Goal: Task Accomplishment & Management: Use online tool/utility

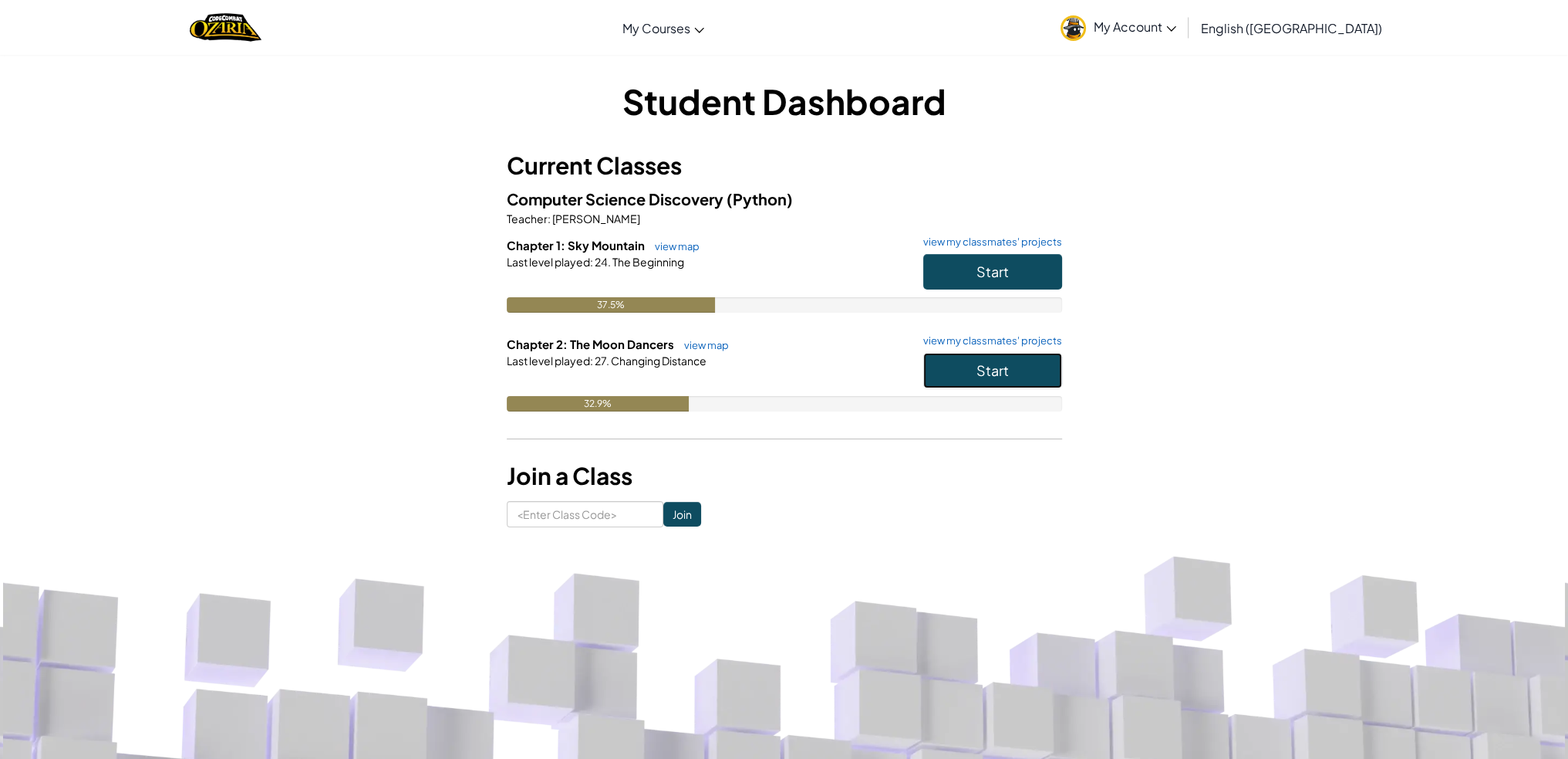
click at [1006, 379] on button "Start" at bounding box center [993, 371] width 139 height 36
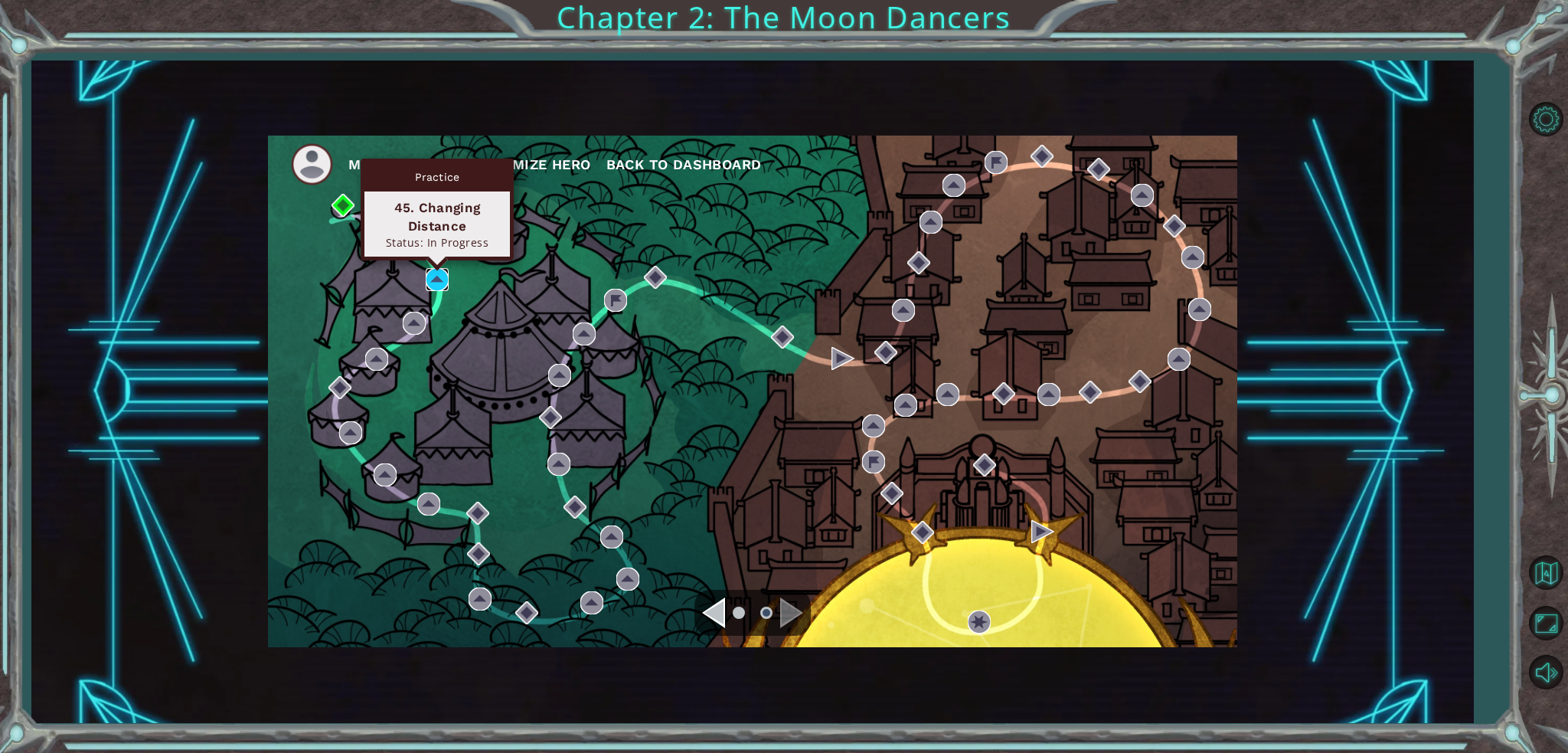
click at [441, 269] on img at bounding box center [437, 280] width 23 height 23
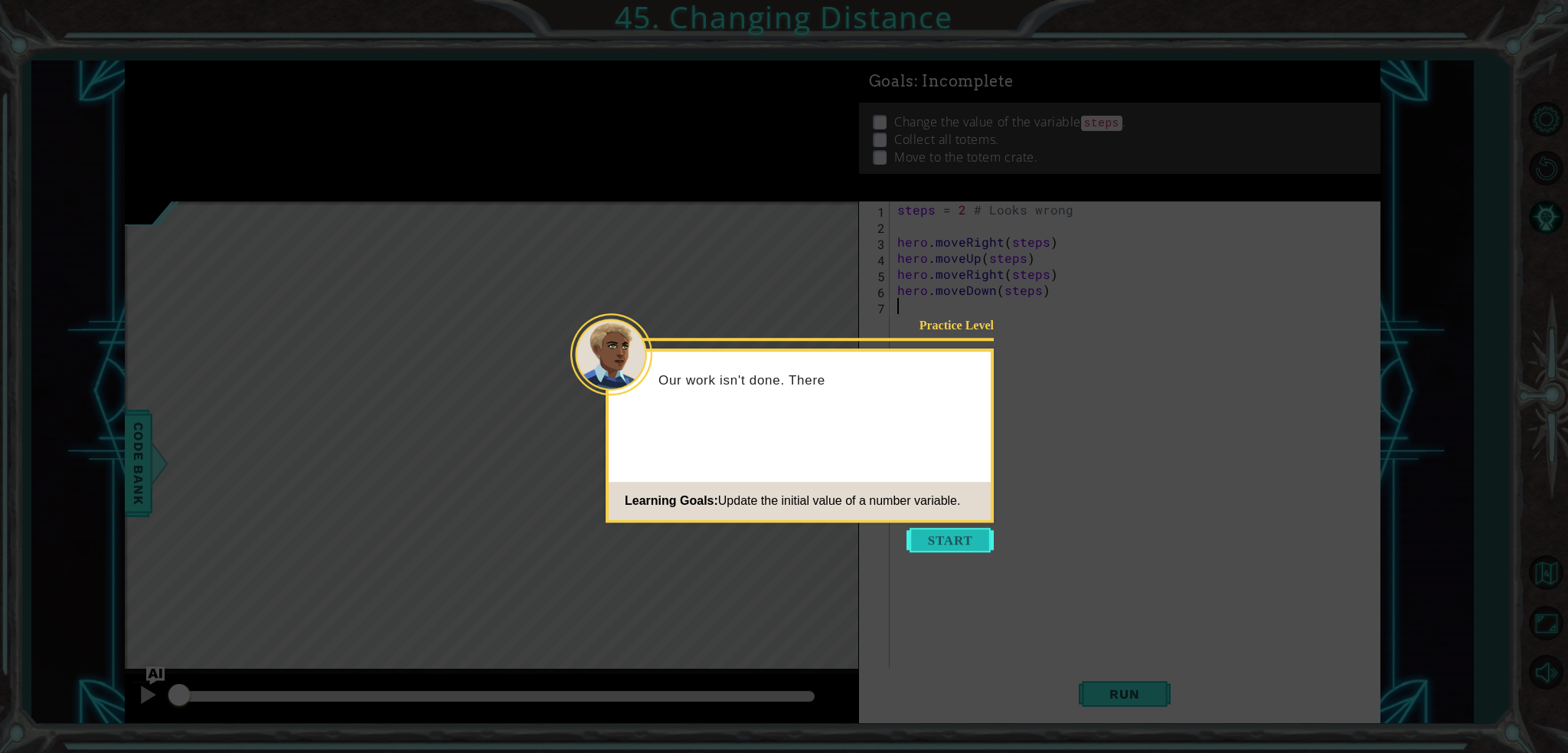
click at [945, 534] on button "Start" at bounding box center [949, 540] width 88 height 24
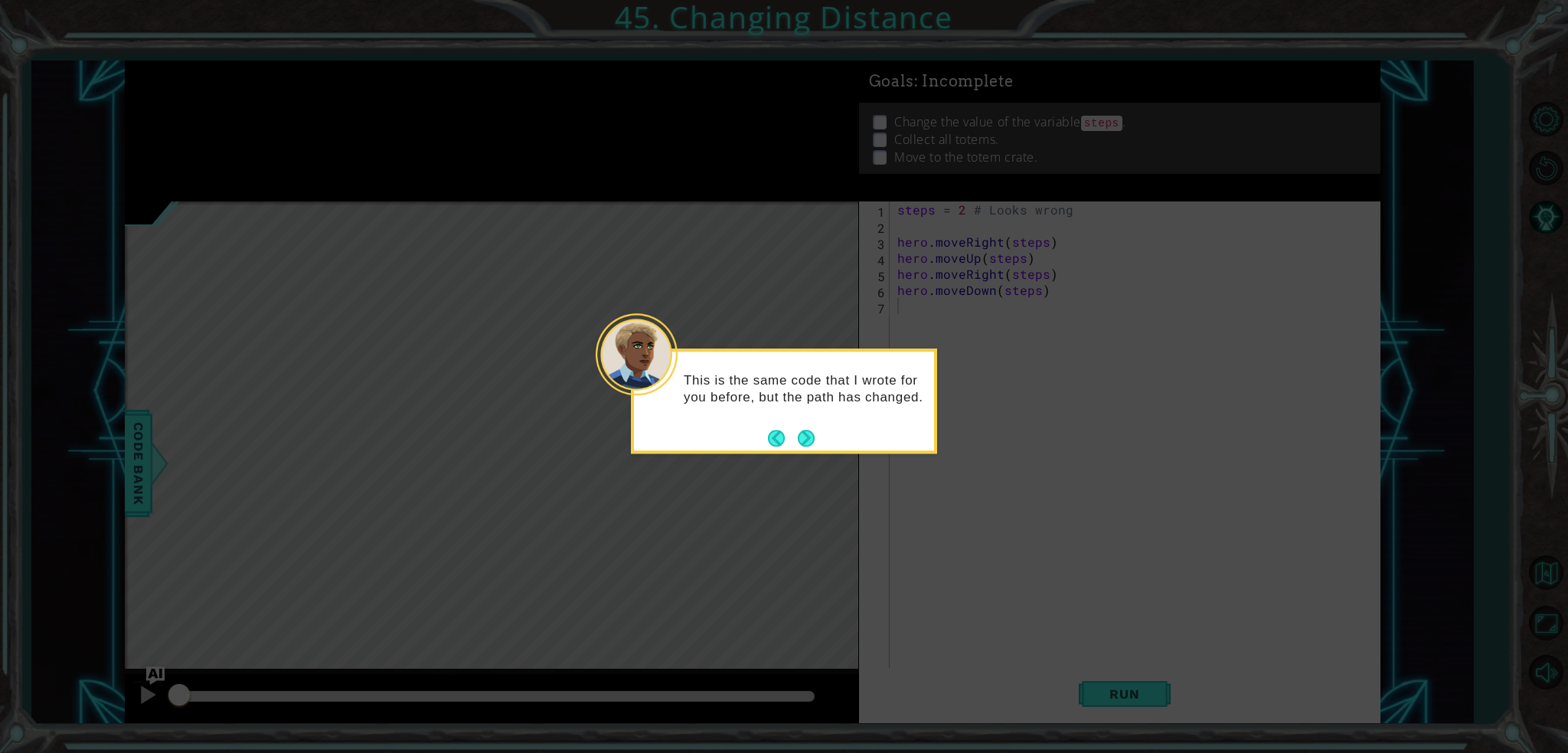
drag, startPoint x: 221, startPoint y: 432, endPoint x: 346, endPoint y: 293, distance: 186.9
click at [230, 427] on icon at bounding box center [784, 376] width 1568 height 753
click at [802, 433] on button "Next" at bounding box center [806, 438] width 17 height 17
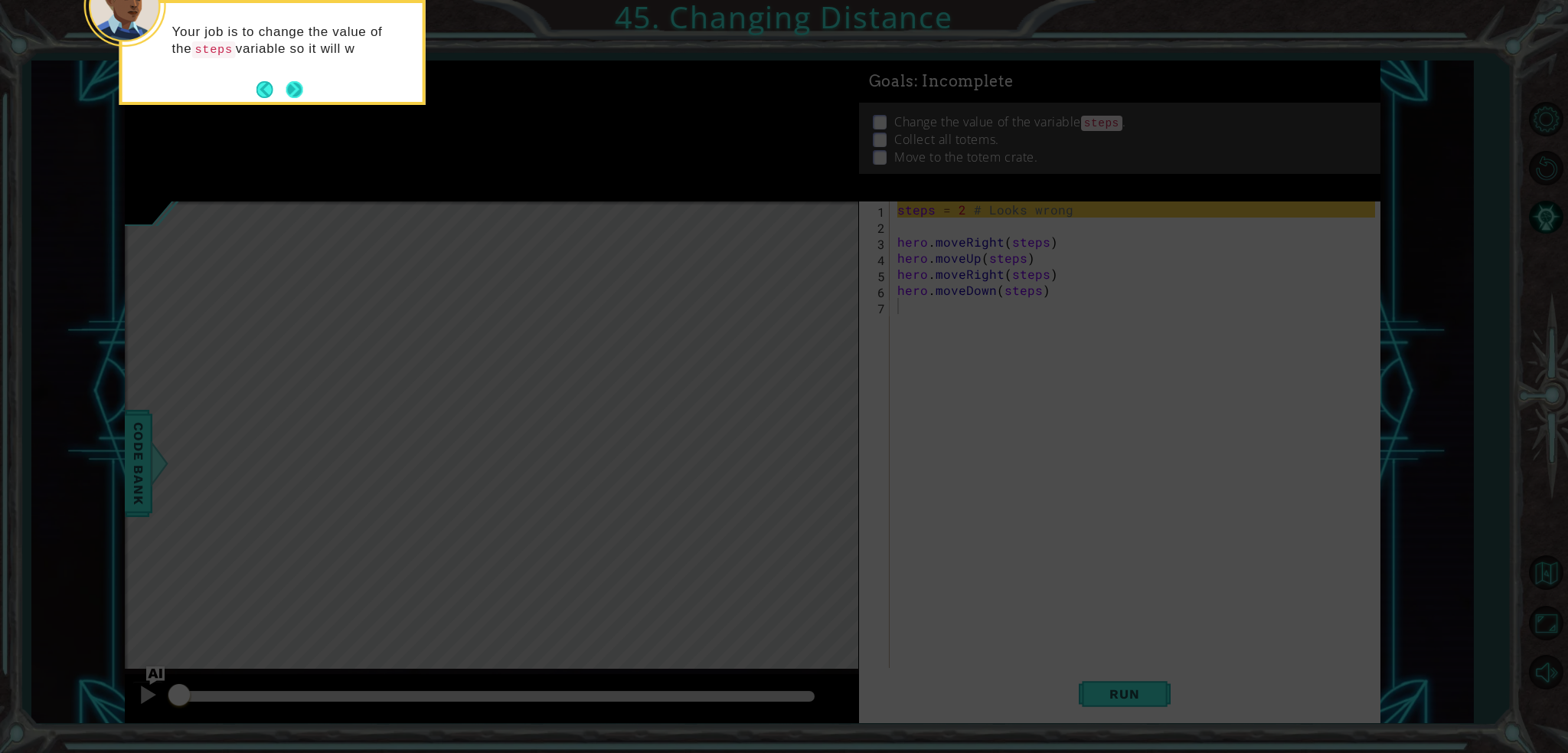
click at [301, 84] on button "Next" at bounding box center [294, 89] width 17 height 17
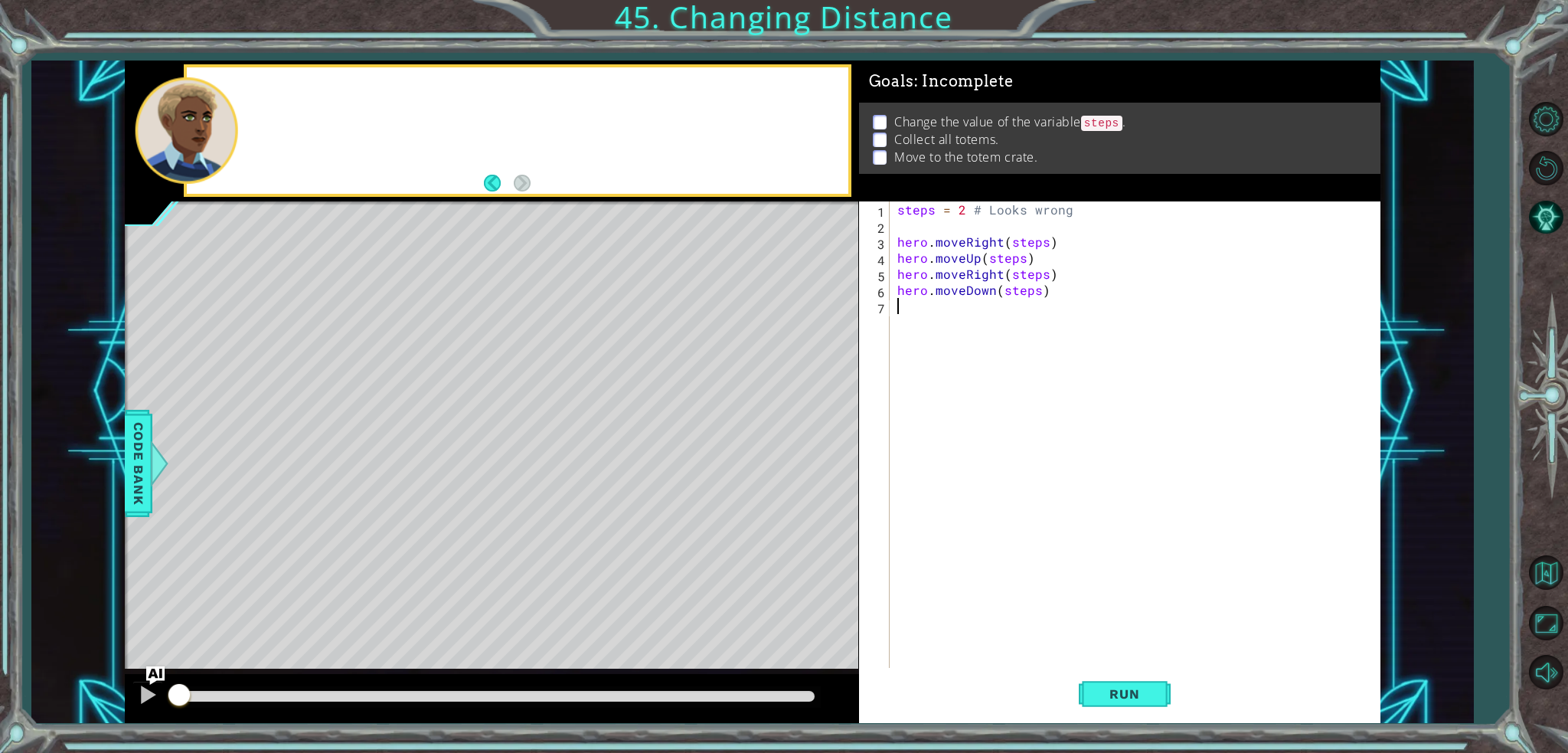
click at [301, 84] on div at bounding box center [517, 130] width 661 height 126
click at [1113, 219] on div "steps = 2 # Looks wrong hero . moveRight ( steps ) hero . moveUp ( steps ) hero…" at bounding box center [1138, 451] width 489 height 498
click at [1088, 183] on div "Goals : Incomplete Change the value of the variable steps . Collect all totems.…" at bounding box center [1119, 130] width 521 height 141
drag, startPoint x: 1088, startPoint y: 183, endPoint x: 1100, endPoint y: 213, distance: 32.3
click at [1100, 213] on div "Goals : Incomplete Change the value of the variable steps . Collect all totems.…" at bounding box center [1119, 391] width 521 height 662
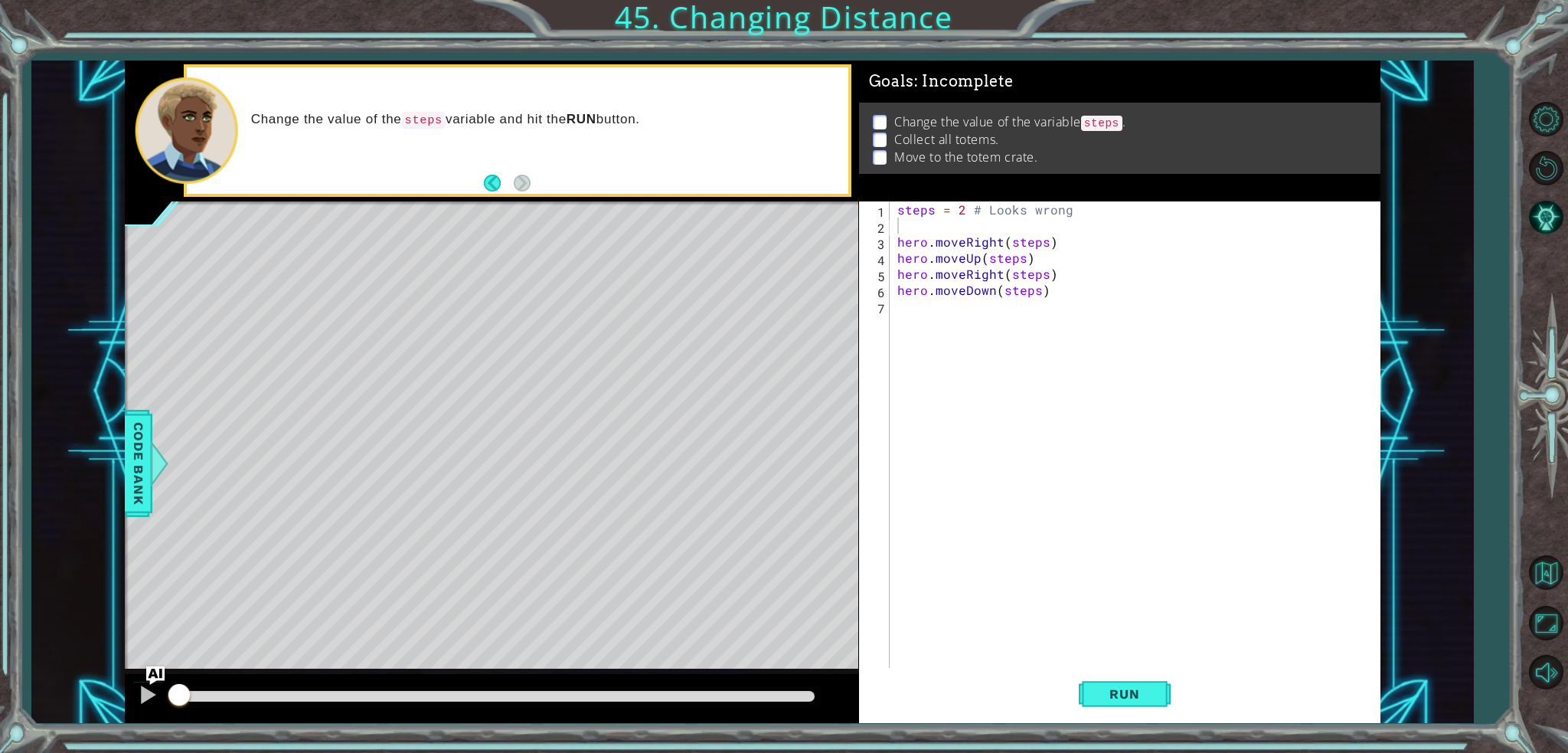
click at [1100, 214] on div "steps = 2 # Looks wrong hero . moveRight ( steps ) hero . moveUp ( steps ) hero…" at bounding box center [1138, 451] width 489 height 498
click at [1100, 698] on span "Run" at bounding box center [1124, 694] width 60 height 15
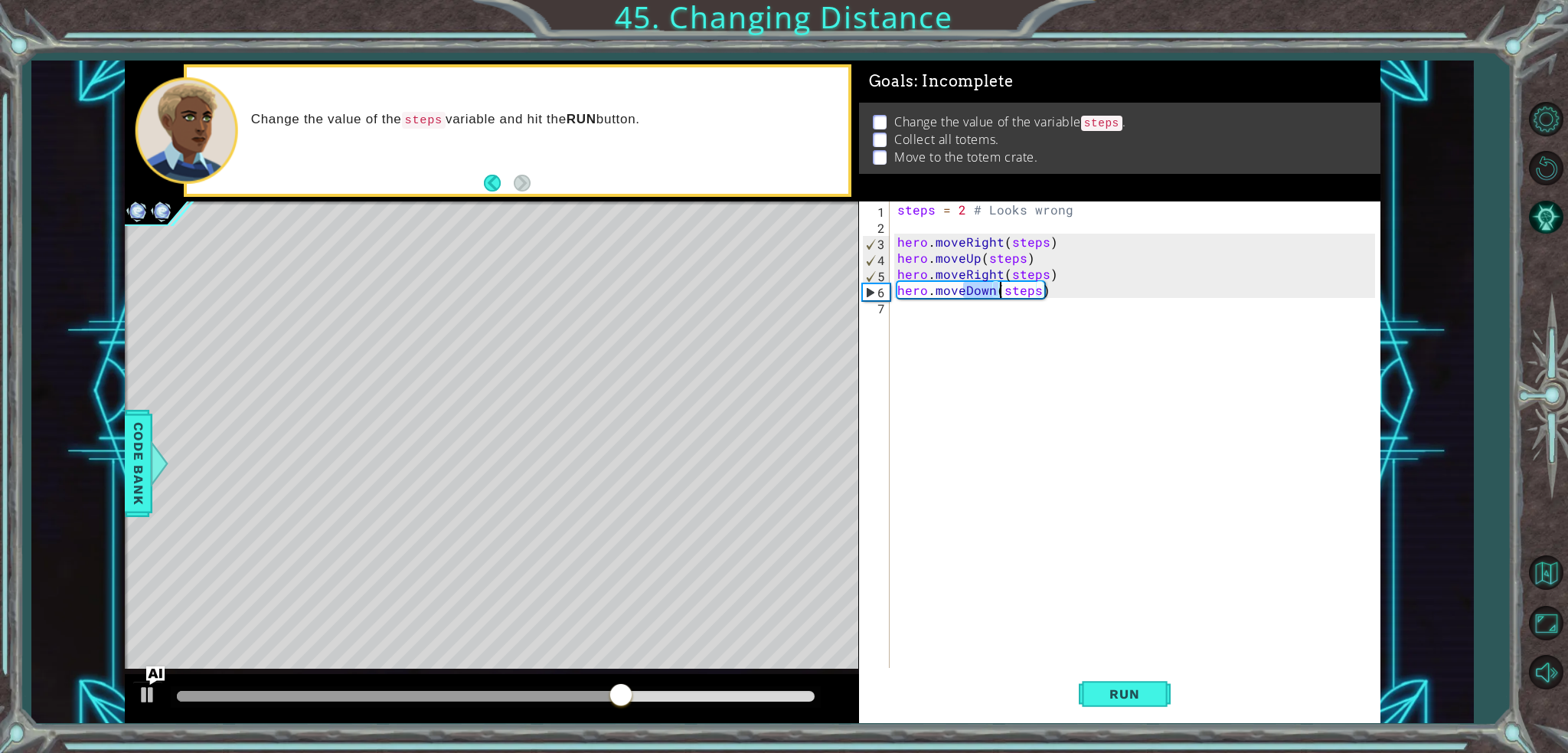
drag, startPoint x: 966, startPoint y: 289, endPoint x: 998, endPoint y: 293, distance: 32.2
click at [998, 293] on div "steps = 2 # Looks wrong hero . moveRight ( steps ) hero . moveUp ( steps ) hero…" at bounding box center [1138, 451] width 489 height 498
type textarea "hero.moveUp()(steps)"
drag, startPoint x: 1553, startPoint y: 81, endPoint x: 1567, endPoint y: 250, distance: 169.6
drag, startPoint x: 1567, startPoint y: 250, endPoint x: 978, endPoint y: 294, distance: 590.6
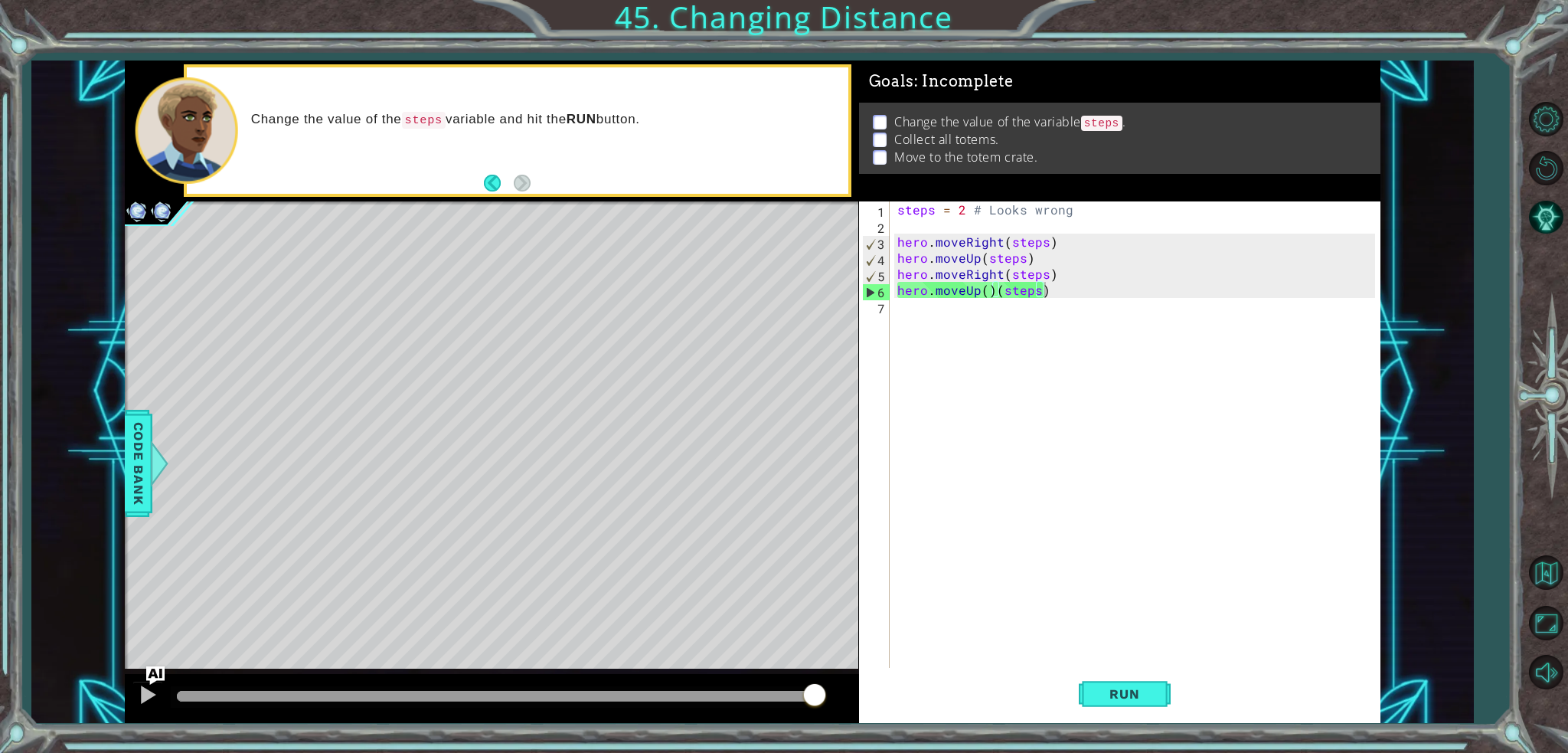
click at [993, 294] on div "steps = 2 # Looks wrong hero . moveRight ( steps ) hero . moveUp ( steps ) hero…" at bounding box center [1138, 451] width 489 height 498
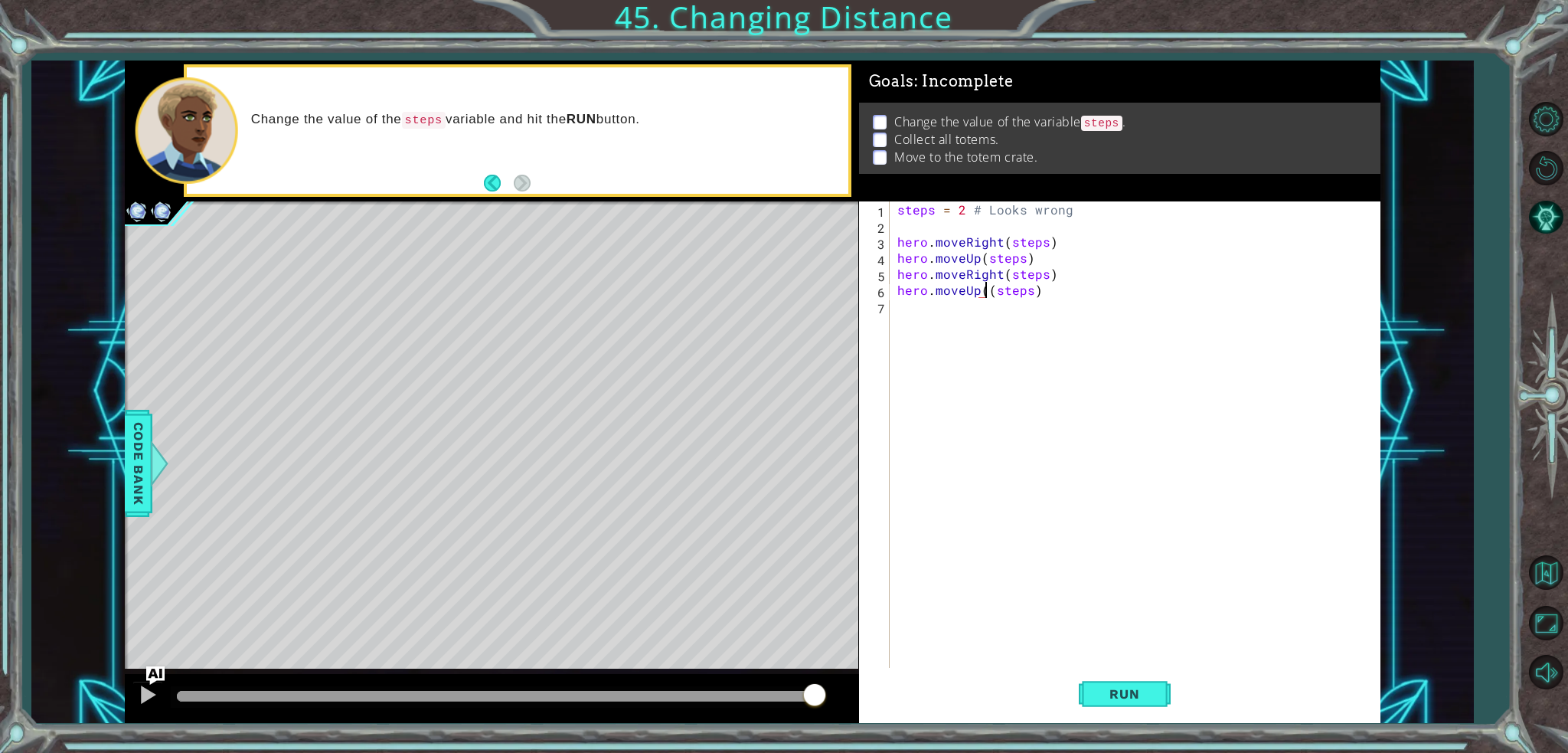
type textarea "hero.moveUp(steps)"
click at [953, 384] on div "steps = 2 # Looks wrong hero . moveRight ( steps ) hero . moveUp ( steps ) hero…" at bounding box center [1138, 451] width 489 height 498
click at [1159, 701] on button "Run" at bounding box center [1125, 694] width 92 height 52
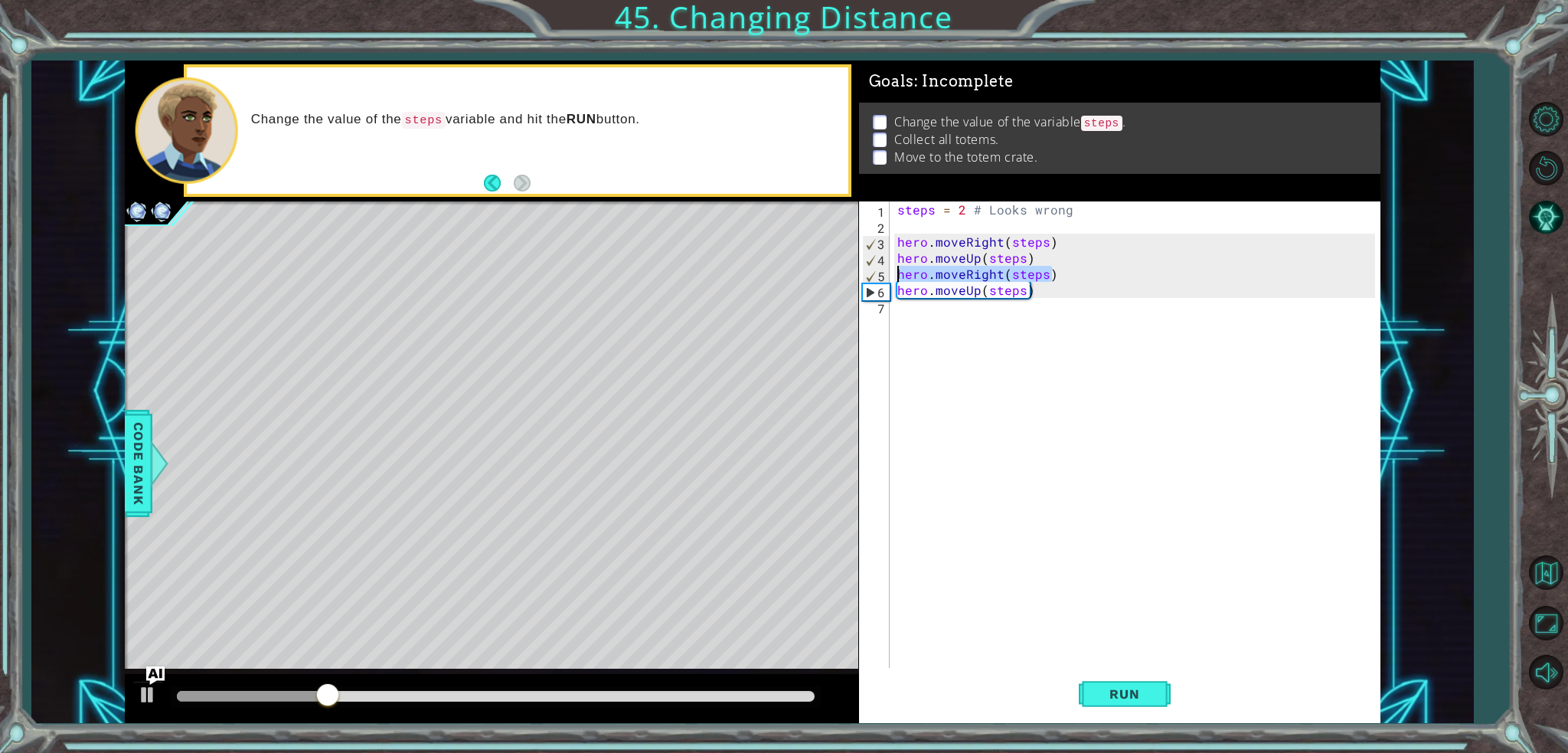
drag, startPoint x: 1096, startPoint y: 277, endPoint x: 892, endPoint y: 272, distance: 204.1
click at [892, 272] on div "1 2 3 4 5 6 7 steps = 2 # Looks wrong hero . moveRight ( steps ) hero . moveUp …" at bounding box center [1117, 435] width 516 height 466
type textarea "hero.moveRight(steps)"
click at [990, 324] on div "steps = 2 # Looks wrong hero . moveRight ( steps ) hero . moveUp ( steps ) hero…" at bounding box center [1138, 451] width 489 height 498
paste textarea "hero.moveRight(steps)"
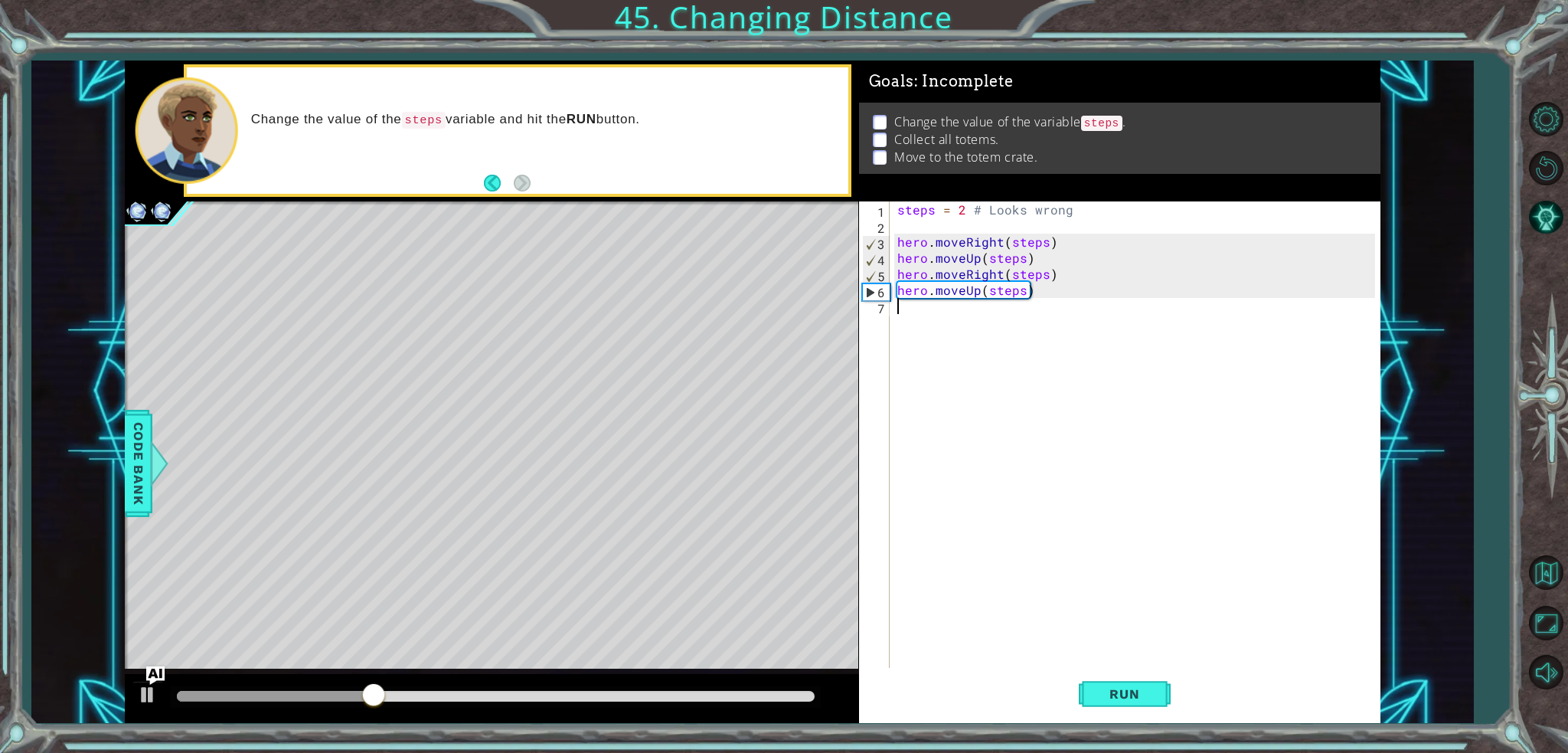
type textarea "hero.moveRight(steps)"
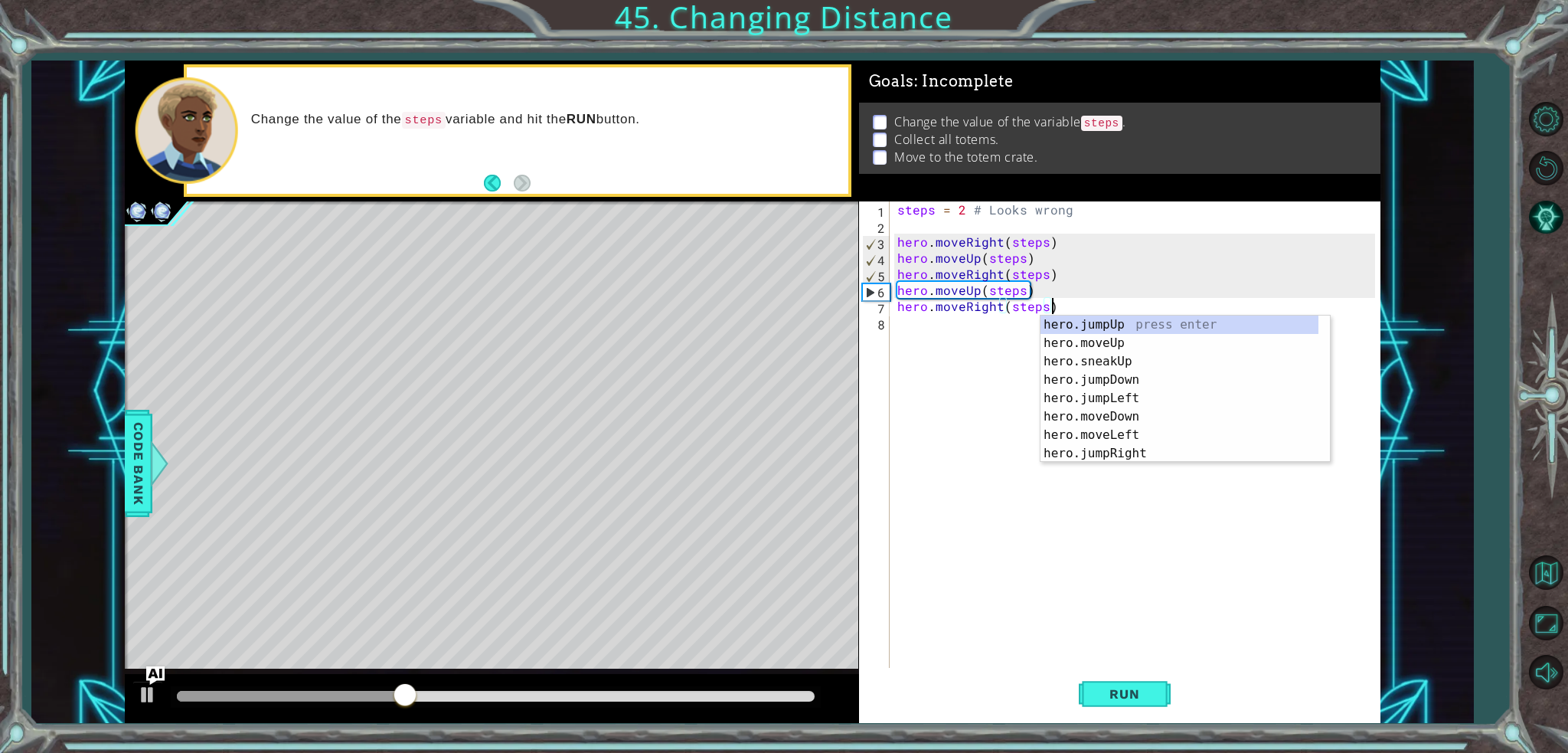
click at [970, 338] on div "steps = 2 # Looks wrong hero . moveRight ( steps ) hero . moveUp ( steps ) hero…" at bounding box center [1138, 451] width 489 height 498
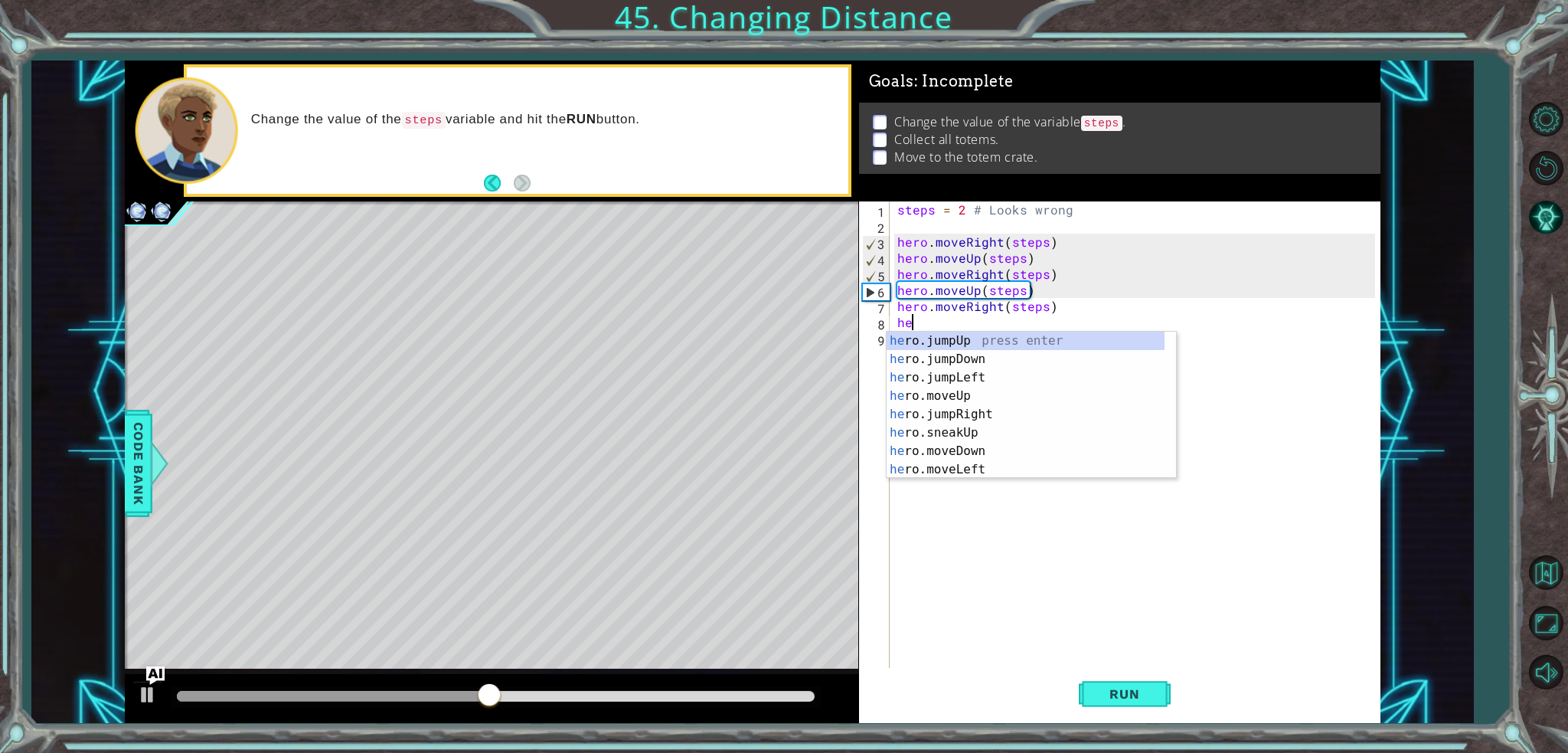
type textarea "her"
click at [968, 366] on div "her o.jumpUp press enter her o.jumpDown press enter her o.jumpLeft press enter …" at bounding box center [1026, 424] width 278 height 184
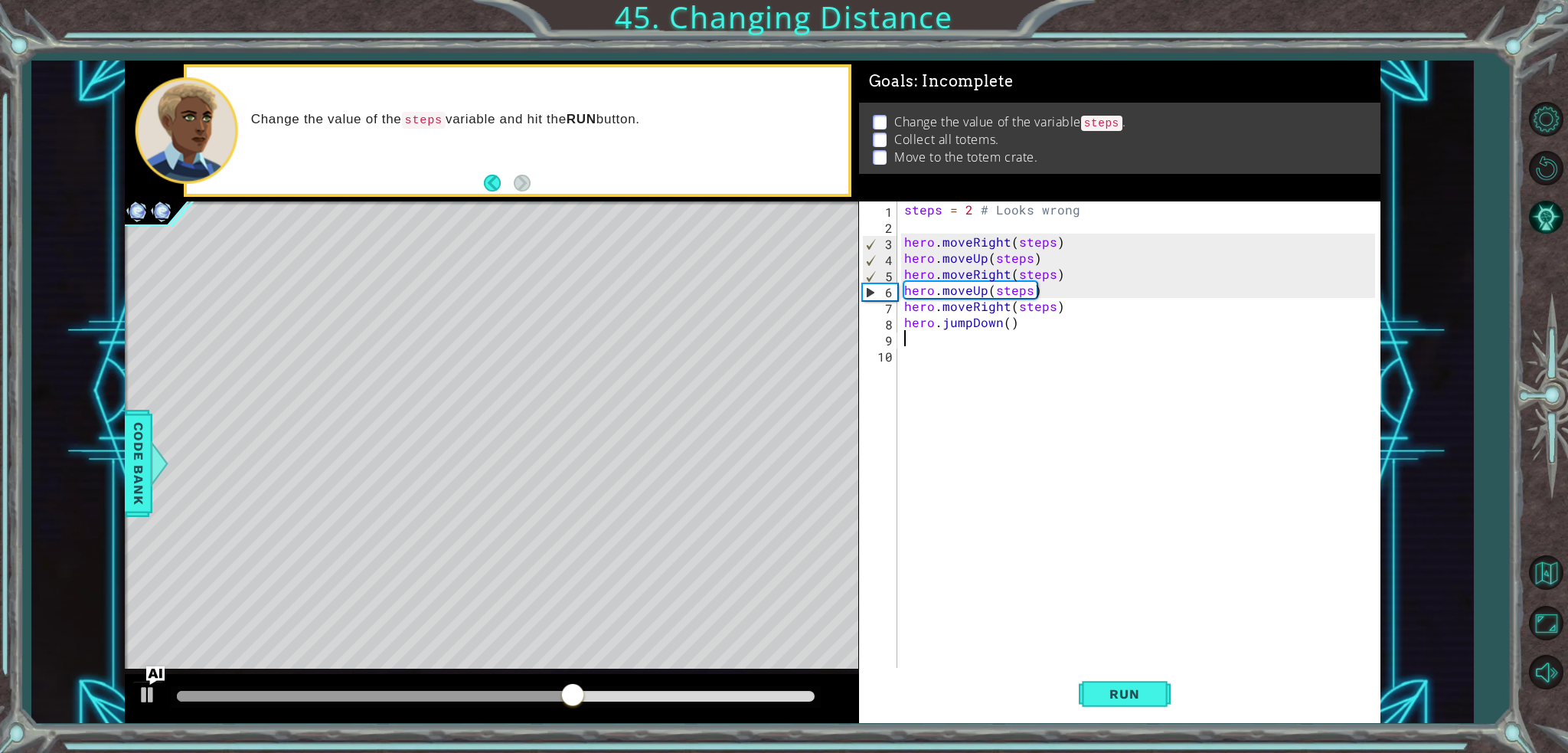
click at [917, 228] on div "steps = 2 # Looks wrong hero . moveRight ( steps ) hero . moveUp ( steps ) hero…" at bounding box center [1142, 451] width 482 height 498
drag, startPoint x: 965, startPoint y: 302, endPoint x: 941, endPoint y: 305, distance: 24.2
click at [941, 305] on div "steps = 2 # Looks wrong hero . moveRight ( steps ) hero . moveUp ( steps ) hero…" at bounding box center [1137, 451] width 489 height 498
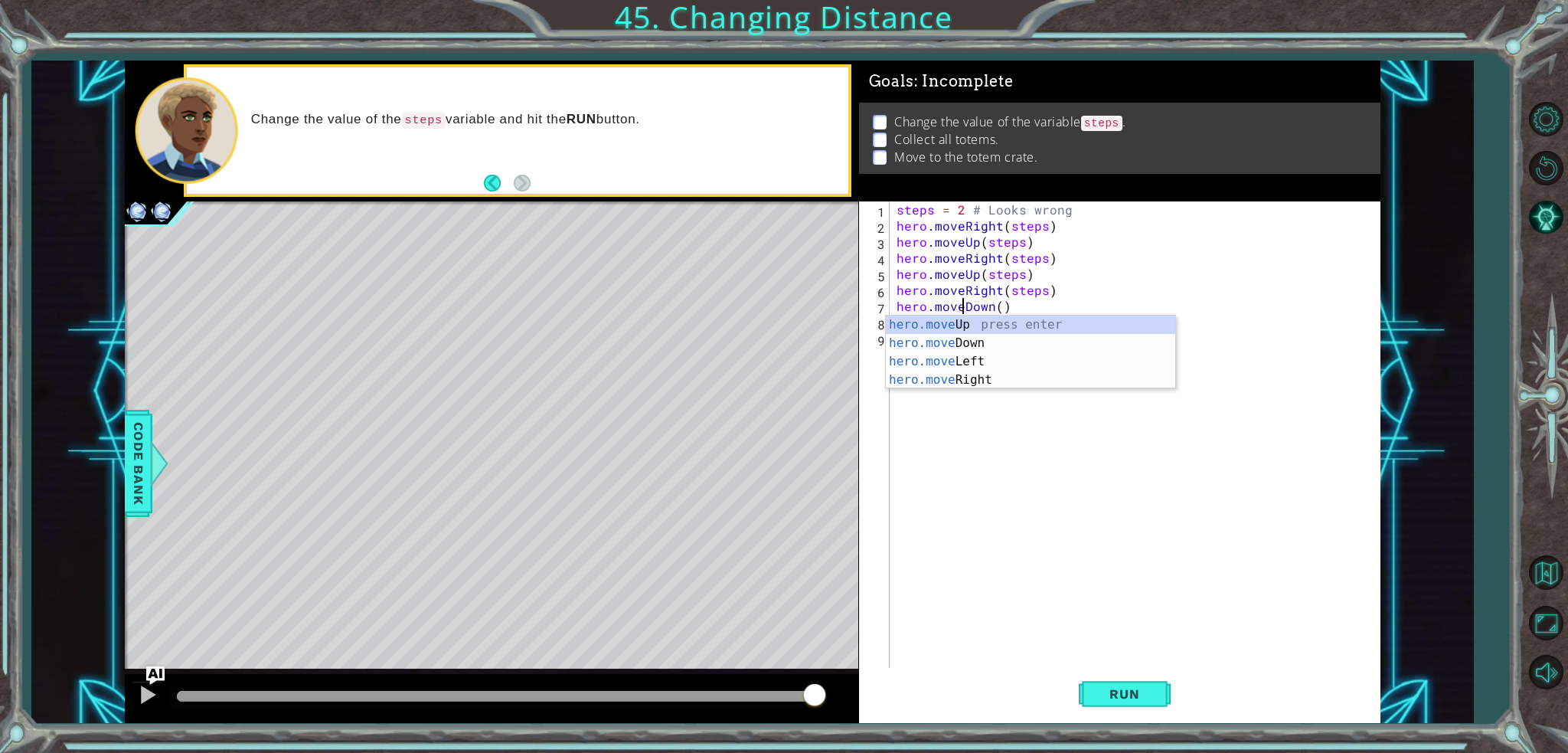
scroll to position [0, 4]
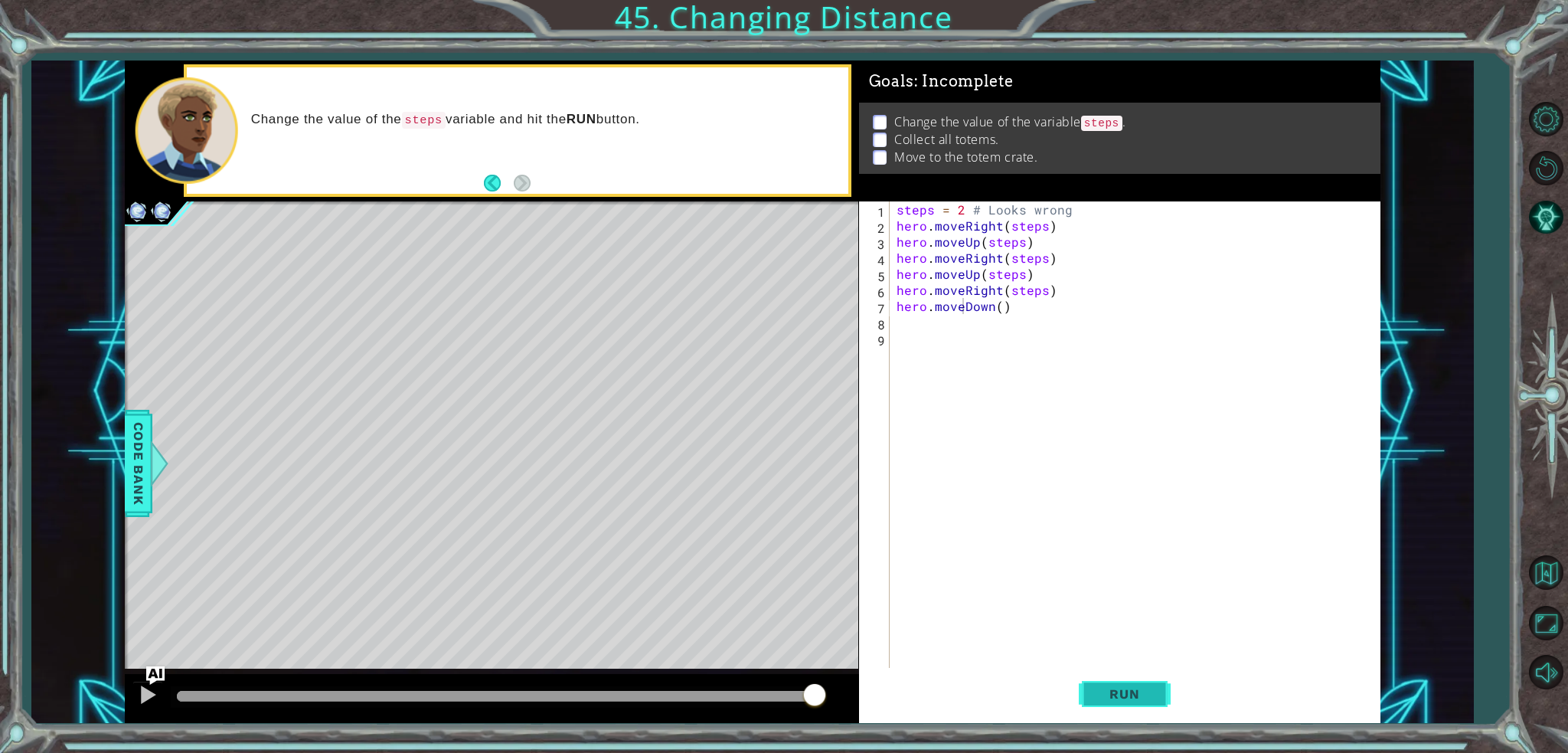
click at [1137, 686] on span "Run" at bounding box center [1124, 694] width 60 height 15
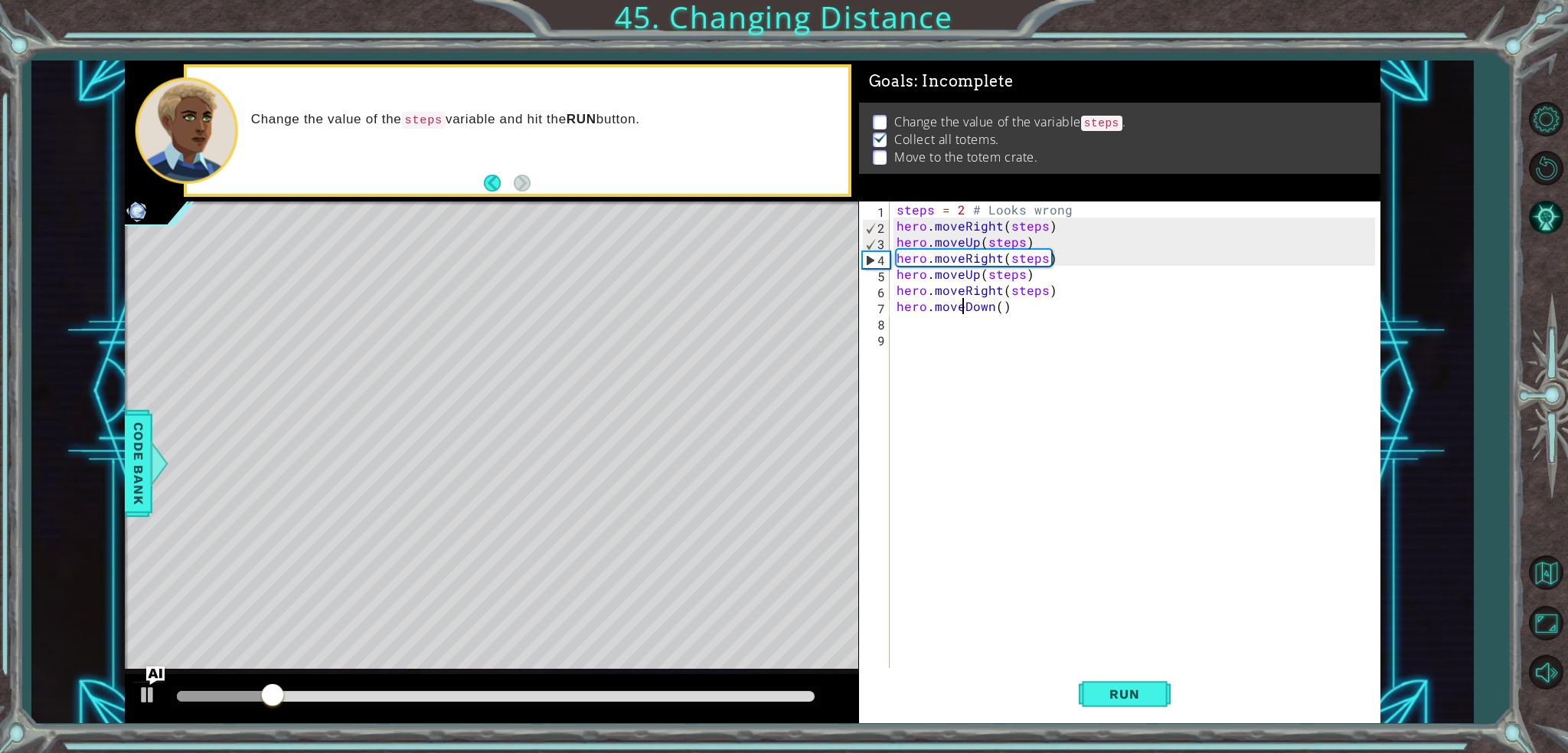
click at [1002, 311] on div "steps = 2 # Looks wrong hero . moveRight ( steps ) hero . moveUp ( steps ) hero…" at bounding box center [1137, 451] width 489 height 498
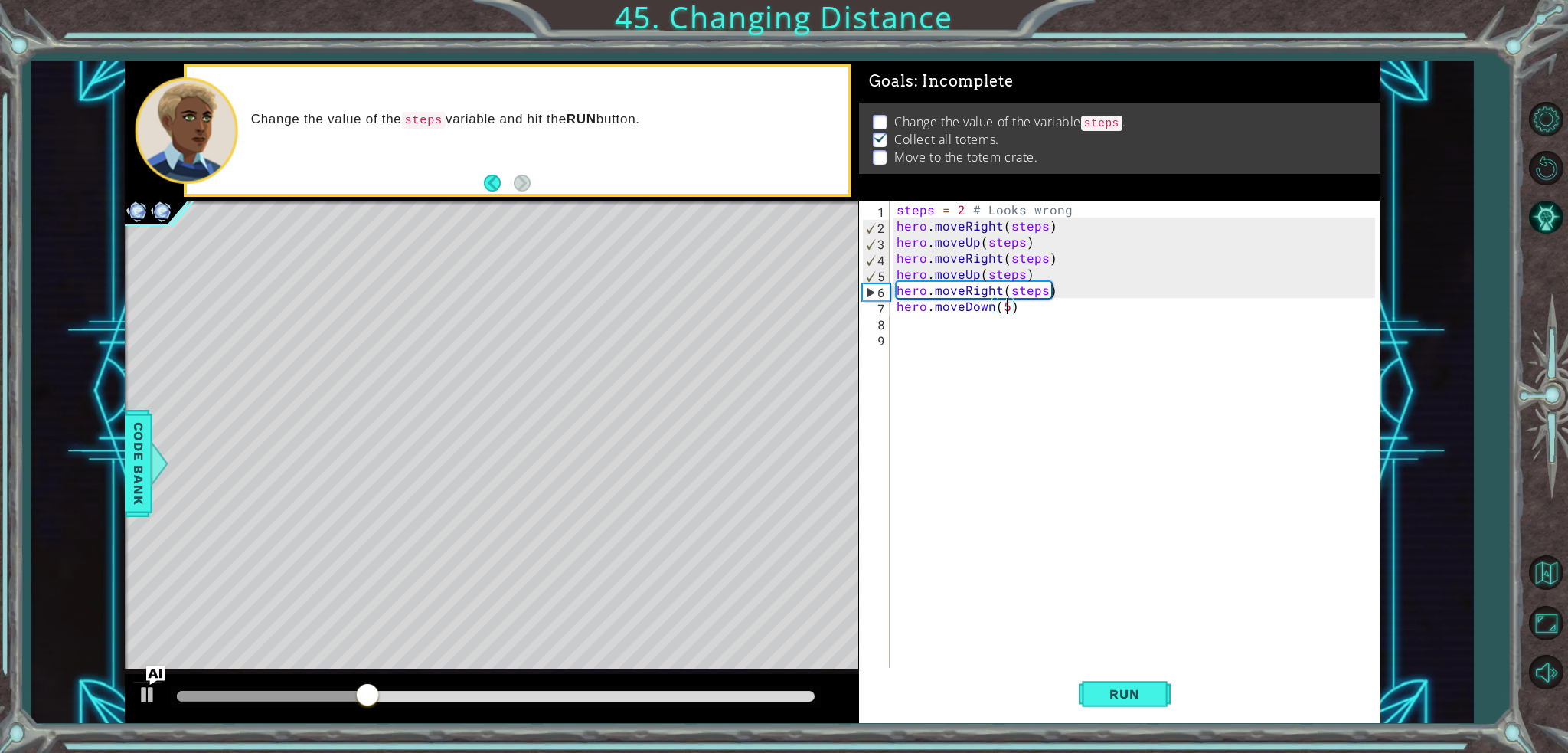
scroll to position [0, 6]
click at [1122, 684] on button "Run" at bounding box center [1125, 694] width 92 height 52
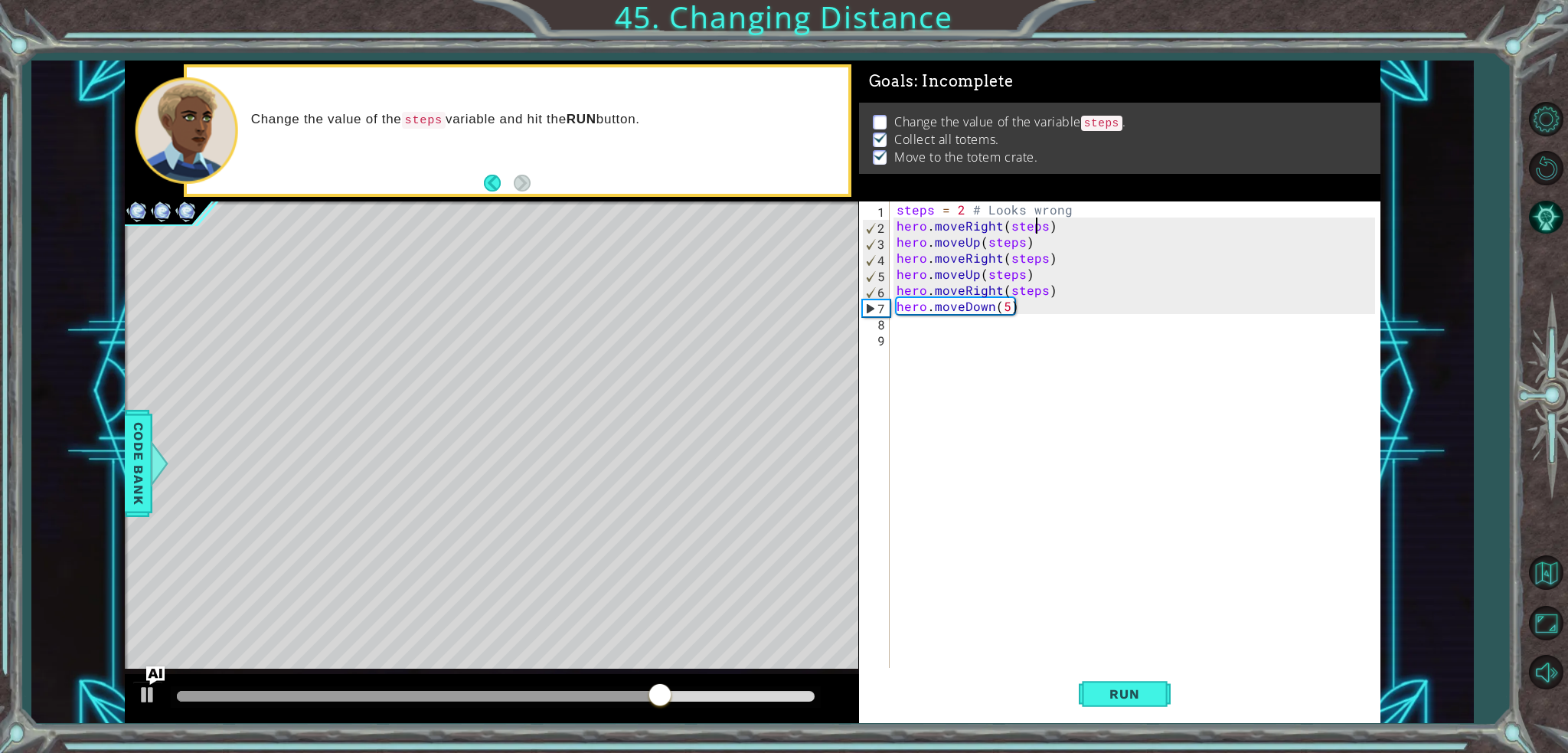
click at [1038, 221] on div "steps = 2 # Looks wrong hero . moveRight ( steps ) hero . moveUp ( steps ) hero…" at bounding box center [1137, 451] width 489 height 498
drag, startPoint x: 1043, startPoint y: 220, endPoint x: 1008, endPoint y: 229, distance: 36.1
click at [1008, 229] on div "steps = 2 # Looks wrong hero . moveRight ( steps ) hero . moveUp ( steps ) hero…" at bounding box center [1137, 451] width 489 height 498
click at [1109, 695] on span "Run" at bounding box center [1124, 694] width 60 height 15
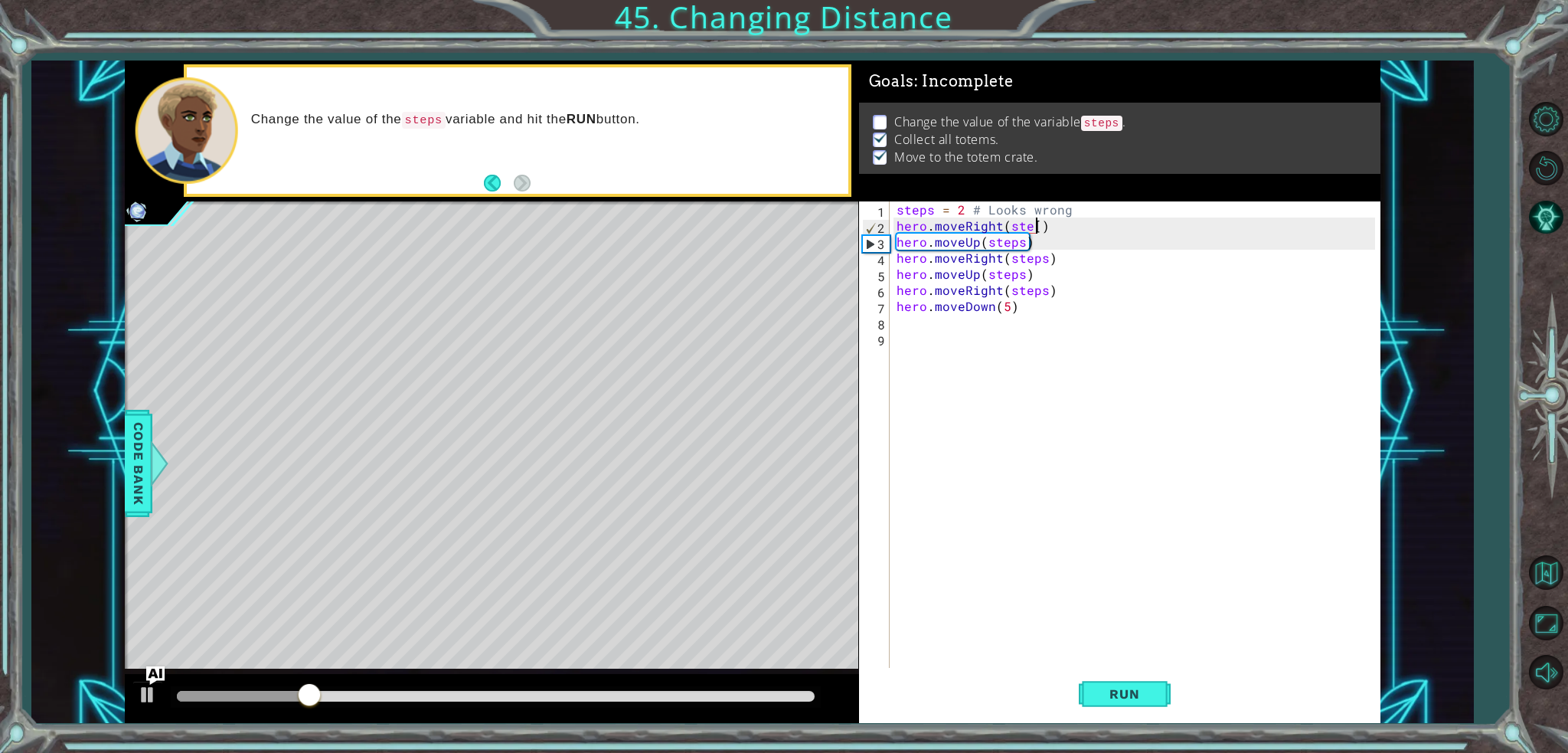
scroll to position [0, 8]
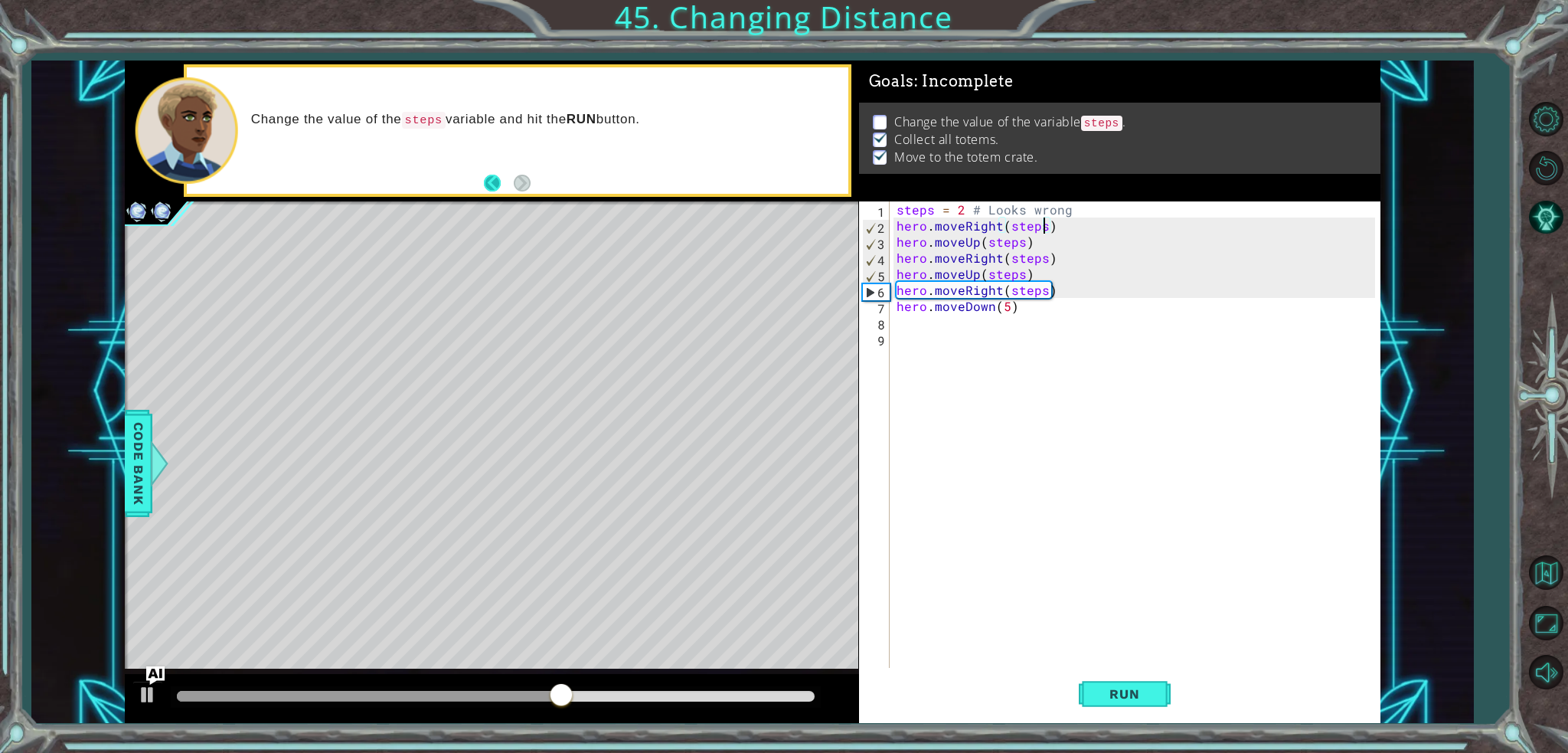
click at [501, 186] on button "Back" at bounding box center [498, 182] width 30 height 17
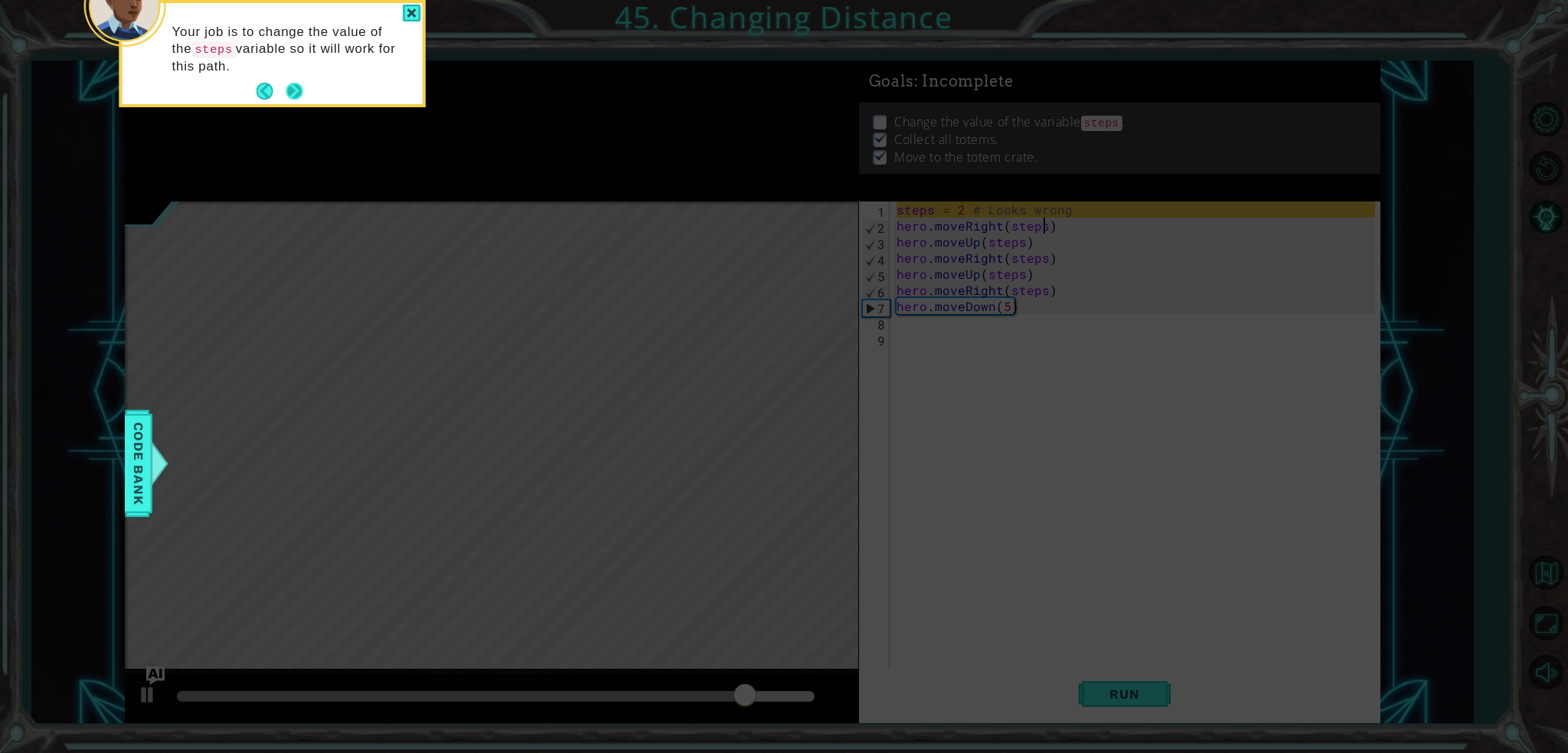
click at [286, 88] on button "Next" at bounding box center [294, 91] width 17 height 17
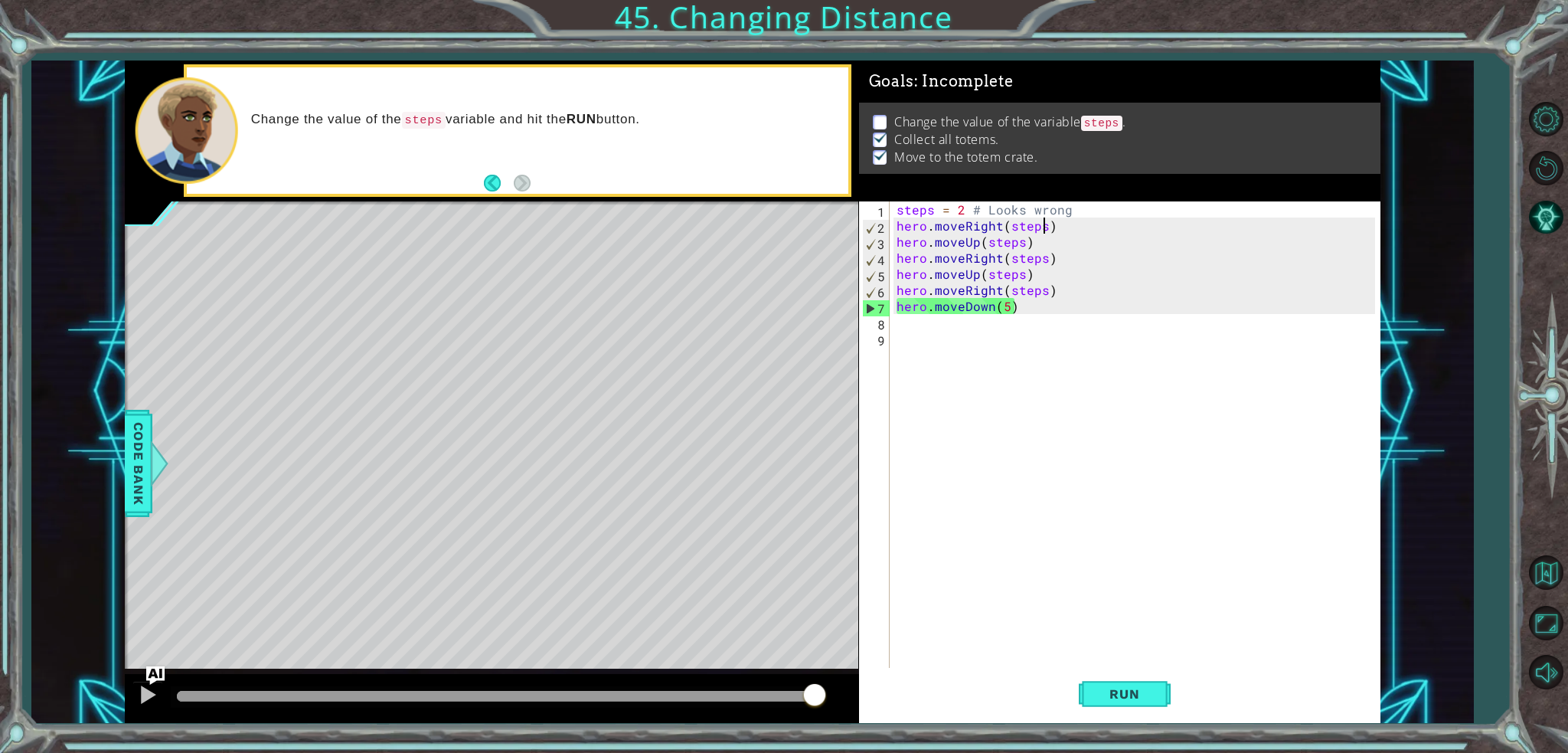
click at [1066, 205] on div "steps = 2 # Looks wrong hero . moveRight ( steps ) hero . moveUp ( steps ) hero…" at bounding box center [1137, 451] width 489 height 498
drag, startPoint x: 1067, startPoint y: 206, endPoint x: 978, endPoint y: 208, distance: 89.0
click at [978, 208] on div "steps = 2 # Looks wrong hero . moveRight ( steps ) hero . moveUp ( steps ) hero…" at bounding box center [1137, 451] width 489 height 498
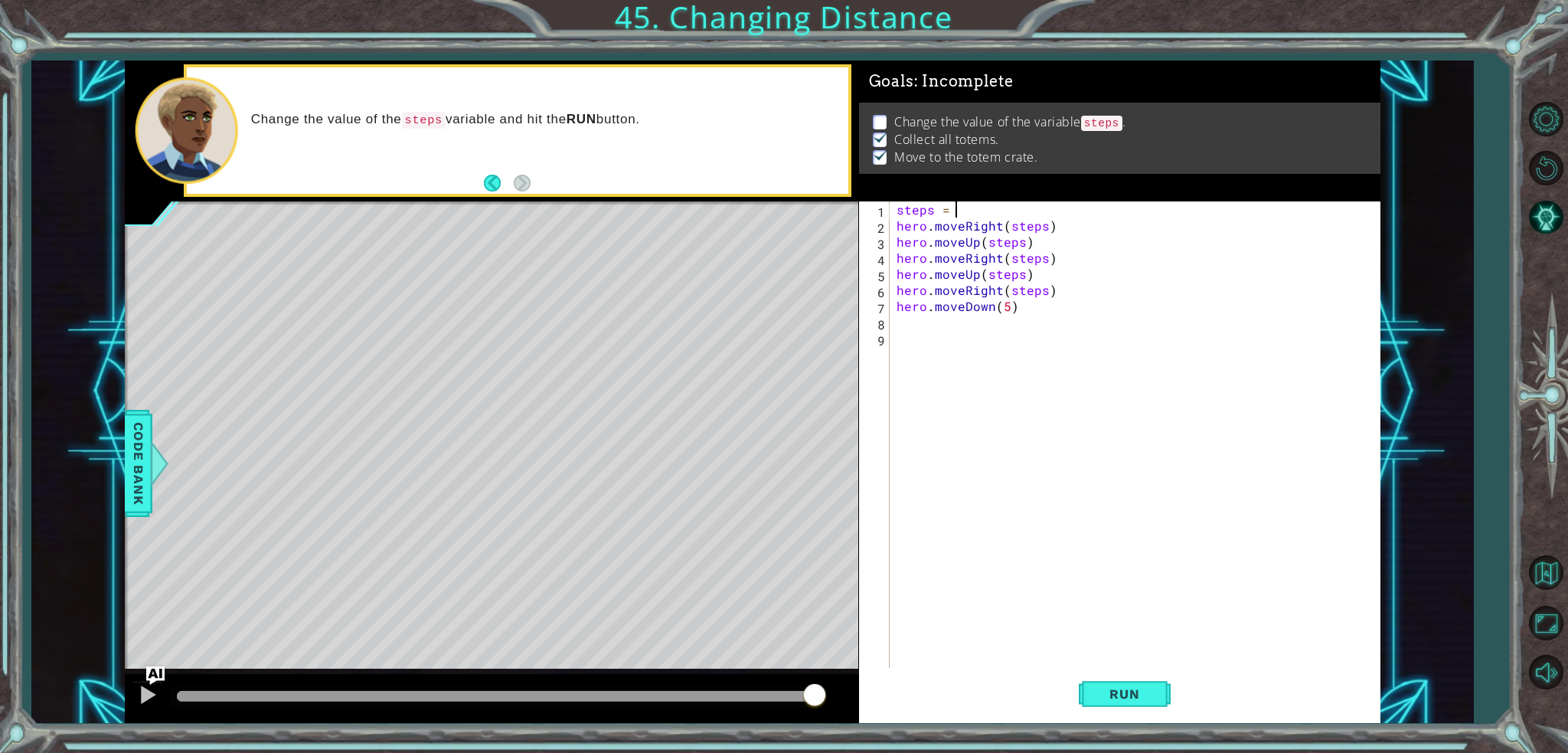
scroll to position [0, 3]
click at [1134, 695] on span "Run" at bounding box center [1124, 694] width 60 height 15
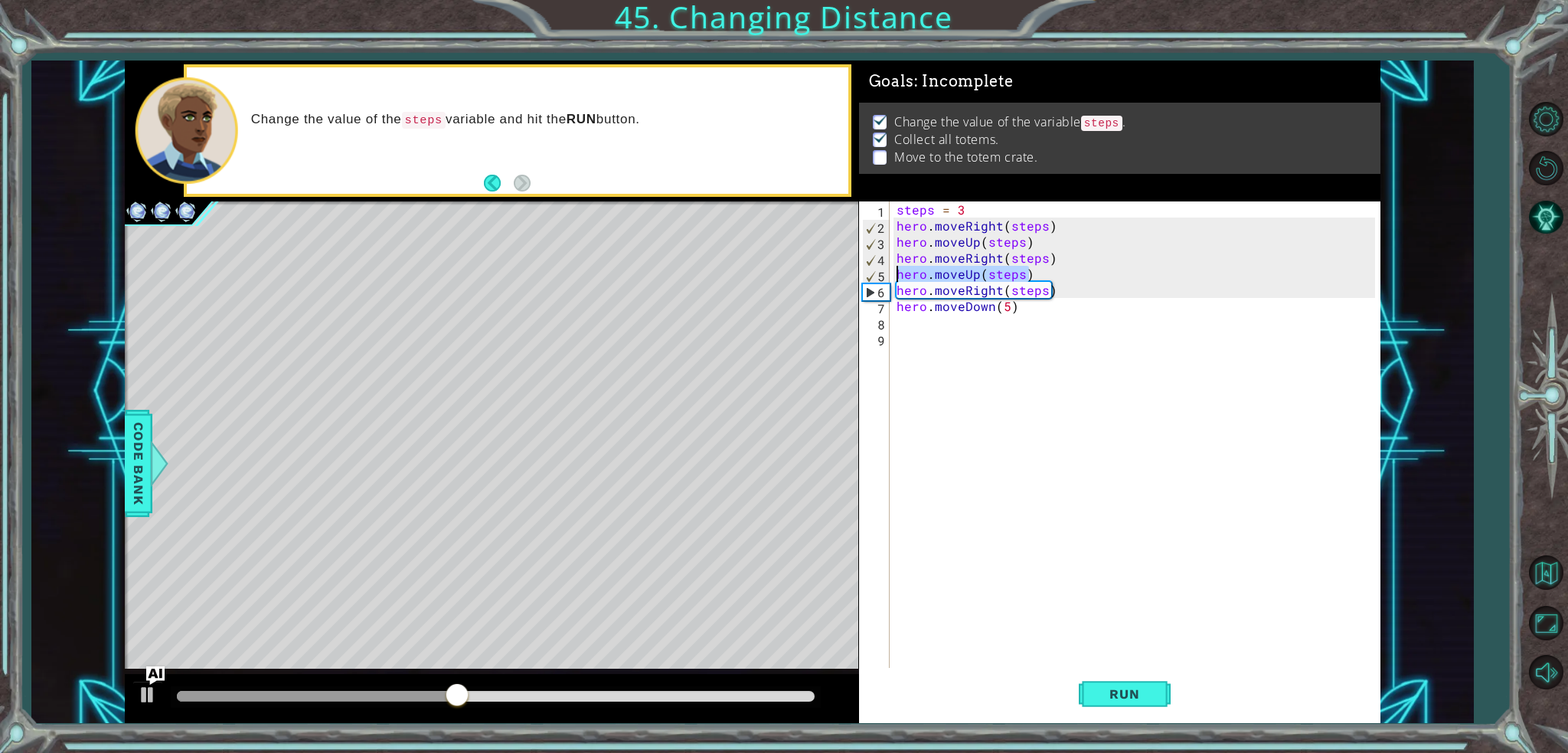
drag, startPoint x: 1039, startPoint y: 272, endPoint x: 887, endPoint y: 277, distance: 152.1
click at [887, 277] on div "steps = 3 1 2 3 4 5 6 7 8 9 steps = 3 hero . moveRight ( steps ) hero . moveUp …" at bounding box center [1117, 435] width 516 height 466
click at [975, 269] on div "steps = 3 hero . moveRight ( steps ) hero . moveUp ( steps ) hero . moveRight (…" at bounding box center [1133, 435] width 481 height 466
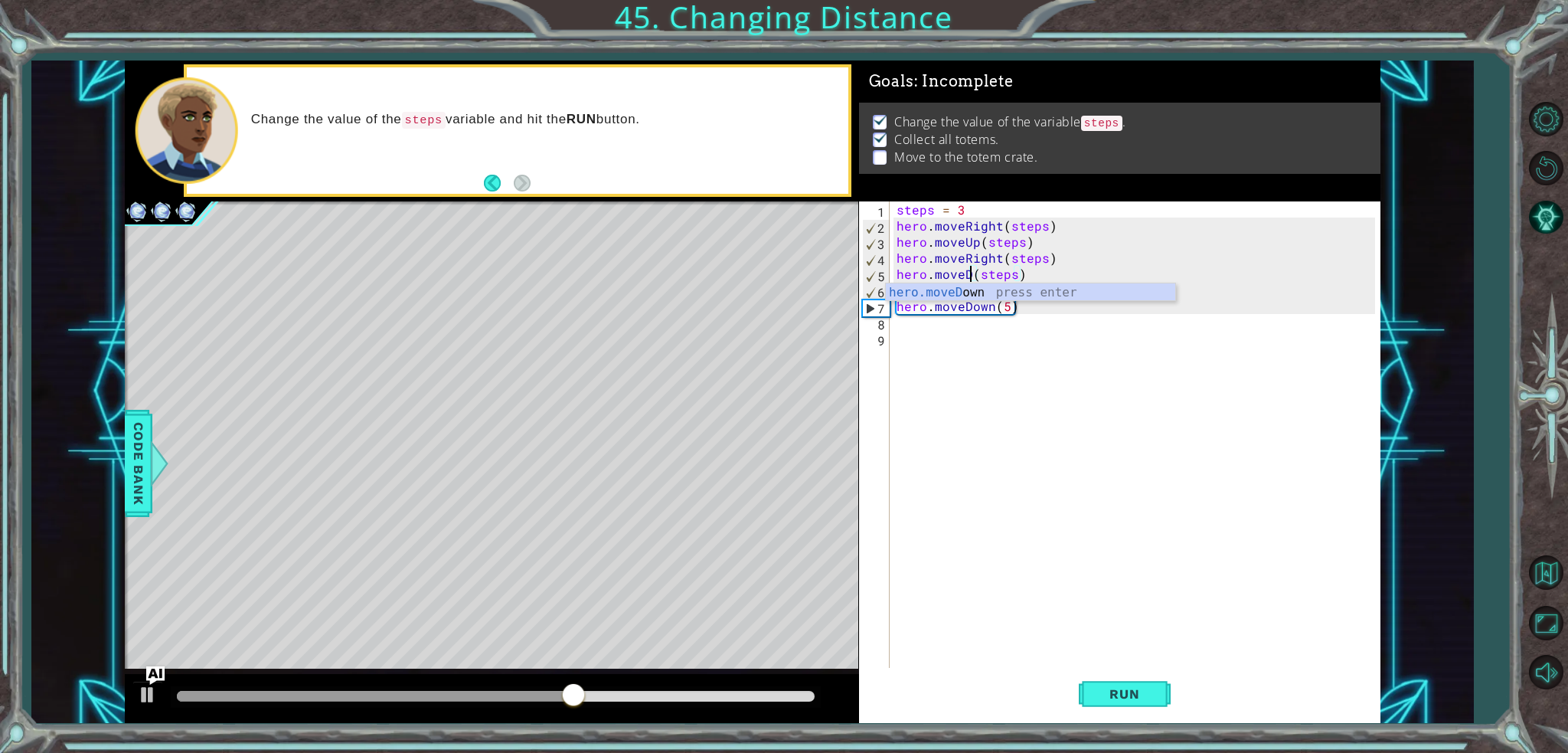
scroll to position [0, 6]
type textarea "hero.moveDown(steps)"
click at [986, 432] on div "steps = 3 hero . moveRight ( steps ) hero . moveUp ( steps ) hero . moveRight (…" at bounding box center [1137, 451] width 489 height 498
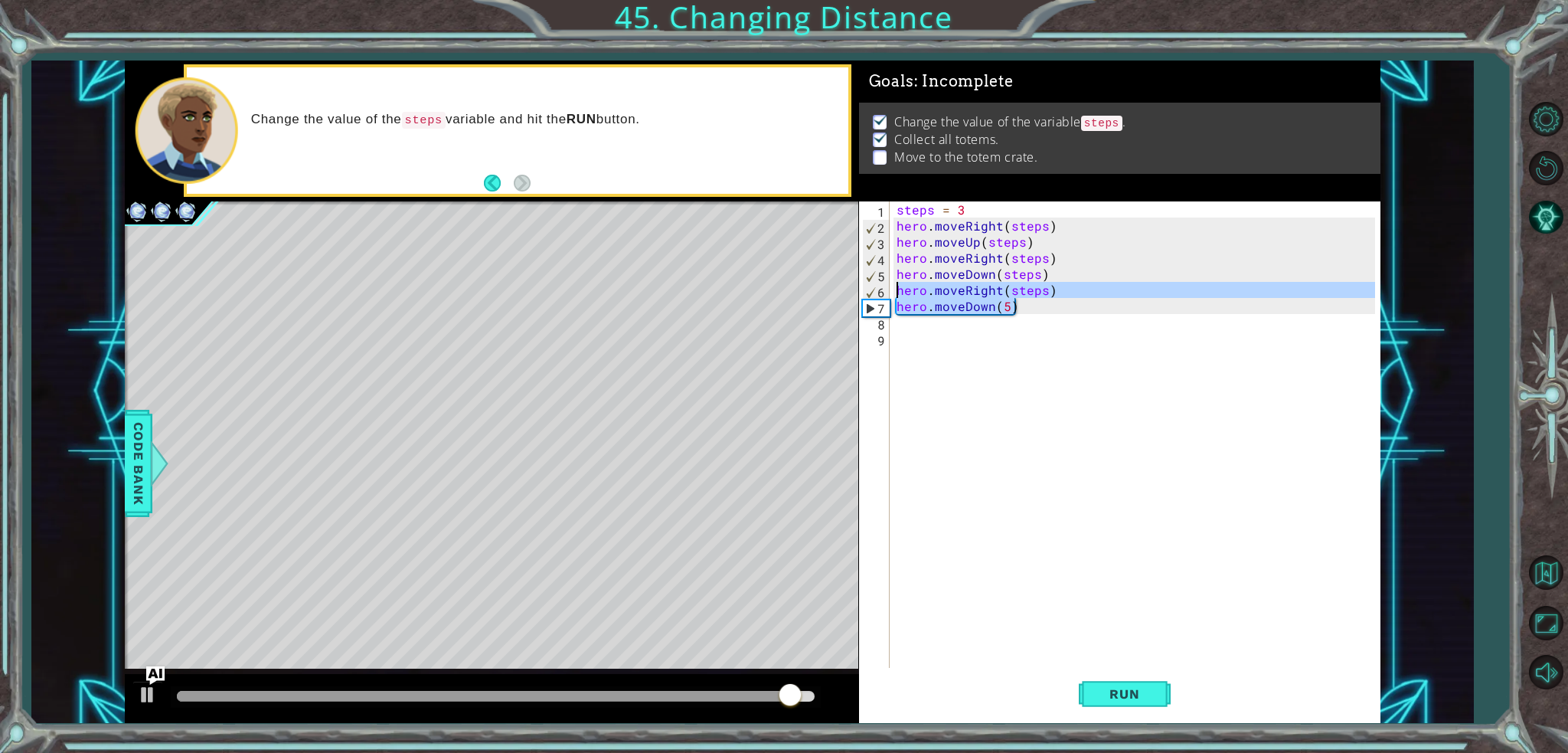
drag, startPoint x: 1023, startPoint y: 309, endPoint x: 886, endPoint y: 289, distance: 138.5
click at [886, 289] on div "1 2 3 4 5 6 7 8 9 steps = 3 hero . moveRight ( steps ) hero . moveUp ( steps ) …" at bounding box center [1117, 435] width 516 height 466
type textarea "hero.moveRight(steps) hero.moveDown(5)"
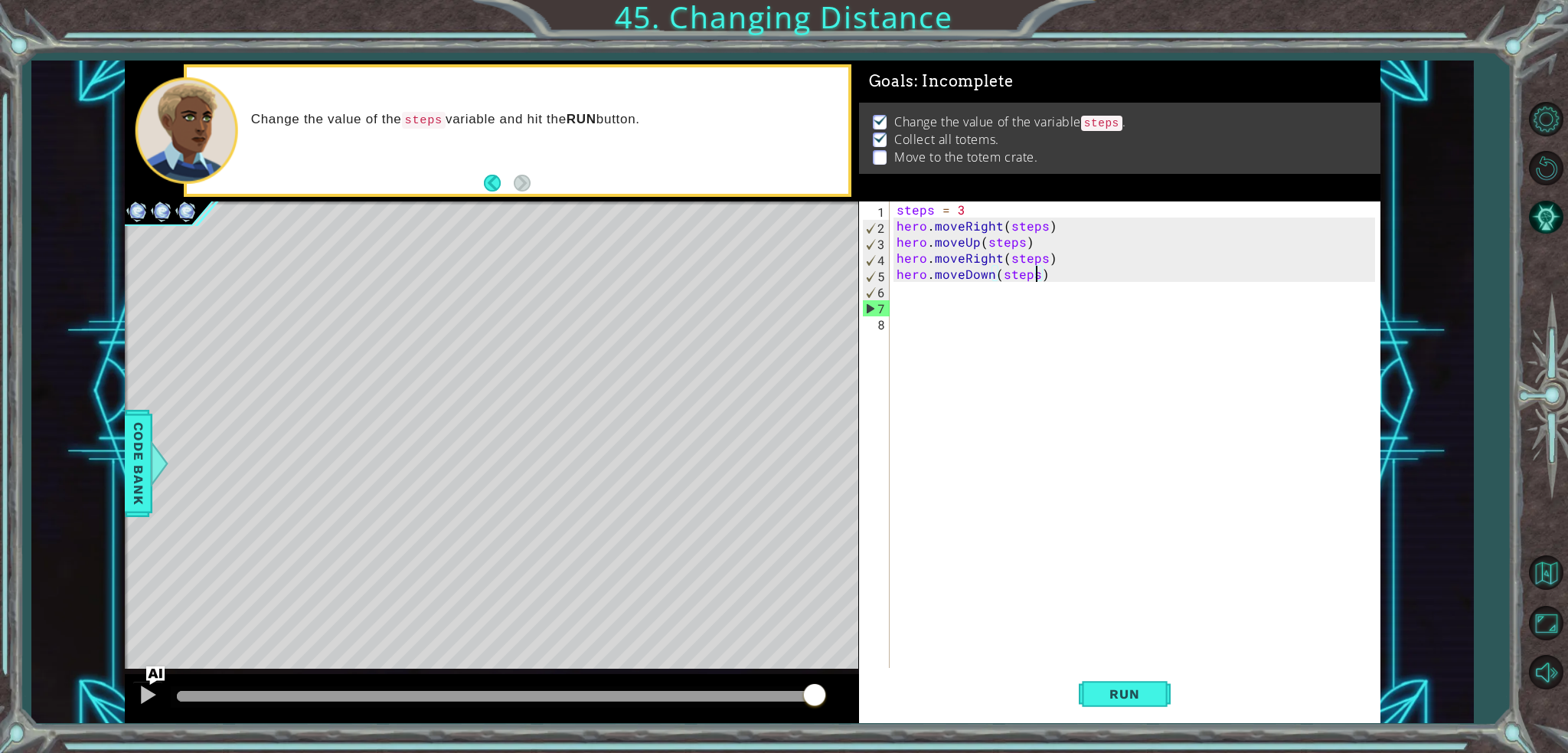
click at [1035, 280] on div "steps = 3 hero . moveRight ( steps ) hero . moveUp ( steps ) hero . moveRight (…" at bounding box center [1137, 451] width 489 height 498
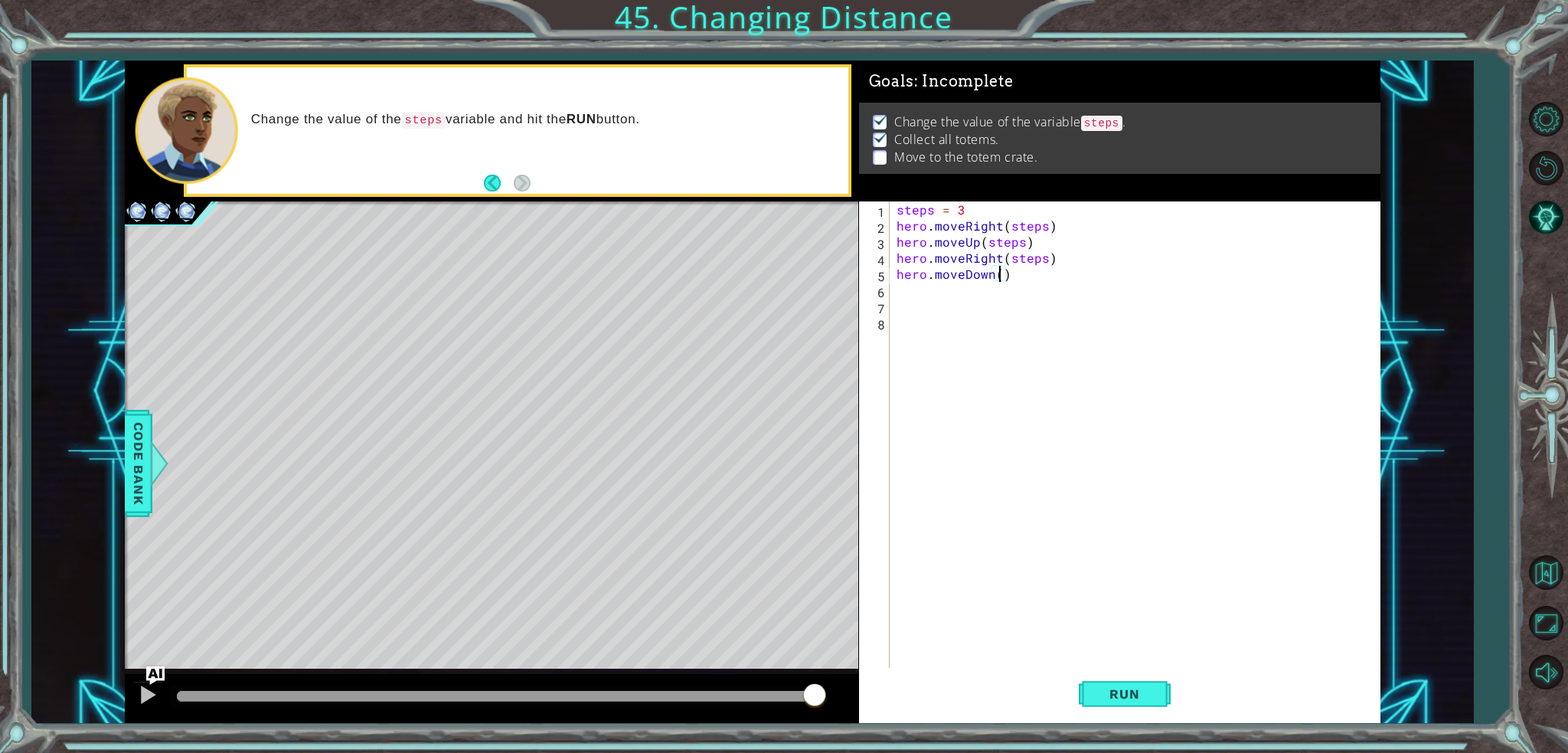
scroll to position [0, 6]
type textarea "hero.moveDown(3)"
click at [1119, 677] on button "Run" at bounding box center [1125, 694] width 92 height 52
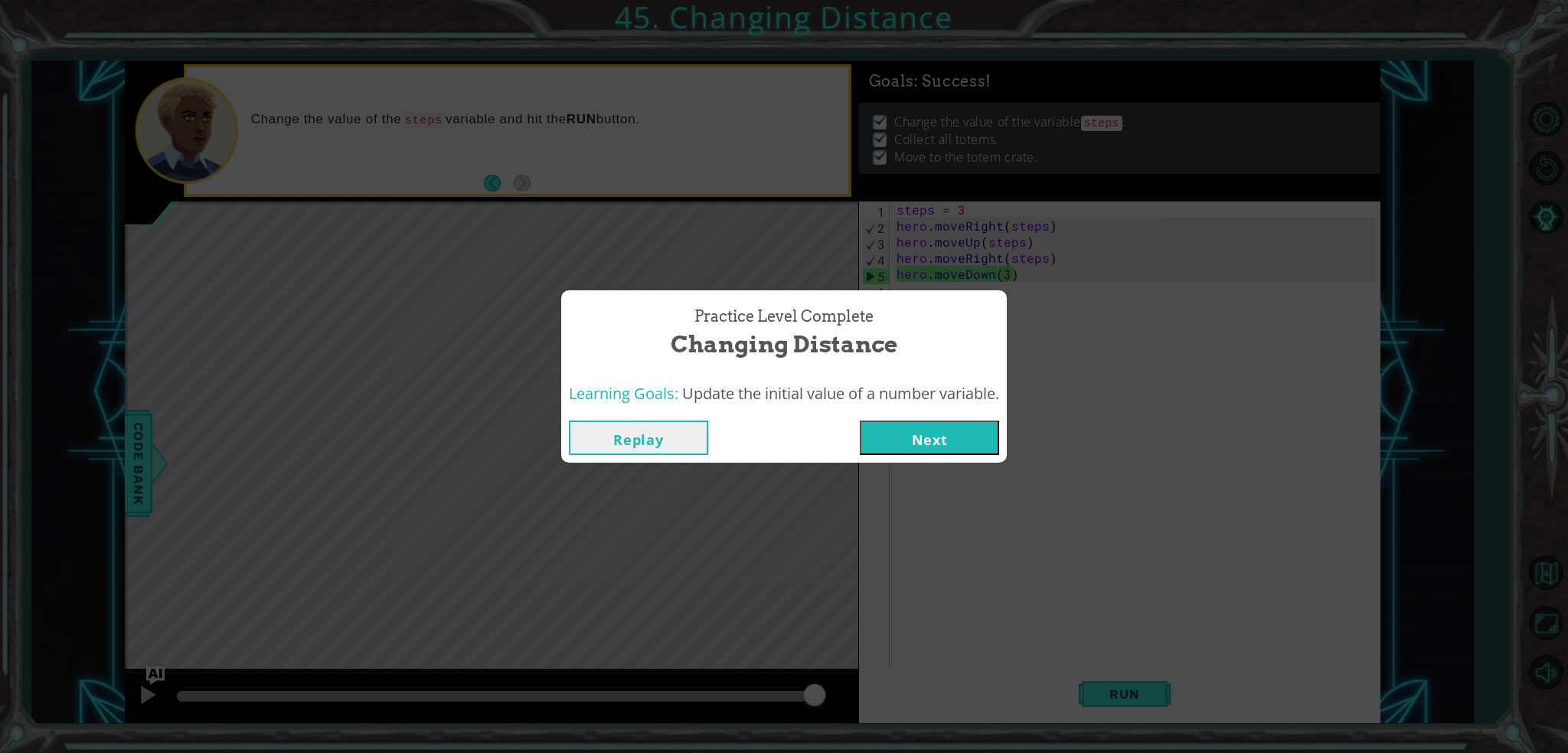
drag, startPoint x: 862, startPoint y: 458, endPoint x: 891, endPoint y: 447, distance: 31.0
click at [891, 447] on div "Replay Next" at bounding box center [784, 438] width 446 height 50
click at [921, 434] on button "Next" at bounding box center [929, 437] width 139 height 35
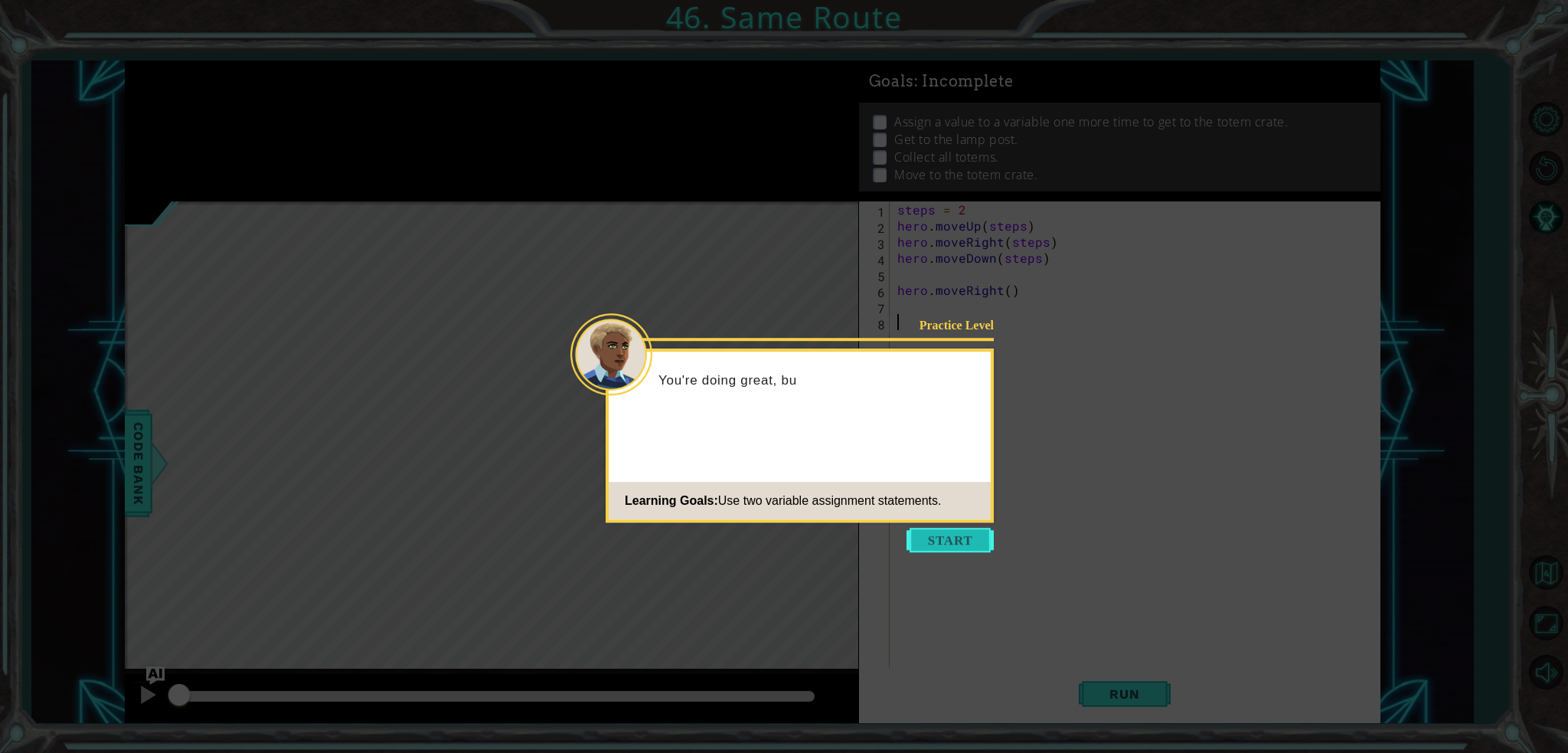
click at [949, 530] on button "Start" at bounding box center [949, 540] width 88 height 24
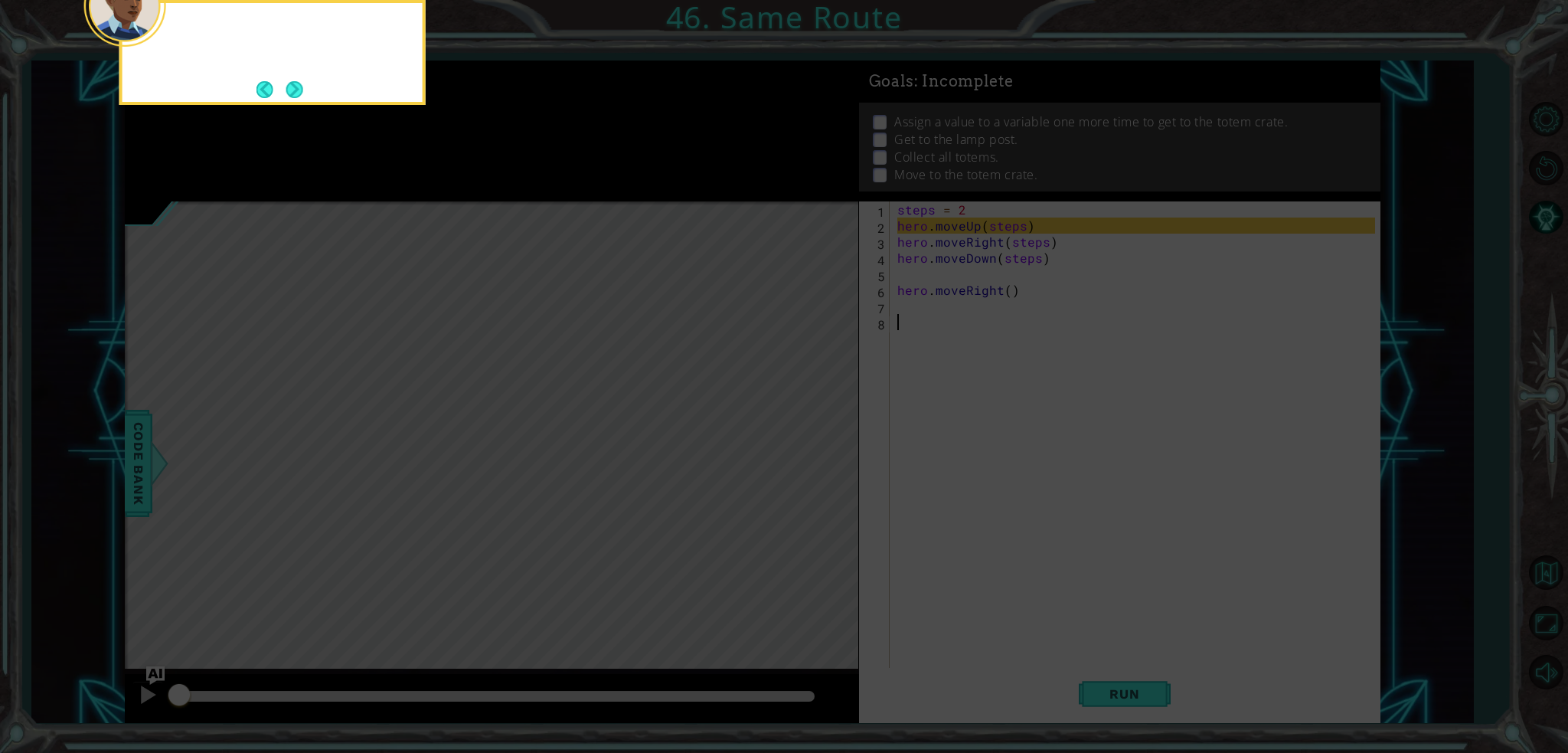
drag, startPoint x: 949, startPoint y: 530, endPoint x: 934, endPoint y: 540, distance: 18.0
click at [937, 537] on icon at bounding box center [784, 112] width 1568 height 1280
click at [279, 76] on div "Notice we used the variabl" at bounding box center [272, 52] width 306 height 105
click at [296, 81] on button "Next" at bounding box center [294, 89] width 17 height 17
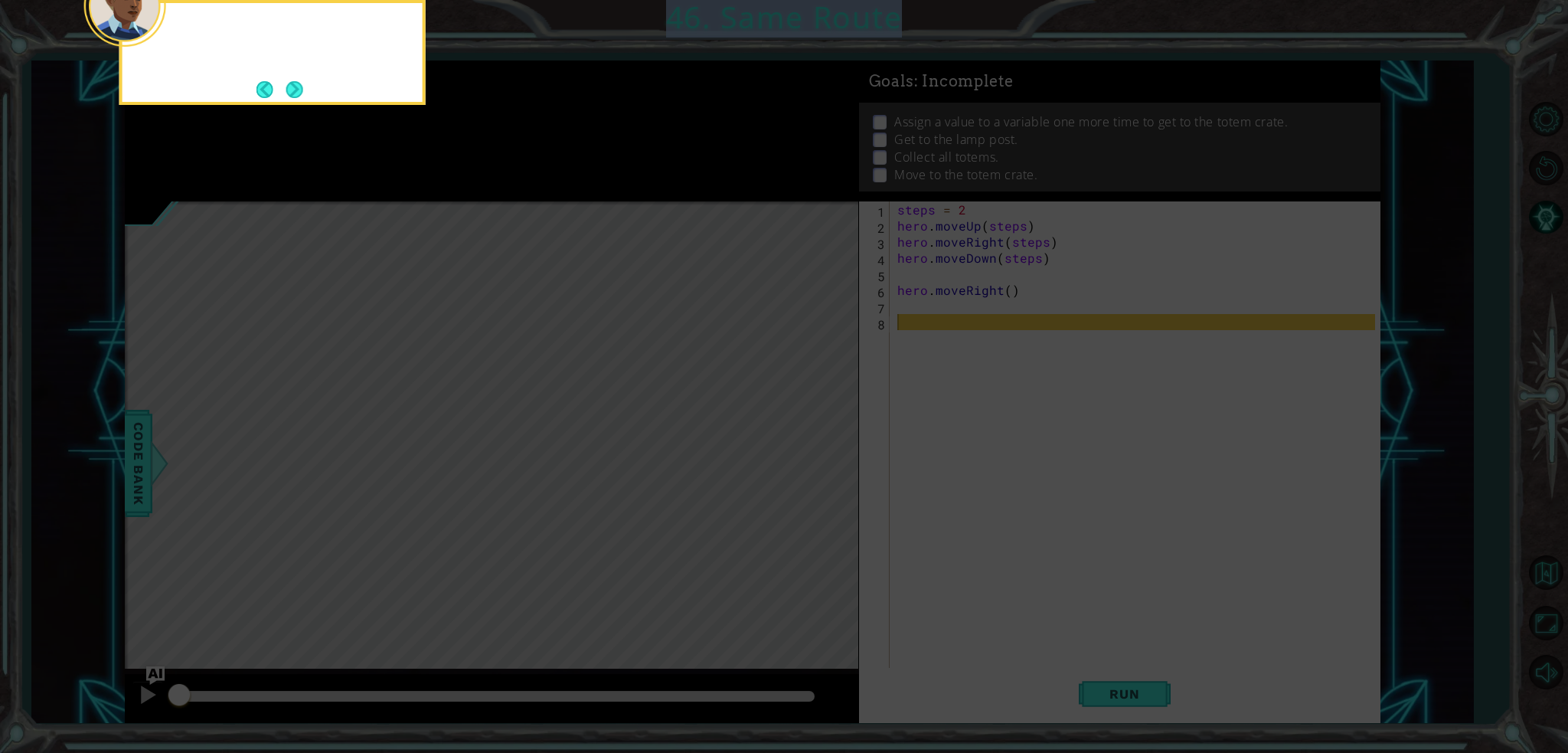
click at [296, 76] on div at bounding box center [272, 52] width 306 height 105
click at [290, 96] on button "Next" at bounding box center [294, 89] width 17 height 17
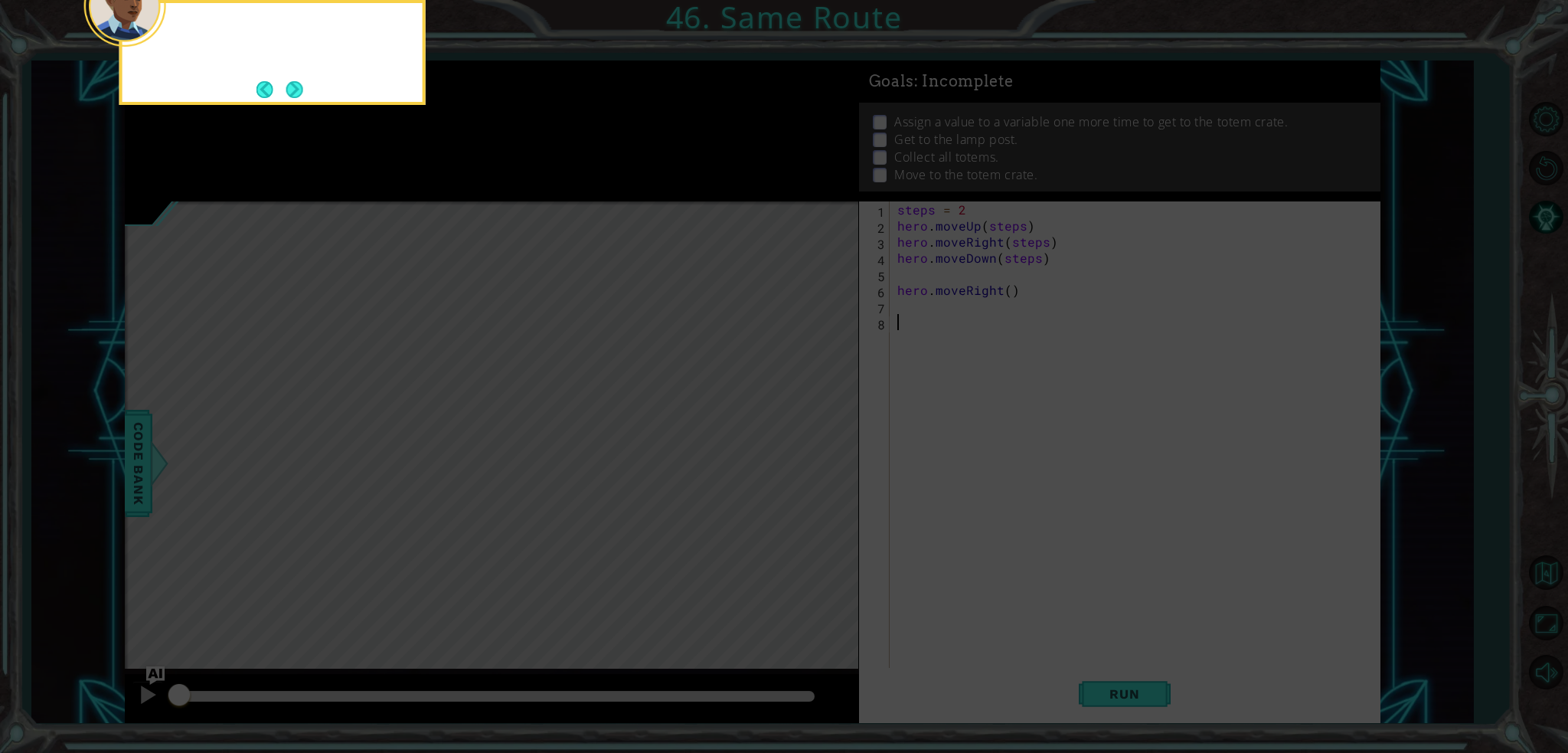
click at [290, 96] on button "Next" at bounding box center [294, 89] width 17 height 17
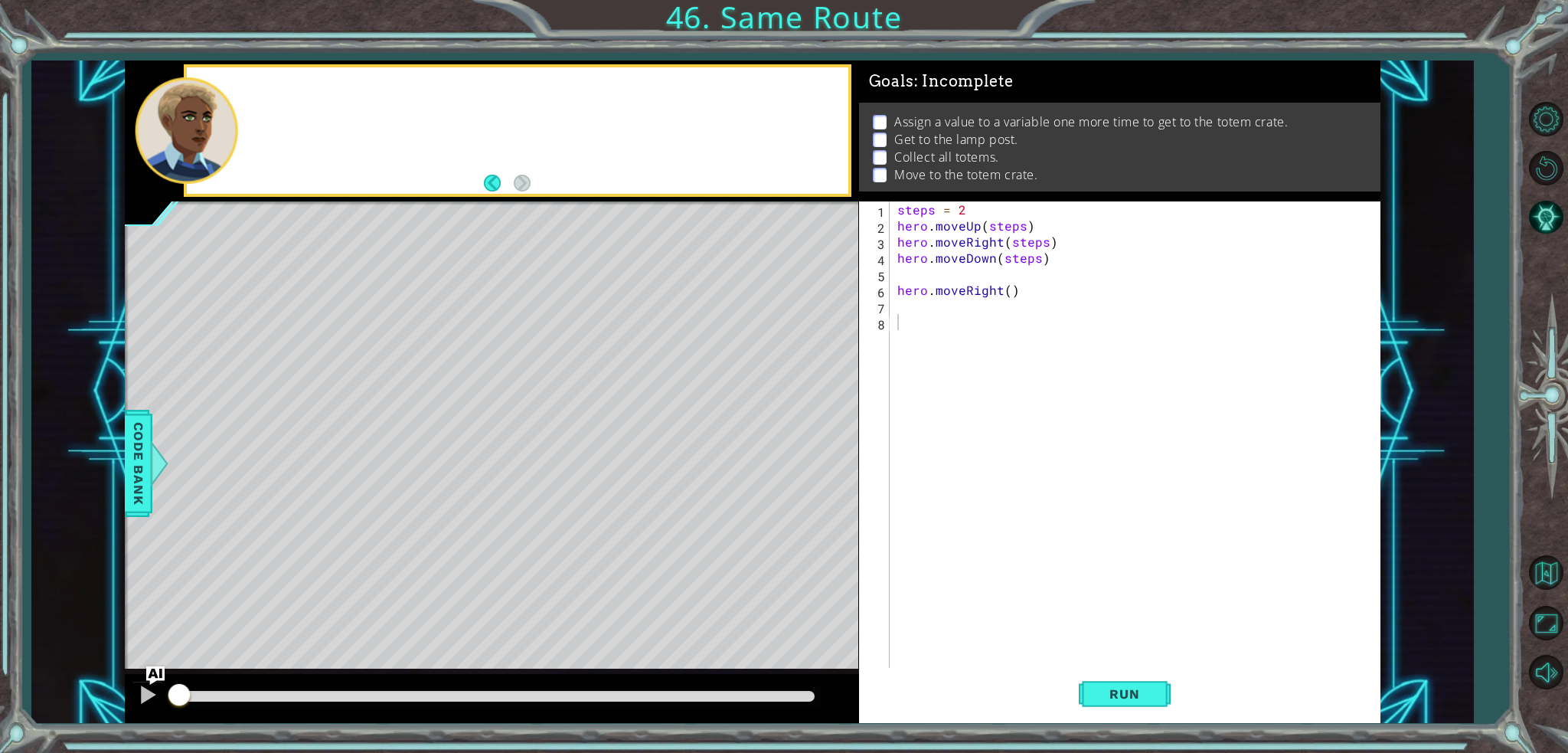
click at [290, 96] on div at bounding box center [517, 130] width 661 height 126
type textarea "steps = 2"
click at [966, 202] on div "steps = 2 hero . moveUp ( steps ) hero . moveRight ( steps ) hero . moveDown ( …" at bounding box center [1138, 451] width 489 height 498
click at [1136, 701] on button "Run" at bounding box center [1125, 694] width 92 height 52
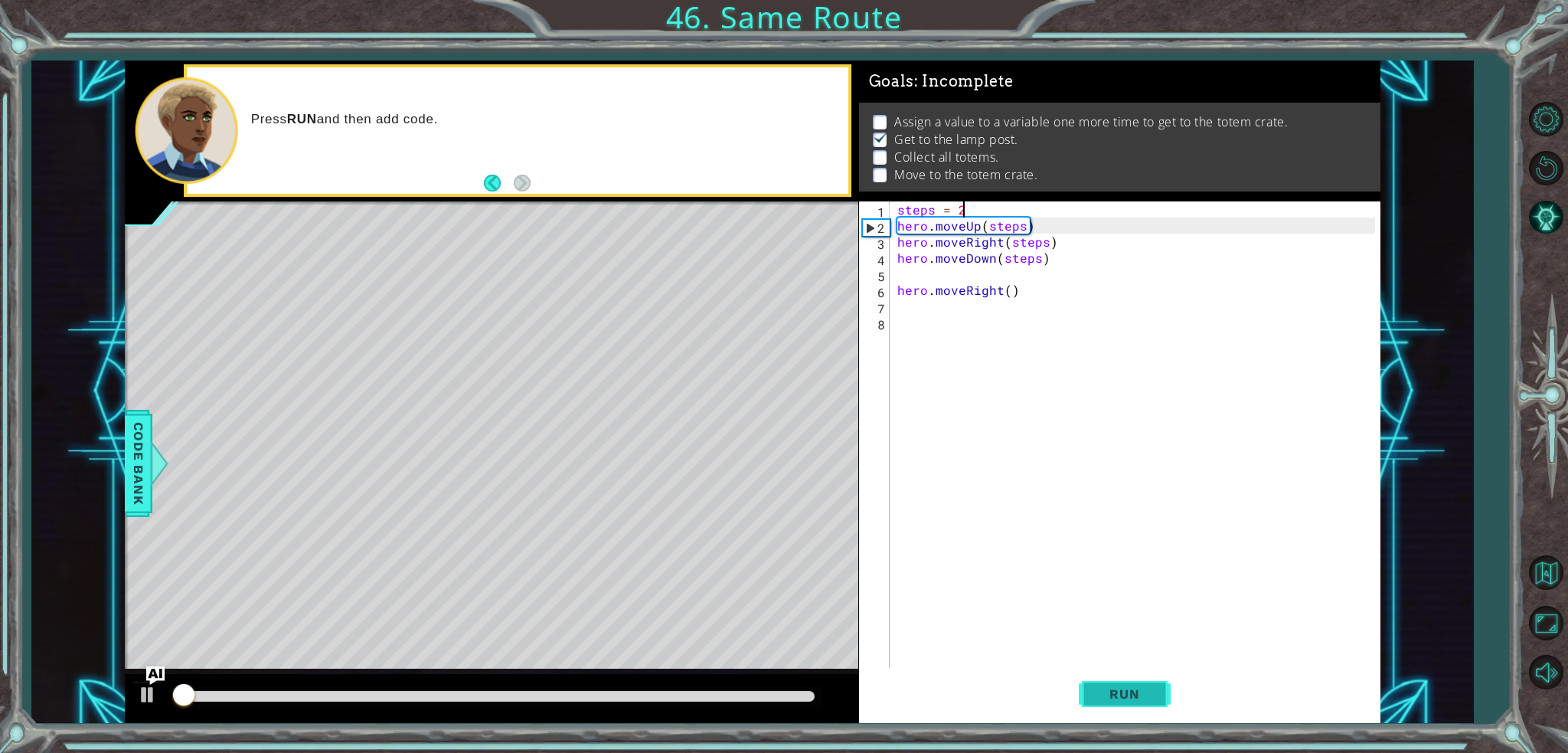
scroll to position [4, 0]
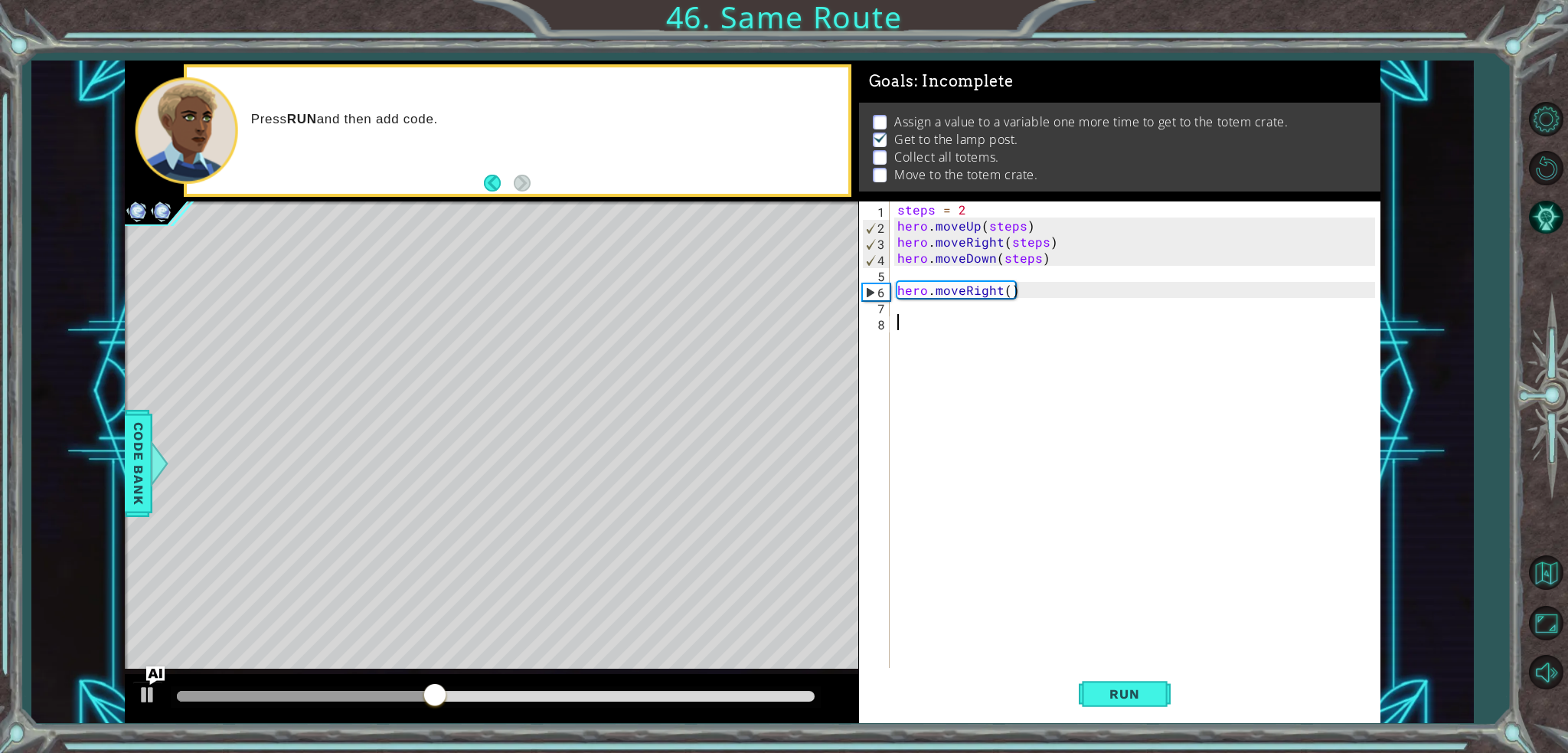
click at [1146, 334] on div "steps = 2 hero . moveUp ( steps ) hero . moveRight ( steps ) hero . moveDown ( …" at bounding box center [1138, 451] width 489 height 498
click at [1113, 307] on div "steps = 2 hero . moveUp ( steps ) hero . moveRight ( steps ) hero . moveDown ( …" at bounding box center [1138, 451] width 489 height 498
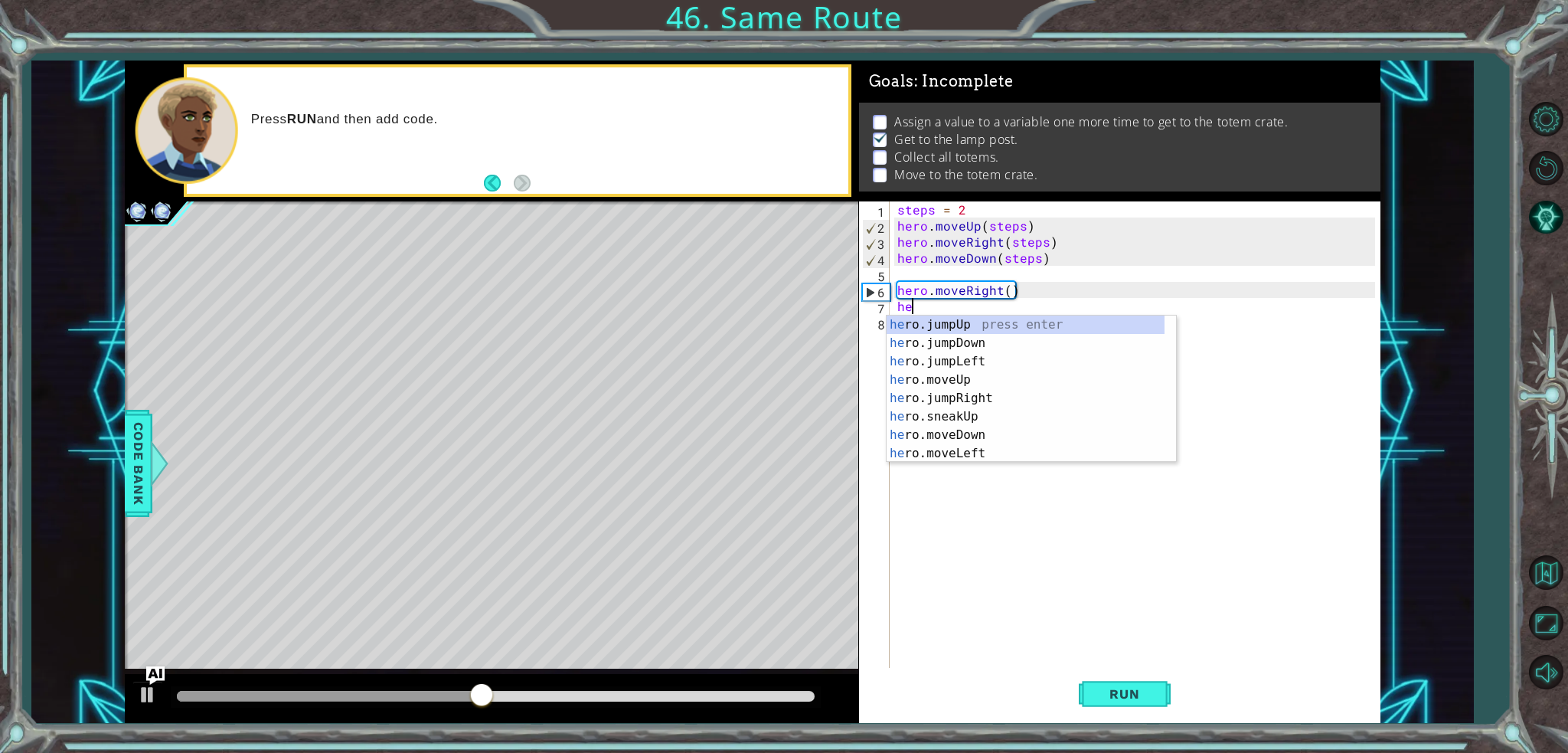
scroll to position [0, 0]
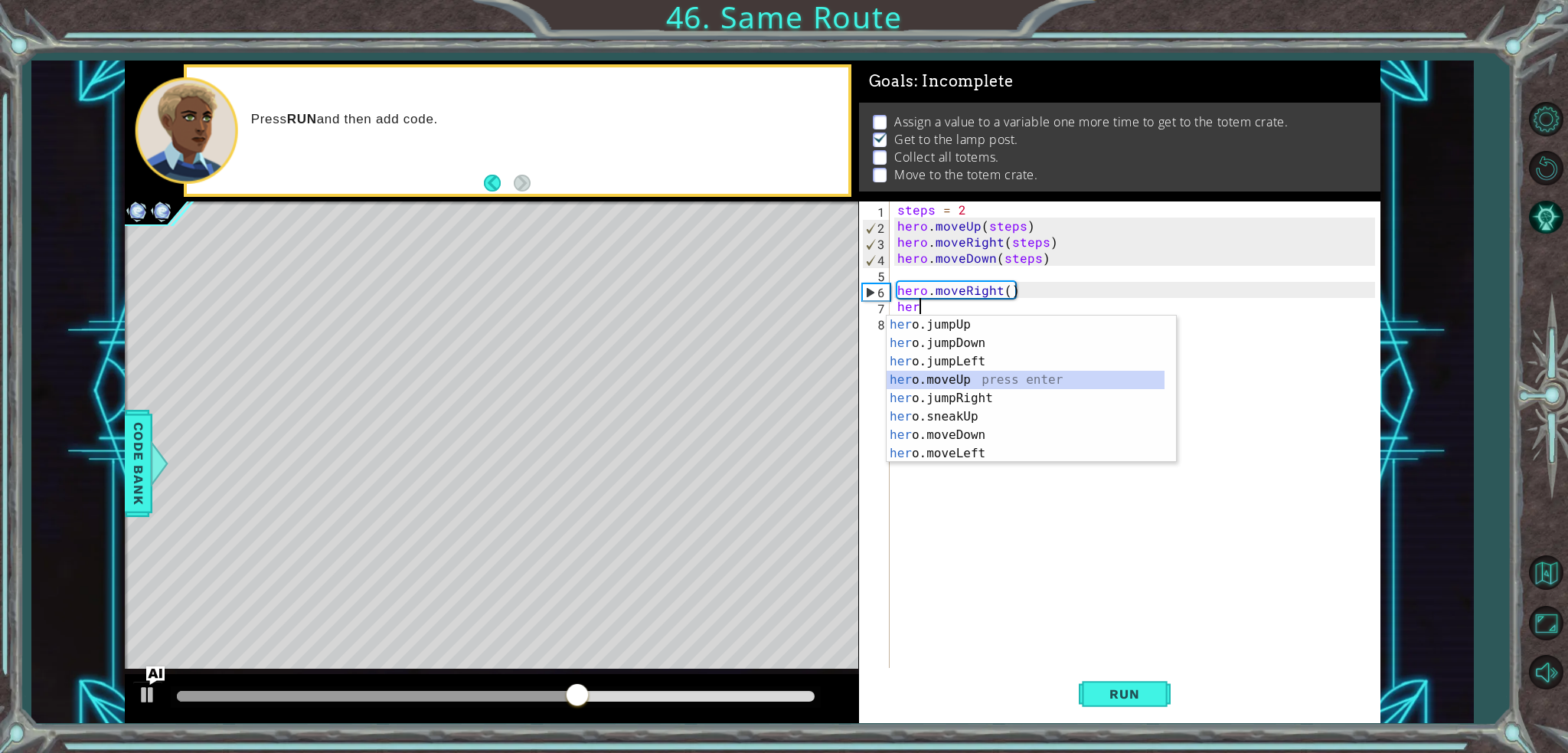
click at [1059, 229] on div "steps = 2 hero . moveUp ( steps ) hero . moveRight ( steps ) hero . moveDown ( …" at bounding box center [1138, 451] width 489 height 498
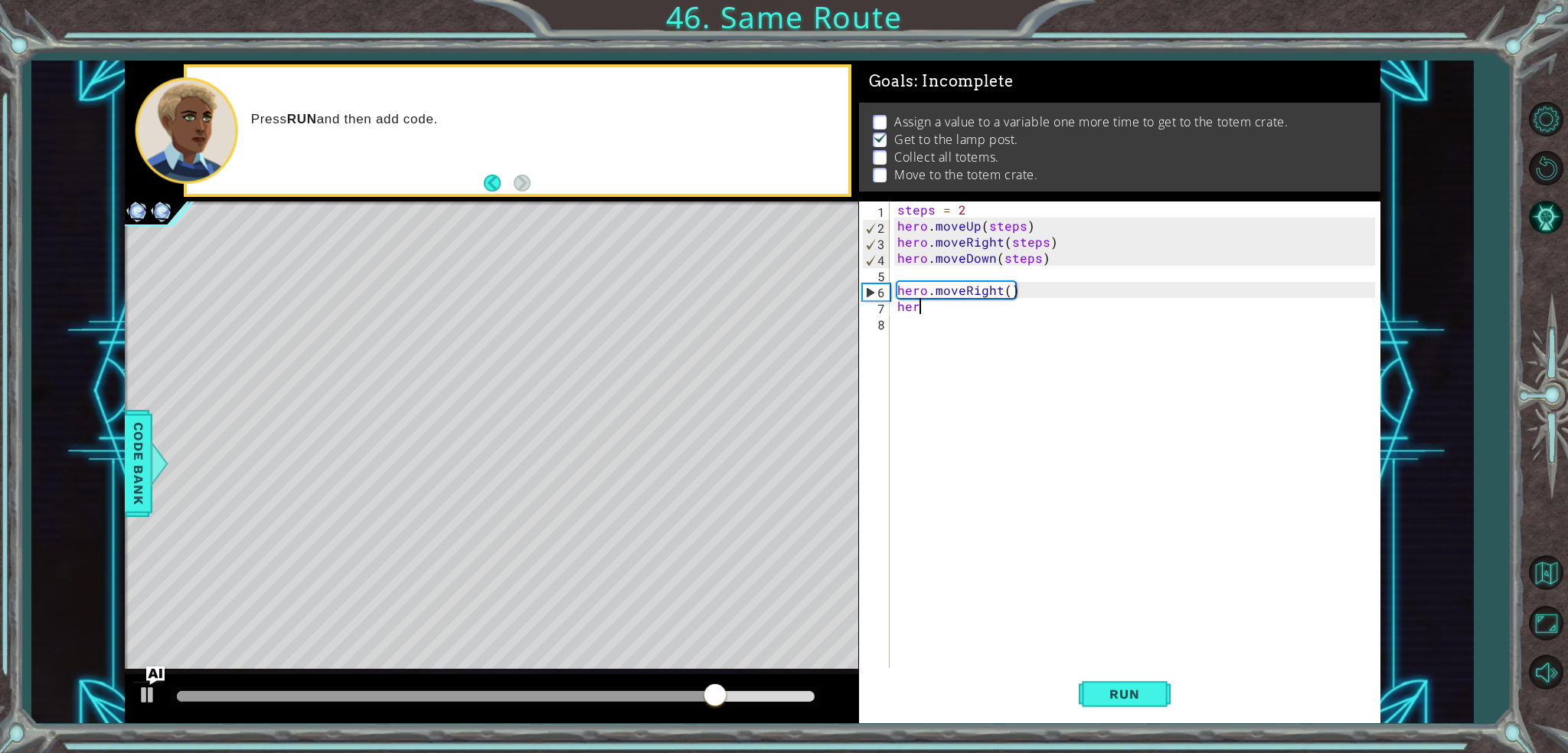
click at [924, 309] on div "steps = 2 hero . moveUp ( steps ) hero . moveRight ( steps ) hero . moveDown ( …" at bounding box center [1138, 451] width 489 height 498
type textarea "her"
paste textarea "hero.moveUp(steps)"
click at [1003, 209] on div "steps = 2 hero . moveUp ( steps ) hero . moveRight ( steps ) hero . moveDown ( …" at bounding box center [1138, 451] width 489 height 498
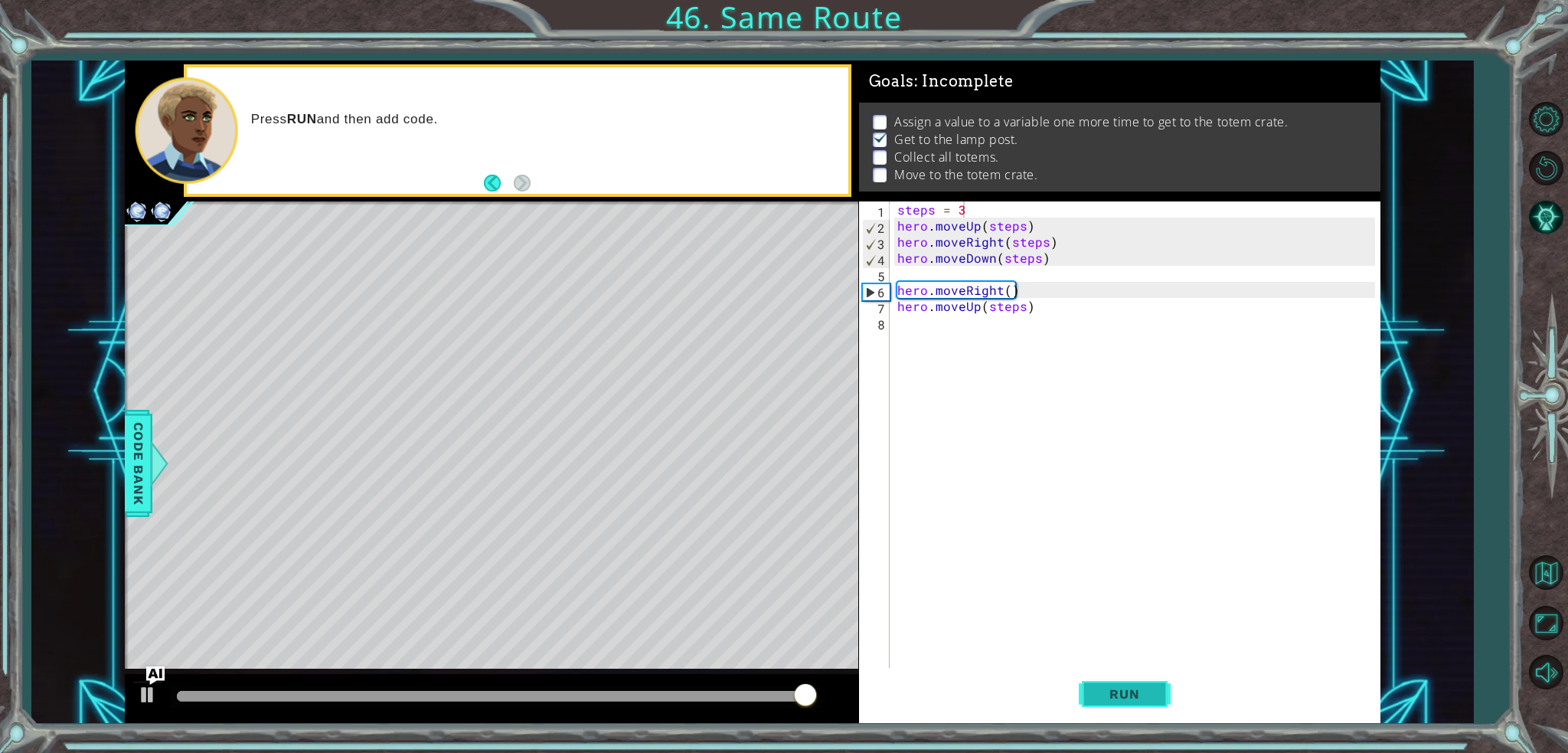
click at [1149, 694] on span "Run" at bounding box center [1124, 694] width 60 height 15
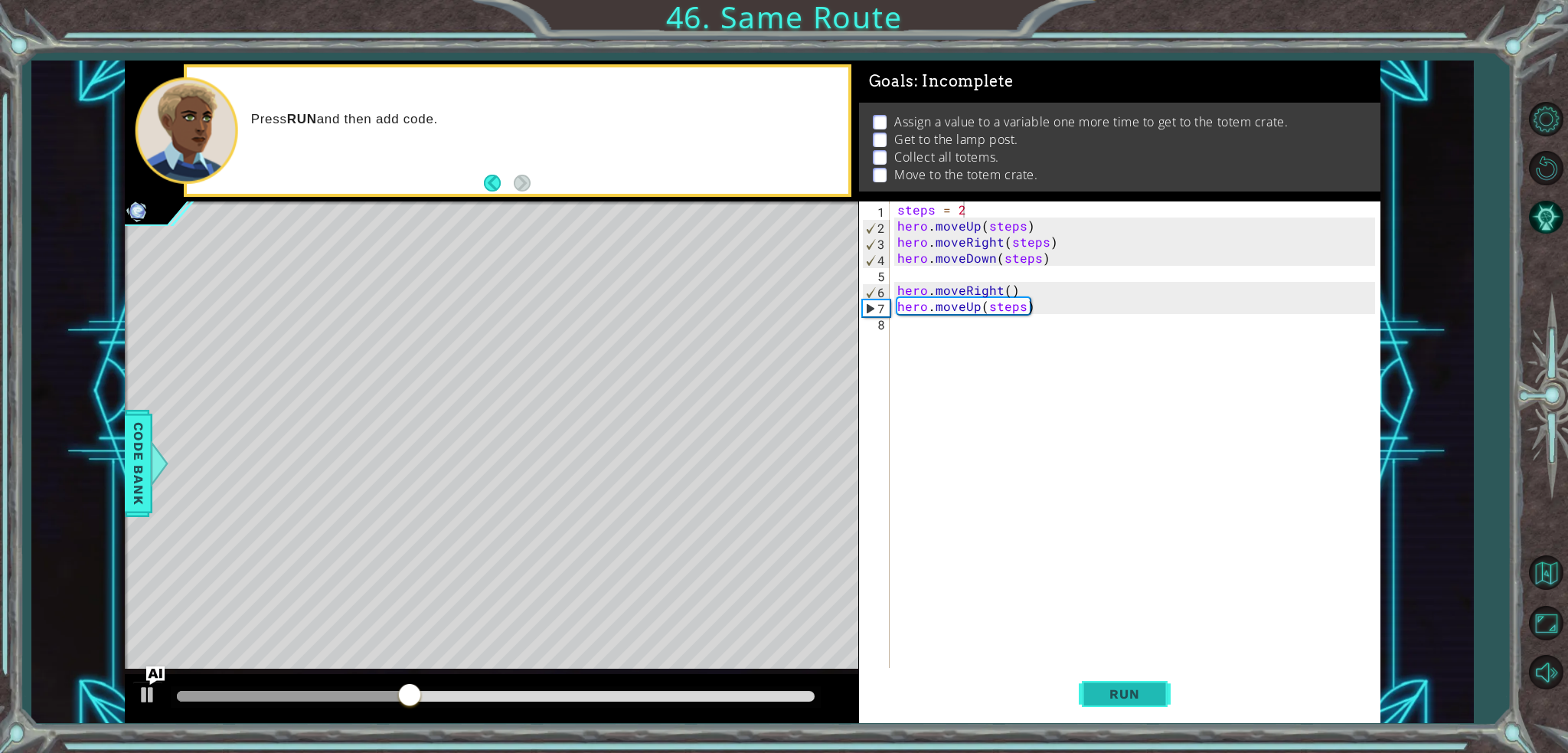
click at [1134, 714] on button "Run" at bounding box center [1125, 694] width 92 height 52
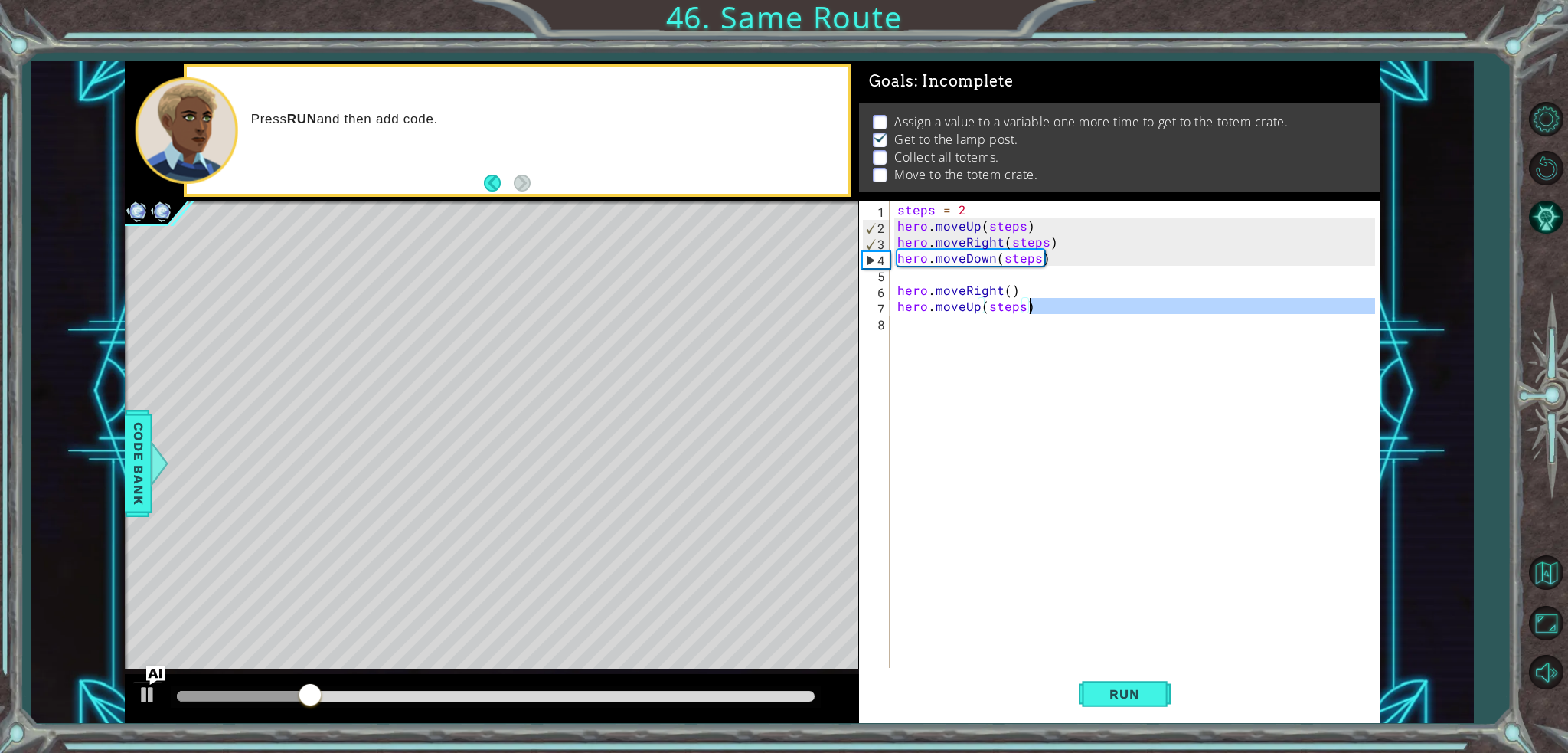
click at [1026, 313] on div "steps = 2 hero . moveUp ( steps ) hero . moveRight ( steps ) hero . moveDown ( …" at bounding box center [1138, 451] width 489 height 498
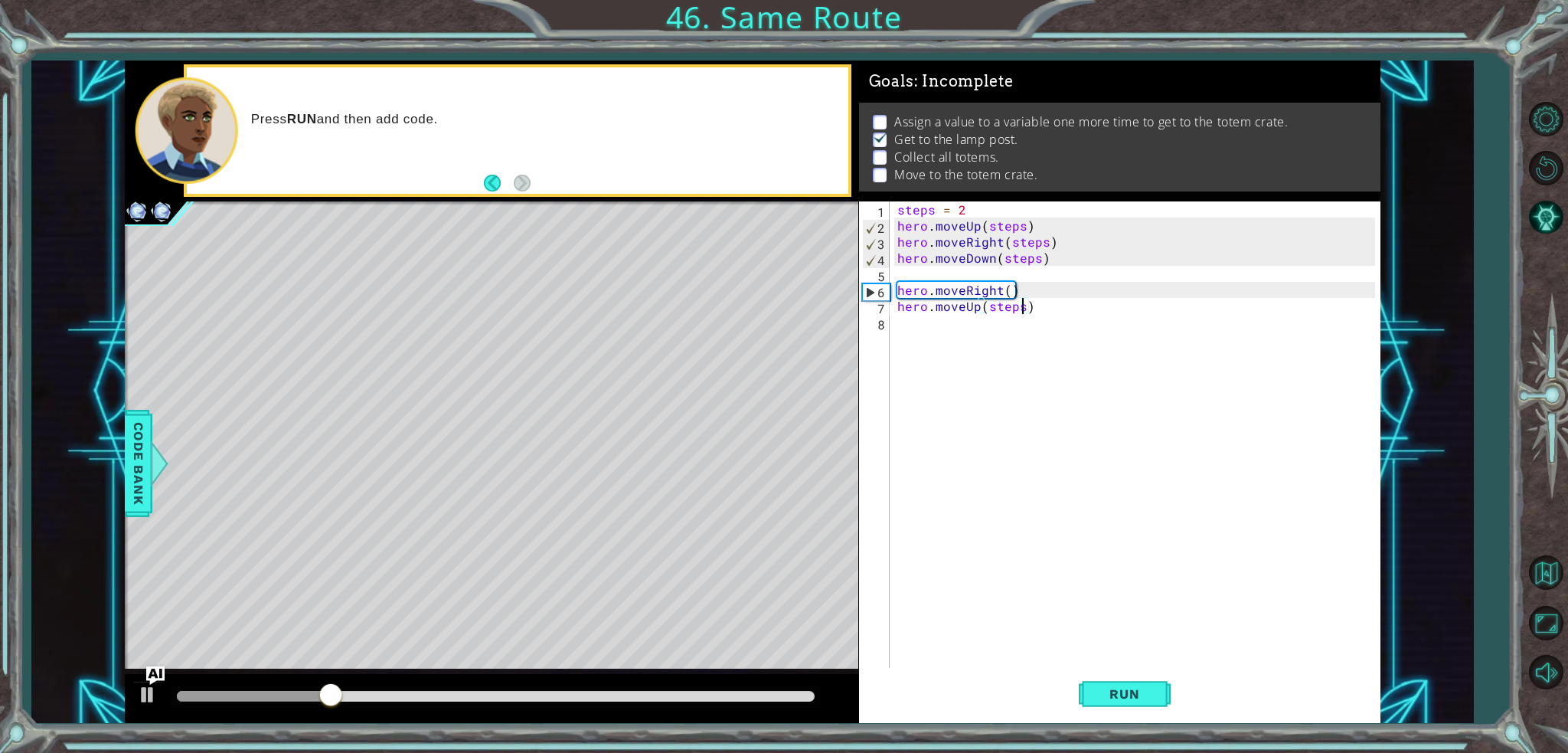
click at [1023, 309] on div "steps = 2 hero . moveUp ( steps ) hero . moveRight ( steps ) hero . moveDown ( …" at bounding box center [1138, 451] width 489 height 498
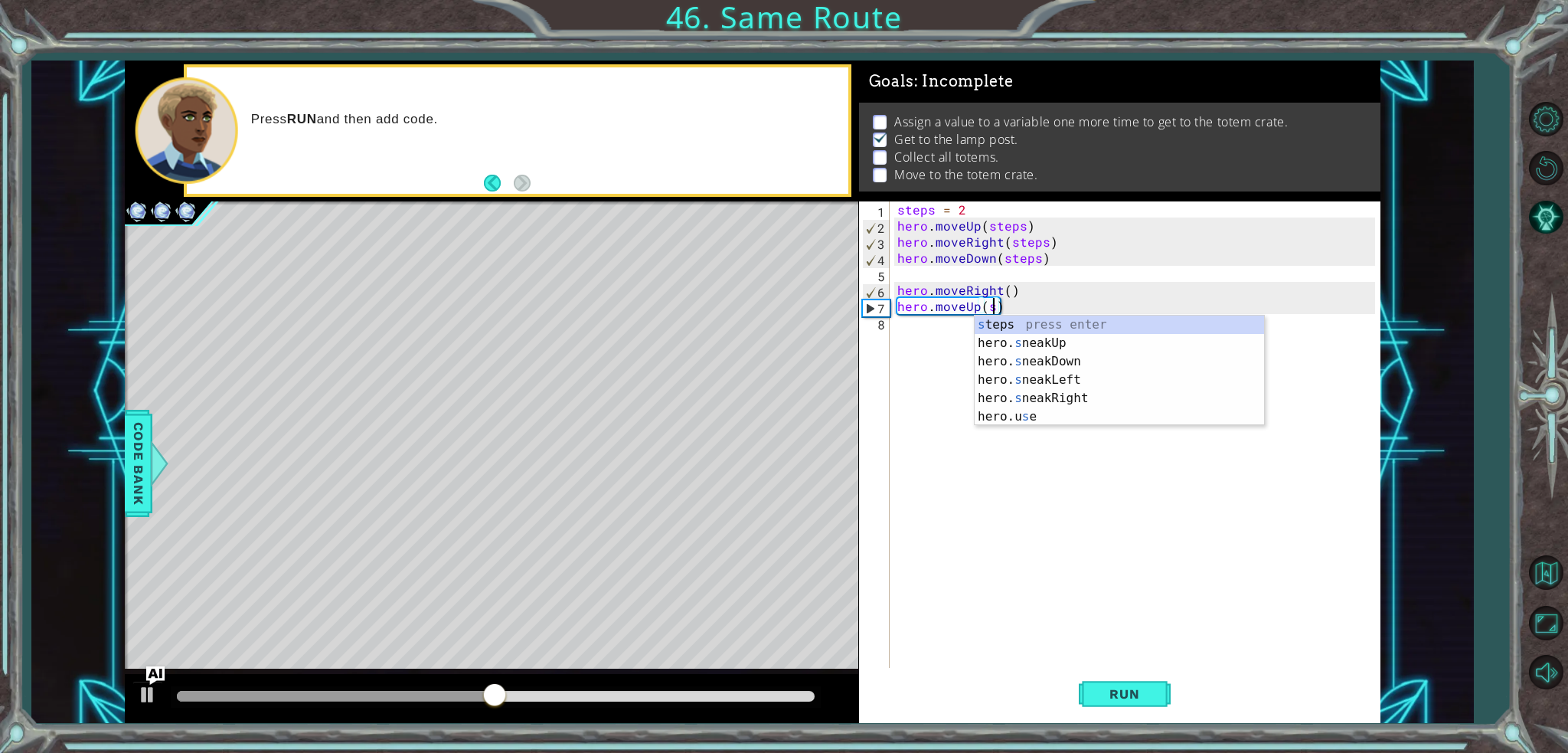
type textarea "hero.moveUp(4)"
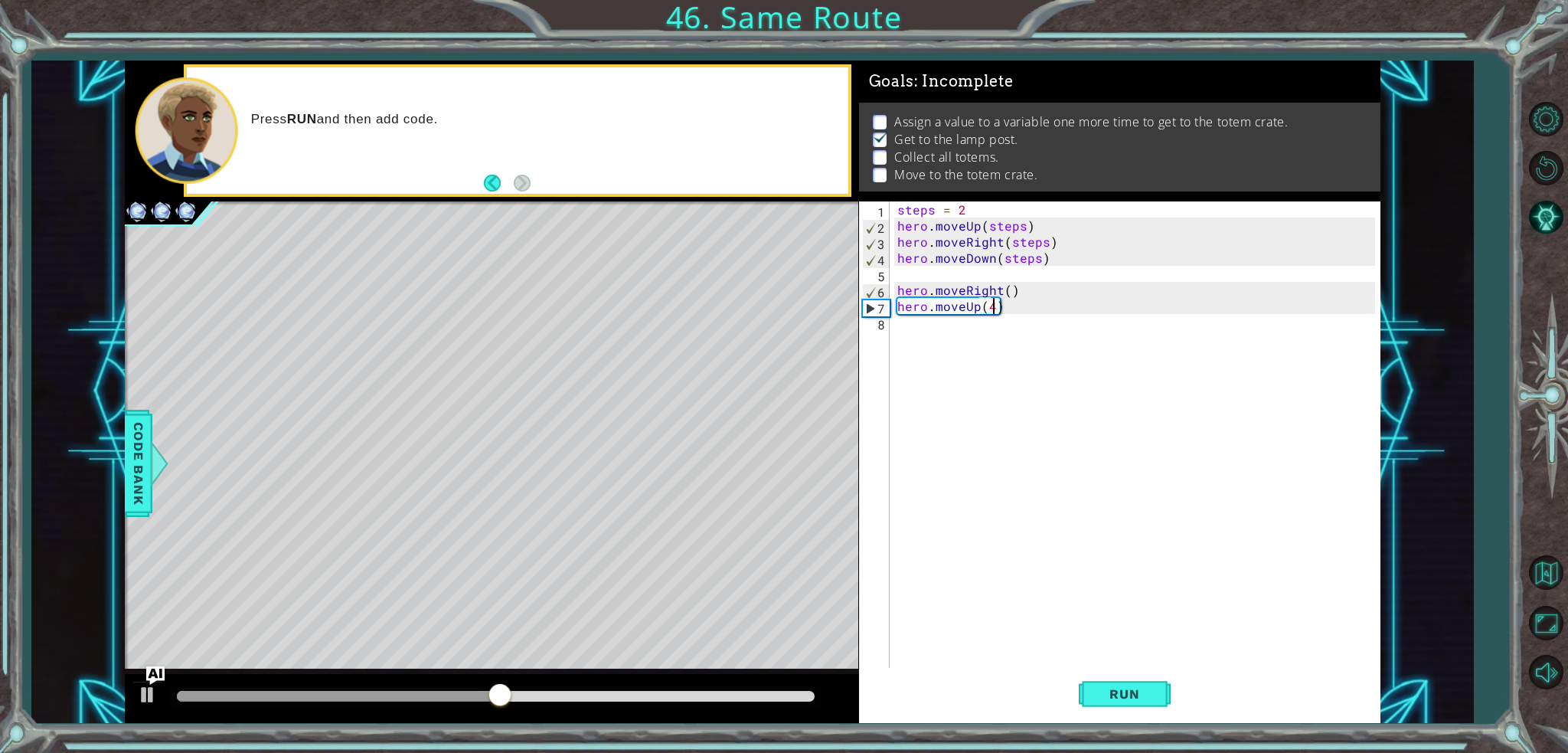
scroll to position [0, 6]
click at [952, 321] on div "steps = 2 hero . moveUp ( steps ) hero . moveRight ( steps ) hero . moveDown ( …" at bounding box center [1138, 451] width 489 height 498
drag, startPoint x: 1039, startPoint y: 285, endPoint x: 868, endPoint y: 293, distance: 171.2
click at [868, 293] on div "1 2 3 4 5 6 7 8 steps = 2 hero . moveUp ( steps ) hero . moveRight ( steps ) he…" at bounding box center [1117, 435] width 516 height 466
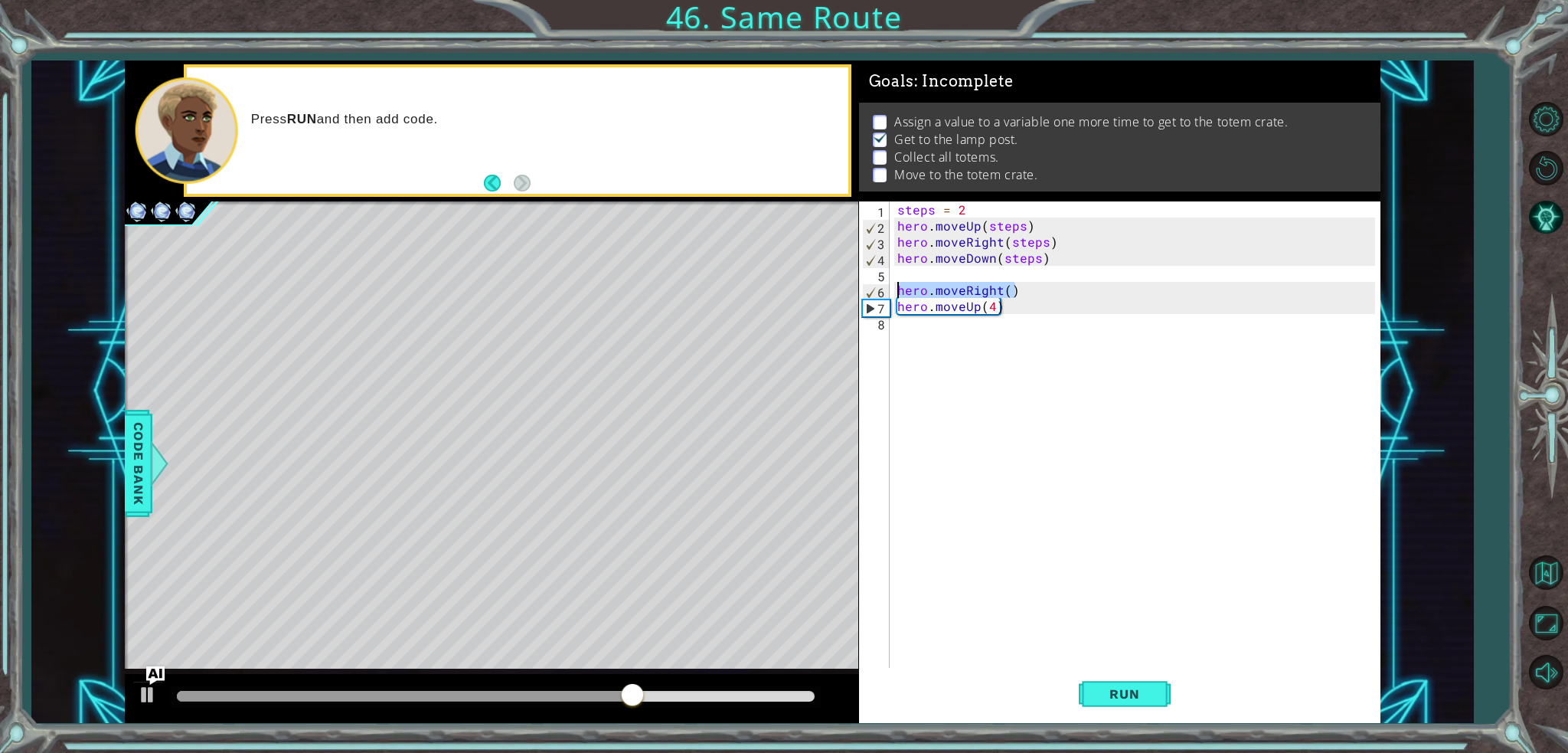
type textarea "hero.moveRight()"
click at [937, 340] on div "steps = 2 hero . moveUp ( steps ) hero . moveRight ( steps ) hero . moveDown ( …" at bounding box center [1138, 451] width 489 height 498
paste textarea "hero.moveRight()"
type textarea "hero.moveRight()"
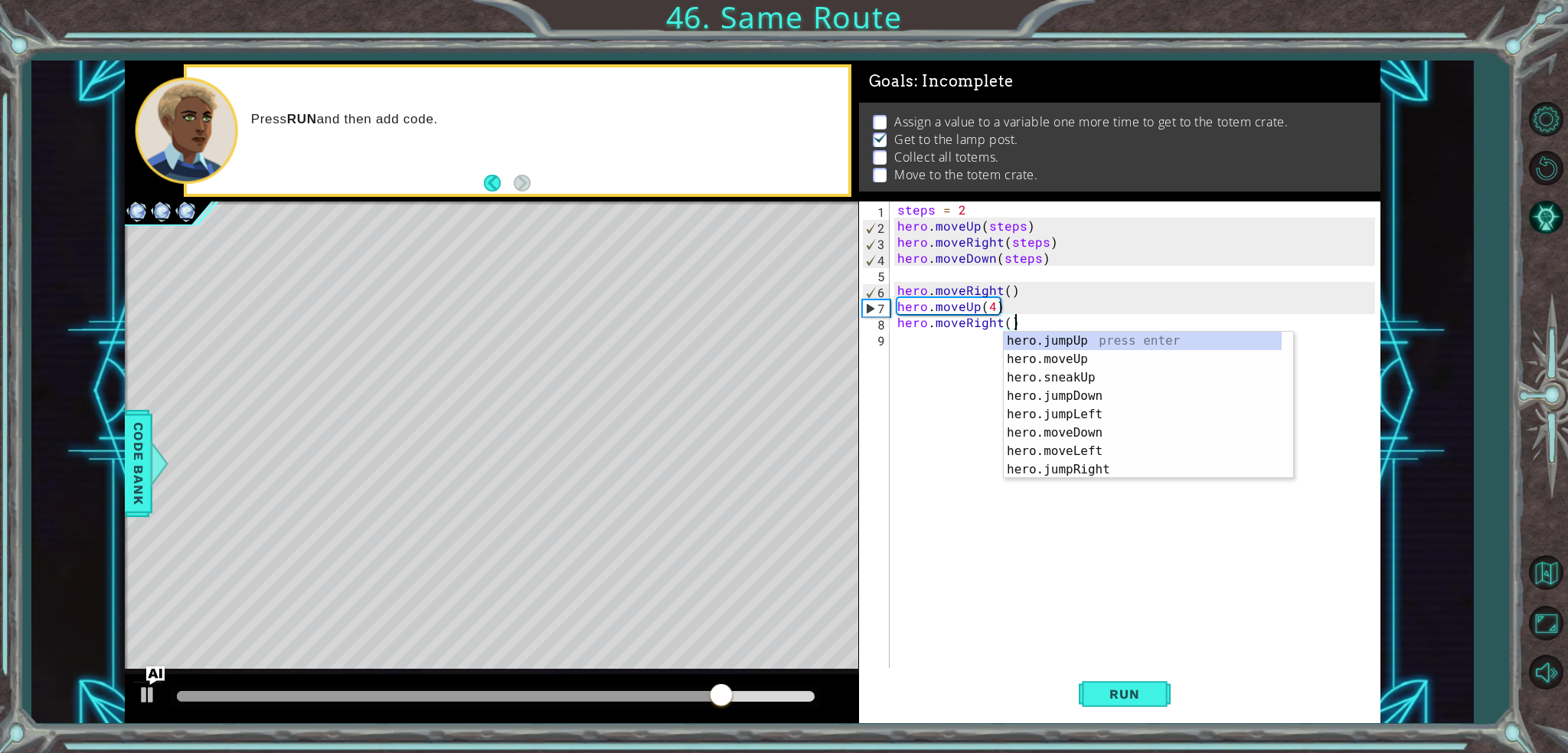
click at [955, 369] on div "steps = 2 hero . moveUp ( steps ) hero . moveRight ( steps ) hero . moveDown ( …" at bounding box center [1138, 451] width 489 height 498
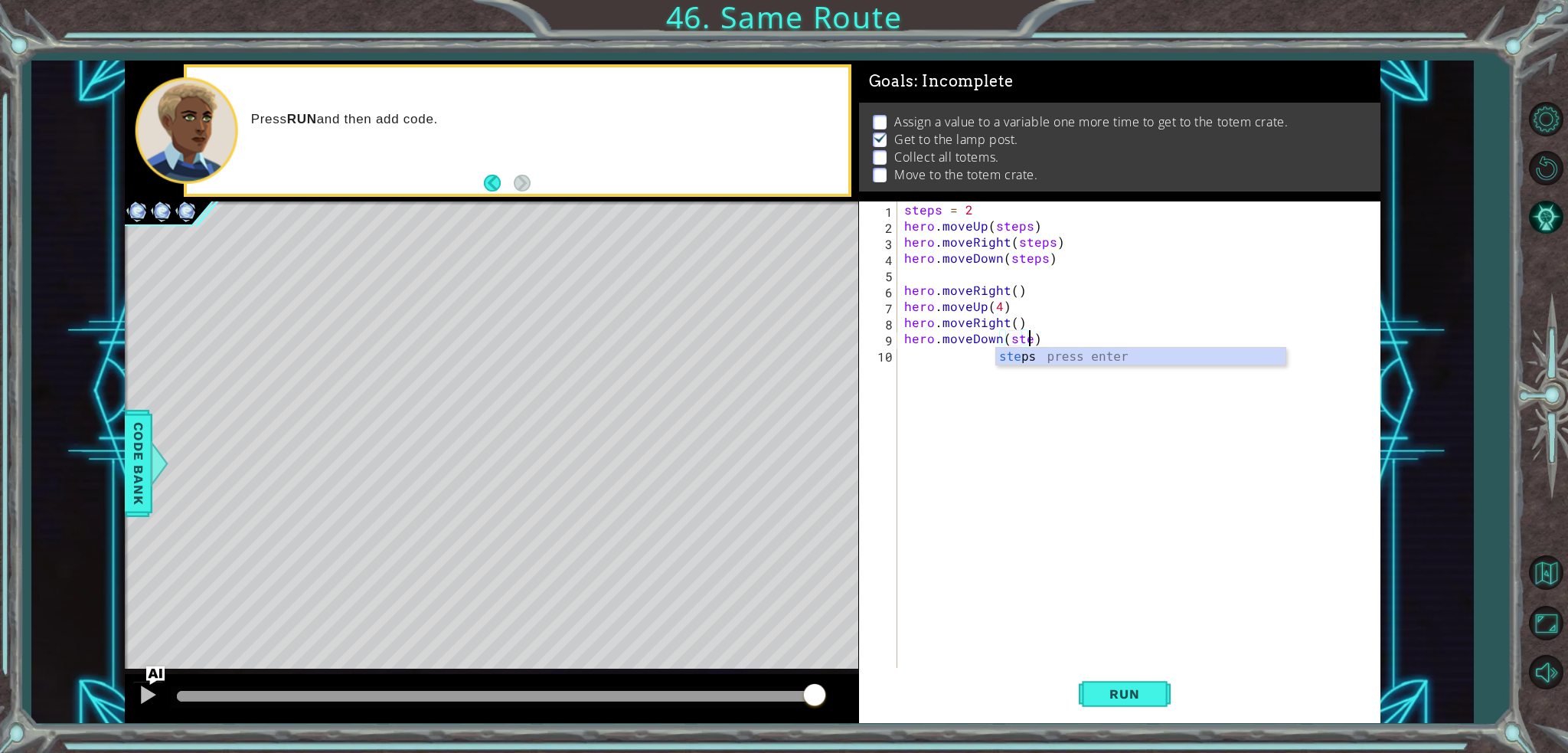
scroll to position [0, 8]
click at [1130, 694] on span "Run" at bounding box center [1124, 694] width 60 height 15
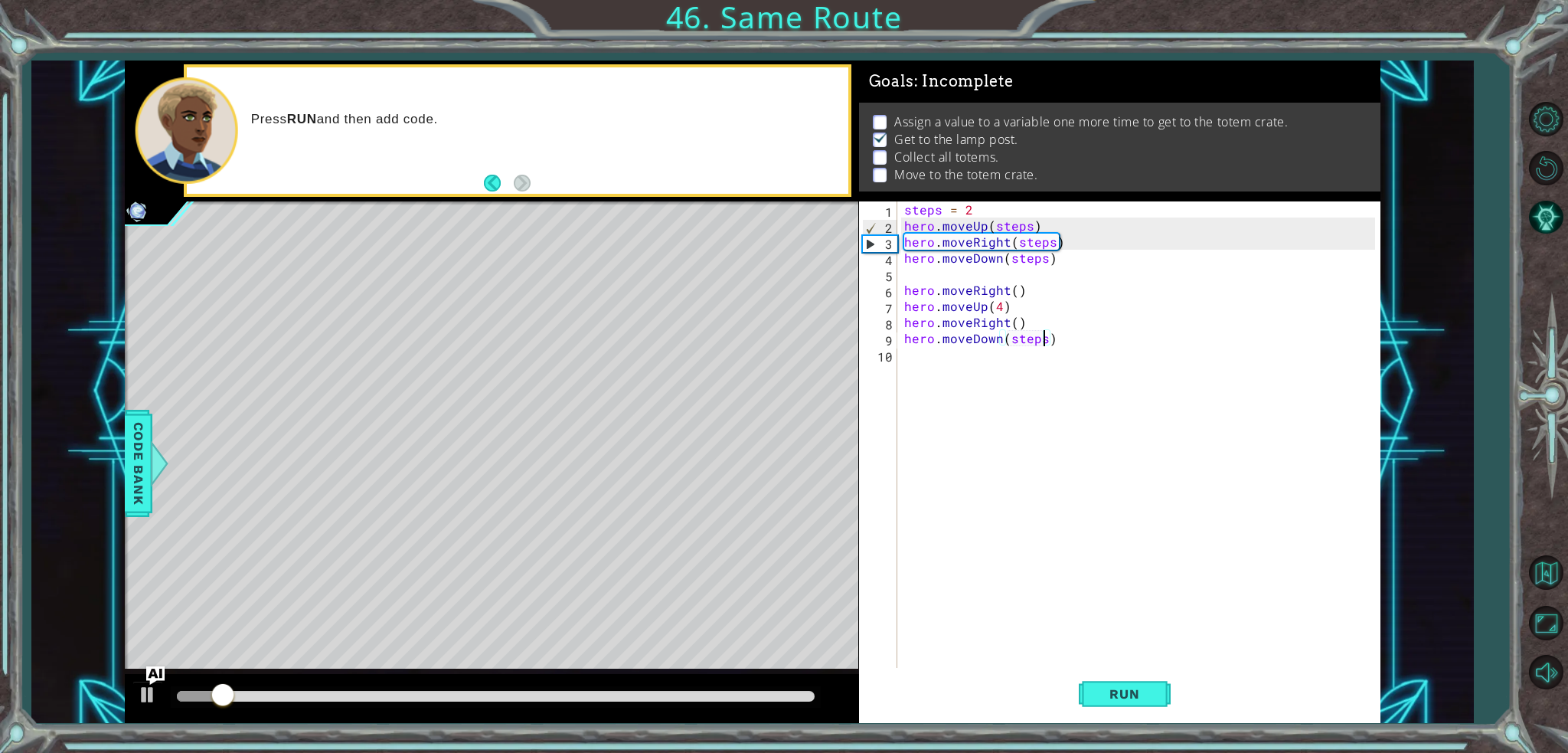
click at [998, 309] on div "steps = 2 hero . moveUp ( steps ) hero . moveRight ( steps ) hero . moveDown ( …" at bounding box center [1142, 451] width 482 height 498
click at [1148, 699] on span "Run" at bounding box center [1124, 694] width 60 height 15
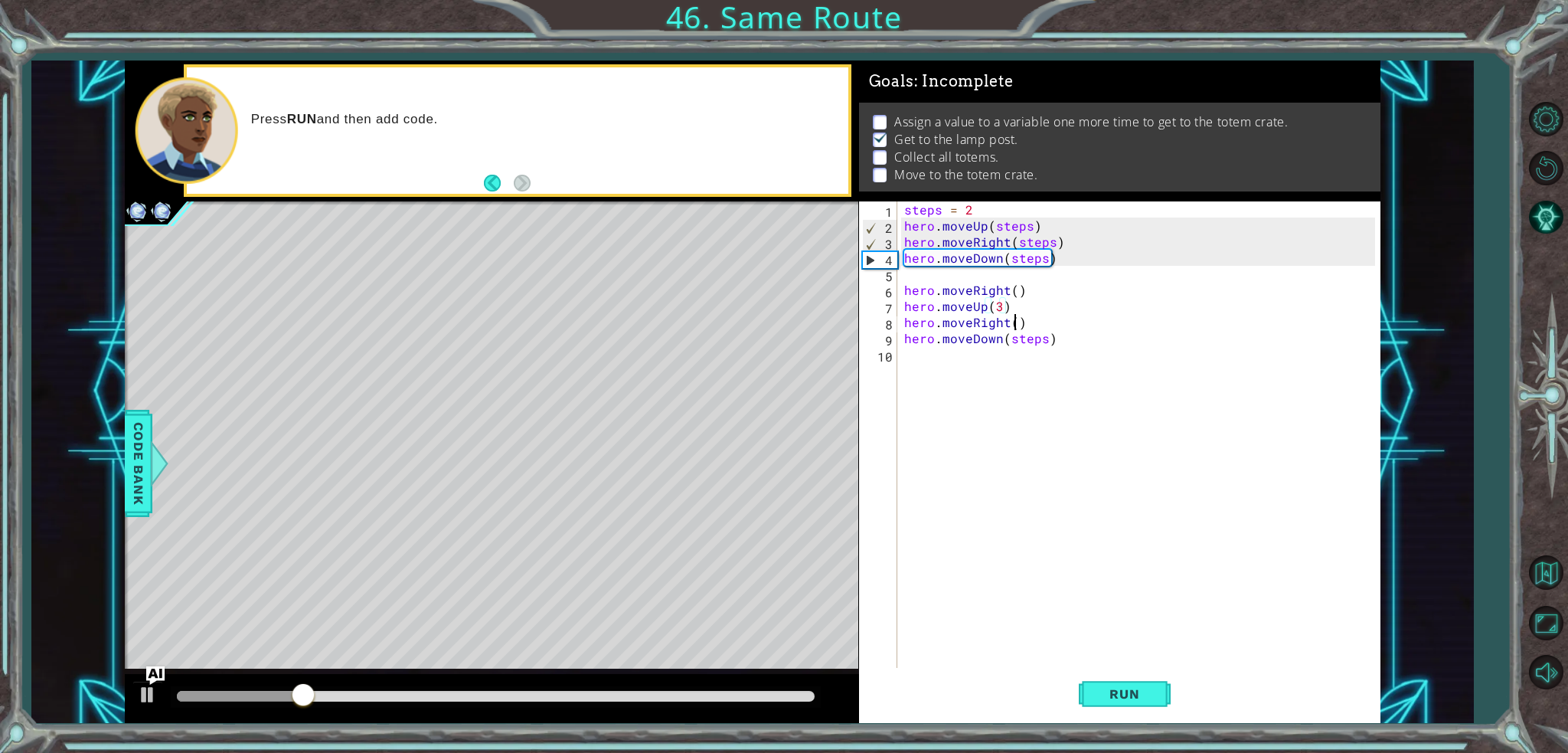
click at [1016, 321] on div "steps = 2 hero . moveUp ( steps ) hero . moveRight ( steps ) hero . moveDown ( …" at bounding box center [1142, 451] width 482 height 498
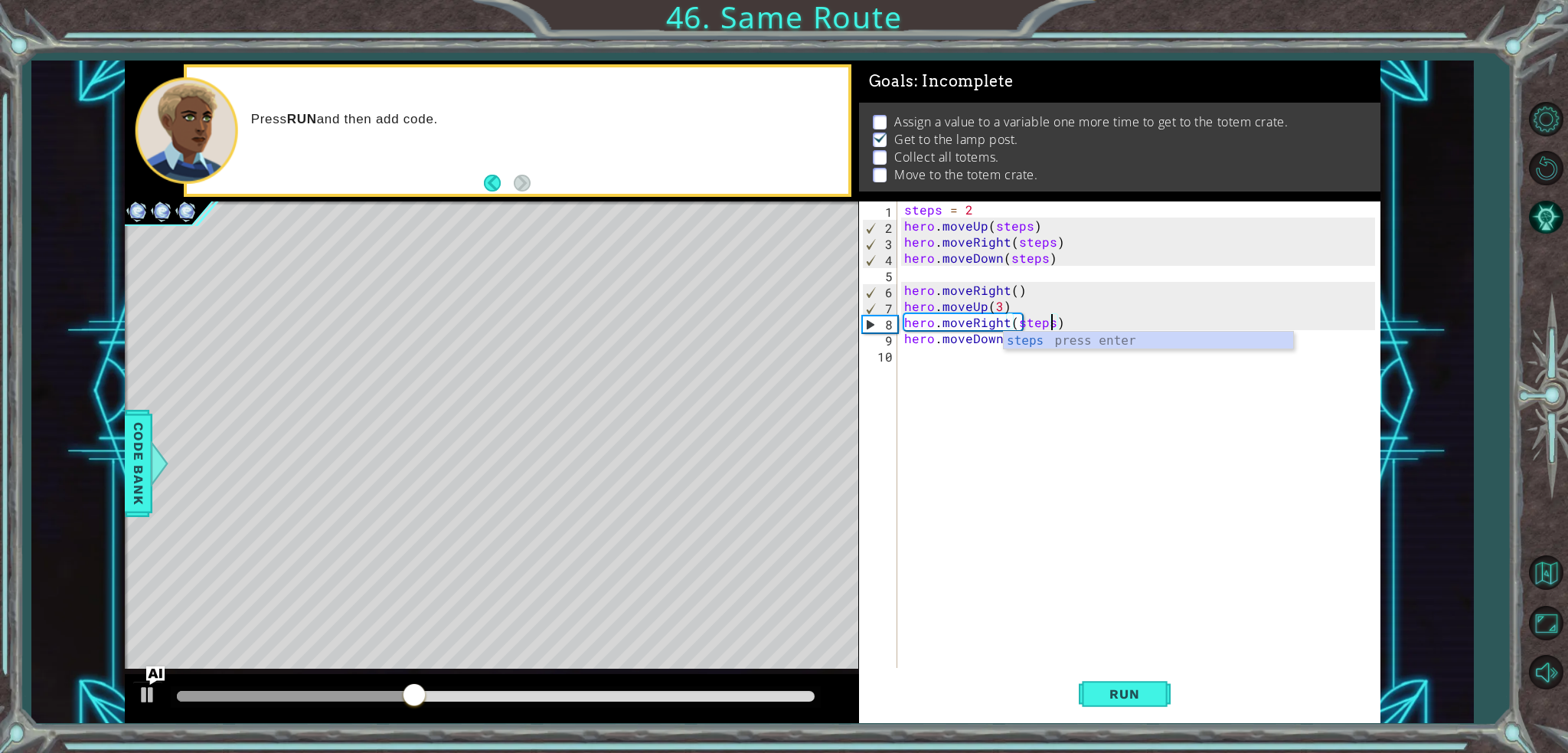
scroll to position [0, 8]
click at [1075, 346] on div "steps press enter" at bounding box center [1148, 359] width 289 height 55
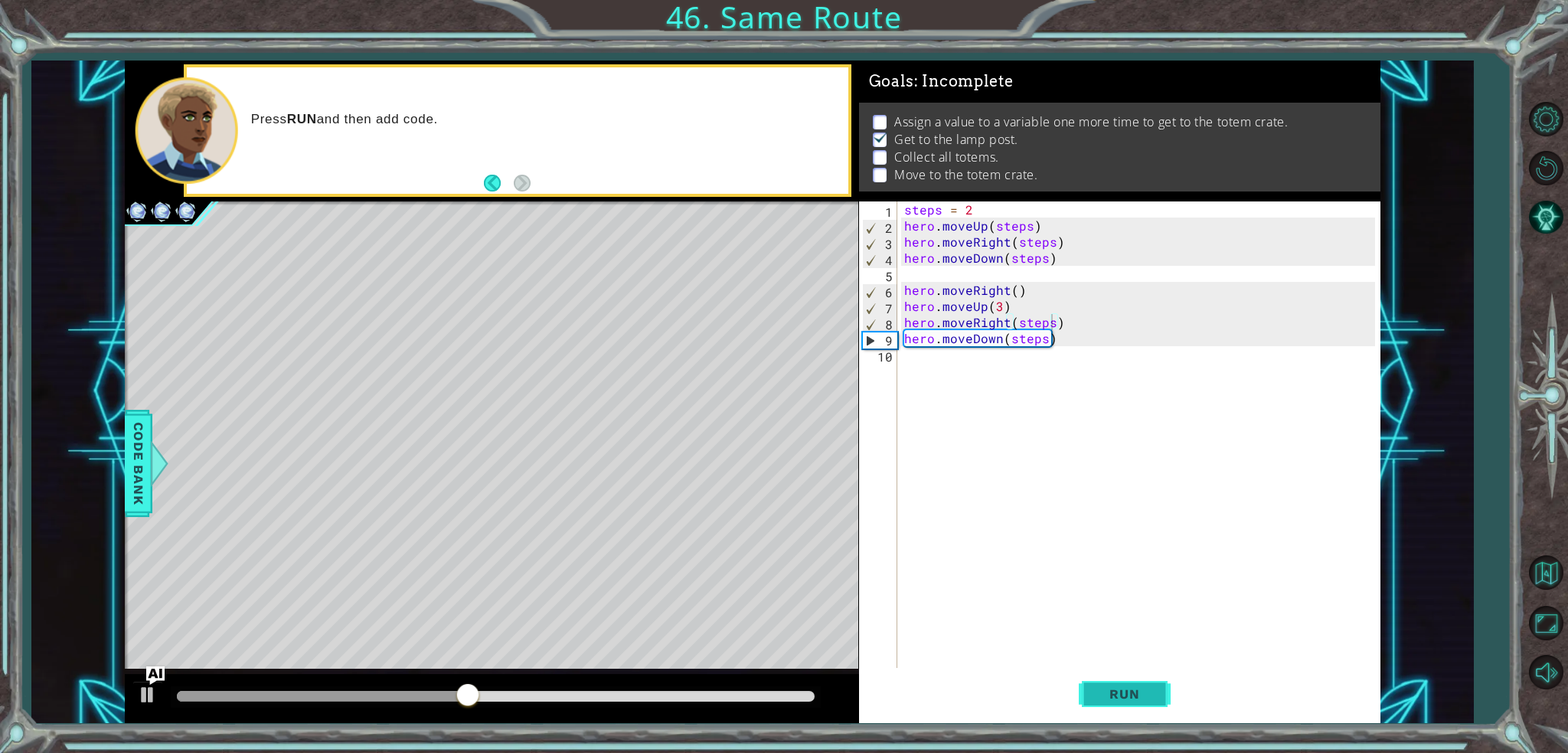
click at [1117, 687] on span "Run" at bounding box center [1124, 694] width 60 height 15
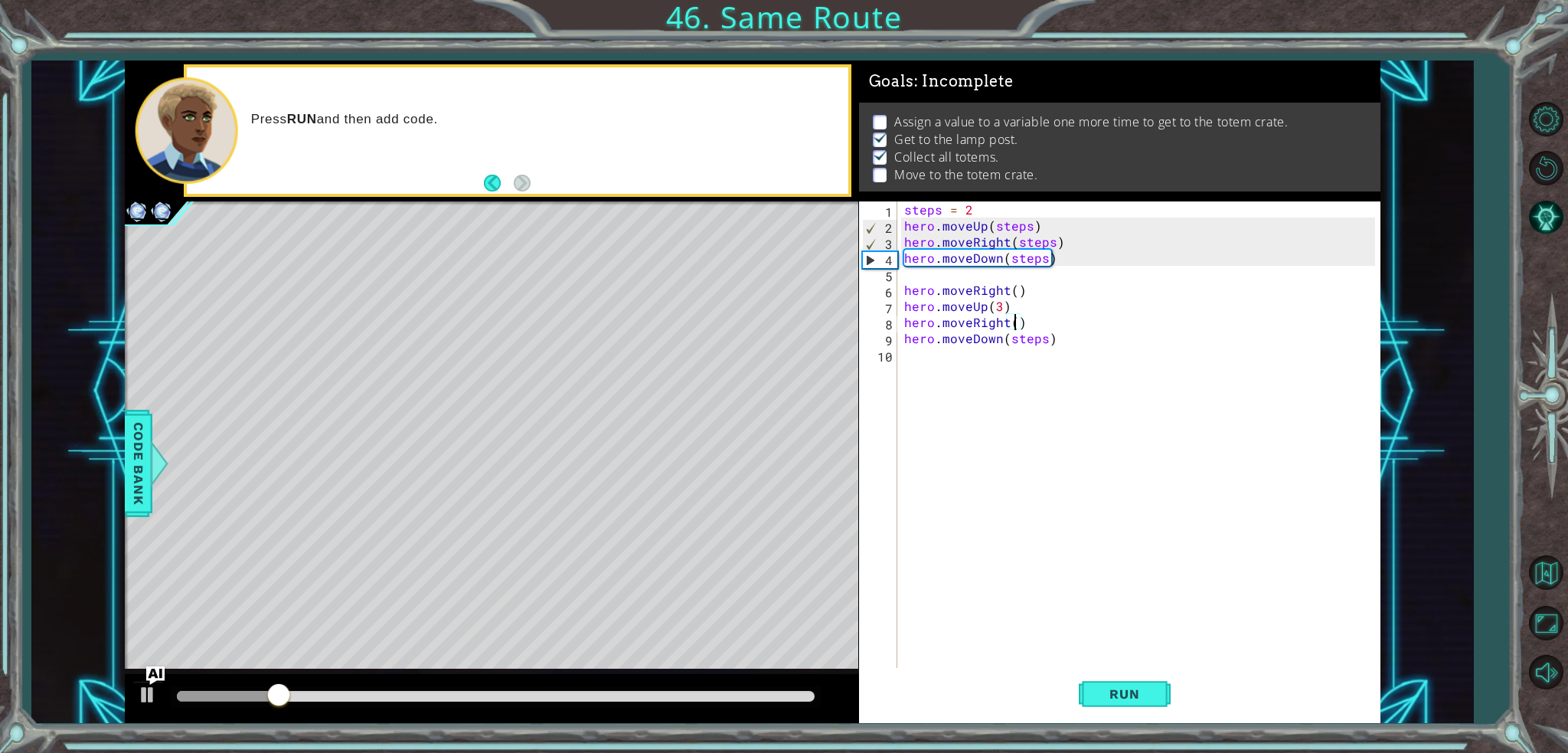
scroll to position [0, 6]
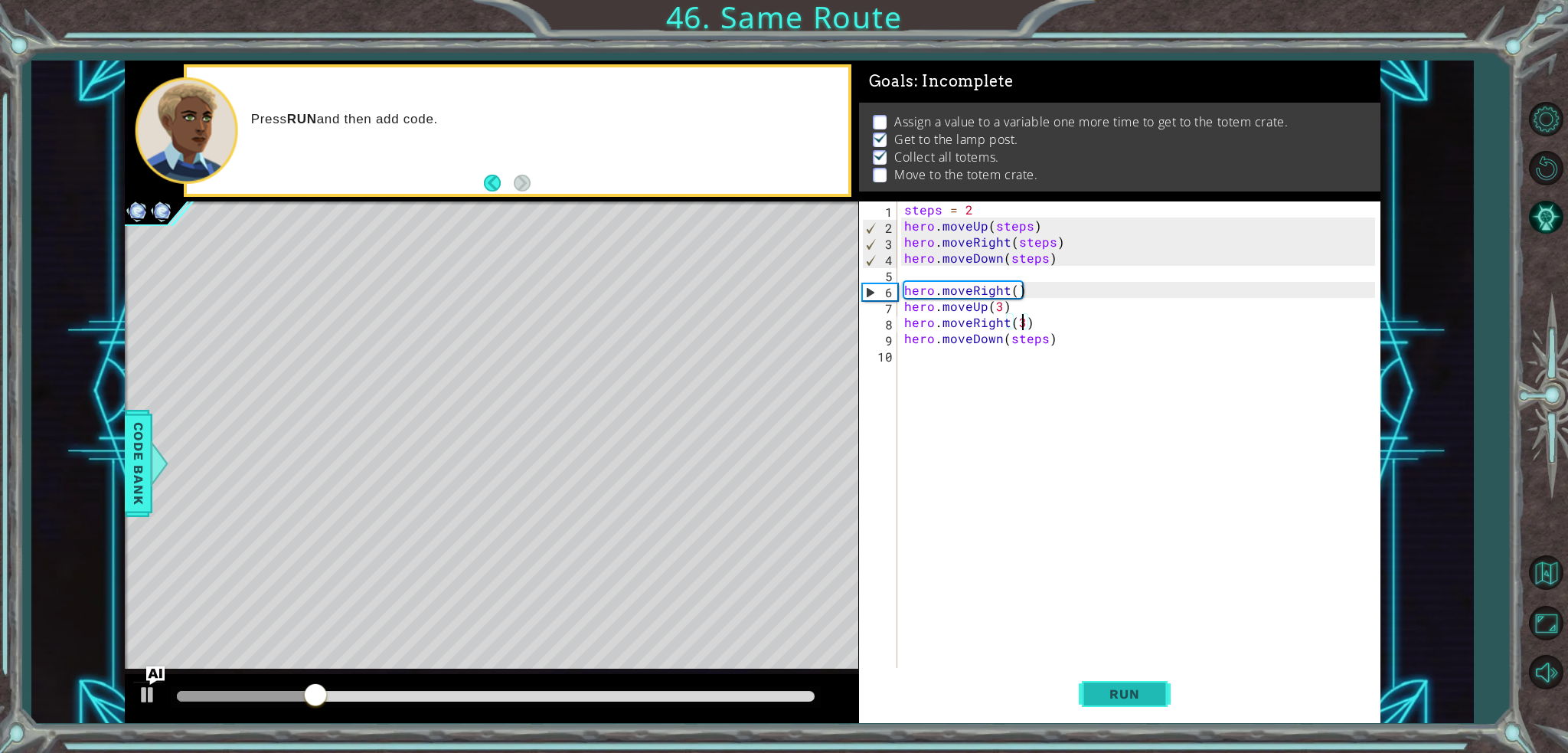
type textarea "hero.moveRight(3)"
click at [1130, 692] on span "Run" at bounding box center [1124, 694] width 60 height 15
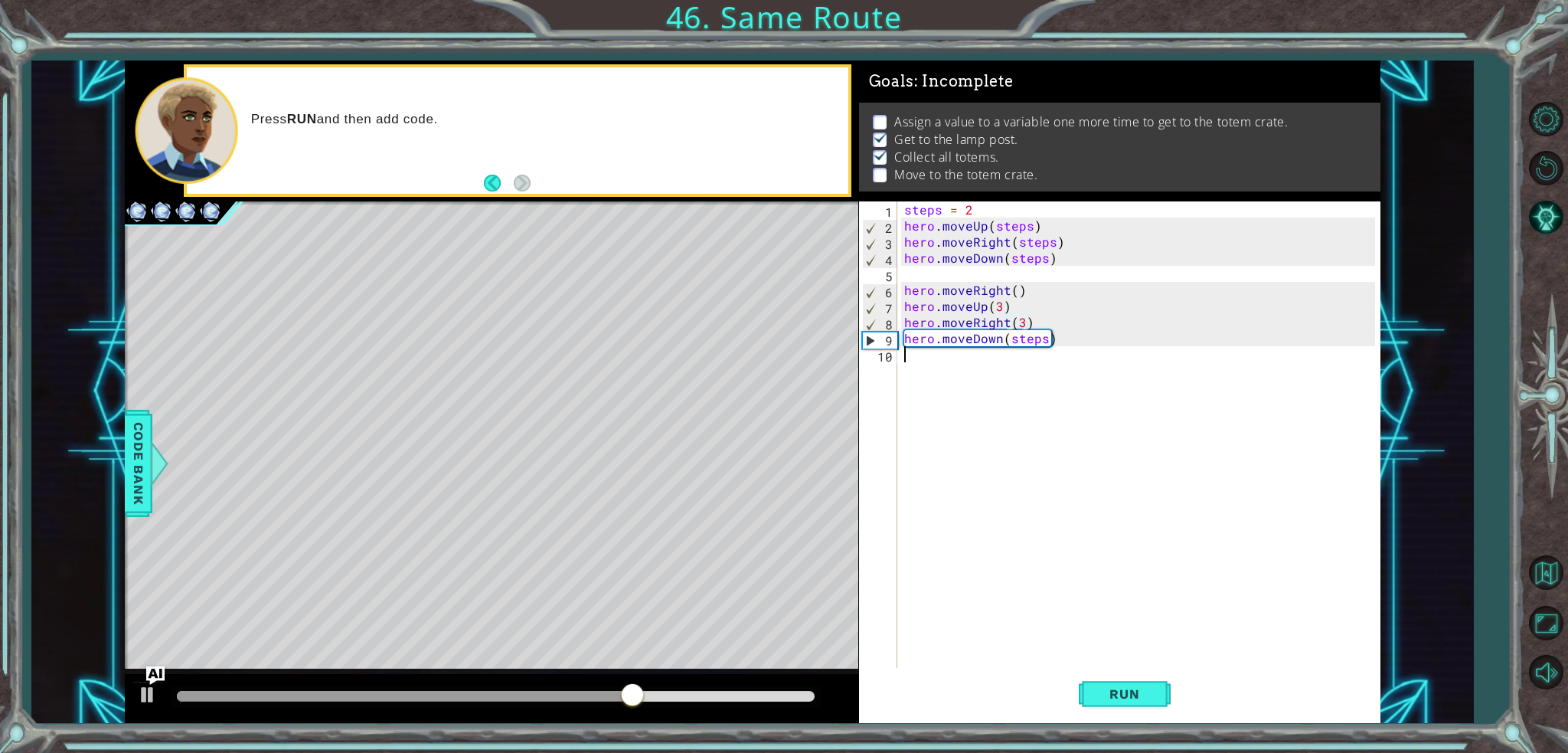
scroll to position [0, 0]
drag, startPoint x: 1004, startPoint y: 348, endPoint x: 1028, endPoint y: 350, distance: 24.1
click at [1028, 350] on div "steps = 2 hero . moveUp ( steps ) hero . moveRight ( steps ) hero . moveDown ( …" at bounding box center [1142, 451] width 482 height 498
drag, startPoint x: 1046, startPoint y: 350, endPoint x: 876, endPoint y: -92, distance: 473.6
click at [876, 0] on html "1 ההההההההההההההההההההההההההההההההההההההההההההההההההההההההההההההההההההההההההההה…" at bounding box center [784, 376] width 1568 height 753
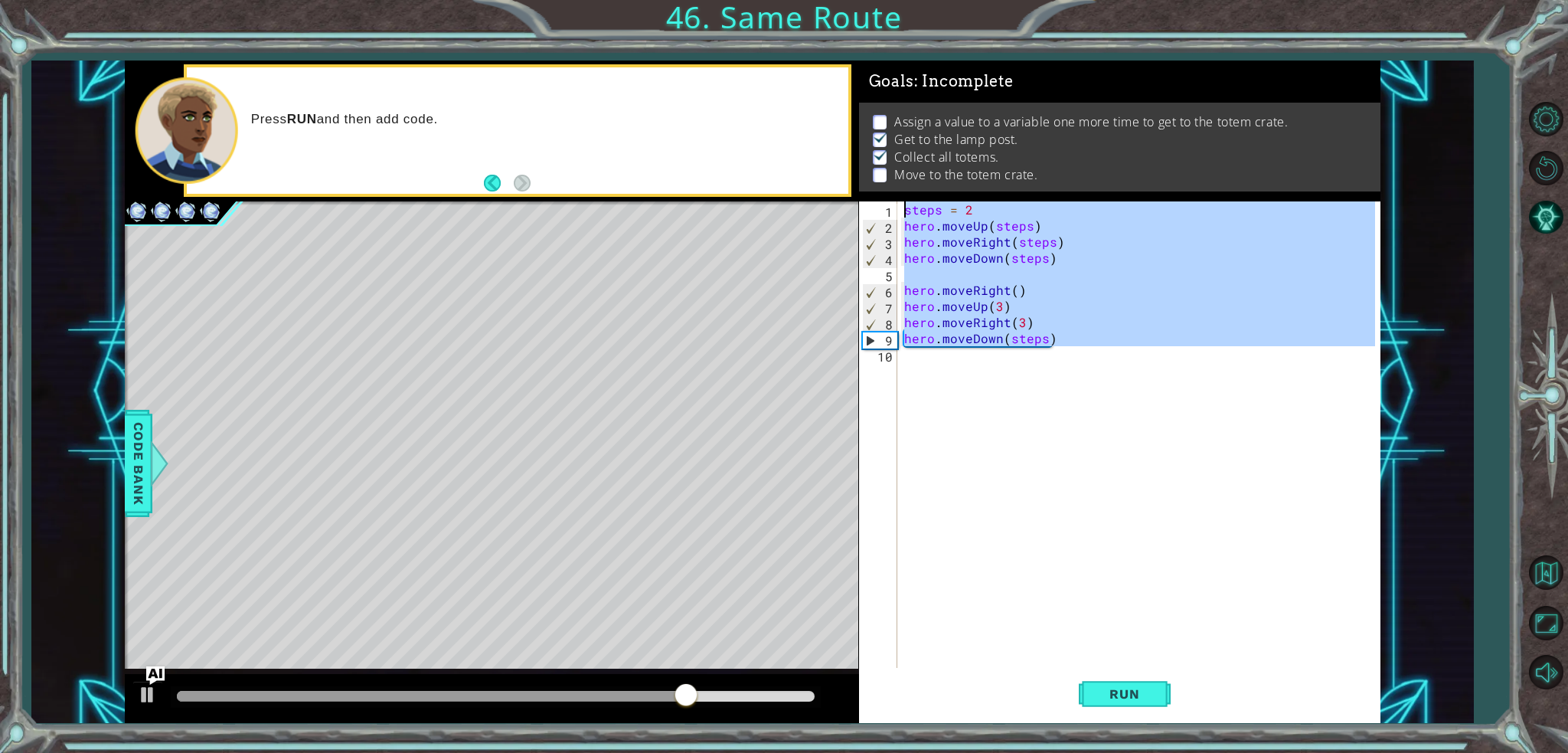
type textarea "steps = 2 hero.moveUp(steps)"
click at [1211, 473] on div "steps = 2 hero . moveUp ( steps ) hero . moveRight ( steps ) hero . moveDown ( …" at bounding box center [1138, 435] width 474 height 466
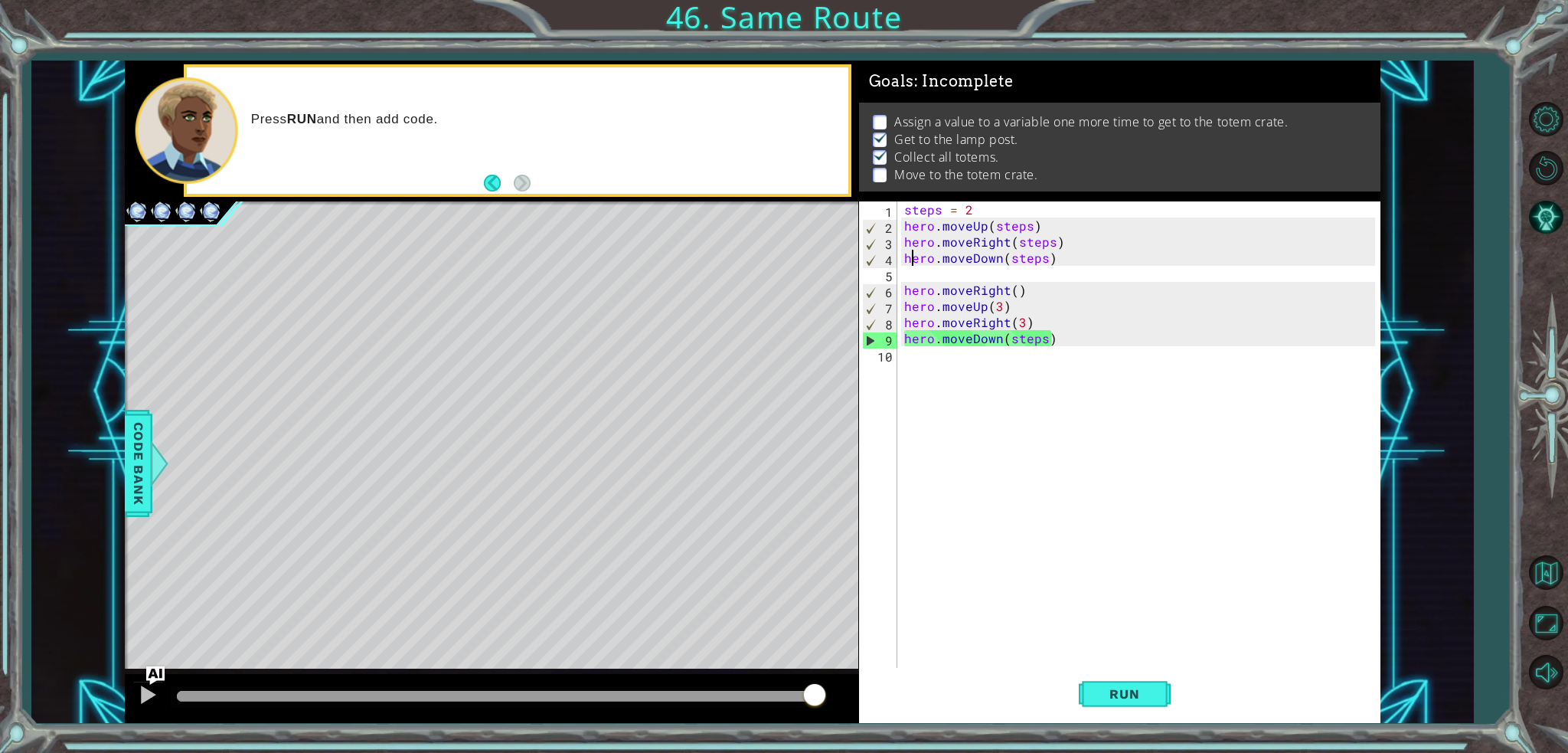
click at [909, 265] on div "steps = 2 hero . moveUp ( steps ) hero . moveRight ( steps ) hero . moveDown ( …" at bounding box center [1142, 451] width 482 height 498
type textarea "hero.moveDown(steps)"
click at [906, 275] on div "steps = 2 hero . moveUp ( steps ) hero . moveRight ( steps ) hero . moveDown ( …" at bounding box center [1142, 451] width 482 height 498
click at [979, 203] on div "steps = 2 hero . moveUp ( steps ) hero . moveRight ( steps ) hero . moveDown ( …" at bounding box center [1142, 451] width 482 height 498
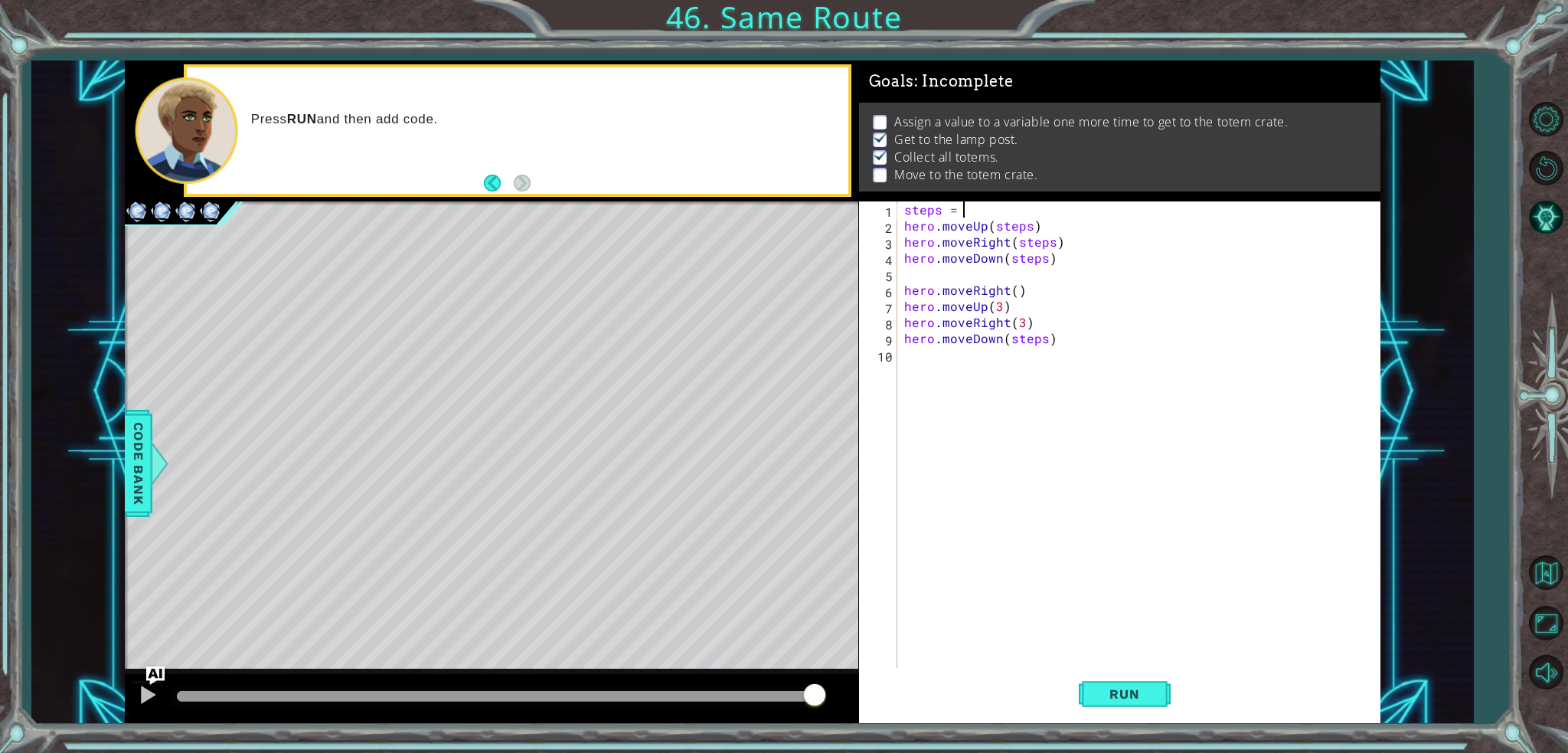
type textarea "steps = 3"
click at [1122, 696] on span "Run" at bounding box center [1124, 694] width 60 height 15
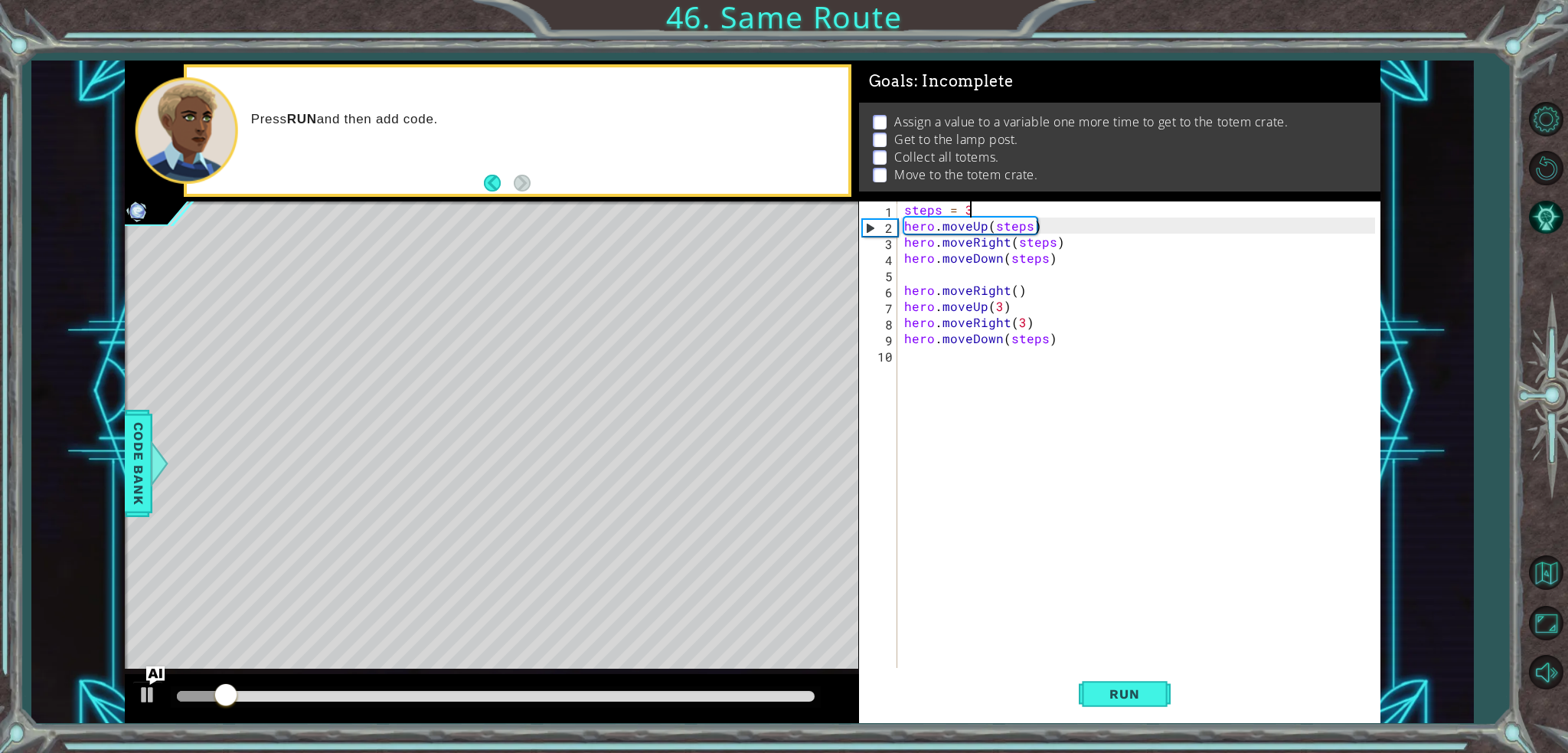
click at [1035, 223] on div "steps = 3 hero . moveUp ( steps ) hero . moveRight ( steps ) hero . moveDown ( …" at bounding box center [1142, 451] width 482 height 498
drag, startPoint x: 1027, startPoint y: 224, endPoint x: 987, endPoint y: 226, distance: 40.0
click at [987, 226] on div "steps = 3 hero . moveUp ( steps ) hero . moveRight ( steps ) hero . moveDown ( …" at bounding box center [1142, 451] width 482 height 498
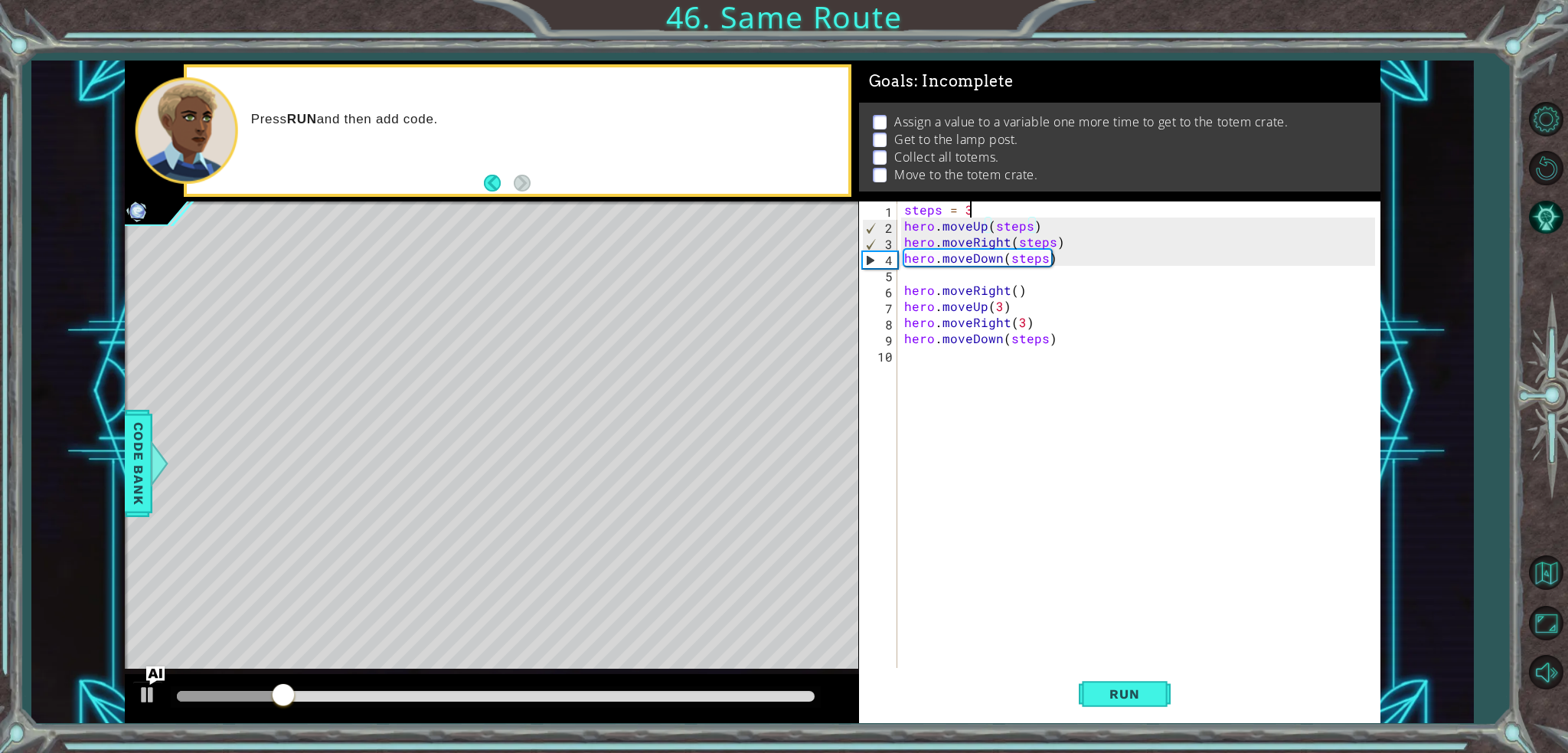
click at [982, 208] on div "steps = 3 hero . moveUp ( steps ) hero . moveRight ( steps ) hero . moveDown ( …" at bounding box center [1142, 451] width 482 height 498
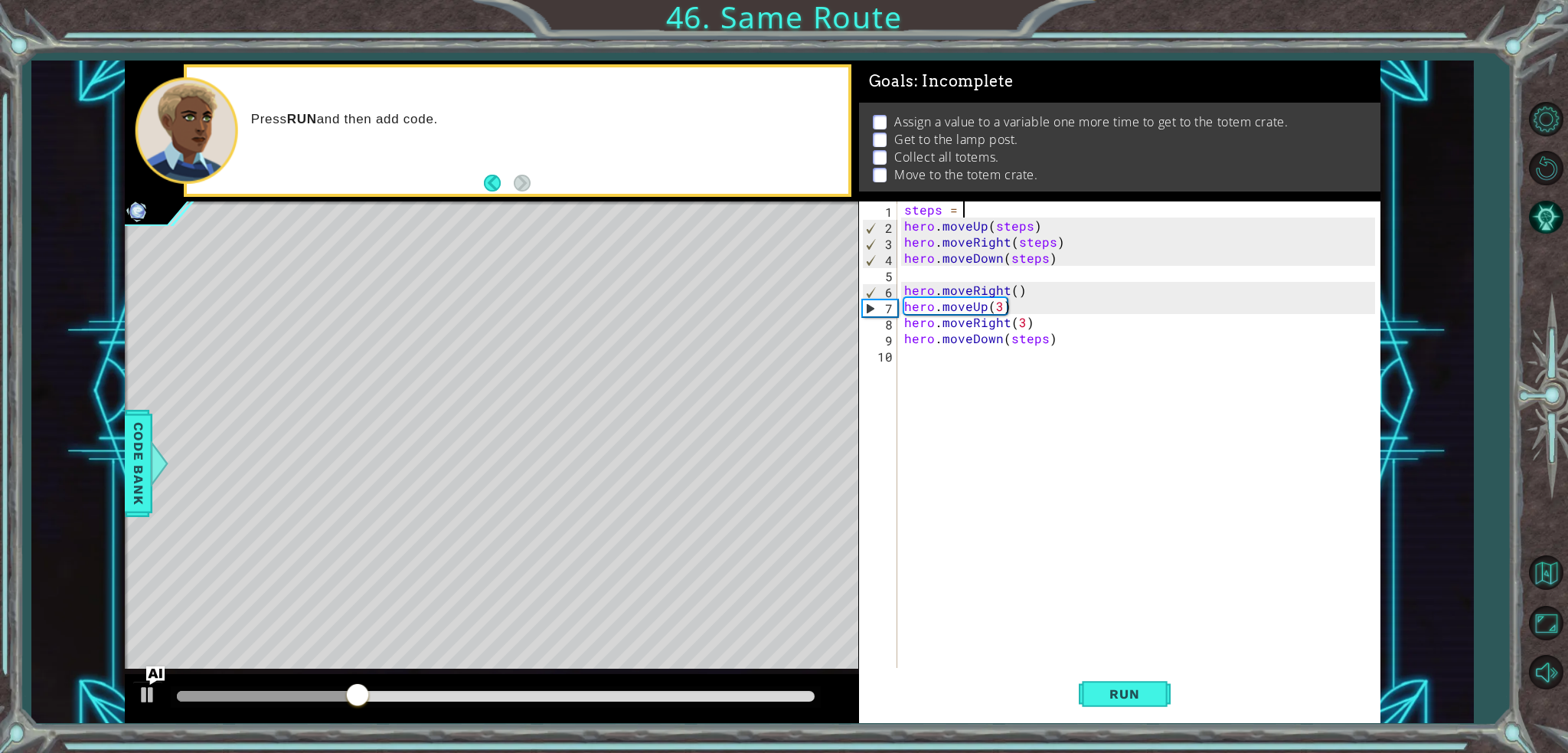
type textarea "steps = 2"
click at [941, 275] on div "steps = 2 hero . moveUp ( steps ) hero . moveRight ( steps ) hero . moveDown ( …" at bounding box center [1142, 451] width 482 height 498
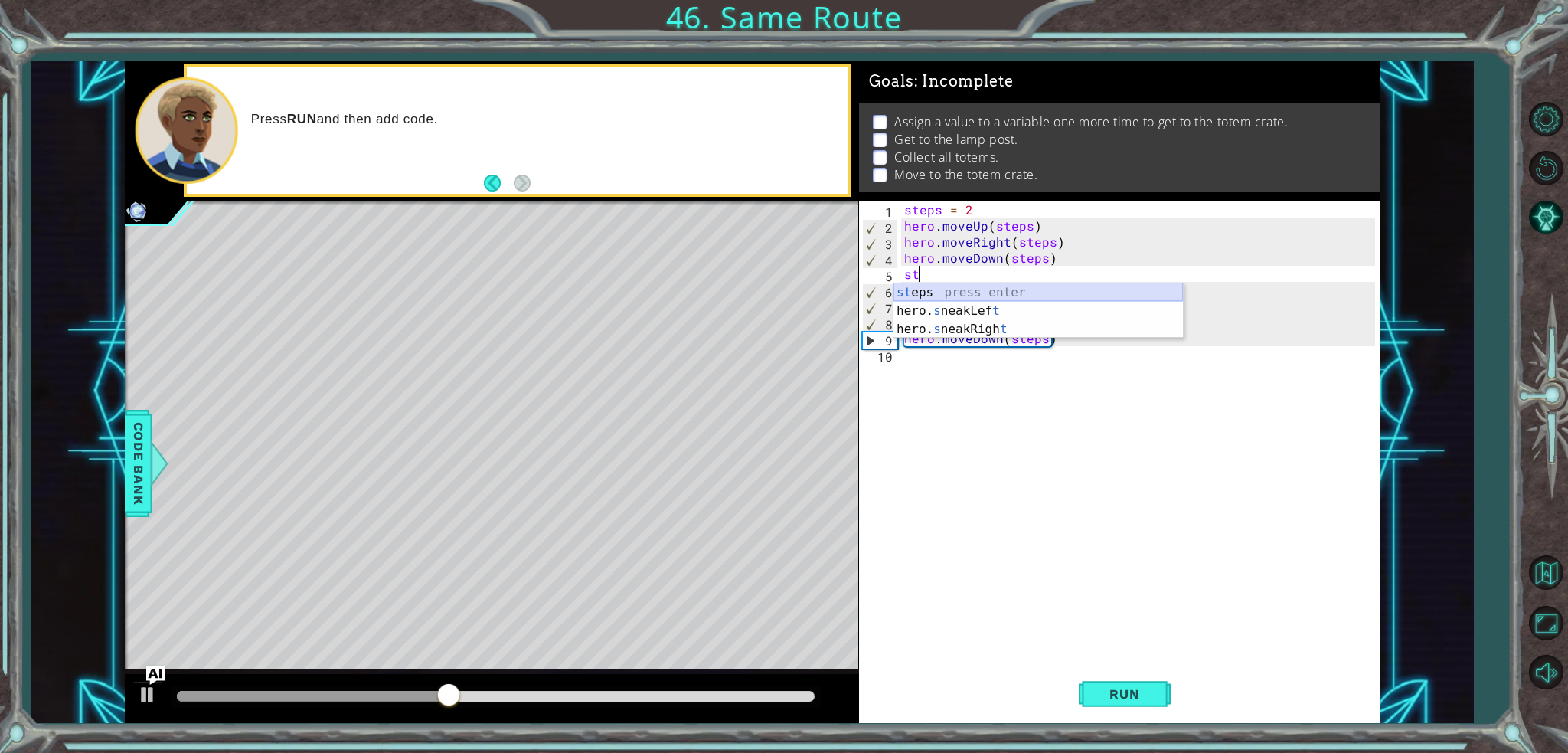
click at [958, 290] on div "st eps press enter hero. s neakLef t press enter hero. s neakRigh t press enter" at bounding box center [1038, 329] width 289 height 92
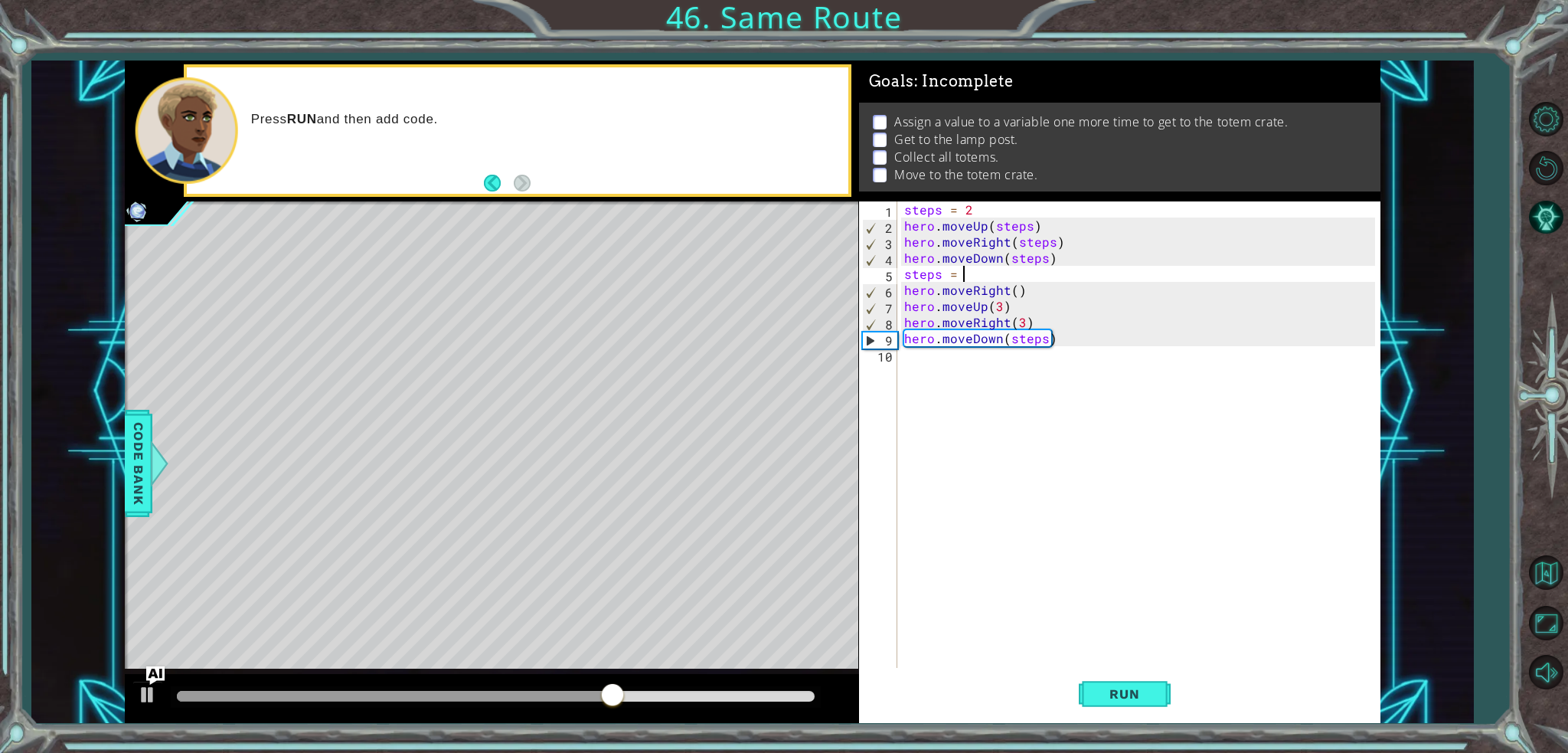
scroll to position [0, 3]
click at [1152, 686] on span "Run" at bounding box center [1124, 694] width 60 height 15
type textarea "steps = 3"
click at [1152, 686] on span "Run" at bounding box center [1124, 694] width 60 height 15
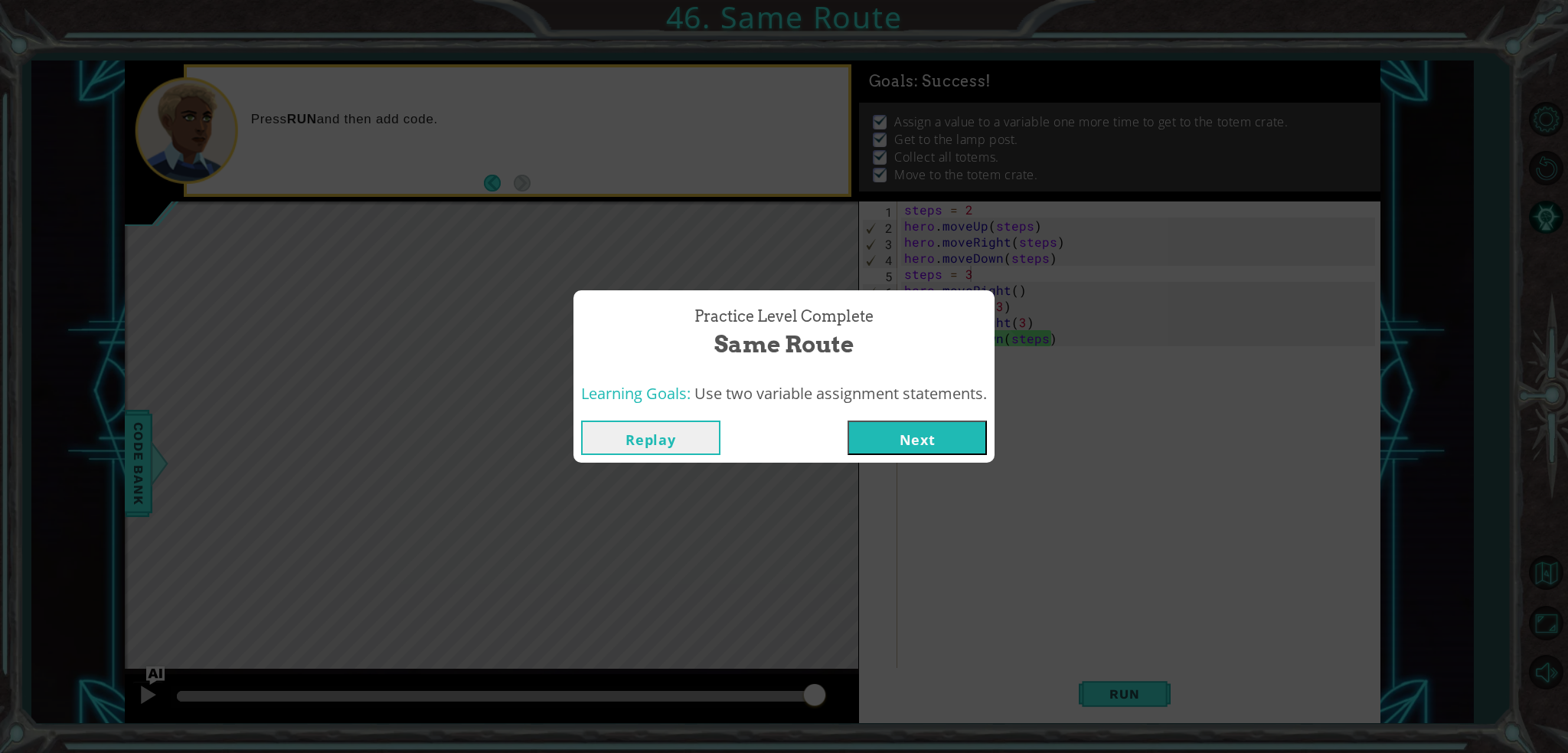
click at [929, 456] on div "Replay Next" at bounding box center [784, 438] width 421 height 50
click at [902, 425] on button "Next" at bounding box center [917, 437] width 139 height 35
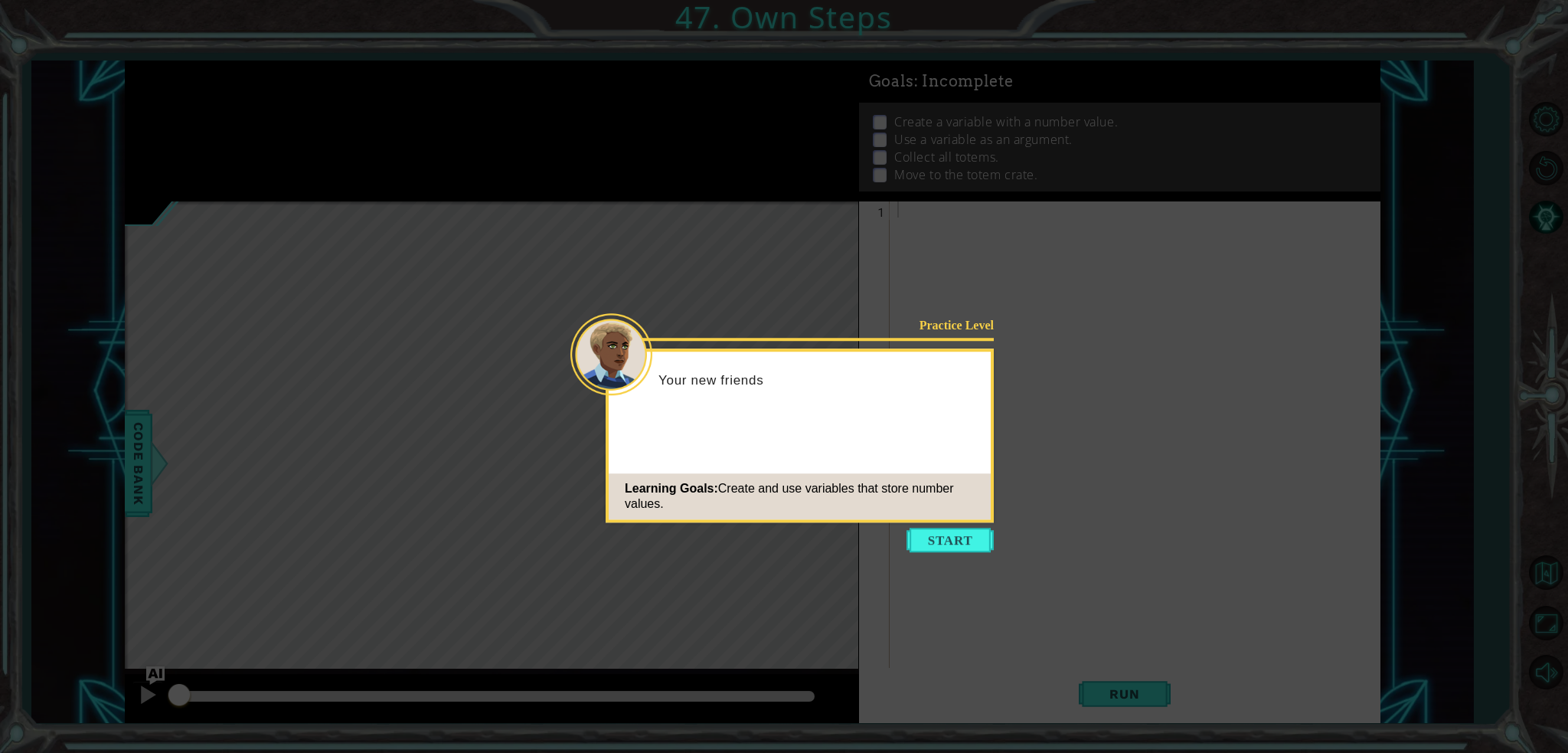
click at [957, 515] on div "Learning Goals: Create and use variables that store number values." at bounding box center [800, 496] width 382 height 46
click at [930, 526] on icon at bounding box center [784, 376] width 1568 height 753
click at [930, 546] on button "Start" at bounding box center [949, 540] width 88 height 24
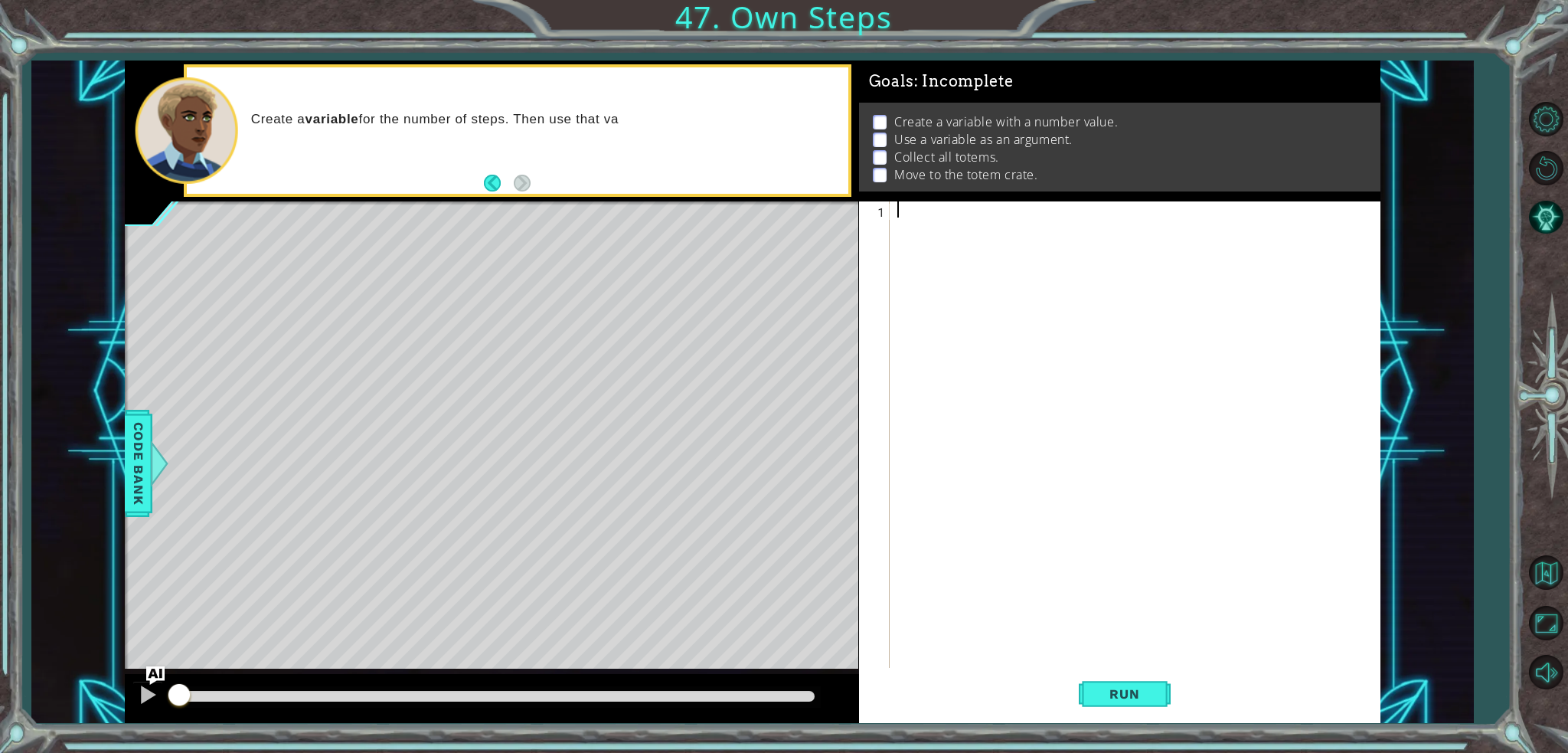
click at [1008, 211] on div at bounding box center [1138, 451] width 489 height 498
type textarea "steps = 3"
click at [958, 223] on div "steps = 3" at bounding box center [1138, 451] width 489 height 498
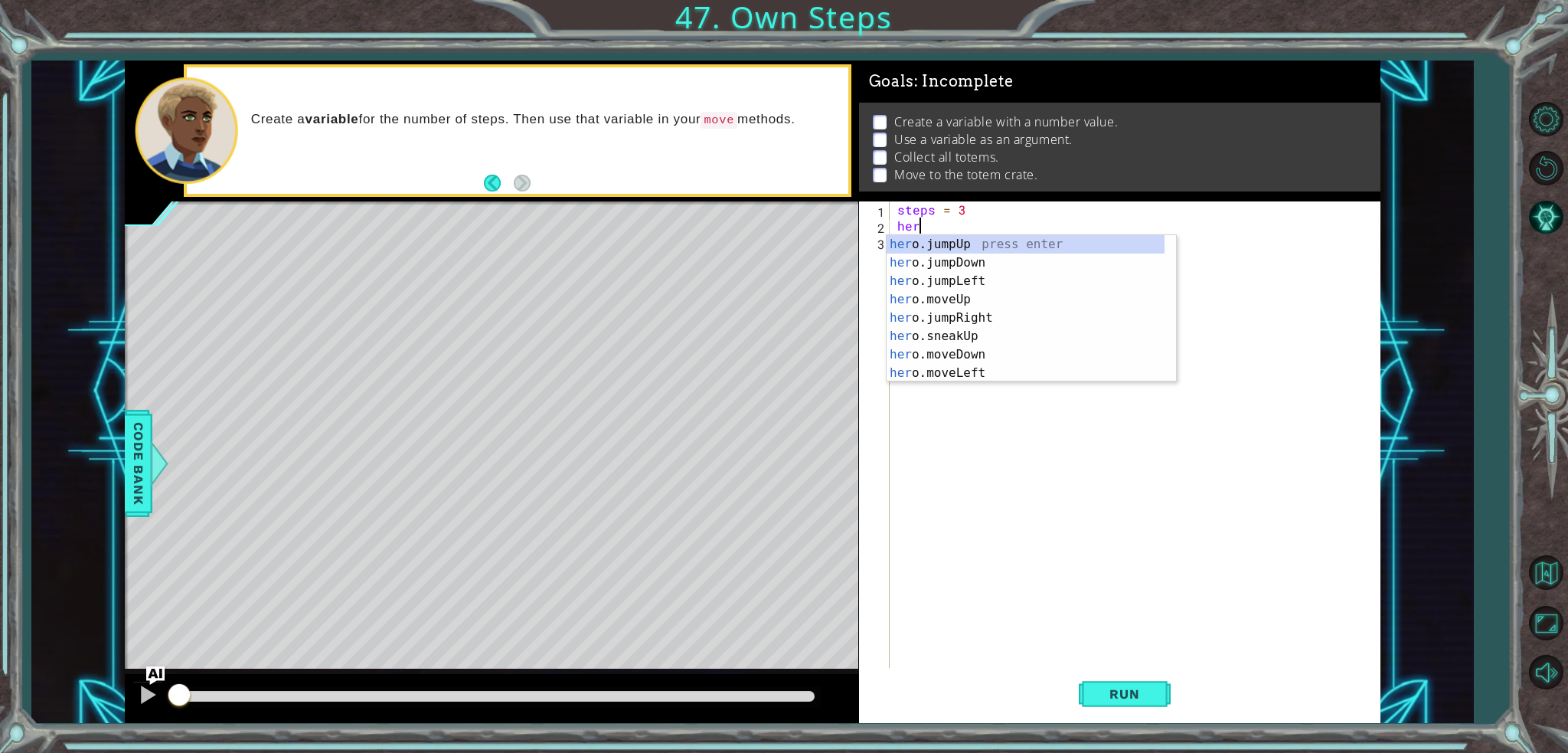
scroll to position [0, 1]
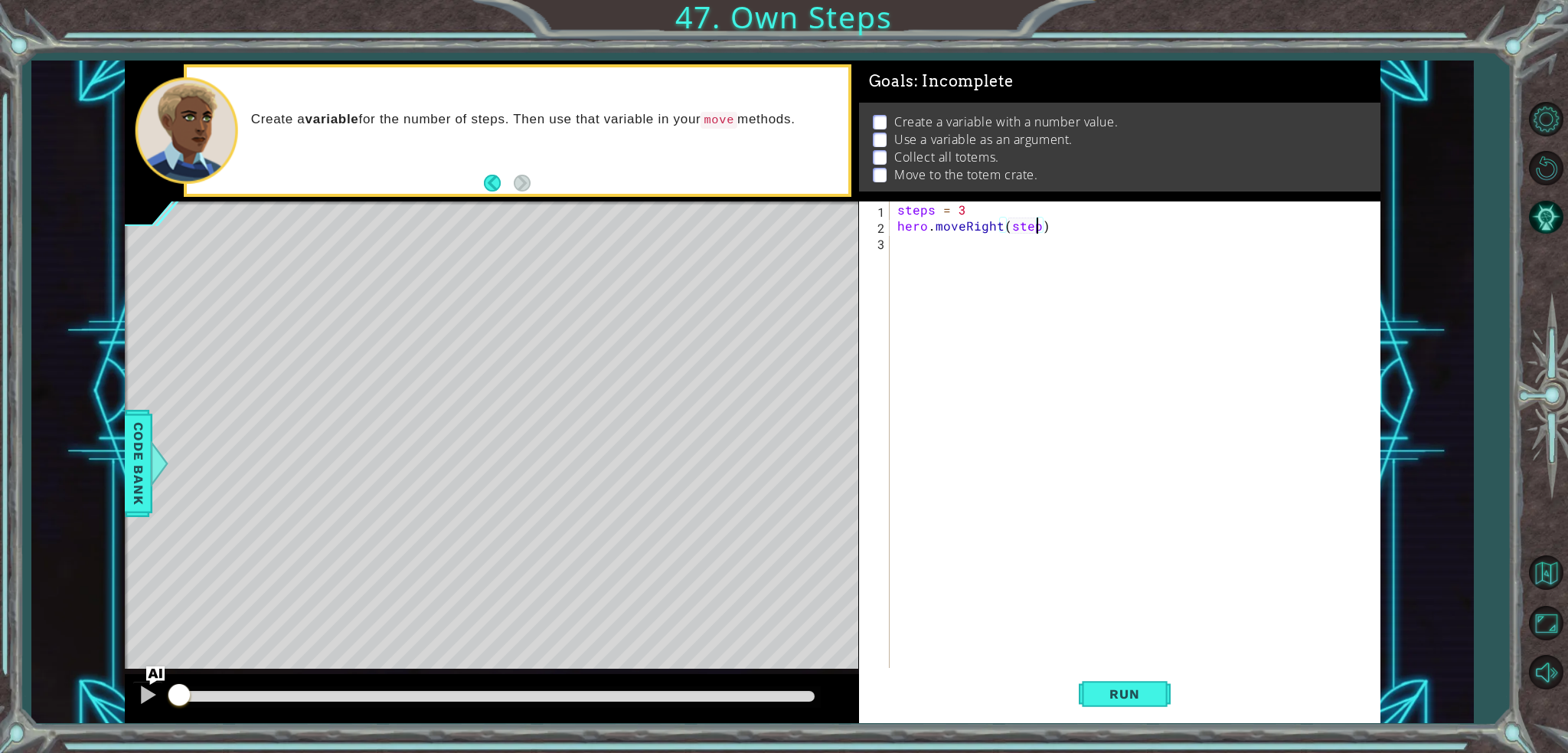
type textarea "hero.moveRight(steps)"
click at [1087, 226] on div "steps = 3 hero . moveRight ( steps )" at bounding box center [1138, 451] width 489 height 498
click at [1087, 226] on div "steps = 3 hero . moveRight ( steps ) hero . moveDown ( steps )" at bounding box center [1138, 451] width 489 height 498
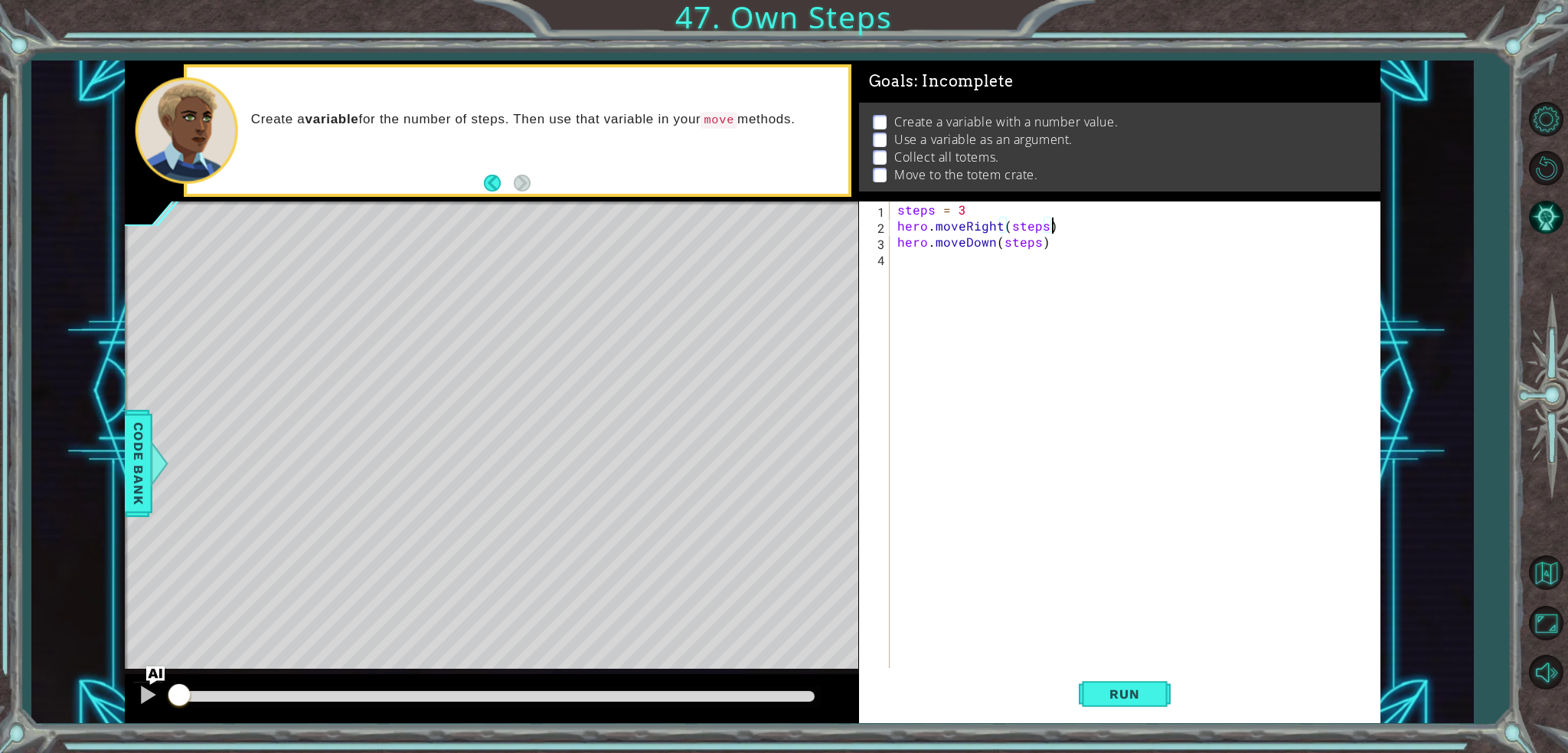
click at [1107, 241] on div "steps = 3 hero . moveRight ( steps ) hero . moveDown ( steps )" at bounding box center [1138, 451] width 489 height 498
type textarea "hero.moveDown(steps)"
drag, startPoint x: 1126, startPoint y: 674, endPoint x: 1117, endPoint y: 678, distance: 9.8
click at [1125, 675] on button "Run" at bounding box center [1125, 694] width 92 height 52
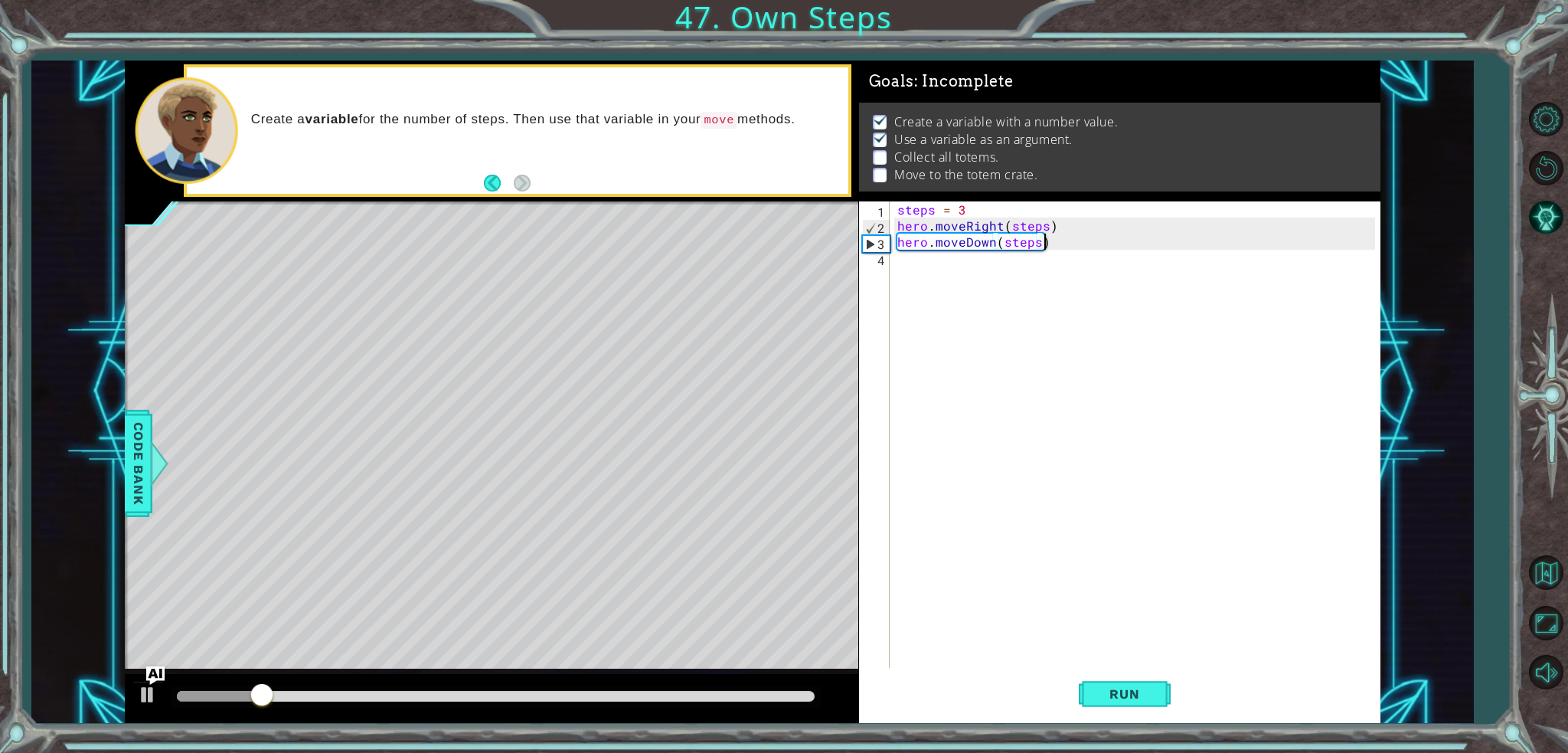
click at [1037, 309] on div "steps = 3 hero . moveRight ( steps ) hero . moveDown ( steps )" at bounding box center [1138, 451] width 489 height 498
click at [898, 222] on div "steps = 3 hero . moveRight ( steps ) hero . moveDown ( steps )" at bounding box center [1138, 451] width 489 height 498
type textarea "hero.moveRight(steps)"
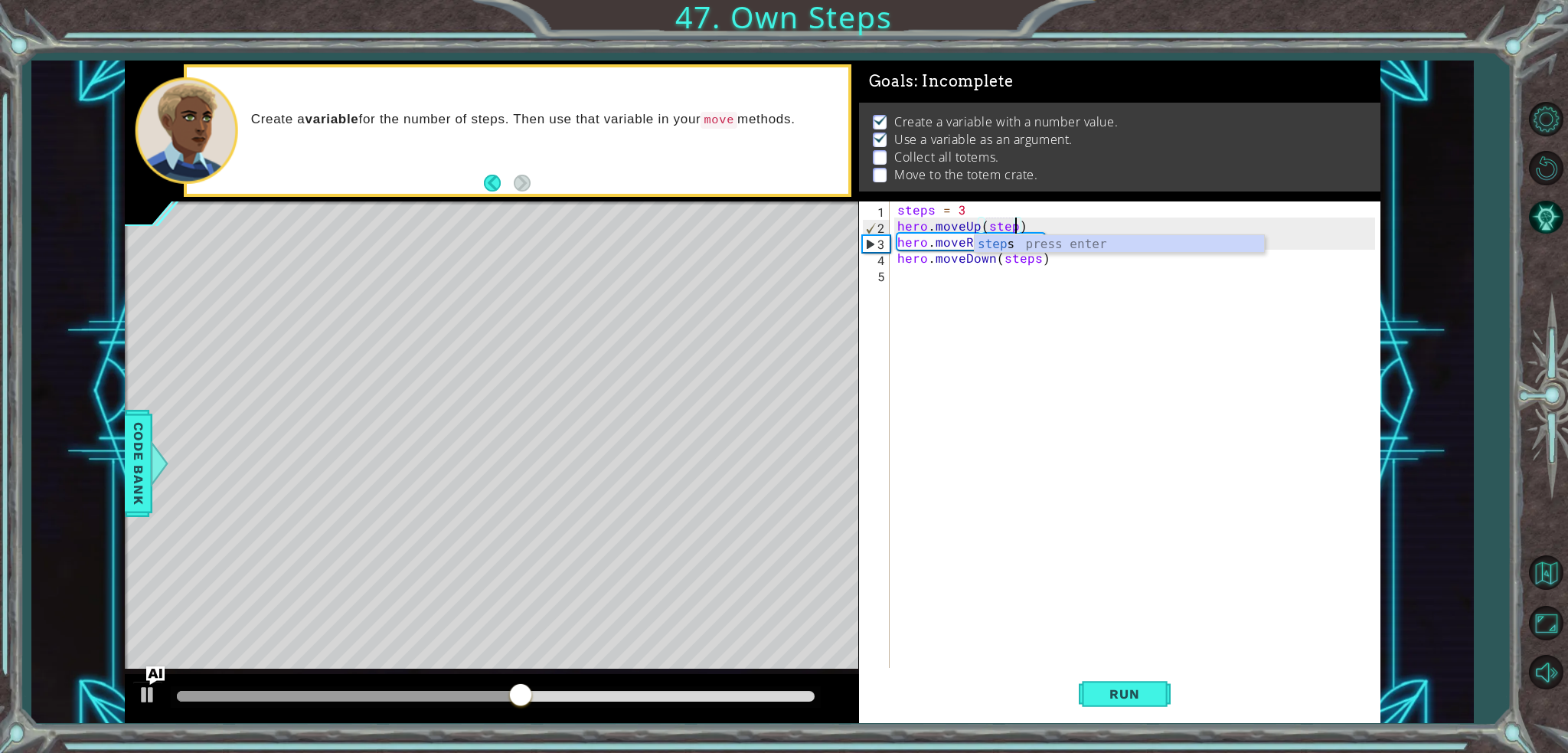
scroll to position [0, 7]
type textarea "hero.moveUp(steps)"
click at [1102, 699] on span "Run" at bounding box center [1124, 694] width 60 height 15
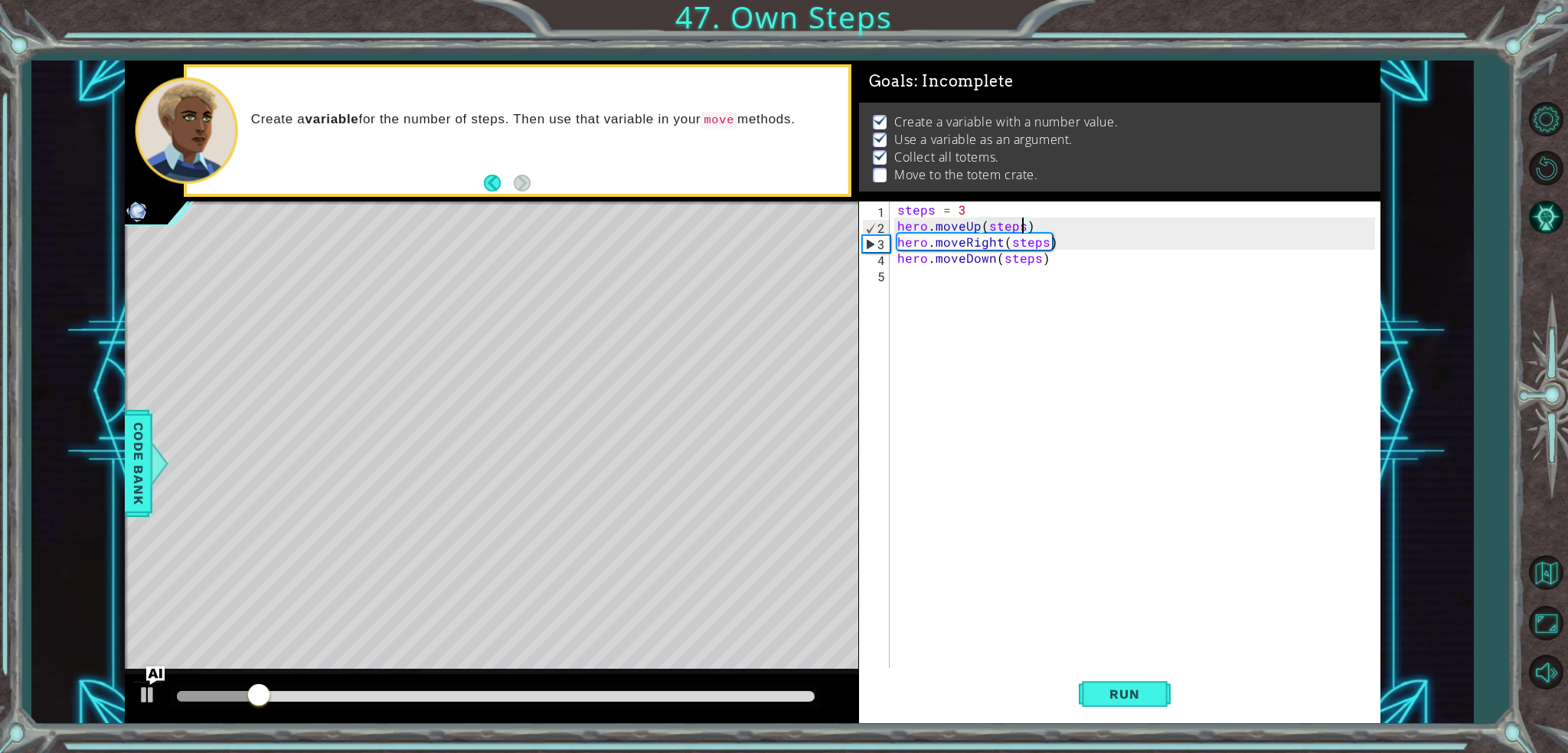
click at [964, 269] on div "steps = 3 hero . moveUp ( steps ) hero . moveRight ( steps ) hero . moveDown ( …" at bounding box center [1138, 451] width 489 height 498
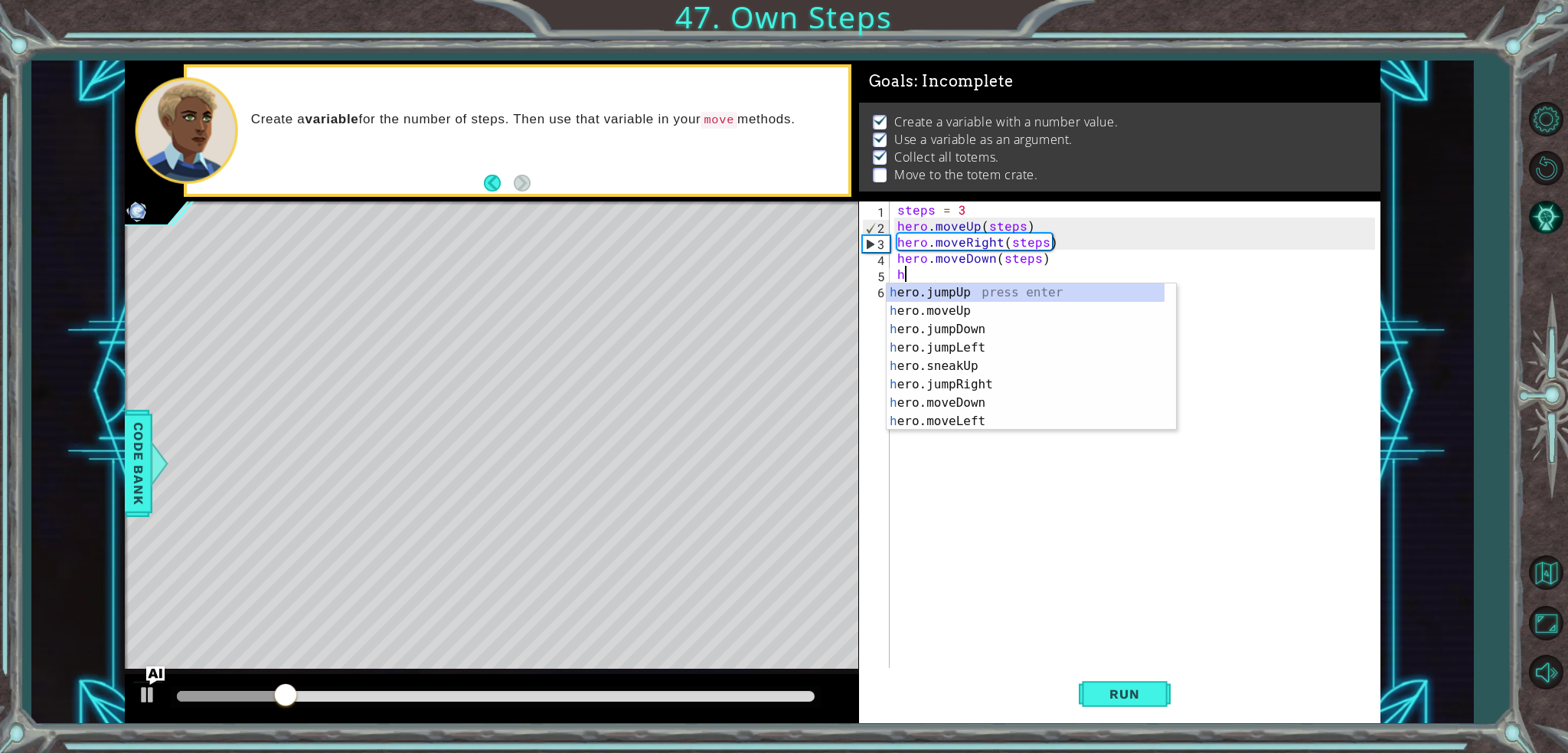
type textarea "her"
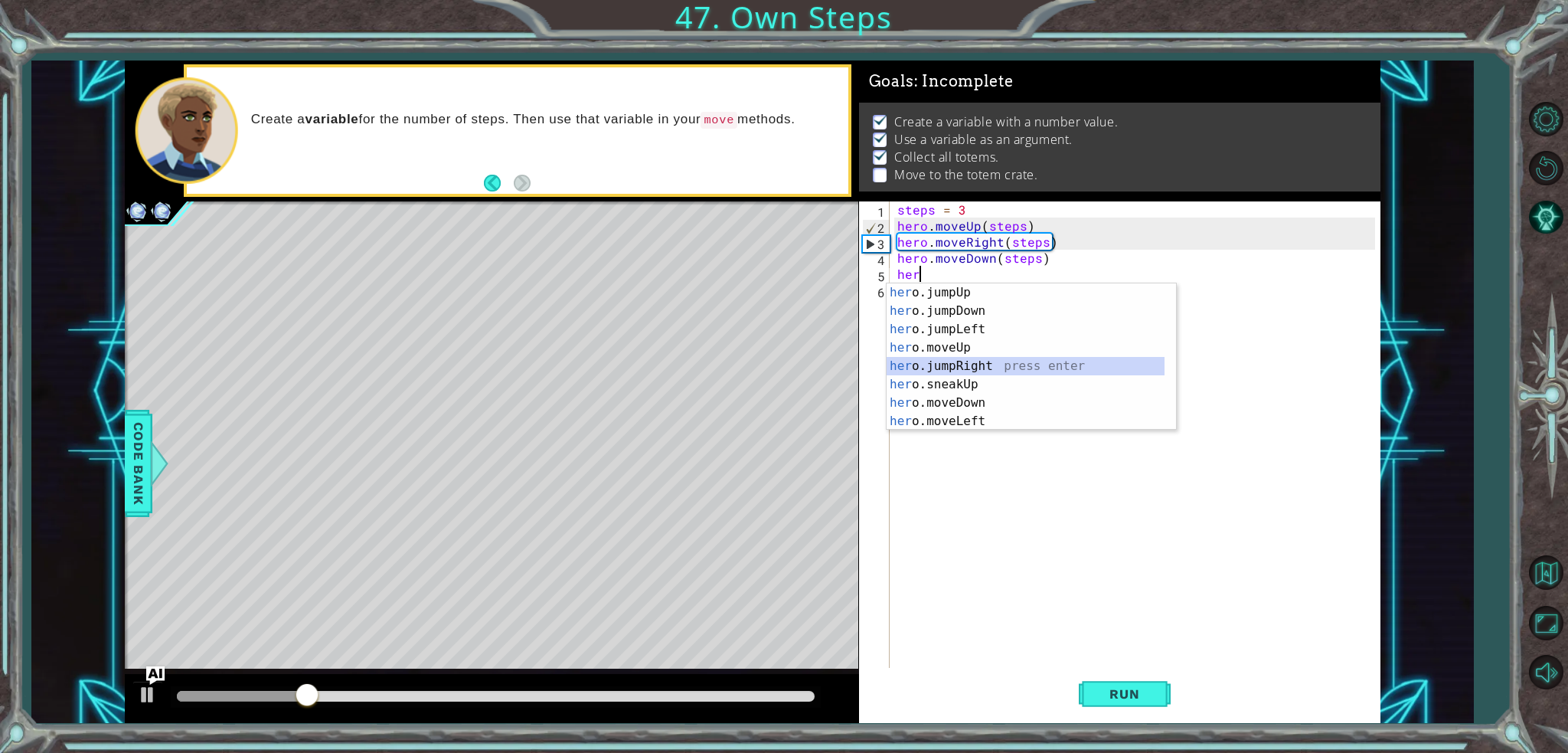
click at [982, 359] on div "her o.jumpUp press enter her o.jumpDown press enter her o.jumpLeft press enter …" at bounding box center [1026, 375] width 278 height 184
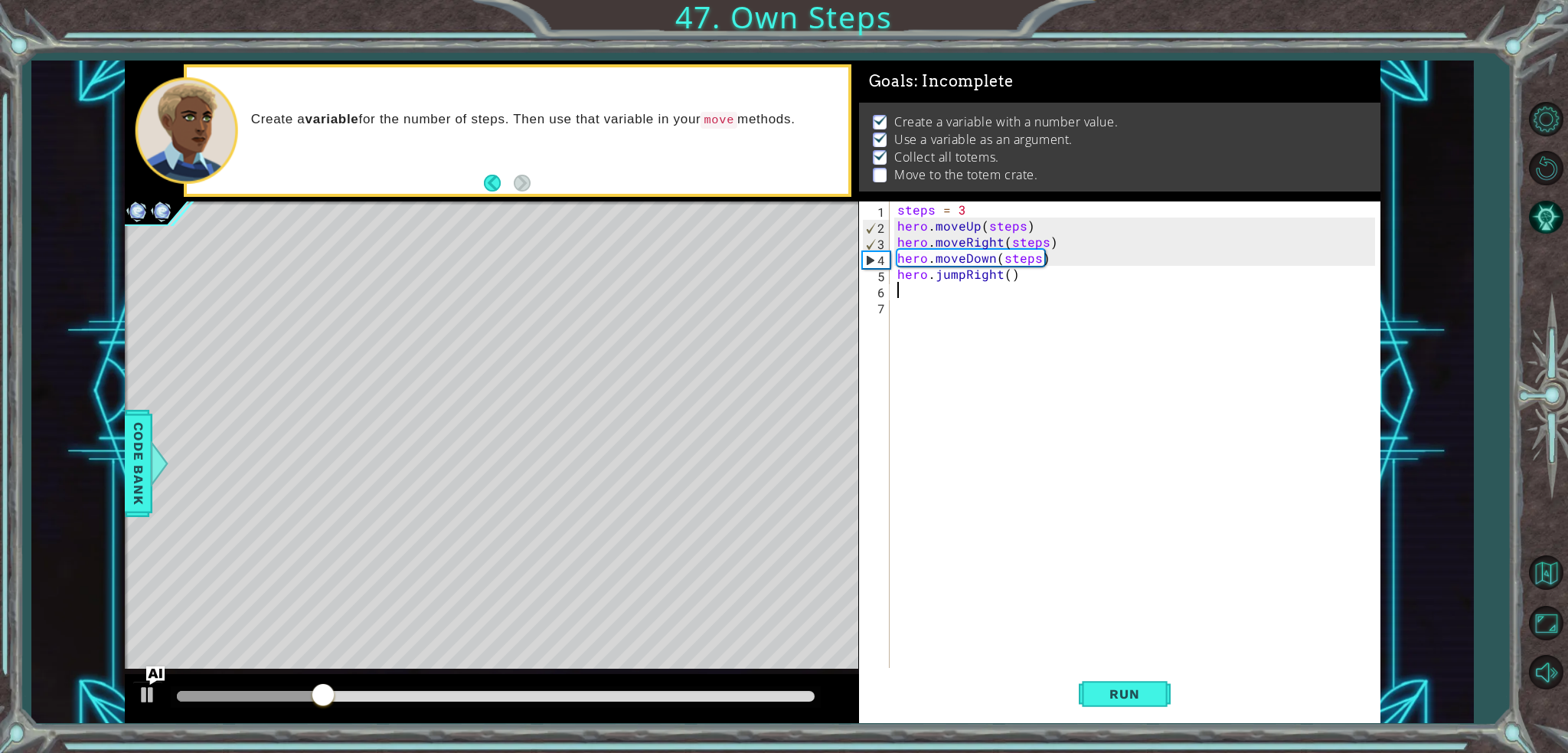
click at [1007, 281] on div "steps = 3 hero . moveUp ( steps ) hero . moveRight ( steps ) hero . moveDown ( …" at bounding box center [1138, 451] width 489 height 498
click at [963, 280] on div "steps = 3 hero . moveUp ( steps ) hero . moveRight ( steps ) hero . moveDown ( …" at bounding box center [1138, 451] width 489 height 498
drag, startPoint x: 963, startPoint y: 280, endPoint x: 951, endPoint y: 280, distance: 12.0
click at [951, 280] on div "steps = 3 hero . moveUp ( steps ) hero . moveRight ( steps ) hero . moveDown ( …" at bounding box center [1138, 451] width 489 height 498
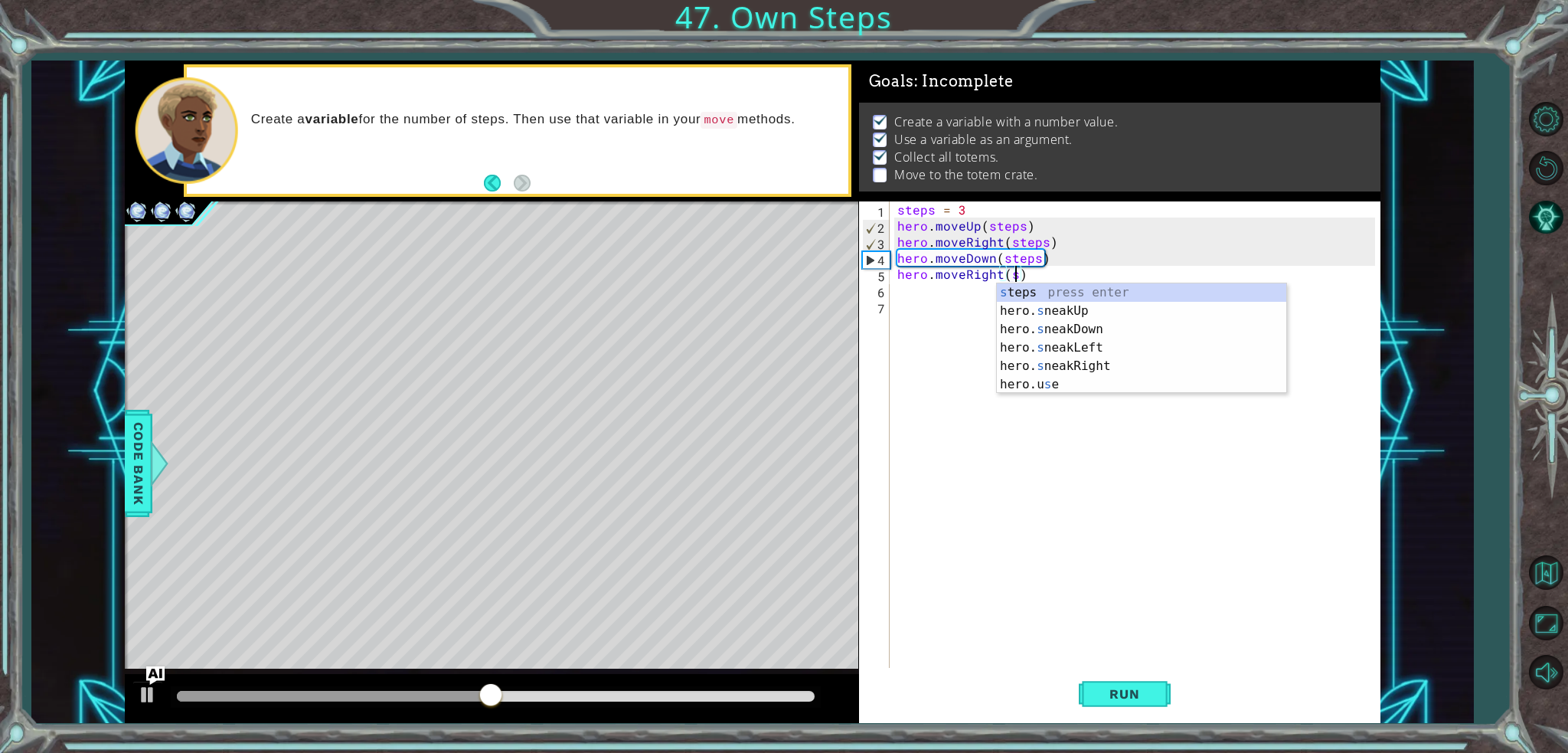
scroll to position [0, 8]
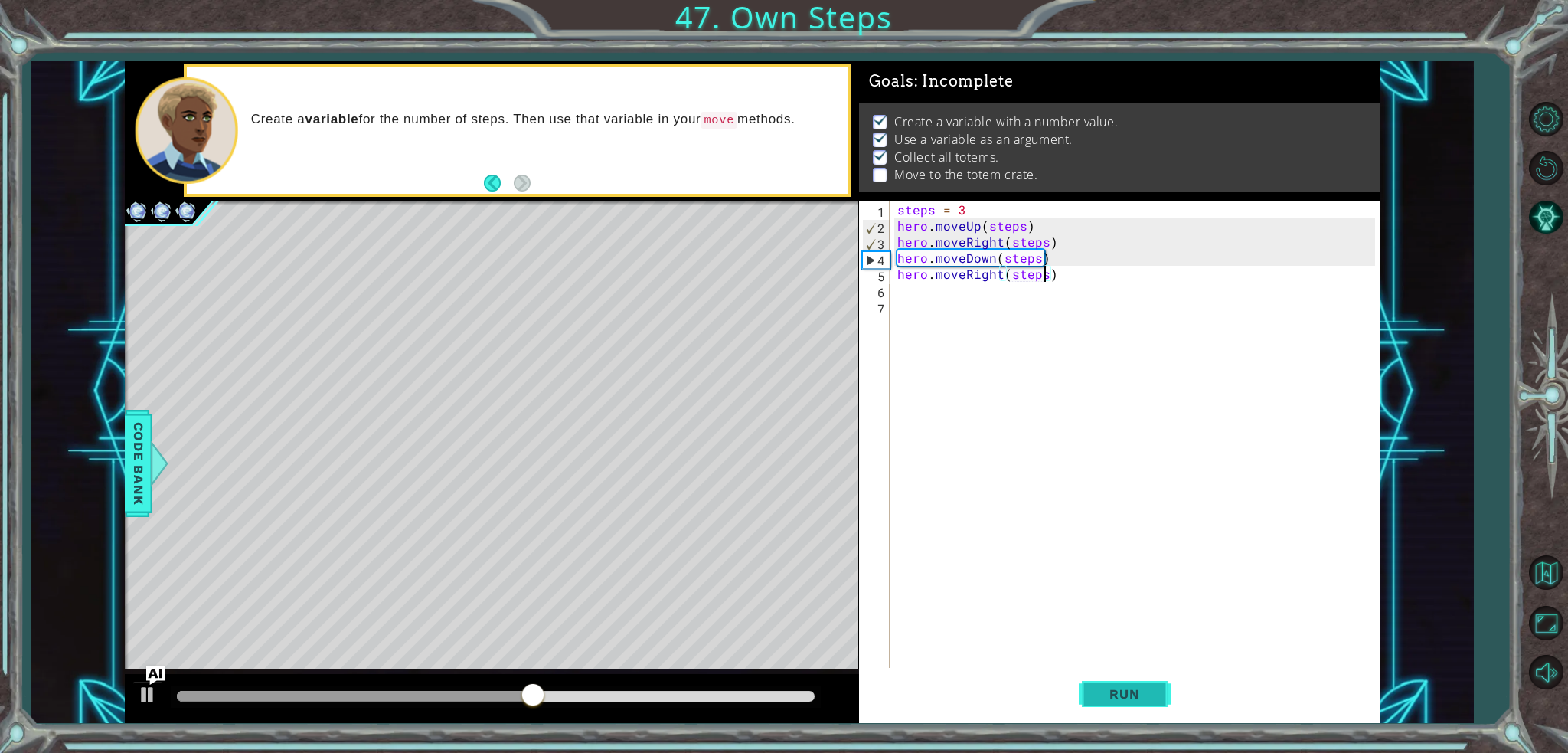
type textarea "hero.moveRight(steps)"
click at [1149, 707] on button "Run" at bounding box center [1125, 694] width 92 height 52
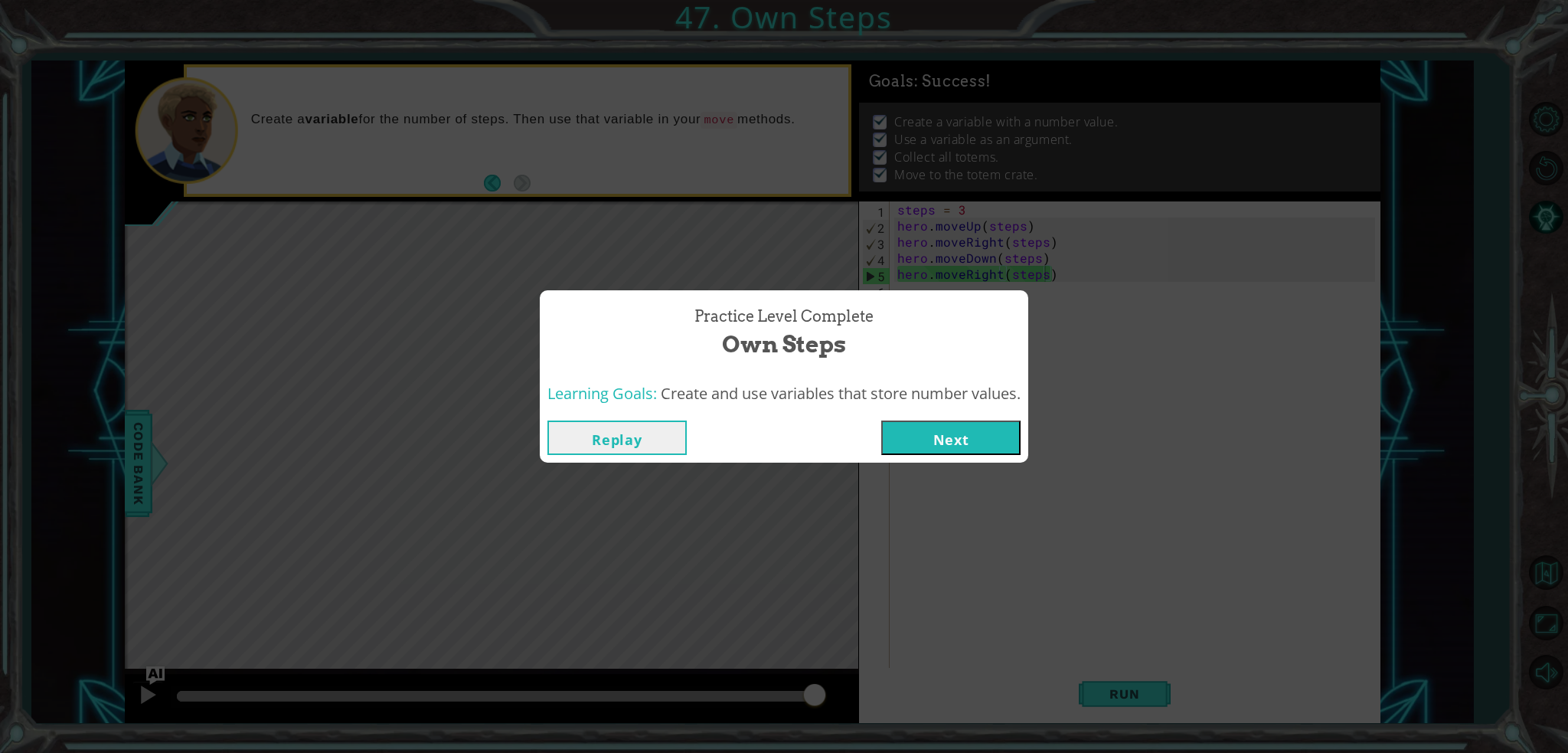
click at [965, 444] on button "Next" at bounding box center [950, 437] width 139 height 35
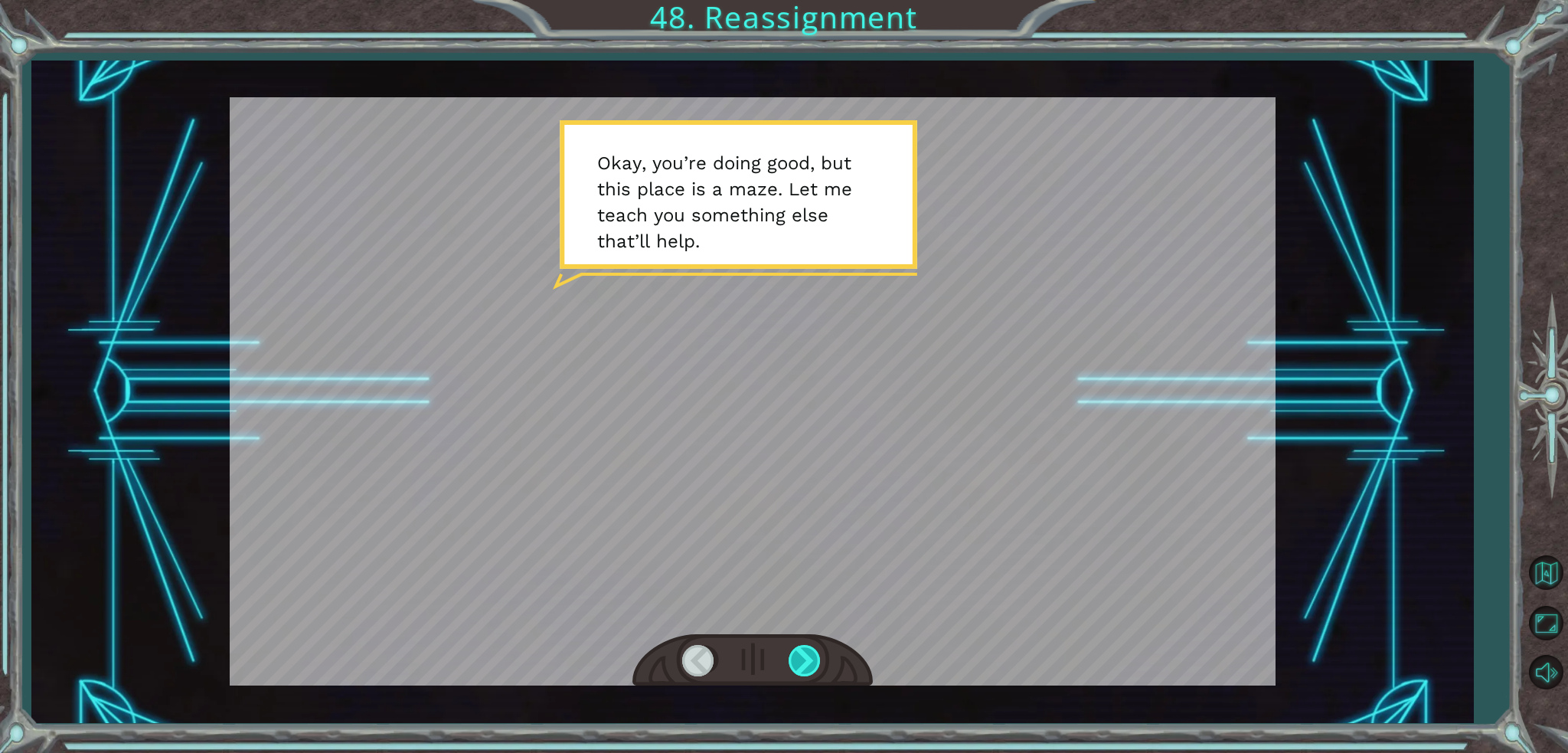
click at [804, 655] on div at bounding box center [806, 660] width 35 height 31
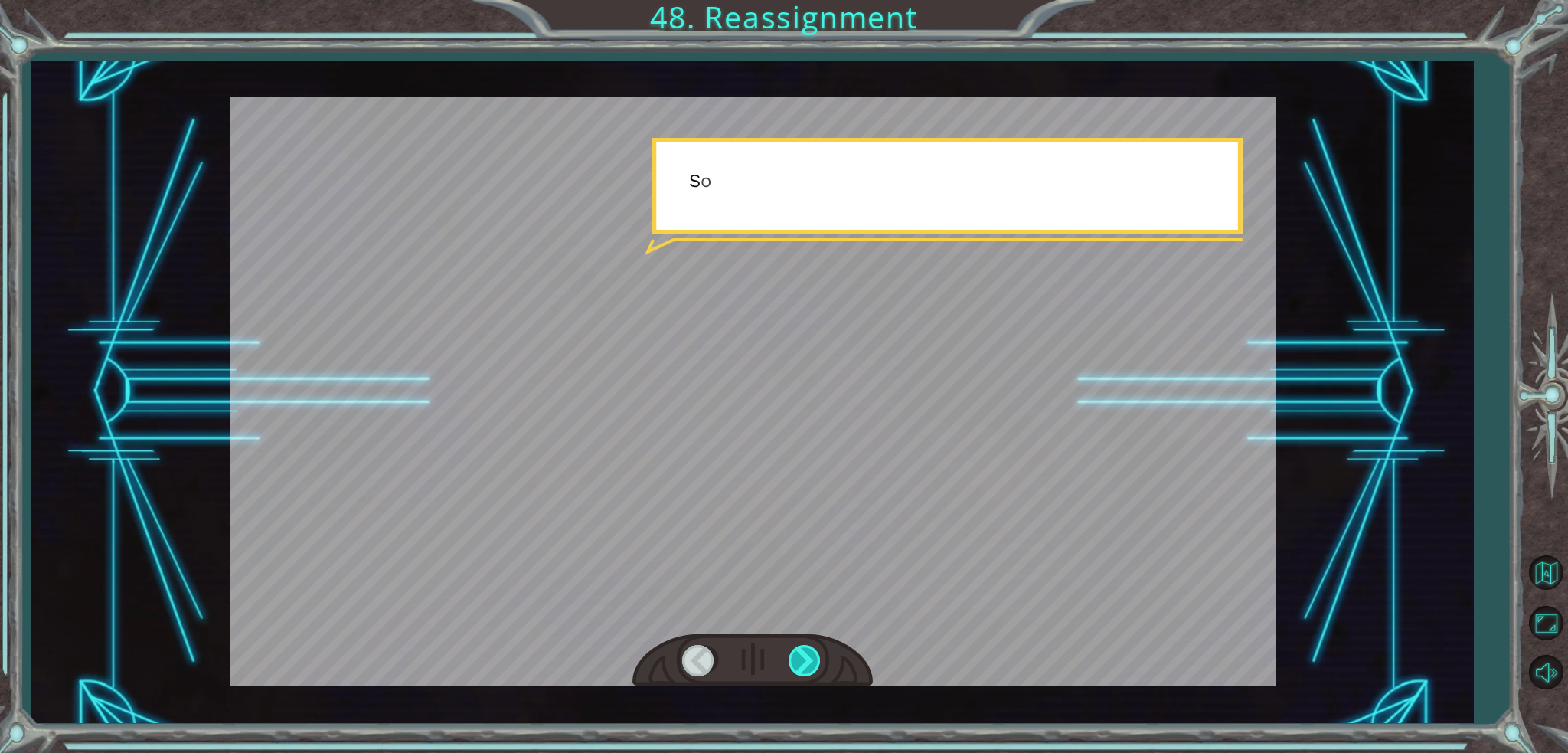
click at [804, 655] on div at bounding box center [806, 660] width 35 height 31
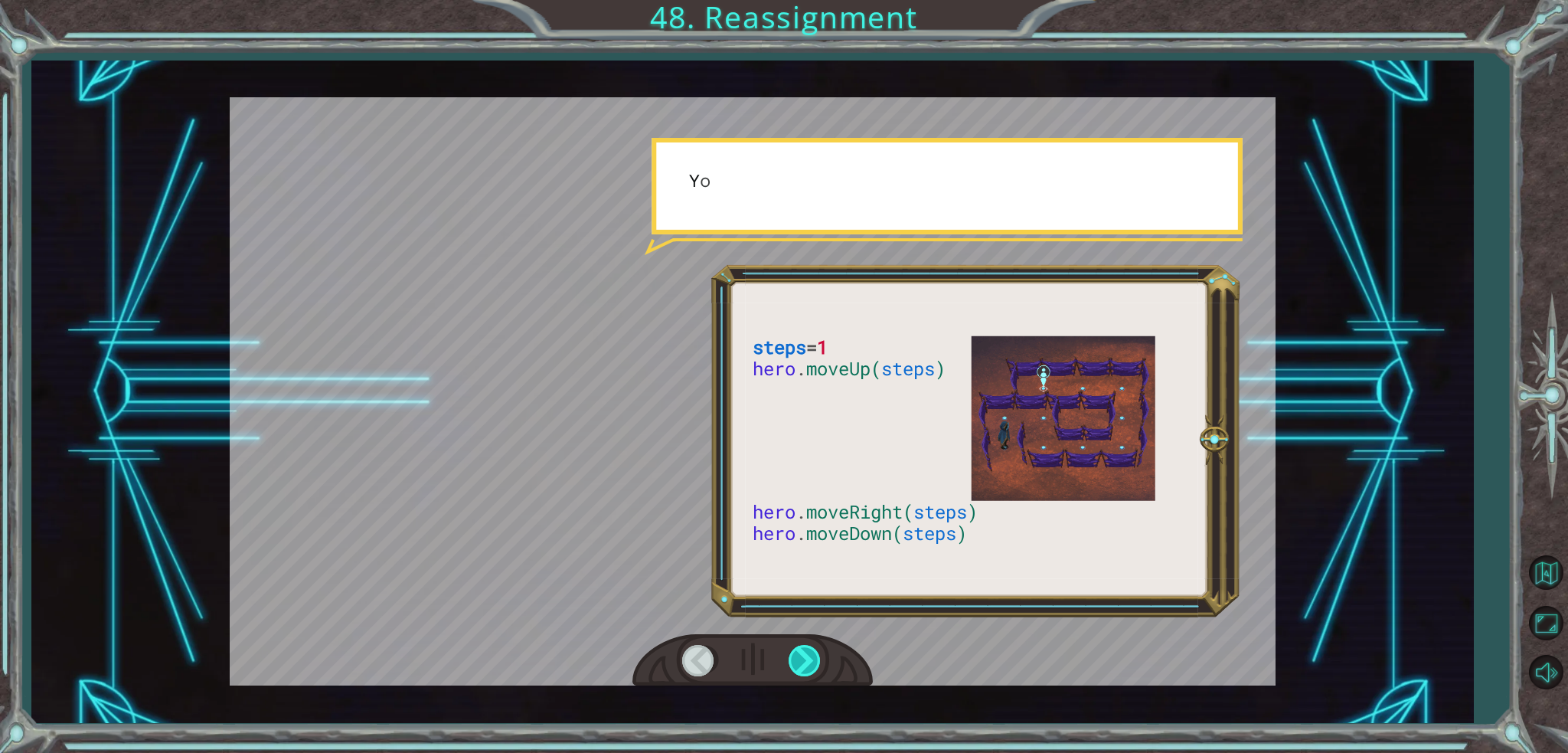
click at [804, 655] on div at bounding box center [806, 660] width 35 height 31
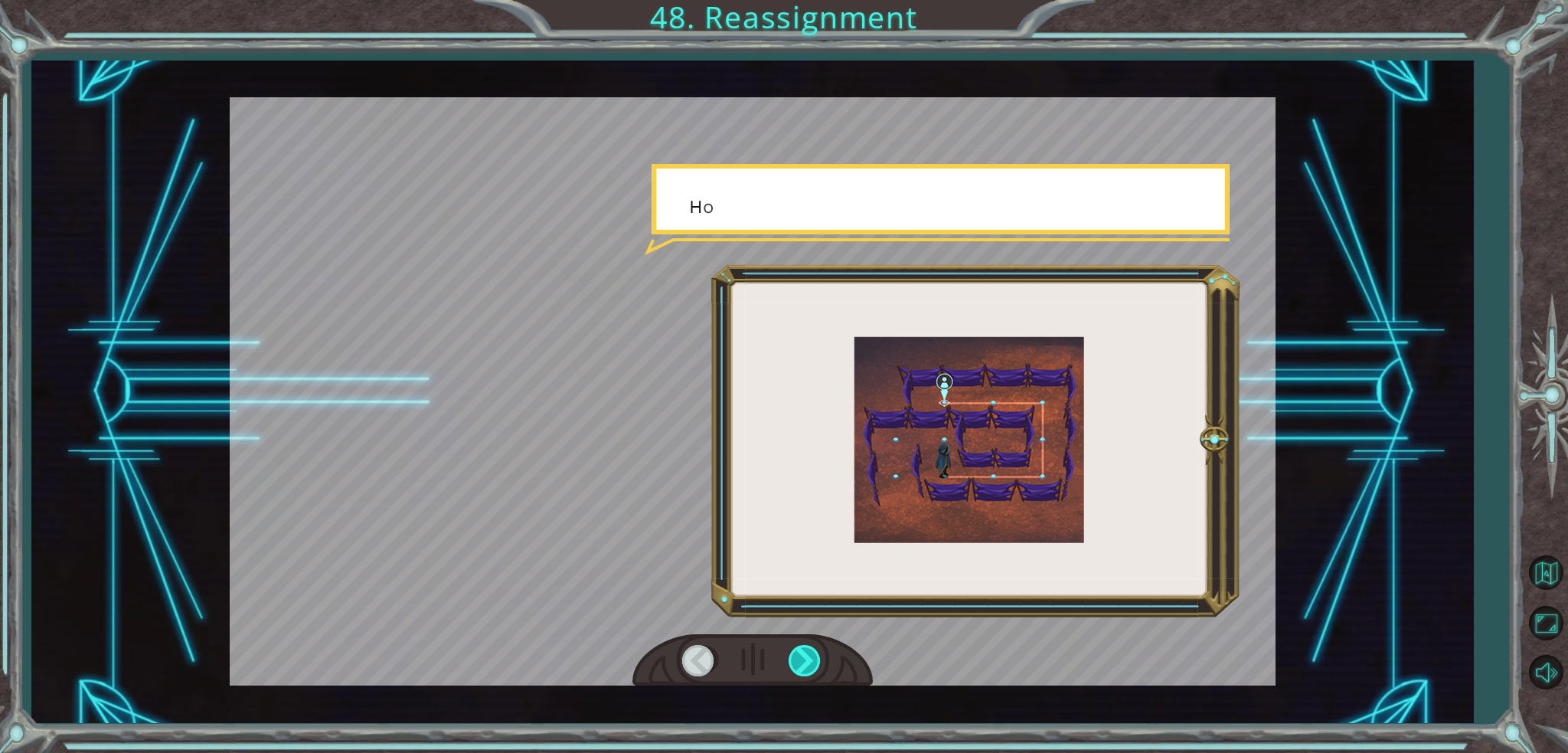
click at [804, 655] on div at bounding box center [806, 660] width 35 height 31
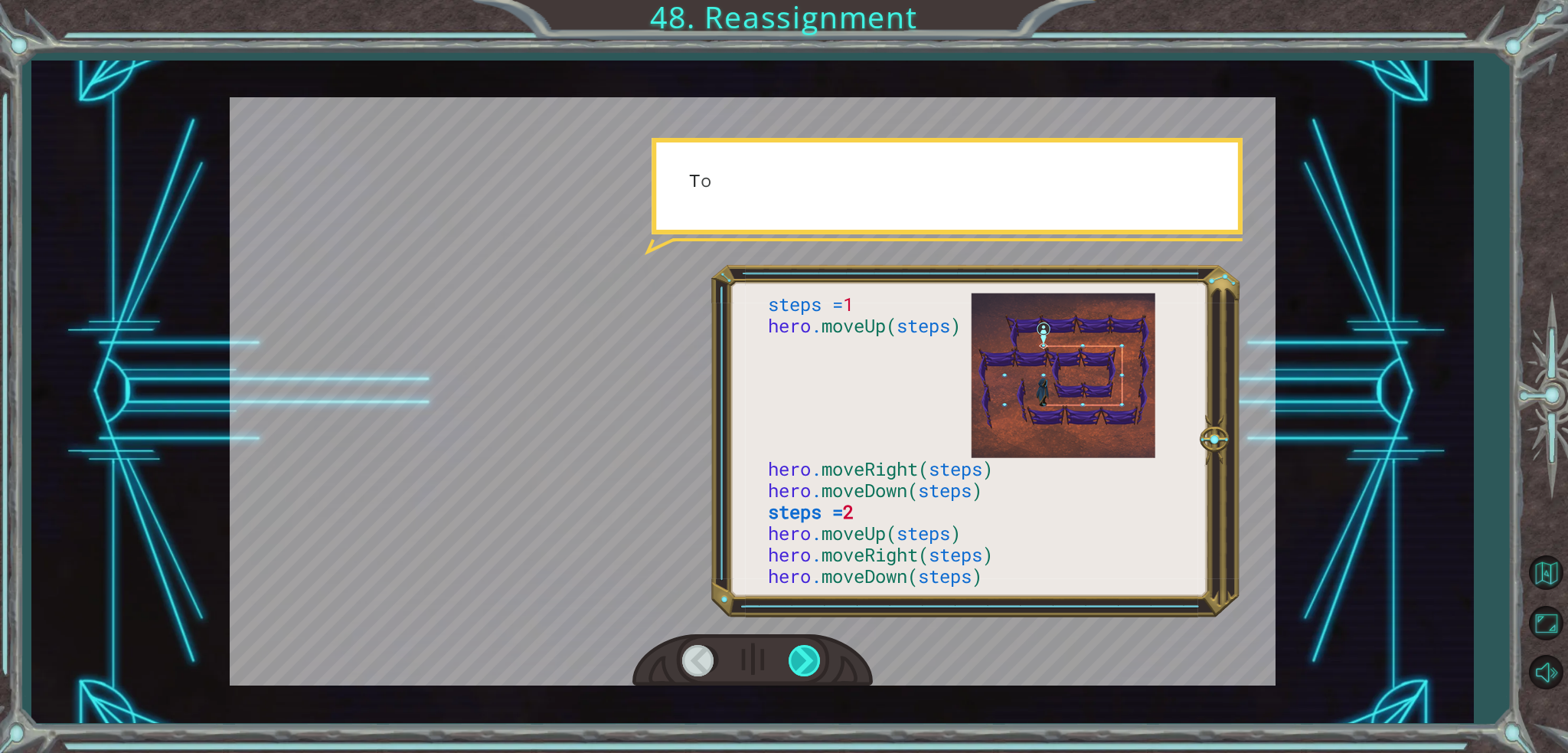
click at [804, 655] on div at bounding box center [806, 660] width 35 height 31
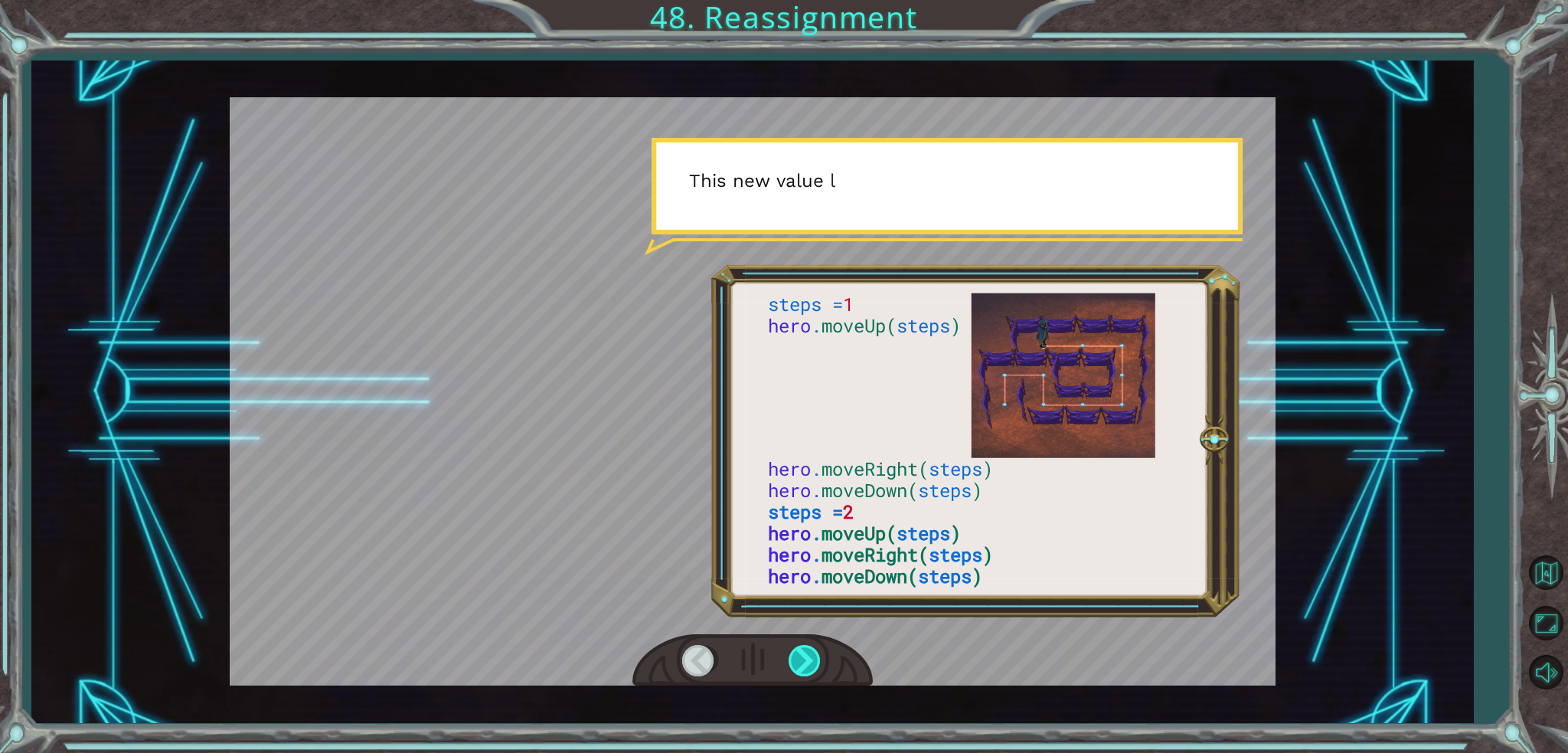
click at [804, 655] on div at bounding box center [806, 660] width 35 height 31
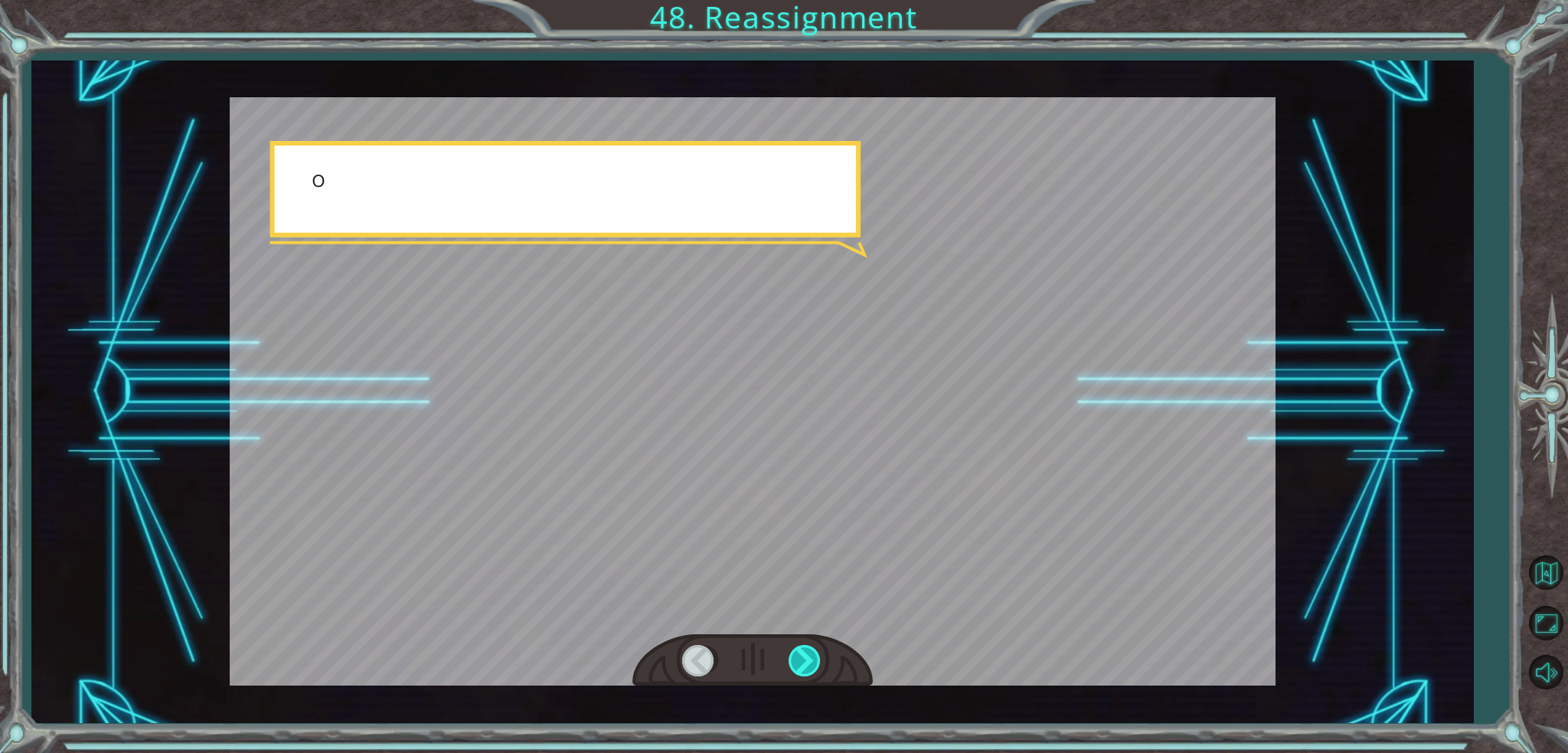
click at [804, 655] on div at bounding box center [806, 660] width 35 height 31
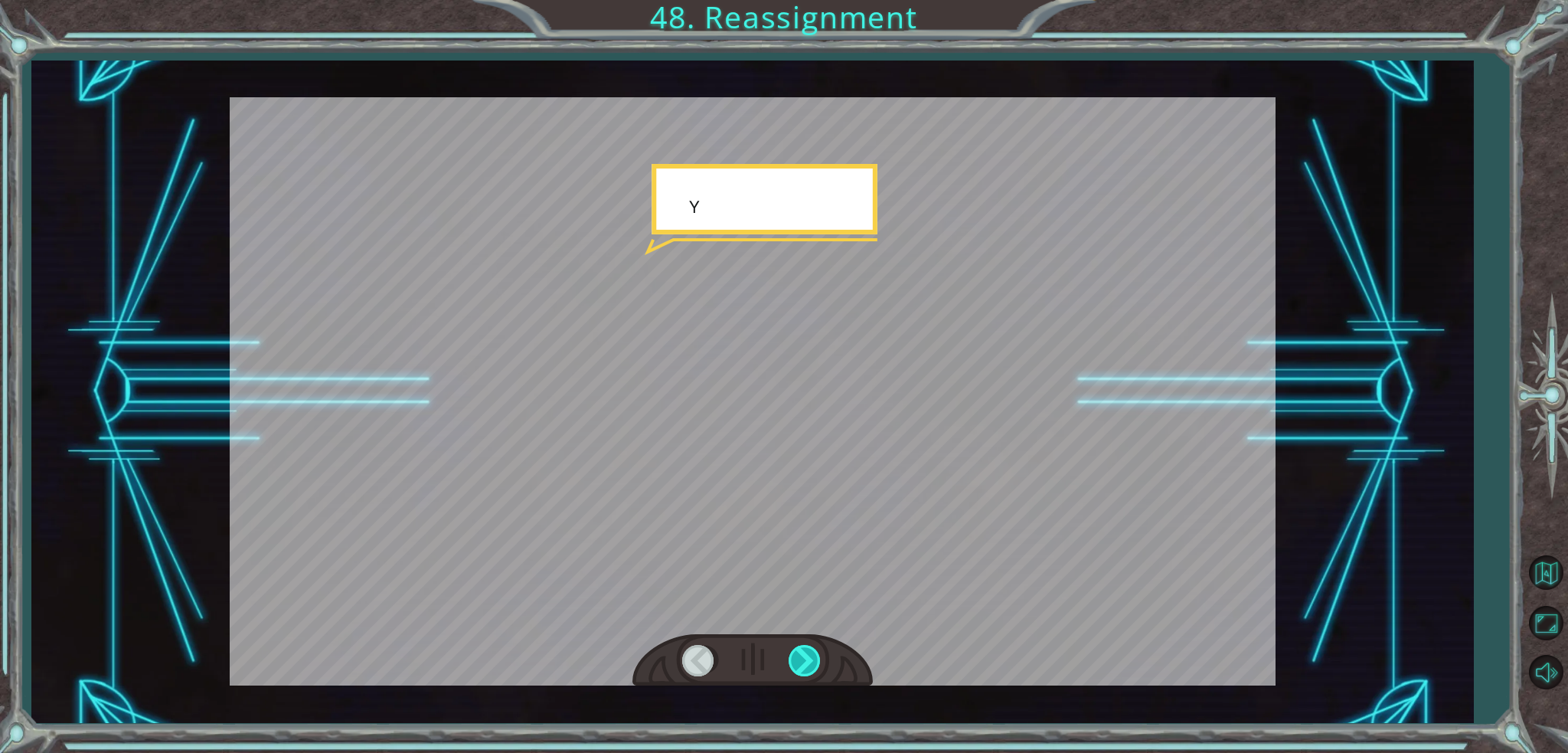
click at [804, 655] on div at bounding box center [806, 660] width 35 height 31
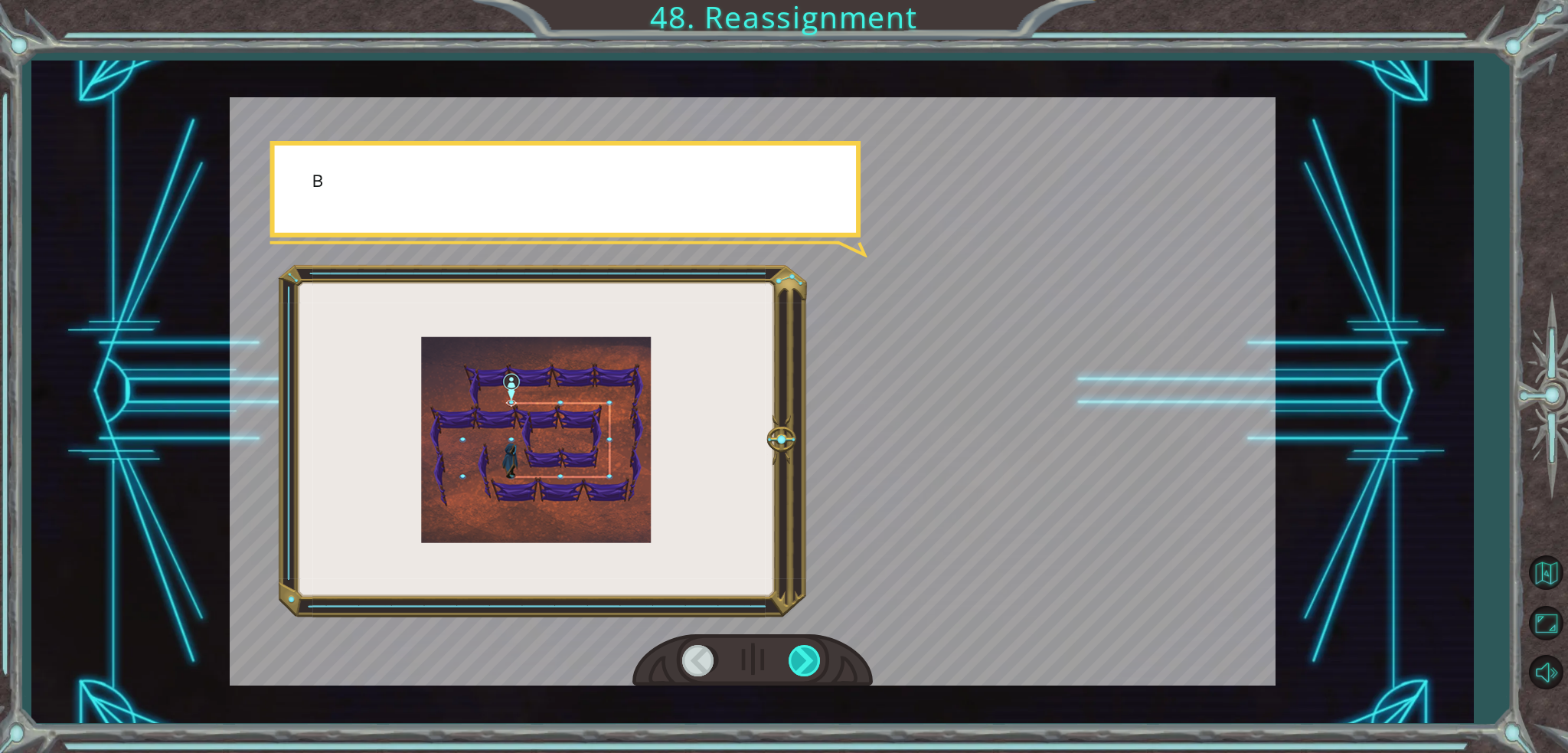
click at [804, 655] on div at bounding box center [806, 660] width 35 height 31
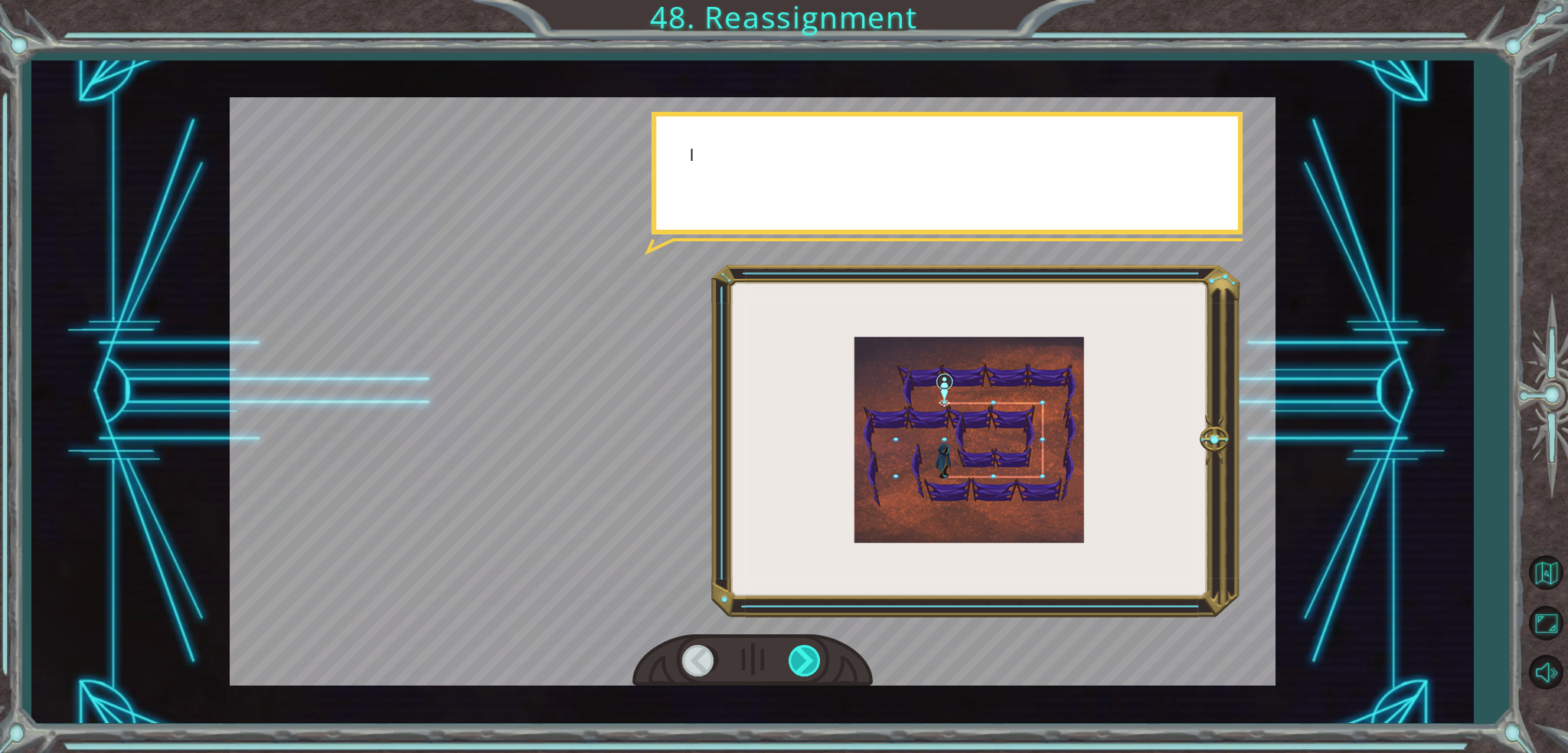
click at [804, 655] on div at bounding box center [806, 660] width 35 height 31
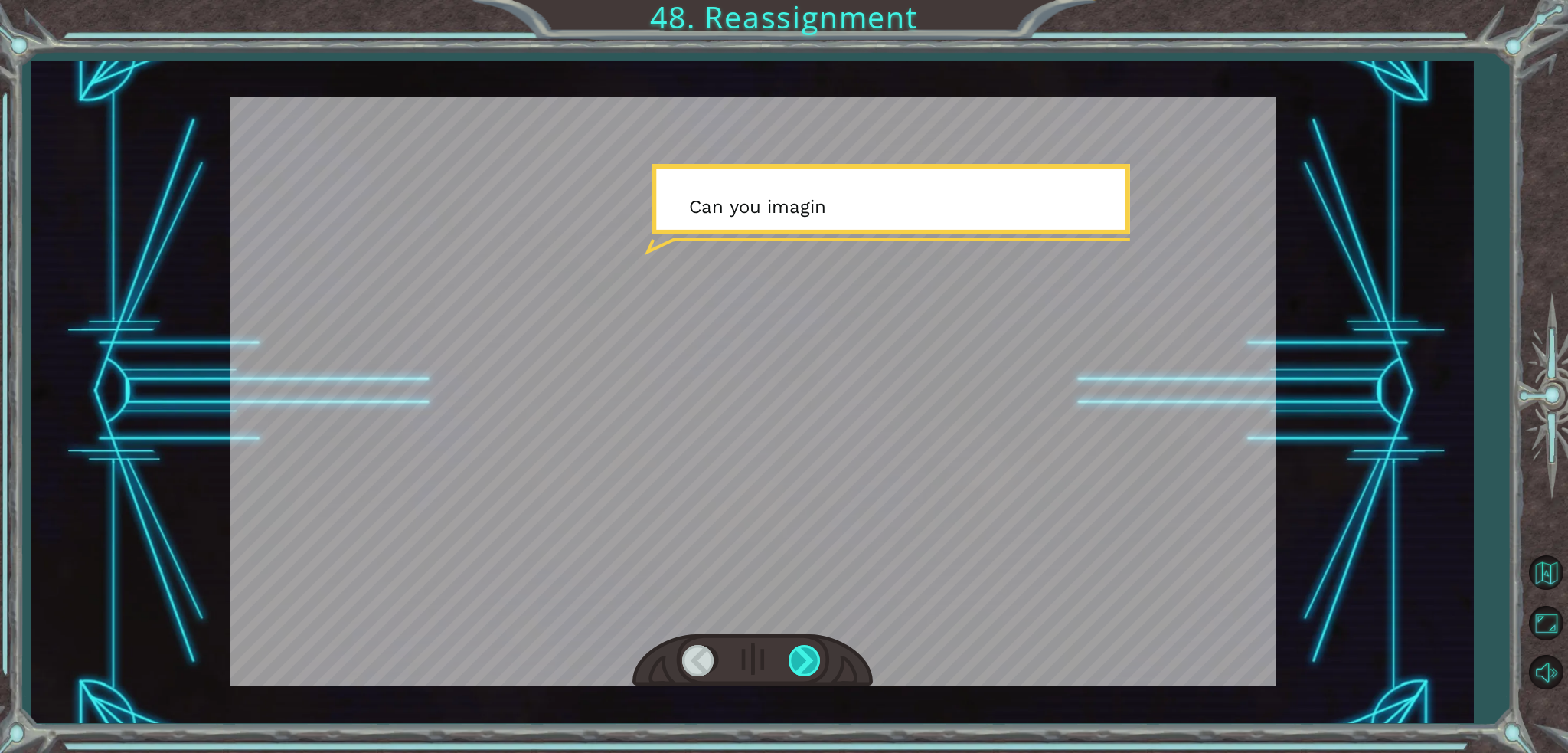
click at [804, 655] on div at bounding box center [806, 660] width 35 height 31
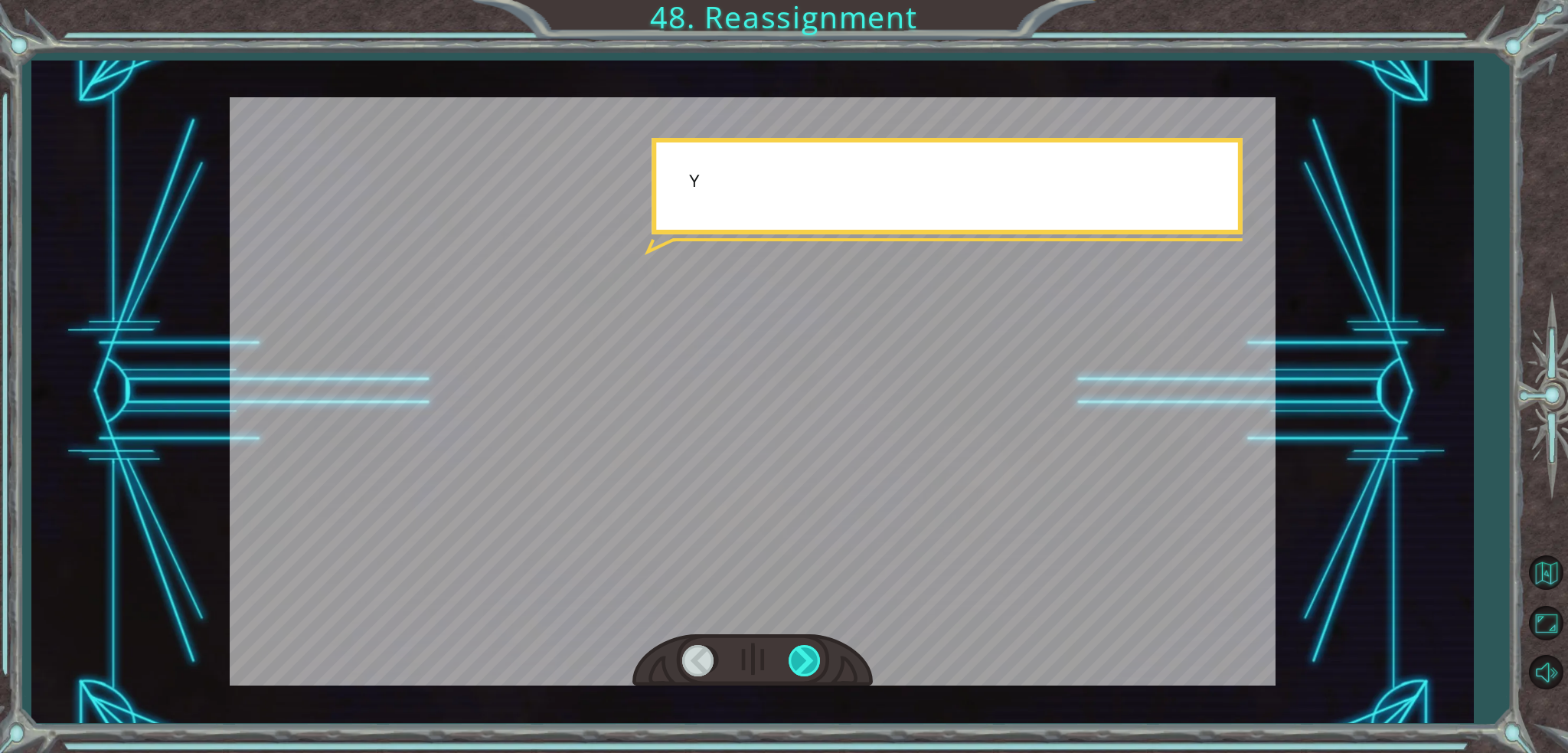
click at [804, 655] on div at bounding box center [806, 660] width 35 height 31
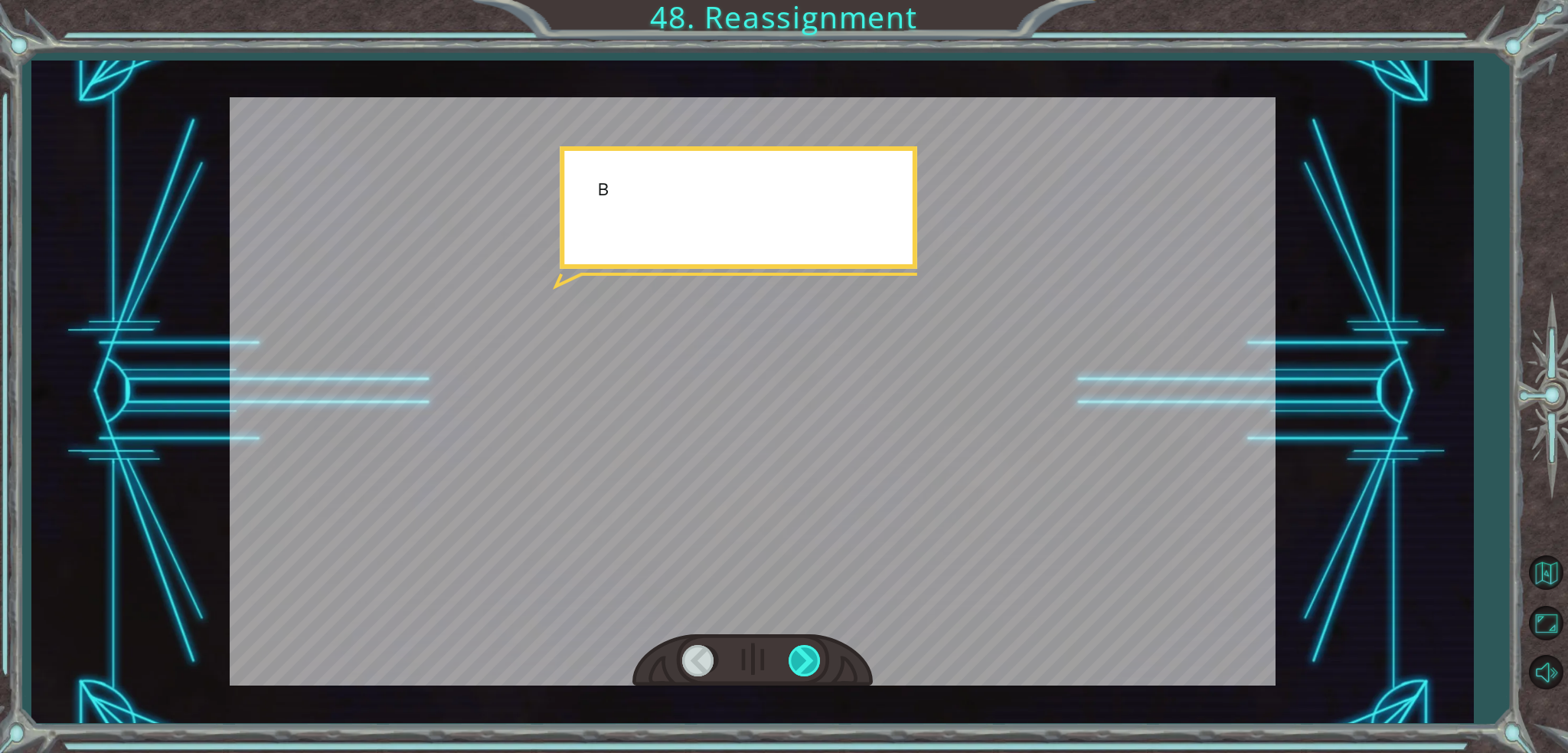
click at [804, 655] on div at bounding box center [806, 660] width 35 height 31
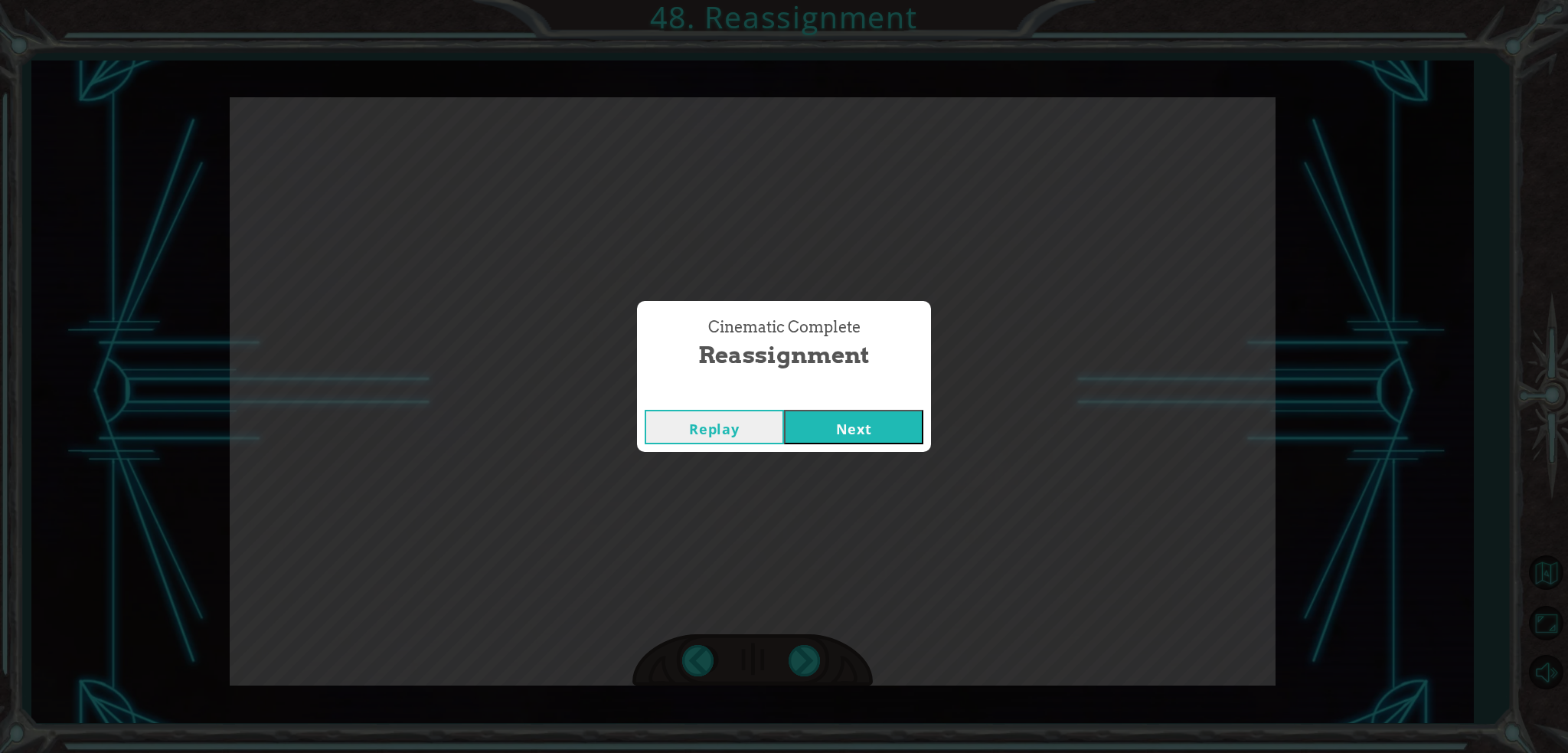
click at [855, 426] on button "Next" at bounding box center [853, 427] width 139 height 35
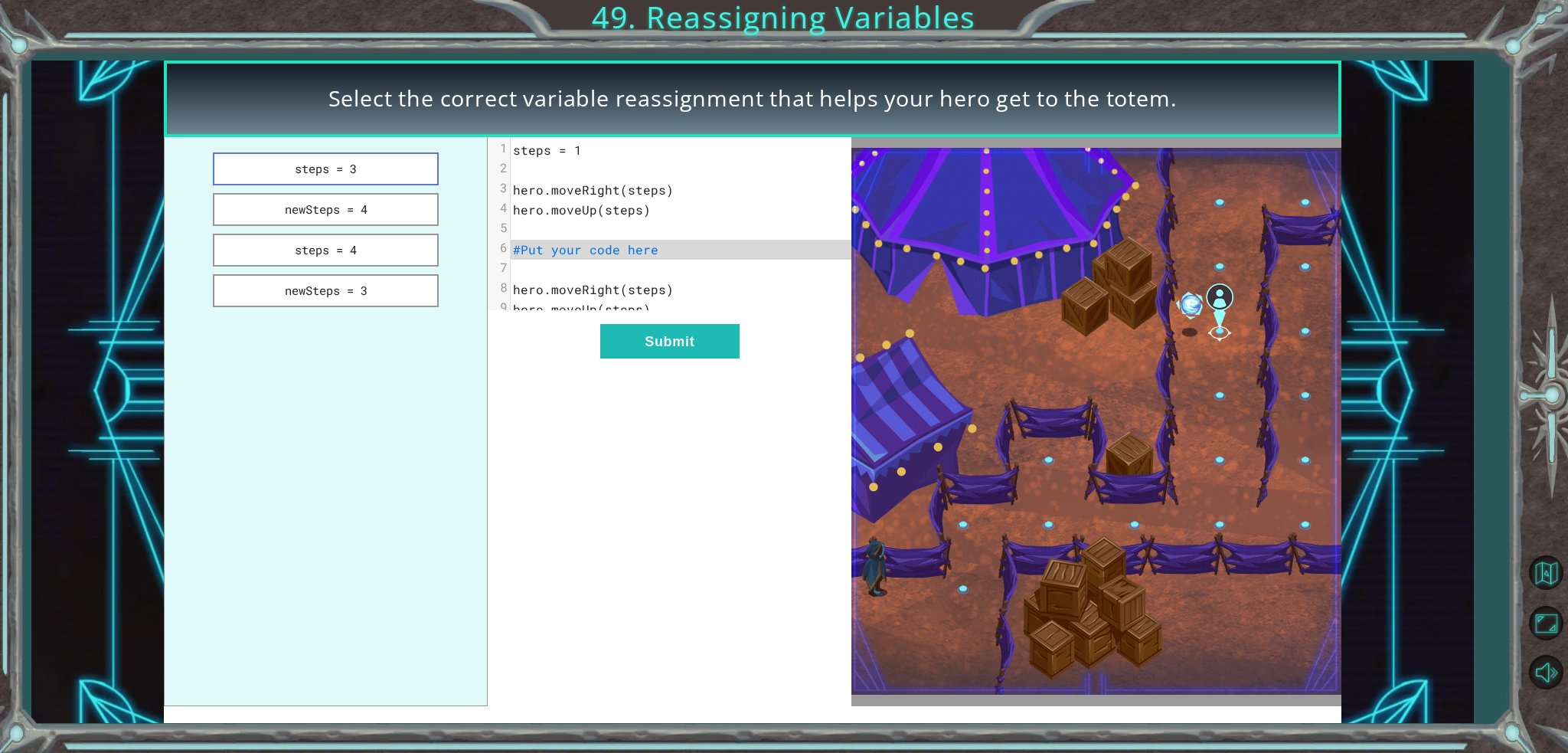
click at [355, 166] on button "steps = 3" at bounding box center [325, 169] width 226 height 33
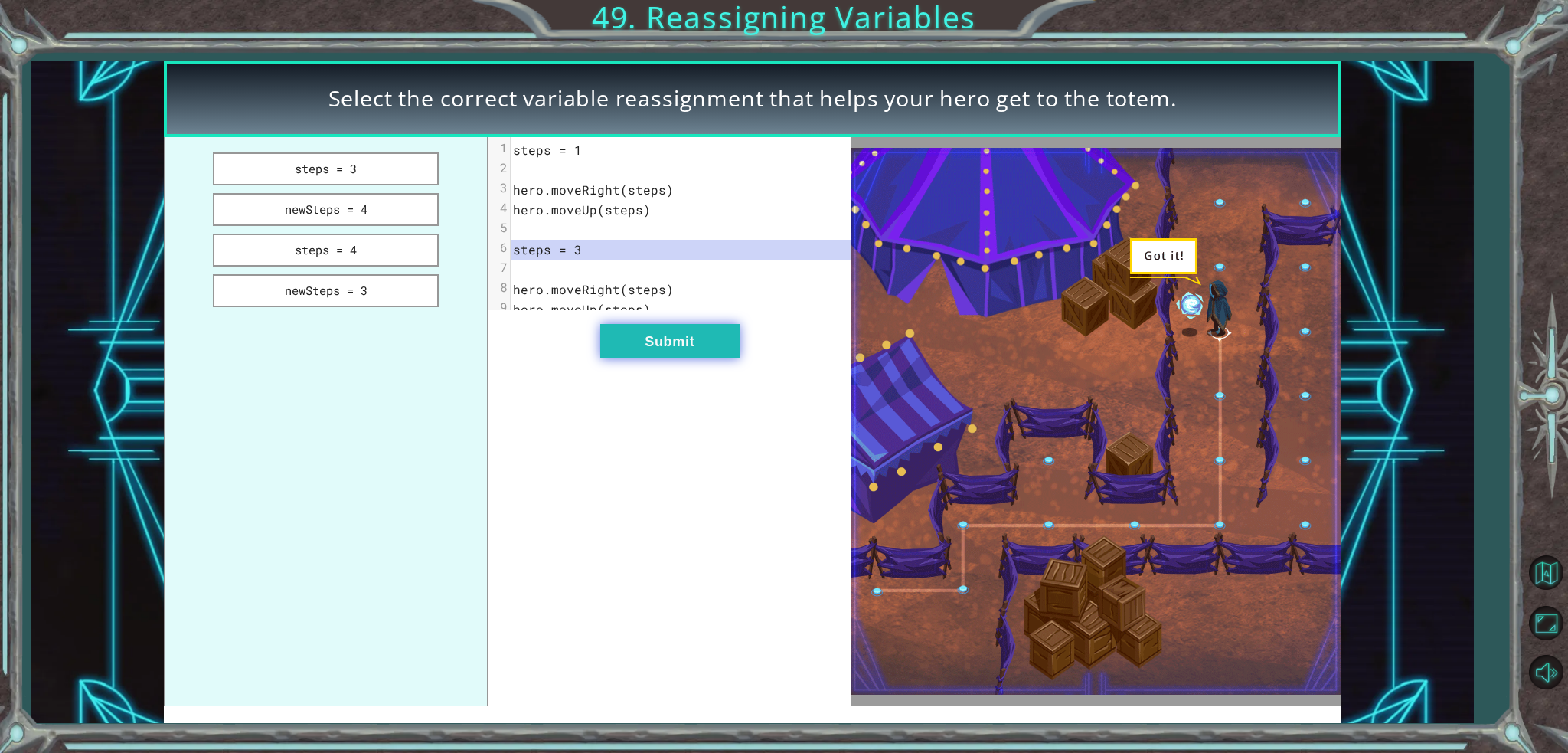
click at [625, 358] on button "Submit" at bounding box center [669, 341] width 139 height 35
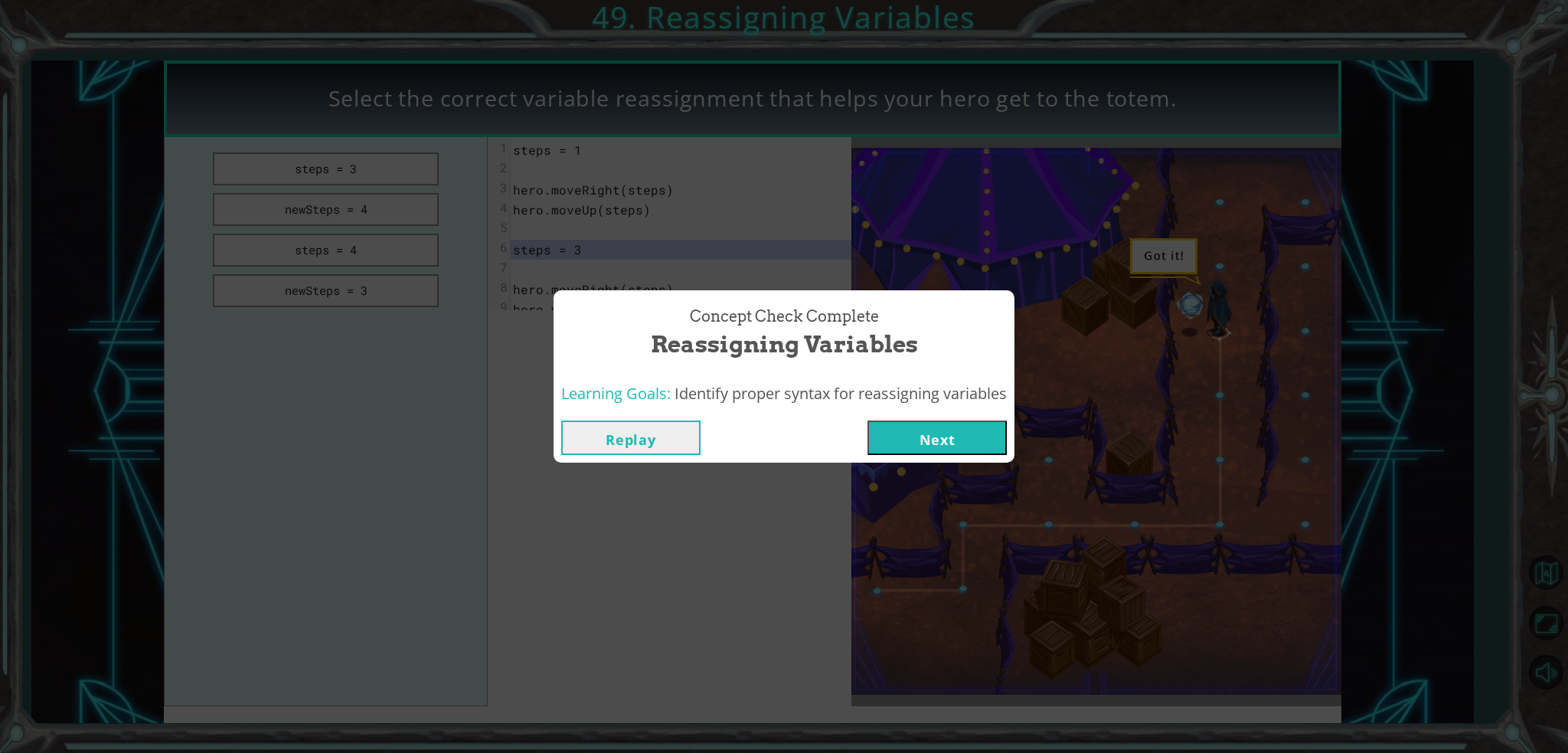
click at [954, 419] on div "Replay Next" at bounding box center [784, 438] width 461 height 50
click at [910, 445] on button "Next" at bounding box center [937, 437] width 139 height 35
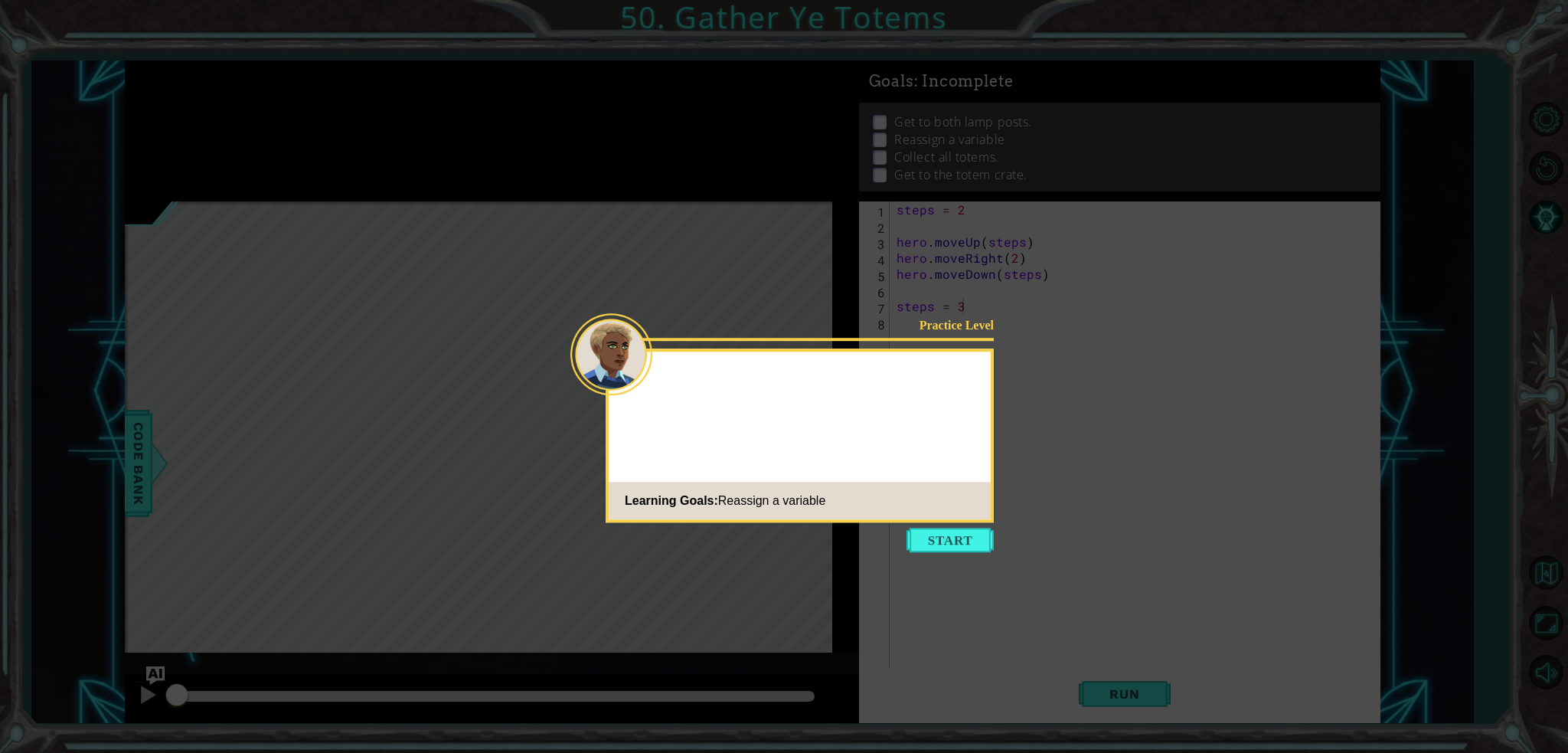
click at [953, 555] on icon at bounding box center [784, 376] width 1568 height 753
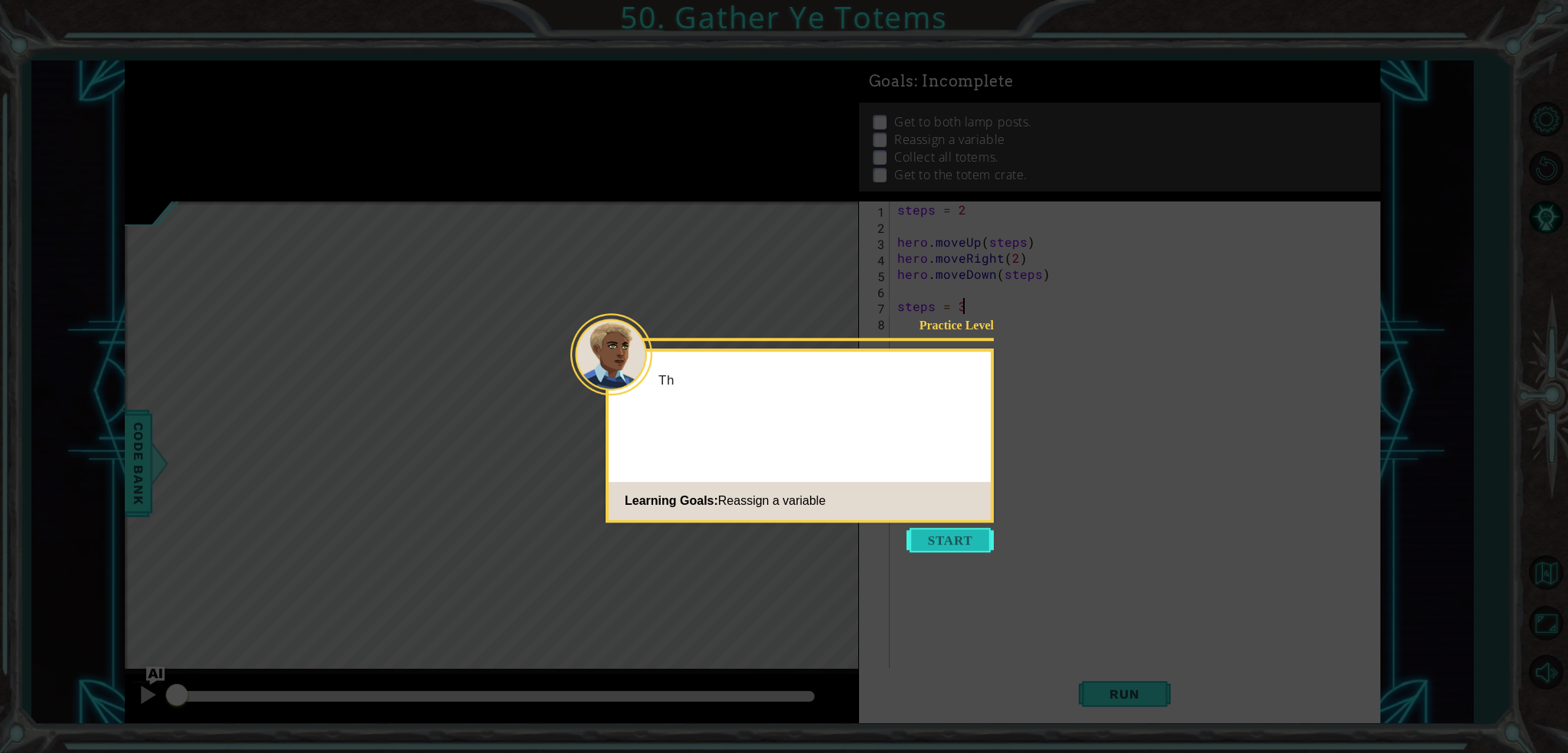
click at [945, 538] on button "Start" at bounding box center [949, 540] width 88 height 24
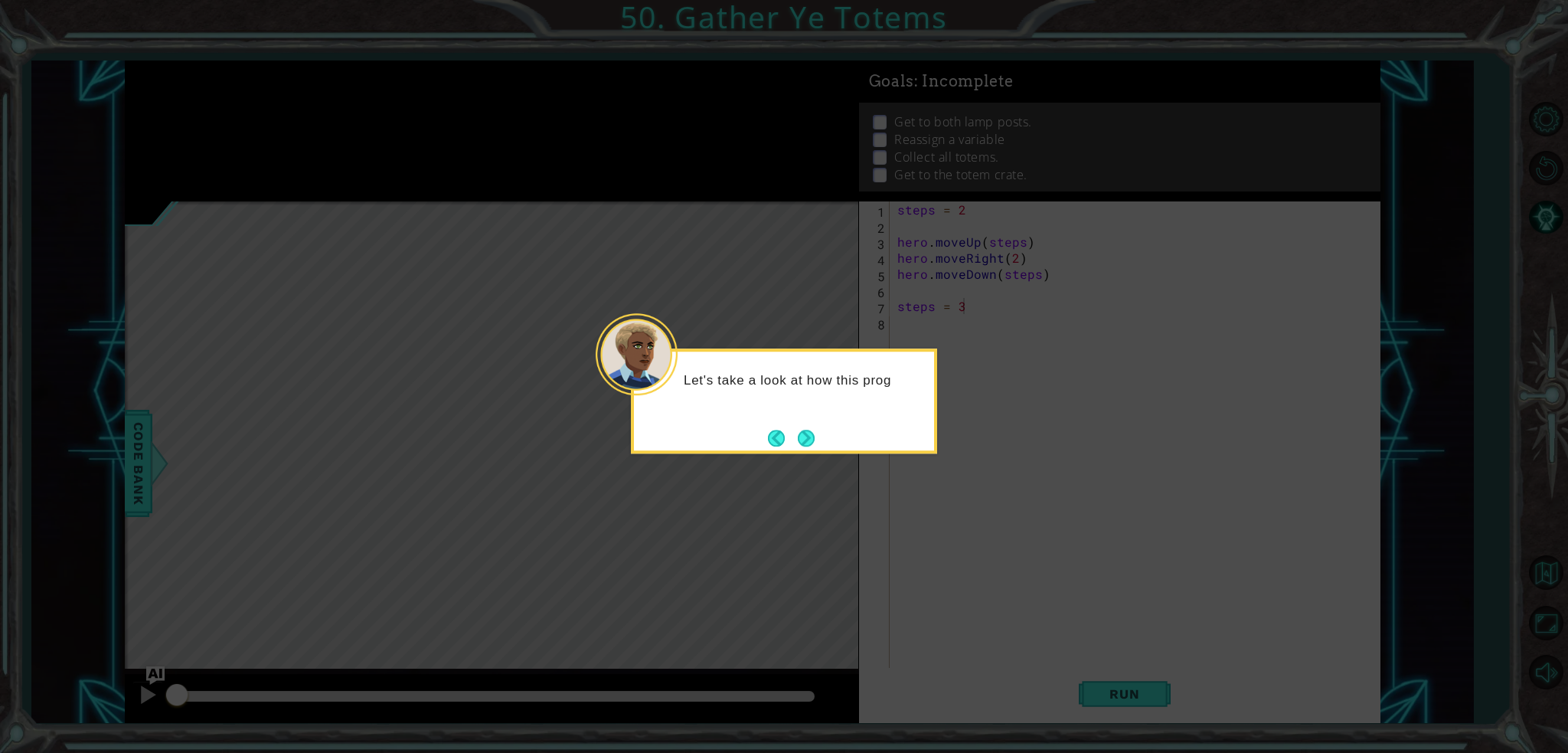
click at [797, 419] on div "Let's take a look at how this prog" at bounding box center [783, 401] width 306 height 105
drag, startPoint x: 778, startPoint y: 486, endPoint x: 757, endPoint y: 468, distance: 27.7
click at [759, 471] on icon at bounding box center [784, 376] width 1568 height 753
click at [787, 436] on button "Back" at bounding box center [782, 438] width 30 height 17
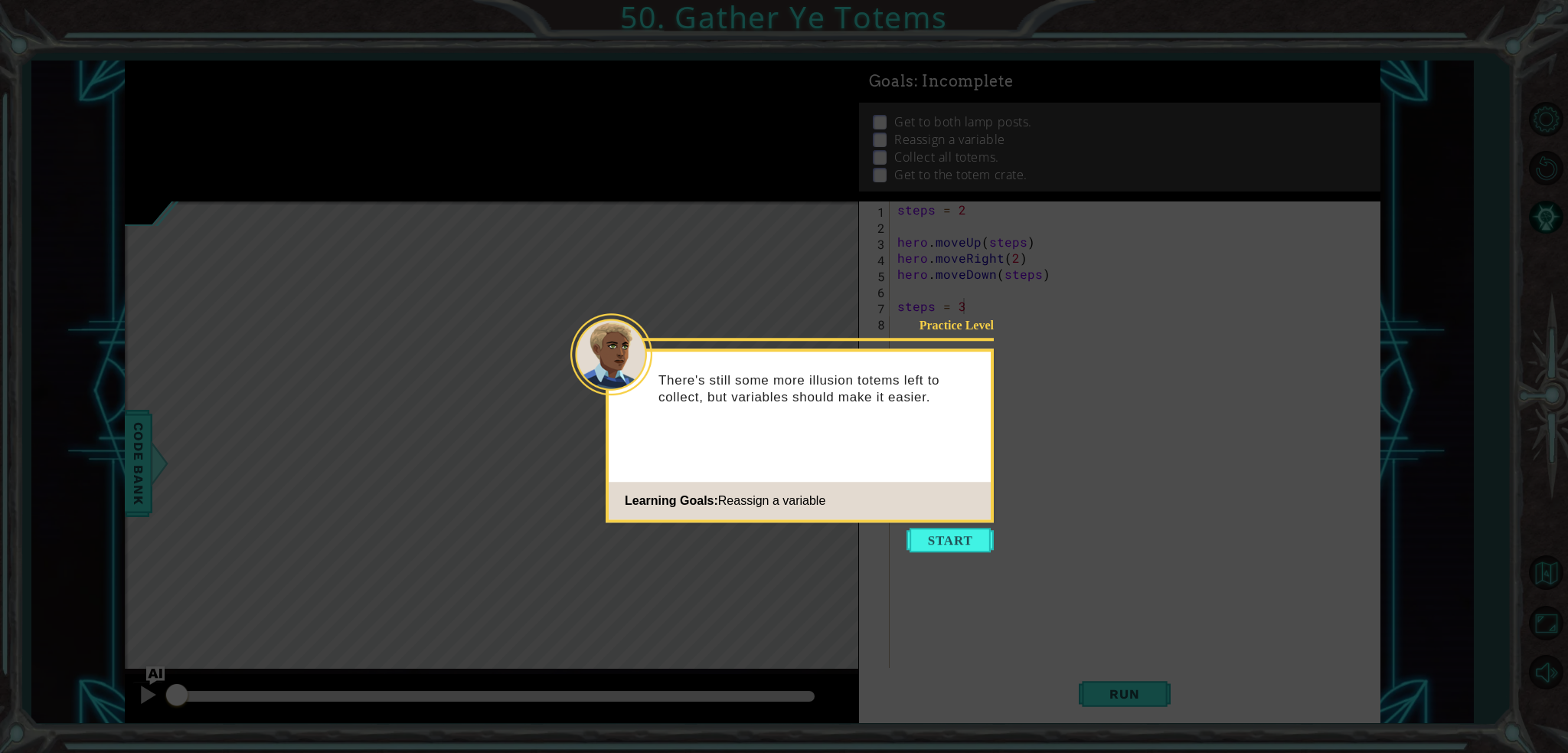
click at [800, 436] on div "Practice Level There's still some more illusion totems left to collect, but var…" at bounding box center [799, 436] width 388 height 174
click at [953, 554] on icon at bounding box center [784, 376] width 1568 height 753
click at [934, 547] on button "Start" at bounding box center [949, 540] width 88 height 24
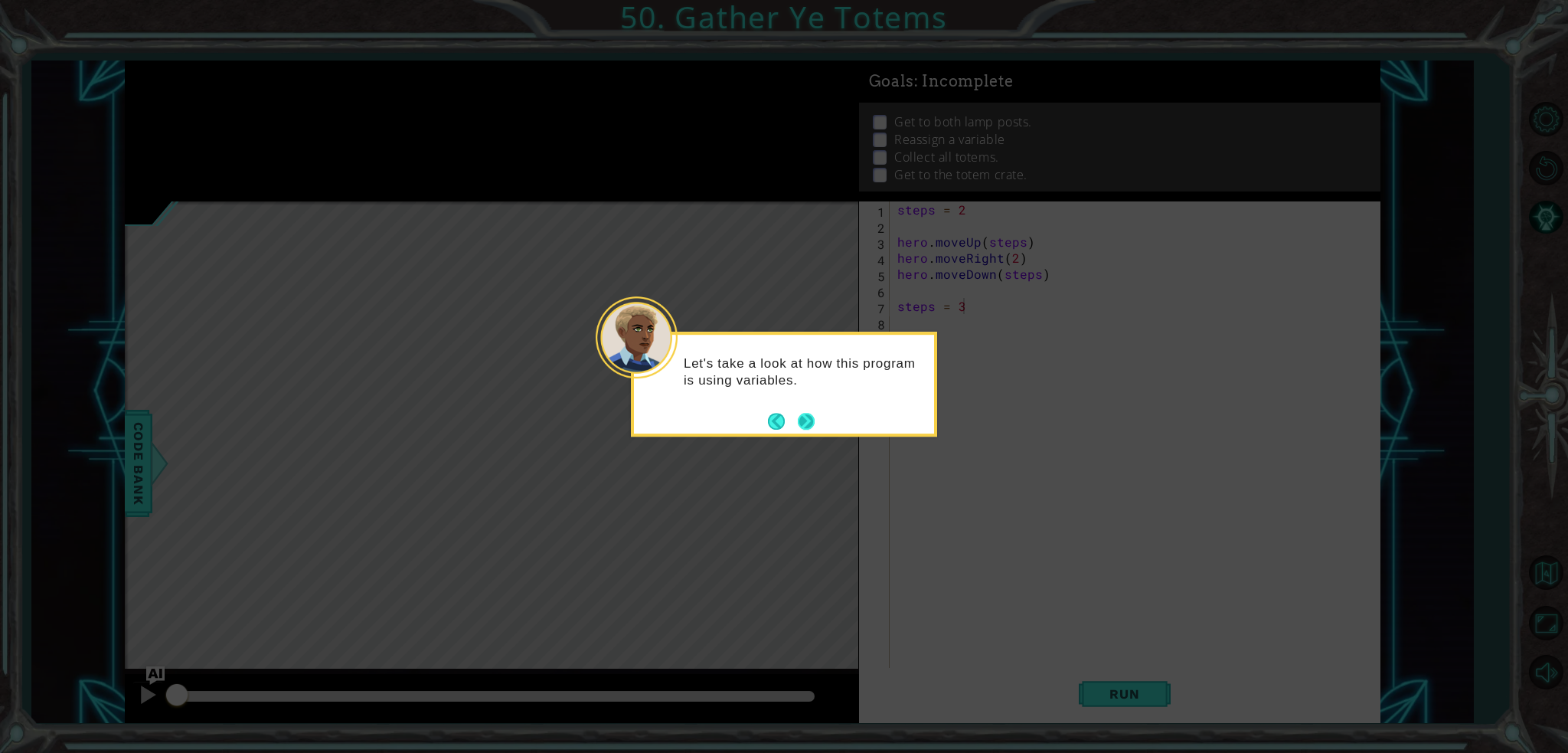
click at [799, 420] on button "Next" at bounding box center [806, 421] width 17 height 17
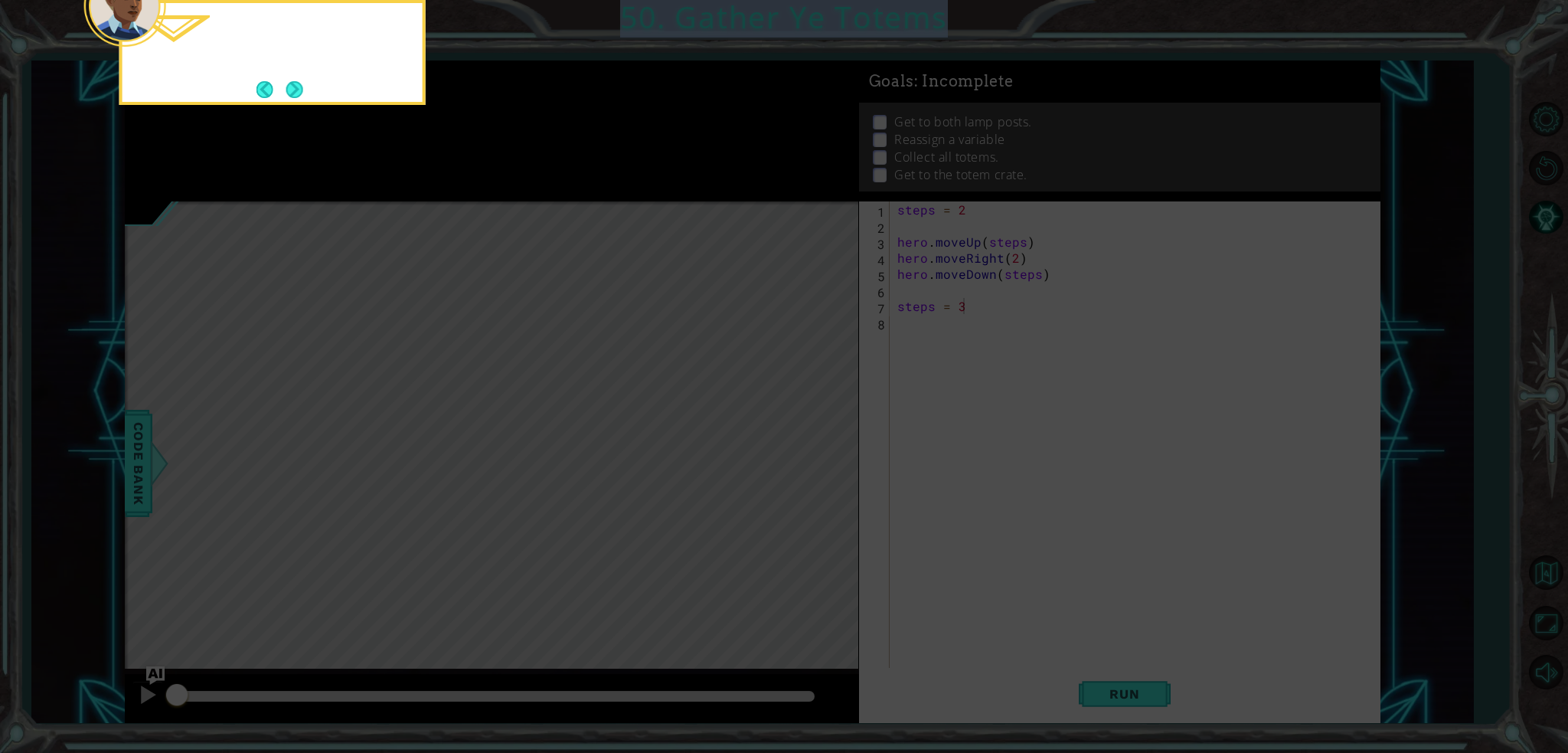
click at [799, 420] on icon at bounding box center [784, 112] width 1568 height 1280
click at [804, 420] on icon at bounding box center [784, 112] width 1568 height 1280
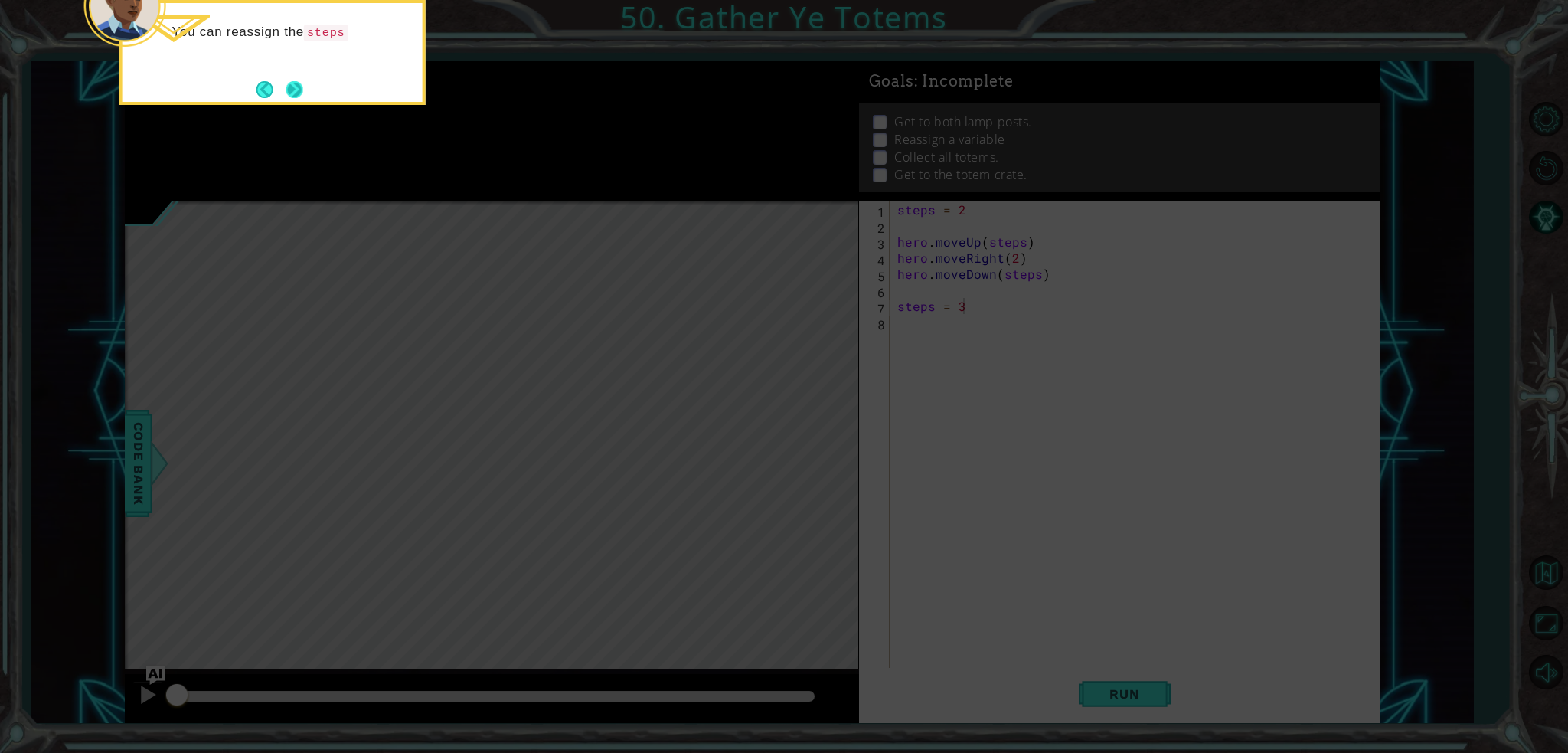
click at [298, 94] on button "Next" at bounding box center [294, 89] width 17 height 17
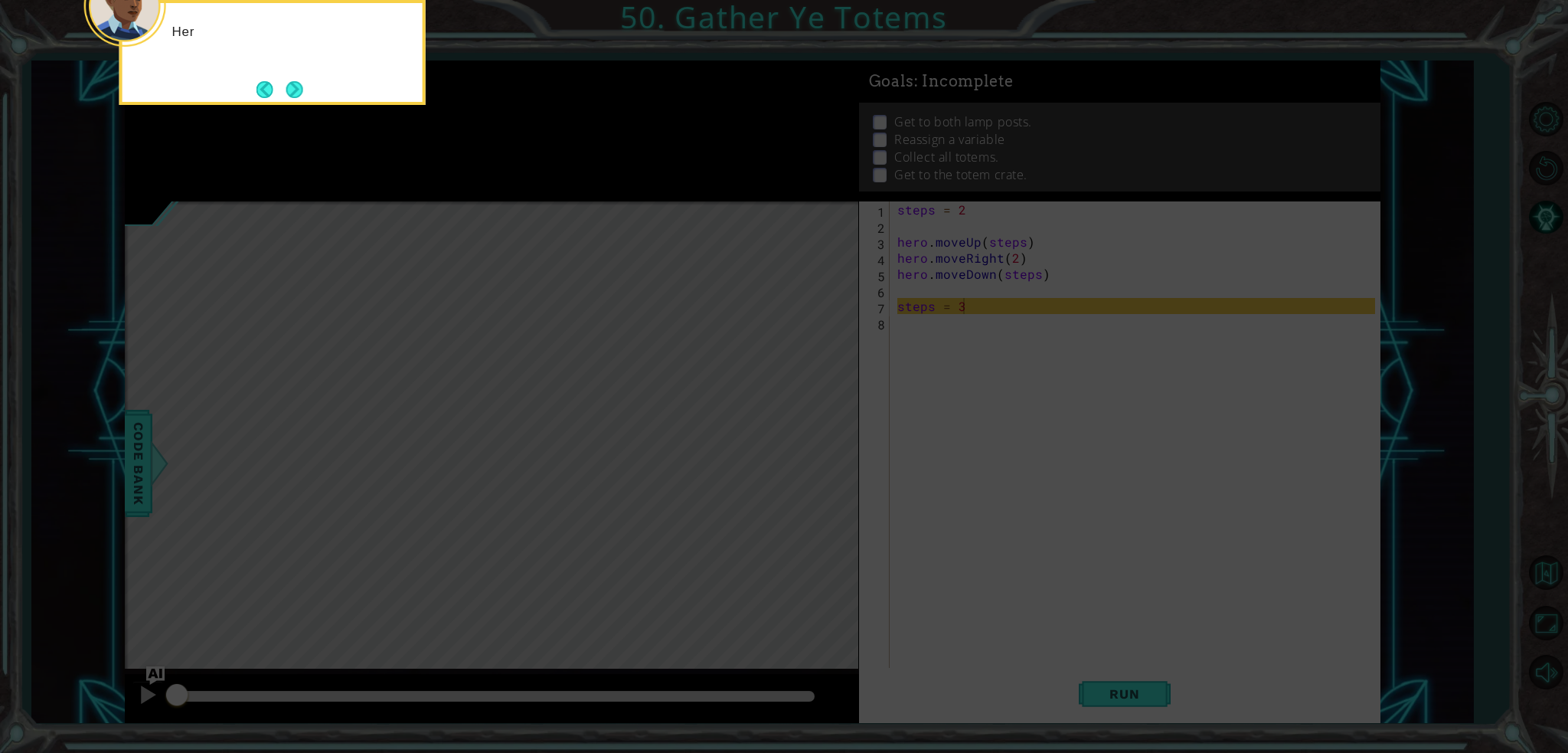
click at [306, 94] on div "Her" at bounding box center [272, 52] width 306 height 105
click at [300, 93] on button "Next" at bounding box center [294, 89] width 17 height 17
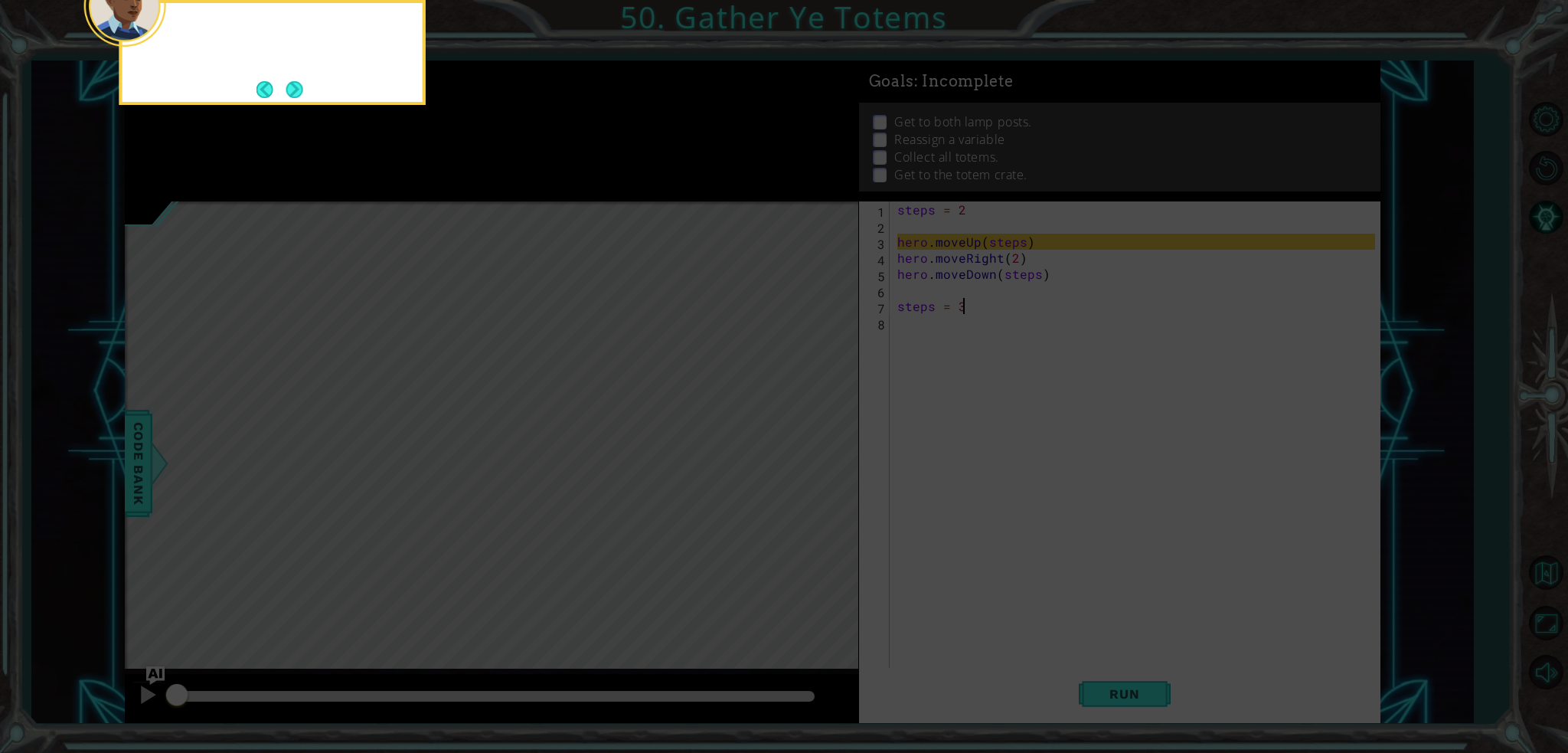
click at [300, 93] on button "Next" at bounding box center [294, 89] width 17 height 17
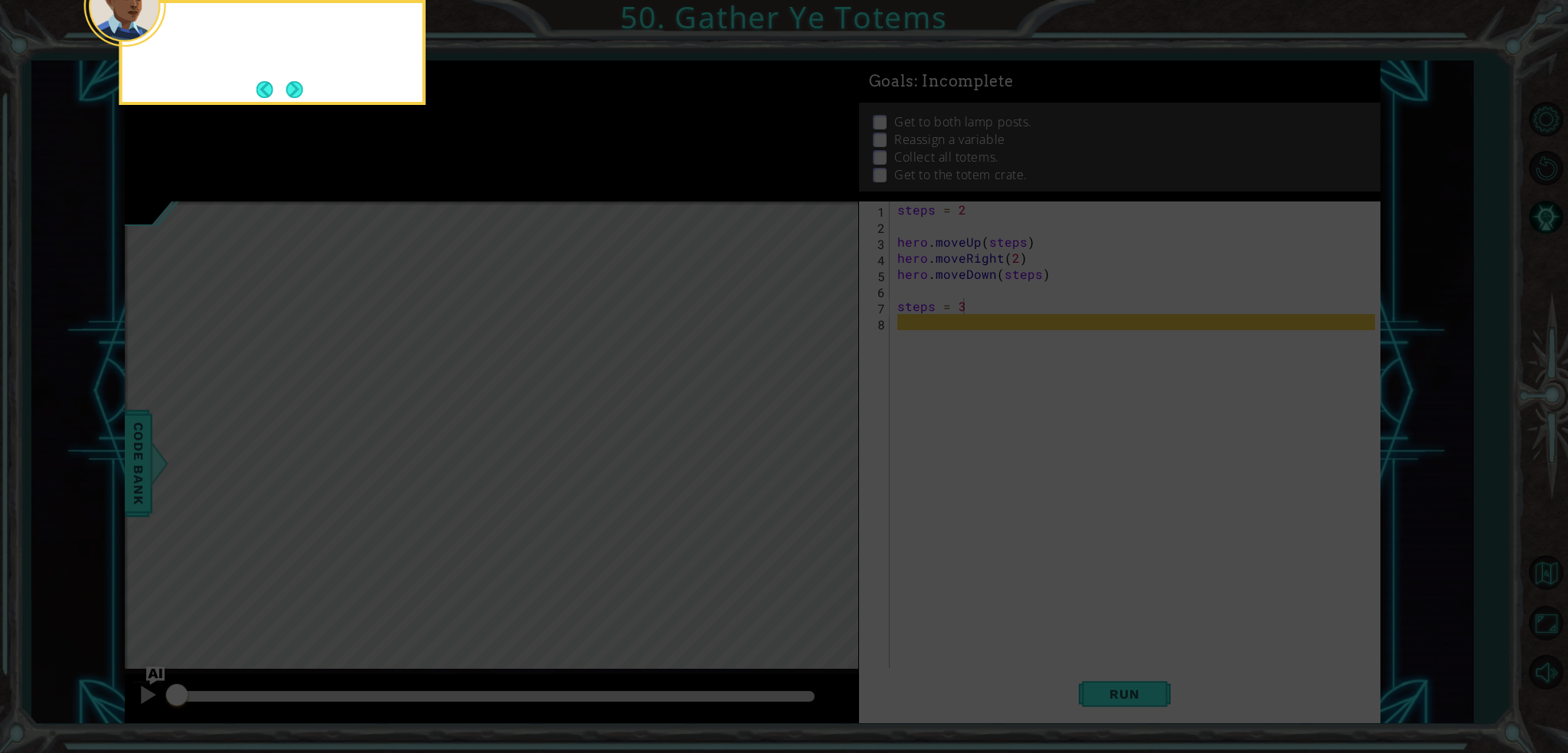
click at [300, 93] on button "Next" at bounding box center [294, 89] width 17 height 17
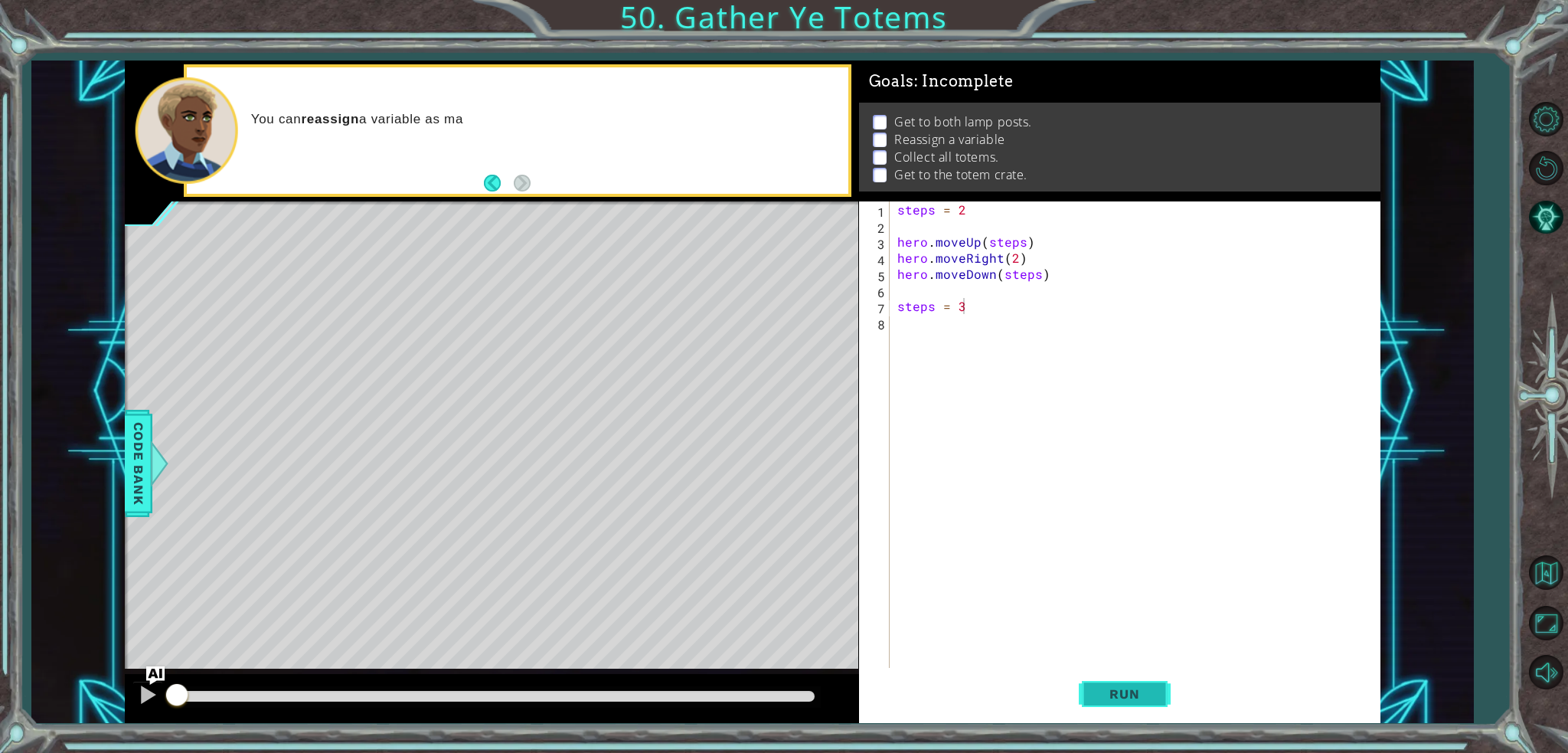
click at [1149, 691] on span "Run" at bounding box center [1124, 694] width 60 height 15
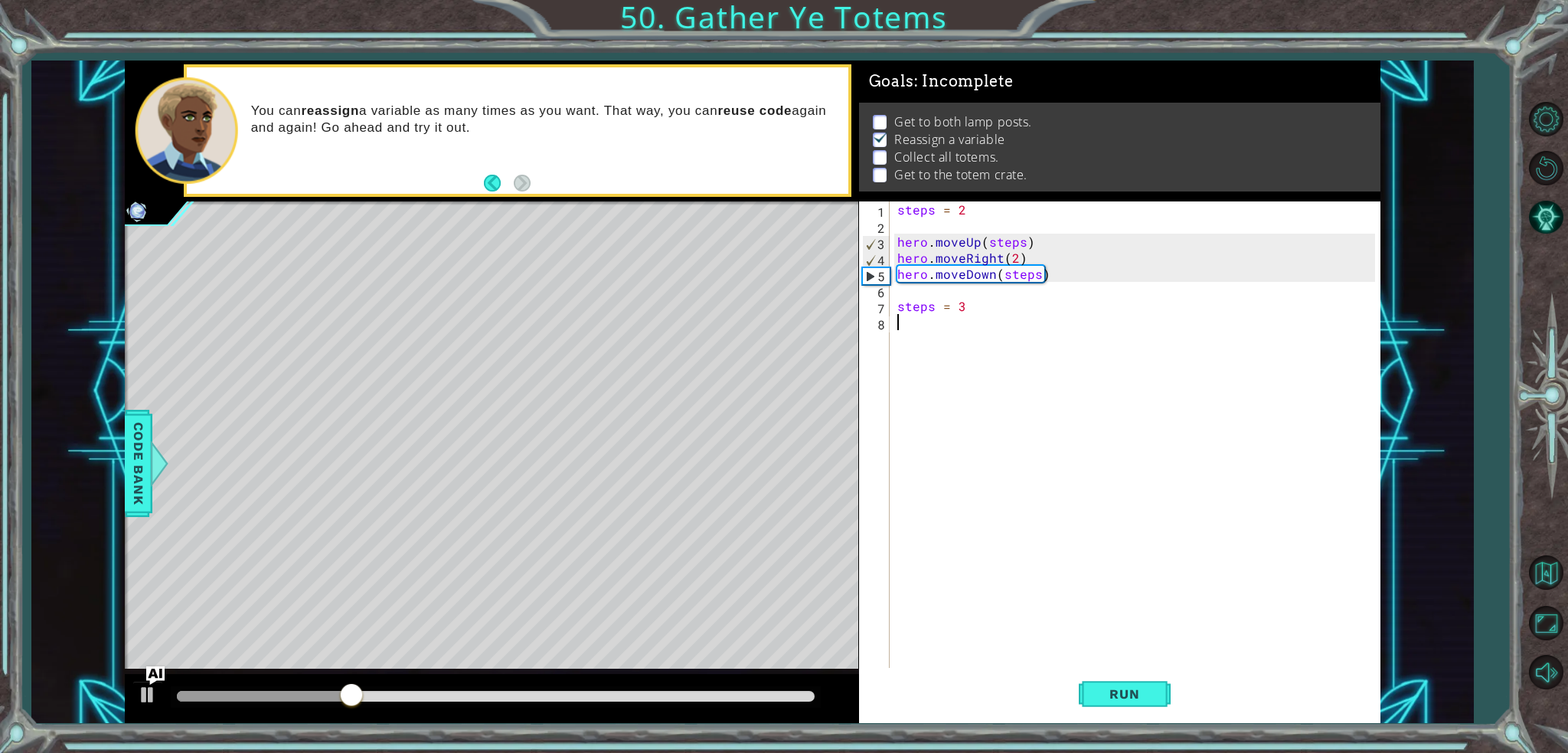
click at [947, 320] on div "steps = 2 hero . moveUp ( steps ) hero . moveRight ( 2 ) hero . moveDown ( step…" at bounding box center [1138, 451] width 489 height 498
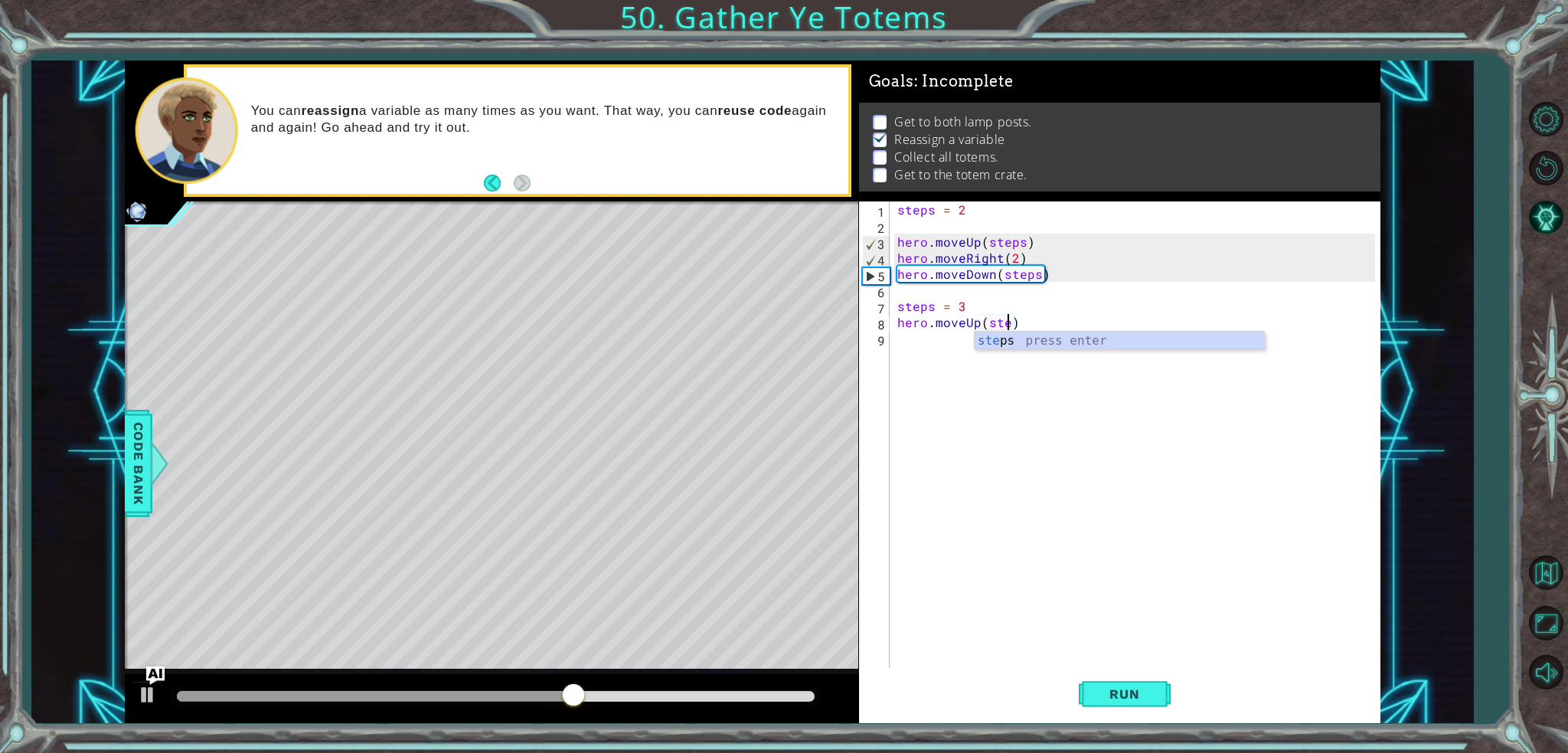
scroll to position [0, 7]
type textarea "hero.moveUp(steps)"
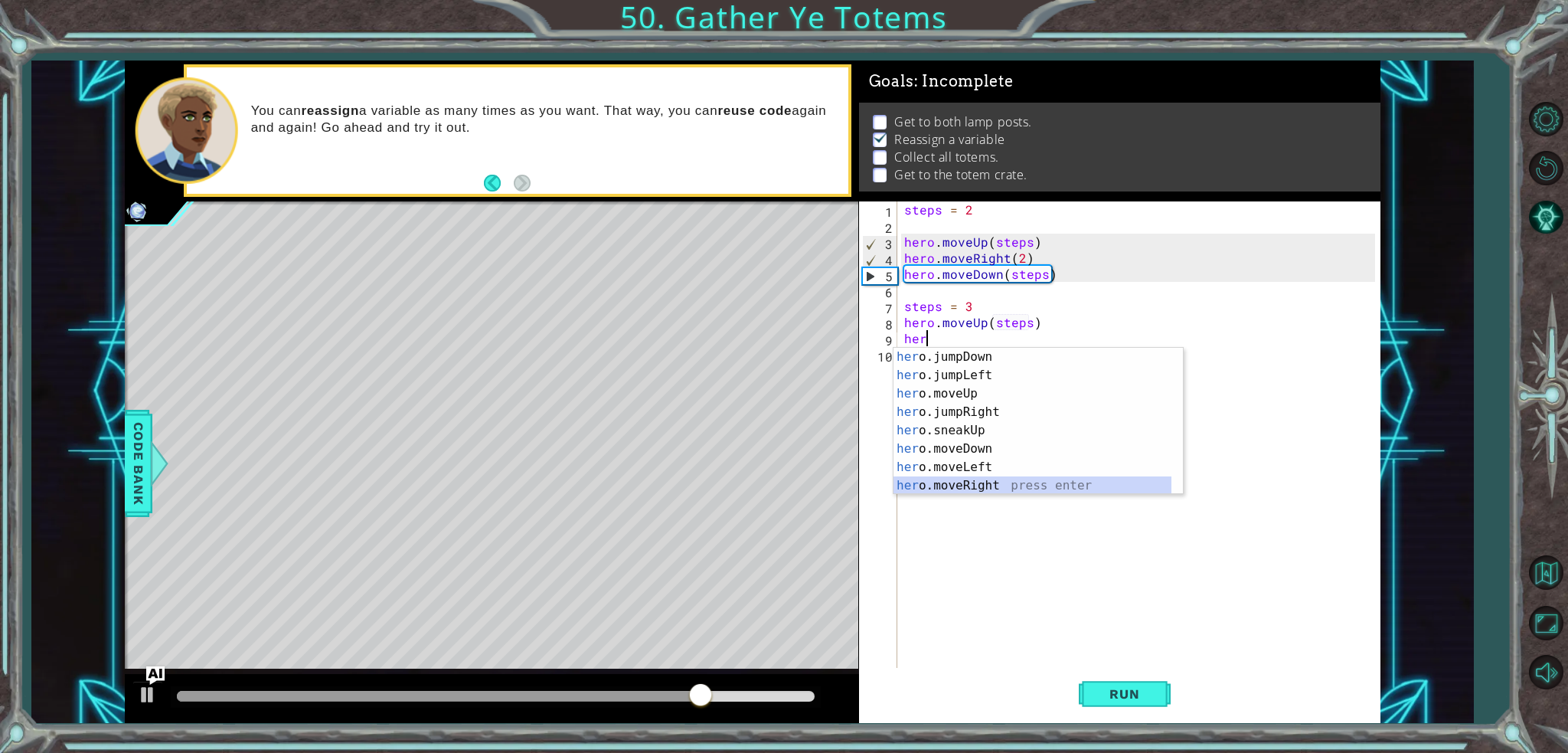
scroll to position [18, 0]
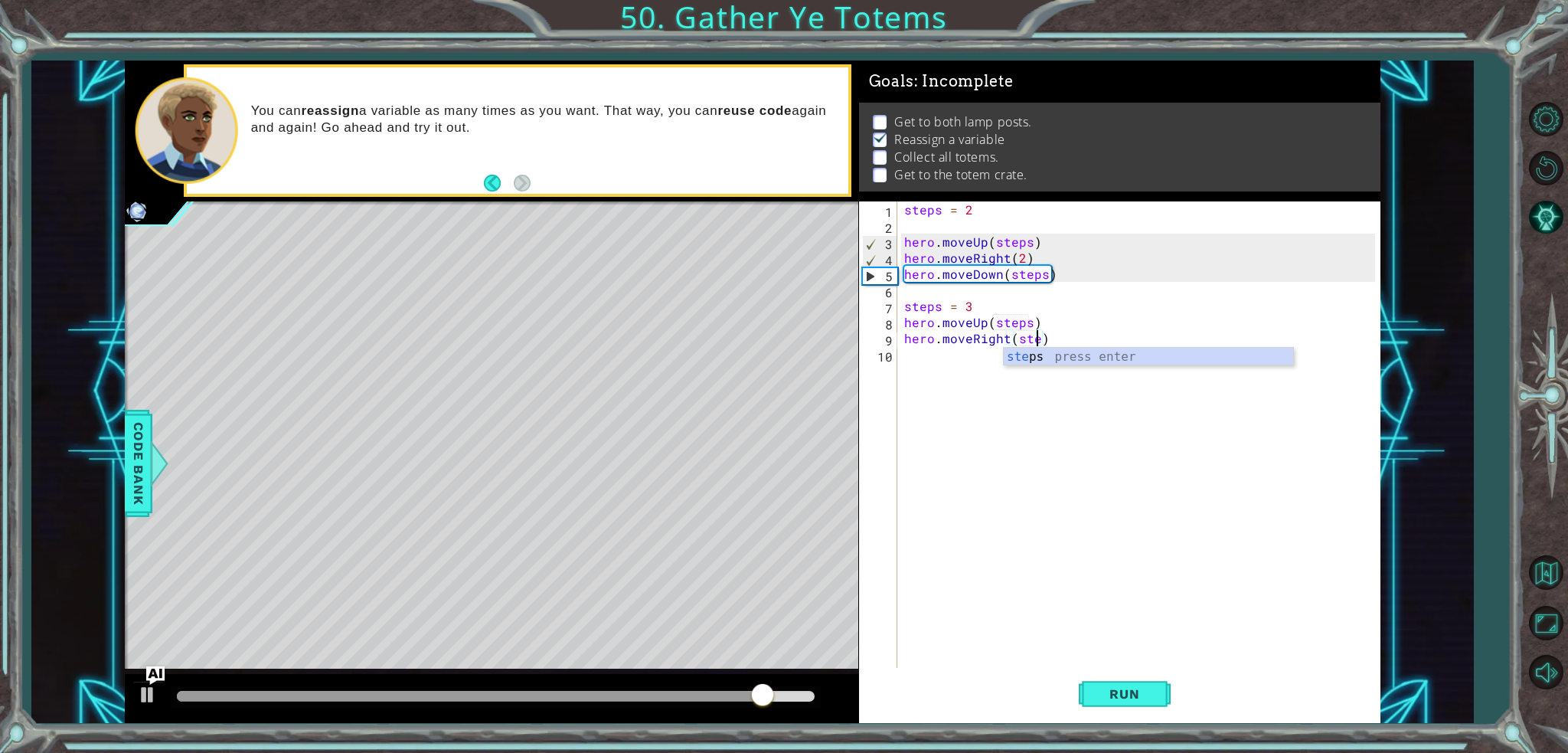
type textarea "hero.moveRight(steps)"
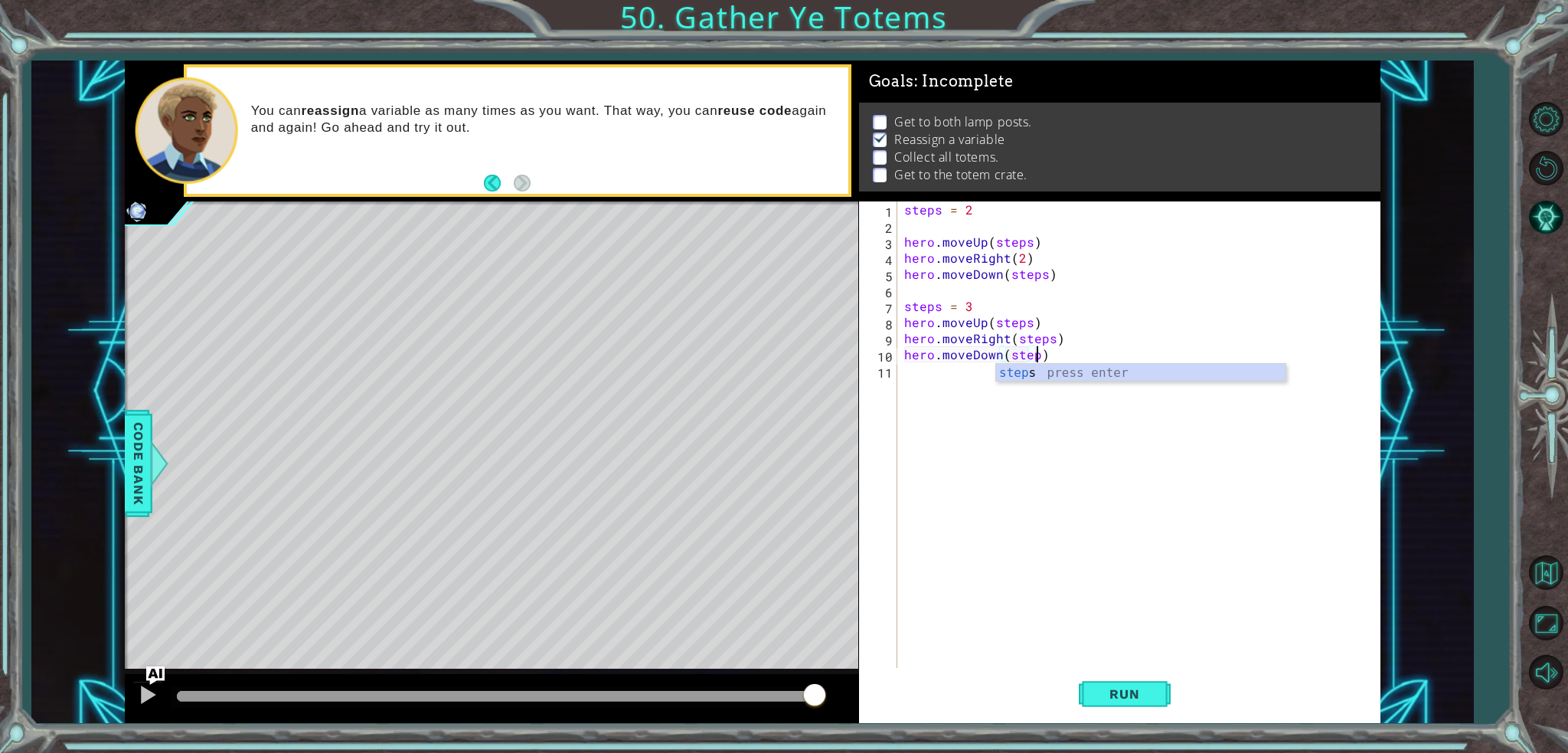
scroll to position [0, 8]
type textarea "hero.moveDown(steps)"
click at [1068, 364] on div "steps = 2 hero . moveUp ( steps ) hero . moveRight ( 2 ) hero . moveDown ( step…" at bounding box center [1142, 451] width 482 height 498
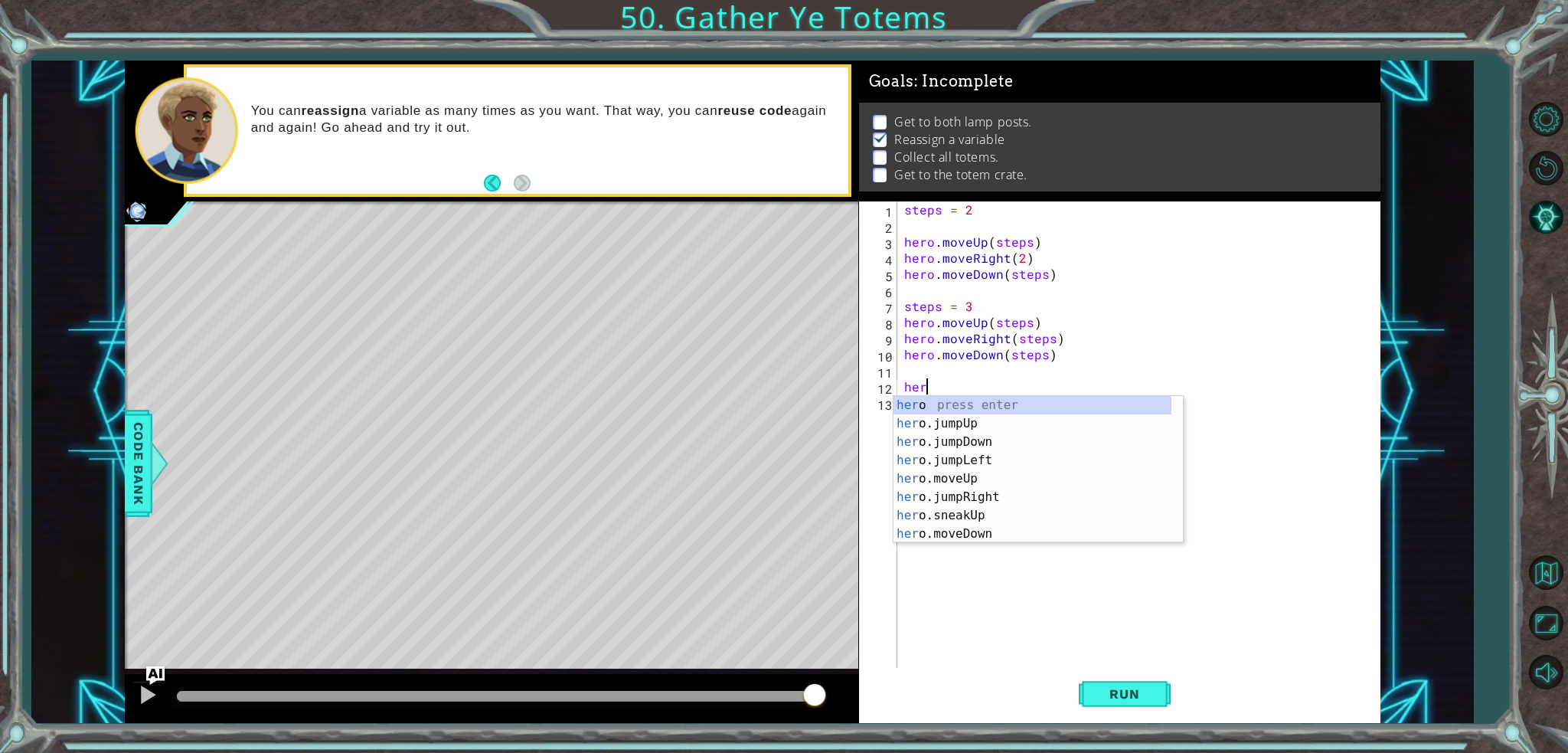
scroll to position [0, 0]
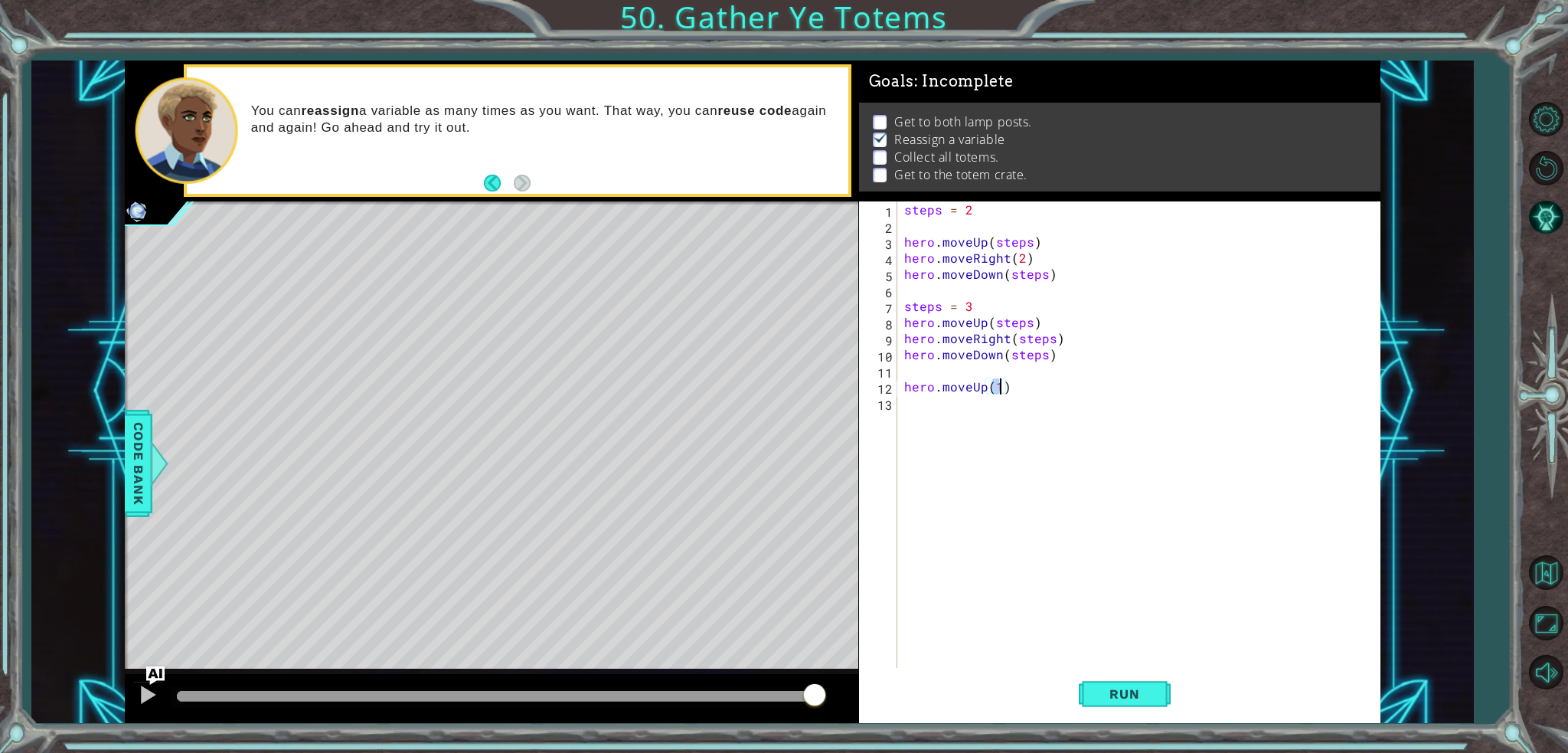
type textarea "hero.moveUp(4)"
click at [1055, 383] on div "steps = 2 hero . moveUp ( steps ) hero . moveRight ( 2 ) hero . moveDown ( step…" at bounding box center [1142, 451] width 482 height 498
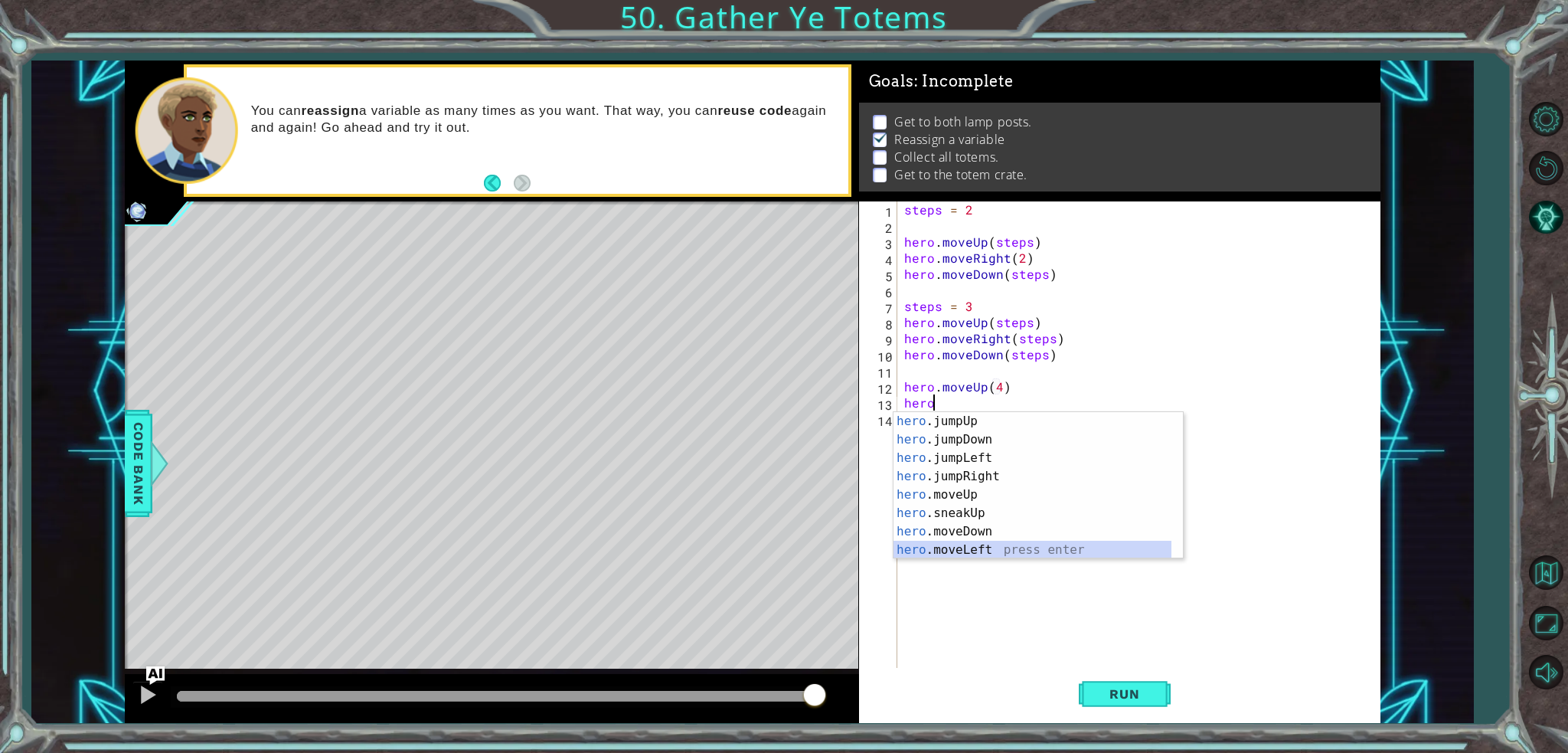
scroll to position [37, 0]
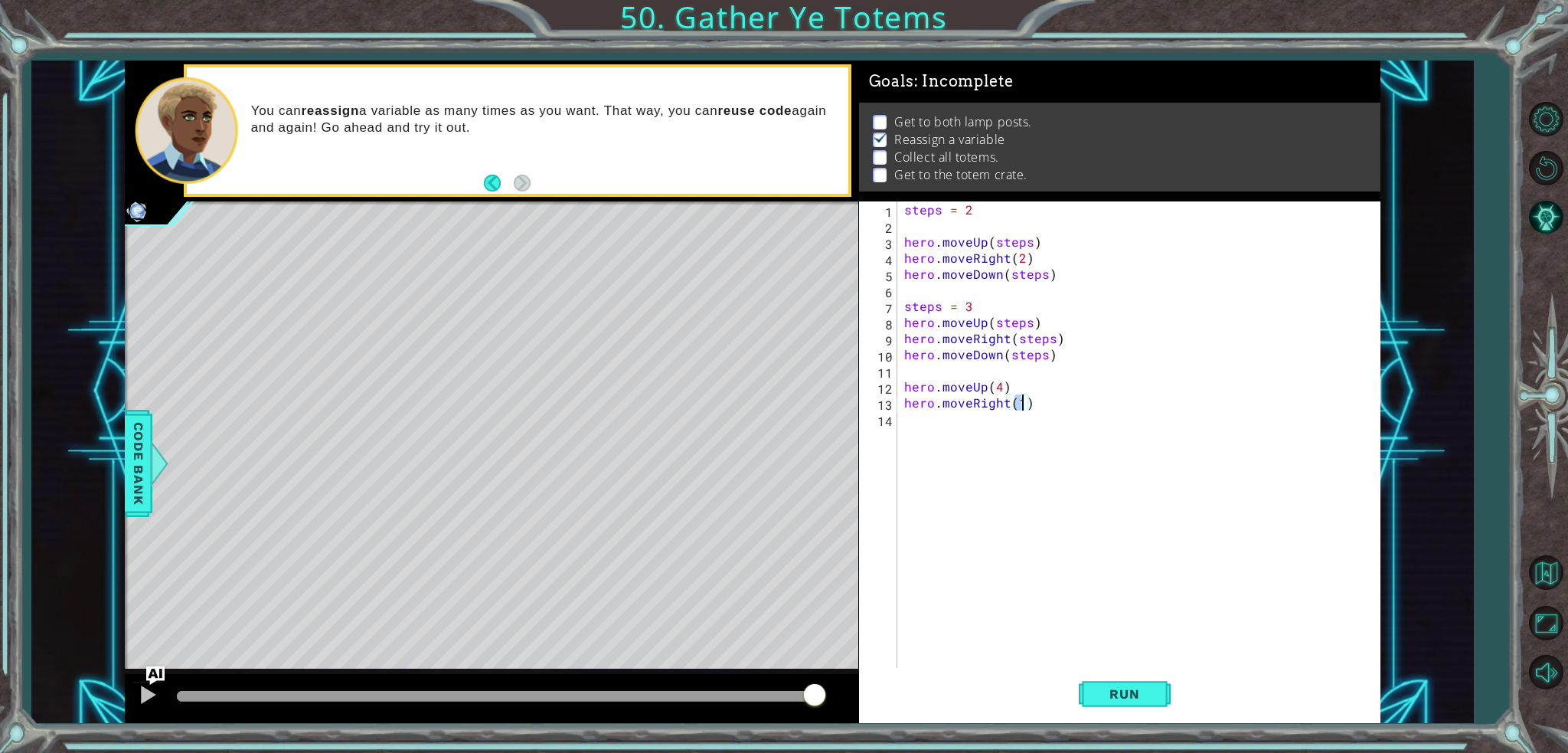
type textarea "hero.moveRight(2)"
click at [939, 429] on div "steps = 2 hero . moveUp ( steps ) hero . moveRight ( 2 ) hero . moveDown ( step…" at bounding box center [1142, 451] width 482 height 498
type textarea "hero.moveDown(4)"
click at [1090, 682] on button "Run" at bounding box center [1125, 694] width 92 height 52
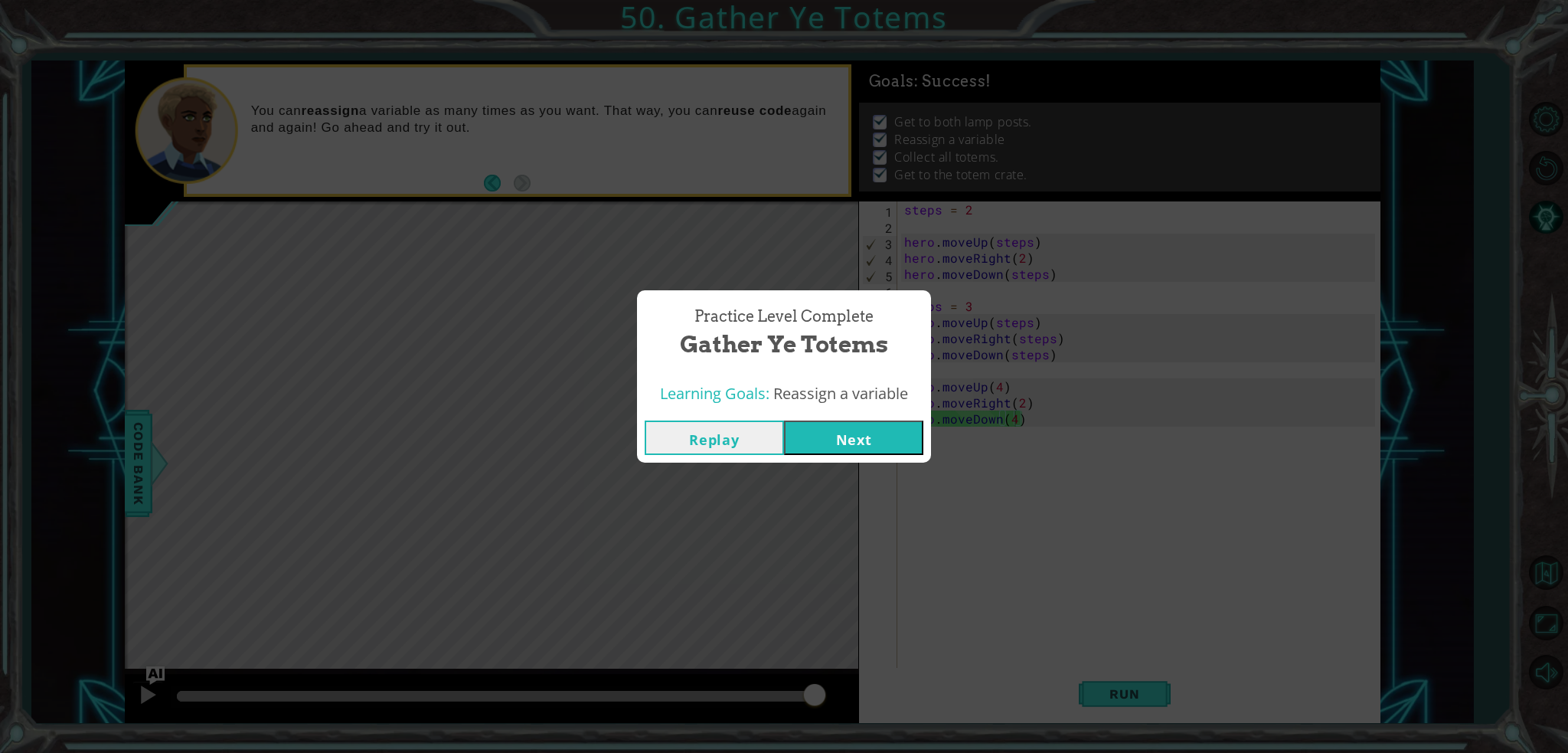
click at [892, 444] on button "Next" at bounding box center [853, 437] width 139 height 35
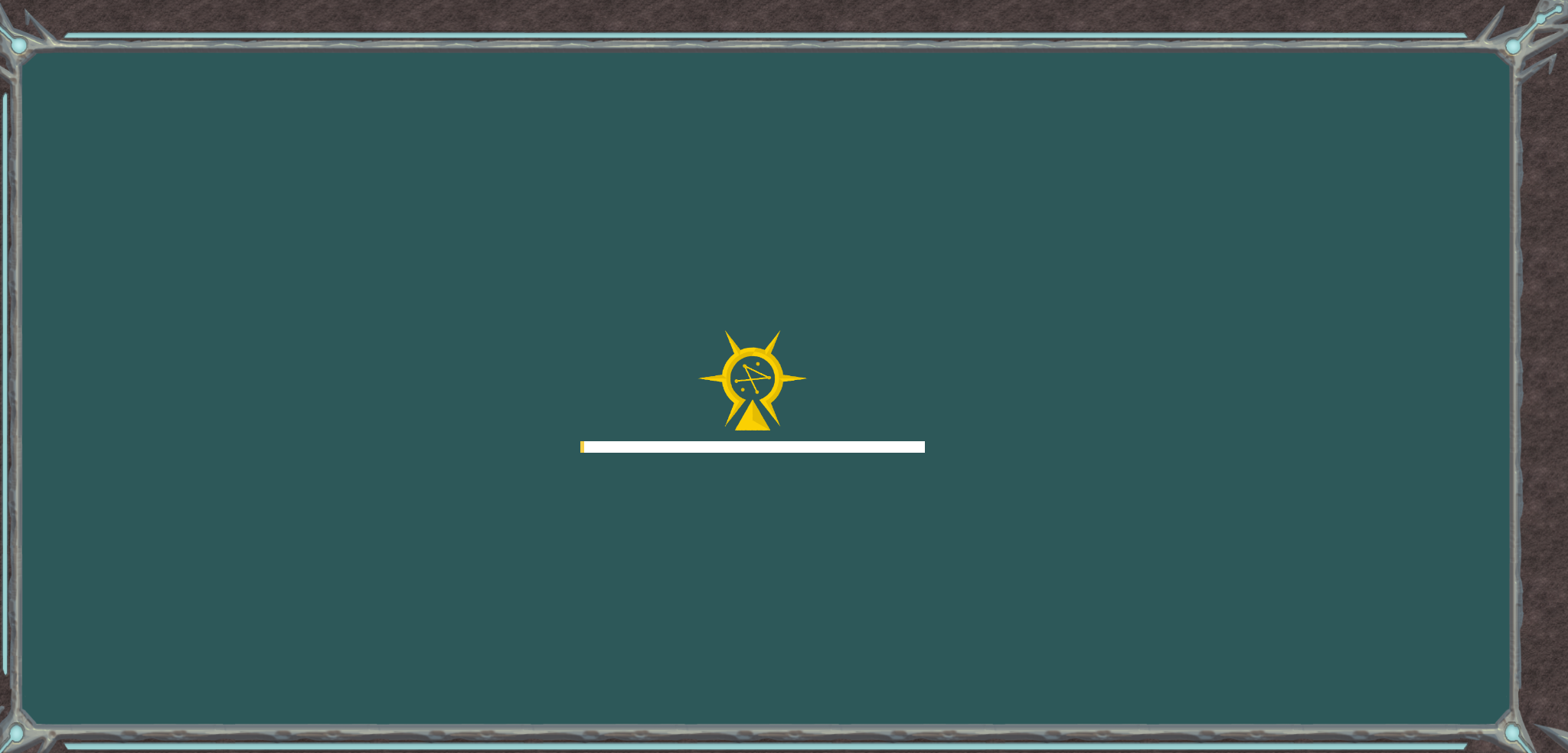
click at [892, 444] on div at bounding box center [752, 447] width 345 height 11
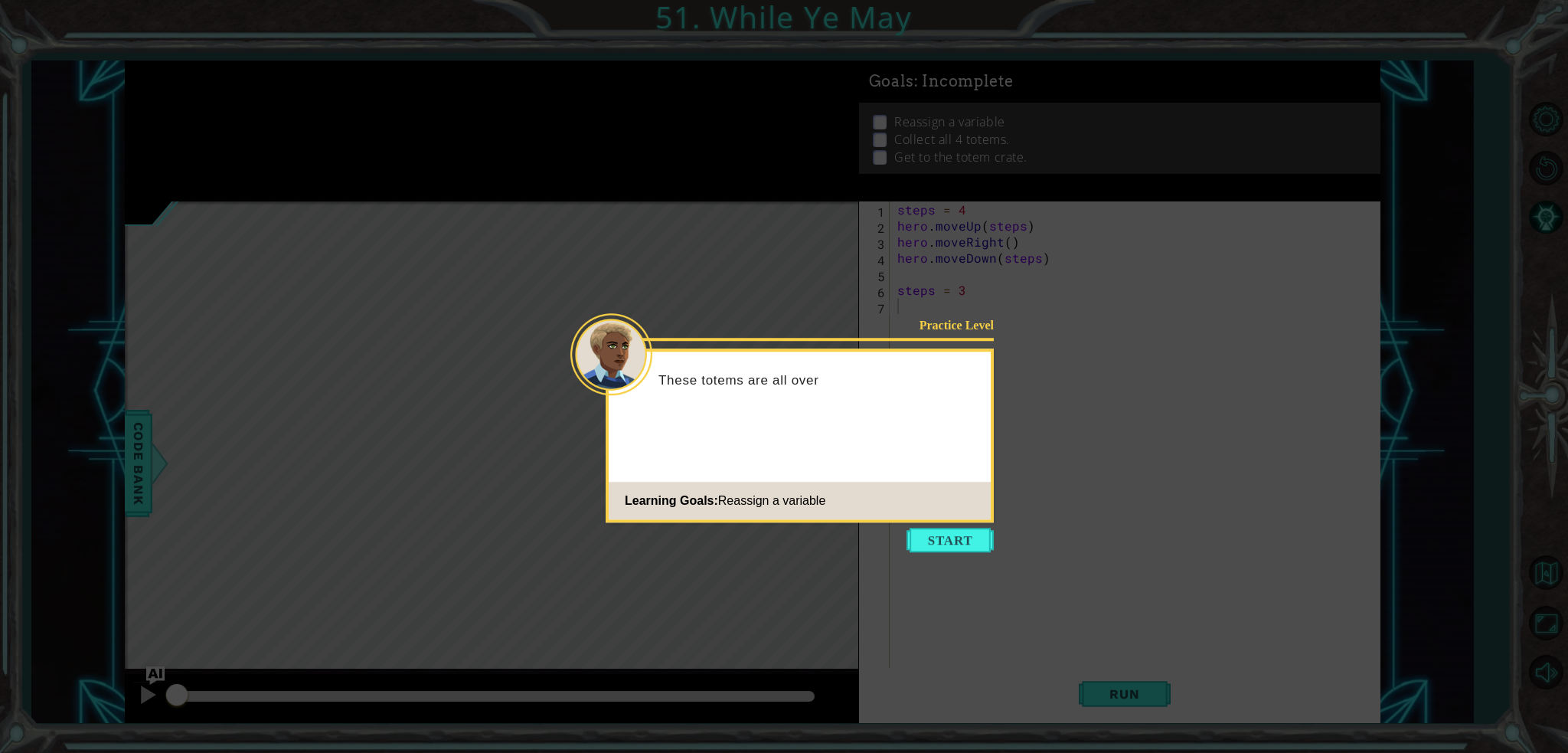
click at [962, 523] on icon at bounding box center [784, 376] width 1568 height 753
click at [931, 529] on button "Start" at bounding box center [949, 540] width 88 height 24
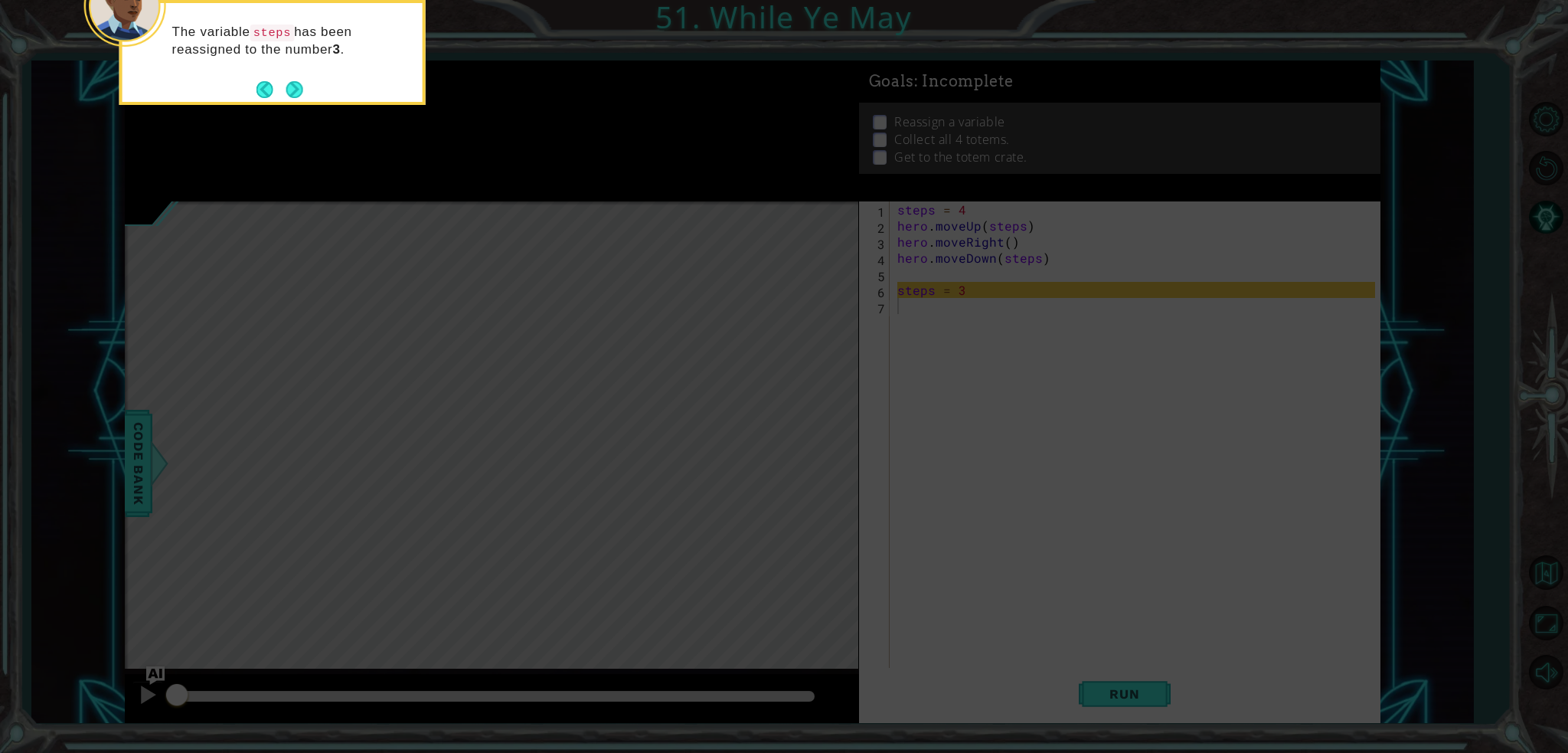
click at [285, 101] on div "The variable steps has been reassigned to the number 3 ." at bounding box center [272, 52] width 306 height 105
click at [295, 88] on button "Next" at bounding box center [293, 89] width 17 height 17
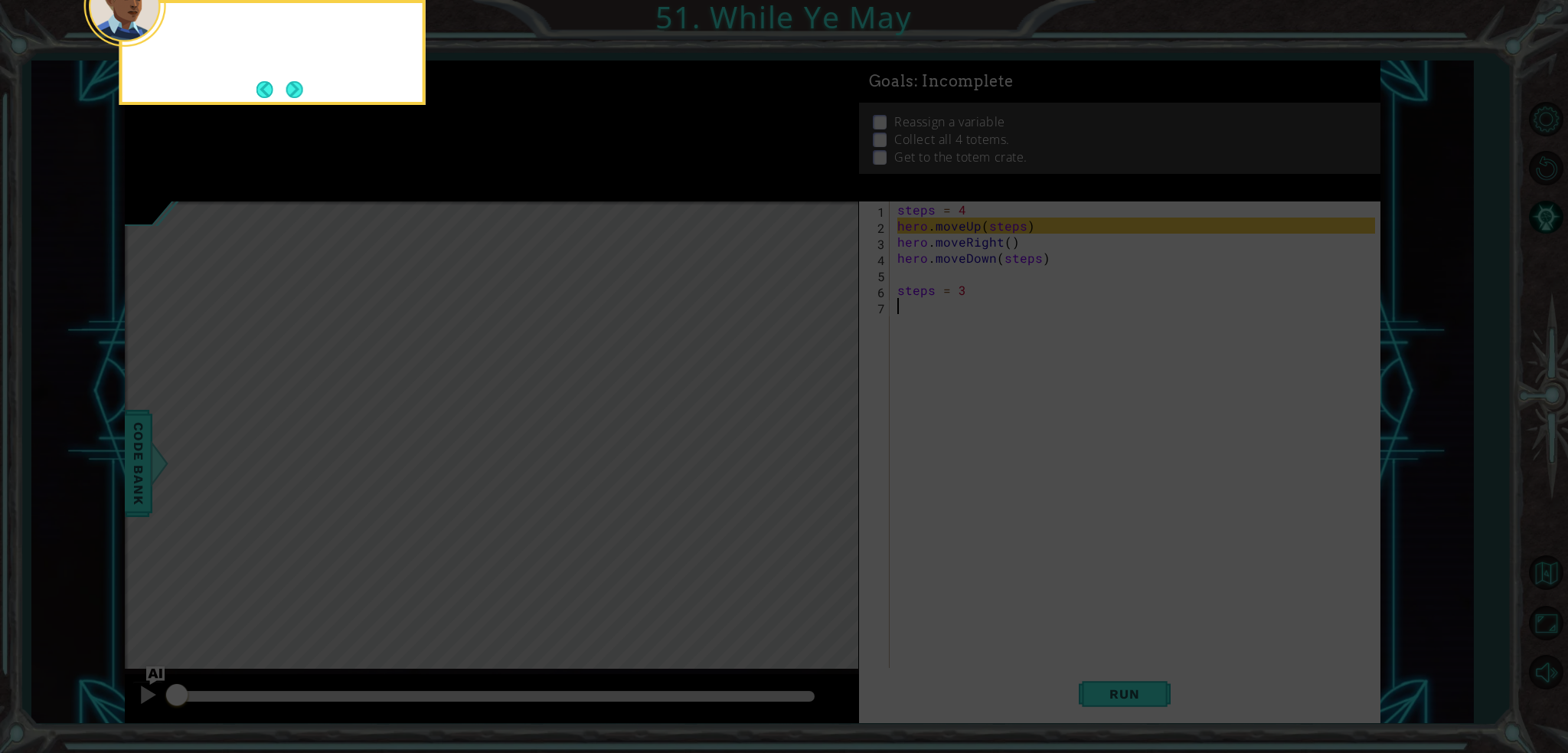
click at [295, 88] on button "Next" at bounding box center [294, 89] width 17 height 17
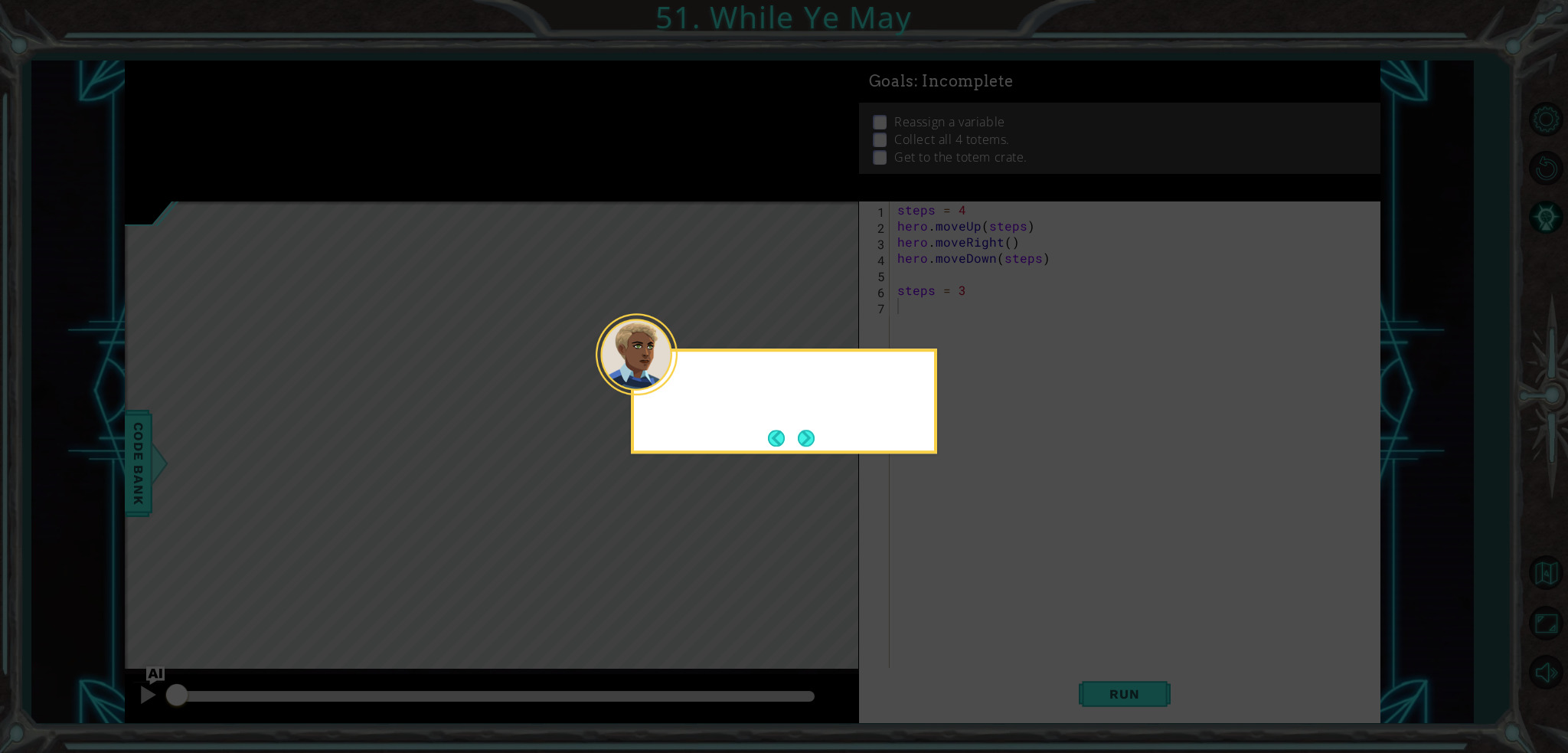
click at [295, 88] on icon at bounding box center [784, 376] width 1568 height 753
click at [803, 432] on button "Next" at bounding box center [806, 438] width 18 height 18
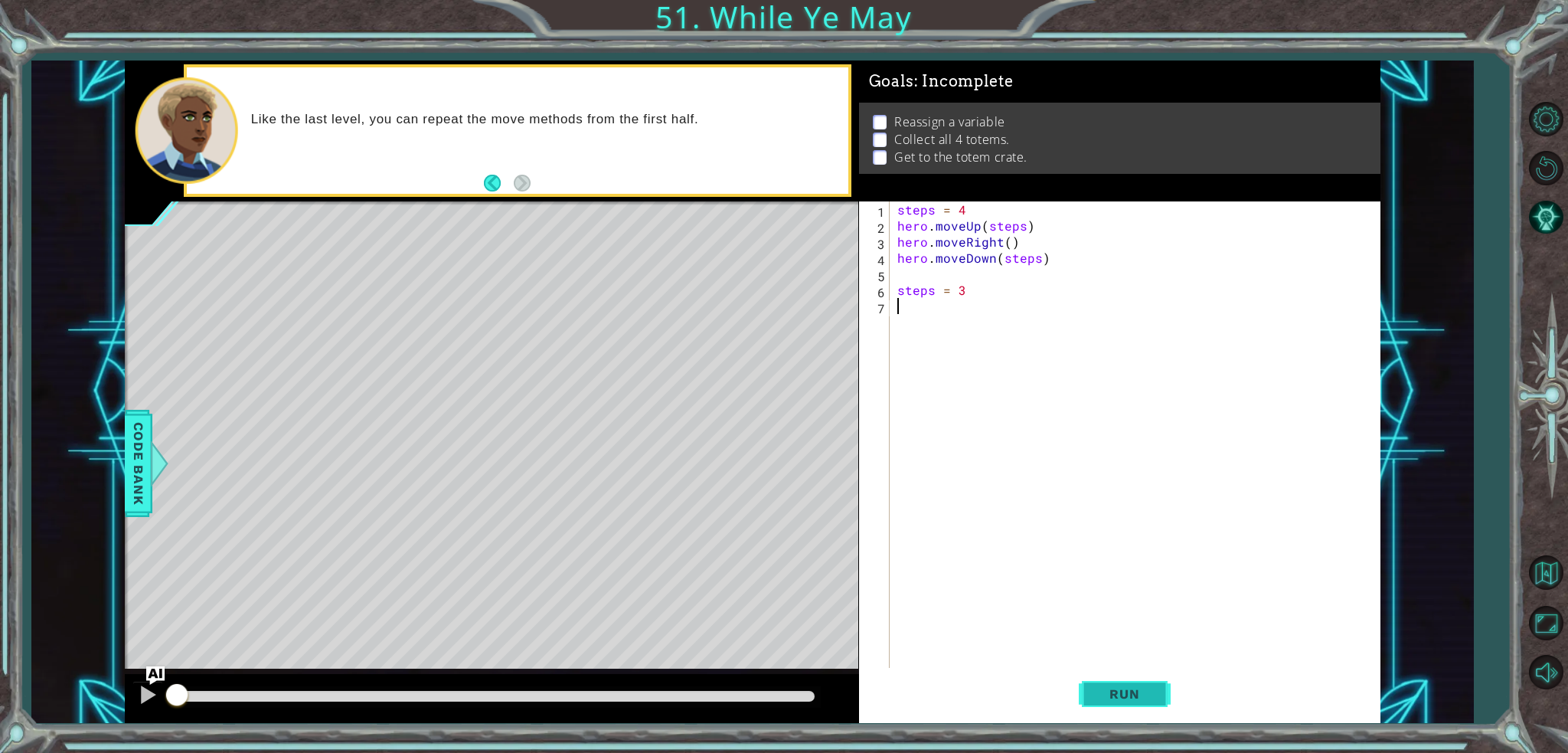
click at [1118, 683] on button "Run" at bounding box center [1125, 694] width 92 height 52
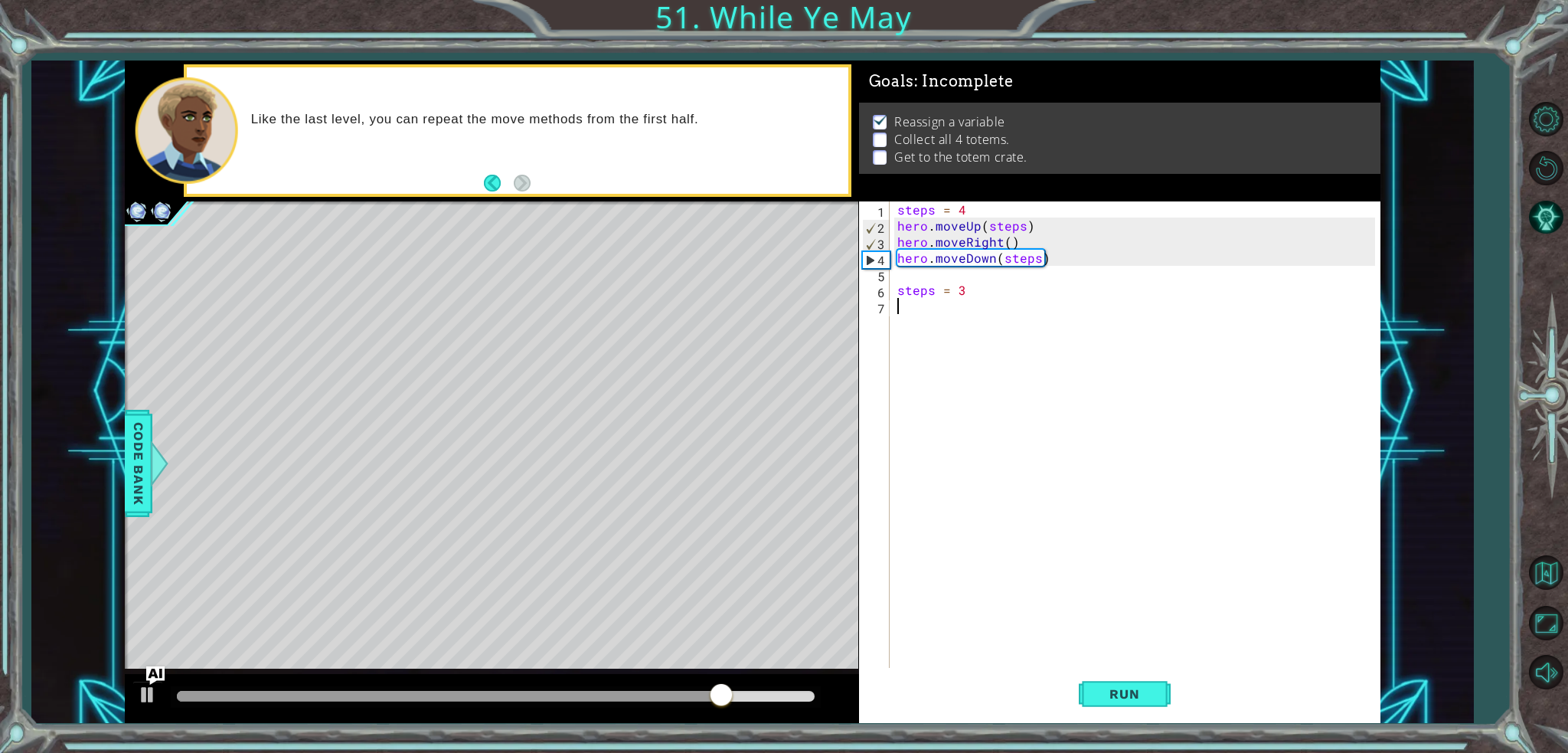
click at [937, 305] on div "steps = 4 hero . moveUp ( steps ) hero . moveRight ( ) hero . moveDown ( steps …" at bounding box center [1138, 451] width 489 height 498
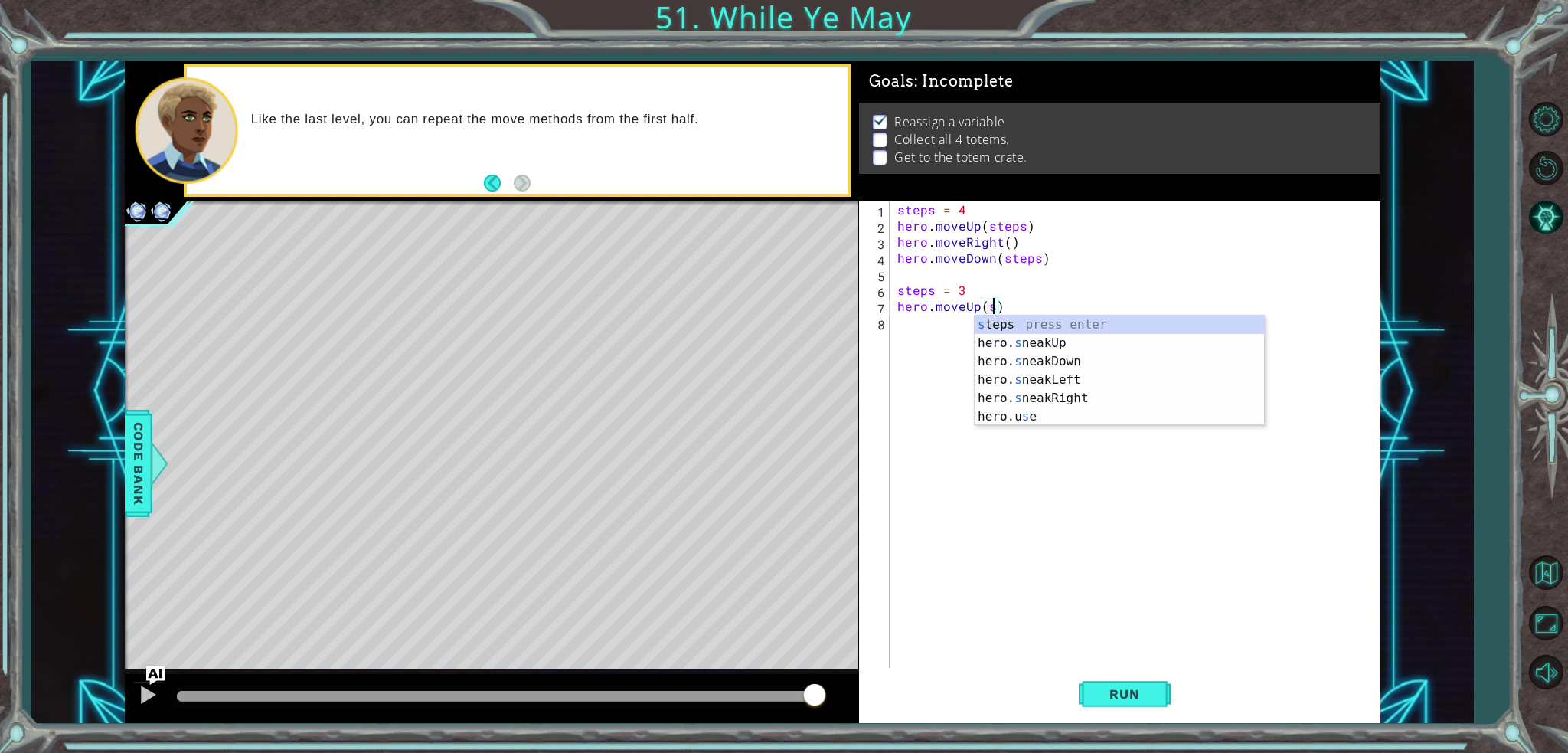
scroll to position [0, 6]
click at [1066, 321] on div "ste ps press enter" at bounding box center [1119, 343] width 289 height 55
type textarea "hero.moveUp(steps)"
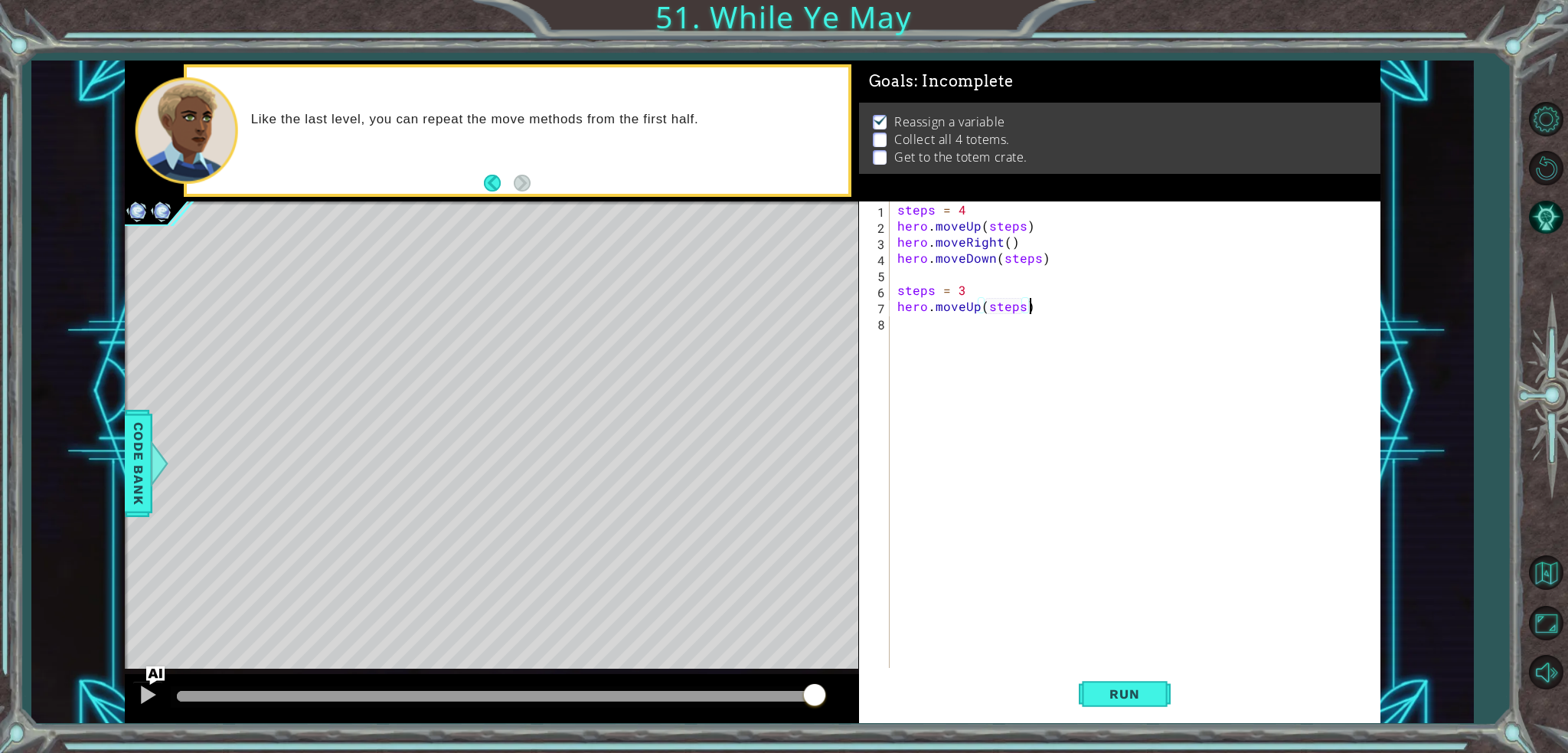
click at [1065, 308] on div "steps = 4 hero . moveUp ( steps ) hero . moveRight ( ) hero . moveDown ( steps …" at bounding box center [1138, 451] width 489 height 498
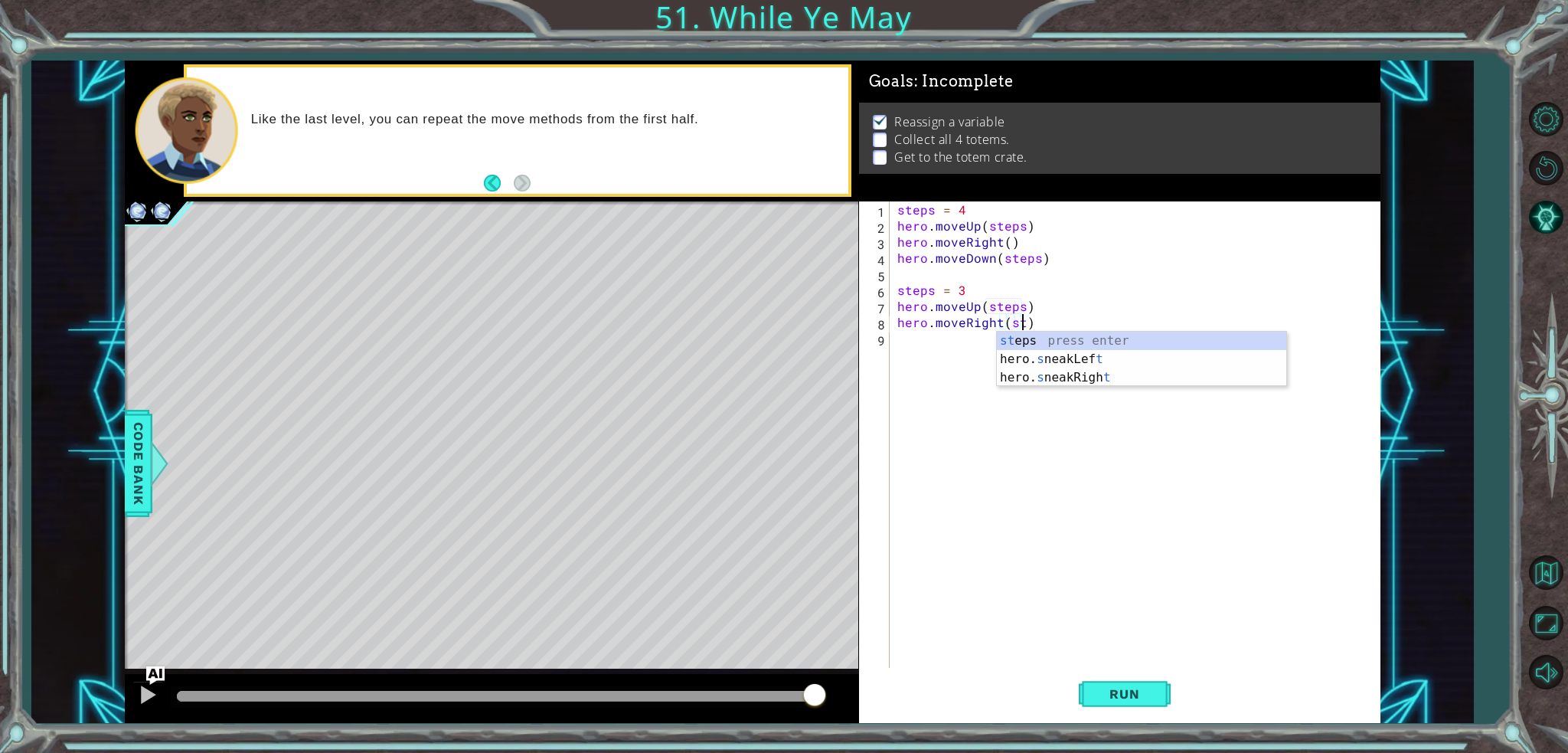
scroll to position [0, 8]
type textarea "hero.moveRight(steps)"
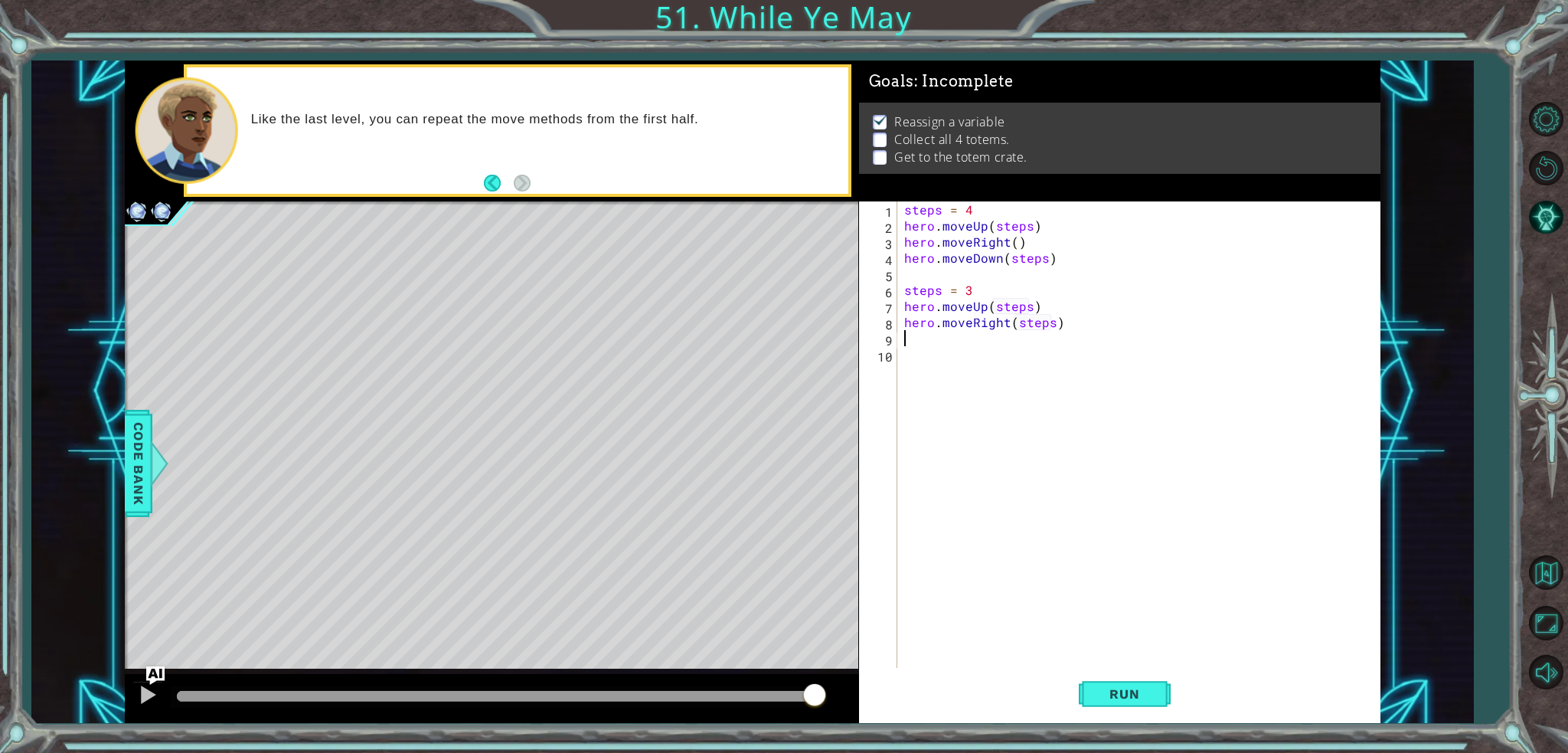
click at [1057, 337] on div "steps = 4 hero . moveUp ( steps ) hero . moveRight ( ) hero . moveDown ( steps …" at bounding box center [1142, 451] width 482 height 498
click at [1102, 346] on div "steps = 4 hero . moveUp ( steps ) hero . moveRight ( ) hero . moveDown ( steps …" at bounding box center [1142, 451] width 482 height 498
click at [1072, 341] on div "steps = 4 hero . moveUp ( steps ) hero . moveRight ( ) hero . moveDown ( steps …" at bounding box center [1142, 451] width 482 height 498
click at [1072, 341] on div "steps = 4 hero . moveUp ( steps ) hero . moveRight ( ) hero . moveDown ( steps …" at bounding box center [1138, 435] width 474 height 466
click at [1123, 695] on span "Run" at bounding box center [1124, 694] width 60 height 15
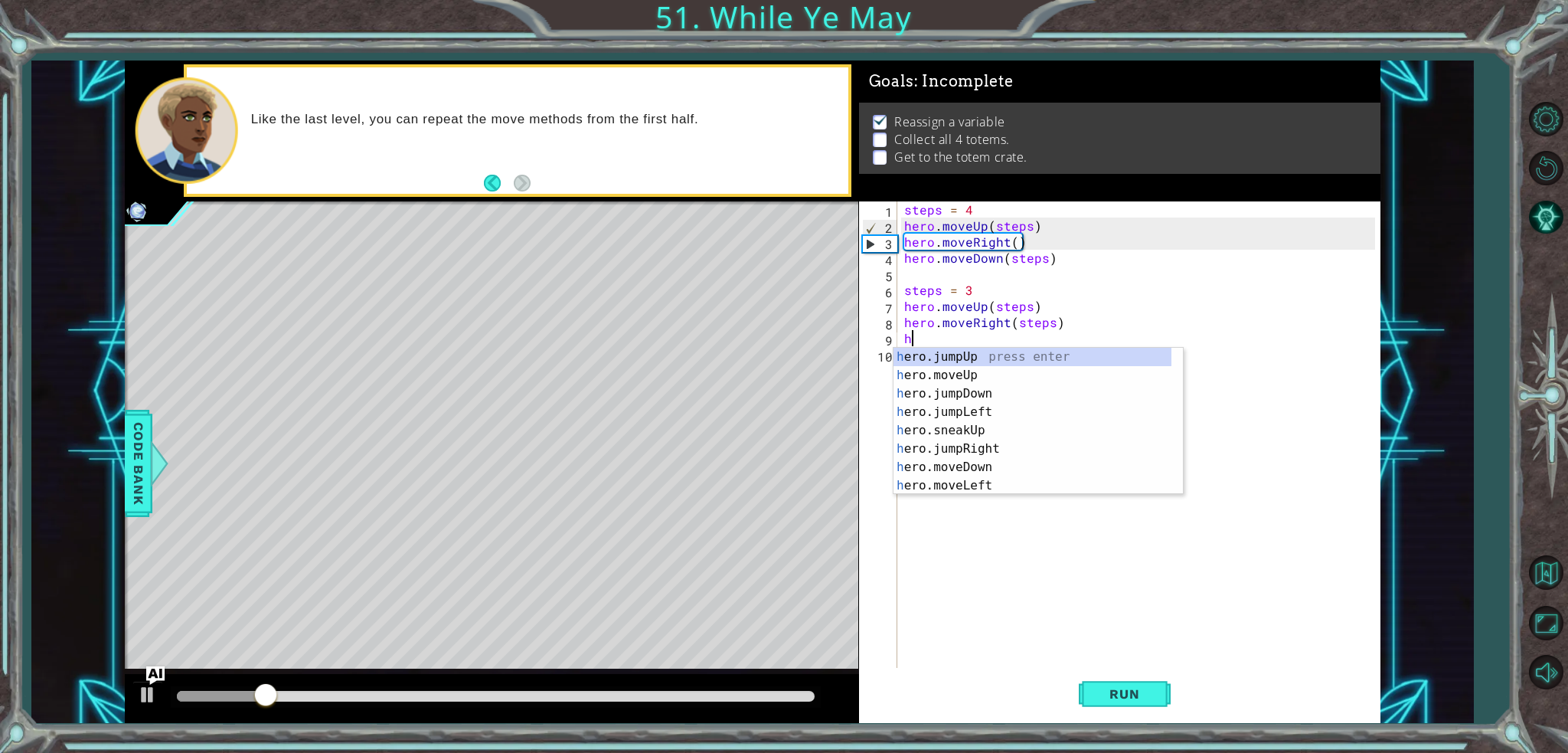
type textarea "her"
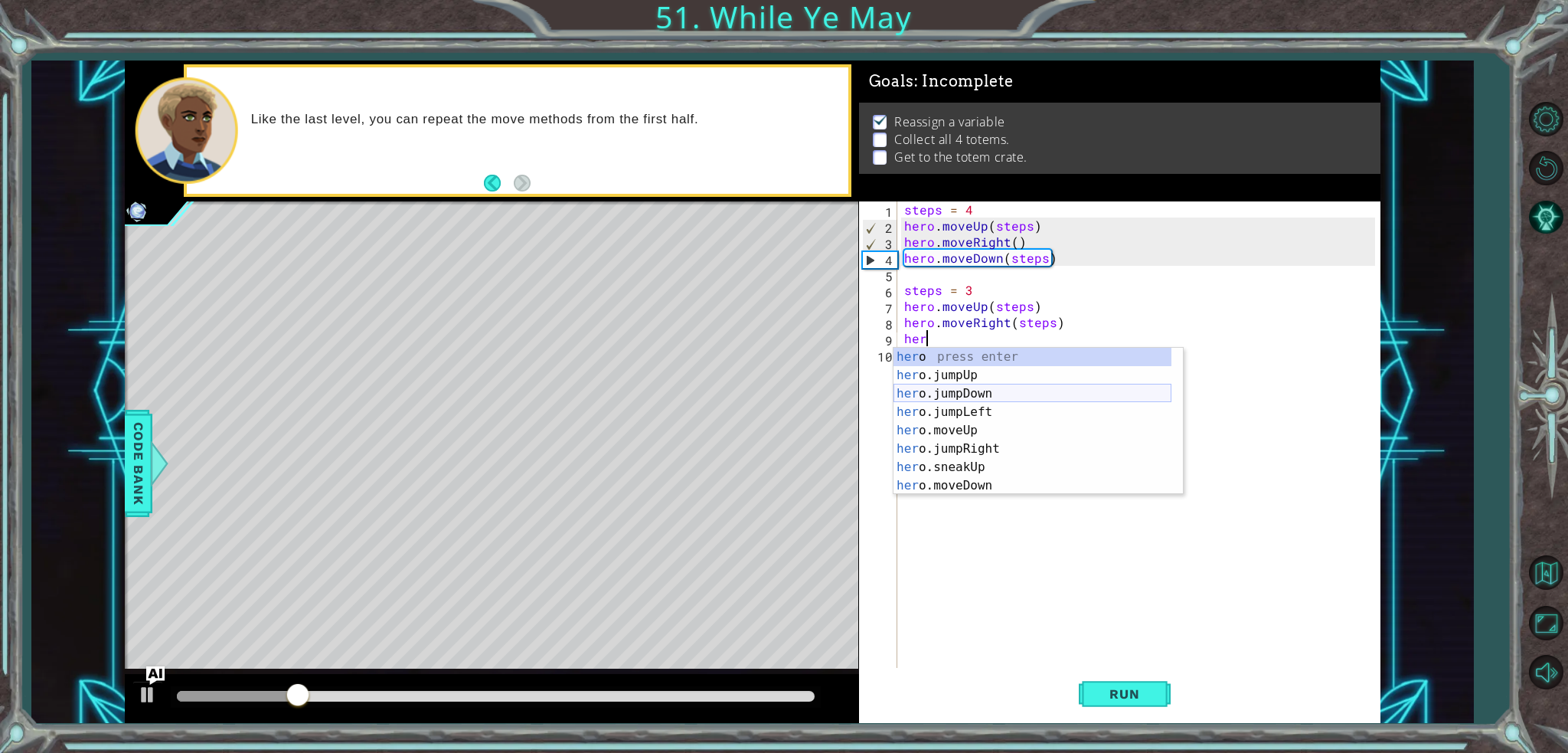
click at [1021, 389] on div "her o press enter her o.jumpUp press enter her o.jumpDown press enter her o.jum…" at bounding box center [1032, 440] width 278 height 184
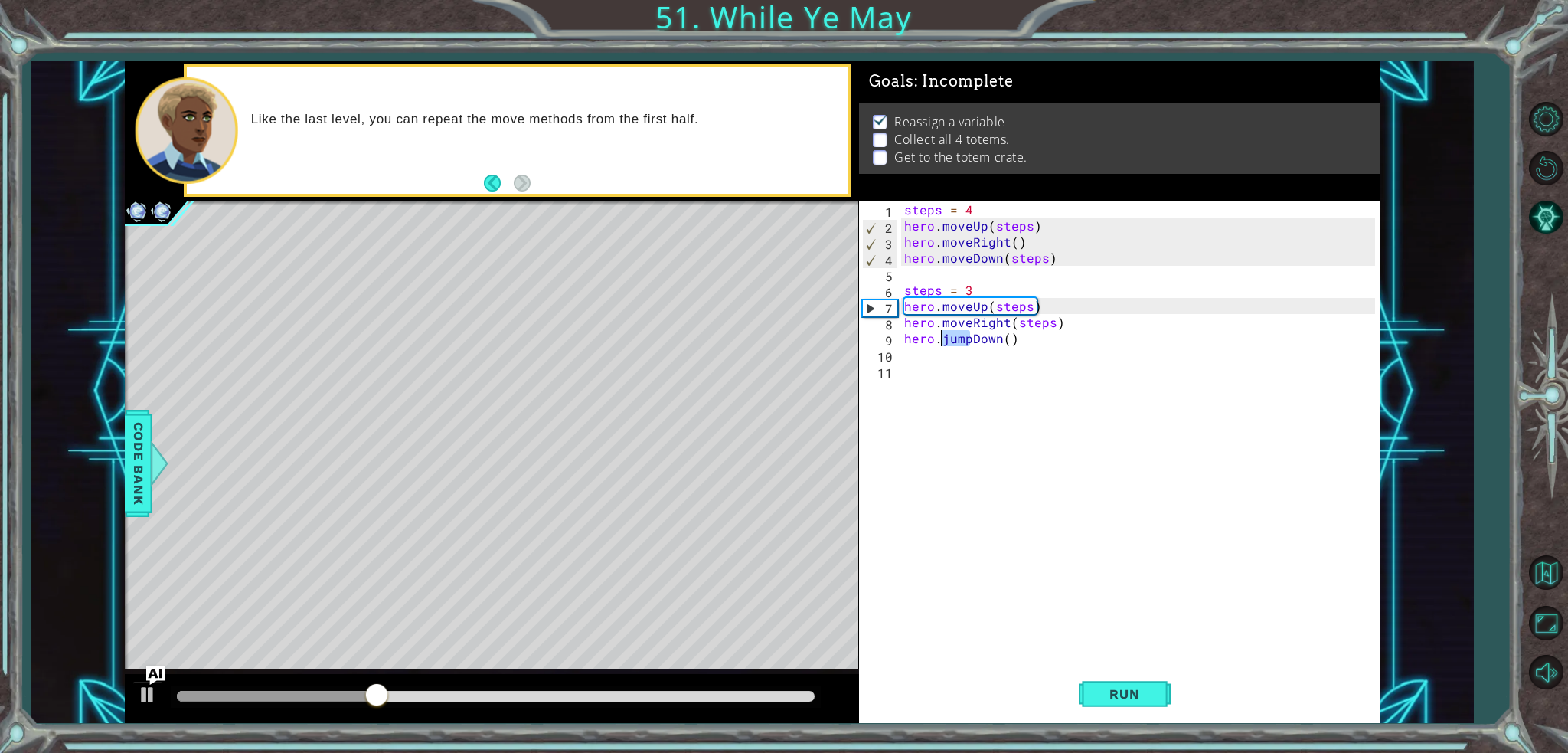
drag, startPoint x: 967, startPoint y: 339, endPoint x: 944, endPoint y: 339, distance: 23.0
click at [944, 339] on div "steps = 4 hero . moveUp ( steps ) hero . moveRight ( ) hero . moveDown ( steps …" at bounding box center [1142, 451] width 482 height 498
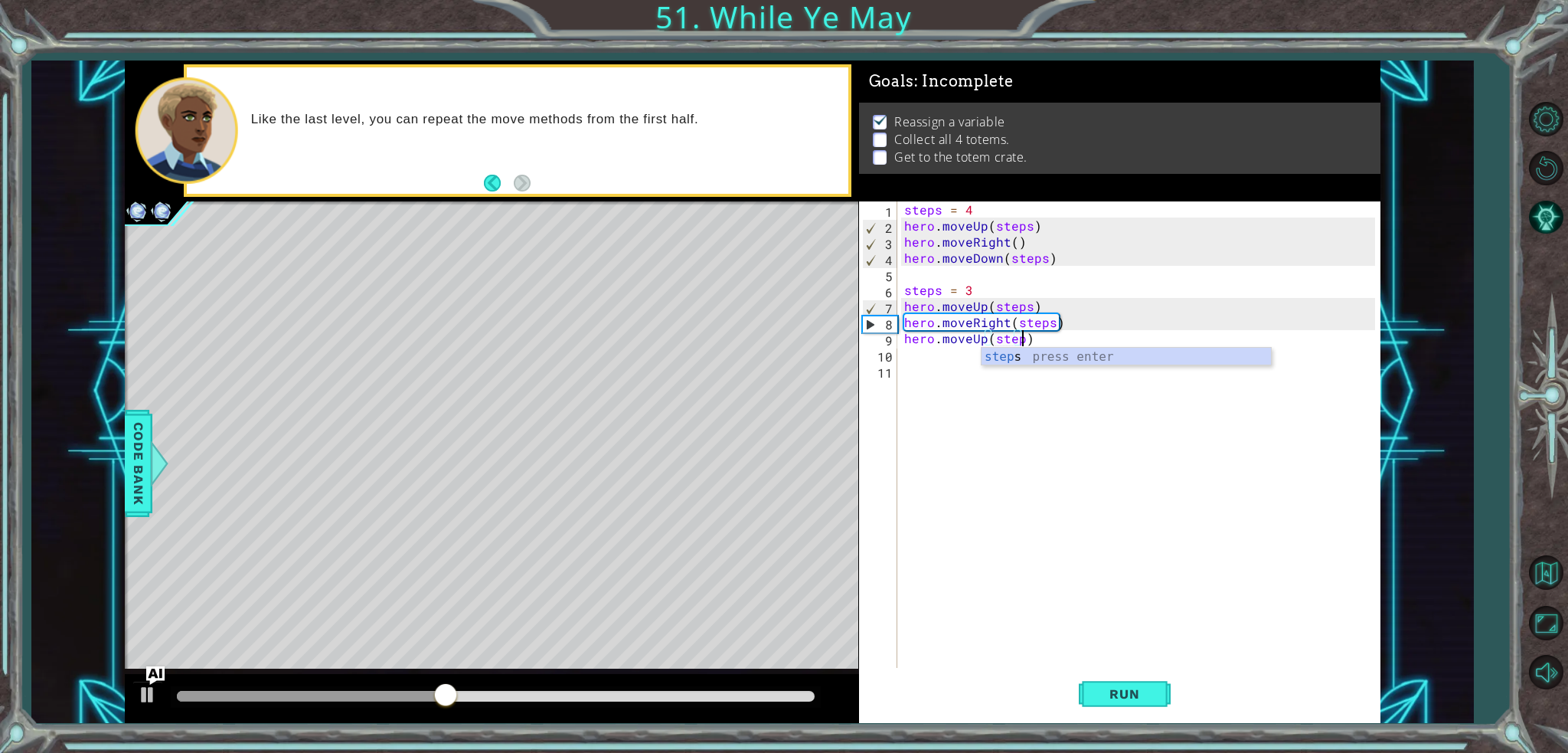
scroll to position [0, 7]
click at [1140, 692] on span "Run" at bounding box center [1124, 694] width 60 height 15
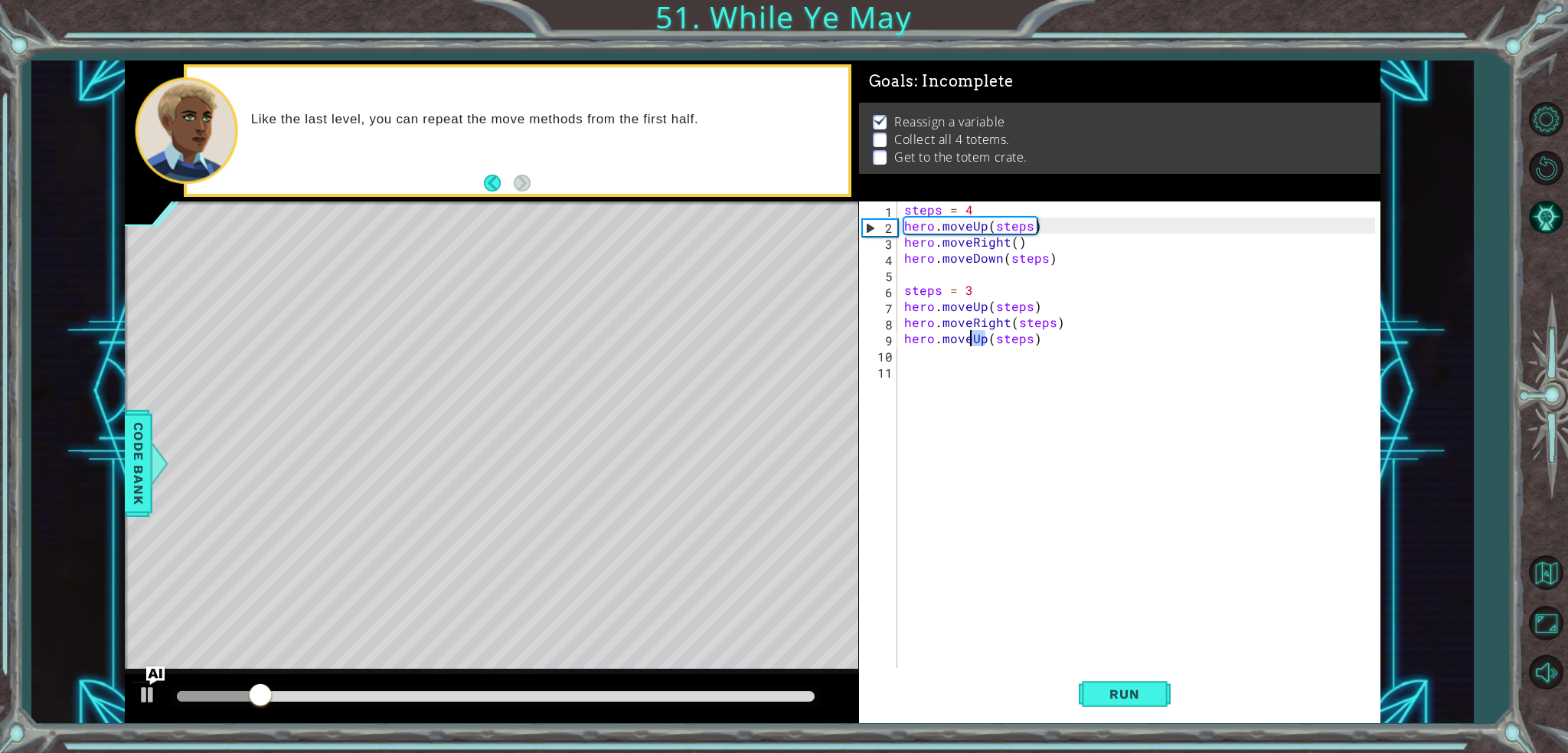
drag, startPoint x: 986, startPoint y: 337, endPoint x: 969, endPoint y: 342, distance: 17.7
click at [969, 342] on div "steps = 4 hero . moveUp ( steps ) hero . moveRight ( ) hero . moveDown ( steps …" at bounding box center [1142, 451] width 482 height 498
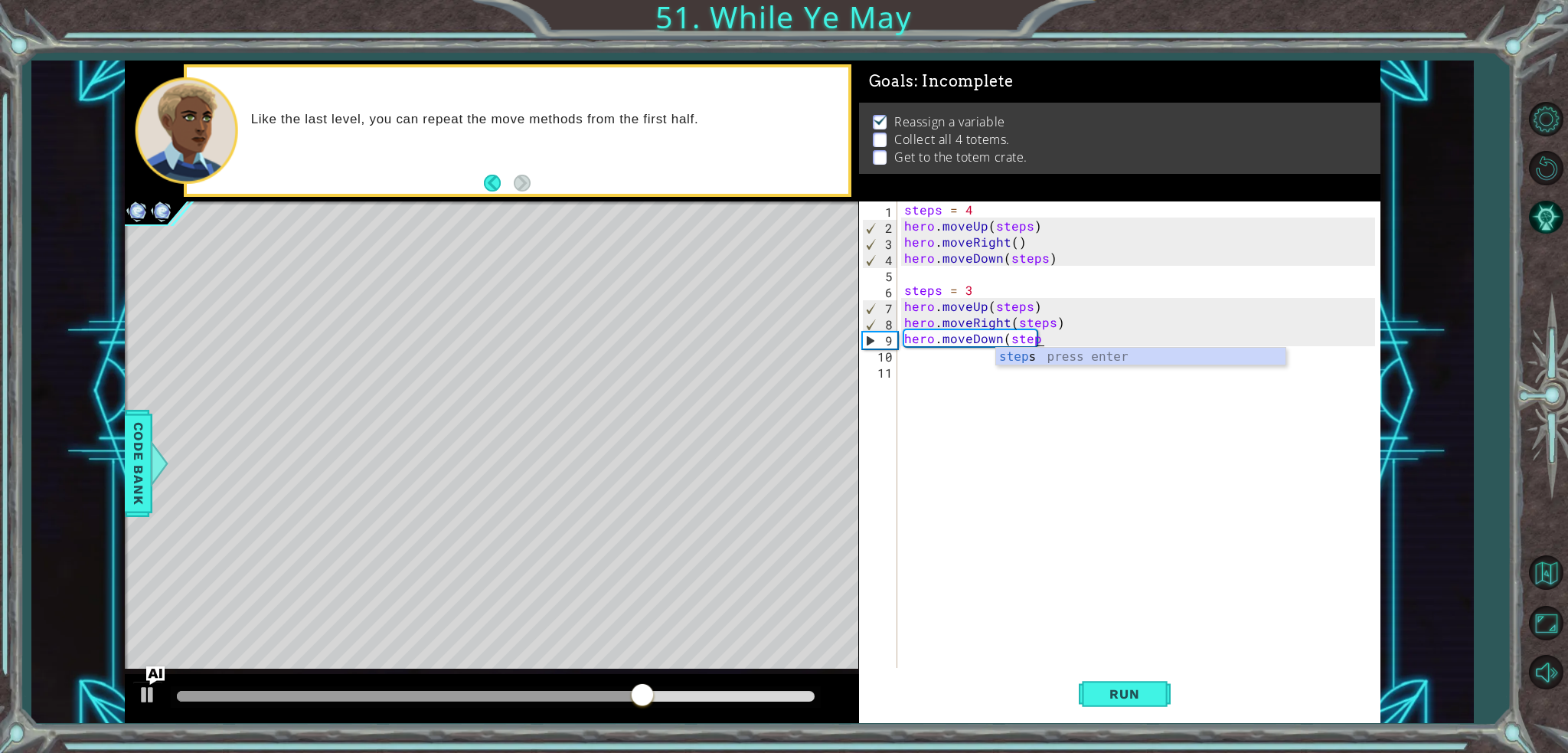
scroll to position [0, 8]
click at [1133, 342] on div "steps = 4 hero . moveUp ( steps ) hero . moveRight ( ) hero . moveDown ( steps …" at bounding box center [1142, 451] width 482 height 498
type textarea "hero.moveDown(steps)"
click at [1147, 690] on span "Run" at bounding box center [1124, 694] width 60 height 15
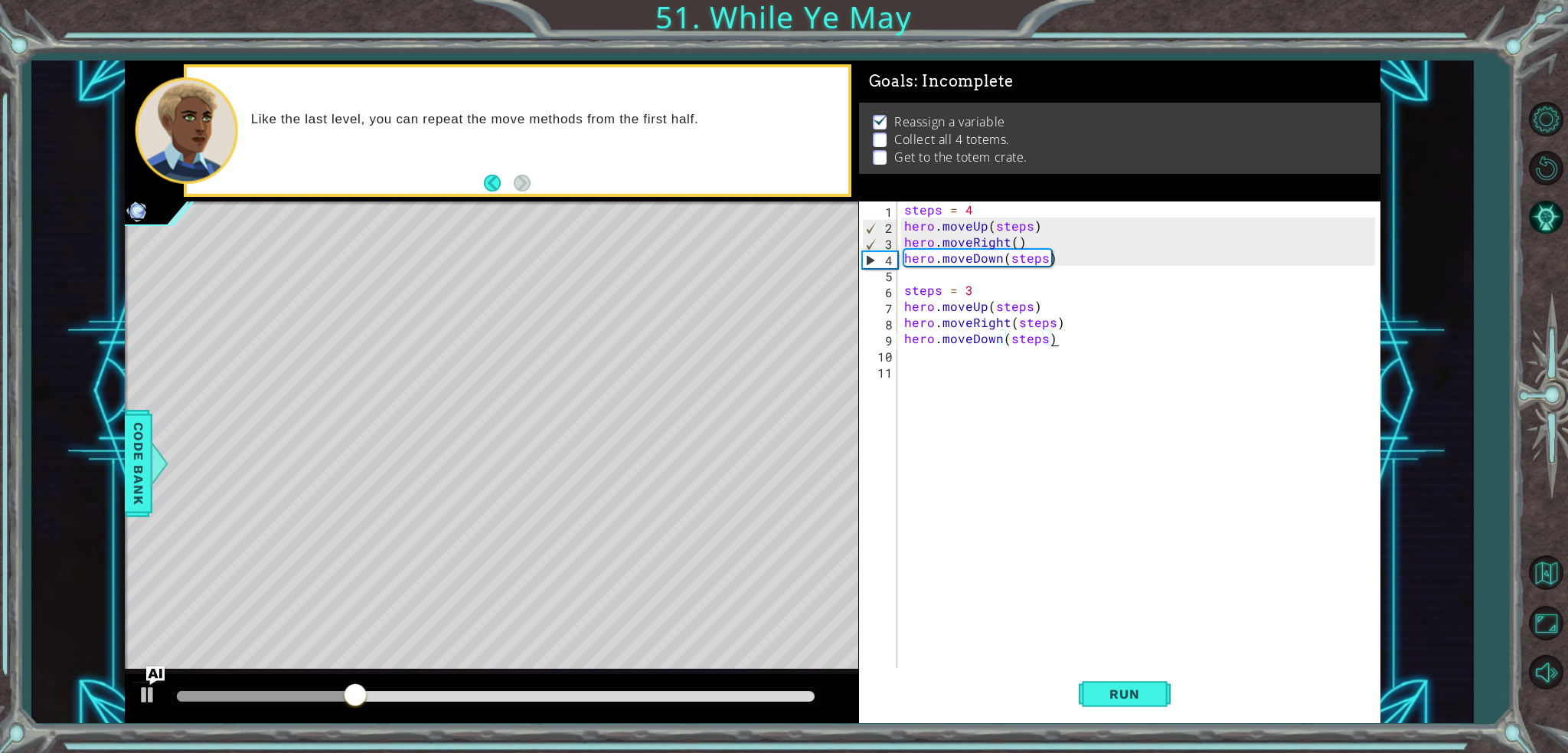
click at [925, 368] on div "steps = 4 hero . moveUp ( steps ) hero . moveRight ( ) hero . moveDown ( steps …" at bounding box center [1142, 451] width 482 height 498
click at [917, 346] on div "steps = 4 hero . moveUp ( steps ) hero . moveRight ( ) hero . moveDown ( steps …" at bounding box center [1142, 451] width 482 height 498
type textarea "hero.moveDown(steps)"
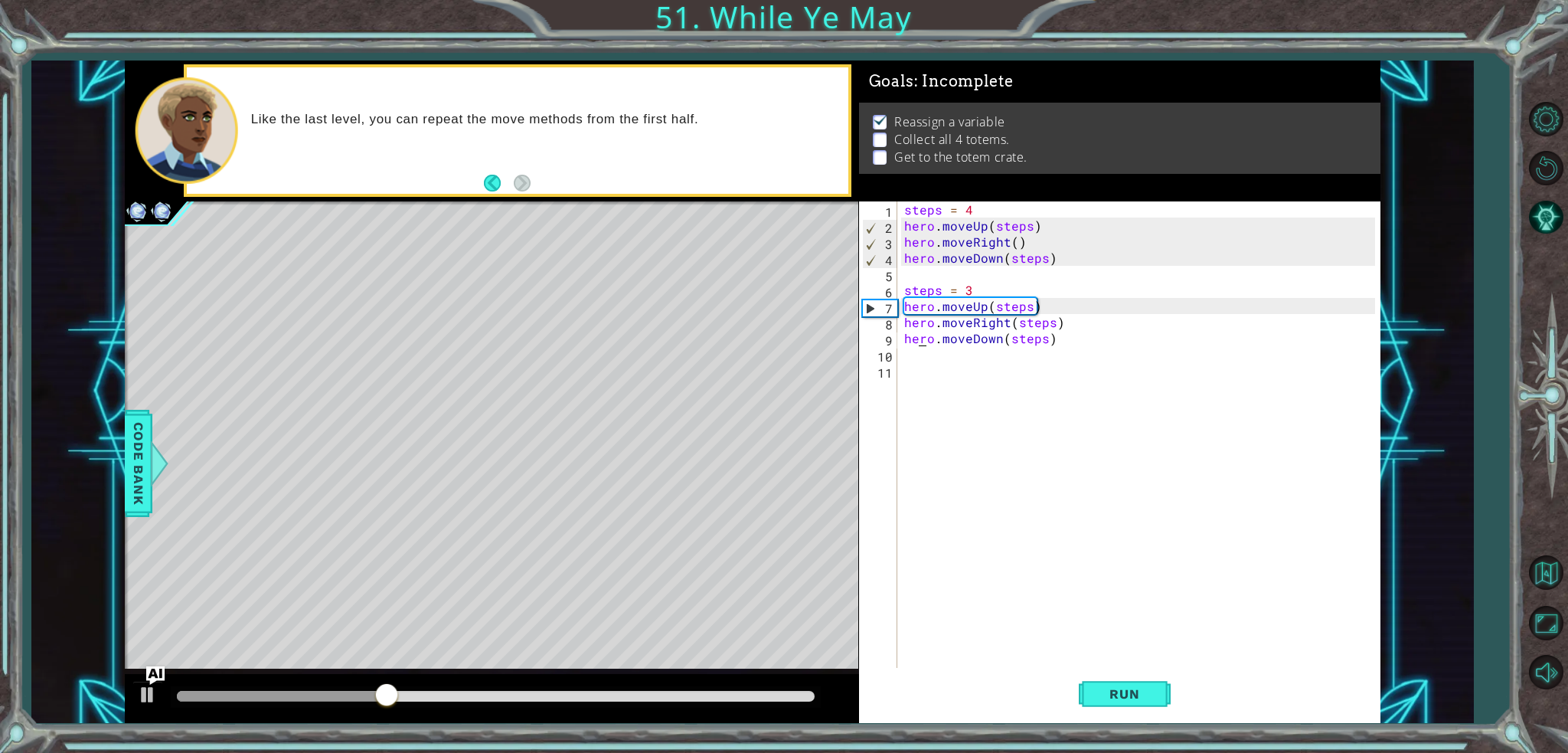
click at [913, 359] on div "steps = 4 hero . moveUp ( steps ) hero . moveRight ( ) hero . moveDown ( steps …" at bounding box center [1142, 451] width 482 height 498
click at [1116, 342] on div "steps = 4 hero . moveUp ( steps ) hero . moveRight ( ) hero . moveDown ( steps …" at bounding box center [1142, 451] width 482 height 498
type textarea "hero.moveDown(steps)"
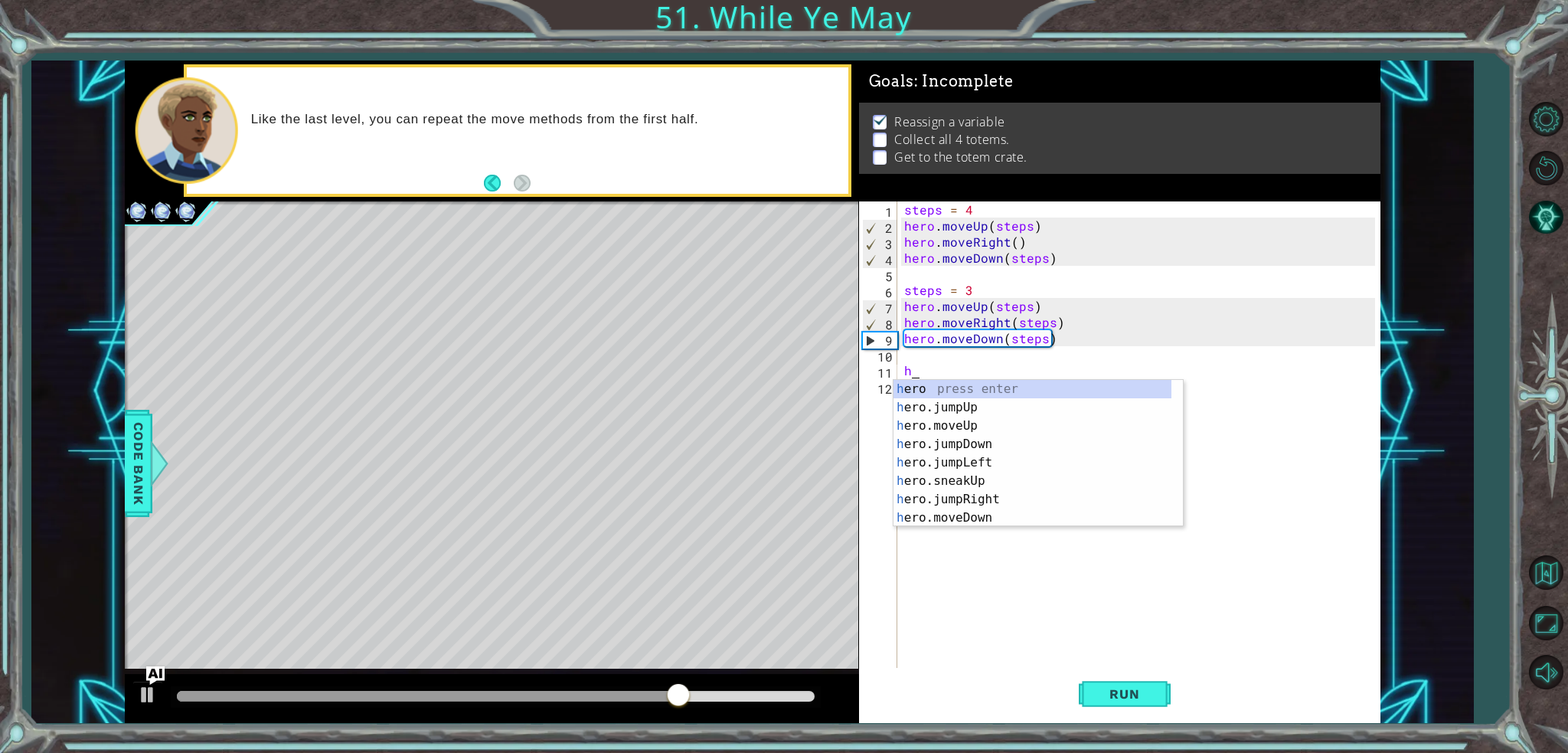
type textarea "h"
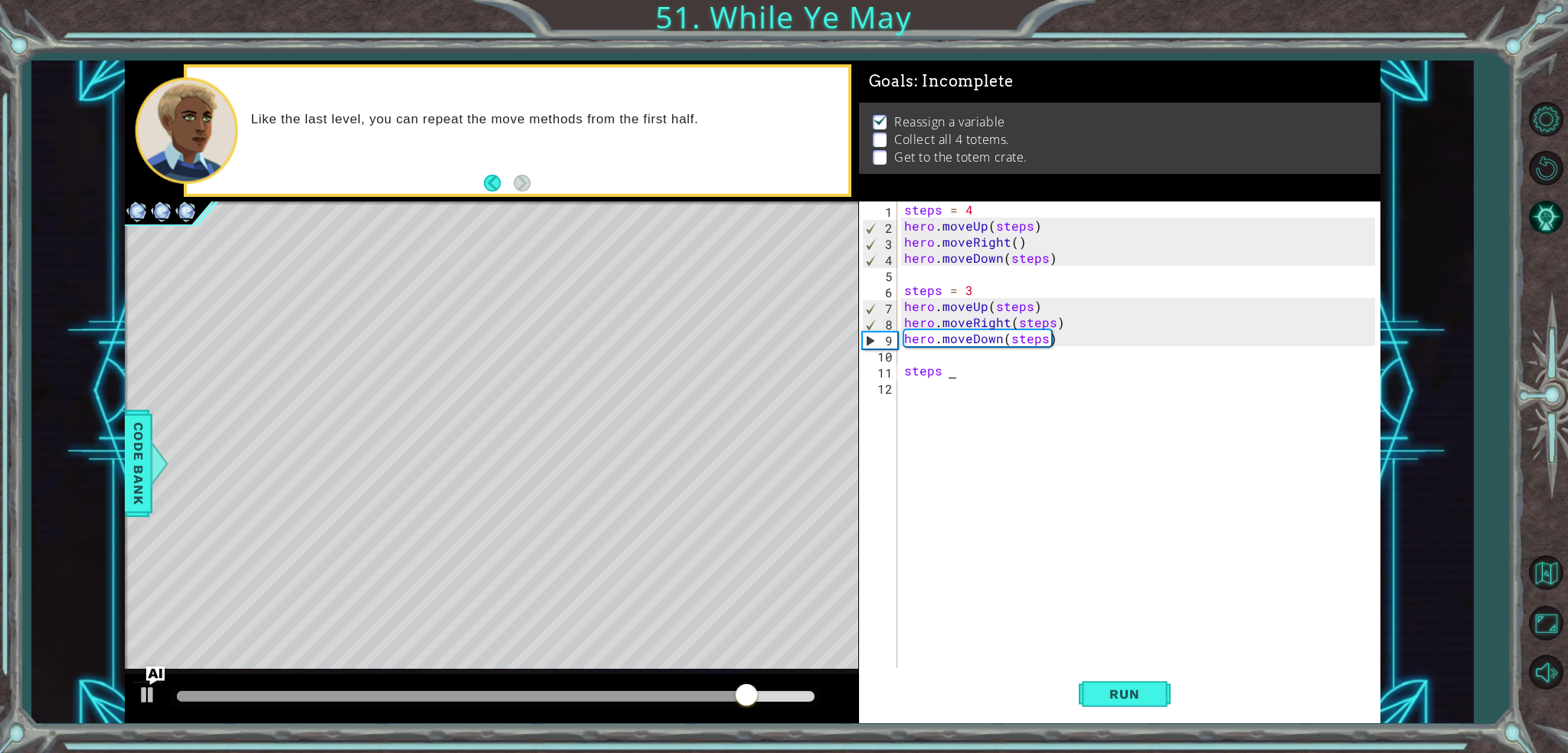
scroll to position [0, 2]
type textarea "steps = 2"
click at [909, 398] on div "steps = 4 hero . moveUp ( steps ) hero . moveRight ( ) hero . moveDown ( steps …" at bounding box center [1142, 451] width 482 height 498
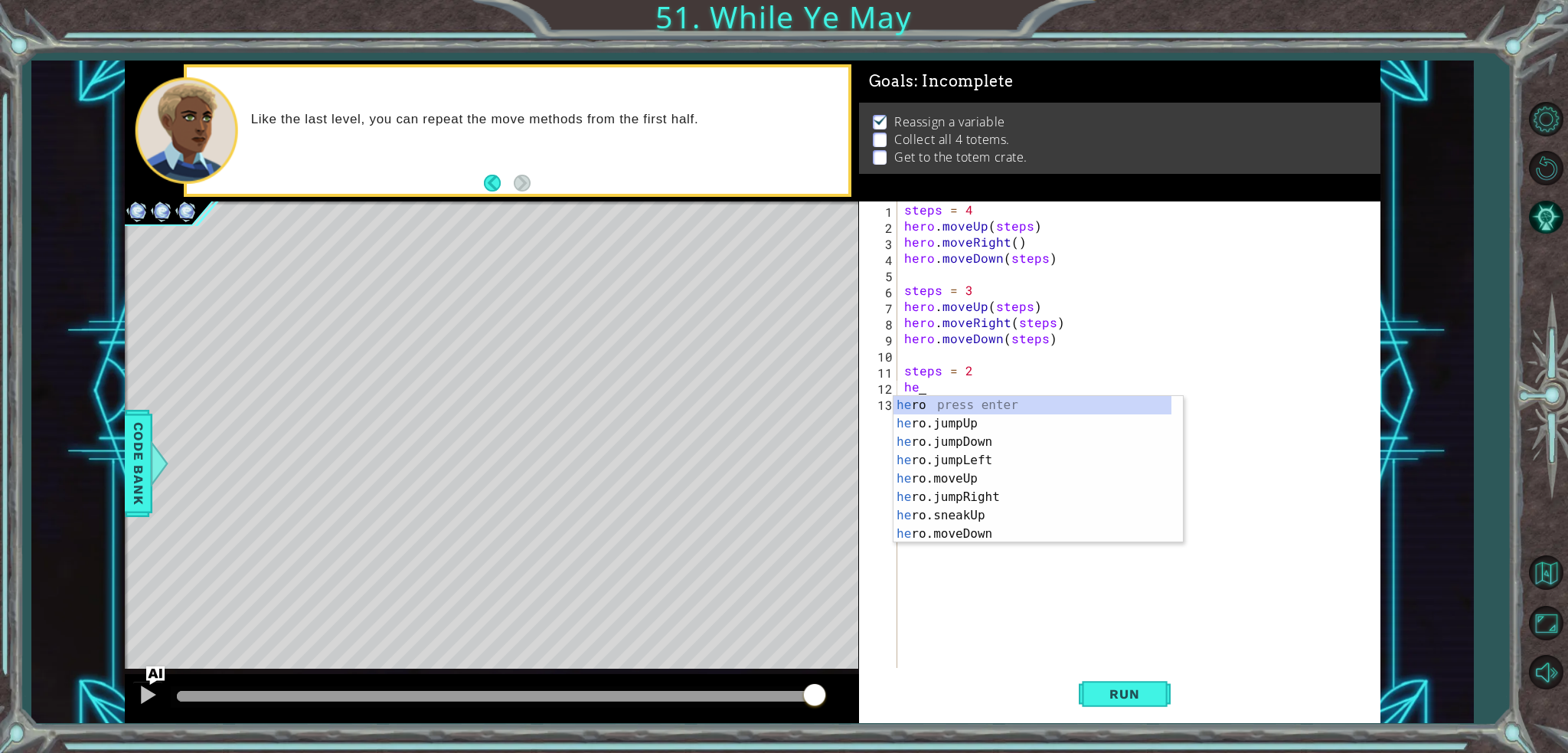
type textarea "her"
click at [1059, 346] on div "steps = 4 hero . moveUp ( steps ) hero . moveRight ( ) hero . moveDown ( steps …" at bounding box center [1142, 451] width 482 height 498
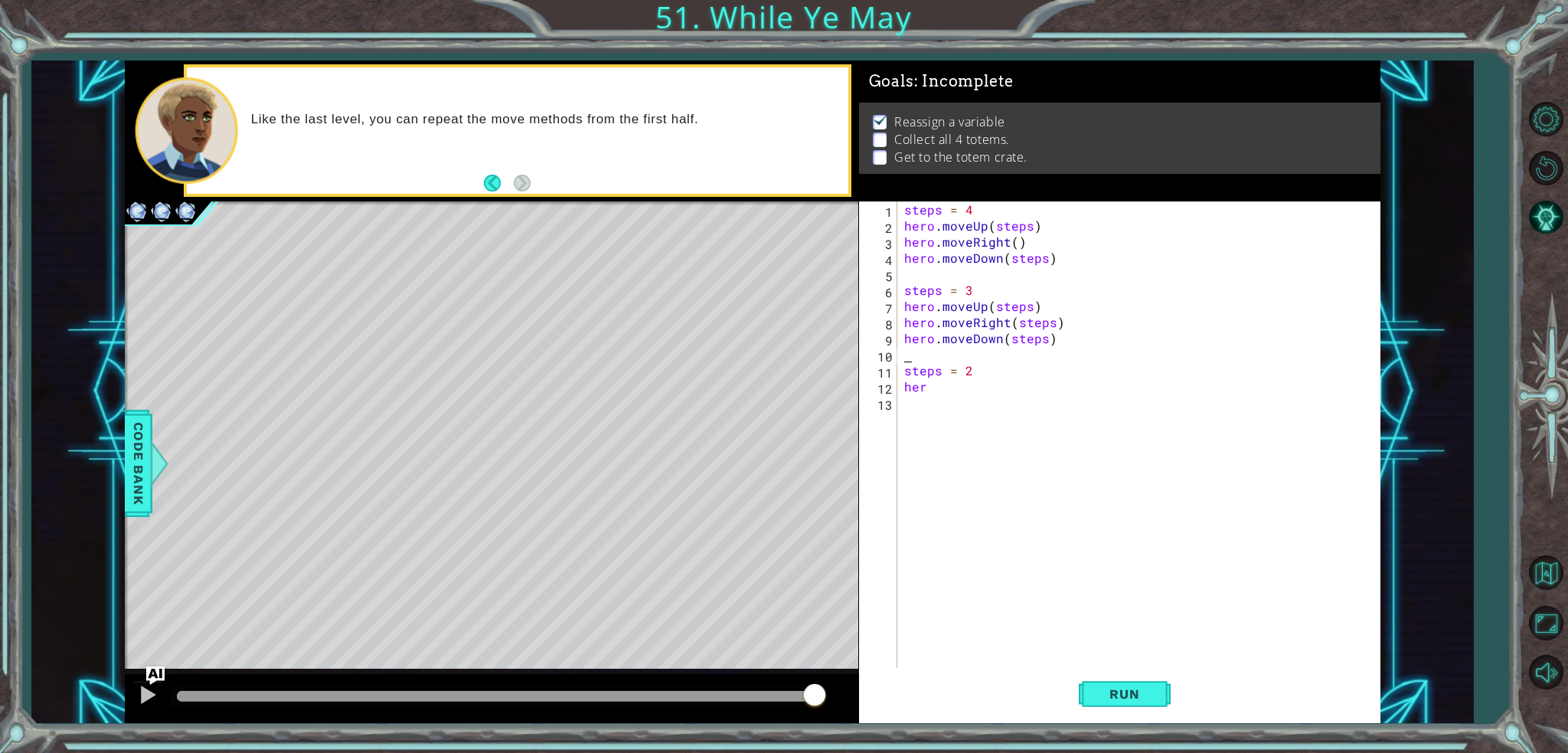
click at [1059, 346] on div "steps = 4 hero . moveUp ( steps ) hero . moveRight ( ) hero . moveDown ( steps …" at bounding box center [1142, 451] width 482 height 498
click at [1054, 354] on div "steps = 4 hero . moveUp ( steps ) hero . moveRight ( ) hero . moveDown ( steps …" at bounding box center [1142, 451] width 482 height 498
click at [1051, 327] on div "steps = 4 hero . moveUp ( steps ) hero . moveRight ( ) hero . moveDown ( steps …" at bounding box center [1142, 451] width 482 height 498
click at [1058, 336] on div "steps = 4 hero . moveUp ( steps ) hero . moveRight ( ) hero . moveDown ( steps …" at bounding box center [1142, 451] width 482 height 498
type textarea "hero.moveDown(steps)"
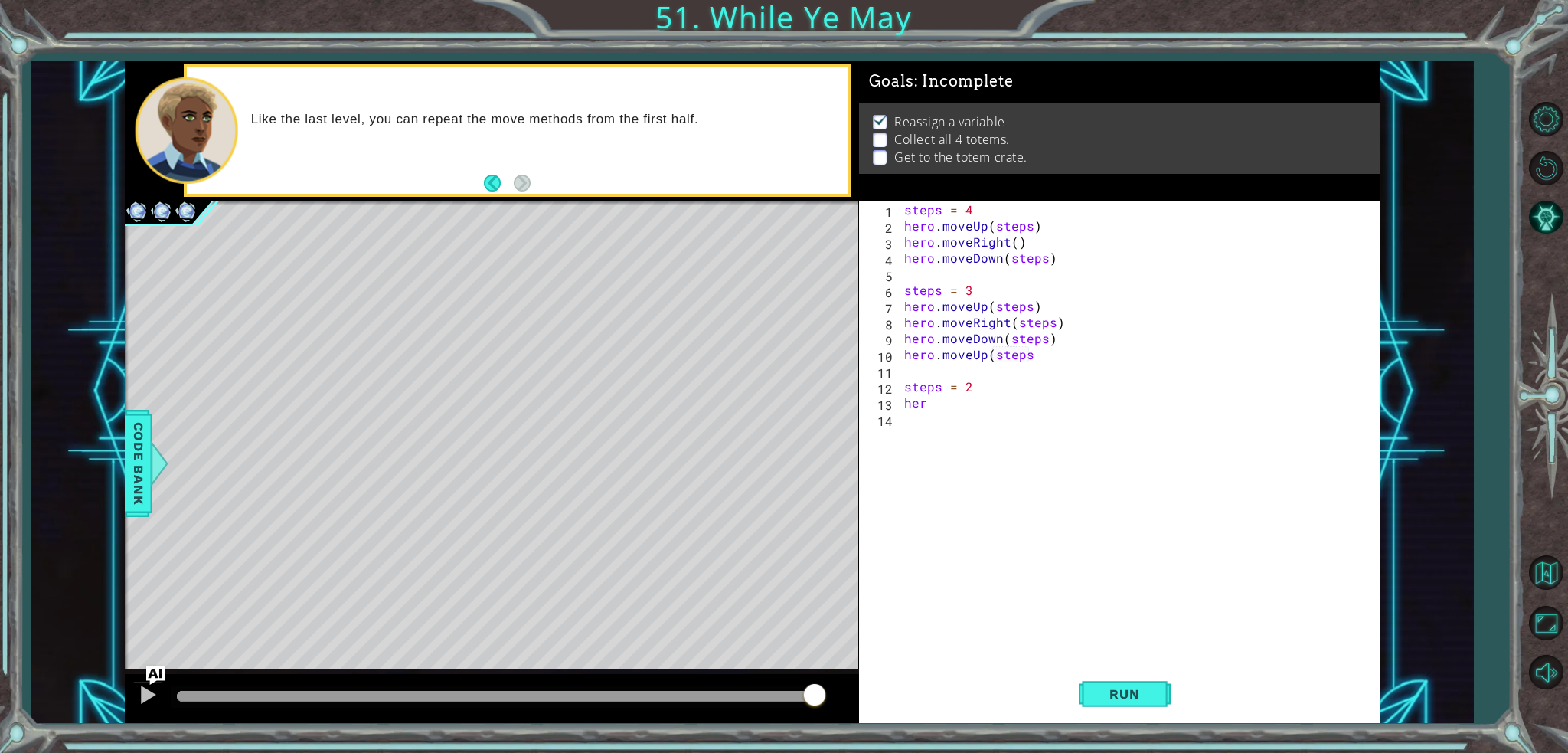
scroll to position [0, 6]
type textarea "hero.moveUp(steps)"
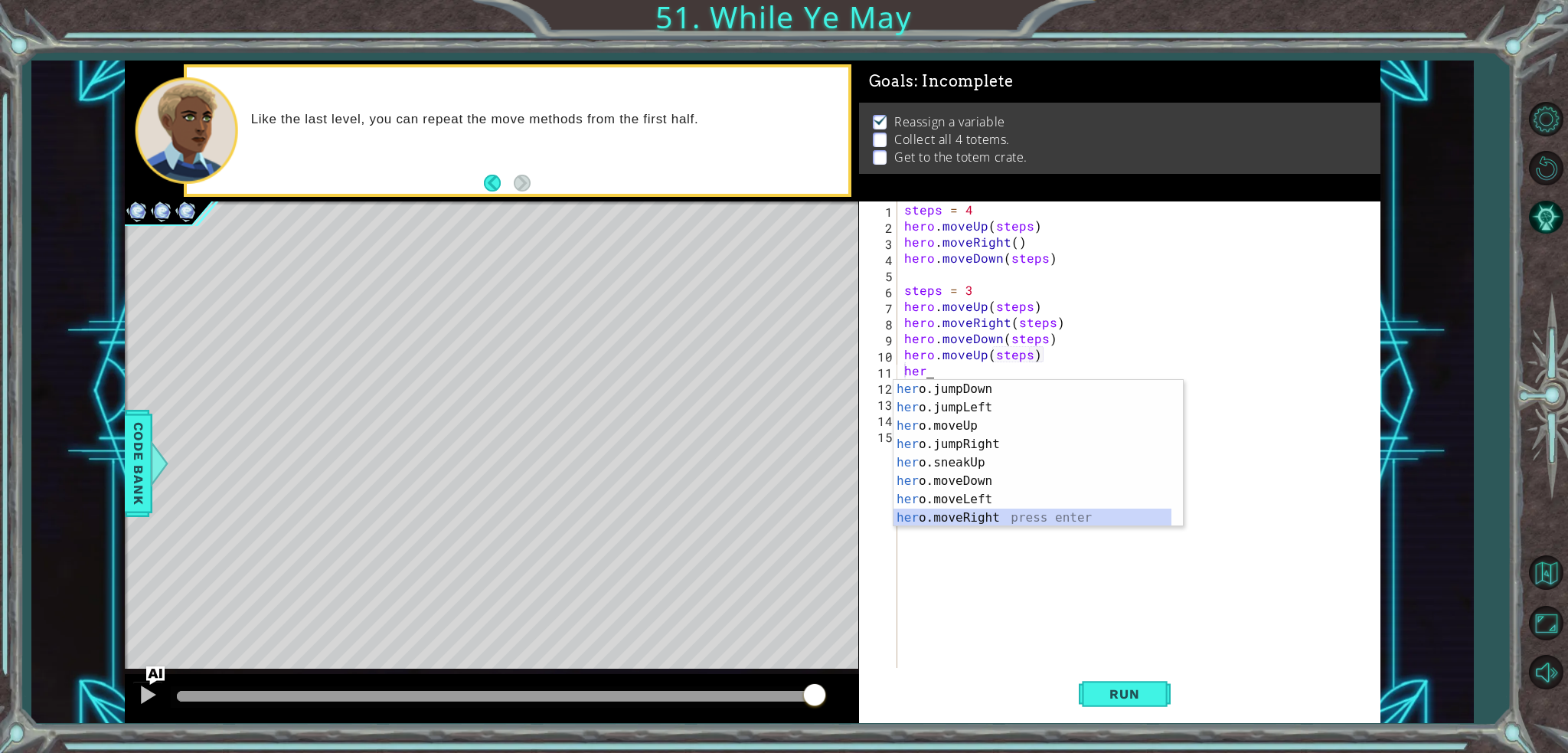
scroll to position [55, 0]
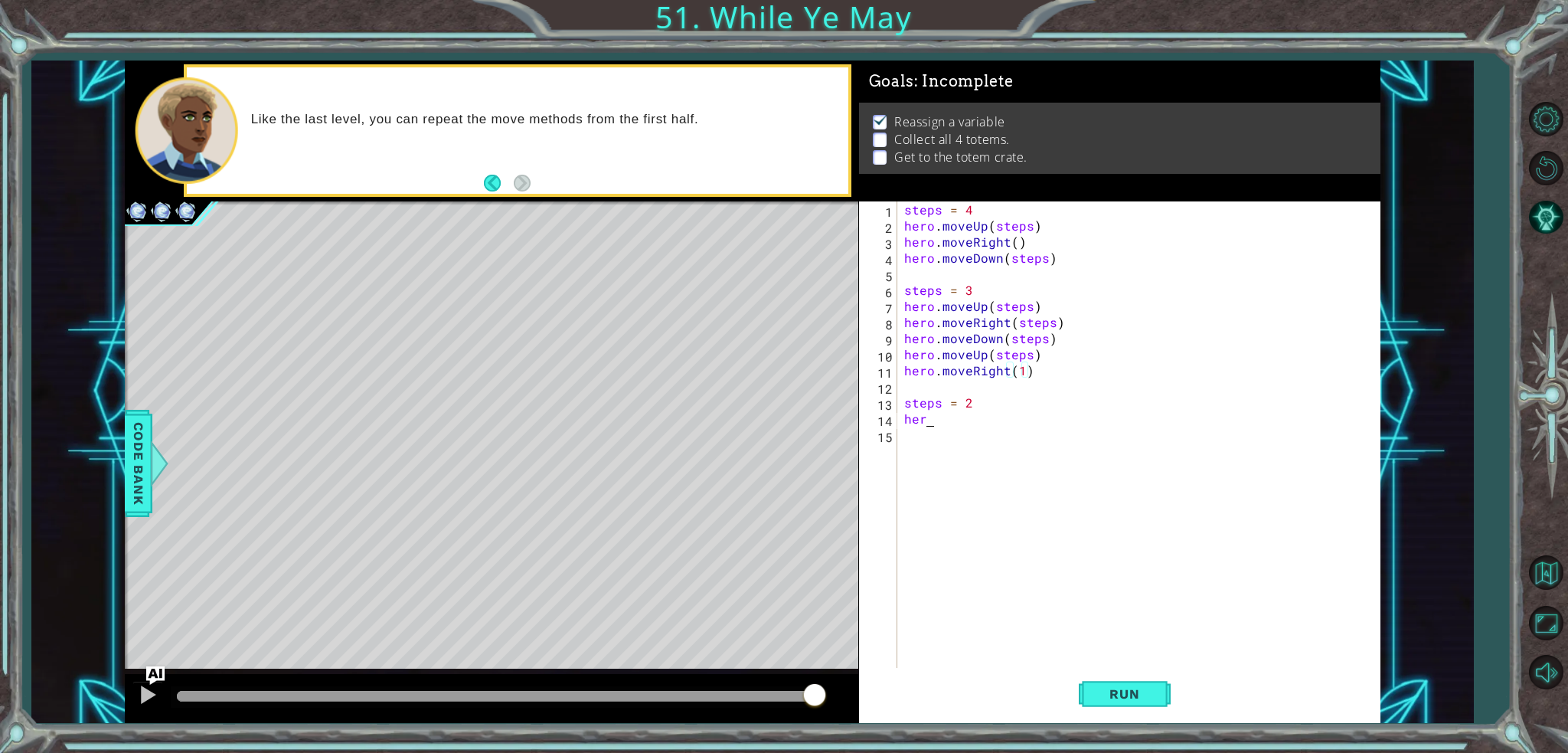
click at [953, 425] on div "steps = 4 hero . moveUp ( steps ) hero . moveRight ( ) hero . moveDown ( steps …" at bounding box center [1142, 451] width 482 height 498
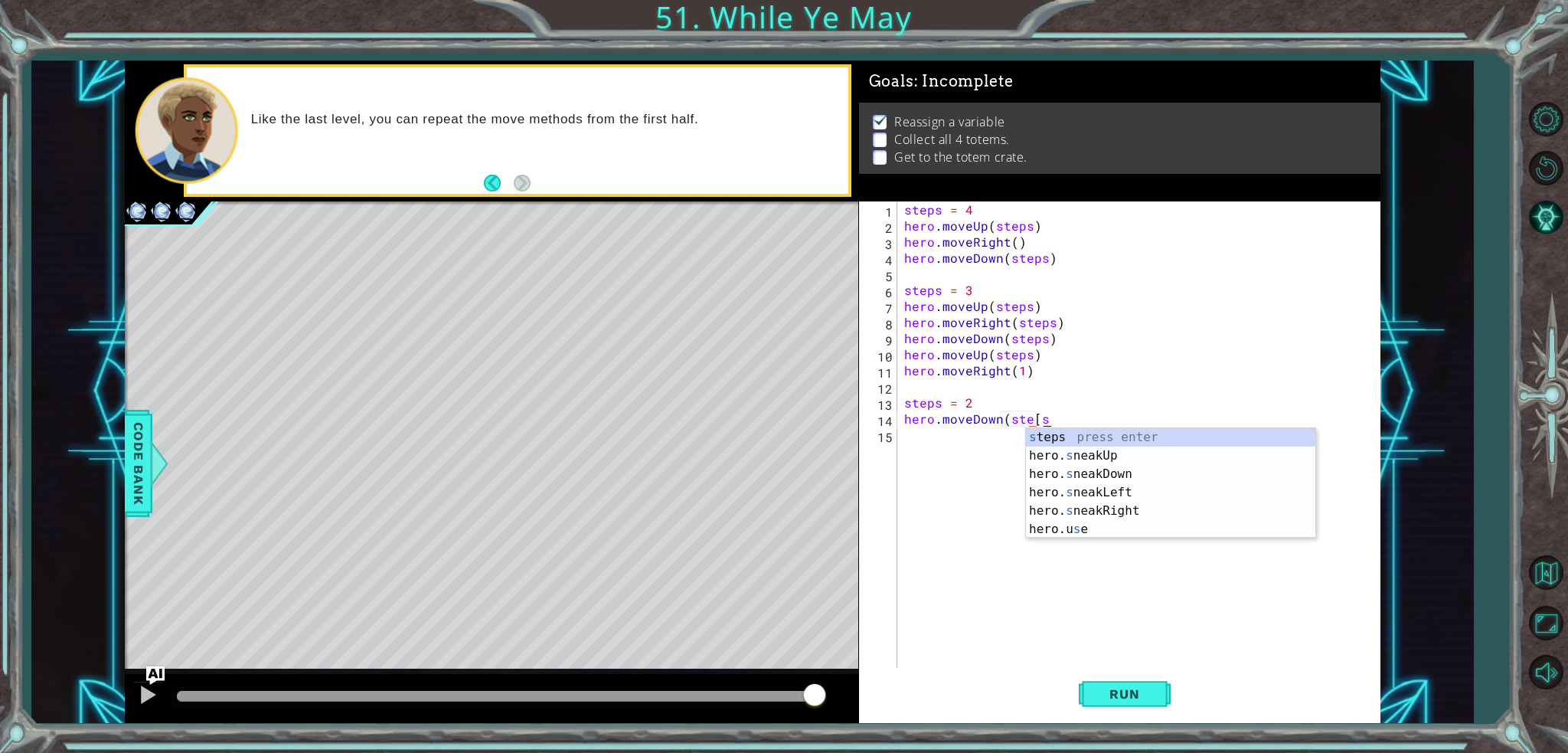
scroll to position [0, 8]
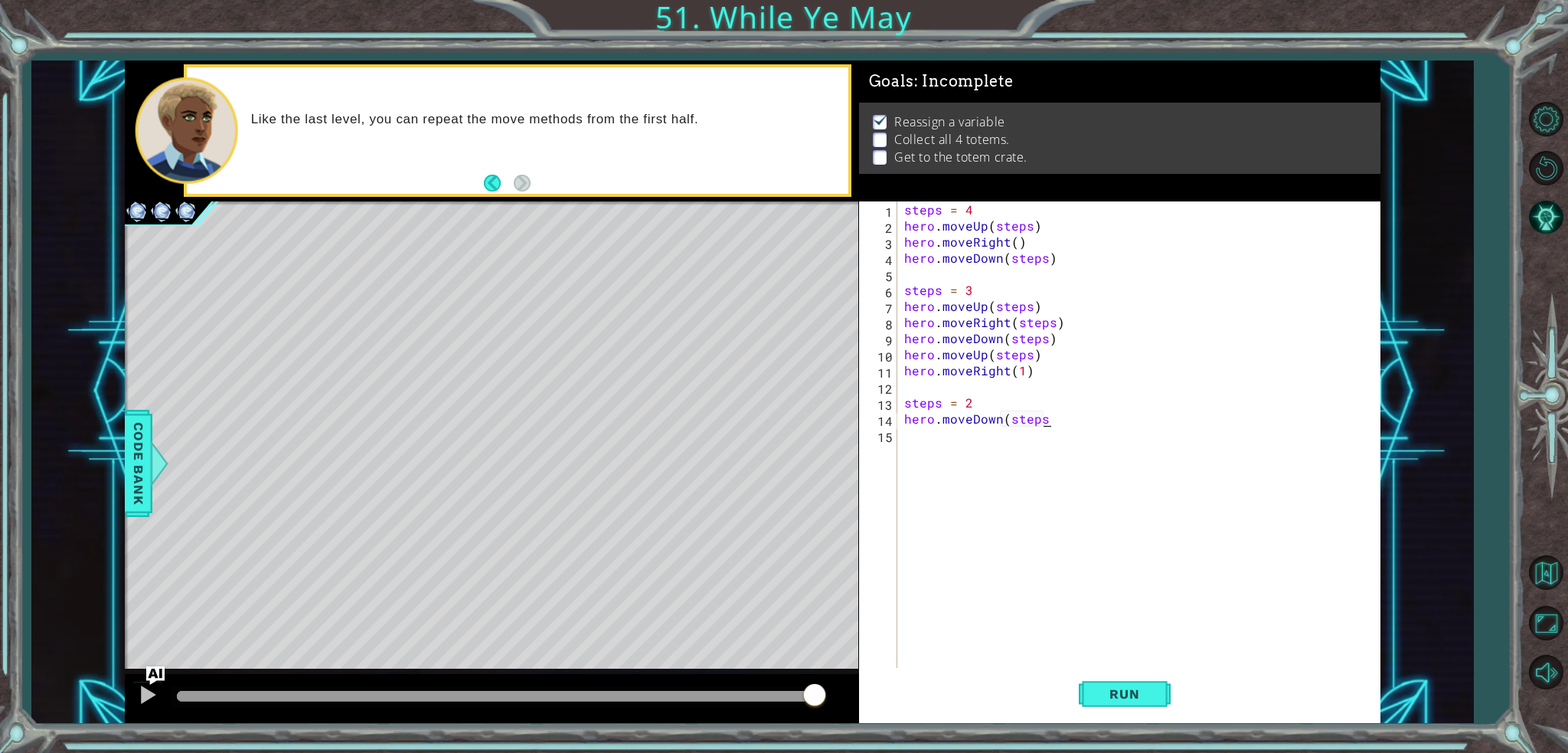
type textarea "hero.moveDown(steps)"
type textarea ","
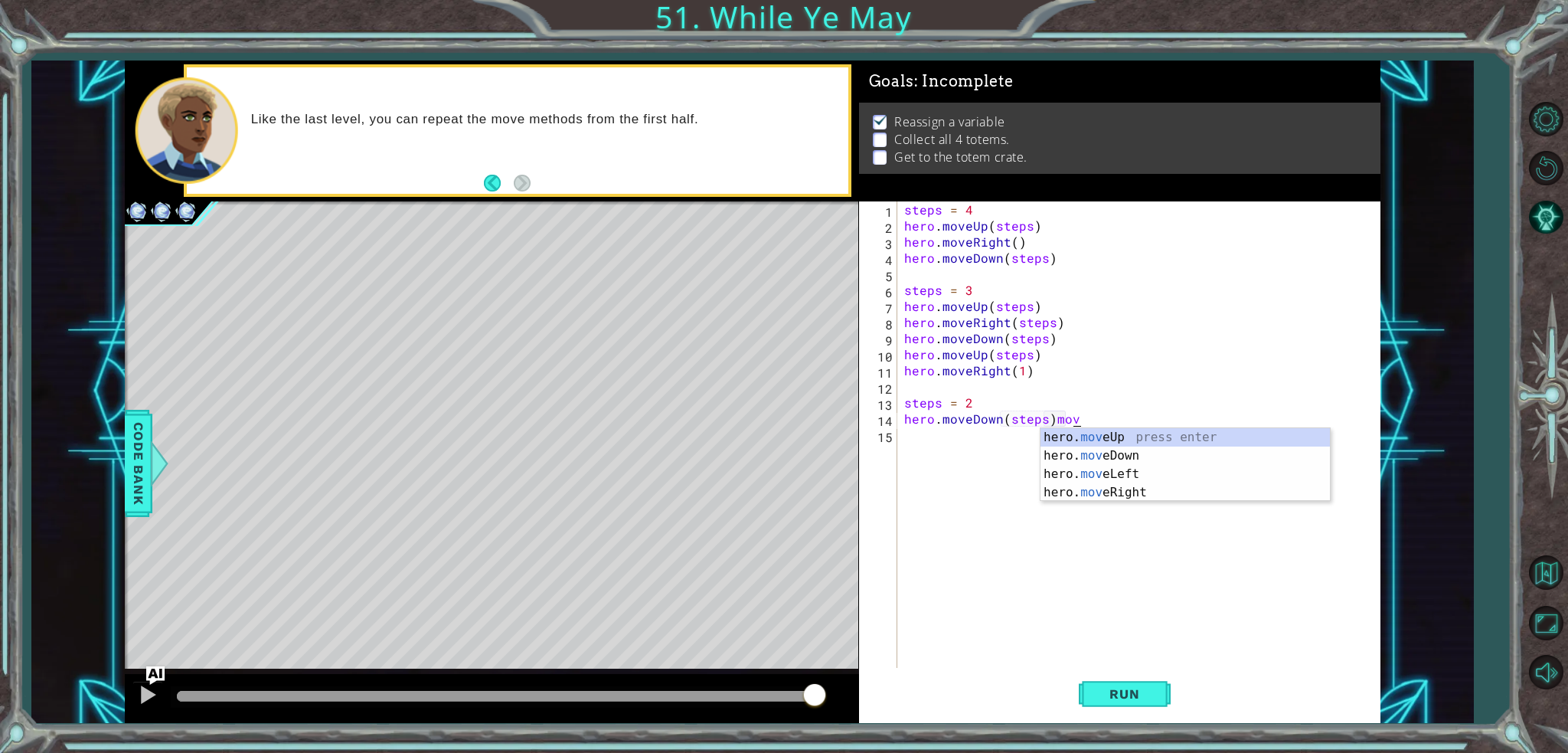
scroll to position [0, 9]
type textarea "hero.moveDown(steps)"
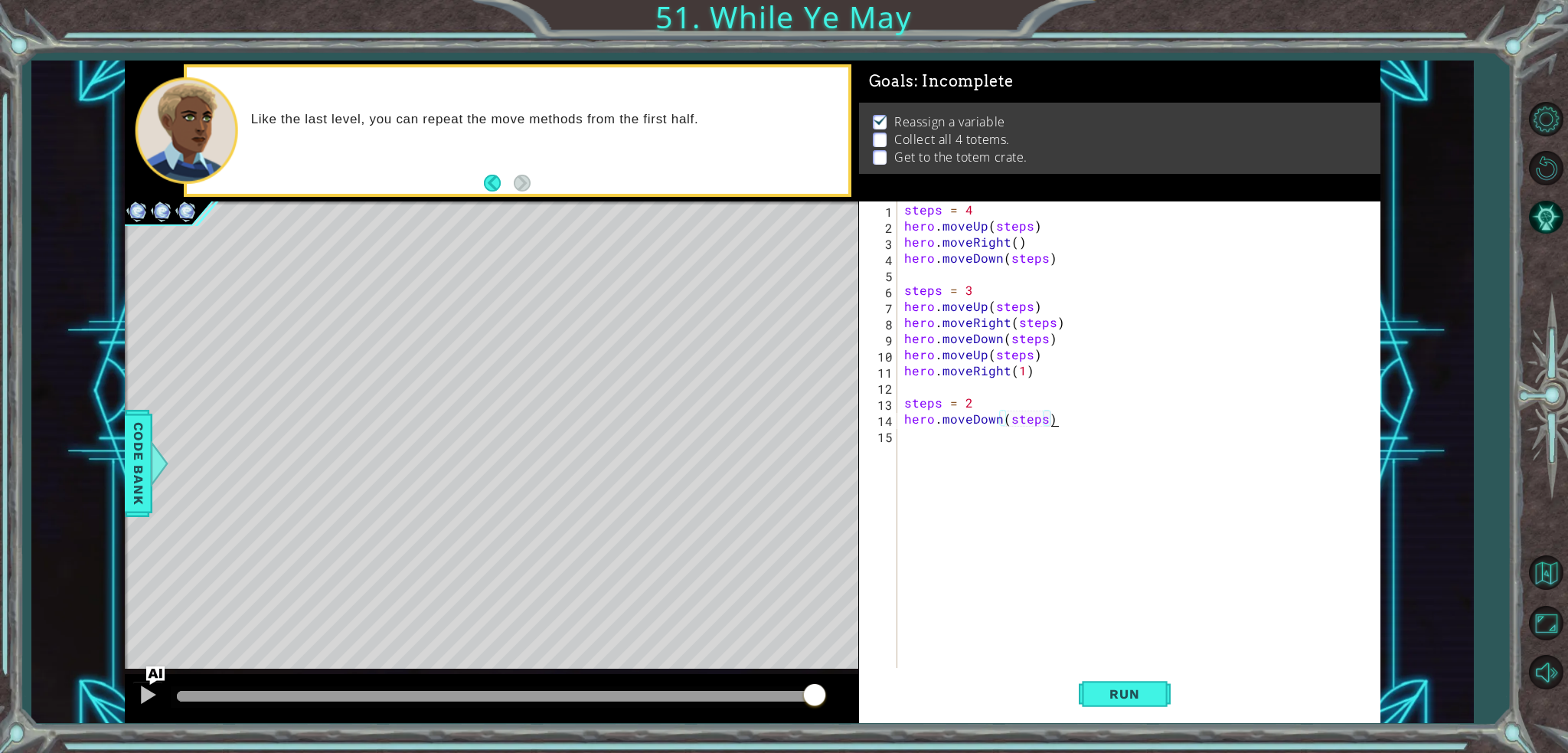
scroll to position [0, 0]
type textarea "hero.moveUp(1)"
click at [1023, 440] on div "steps = 4 hero . moveUp ( steps ) hero . moveRight ( ) hero . moveDown ( steps …" at bounding box center [1142, 451] width 482 height 498
click at [1024, 440] on div "steps = 4 hero . moveUp ( steps ) hero . moveRight ( ) hero . moveDown ( steps …" at bounding box center [1142, 451] width 482 height 498
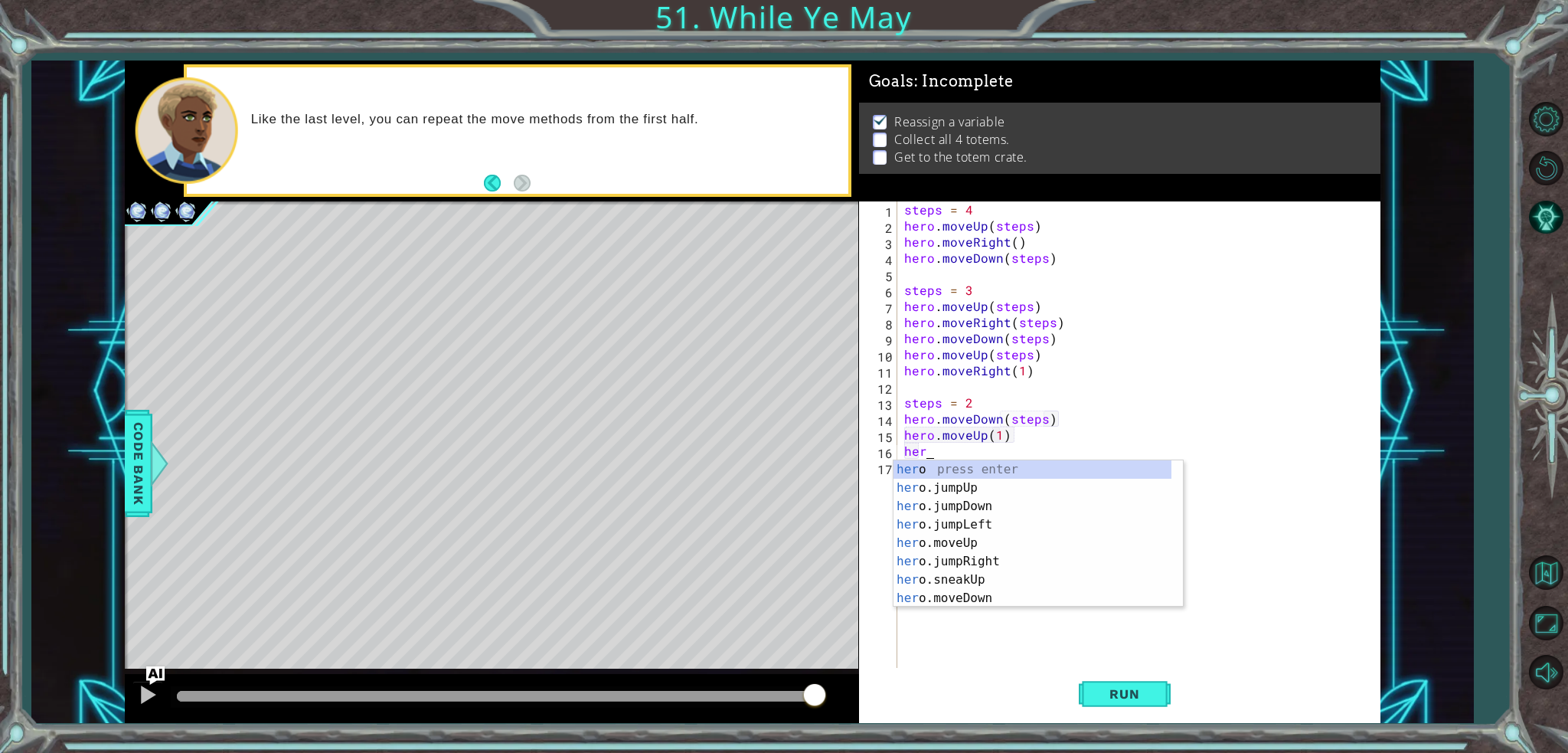
type textarea "herp"
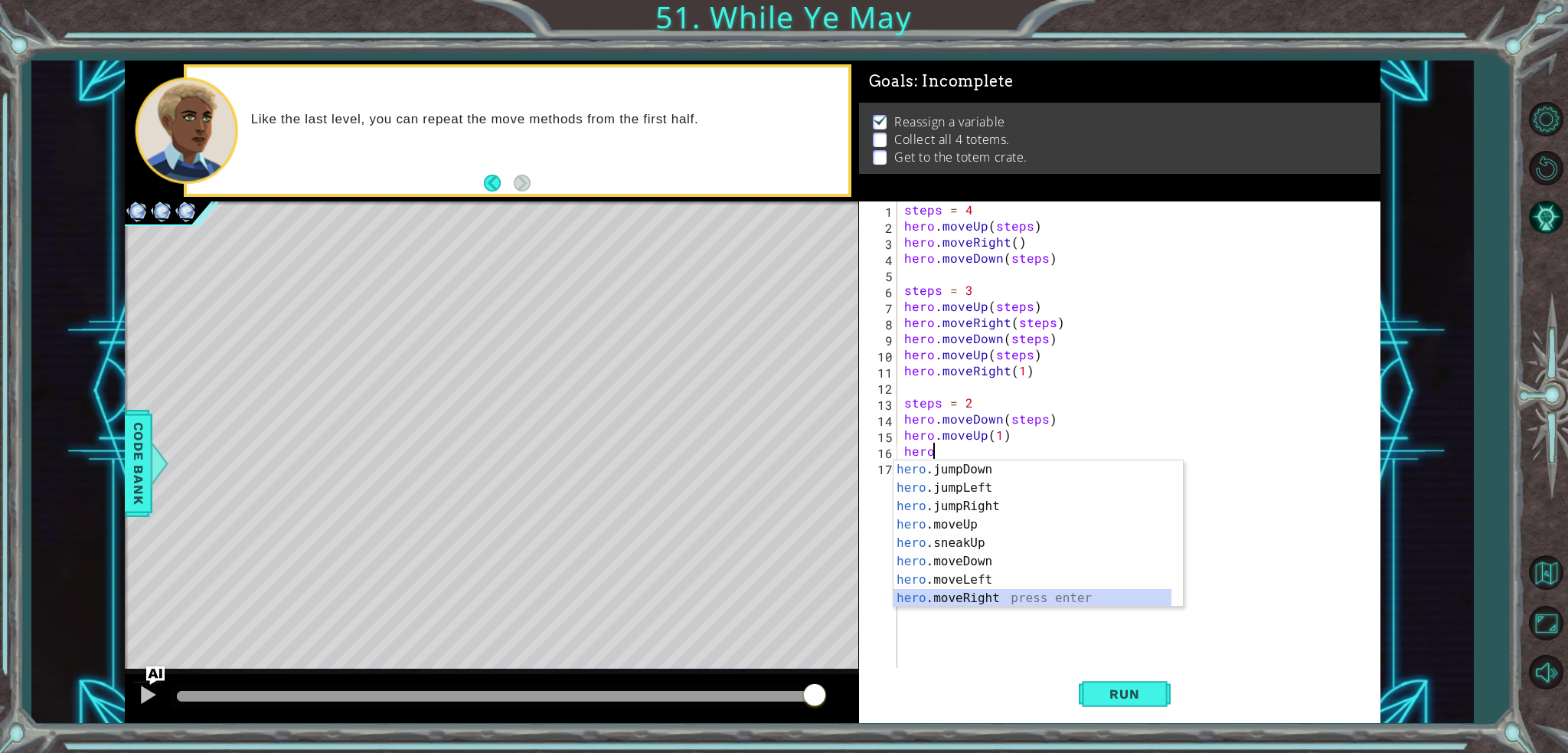
scroll to position [37, 0]
type textarea "hero.moveRight(1)"
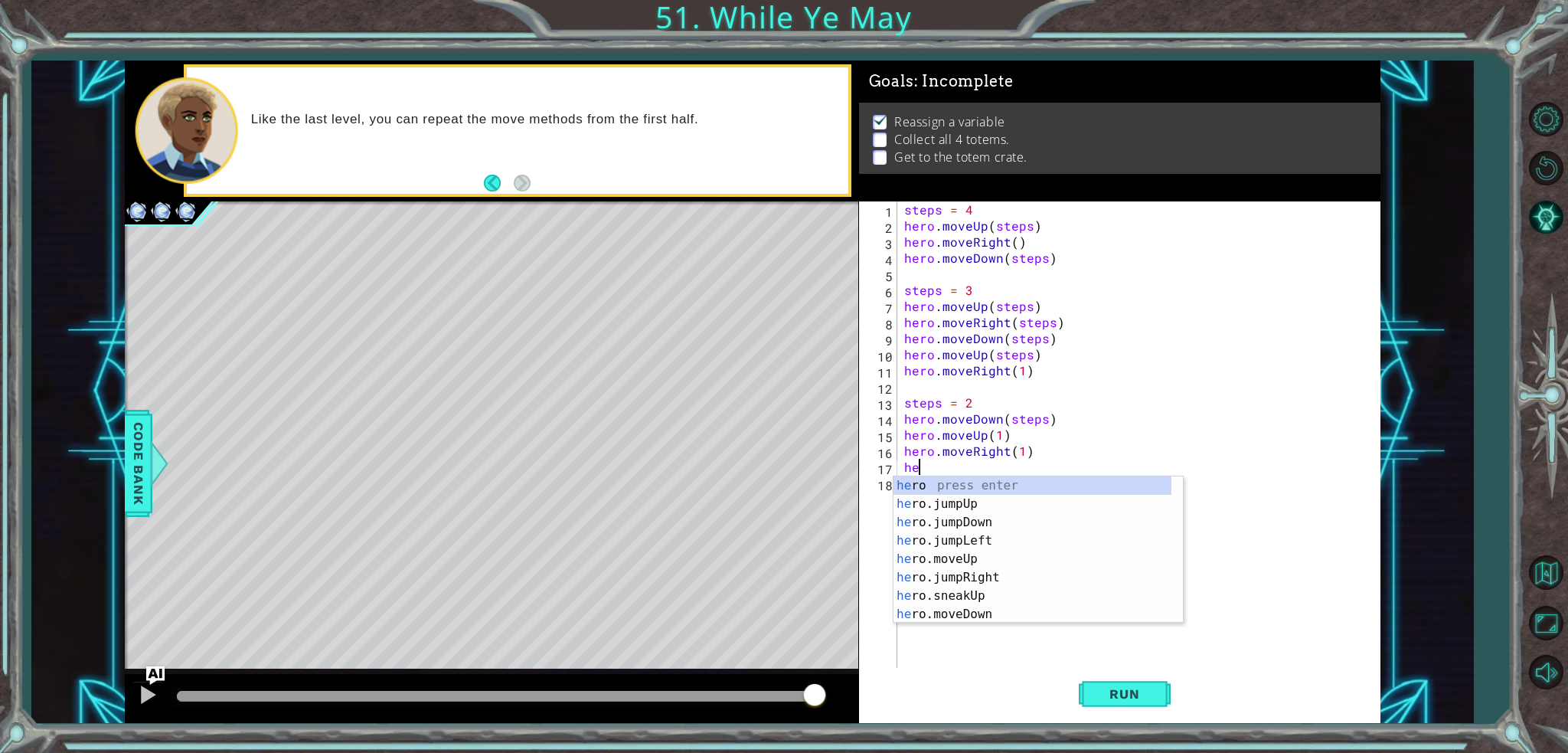
scroll to position [0, 0]
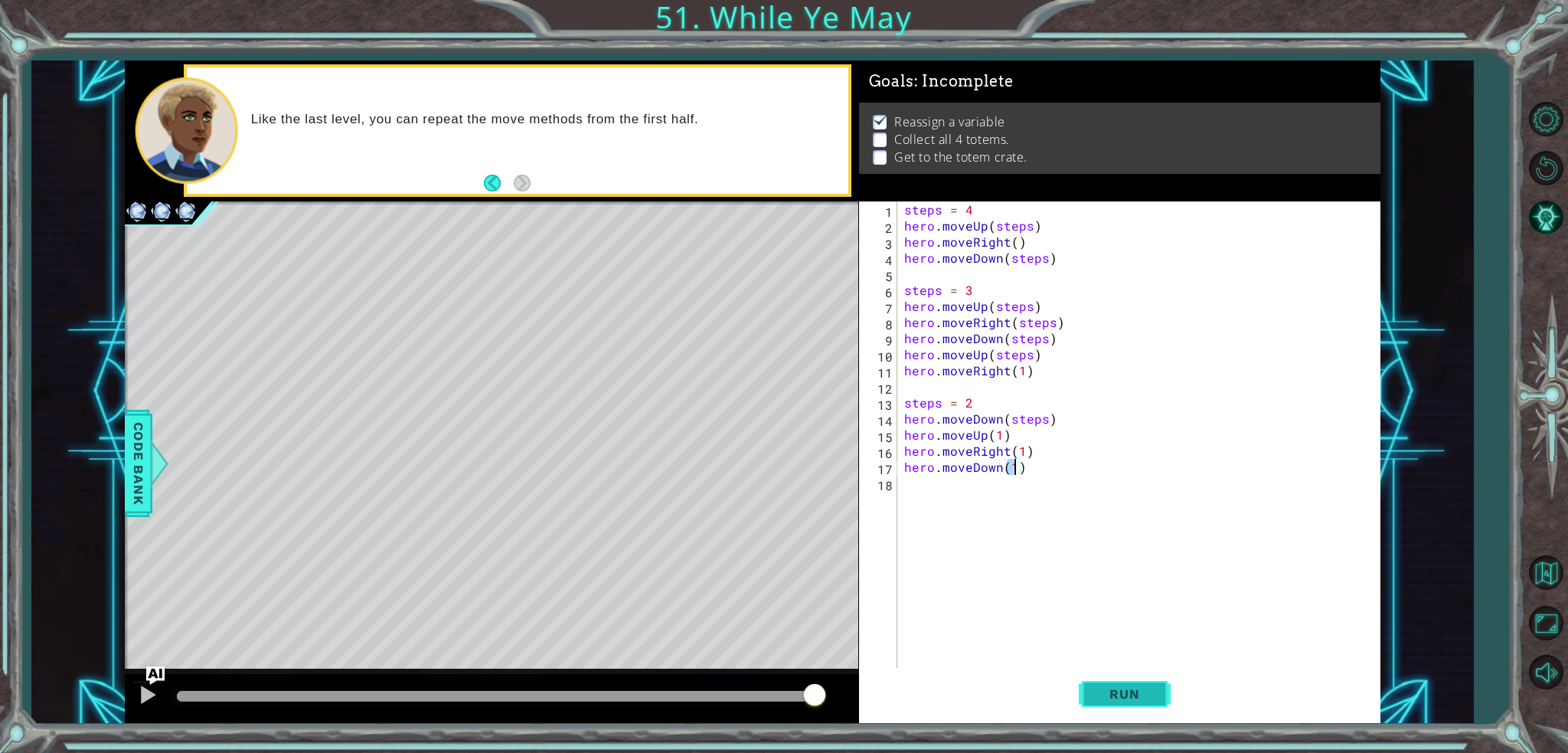
type textarea "hero.moveDown(1)"
click at [1144, 684] on button "Run" at bounding box center [1125, 694] width 92 height 52
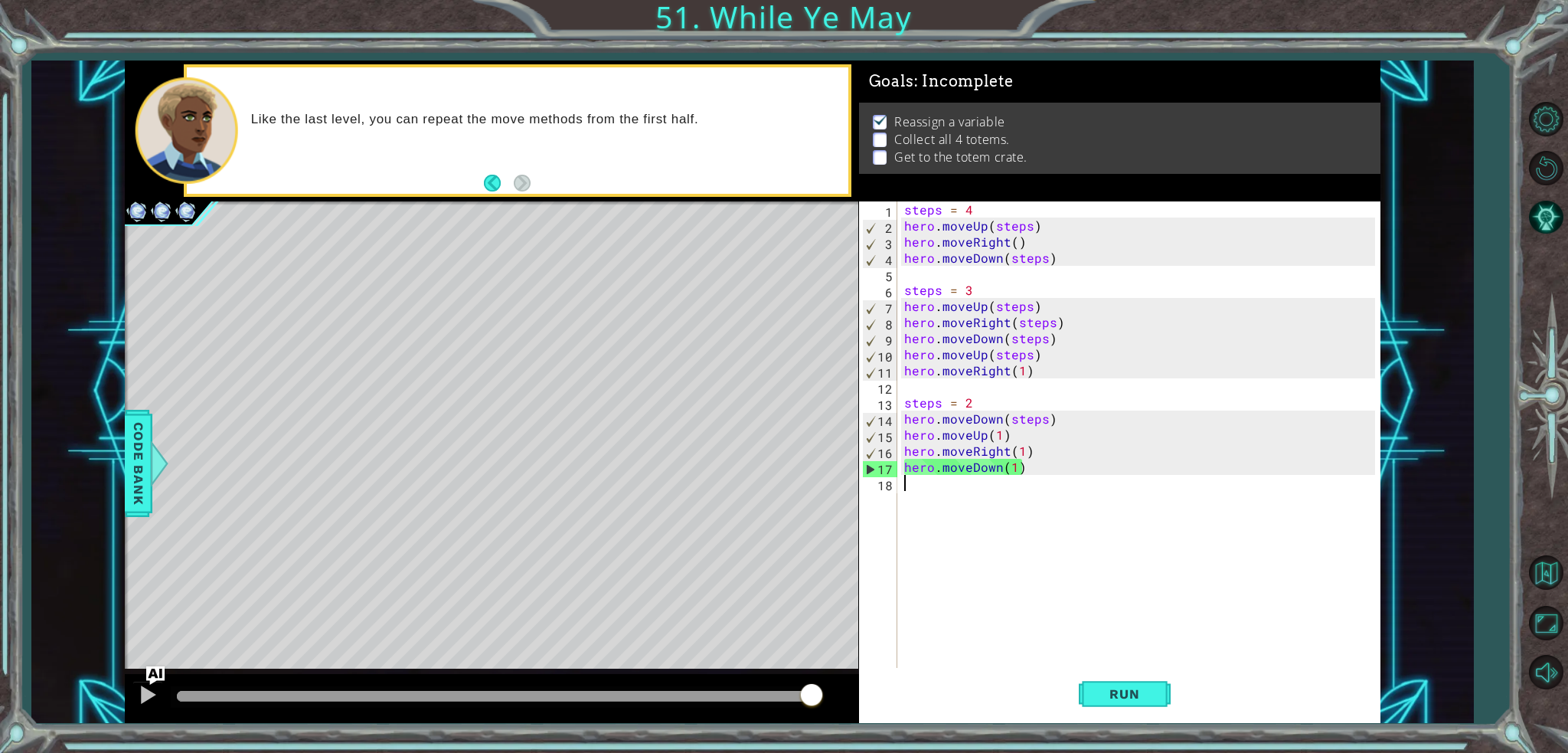
drag, startPoint x: 1068, startPoint y: 481, endPoint x: 1060, endPoint y: 481, distance: 8.0
click at [1060, 481] on div "steps = 4 hero . moveUp ( steps ) hero . moveRight ( ) hero . moveDown ( steps …" at bounding box center [1142, 451] width 482 height 498
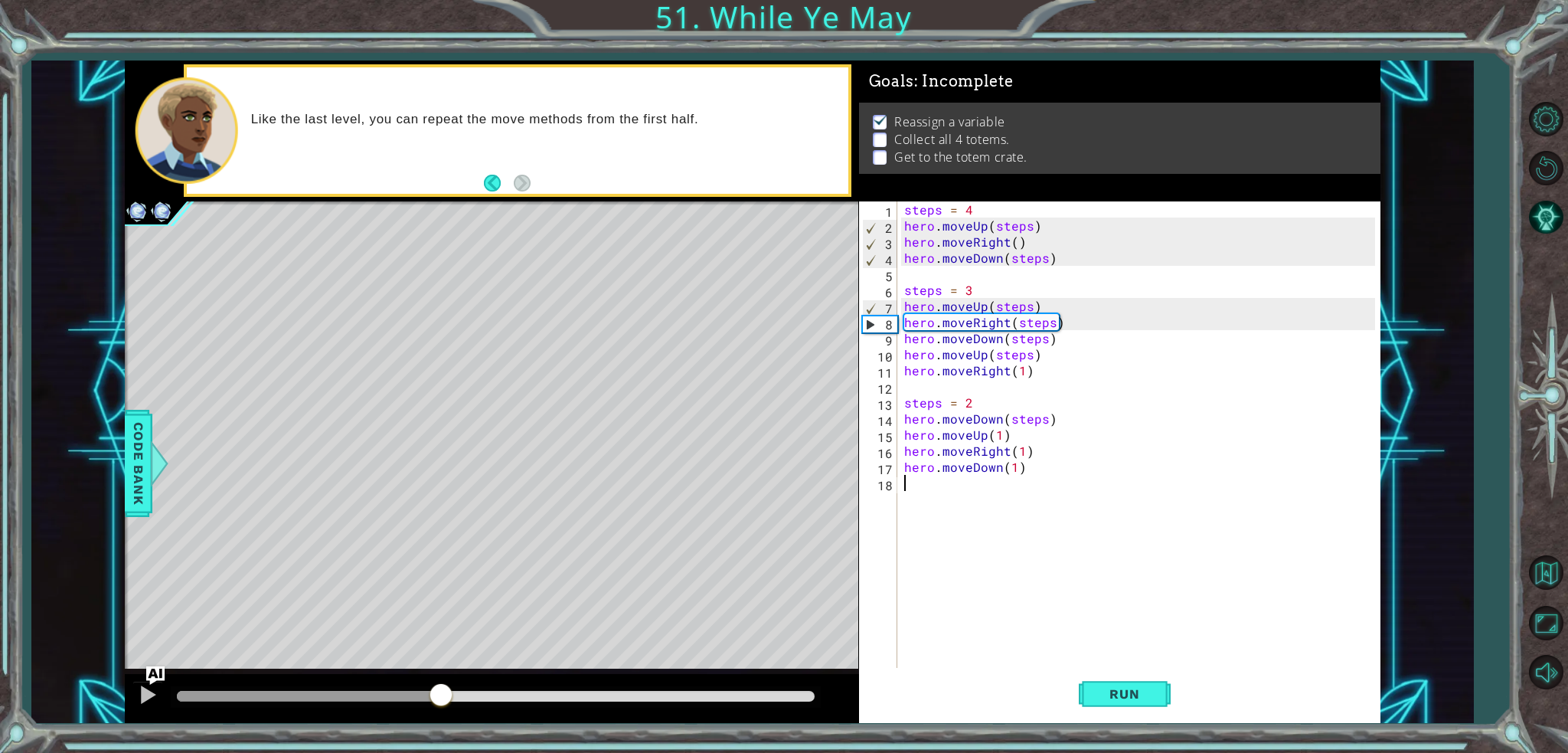
drag, startPoint x: 802, startPoint y: 694, endPoint x: 441, endPoint y: 691, distance: 361.0
click at [441, 691] on div at bounding box center [441, 696] width 27 height 27
click at [160, 688] on button at bounding box center [148, 696] width 31 height 31
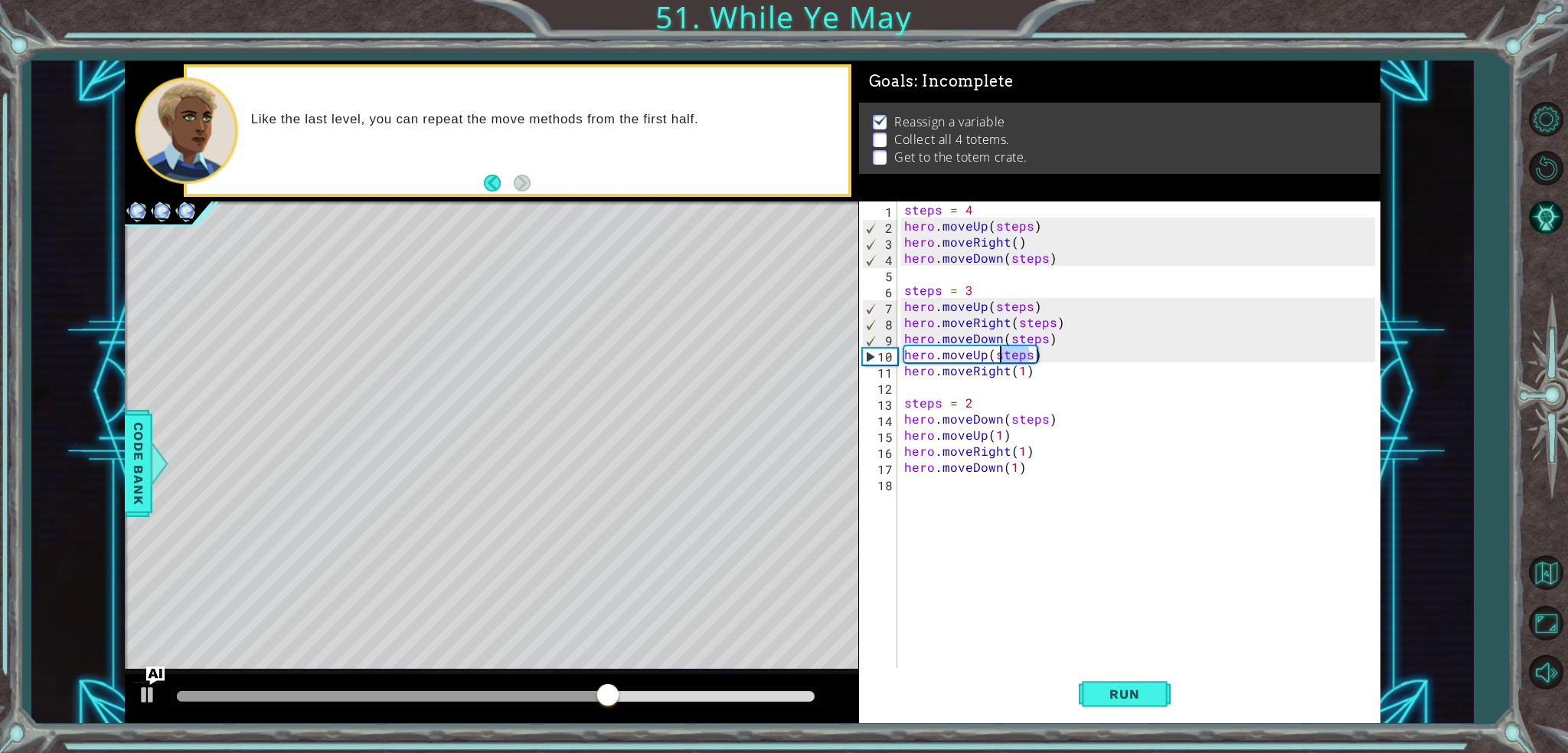
drag, startPoint x: 1026, startPoint y: 354, endPoint x: 998, endPoint y: 350, distance: 28.3
click at [998, 350] on div "steps = 4 hero . moveUp ( steps ) hero . moveRight ( ) hero . moveDown ( steps …" at bounding box center [1142, 451] width 482 height 498
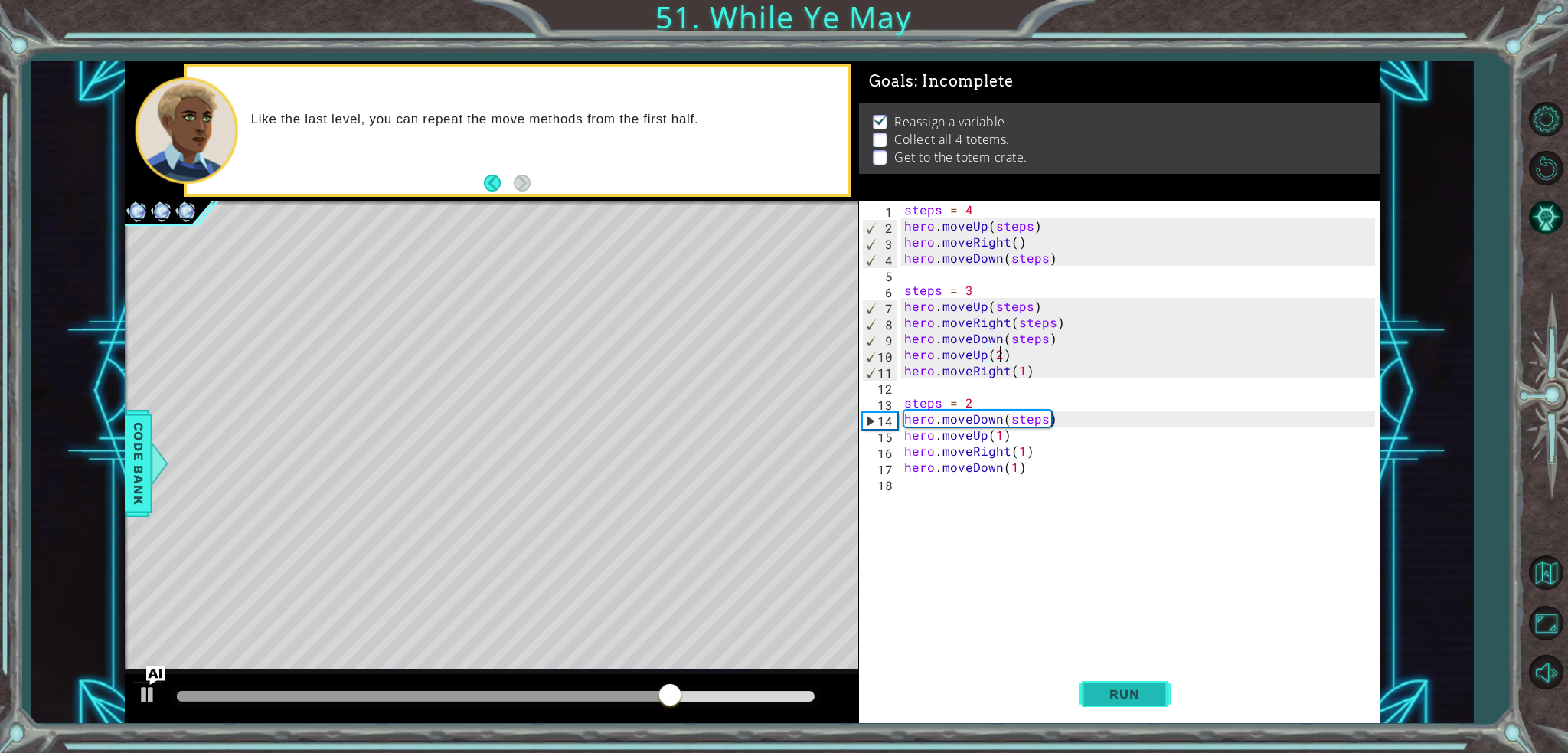
type textarea "hero.moveUp(2)"
click at [1109, 699] on span "Run" at bounding box center [1124, 694] width 60 height 15
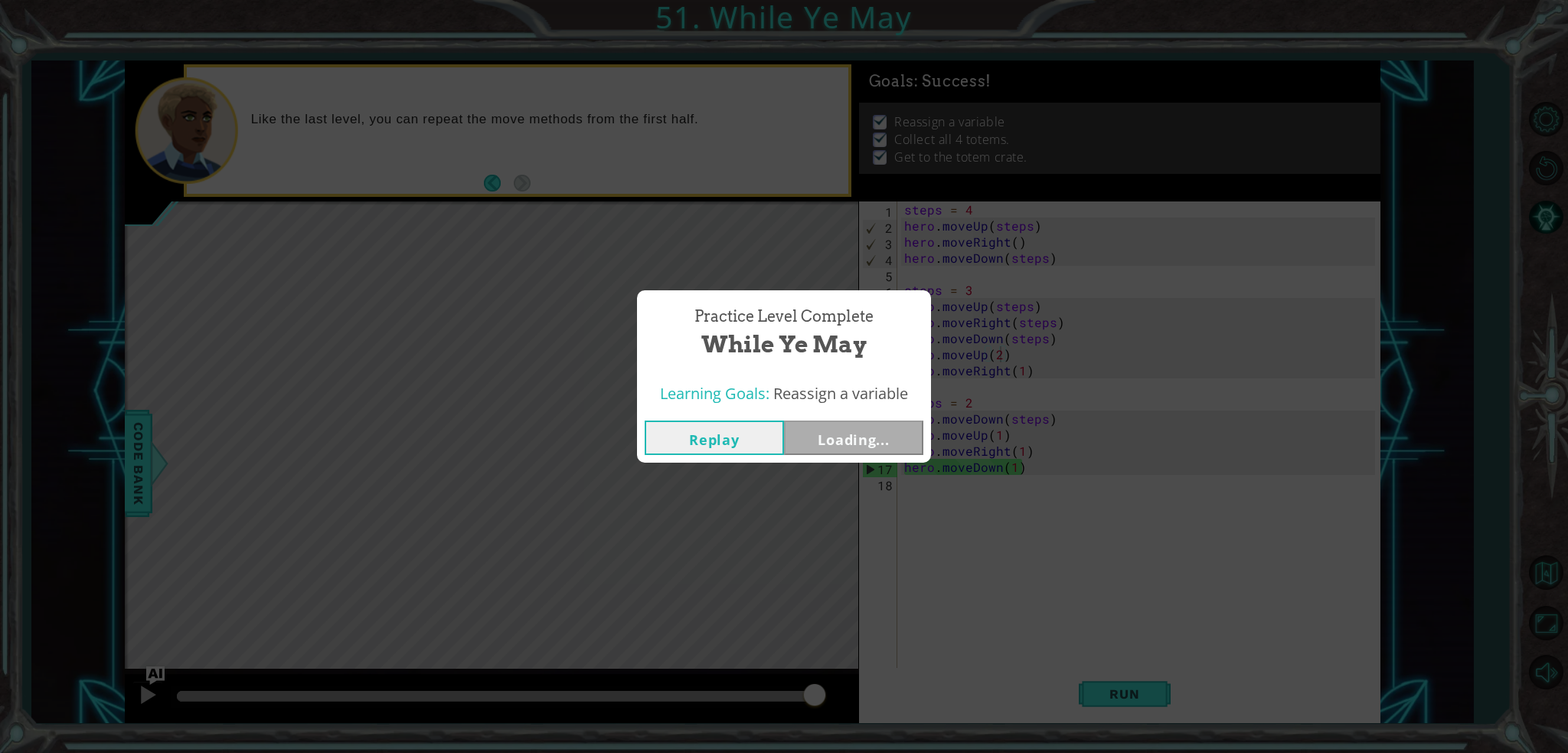
drag, startPoint x: 259, startPoint y: 686, endPoint x: 932, endPoint y: 713, distance: 673.5
click at [932, 713] on body "1 ההההההההההההההההההההההההההההההההההההההההההההההההההההההההההההההההההההההההההההה…" at bounding box center [784, 376] width 1568 height 753
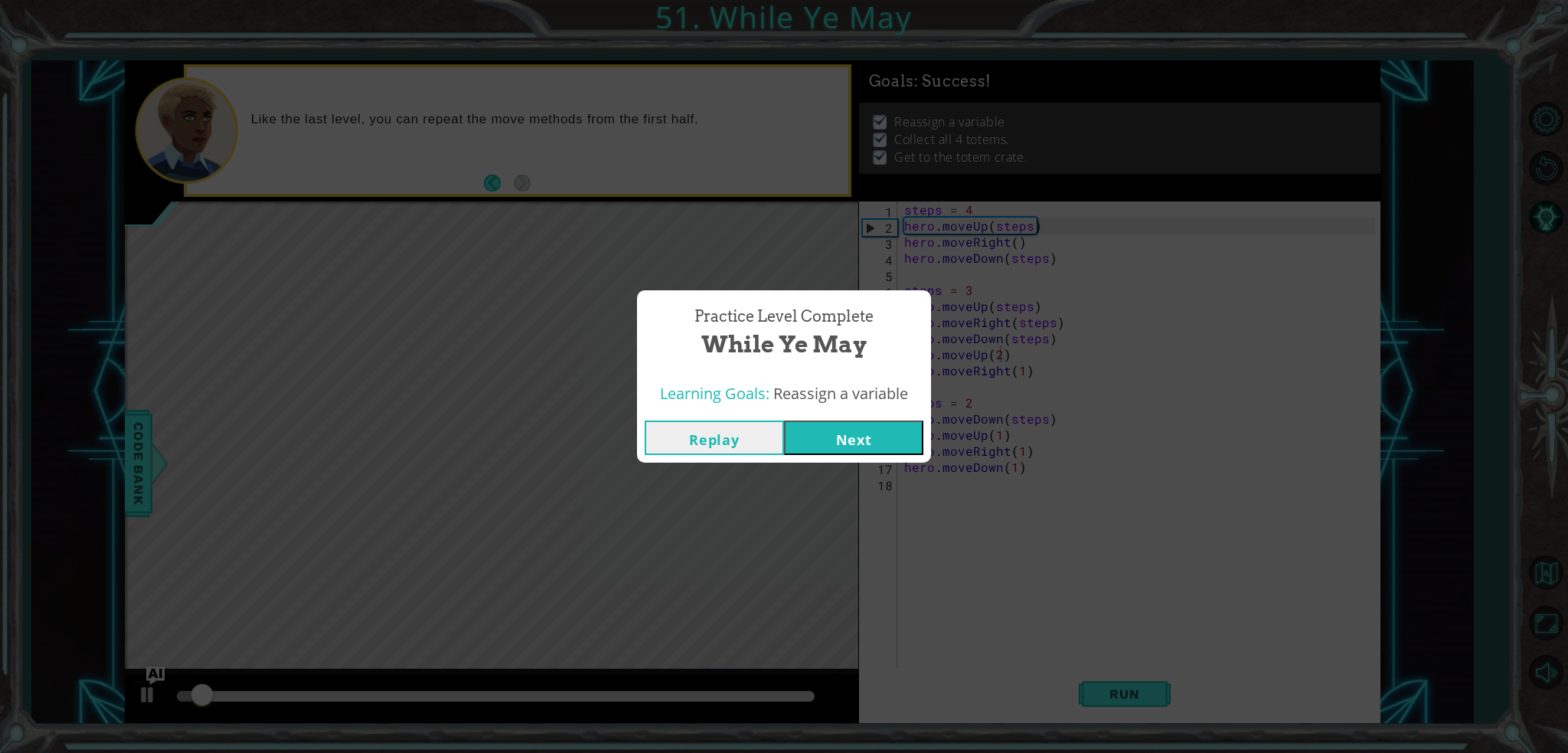
click at [872, 428] on button "Next" at bounding box center [853, 437] width 139 height 35
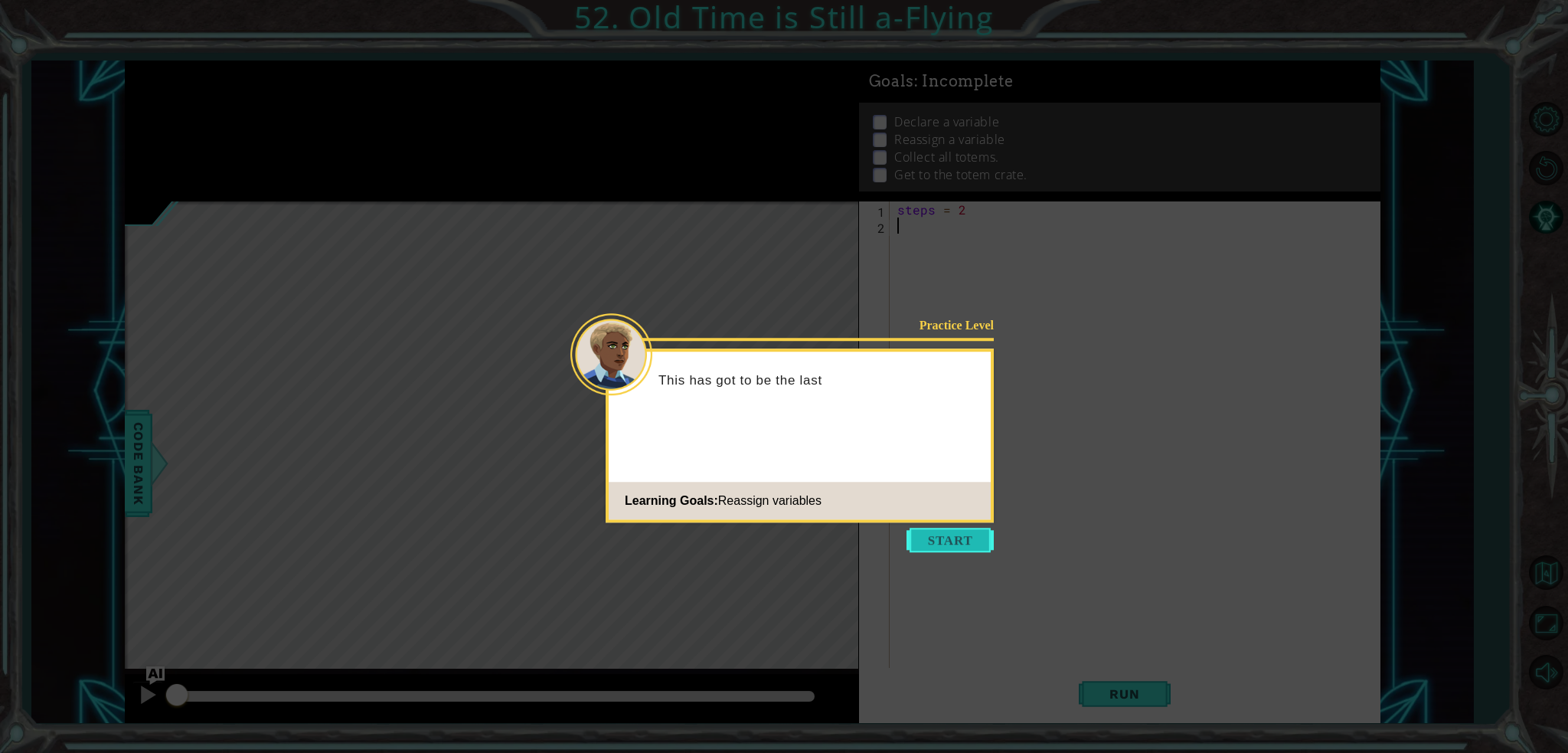
click at [961, 536] on button "Start" at bounding box center [949, 540] width 88 height 24
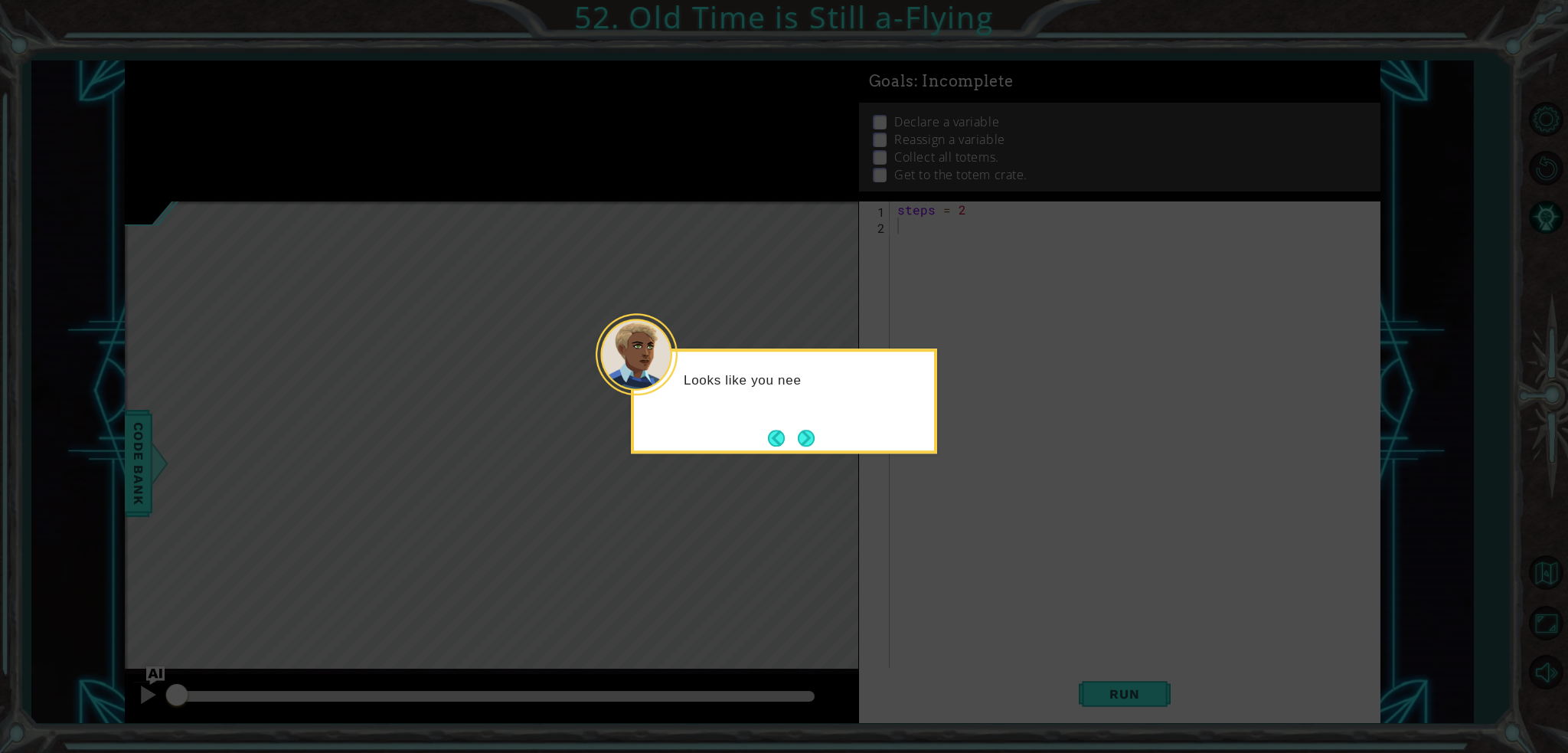
click at [812, 447] on button "Next" at bounding box center [806, 438] width 17 height 17
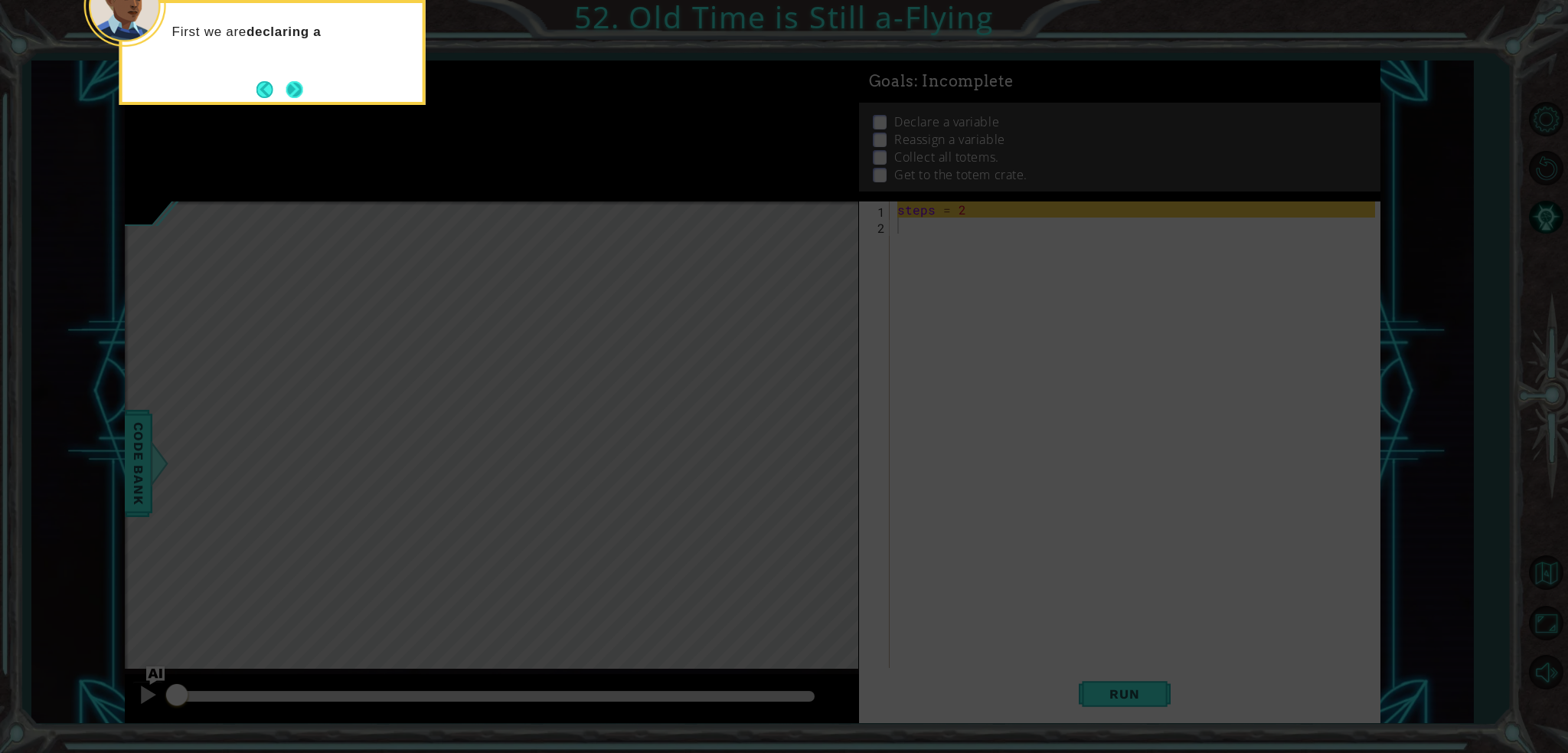
click at [303, 98] on button "Next" at bounding box center [294, 89] width 17 height 17
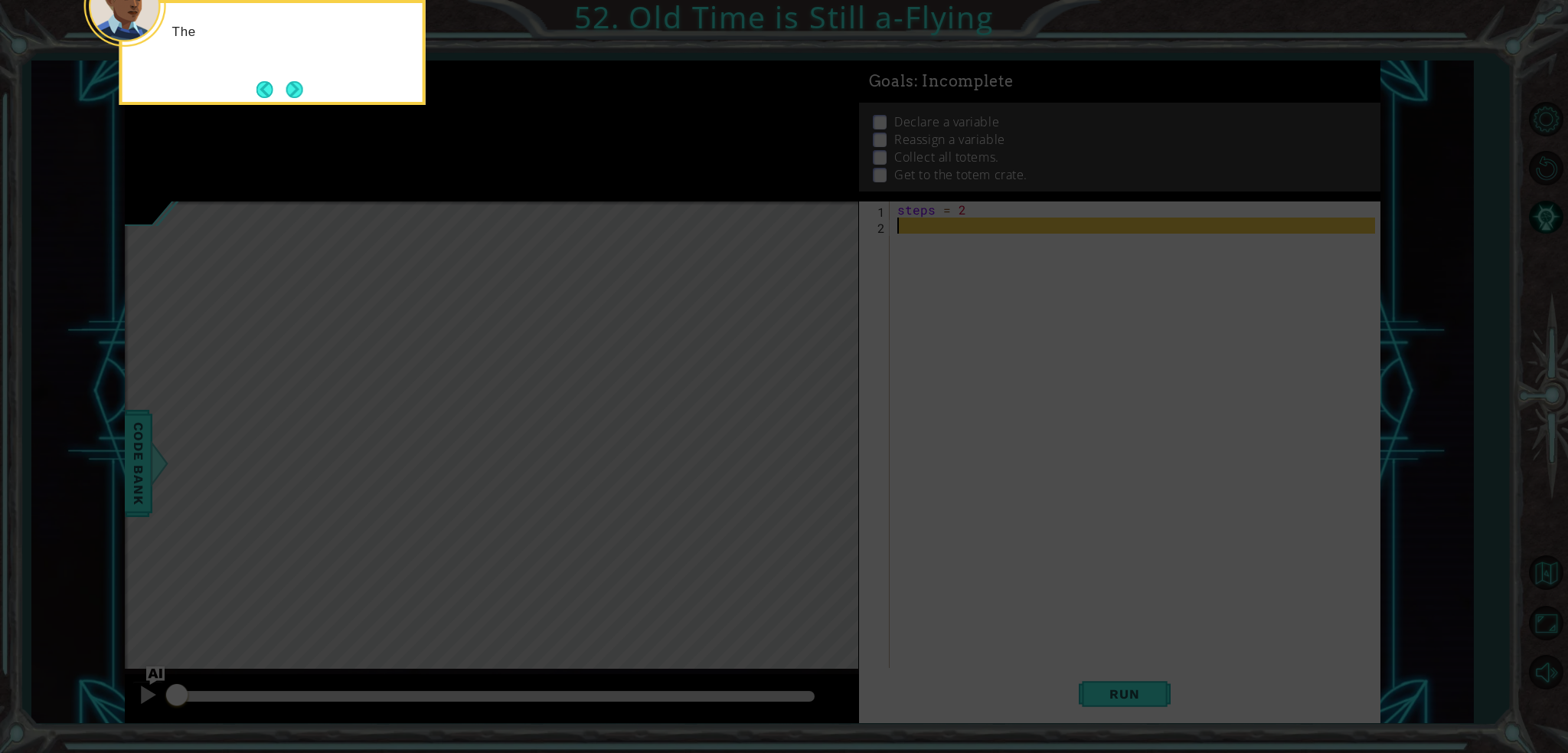
click at [300, 98] on button "Next" at bounding box center [294, 89] width 17 height 17
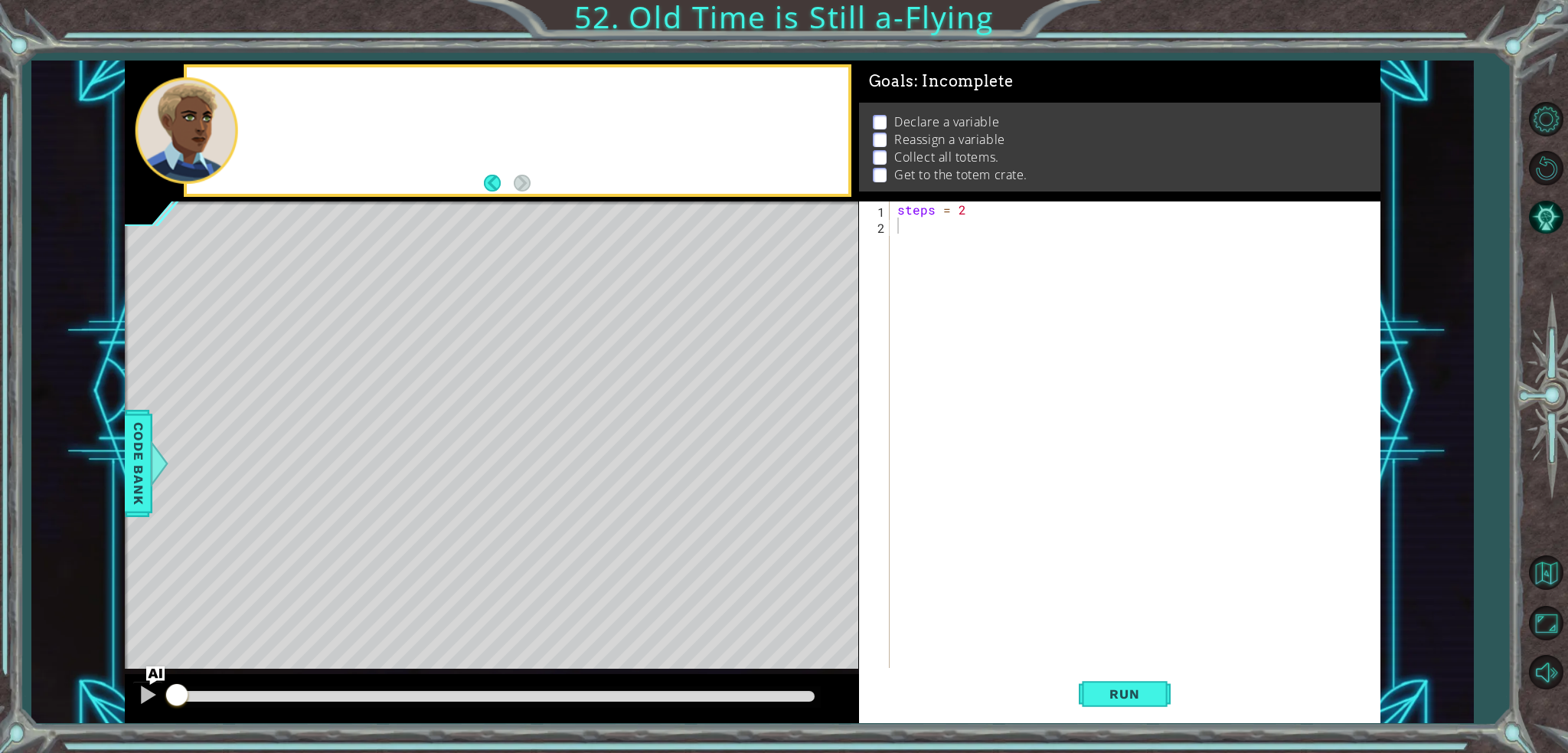
click at [300, 101] on div at bounding box center [517, 130] width 661 height 126
click at [1032, 225] on div "steps = 2" at bounding box center [1138, 451] width 489 height 498
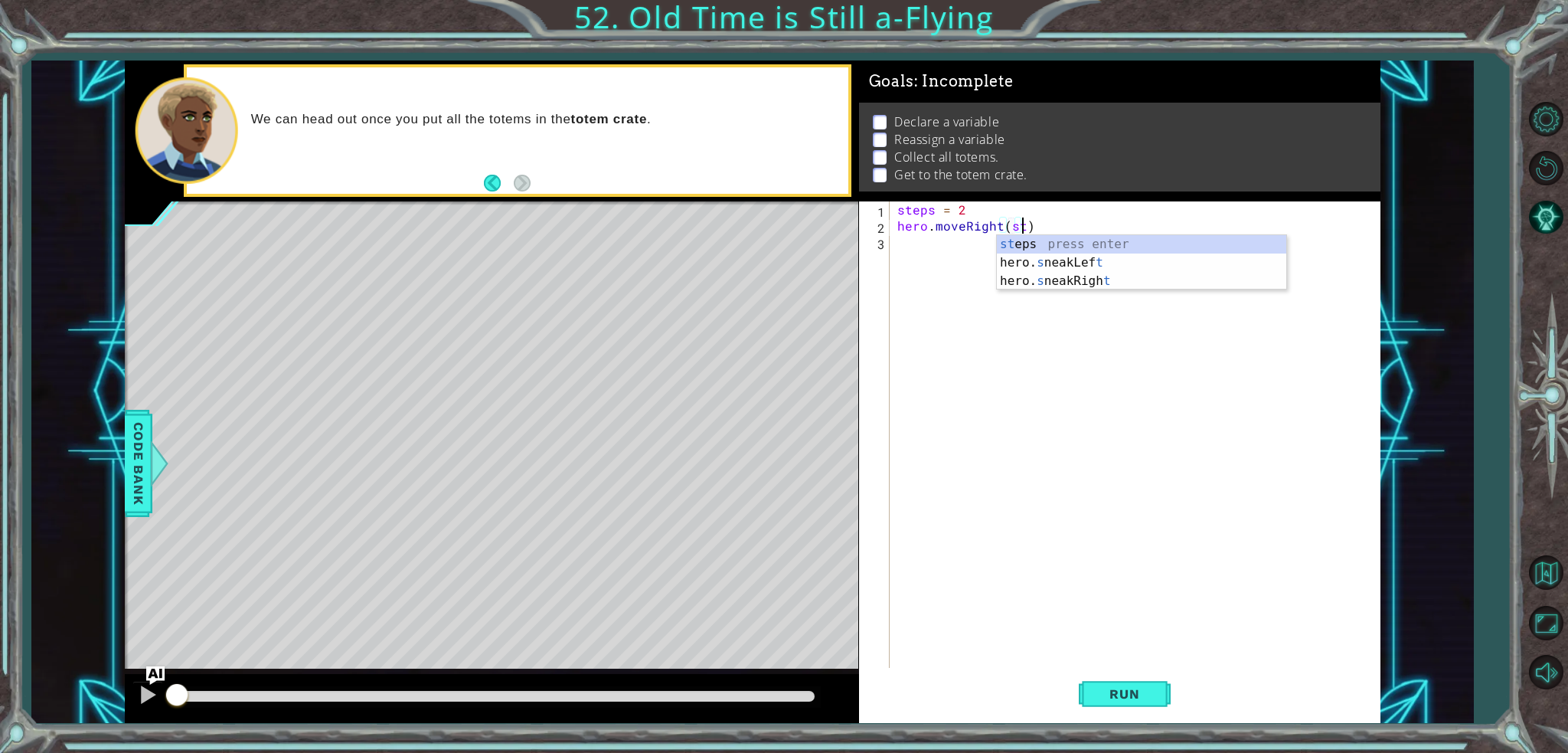
scroll to position [0, 8]
type textarea "hero.moveRight(steps)"
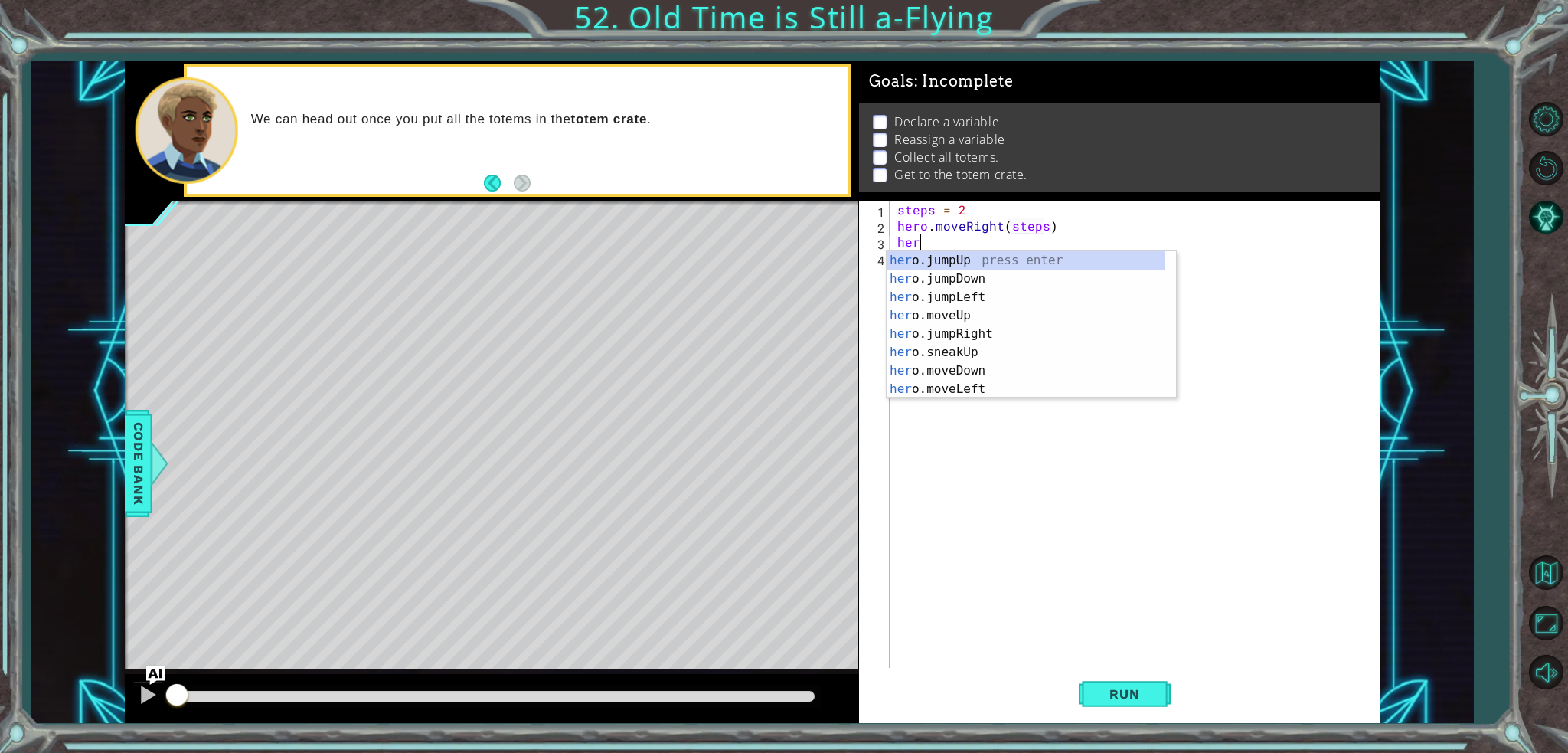
scroll to position [0, 0]
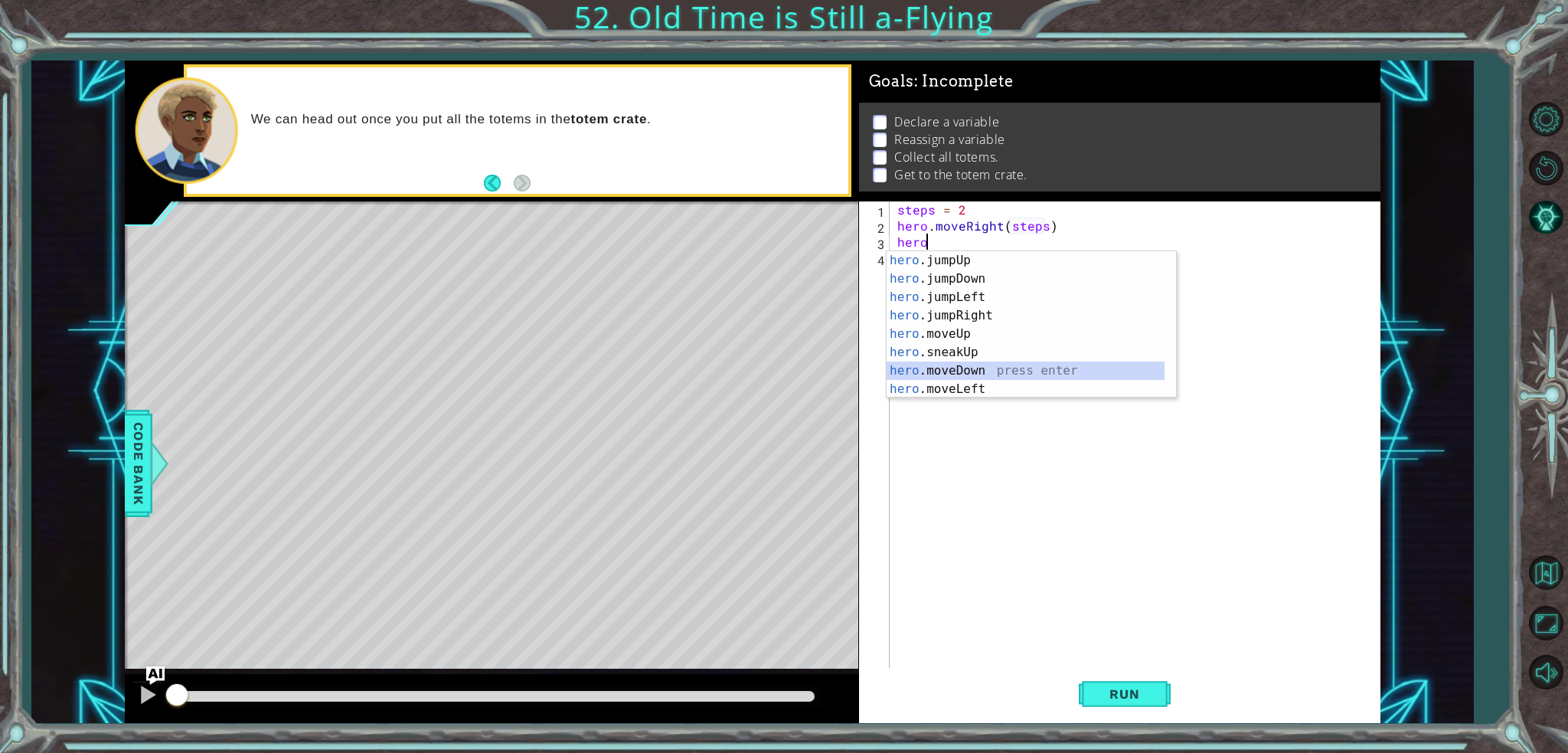
type textarea "hero.moveDown(1)"
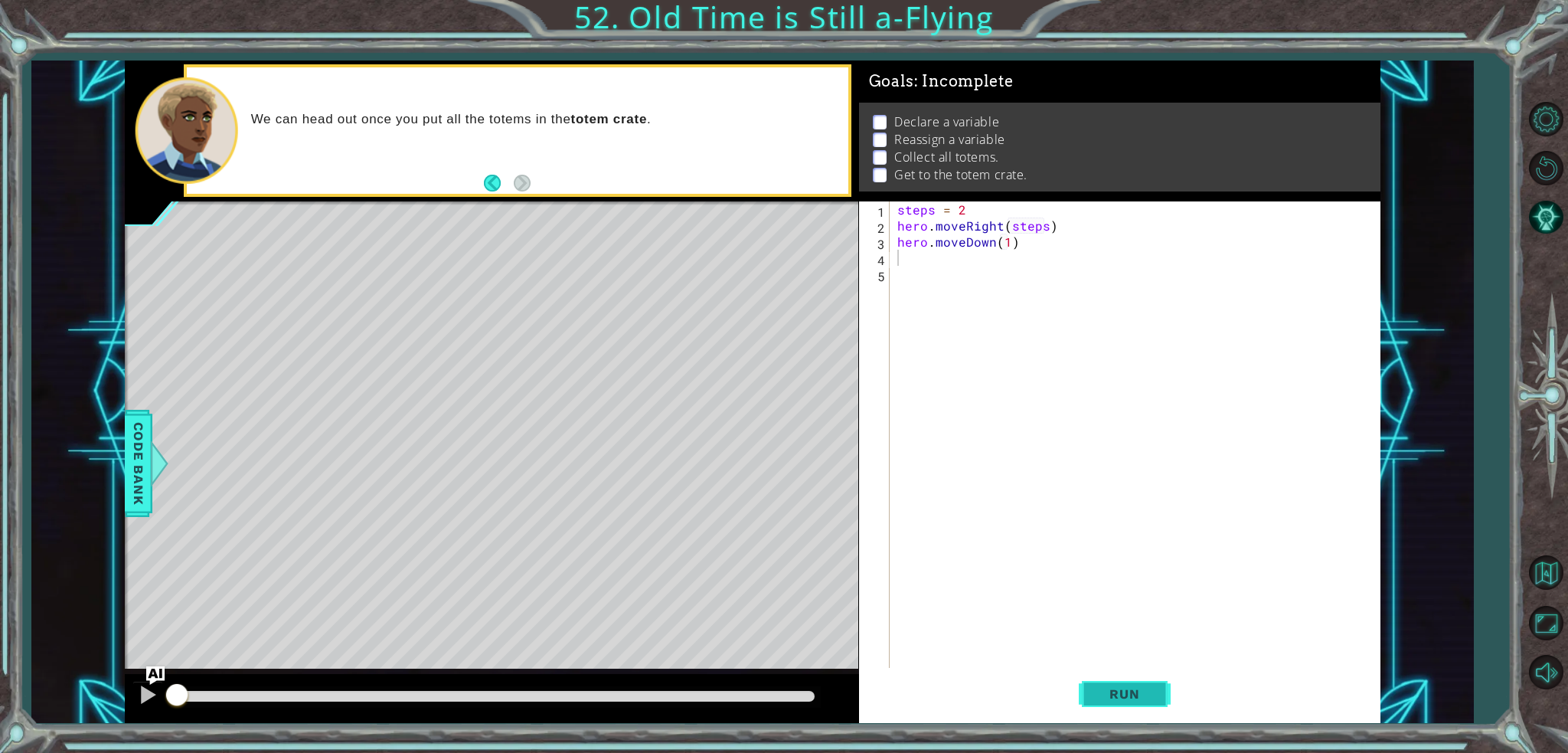
click at [1126, 677] on button "Run" at bounding box center [1125, 694] width 92 height 52
click at [1124, 686] on span "Run" at bounding box center [1124, 694] width 60 height 15
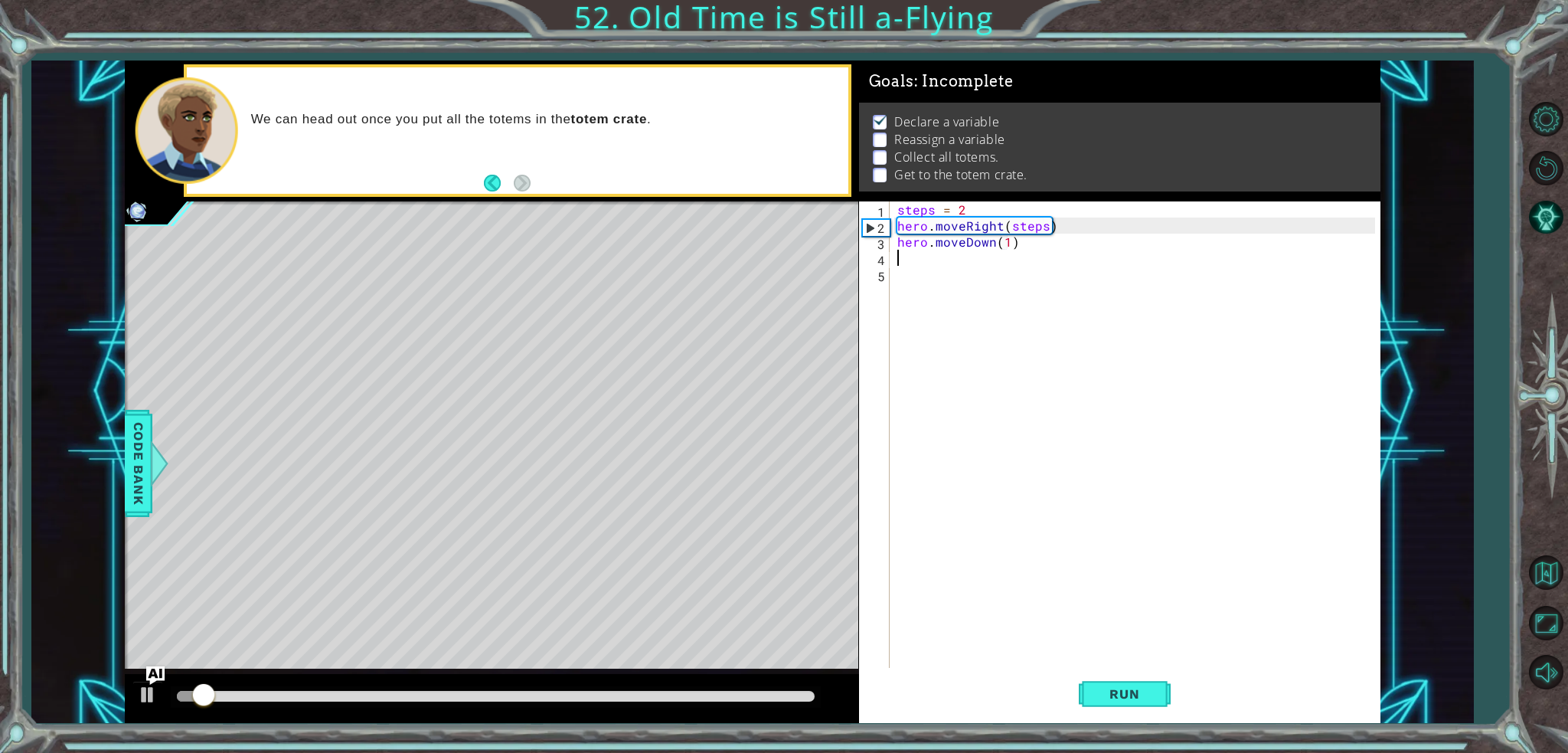
click at [1054, 256] on div "steps = 2 hero . moveRight ( steps ) hero . moveDown ( 1 )" at bounding box center [1138, 451] width 489 height 498
type textarea "g"
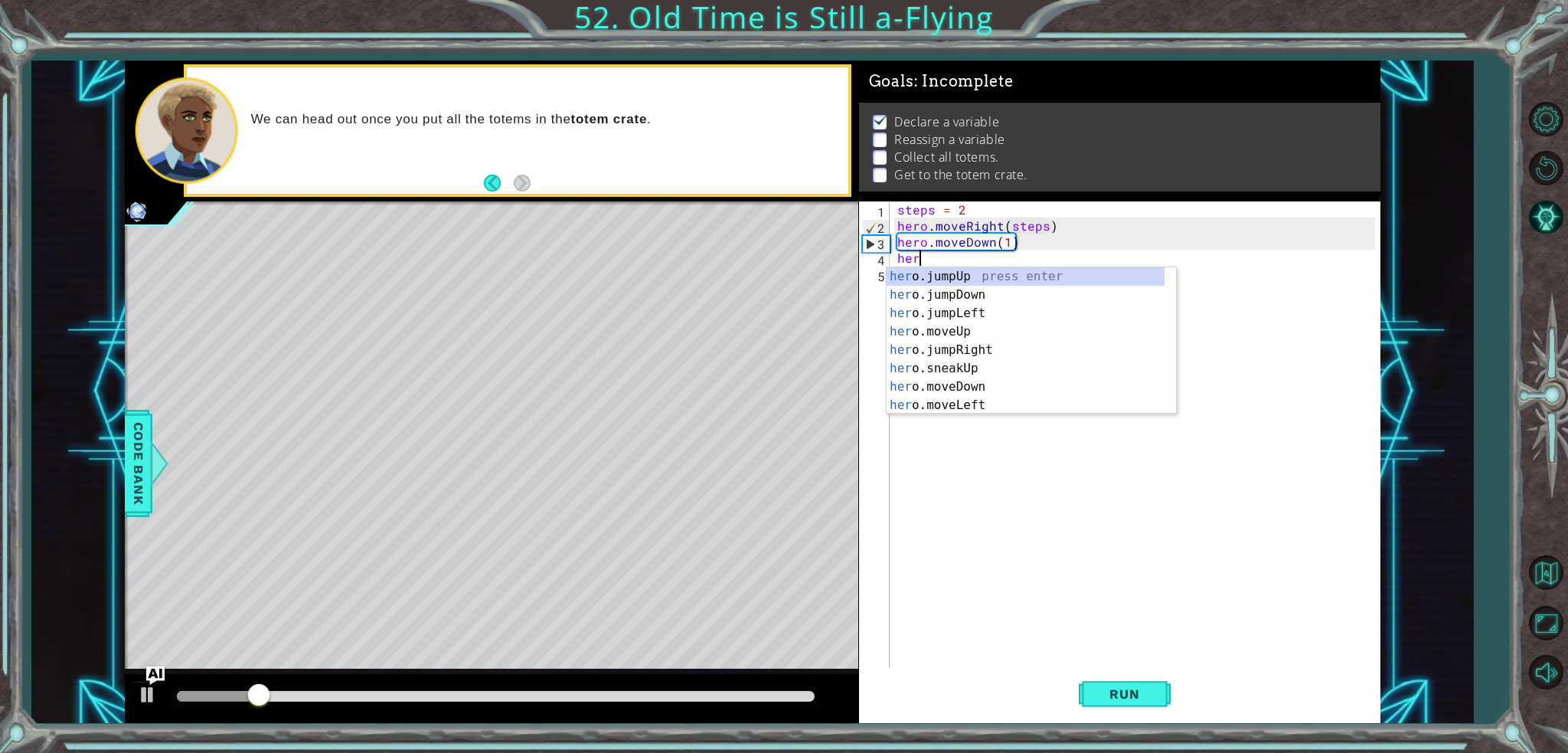
scroll to position [0, 0]
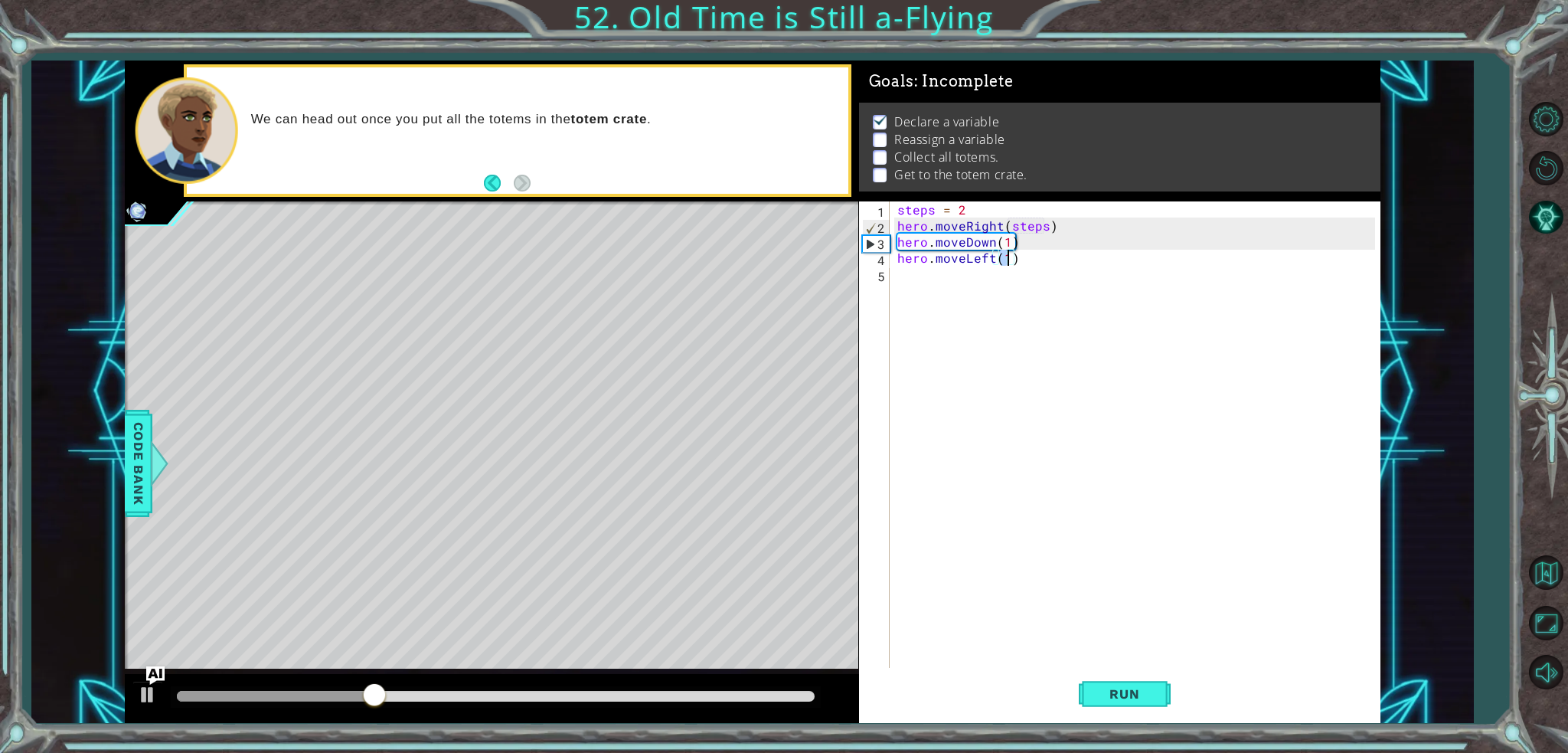
type textarea "hero.moveLeft(2)"
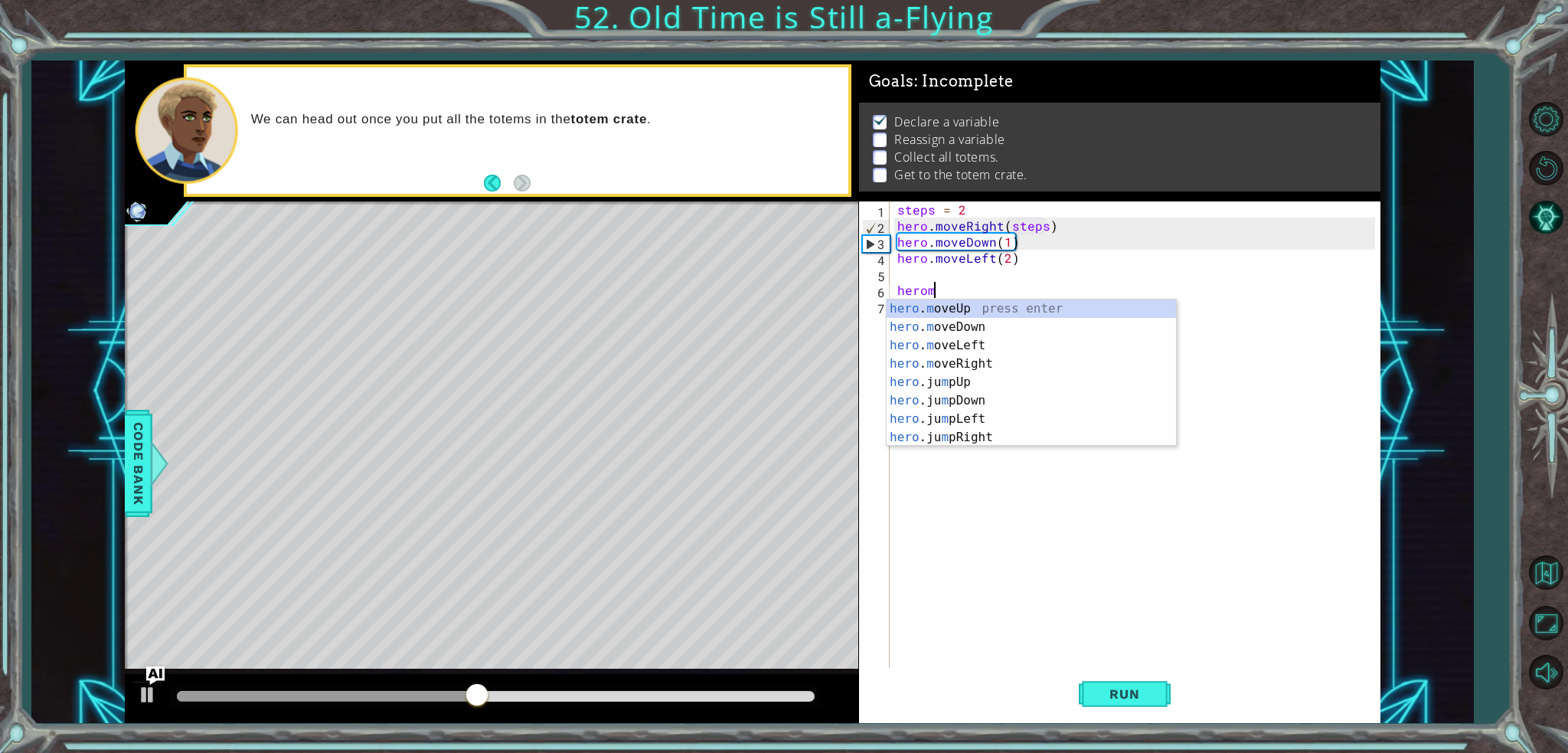
scroll to position [0, 2]
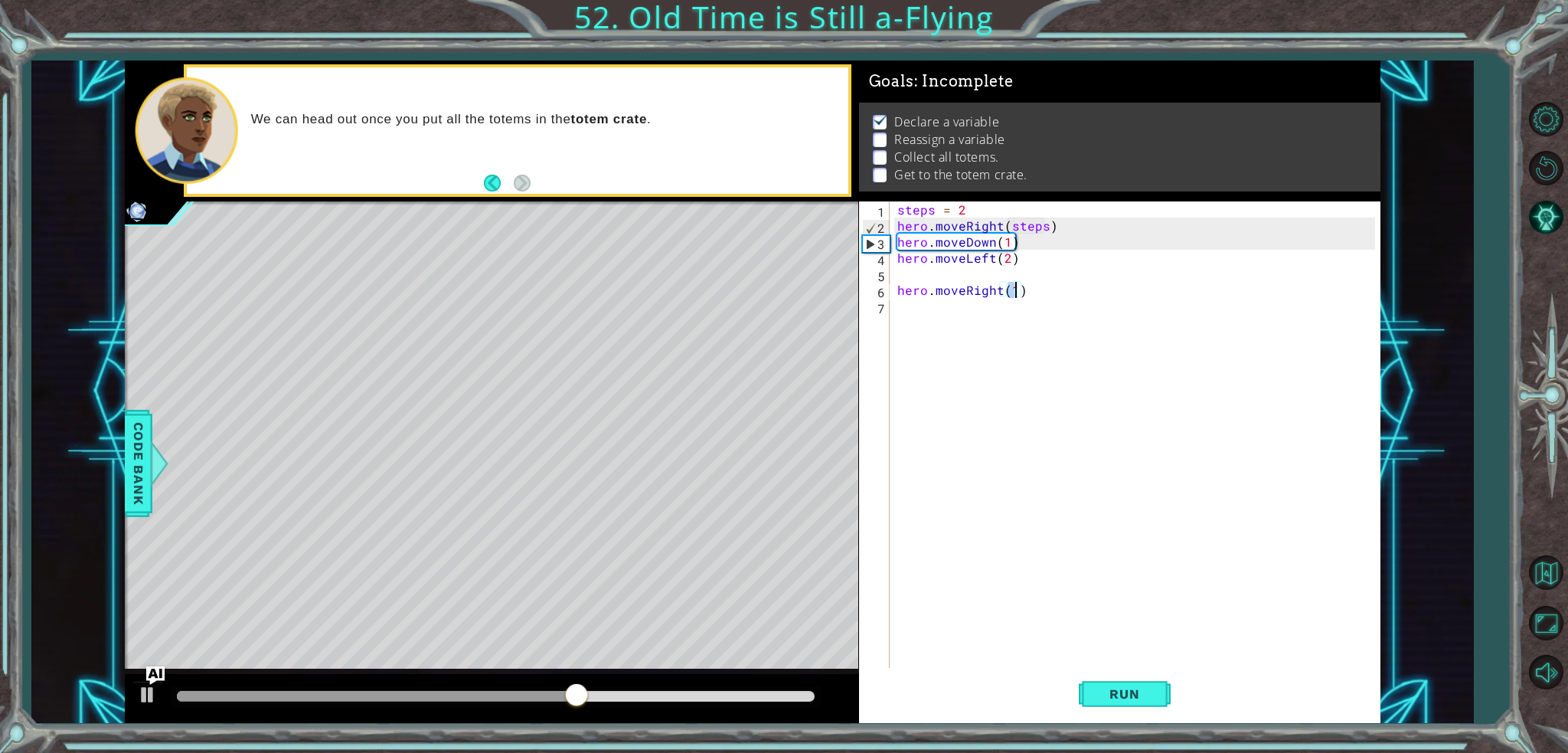
type textarea "hero.moveRight(4)"
click at [970, 322] on div "steps = 2 hero . moveRight ( steps ) hero . moveDown ( 1 ) hero . moveLeft ( 2 …" at bounding box center [1138, 451] width 489 height 498
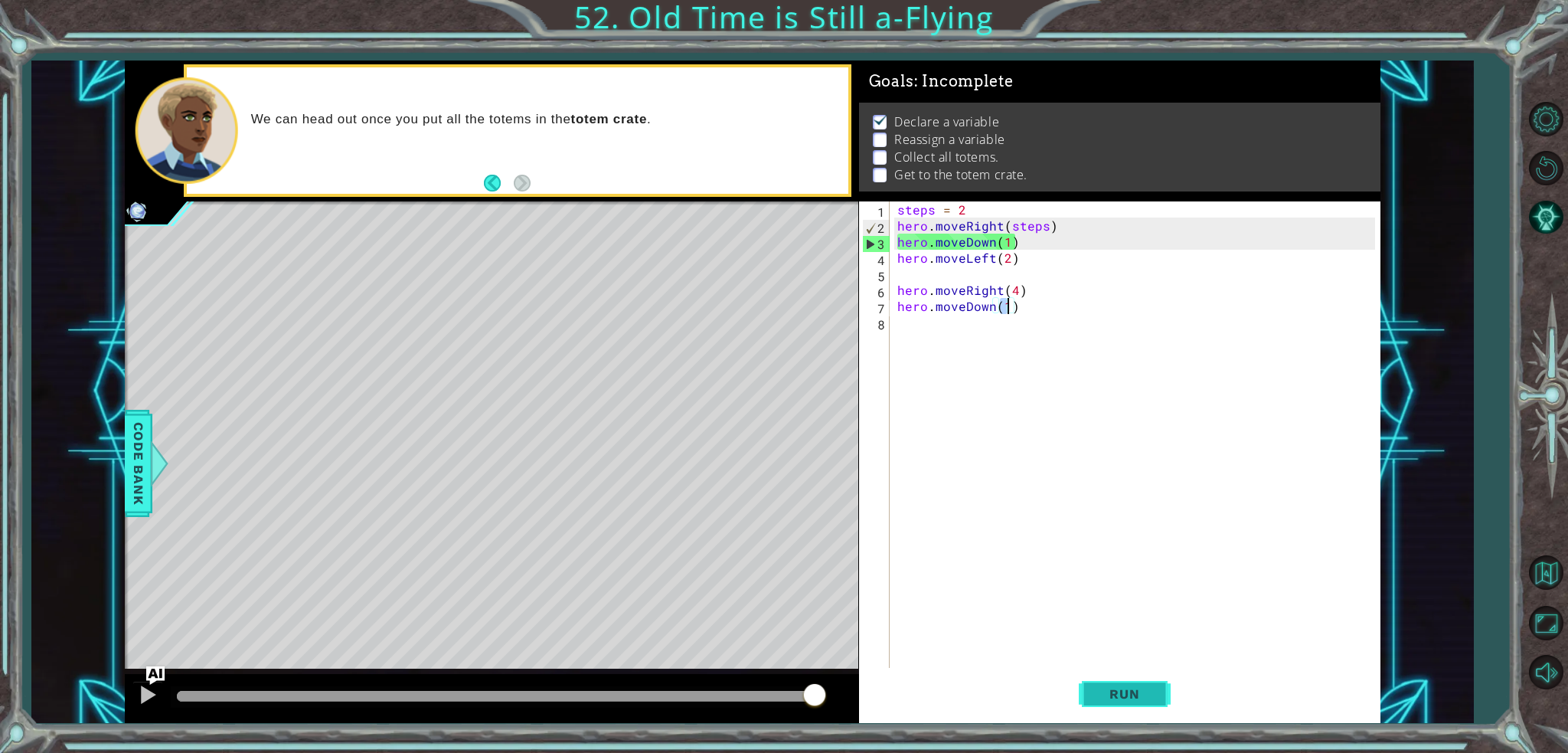
type textarea "hero.moveDown(1)"
click at [1109, 707] on button "Run" at bounding box center [1125, 694] width 92 height 52
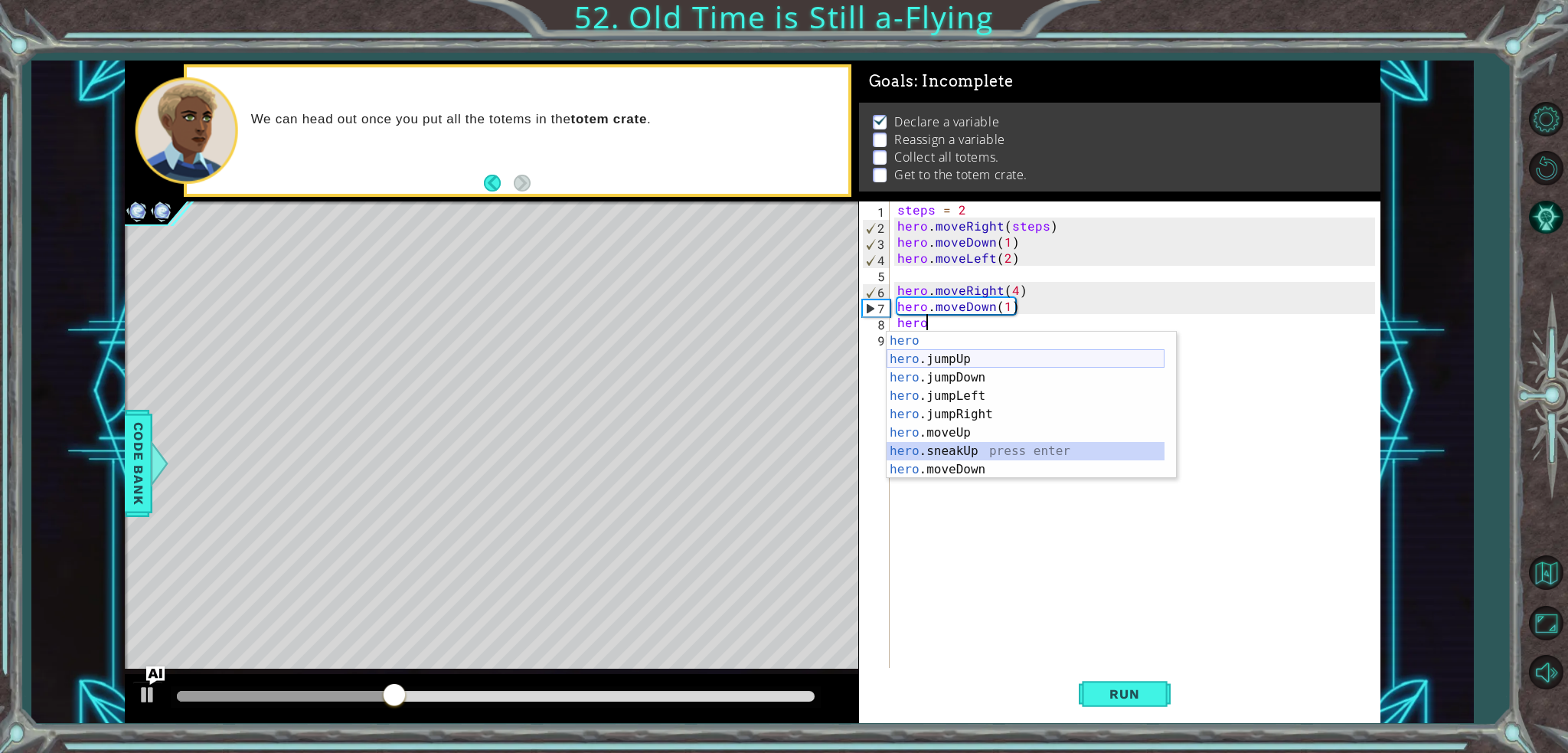
scroll to position [46, 0]
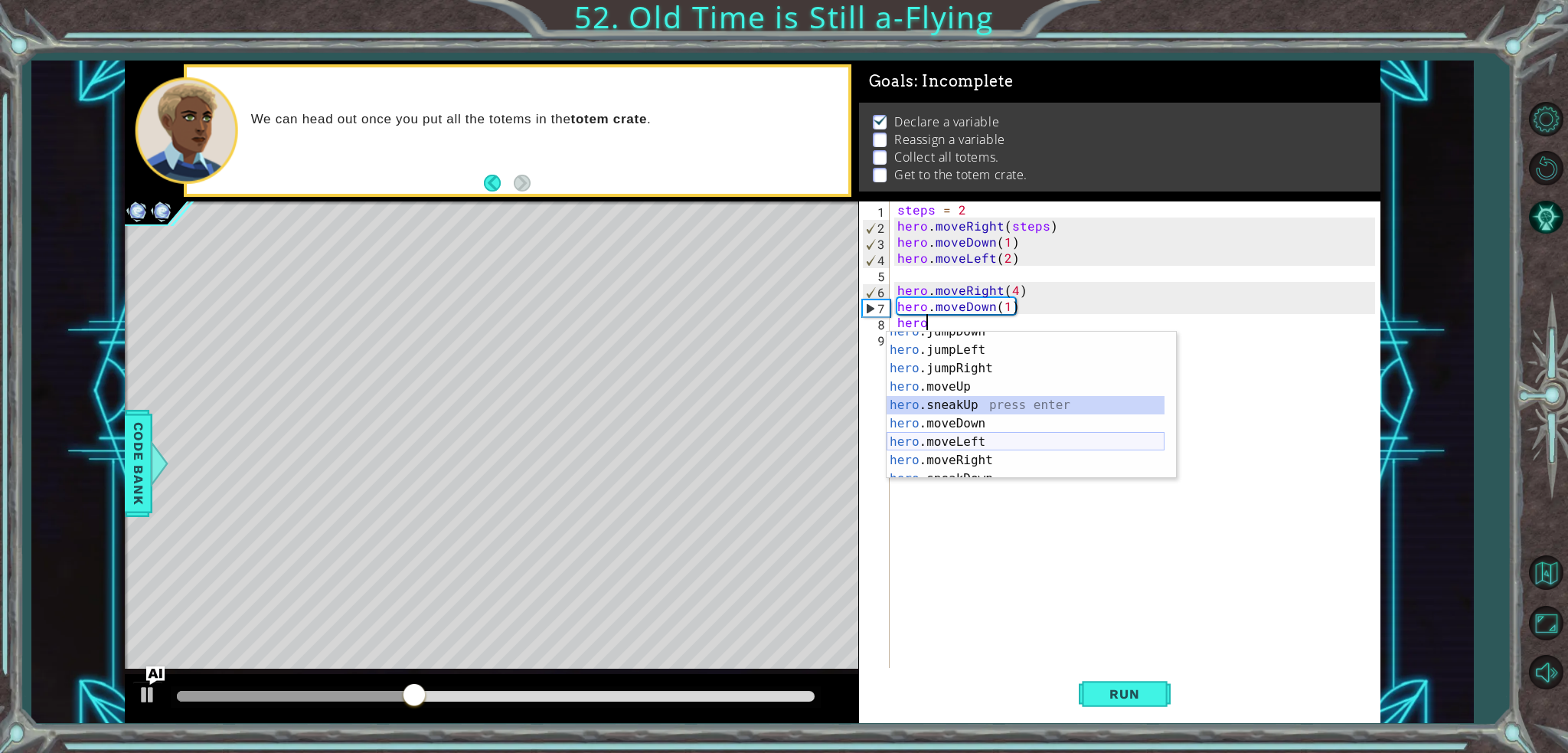
click at [972, 447] on div "hero .jumpDown press enter hero .jumpLeft press enter hero .jumpRight press ent…" at bounding box center [1026, 414] width 278 height 184
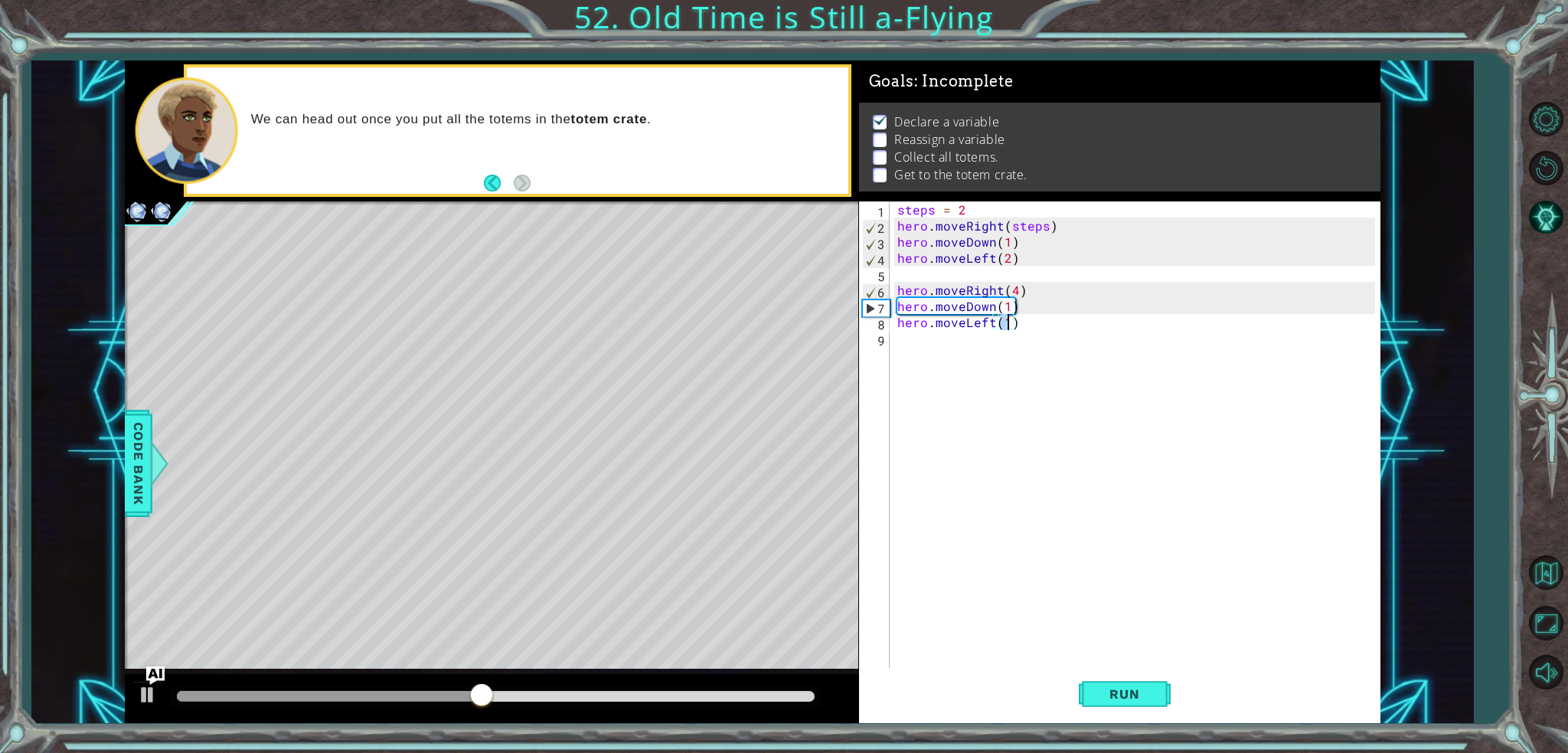
type textarea "hero.moveLeft(4)"
click at [1045, 323] on div "steps = 2 hero . moveRight ( steps ) hero . moveDown ( 1 ) hero . moveLeft ( 2 …" at bounding box center [1138, 451] width 489 height 498
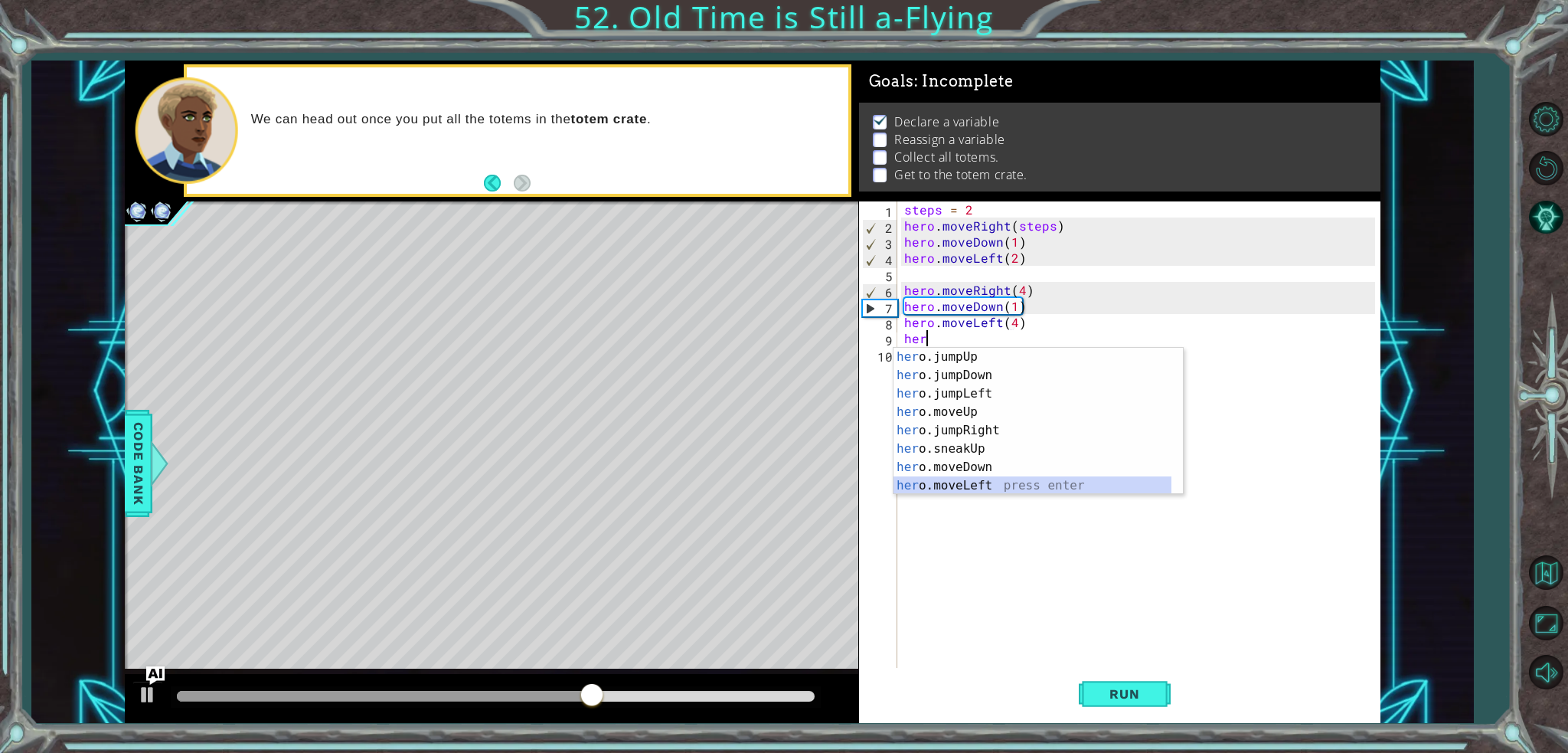
scroll to position [37, 0]
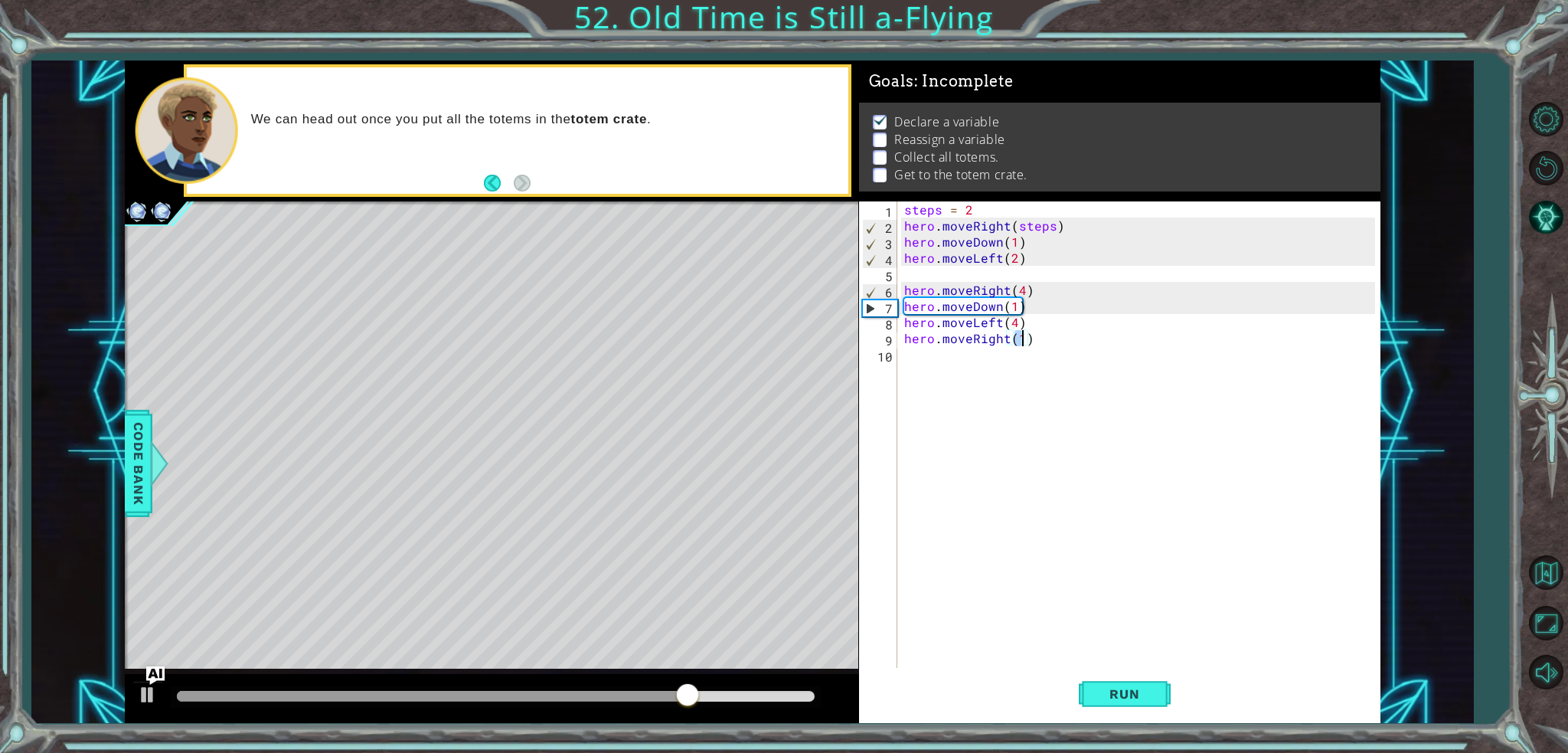
type textarea "hero.moveRight(6)"
click at [958, 350] on div "steps = 2 hero . moveRight ( steps ) hero . moveDown ( 1 ) hero . moveLeft ( 2 …" at bounding box center [1142, 451] width 482 height 498
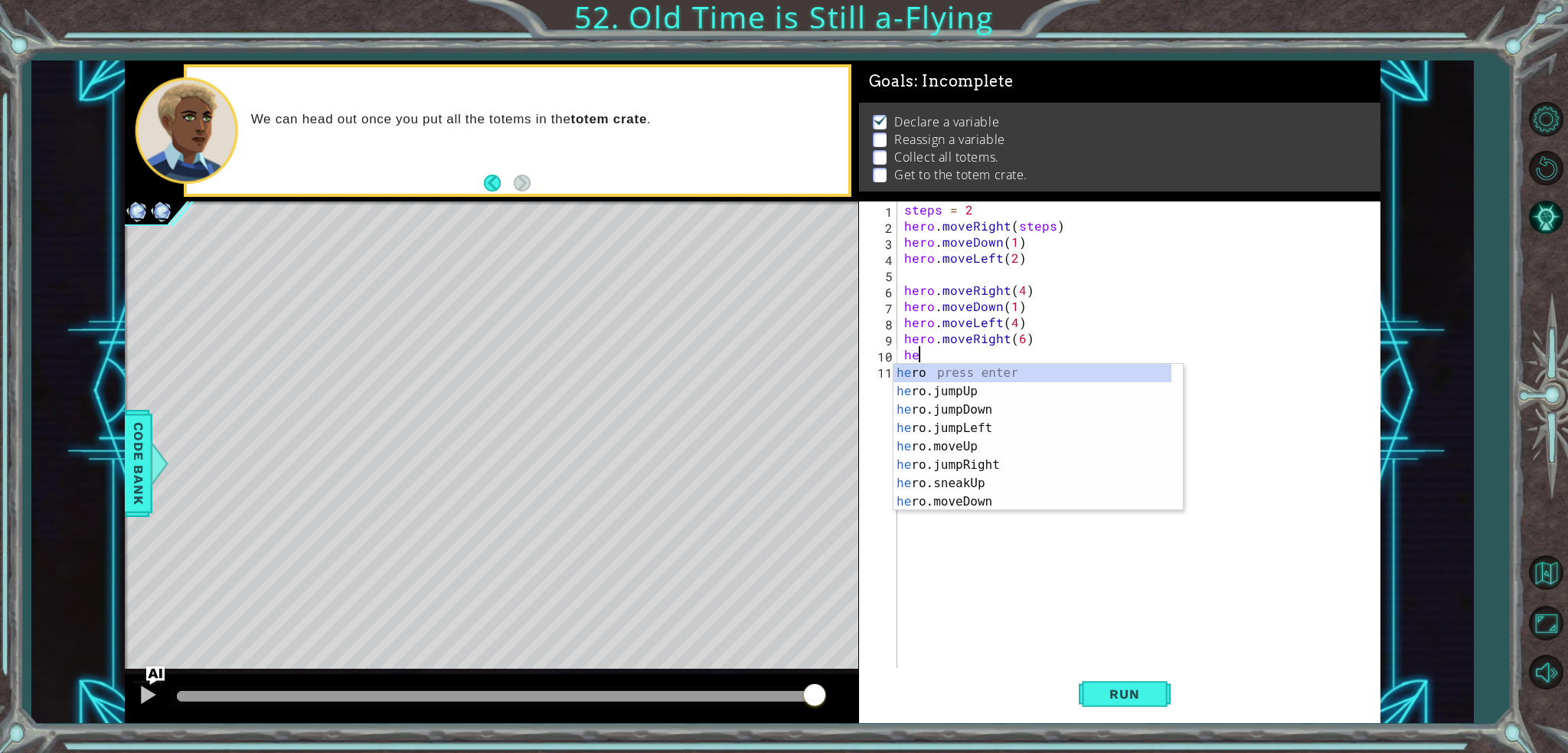
scroll to position [0, 0]
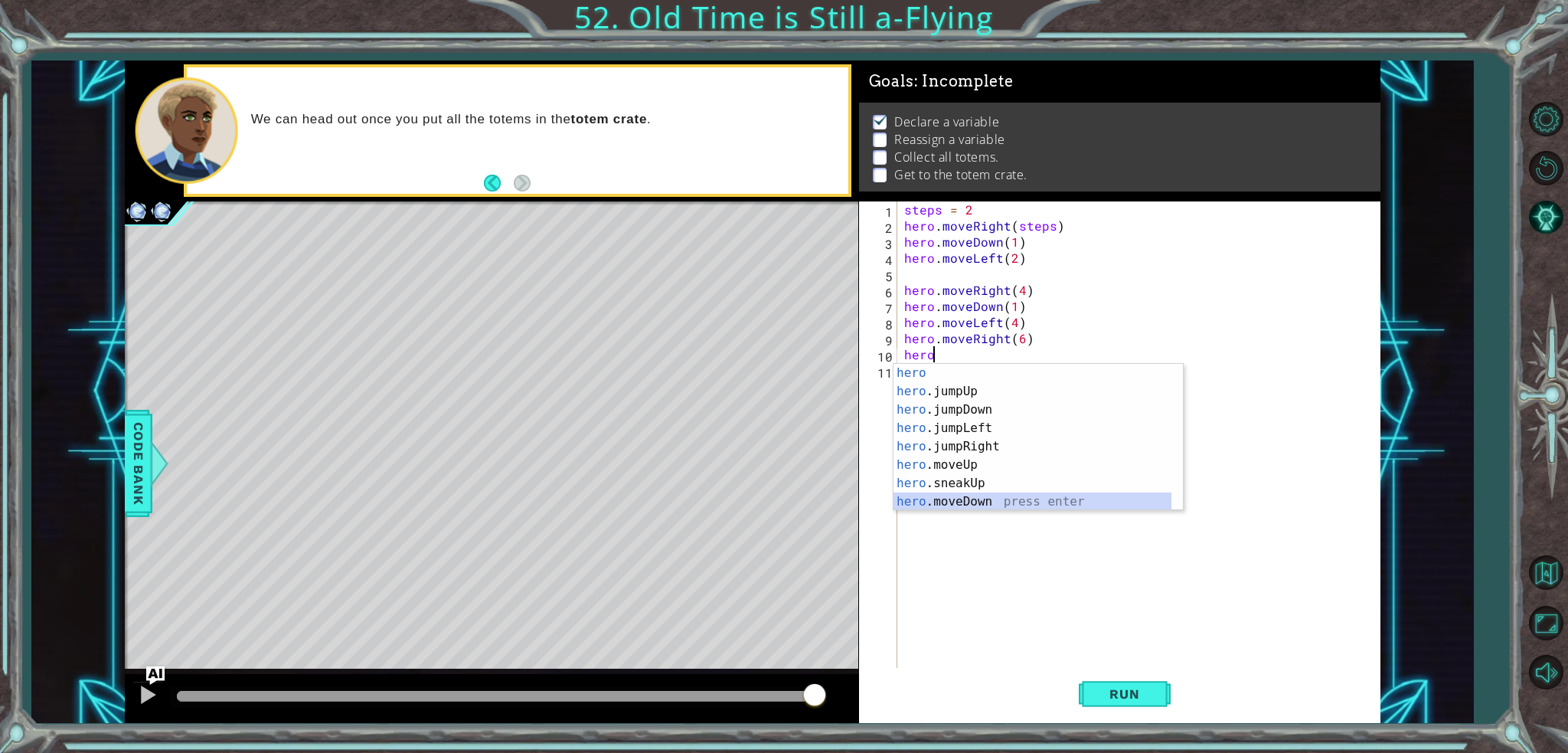
type textarea "hero.moveDown(1)"
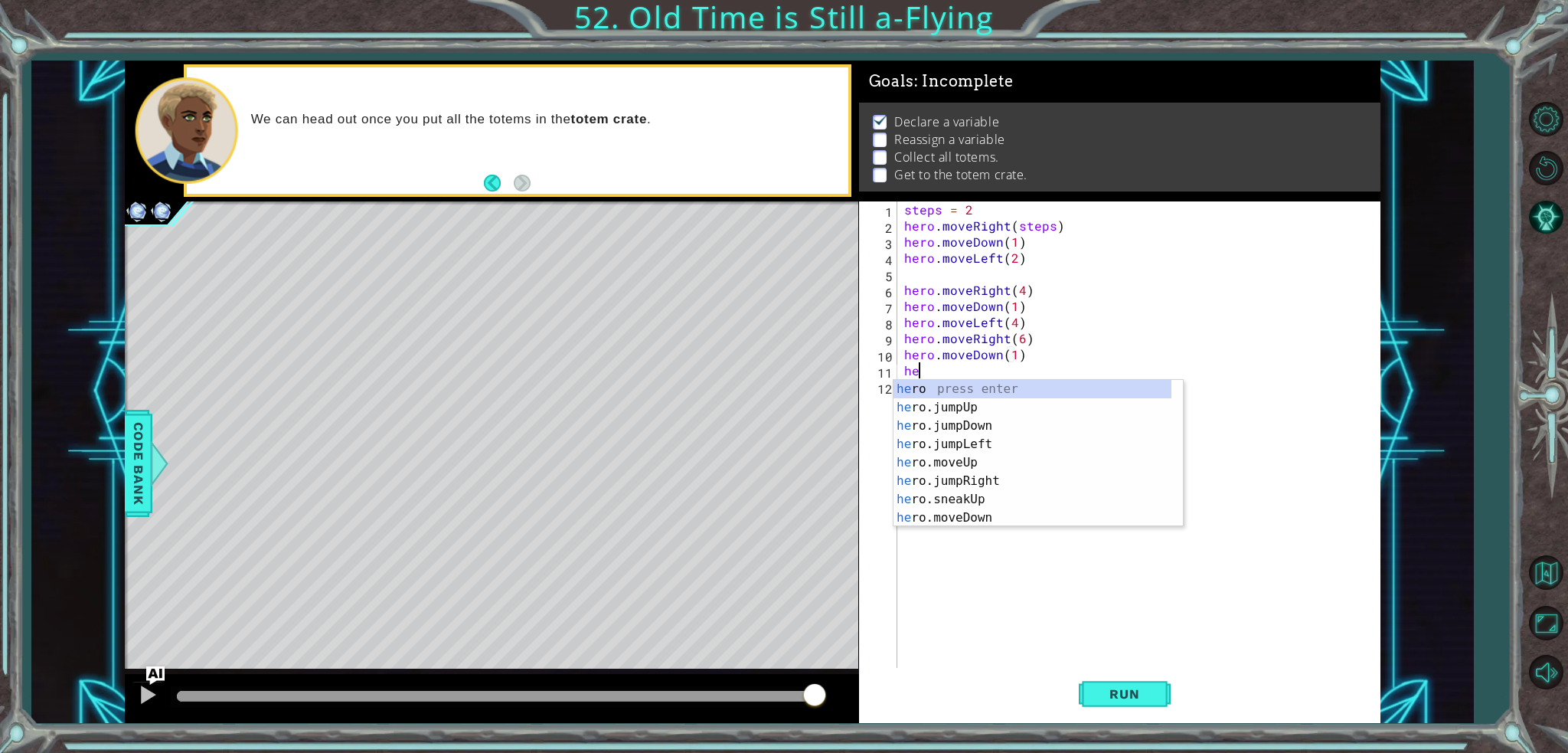
type textarea "her"
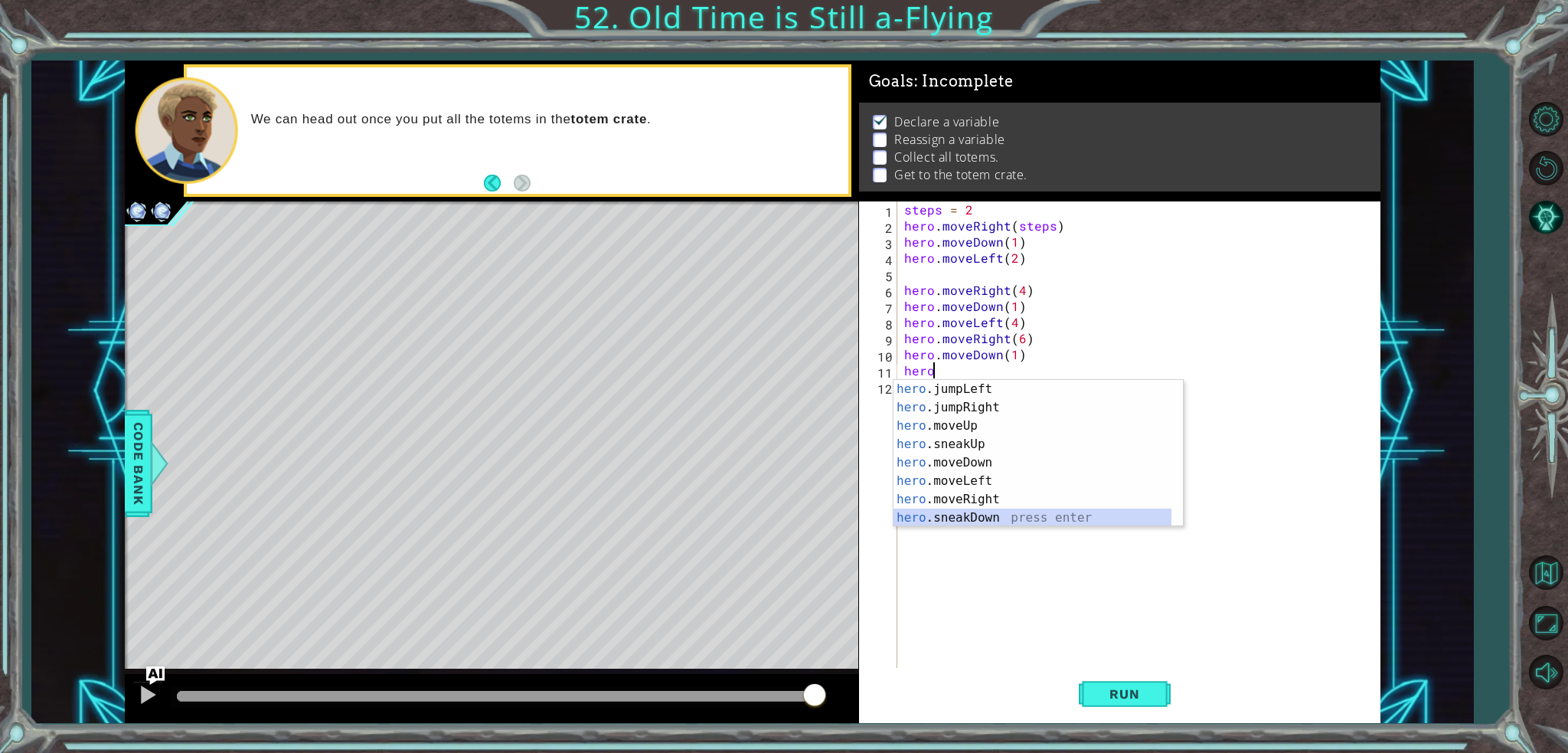
scroll to position [55, 0]
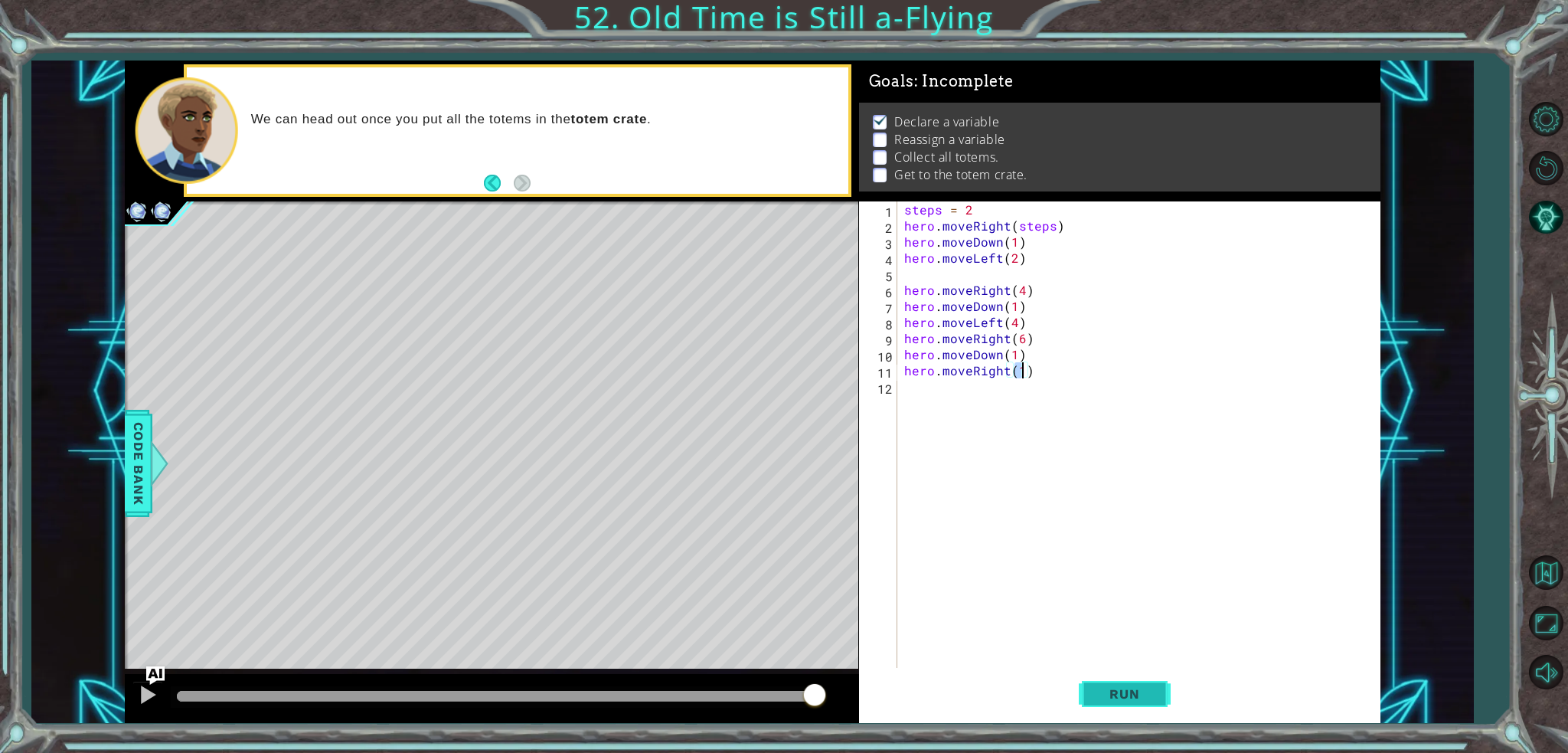
click at [1113, 697] on span "Run" at bounding box center [1124, 694] width 60 height 15
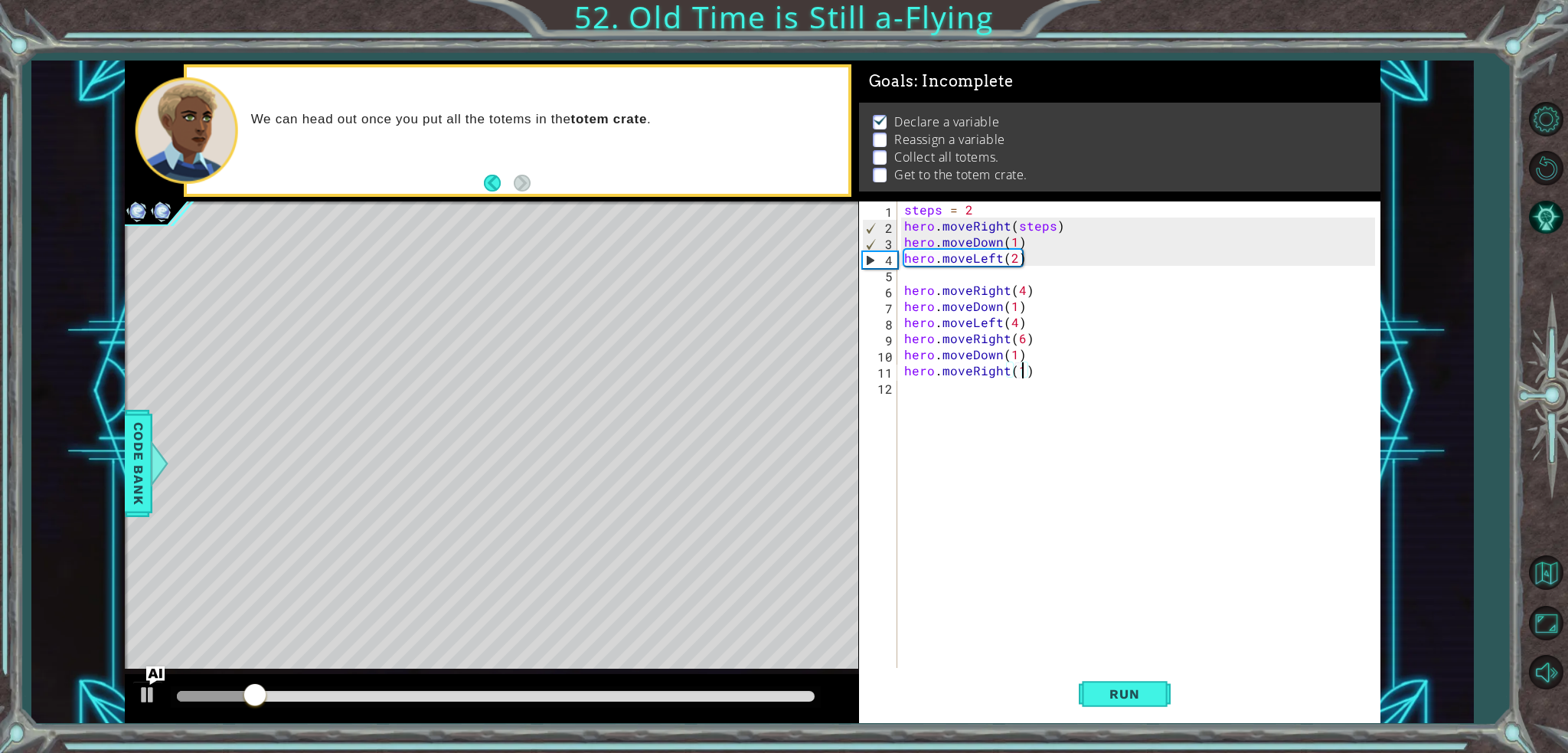
click at [973, 361] on div "steps = 2 hero . moveRight ( steps ) hero . moveDown ( 1 ) hero . moveLeft ( 2 …" at bounding box center [1142, 451] width 482 height 498
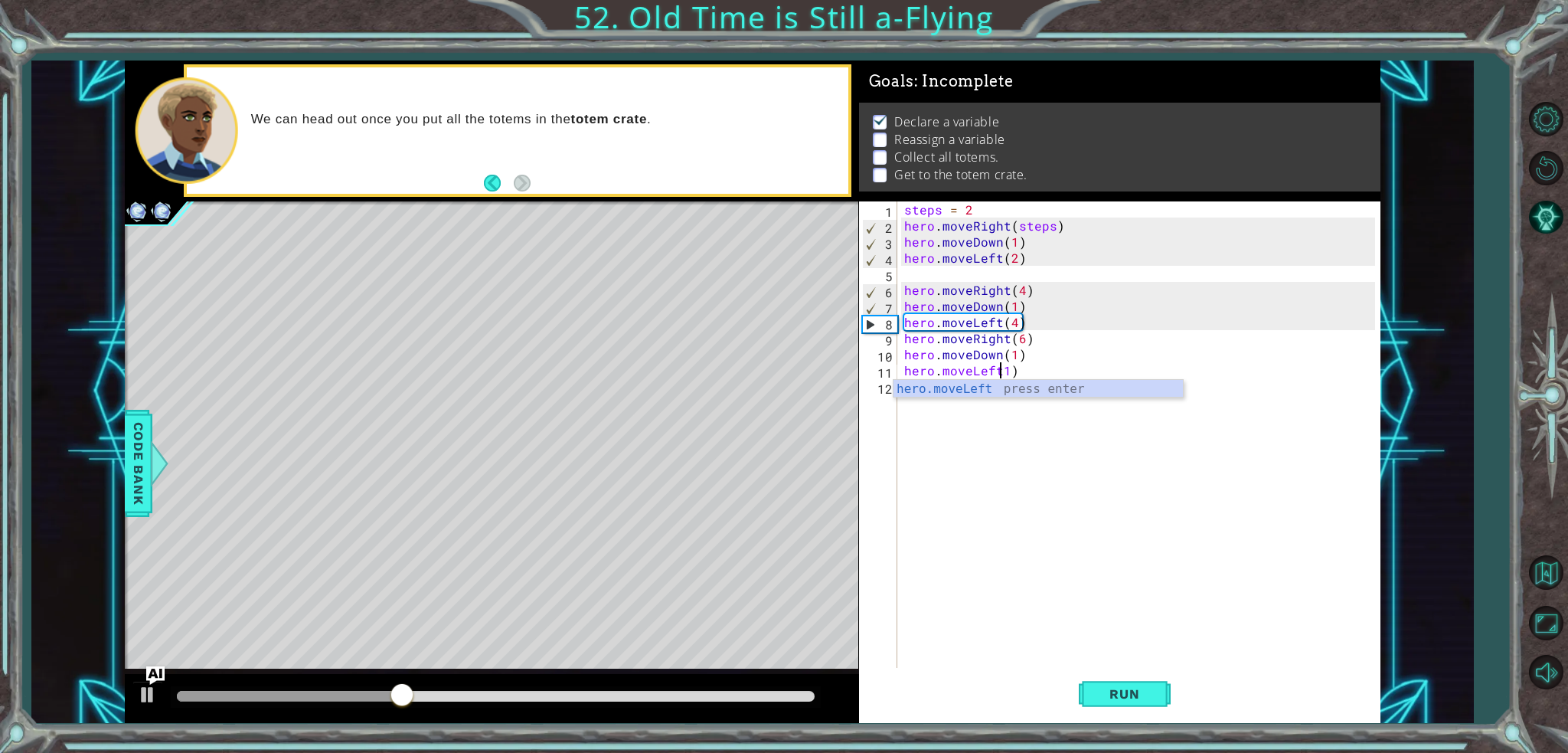
scroll to position [0, 6]
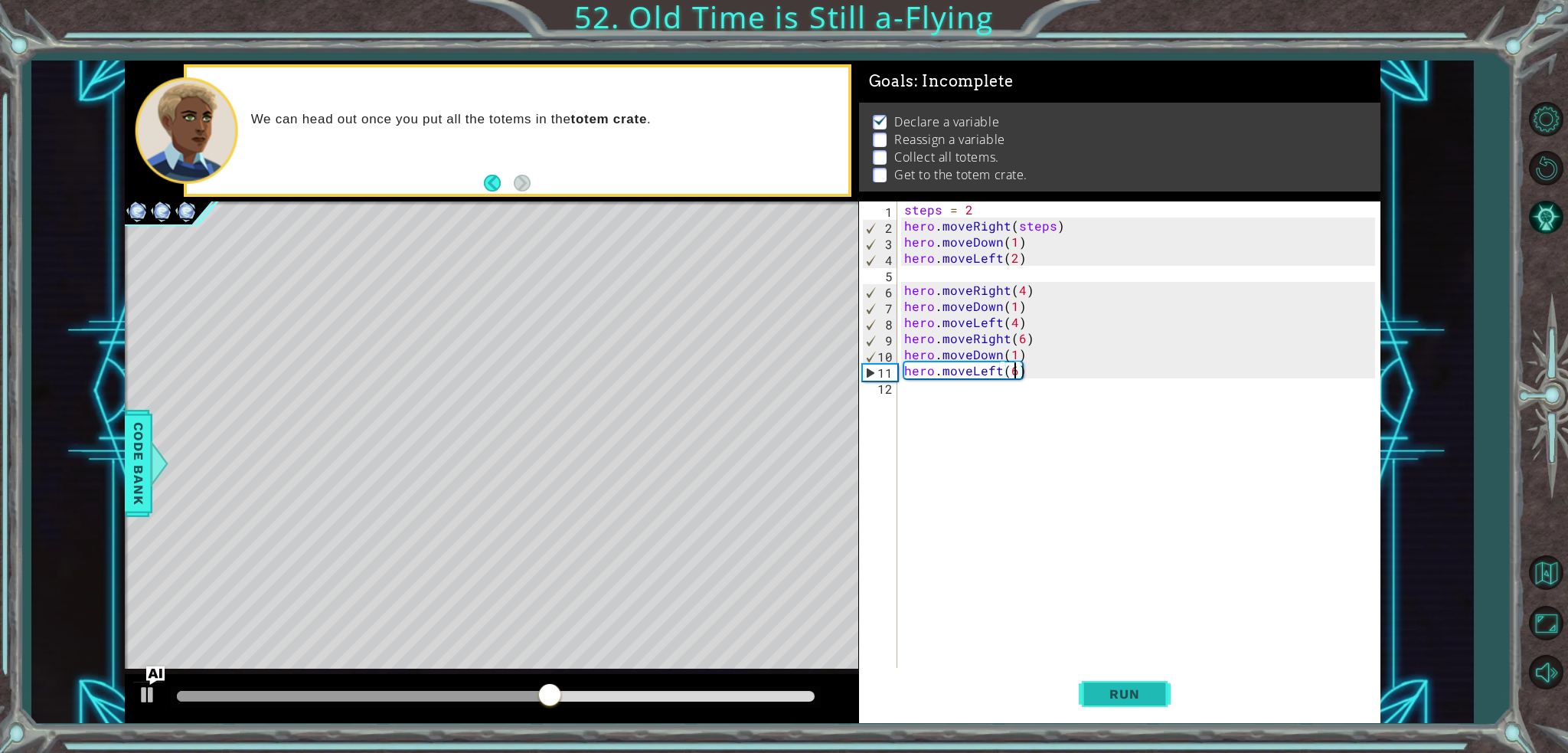
type textarea "hero.moveLeft(6)"
click at [1145, 698] on span "Run" at bounding box center [1124, 694] width 60 height 15
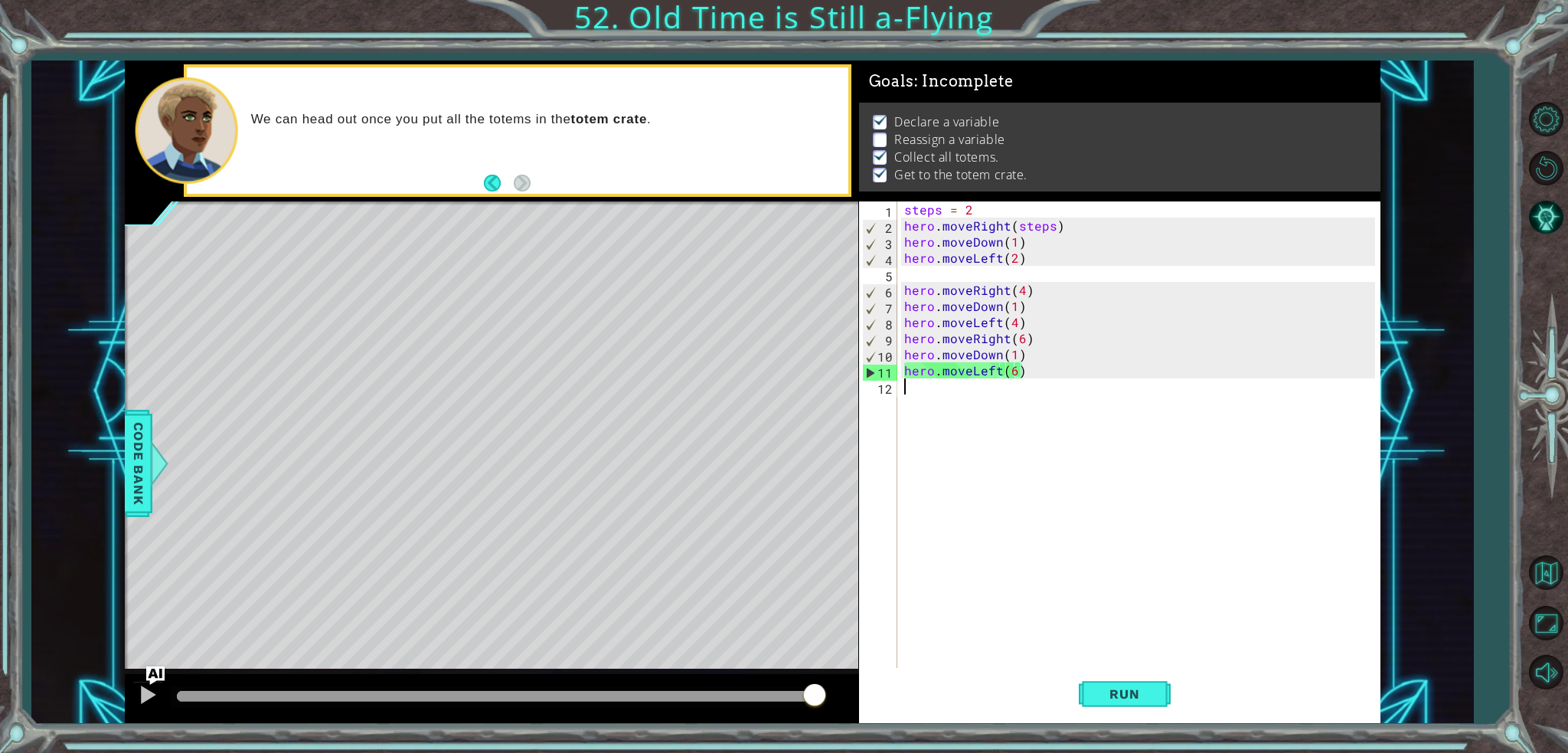
drag, startPoint x: 1145, startPoint y: 698, endPoint x: 1023, endPoint y: 612, distance: 149.3
click at [1023, 612] on div "steps = 2 hero . moveRight ( steps ) hero . moveDown ( 1 ) hero . moveLeft ( 2 …" at bounding box center [1142, 451] width 482 height 498
click at [962, 262] on div "steps = 2 hero . moveRight ( steps ) hero . moveDown ( 1 ) hero . moveLeft ( 2 …" at bounding box center [1142, 451] width 482 height 498
type textarea "hero.moveLeft(2)"
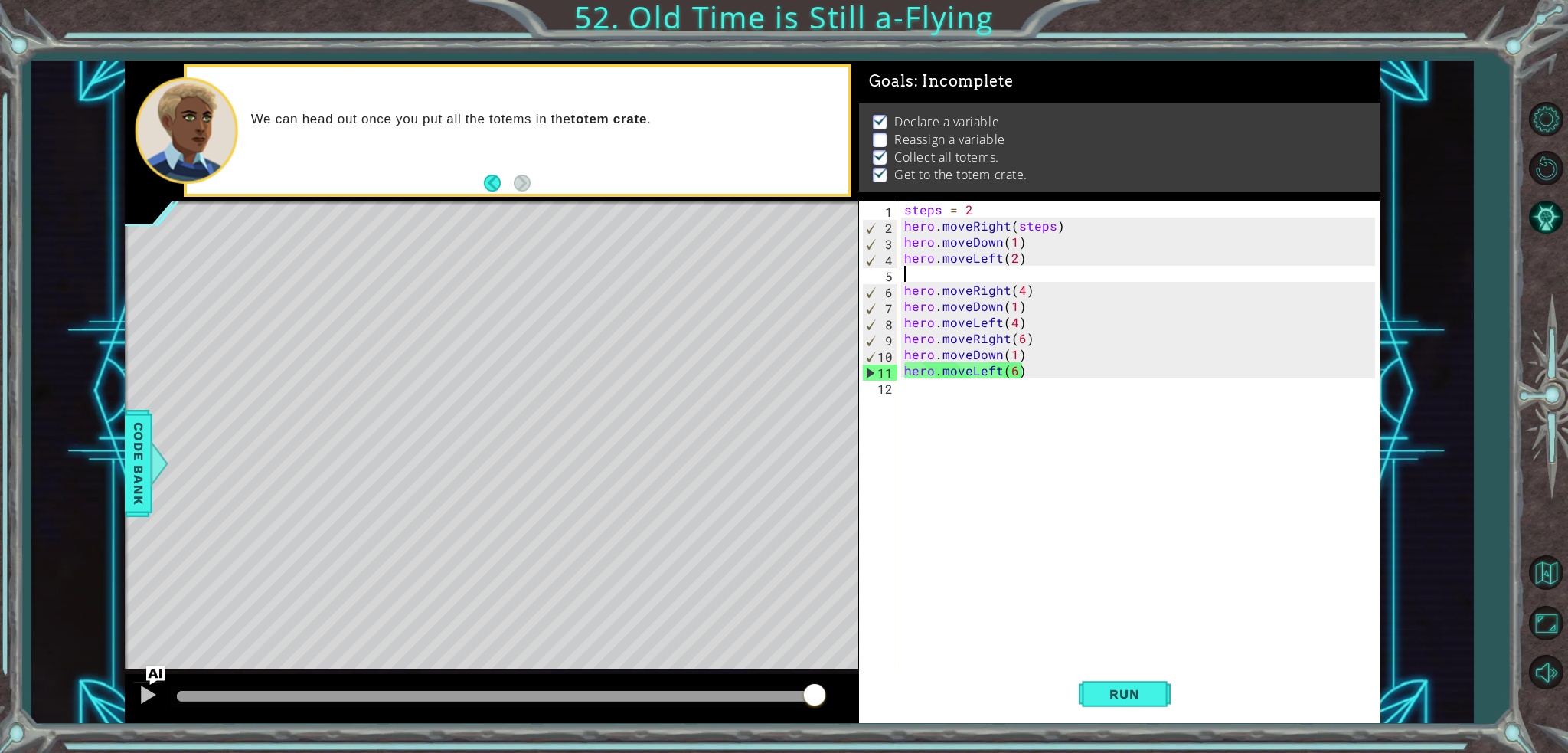
click at [946, 272] on div "steps = 2 hero . moveRight ( steps ) hero . moveDown ( 1 ) hero . moveLeft ( 2 …" at bounding box center [1142, 451] width 482 height 498
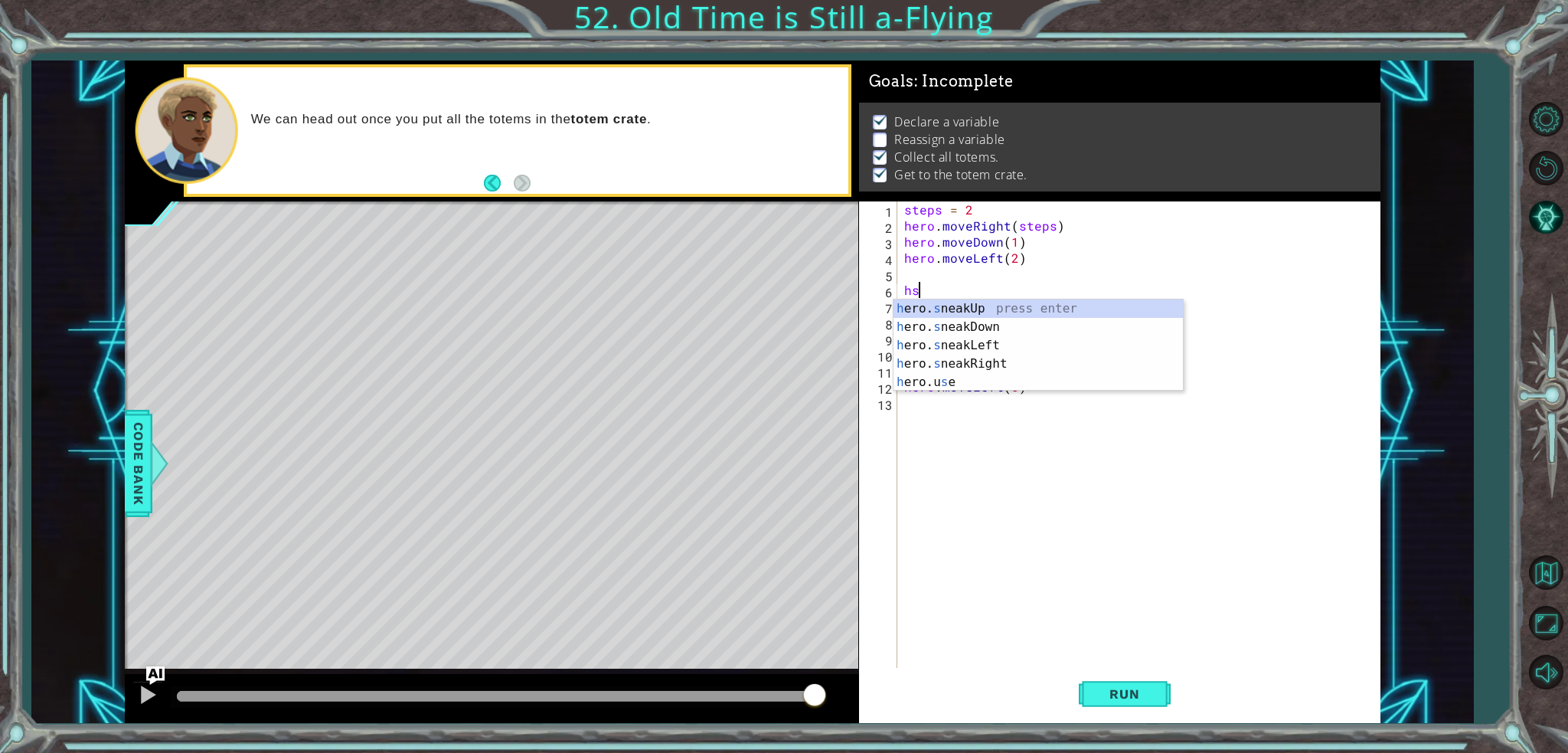
type textarea "h"
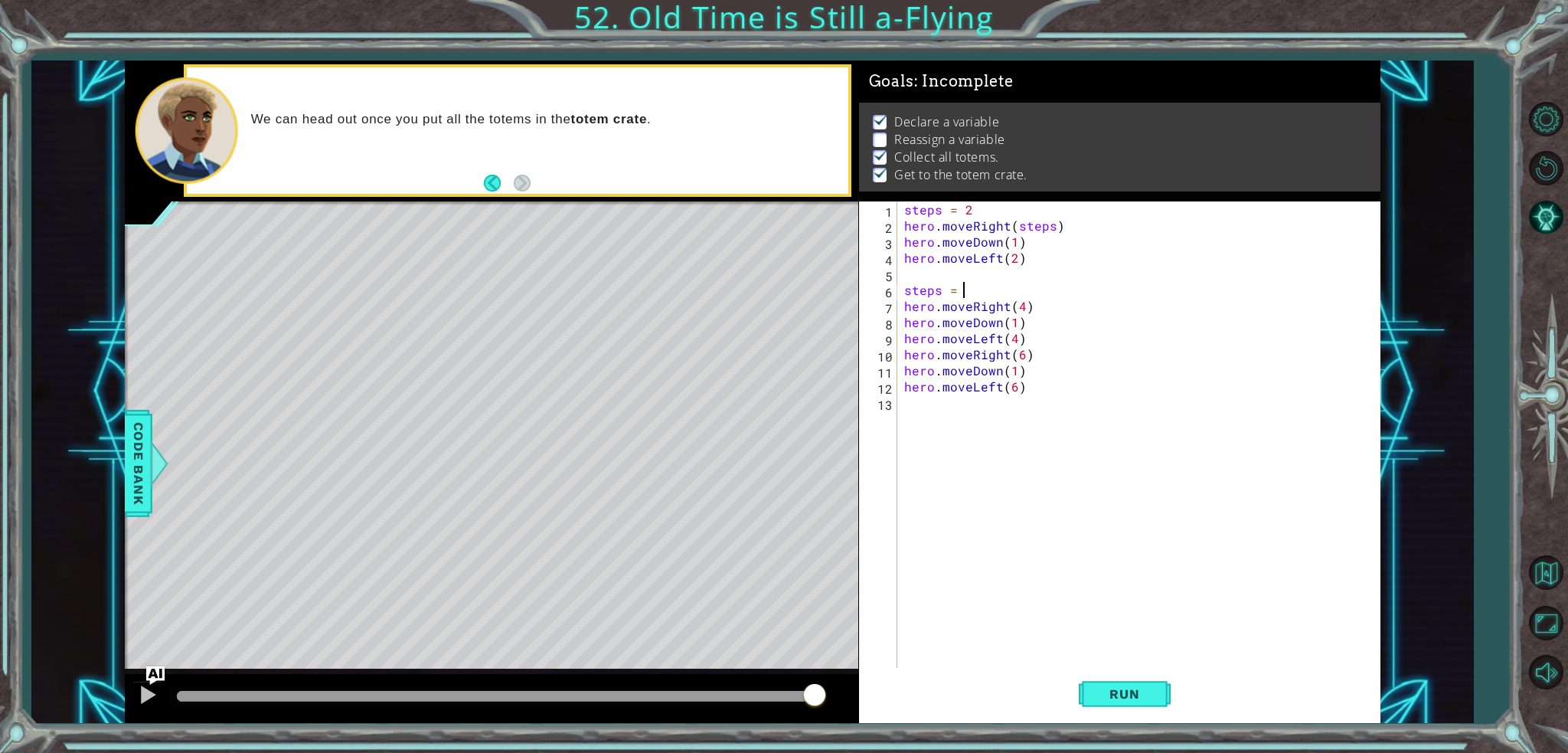
scroll to position [0, 3]
click at [1026, 305] on div "steps = 2 hero . moveRight ( steps ) hero . moveDown ( 1 ) hero . moveLeft ( 2 …" at bounding box center [1142, 451] width 482 height 498
type textarea "hero.moveRight(6)"
click at [1129, 678] on button "Run" at bounding box center [1125, 694] width 92 height 52
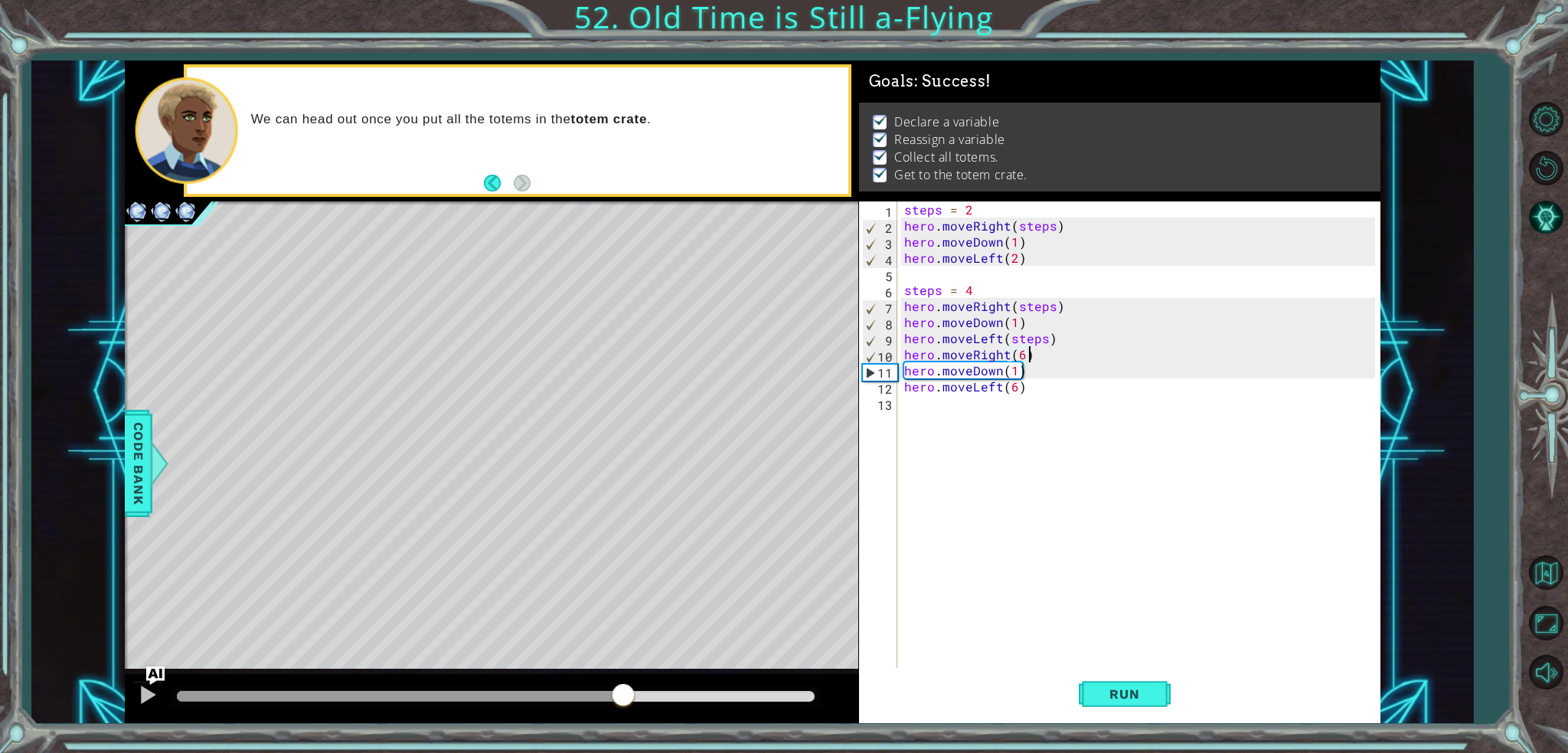
drag, startPoint x: 623, startPoint y: 701, endPoint x: 1210, endPoint y: 693, distance: 587.1
click at [1210, 693] on div "1 ההההההההההההההההההההההההההההההההההההההההההההההההההההההההההההההההההההההההההההה…" at bounding box center [752, 391] width 1256 height 662
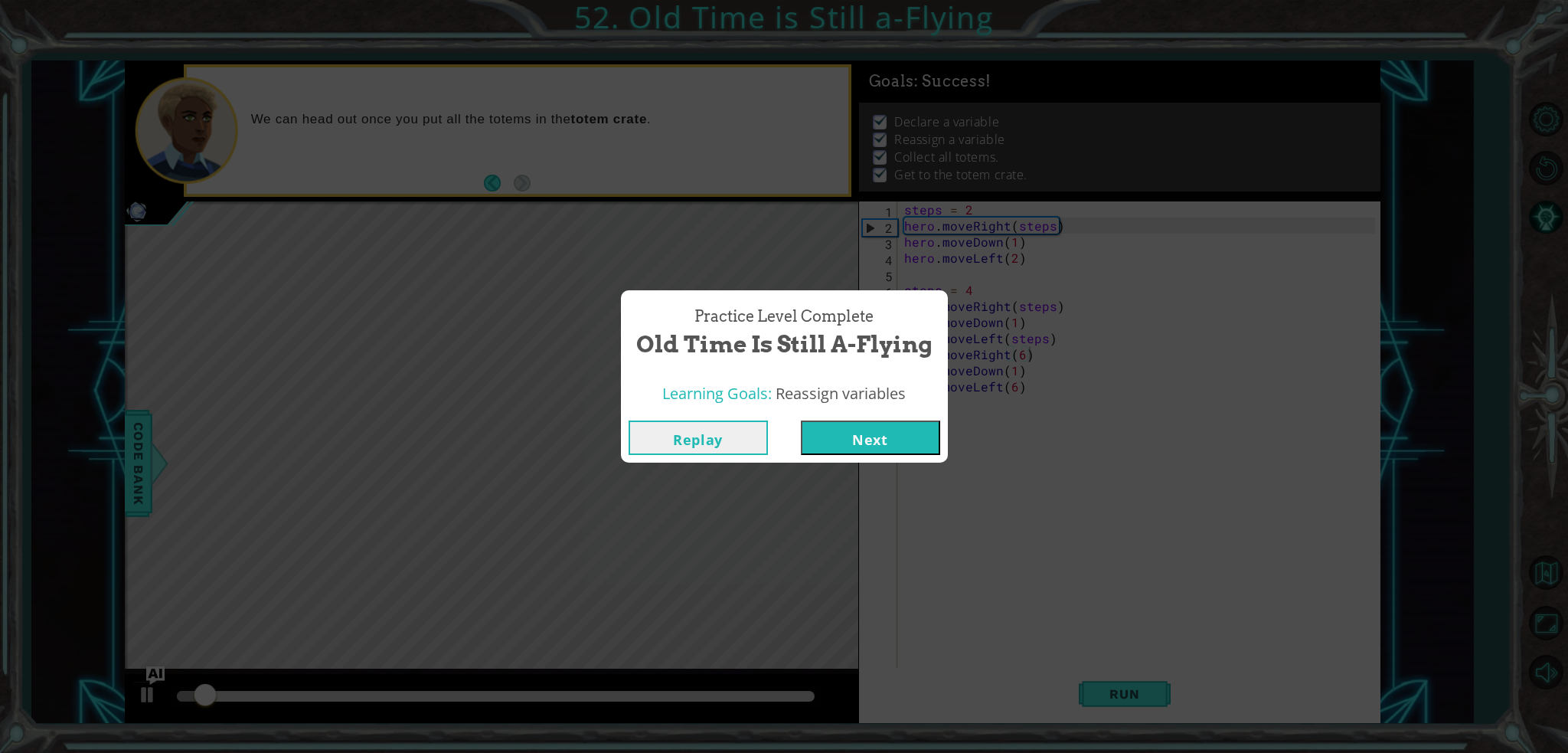
click at [888, 440] on button "Next" at bounding box center [870, 437] width 139 height 35
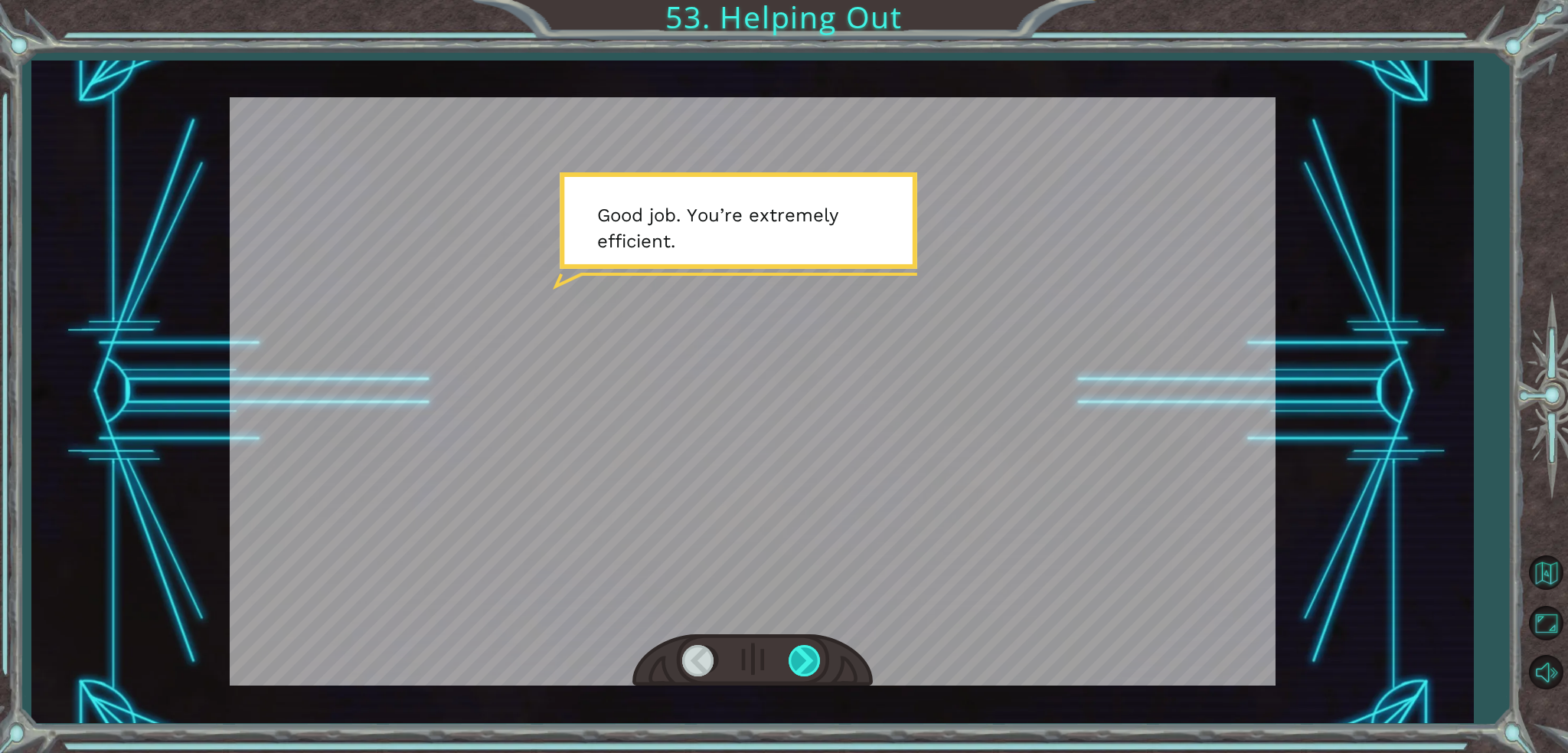
click at [805, 667] on div at bounding box center [806, 660] width 35 height 31
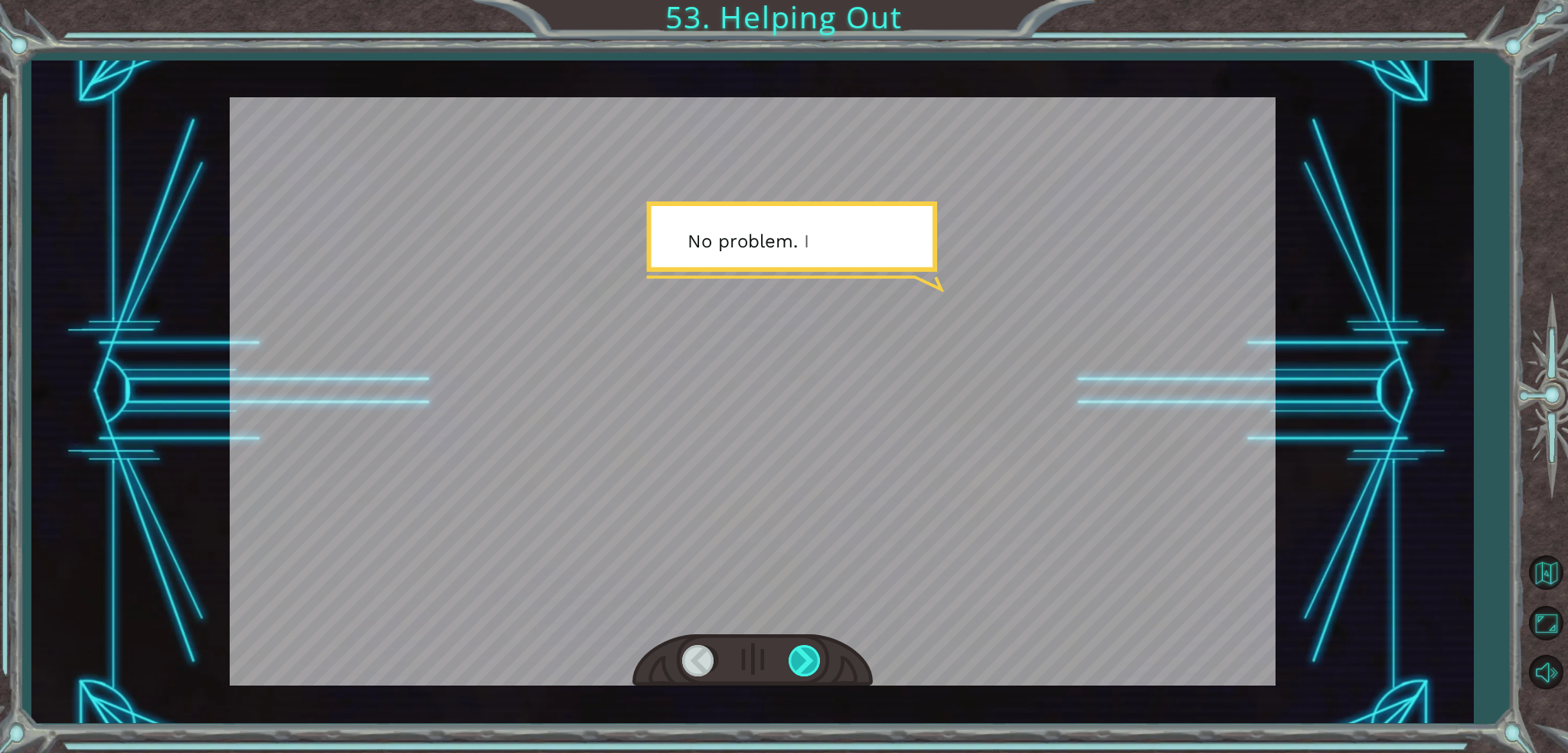
click at [805, 667] on div at bounding box center [806, 660] width 35 height 31
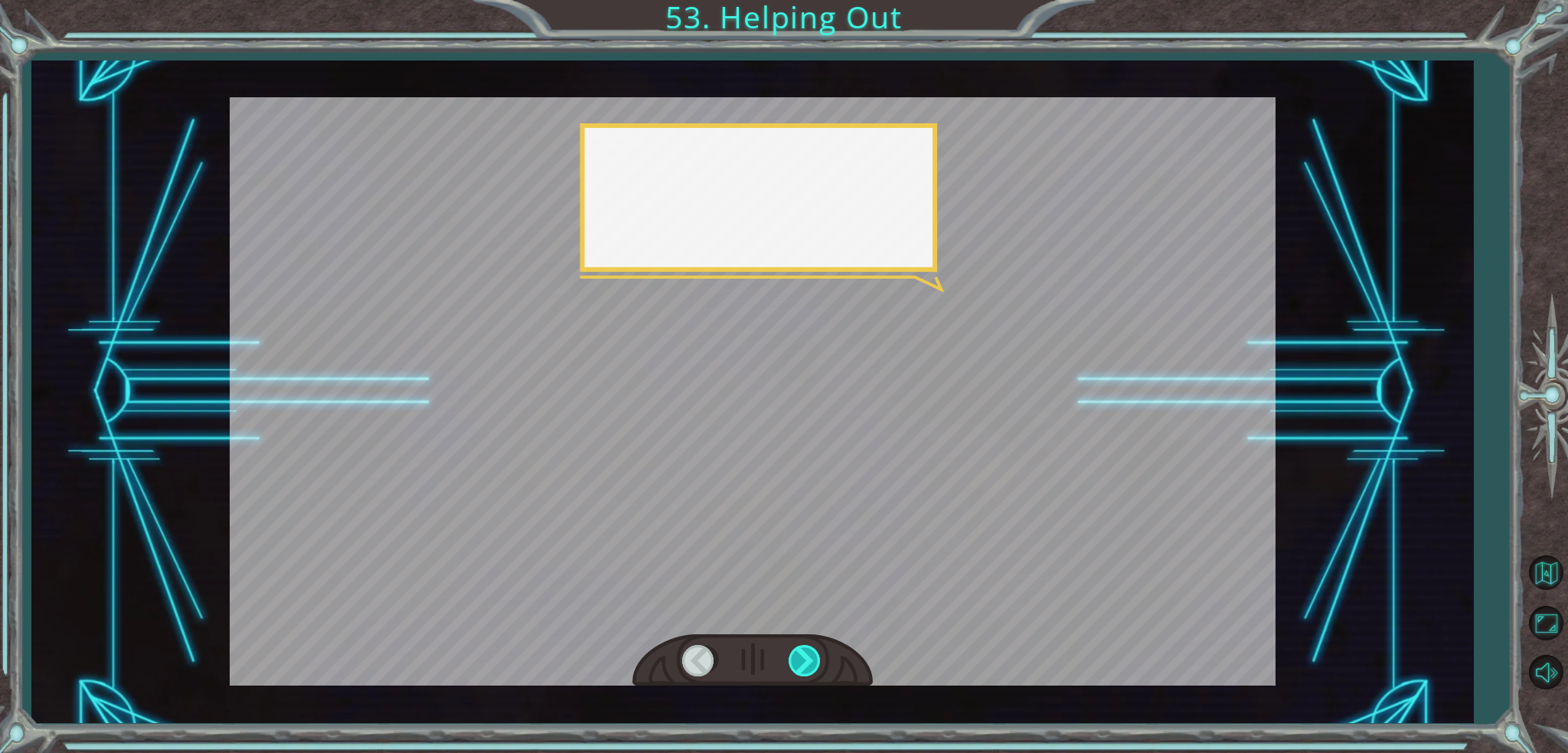
click at [805, 667] on div at bounding box center [806, 660] width 35 height 31
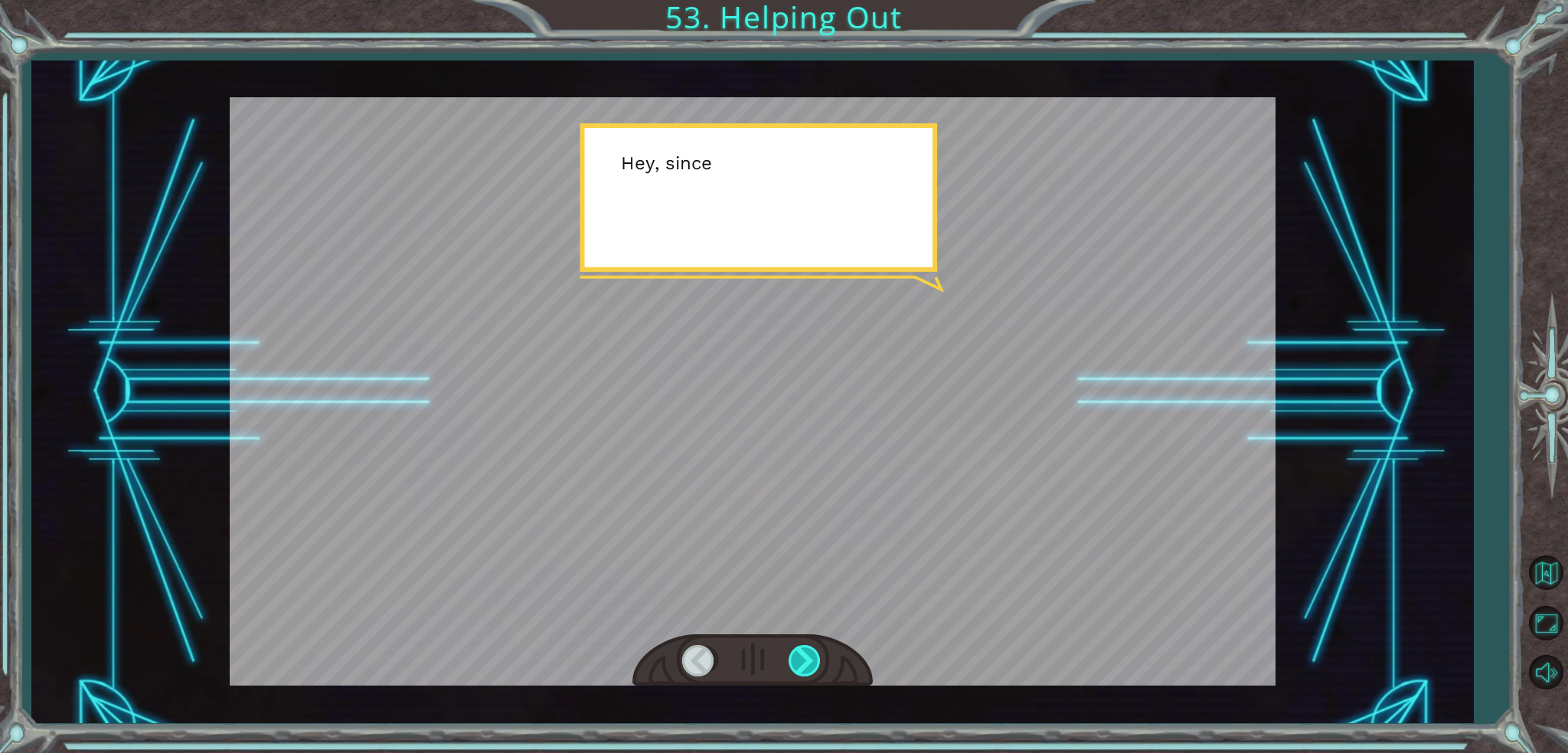
click at [805, 667] on div at bounding box center [806, 660] width 35 height 31
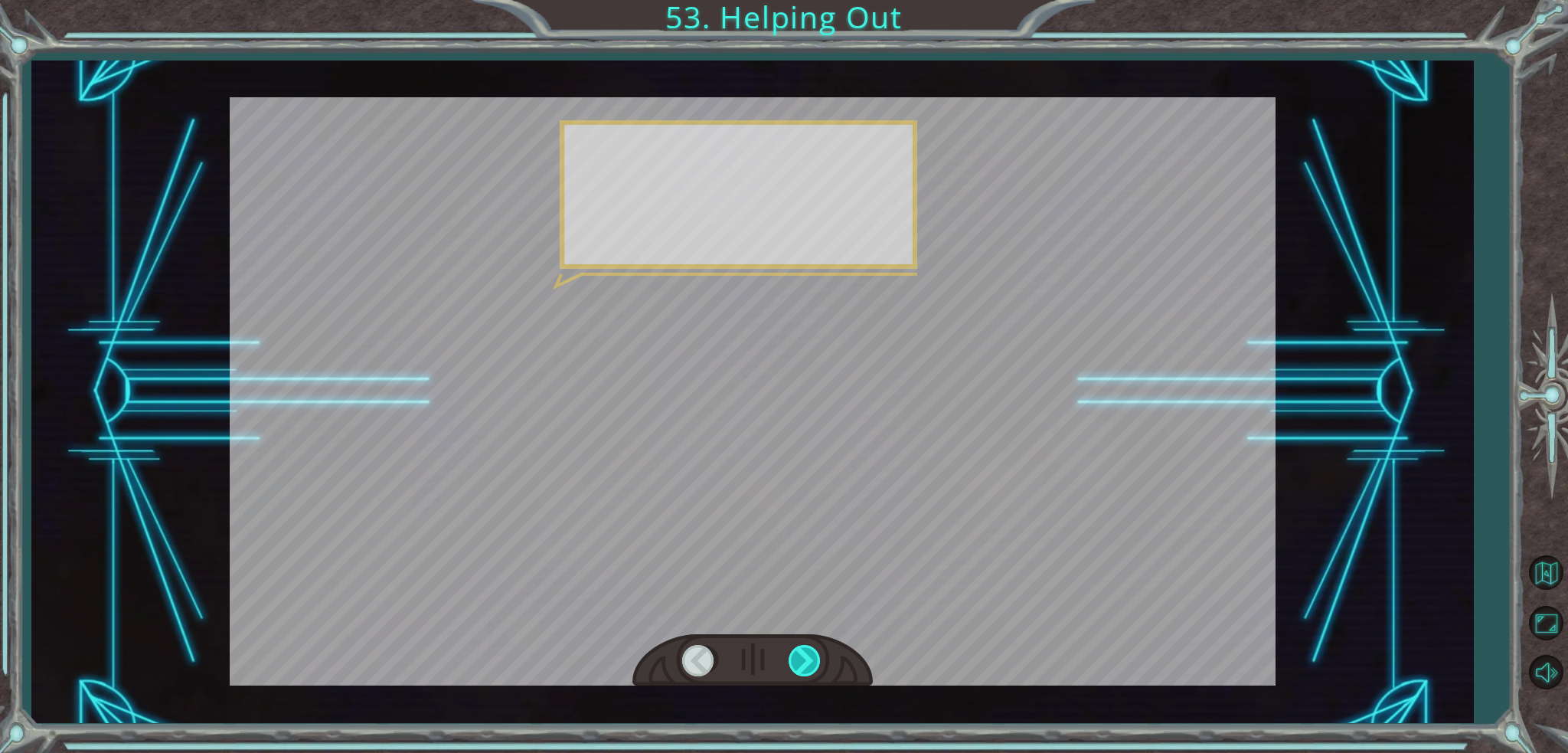
click at [805, 667] on div at bounding box center [806, 660] width 35 height 31
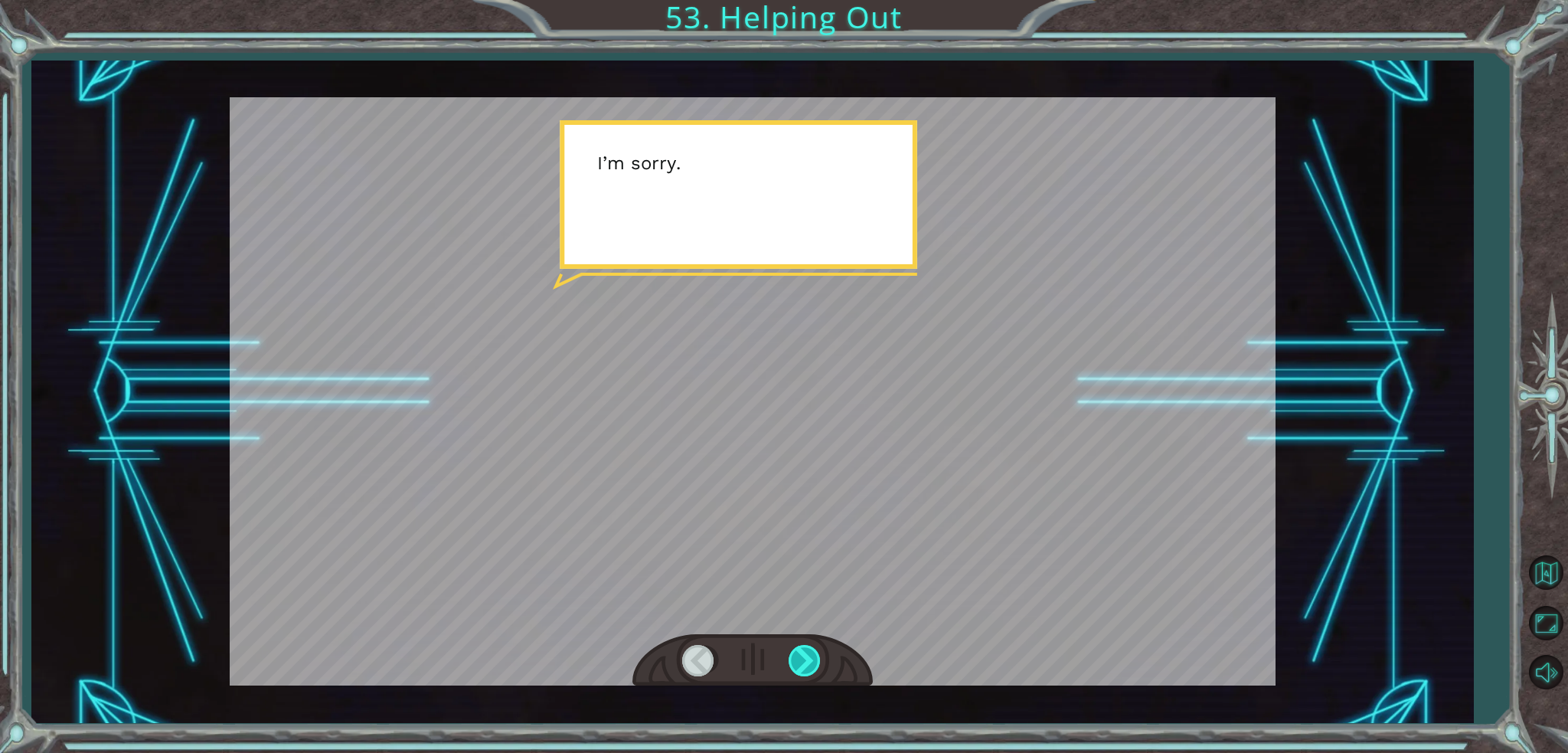
click at [805, 667] on div at bounding box center [806, 660] width 35 height 31
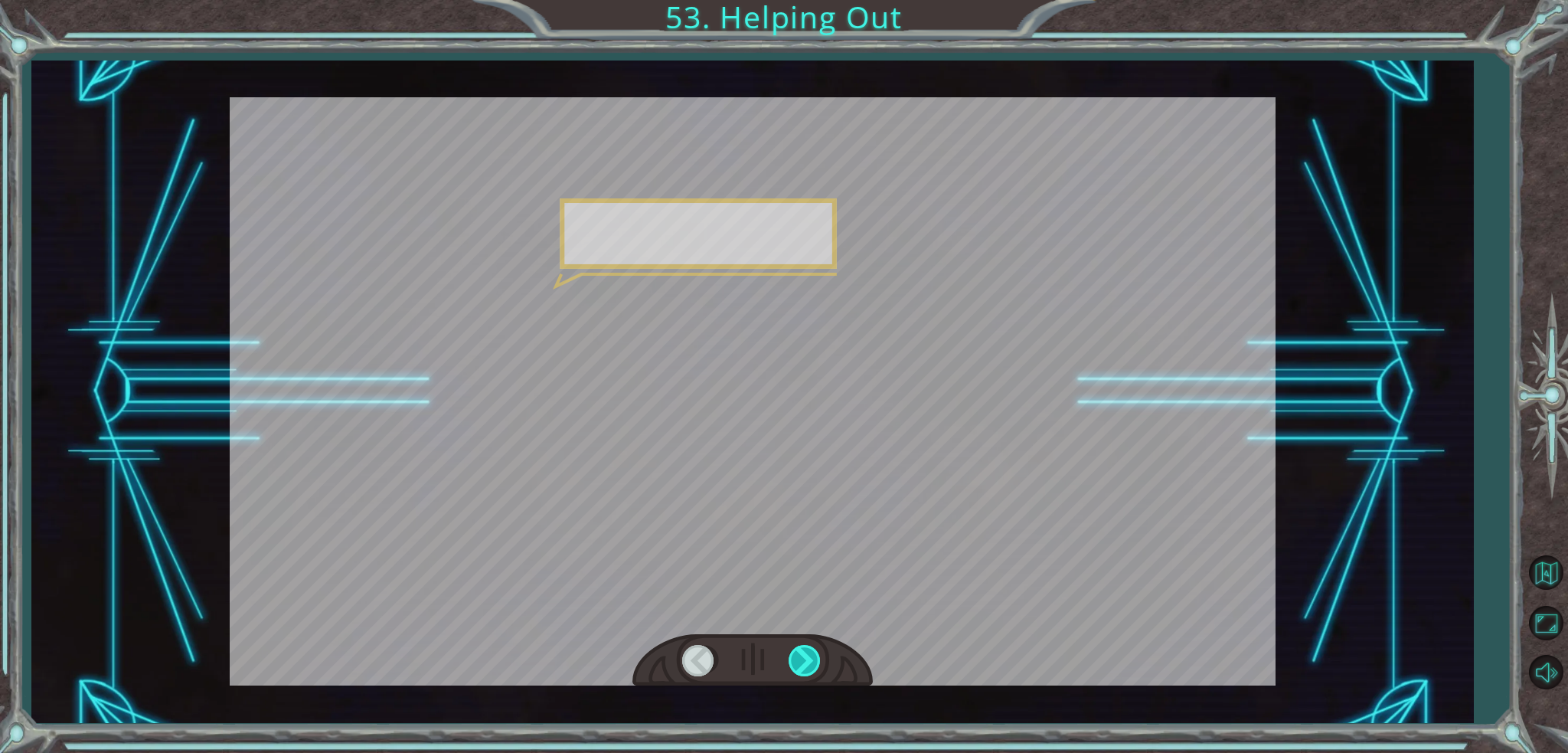
click at [805, 667] on div at bounding box center [806, 660] width 35 height 31
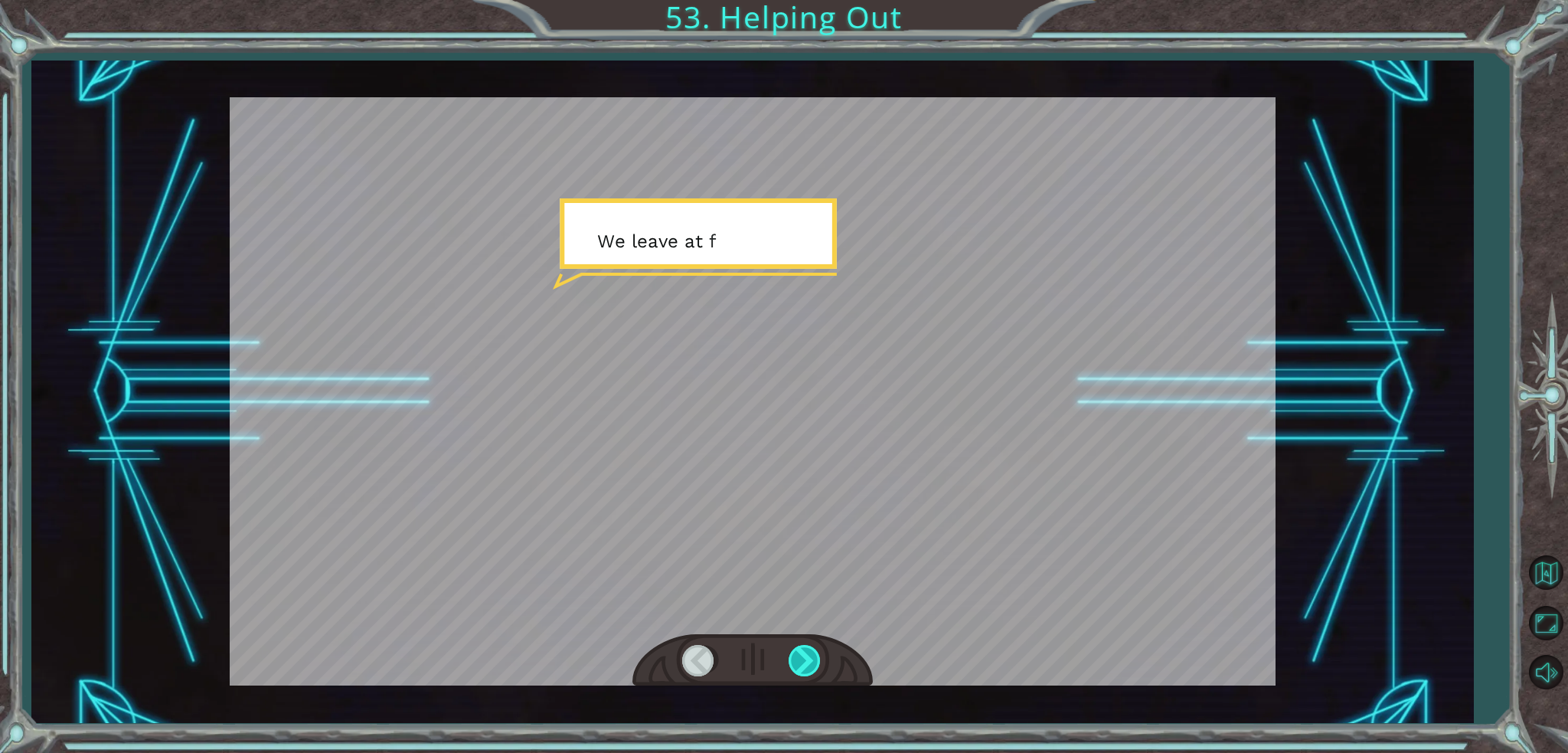
click at [805, 667] on div at bounding box center [806, 660] width 35 height 31
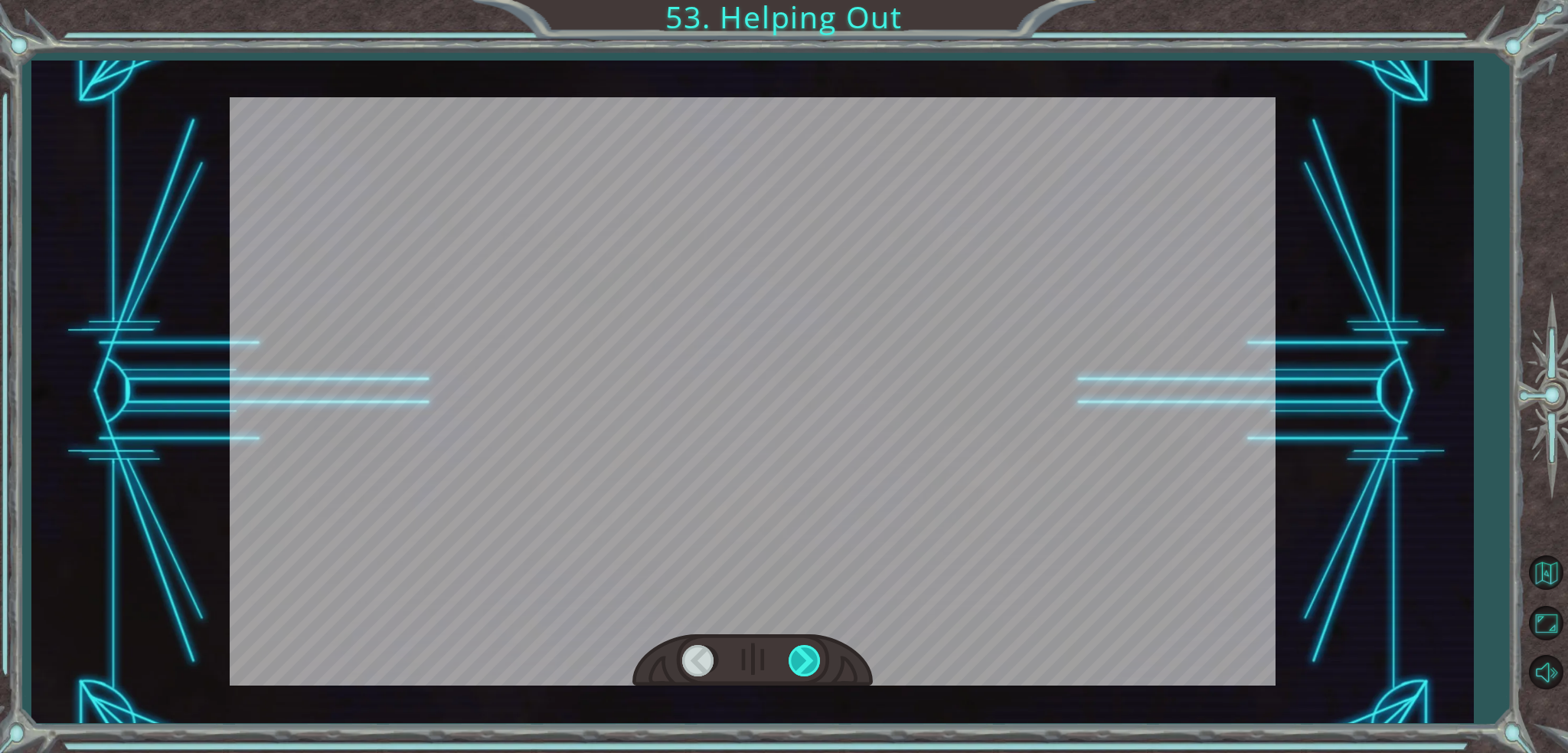
click at [805, 667] on div at bounding box center [806, 660] width 35 height 31
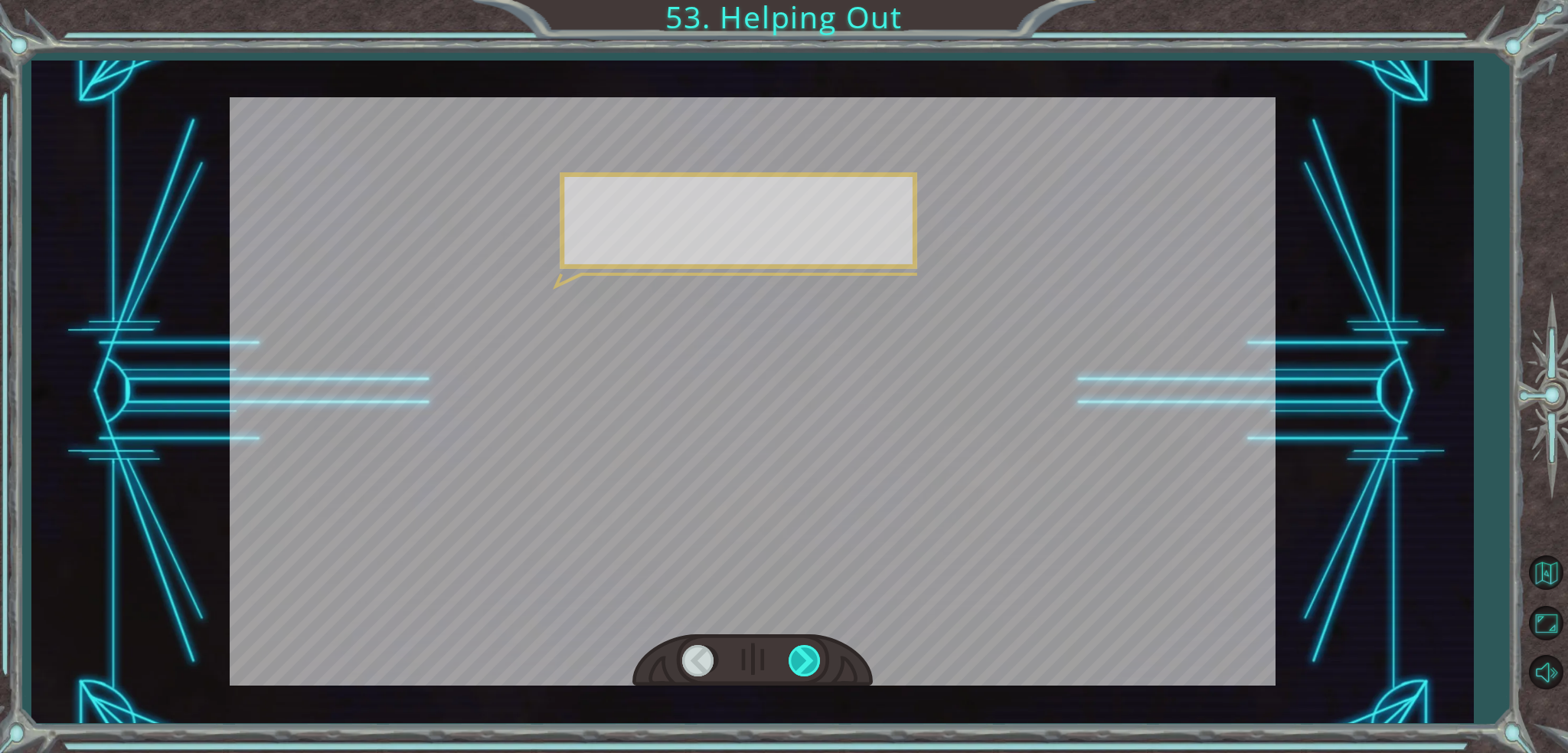
click at [805, 667] on div at bounding box center [806, 660] width 35 height 31
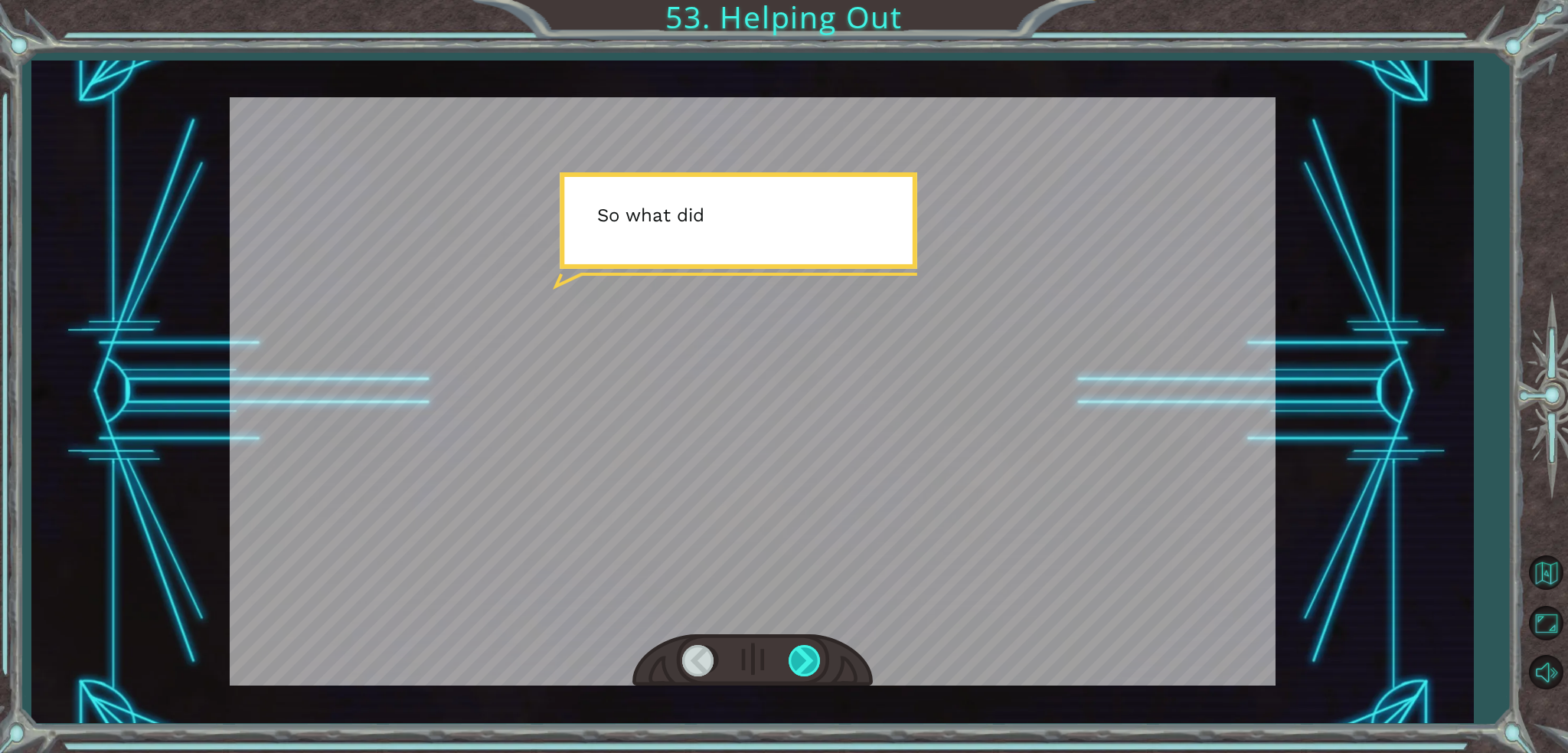
click at [805, 667] on div at bounding box center [806, 660] width 35 height 31
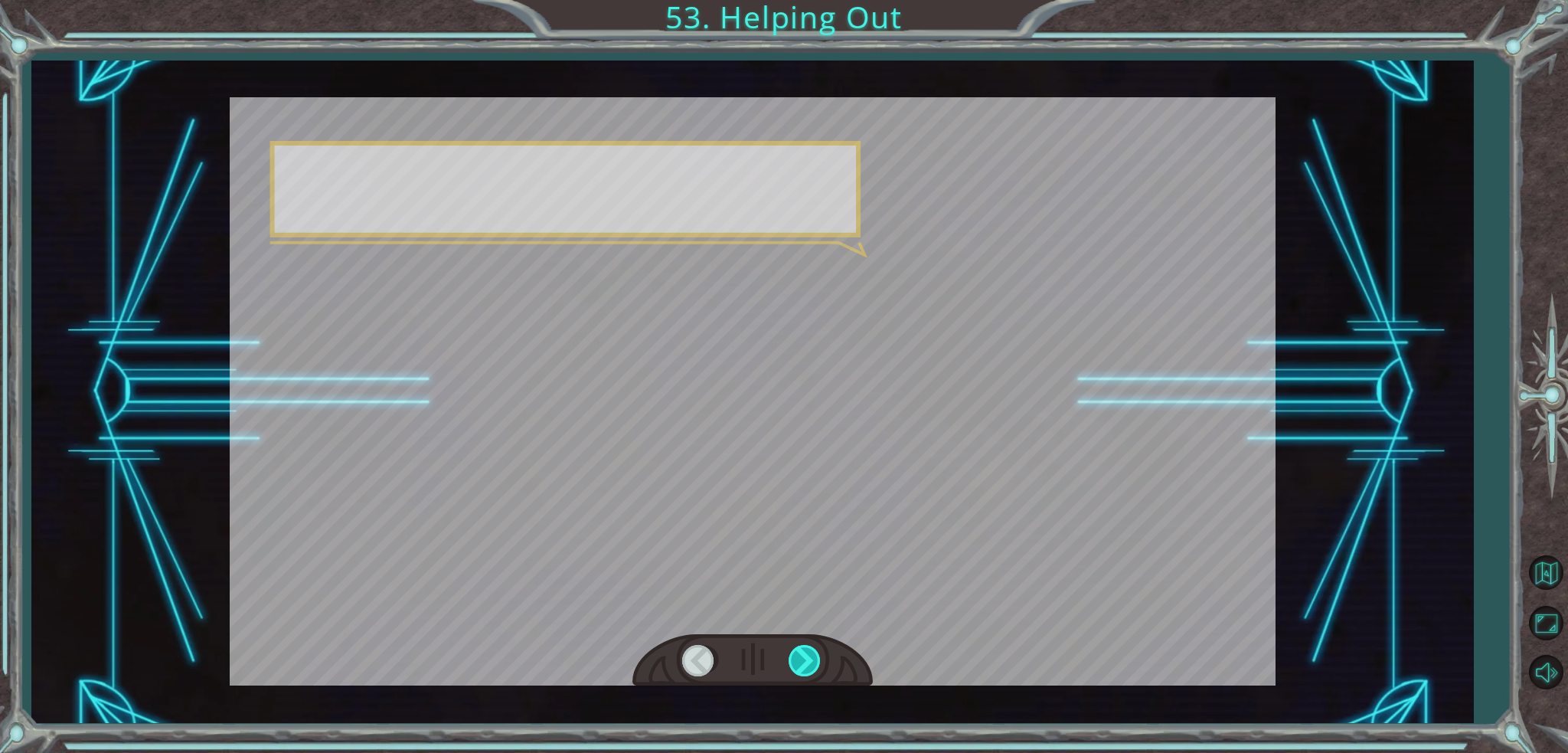
click at [805, 667] on div at bounding box center [806, 660] width 35 height 31
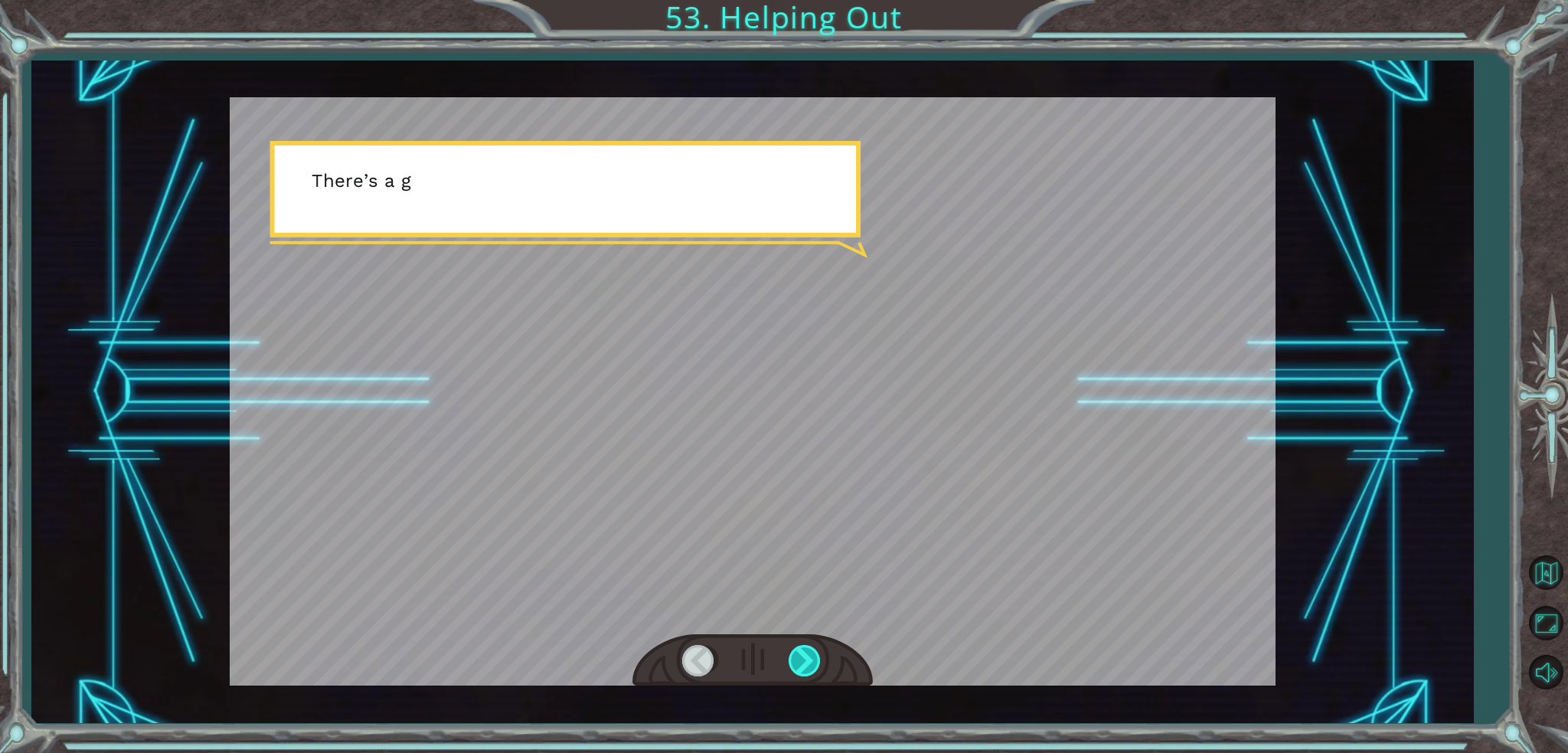
click at [805, 667] on div at bounding box center [806, 660] width 35 height 31
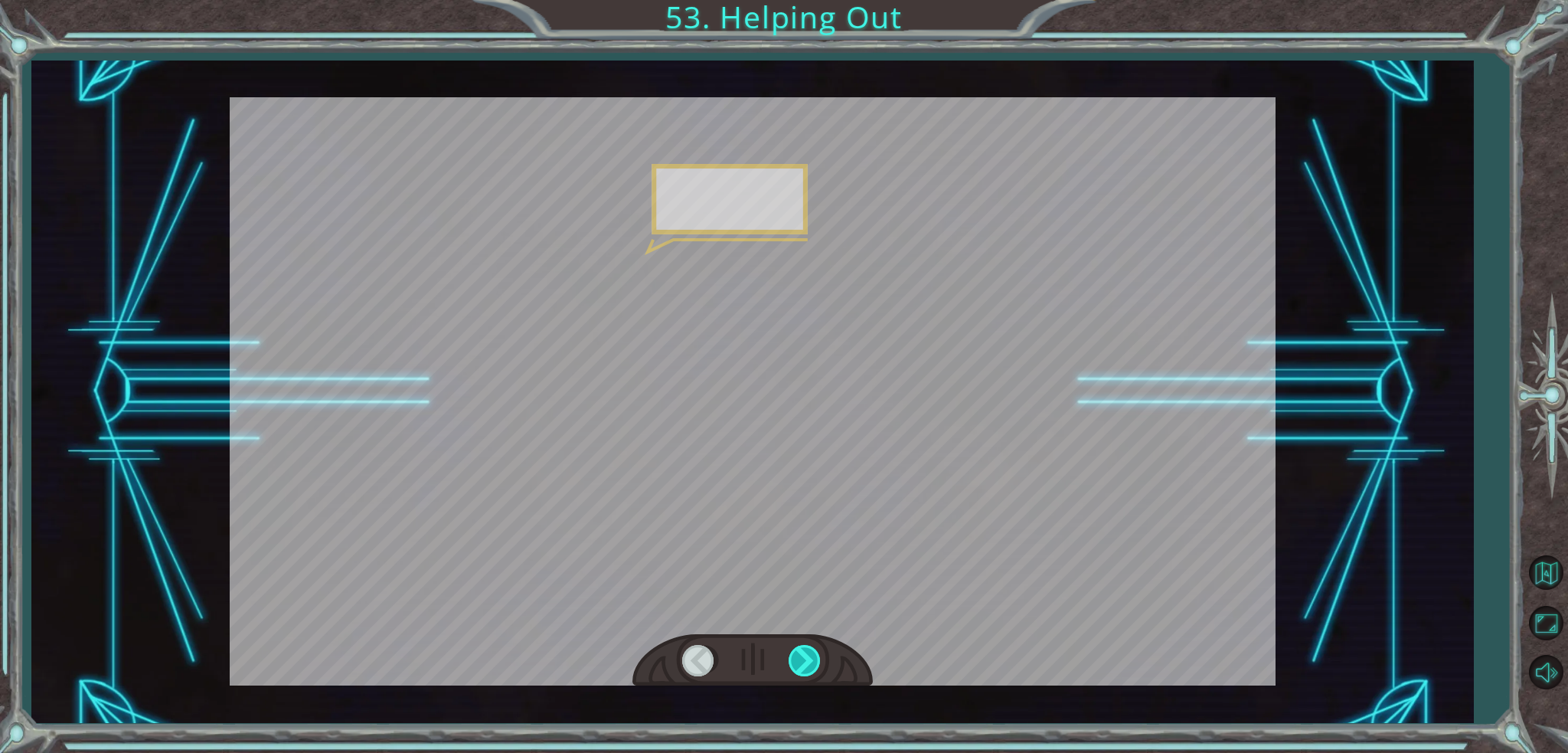
click at [805, 667] on div at bounding box center [806, 660] width 35 height 31
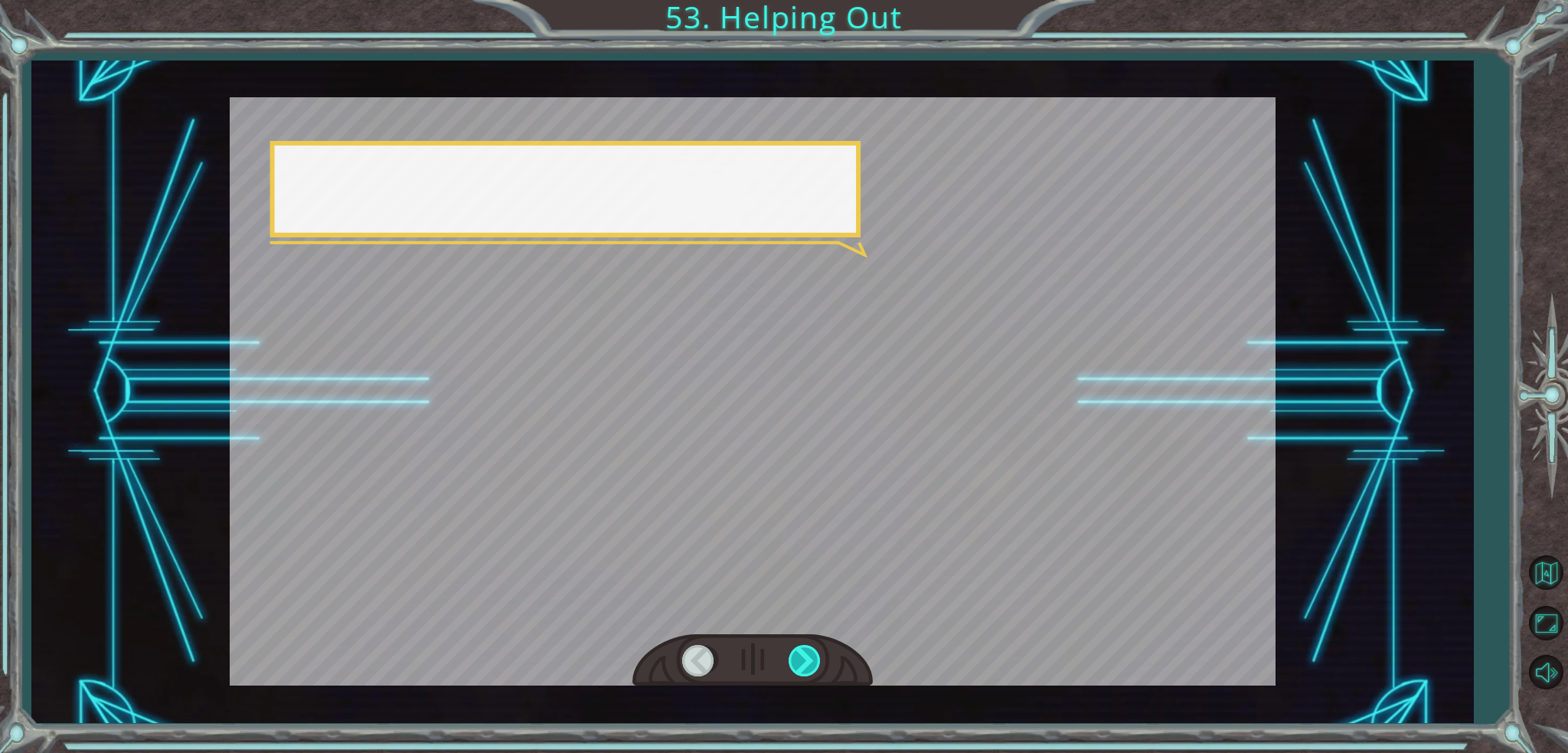
click at [805, 667] on div at bounding box center [806, 660] width 35 height 31
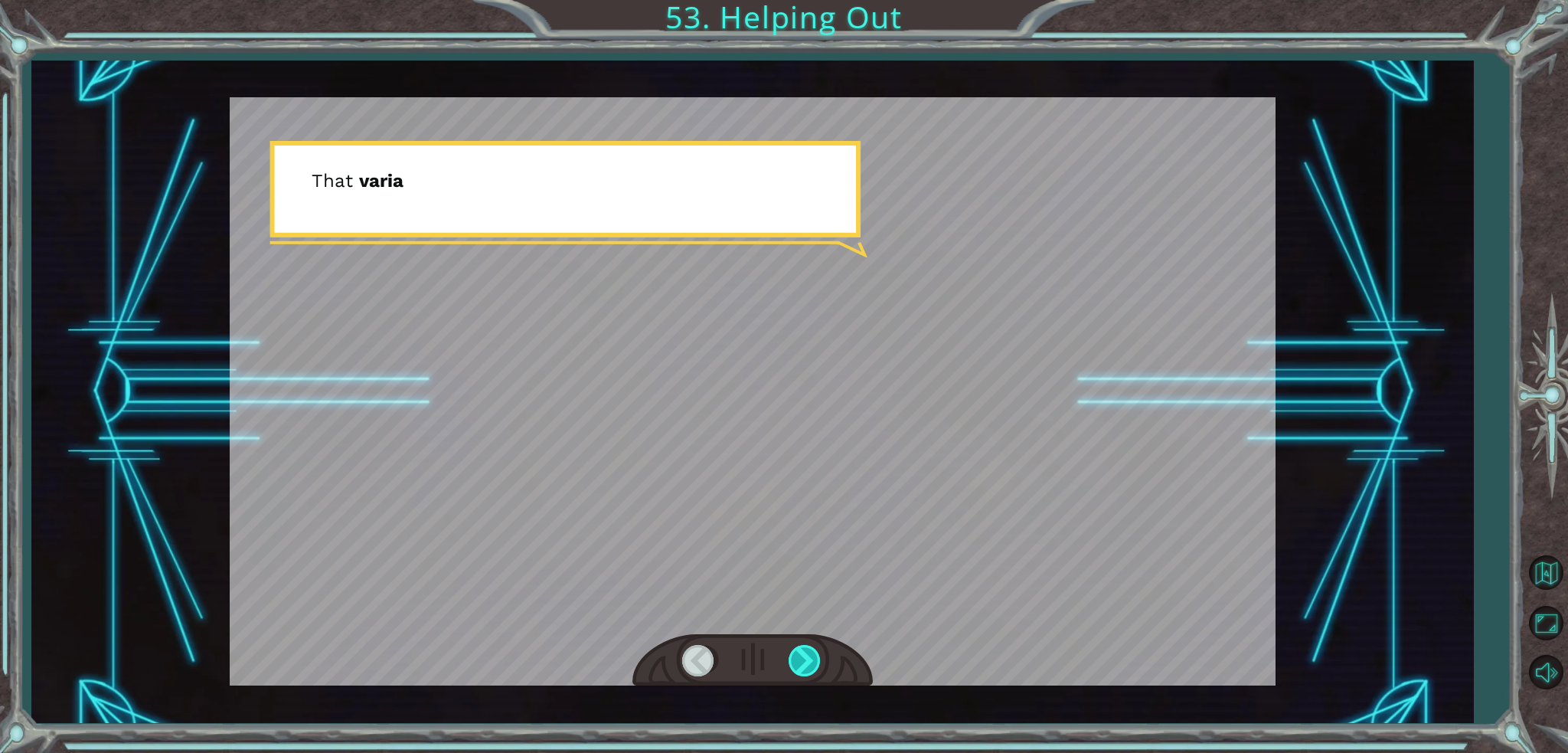
click at [805, 667] on div at bounding box center [806, 660] width 35 height 31
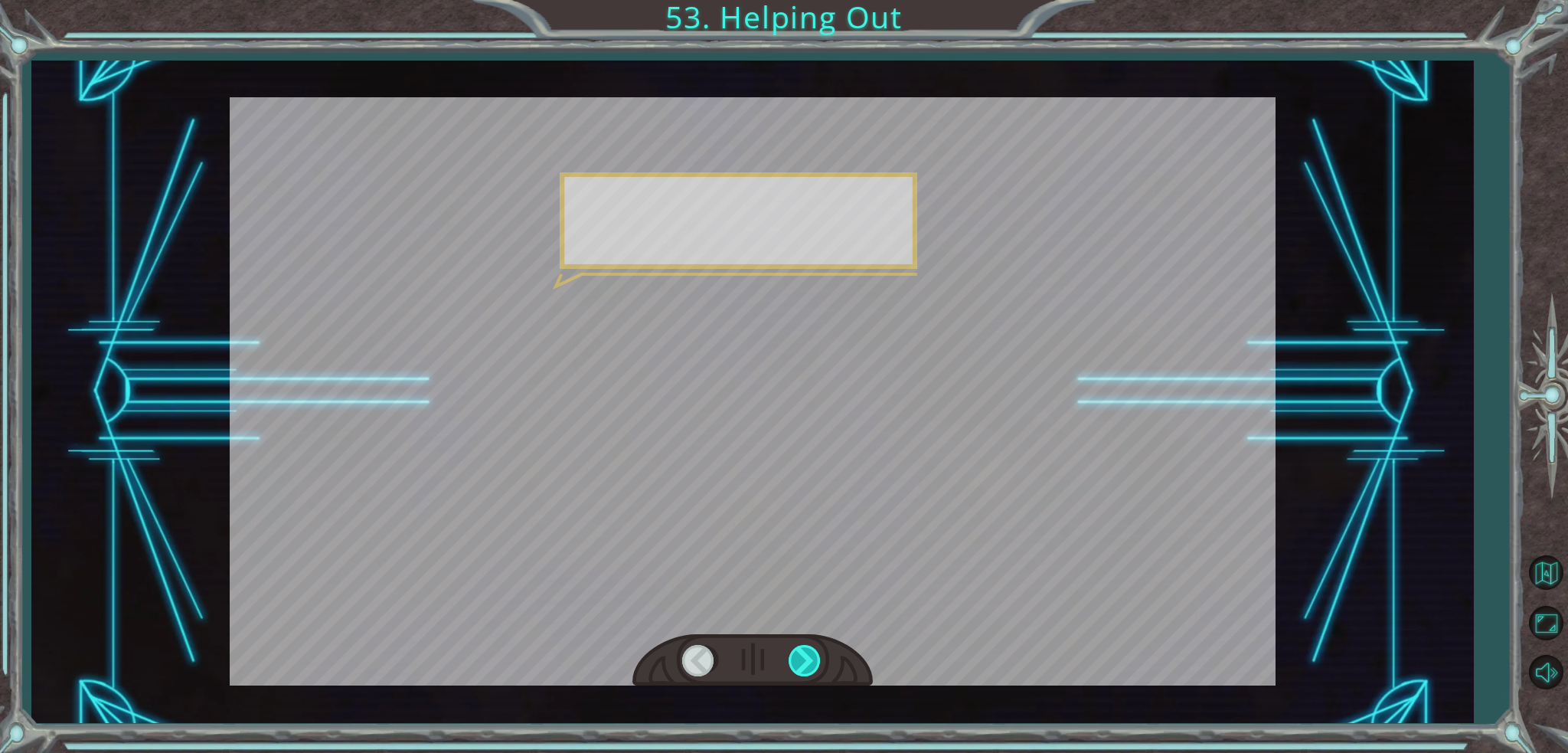
click at [805, 667] on div at bounding box center [806, 660] width 35 height 31
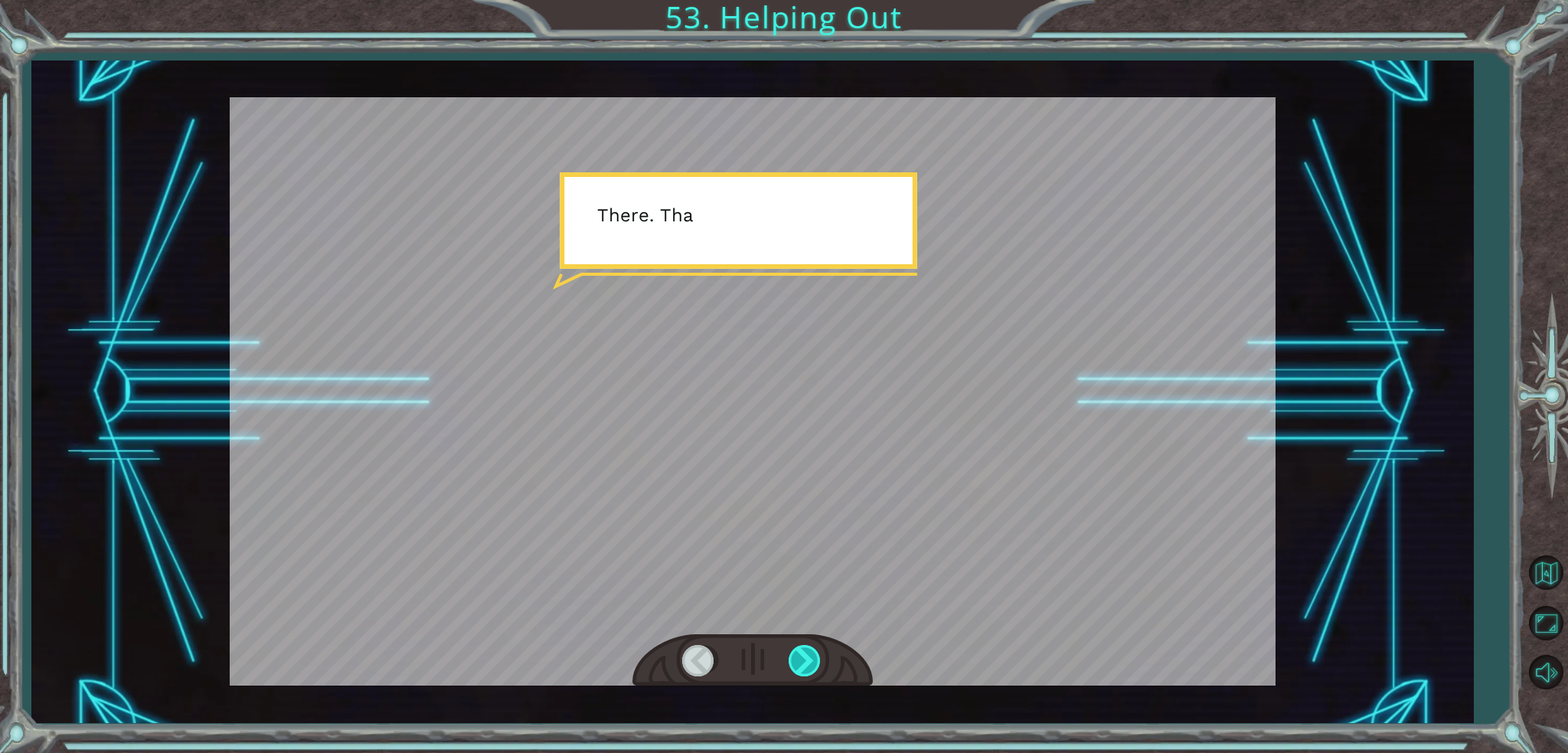
click at [805, 667] on div at bounding box center [806, 660] width 35 height 31
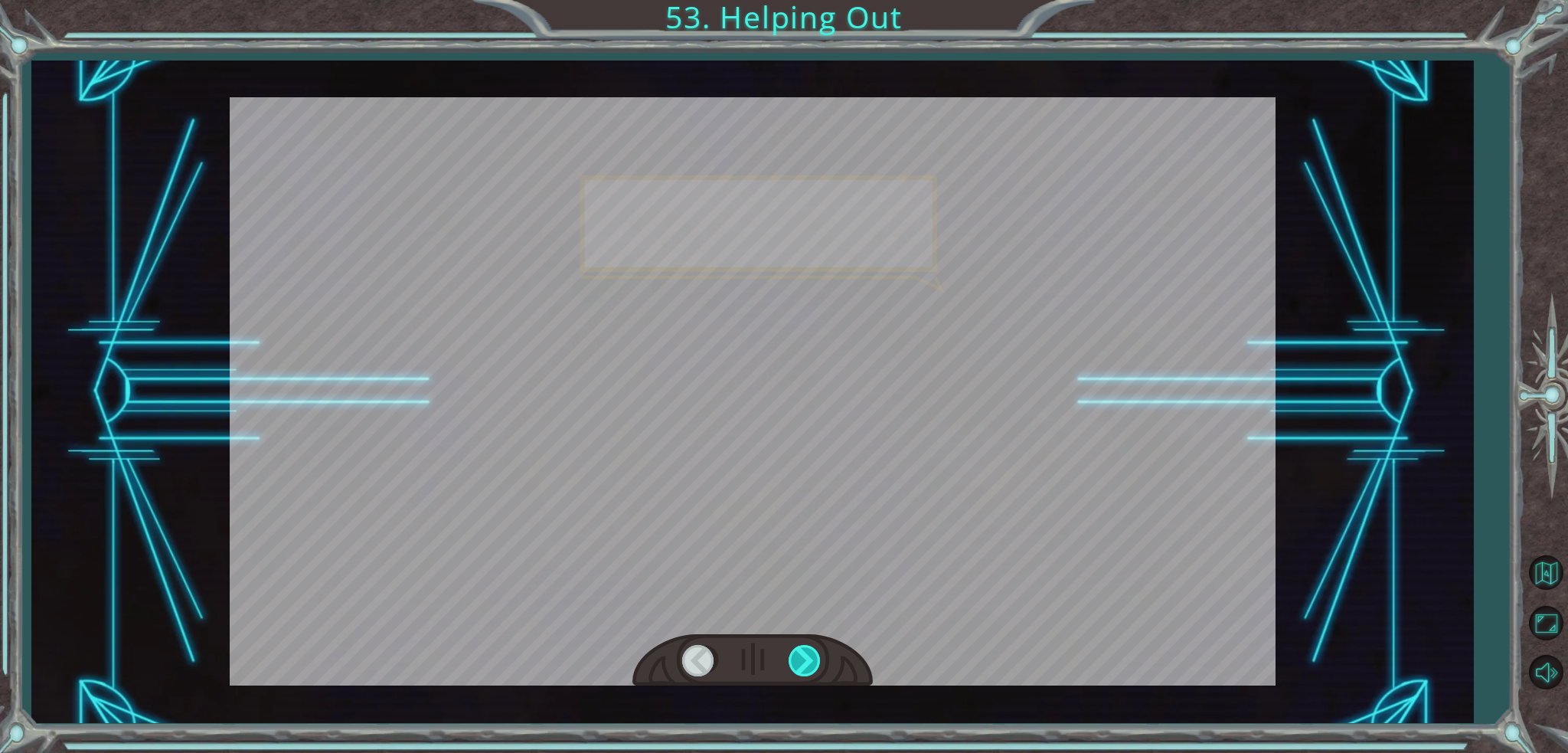
click at [805, 667] on div at bounding box center [806, 660] width 35 height 31
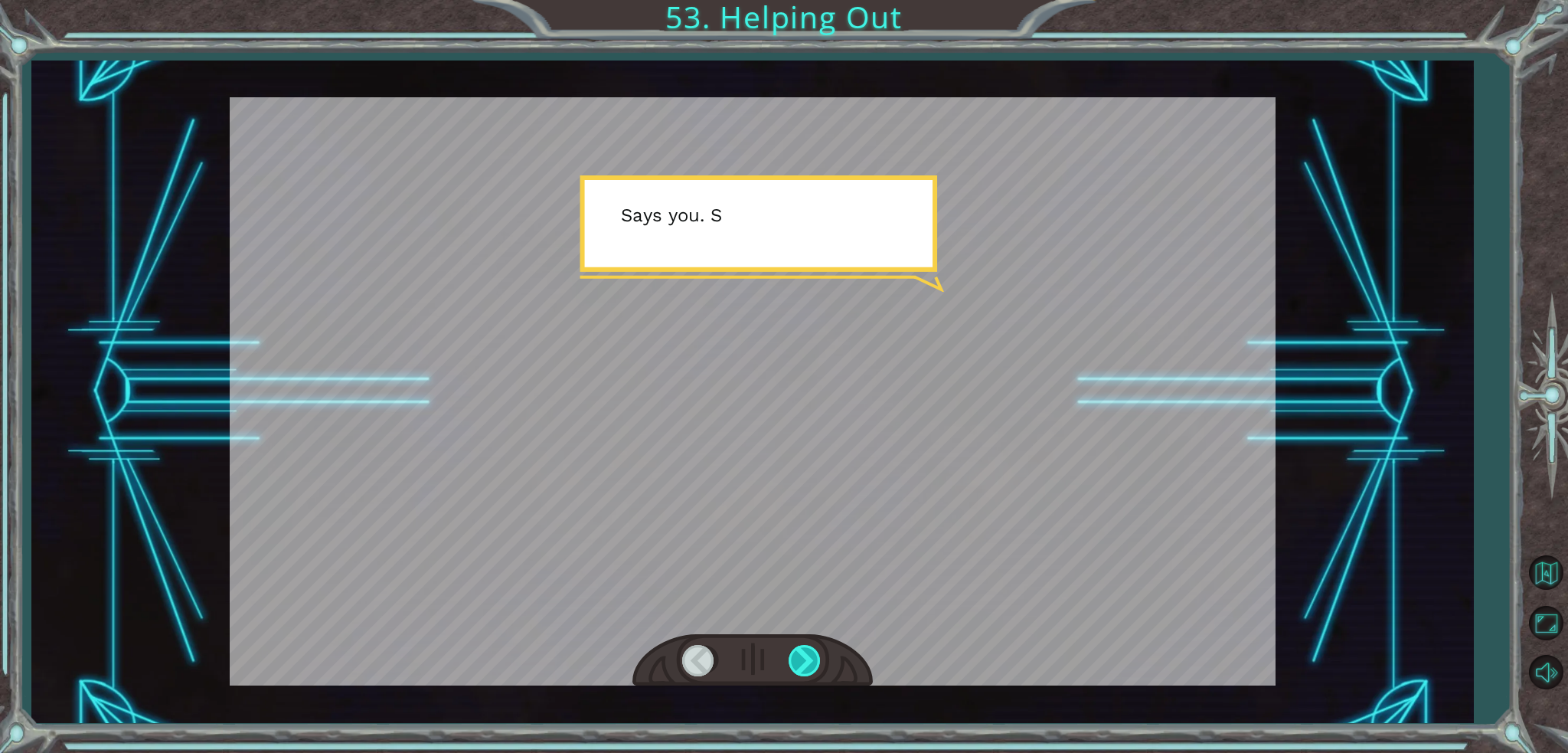
click at [805, 667] on div at bounding box center [806, 660] width 35 height 31
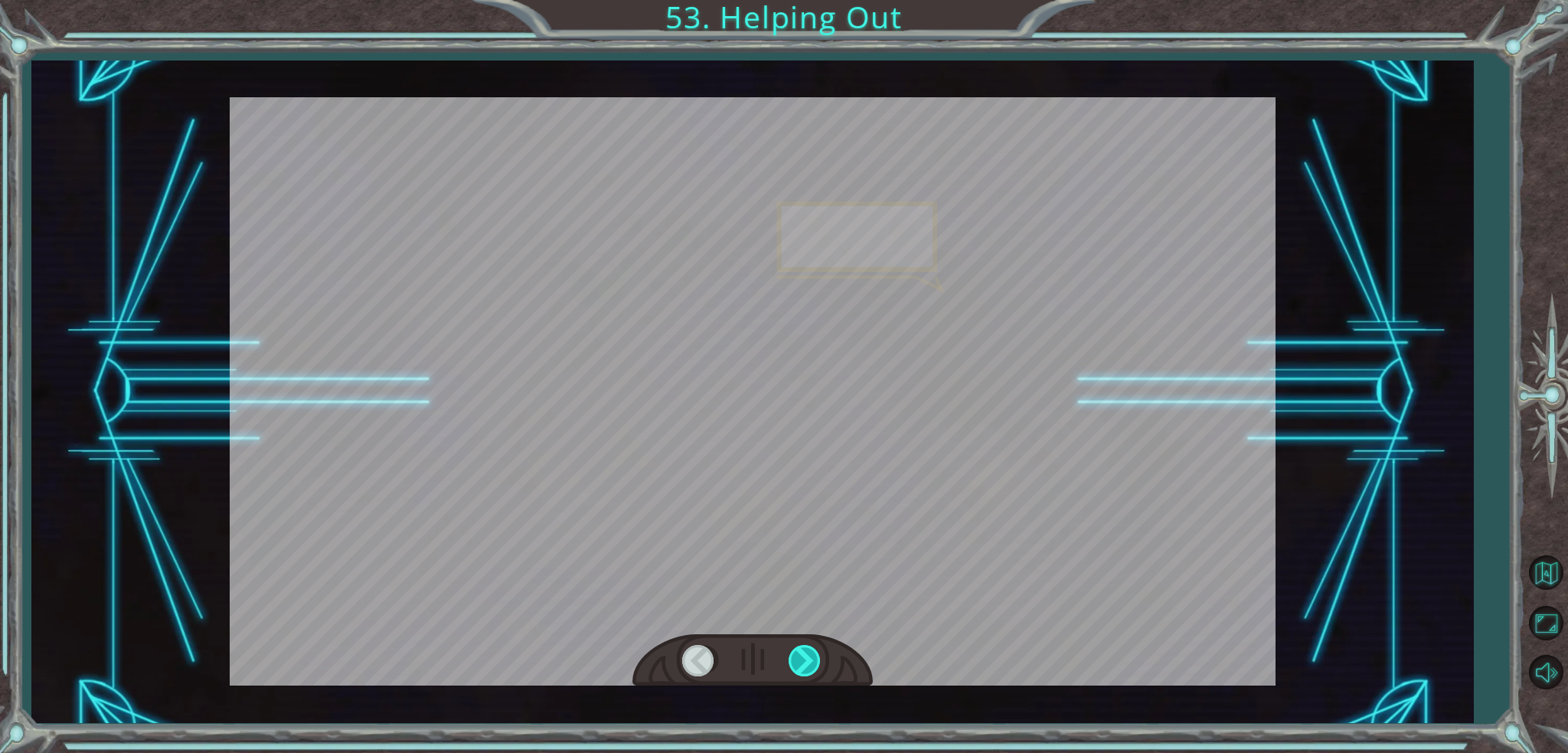
click at [805, 667] on div at bounding box center [806, 660] width 35 height 31
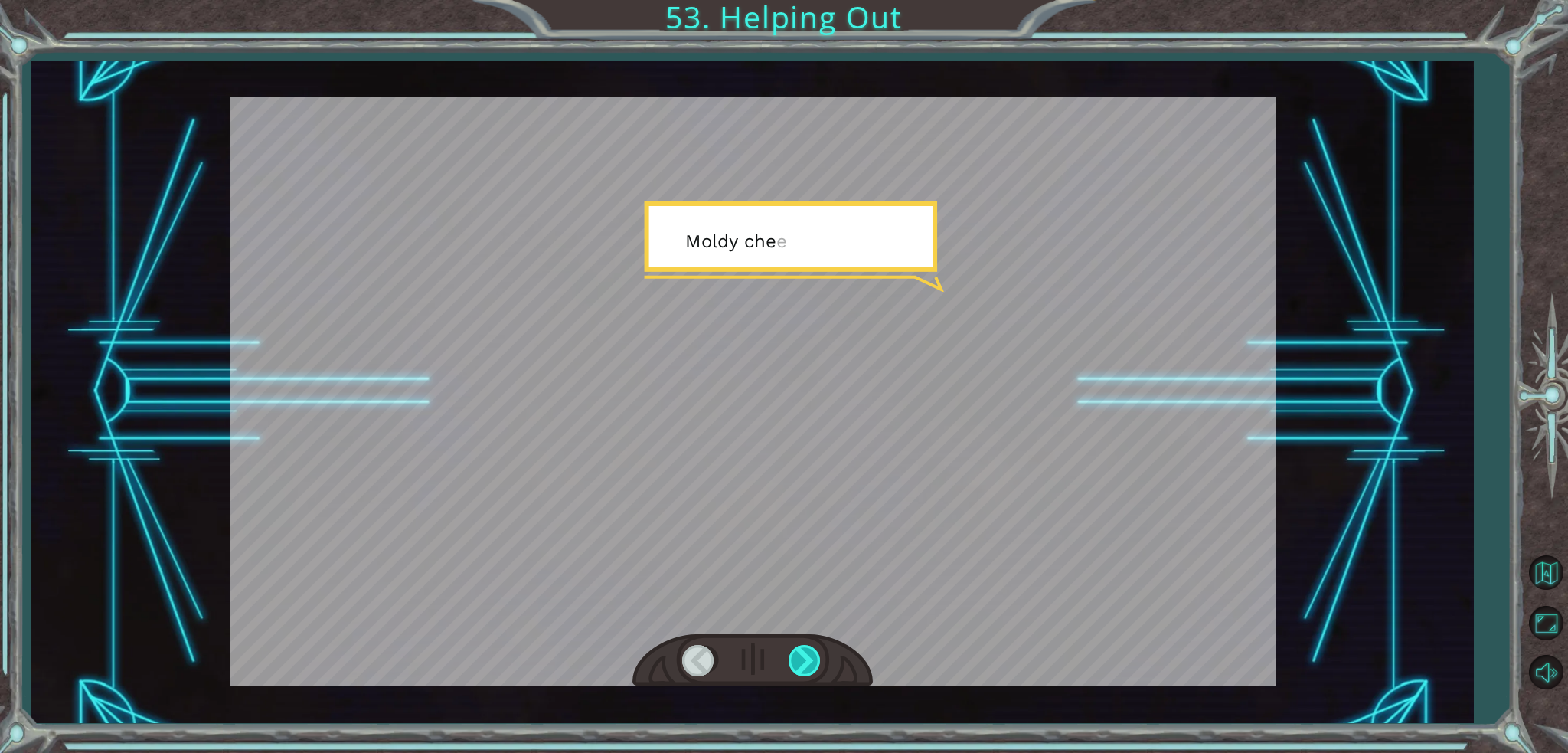
click at [805, 667] on div at bounding box center [806, 660] width 35 height 31
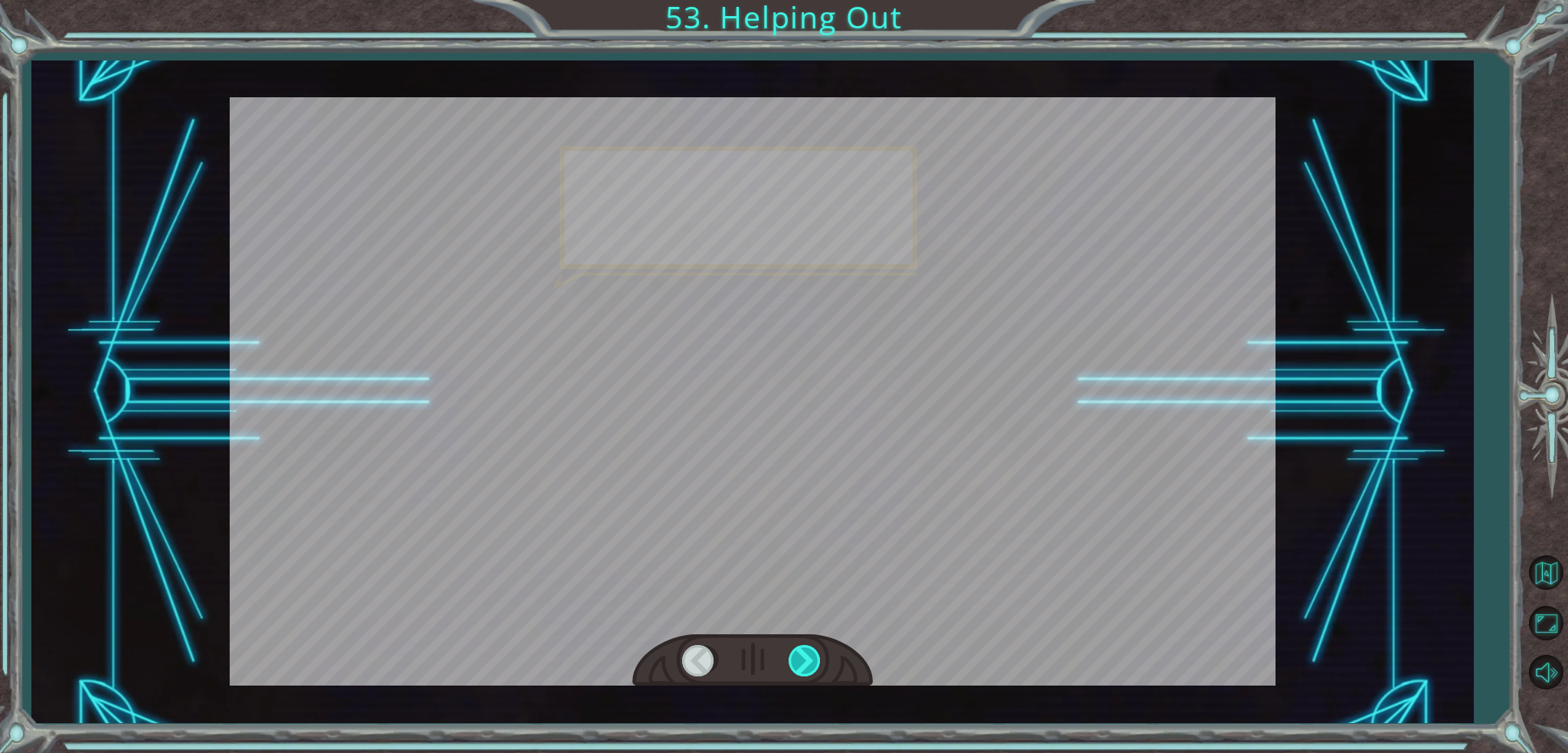
click at [805, 667] on div at bounding box center [806, 660] width 35 height 31
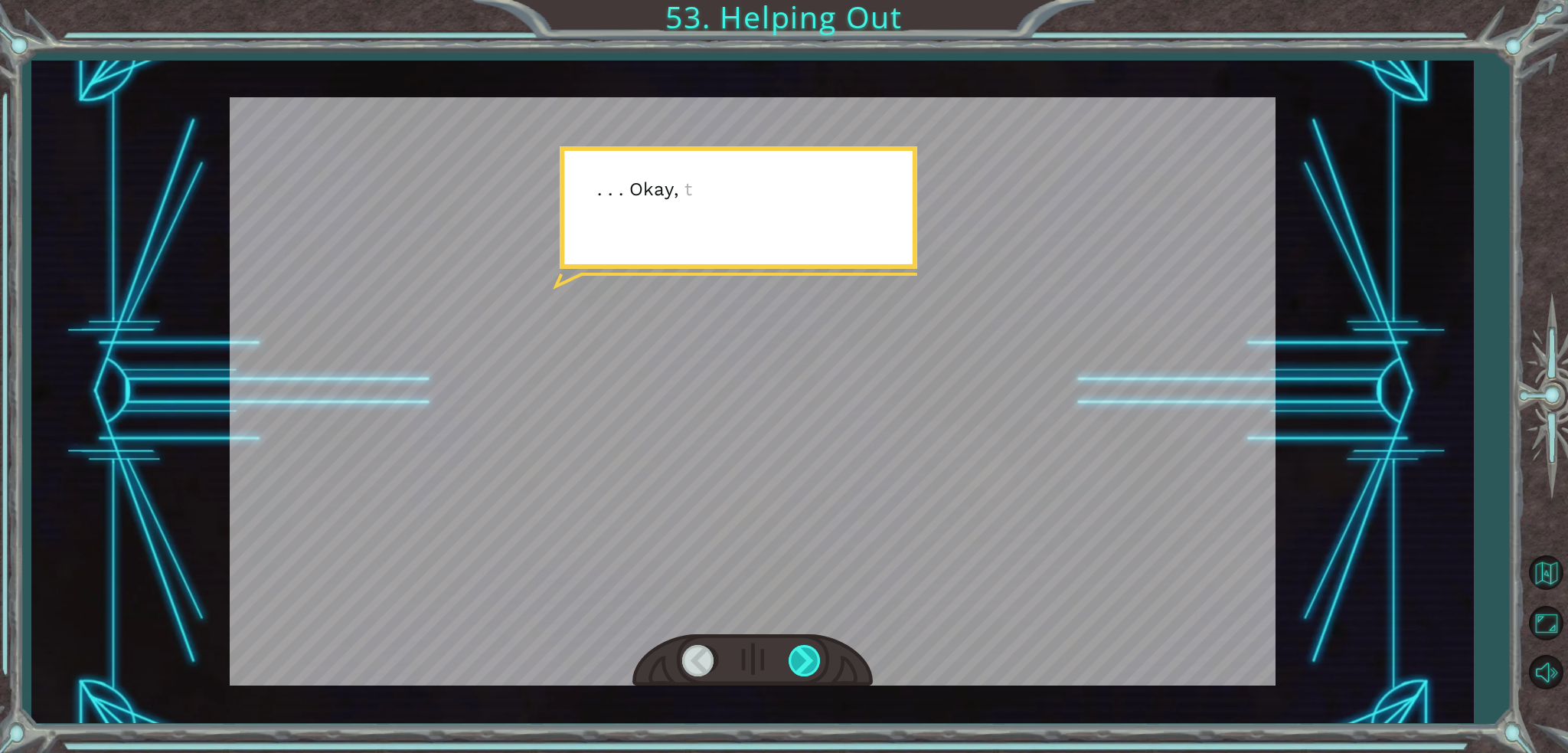
click at [805, 667] on div at bounding box center [806, 660] width 35 height 31
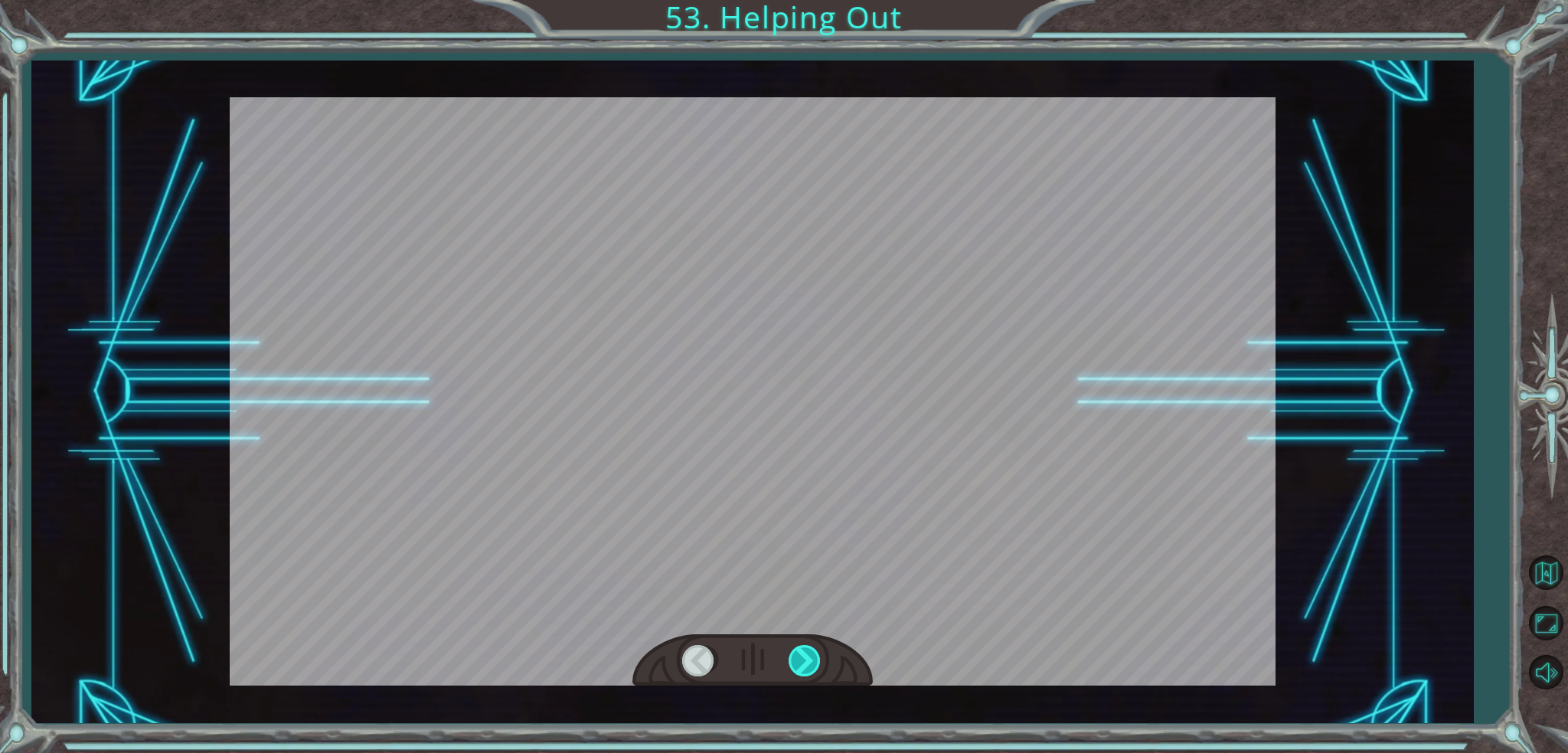
click at [805, 667] on div at bounding box center [806, 660] width 35 height 31
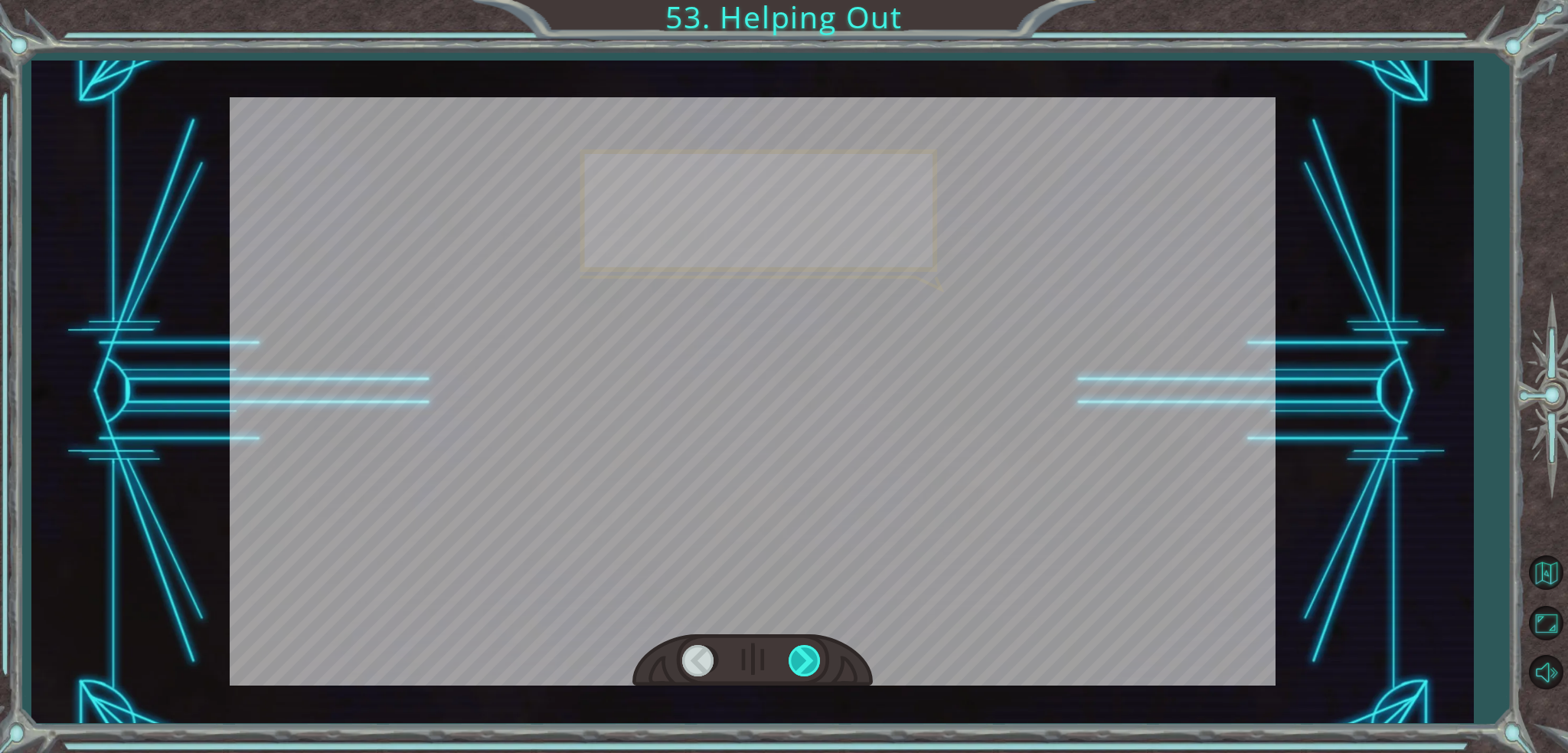
click at [805, 667] on div at bounding box center [806, 660] width 35 height 31
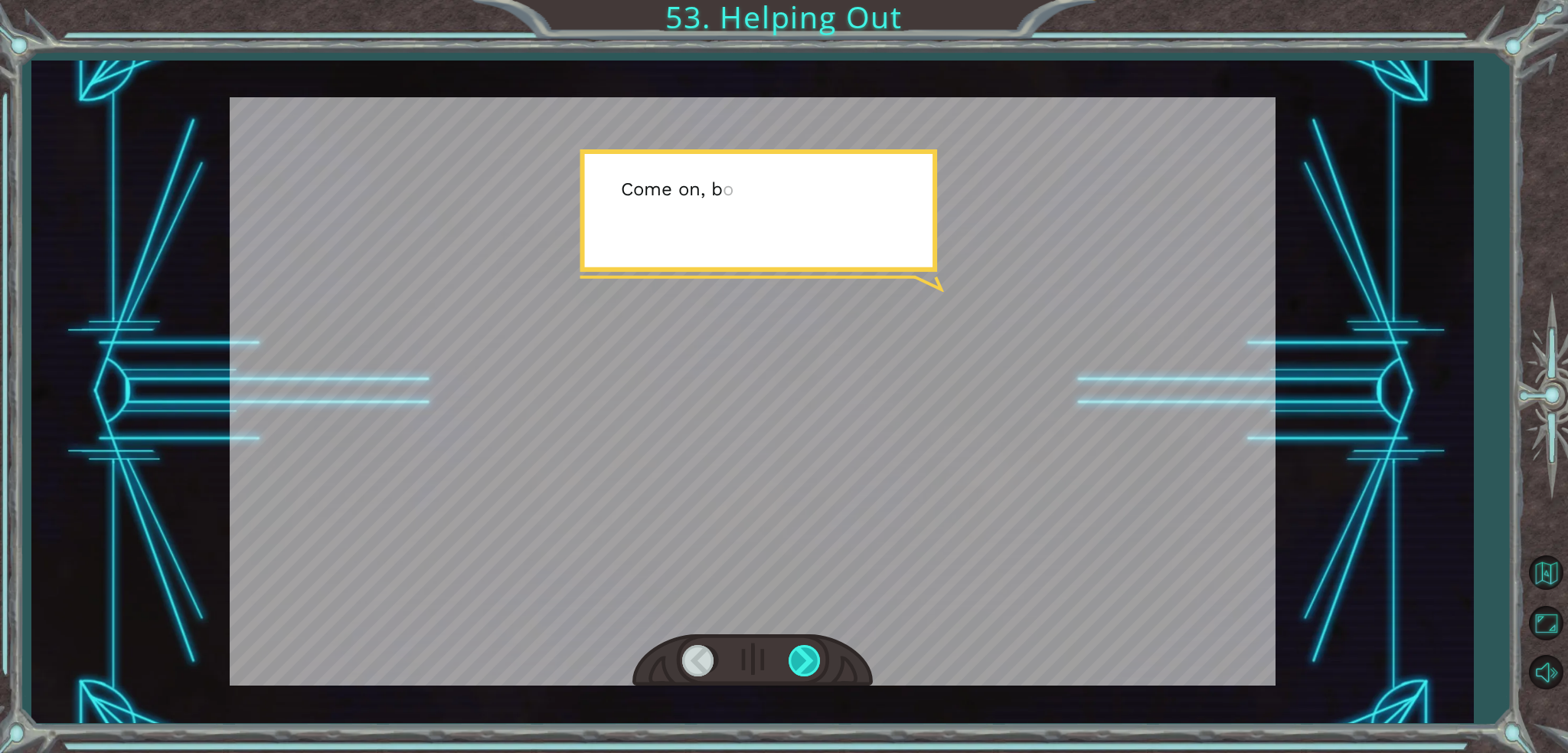
click at [805, 667] on div at bounding box center [806, 660] width 35 height 31
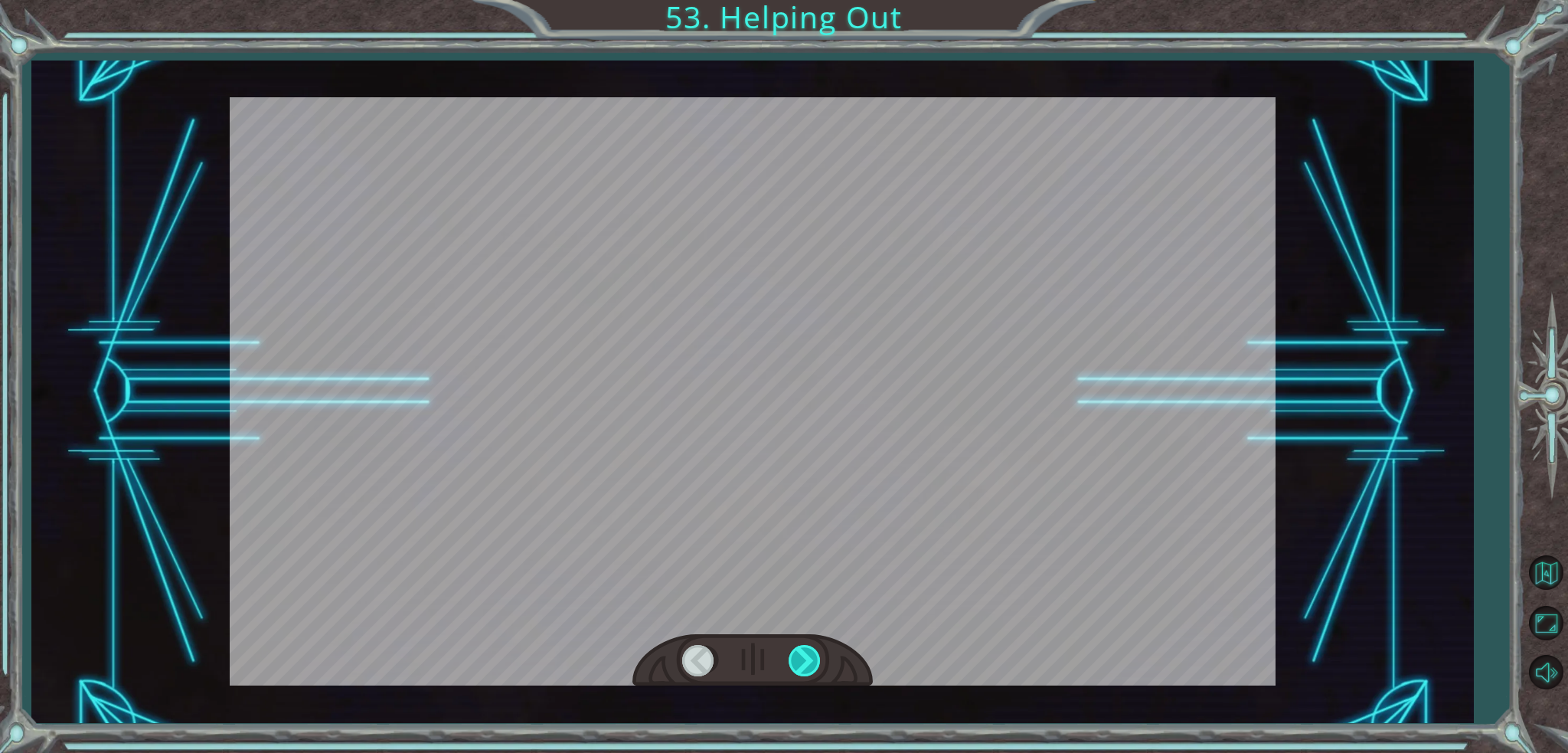
click at [805, 667] on div at bounding box center [806, 660] width 35 height 31
click at [805, 0] on div "Temporary Text G o o d j o b . Y o u ’ r e e x t r e m e l y e f f i c i e n t …" at bounding box center [784, 0] width 1568 height 0
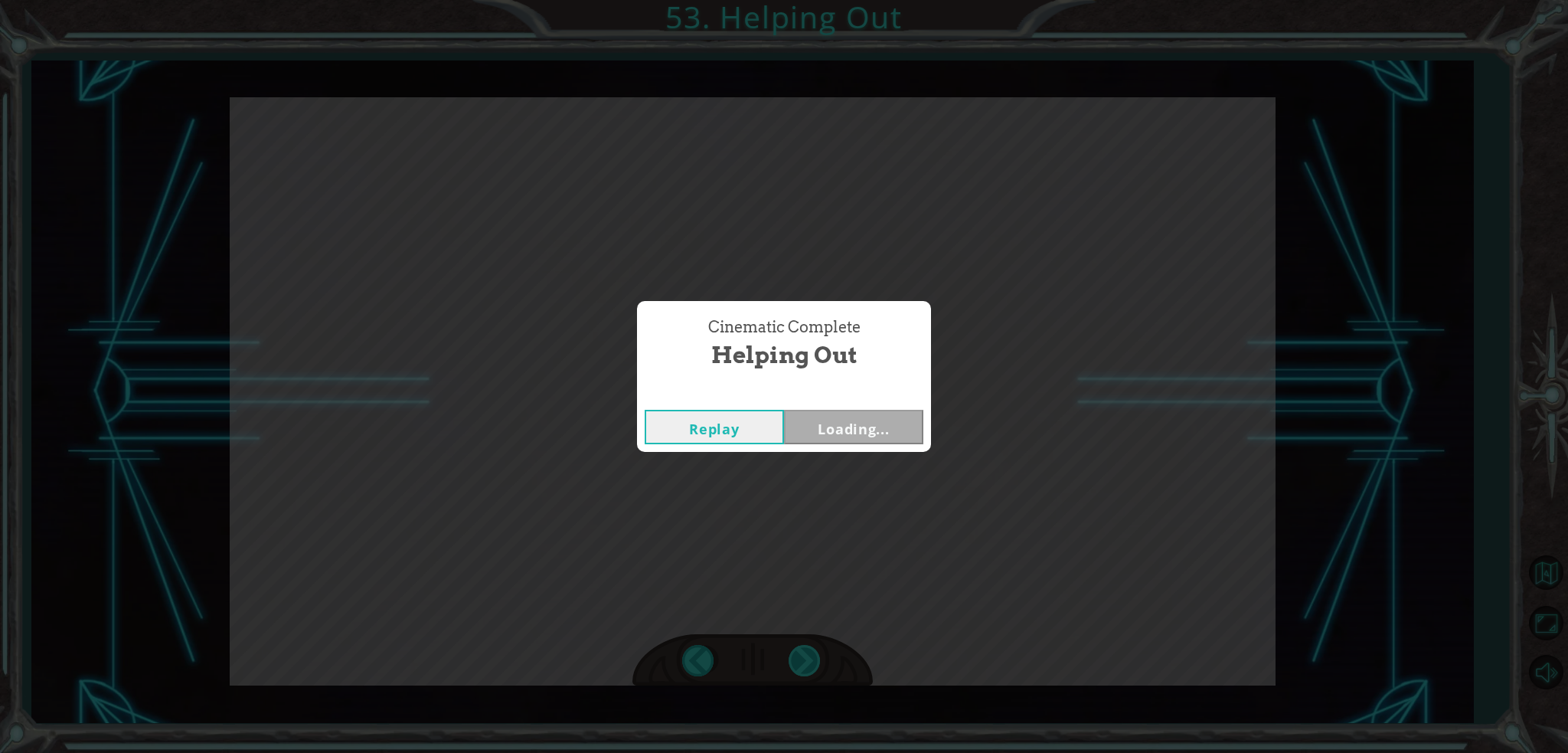
click at [805, 667] on div "Cinematic Complete Helping Out Replay Loading..." at bounding box center [784, 376] width 1568 height 753
click at [805, 667] on div "Cinematic Complete Helping Out Replay Next" at bounding box center [784, 376] width 1568 height 753
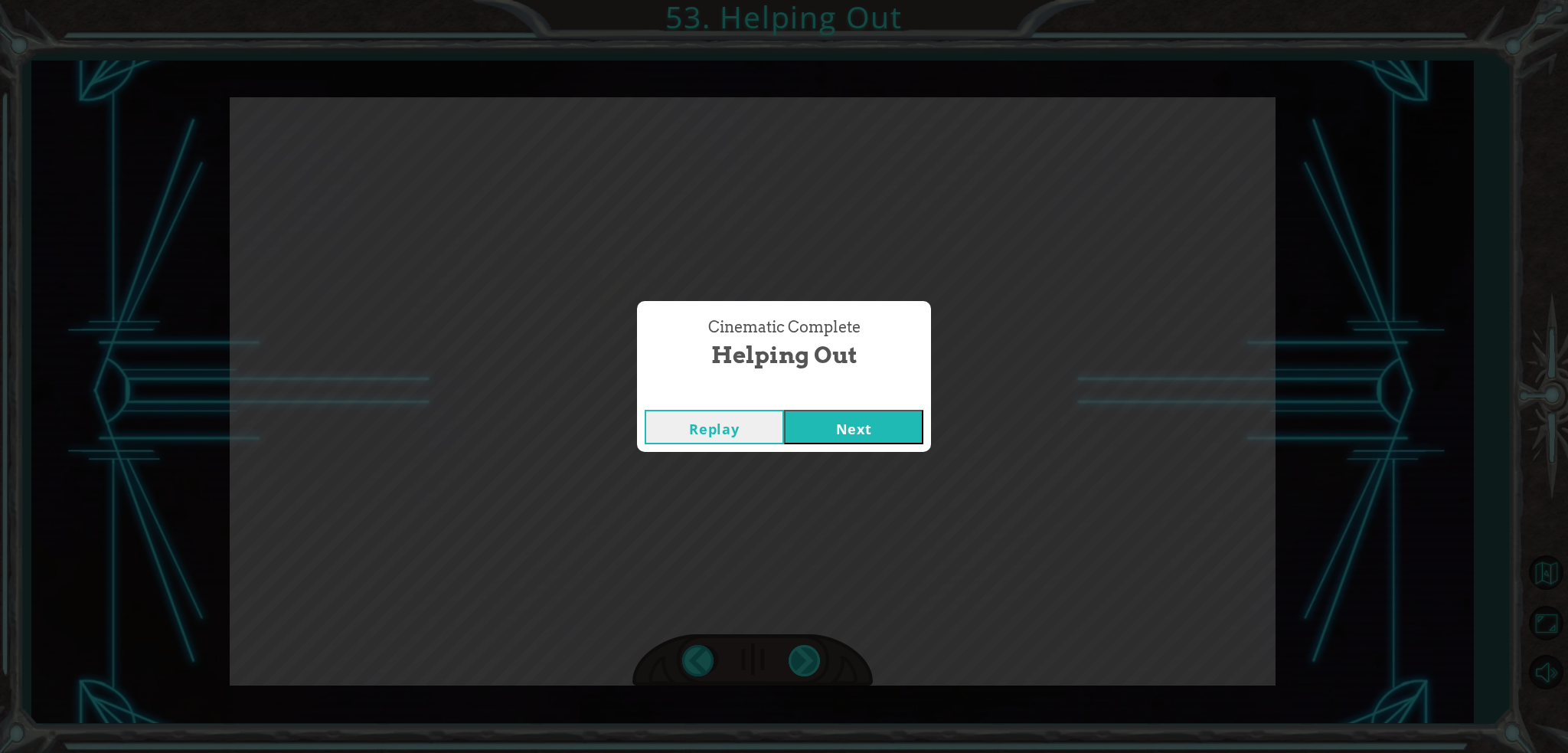
click at [805, 667] on div "Cinematic Complete Helping Out Replay Next" at bounding box center [784, 376] width 1568 height 753
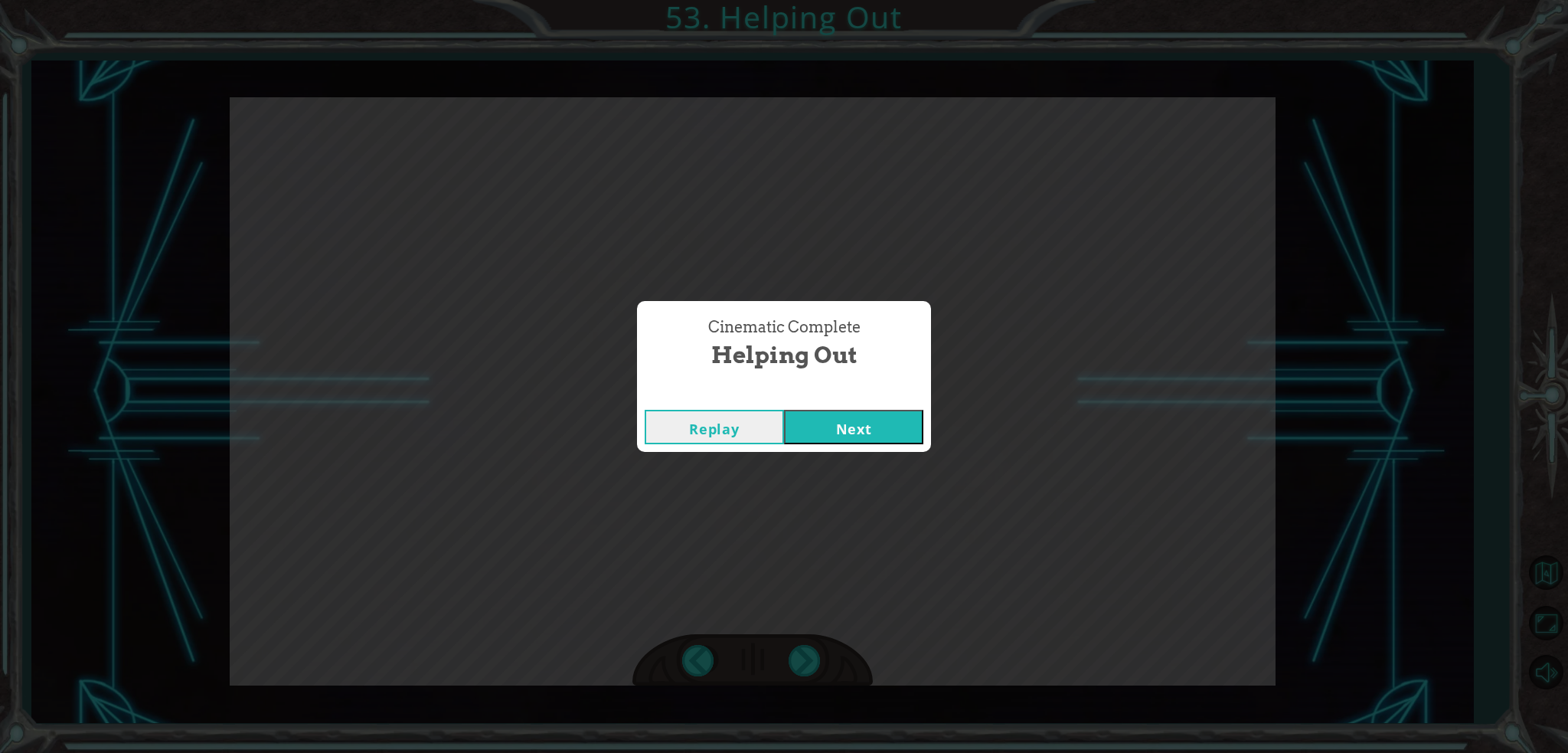
click at [863, 419] on button "Next" at bounding box center [853, 427] width 139 height 35
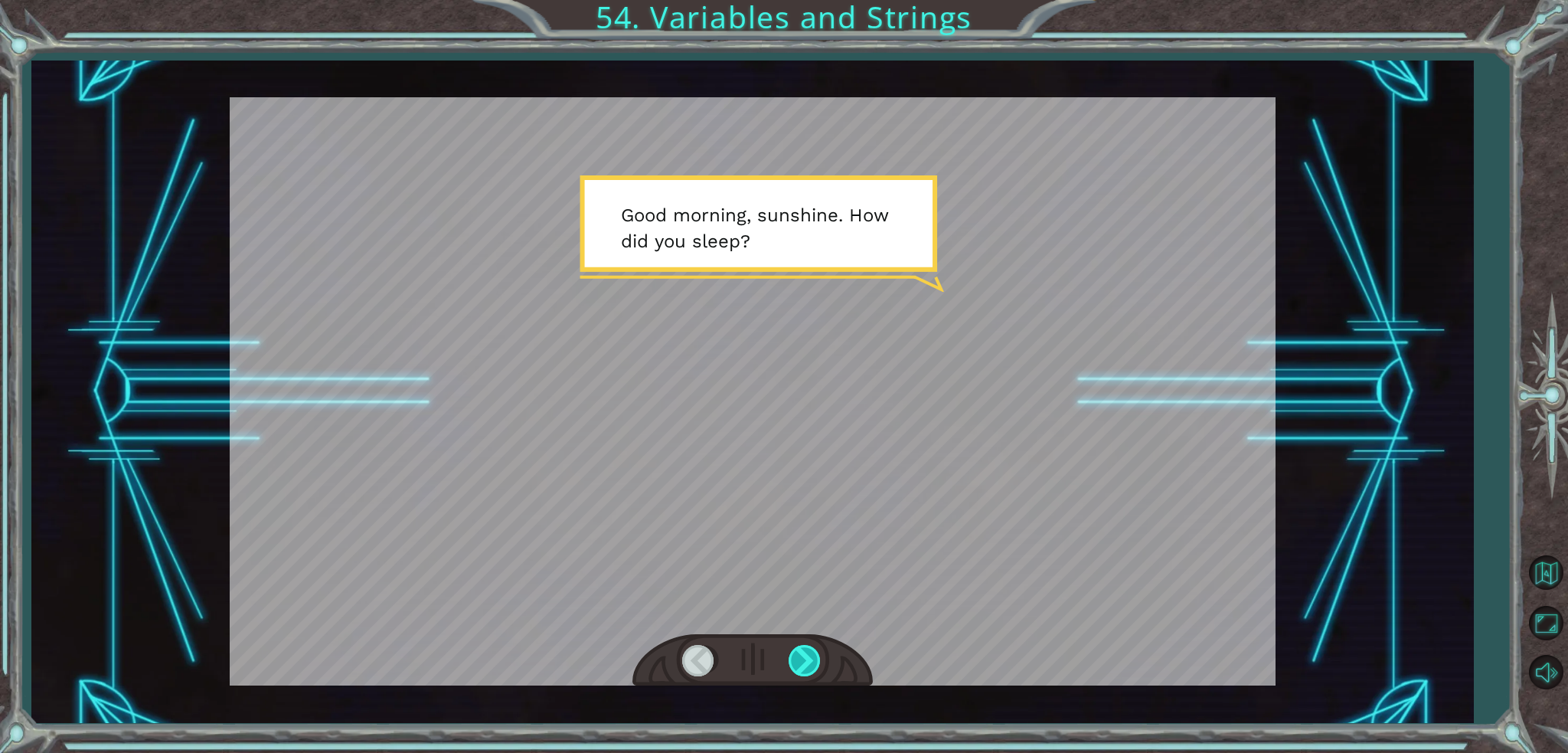
click at [804, 652] on div at bounding box center [806, 660] width 35 height 31
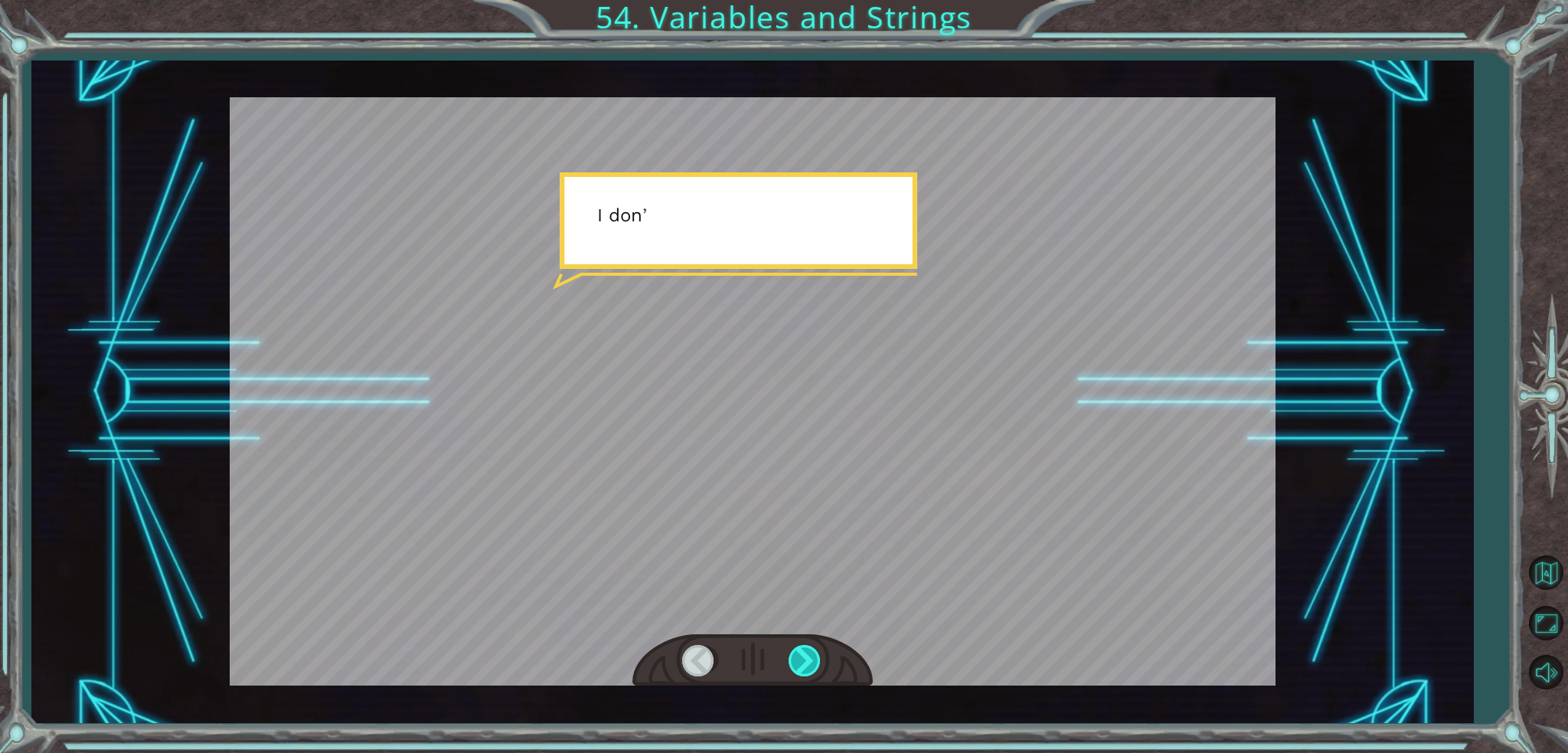
click at [804, 652] on div at bounding box center [806, 660] width 35 height 31
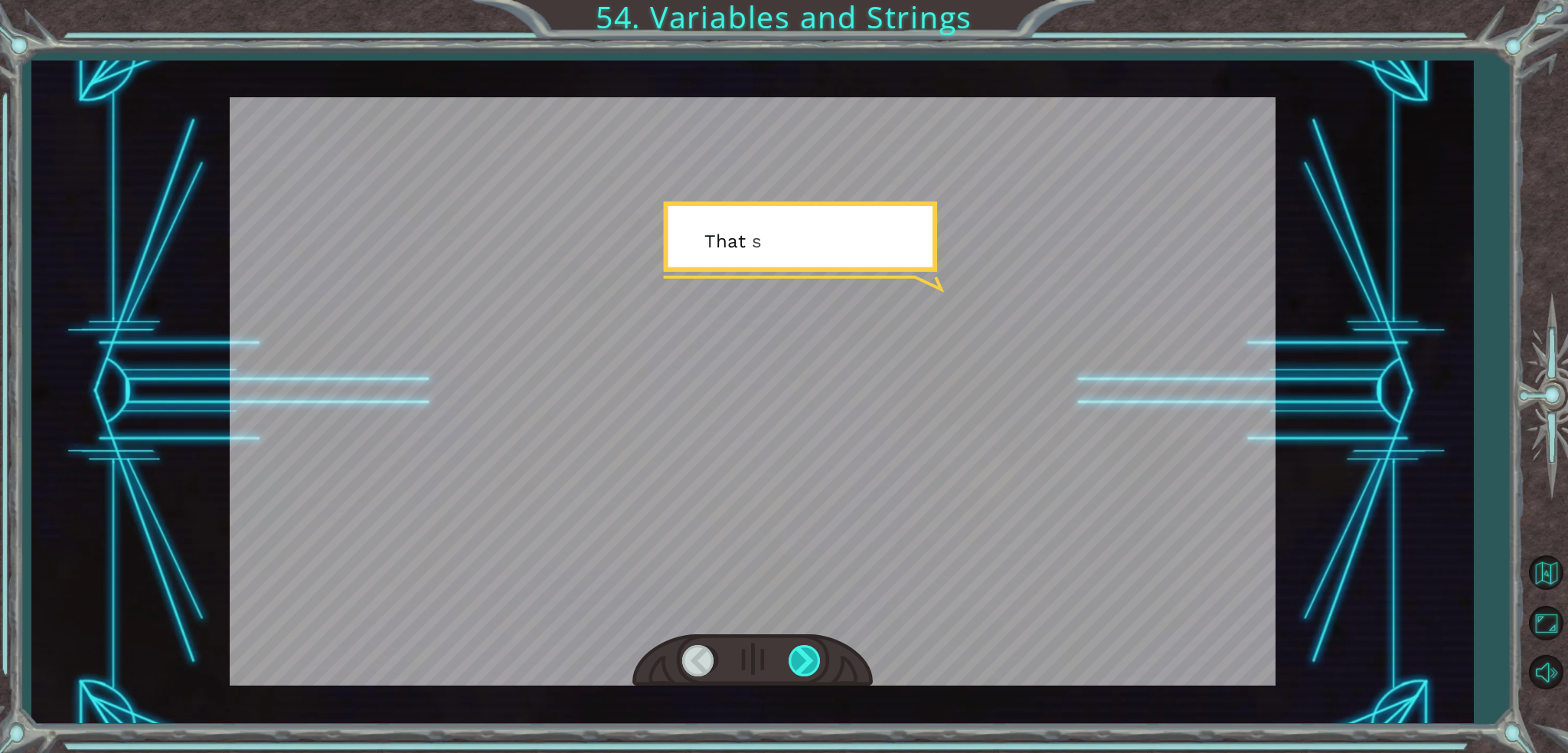
click at [804, 652] on div at bounding box center [806, 660] width 35 height 31
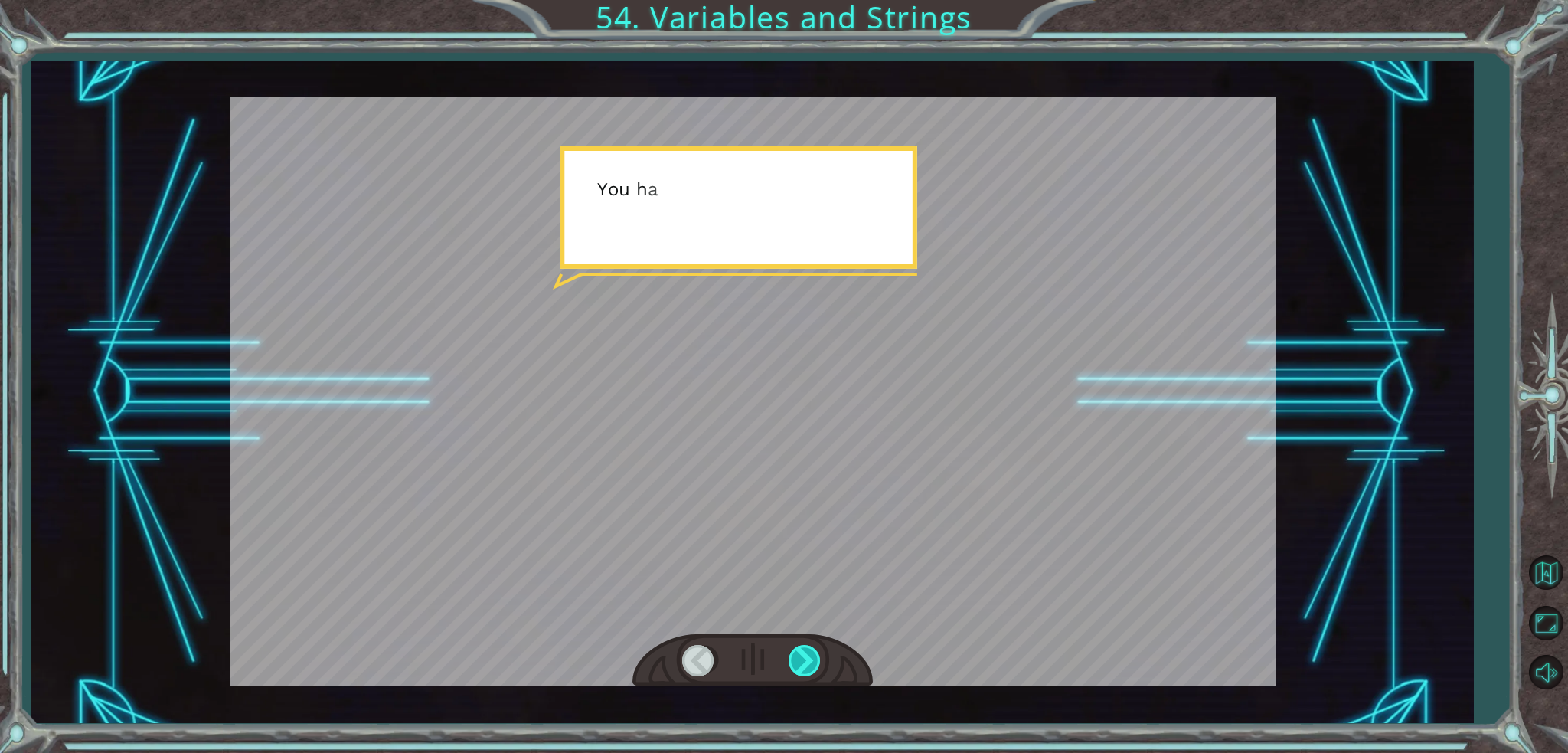
click at [804, 652] on div at bounding box center [806, 660] width 35 height 31
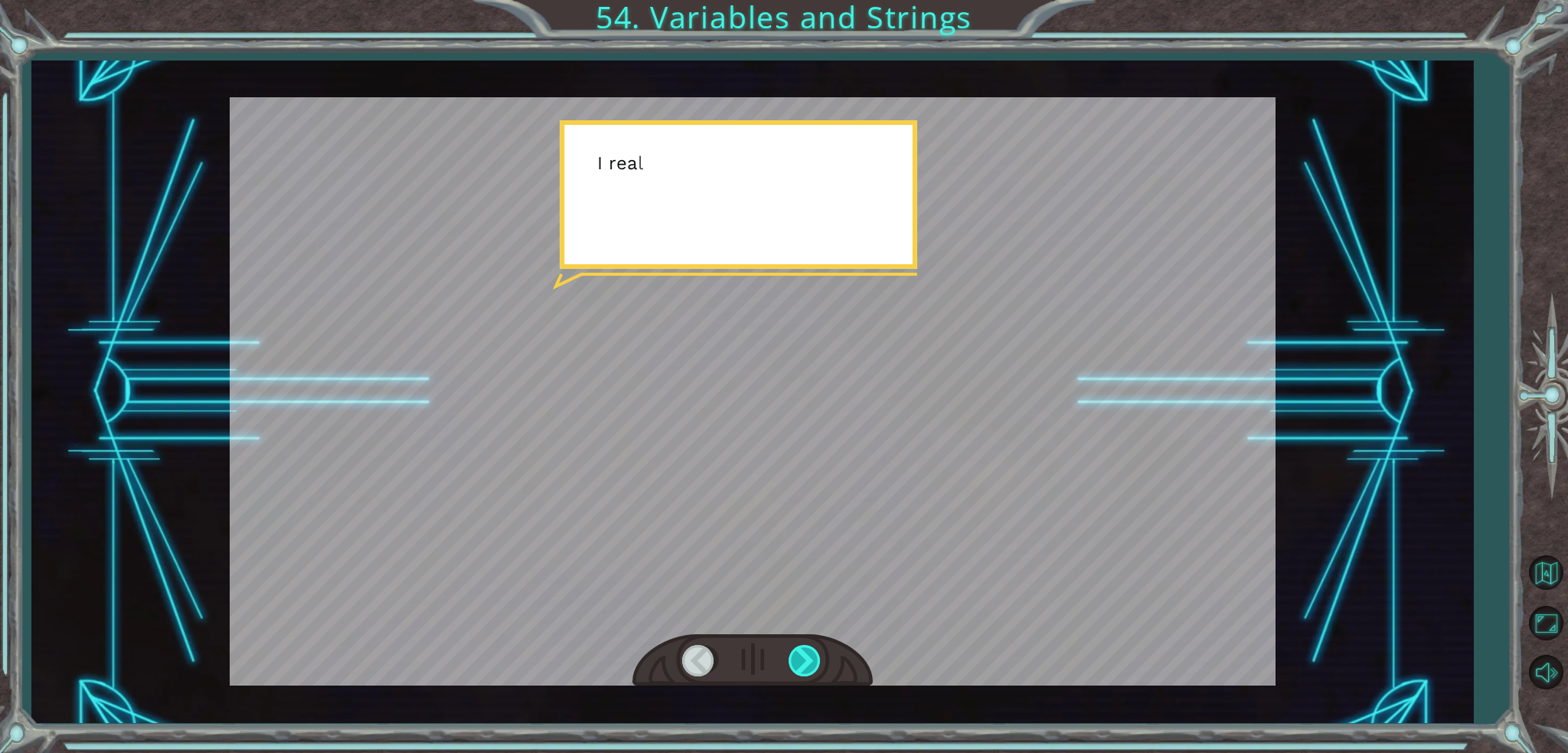
click at [804, 652] on div at bounding box center [806, 660] width 35 height 31
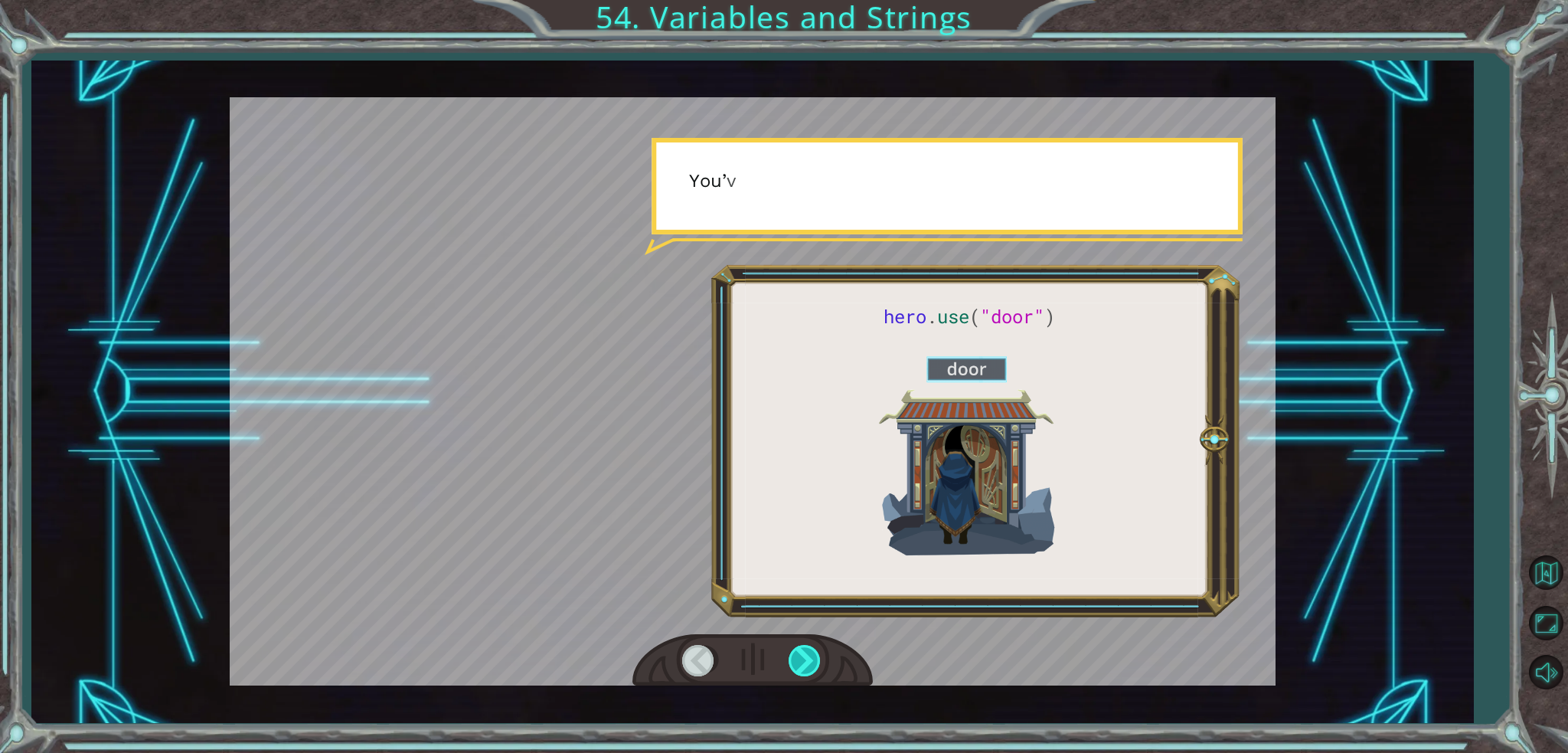
click at [804, 652] on div at bounding box center [806, 660] width 35 height 31
click at [804, 654] on div at bounding box center [806, 660] width 35 height 31
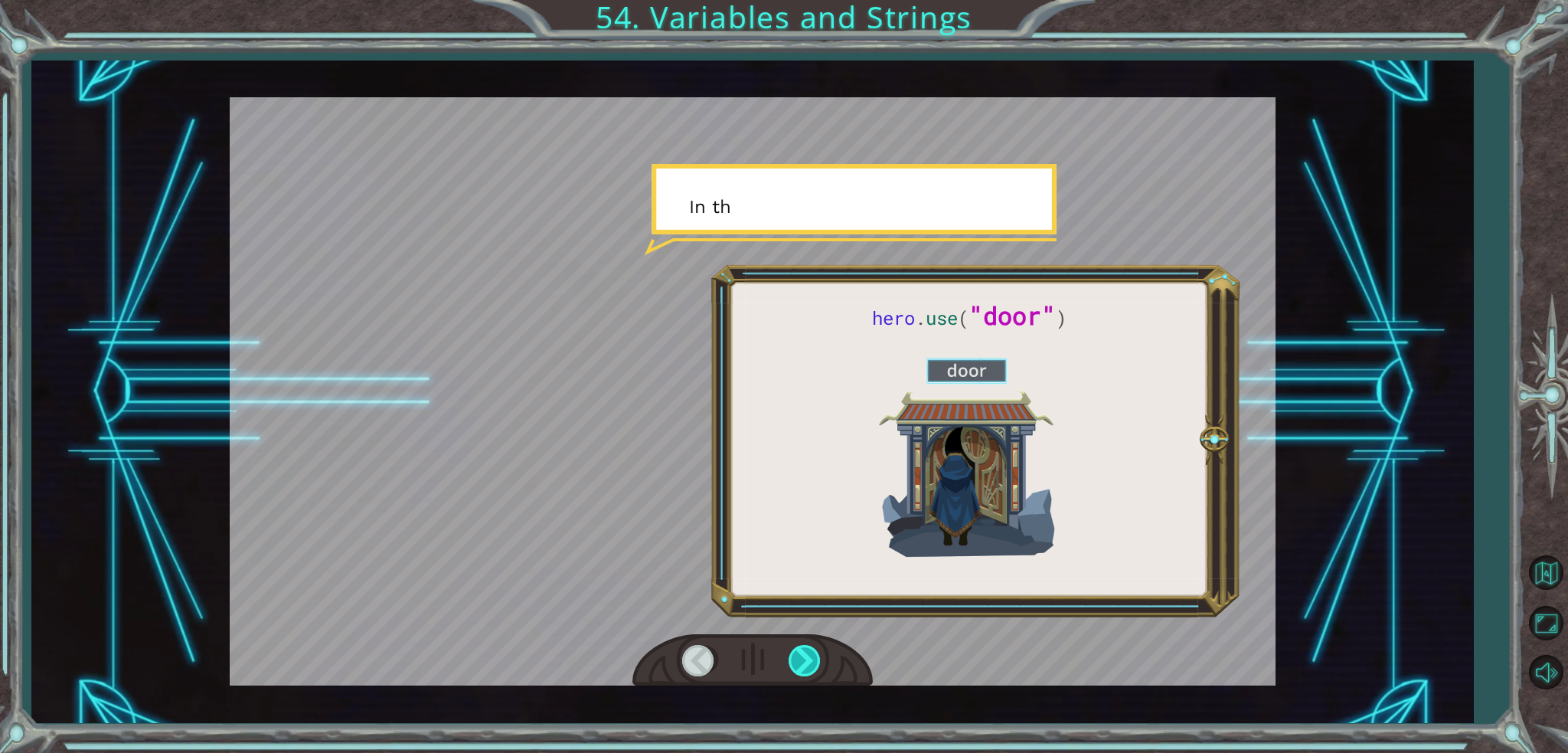
click at [804, 654] on div at bounding box center [806, 660] width 35 height 31
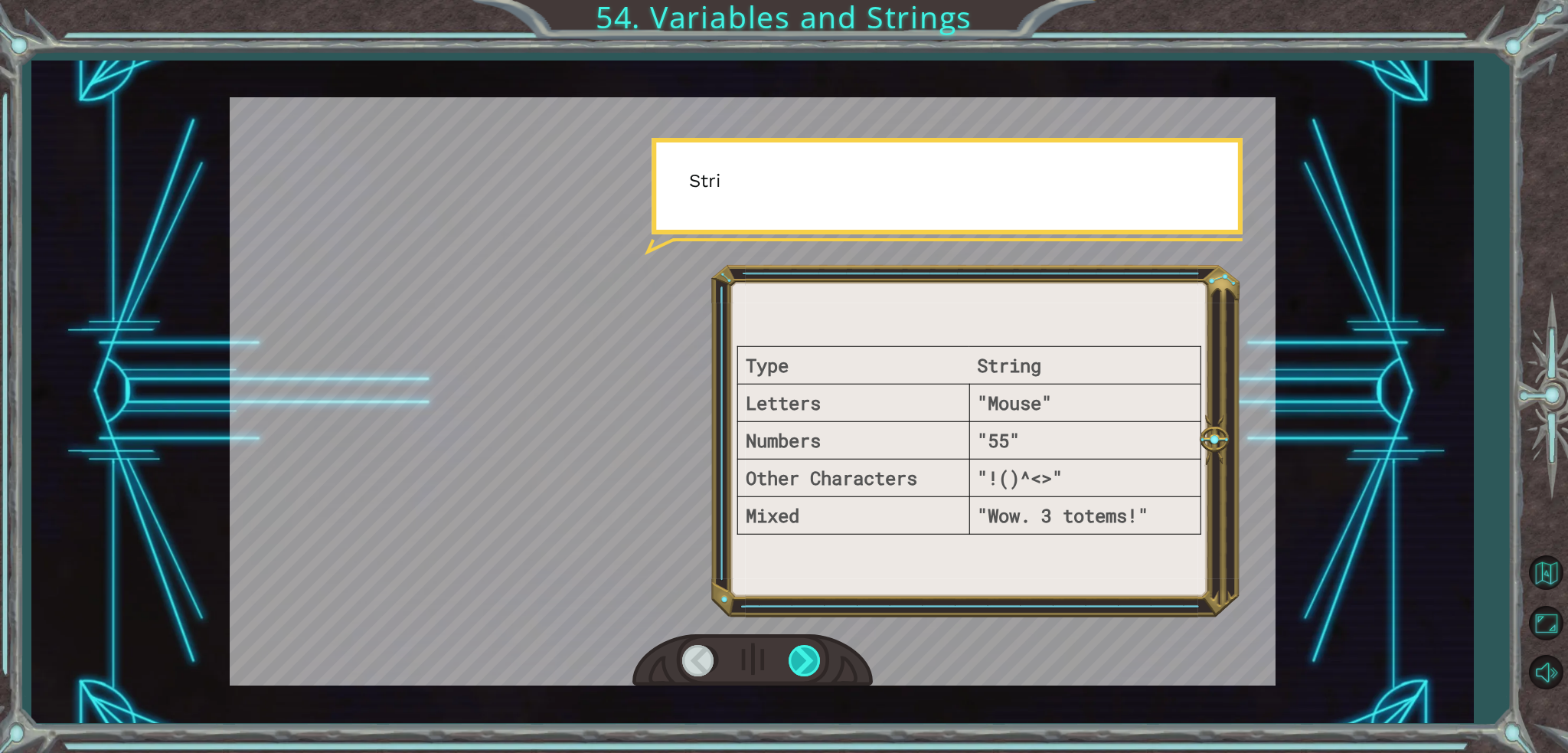
click at [804, 654] on div at bounding box center [806, 660] width 35 height 31
click at [803, 654] on div at bounding box center [806, 660] width 35 height 31
click at [803, 653] on div at bounding box center [806, 660] width 35 height 31
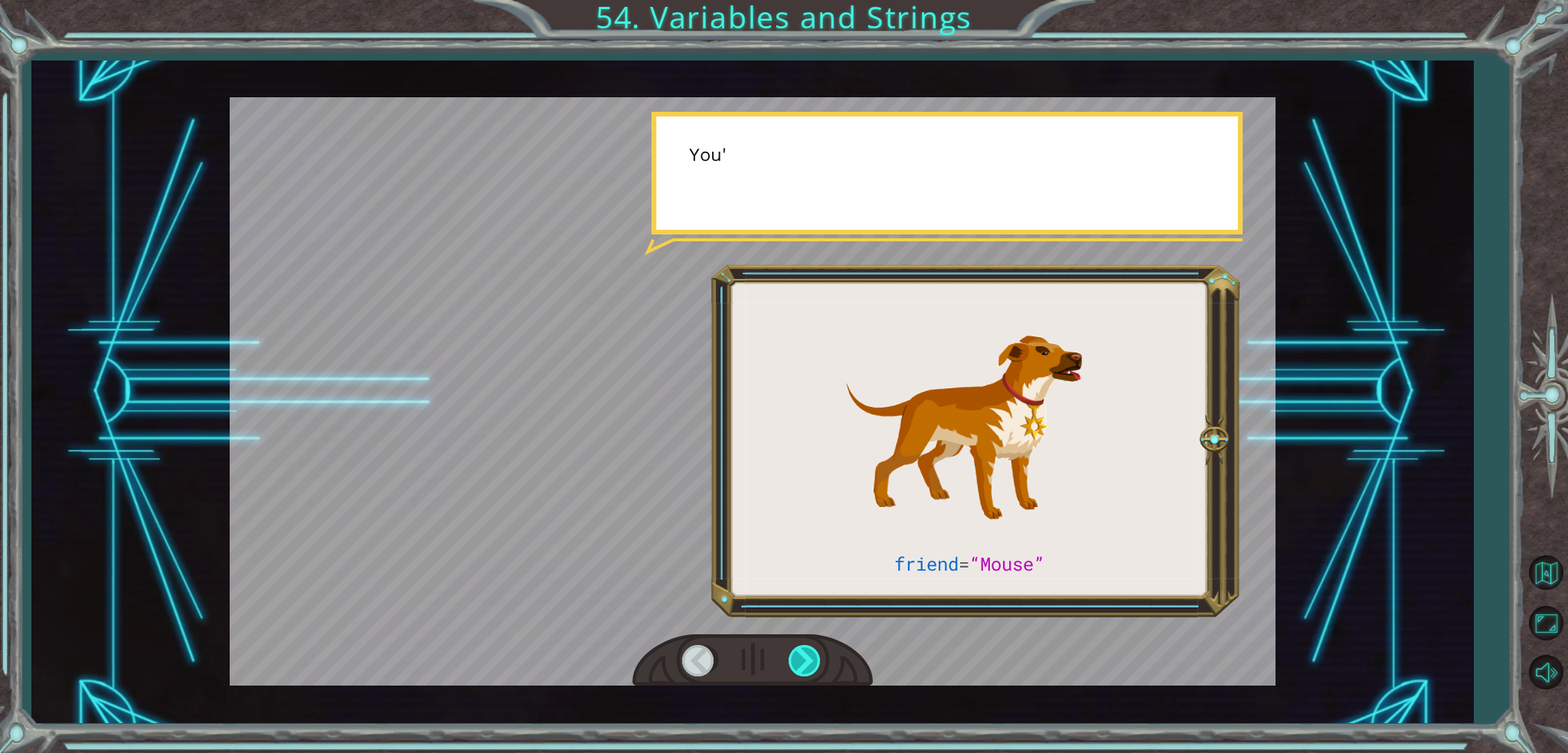
click at [803, 653] on div at bounding box center [806, 660] width 35 height 31
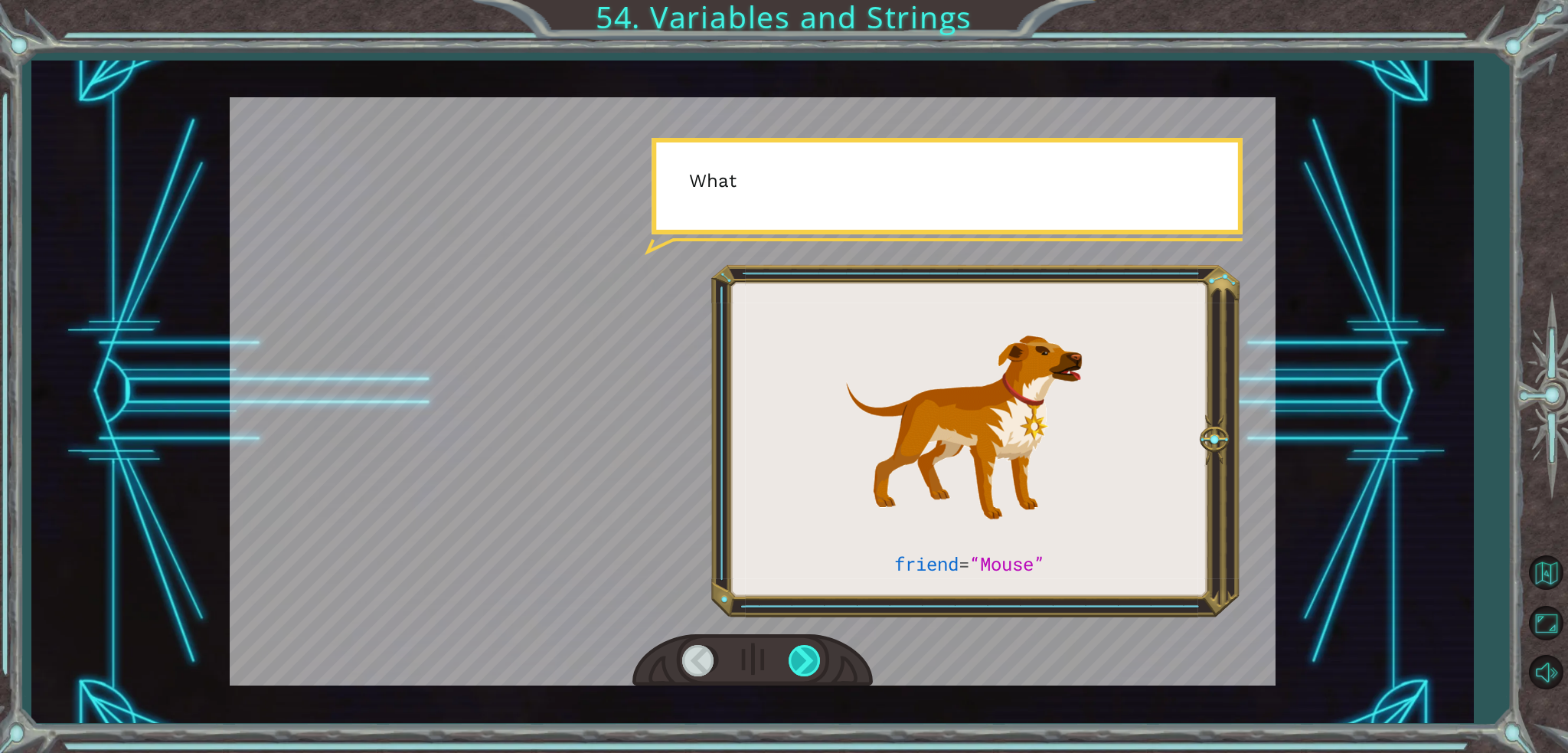
click at [803, 653] on div at bounding box center [806, 660] width 35 height 31
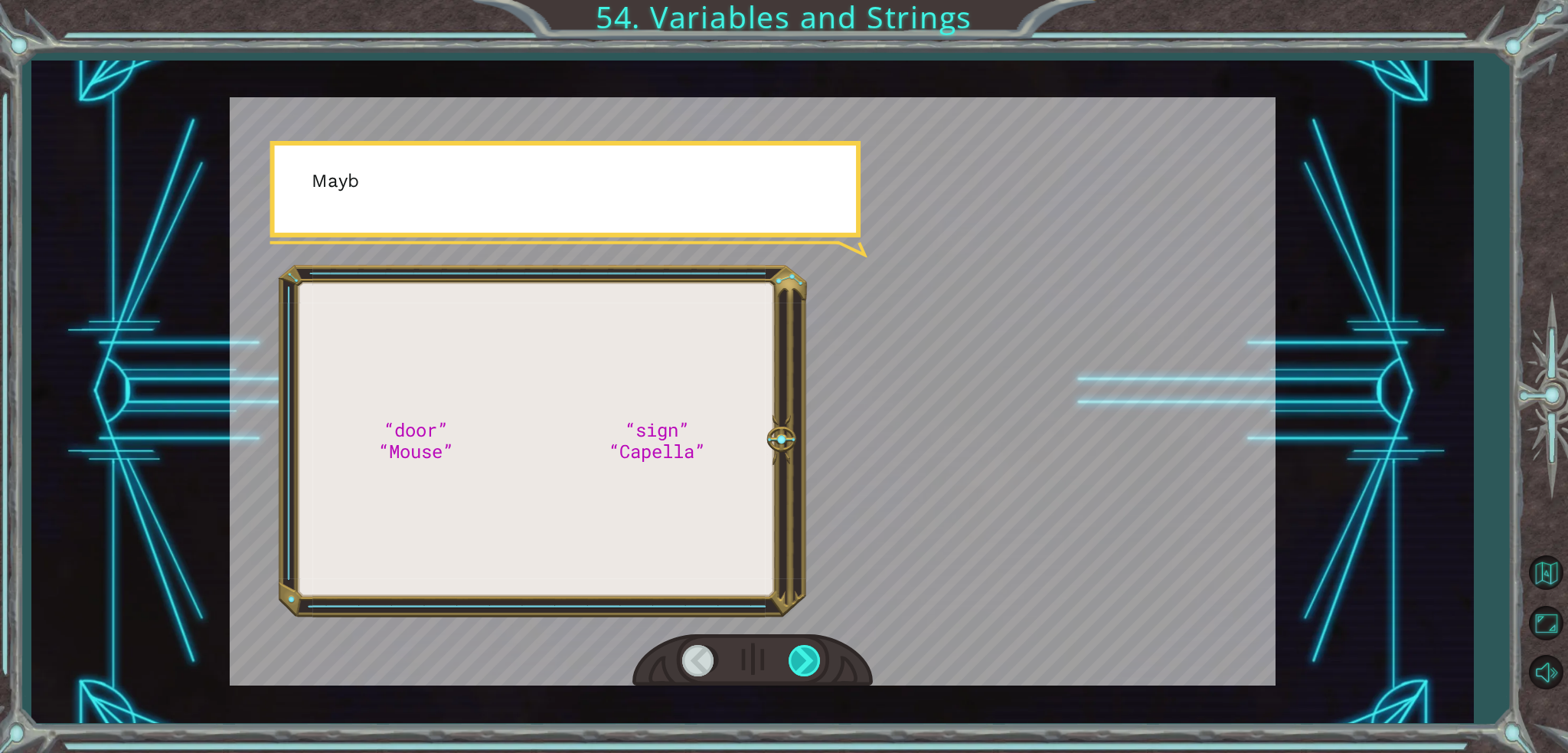
click at [803, 653] on div at bounding box center [806, 660] width 35 height 31
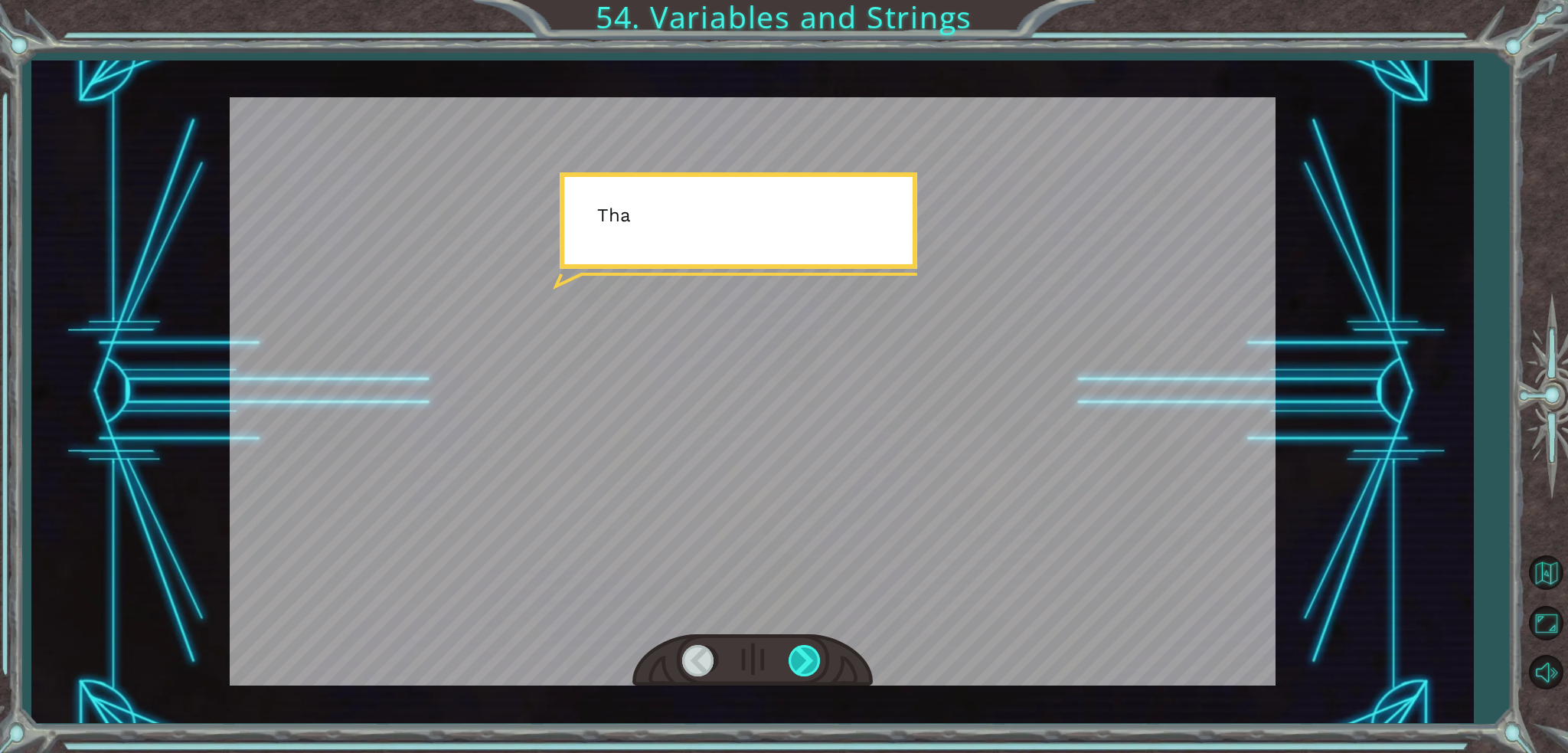
click at [803, 653] on div at bounding box center [806, 660] width 35 height 31
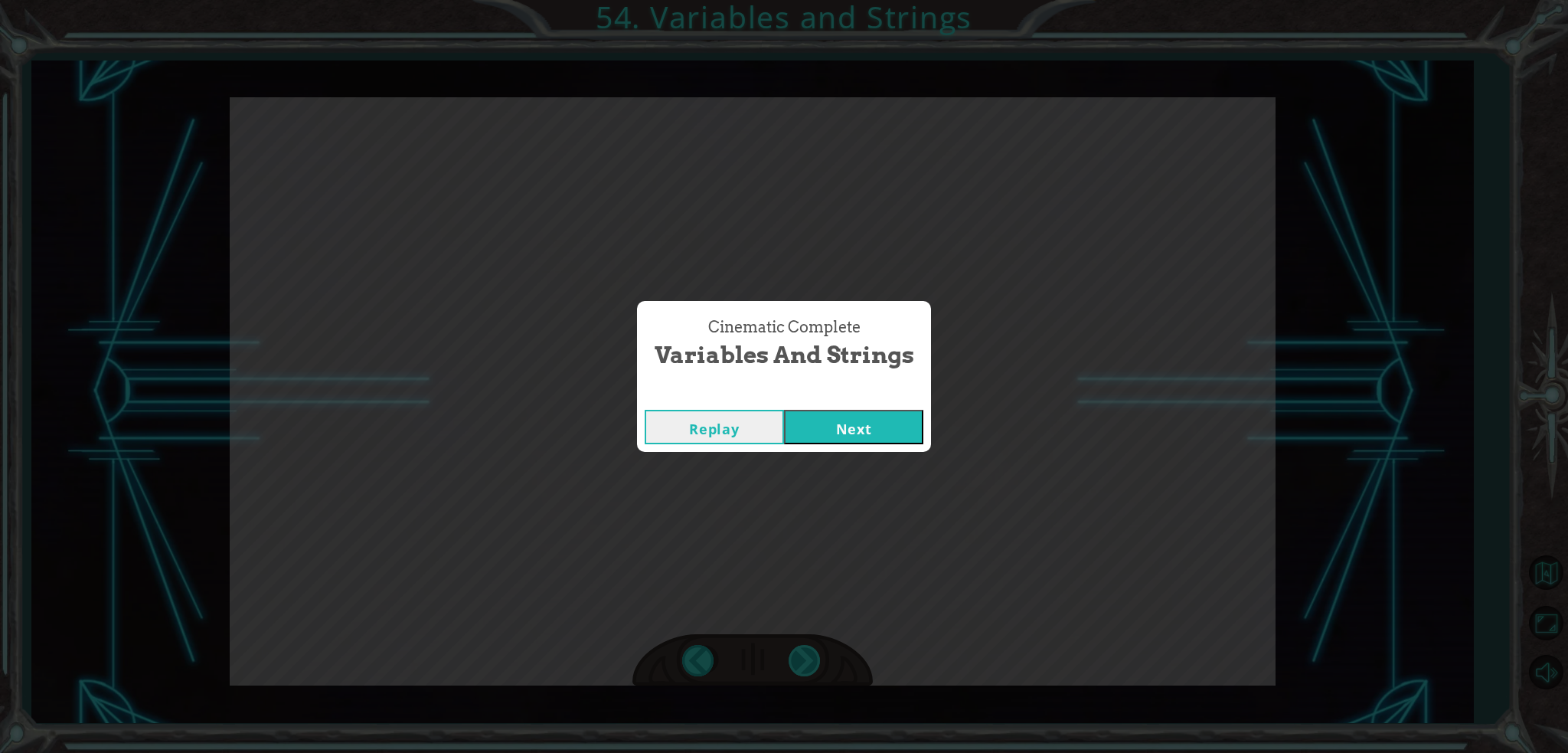
click at [803, 653] on div "Cinematic Complete Variables and Strings Replay Next" at bounding box center [784, 376] width 1568 height 753
click at [802, 653] on div "Cinematic Complete Variables and Strings Replay Next" at bounding box center [784, 376] width 1568 height 753
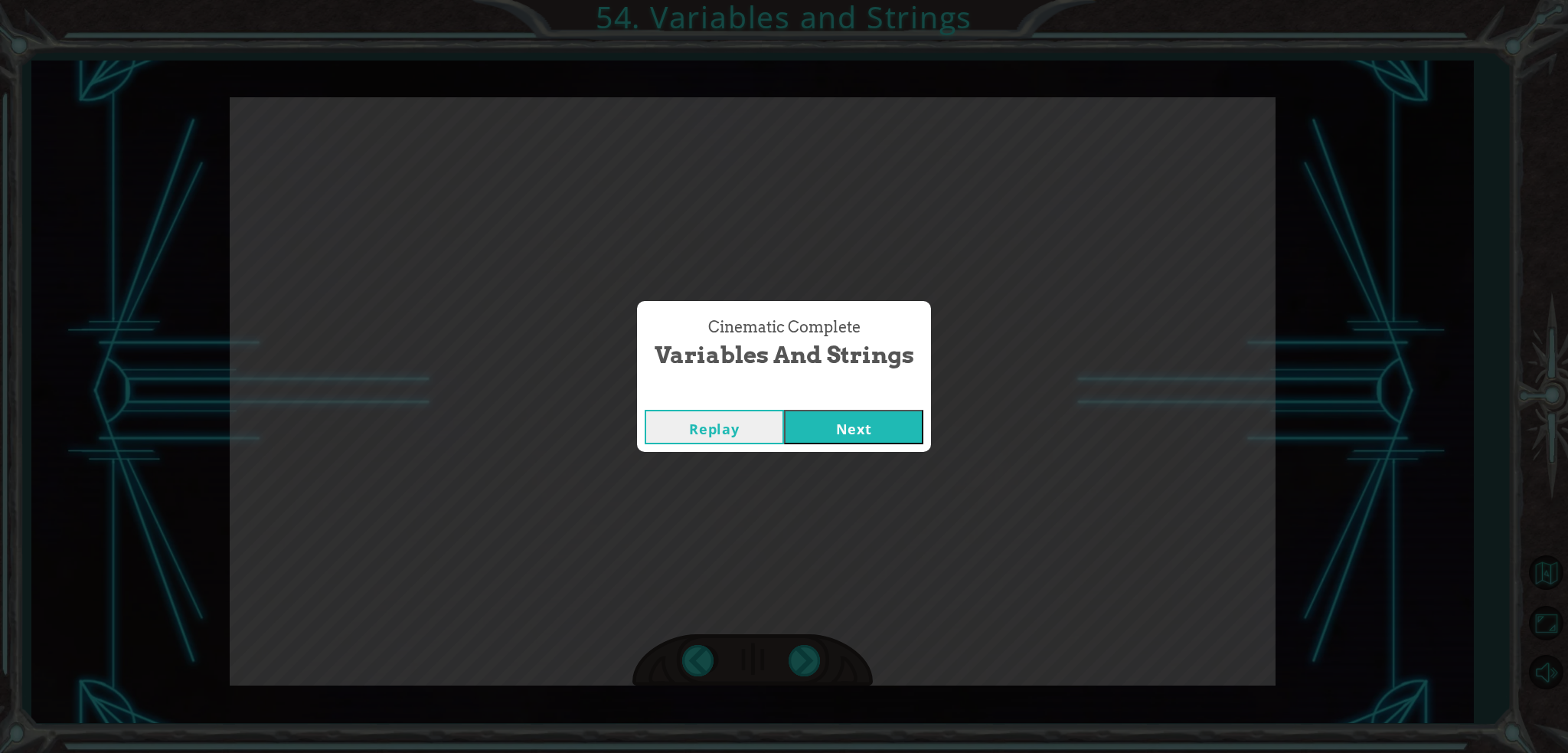
click at [802, 653] on div "Cinematic Complete Variables and Strings Replay Next" at bounding box center [784, 376] width 1568 height 753
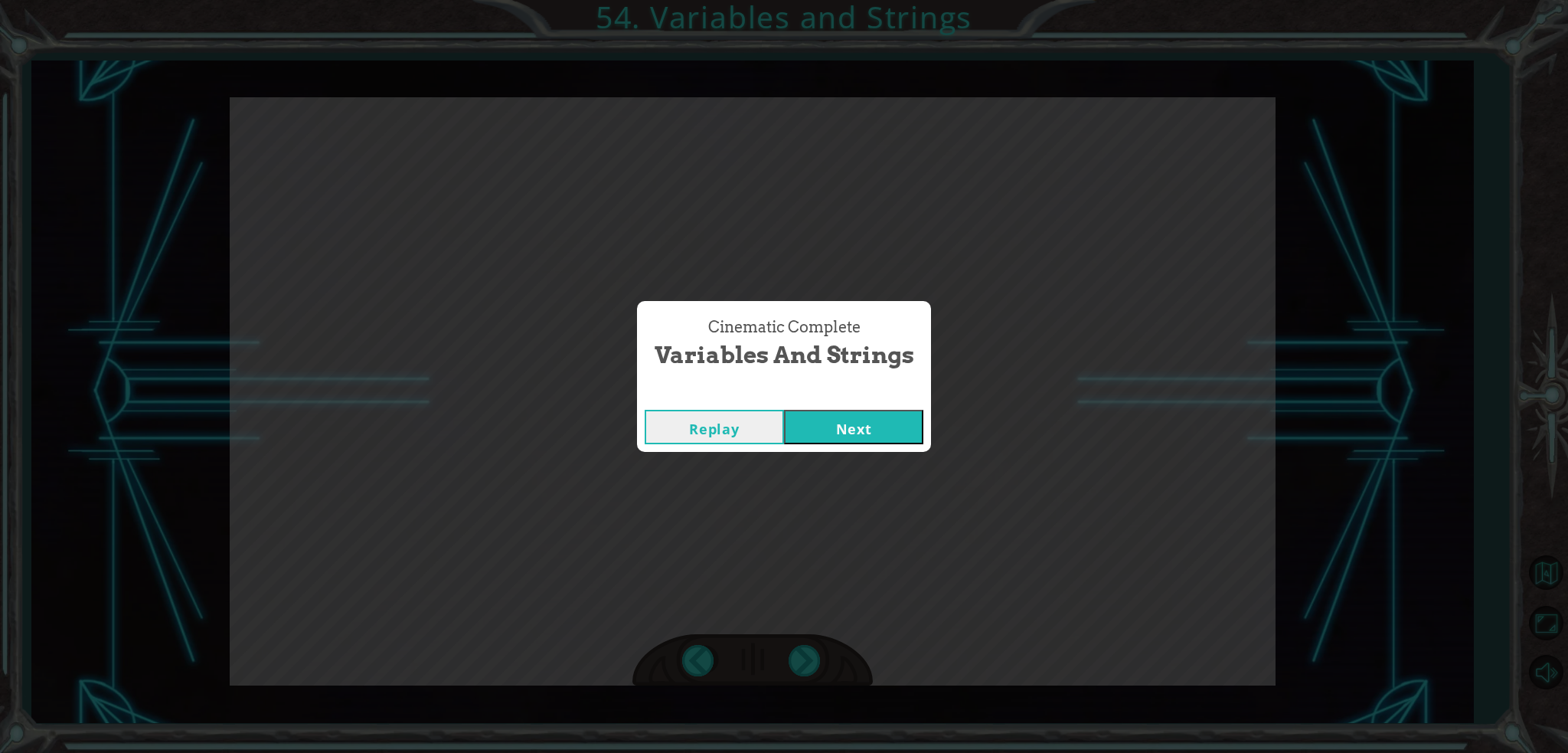
click at [802, 653] on div "Cinematic Complete Variables and Strings Replay Next" at bounding box center [784, 376] width 1568 height 753
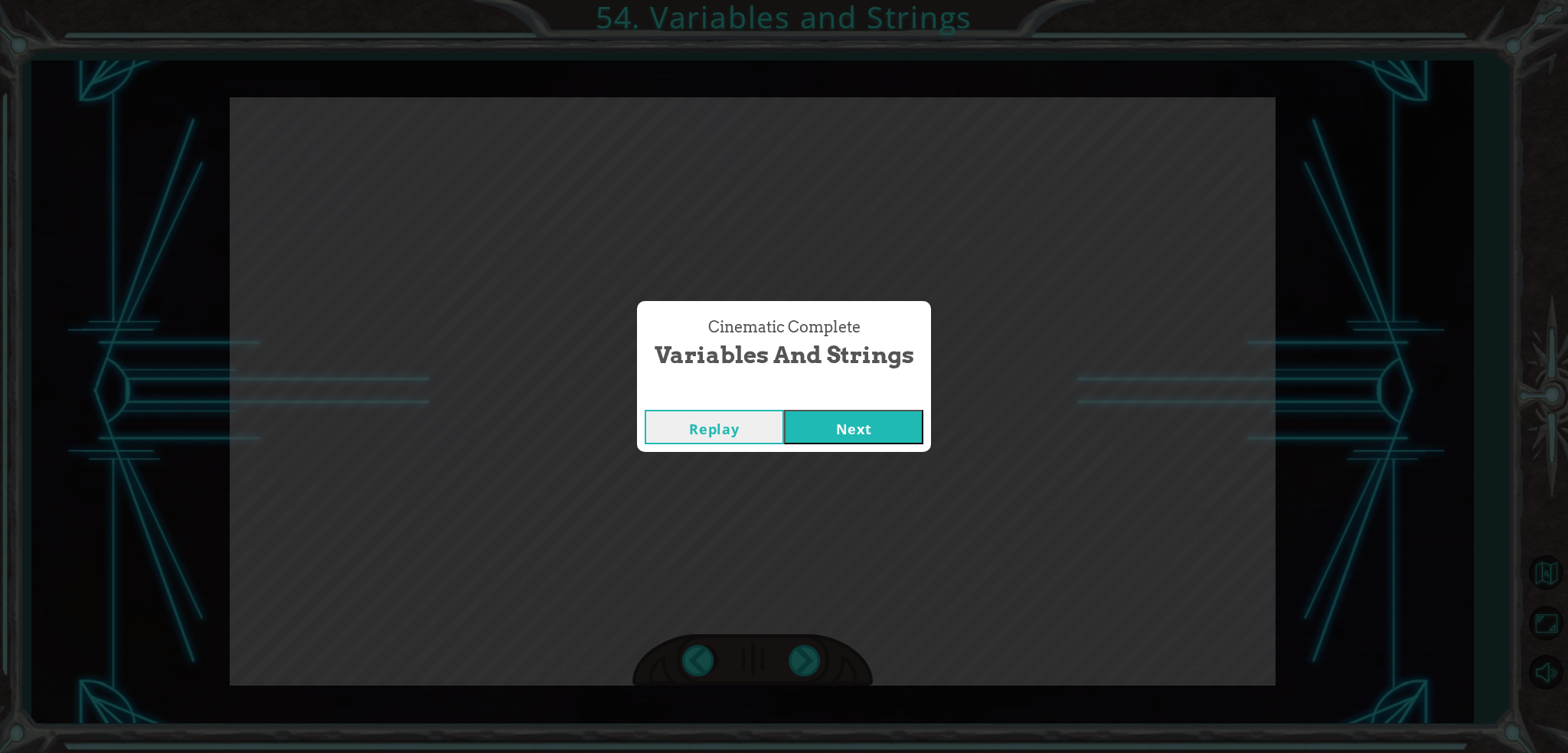
click at [802, 653] on div "Cinematic Complete Variables and Strings Replay Next" at bounding box center [784, 376] width 1568 height 753
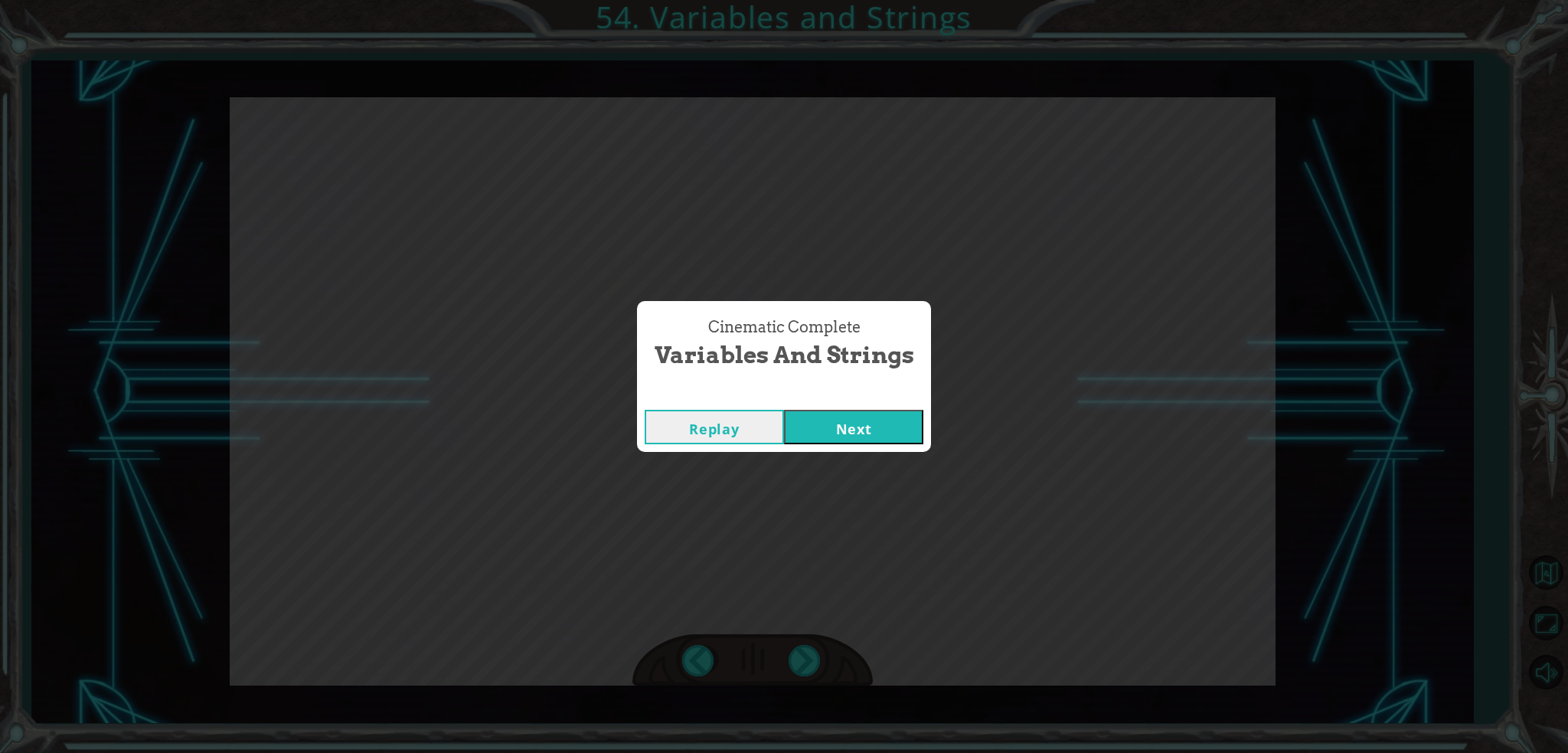
click at [802, 653] on div "Cinematic Complete Variables and Strings Replay Next" at bounding box center [784, 376] width 1568 height 753
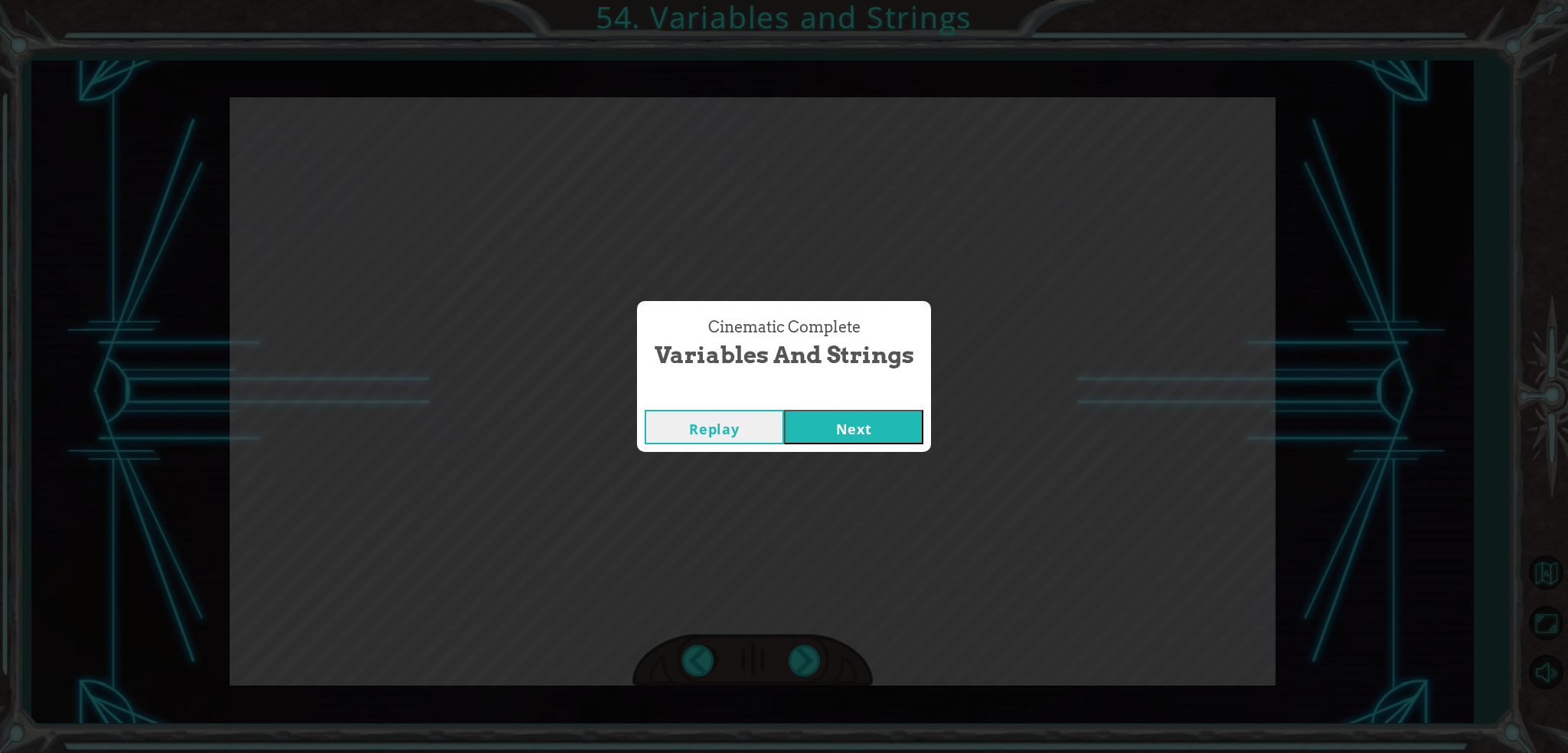
click at [863, 435] on button "Next" at bounding box center [853, 427] width 139 height 35
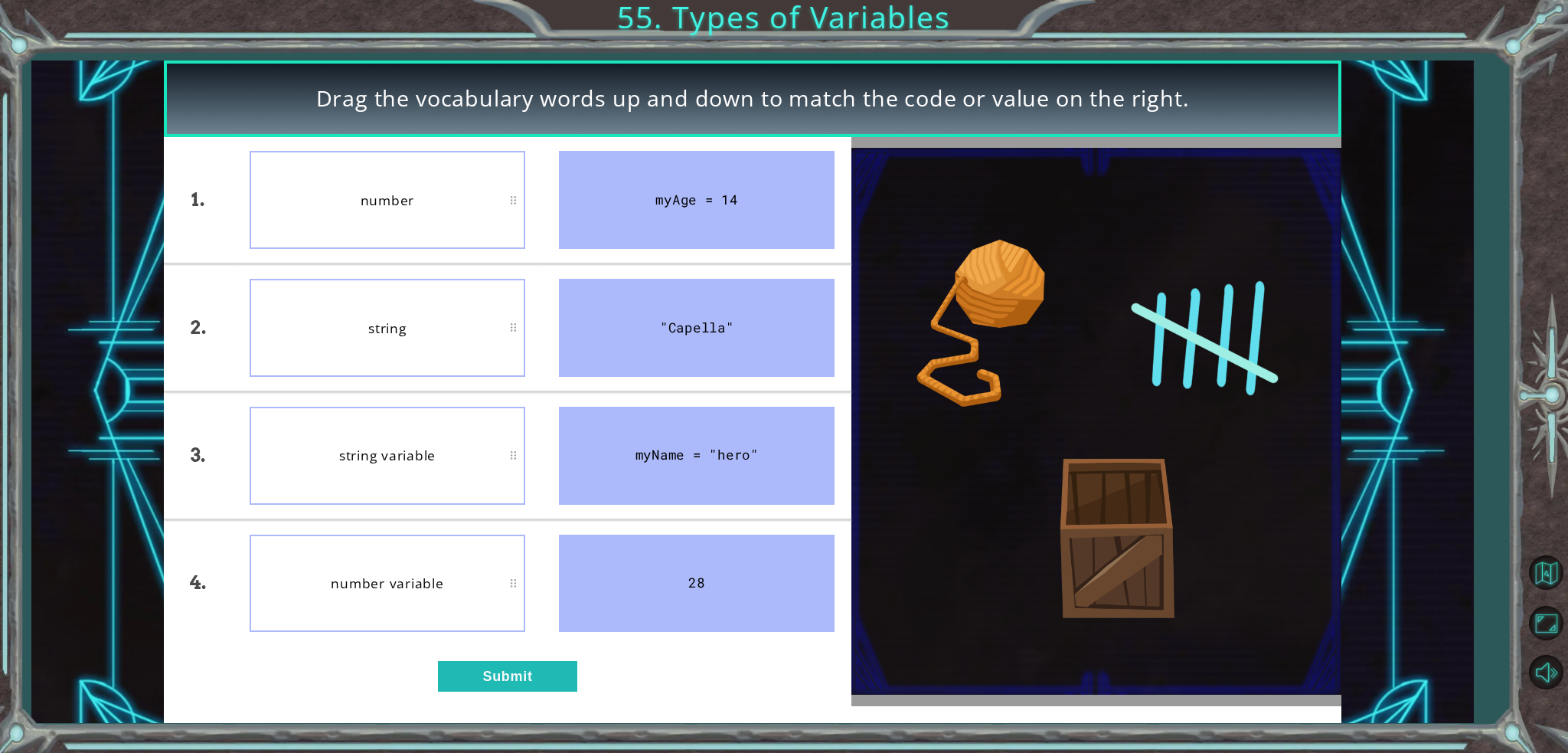
click at [529, 695] on div "1. 2. 3. 4. number string string variable number variable myAge = 14 "Capella" …" at bounding box center [508, 422] width 688 height 569
click at [529, 677] on button "Submit" at bounding box center [507, 676] width 139 height 31
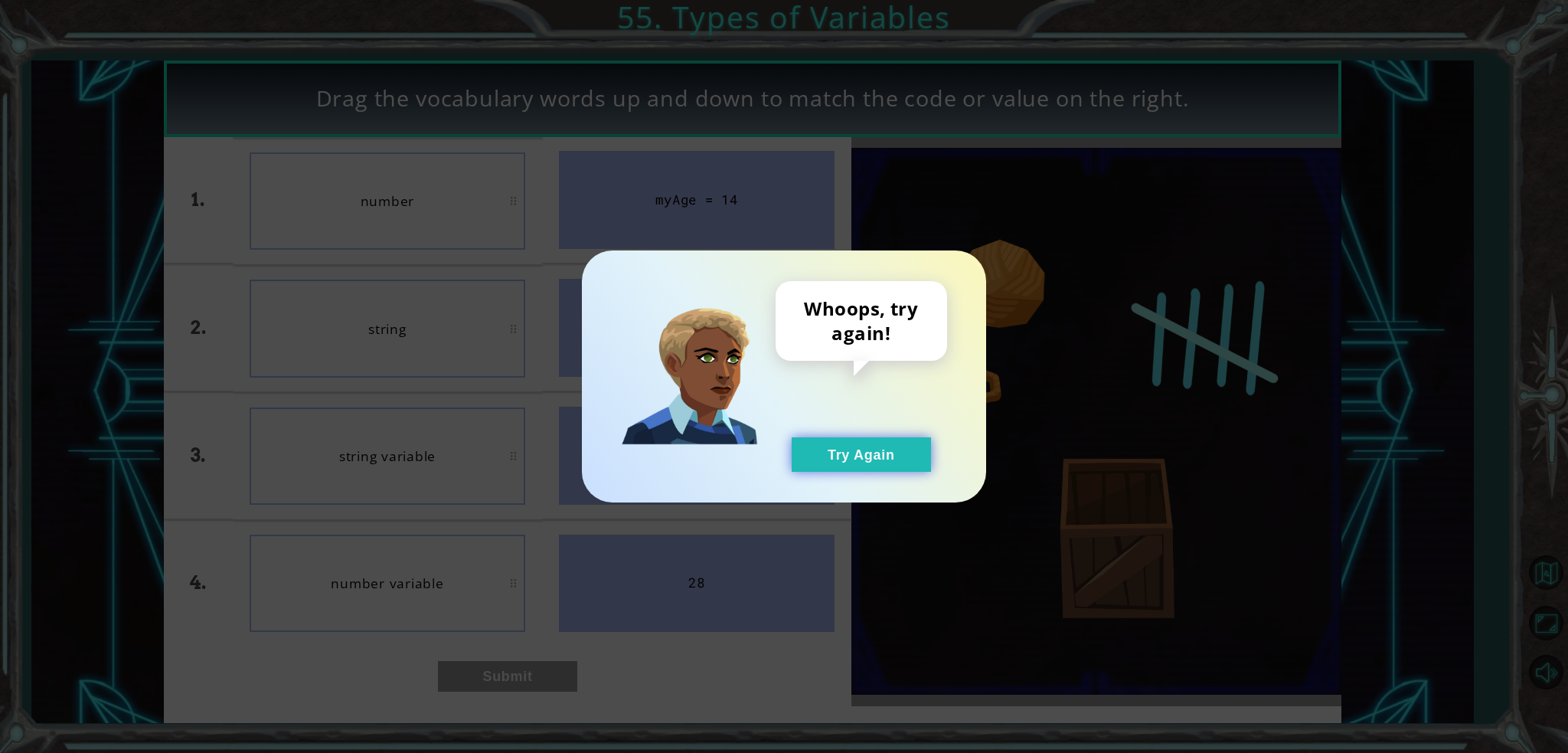
click at [829, 468] on button "Try Again" at bounding box center [860, 454] width 139 height 35
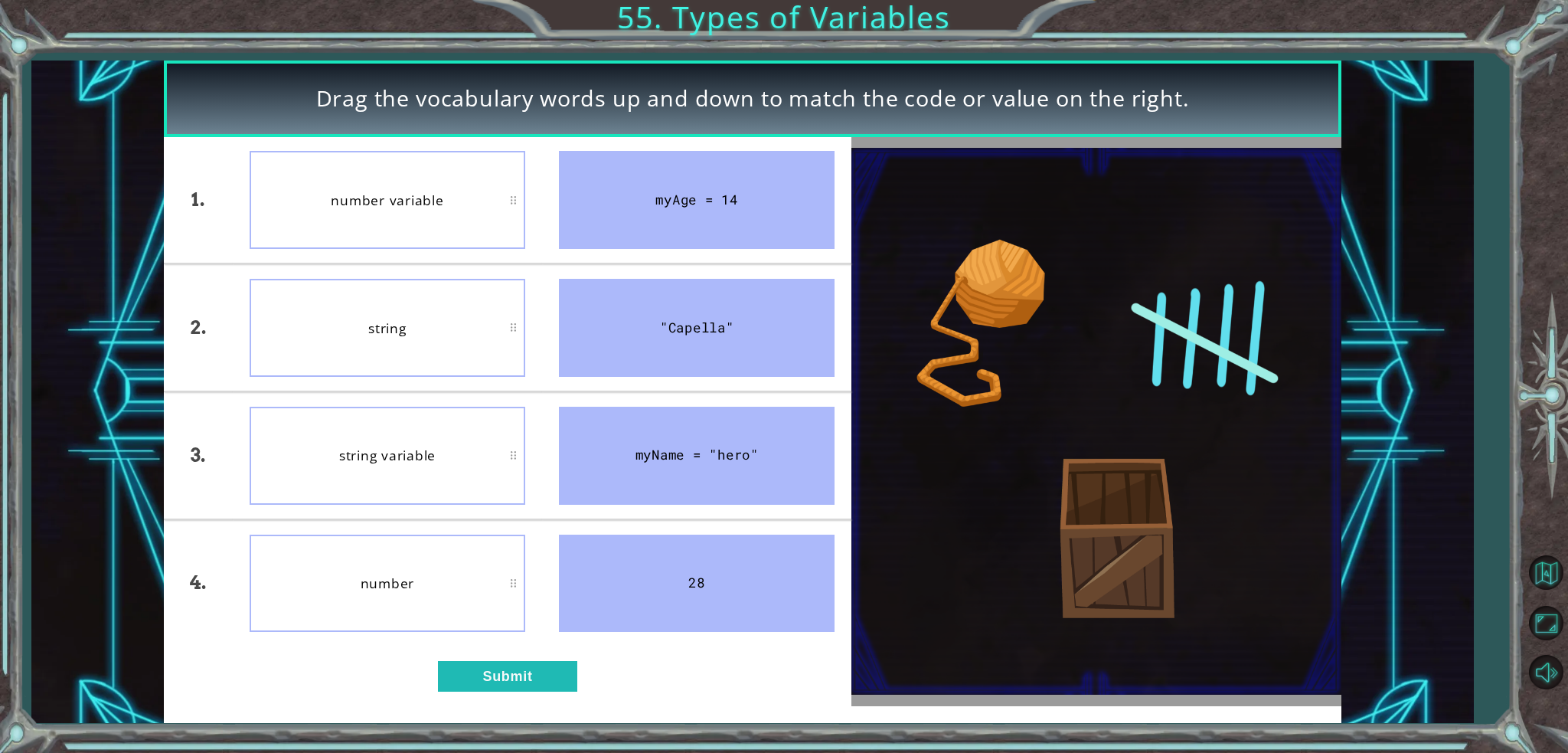
drag, startPoint x: 398, startPoint y: 606, endPoint x: 401, endPoint y: 590, distance: 16.3
click at [401, 590] on div "1. 2. 3. 4. number variable string string variable number myAge = 14 "Capella" …" at bounding box center [508, 422] width 688 height 569
click at [532, 695] on div "1. 2. 3. 4. number variable string string variable number myAge = 14 "Capella" …" at bounding box center [508, 422] width 688 height 569
click at [524, 692] on div "1. 2. 3. 4. number variable string string variable number myAge = 14 "Capella" …" at bounding box center [508, 422] width 688 height 569
click at [488, 671] on button "Submit" at bounding box center [507, 676] width 139 height 31
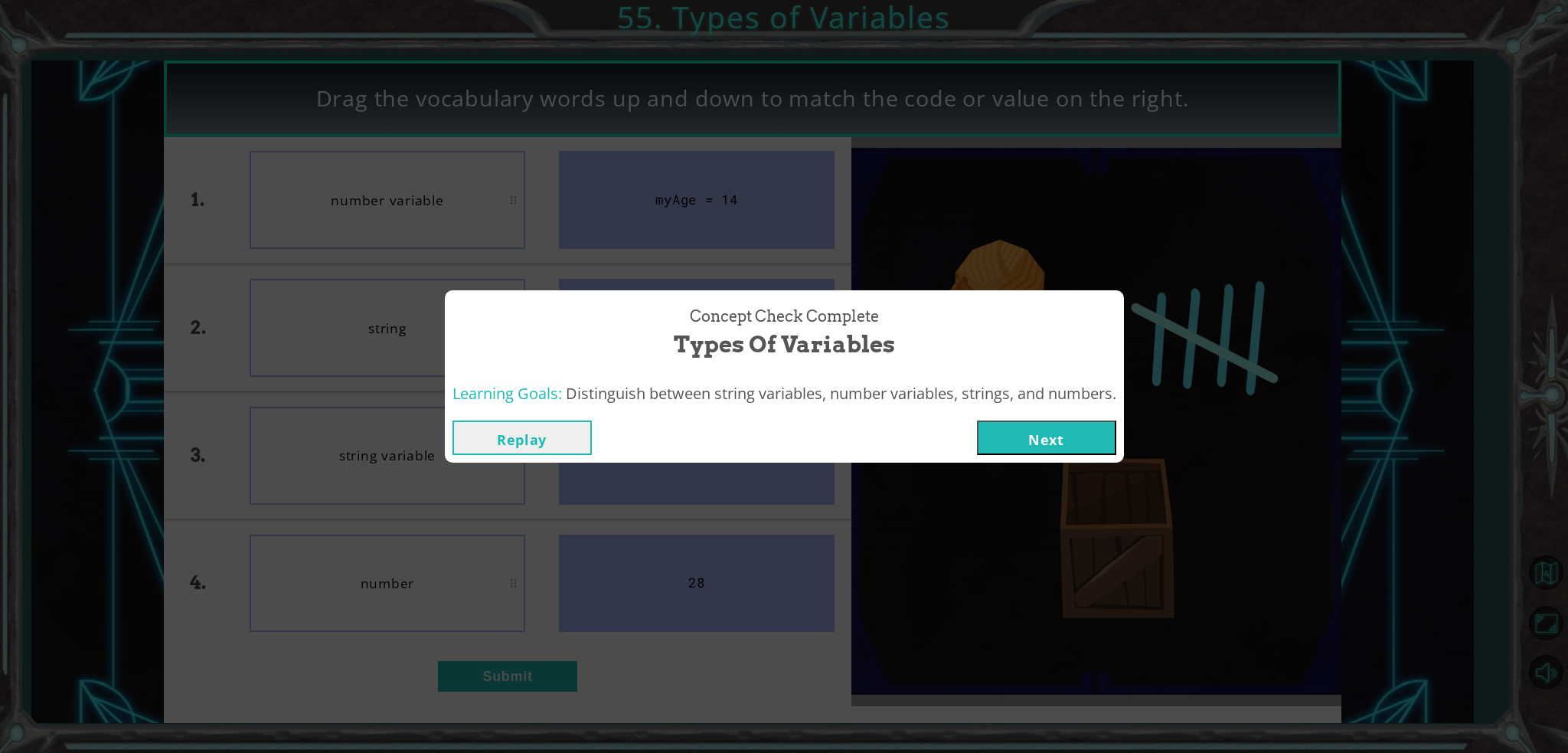
drag, startPoint x: 994, startPoint y: 450, endPoint x: 1007, endPoint y: 449, distance: 13.0
click at [996, 449] on button "Next" at bounding box center [1046, 437] width 139 height 35
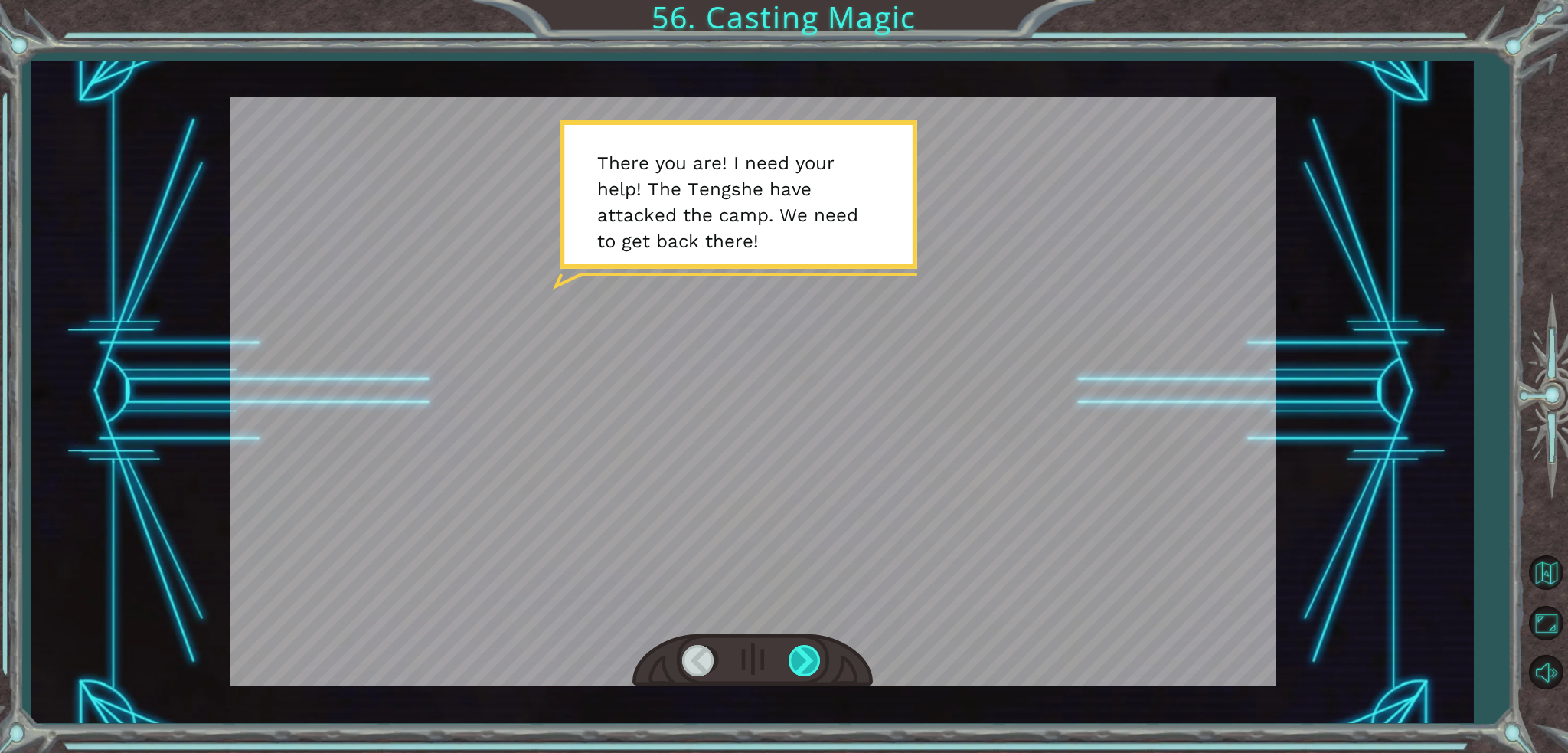
click at [806, 649] on div at bounding box center [806, 660] width 35 height 31
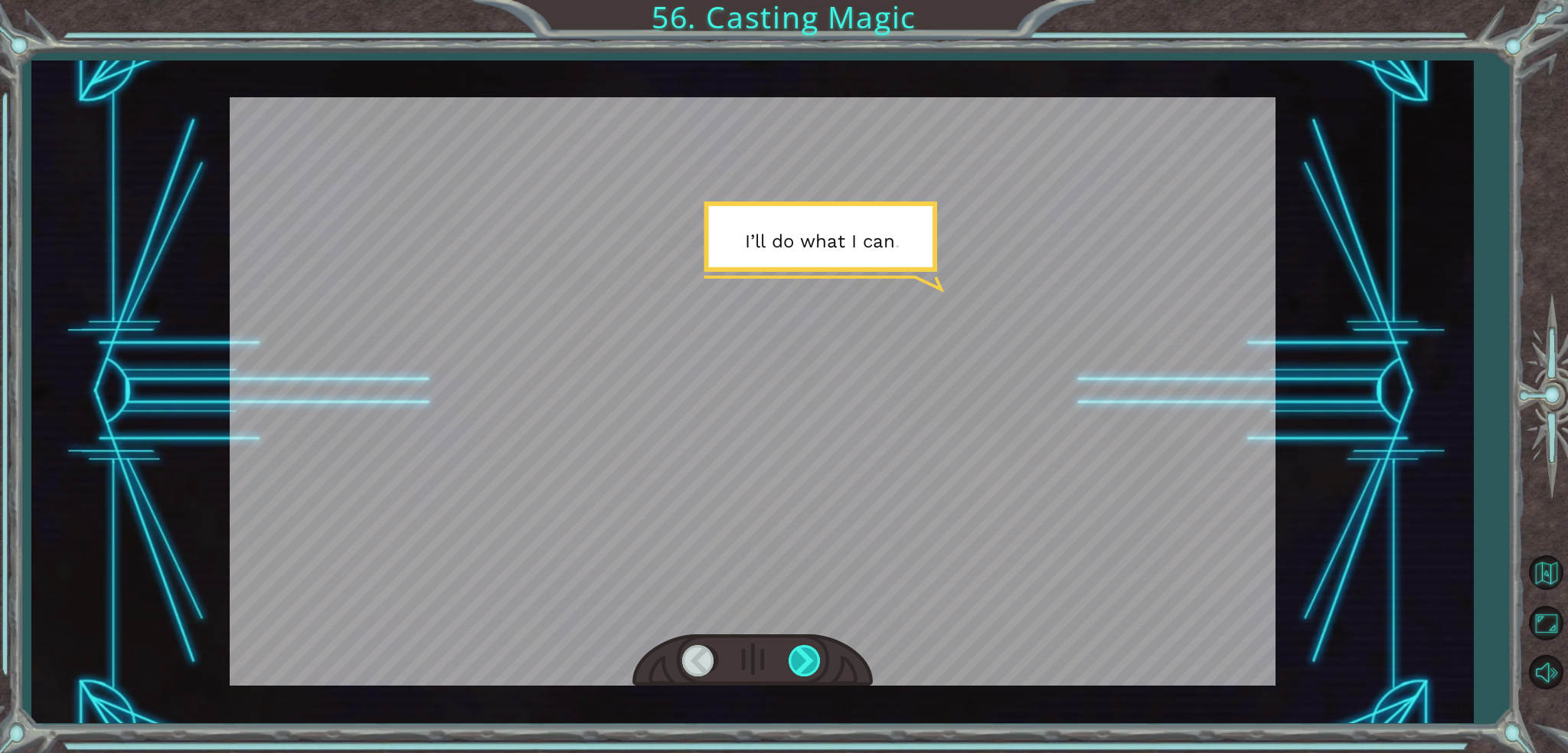
click at [802, 649] on div at bounding box center [806, 660] width 35 height 31
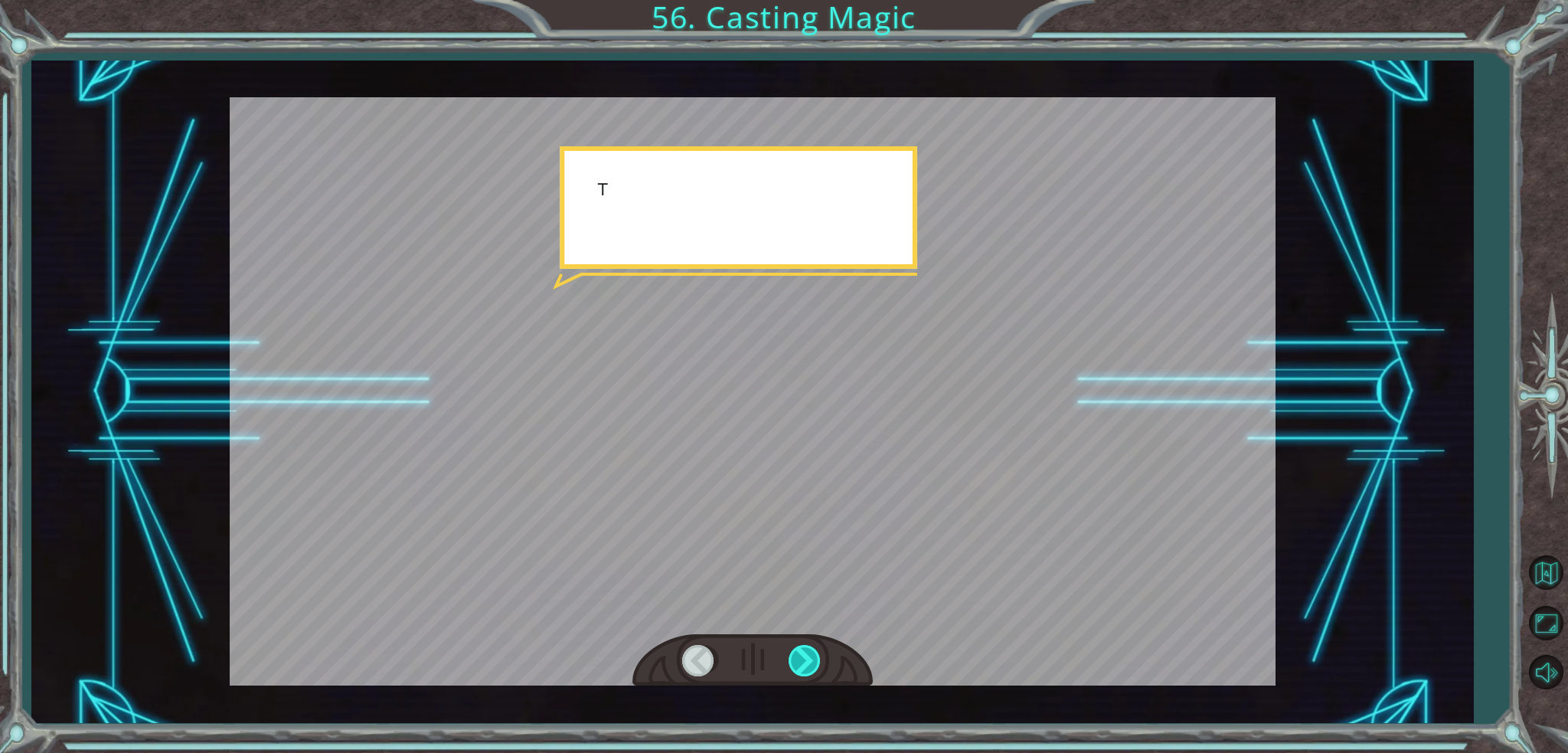
click at [802, 652] on div at bounding box center [806, 660] width 35 height 31
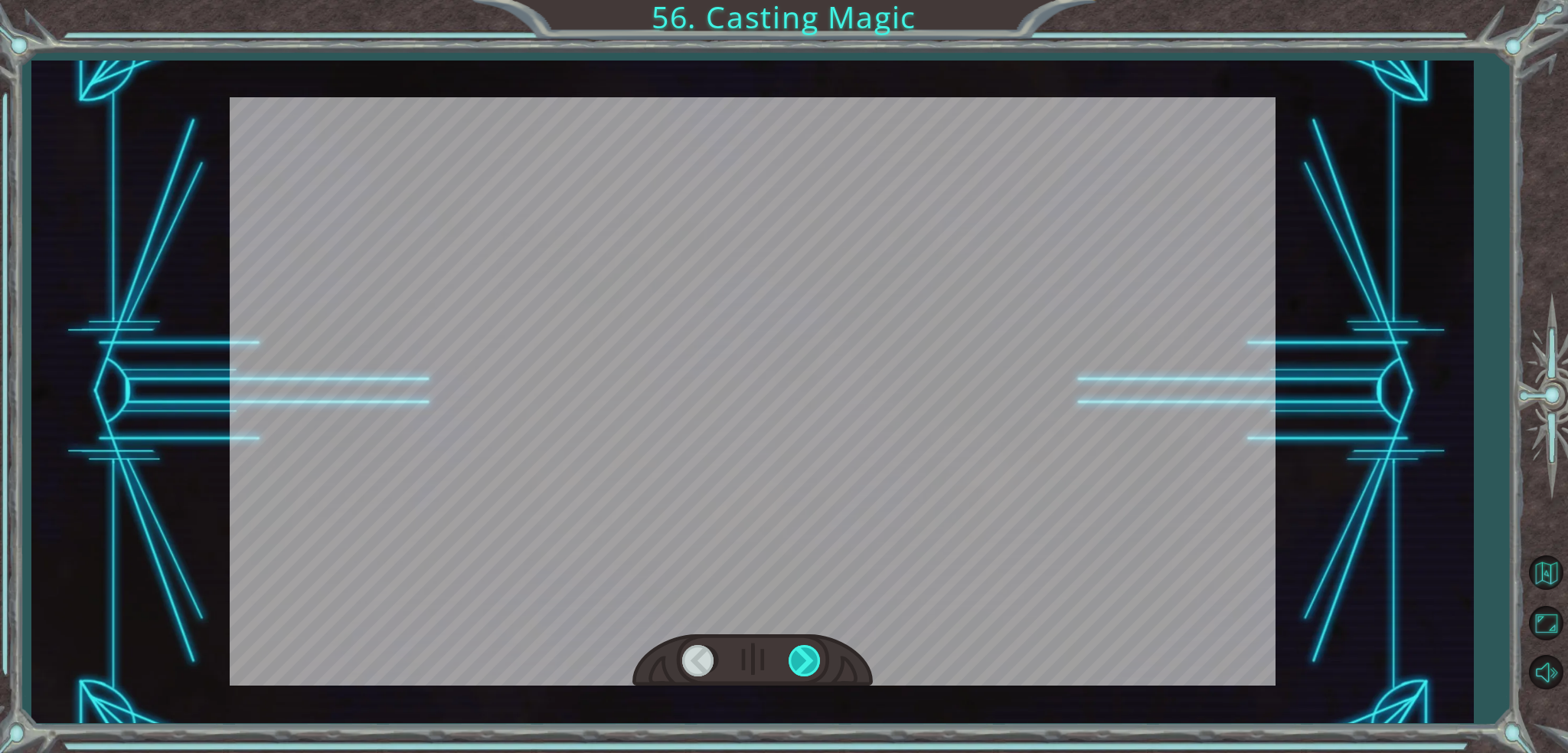
click at [802, 652] on div at bounding box center [806, 660] width 35 height 31
click at [802, 652] on div at bounding box center [806, 660] width 35 height 31
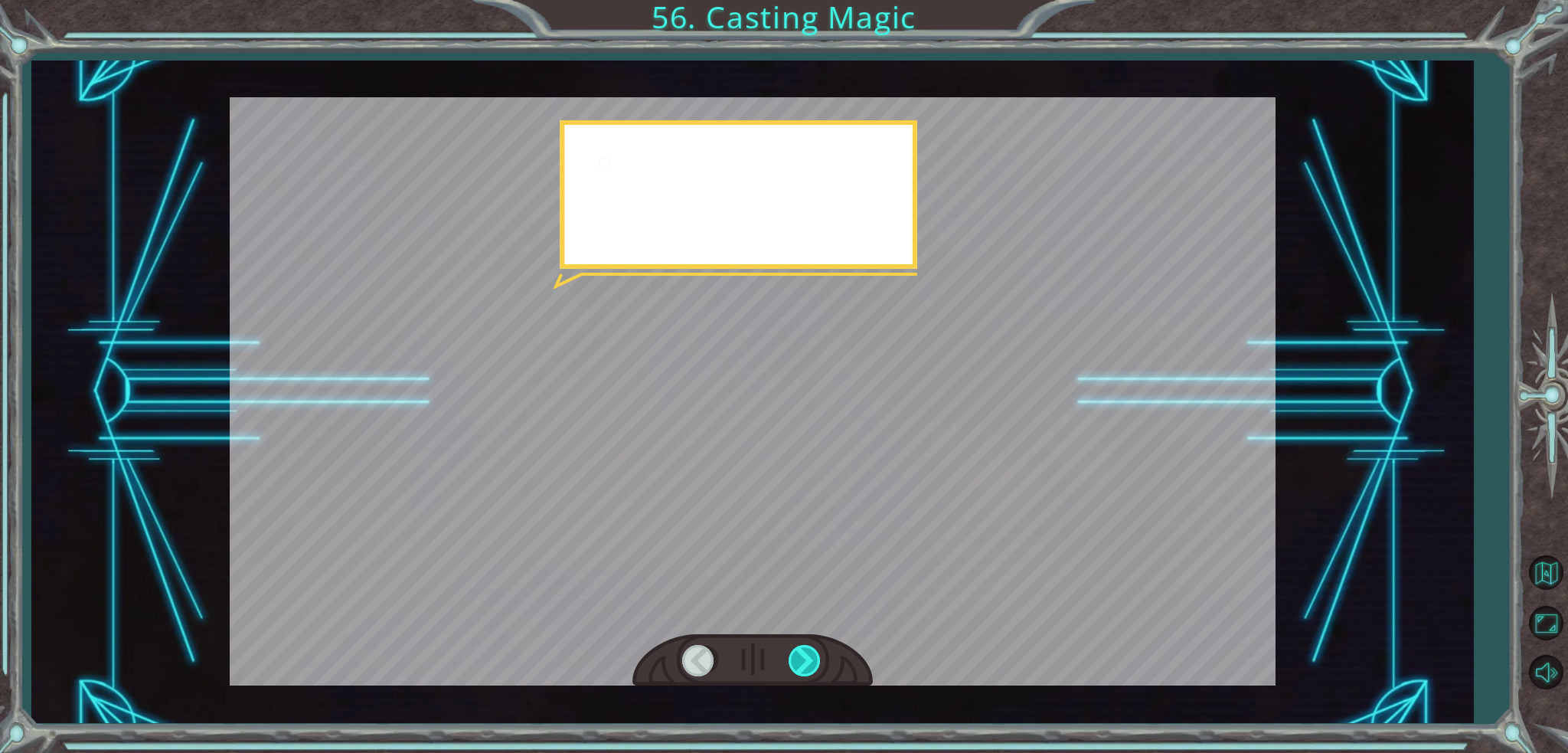
click at [802, 652] on div at bounding box center [806, 660] width 35 height 31
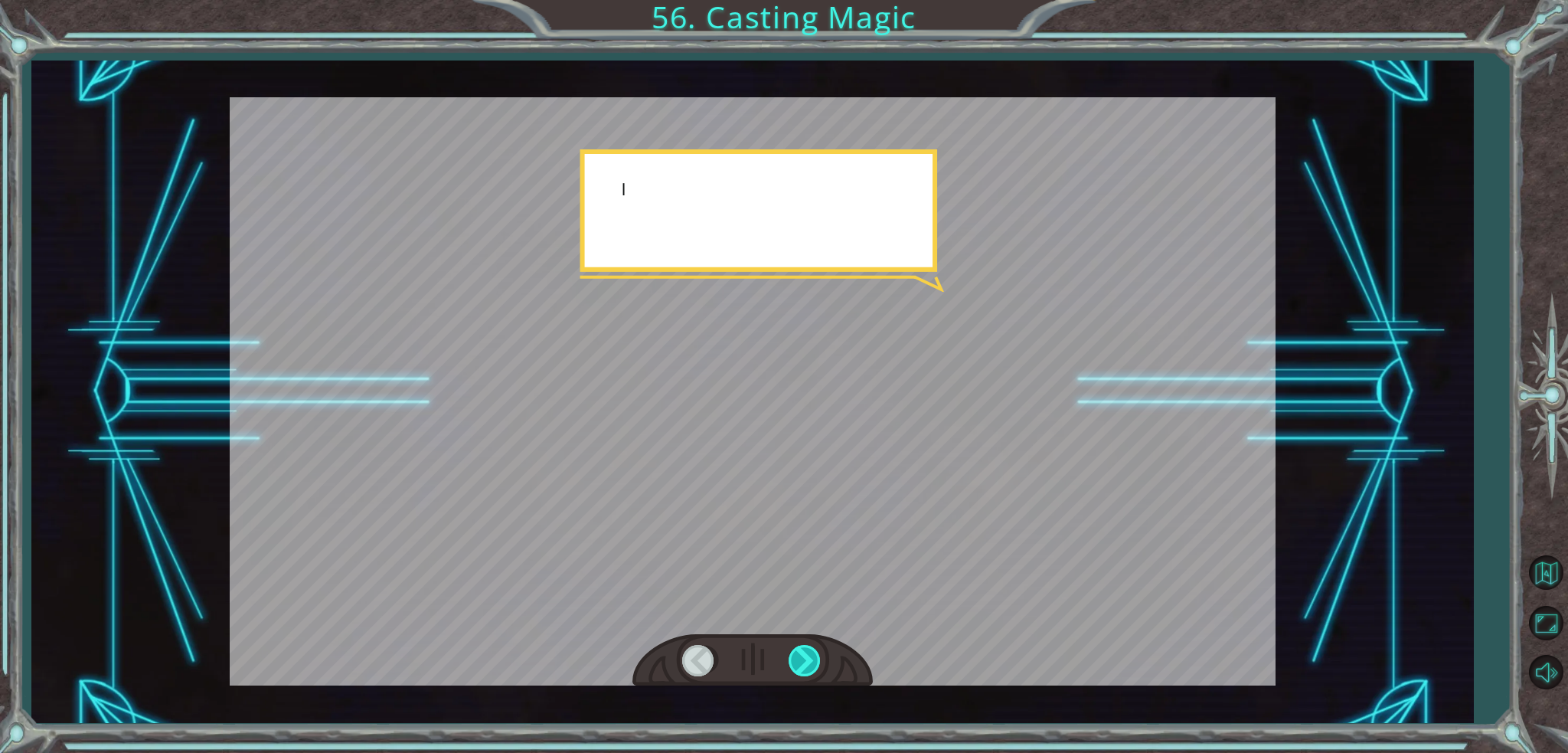
click at [802, 652] on div at bounding box center [806, 660] width 35 height 31
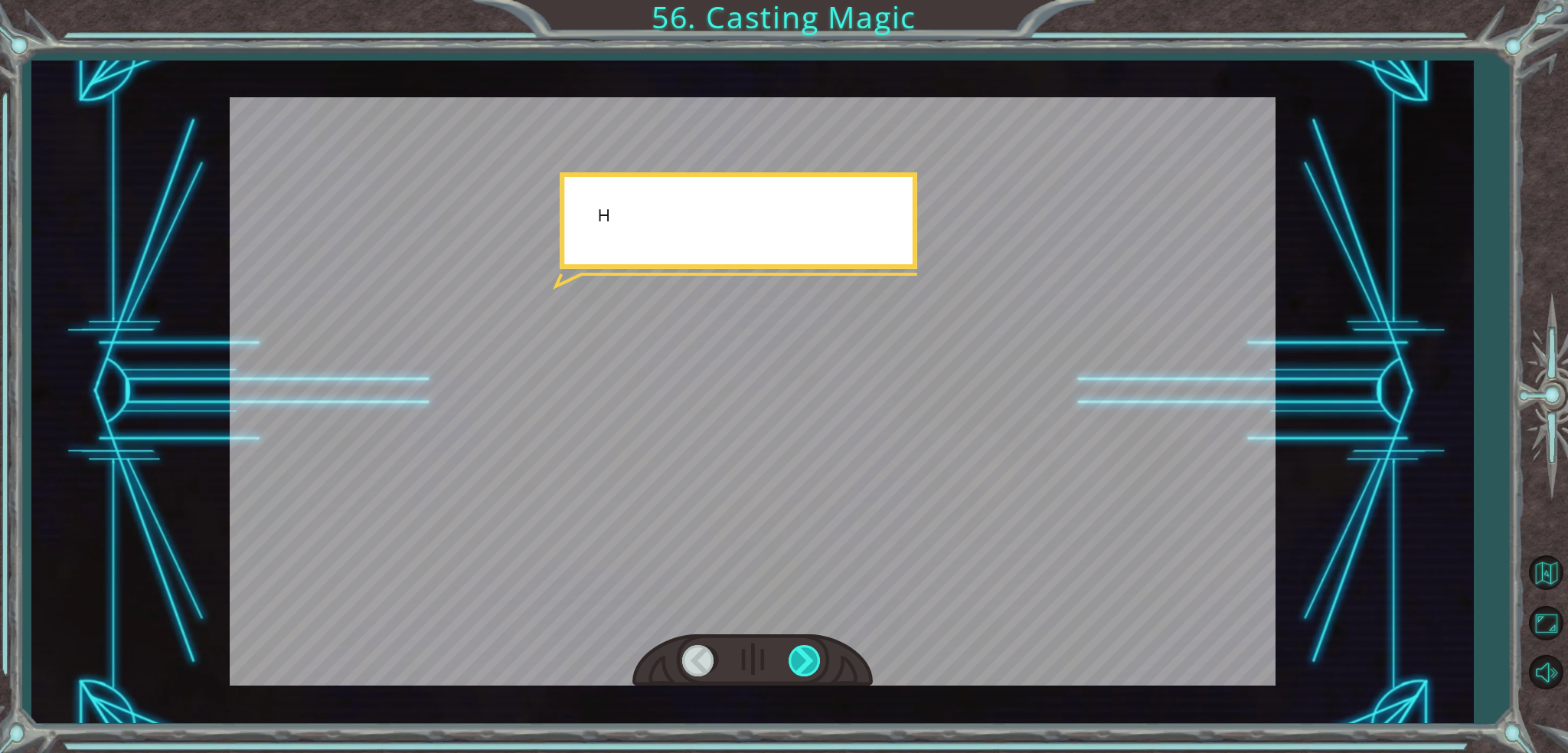
click at [802, 652] on div at bounding box center [806, 660] width 35 height 31
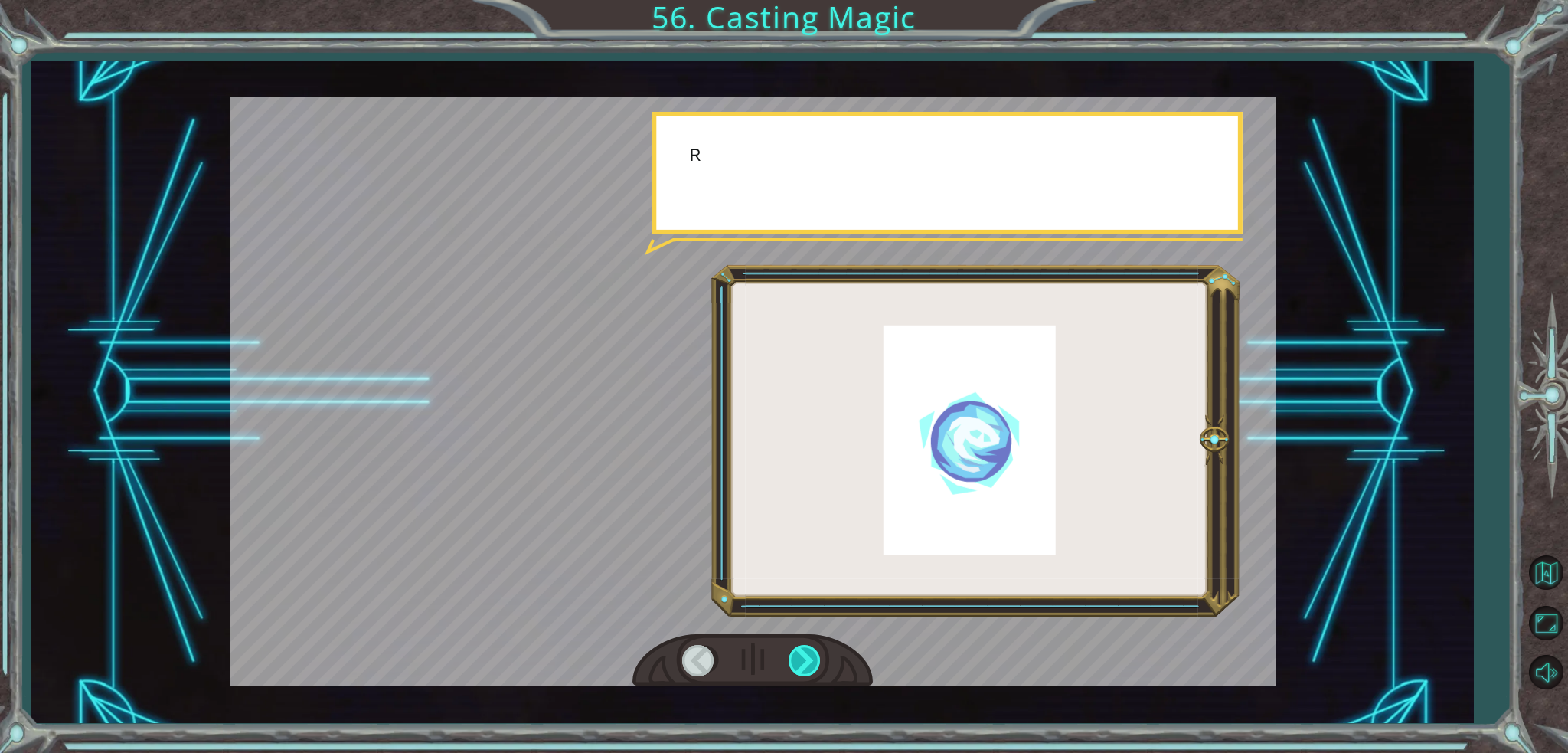
click at [802, 652] on div at bounding box center [806, 660] width 35 height 31
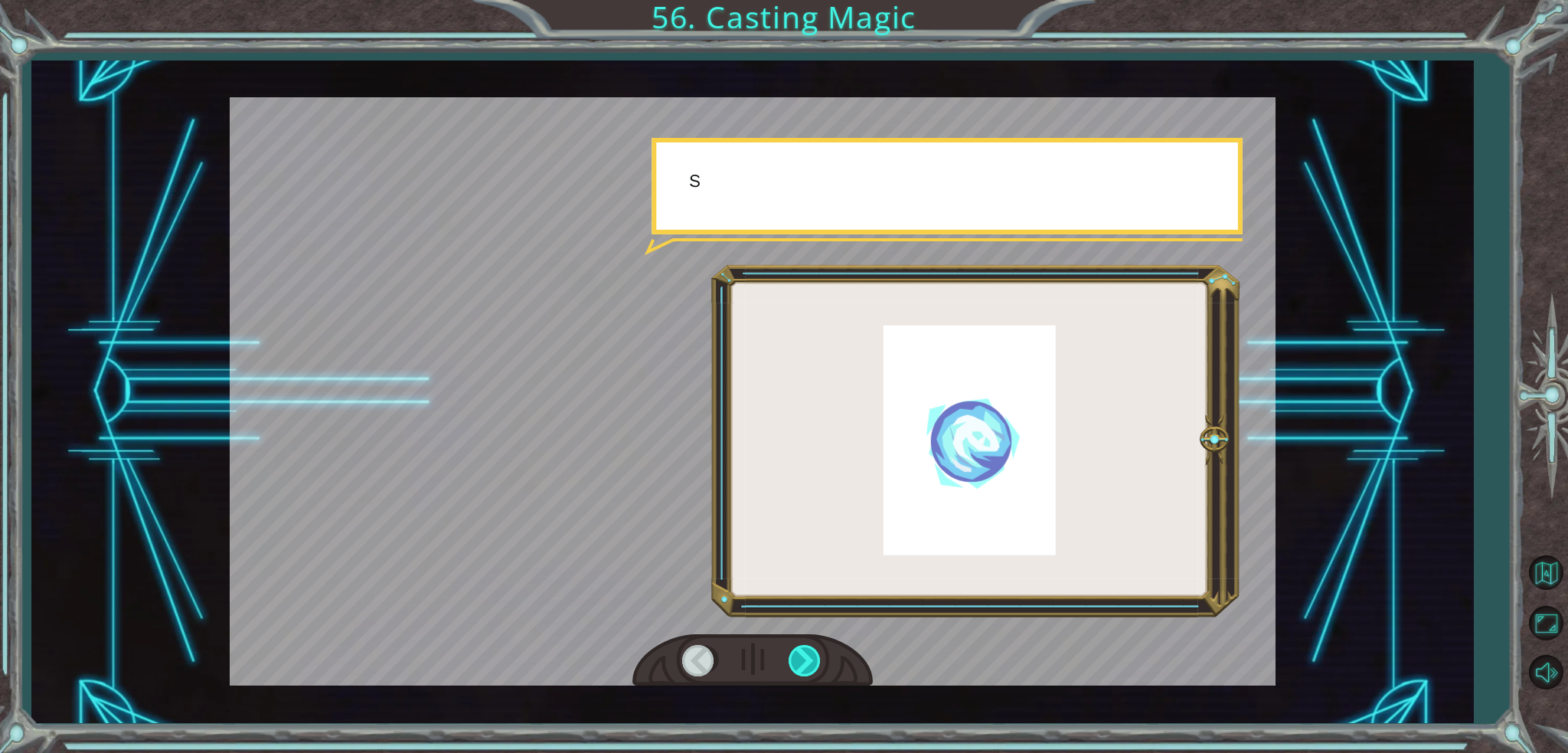
click at [802, 652] on div at bounding box center [806, 660] width 35 height 31
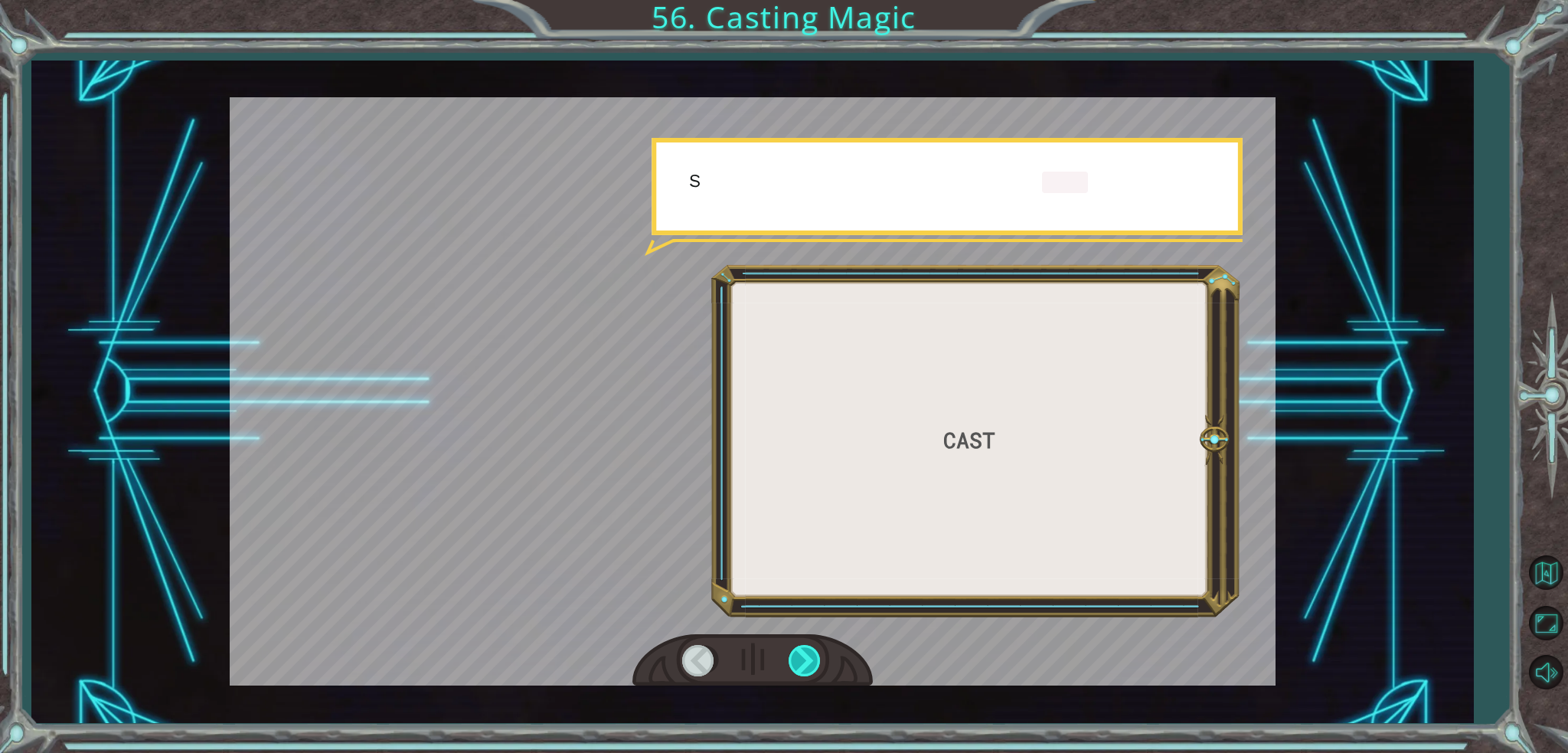
click at [802, 652] on div at bounding box center [806, 660] width 35 height 31
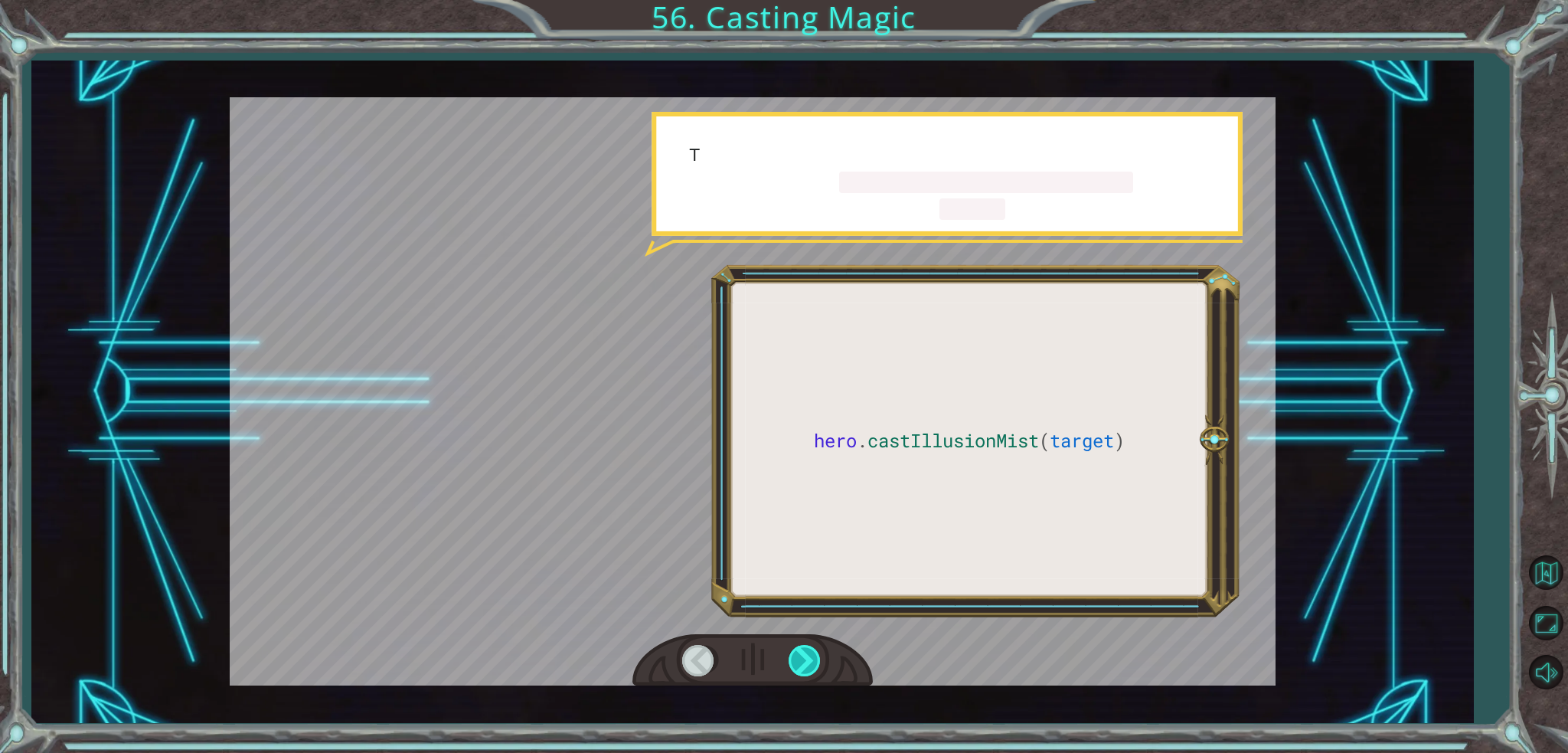
click at [802, 652] on div at bounding box center [806, 660] width 35 height 31
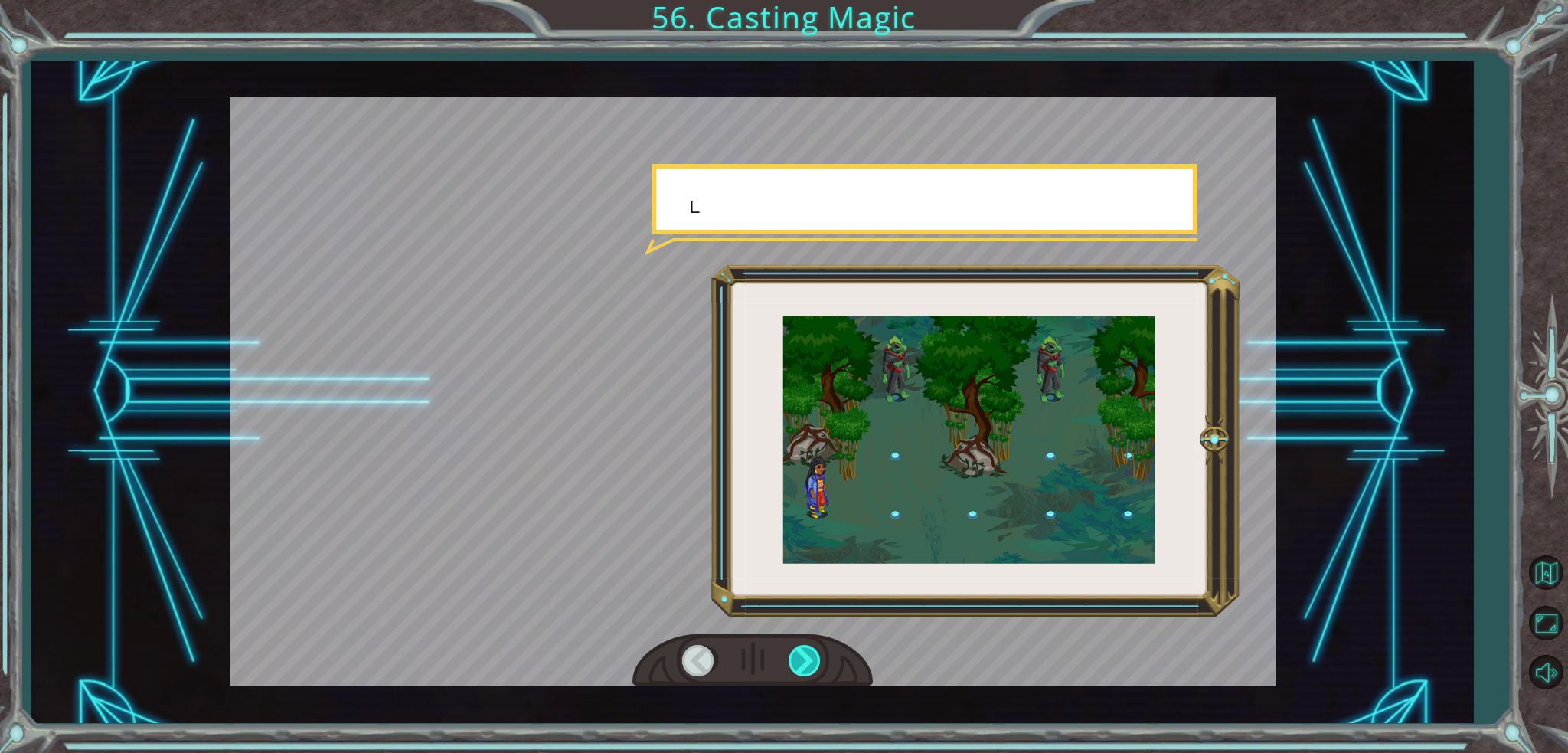
click at [802, 652] on div at bounding box center [806, 660] width 35 height 31
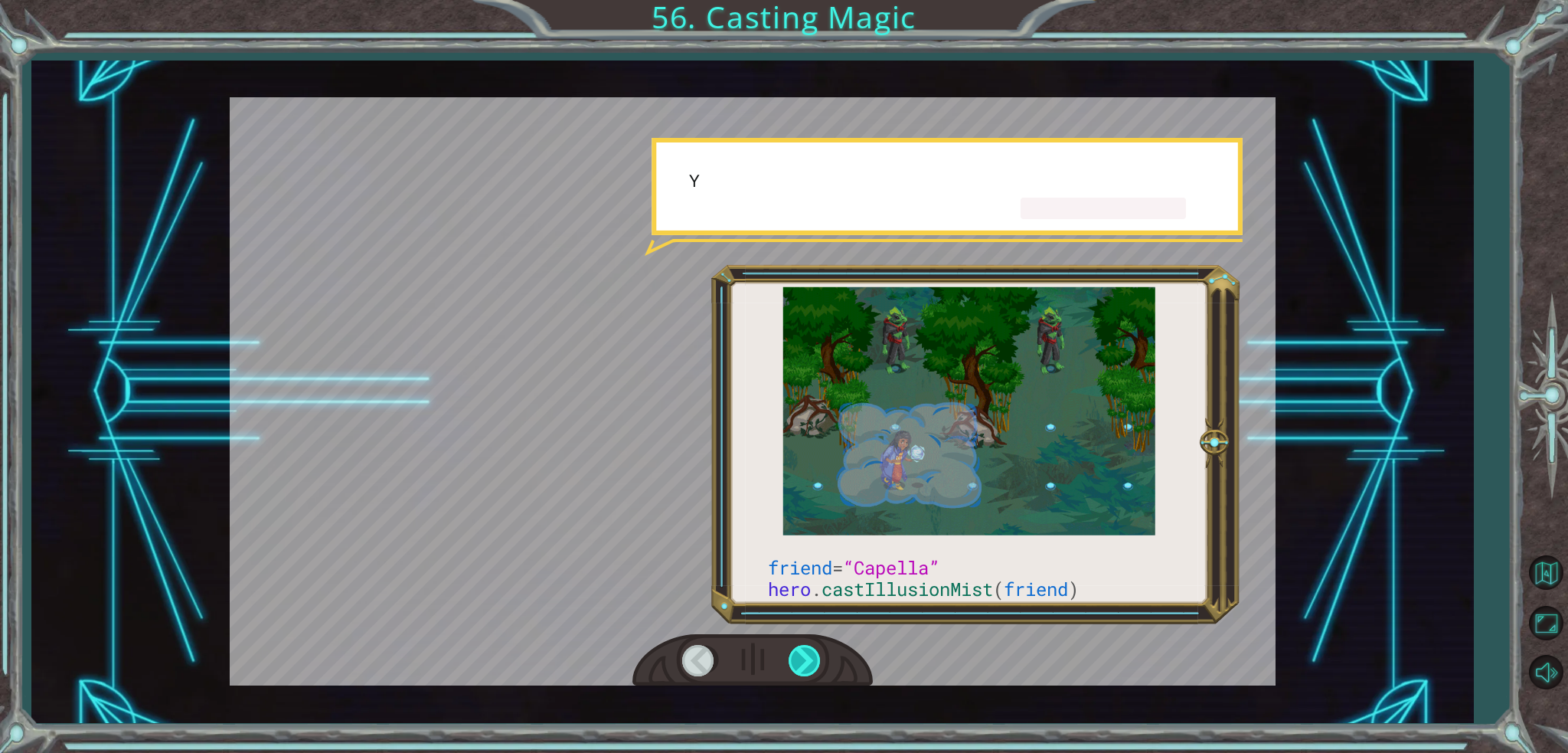
click at [802, 652] on div at bounding box center [806, 660] width 35 height 31
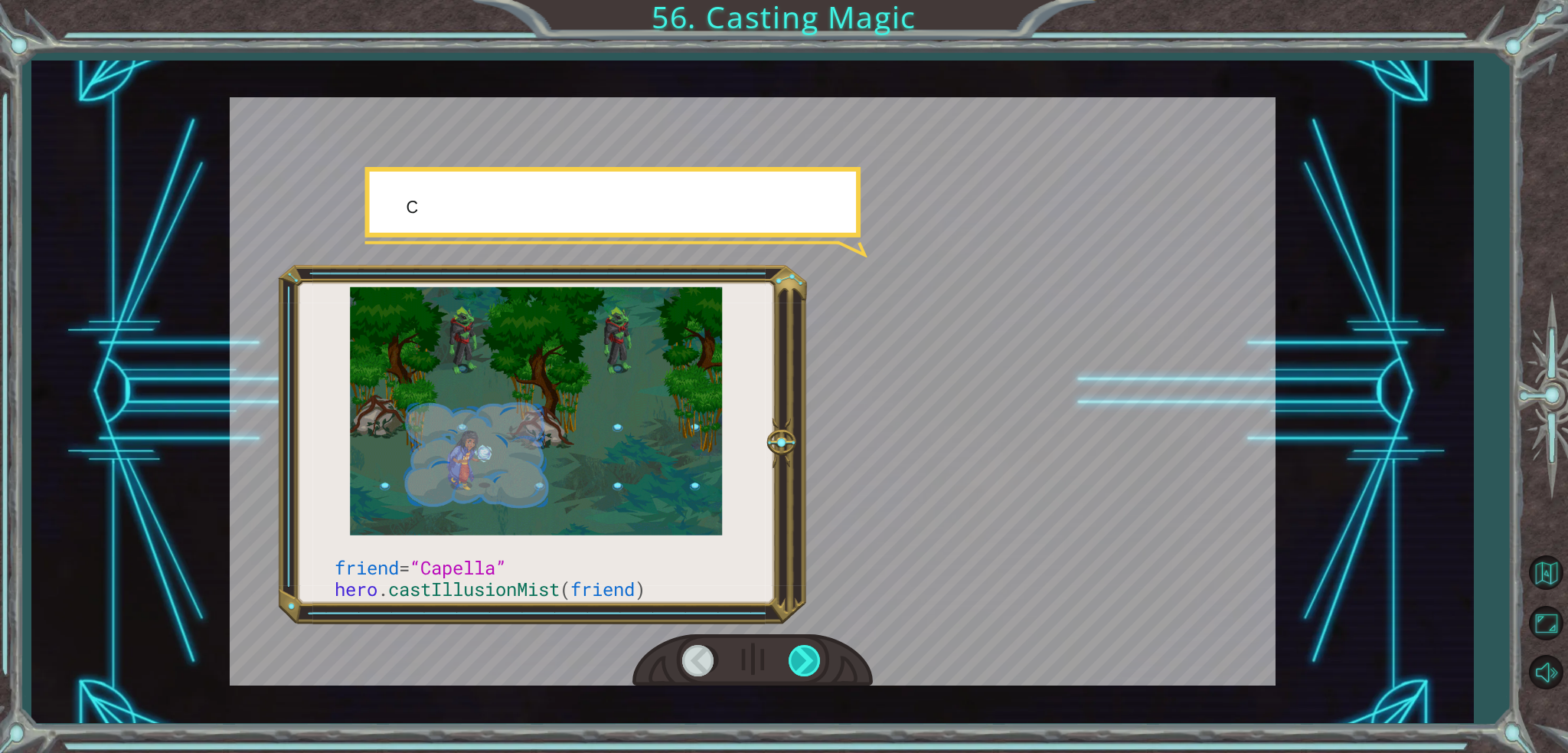
click at [802, 652] on div at bounding box center [806, 660] width 35 height 31
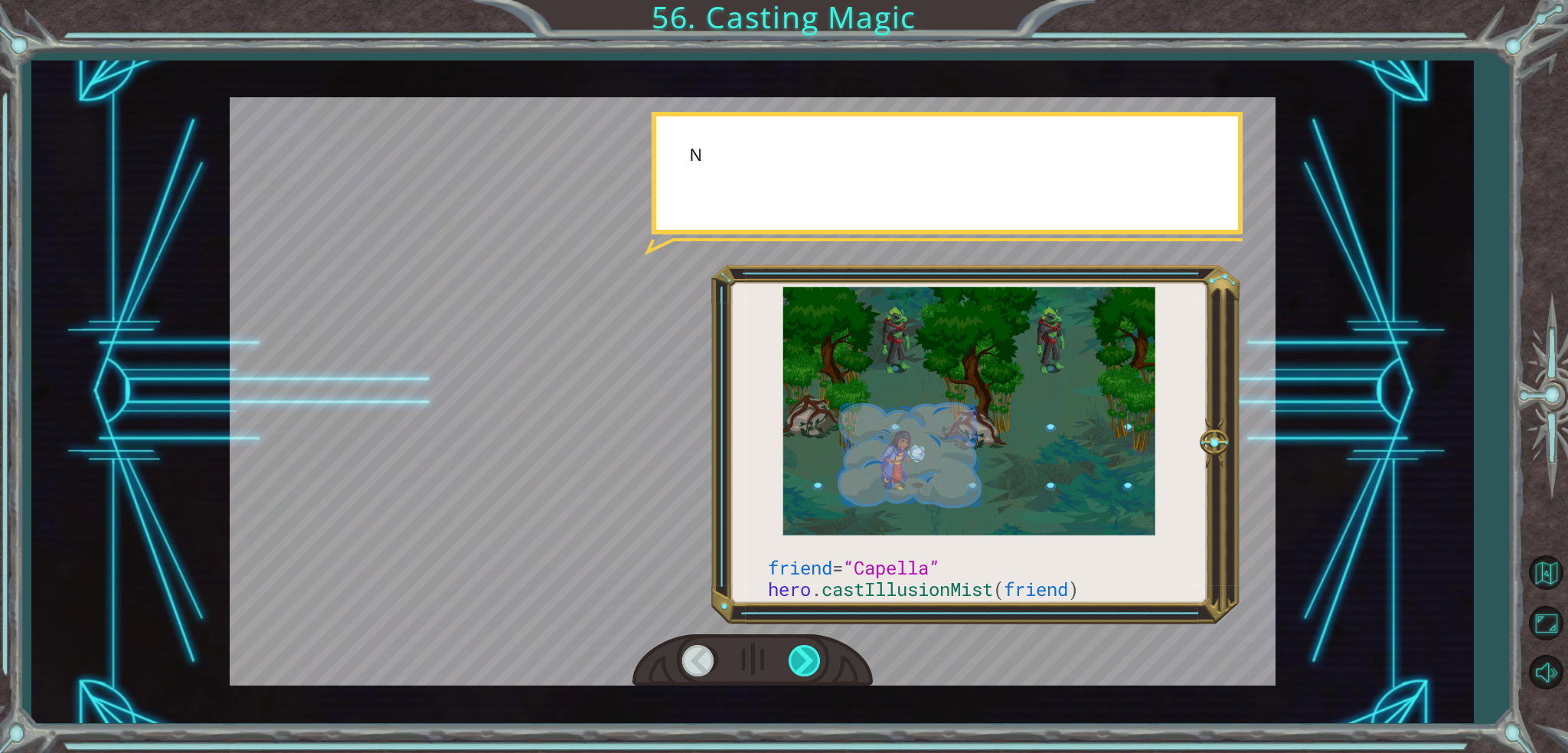
click at [802, 652] on div at bounding box center [806, 660] width 35 height 31
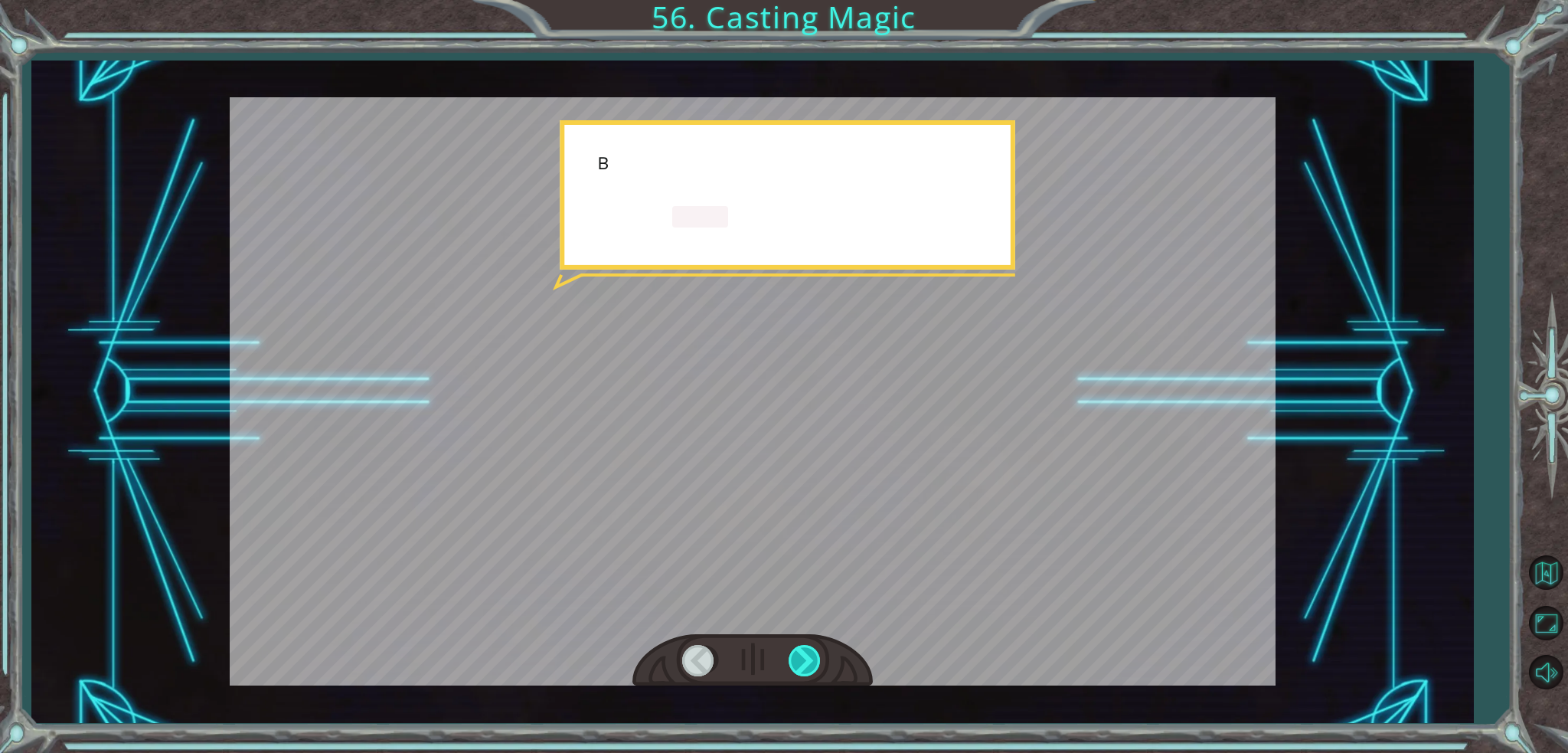
click at [802, 652] on div at bounding box center [806, 660] width 35 height 31
click at [802, 0] on div "friend = “Capella” hero . castIllusionMist ( friend ) T h e r e y o u a r e ! I…" at bounding box center [784, 0] width 1568 height 0
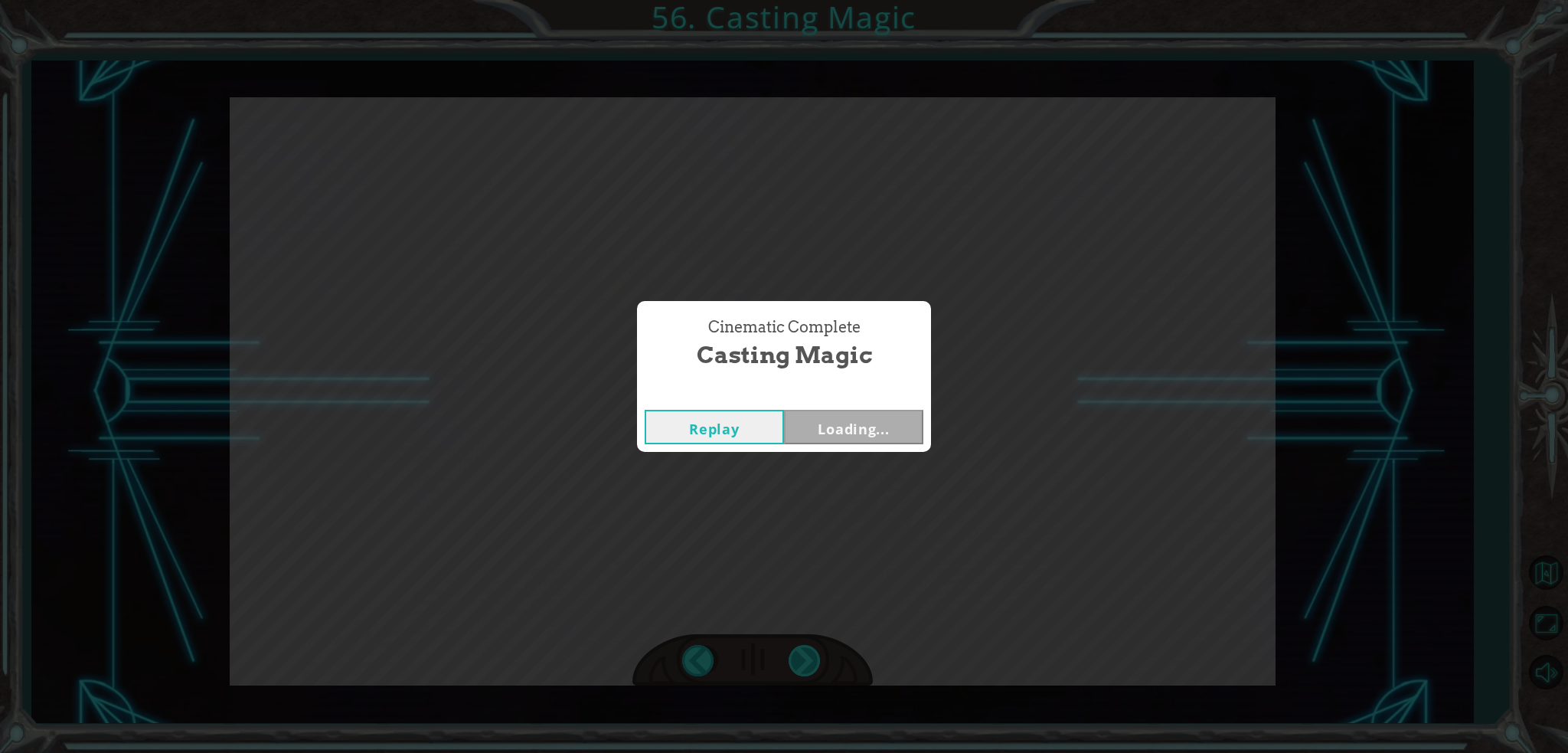
click at [802, 652] on div "Cinematic Complete Casting Magic Replay Loading..." at bounding box center [784, 376] width 1568 height 753
click at [816, 413] on button "Next" at bounding box center [853, 427] width 139 height 35
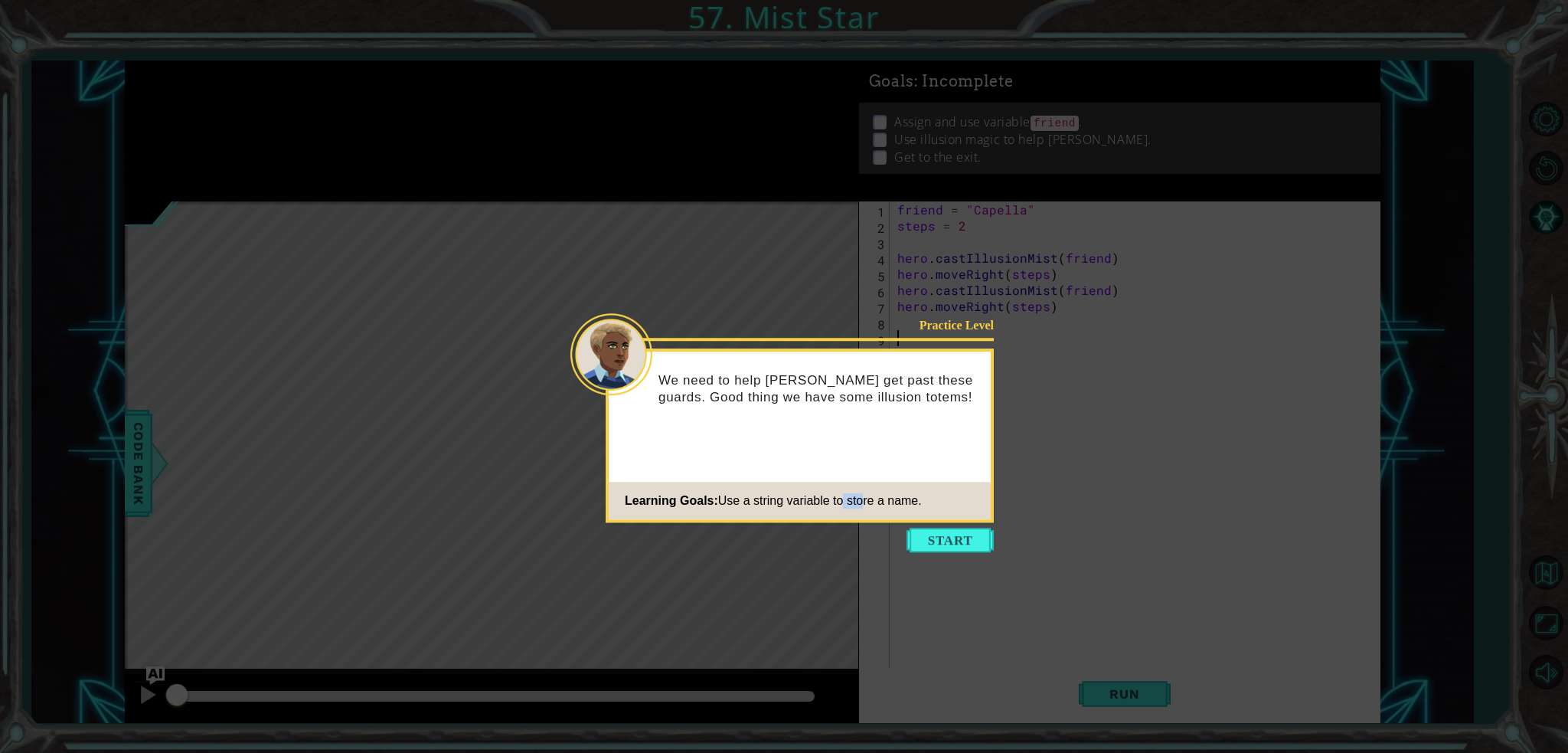
click at [947, 505] on footer "Learning Goals: Use a string variable to store a name." at bounding box center [800, 500] width 382 height 38
click at [936, 555] on icon at bounding box center [784, 376] width 1568 height 753
click at [951, 547] on button "Start" at bounding box center [949, 540] width 88 height 24
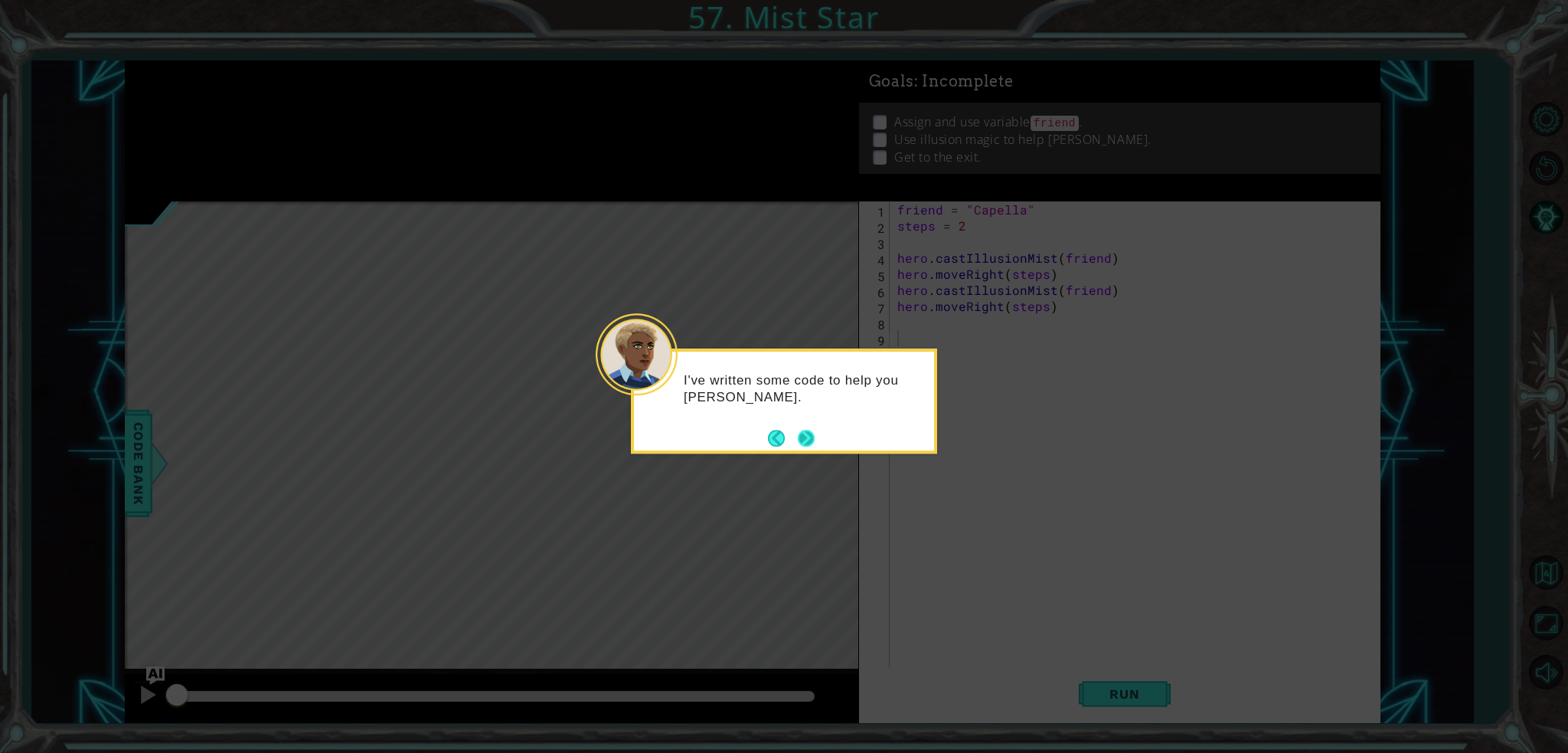
click at [802, 432] on button "Next" at bounding box center [806, 438] width 17 height 17
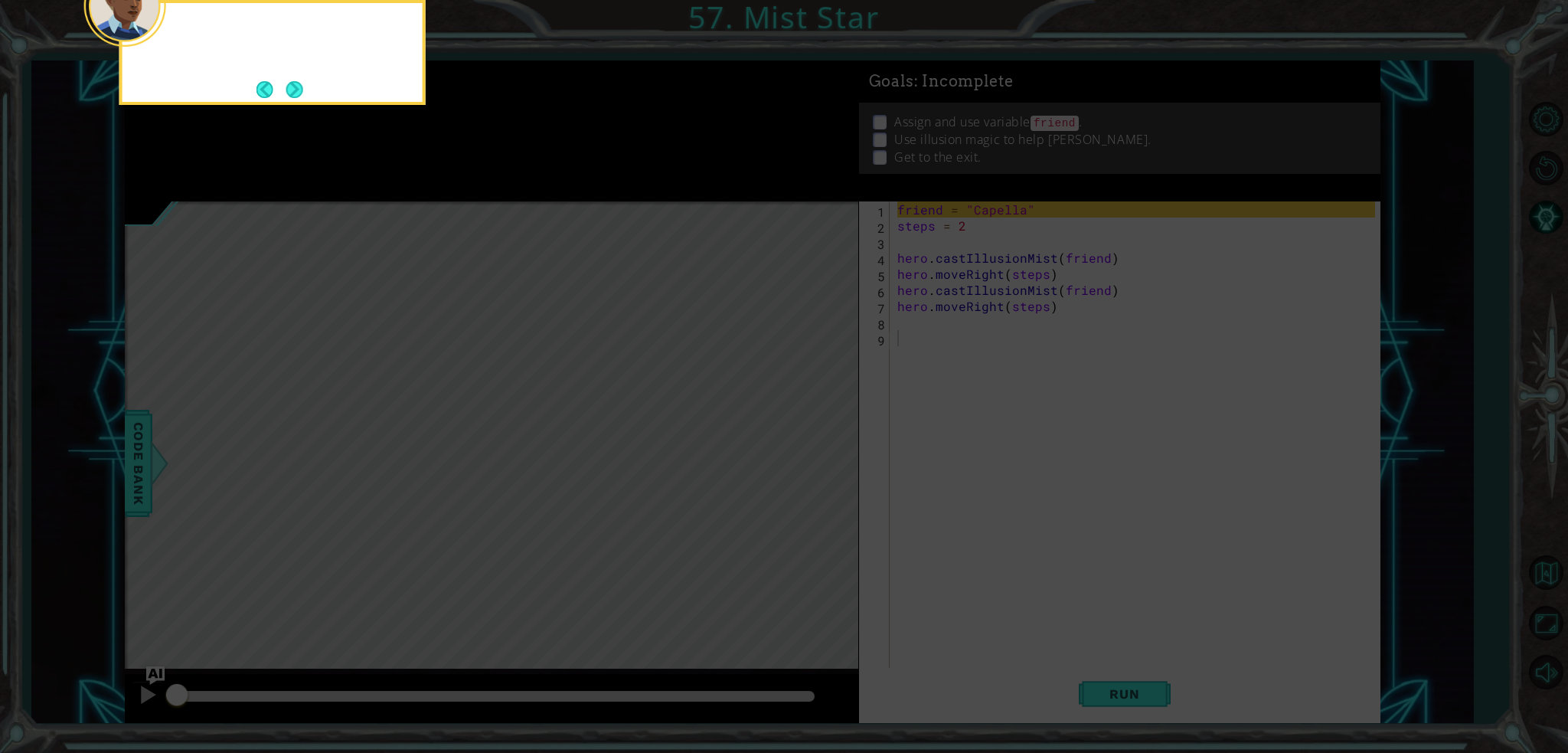
click at [802, 432] on icon at bounding box center [784, 112] width 1568 height 1280
click at [942, 286] on icon at bounding box center [784, 112] width 1568 height 1280
click at [1053, 244] on icon at bounding box center [784, 112] width 1568 height 1280
click at [485, 128] on icon at bounding box center [784, 112] width 1568 height 1280
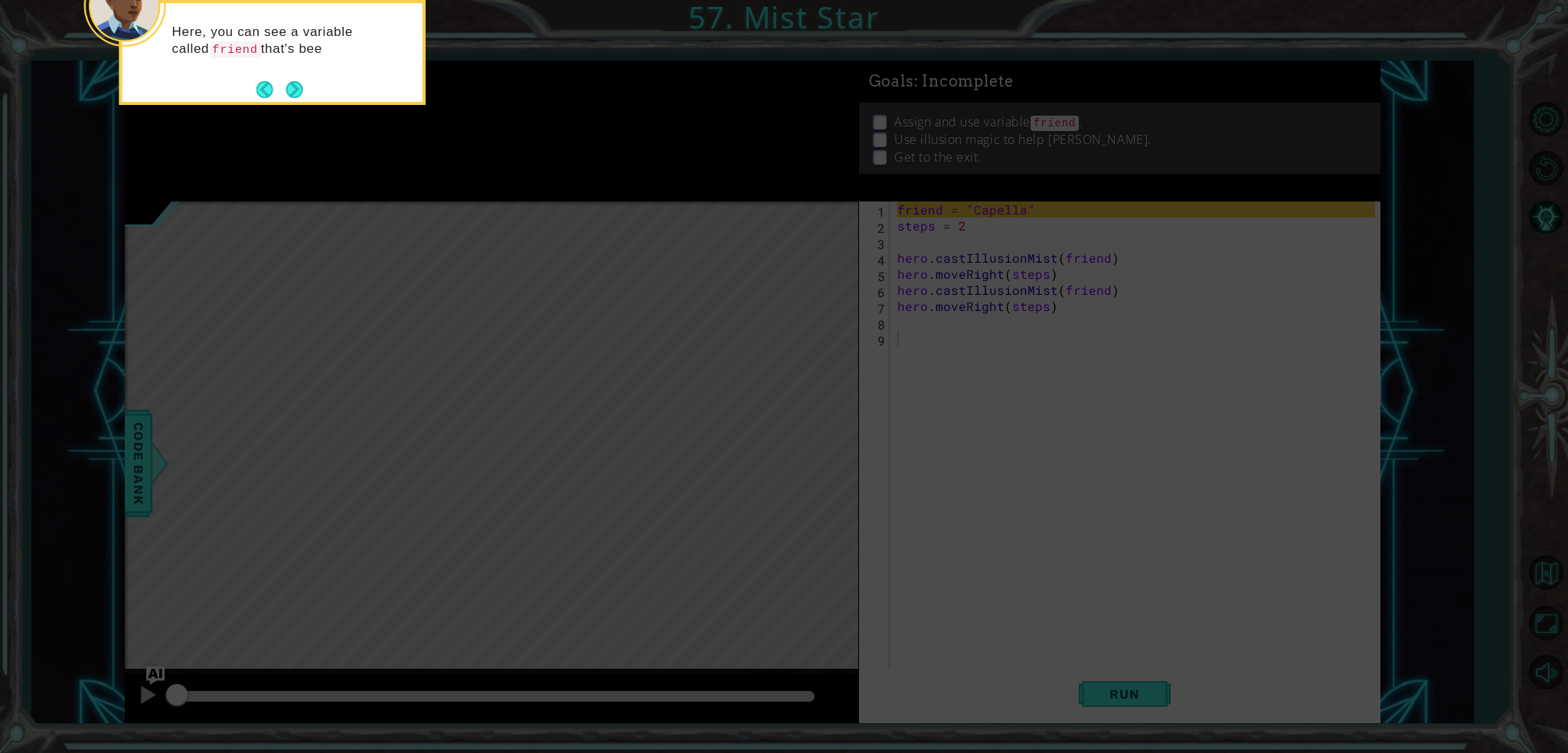
click at [484, 128] on icon at bounding box center [784, 112] width 1568 height 1280
click at [439, 125] on icon at bounding box center [784, 112] width 1568 height 1280
click at [296, 84] on button "Next" at bounding box center [294, 92] width 17 height 17
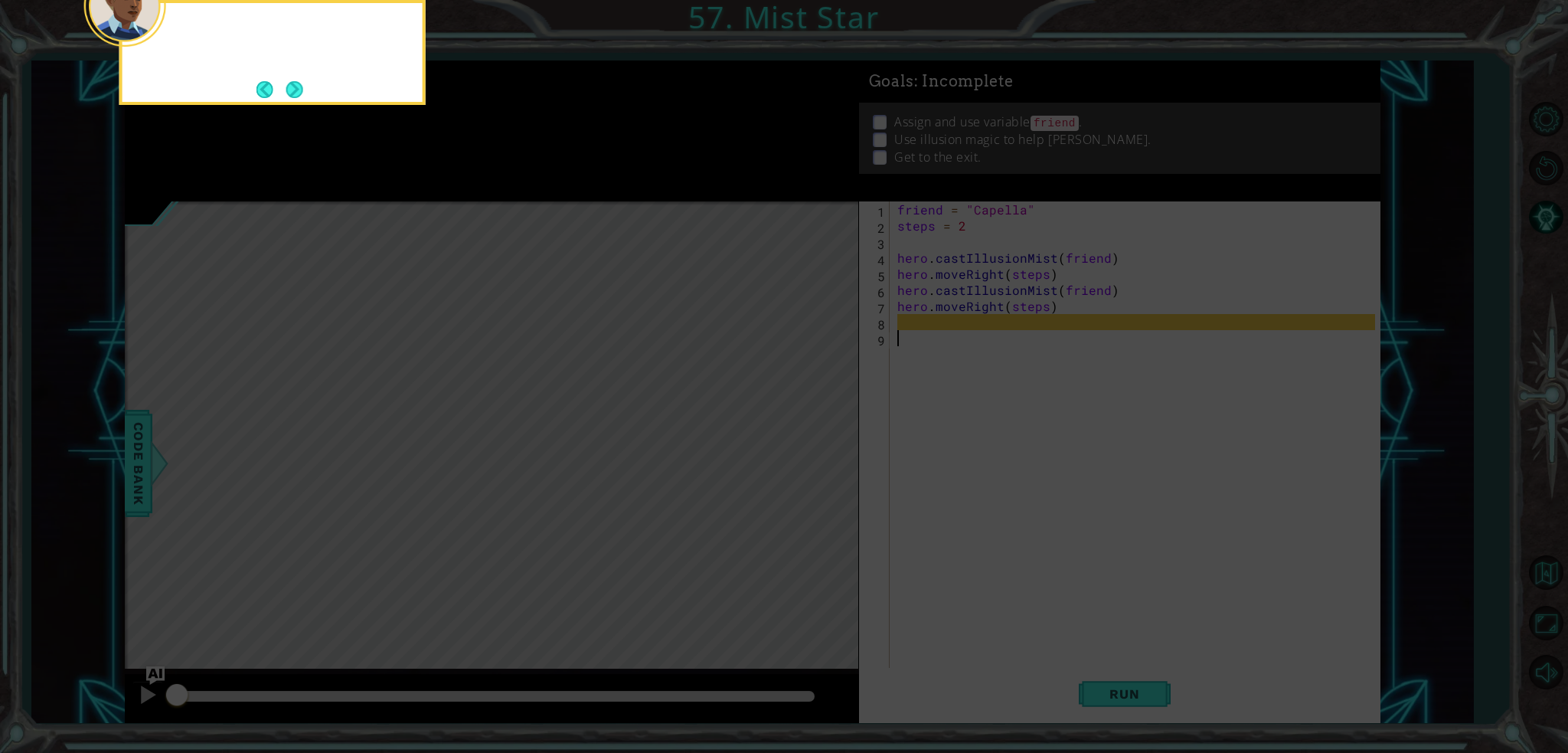
click at [296, 82] on button "Next" at bounding box center [294, 89] width 17 height 17
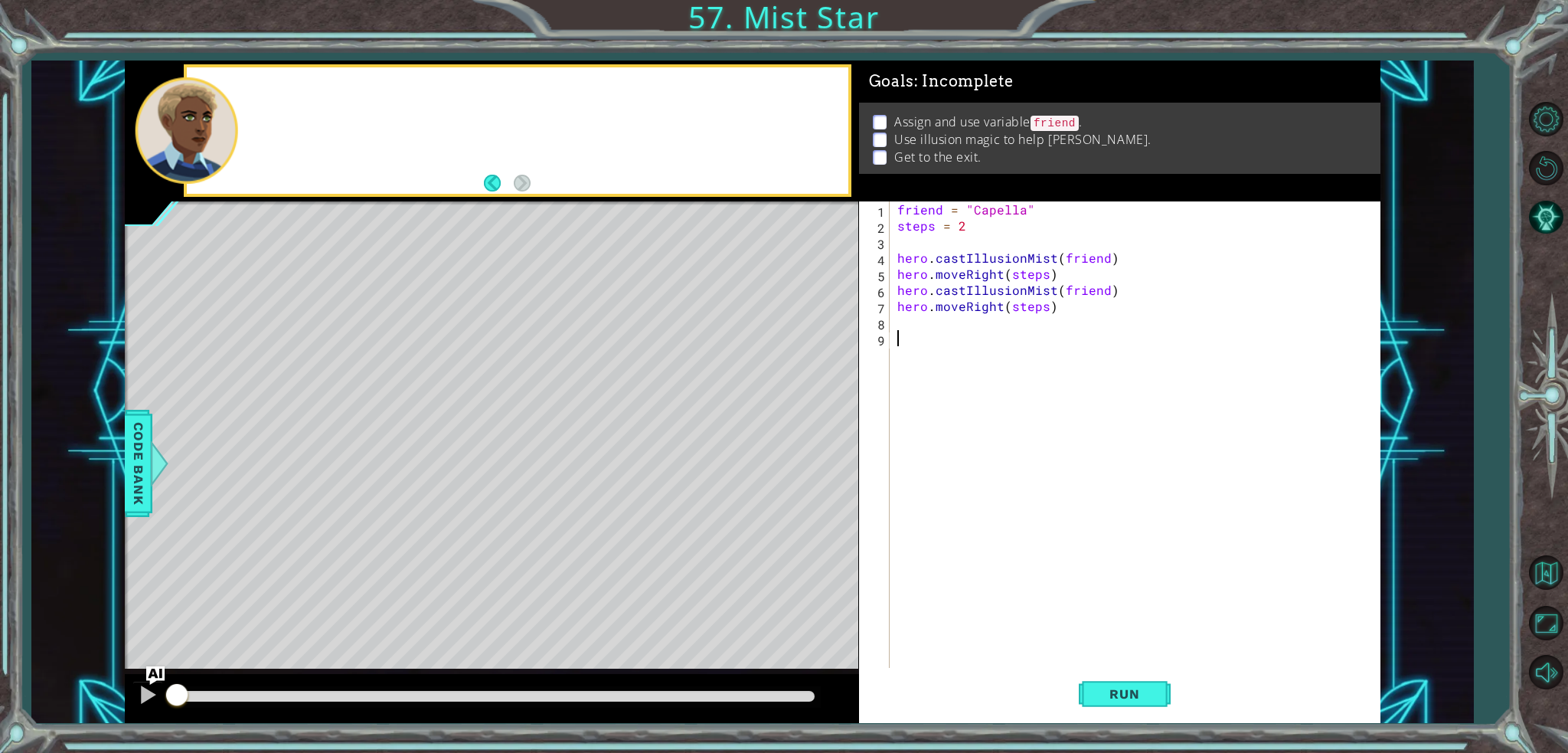
click at [296, 82] on div at bounding box center [517, 130] width 661 height 126
click at [1142, 705] on button "Run" at bounding box center [1125, 694] width 92 height 52
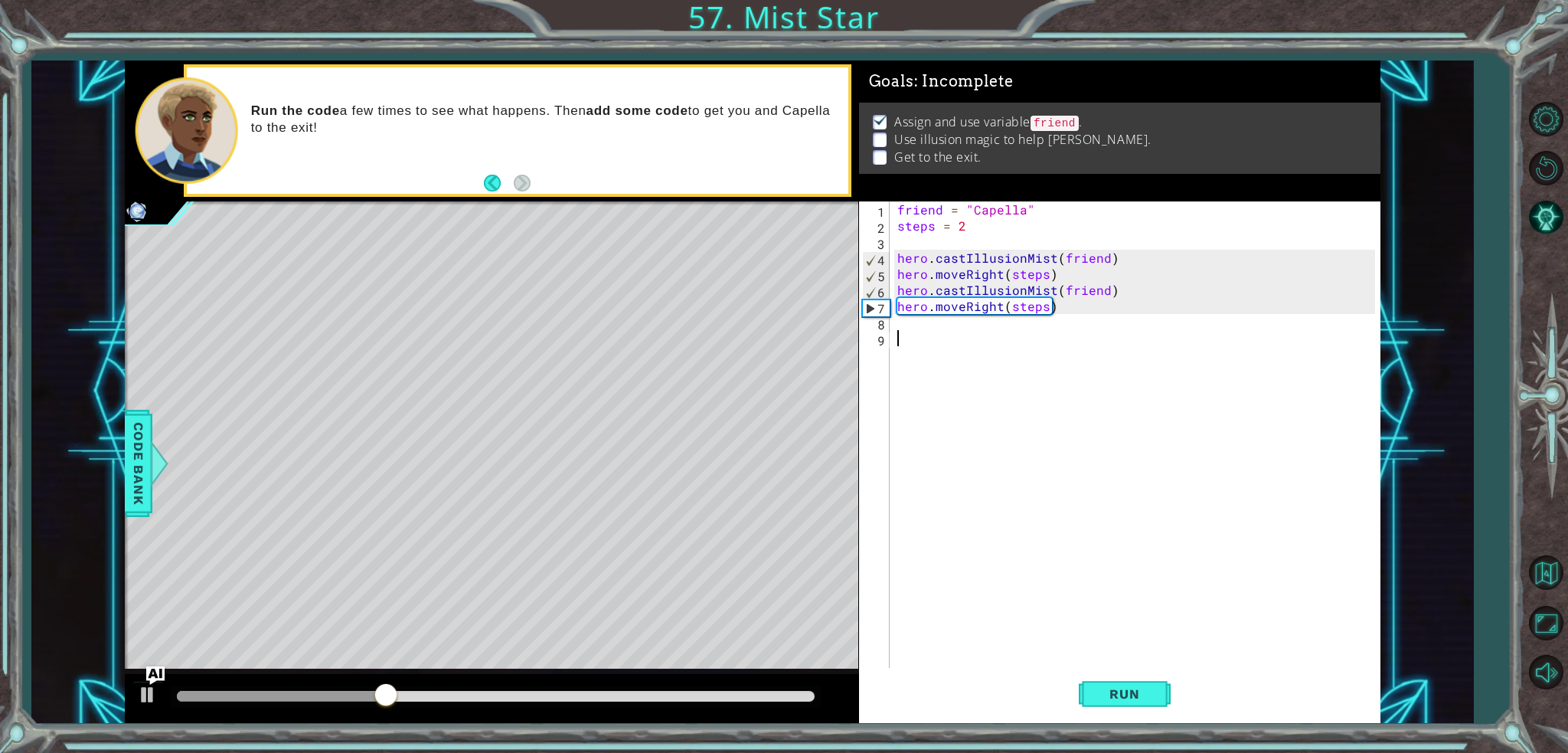
click at [966, 321] on div "friend = "Capella" steps = 2 hero . castIllusionMist ( friend ) hero . moveRigh…" at bounding box center [1138, 451] width 489 height 498
type textarea "hero.castIllusionMist(friend)"
click at [925, 351] on div "friend = "Capella" steps = 2 hero . castIllusionMist ( friend ) hero . moveRigh…" at bounding box center [1138, 451] width 489 height 498
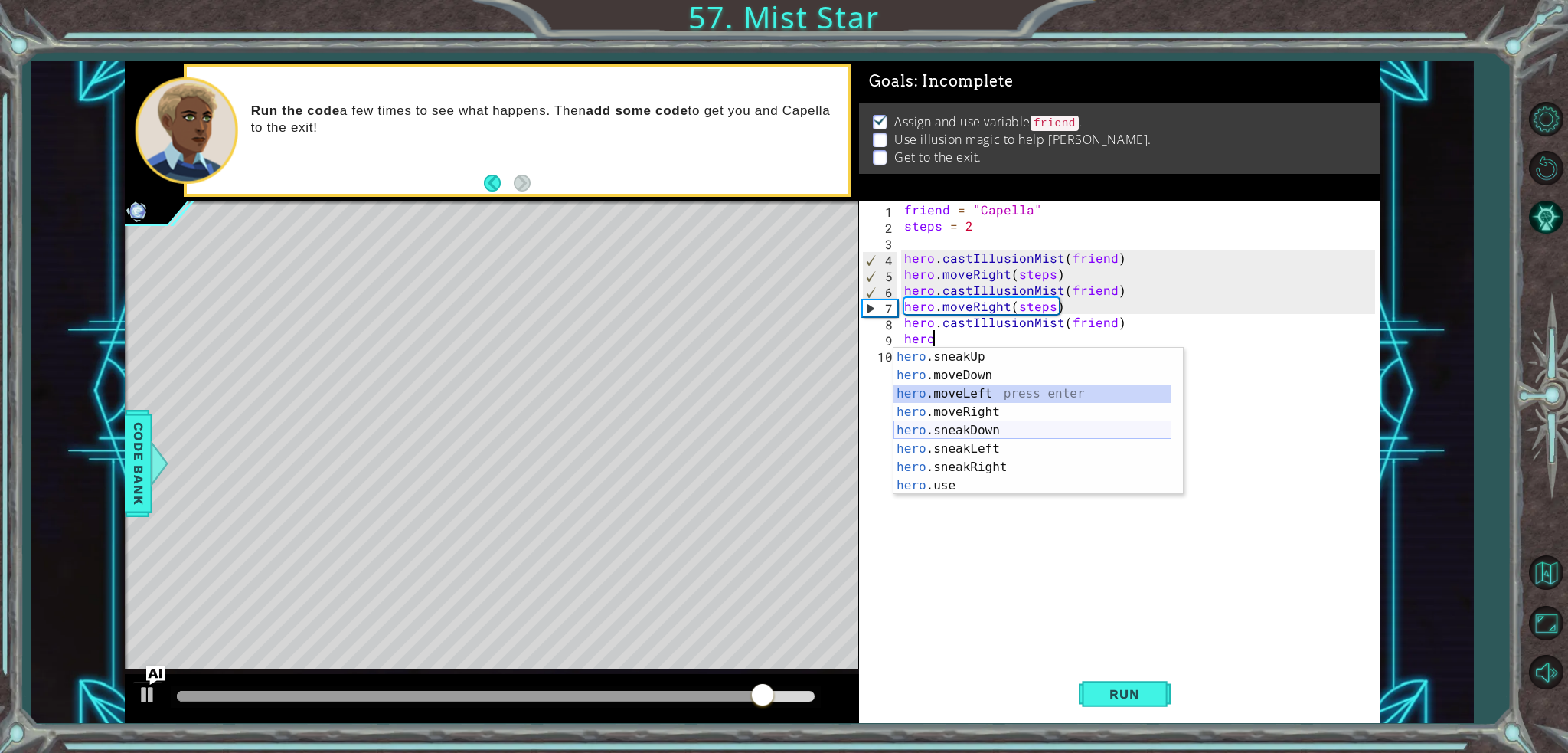
scroll to position [129, 0]
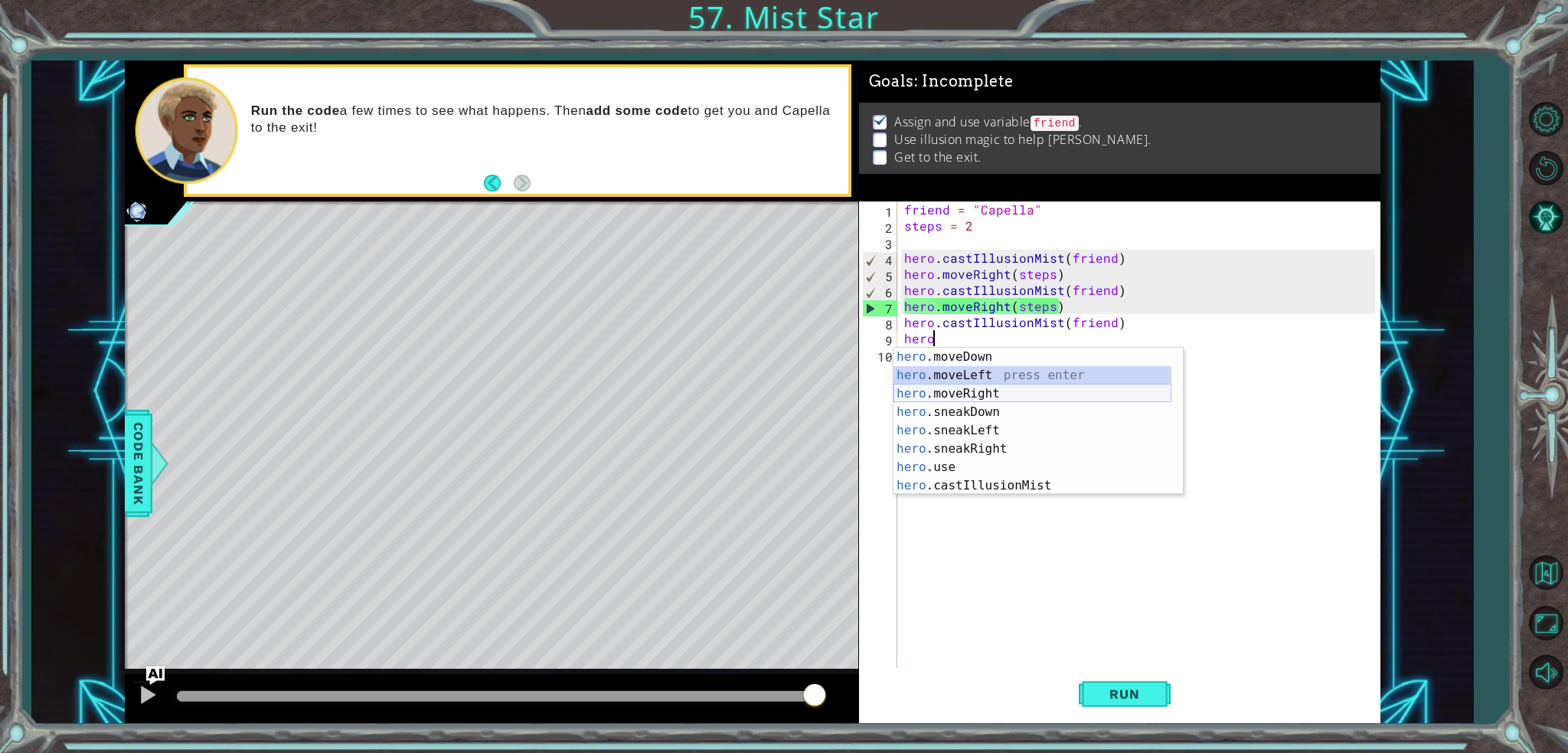
click at [975, 399] on div "hero .moveDown press enter hero .moveLeft press enter hero .moveRight press ent…" at bounding box center [1032, 440] width 278 height 184
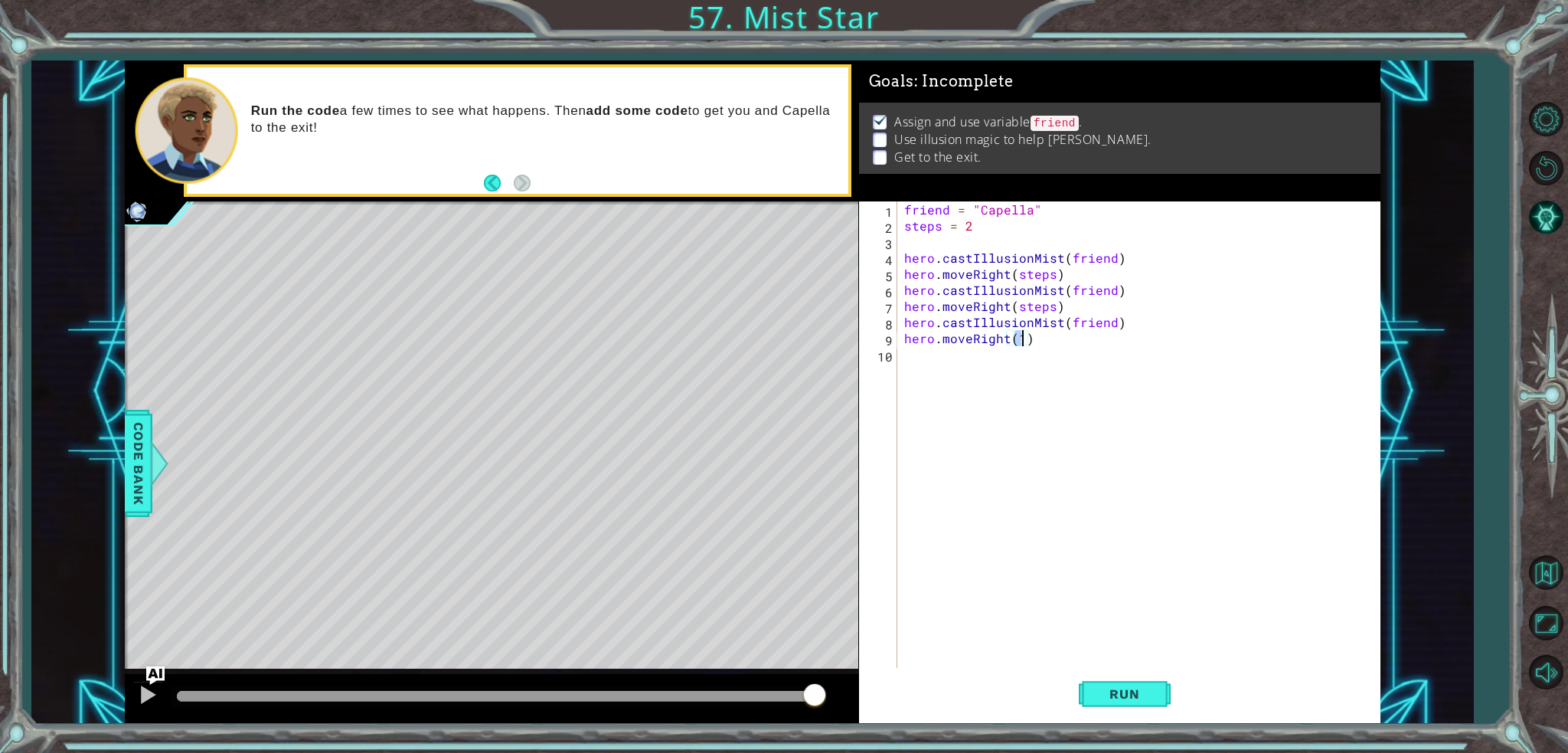
scroll to position [0, 8]
click at [1051, 358] on div "ste ps press enter" at bounding box center [1148, 375] width 289 height 55
type textarea "hero.moveRight(steps)"
click at [1158, 693] on button "Run" at bounding box center [1125, 694] width 92 height 52
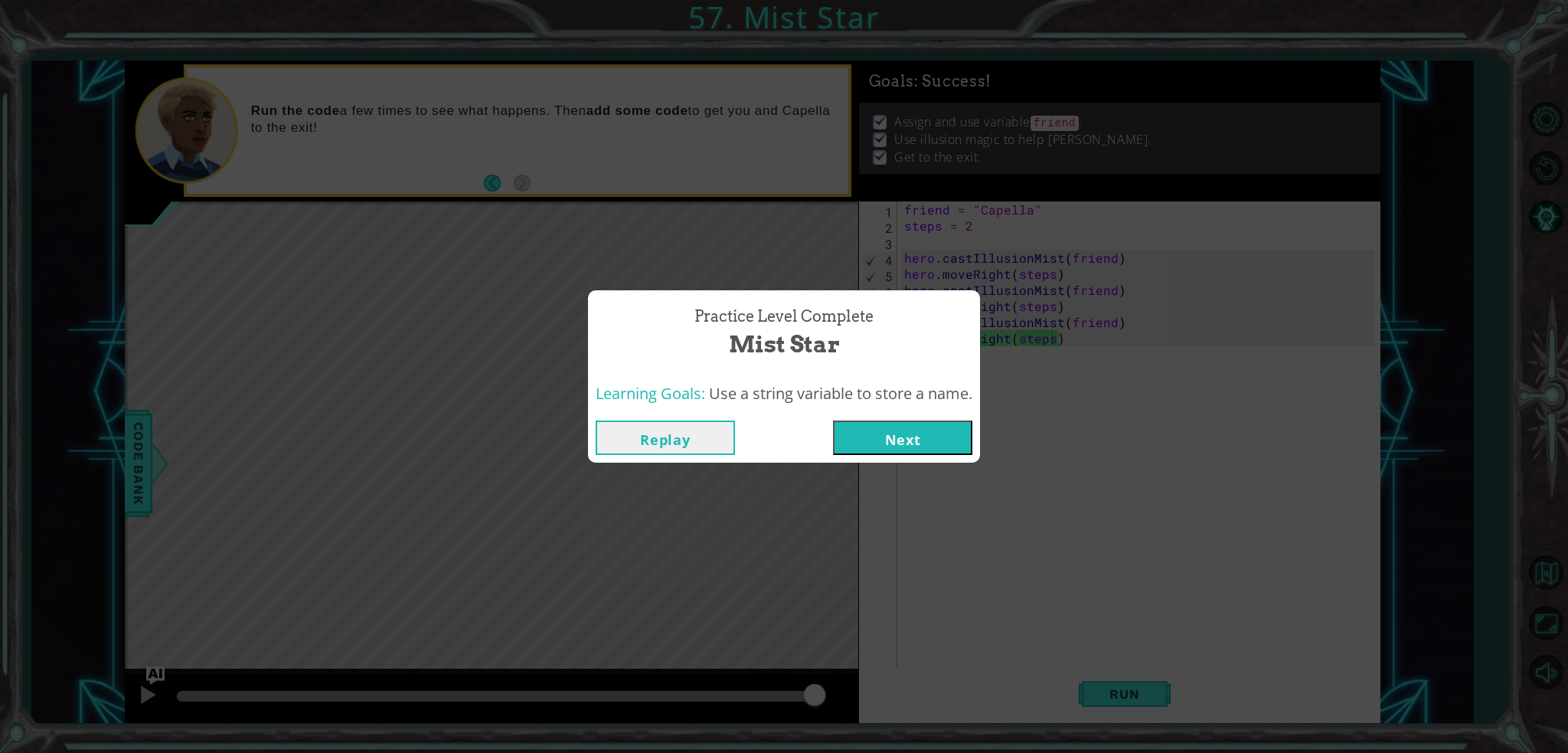
click at [904, 439] on button "Next" at bounding box center [902, 437] width 139 height 35
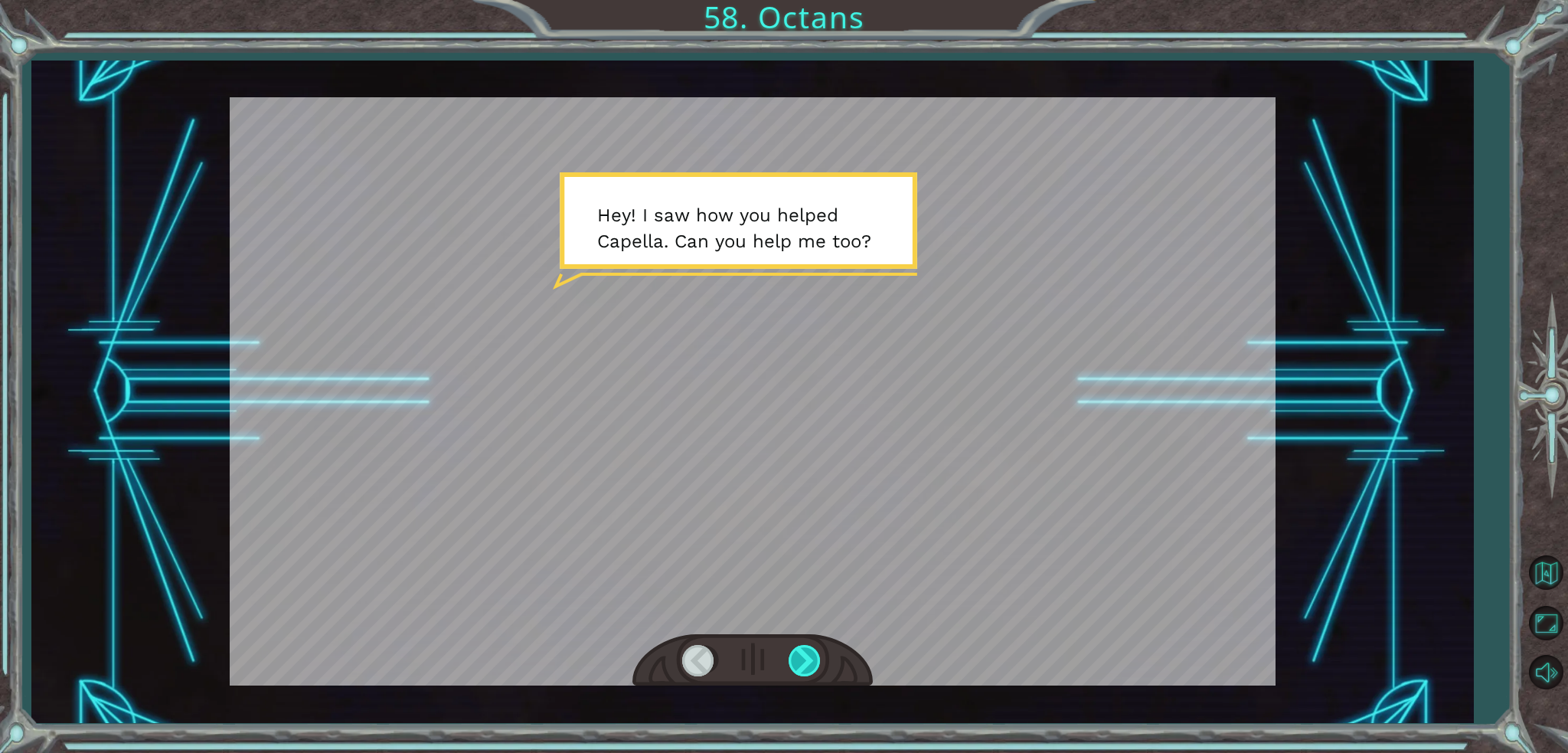
click at [796, 657] on div at bounding box center [806, 660] width 35 height 31
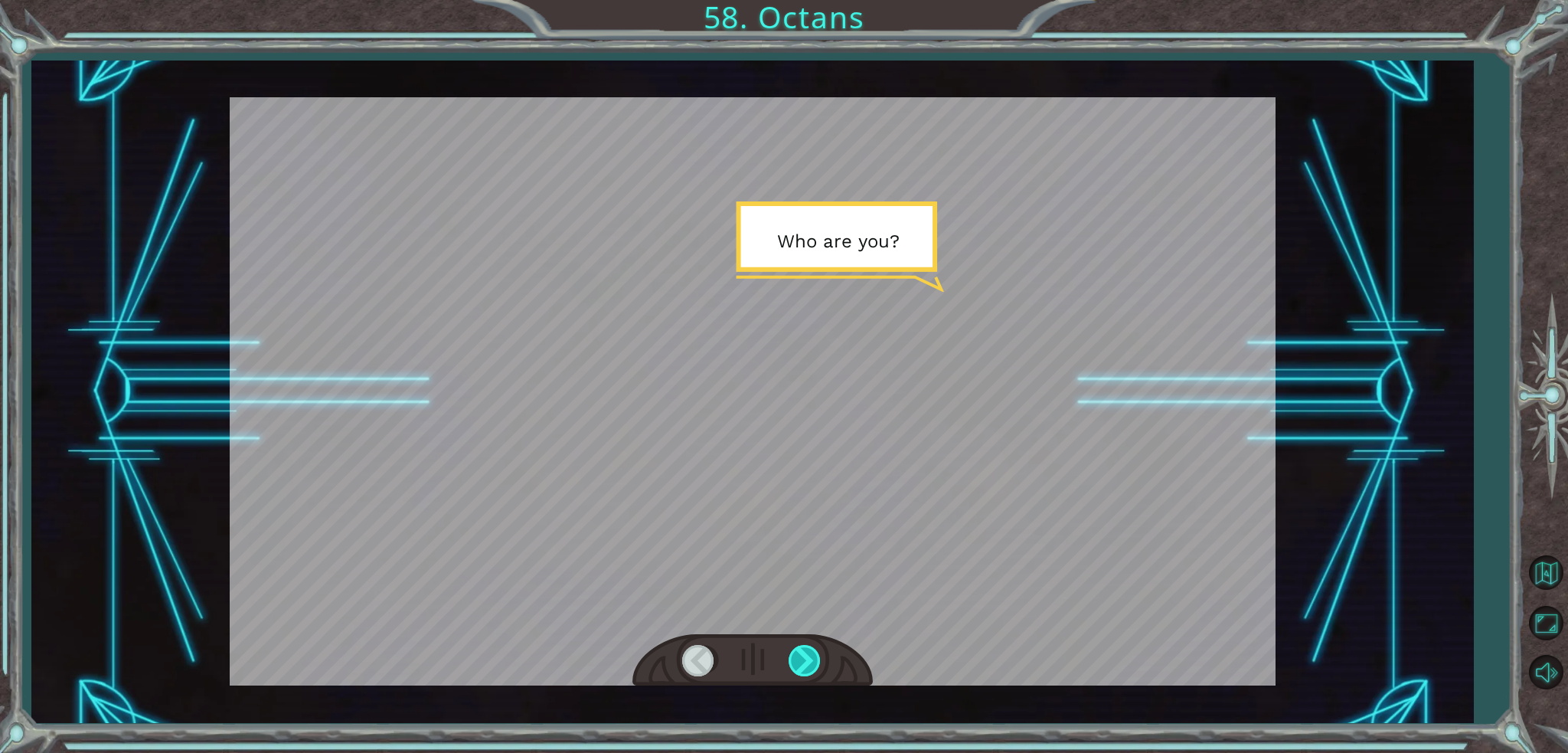
click at [796, 657] on div at bounding box center [806, 660] width 35 height 31
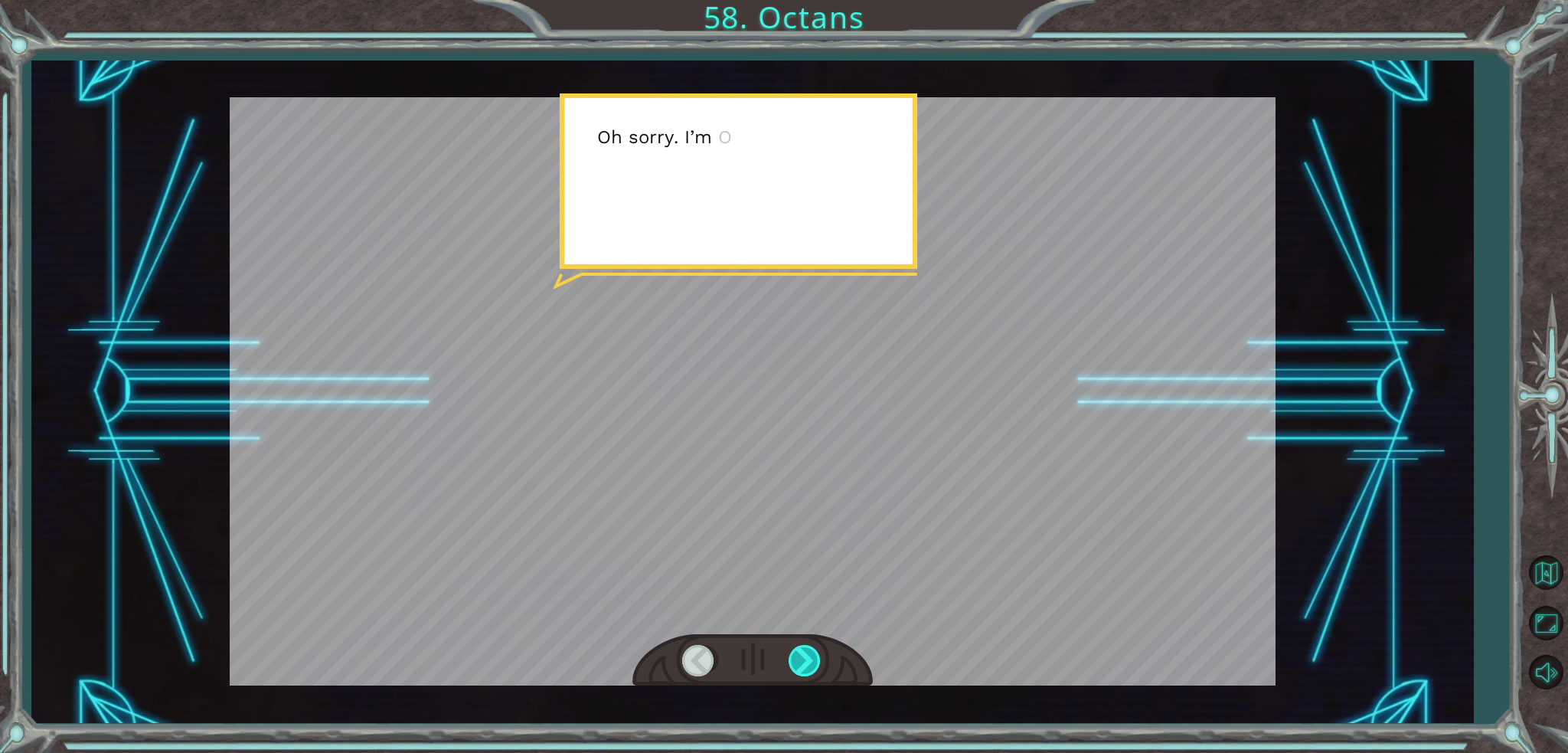
click at [796, 657] on div at bounding box center [806, 660] width 35 height 31
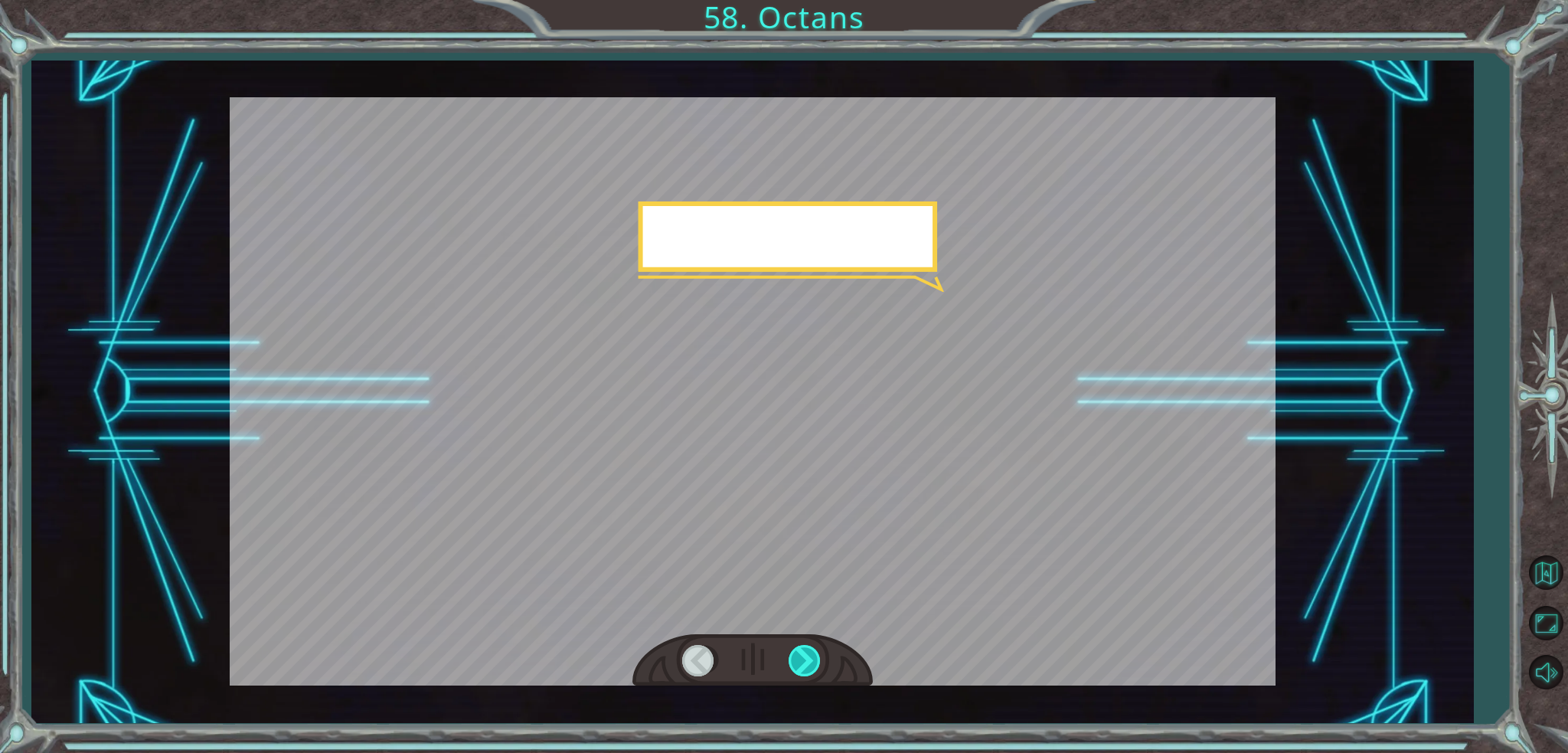
click at [796, 657] on div at bounding box center [806, 660] width 35 height 31
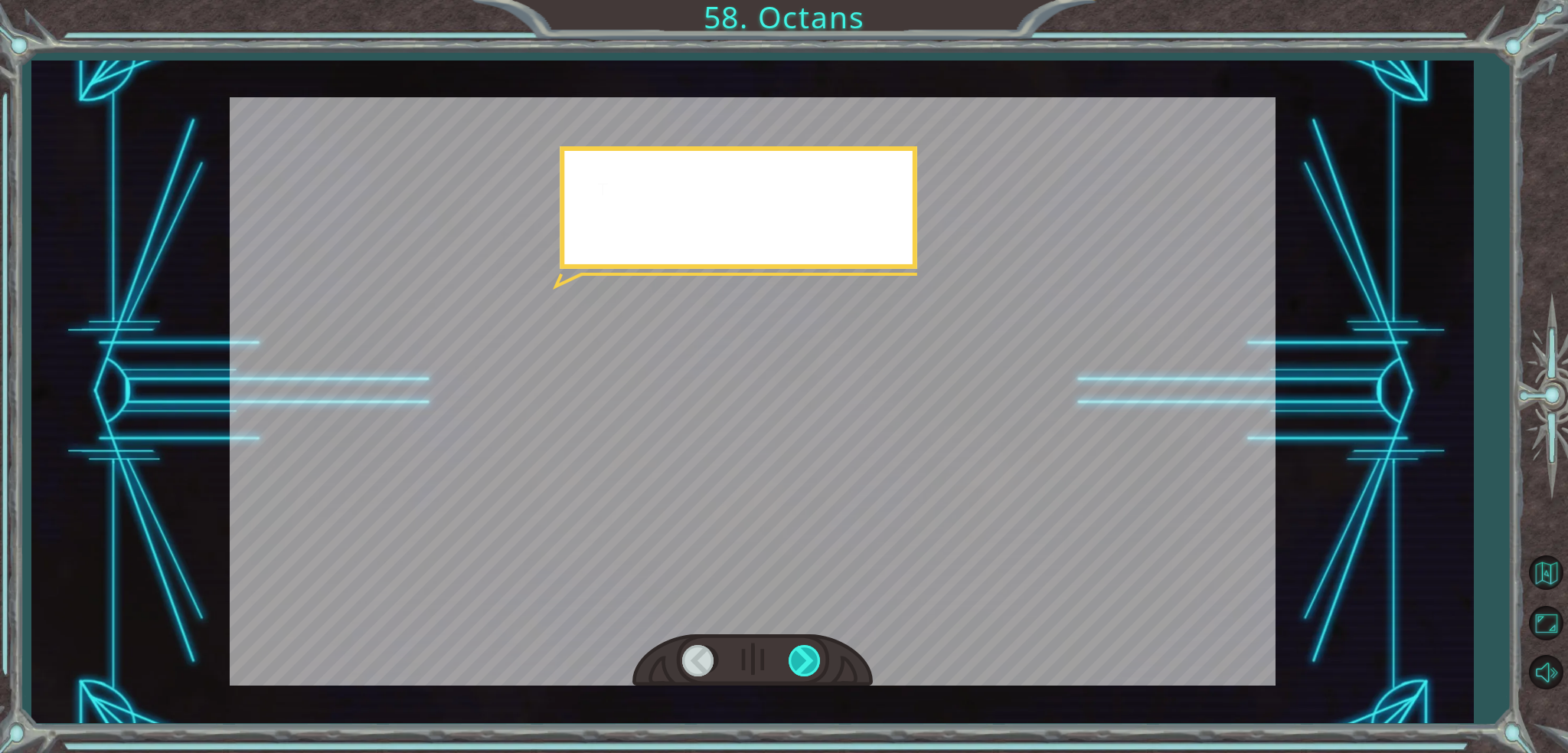
click at [796, 657] on div at bounding box center [806, 660] width 35 height 31
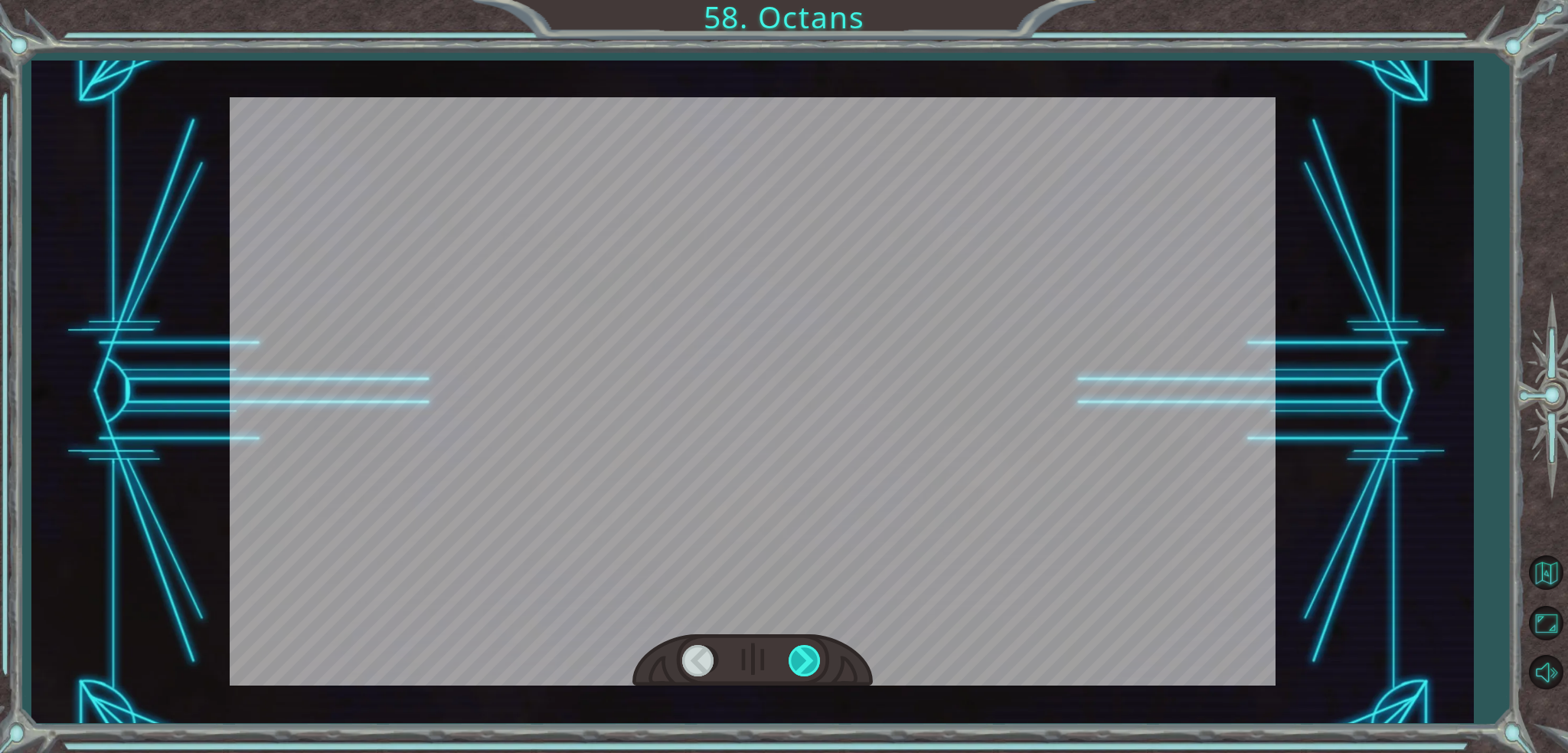
click at [796, 657] on div at bounding box center [806, 660] width 35 height 31
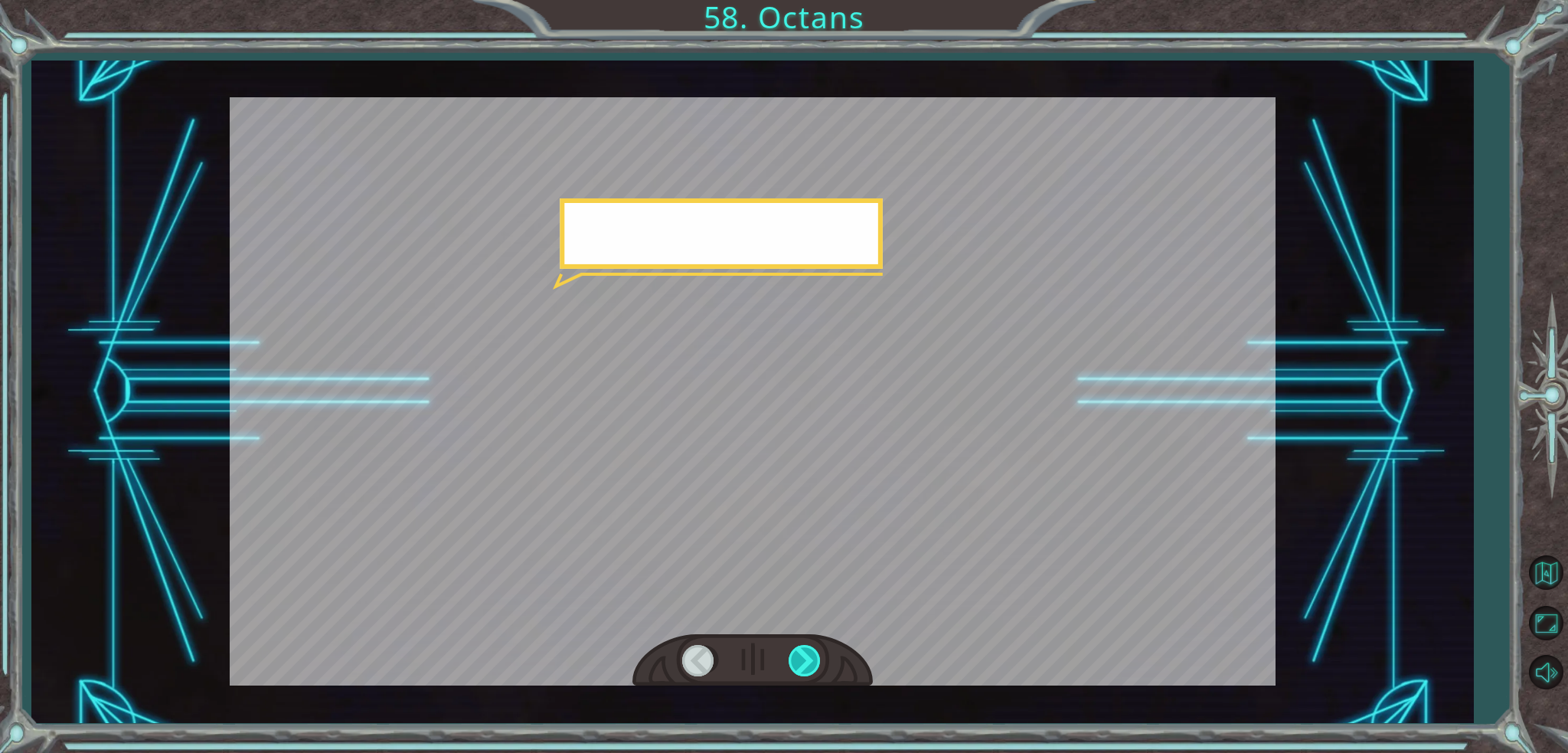
click at [796, 657] on div at bounding box center [806, 660] width 35 height 31
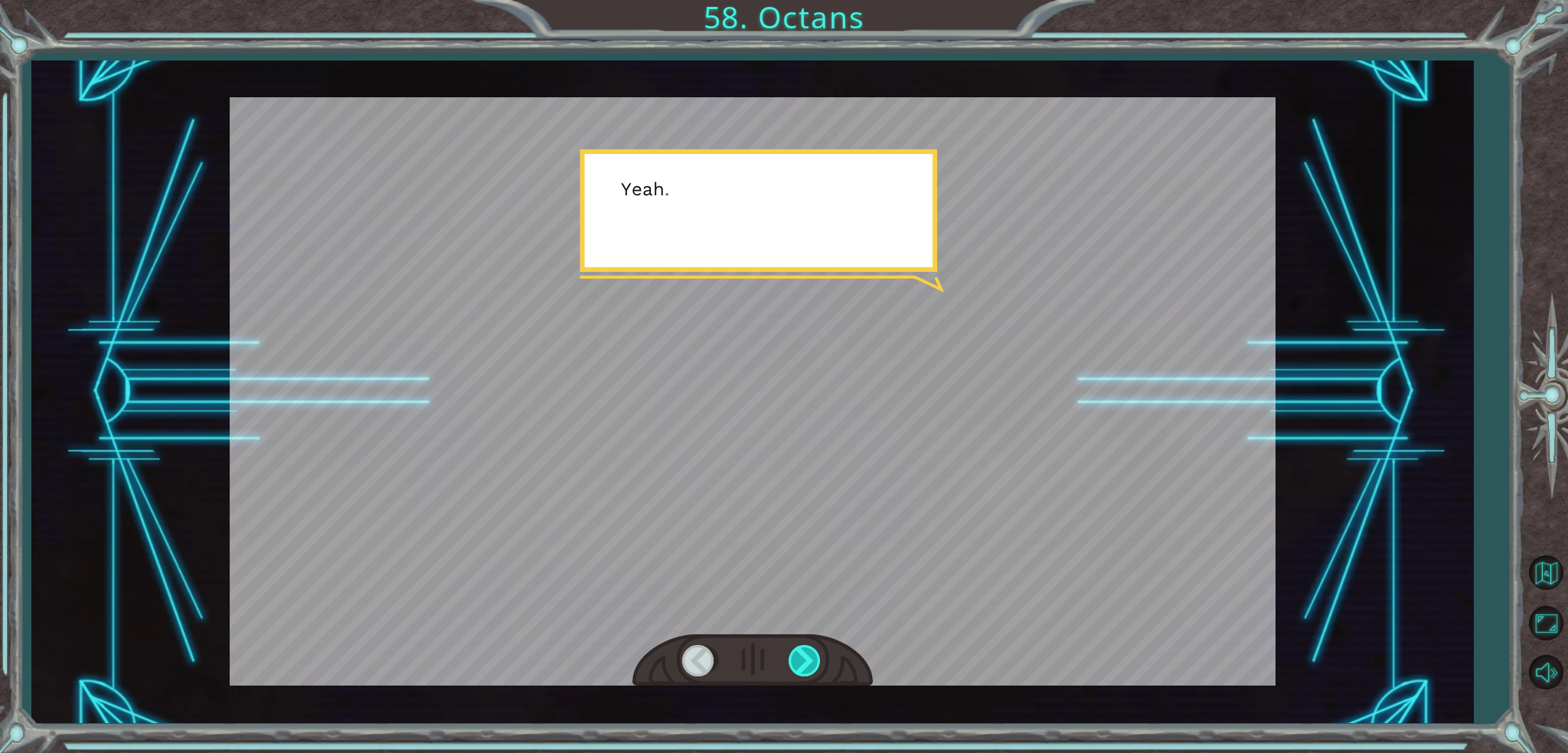
click at [796, 657] on div at bounding box center [806, 660] width 35 height 31
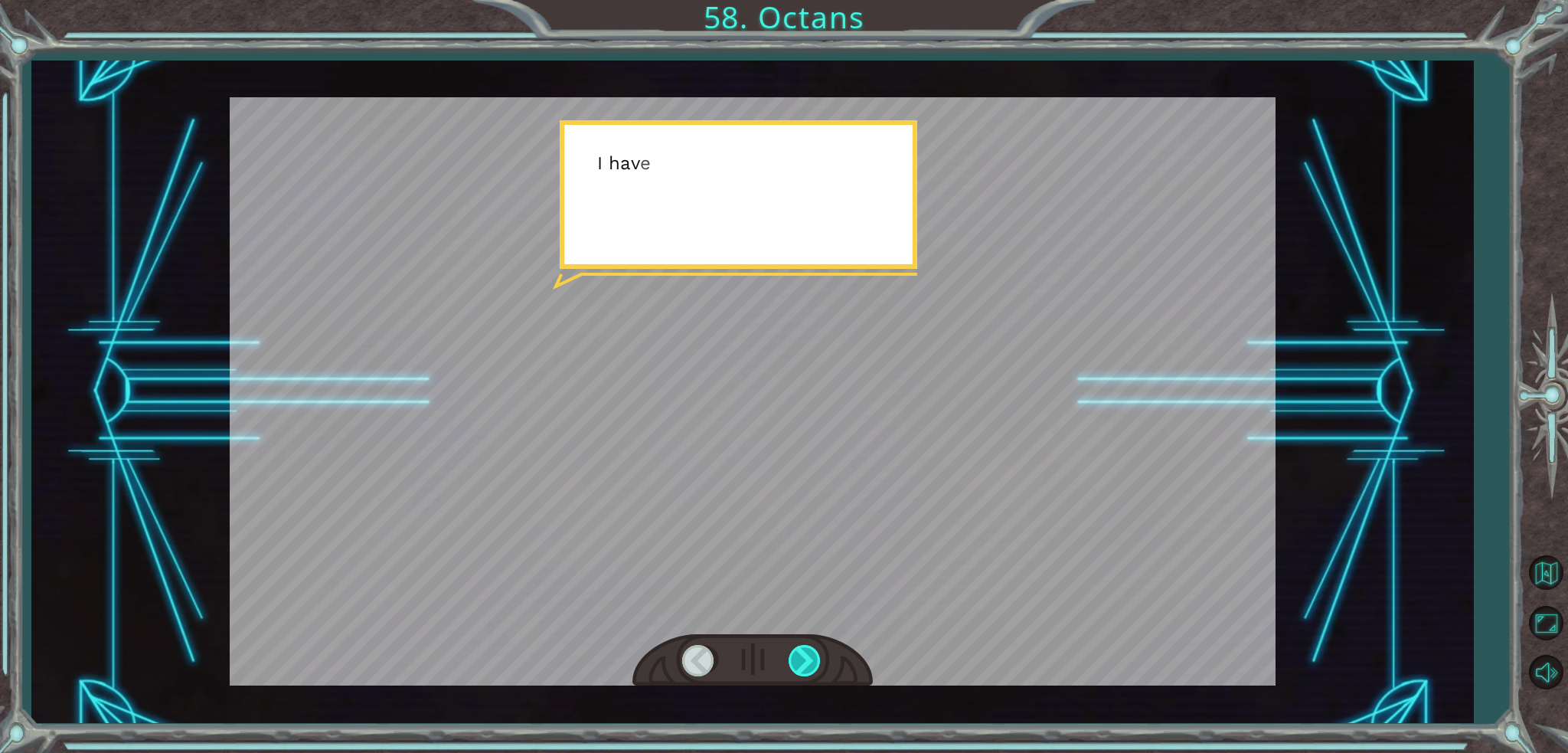
click at [796, 657] on div at bounding box center [806, 660] width 35 height 31
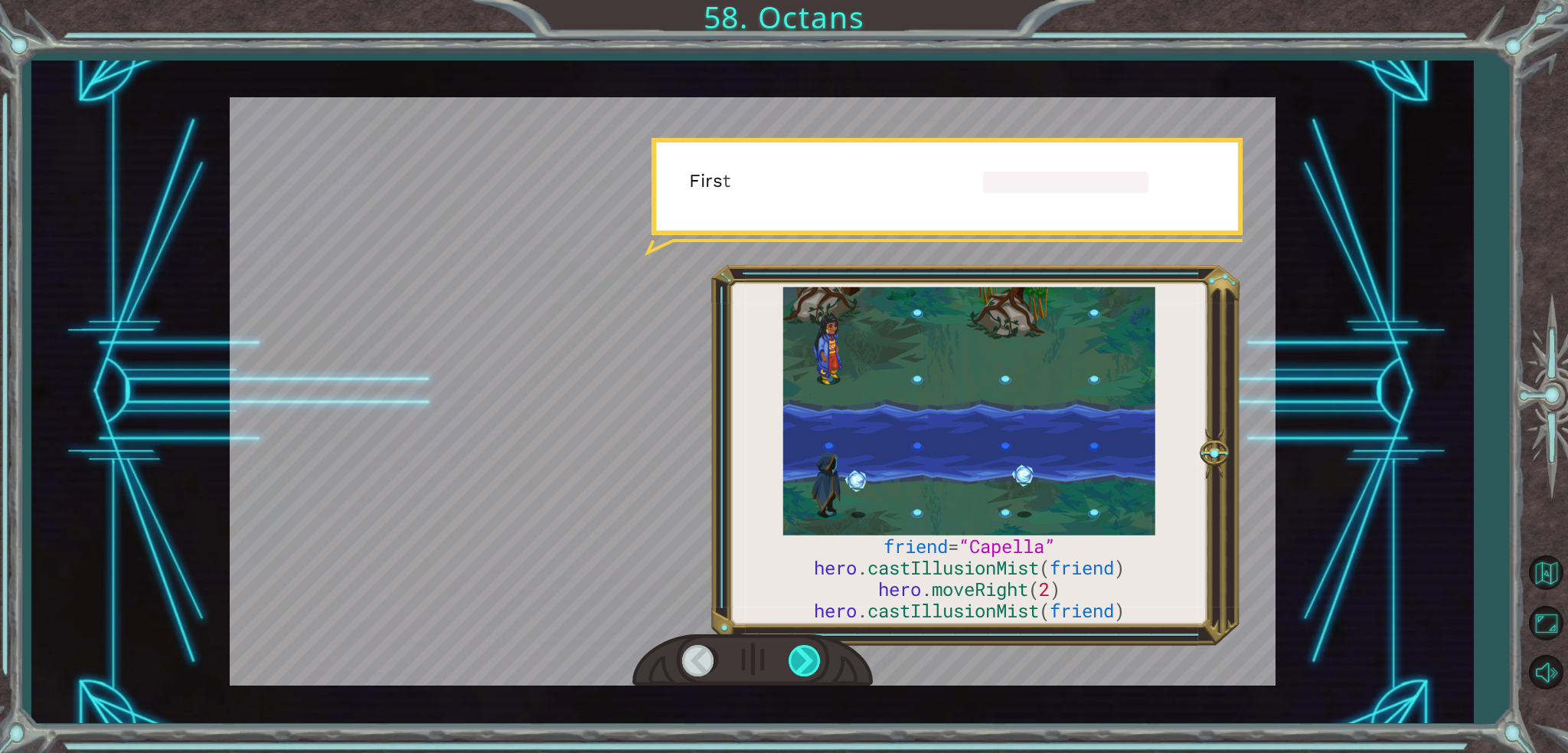
click at [796, 657] on div at bounding box center [806, 660] width 35 height 31
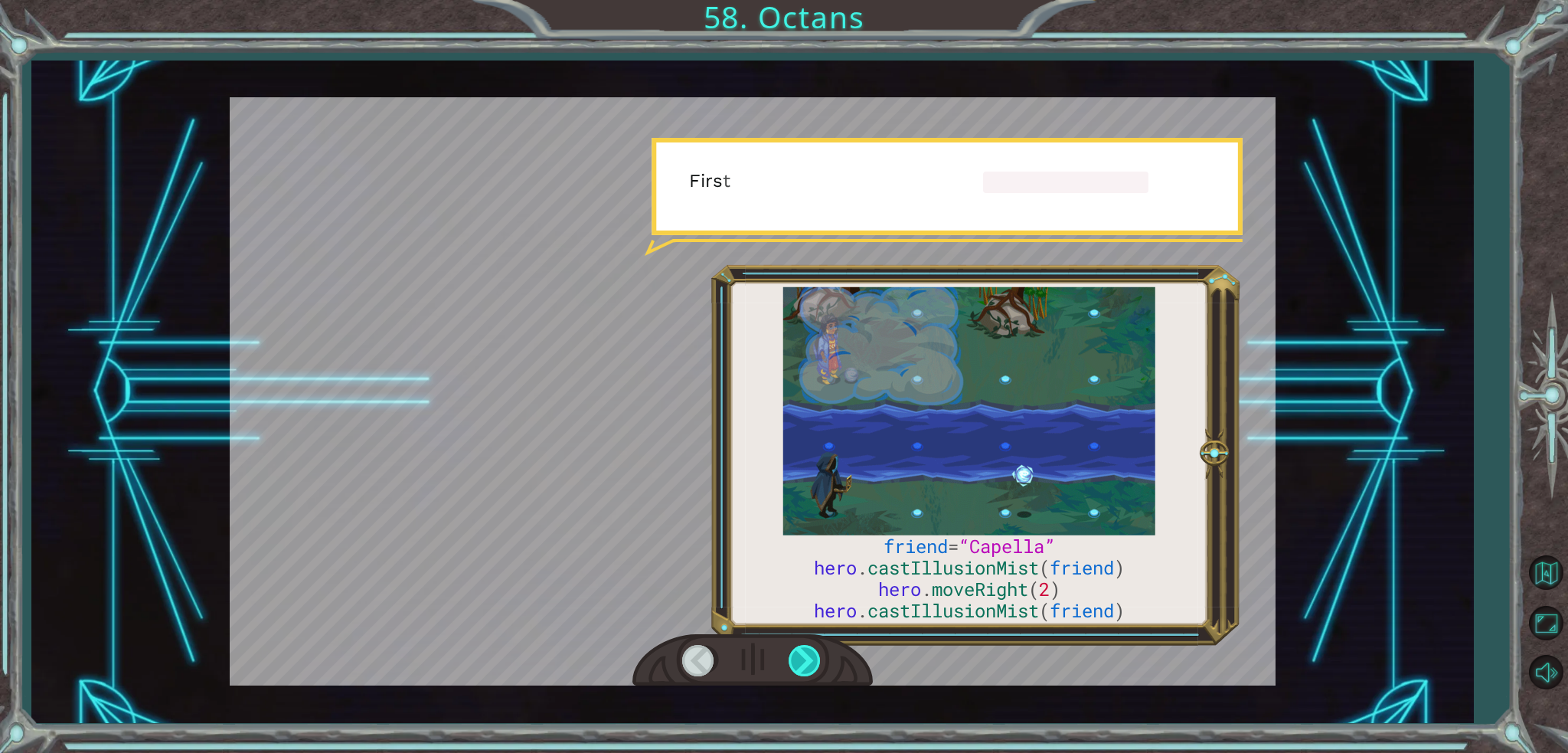
click at [796, 657] on div at bounding box center [806, 660] width 35 height 31
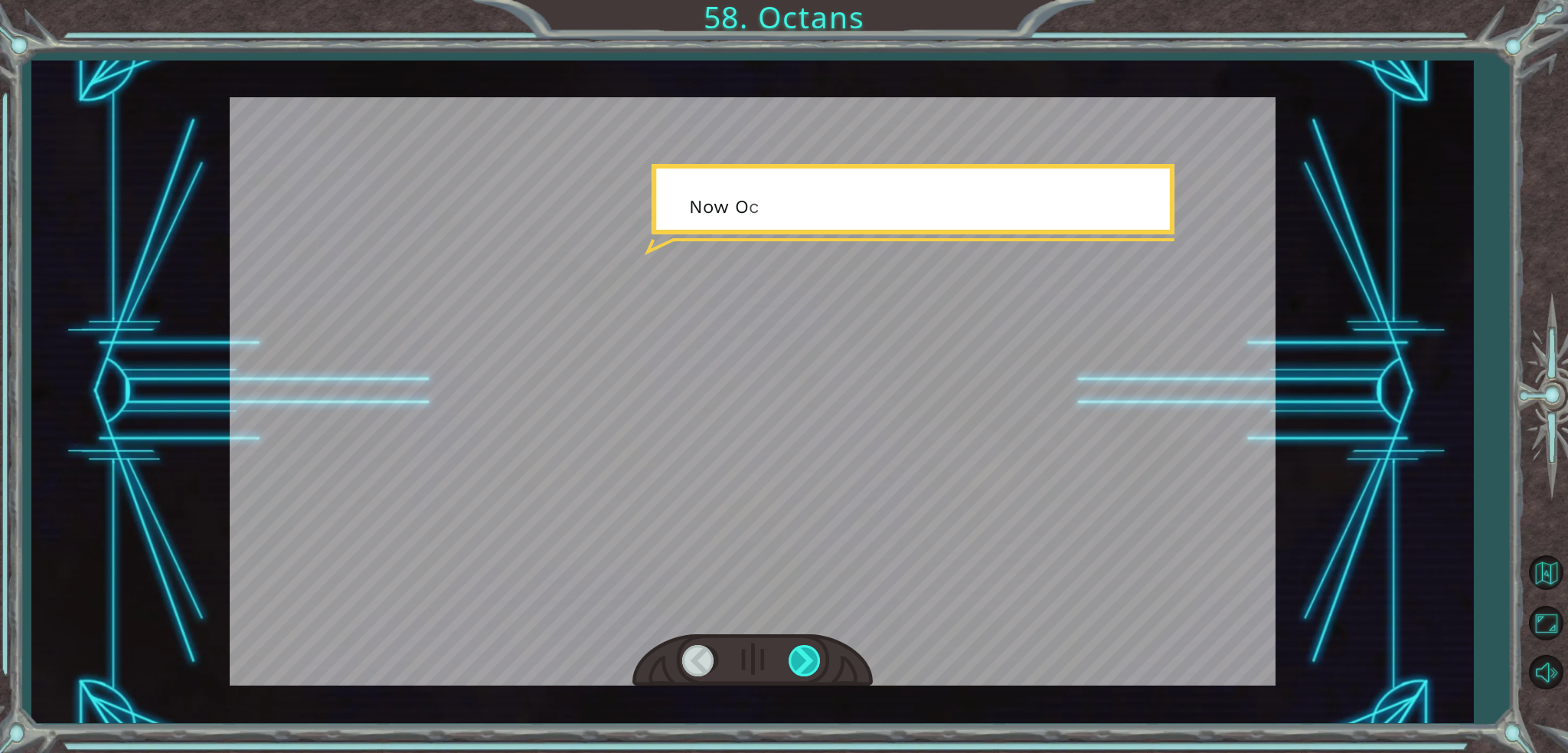
click at [796, 657] on div at bounding box center [806, 660] width 35 height 31
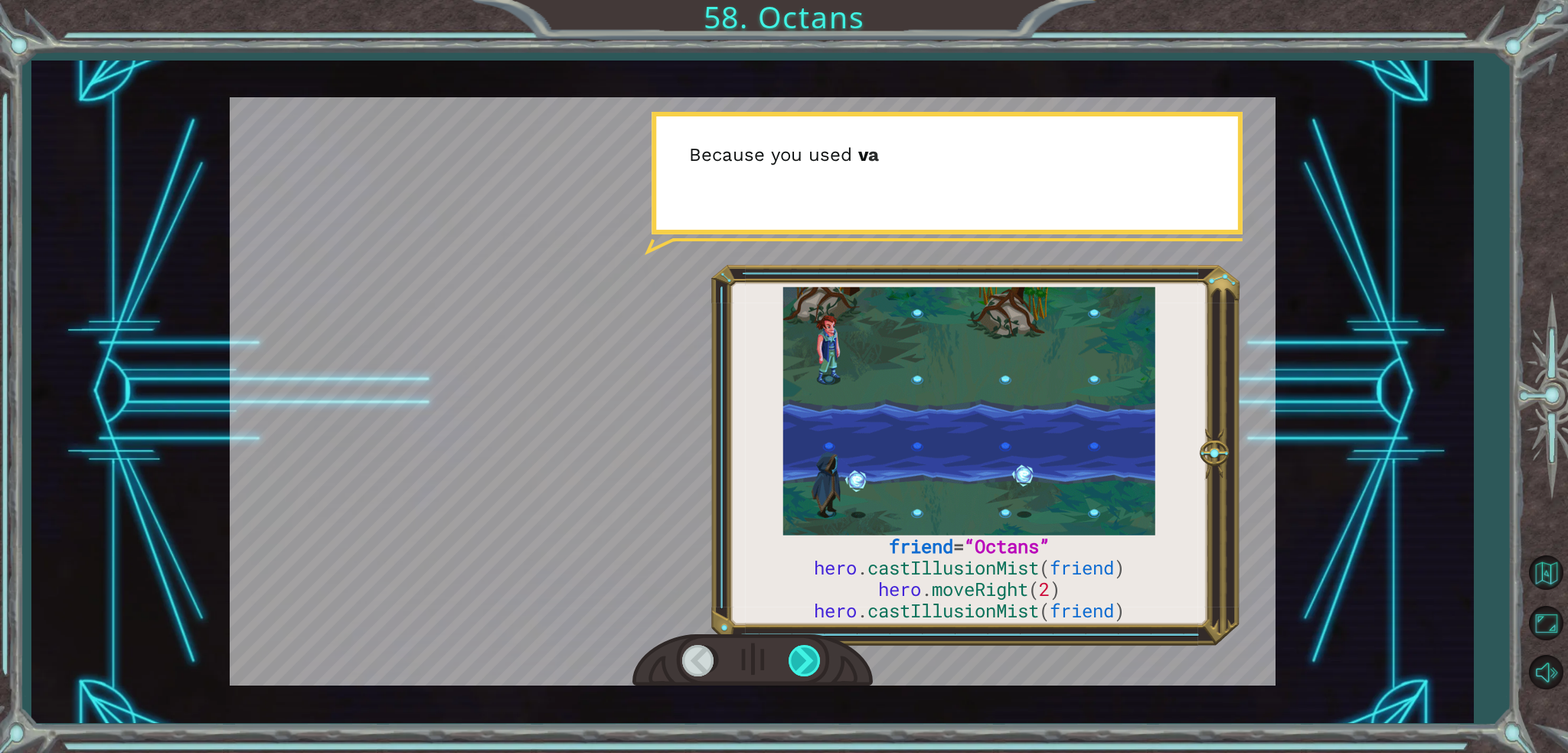
click at [796, 657] on div at bounding box center [806, 660] width 35 height 31
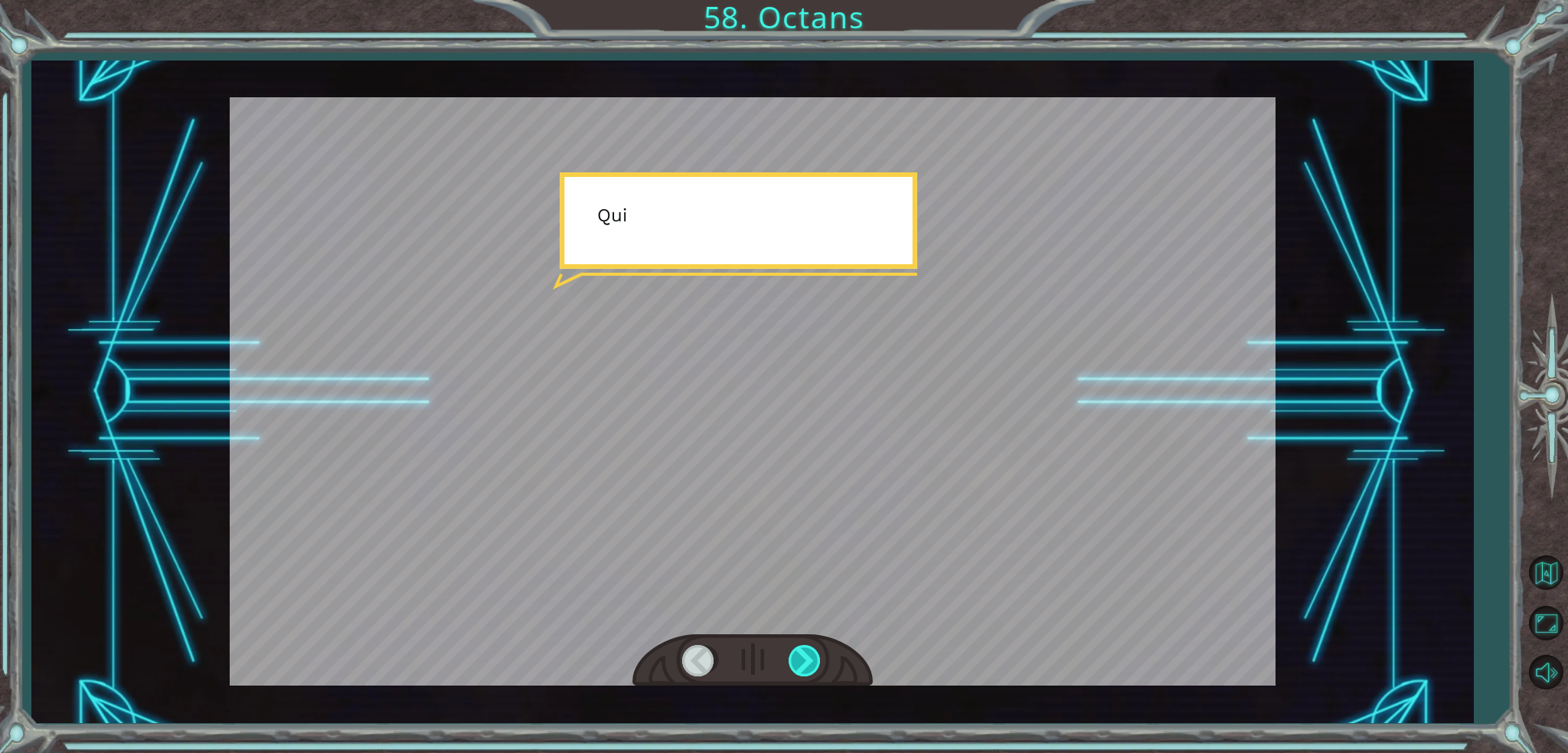
click at [796, 657] on div at bounding box center [806, 660] width 35 height 31
click at [796, 0] on div "friend = “Octans” hero . castIllusionMist ( friend ) hero . moveRight ( 2 ) her…" at bounding box center [784, 0] width 1568 height 0
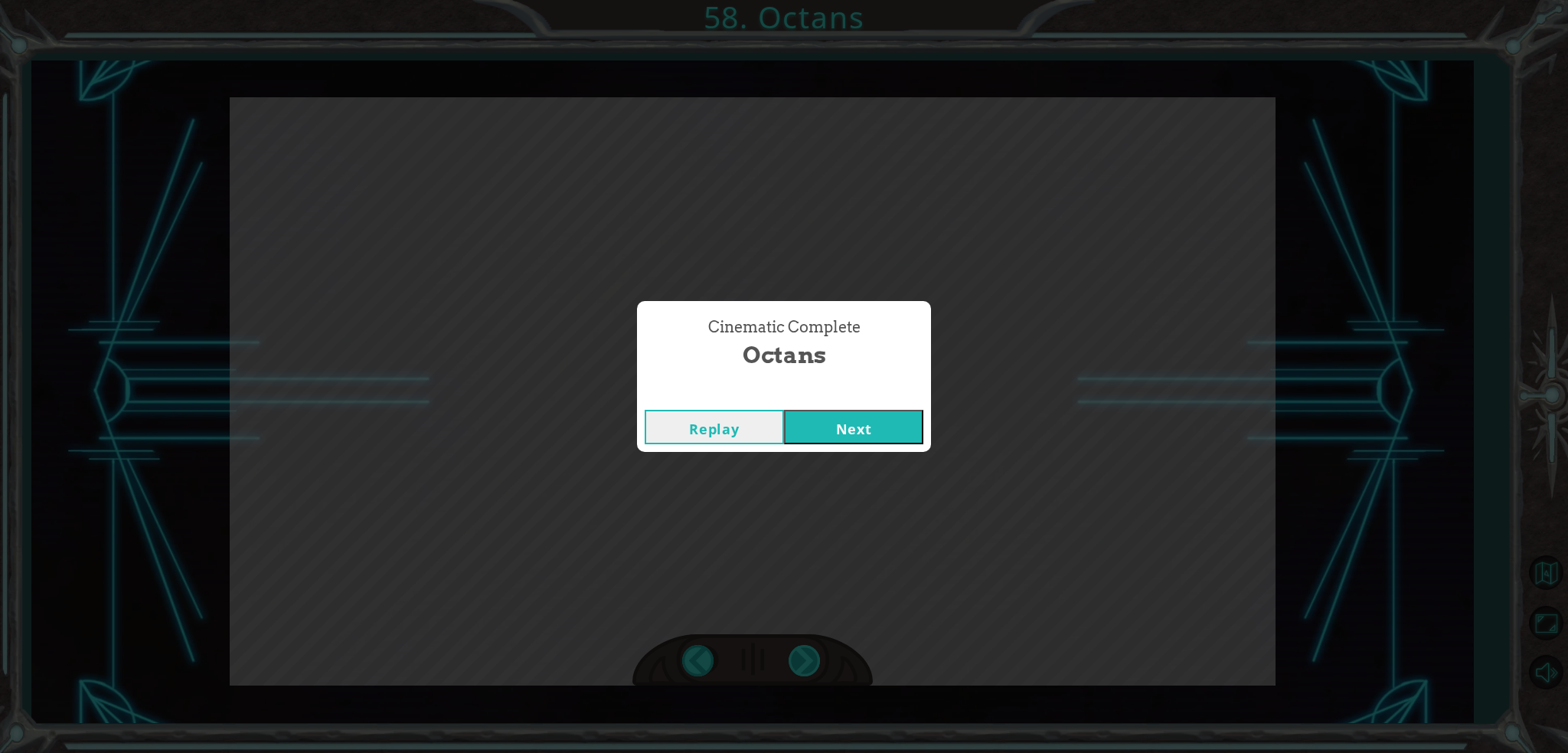
click at [796, 657] on div "Cinematic Complete Octans Replay Next" at bounding box center [784, 376] width 1568 height 753
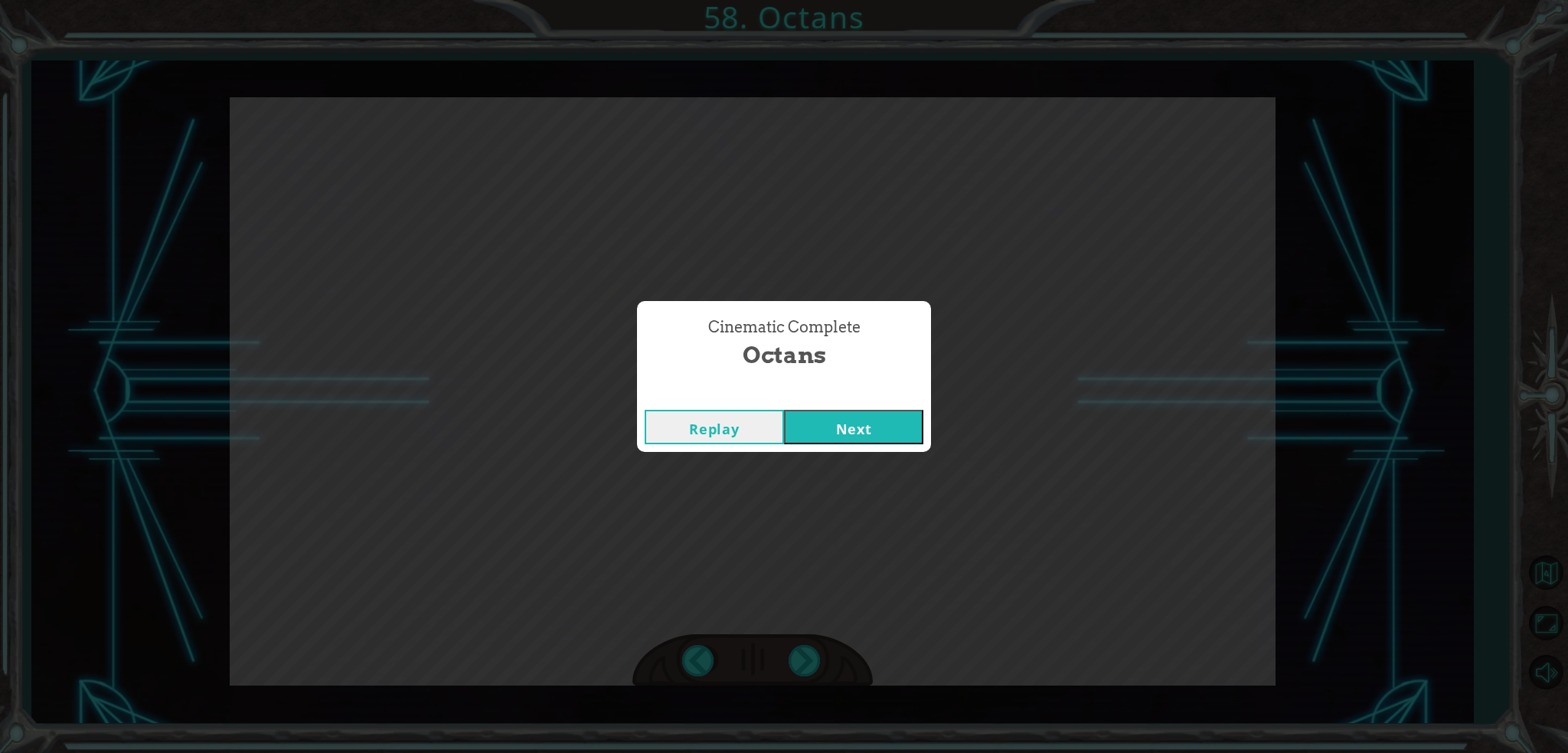
click at [866, 454] on div "Cinematic Complete Octans Replay Next" at bounding box center [784, 376] width 1568 height 753
click at [854, 431] on button "Next" at bounding box center [853, 427] width 139 height 35
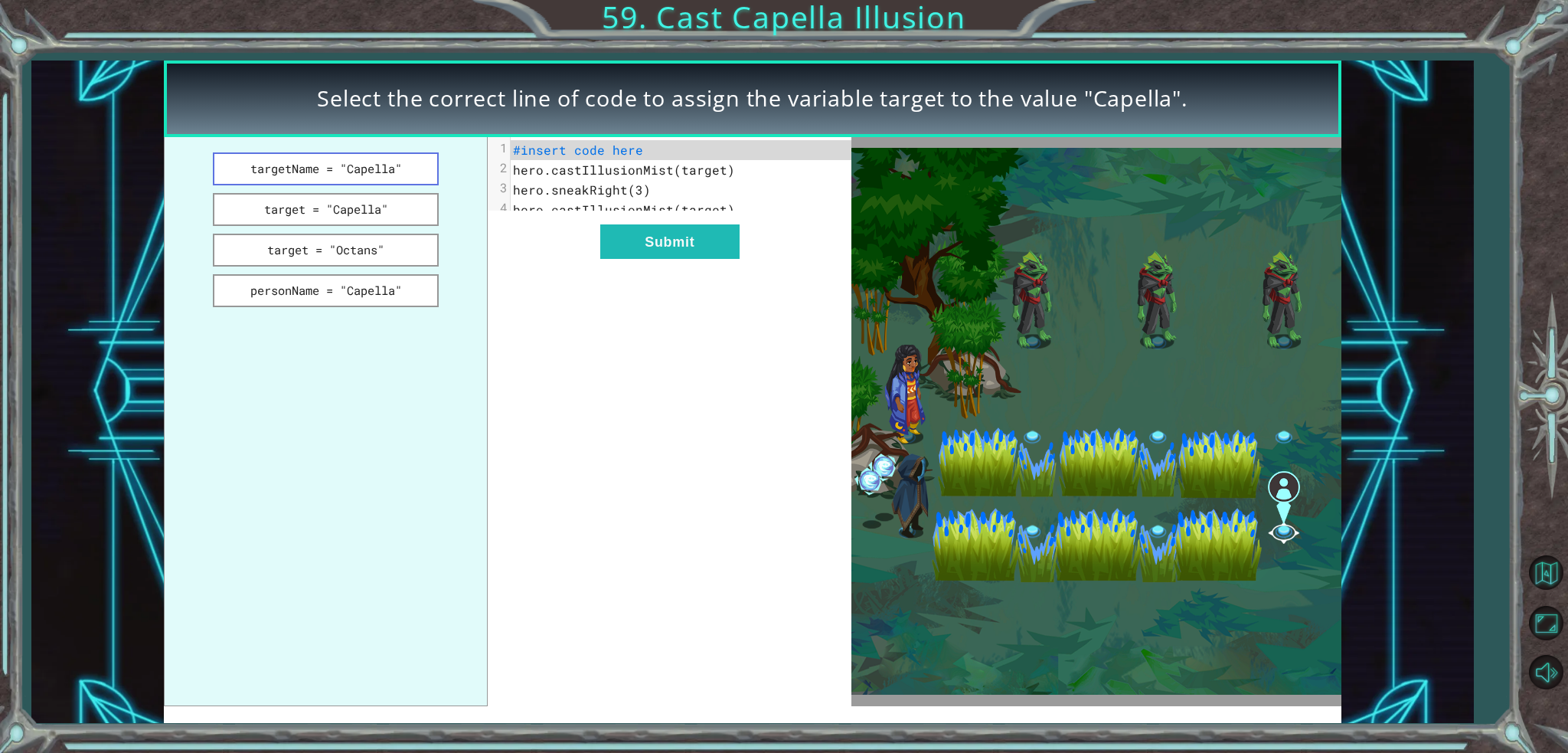
click at [298, 171] on button "targetName = "Capella"" at bounding box center [325, 169] width 226 height 33
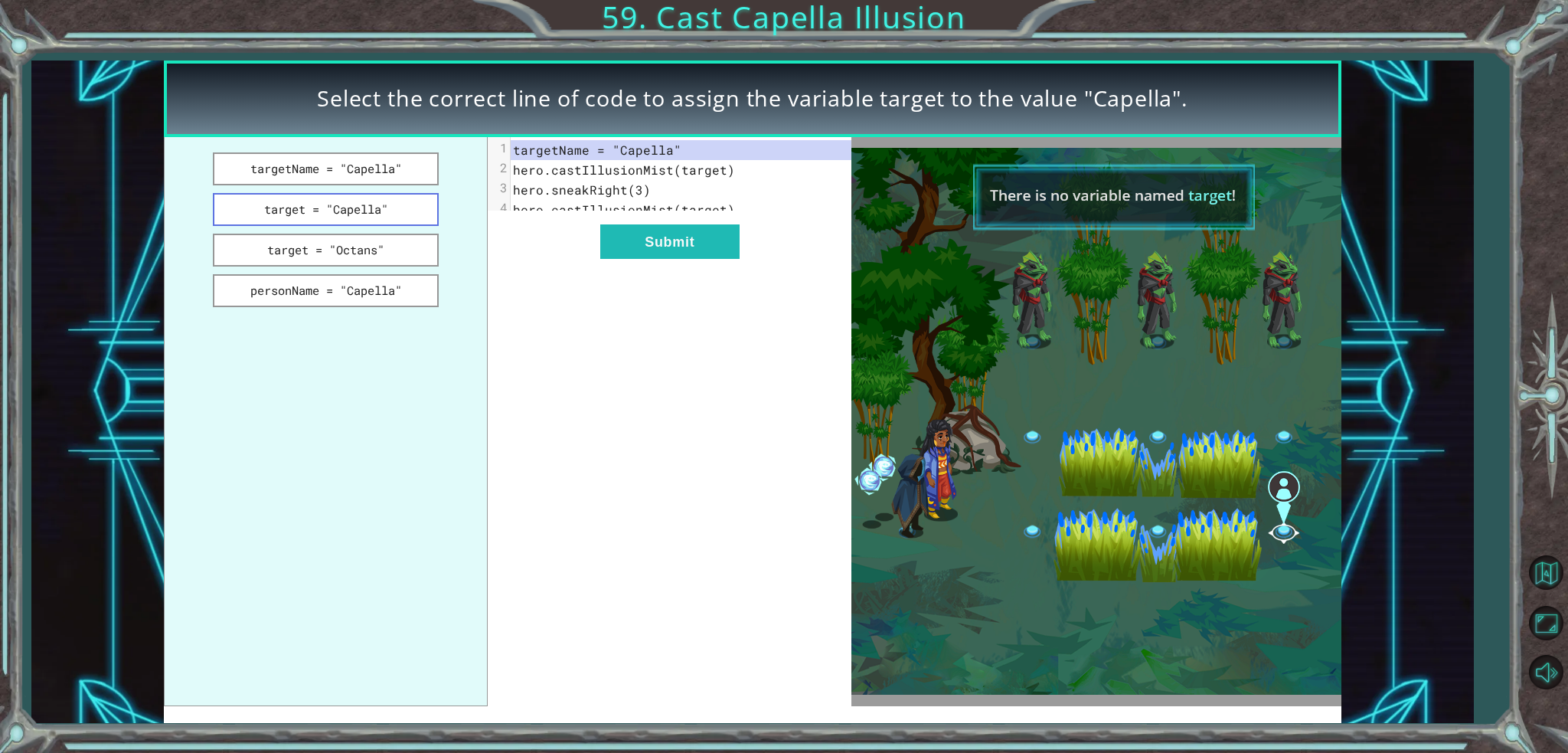
click at [349, 212] on button "target = "Capella"" at bounding box center [325, 209] width 226 height 33
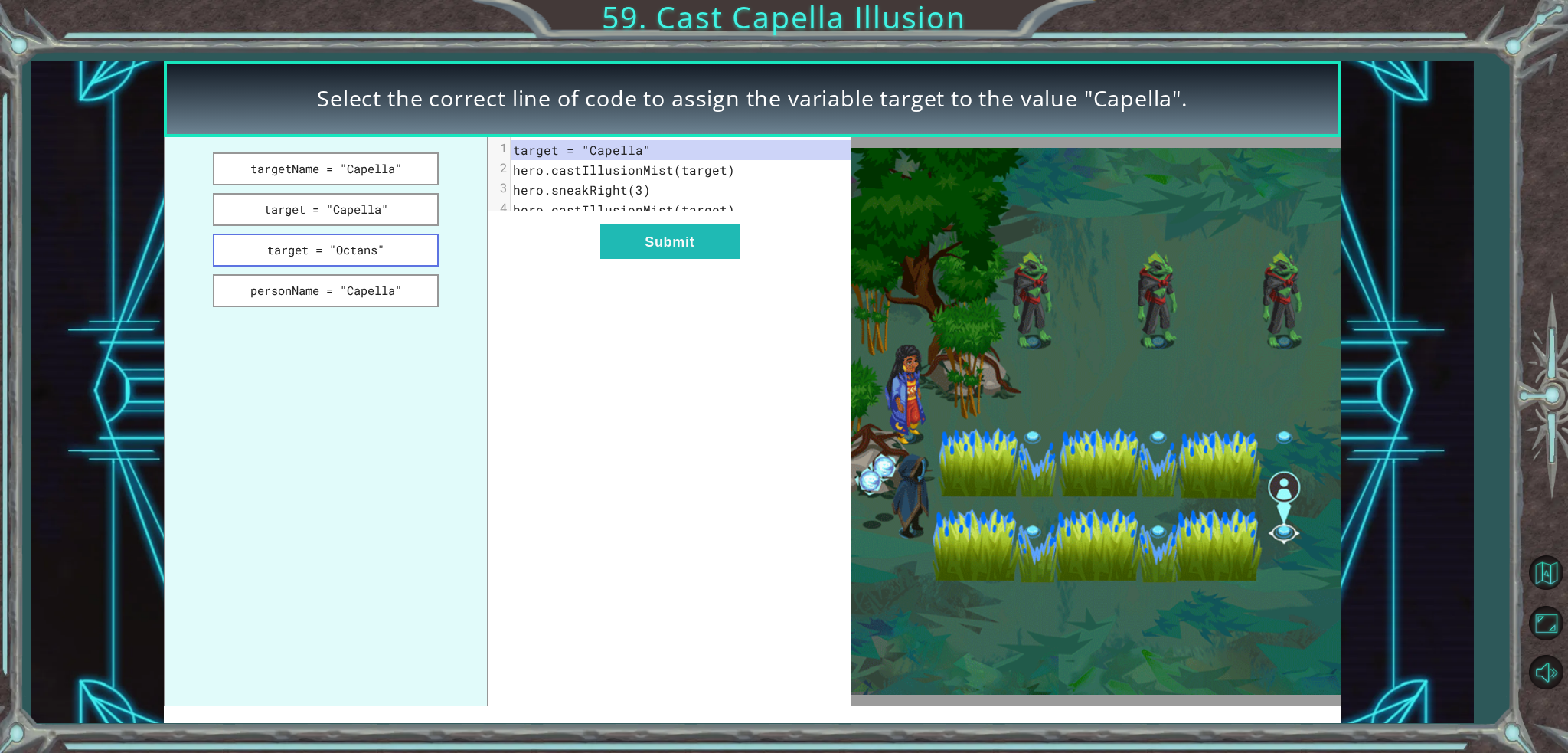
click at [346, 249] on button "target = "Octans"" at bounding box center [325, 250] width 226 height 33
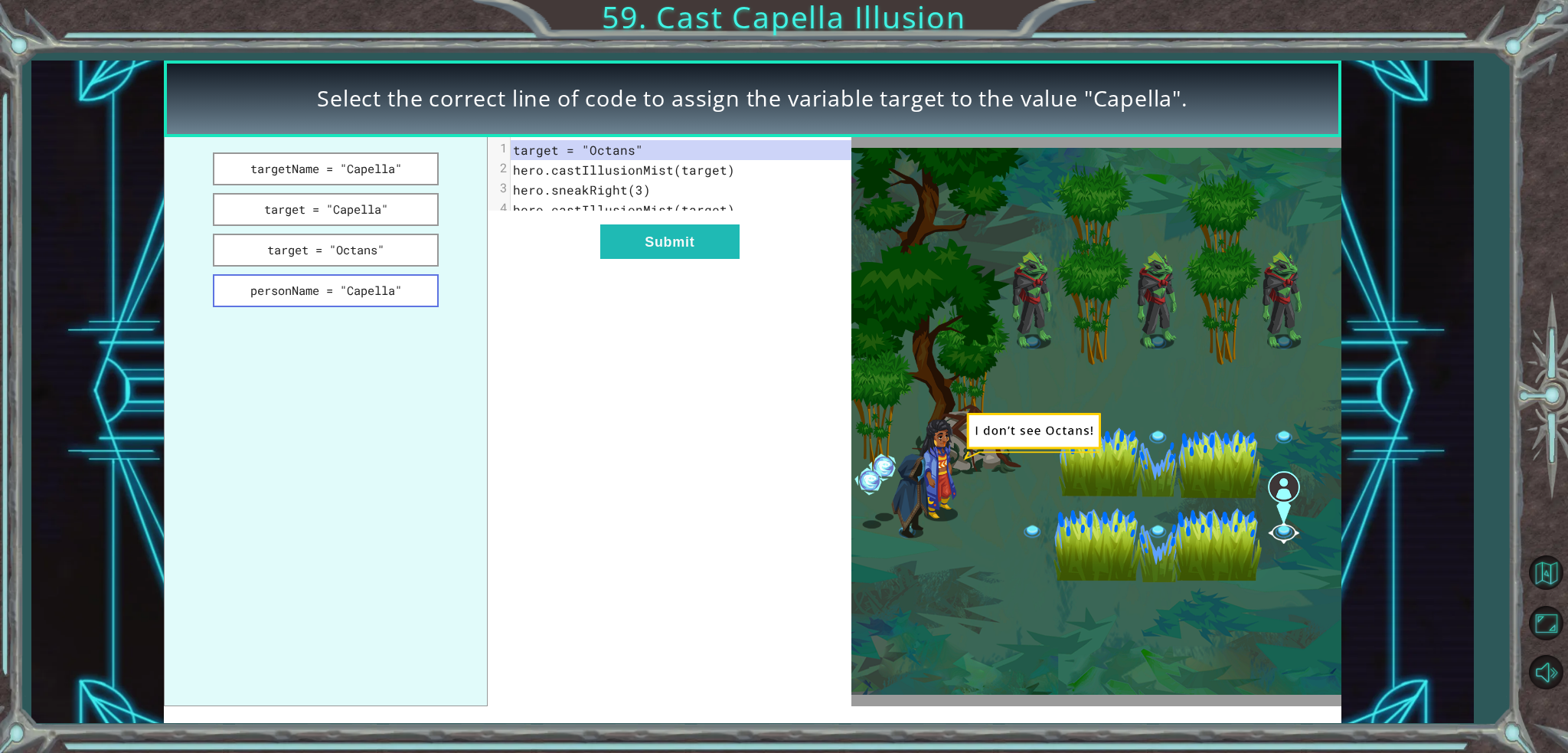
click at [339, 300] on button "personName = "Capella"" at bounding box center [325, 290] width 226 height 33
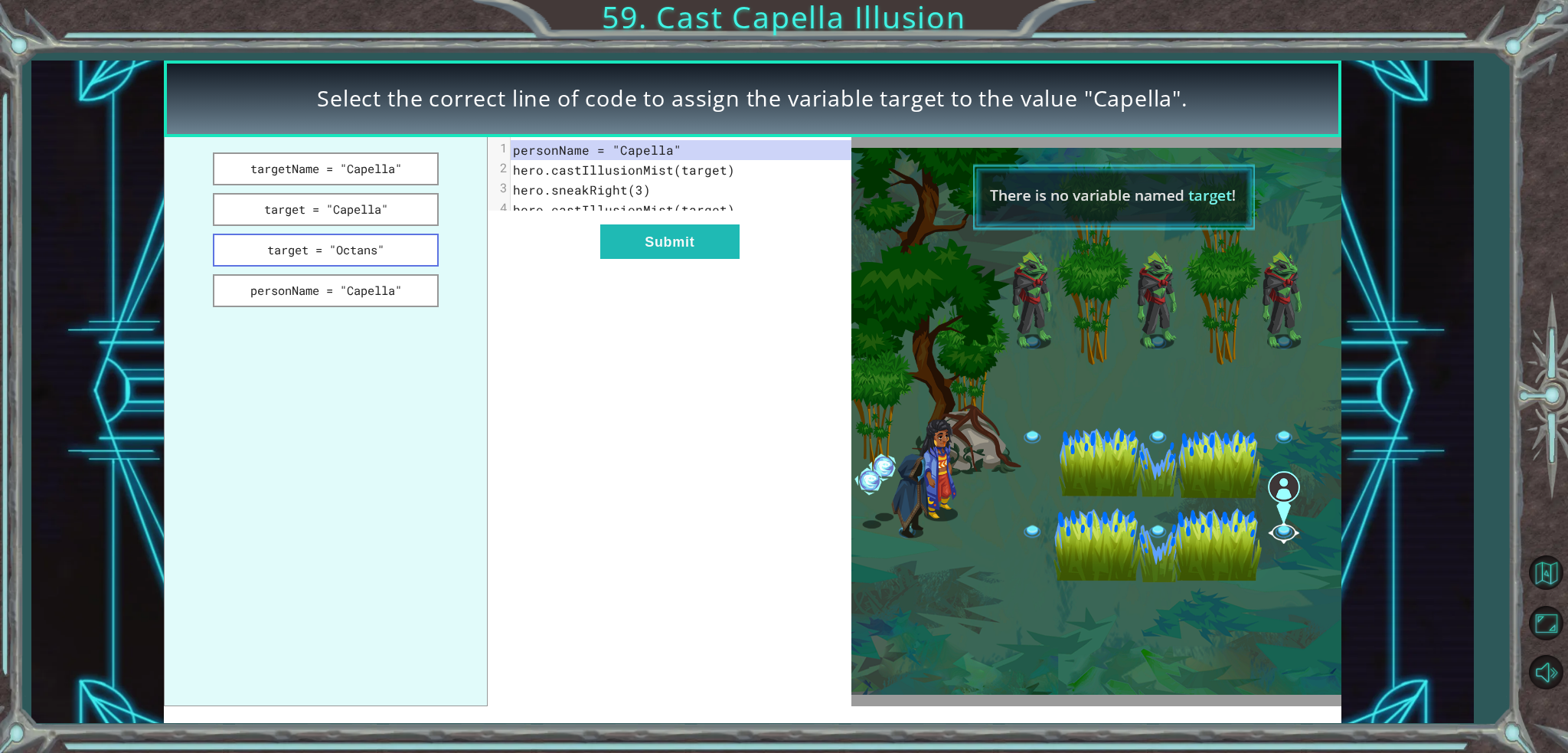
click at [340, 236] on button "target = "Octans"" at bounding box center [325, 250] width 226 height 33
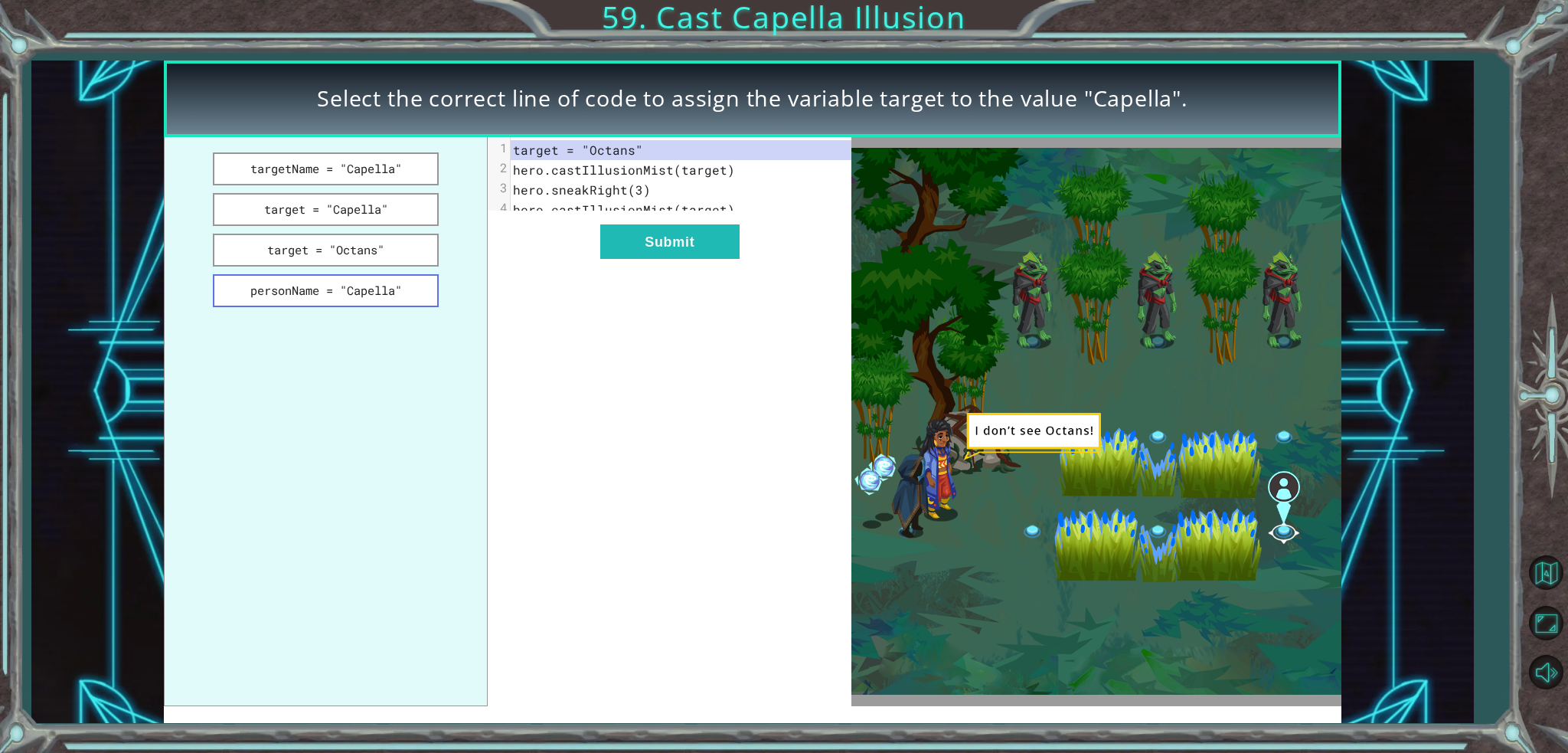
click at [370, 283] on button "personName = "Capella"" at bounding box center [325, 290] width 226 height 33
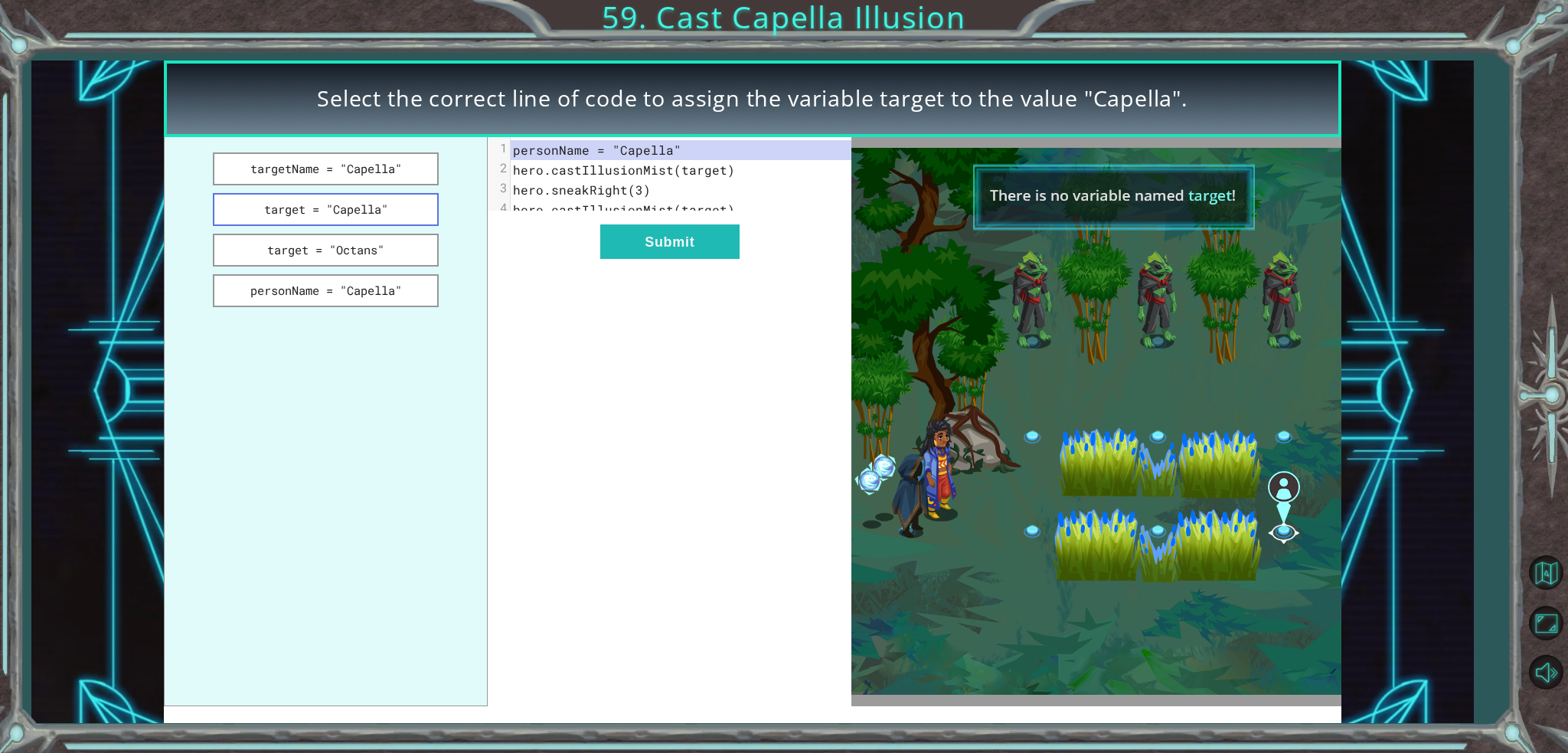
click at [370, 205] on button "target = "Capella"" at bounding box center [325, 209] width 226 height 33
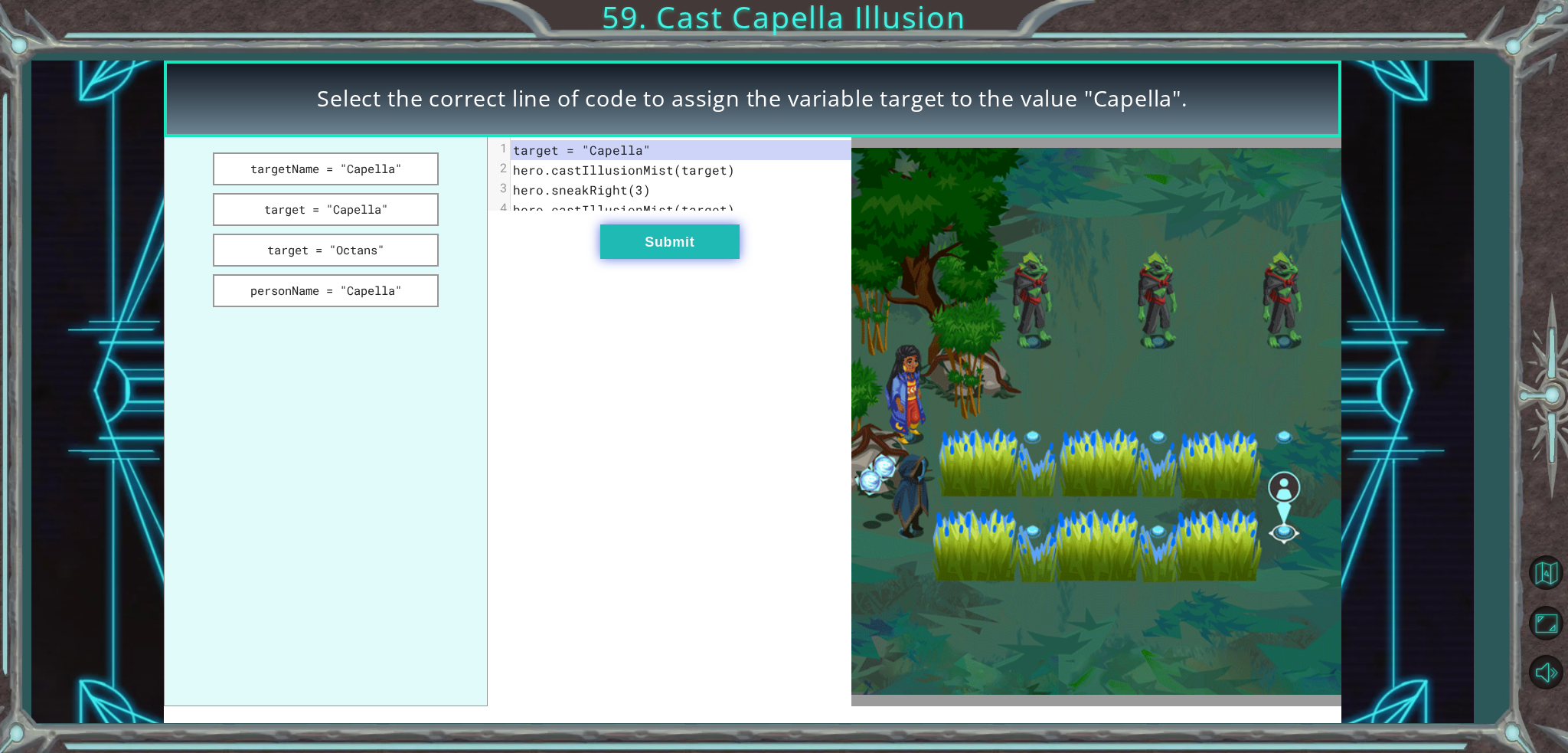
click at [636, 243] on button "Submit" at bounding box center [669, 241] width 139 height 35
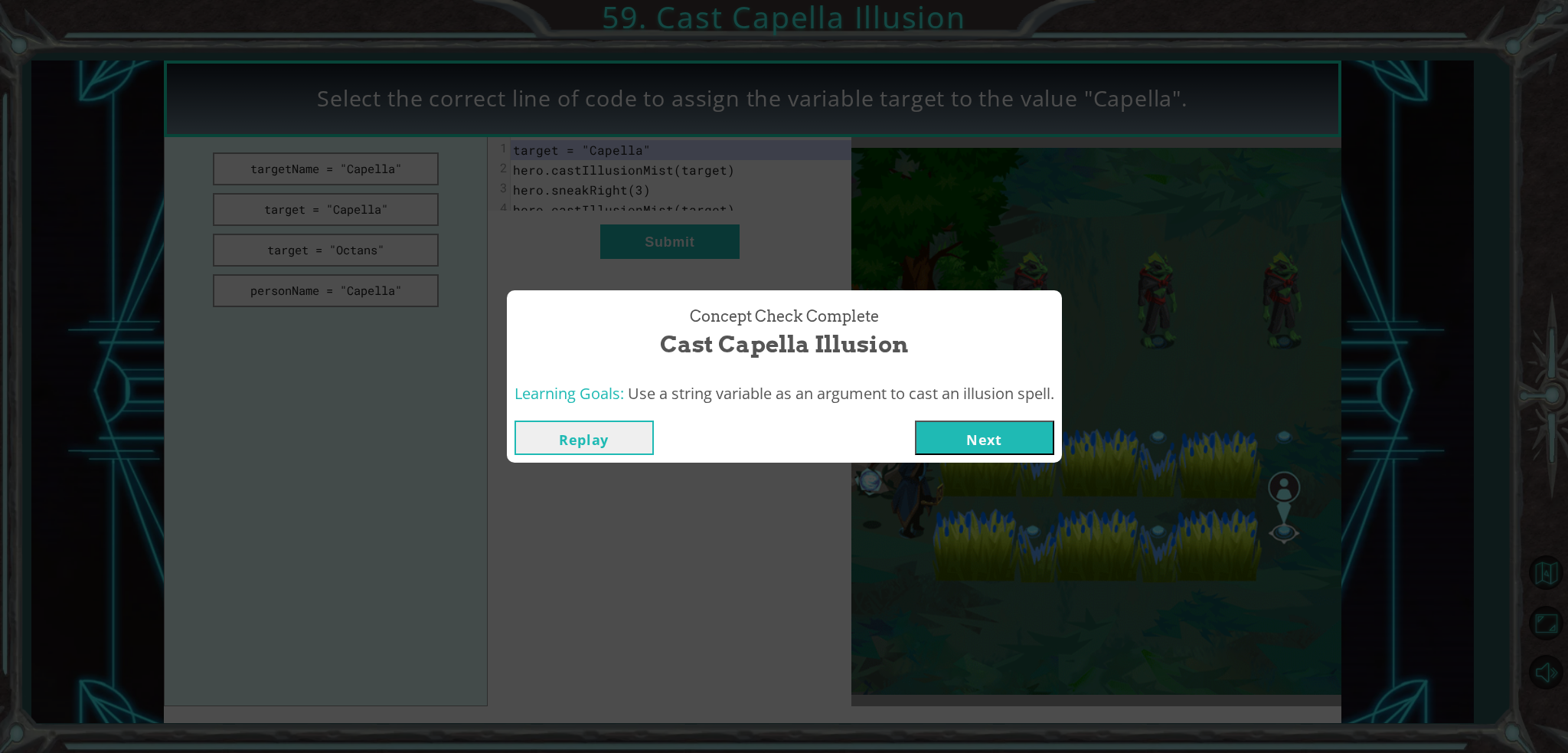
click at [1007, 453] on button "Next" at bounding box center [984, 437] width 139 height 35
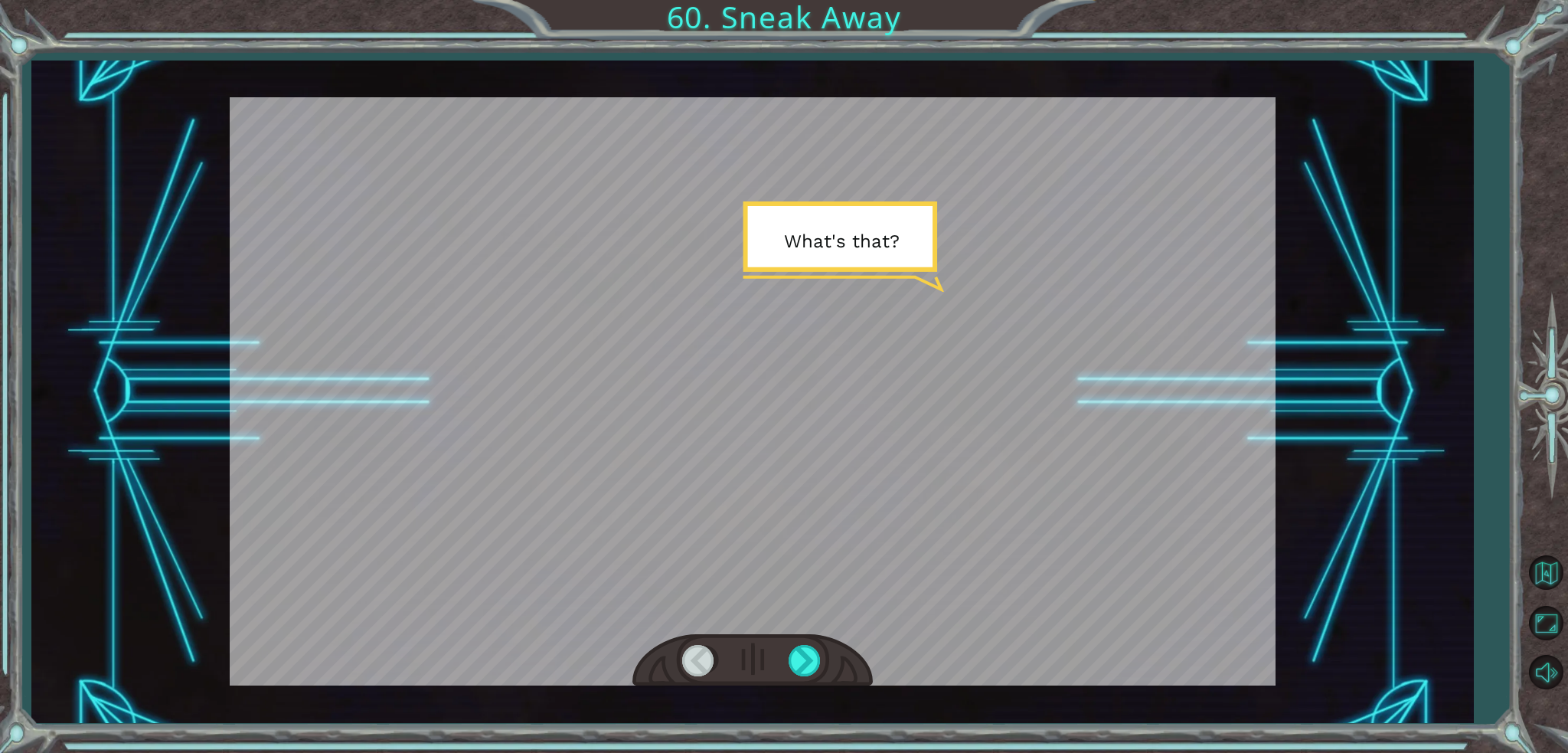
click at [785, 657] on div at bounding box center [752, 661] width 240 height 53
click at [824, 662] on div at bounding box center [752, 661] width 240 height 53
click at [812, 662] on div at bounding box center [806, 660] width 35 height 31
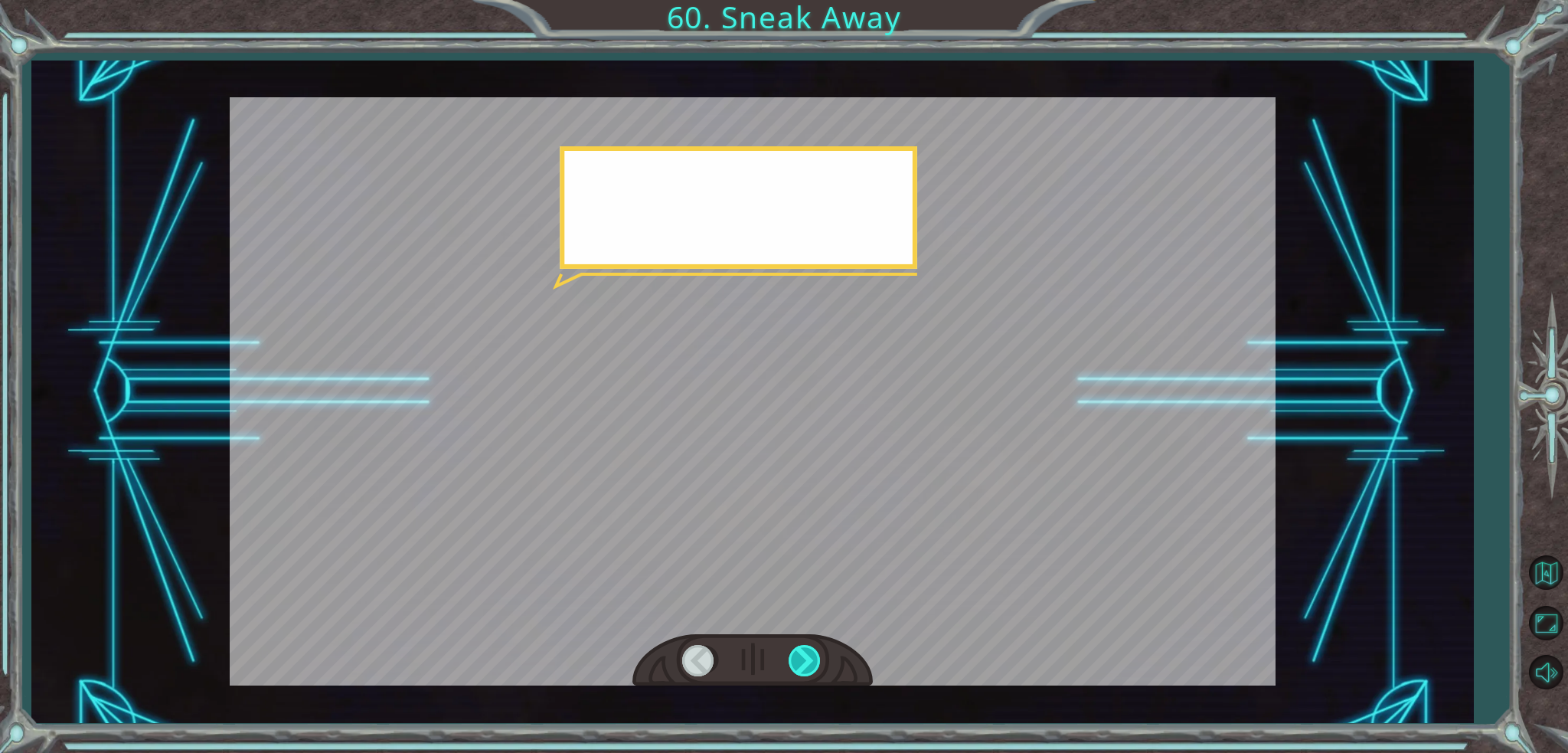
click at [809, 662] on div at bounding box center [806, 660] width 35 height 31
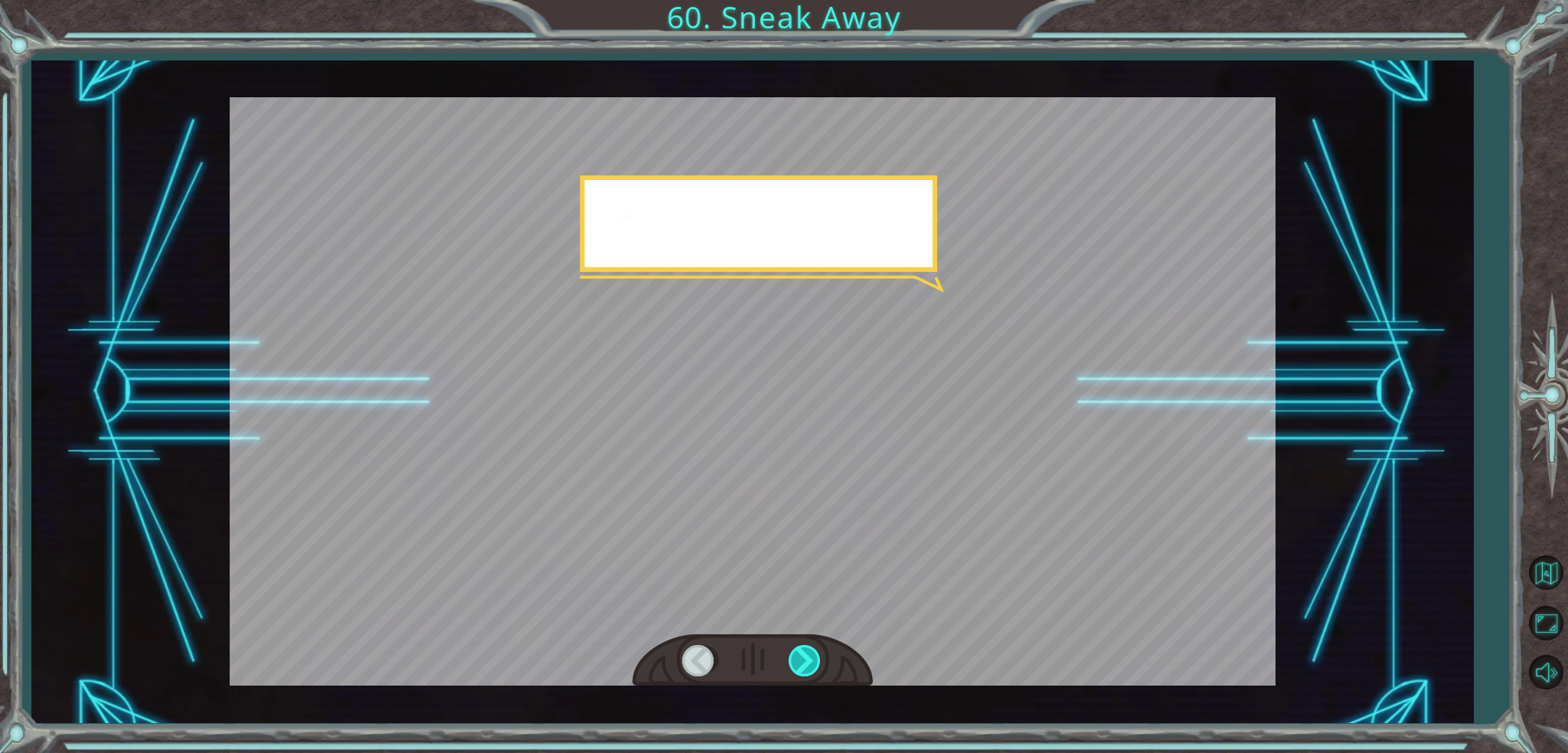
click at [811, 662] on div at bounding box center [806, 660] width 35 height 31
drag, startPoint x: 811, startPoint y: 662, endPoint x: 870, endPoint y: 670, distance: 59.5
click at [833, 665] on div at bounding box center [752, 661] width 240 height 53
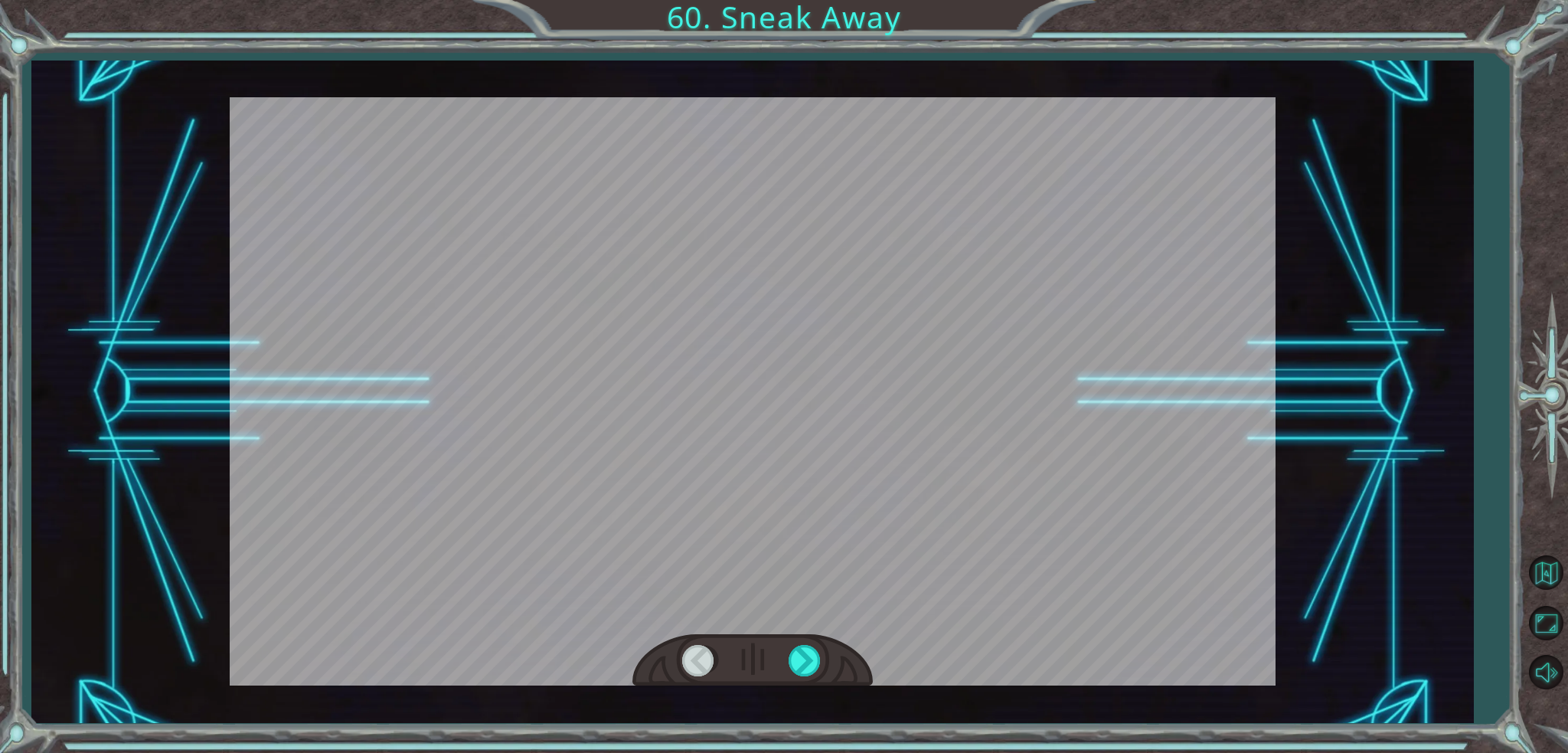
click at [848, 669] on div at bounding box center [752, 661] width 240 height 53
click at [848, 0] on div "Temporary Text W h a t ' s t h a t ? T h e T e n g s h e a r e g e t t i n g c …" at bounding box center [784, 0] width 1568 height 0
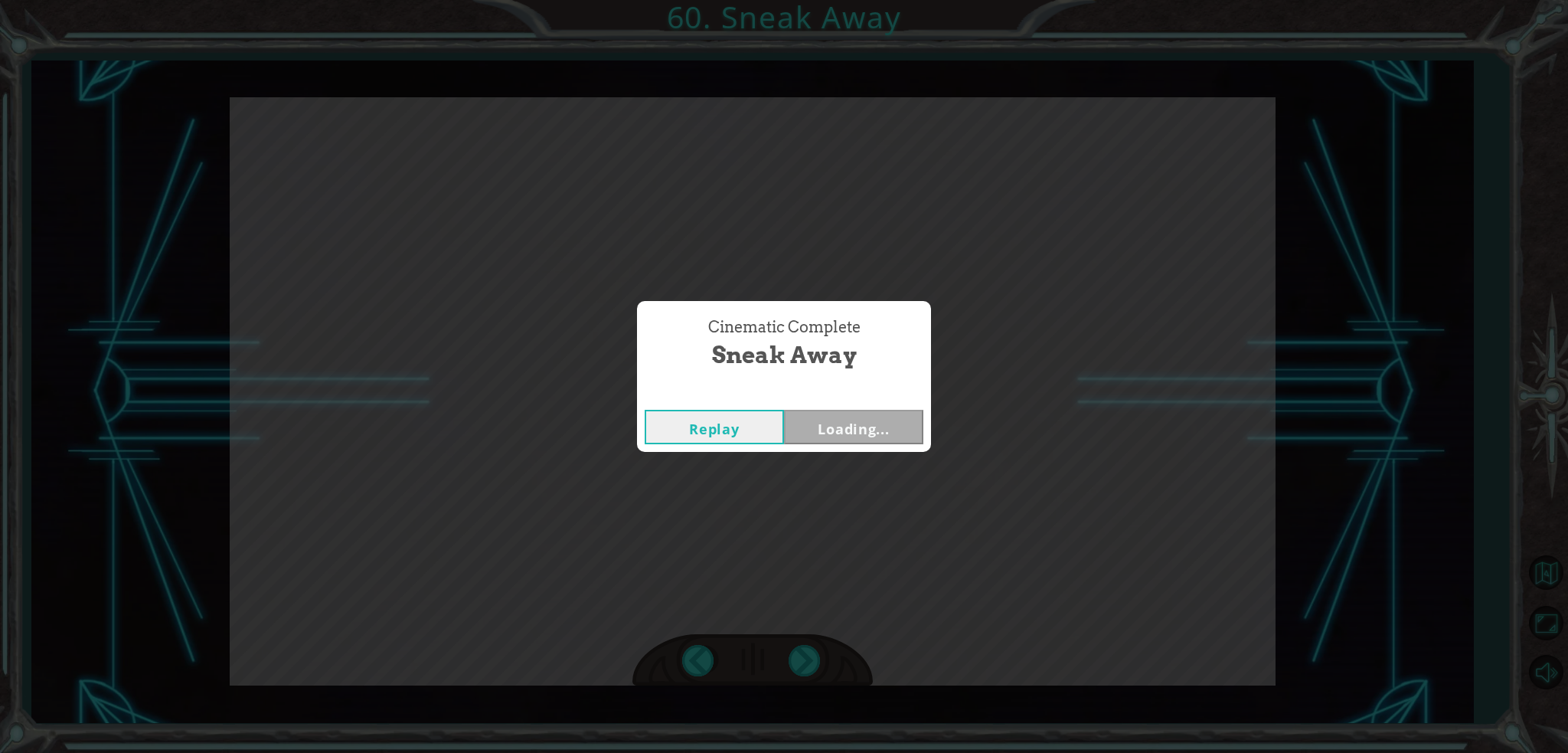
click at [846, 668] on div "Cinematic Complete Sneak Away Replay Loading..." at bounding box center [784, 376] width 1568 height 753
click at [879, 422] on button "Next" at bounding box center [853, 427] width 139 height 35
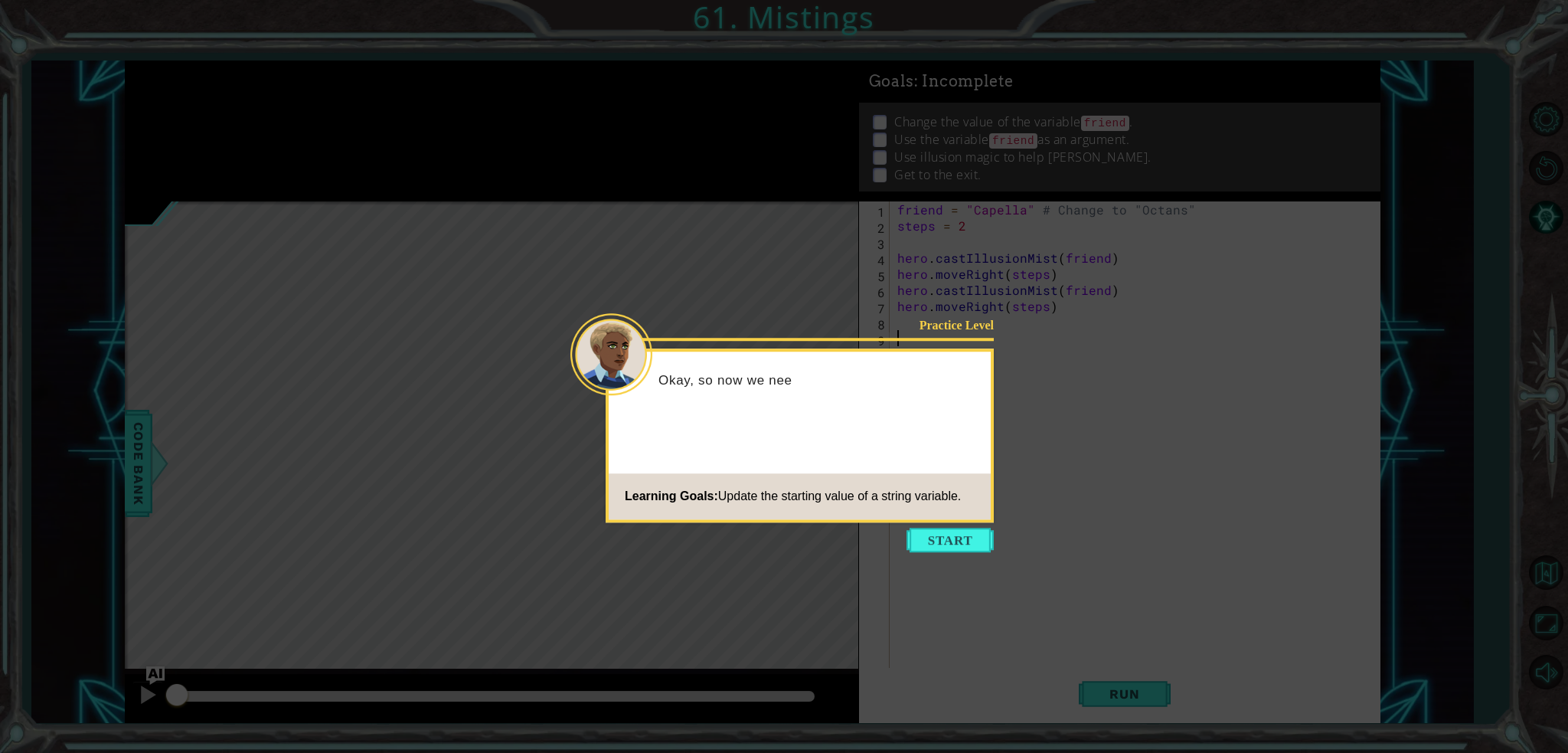
click at [980, 520] on div "Practice Level Okay, so now we nee Learning Goals: Update the starting value of…" at bounding box center [799, 436] width 388 height 174
click at [954, 532] on body "1 ההההההההההההההההההההההההההההההההההההההההההההההההההההההההההההההההההההההההההההה…" at bounding box center [784, 376] width 1568 height 753
click at [949, 537] on button "Start" at bounding box center [949, 540] width 88 height 24
click at [949, 537] on icon at bounding box center [784, 376] width 1568 height 753
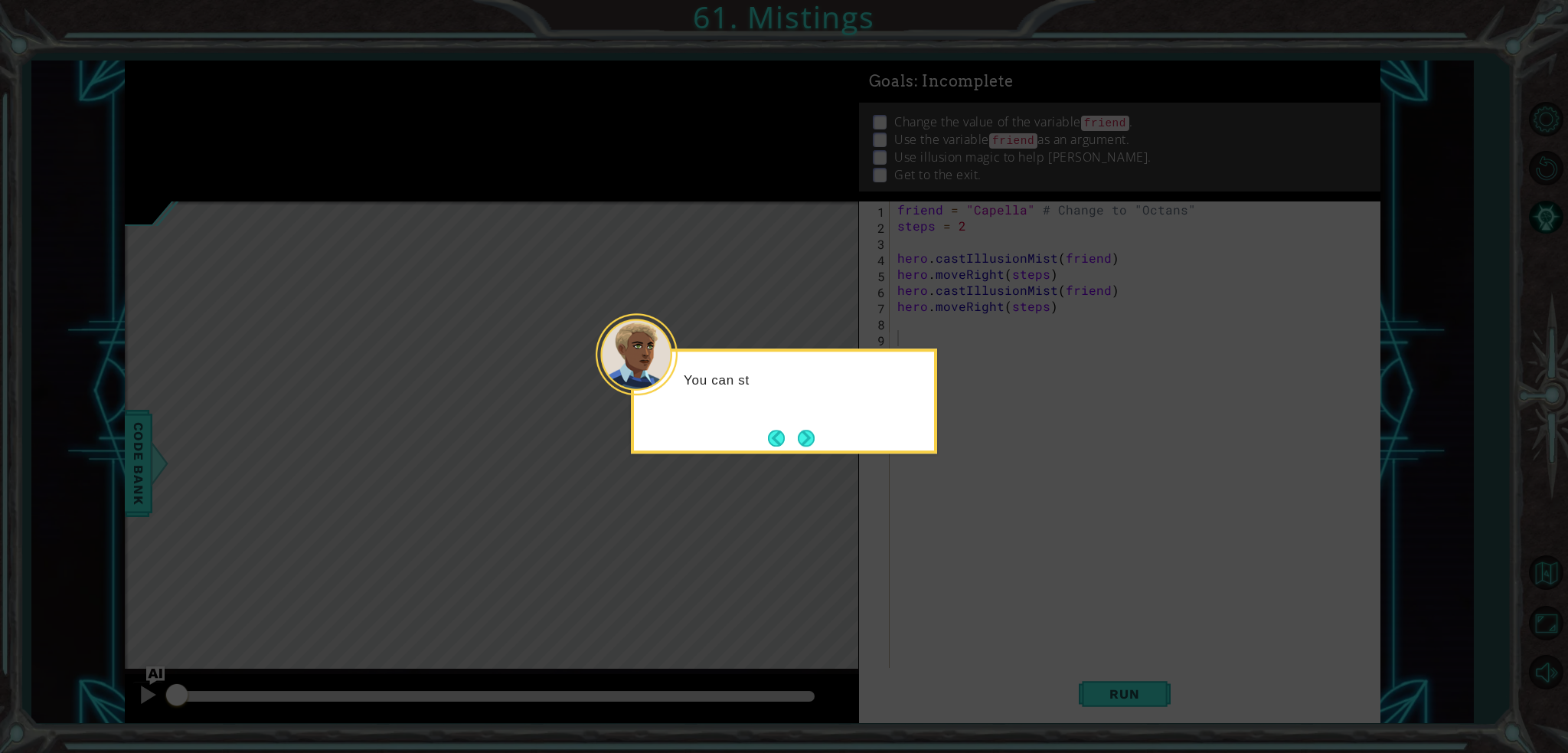
click at [812, 432] on button "Next" at bounding box center [806, 438] width 17 height 17
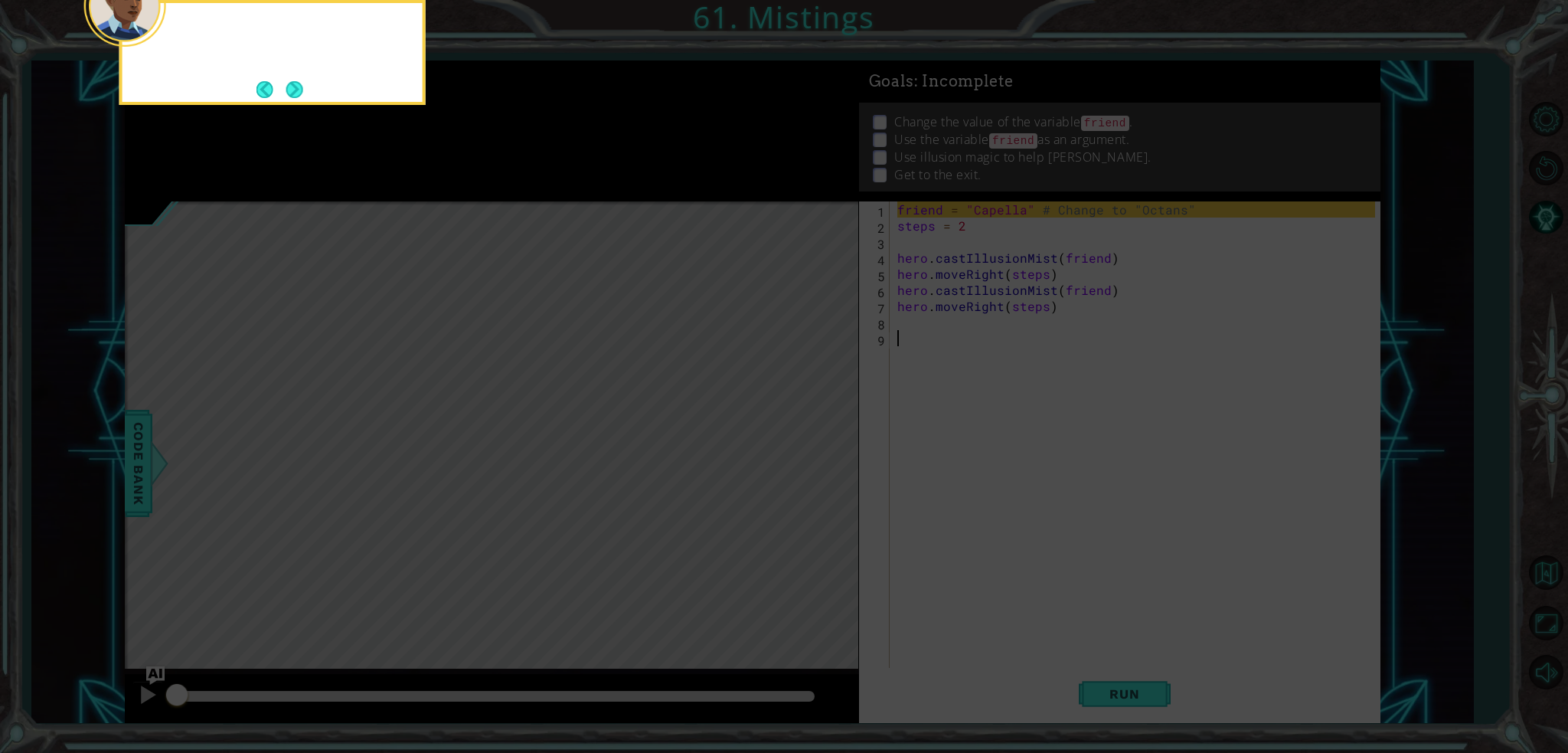
click at [812, 432] on icon at bounding box center [784, 112] width 1568 height 1280
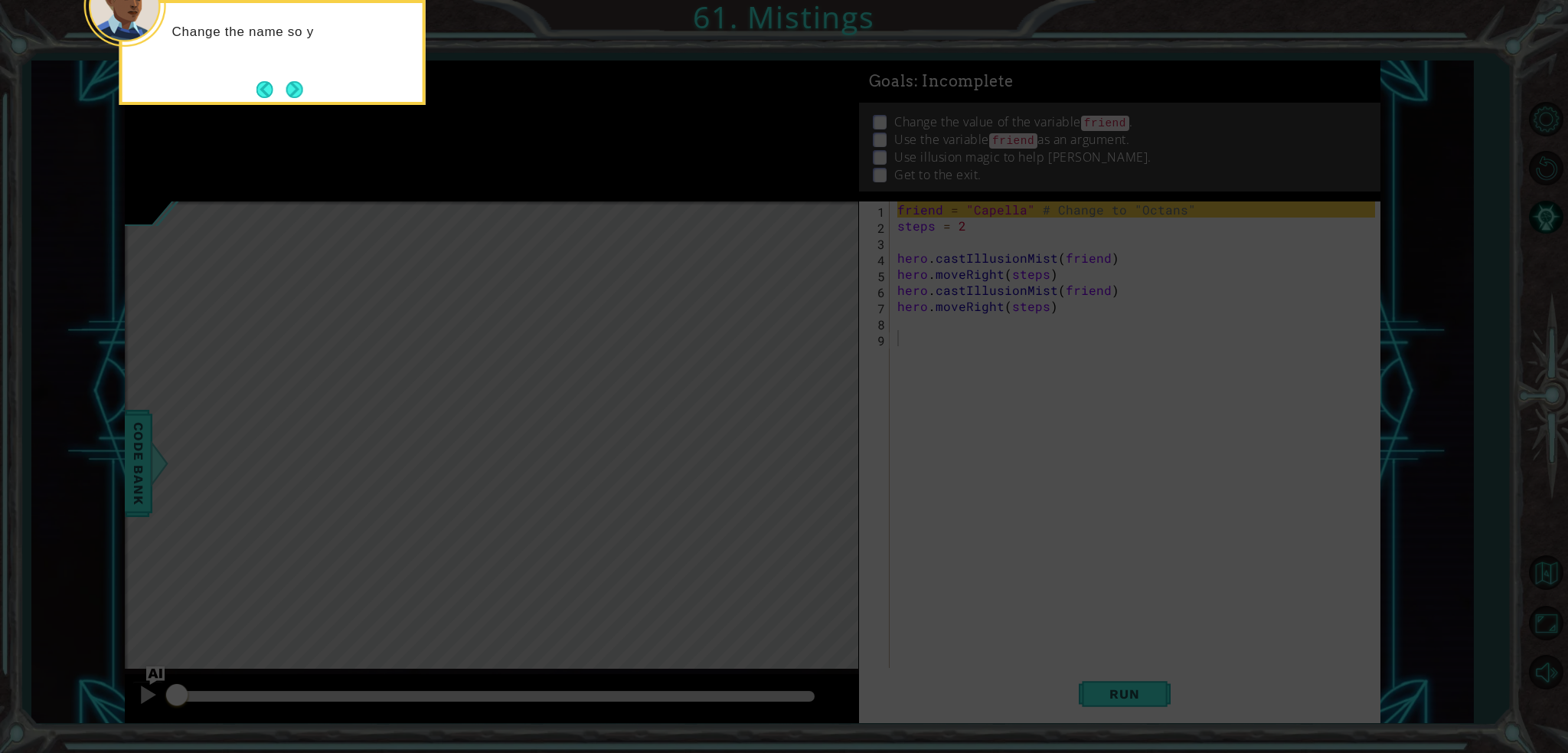
click at [812, 432] on icon at bounding box center [784, 112] width 1568 height 1280
click at [306, 73] on div "Change the name so you can save Octans instead of Capella!" at bounding box center [272, 47] width 300 height 77
click at [286, 96] on button "Next" at bounding box center [294, 89] width 17 height 17
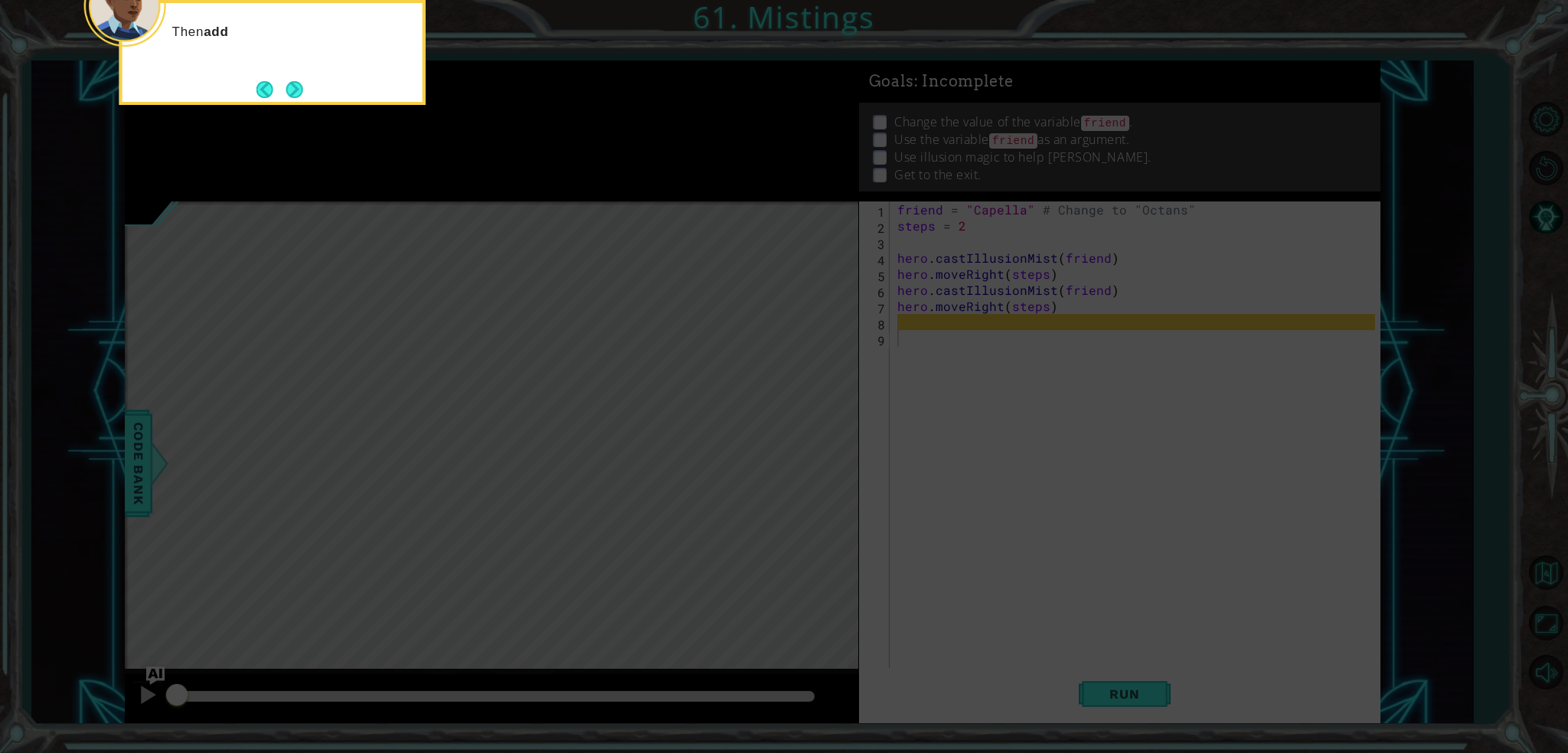
click at [286, 96] on button "Next" at bounding box center [294, 89] width 17 height 17
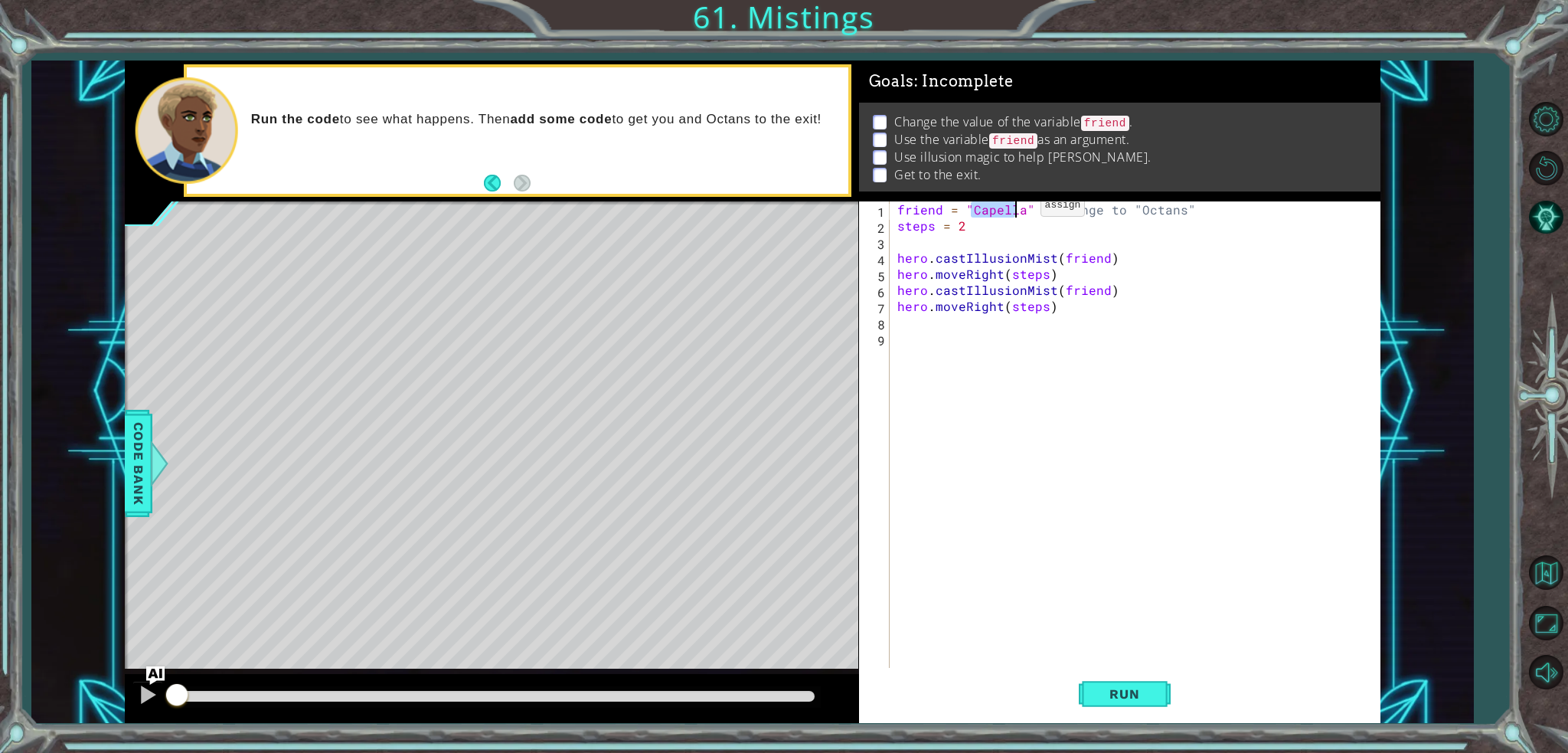
drag, startPoint x: 970, startPoint y: 207, endPoint x: 1014, endPoint y: 209, distance: 44.0
click at [1014, 209] on div "friend = "Capella" # Change to "Octans" steps = 2 hero . castIllusionMist ( fri…" at bounding box center [1138, 451] width 489 height 498
paste textarea "Octans"
type textarea "friend = "Octans""
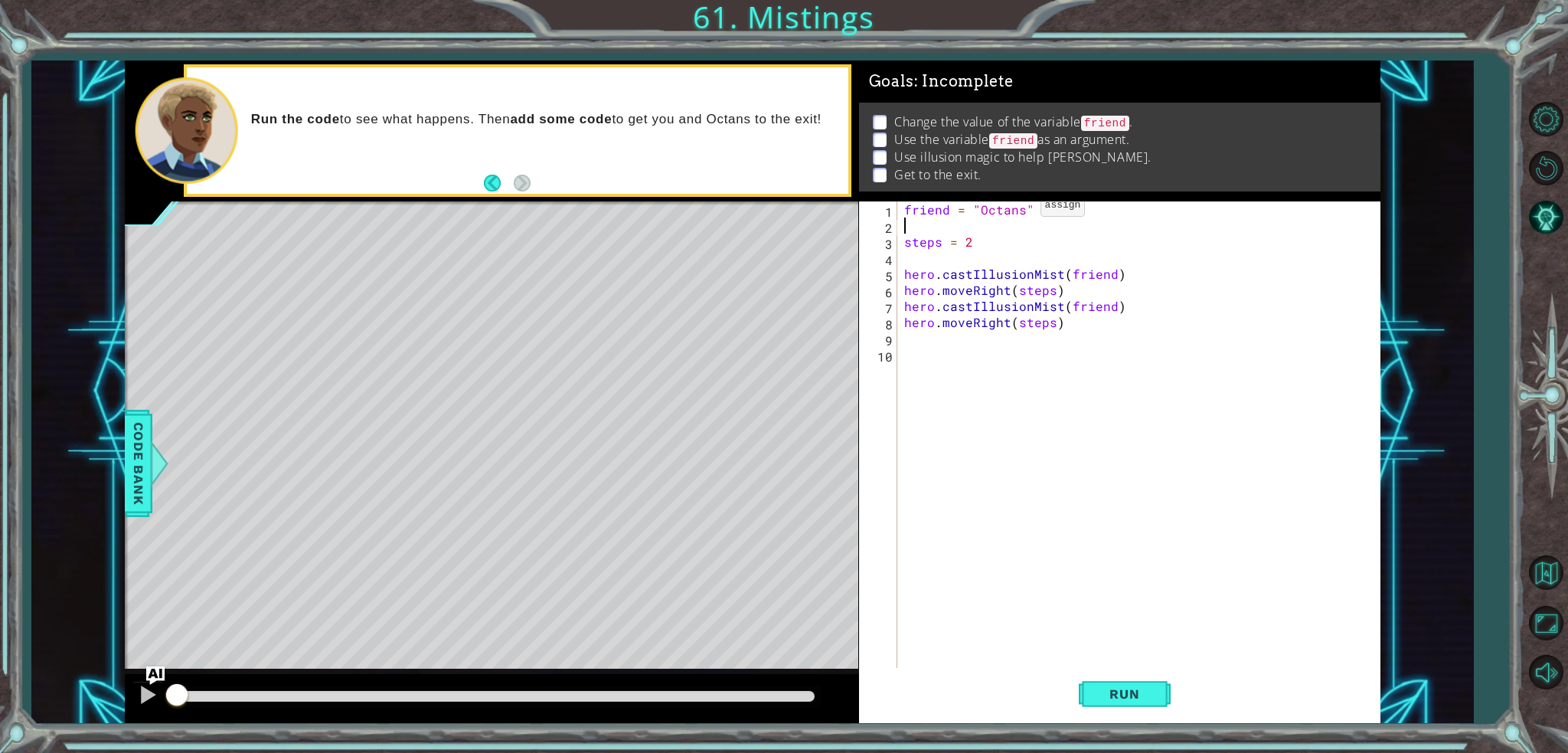
scroll to position [0, 0]
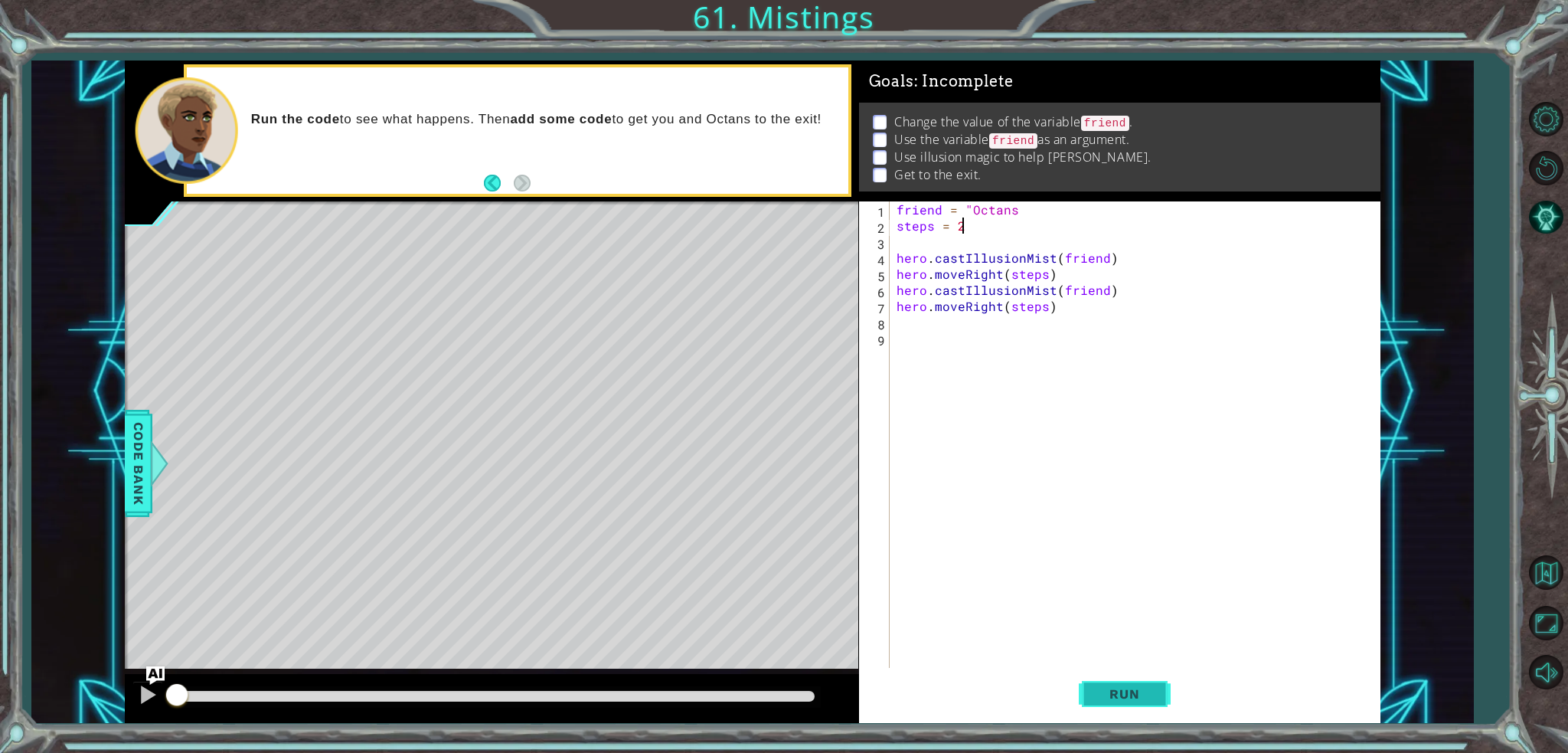
click at [1121, 677] on button "Run" at bounding box center [1125, 694] width 92 height 52
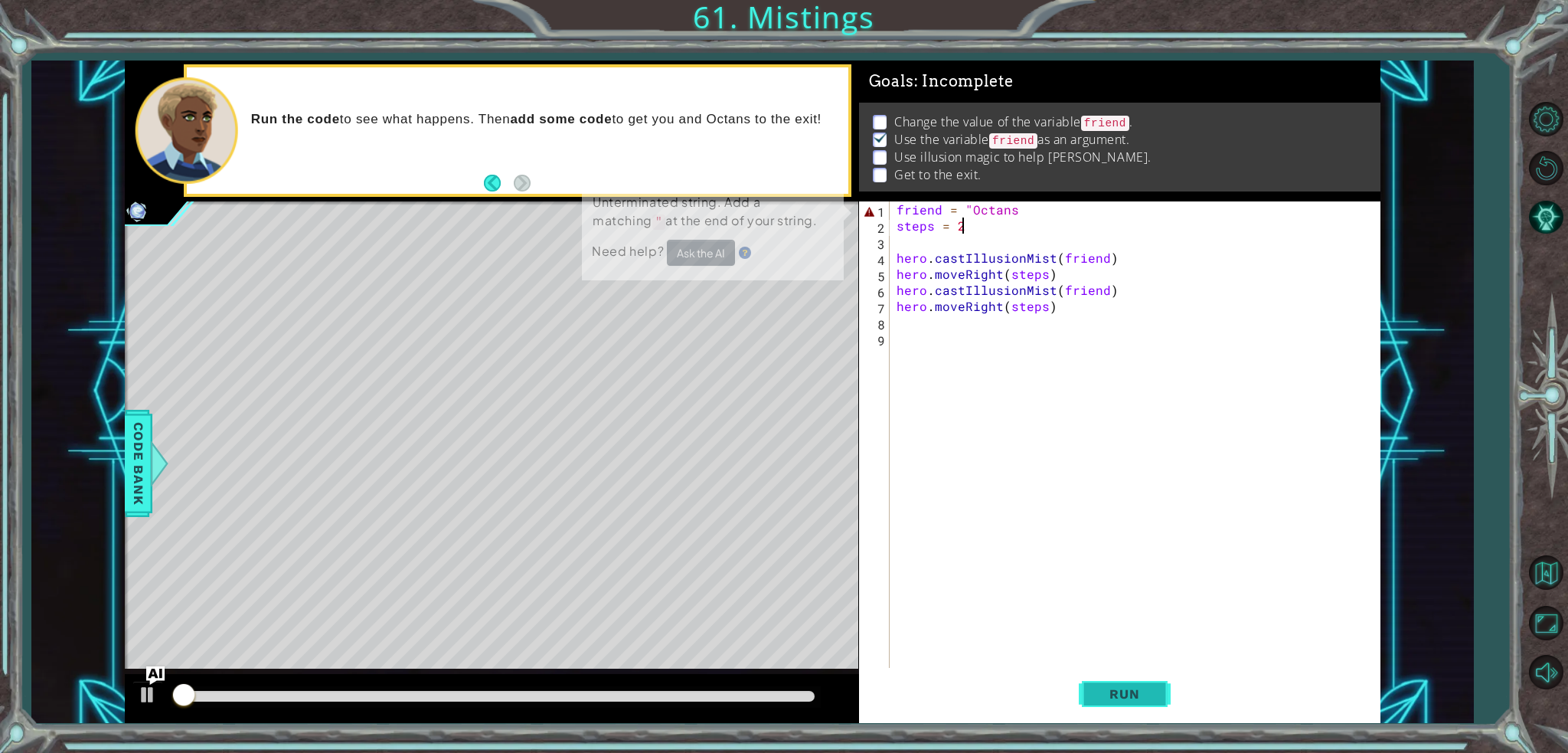
scroll to position [4, 0]
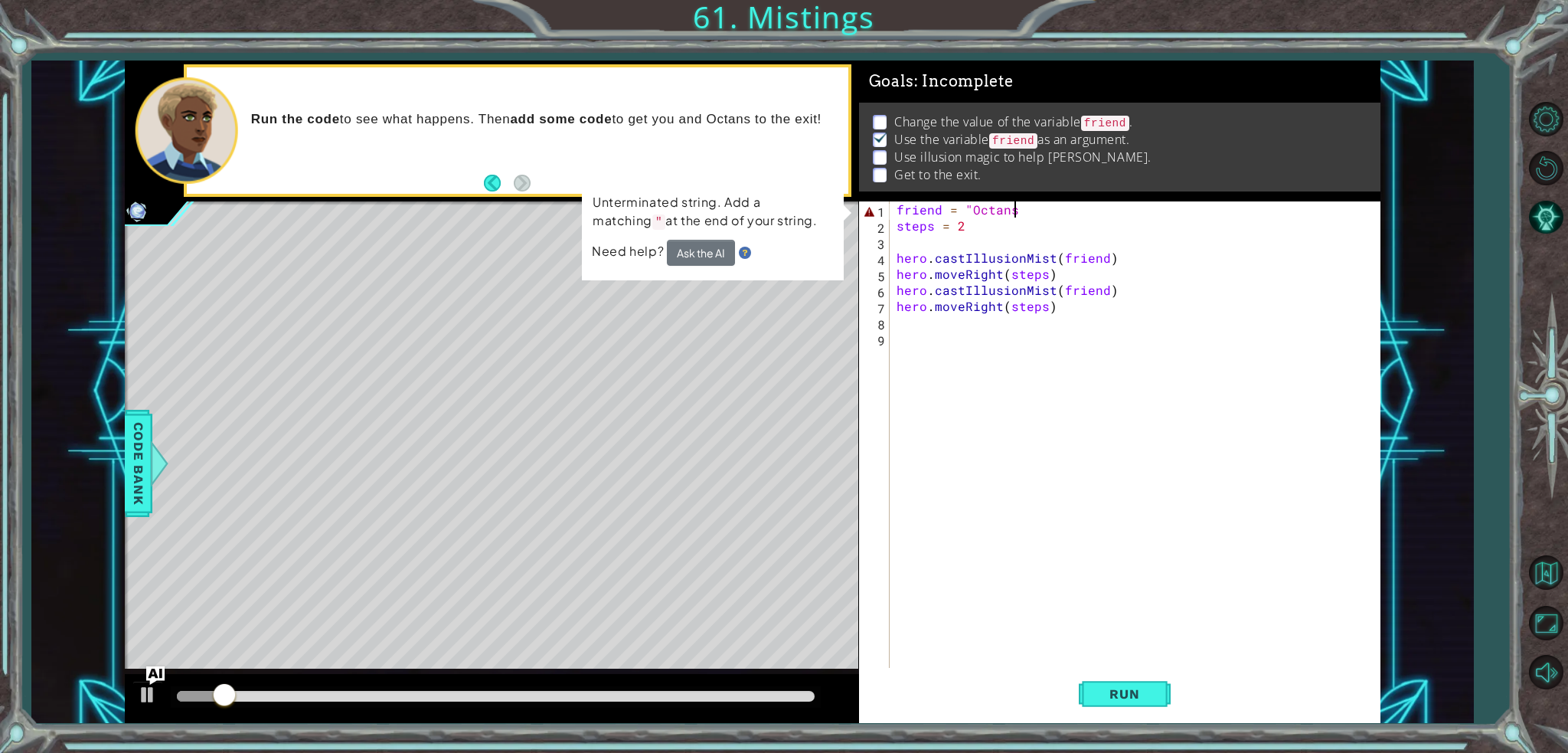
click at [1049, 217] on div "friend = "Octans steps = 2 hero . castIllusionMist ( friend ) hero . moveRight …" at bounding box center [1137, 451] width 489 height 498
type textarea "friend = "Octans""
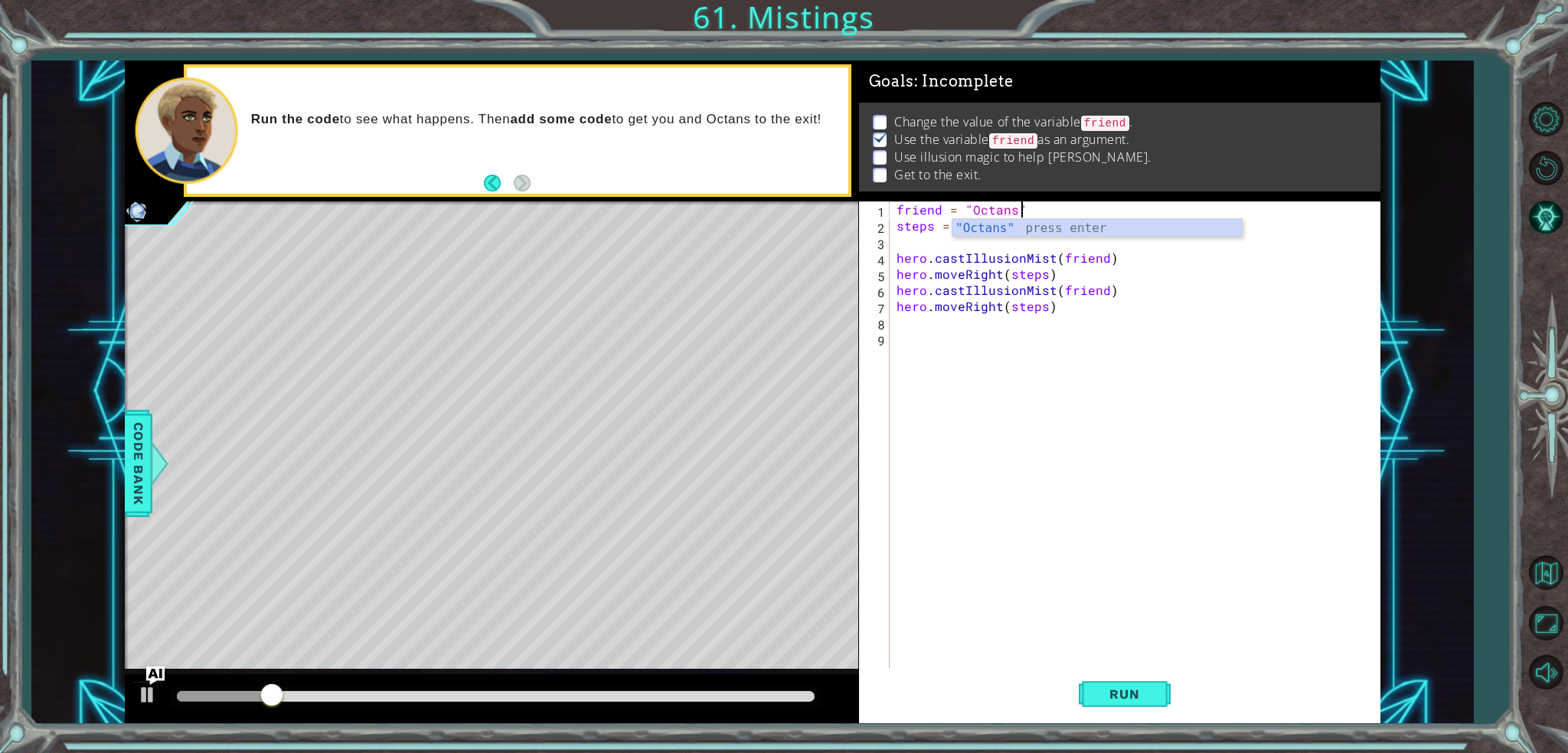
click at [1050, 238] on div "friend = "Octans" steps = 2 hero . castIllusionMist ( friend ) hero . moveRight…" at bounding box center [1137, 451] width 489 height 498
click at [1121, 677] on button "Run" at bounding box center [1125, 694] width 92 height 52
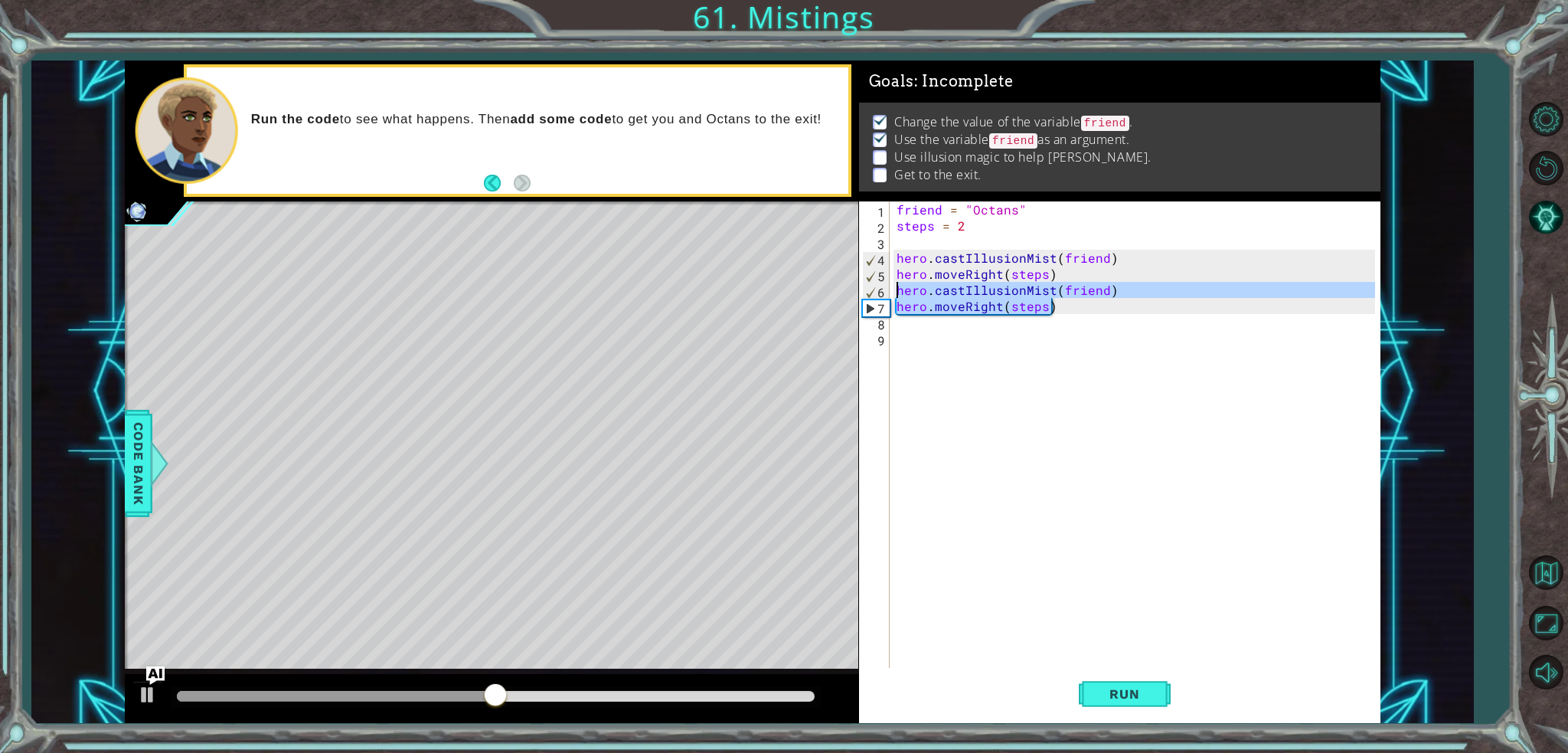
drag, startPoint x: 1055, startPoint y: 311, endPoint x: 885, endPoint y: 289, distance: 171.4
click at [885, 289] on div "1 2 3 4 5 6 7 8 9 friend = "Octans" steps = 2 hero . castIllusionMist ( friend …" at bounding box center [1117, 435] width 516 height 466
type textarea "hero.castIllusionMist(friend) hero.moveRight(steps)"
click at [1027, 335] on div "friend = "Octans" steps = 2 hero . castIllusionMist ( friend ) hero . moveRight…" at bounding box center [1137, 451] width 489 height 498
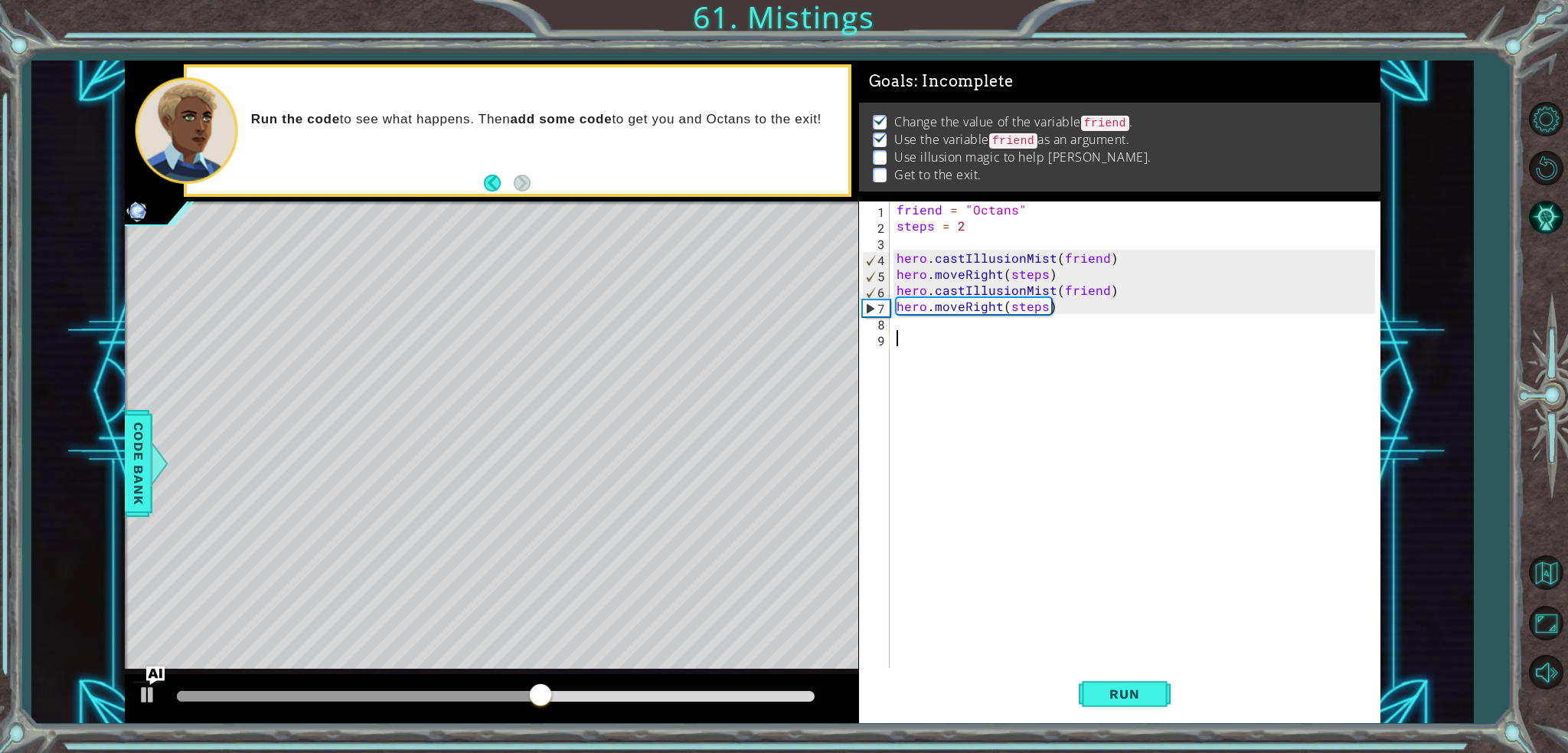
paste textarea "hero.moveRight(steps)"
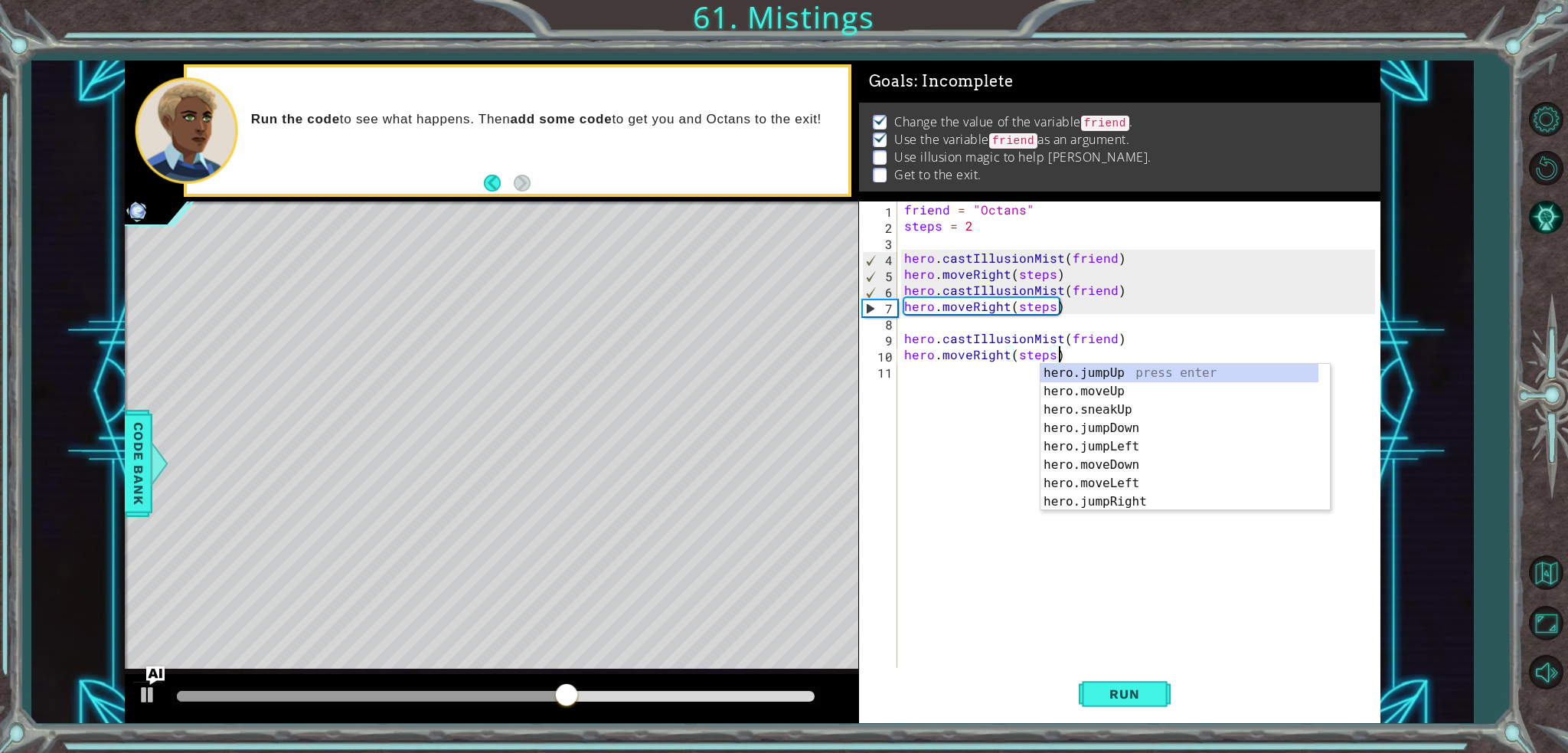
click at [900, 335] on div "hero.moveRight(steps) 1 2 3 4 5 6 7 8 9 10 11 friend = "Octans" steps = 2 hero …" at bounding box center [1117, 435] width 516 height 466
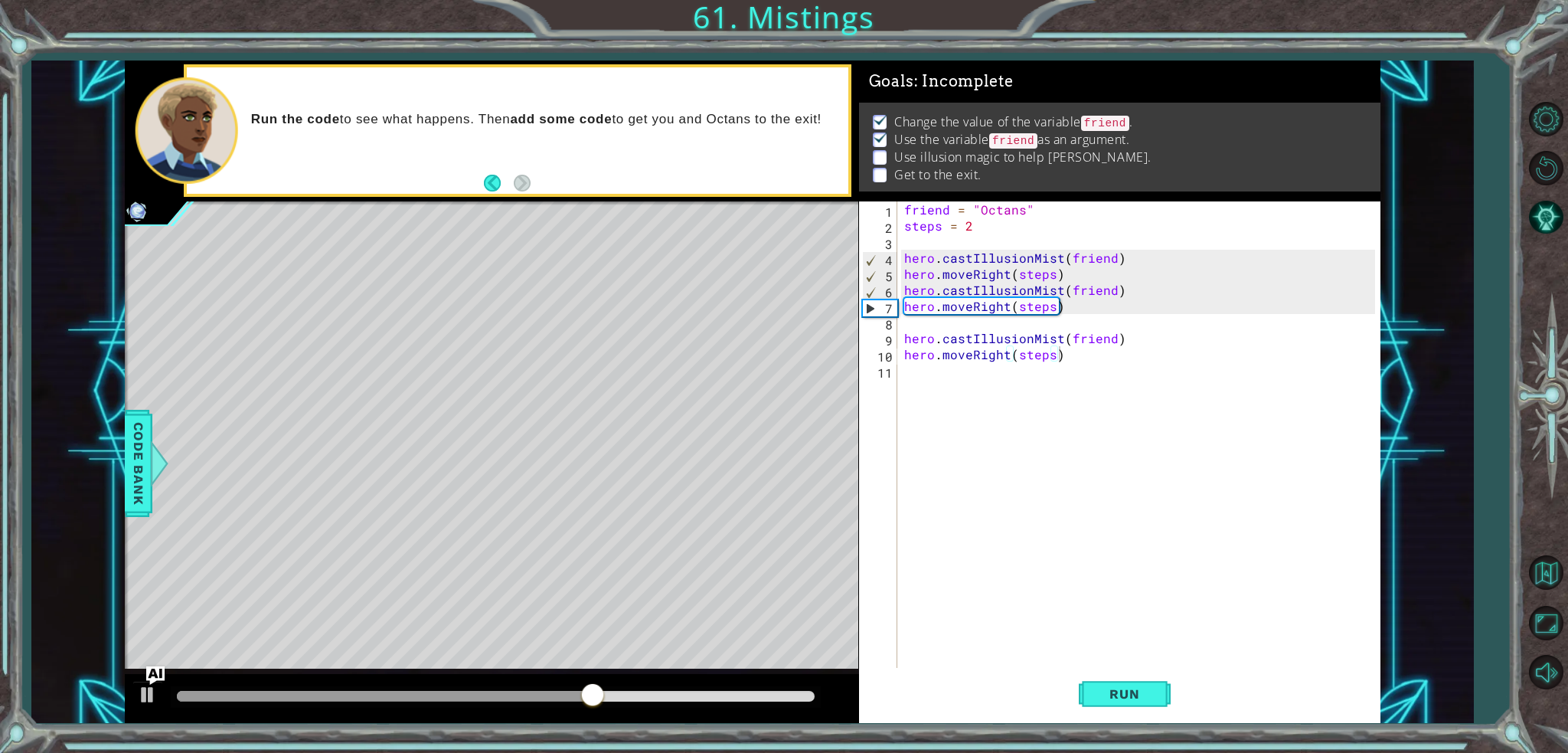
drag, startPoint x: 900, startPoint y: 335, endPoint x: 925, endPoint y: 352, distance: 30.2
click at [900, 336] on div "hero.moveRight(steps) 1 2 3 4 5 6 7 8 9 10 11 friend = "Octans" steps = 2 hero …" at bounding box center [1117, 435] width 516 height 466
click at [904, 342] on div "friend = "Octans" steps = 2 hero . castIllusionMist ( friend ) hero . moveRight…" at bounding box center [1142, 451] width 482 height 498
type textarea "hero.castIllusionMist(friend)"
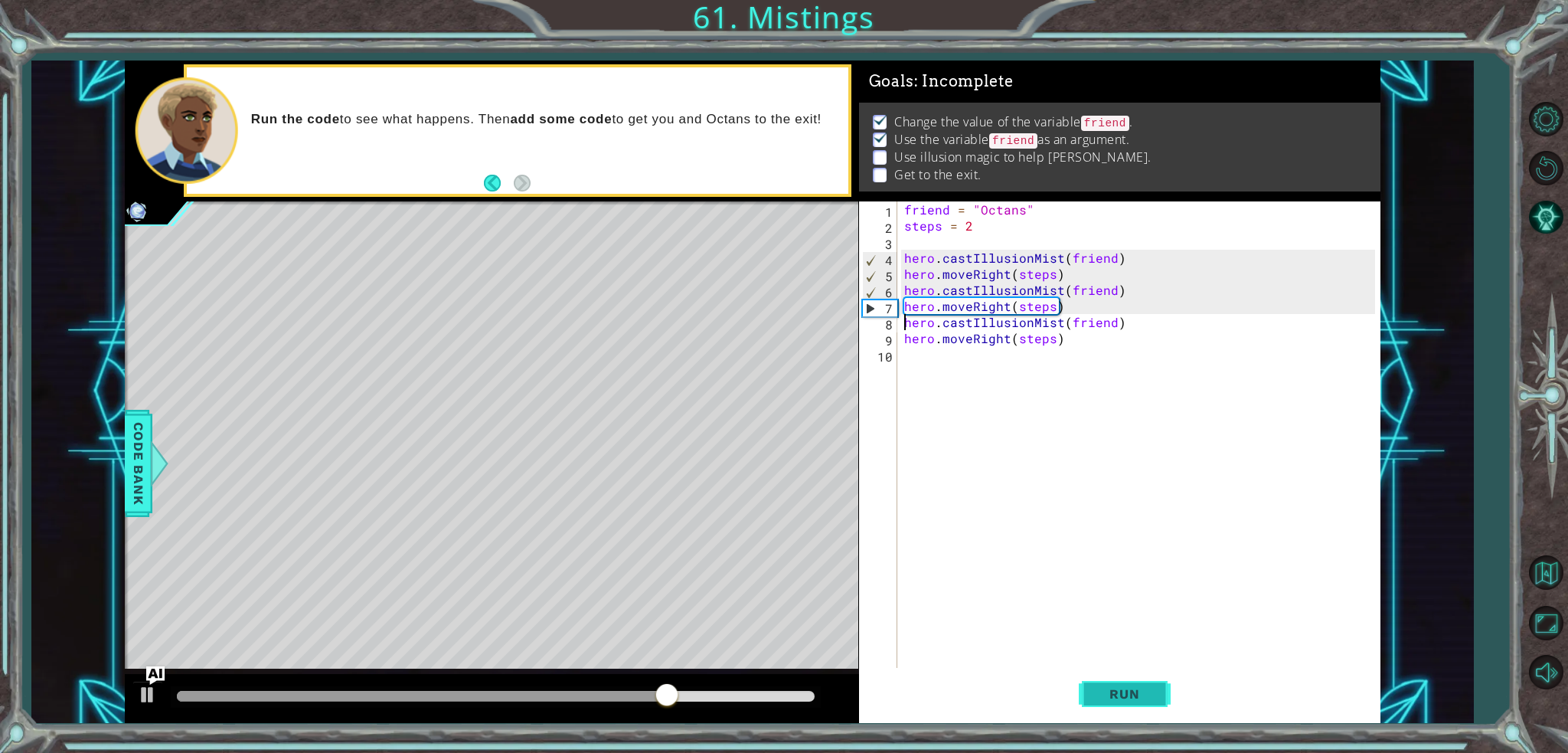
click at [1139, 698] on span "Run" at bounding box center [1124, 694] width 60 height 15
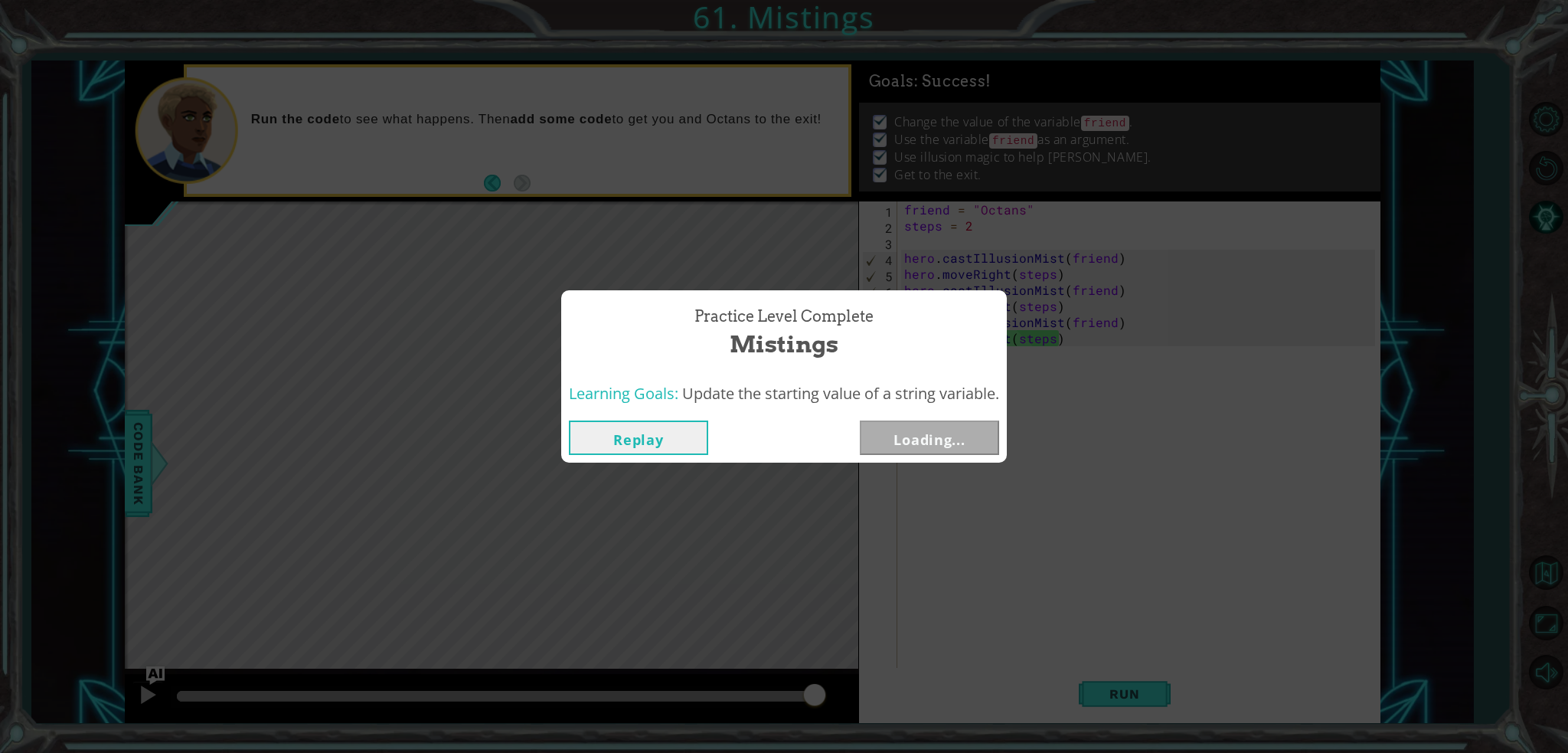
drag, startPoint x: 778, startPoint y: 699, endPoint x: 1468, endPoint y: 701, distance: 690.0
click at [1469, 701] on body "1 ההההההההההההההההההההההההההההההההההההההההההההההההההההההההההההההההההההההההההההה…" at bounding box center [784, 376] width 1568 height 753
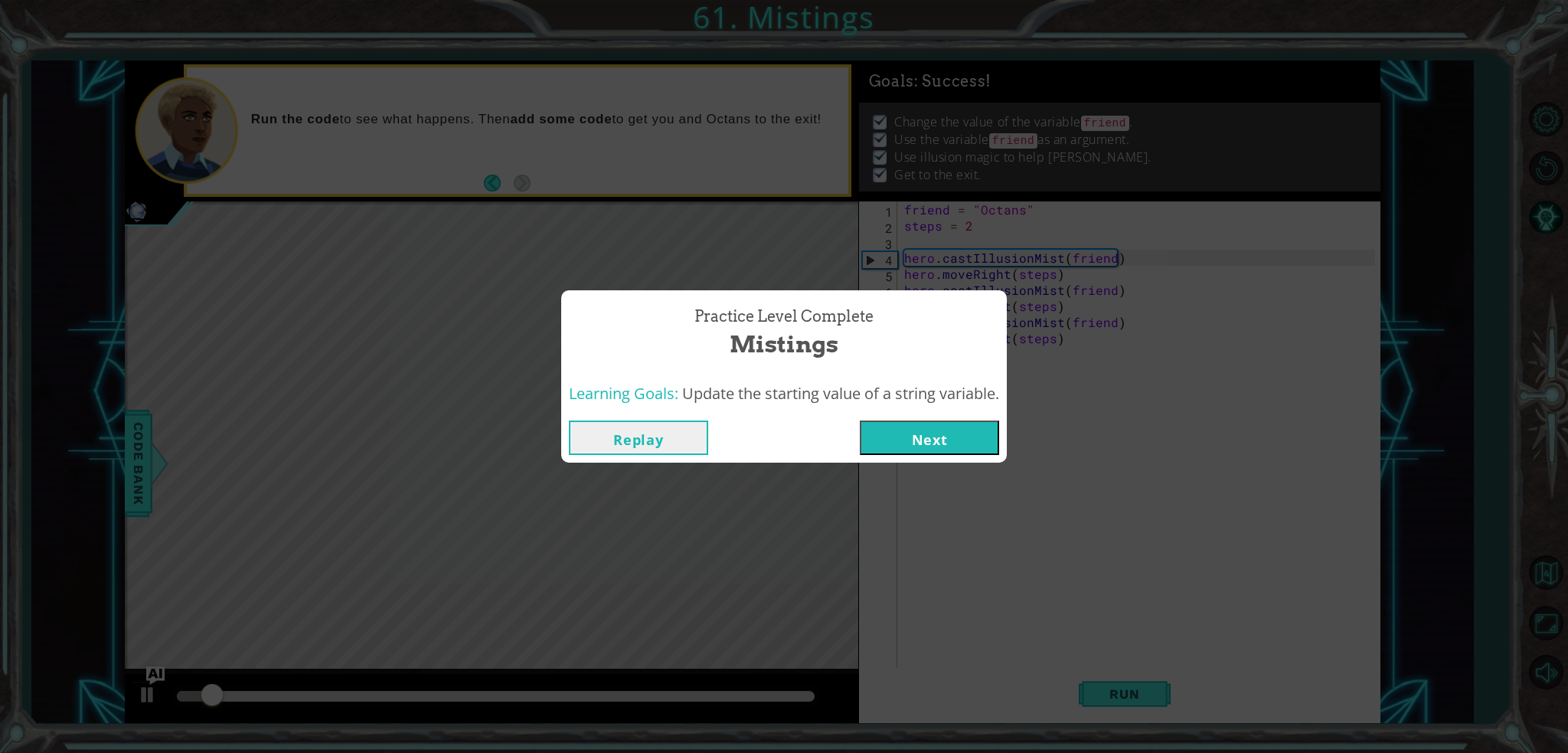
click at [898, 430] on button "Next" at bounding box center [929, 437] width 139 height 35
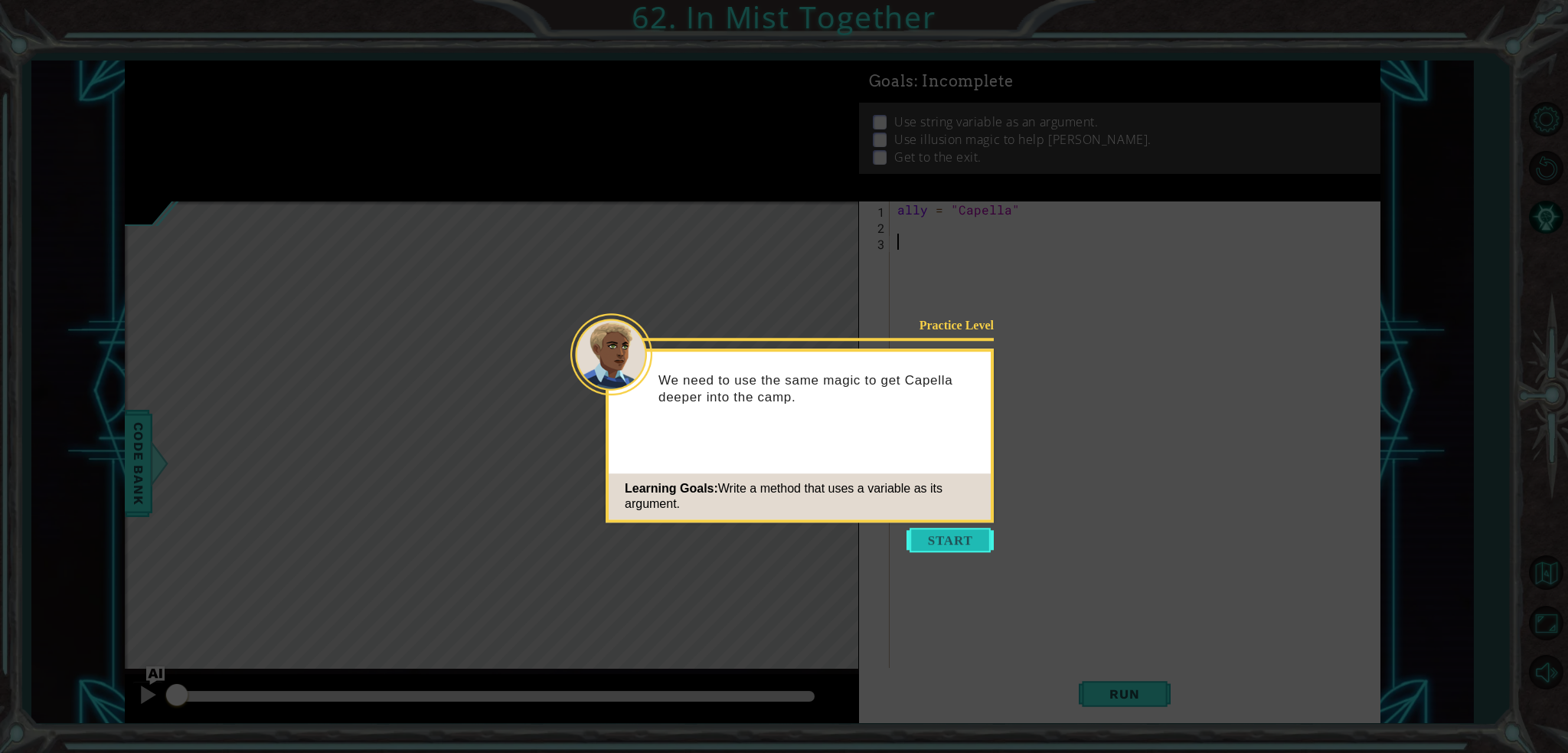
click at [960, 543] on button "Start" at bounding box center [949, 540] width 88 height 24
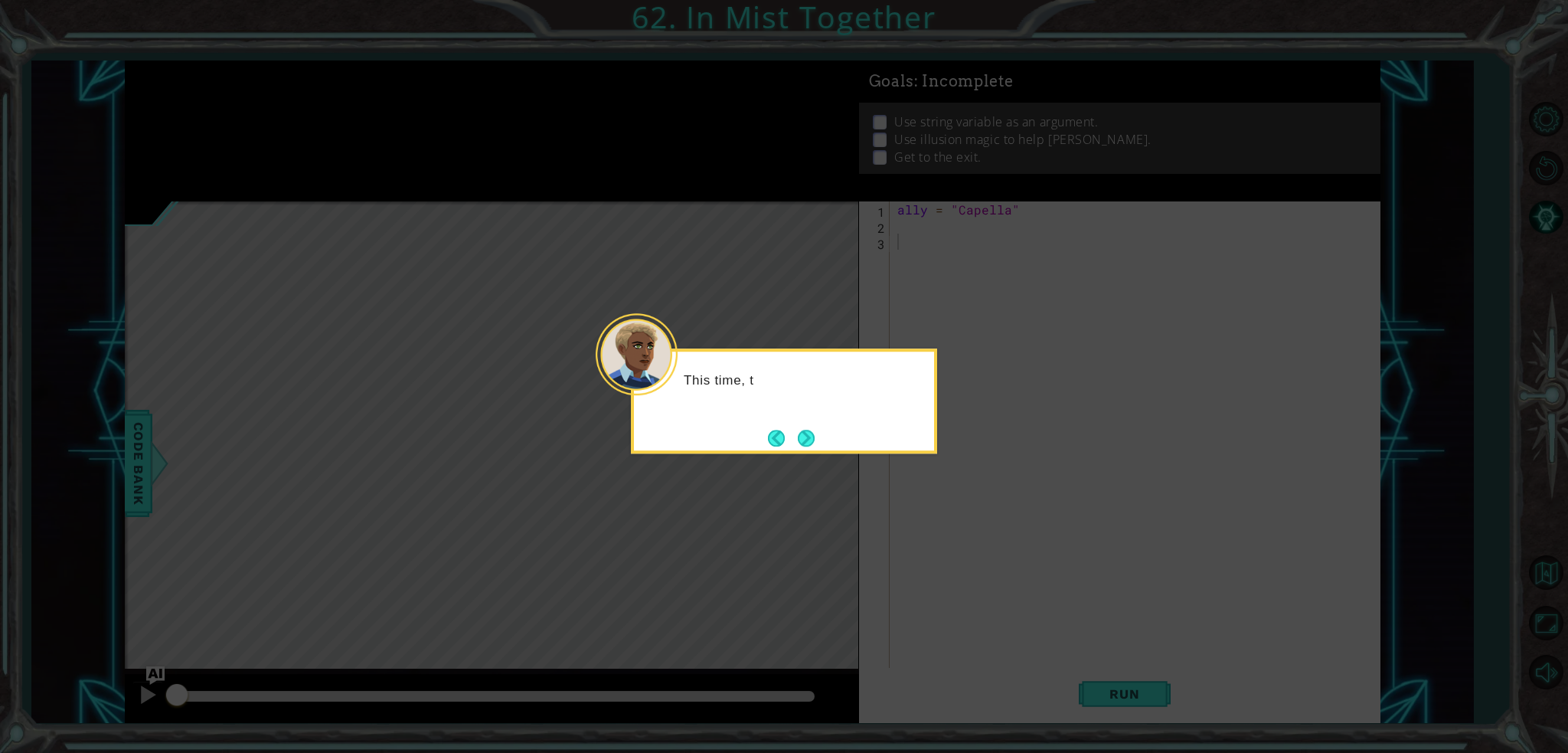
click at [823, 433] on div "This time, t" at bounding box center [783, 401] width 306 height 105
click at [822, 433] on div "This time, the vari" at bounding box center [783, 401] width 306 height 105
click at [813, 433] on button "Next" at bounding box center [806, 438] width 17 height 17
click at [808, 433] on button "Next" at bounding box center [806, 438] width 17 height 17
click at [806, 433] on button "Next" at bounding box center [806, 438] width 17 height 17
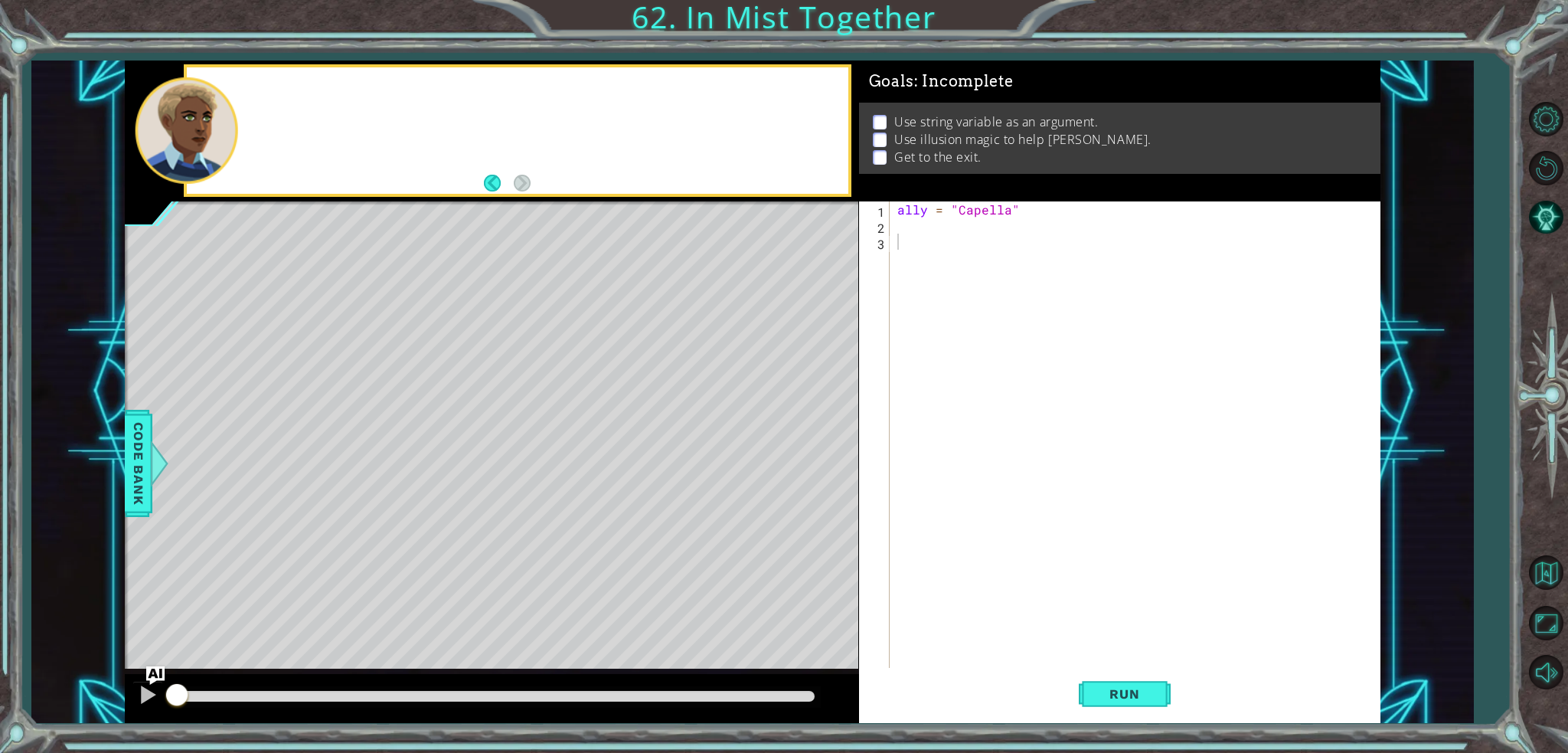
click at [805, 433] on div "Level Map" at bounding box center [478, 427] width 708 height 451
click at [958, 231] on div "ally = "Capella"" at bounding box center [1138, 451] width 489 height 498
click at [921, 229] on div "ally = "Capella"" at bounding box center [1138, 451] width 489 height 498
click at [913, 260] on div "ally = "Capella"" at bounding box center [1138, 451] width 489 height 498
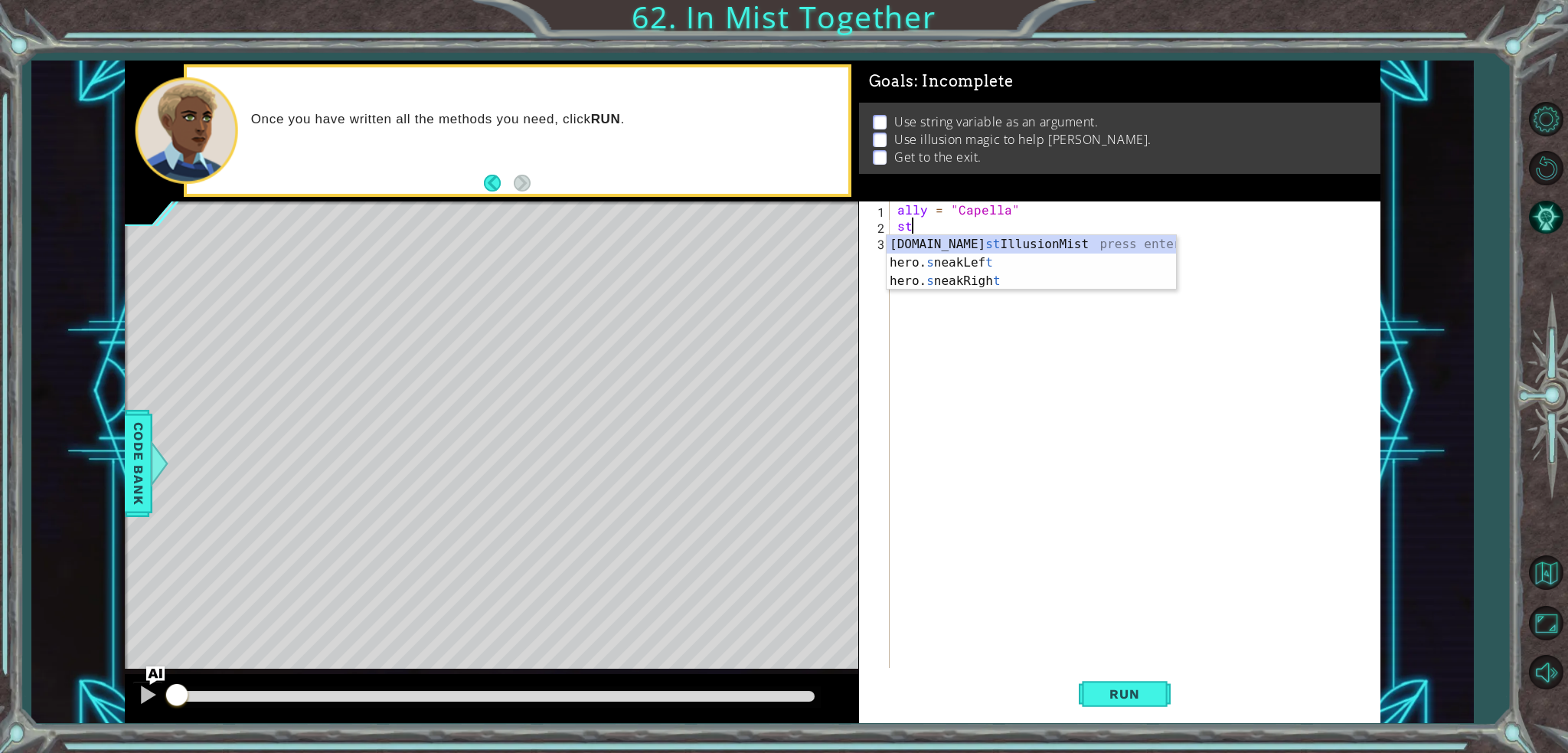
type textarea "s"
type textarea "steps = 2"
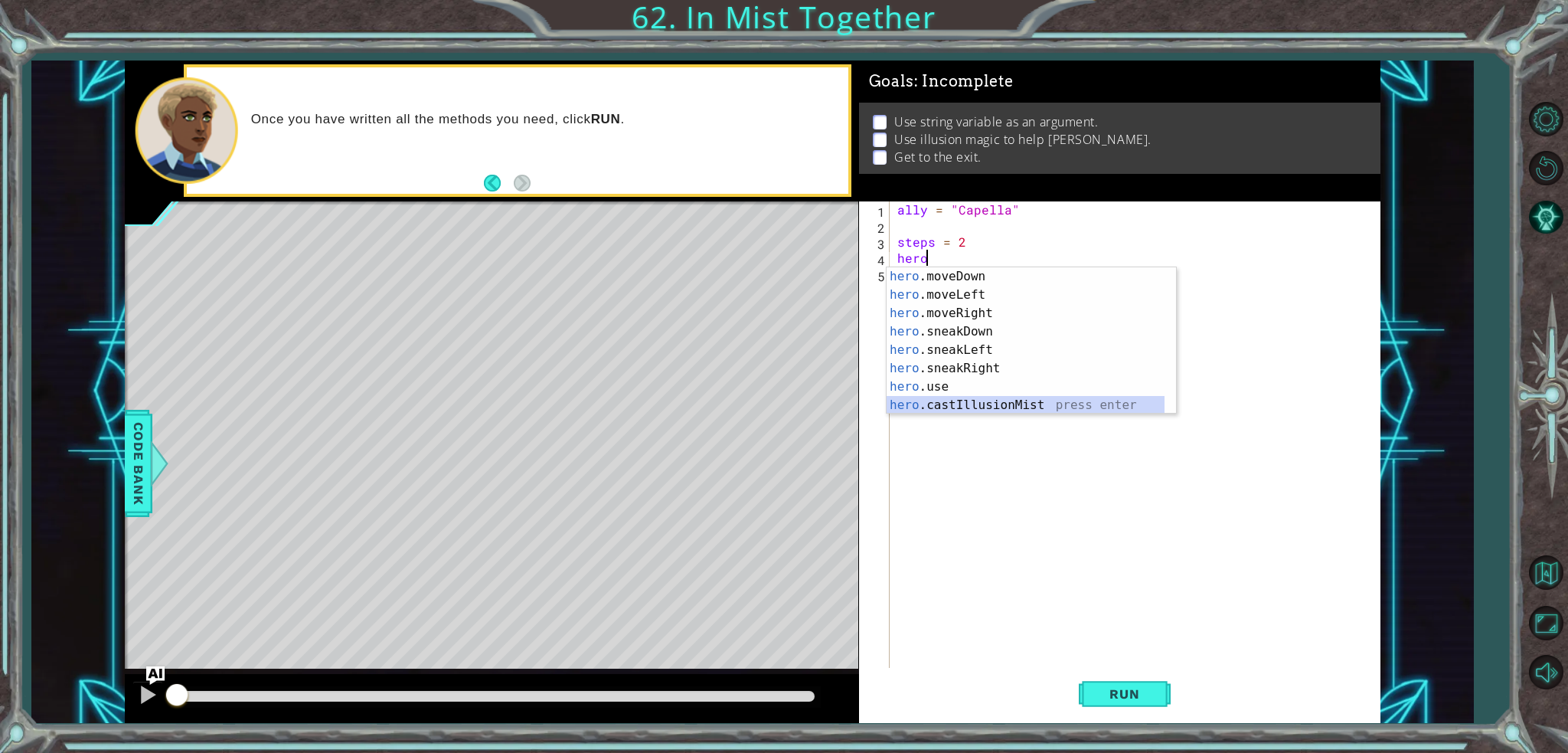
scroll to position [0, 0]
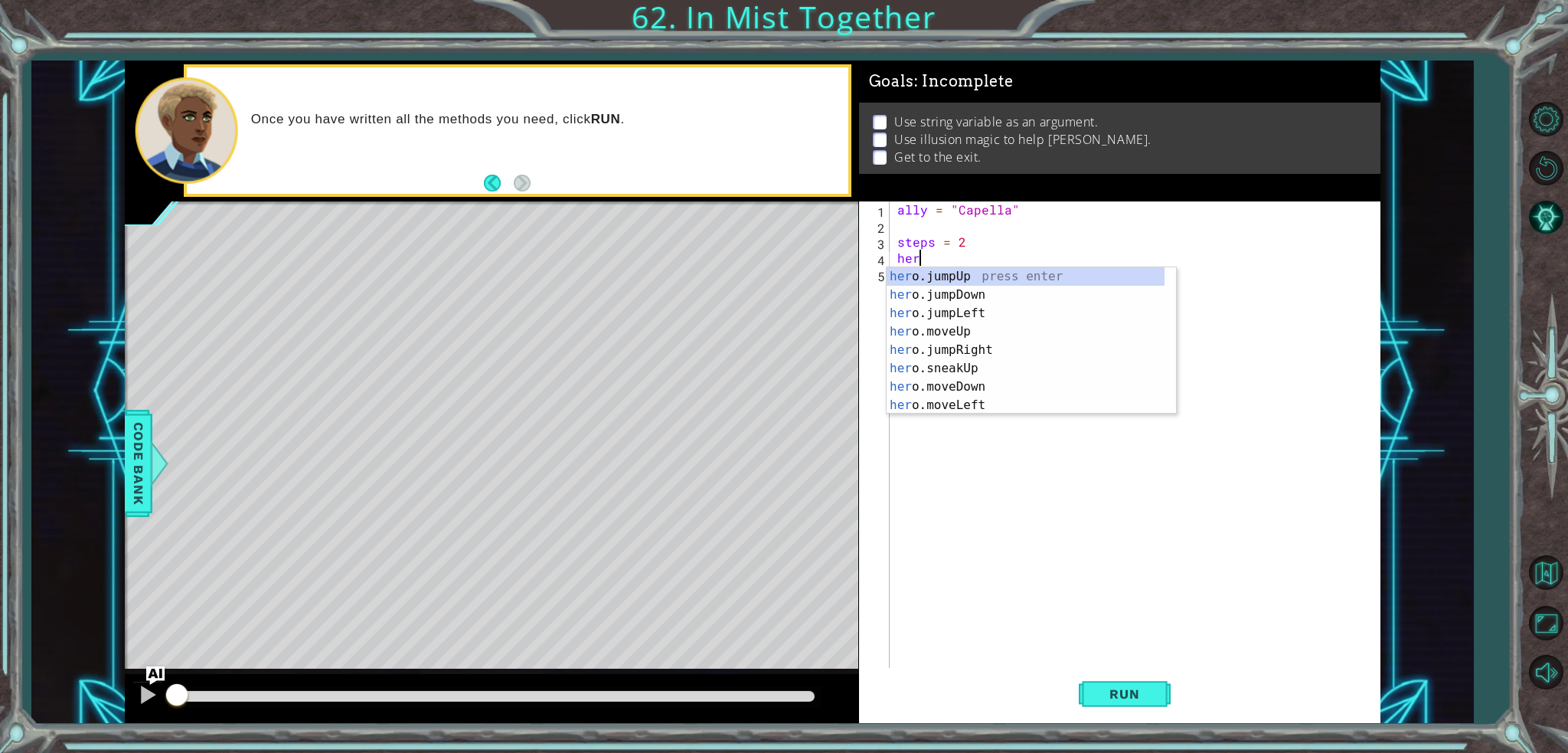
type textarea "h"
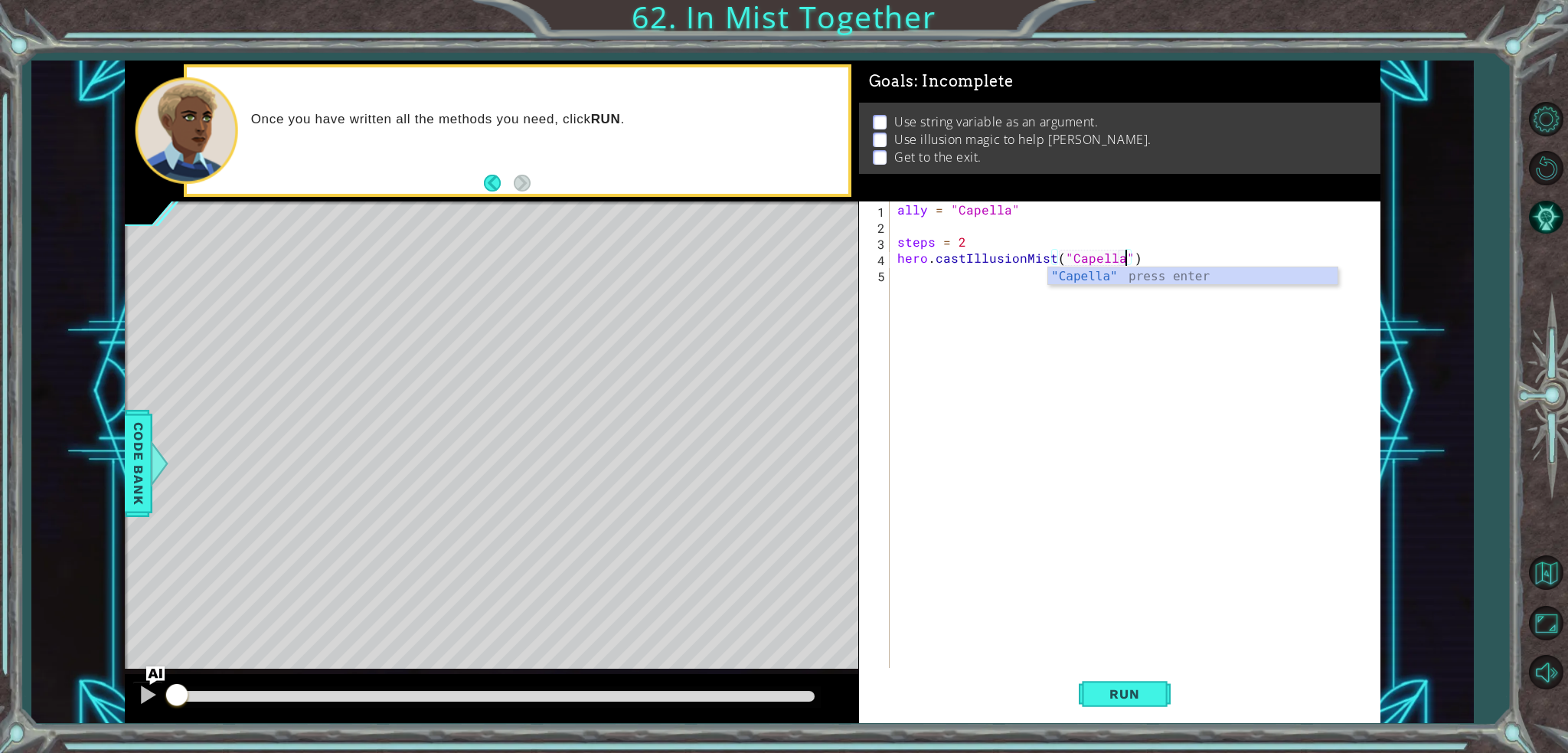
scroll to position [0, 13]
type textarea "hero.castIllusionMist("Capella")"
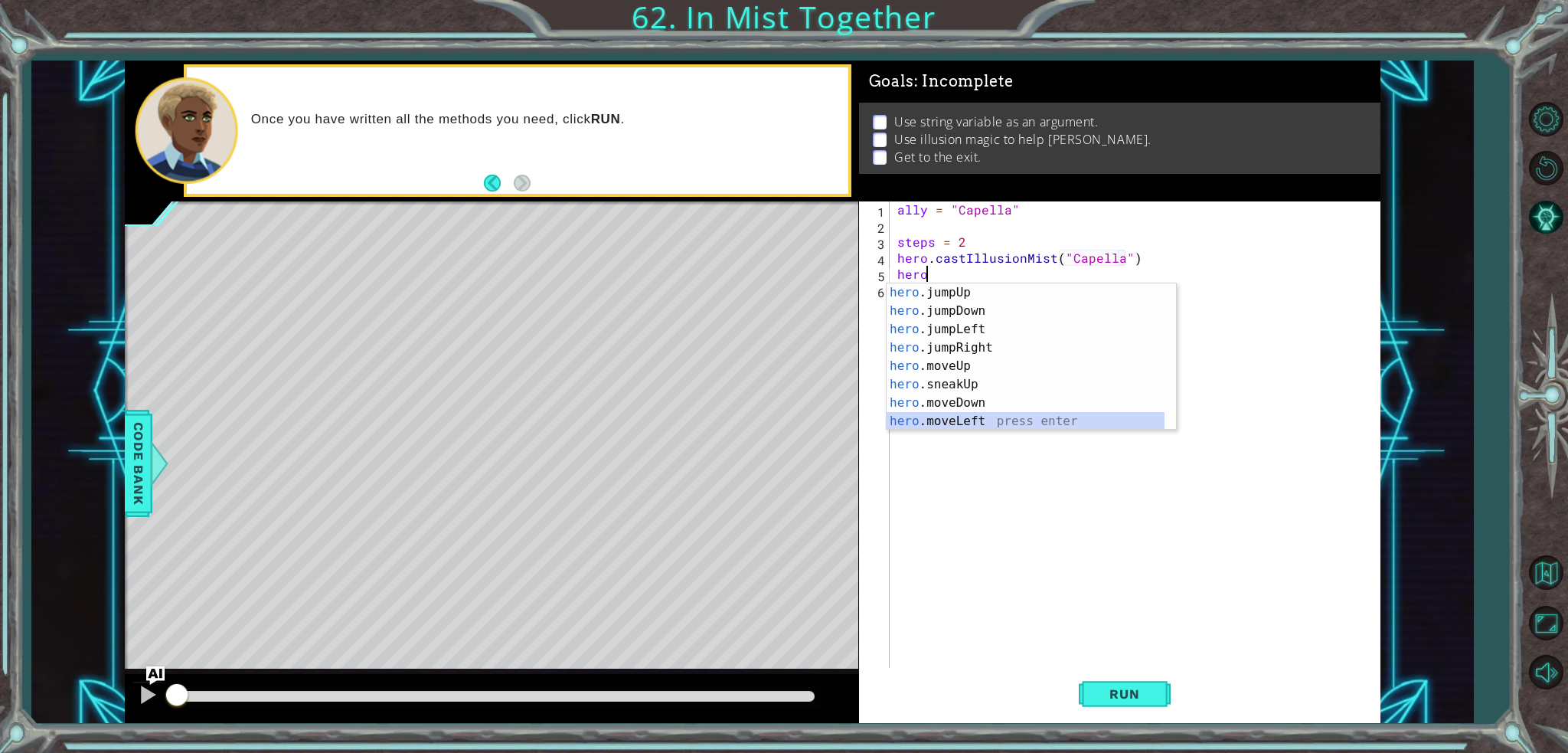
scroll to position [18, 0]
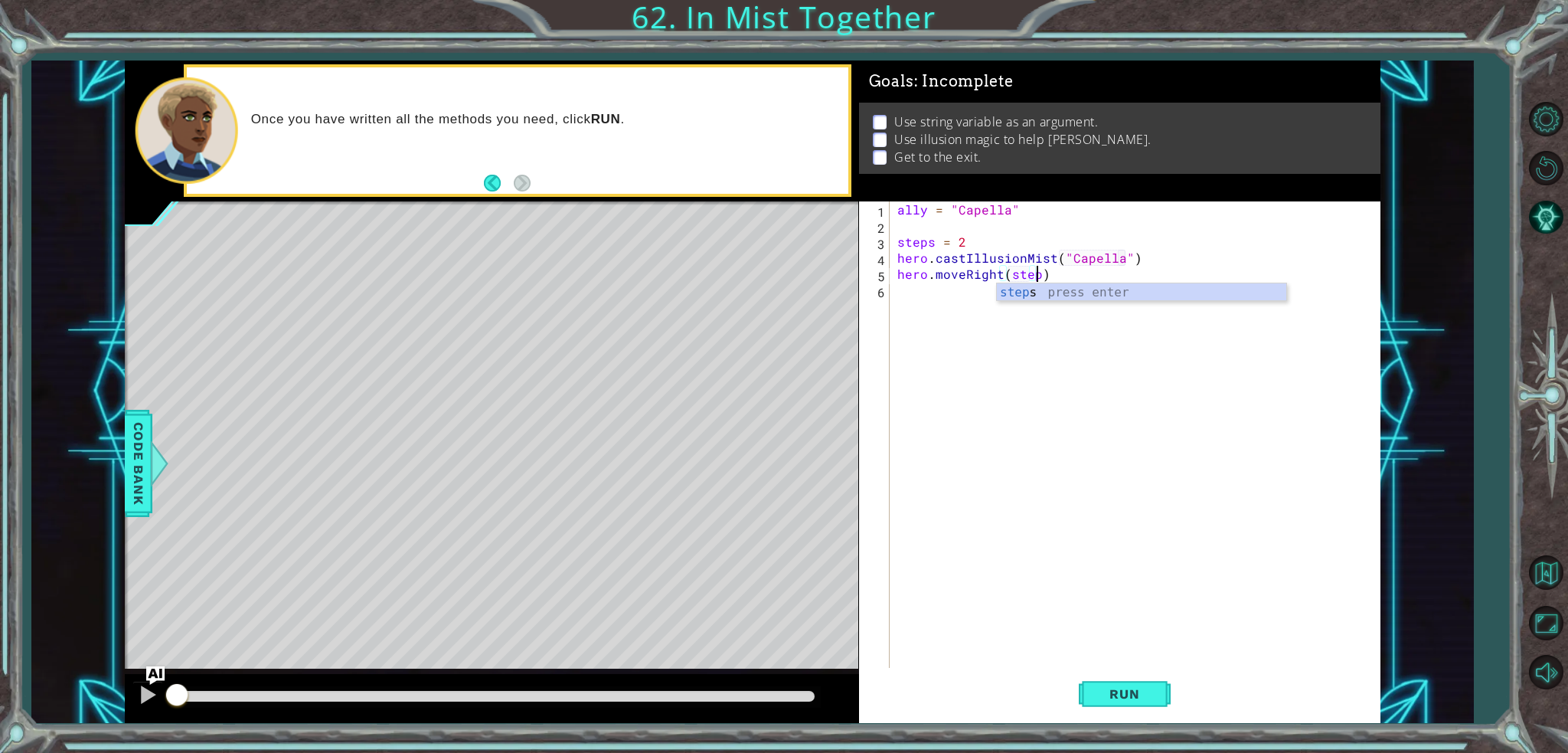
type textarea "hero.moveRight(steps)"
click at [1159, 287] on div "steps press enter" at bounding box center [1141, 311] width 289 height 55
click at [1159, 287] on div "ally = "Capella" steps = 2 hero . castIllusionMist ( "Capella" ) hero . moveRig…" at bounding box center [1138, 451] width 489 height 498
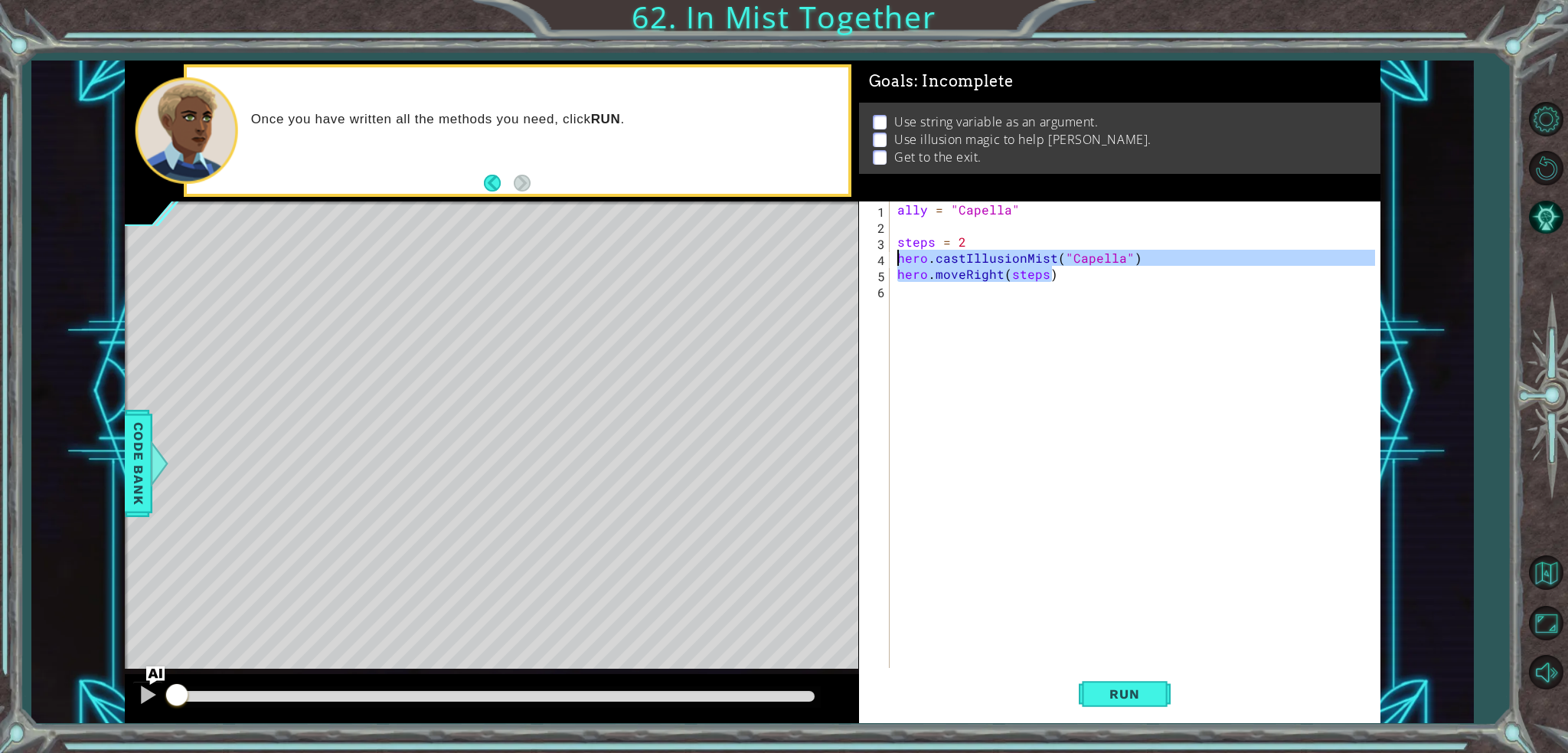
drag, startPoint x: 1159, startPoint y: 279, endPoint x: 889, endPoint y: 260, distance: 270.7
click at [889, 260] on div "1 2 3 4 5 6 ally = "Capella" steps = 2 hero . castIllusionMist ( "Capella" ) he…" at bounding box center [1117, 435] width 516 height 466
type textarea "hero.castIllusionMist("Capella") hero.moveRight(steps)"
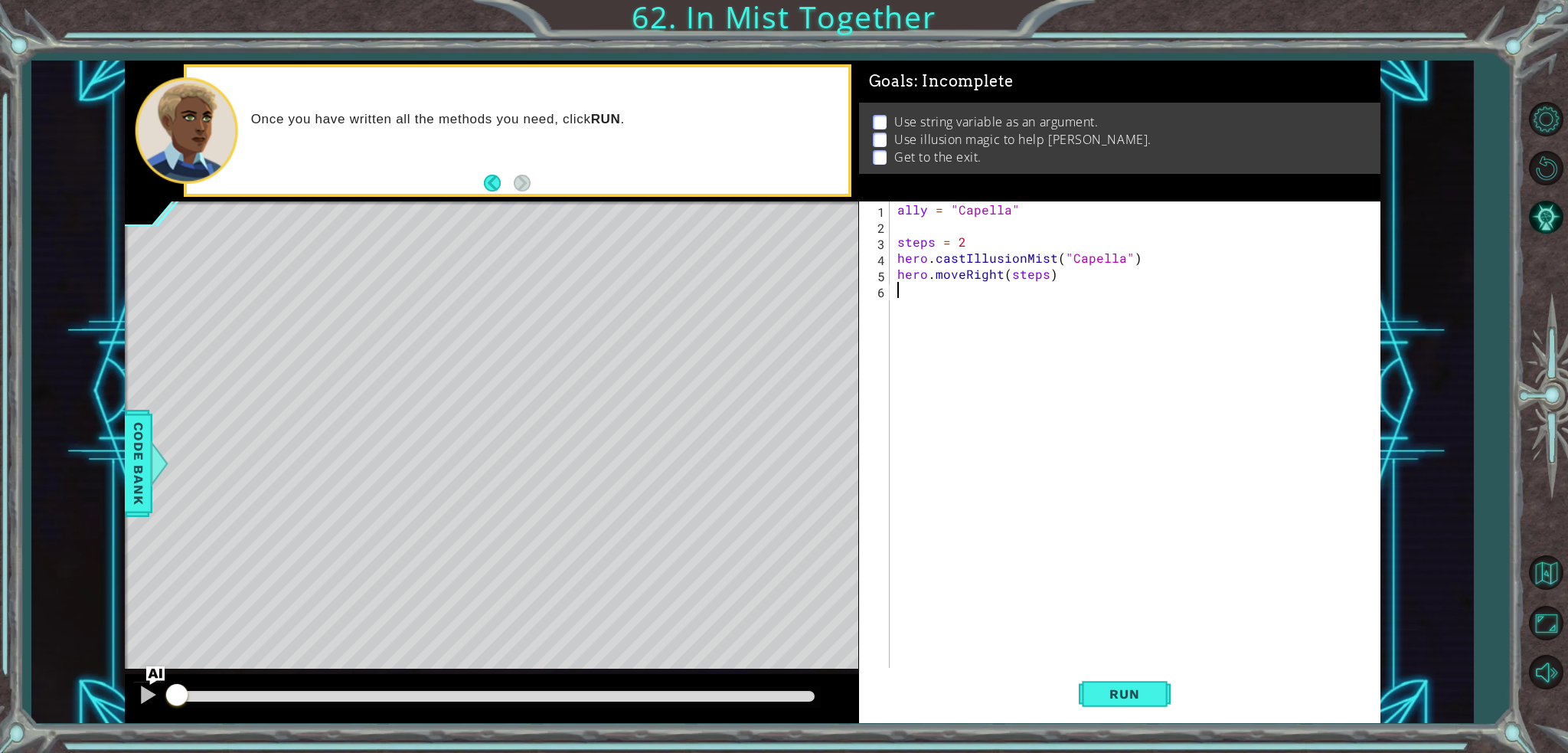
click at [1003, 302] on div "ally = "Capella" steps = 2 hero . castIllusionMist ( "Capella" ) hero . moveRig…" at bounding box center [1138, 451] width 489 height 498
paste textarea "hero.moveRight(steps)"
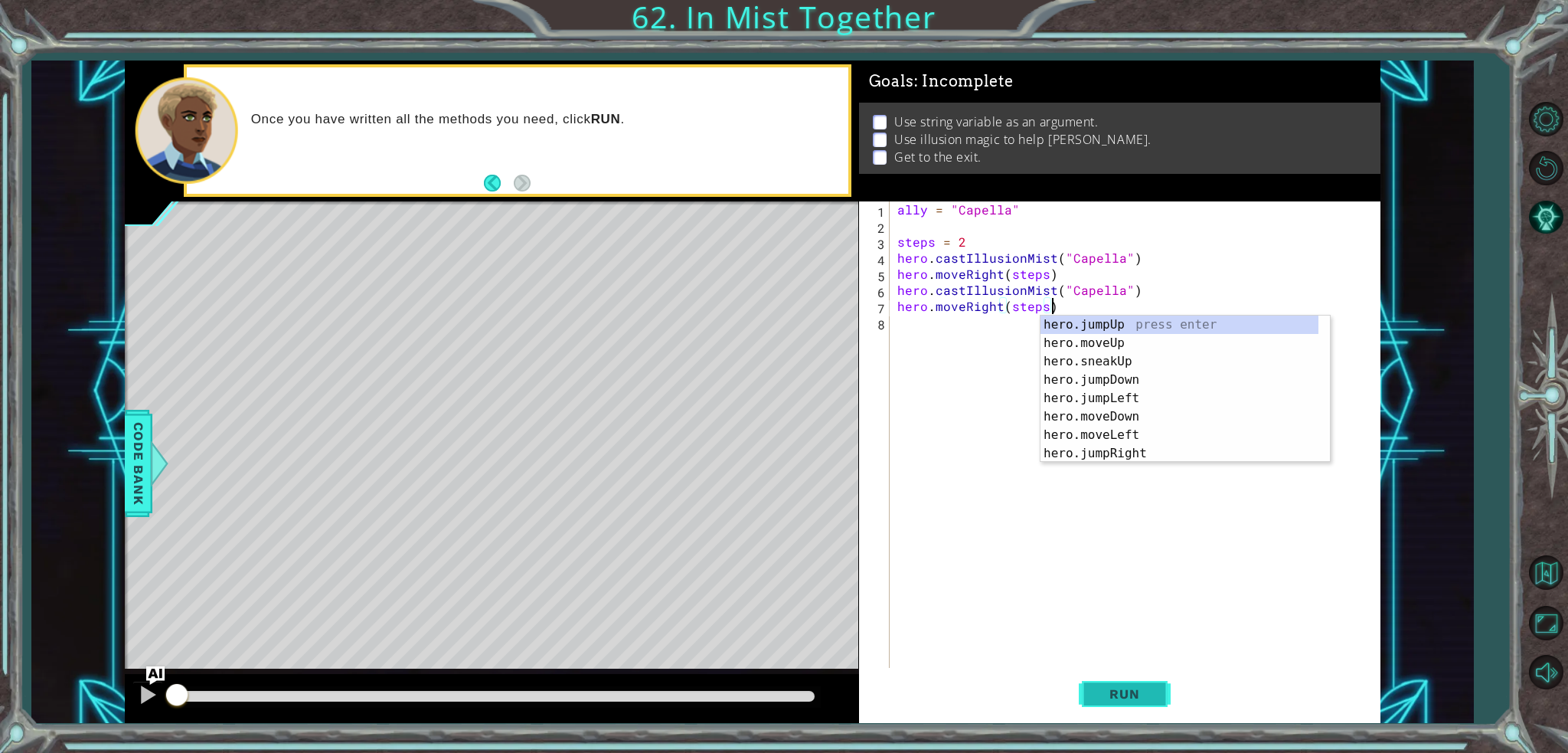
drag, startPoint x: 1118, startPoint y: 698, endPoint x: 1072, endPoint y: 699, distance: 46.0
click at [1116, 699] on span "Run" at bounding box center [1124, 694] width 60 height 15
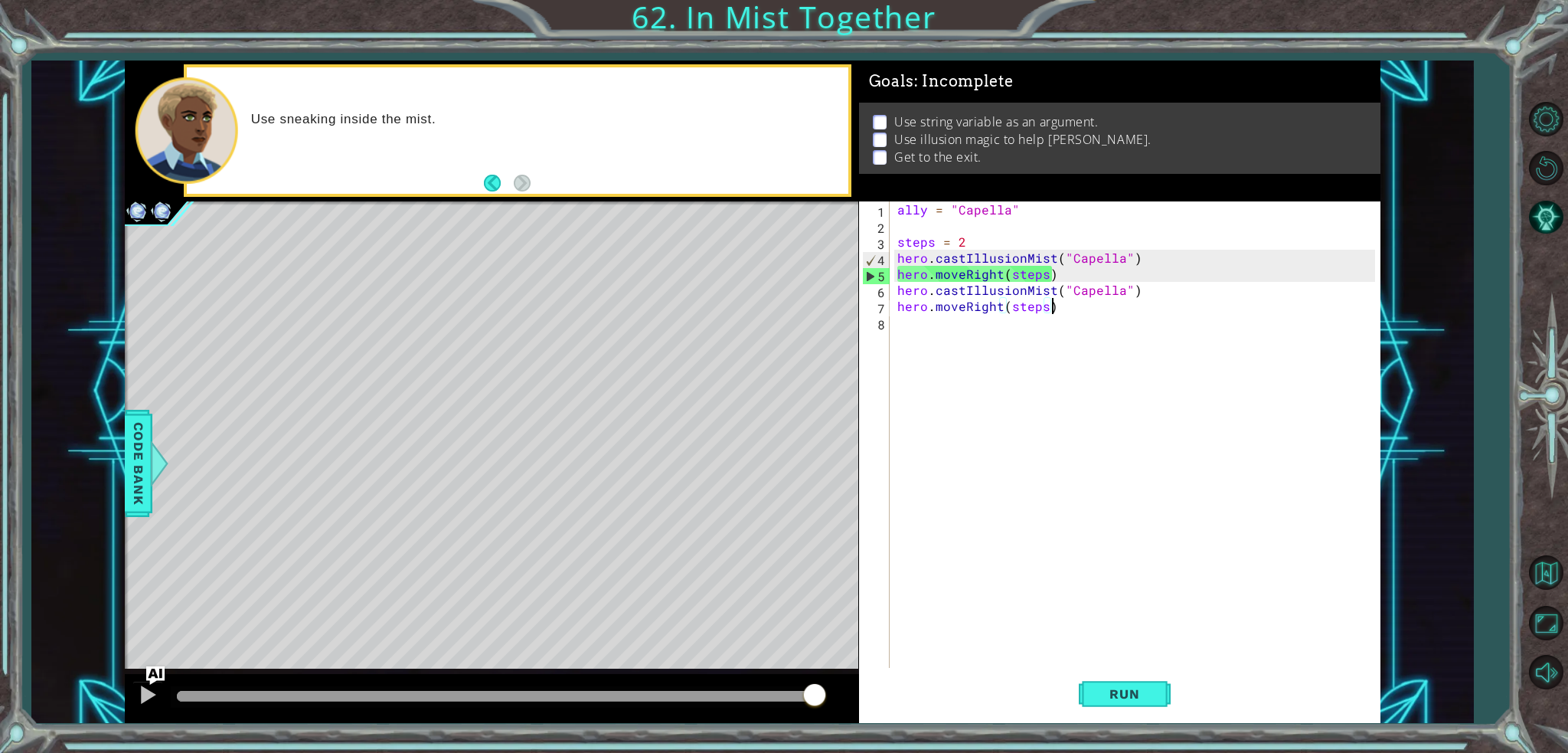
click at [928, 278] on div "ally = "Capella" steps = 2 hero . castIllusionMist ( "Capella" ) hero . moveRig…" at bounding box center [1138, 451] width 489 height 498
click at [940, 278] on div "ally = "Capella" steps = 2 hero . castIllusionMist ( "Capella" ) hero . moveRig…" at bounding box center [1138, 451] width 489 height 498
click at [956, 279] on div "ally = "Capella" steps = 2 hero . castIllusionMist ( "Capella" ) hero . moveRig…" at bounding box center [1138, 451] width 489 height 498
click at [964, 279] on div "ally = "Capella" steps = 2 hero . castIllusionMist ( "Capella" ) hero . moveRig…" at bounding box center [1138, 451] width 489 height 498
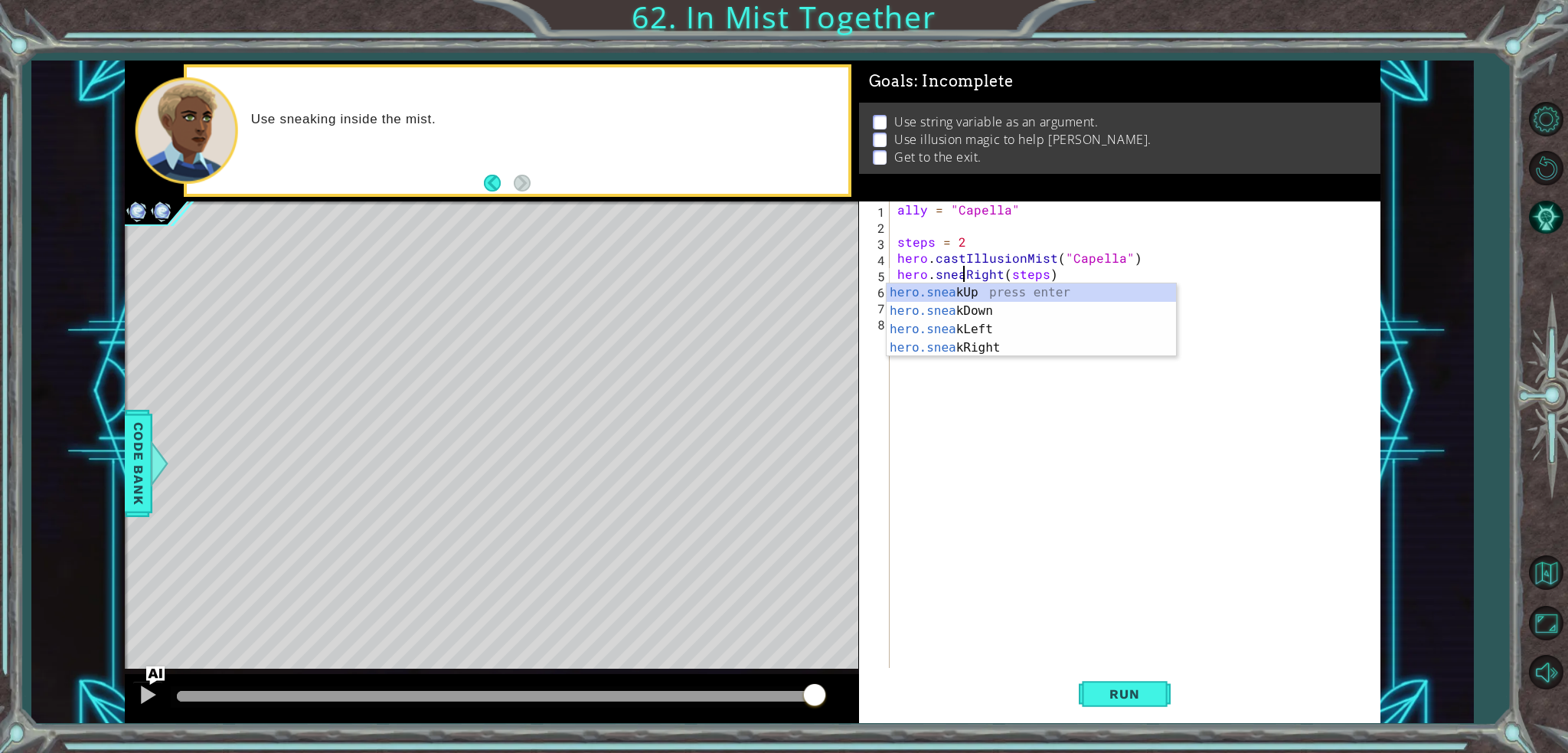
scroll to position [0, 4]
click at [1135, 683] on button "Run" at bounding box center [1125, 694] width 92 height 52
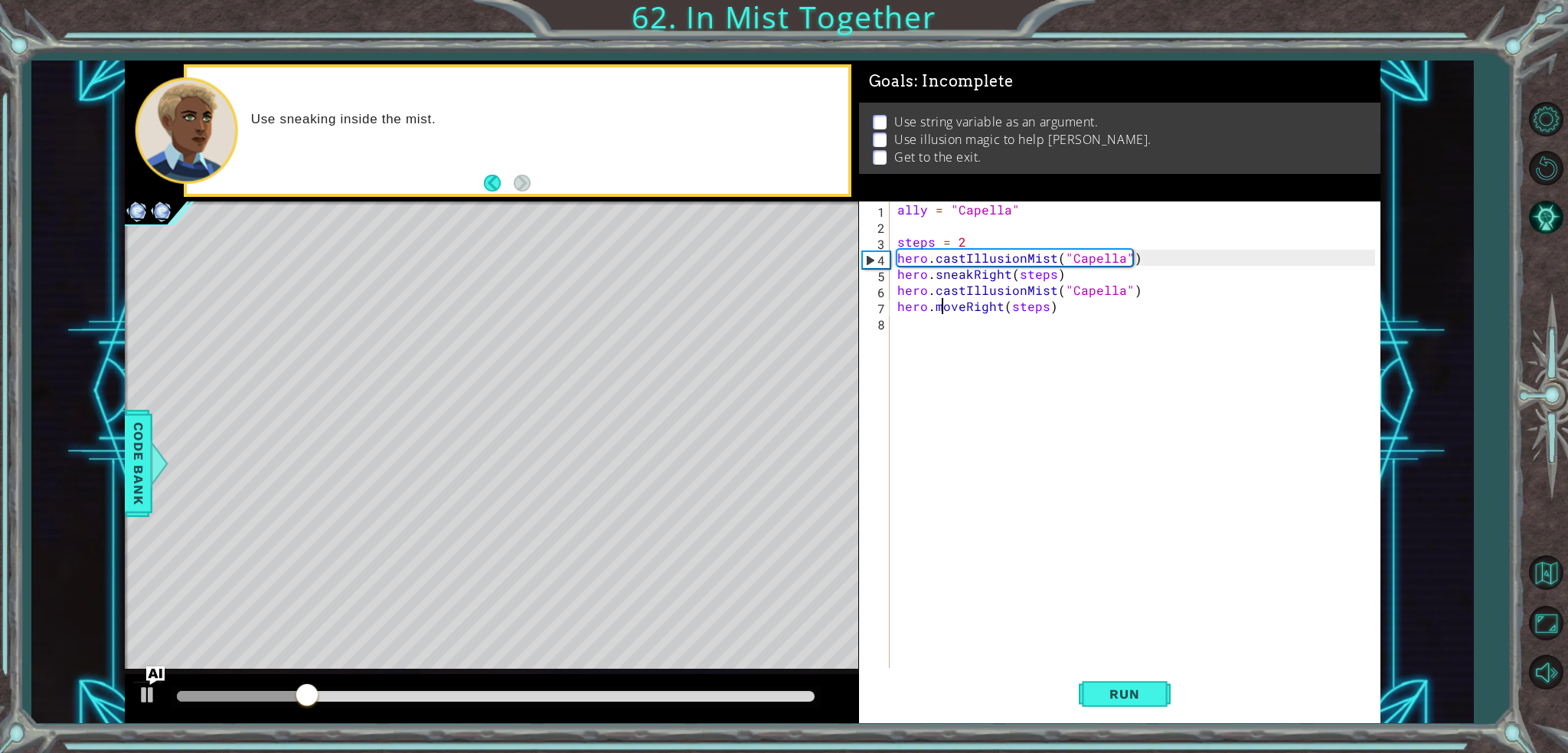
click at [943, 305] on div "ally = "Capella" steps = 2 hero . castIllusionMist ( "Capella" ) hero . sneakRi…" at bounding box center [1138, 451] width 489 height 498
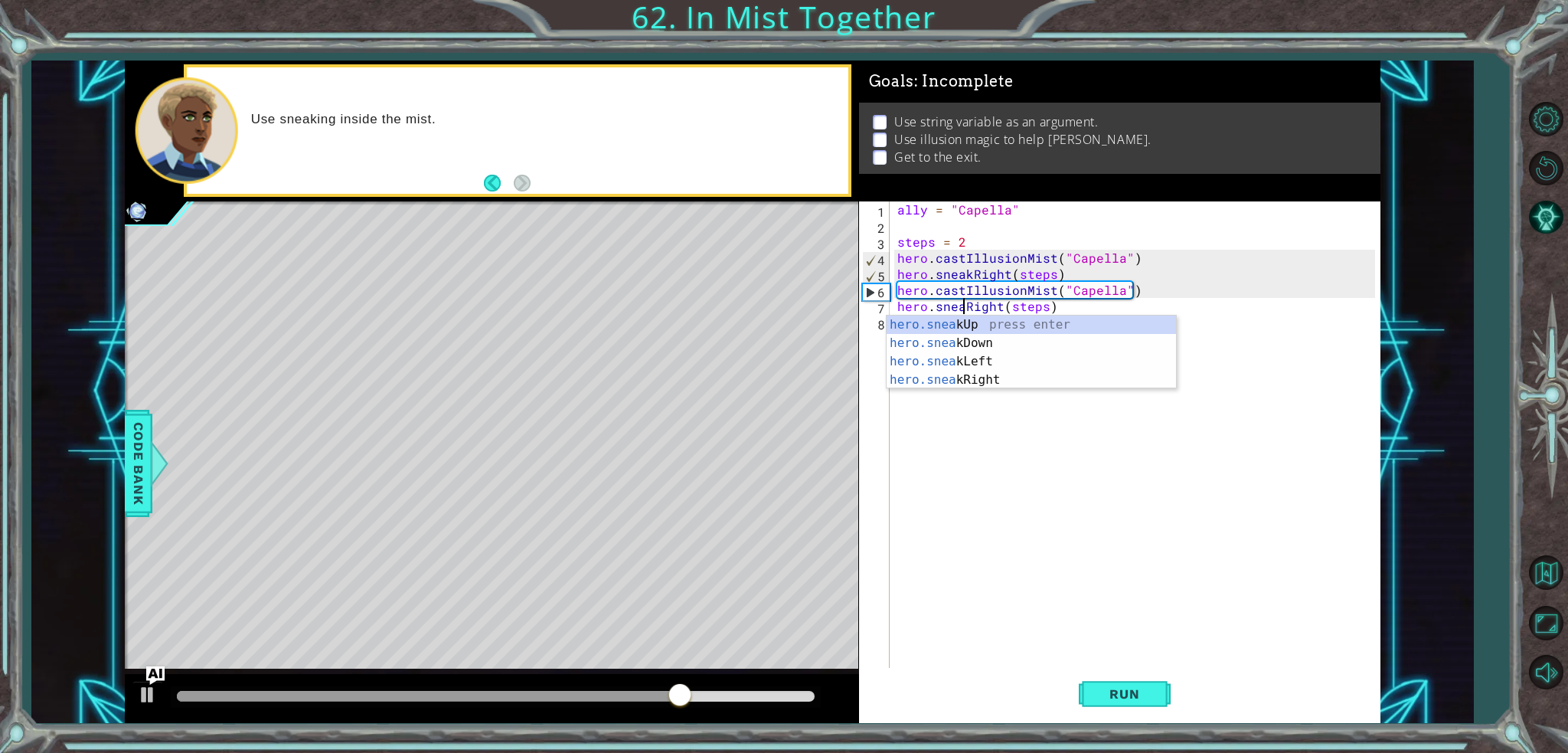
type textarea "hero.sneakRight(steps)"
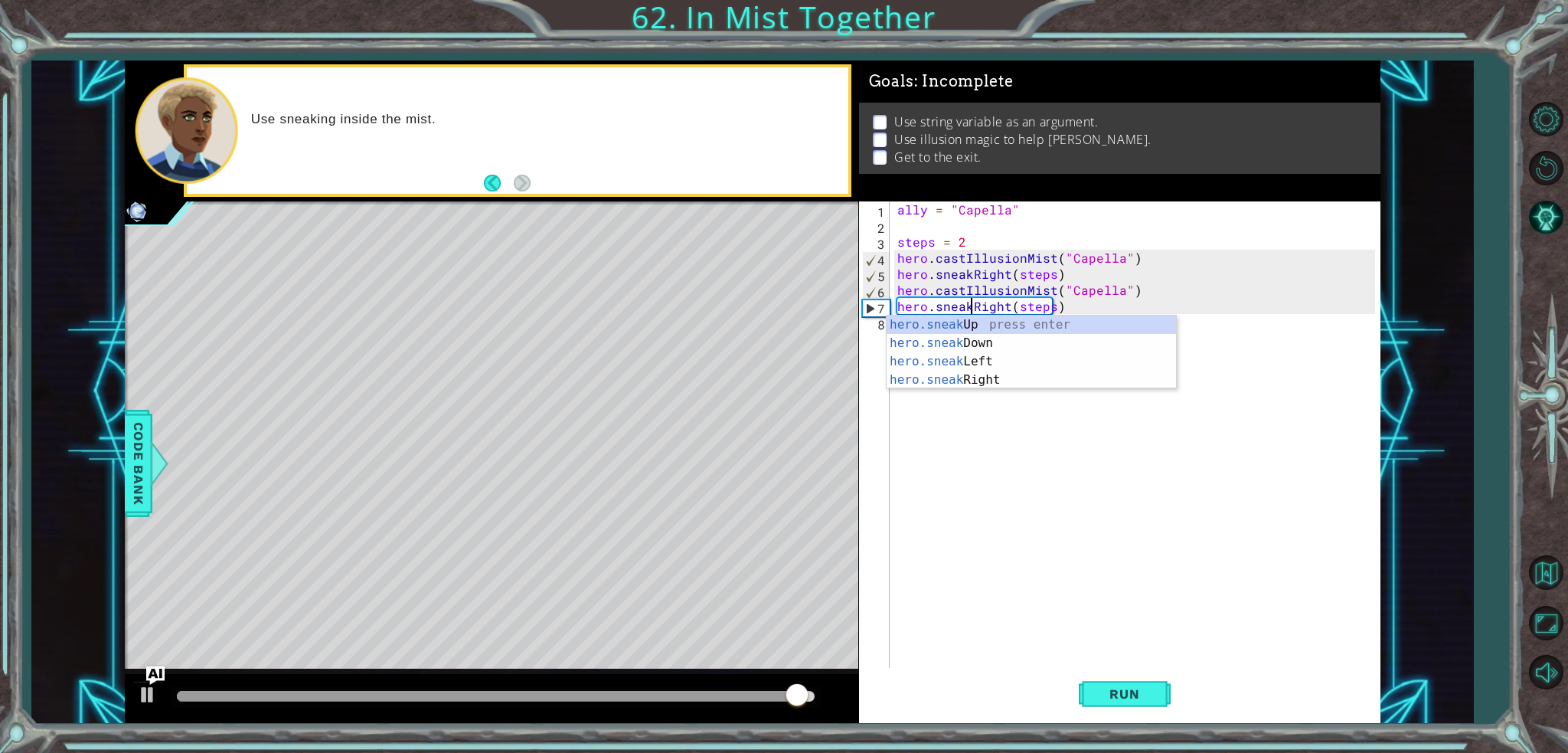
click at [1002, 411] on div "ally = "Capella" steps = 2 hero . castIllusionMist ( "Capella" ) hero . sneakRi…" at bounding box center [1138, 451] width 489 height 498
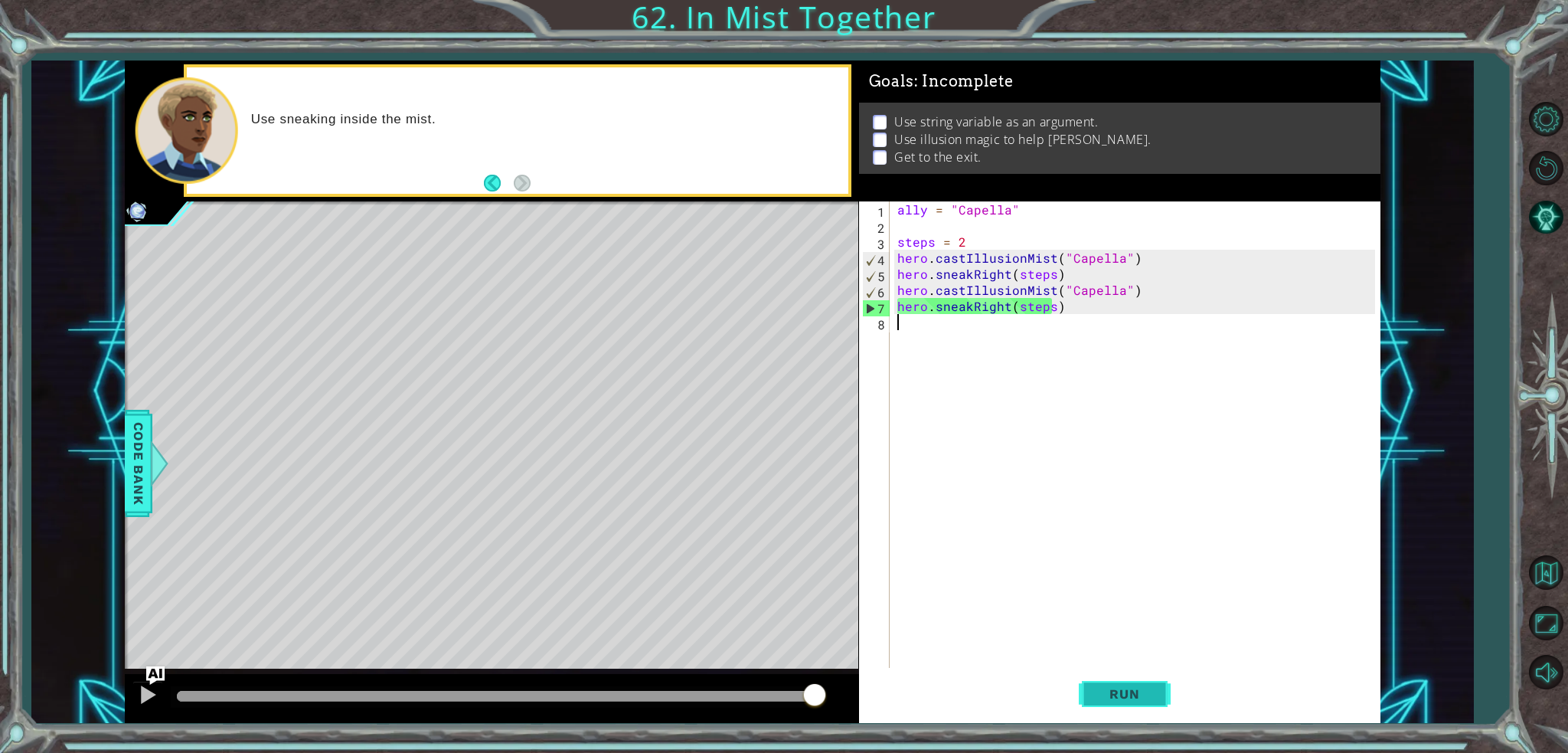
click at [1133, 699] on span "Run" at bounding box center [1124, 694] width 60 height 15
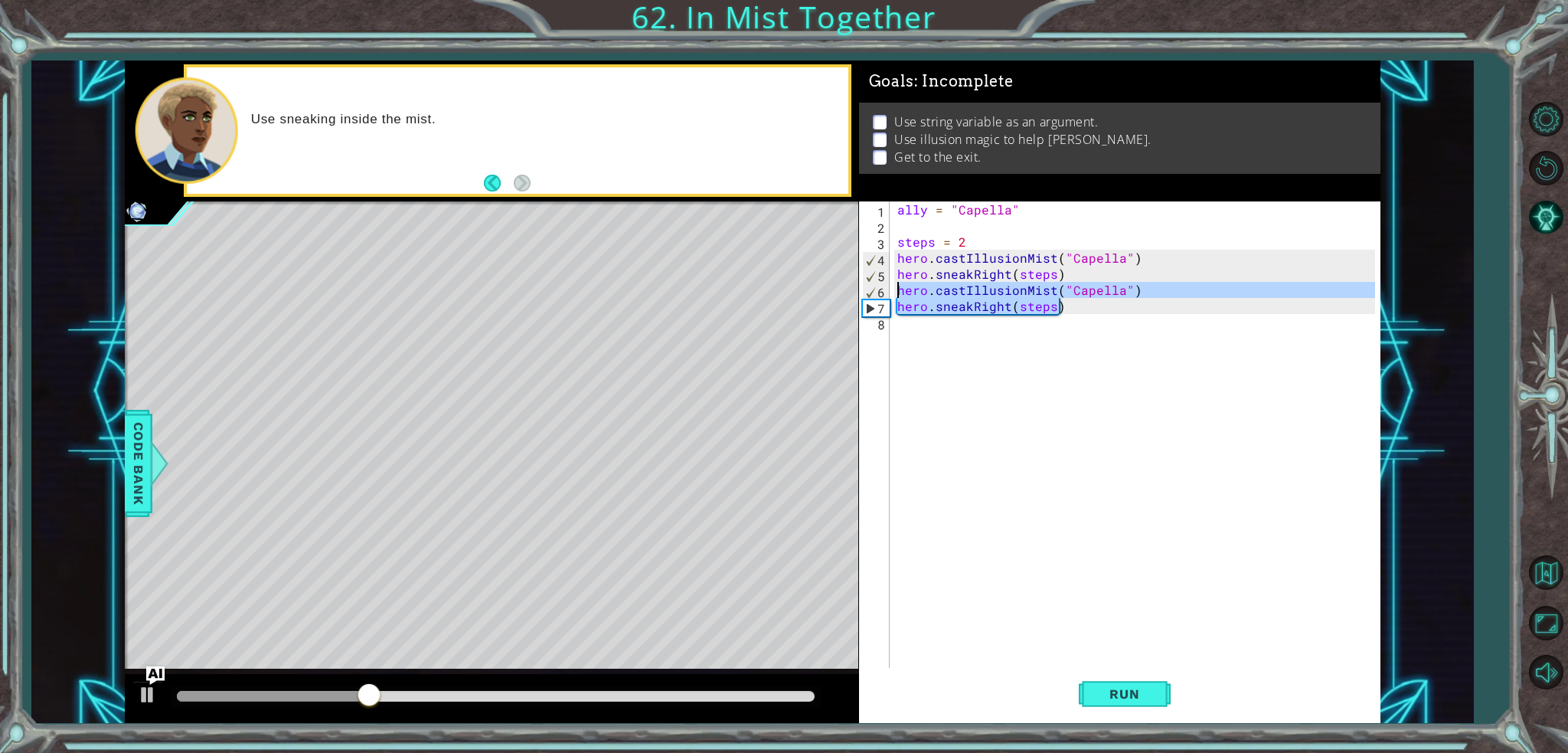
drag, startPoint x: 1100, startPoint y: 312, endPoint x: 895, endPoint y: 293, distance: 205.9
click at [895, 293] on div "ally = "Capella" steps = 2 hero . castIllusionMist ( "Capella" ) hero . sneakRi…" at bounding box center [1138, 451] width 489 height 498
type textarea "hero.castIllusionMist("Capella") hero.sneakRight(steps)"
click at [914, 325] on div "ally = "Capella" steps = 2 hero . castIllusionMist ( "Capella" ) hero . sneakRi…" at bounding box center [1138, 451] width 489 height 498
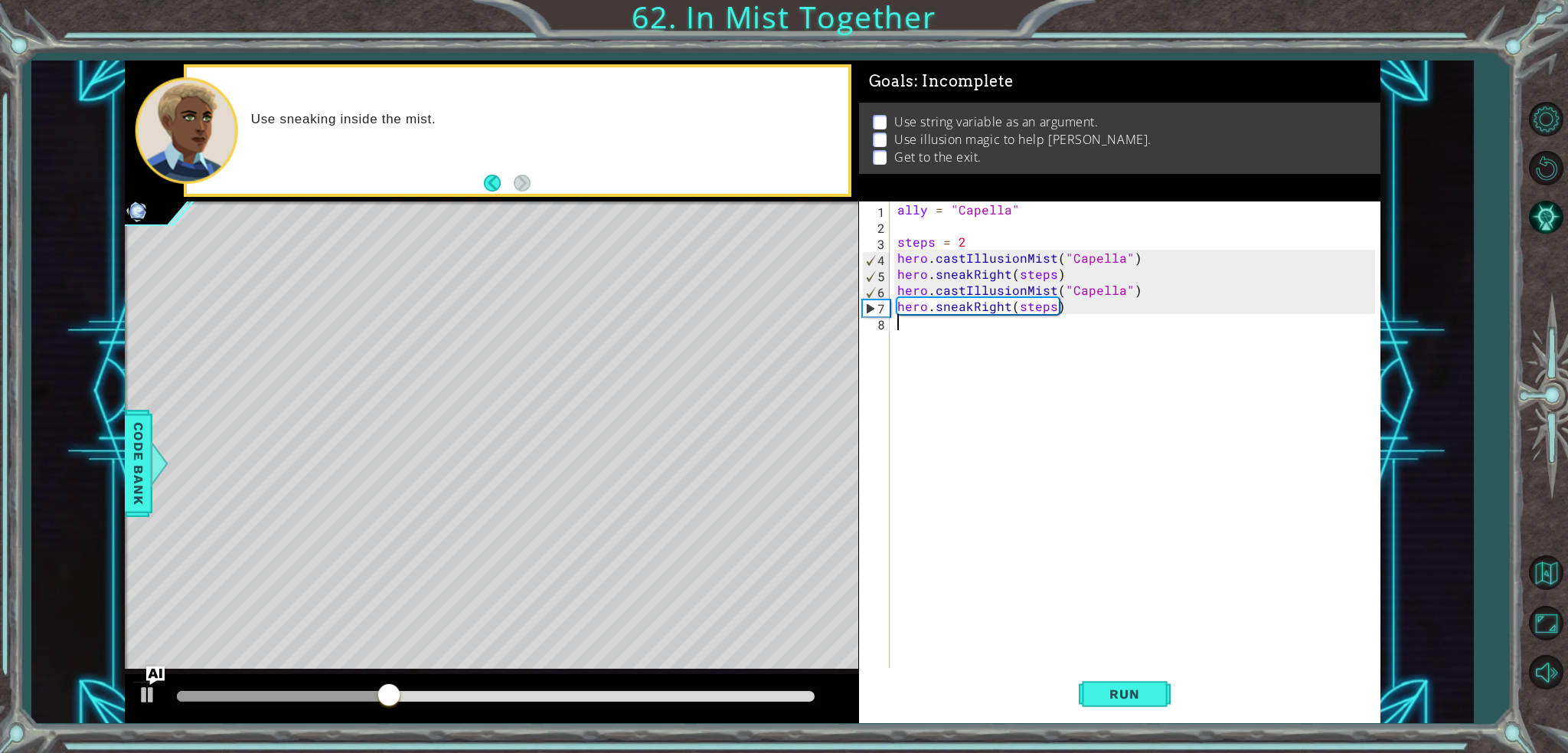
paste textarea "hero.moveRight(steps)"
type textarea "hero.moveRight(steps)"
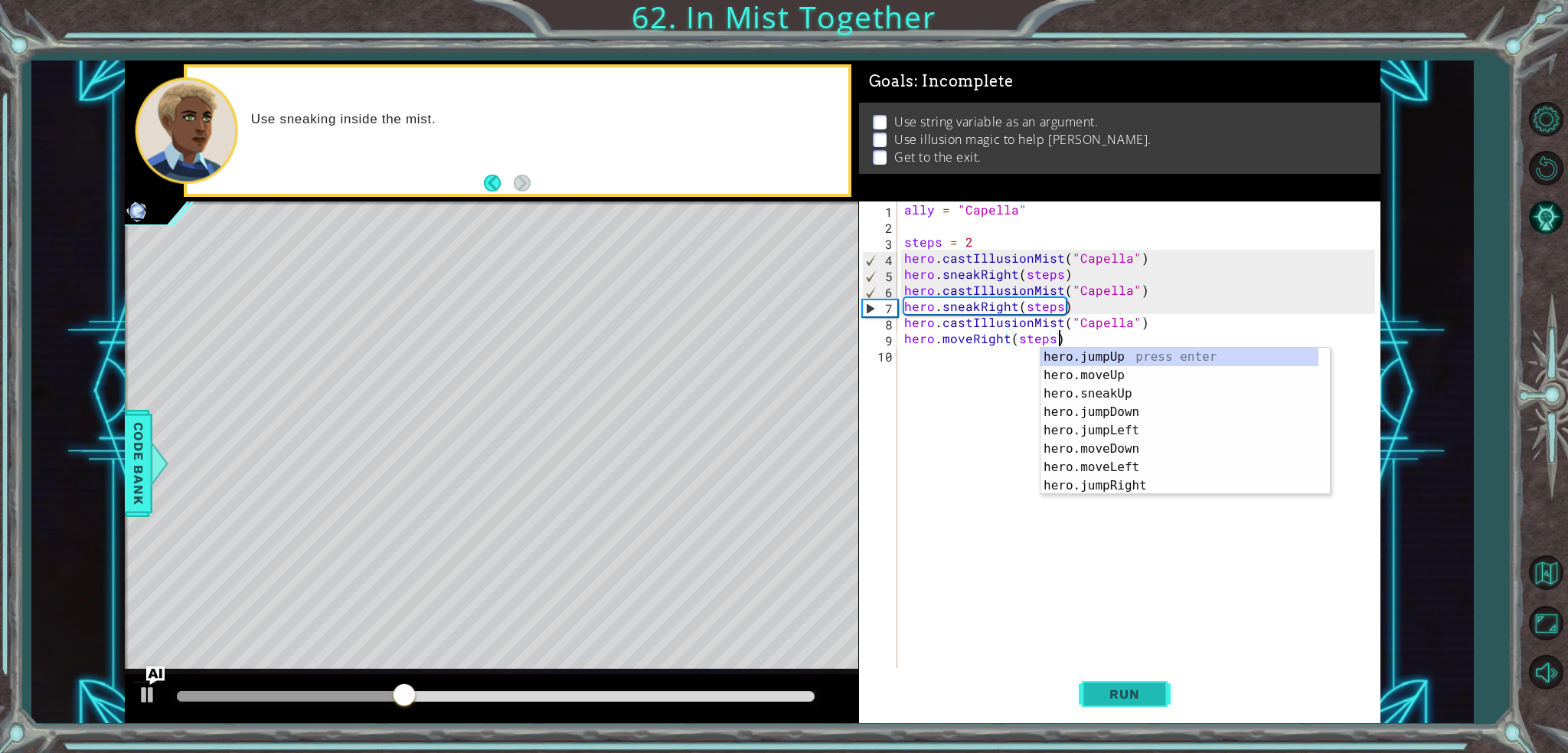
click at [1142, 693] on span "Run" at bounding box center [1124, 694] width 60 height 15
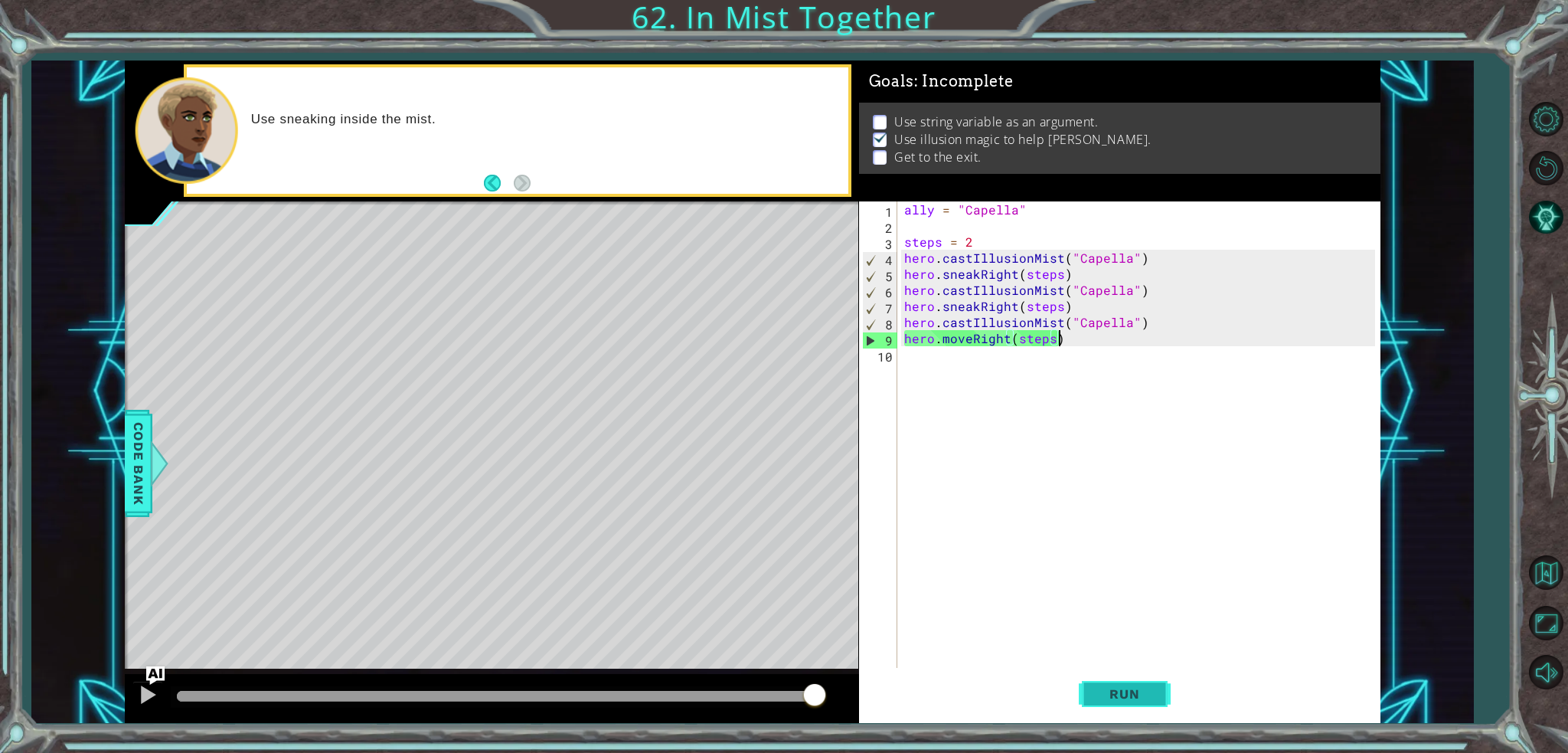
click at [1128, 698] on span "Run" at bounding box center [1124, 694] width 60 height 15
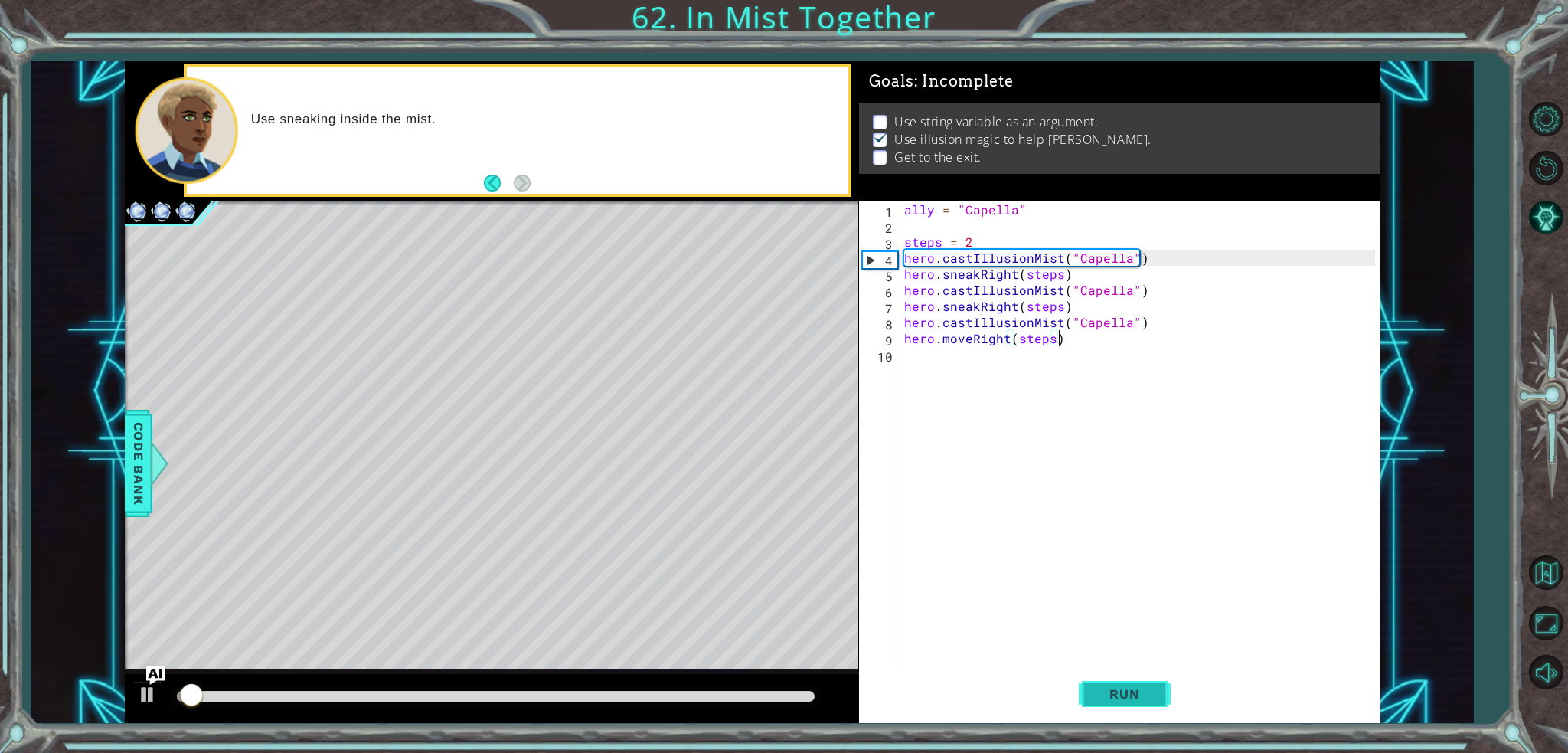
click at [1128, 698] on span "Run" at bounding box center [1124, 694] width 60 height 15
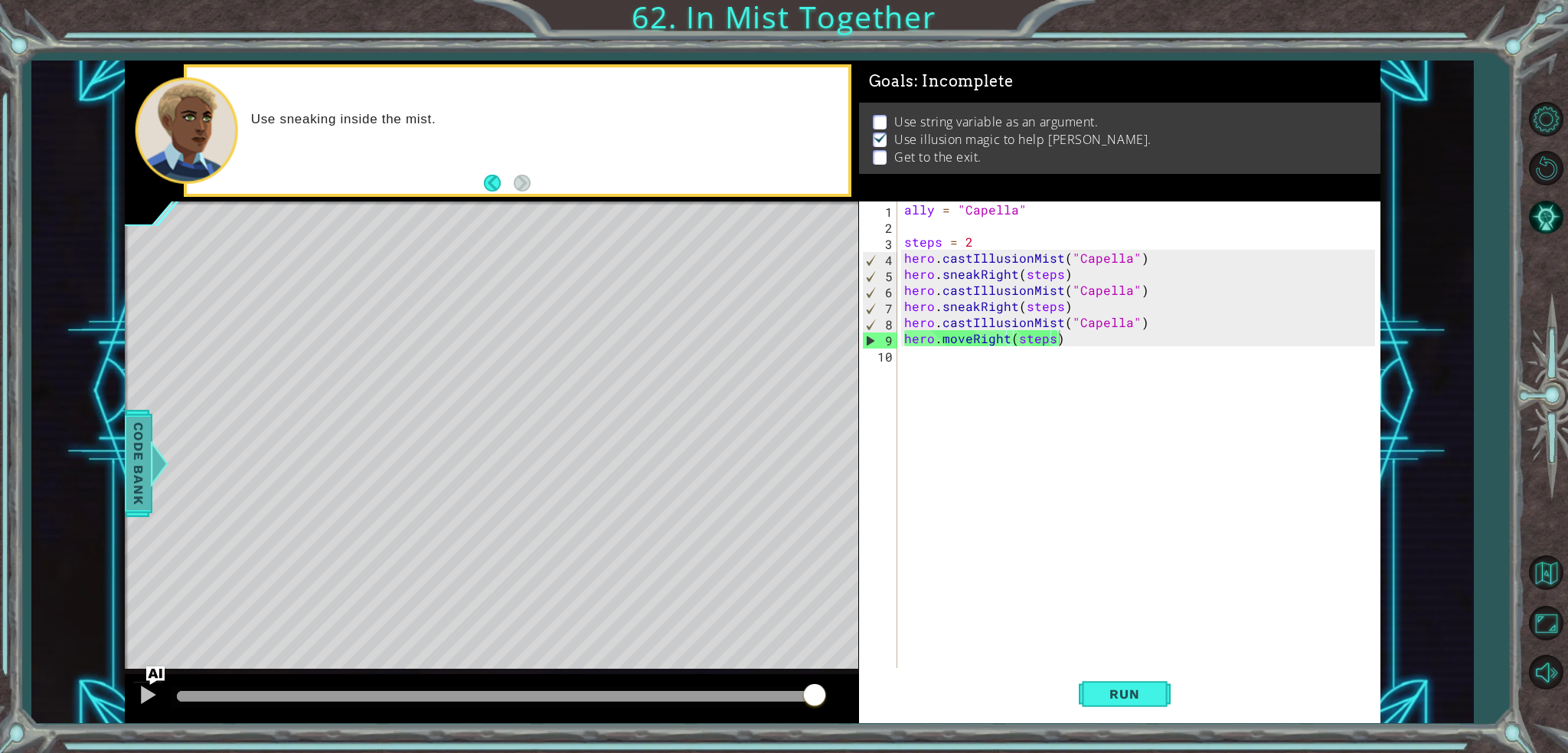
click at [153, 471] on div at bounding box center [160, 463] width 19 height 46
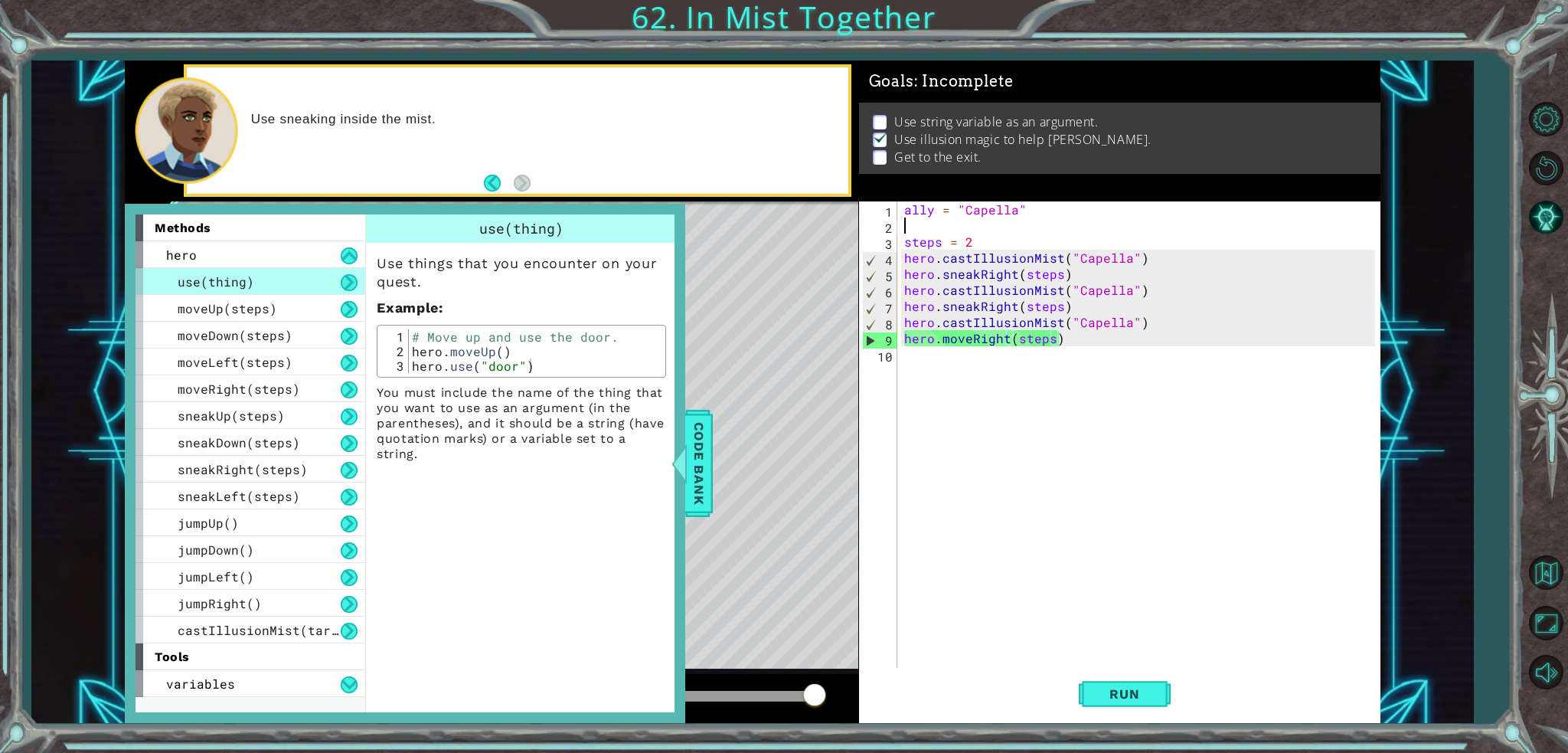
click at [972, 225] on div "ally = "Capella" steps = 2 hero . castIllusionMist ( "Capella" ) hero . sneakRi…" at bounding box center [1142, 451] width 482 height 498
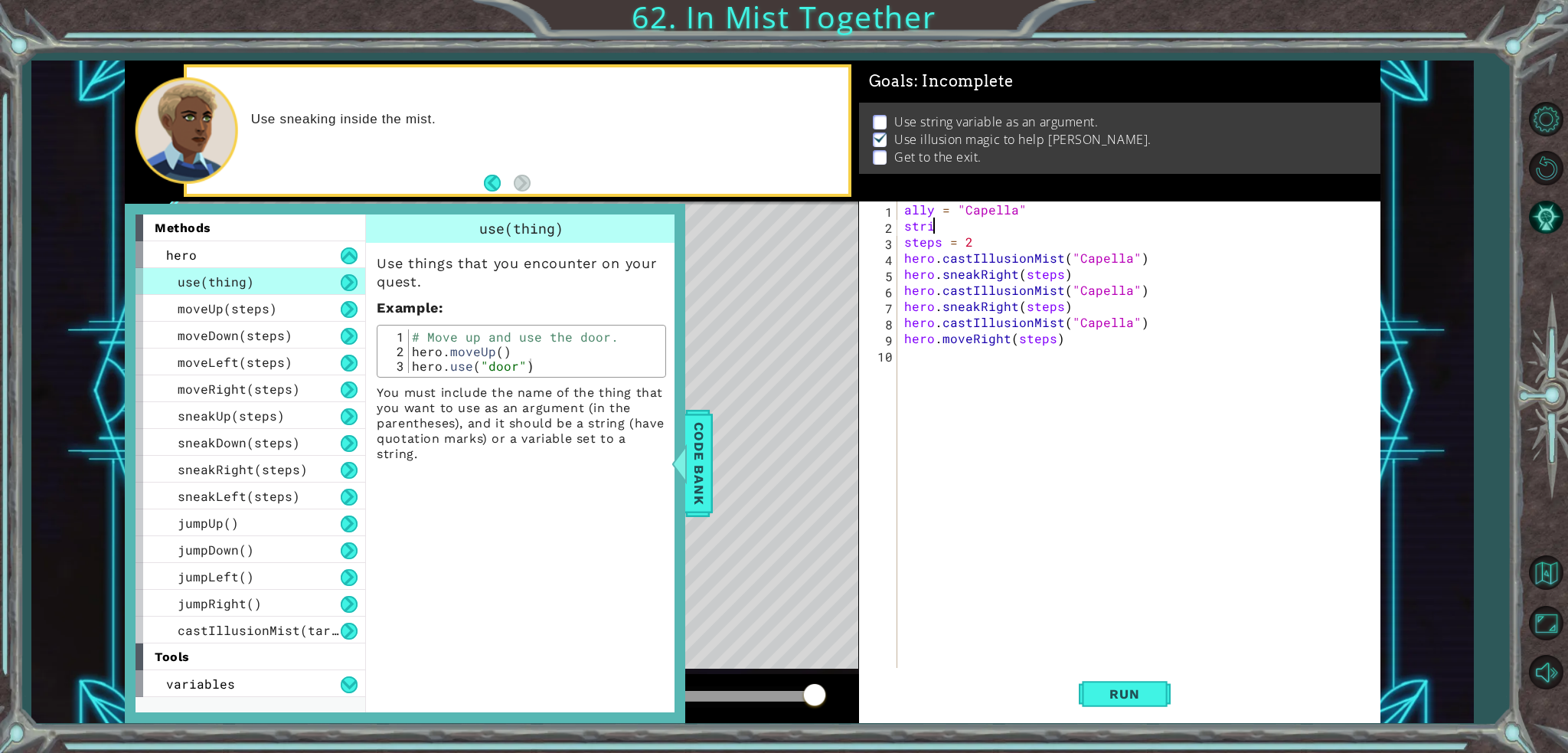
type textarea "strings"
drag, startPoint x: 304, startPoint y: 679, endPoint x: 321, endPoint y: 689, distance: 19.7
click at [331, 690] on div "variables" at bounding box center [251, 683] width 230 height 27
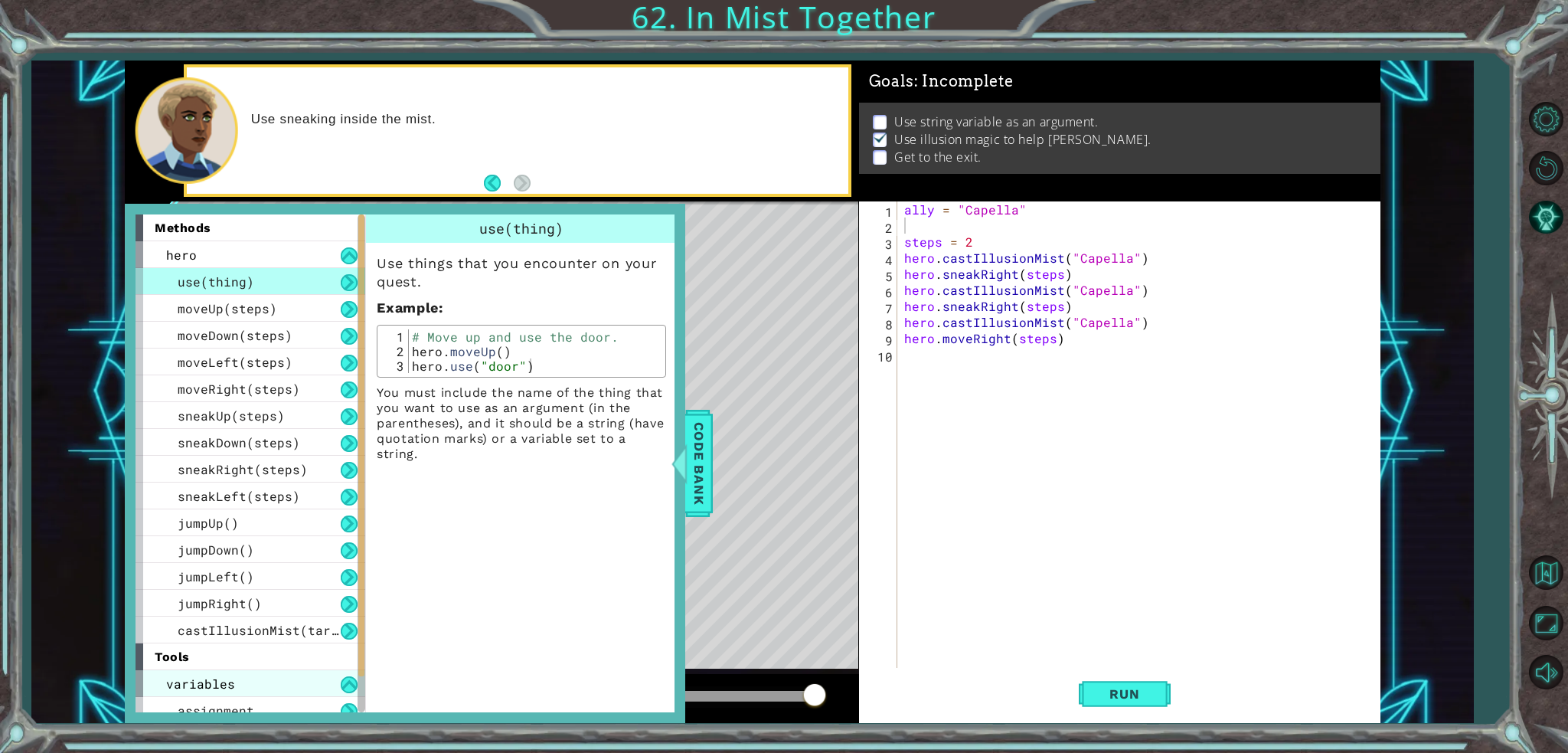
click at [321, 689] on div "variables" at bounding box center [251, 683] width 230 height 27
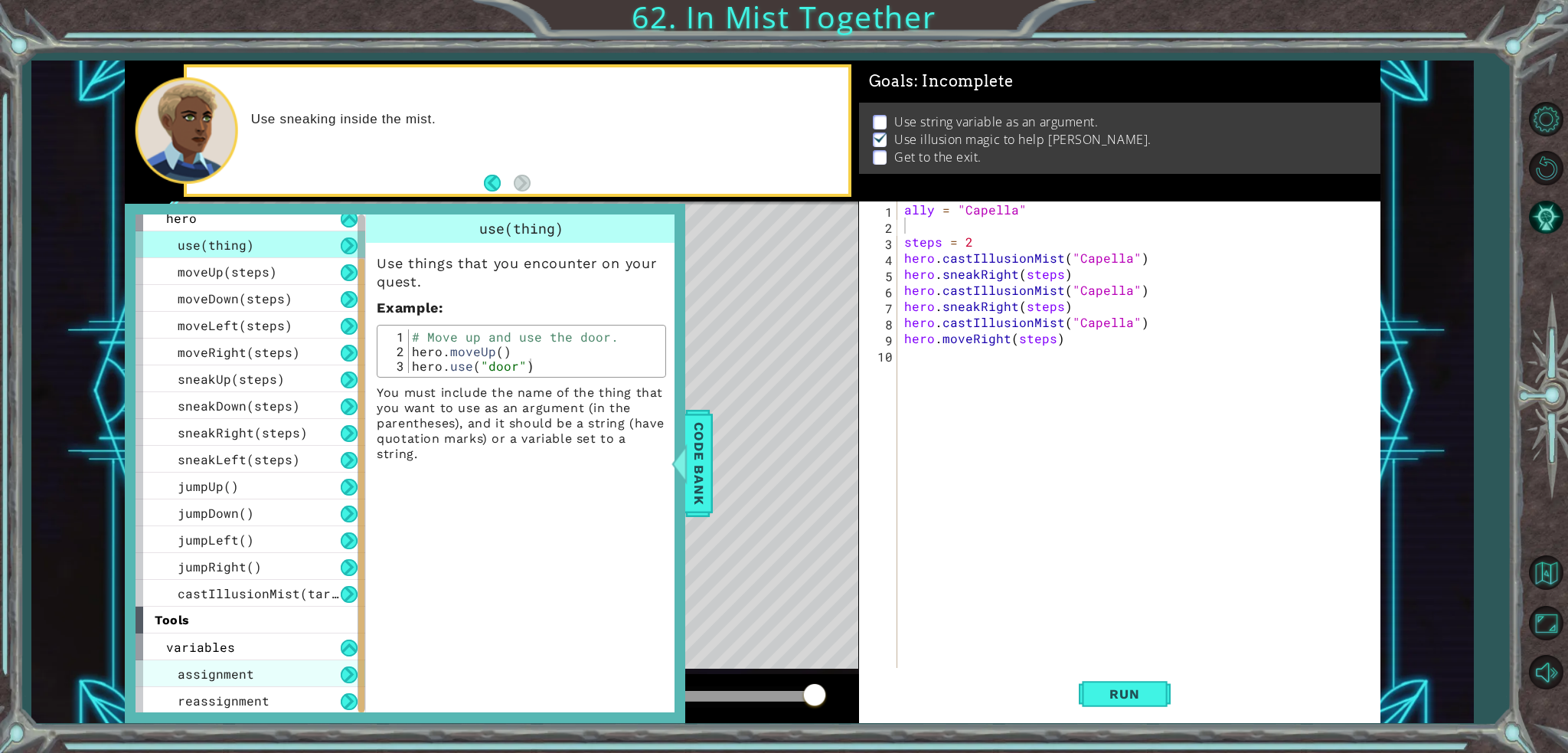
click at [278, 683] on div "assignment" at bounding box center [251, 673] width 230 height 27
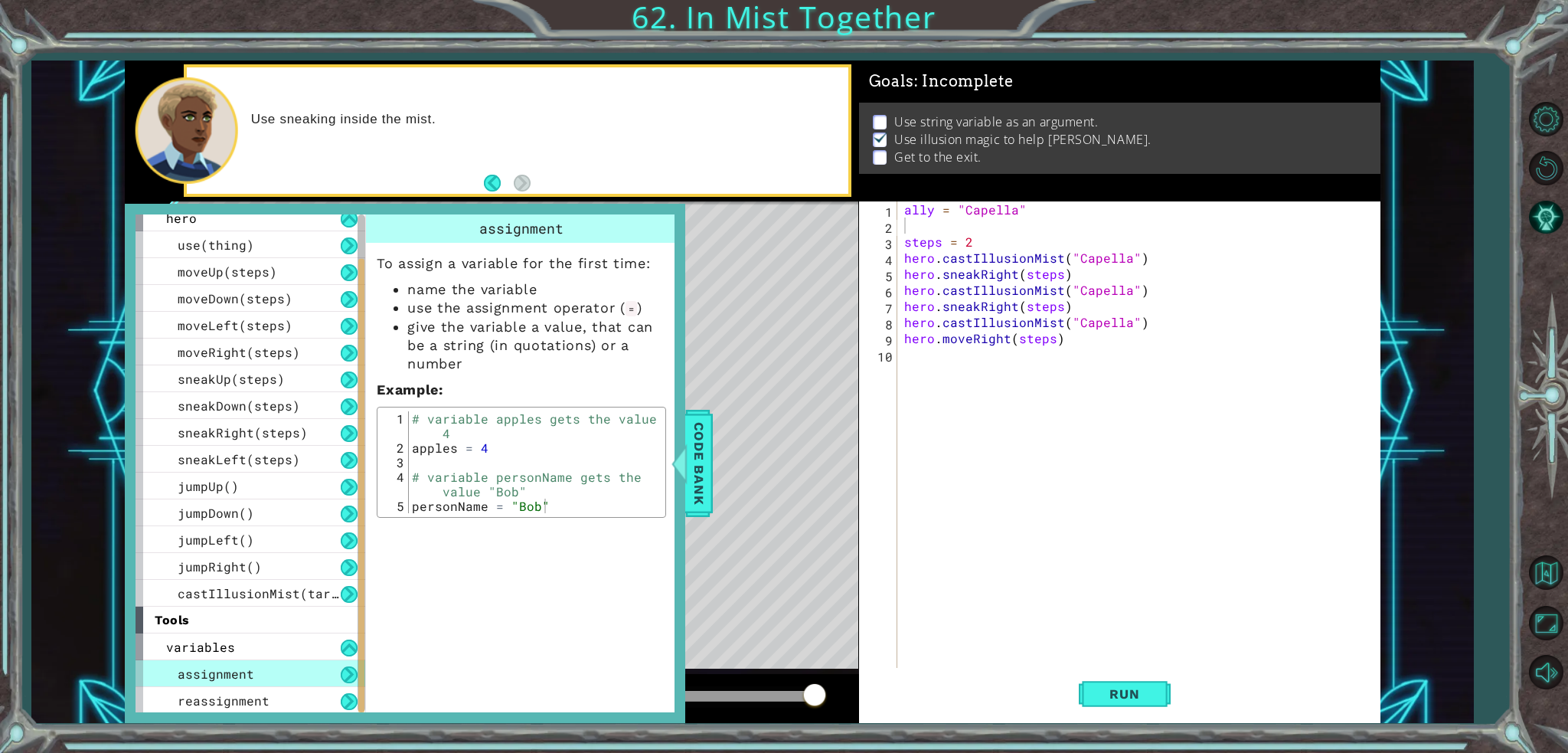
click at [263, 682] on div "assignment" at bounding box center [251, 673] width 230 height 27
drag, startPoint x: 1145, startPoint y: 674, endPoint x: 1123, endPoint y: 689, distance: 26.6
click at [1142, 676] on button "Run" at bounding box center [1125, 694] width 92 height 52
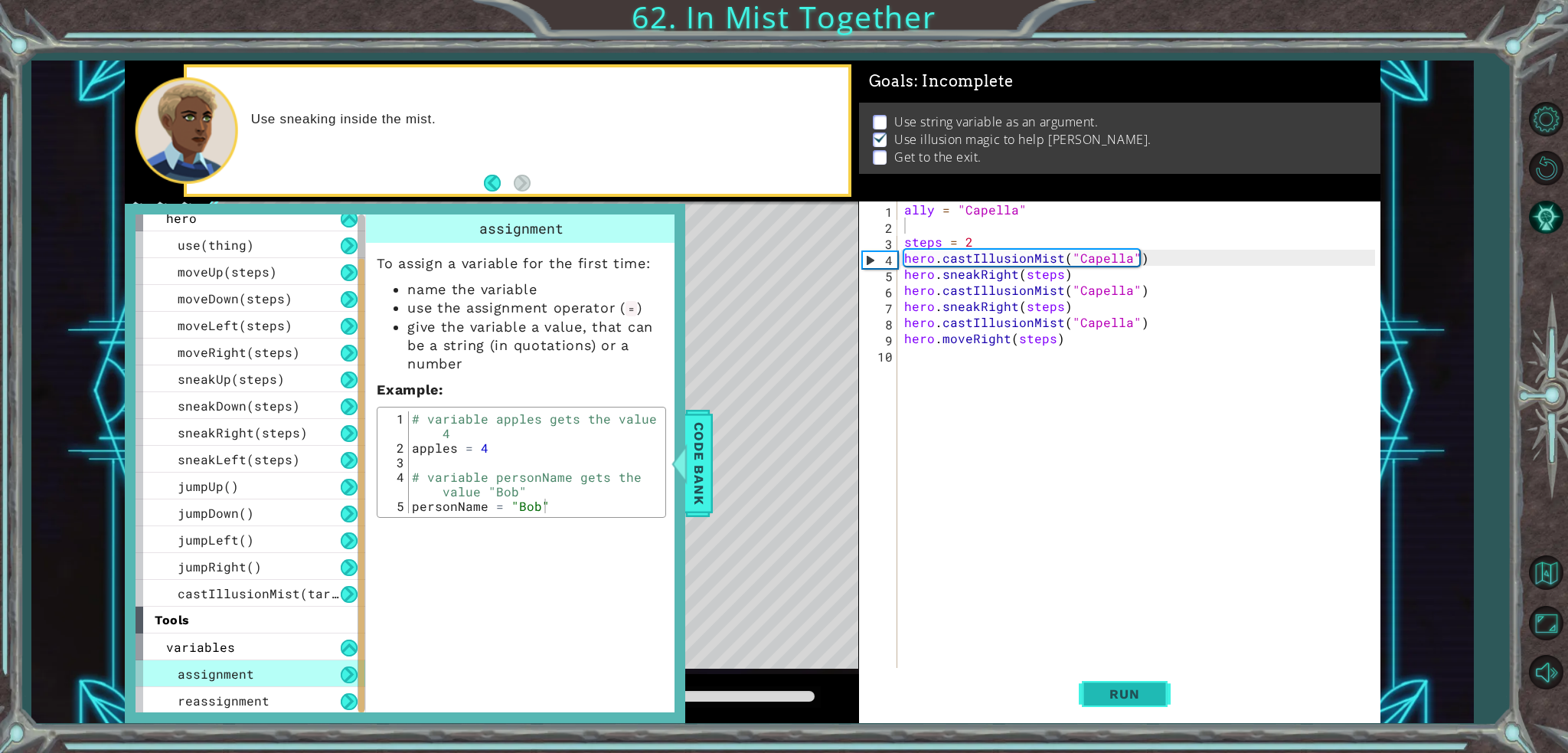
click at [1120, 690] on span "Run" at bounding box center [1124, 694] width 60 height 15
click at [685, 442] on div at bounding box center [680, 463] width 19 height 46
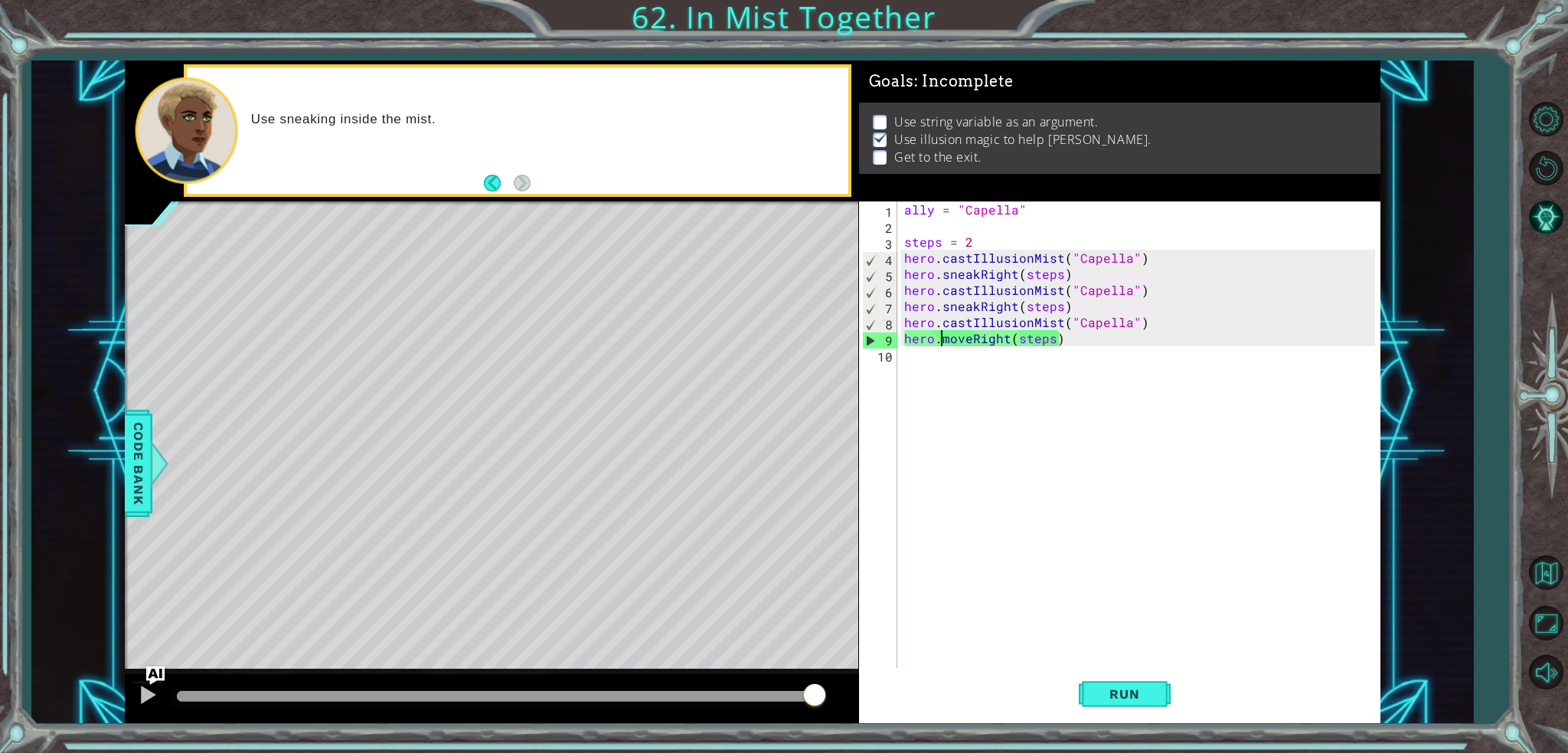
click at [941, 338] on div "ally = "Capella" steps = 2 hero . castIllusionMist ( "Capella" ) hero . sneakRi…" at bounding box center [1142, 451] width 482 height 498
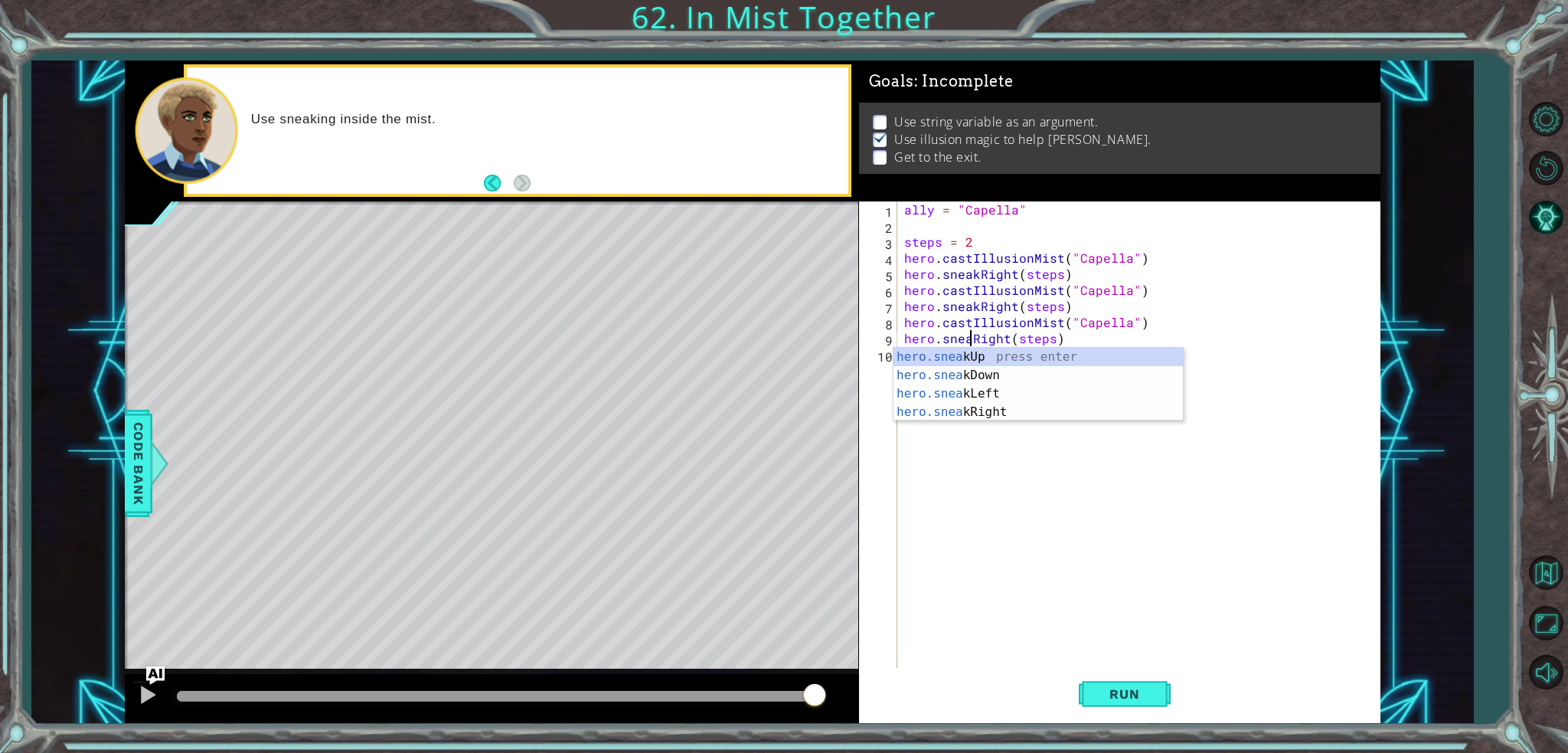
type textarea "hero.sneakRight(steps)"
click at [995, 542] on div "ally = "Capella" steps = 2 hero . castIllusionMist ( "Capella" ) hero . sneakRi…" at bounding box center [1142, 451] width 482 height 498
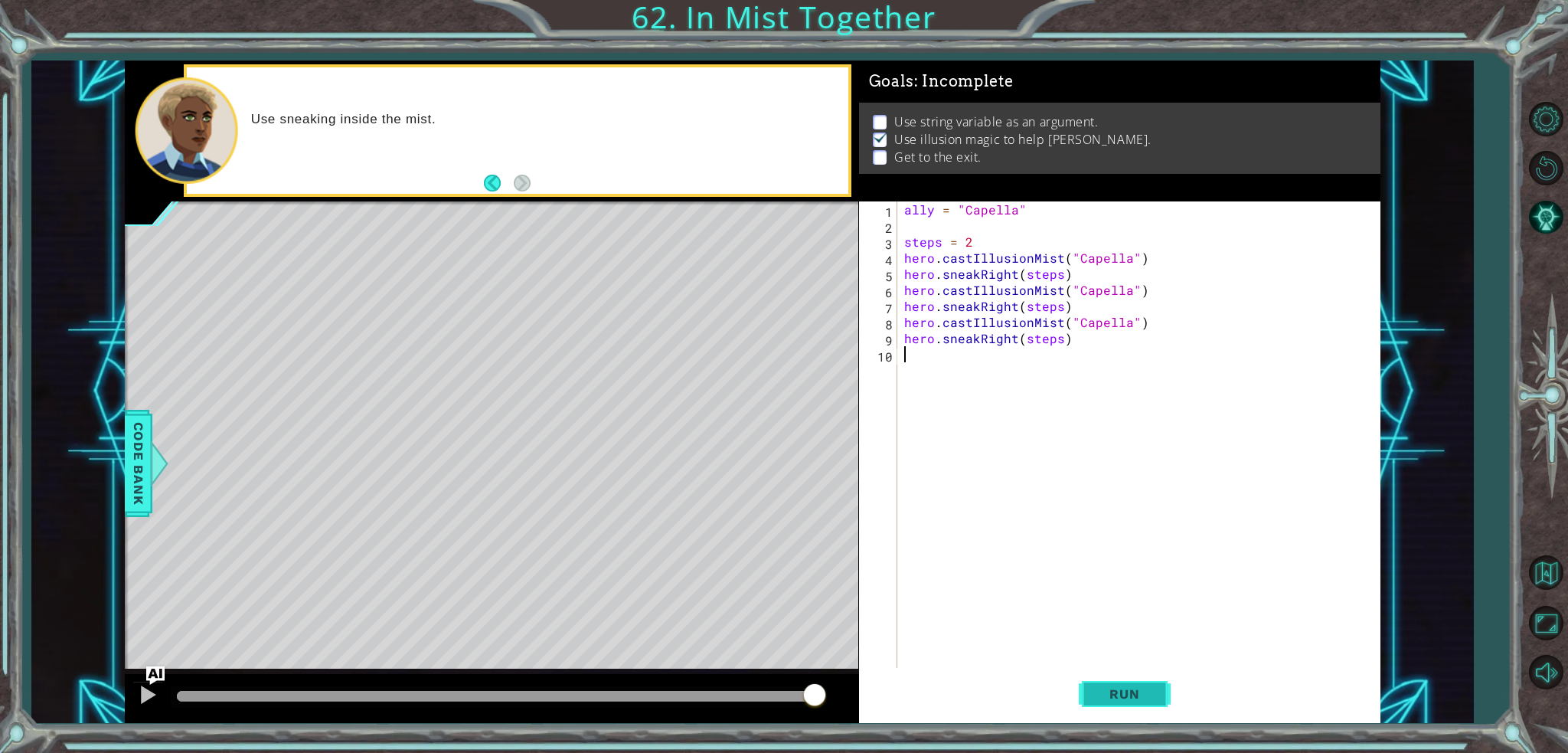
click at [1142, 682] on button "Run" at bounding box center [1125, 694] width 92 height 52
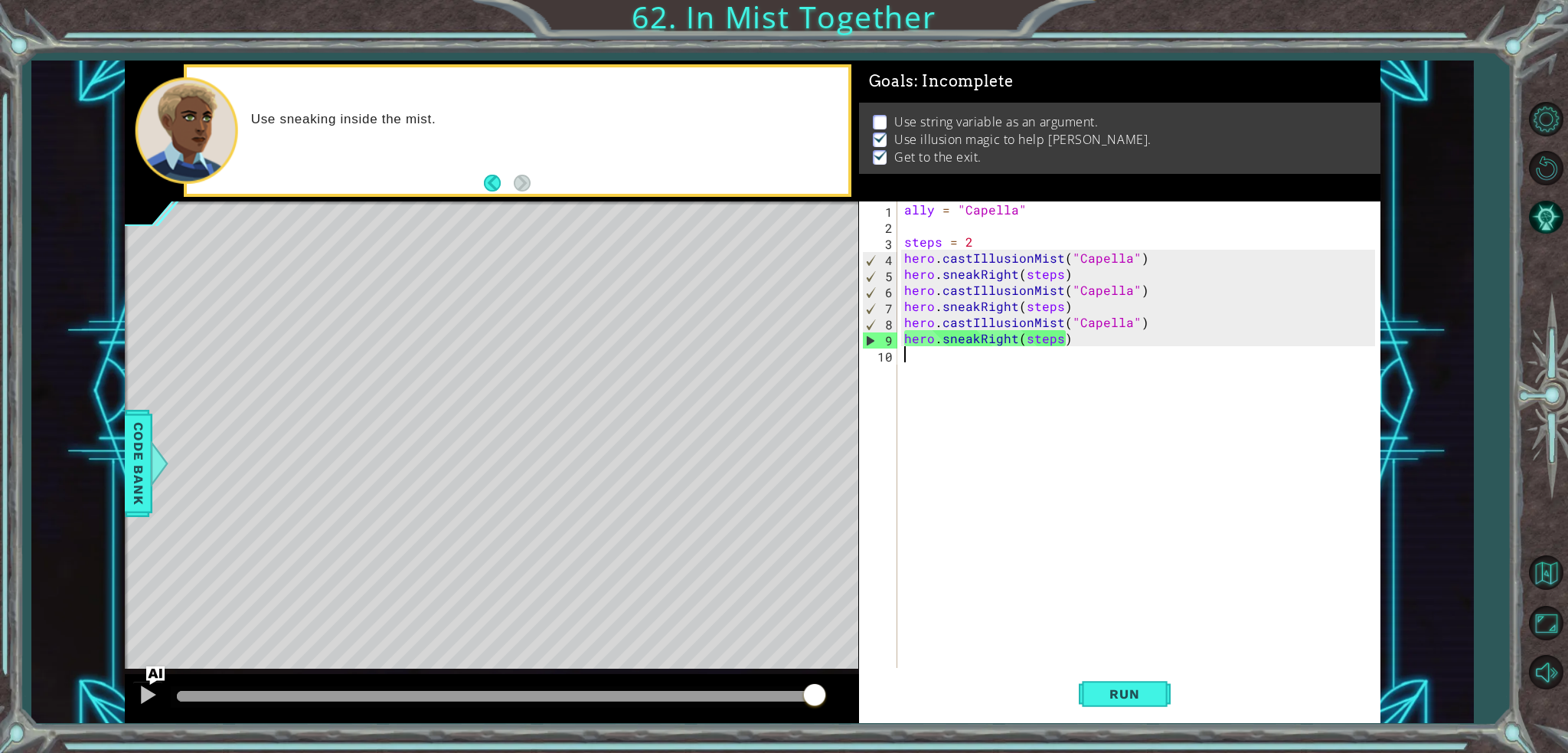
drag, startPoint x: 811, startPoint y: 696, endPoint x: 1567, endPoint y: 728, distance: 756.7
click at [1556, 748] on div "1 ההההההההההההההההההההההההההההההההההההההההההההההההההההההההההההההההההההההההההההה…" at bounding box center [784, 376] width 1568 height 753
click at [1011, 207] on div "ally = "Capella" steps = 2 hero . castIllusionMist ( "Capella" ) hero . sneakRi…" at bounding box center [1142, 451] width 482 height 498
click at [1040, 212] on div "ally = "Capella" steps = 2 hero . castIllusionMist ( "Capella" ) hero . sneakRi…" at bounding box center [1142, 451] width 482 height 498
click at [492, 176] on button "Back" at bounding box center [498, 182] width 30 height 17
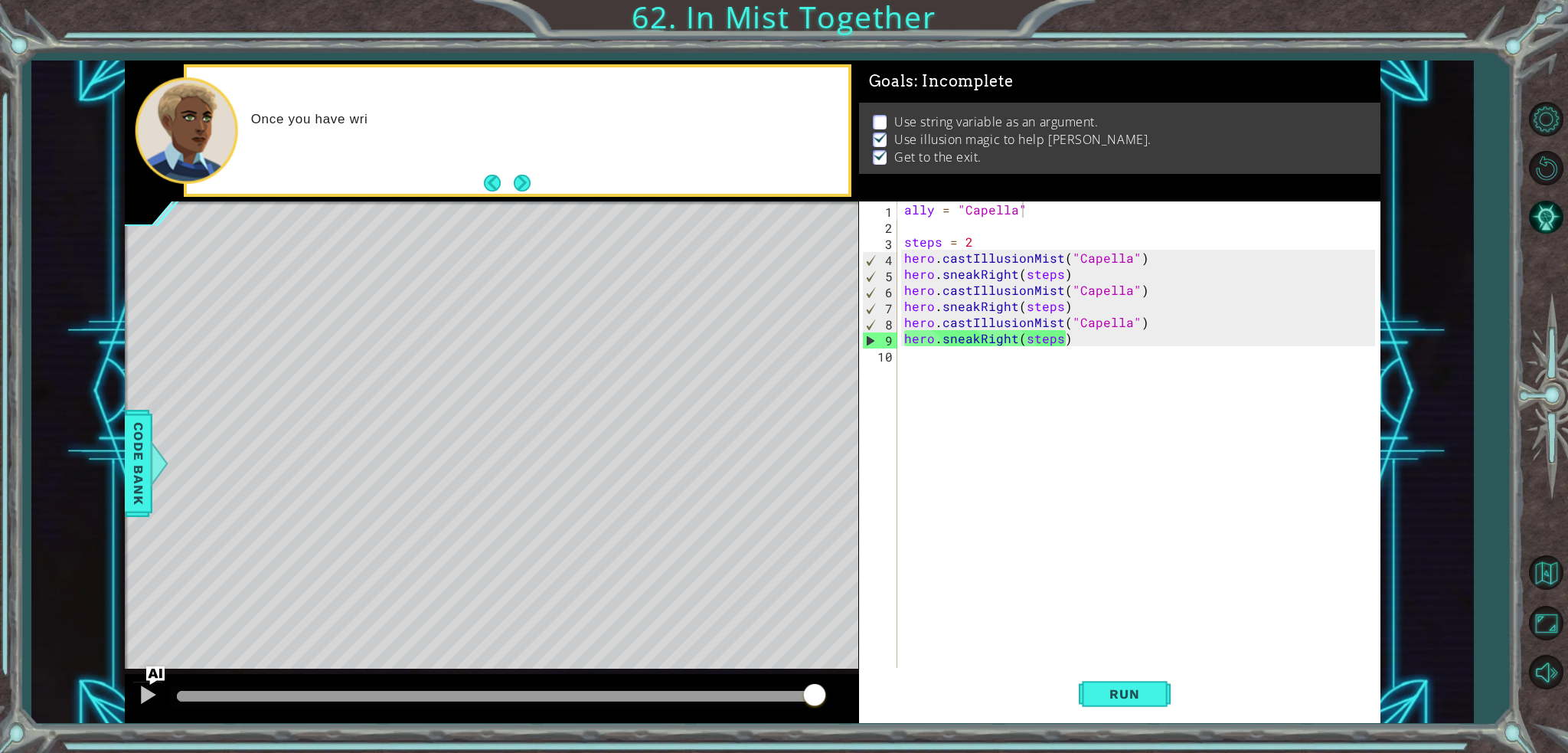
click at [492, 176] on button "Back" at bounding box center [498, 182] width 30 height 17
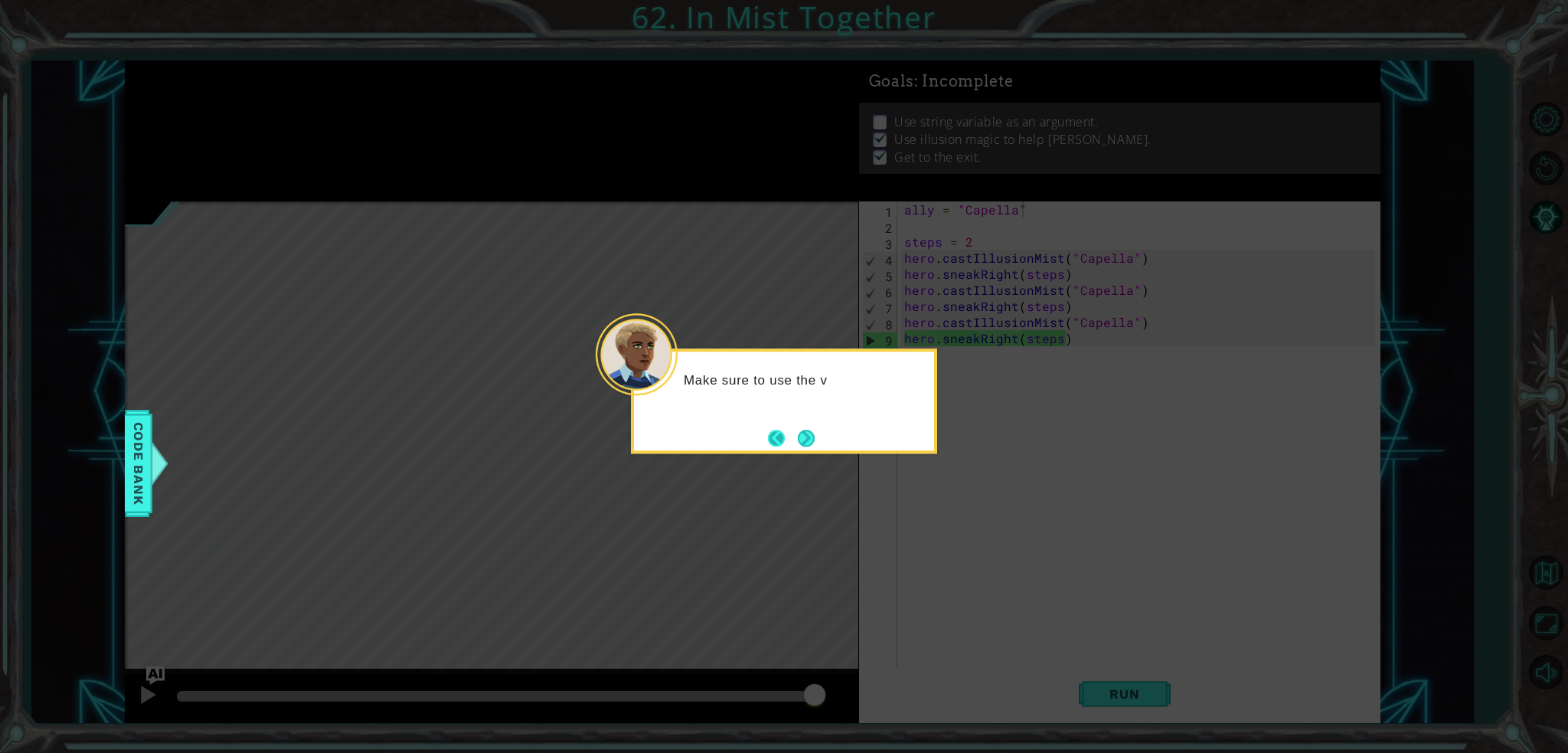
click at [782, 442] on button "Back" at bounding box center [782, 438] width 30 height 17
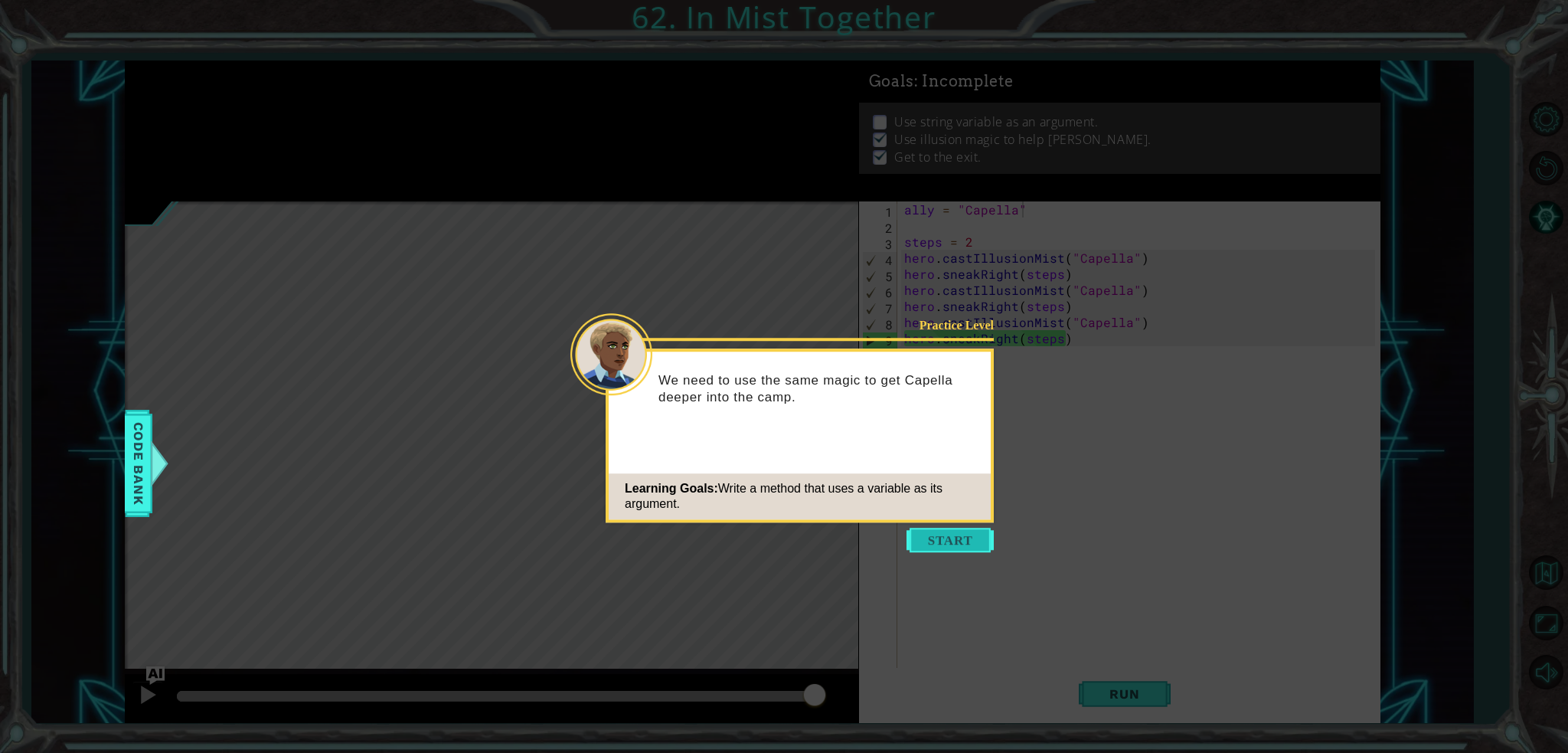
click at [965, 542] on button "Start" at bounding box center [949, 540] width 88 height 24
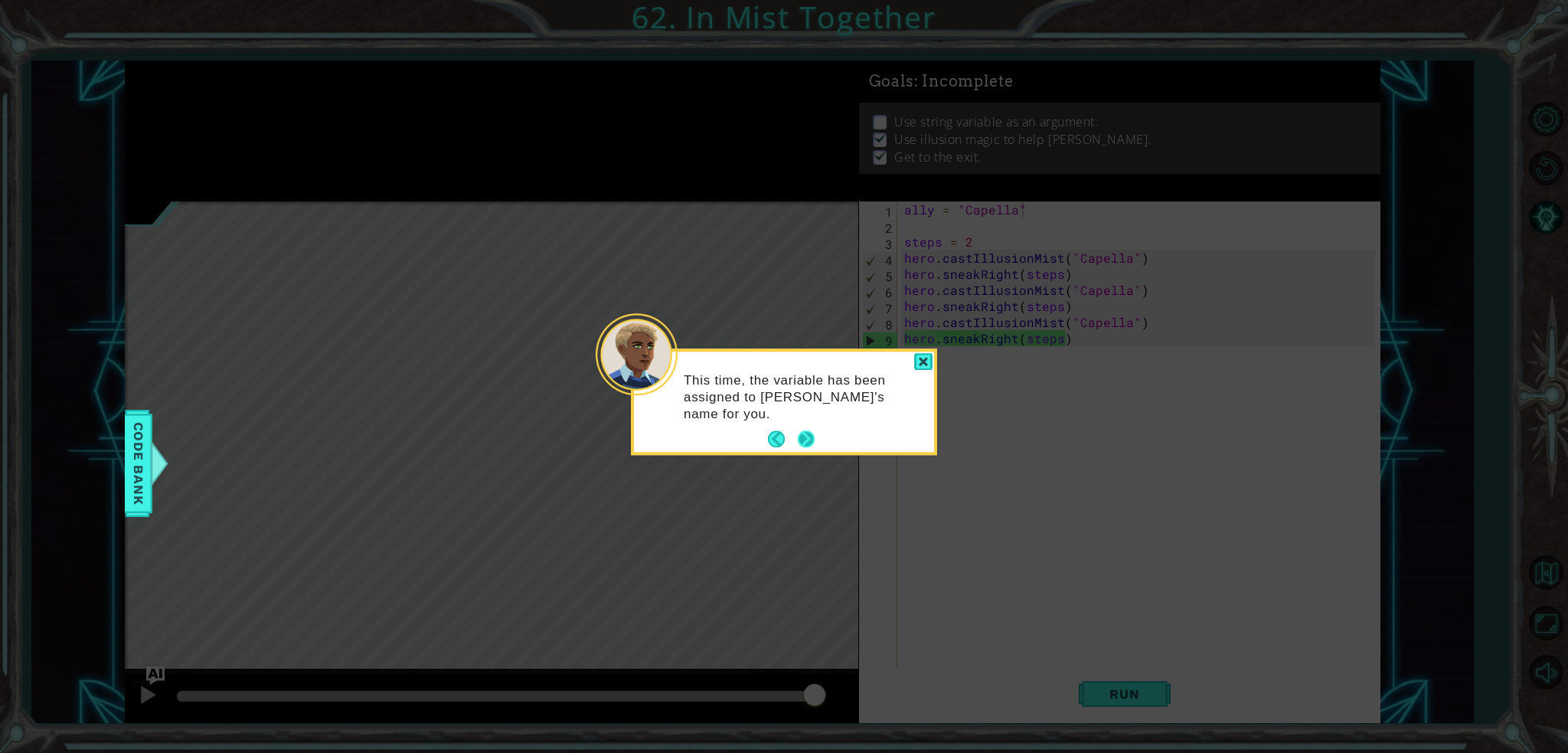
click at [812, 433] on button "Next" at bounding box center [806, 440] width 17 height 17
click at [798, 440] on button "Next" at bounding box center [806, 440] width 17 height 17
click at [802, 444] on button "Next" at bounding box center [806, 438] width 17 height 17
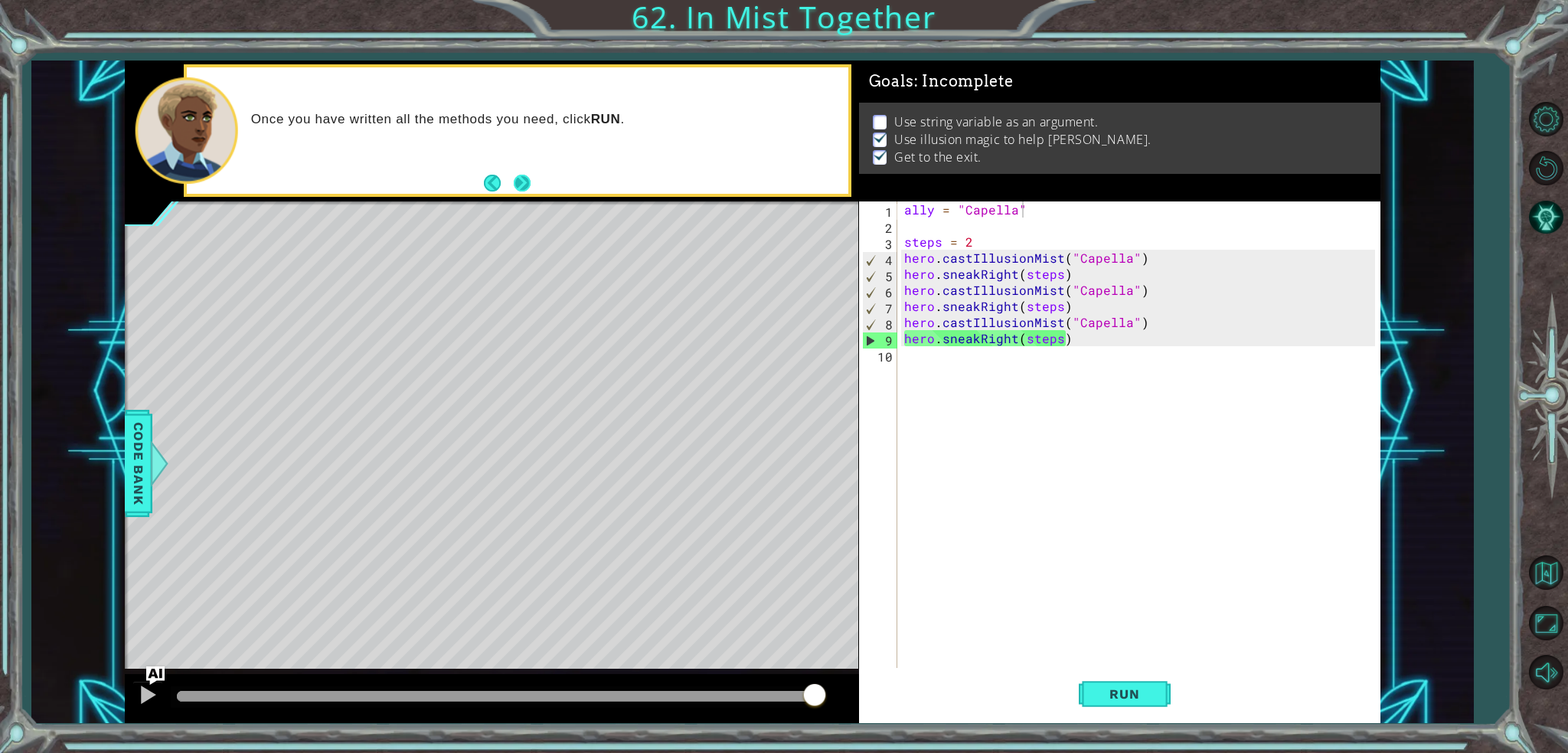
click at [519, 176] on button "Next" at bounding box center [521, 182] width 17 height 17
drag, startPoint x: 1076, startPoint y: 321, endPoint x: 1121, endPoint y: 321, distance: 45.0
click at [1121, 321] on div "ally = "Capella" steps = 2 hero . castIllusionMist ( "Capella" ) hero . sneakRi…" at bounding box center [1142, 451] width 482 height 498
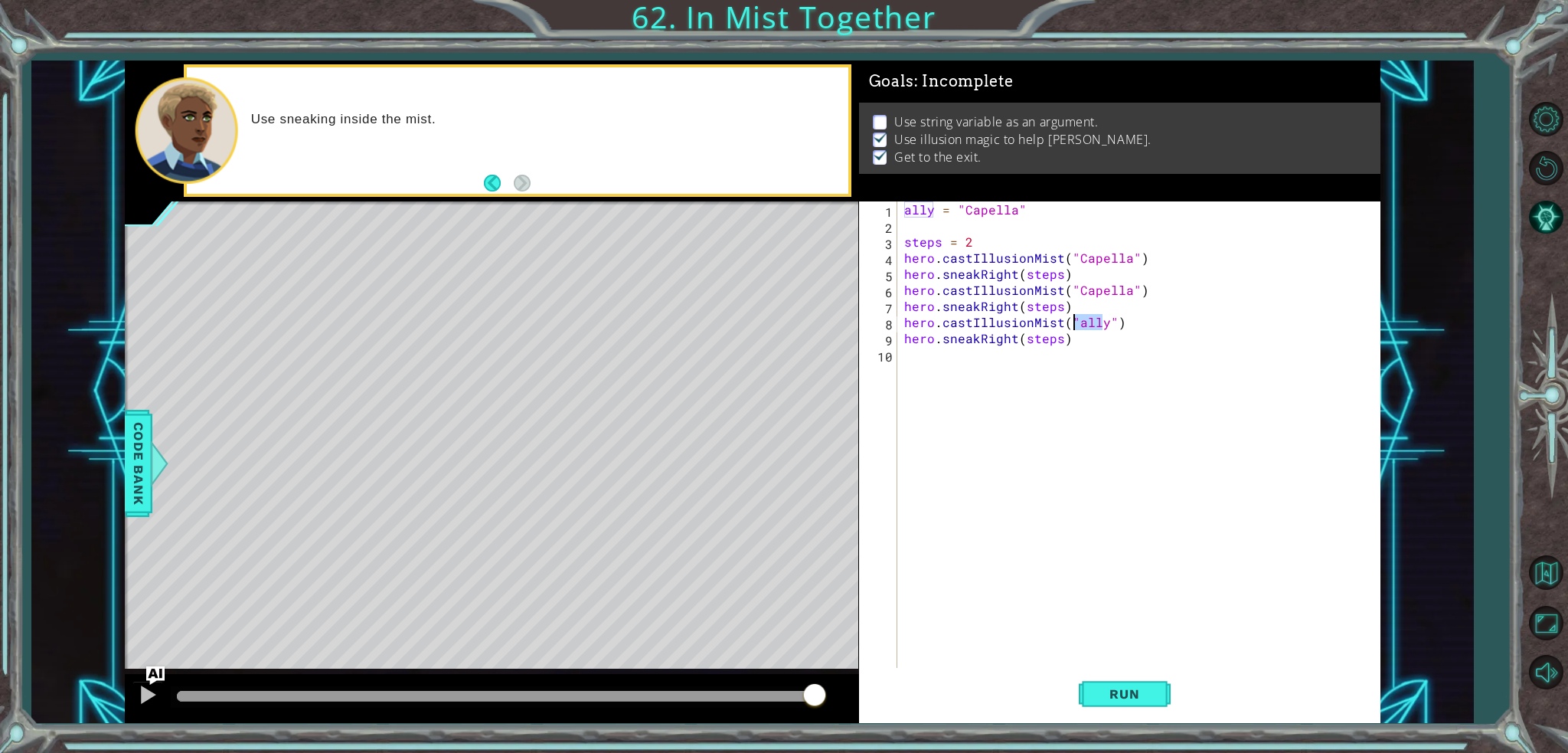
scroll to position [0, 9]
paste textarea "ally"
type textarea "hero.castIllusionMist("ally")"
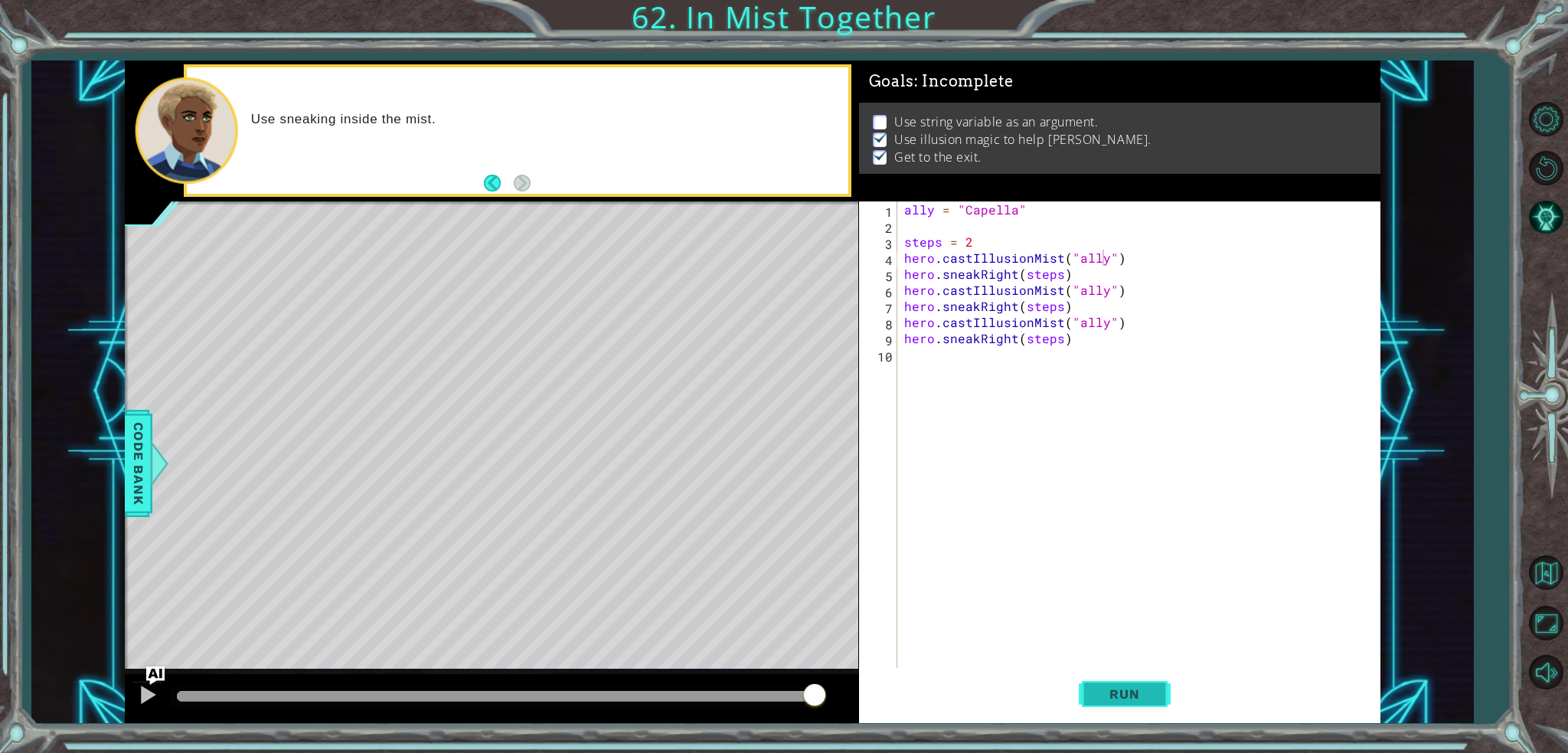
click at [1143, 695] on span "Run" at bounding box center [1124, 694] width 60 height 15
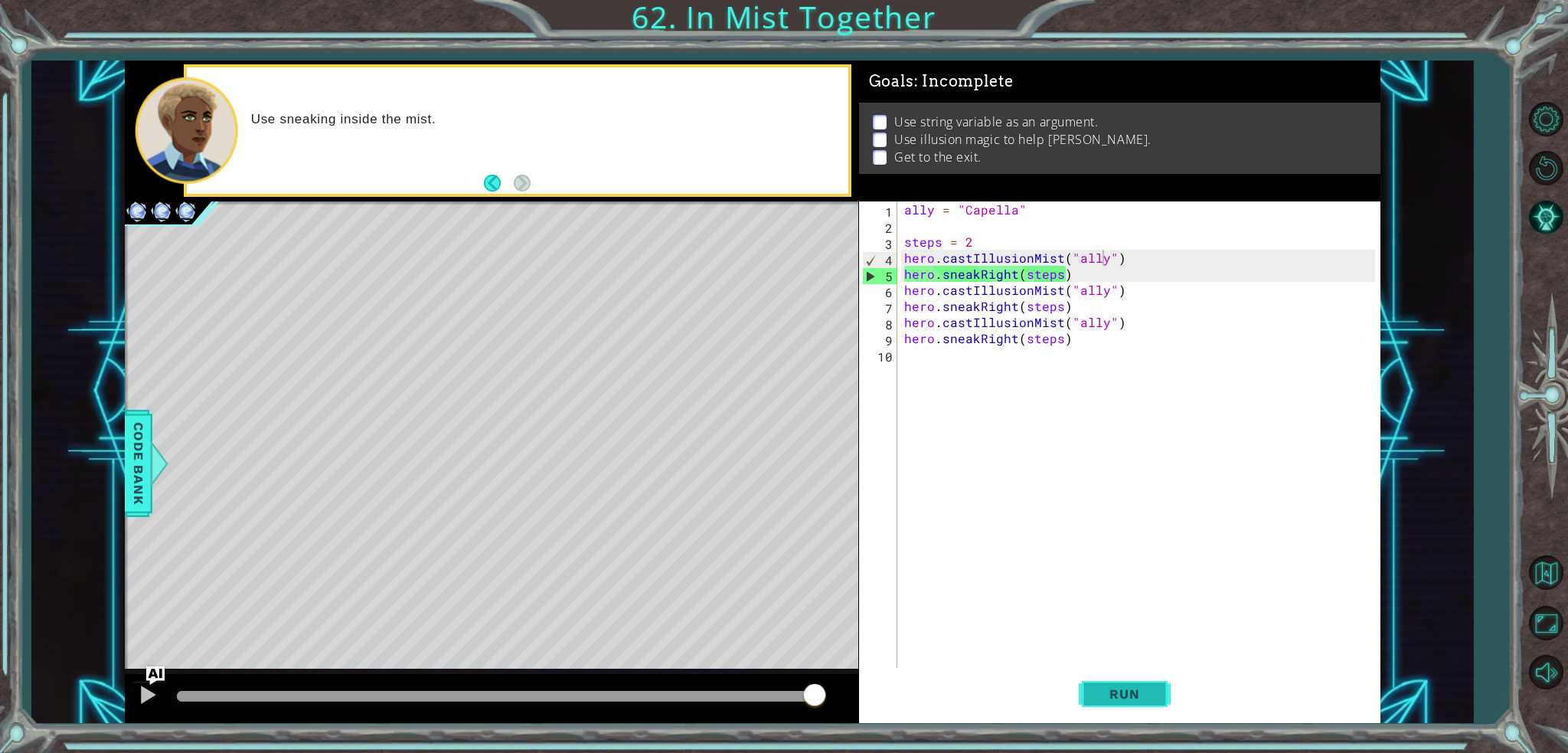
click at [1137, 690] on span "Run" at bounding box center [1124, 694] width 60 height 15
click at [1003, 226] on div "ally = "Capella" steps = 2 hero . castIllusionMist ( "ally" ) hero . sneakRight…" at bounding box center [1142, 451] width 482 height 498
click at [1100, 697] on span "Run" at bounding box center [1124, 694] width 60 height 15
click at [544, 183] on div "Use sneaking inside the mist." at bounding box center [517, 130] width 661 height 126
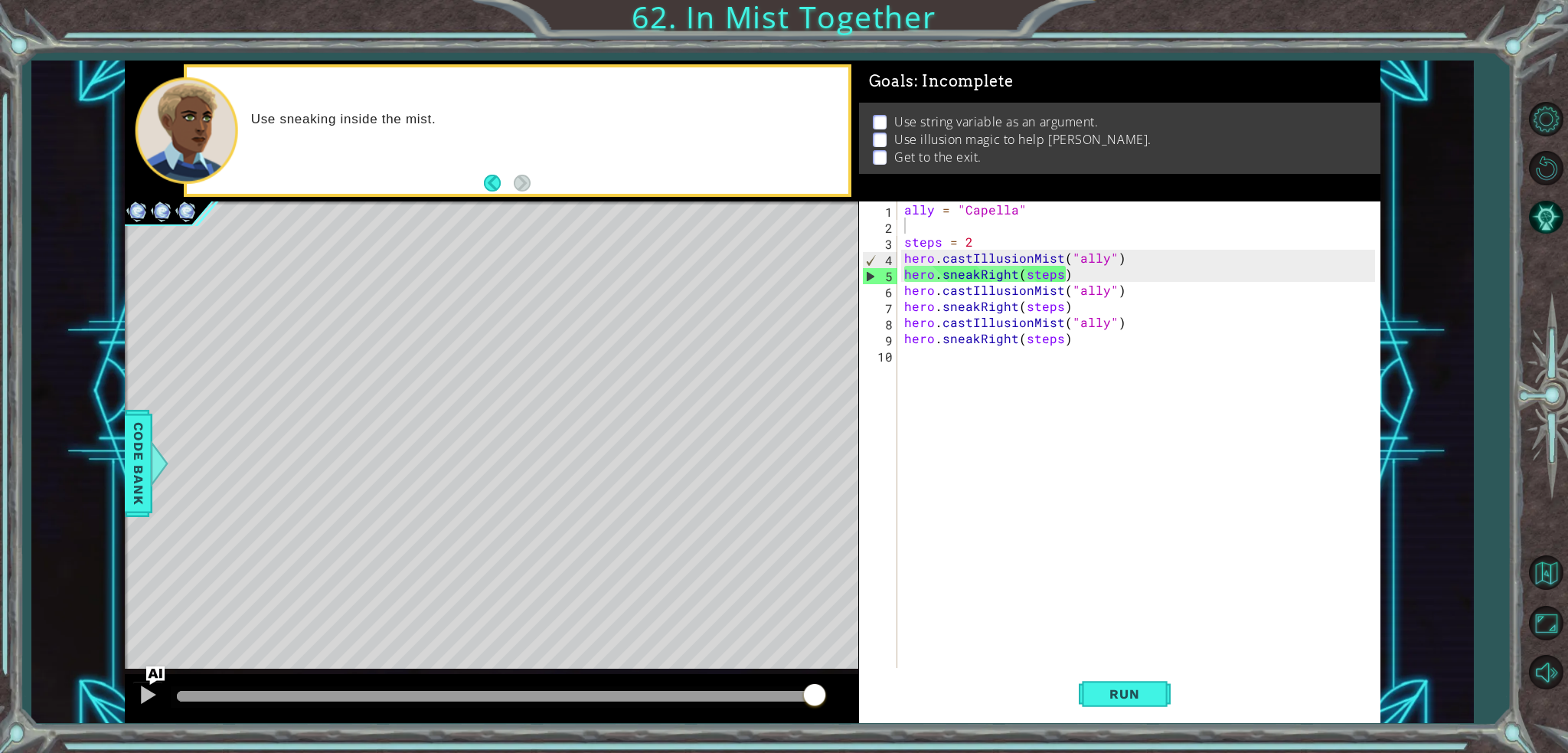
click at [1070, 252] on div "ally = "Capella" steps = 2 hero . castIllusionMist ( "ally" ) hero . sneakRight…" at bounding box center [1142, 451] width 482 height 498
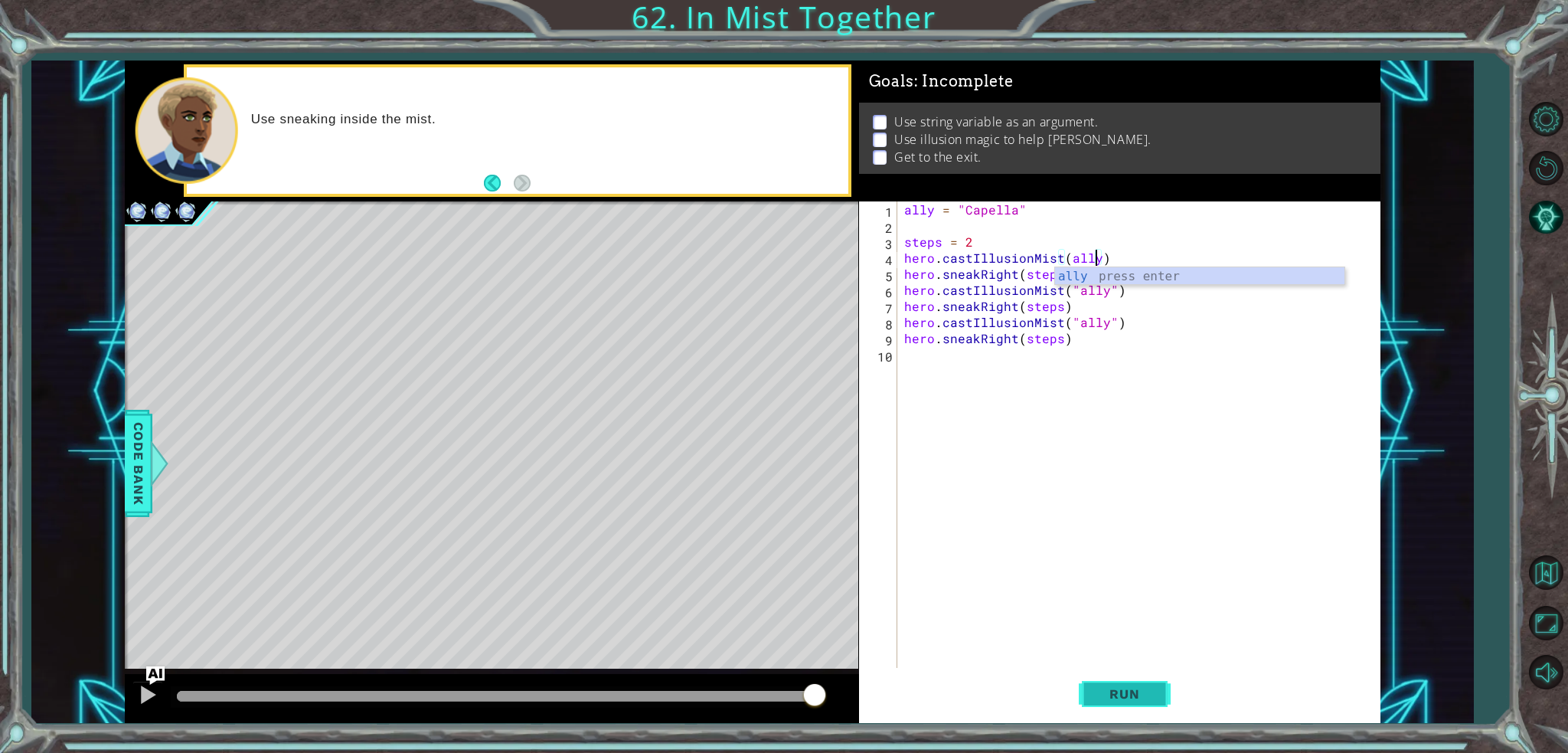
click at [1115, 693] on span "Run" at bounding box center [1124, 694] width 60 height 15
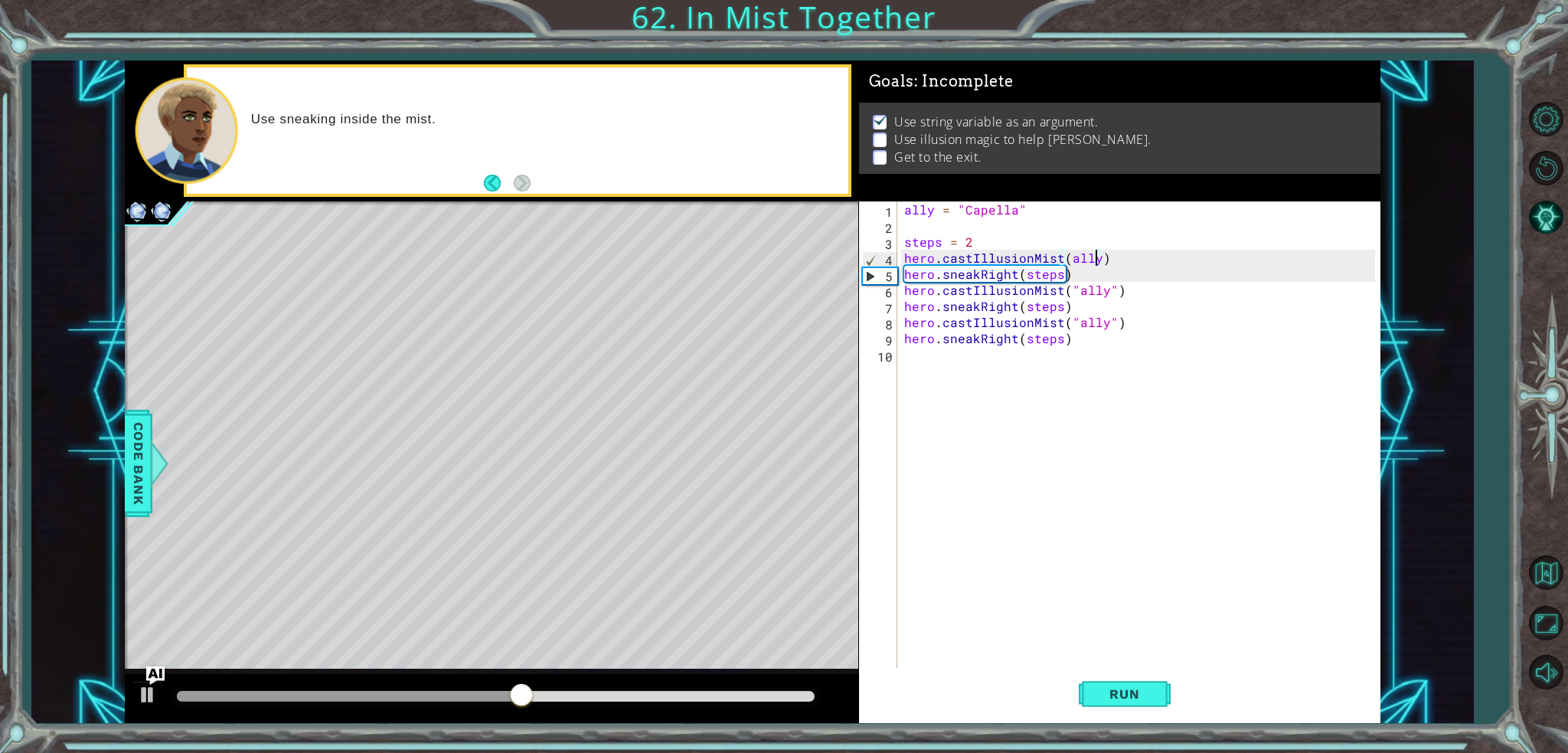
drag, startPoint x: 1104, startPoint y: 302, endPoint x: 1100, endPoint y: 264, distance: 38.2
click at [1100, 264] on div "ally = "Capella" steps = 2 hero . castIllusionMist ( ally ) hero . sneakRight (…" at bounding box center [1142, 451] width 482 height 498
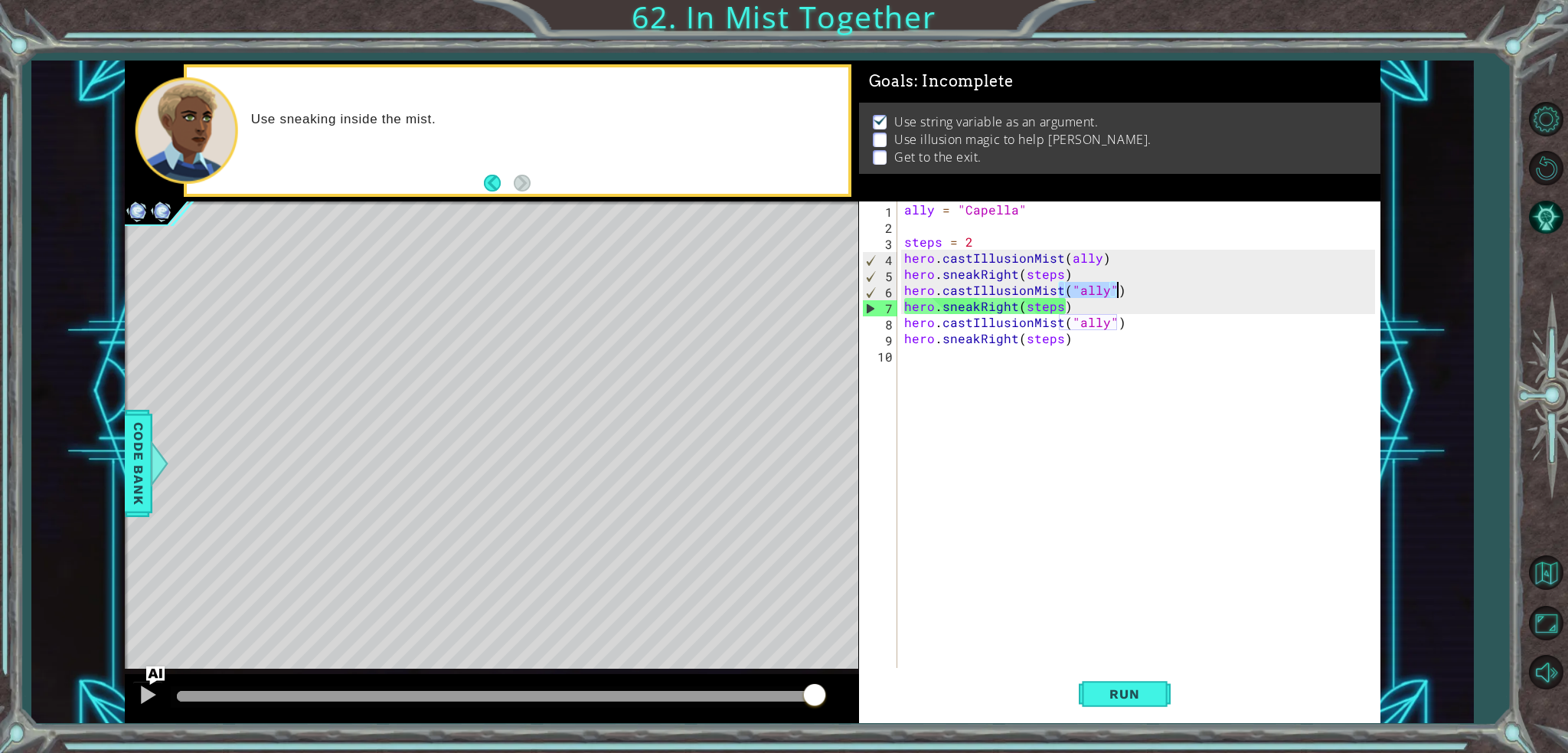
paste textarea "ally"
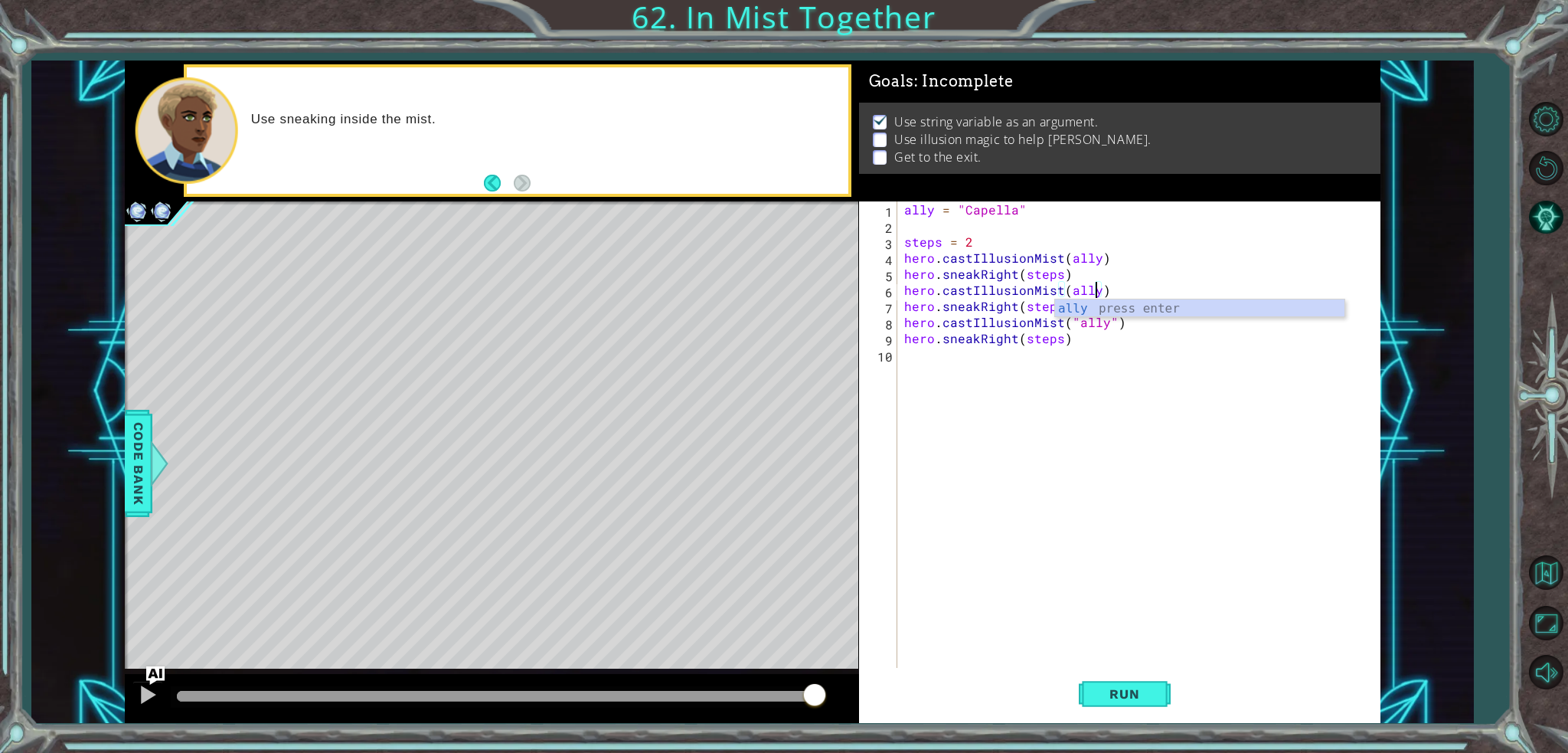
click at [1106, 325] on div "ally = "Capella" steps = 2 hero . castIllusionMist ( ally ) hero . sneakRight (…" at bounding box center [1142, 451] width 482 height 498
type textarea "hero.sneakRight(steps)"
type textarea "hero.castIllusionMist(ally)"
click at [1109, 683] on button "Run" at bounding box center [1125, 694] width 92 height 52
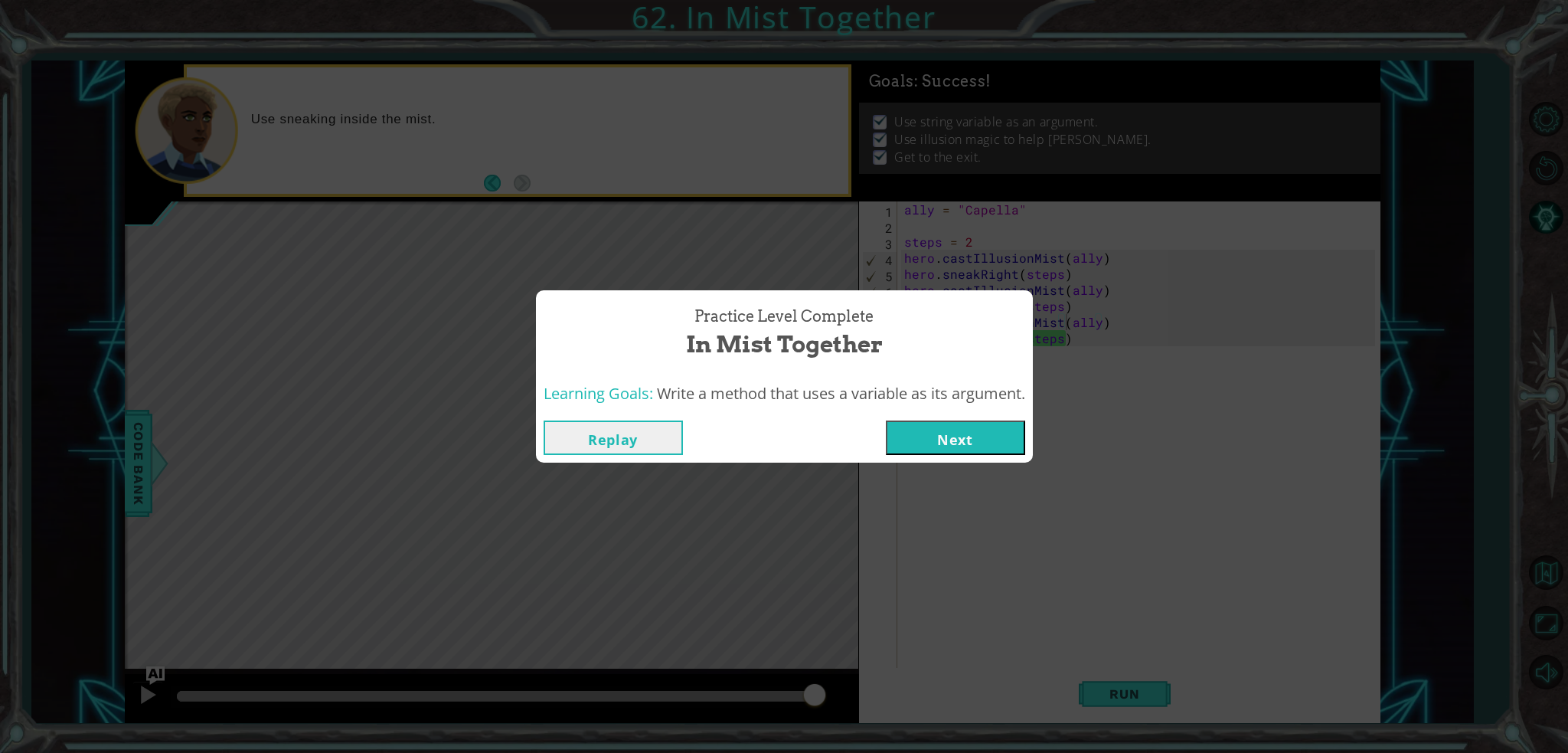
click at [917, 444] on button "Next" at bounding box center [955, 437] width 139 height 35
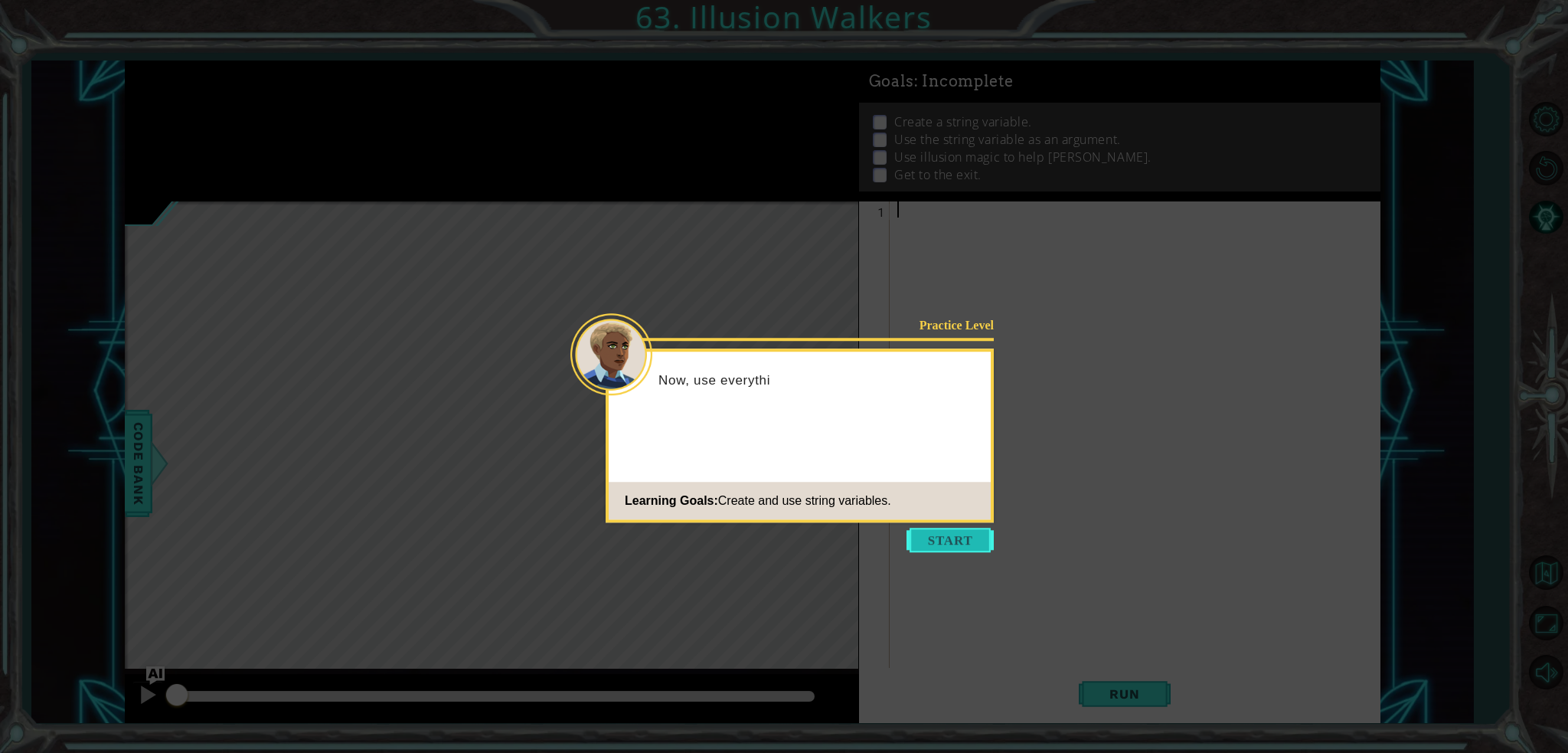
click at [951, 537] on button "Start" at bounding box center [949, 540] width 88 height 24
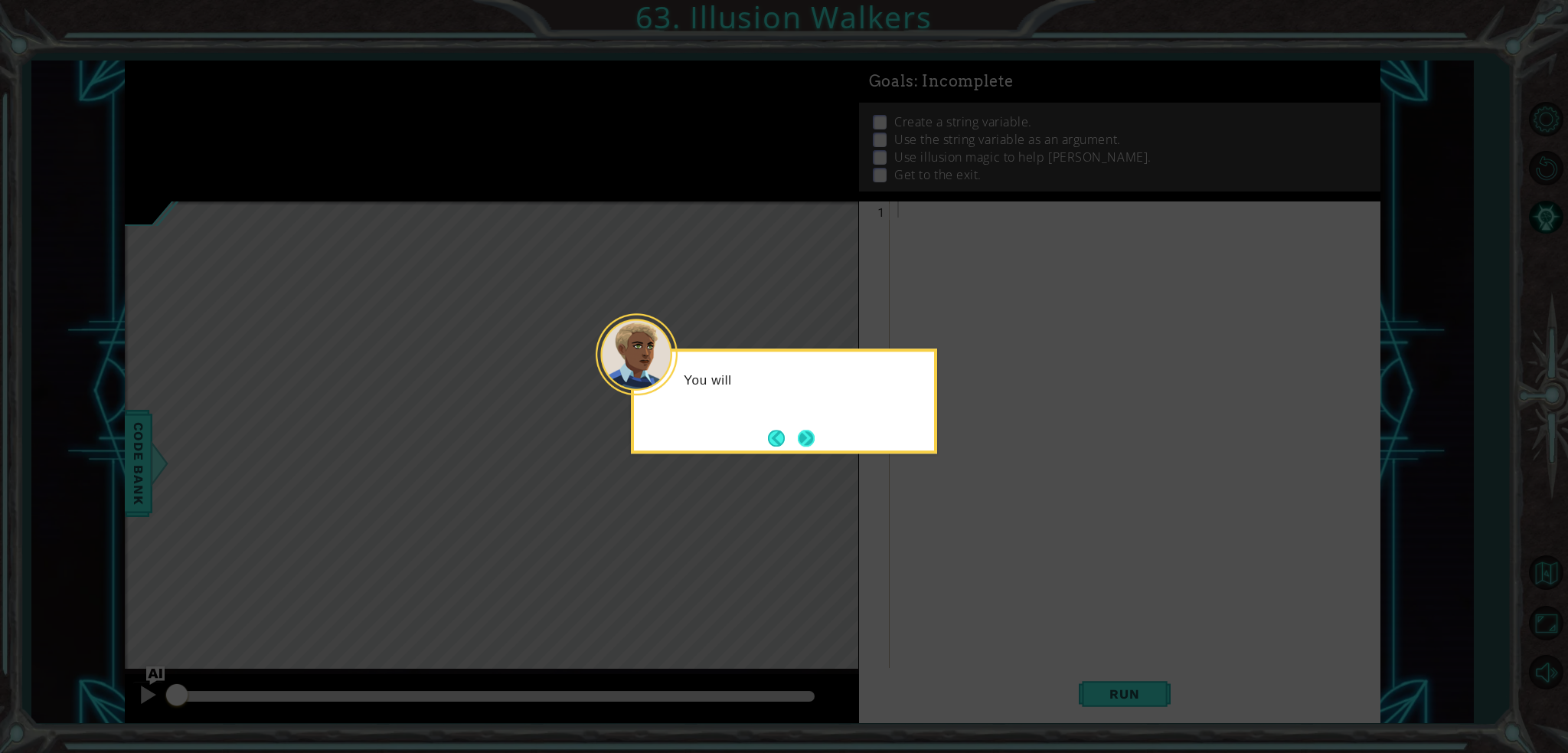
click at [815, 434] on button "Next" at bounding box center [806, 438] width 17 height 17
click at [818, 434] on div at bounding box center [783, 401] width 306 height 105
click at [811, 433] on button "Next" at bounding box center [806, 438] width 17 height 17
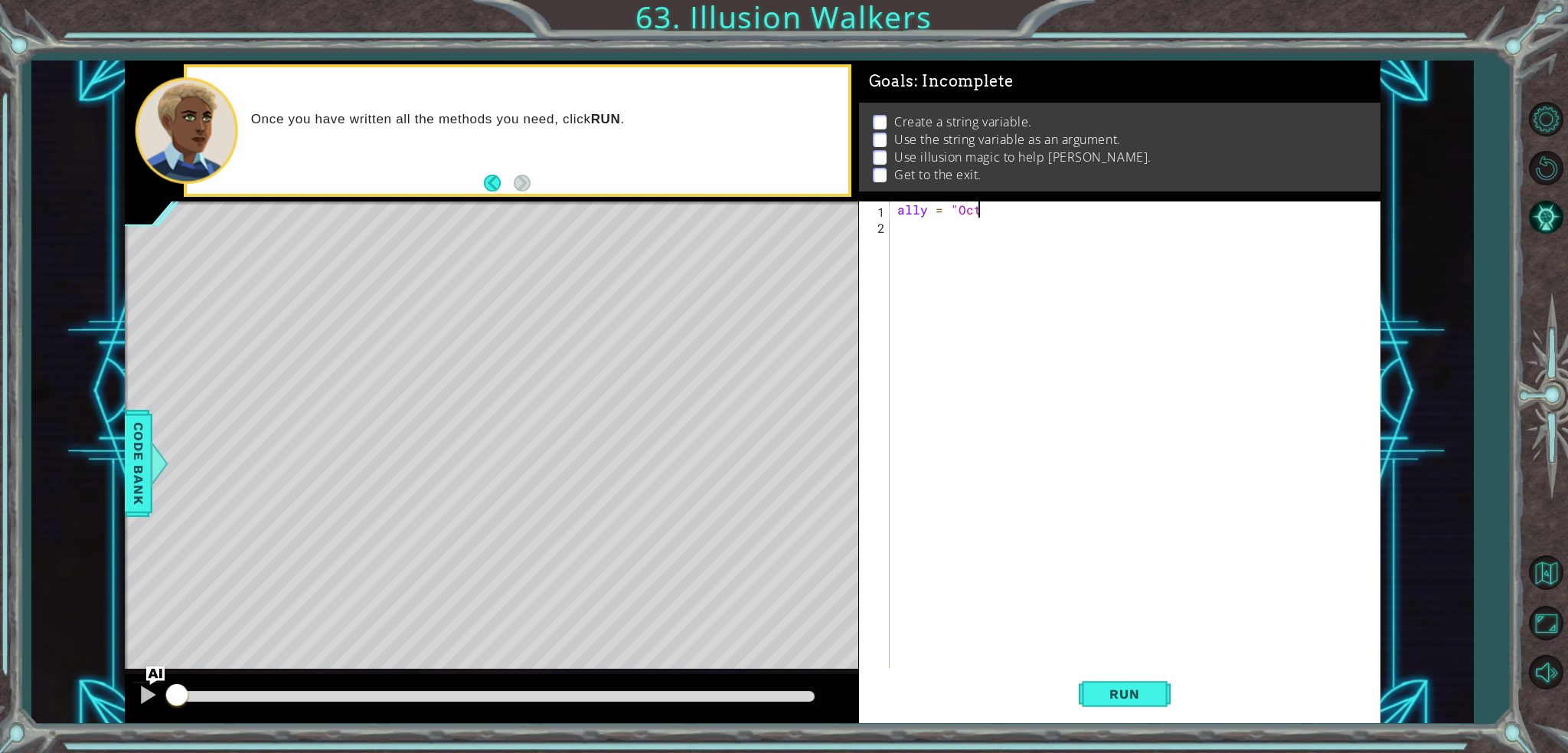
scroll to position [0, 4]
type textarea "ally = "Octures"
type textarea "ally = "Octans""
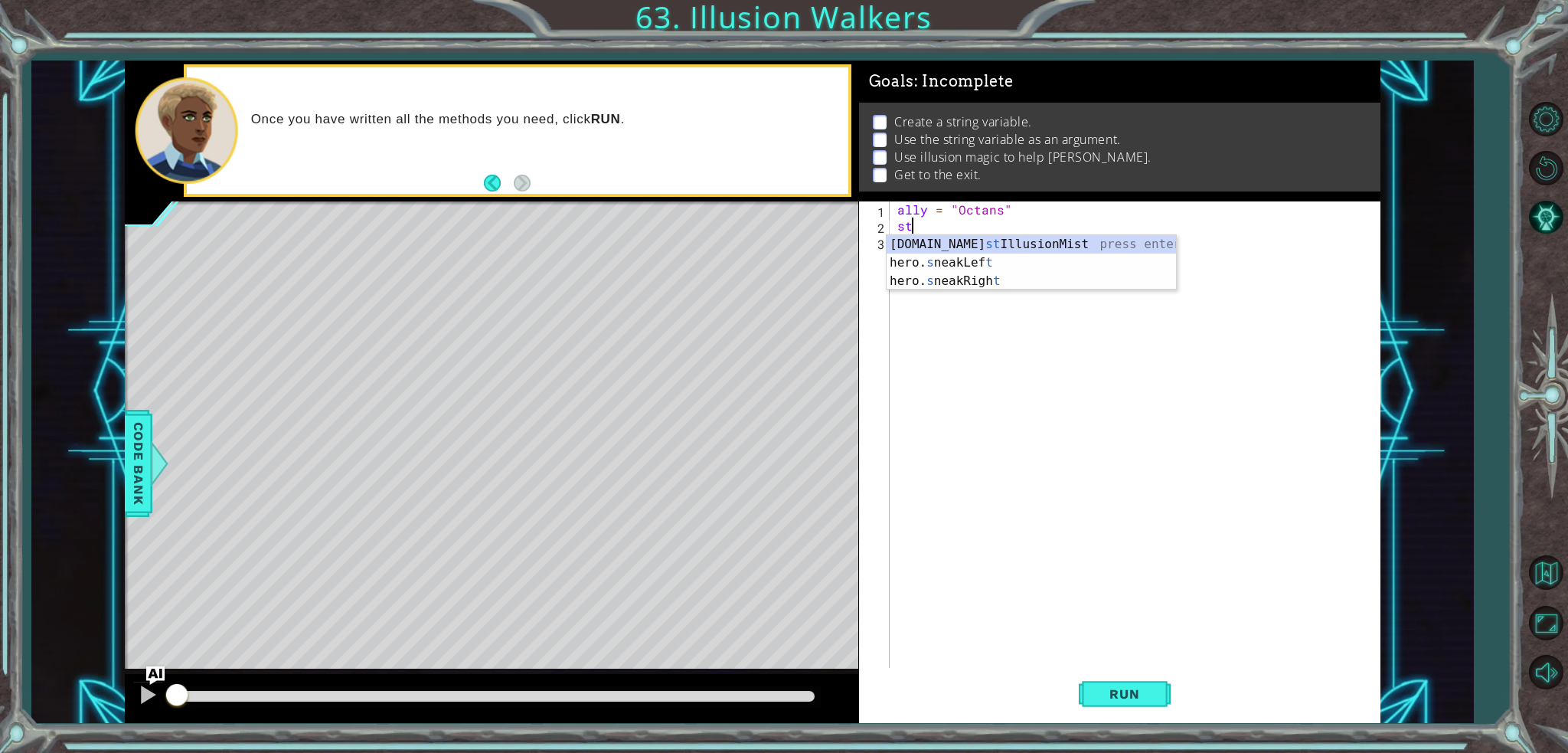
type textarea "s"
type textarea "steps = 2"
click at [915, 248] on div "ally = "Octans" steps = 2" at bounding box center [1138, 451] width 489 height 498
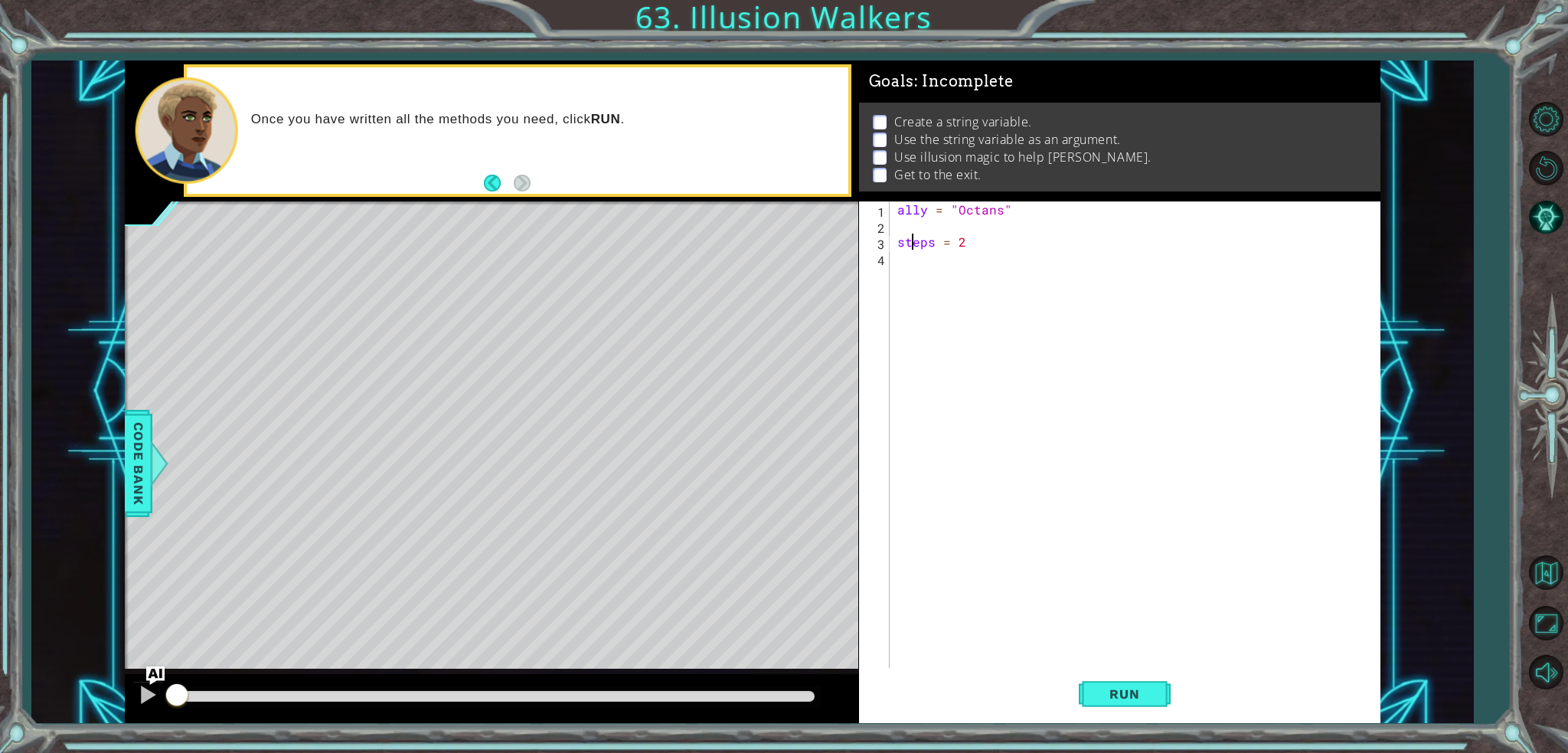
click at [907, 264] on div "ally = "Octans" steps = 2" at bounding box center [1138, 451] width 489 height 498
type textarea "b"
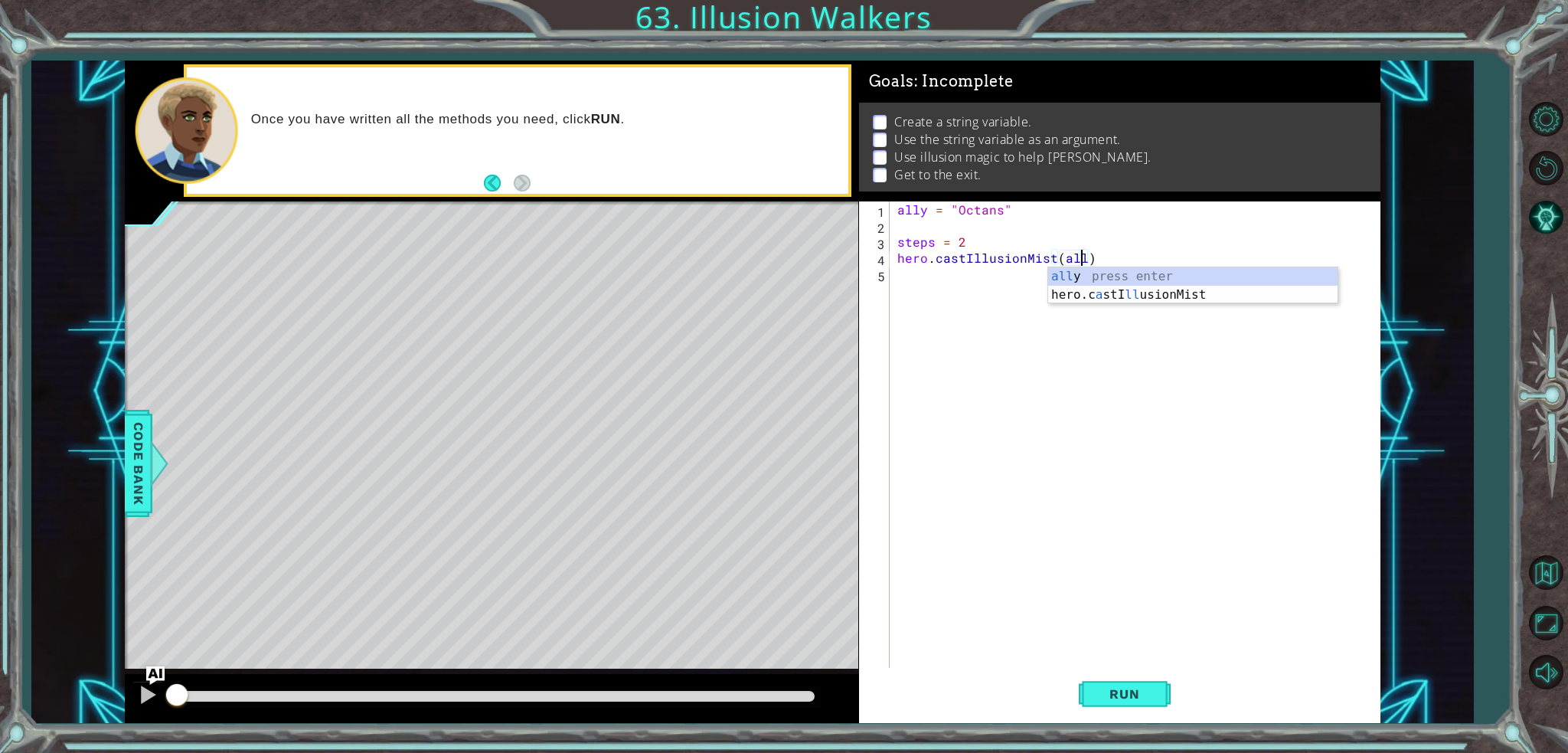
type textarea "hero.castIllusionMist(ally)"
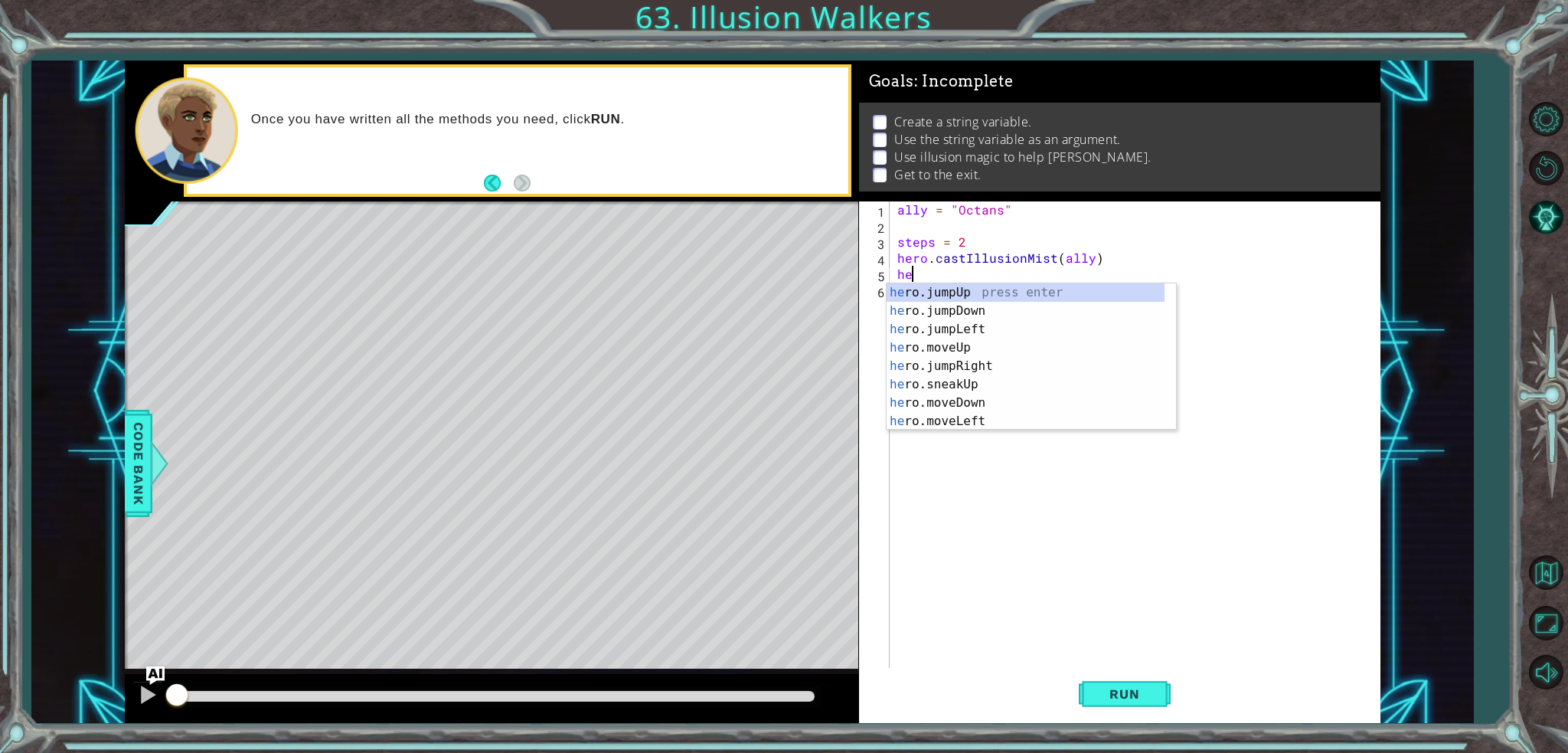
scroll to position [0, 0]
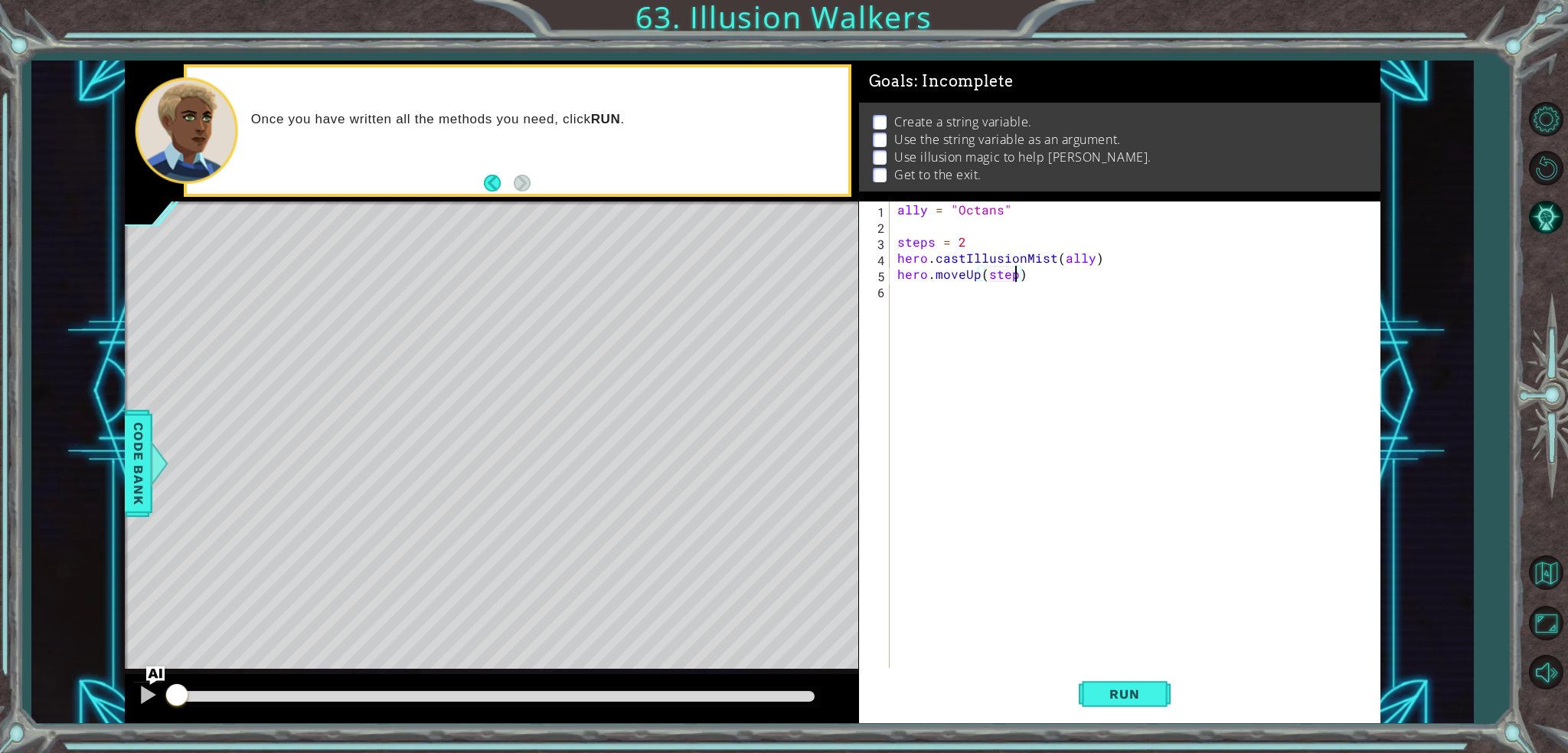
type textarea "hero.moveUp(steps)"
click at [1037, 276] on div "ally = "Octans" steps = 2 hero . castIllusionMist ( ally ) hero . moveUp ( step…" at bounding box center [1138, 451] width 489 height 498
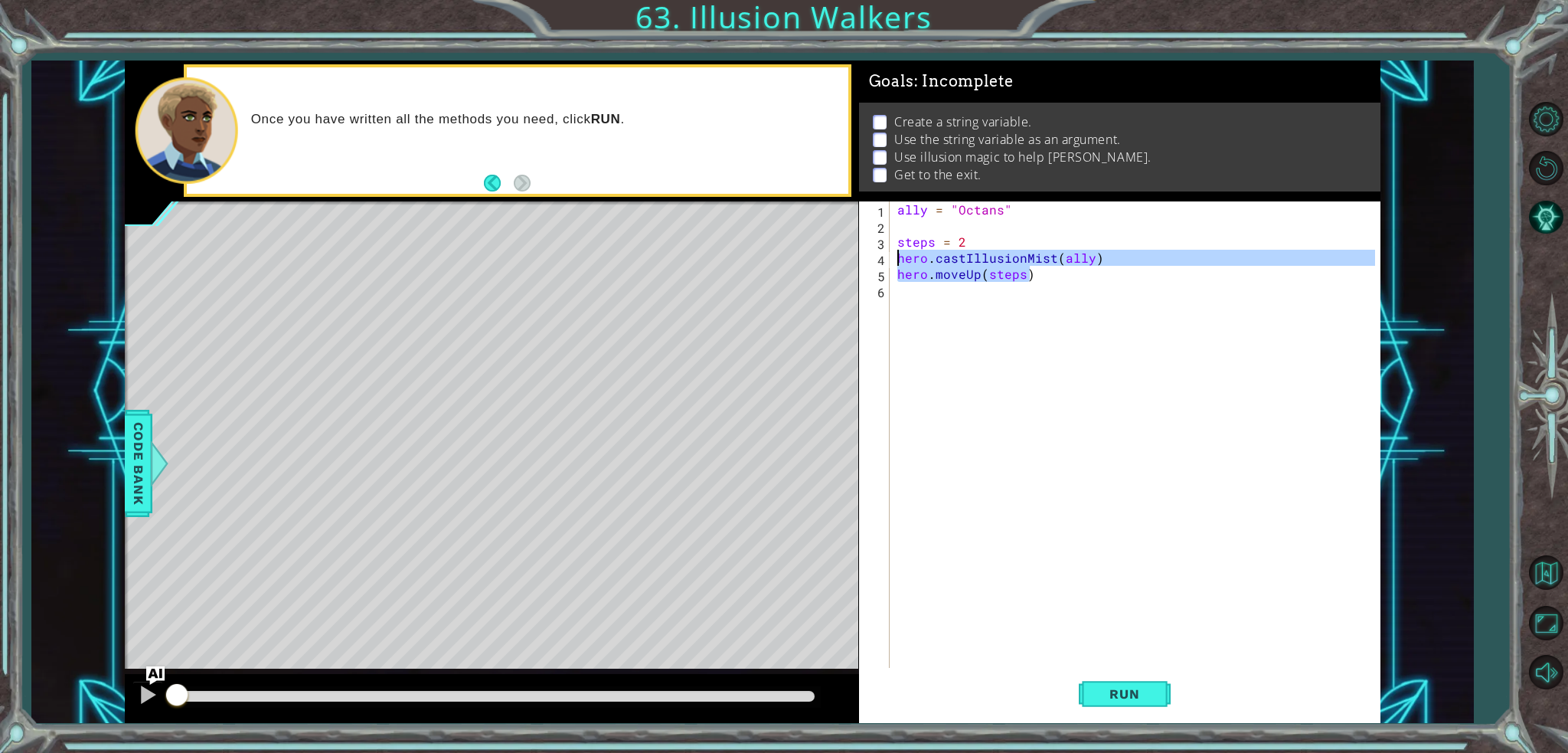
drag, startPoint x: 1037, startPoint y: 276, endPoint x: 896, endPoint y: 255, distance: 142.6
click at [896, 255] on div "ally = "Octans" steps = 2 hero . castIllusionMist ( ally ) hero . moveUp ( step…" at bounding box center [1138, 451] width 489 height 498
type textarea "hero.castIllusionMist(ally) hero.moveUp(steps)"
type textarea "hero.castIllusionMist(ally)"
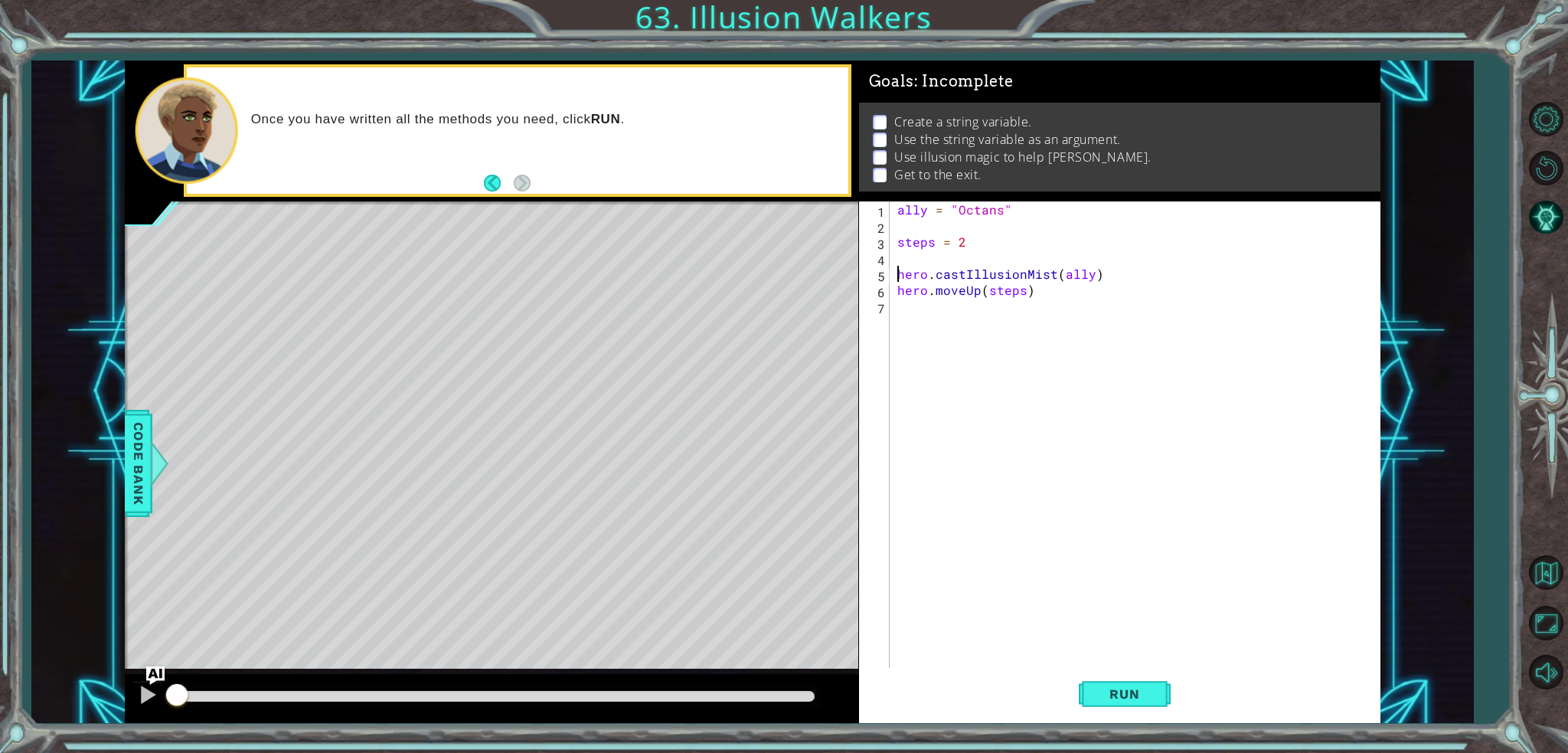
click at [921, 498] on div "ally = "Octans" steps = 2 hero . castIllusionMist ( ally ) hero . moveUp ( step…" at bounding box center [1138, 451] width 489 height 498
paste textarea "hero.moveUp(steps)"
click at [1032, 319] on div "ally = "Octans" steps = 2 hero . castIllusionMist ( ally ) hero . moveUp ( step…" at bounding box center [1142, 451] width 482 height 498
click at [1035, 321] on div "ally = "Octans" steps = 2 hero . castIllusionMist ( ally ) hero . moveUp ( step…" at bounding box center [1142, 451] width 482 height 498
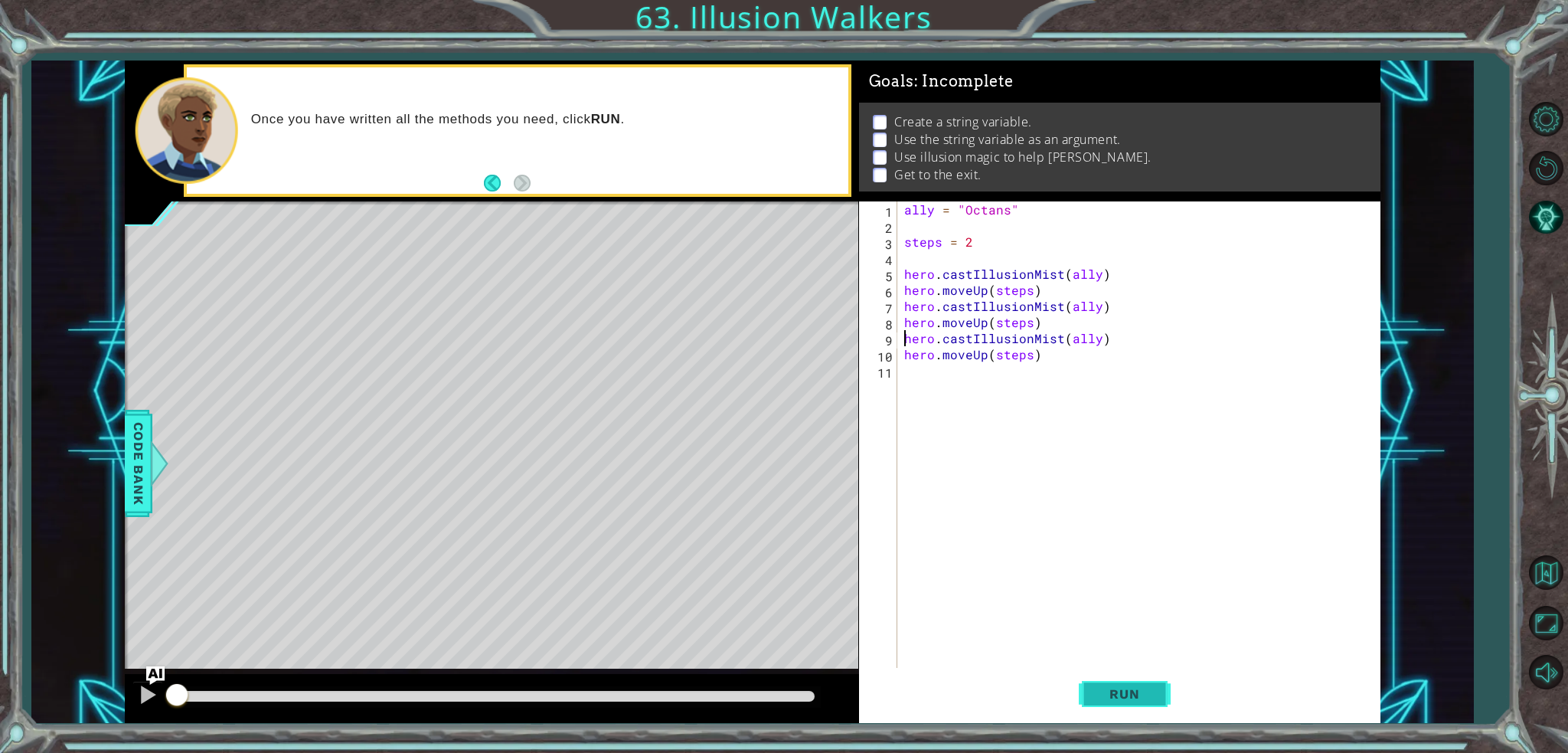
click at [1103, 677] on button "Run" at bounding box center [1125, 694] width 92 height 52
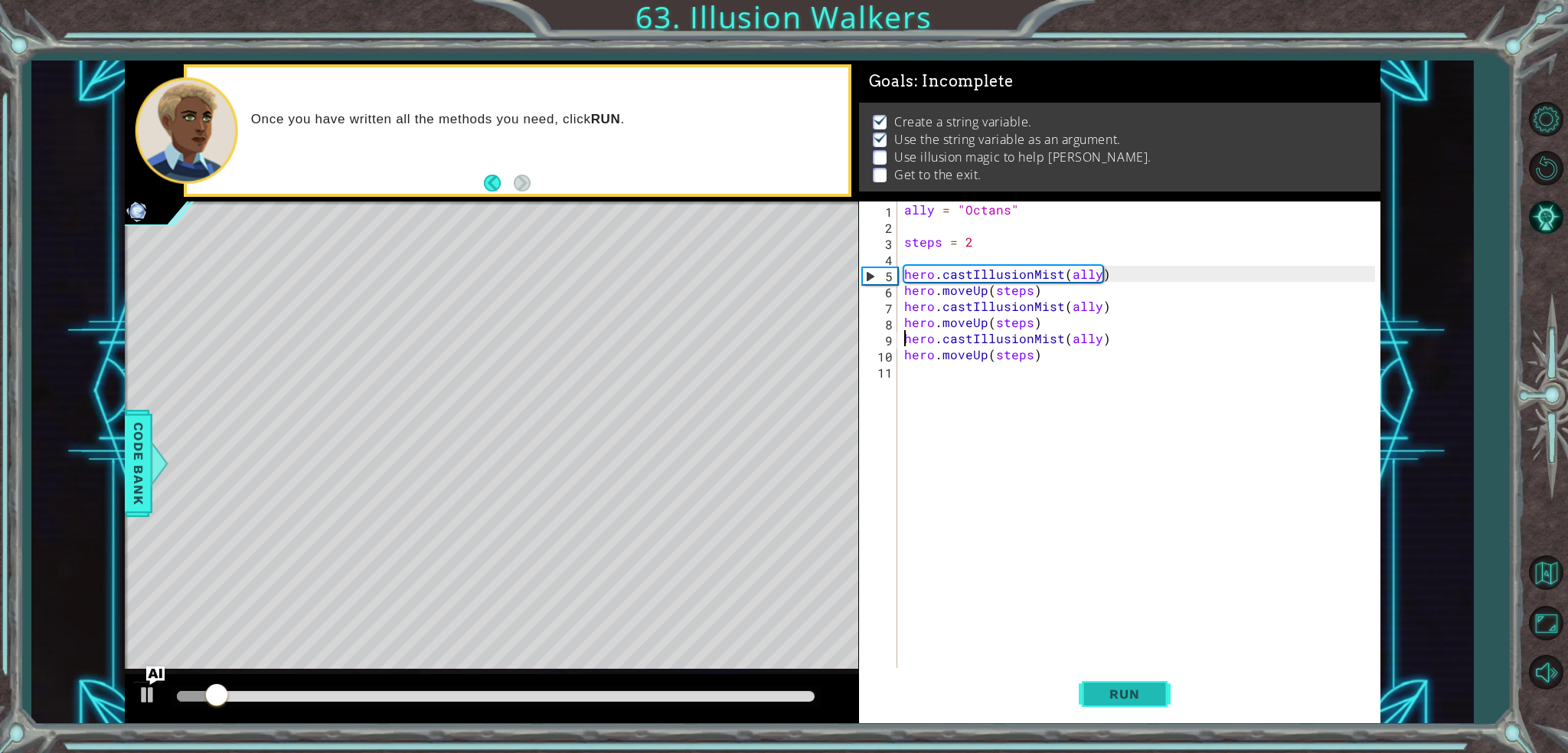
scroll to position [4, 0]
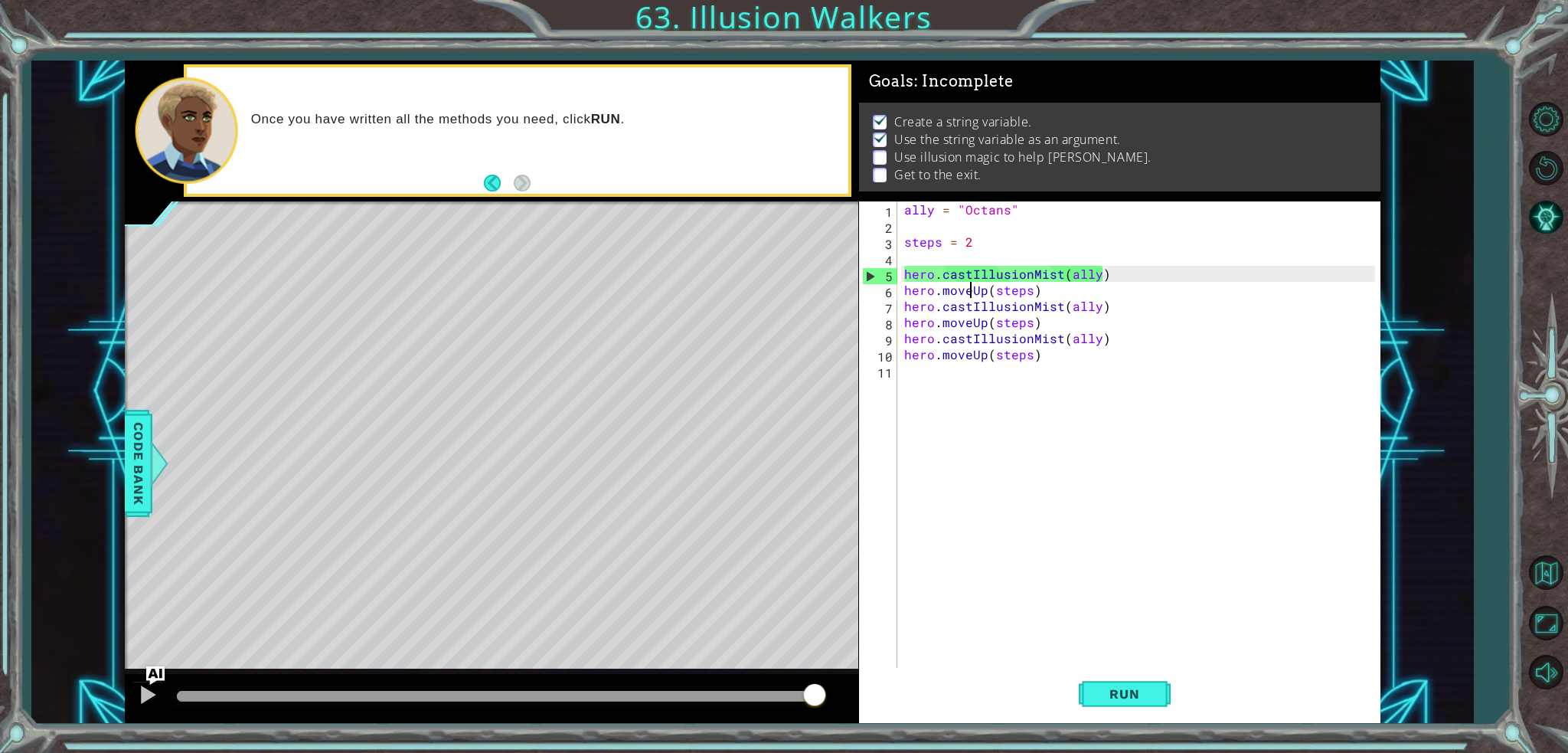
click at [968, 290] on div "ally = "Octans" steps = 2 hero . castIllusionMist ( ally ) hero . moveUp ( step…" at bounding box center [1142, 451] width 482 height 498
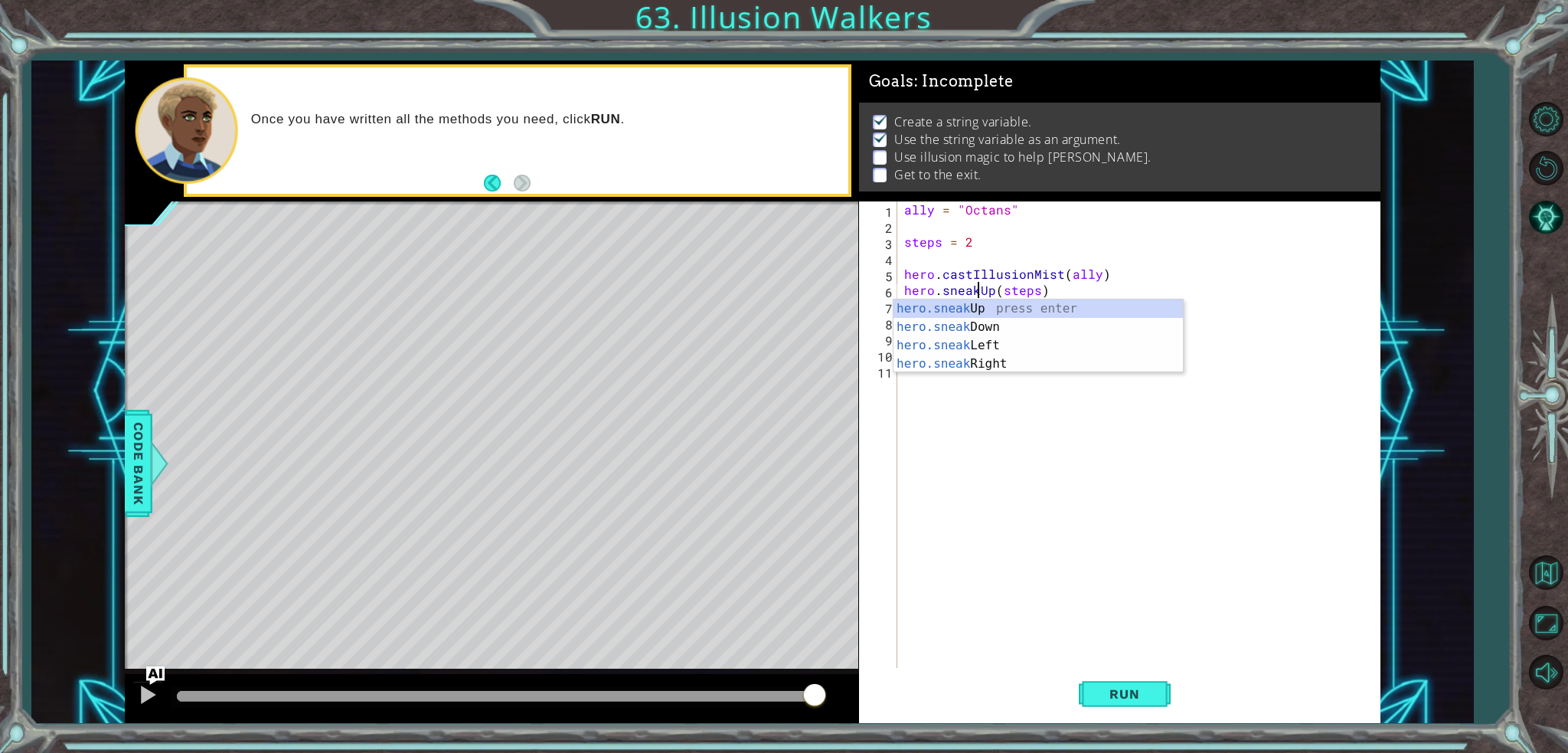
scroll to position [0, 5]
click at [1022, 311] on div "hero.sneakUp press enter" at bounding box center [1038, 327] width 289 height 55
type textarea "hero.sneakUp(steps)"
click at [1157, 394] on div "ally = "Octans" steps = 2 hero . castIllusionMist ( ally ) hero . sneakUp ( ste…" at bounding box center [1142, 451] width 482 height 498
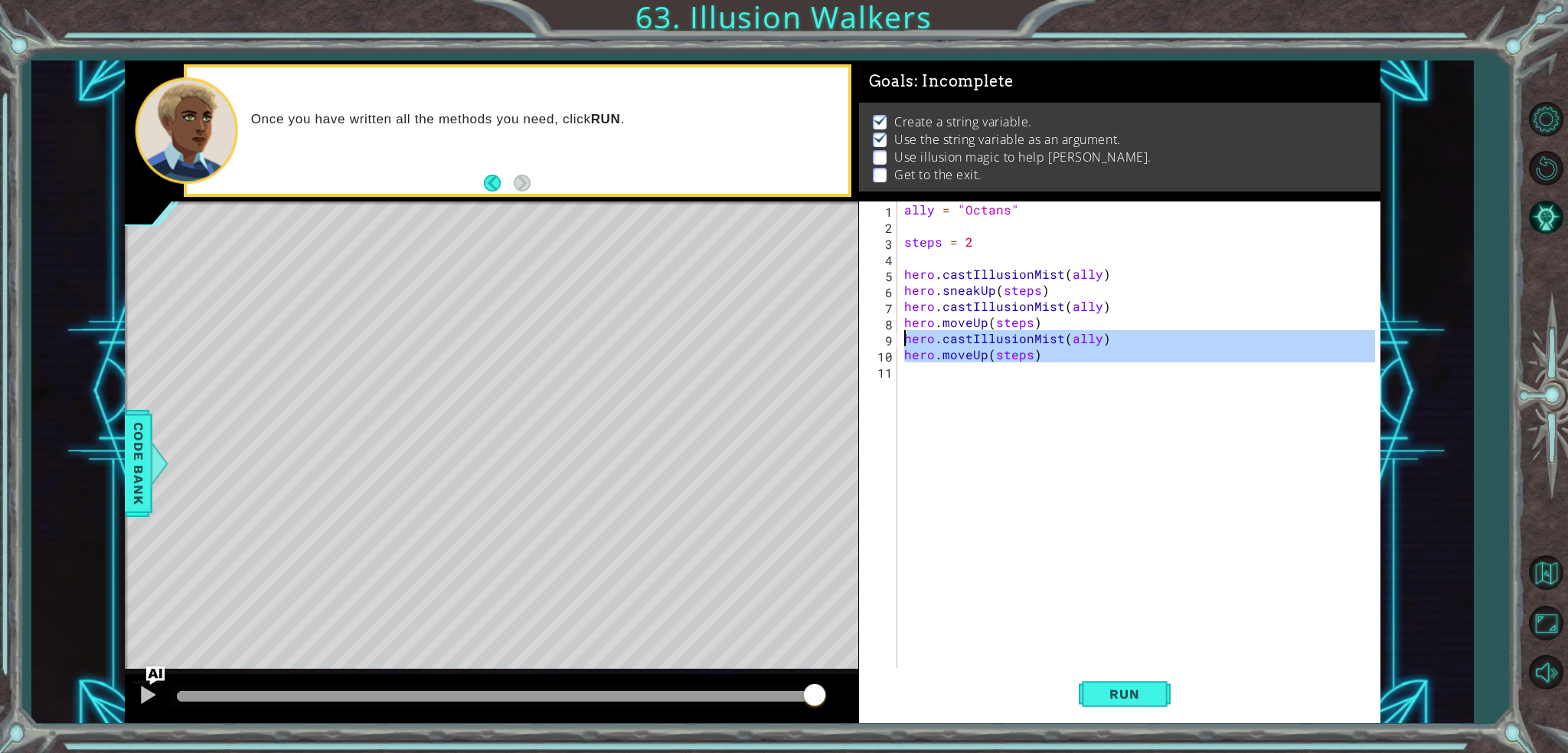
drag, startPoint x: 1114, startPoint y: 372, endPoint x: 903, endPoint y: 336, distance: 214.0
click at [903, 336] on div "ally = "Octans" steps = 2 hero . castIllusionMist ( ally ) hero . sneakUp ( ste…" at bounding box center [1142, 451] width 482 height 498
type textarea "hero.castIllusionMist(ally) hero.moveUp(steps)"
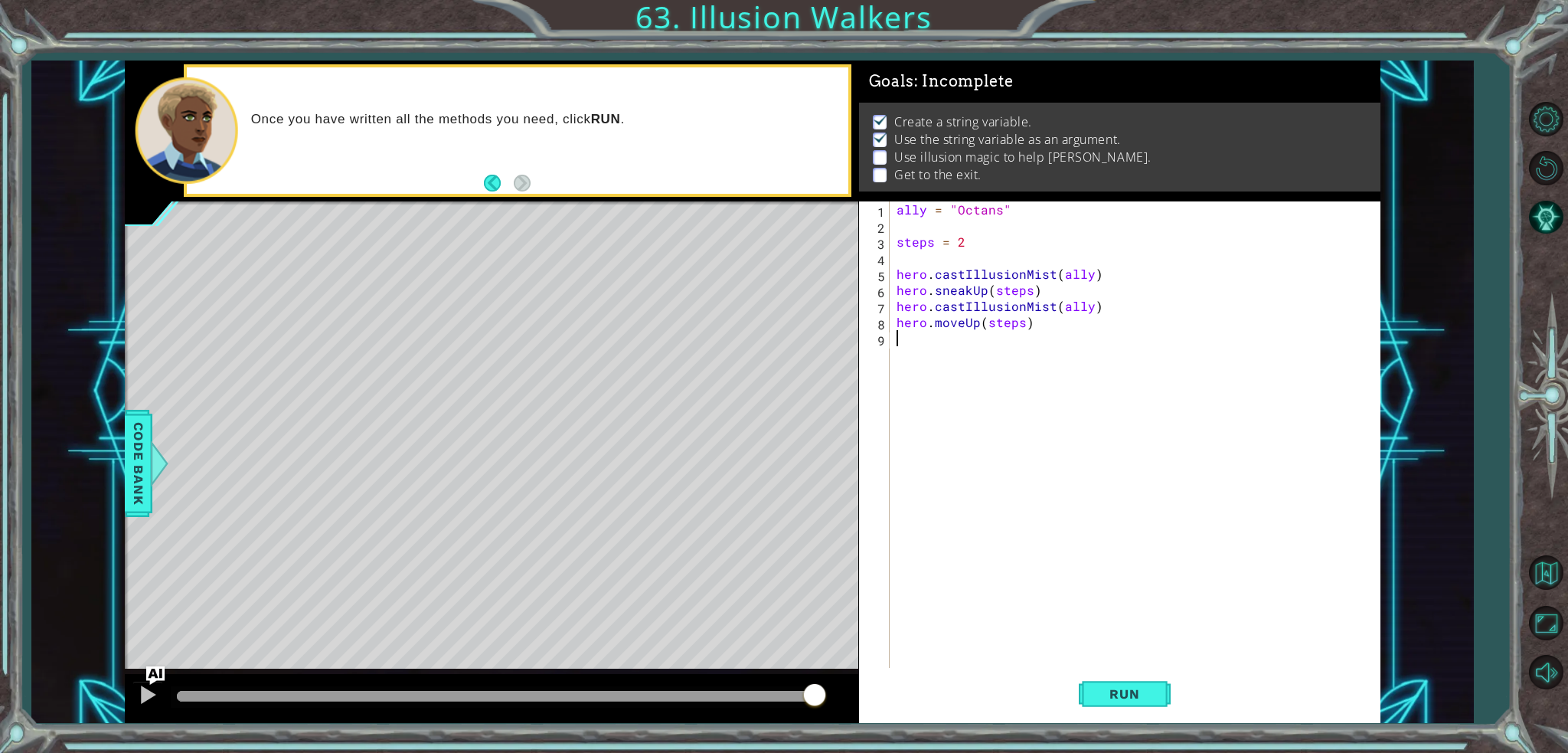
click at [958, 324] on div "ally = "Octans" steps = 2 hero . castIllusionMist ( ally ) hero . sneakUp ( ste…" at bounding box center [1137, 451] width 489 height 498
type textarea "hero.sneakUp(steps)"
click at [1146, 652] on div "ally = "Octans" steps = 2 hero . castIllusionMist ( ally ) hero . sneakUp ( ste…" at bounding box center [1137, 451] width 489 height 498
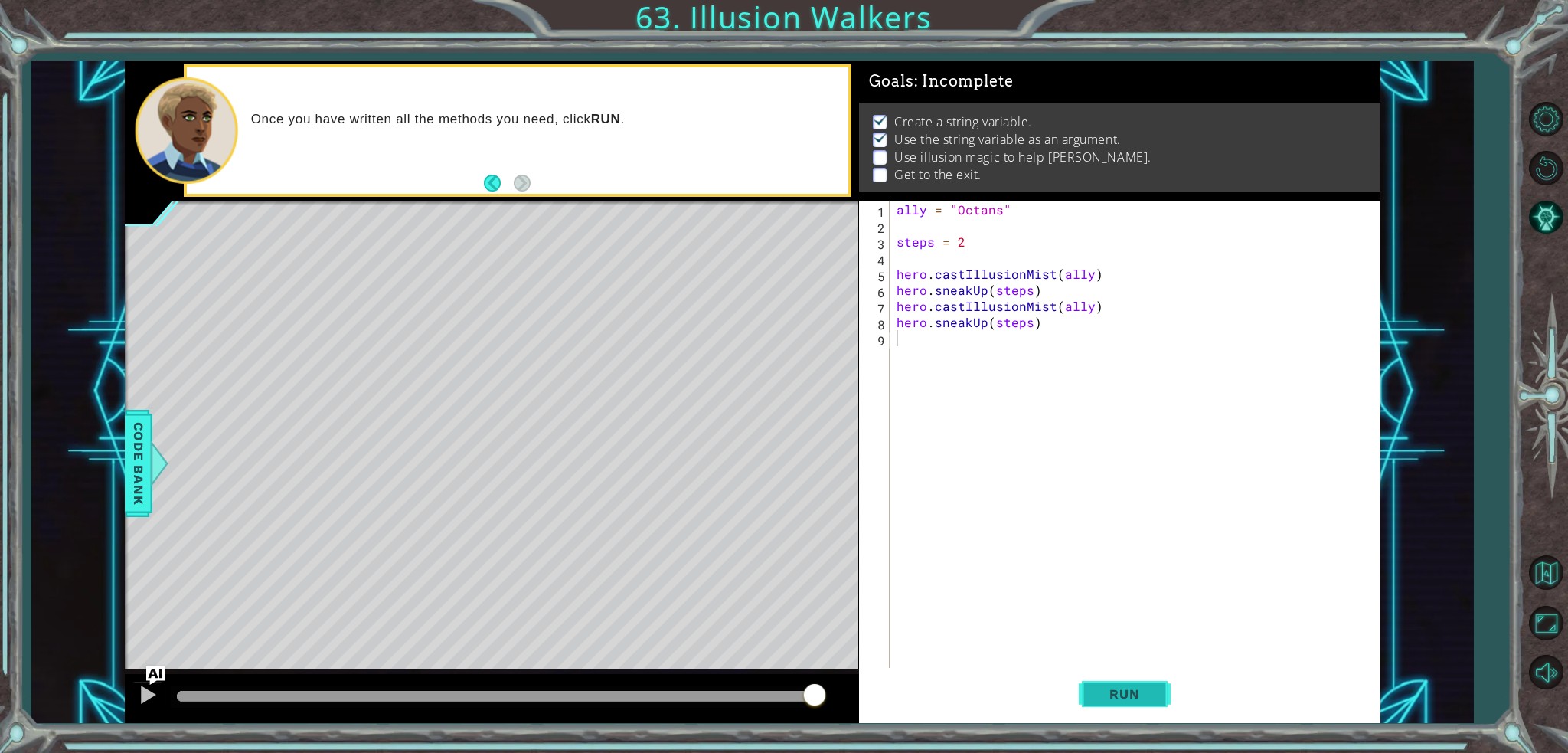
click at [1133, 685] on button "Run" at bounding box center [1125, 694] width 92 height 52
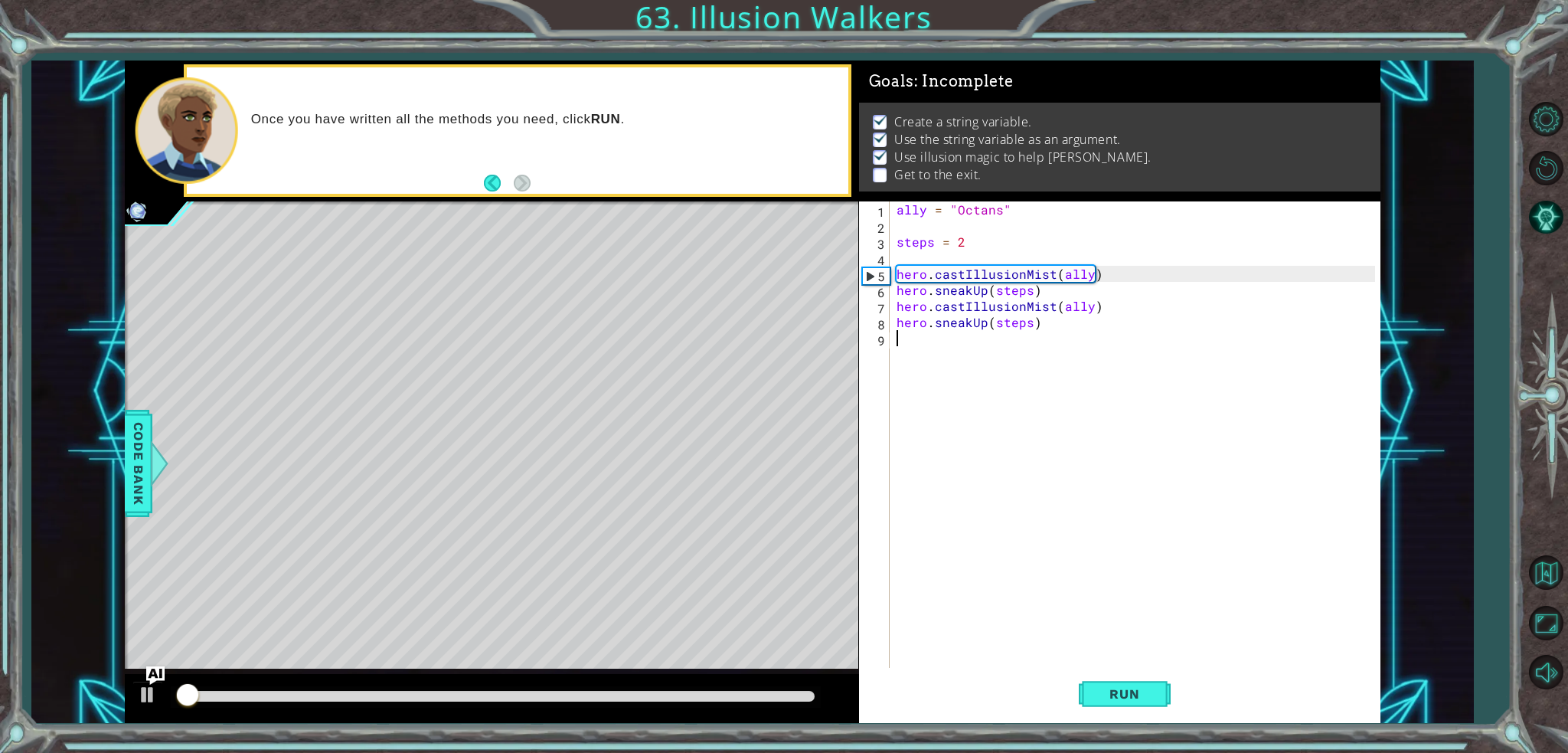
click at [953, 334] on div "ally = "Octans" steps = 2 hero . castIllusionMist ( ally ) hero . sneakUp ( ste…" at bounding box center [1137, 451] width 489 height 498
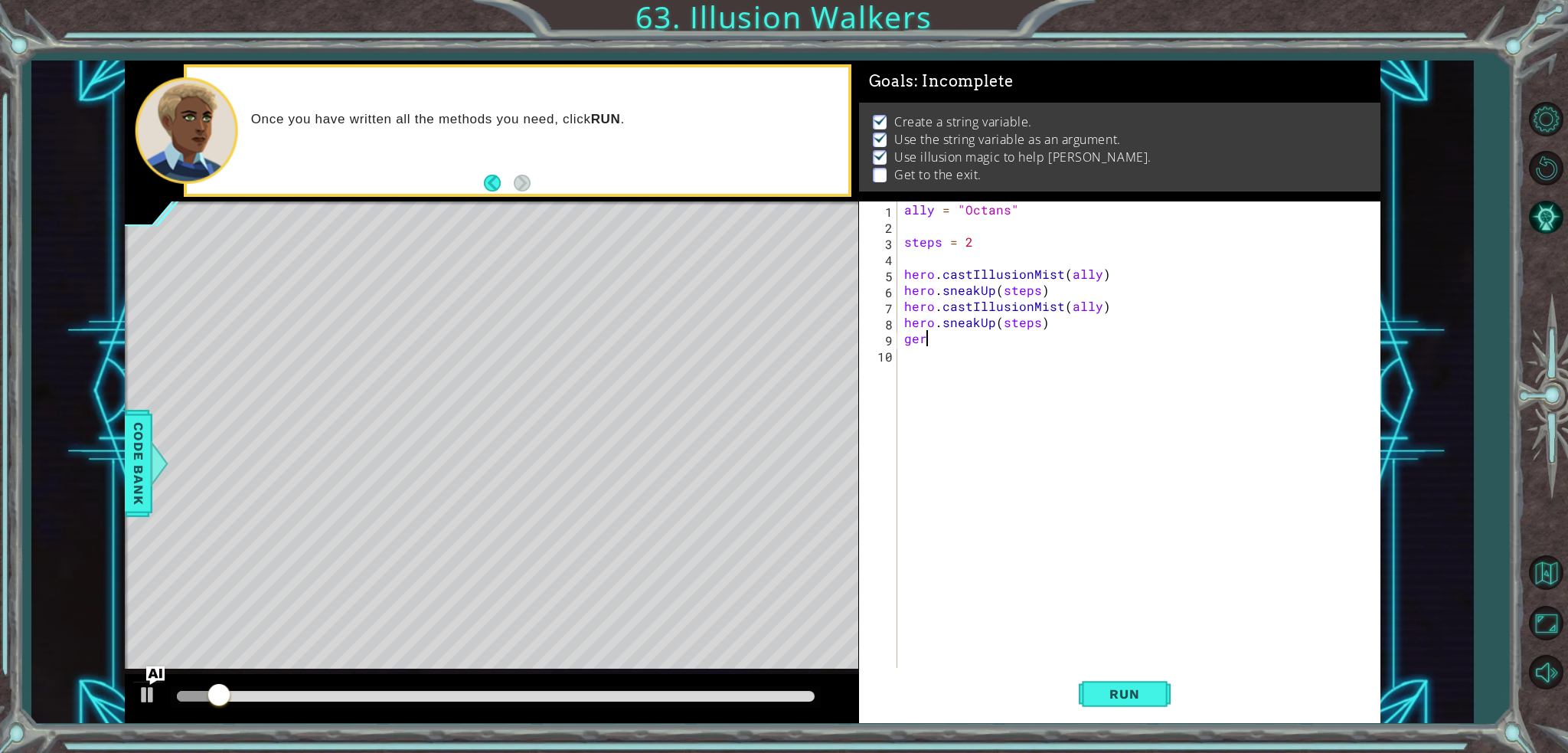
type textarea "g"
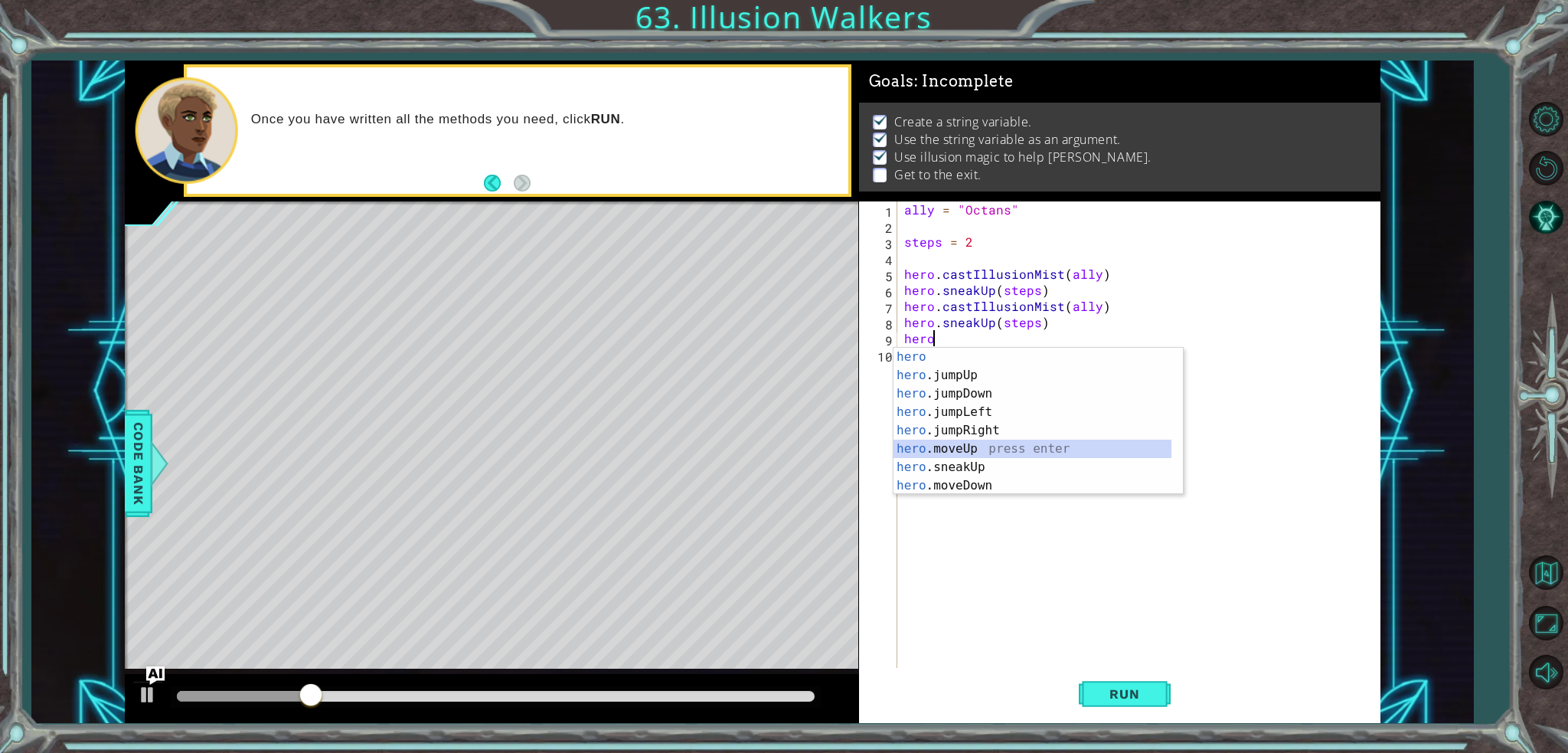
type textarea "hero.moveUp(1)"
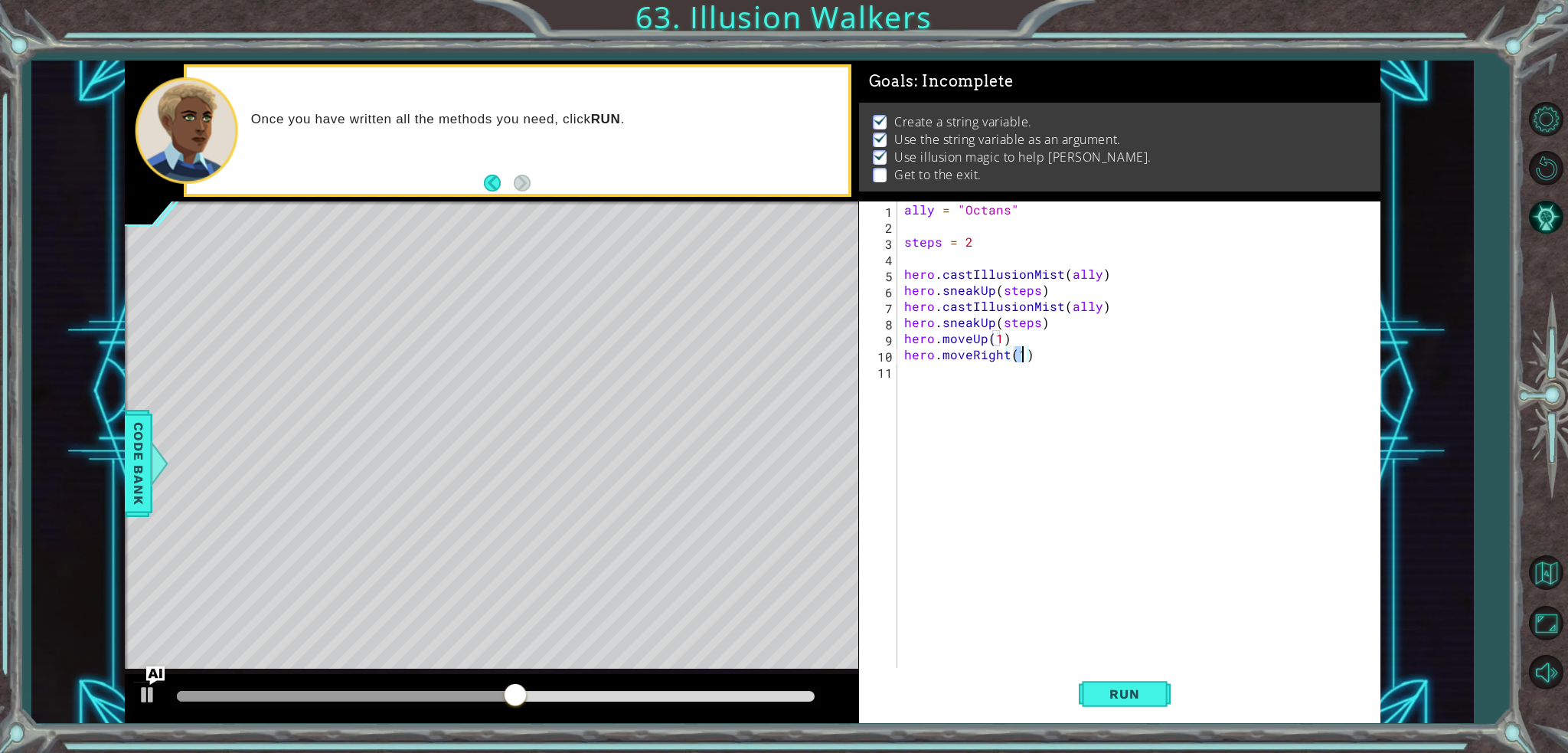
scroll to position [0, 6]
type textarea "hero.moveRight(3)"
click at [1102, 688] on span "Run" at bounding box center [1124, 694] width 60 height 15
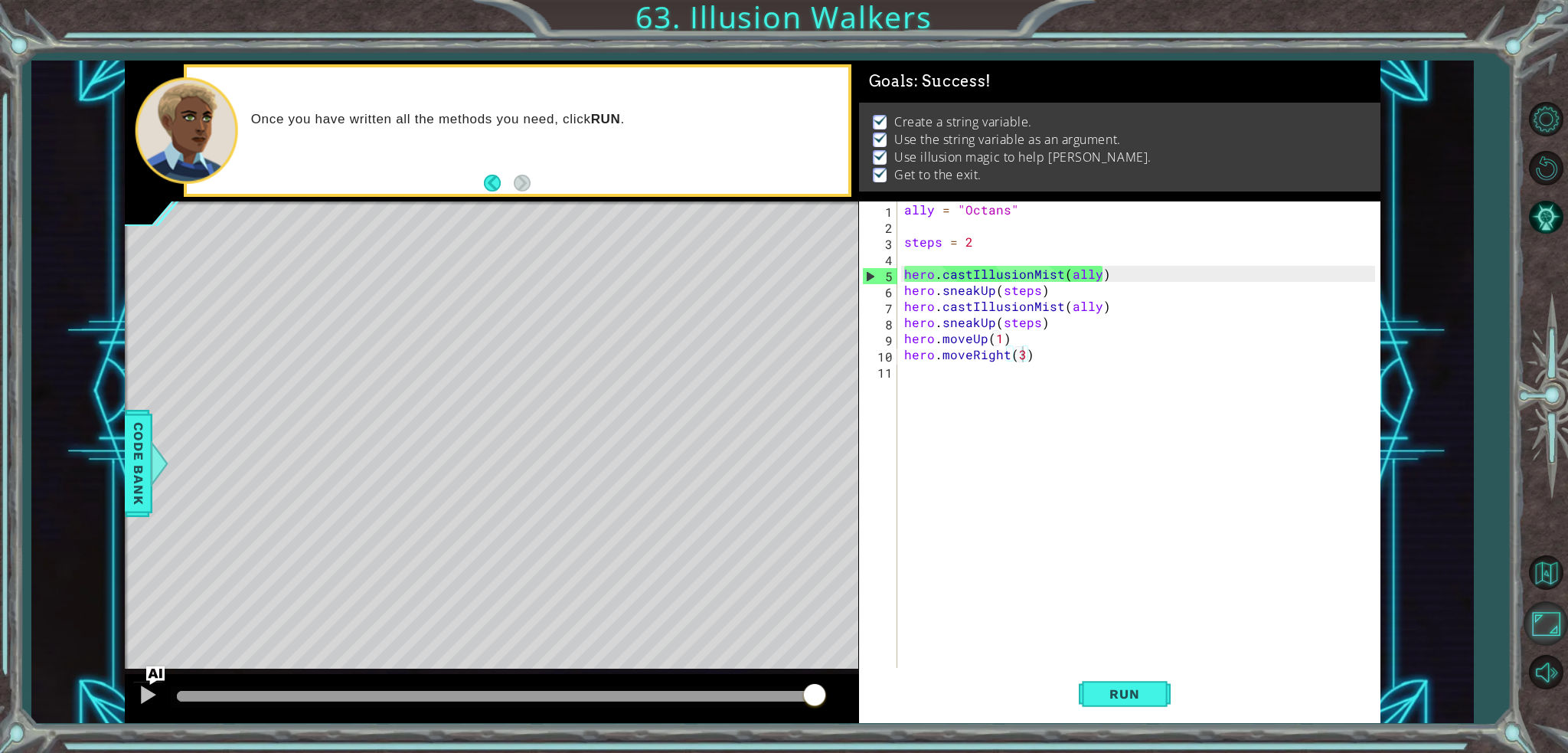
drag, startPoint x: 675, startPoint y: 693, endPoint x: 1567, endPoint y: 624, distance: 894.7
click at [1556, 624] on div "1 ההההההההההההההההההההההההההההההההההההההההההההההההההההההההההההההההההההההההההההה…" at bounding box center [784, 376] width 1568 height 753
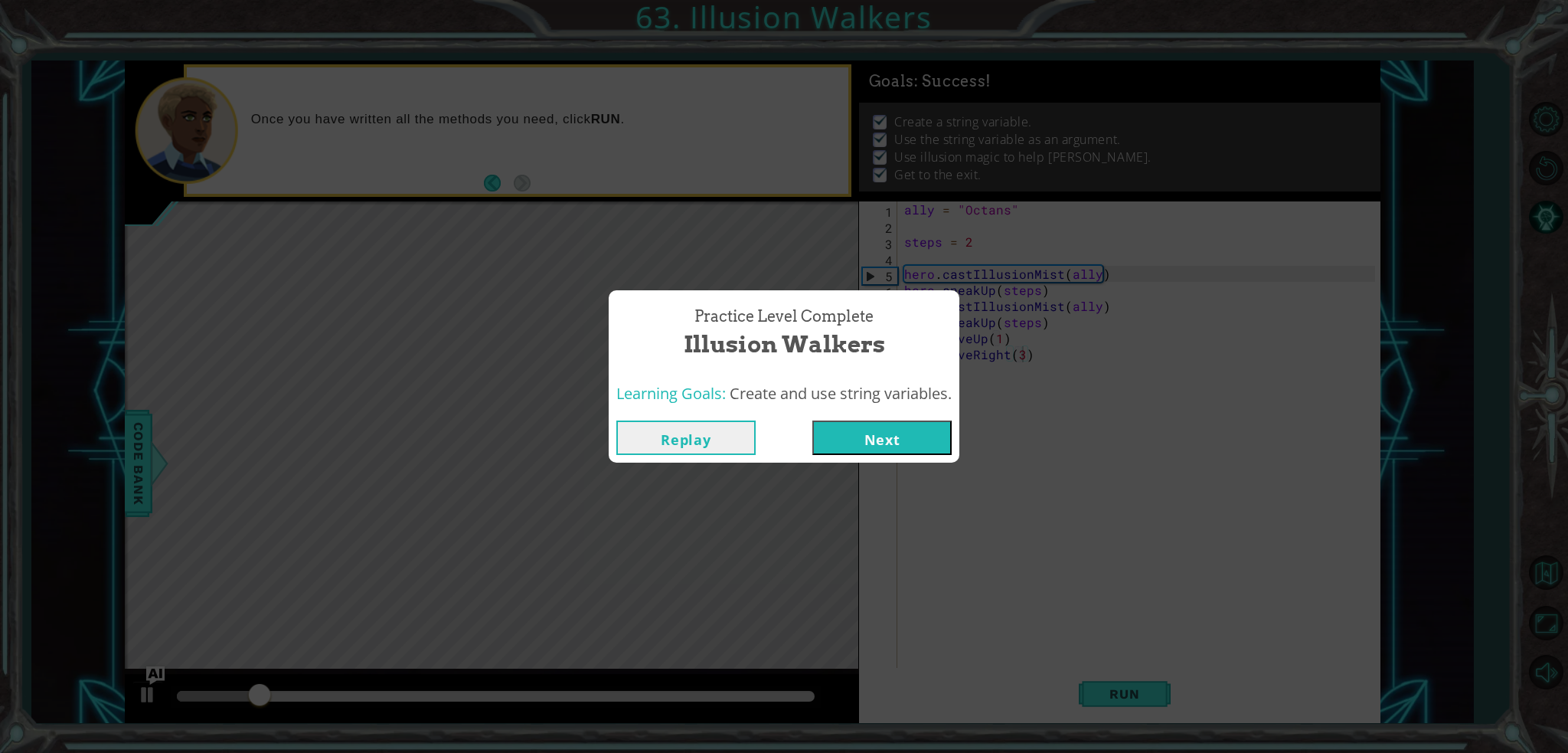
click at [649, 451] on button "Replay" at bounding box center [685, 437] width 139 height 35
click at [882, 432] on button "Next" at bounding box center [881, 437] width 139 height 35
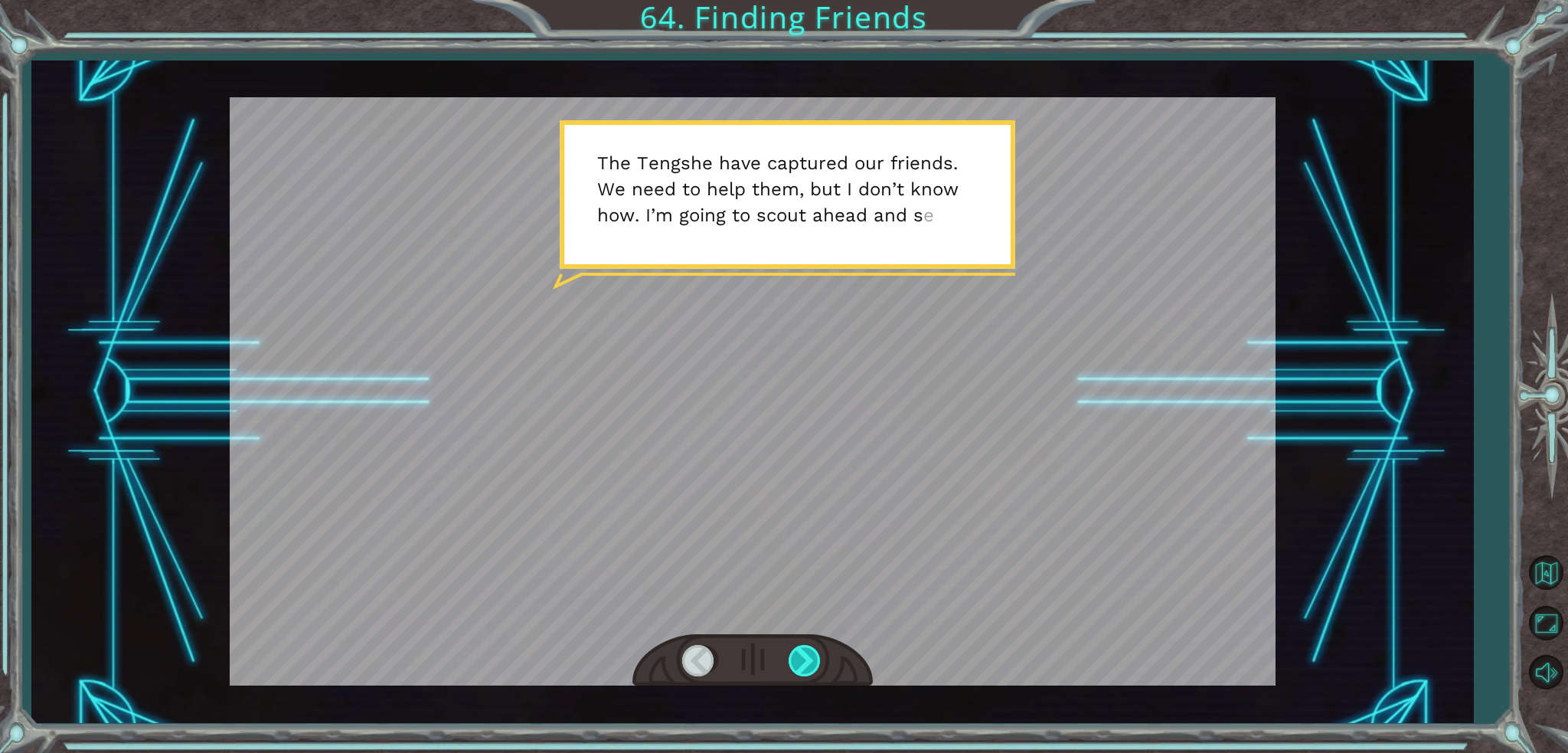
drag, startPoint x: 778, startPoint y: 660, endPoint x: 789, endPoint y: 661, distance: 11.0
click at [789, 661] on div at bounding box center [752, 661] width 240 height 53
click at [789, 661] on div at bounding box center [806, 660] width 35 height 31
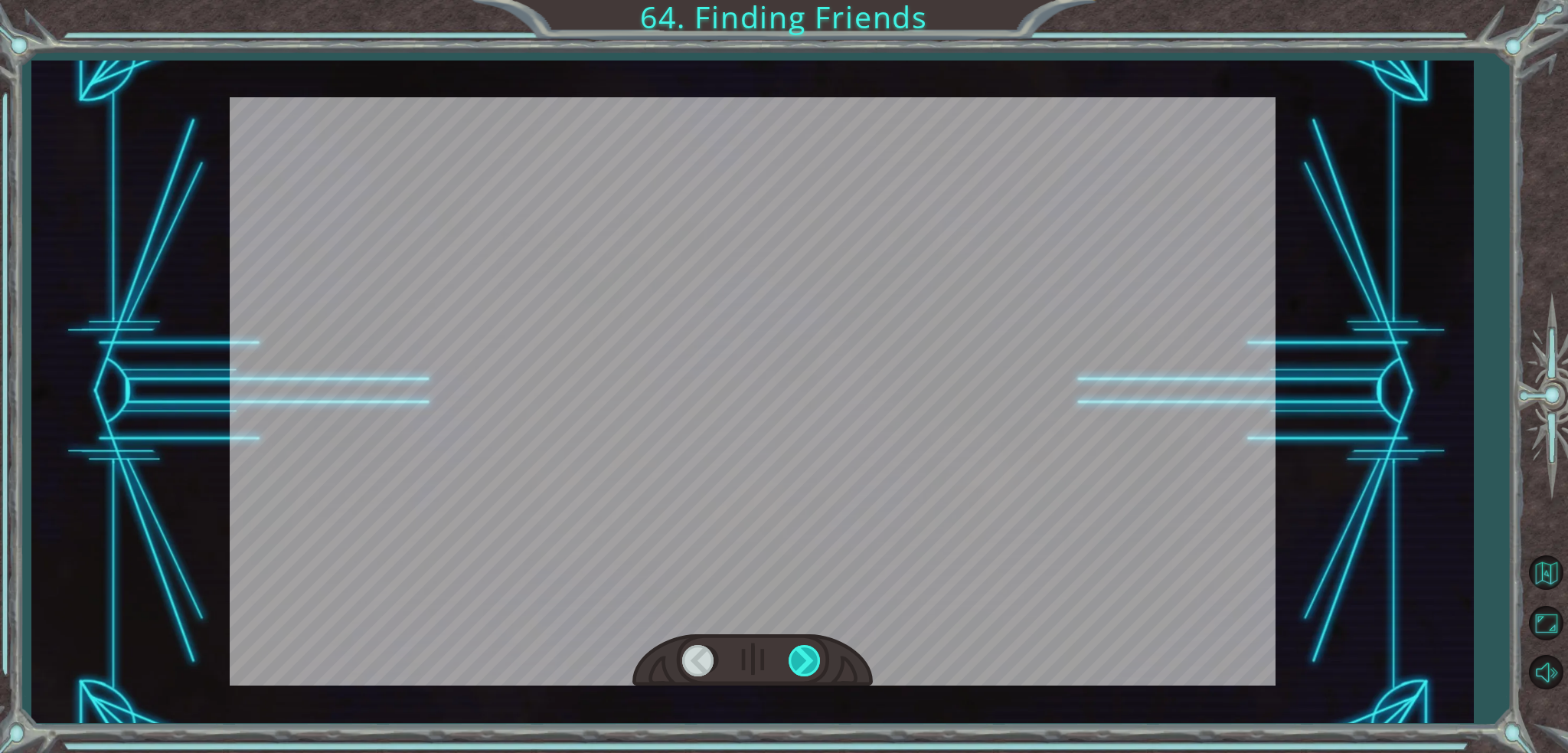
click at [789, 661] on div at bounding box center [806, 660] width 35 height 31
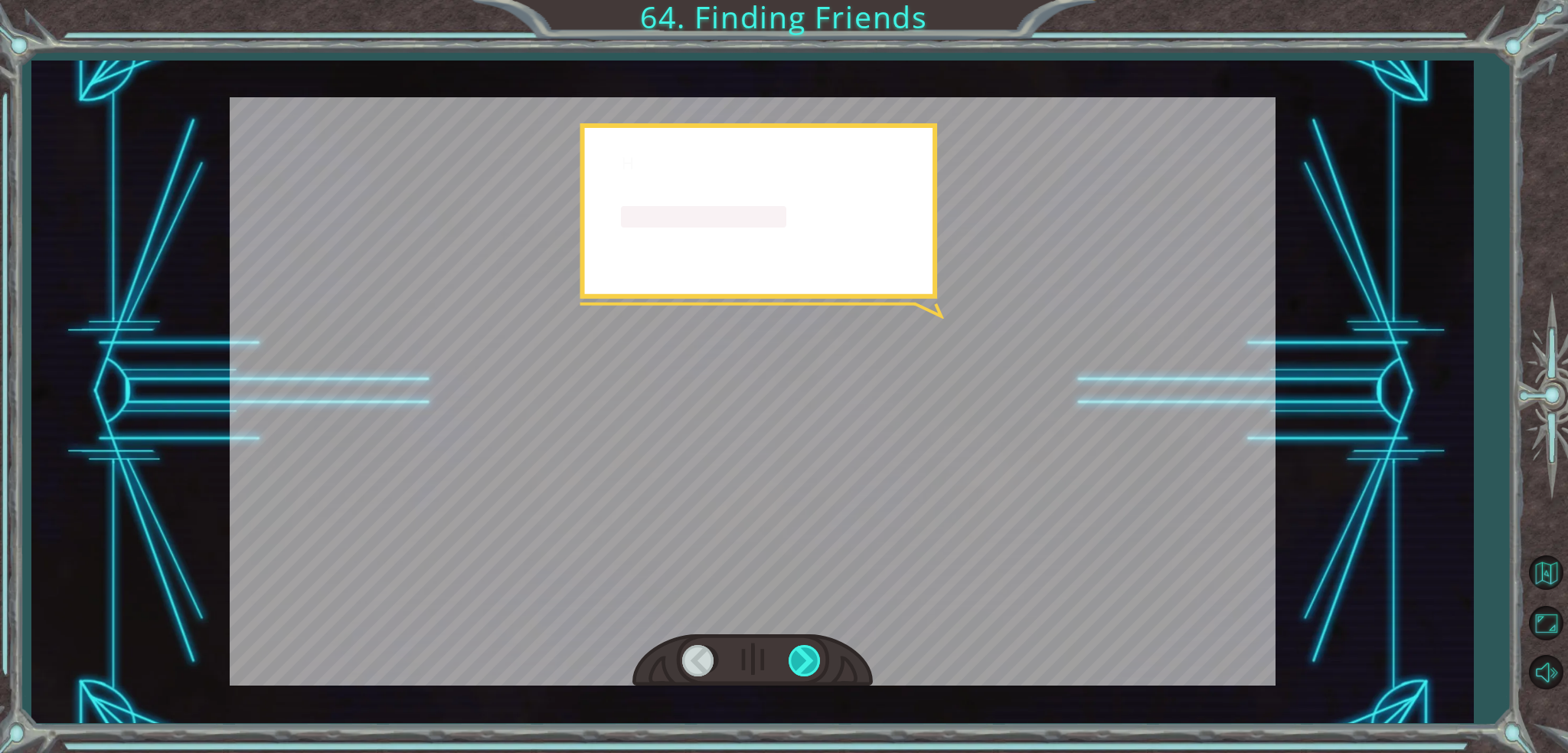
click at [789, 661] on div at bounding box center [806, 660] width 35 height 31
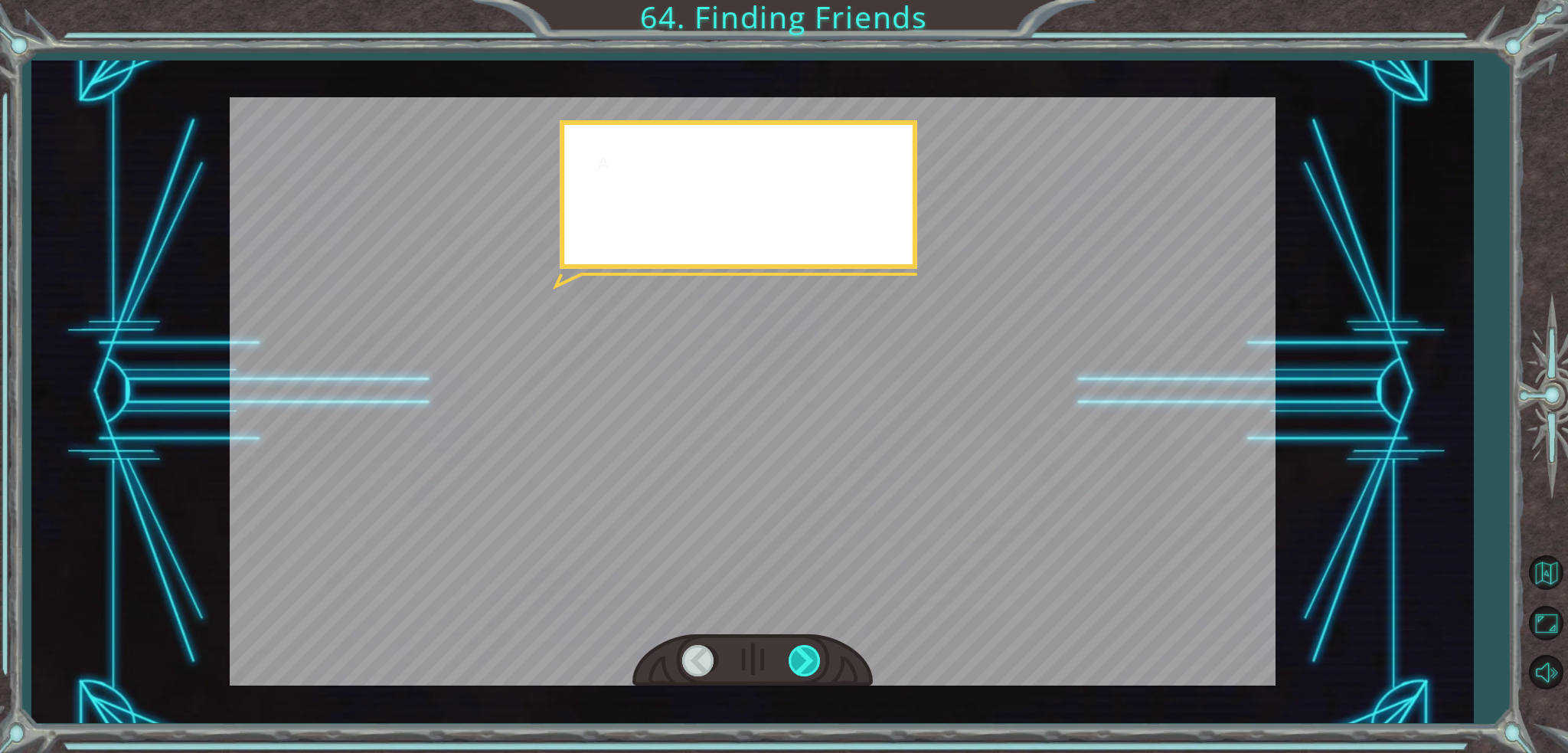
click at [789, 661] on div at bounding box center [806, 660] width 35 height 31
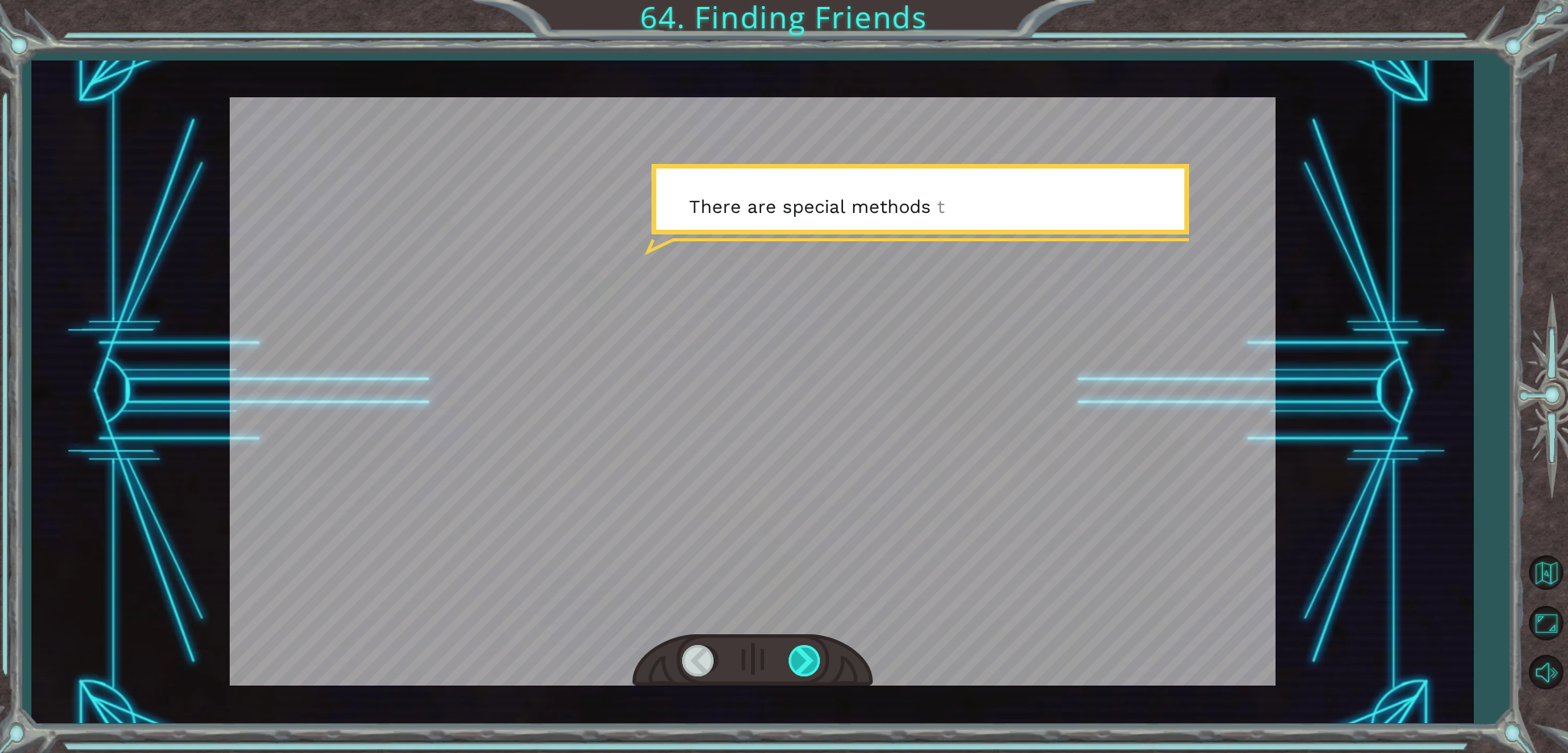
click at [789, 661] on div at bounding box center [806, 660] width 35 height 31
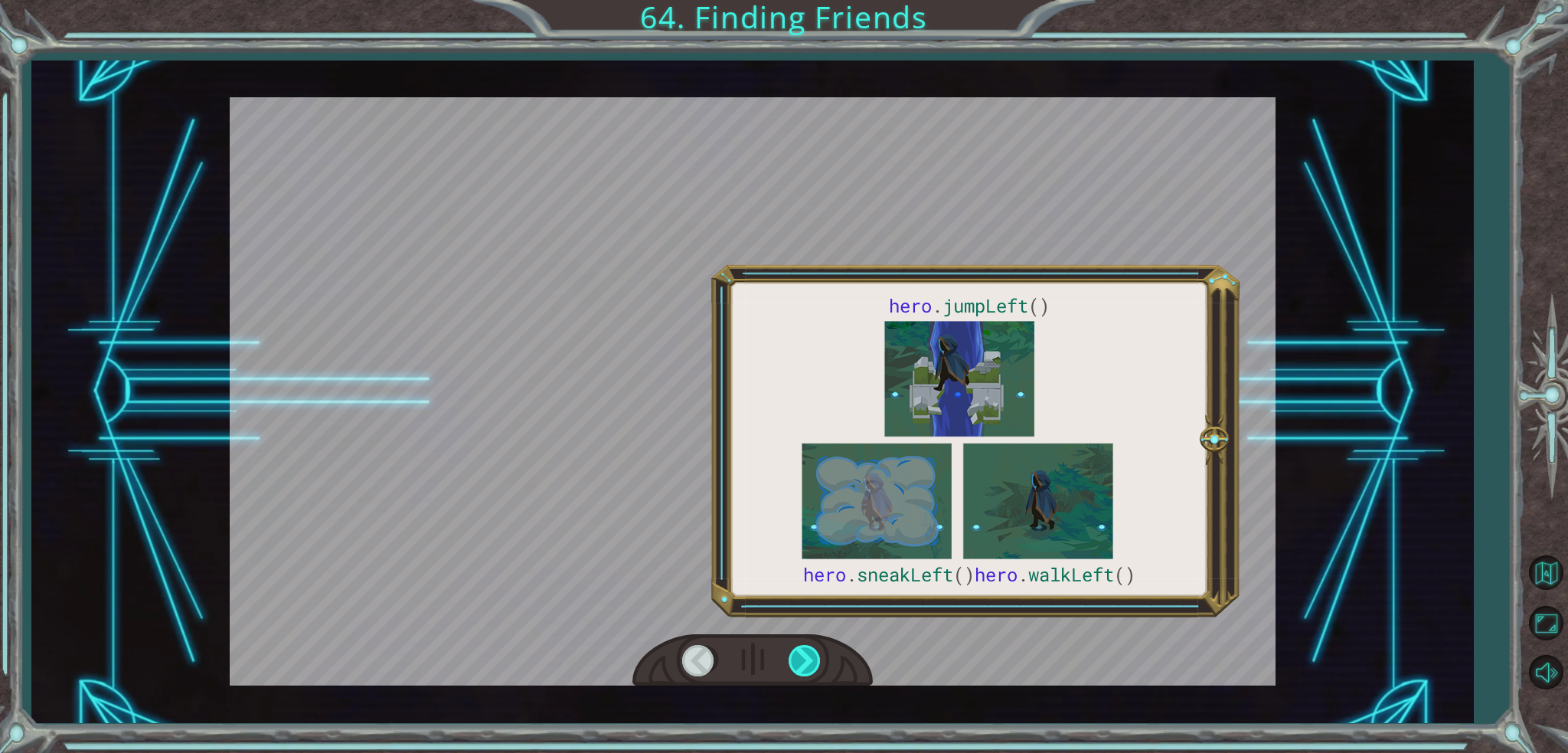
click at [789, 661] on div at bounding box center [806, 660] width 35 height 31
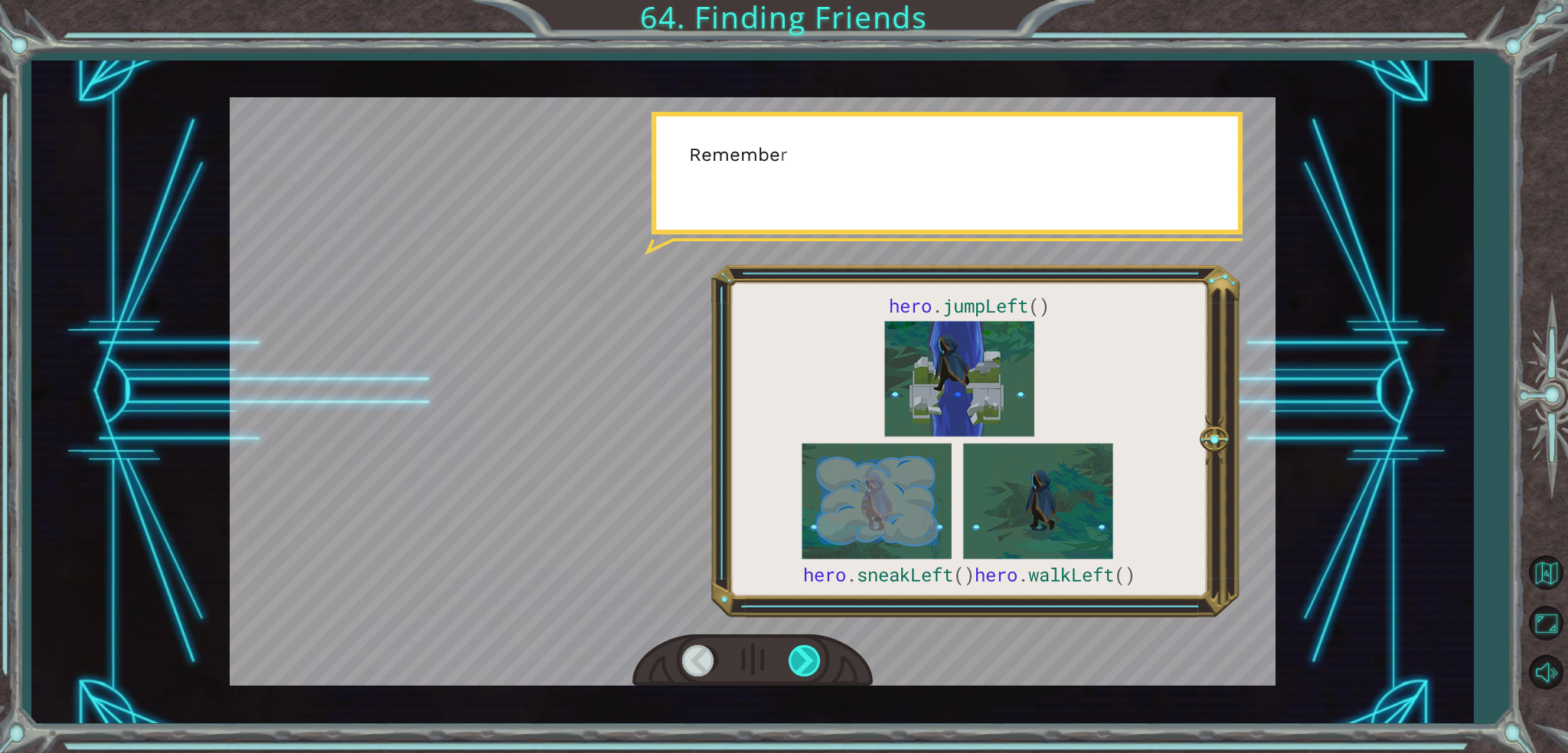
click at [789, 661] on div at bounding box center [806, 660] width 35 height 31
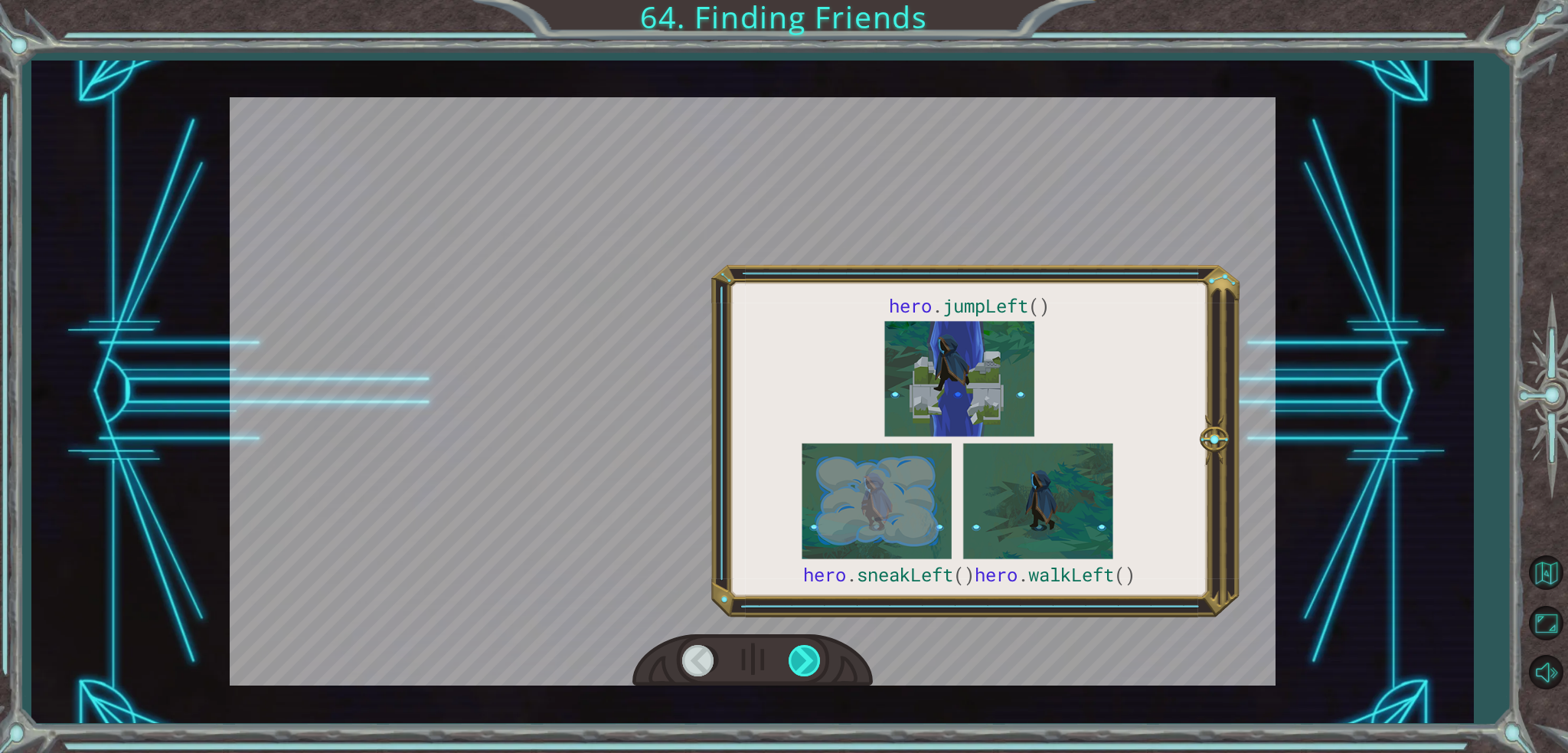
click at [789, 661] on div at bounding box center [806, 660] width 35 height 31
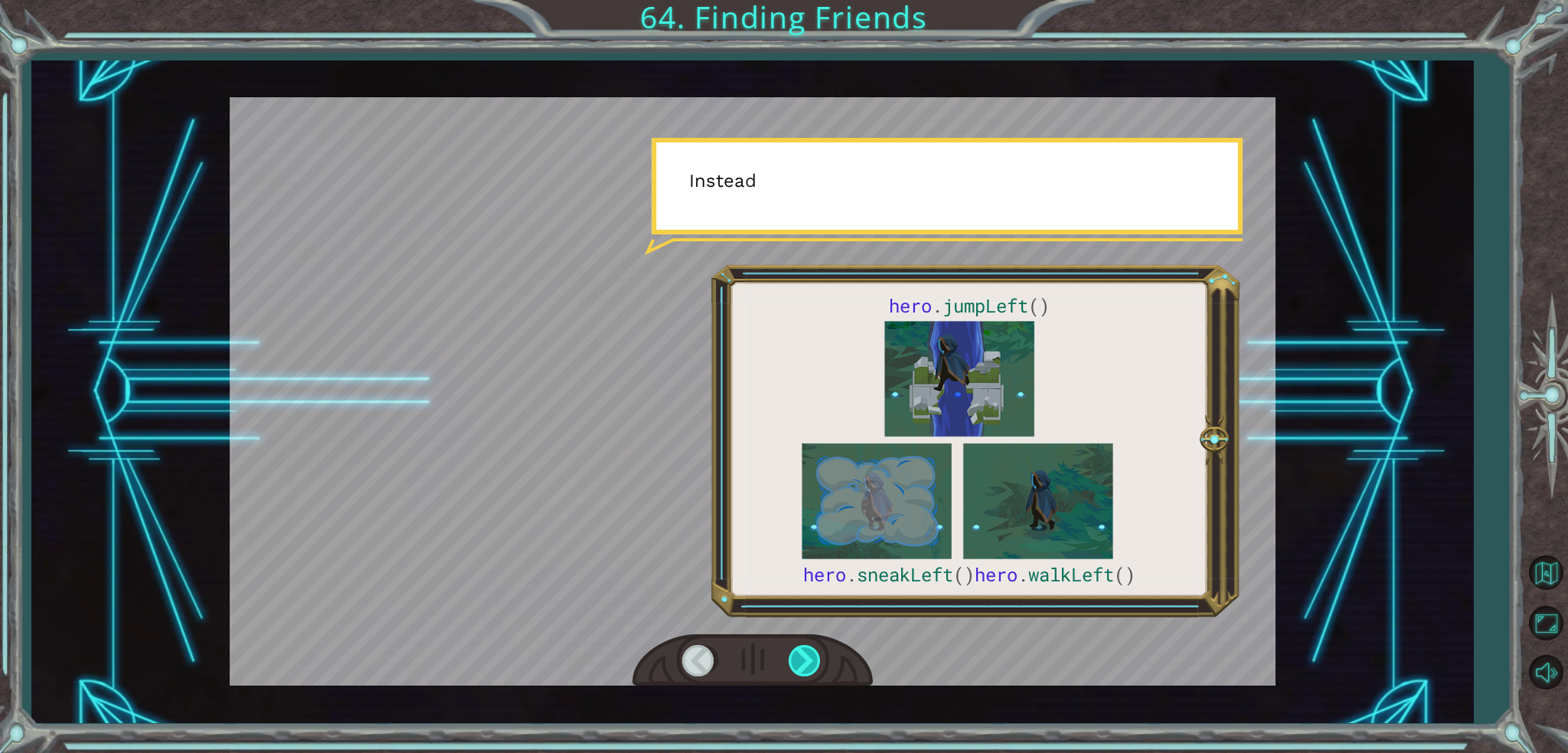
click at [789, 661] on div at bounding box center [806, 660] width 35 height 31
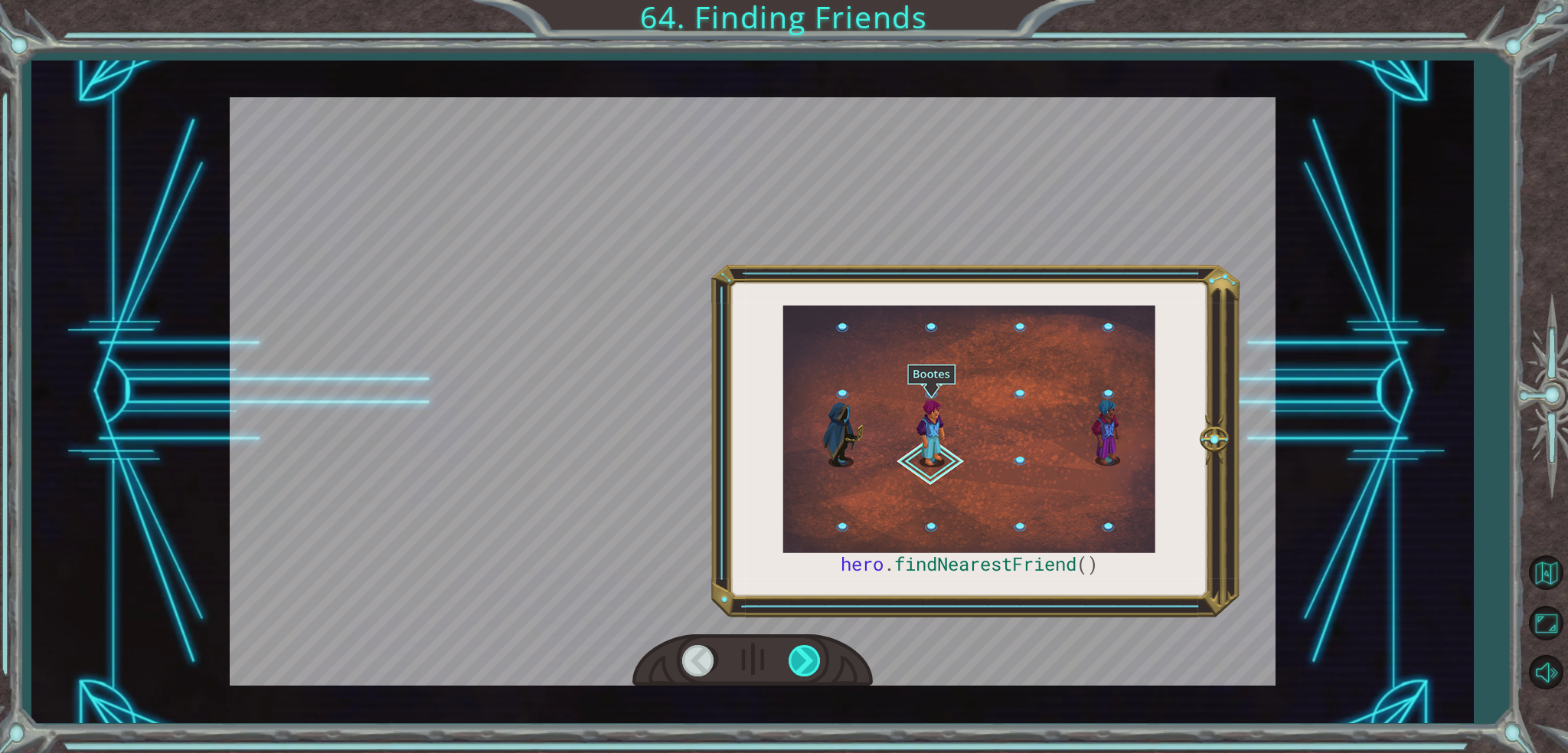
click at [789, 661] on div at bounding box center [806, 660] width 35 height 31
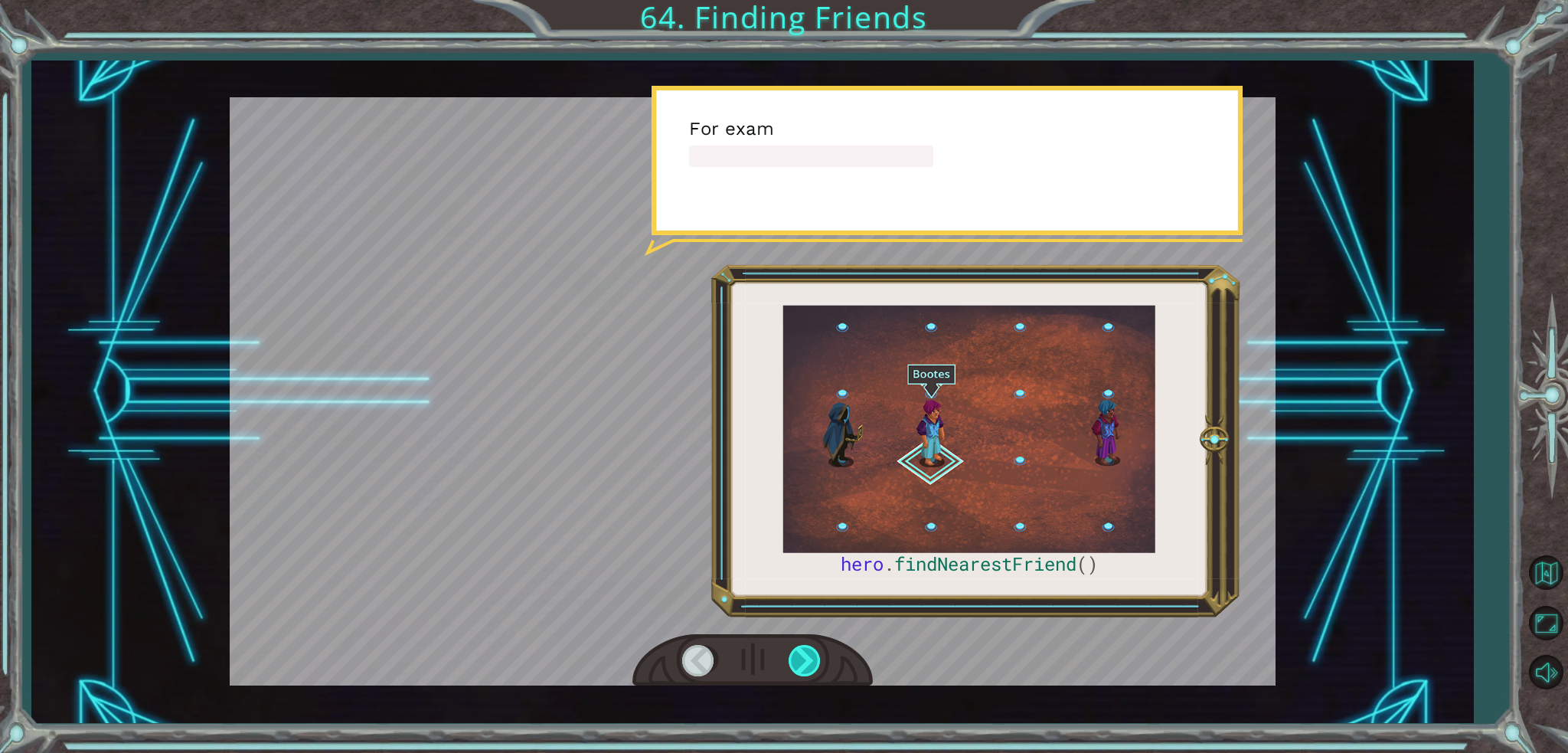
click at [789, 661] on div at bounding box center [806, 660] width 35 height 31
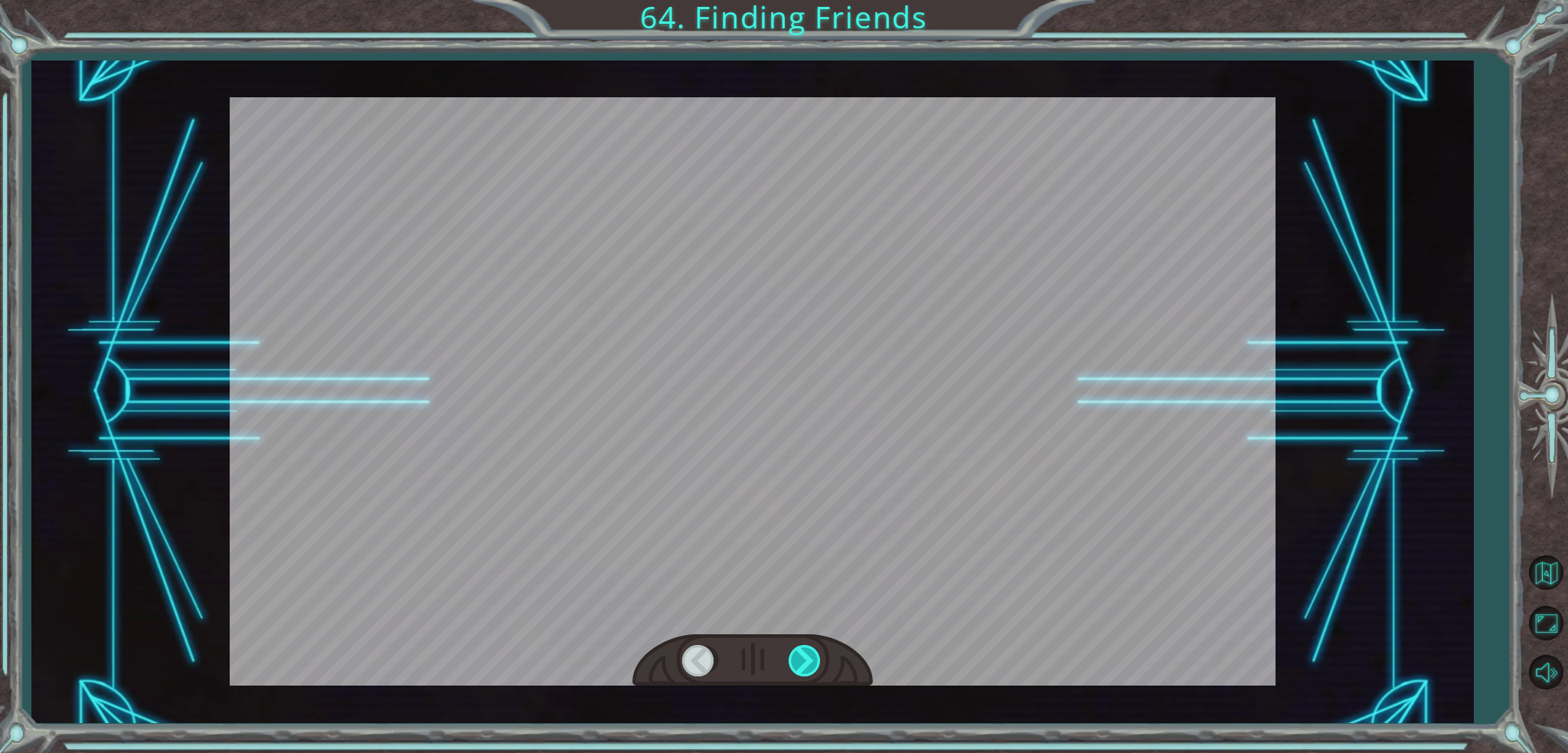
click at [789, 661] on div at bounding box center [806, 660] width 35 height 31
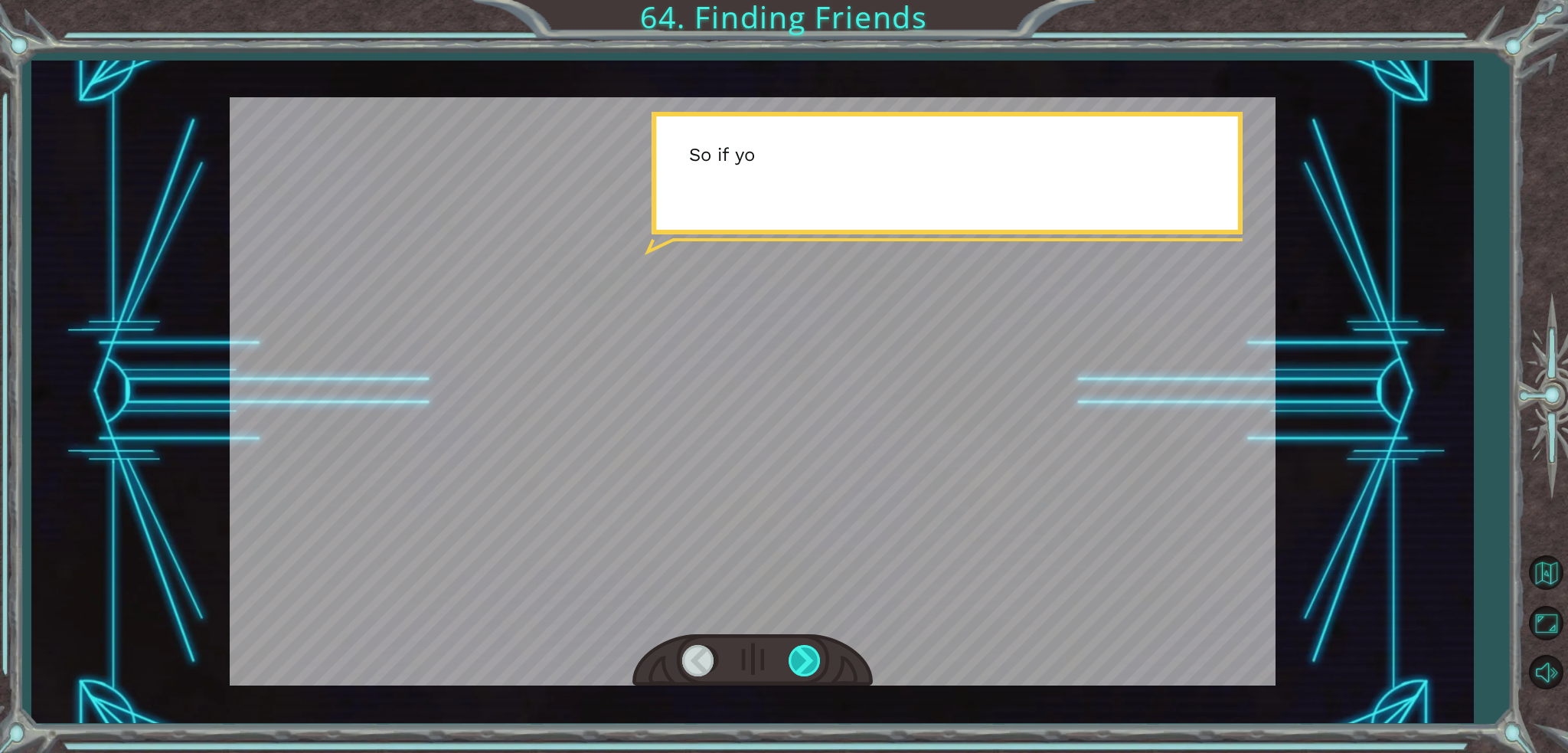
click at [789, 661] on div at bounding box center [806, 660] width 35 height 31
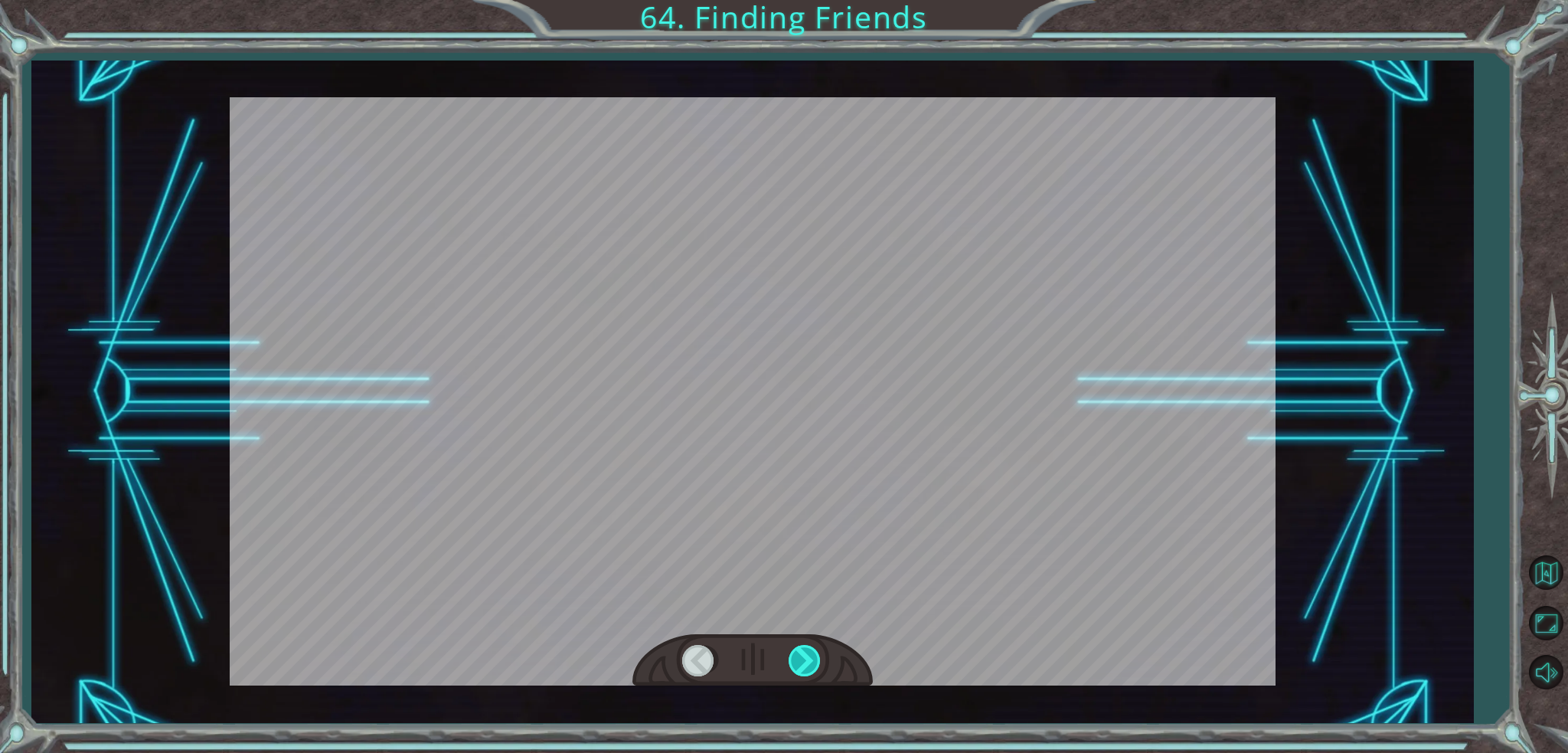
click at [789, 661] on div at bounding box center [806, 660] width 35 height 31
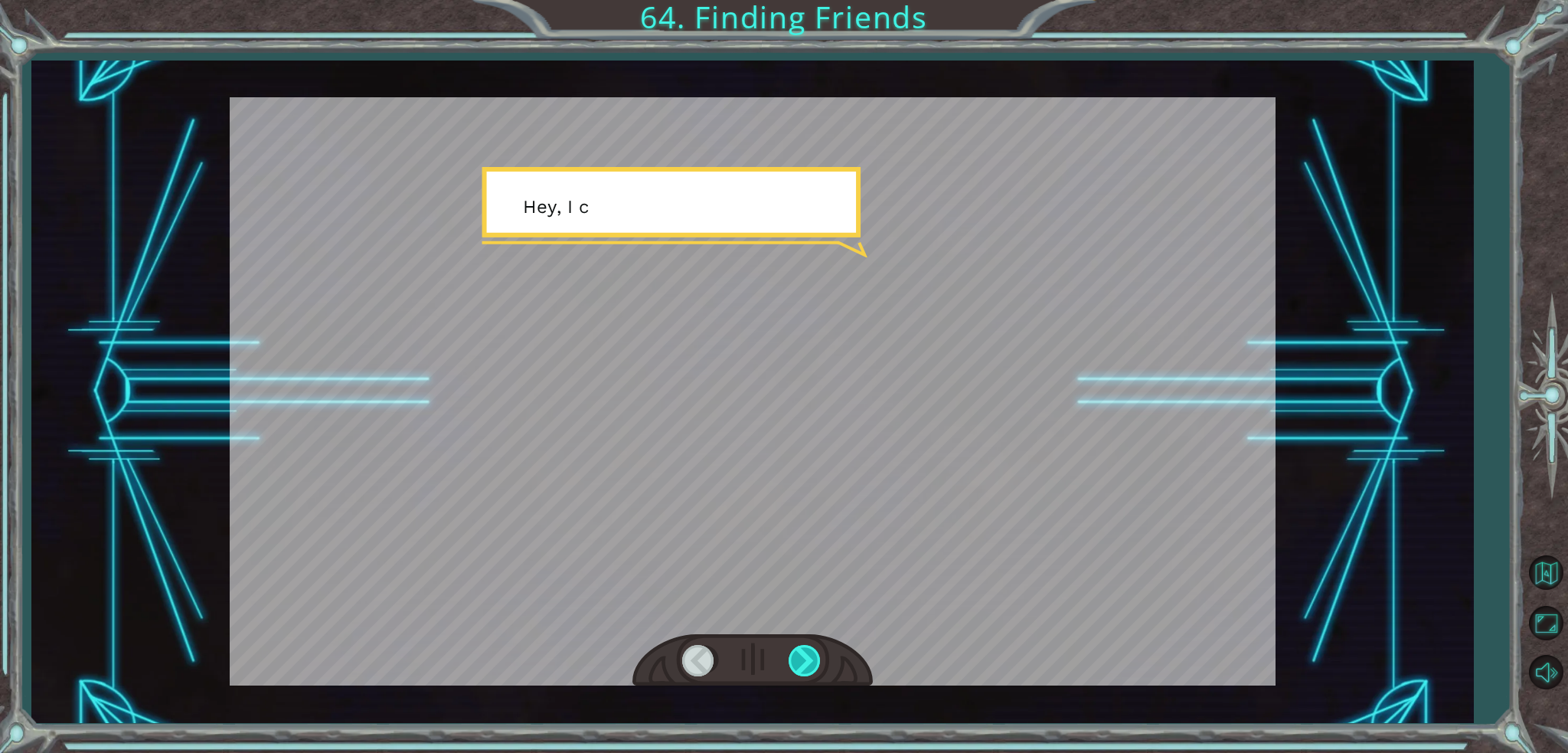
click at [789, 661] on div at bounding box center [806, 660] width 35 height 31
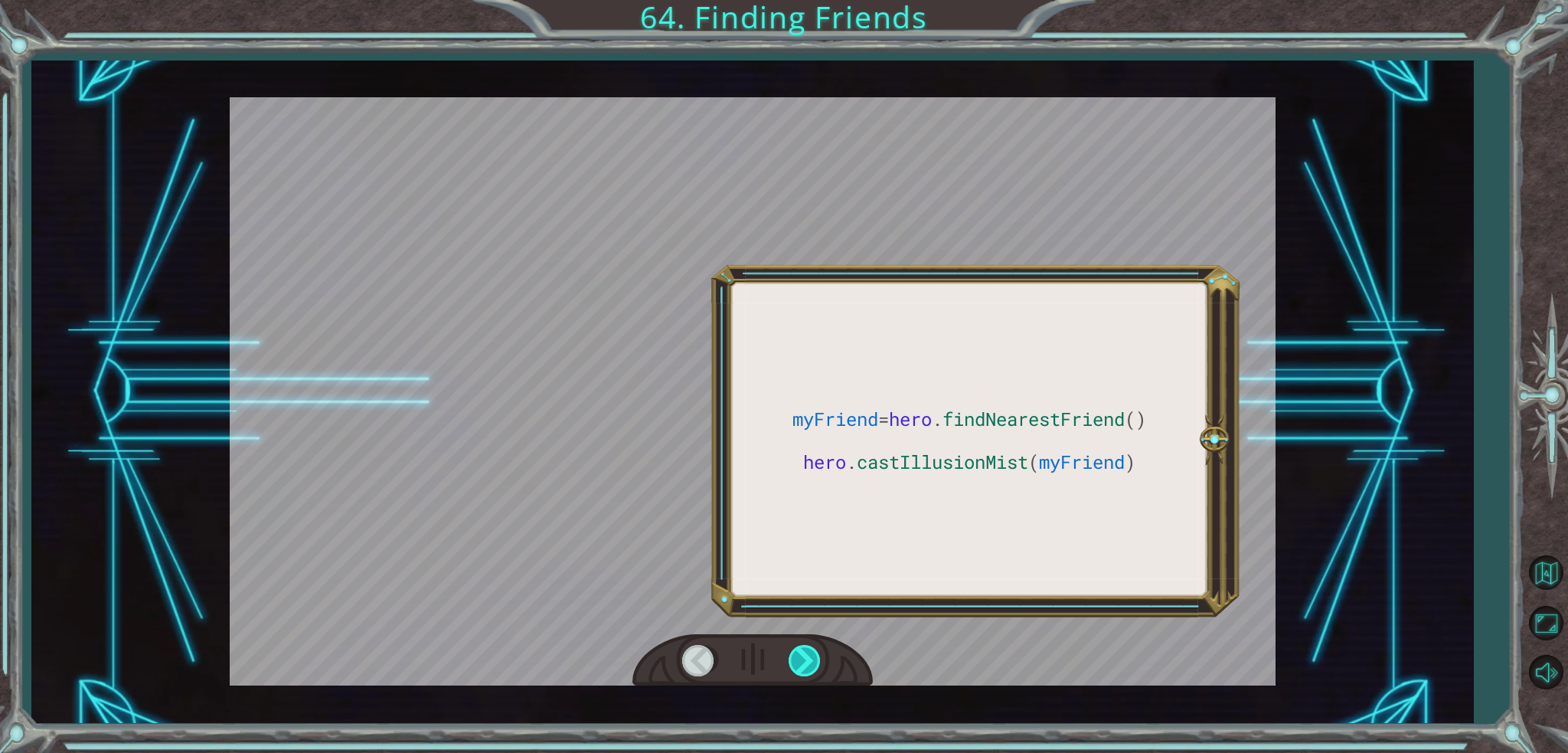
click at [789, 661] on div at bounding box center [806, 660] width 35 height 31
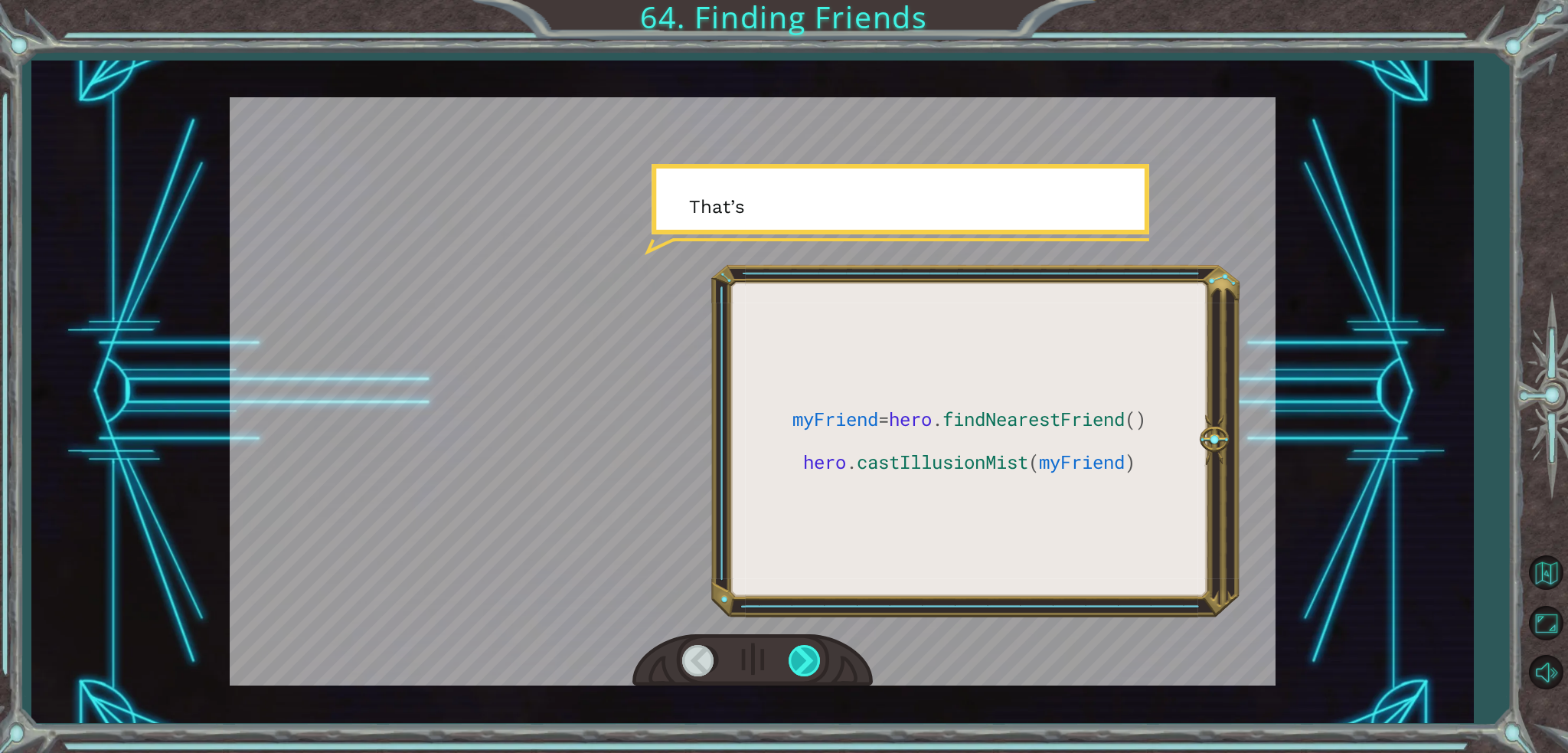
click at [789, 661] on div at bounding box center [806, 660] width 35 height 31
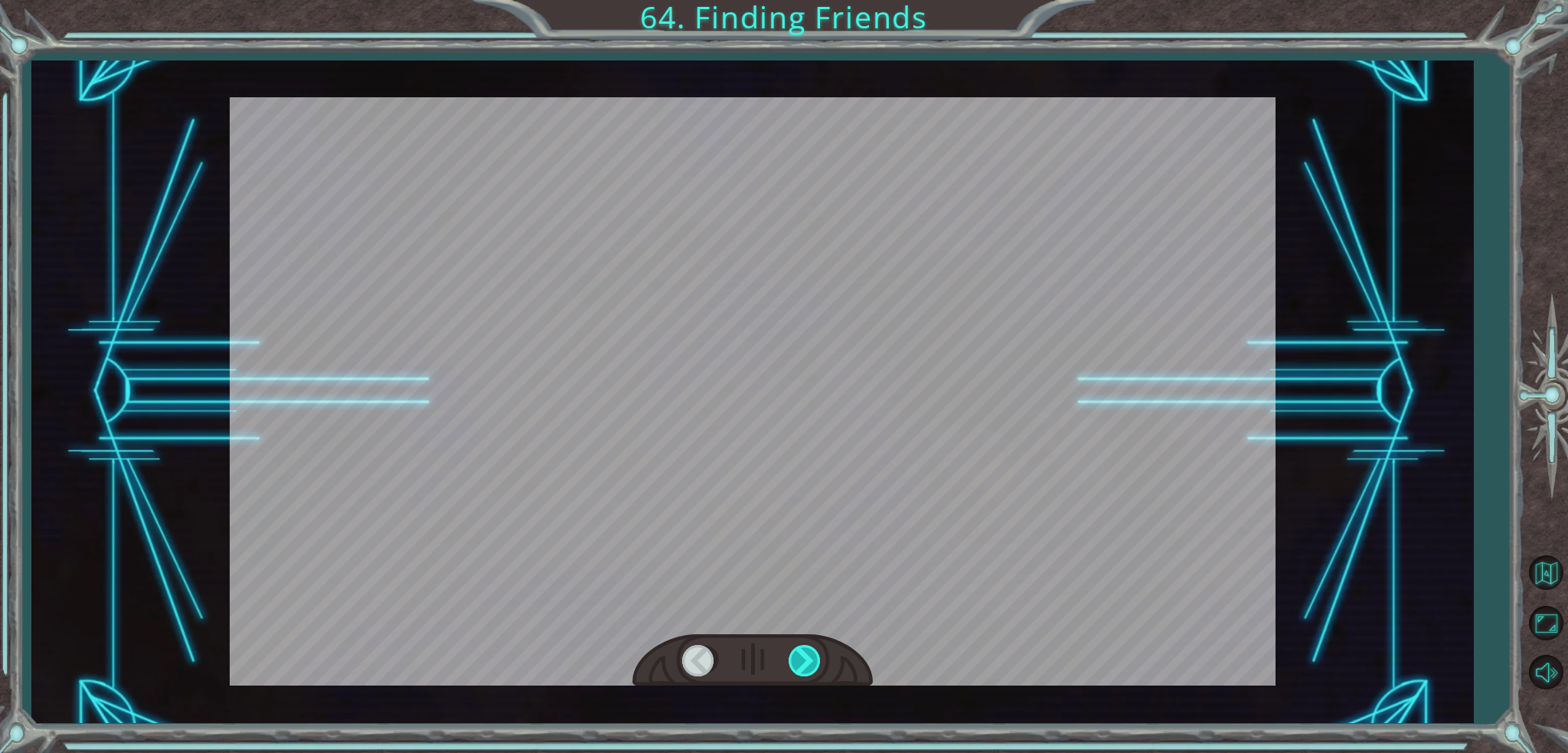
click at [789, 661] on div at bounding box center [806, 660] width 35 height 31
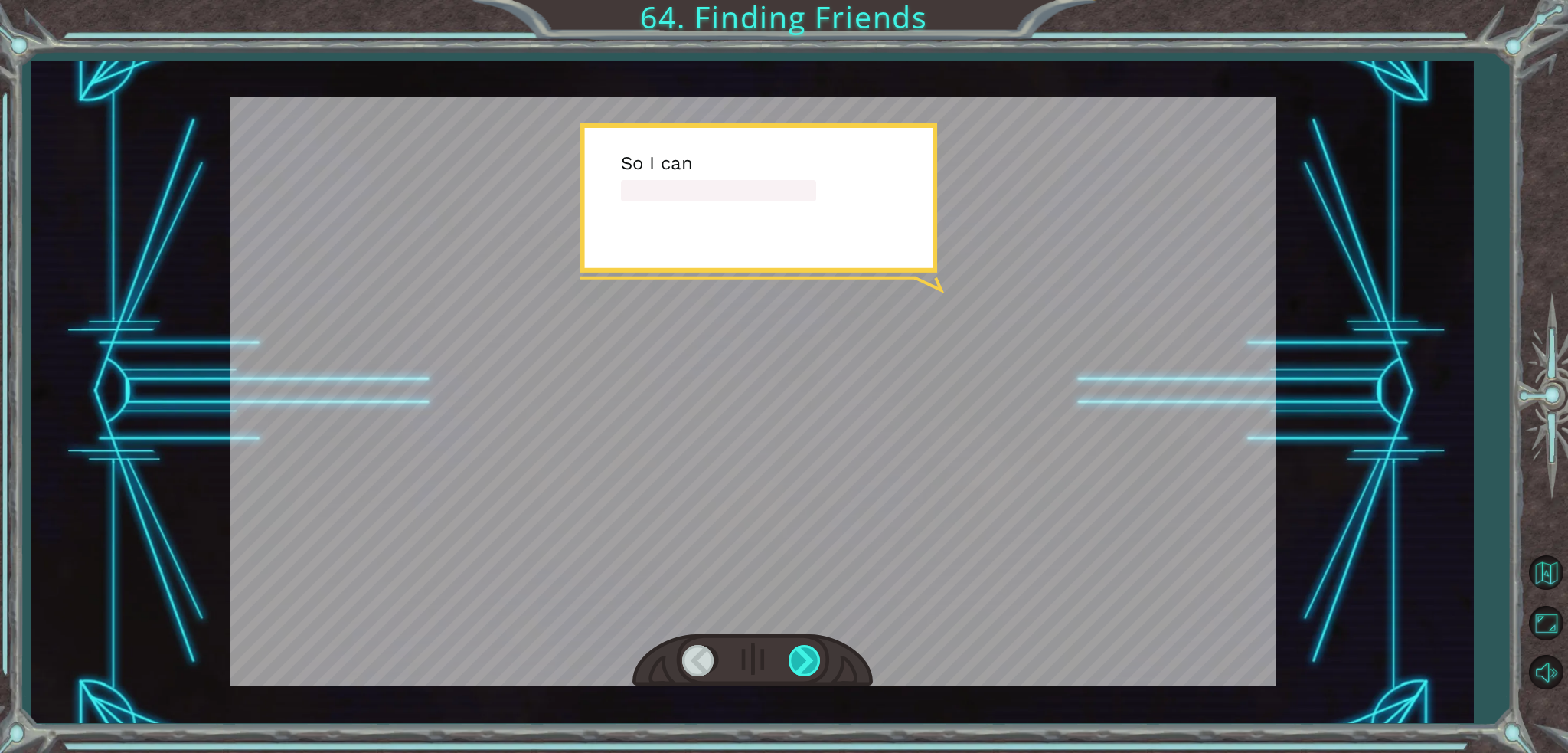
click at [789, 661] on div at bounding box center [806, 660] width 35 height 31
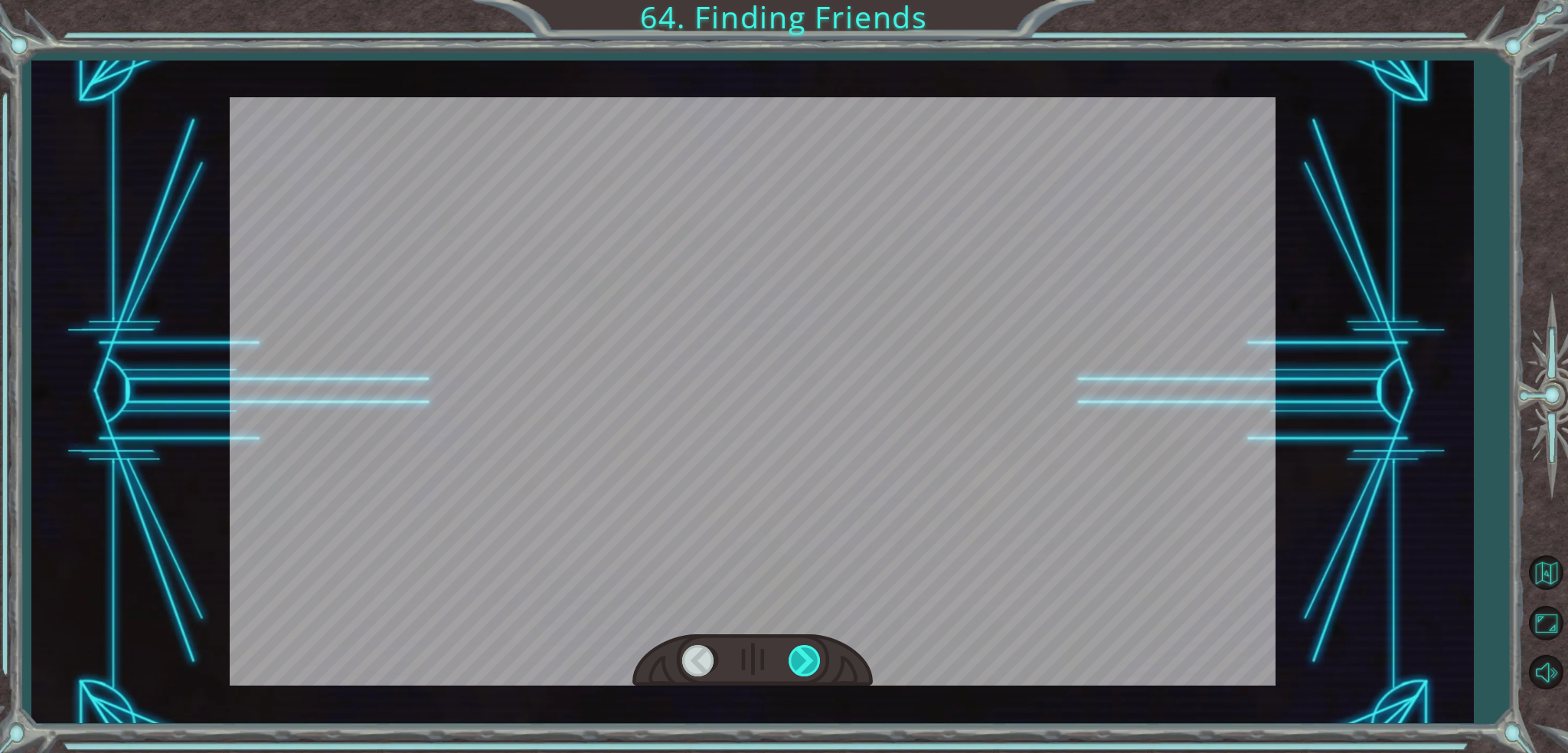
click at [789, 661] on div at bounding box center [806, 660] width 35 height 31
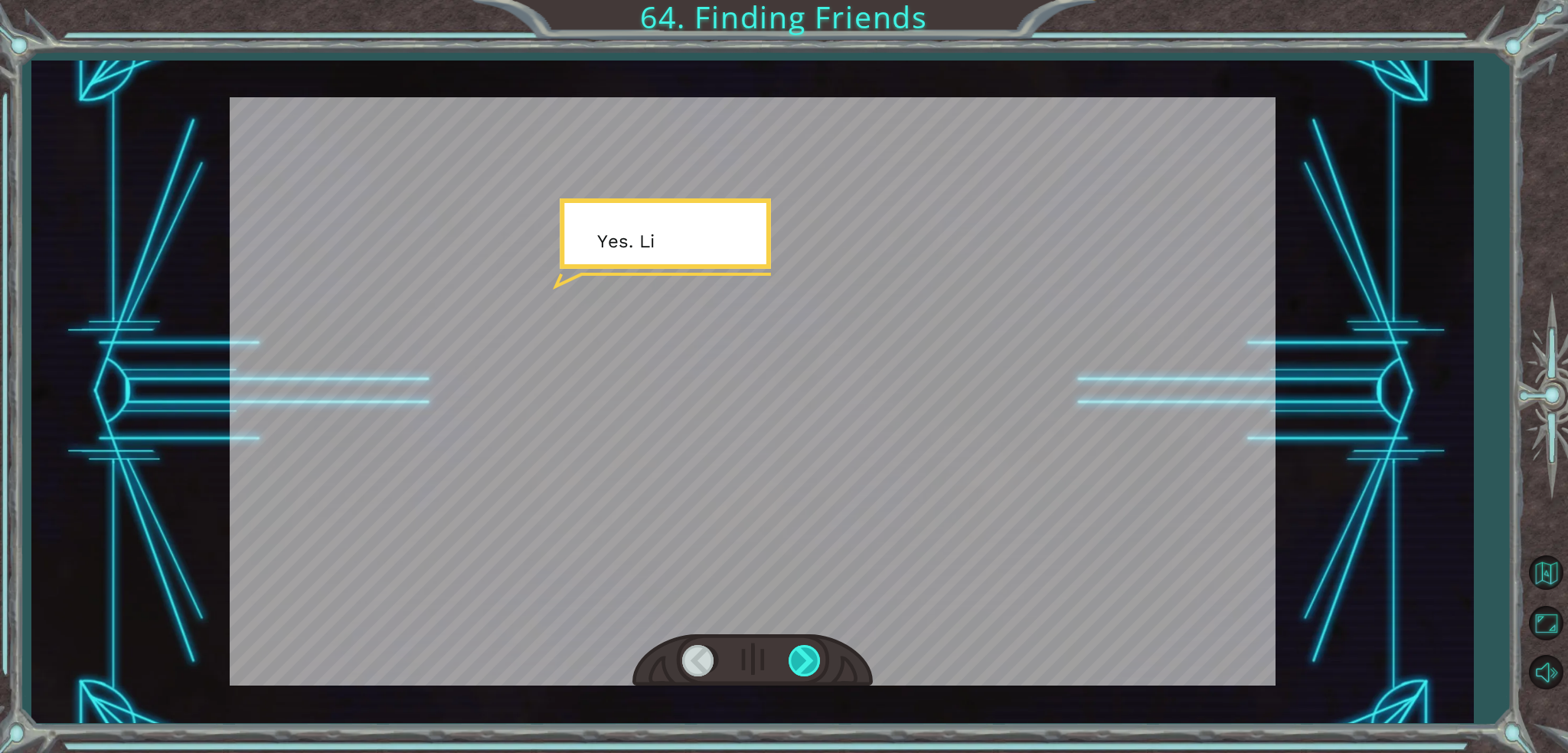
click at [789, 661] on div at bounding box center [806, 660] width 35 height 31
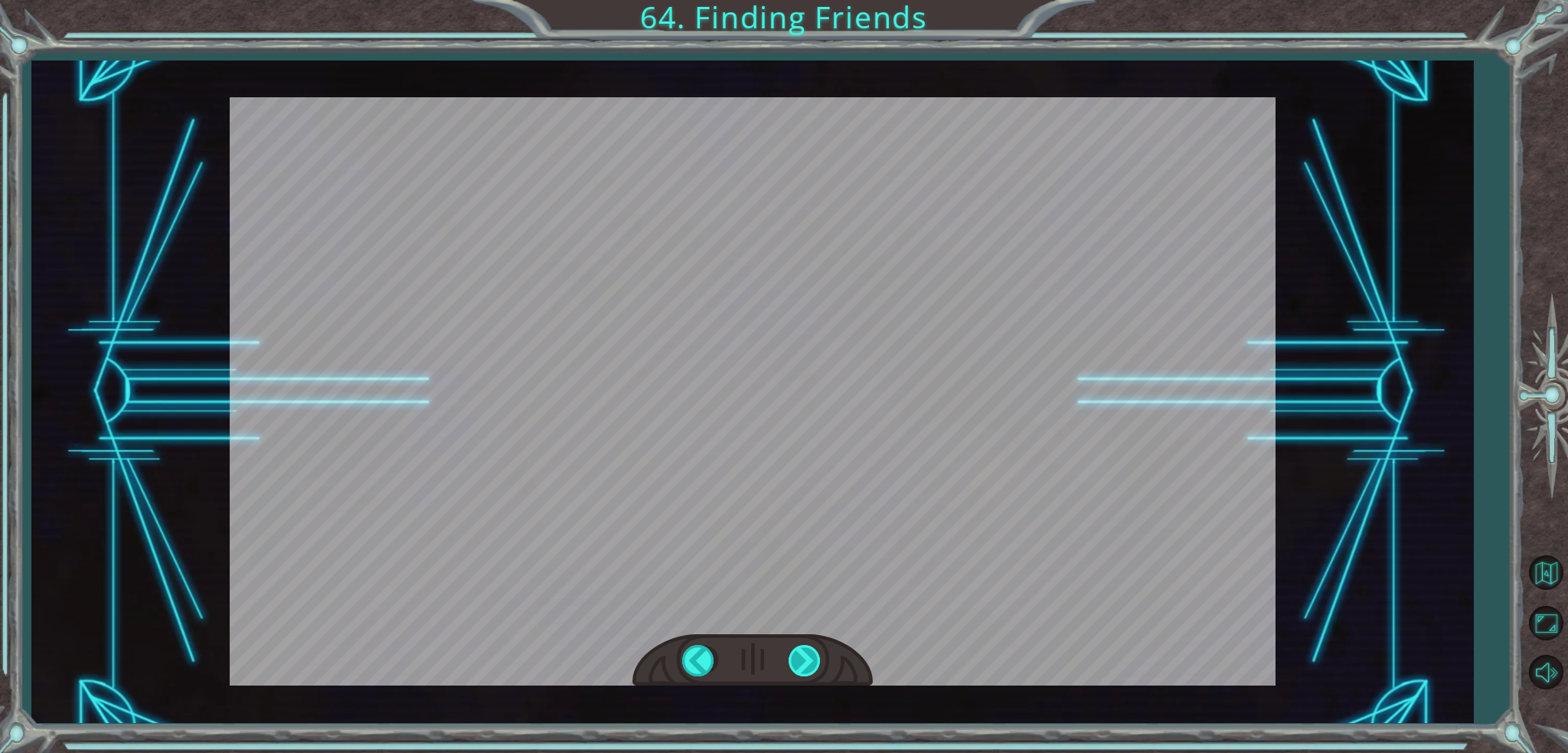
click at [790, 0] on div "myFriend = hero . findNearestFriend () hero . castIllusionMist ( myFriend ) T h…" at bounding box center [784, 0] width 1568 height 0
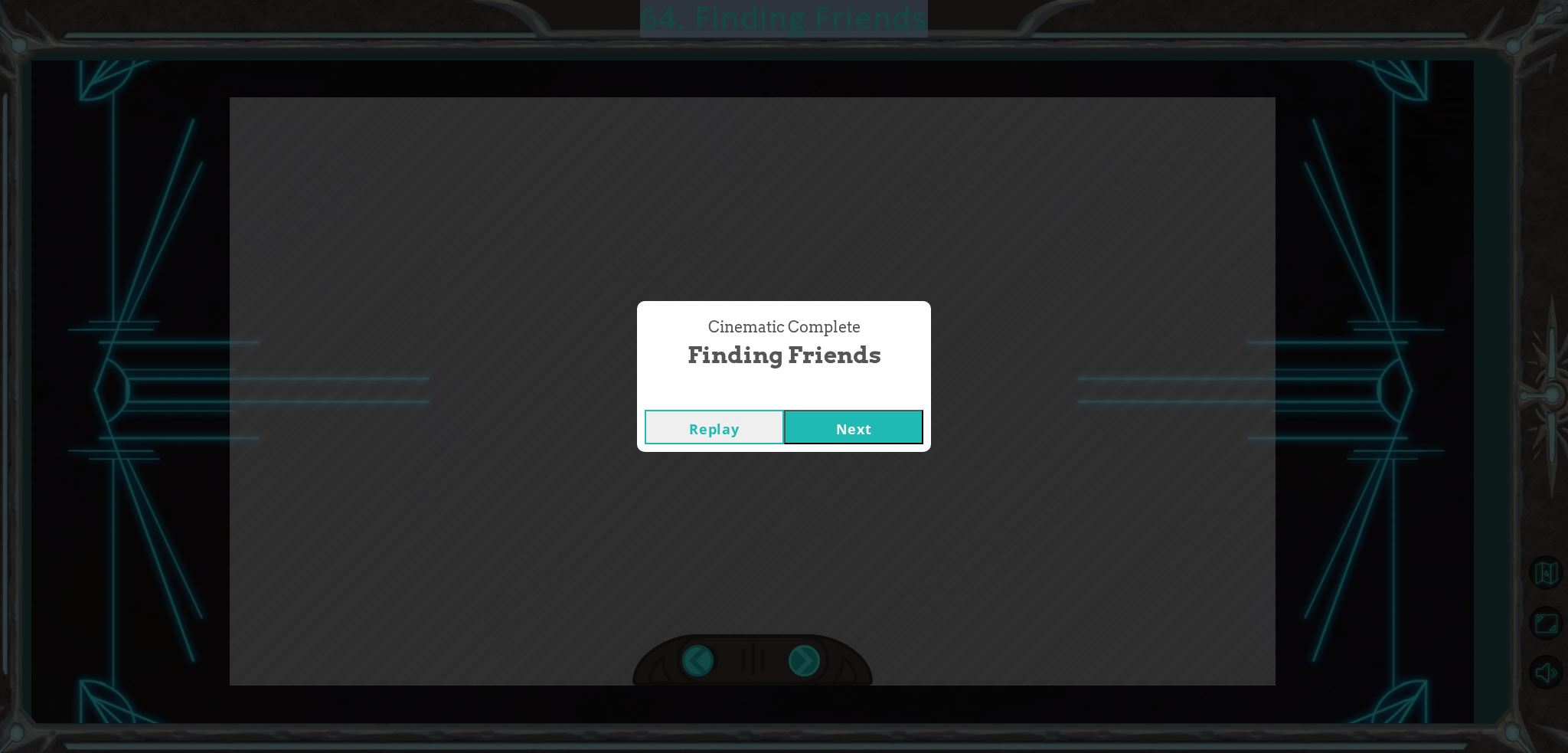
click at [790, 661] on div "Cinematic Complete Finding Friends Replay Next" at bounding box center [784, 376] width 1568 height 753
click at [837, 442] on button "Next" at bounding box center [853, 427] width 139 height 35
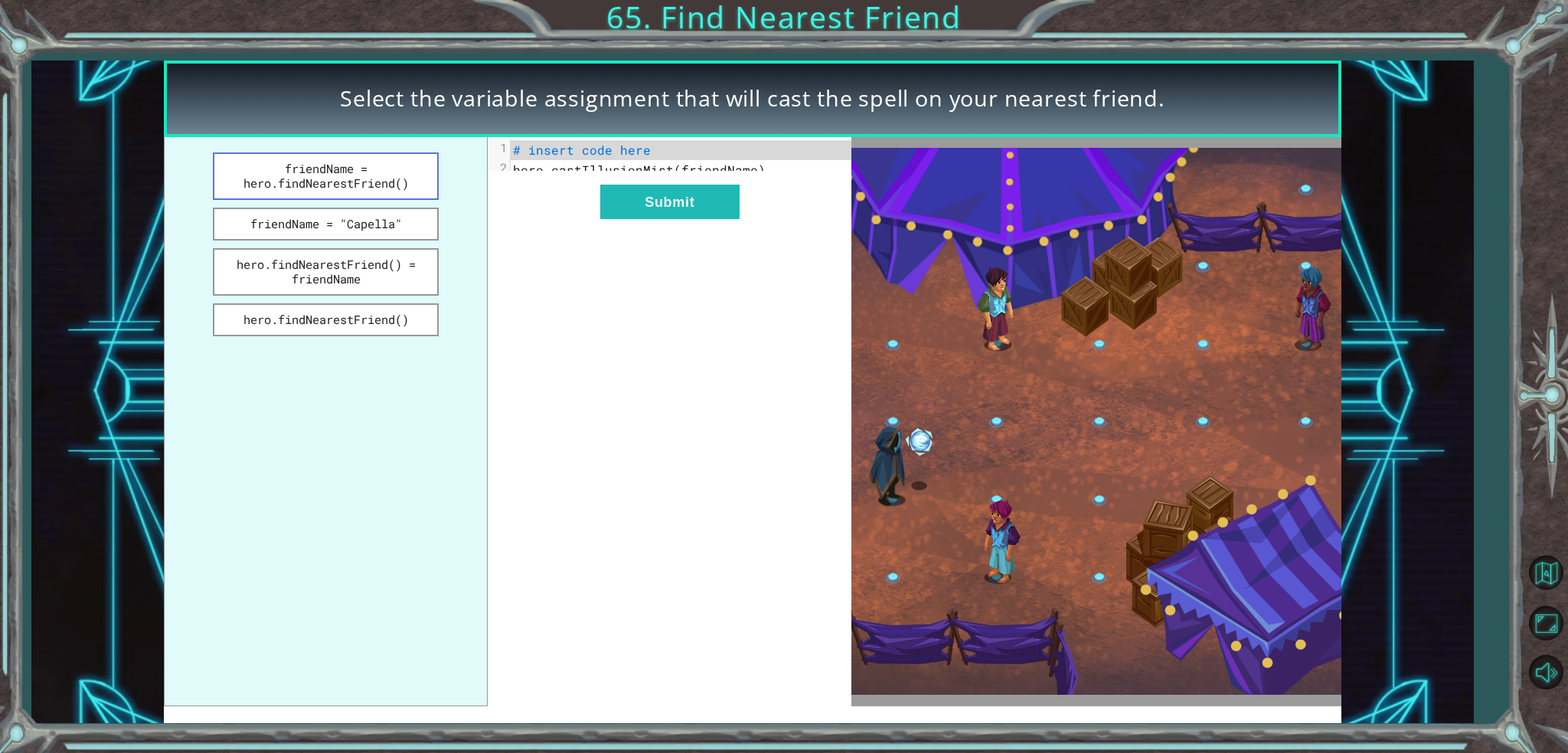
click at [346, 180] on button "friendName = hero.findNearestFriend()" at bounding box center [325, 176] width 226 height 47
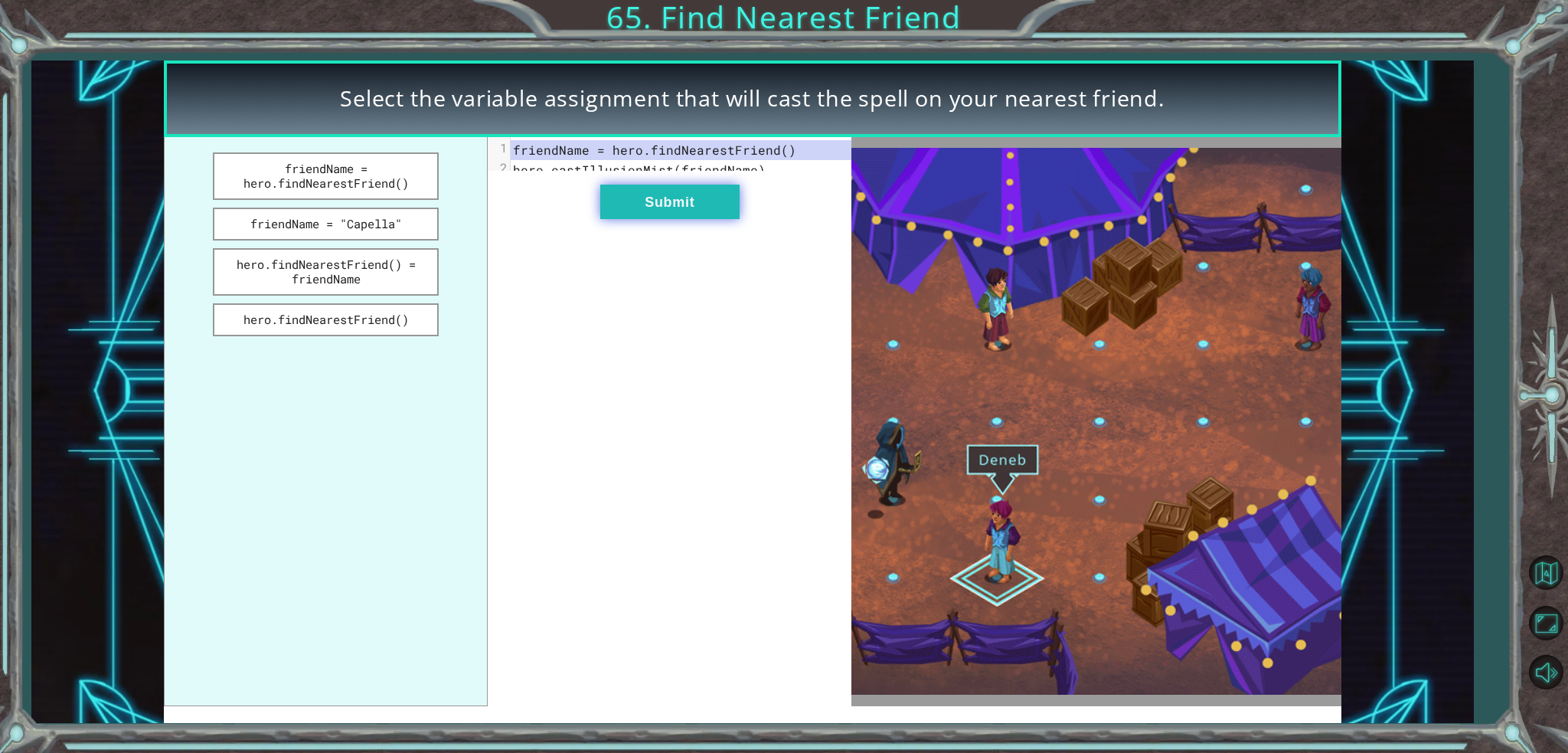
click at [736, 210] on button "Submit" at bounding box center [669, 202] width 139 height 35
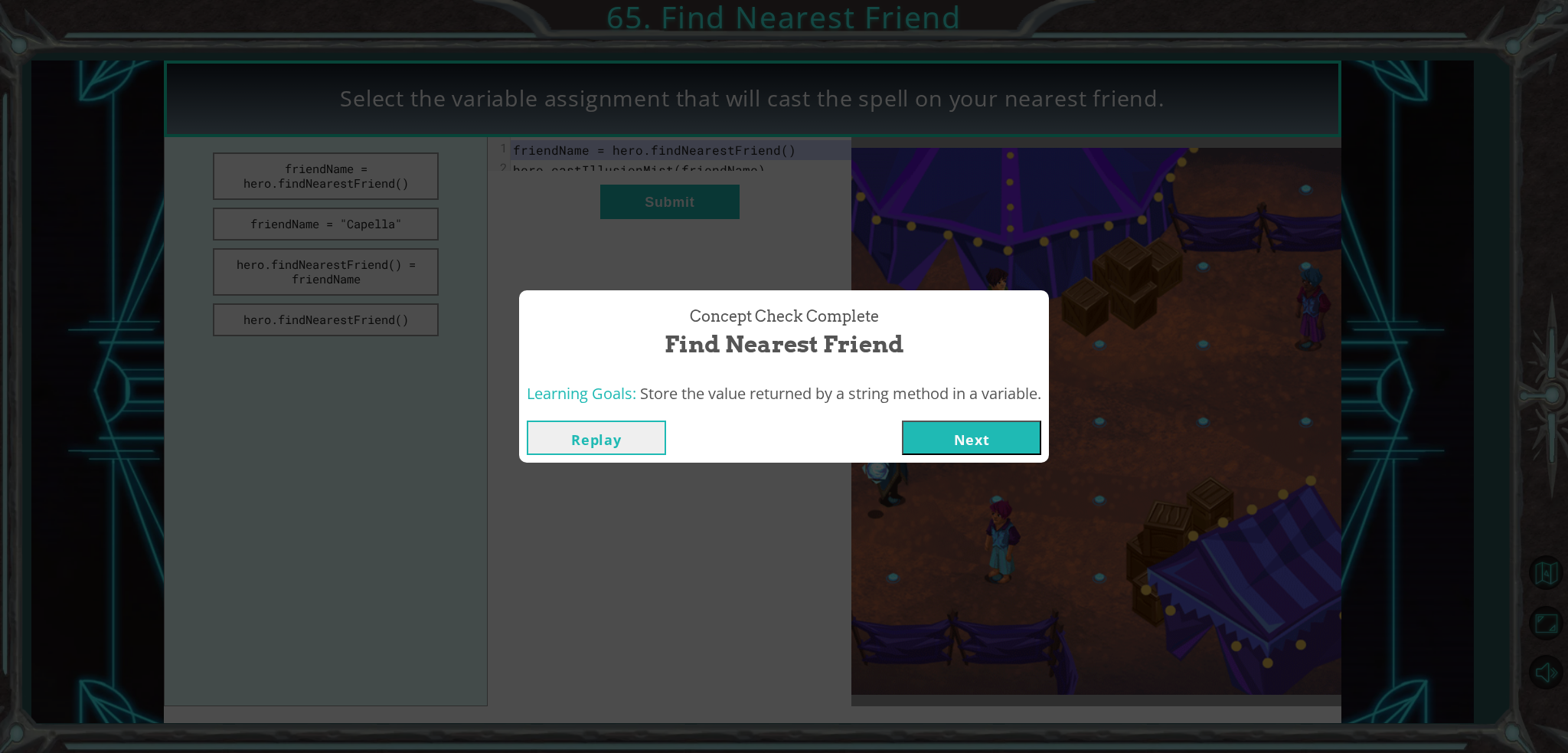
click at [967, 432] on button "Next" at bounding box center [971, 437] width 139 height 35
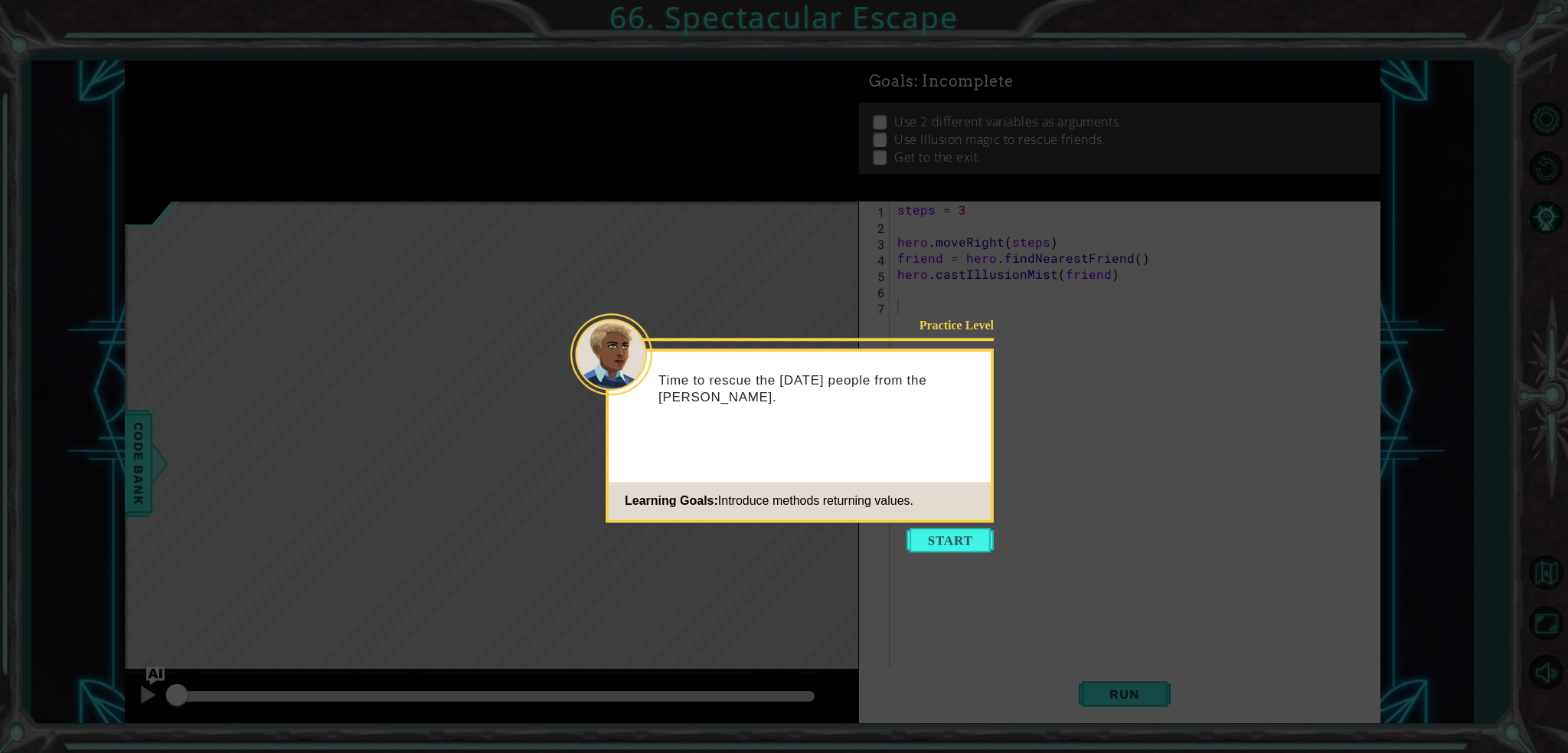
click at [980, 552] on icon at bounding box center [784, 376] width 1568 height 753
click at [925, 538] on button "Start" at bounding box center [949, 540] width 88 height 24
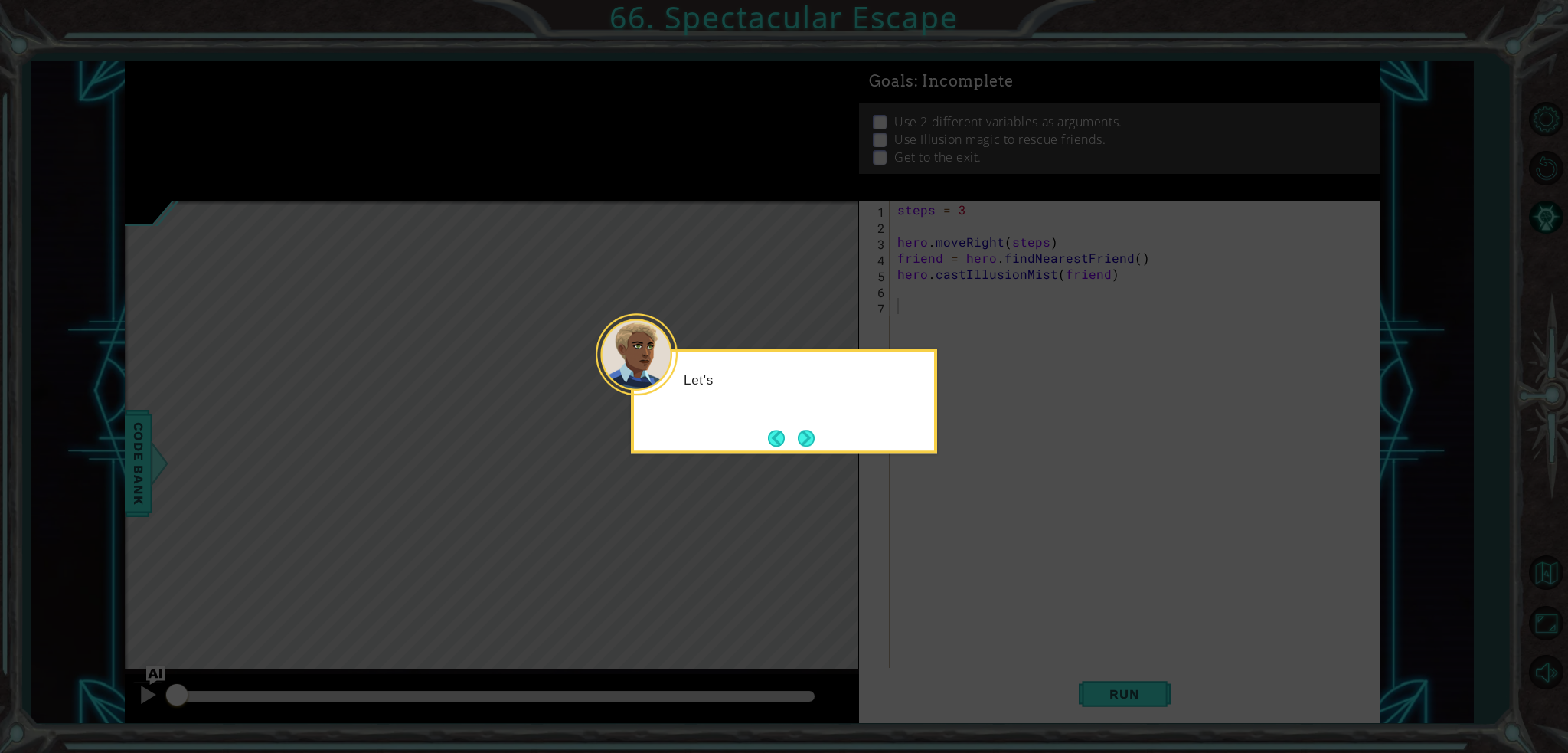
click at [798, 439] on button "Next" at bounding box center [806, 438] width 17 height 17
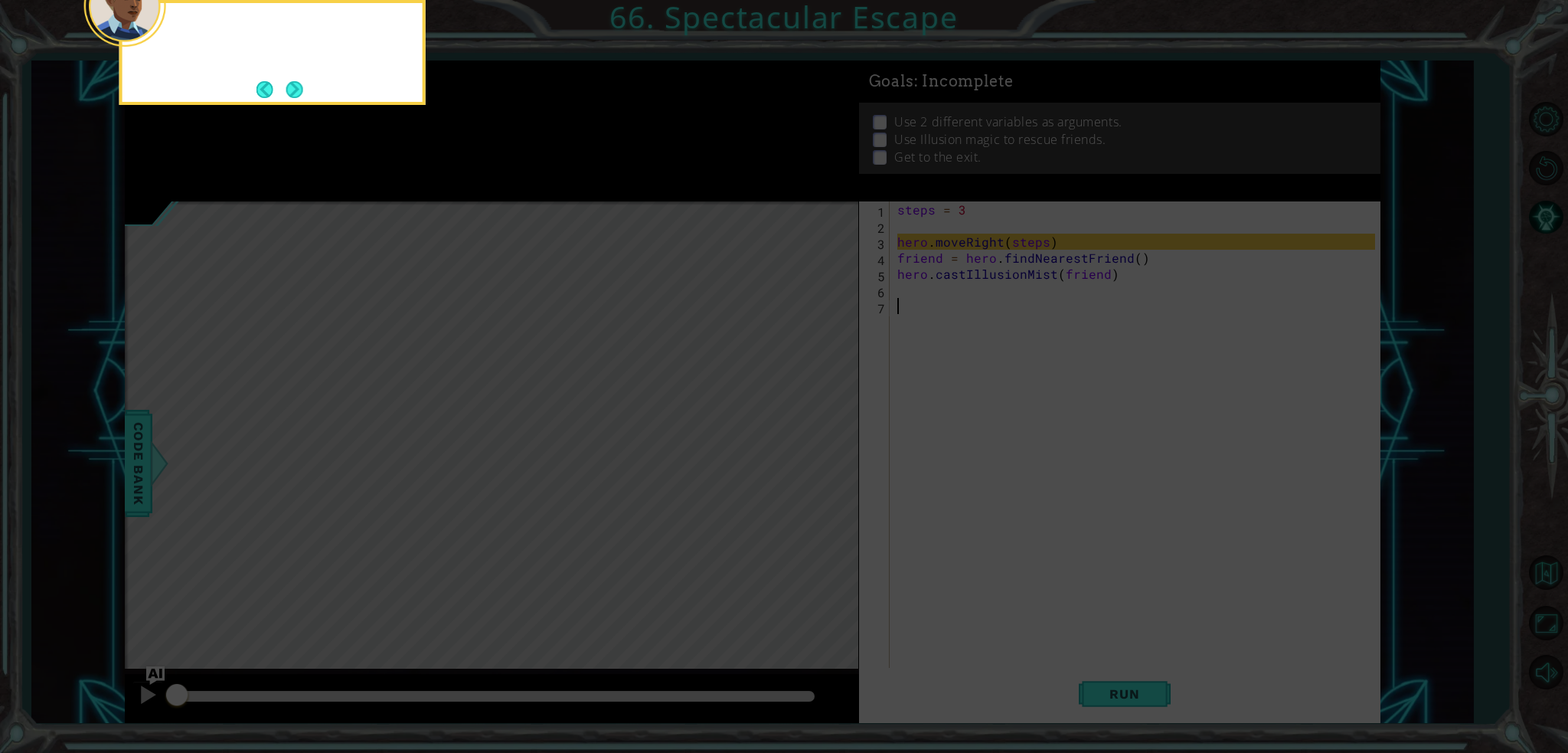
click at [798, 439] on icon at bounding box center [784, 112] width 1568 height 1280
click at [290, 92] on button "Next" at bounding box center [294, 89] width 17 height 17
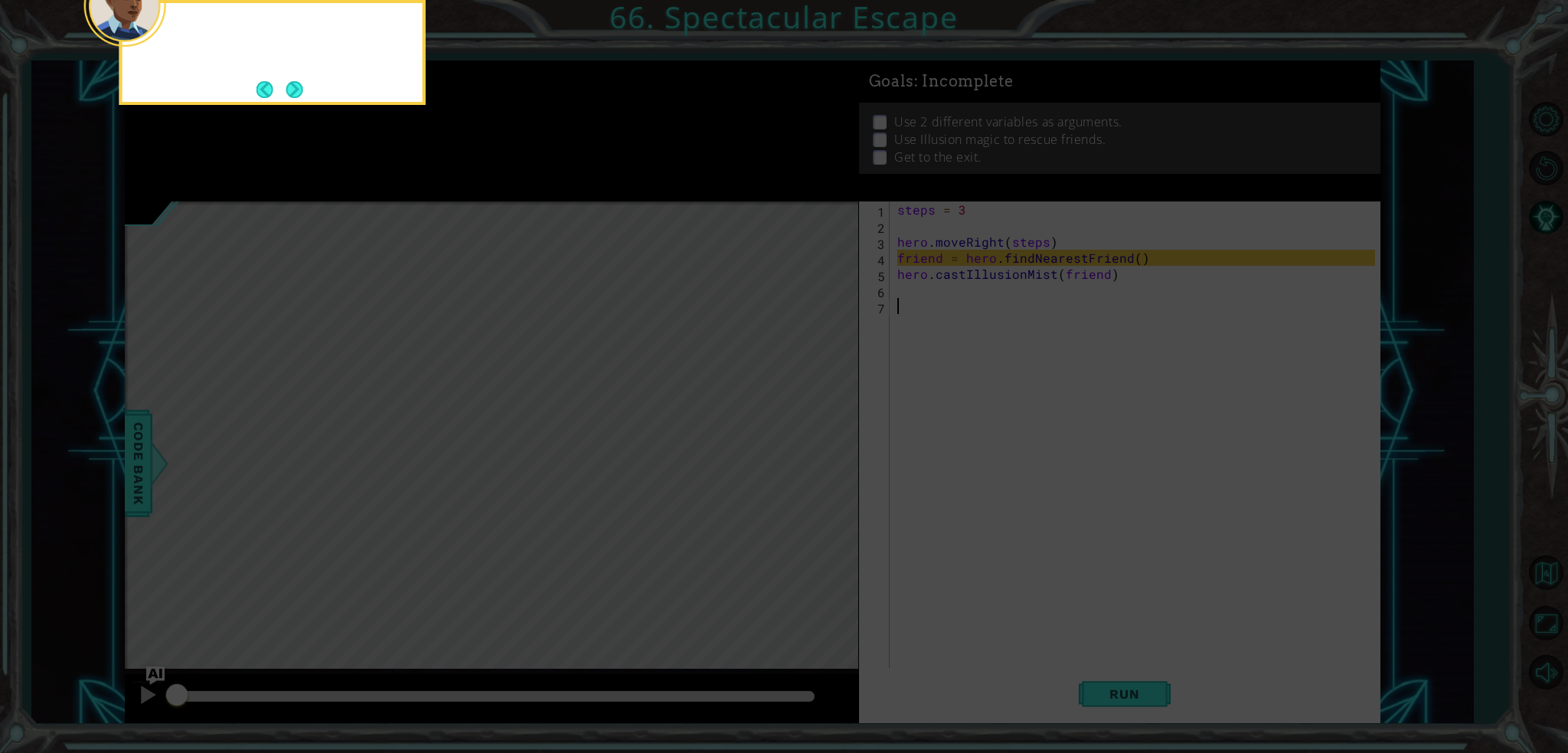
click at [290, 92] on button "Next" at bounding box center [294, 89] width 17 height 17
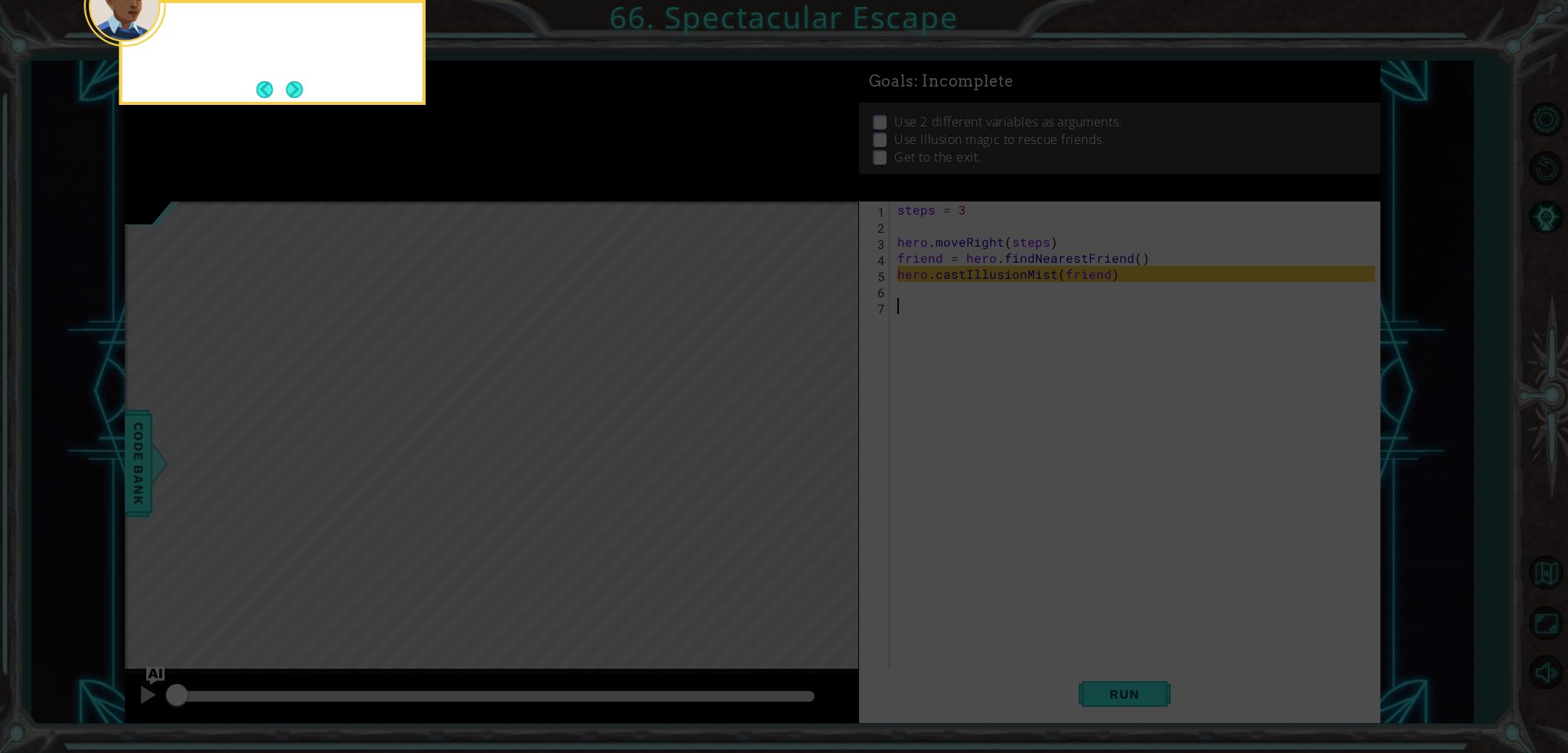
click at [290, 92] on button "Next" at bounding box center [294, 89] width 17 height 17
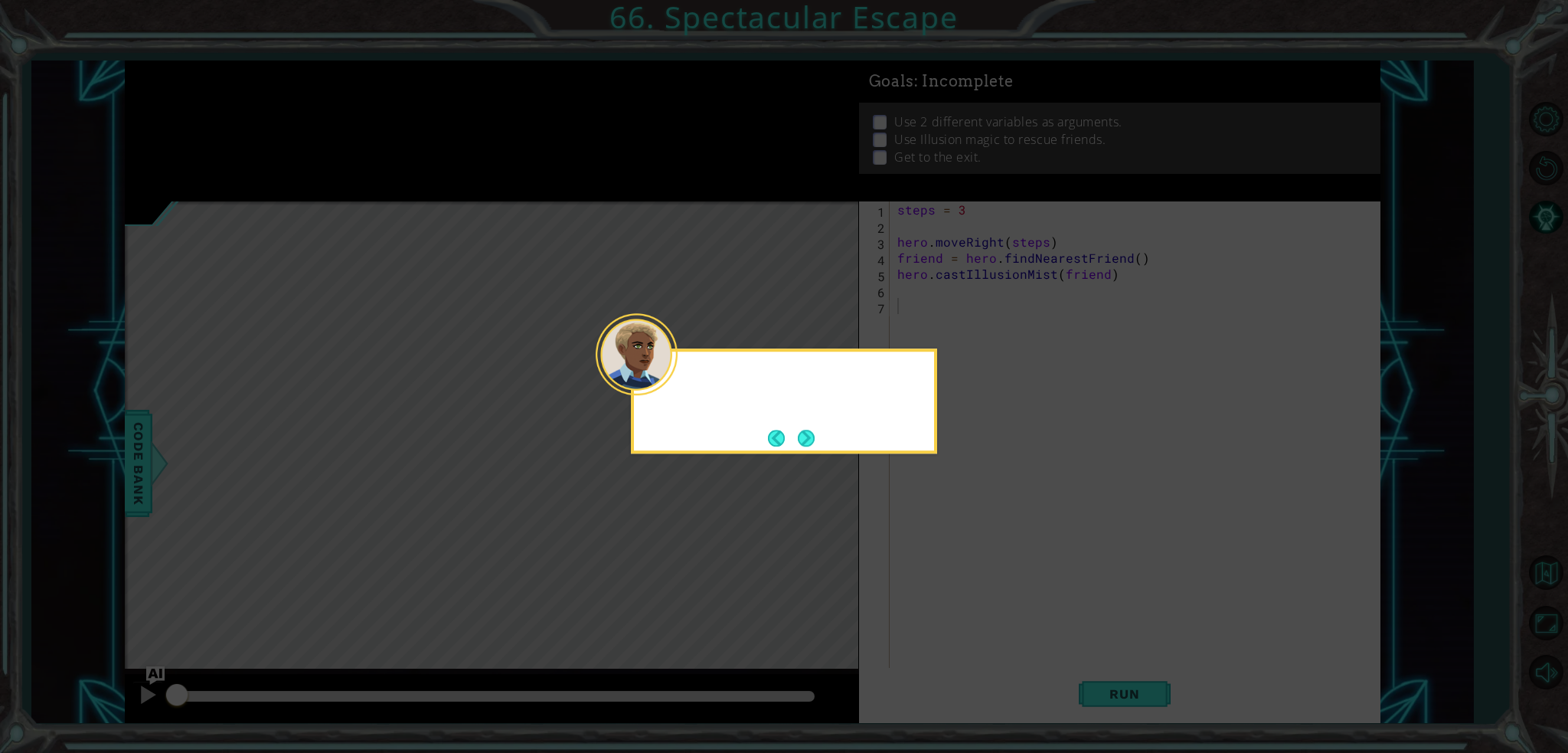
click at [290, 92] on icon at bounding box center [784, 376] width 1568 height 753
click at [803, 432] on button "Next" at bounding box center [806, 438] width 17 height 17
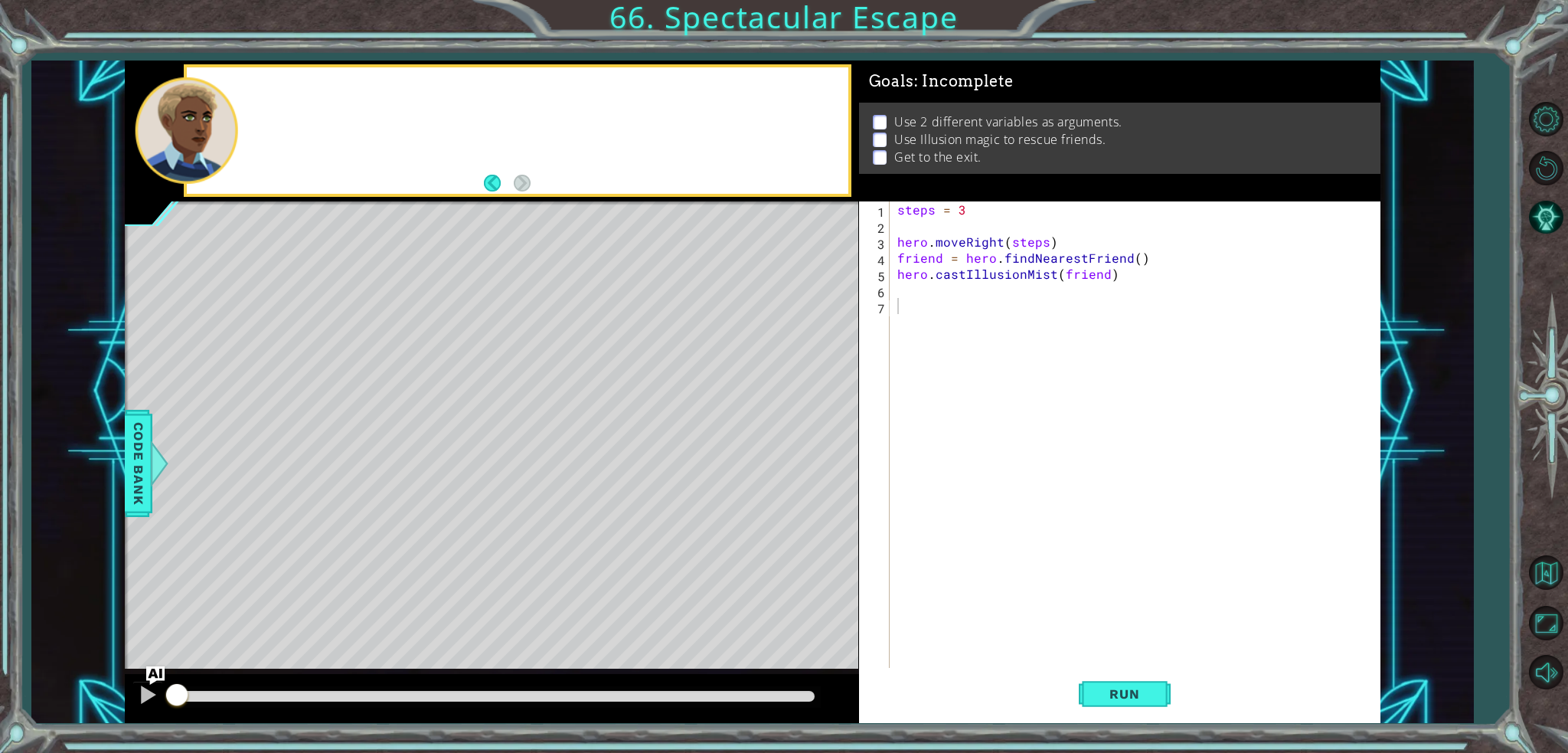
click at [803, 432] on div "Level Map" at bounding box center [478, 427] width 708 height 451
click at [1133, 687] on span "Run" at bounding box center [1124, 694] width 60 height 15
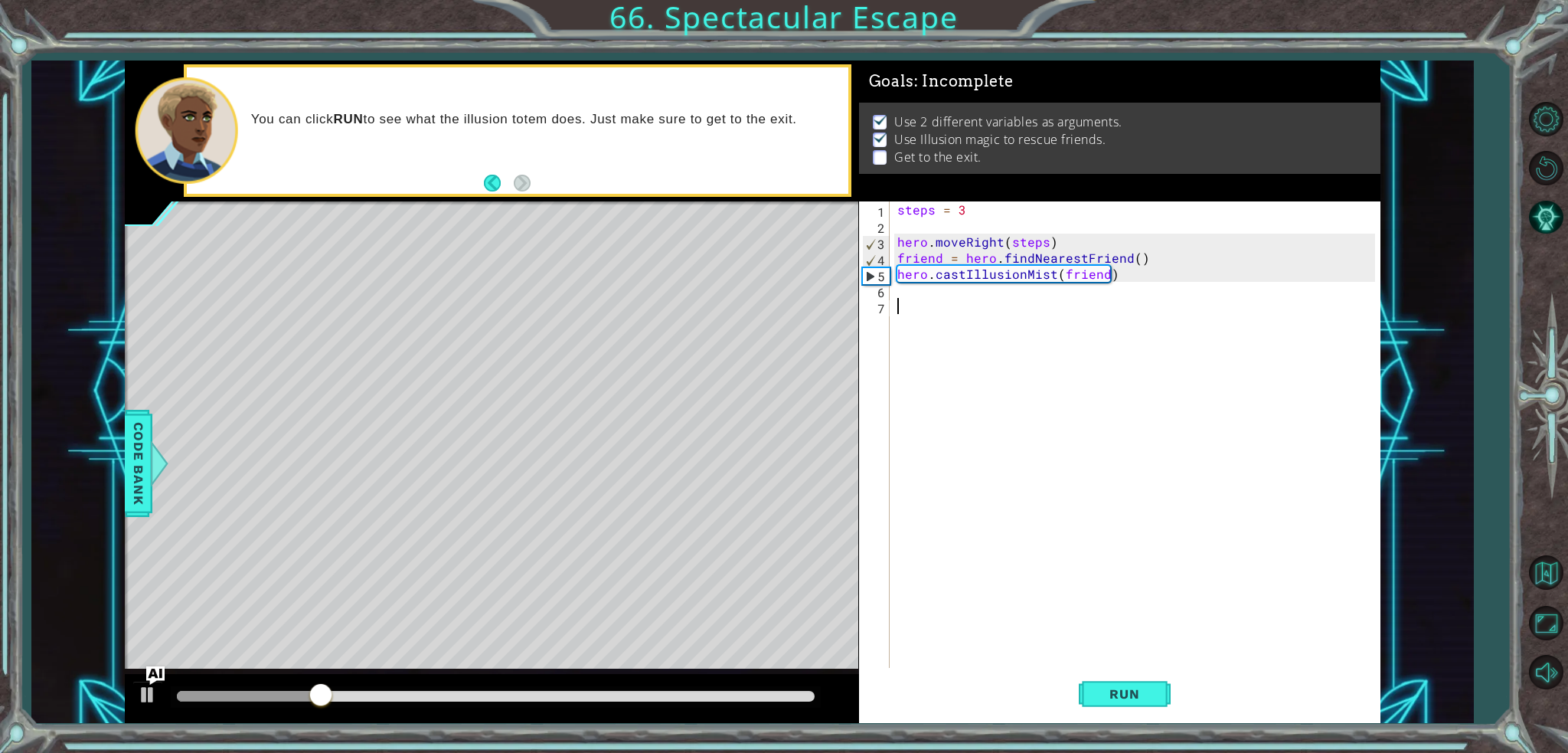
click at [988, 323] on div "steps = 3 hero . moveRight ( steps ) friend = hero . findNearestFriend ( ) hero…" at bounding box center [1138, 451] width 489 height 498
click at [974, 298] on div "steps = 3 hero . moveRight ( steps ) friend = hero . findNearestFriend ( ) hero…" at bounding box center [1138, 451] width 489 height 498
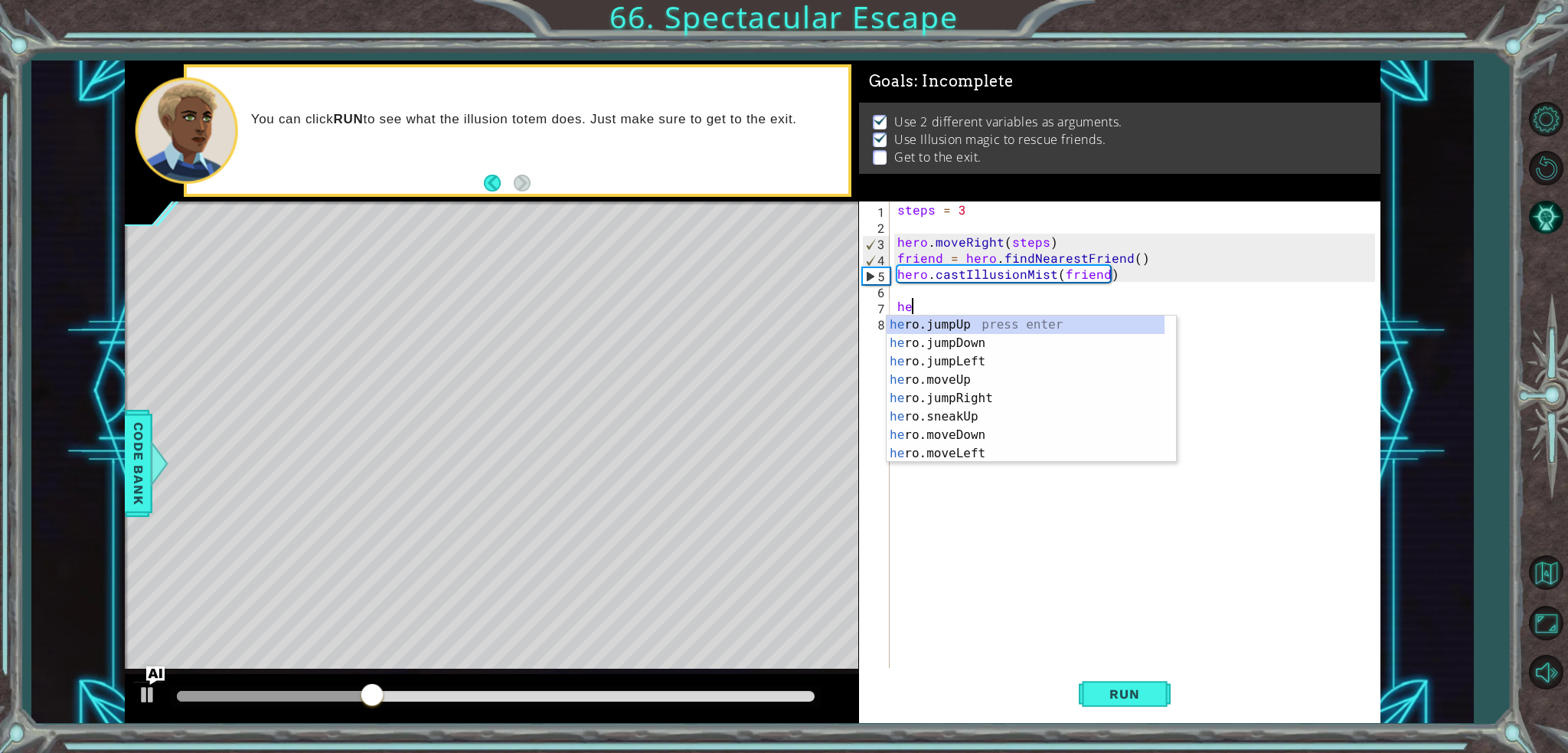
type textarea "h"
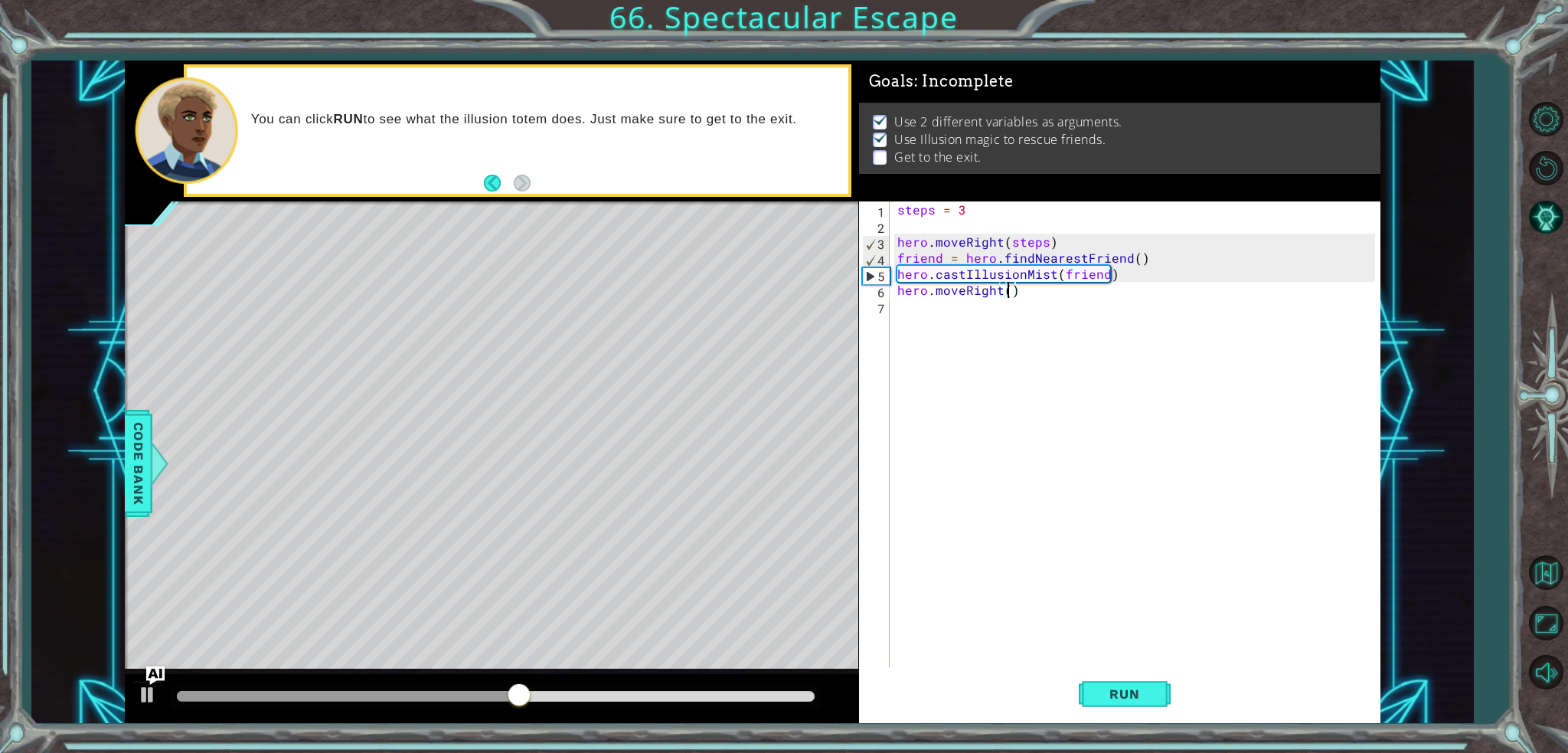
scroll to position [0, 6]
type textarea "hero.moveRight(3)"
click at [1127, 684] on button "Run" at bounding box center [1125, 694] width 92 height 52
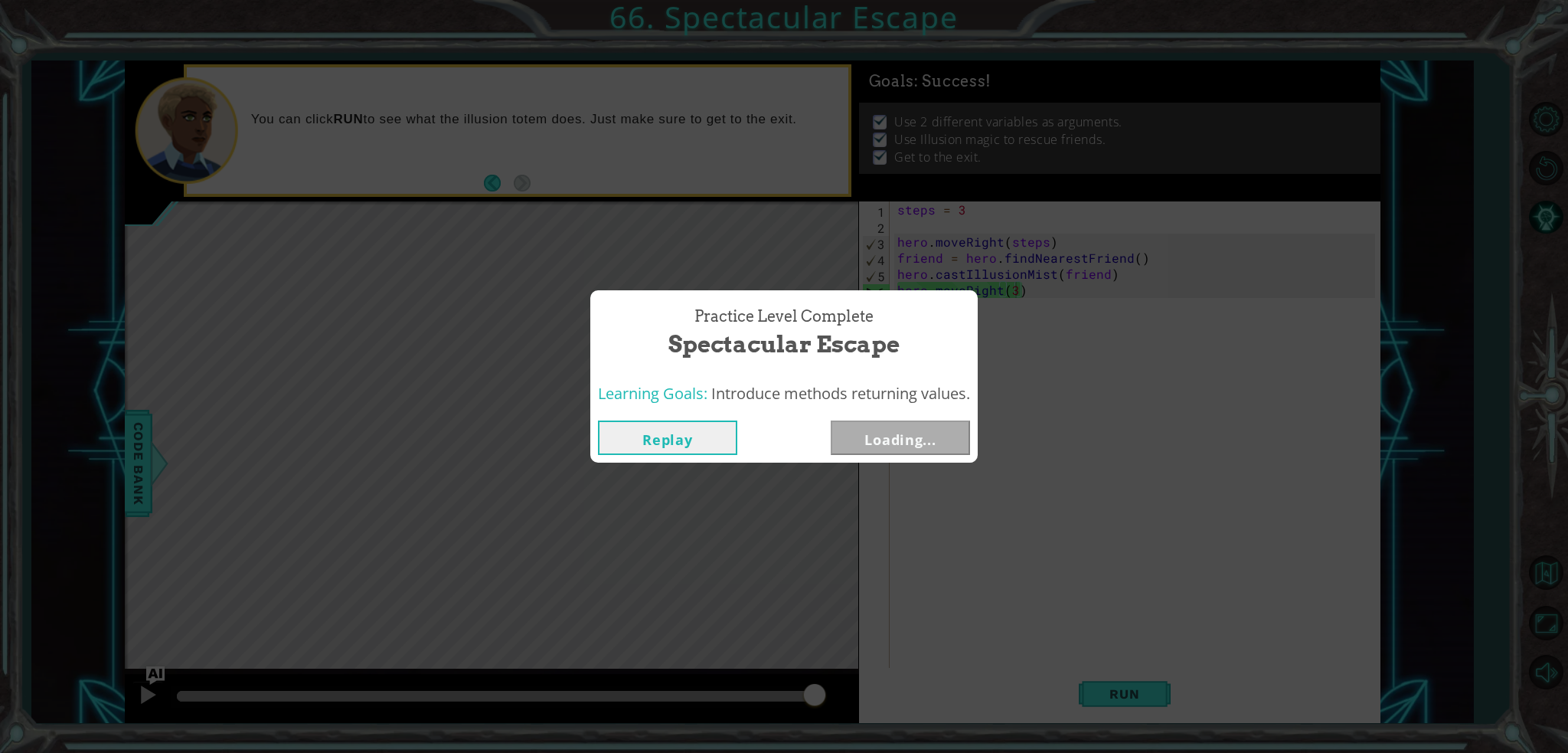
drag, startPoint x: 627, startPoint y: 695, endPoint x: 1194, endPoint y: 695, distance: 567.0
click at [1194, 695] on body "1 ההההההההההההההההההההההההההההההההההההההההההההההההההההההההההההההההההההההההההההה…" at bounding box center [784, 376] width 1568 height 753
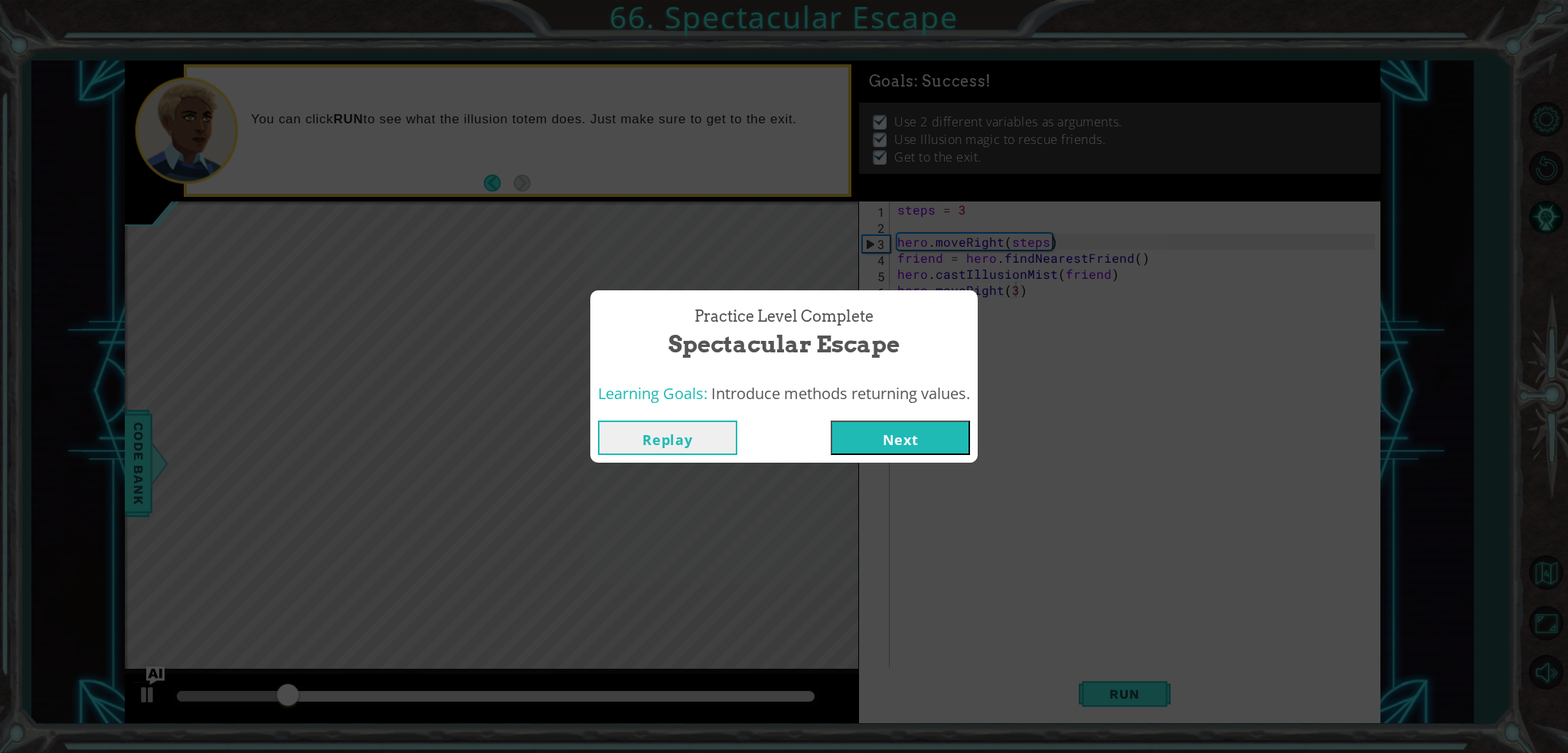
click at [925, 449] on button "Next" at bounding box center [900, 437] width 139 height 35
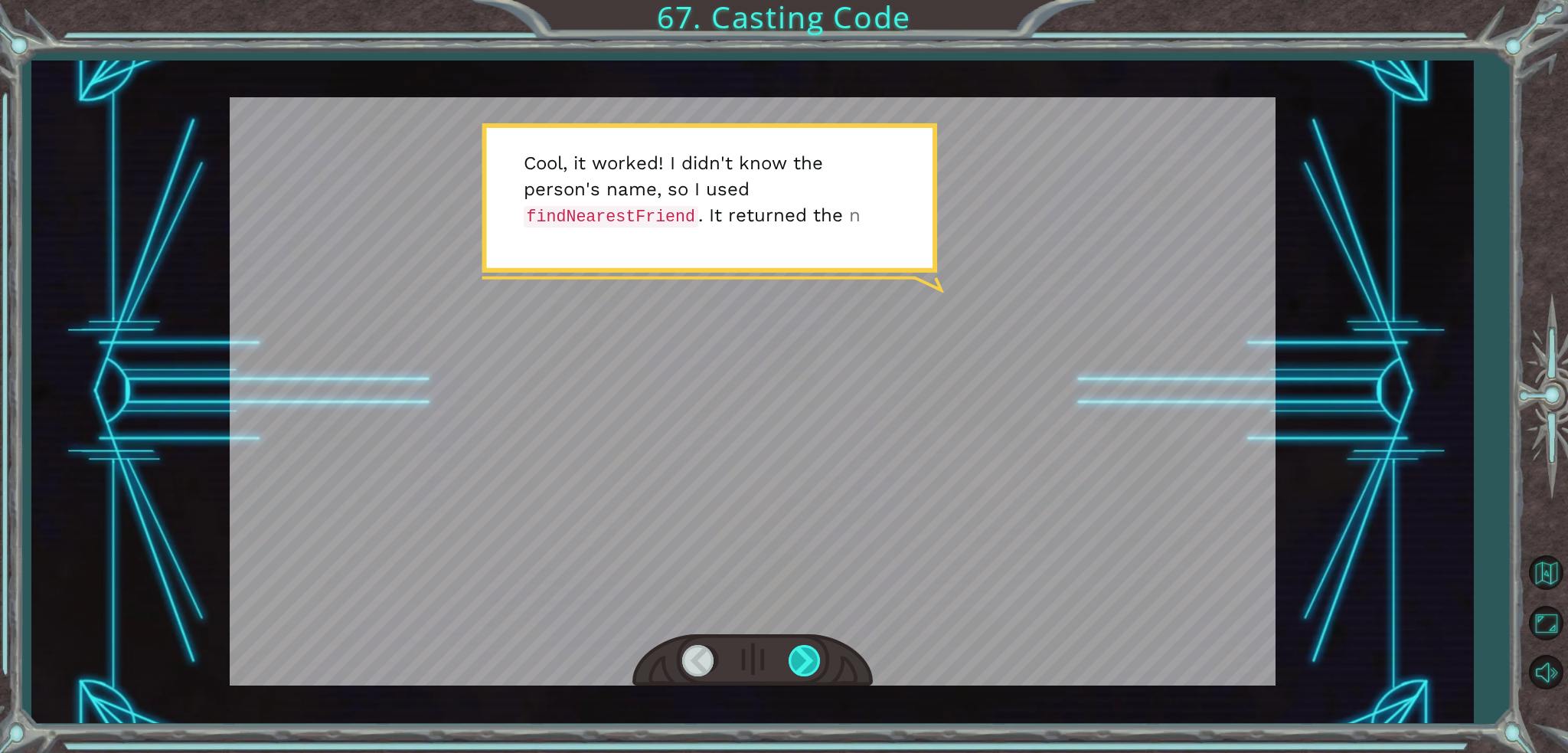
drag, startPoint x: 823, startPoint y: 682, endPoint x: 799, endPoint y: 652, distance: 38.4
click at [812, 666] on div at bounding box center [752, 661] width 240 height 53
click at [798, 651] on div at bounding box center [806, 660] width 35 height 31
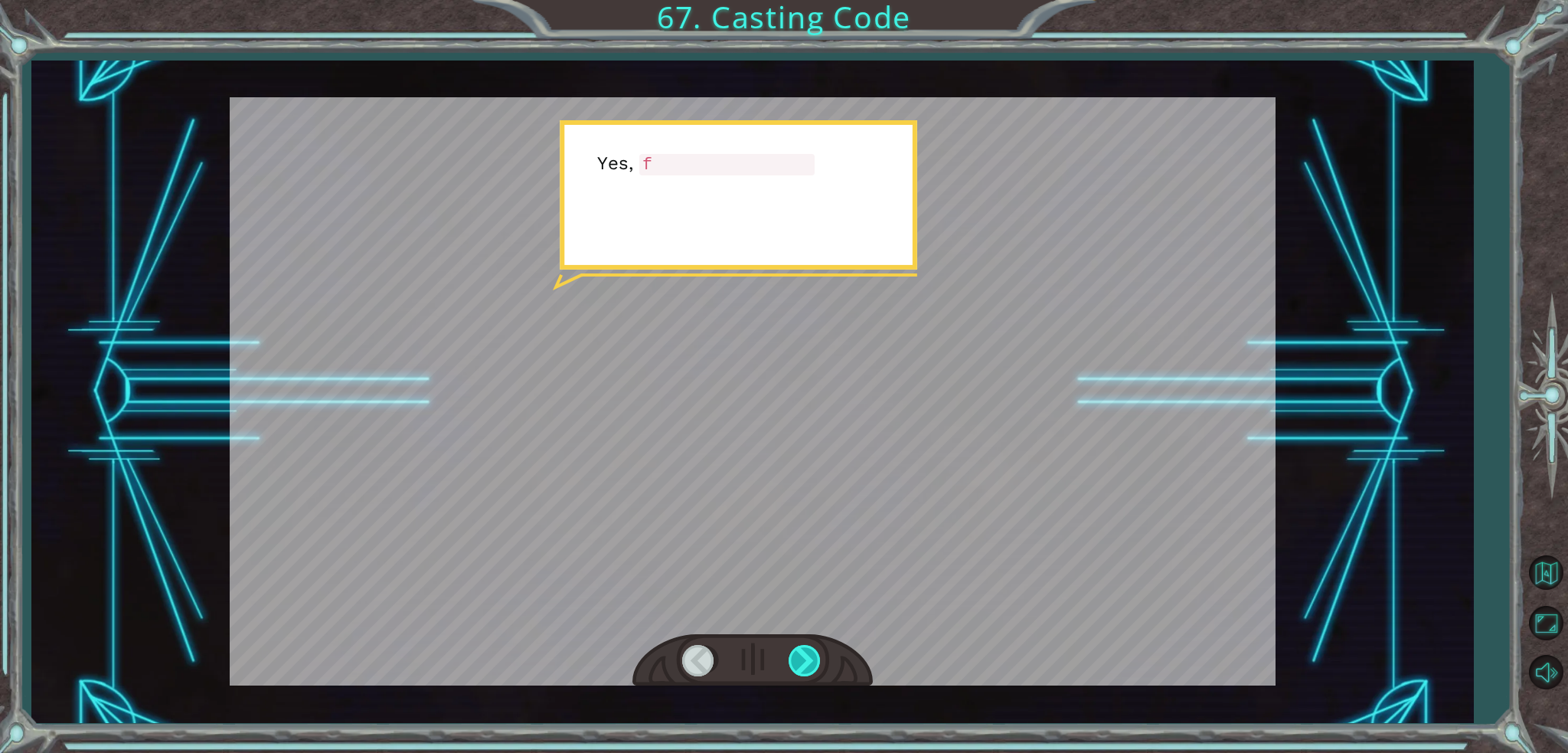
click at [798, 651] on div at bounding box center [806, 660] width 35 height 31
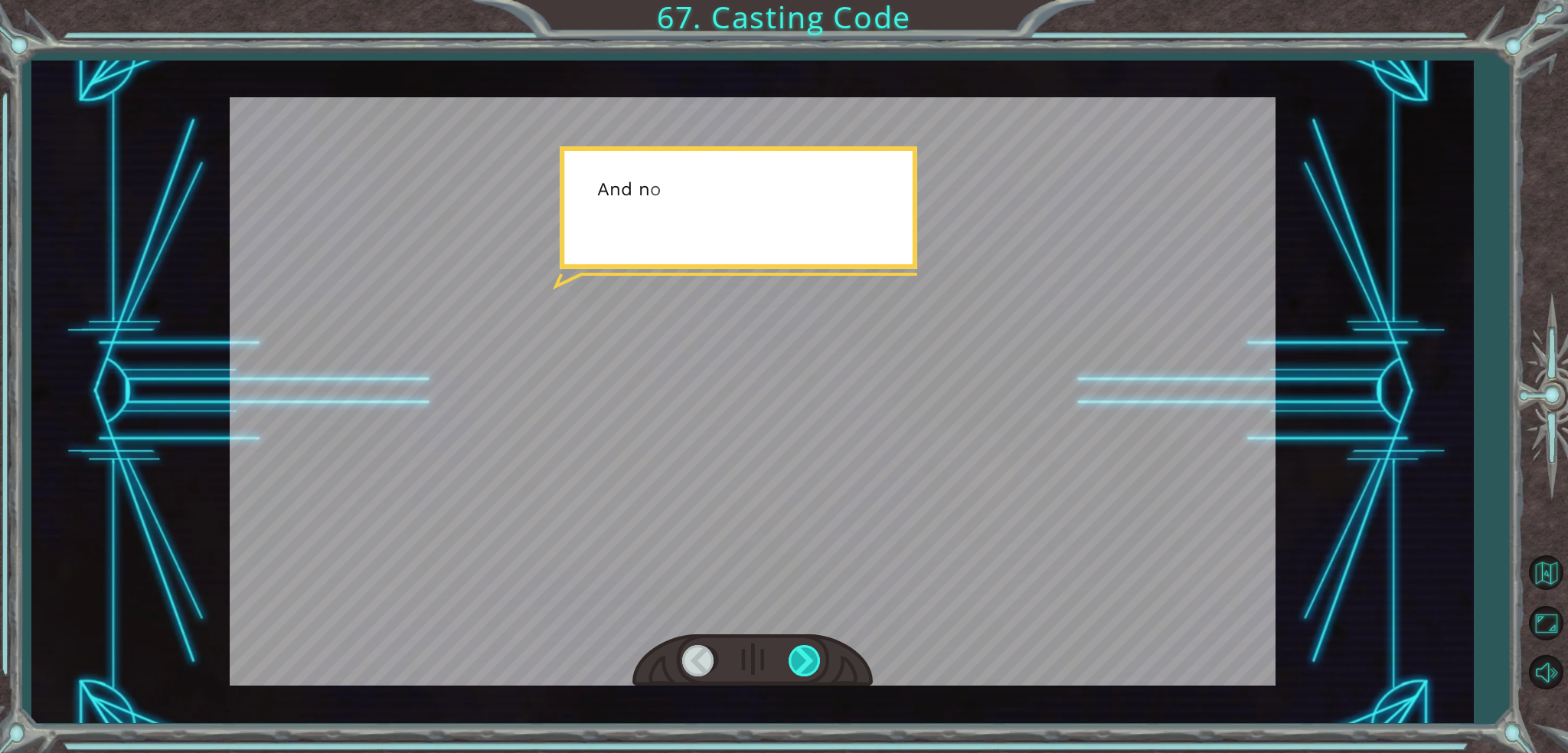
click at [797, 651] on div at bounding box center [806, 660] width 35 height 31
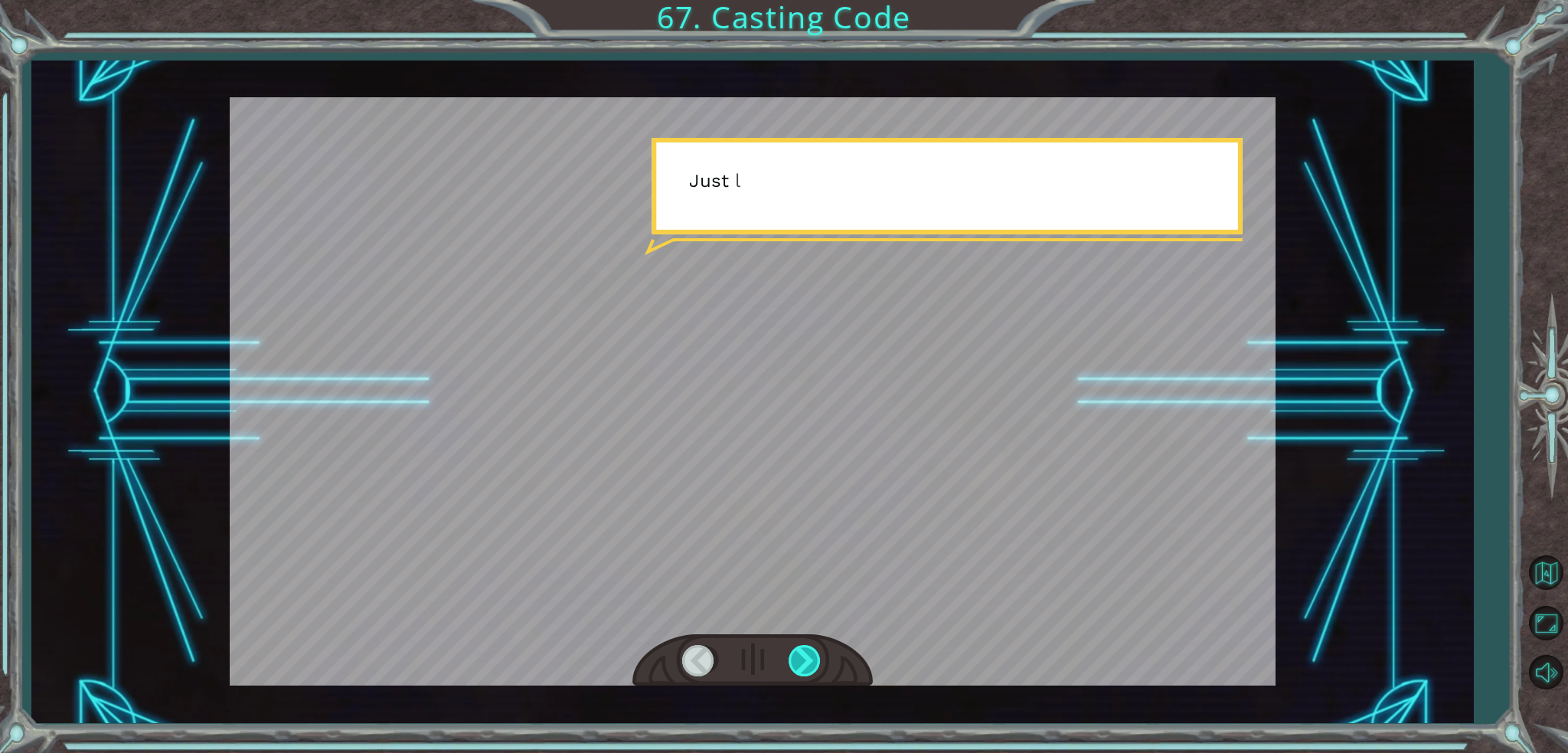
click at [797, 651] on div at bounding box center [806, 660] width 35 height 31
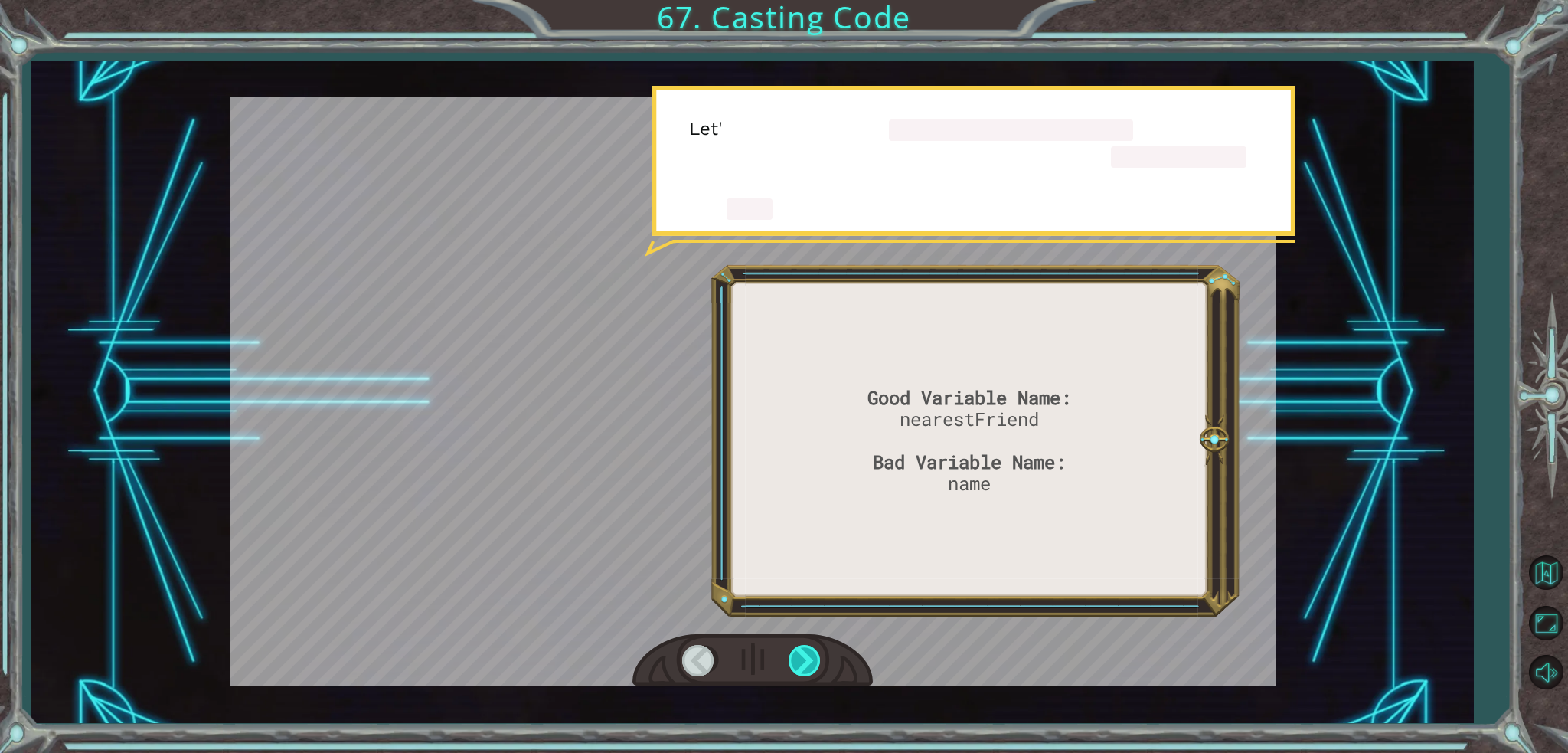
click at [797, 651] on div at bounding box center [806, 660] width 35 height 31
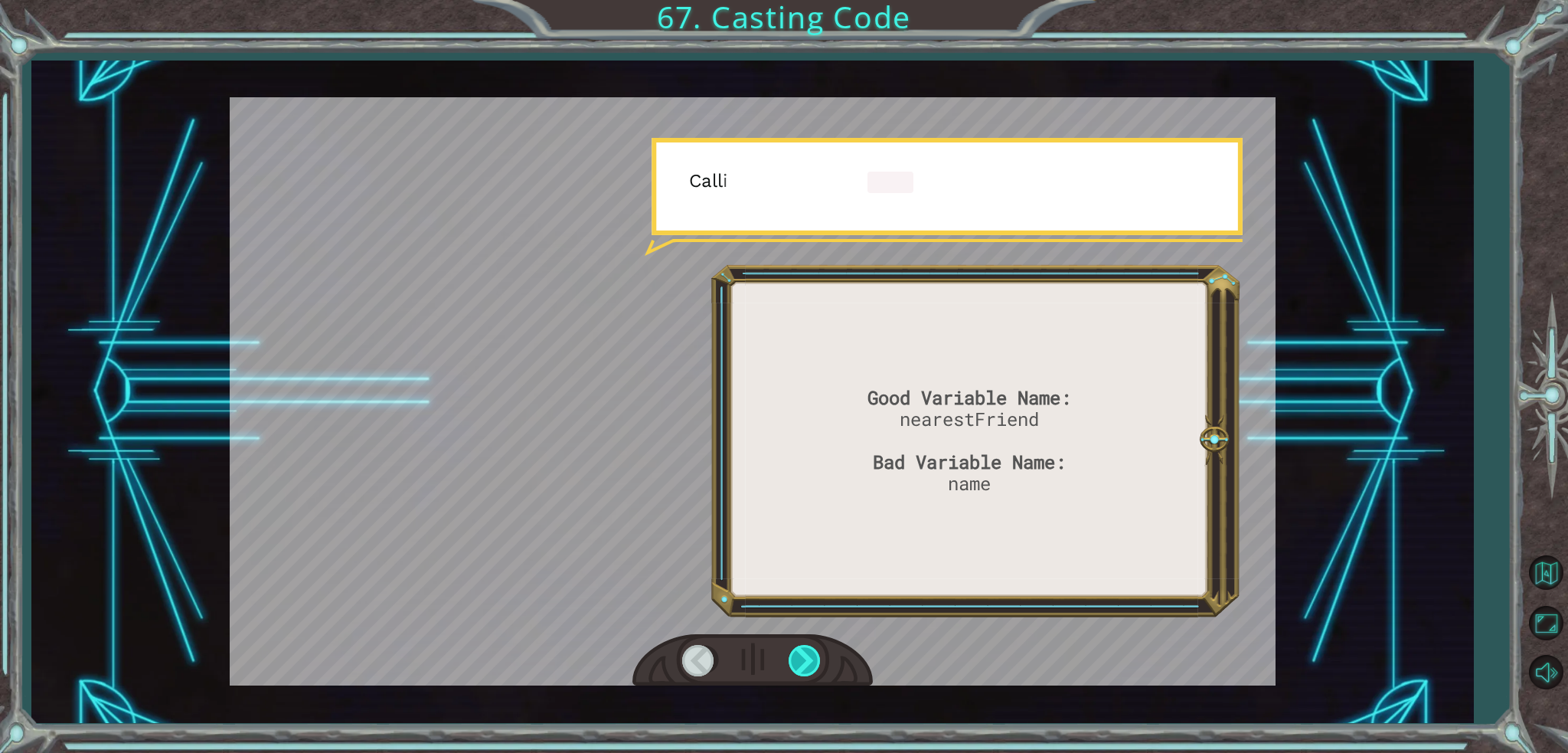
click at [797, 651] on div at bounding box center [806, 660] width 35 height 31
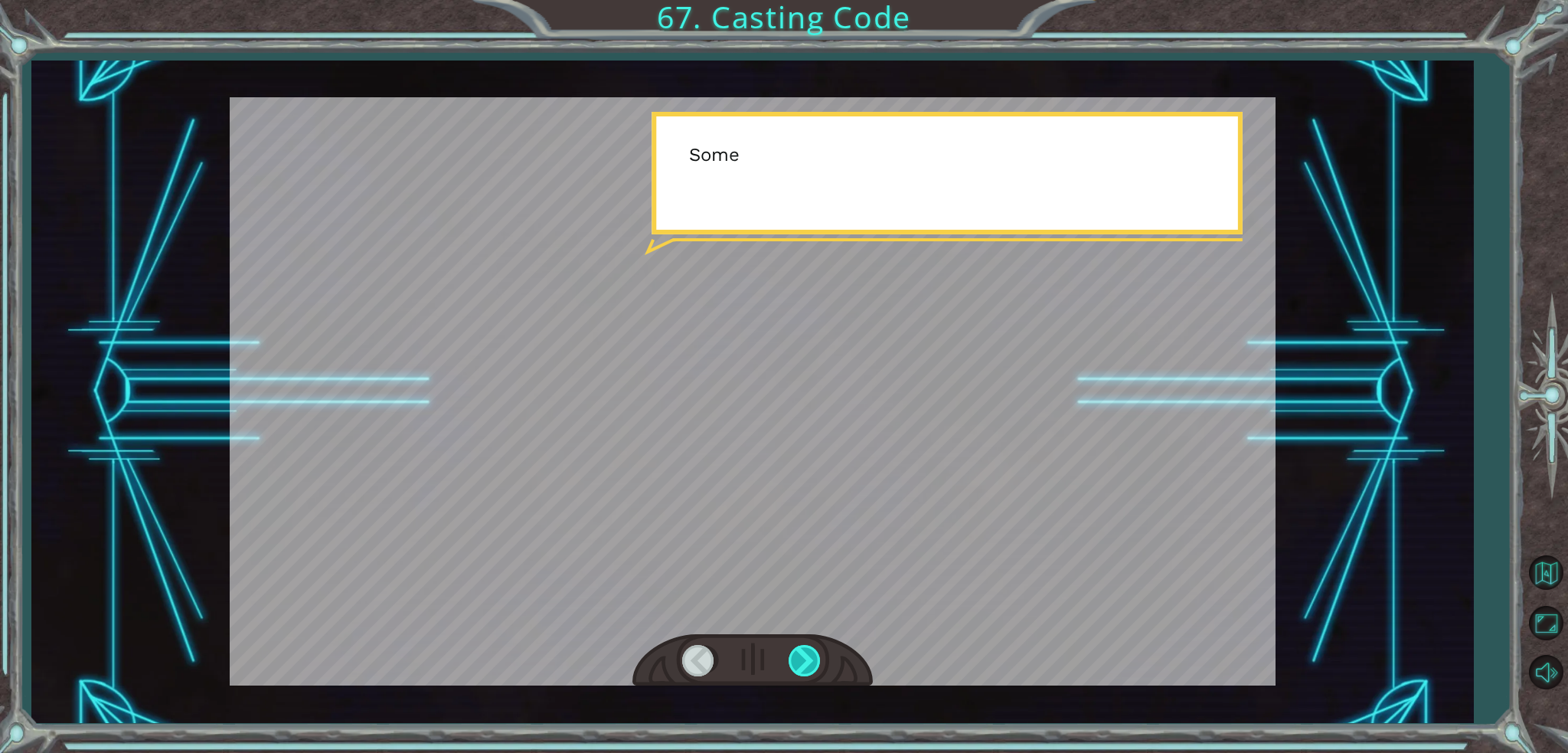
click at [797, 651] on div at bounding box center [806, 660] width 35 height 31
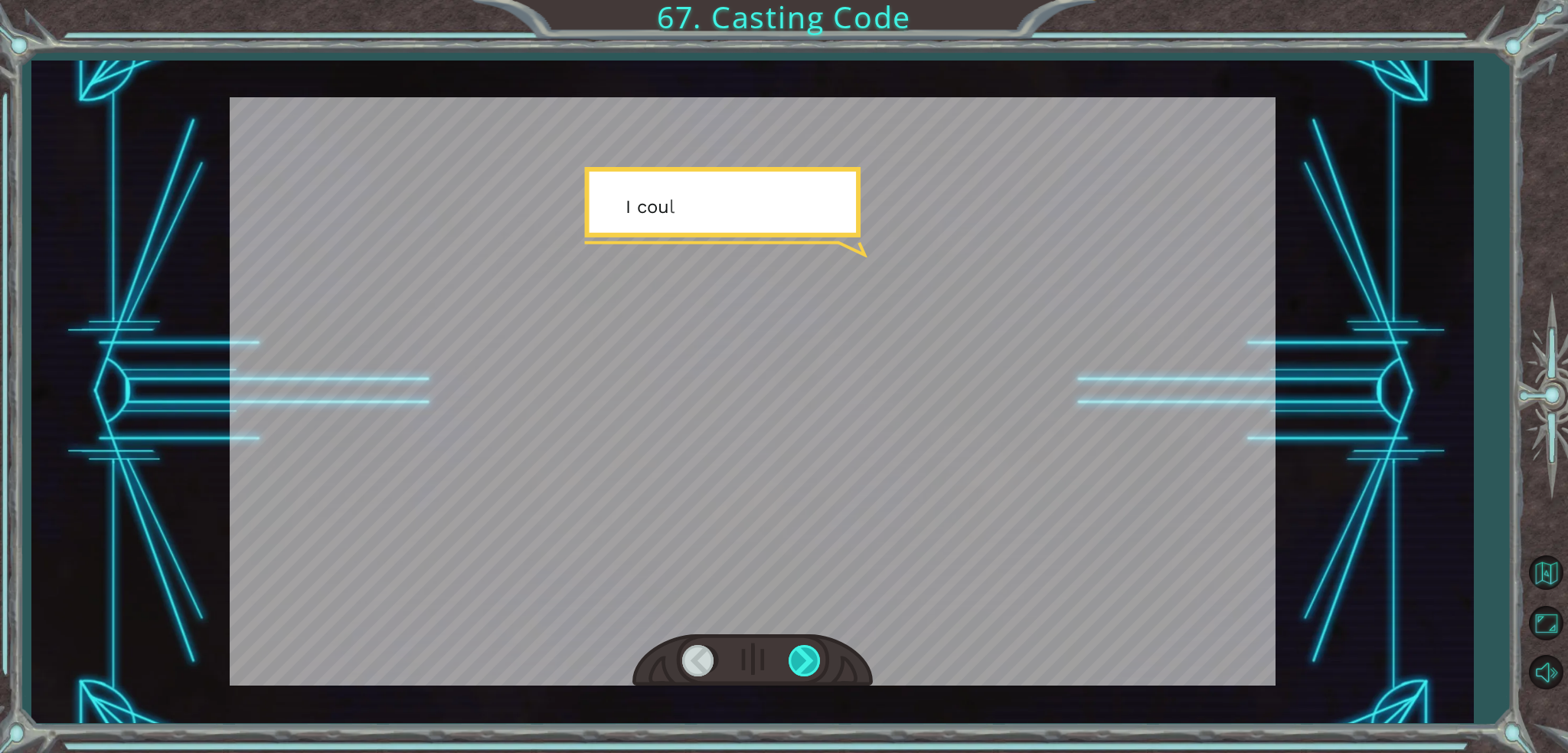
click at [797, 651] on div at bounding box center [806, 660] width 35 height 31
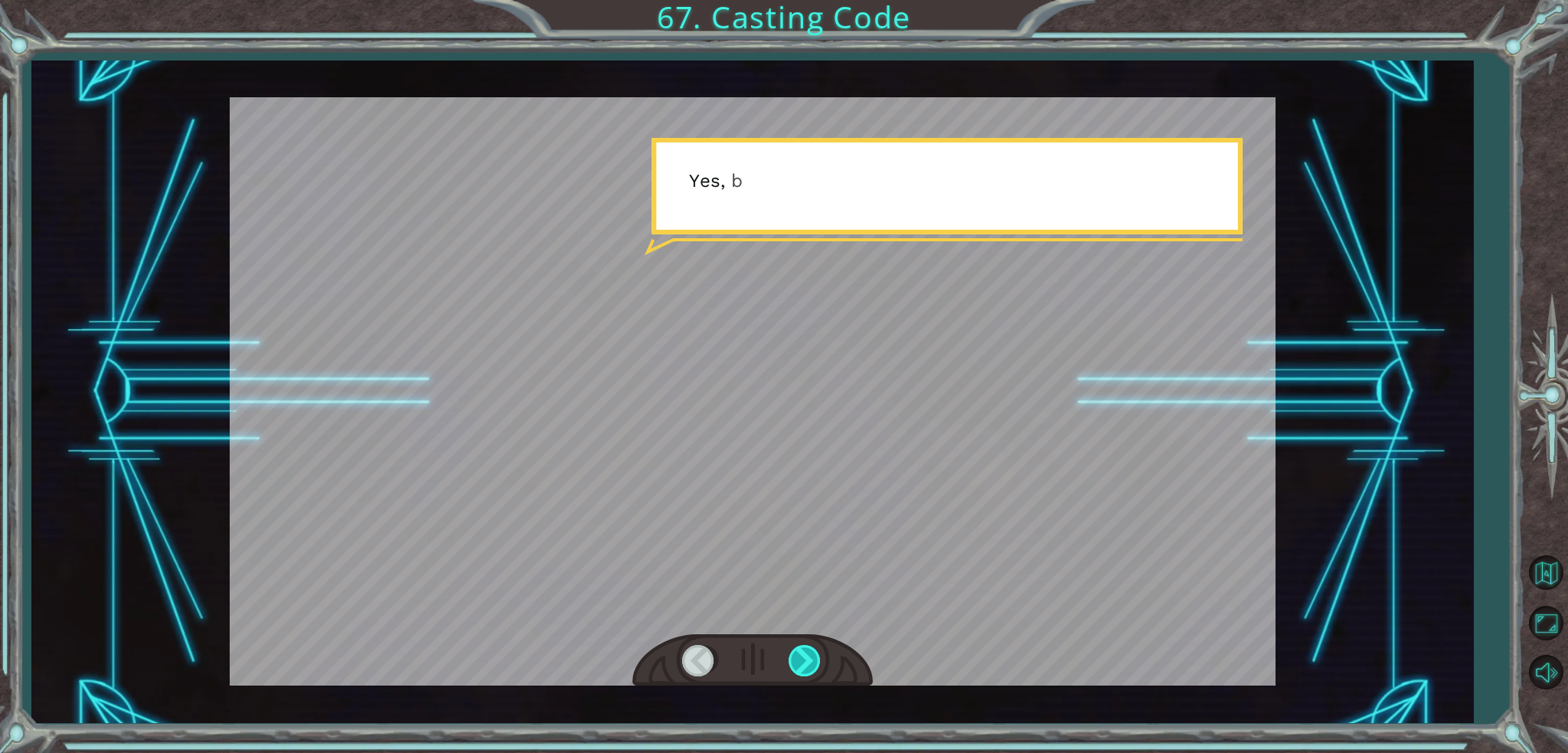
click at [797, 651] on div at bounding box center [806, 660] width 35 height 31
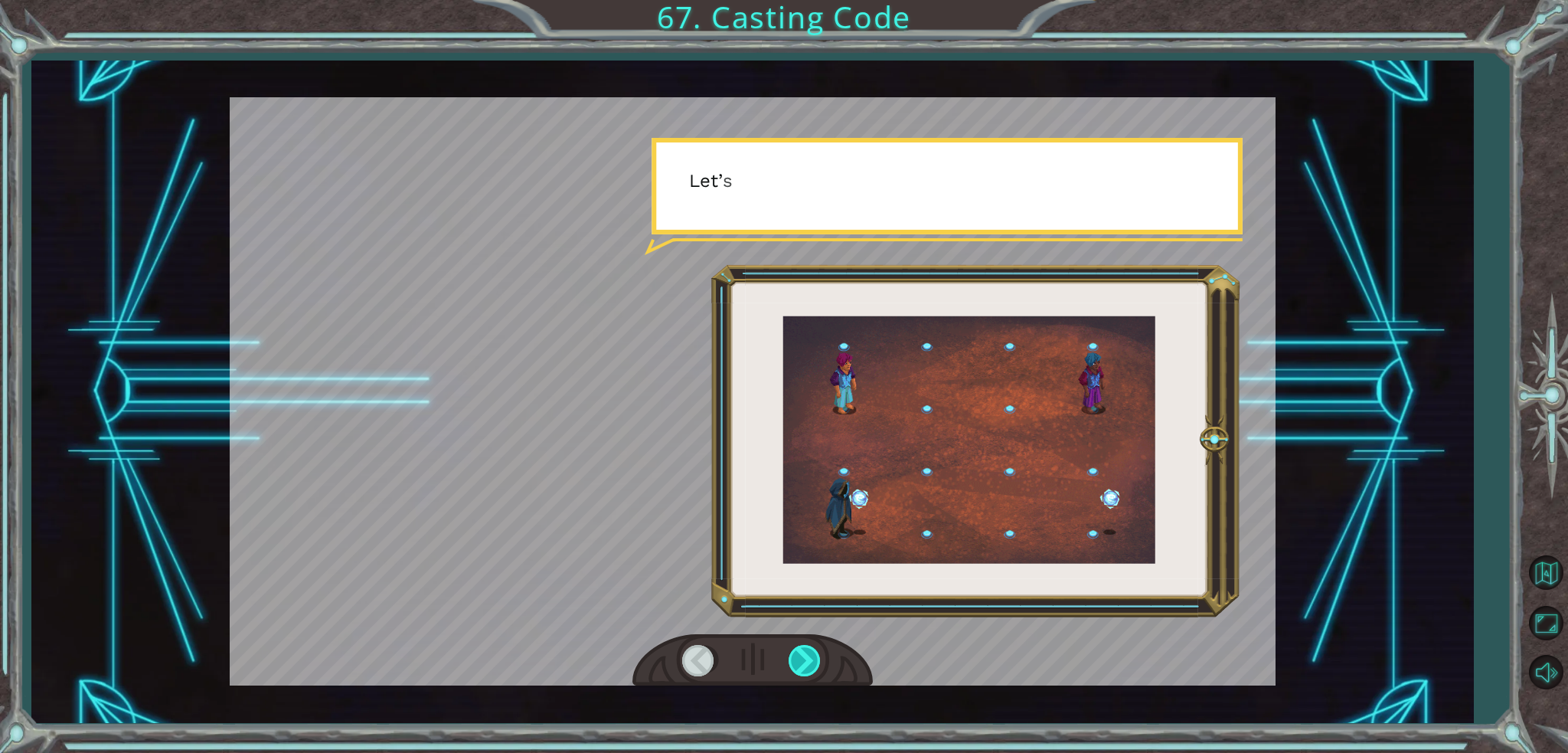
click at [797, 651] on div at bounding box center [806, 660] width 35 height 31
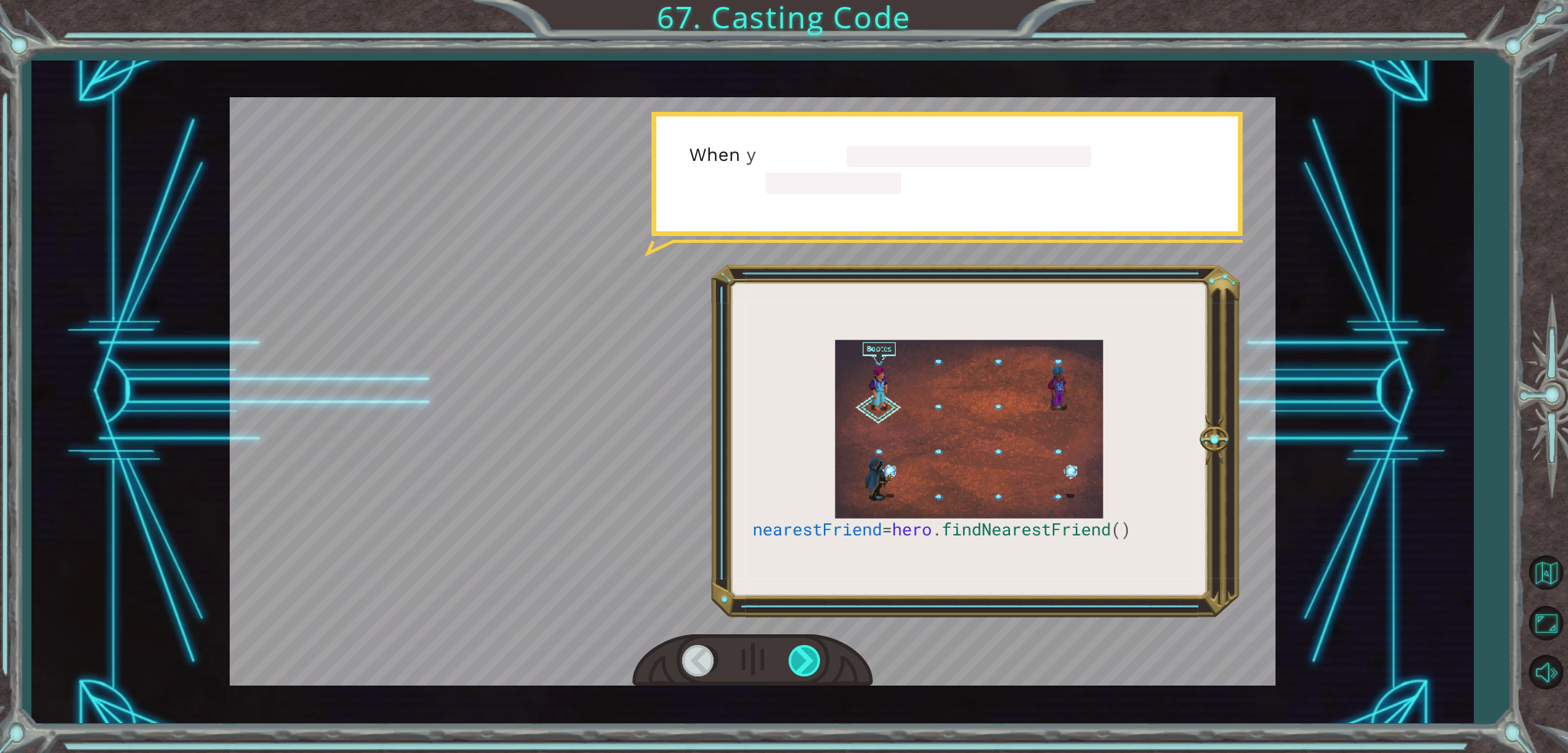
click at [797, 651] on div at bounding box center [806, 660] width 35 height 31
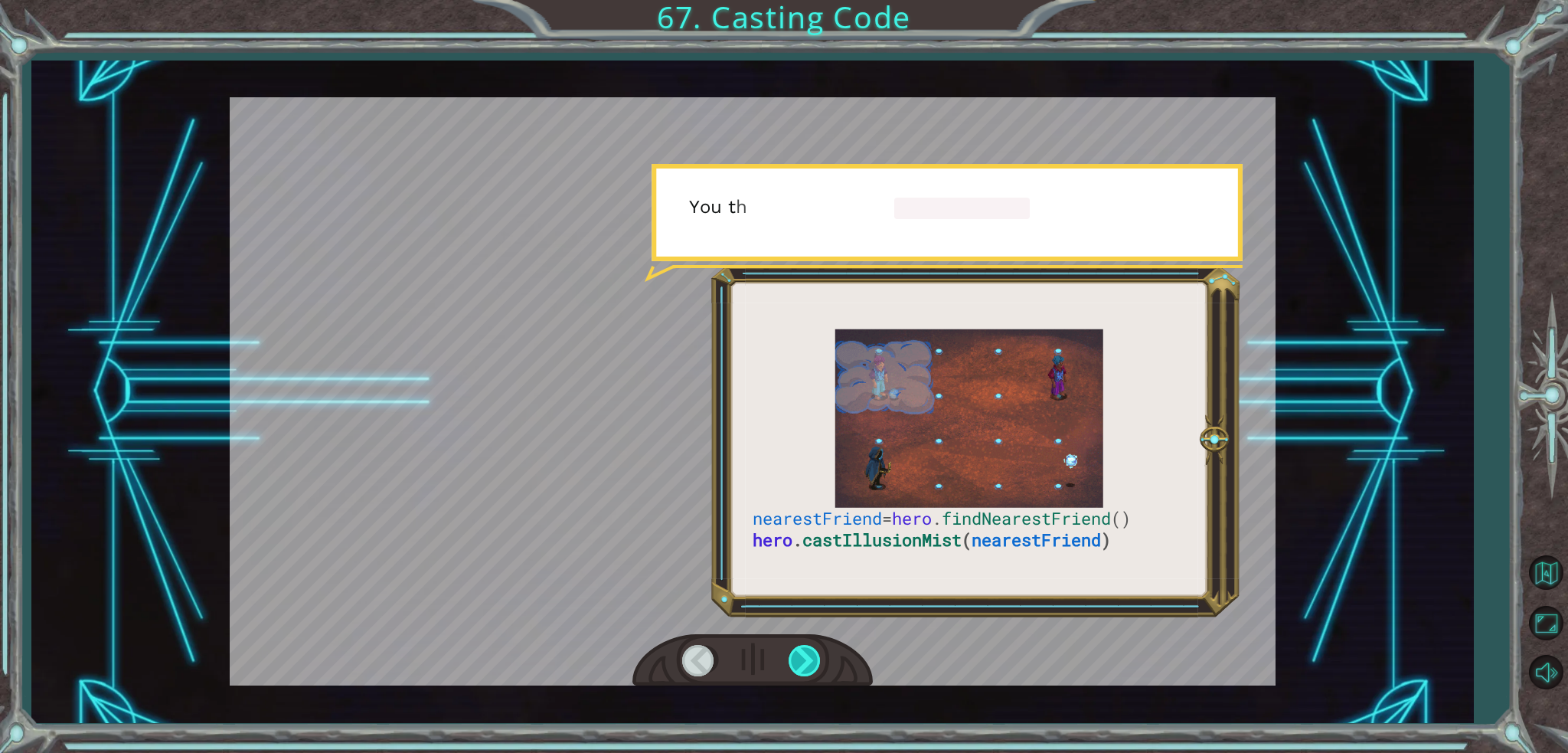
click at [797, 651] on div at bounding box center [806, 660] width 35 height 31
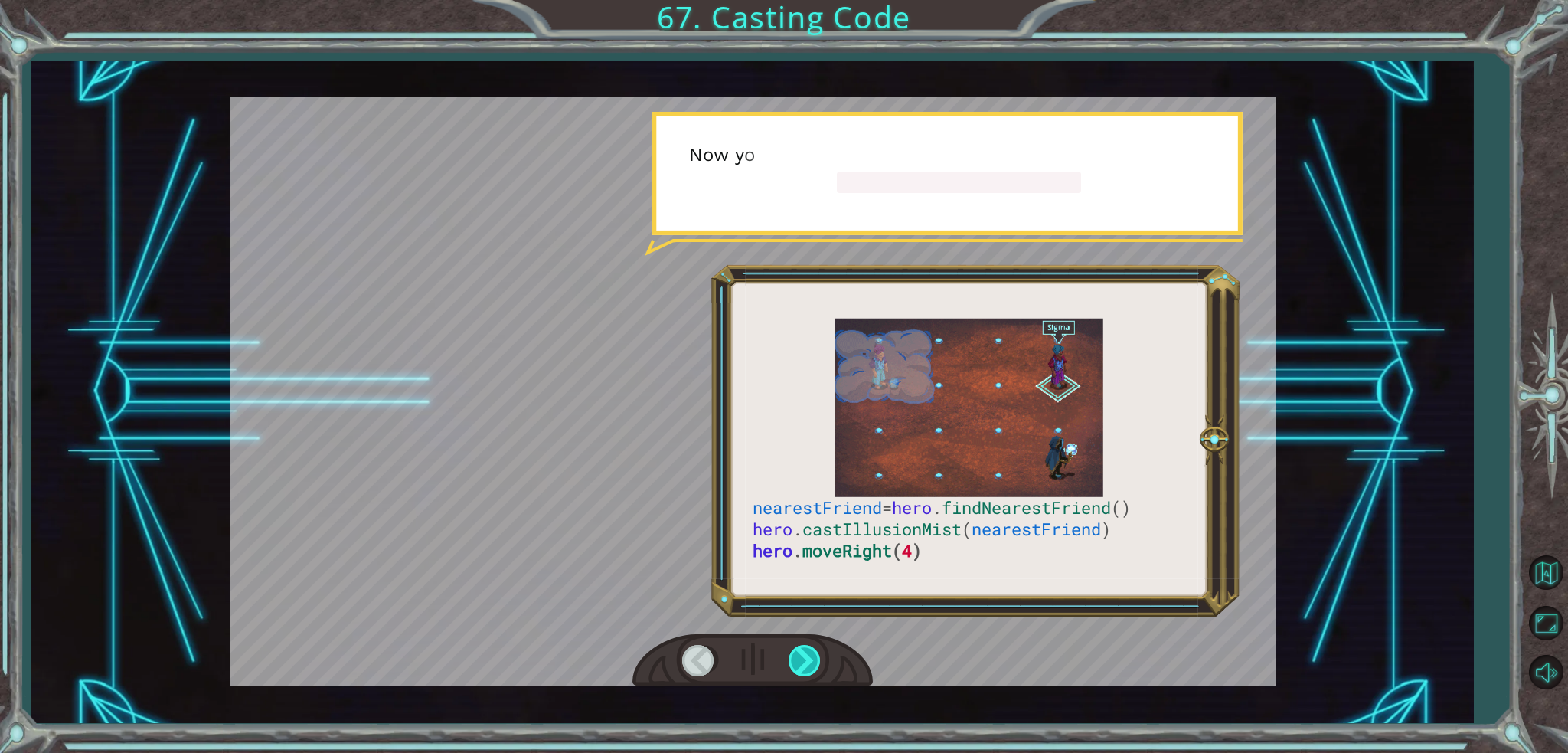
click at [797, 651] on div at bounding box center [806, 660] width 35 height 31
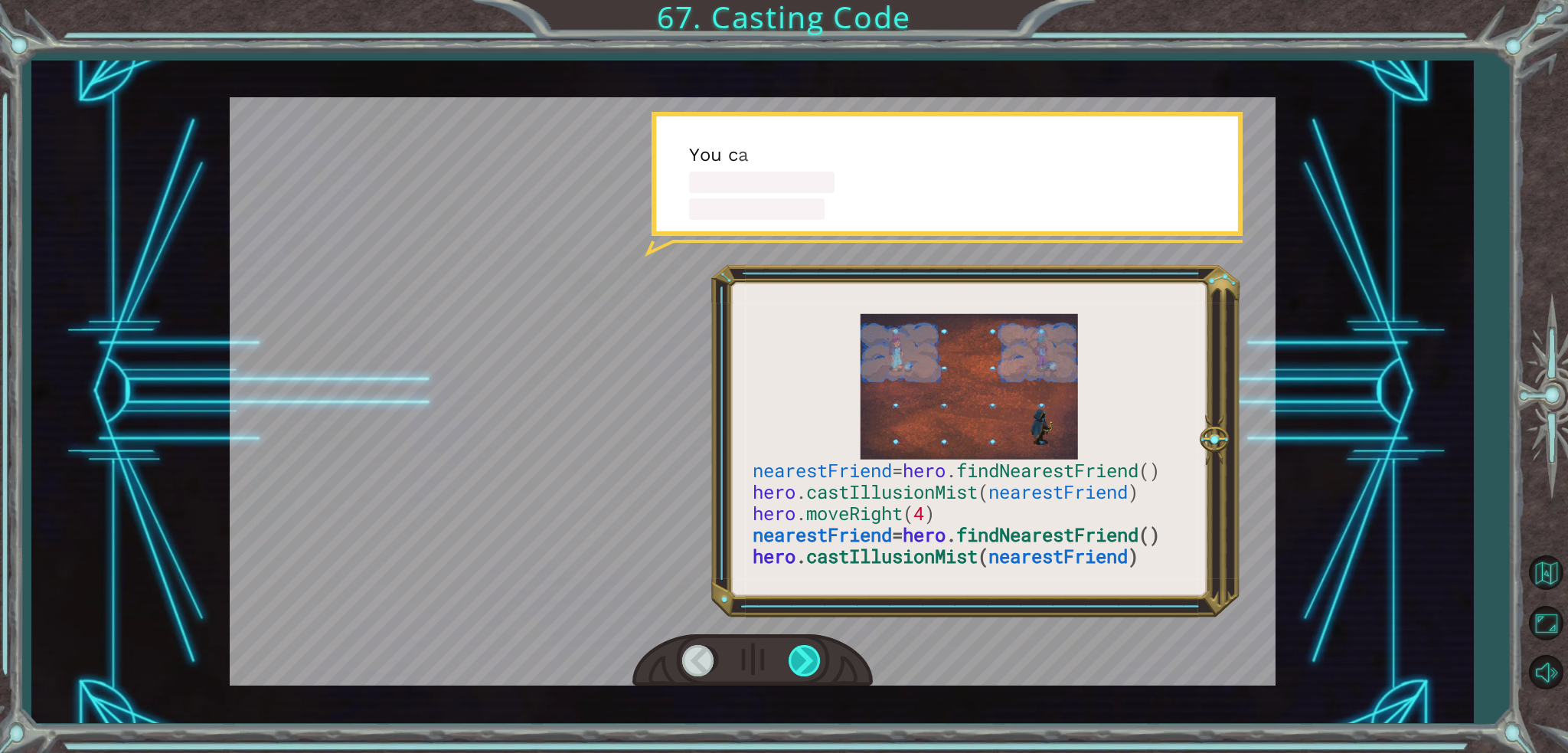
click at [797, 651] on div at bounding box center [806, 660] width 35 height 31
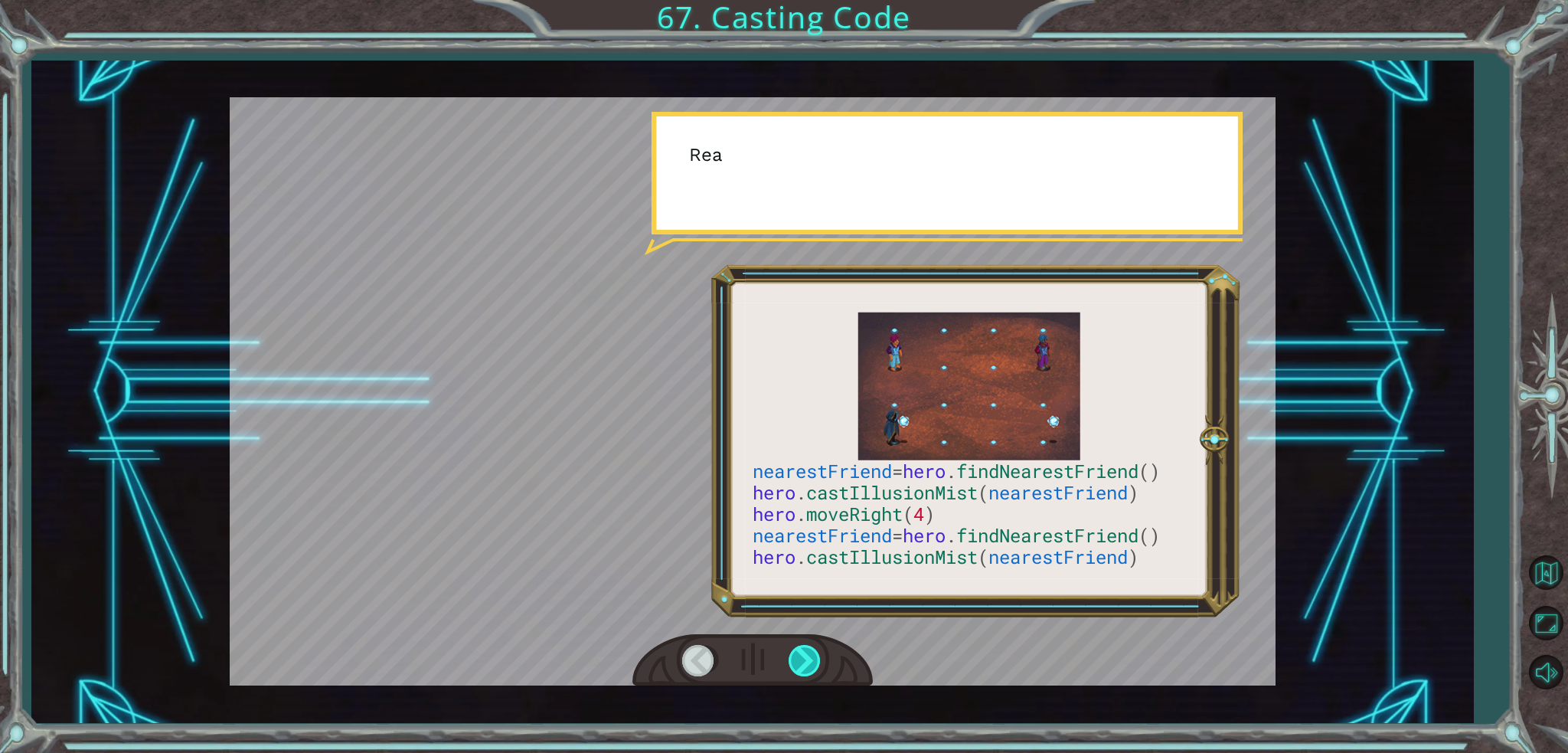
click at [797, 651] on div at bounding box center [806, 660] width 35 height 31
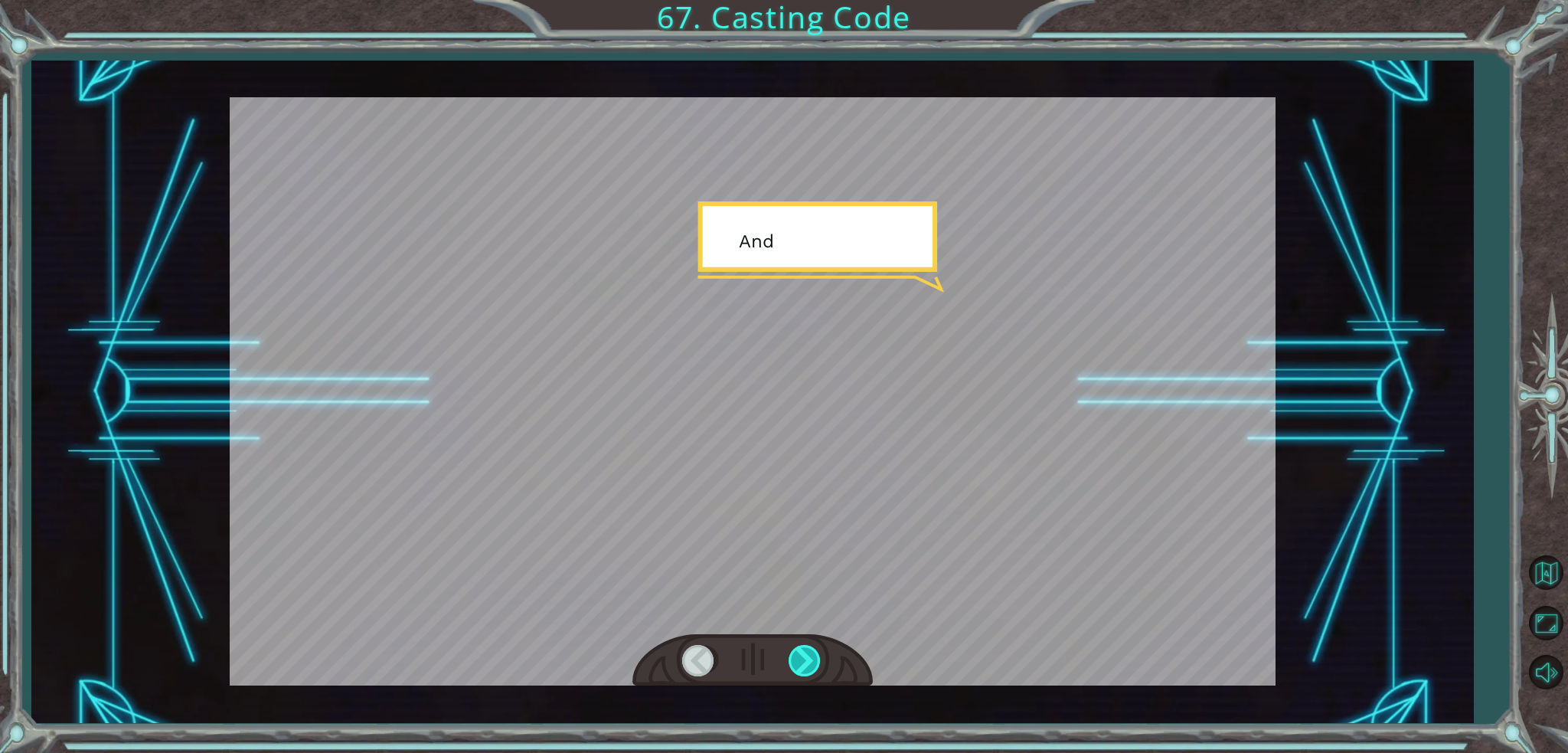
click at [797, 651] on div at bounding box center [806, 660] width 35 height 31
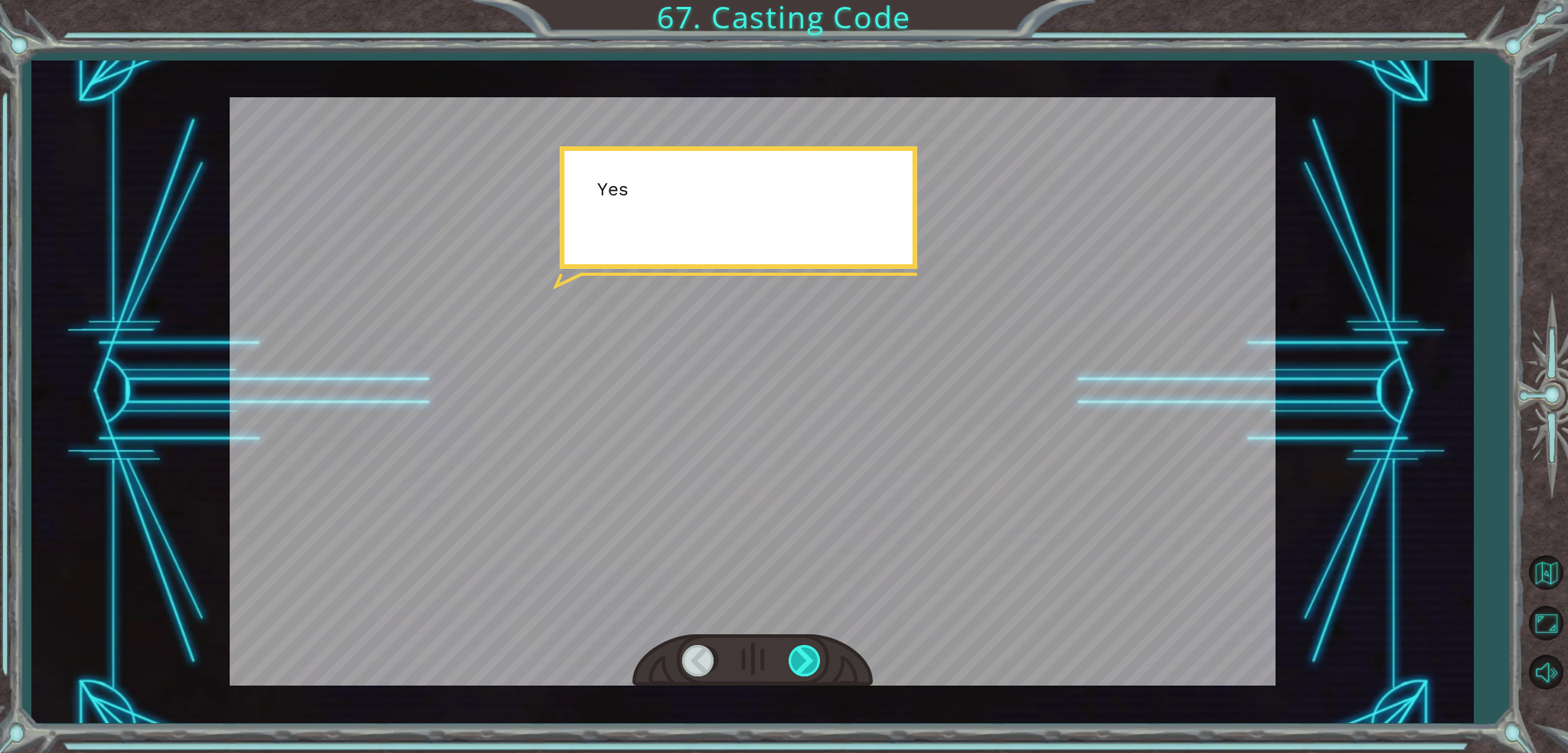
click at [797, 651] on div at bounding box center [806, 660] width 35 height 31
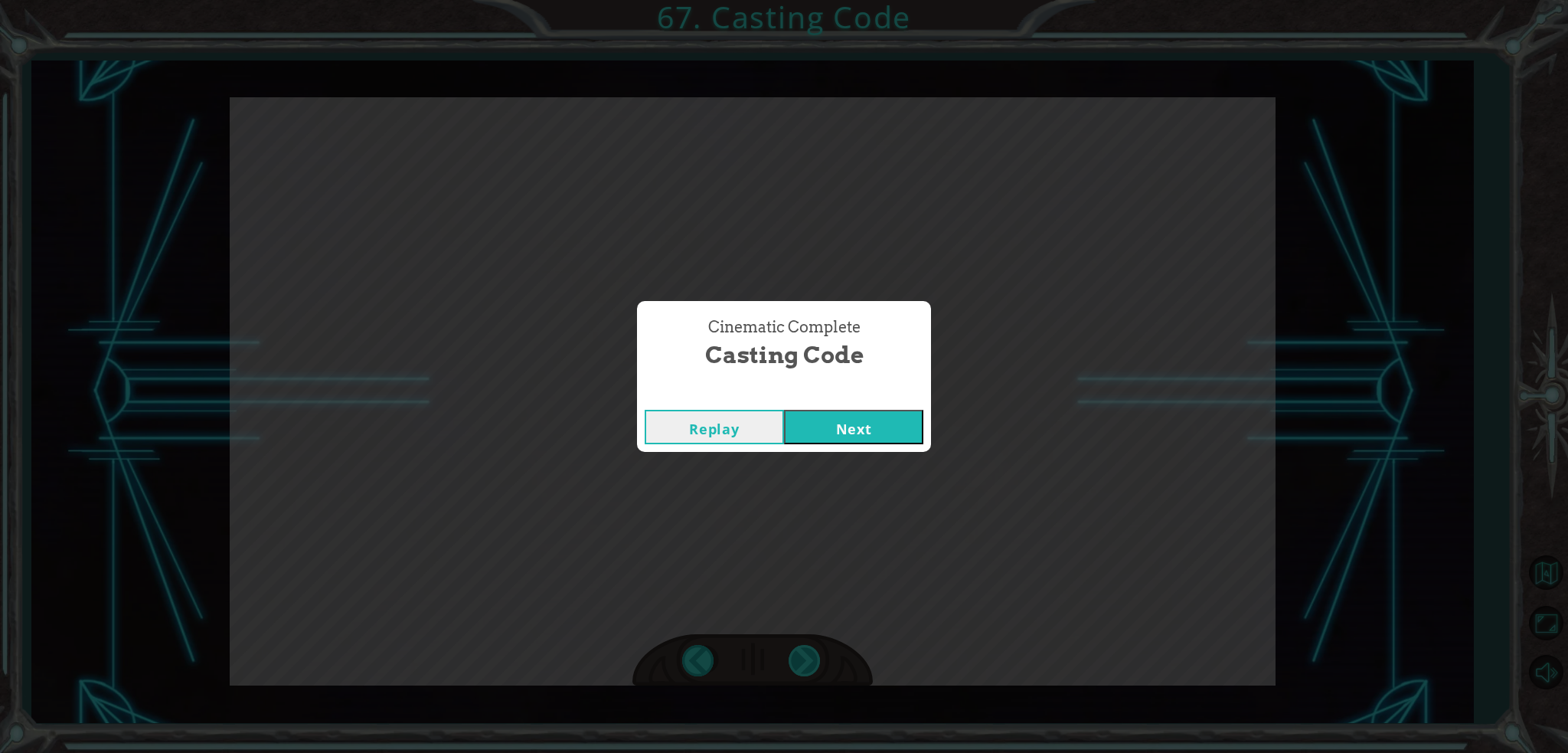
click at [797, 0] on div "nearestFriend = hero . findNearestFriend () hero . castIllusionMist ( nearestFr…" at bounding box center [784, 0] width 1568 height 0
click at [797, 651] on div "Cinematic Complete Casting Code Replay Next" at bounding box center [784, 376] width 1568 height 753
click at [853, 421] on button "Next" at bounding box center [853, 427] width 139 height 35
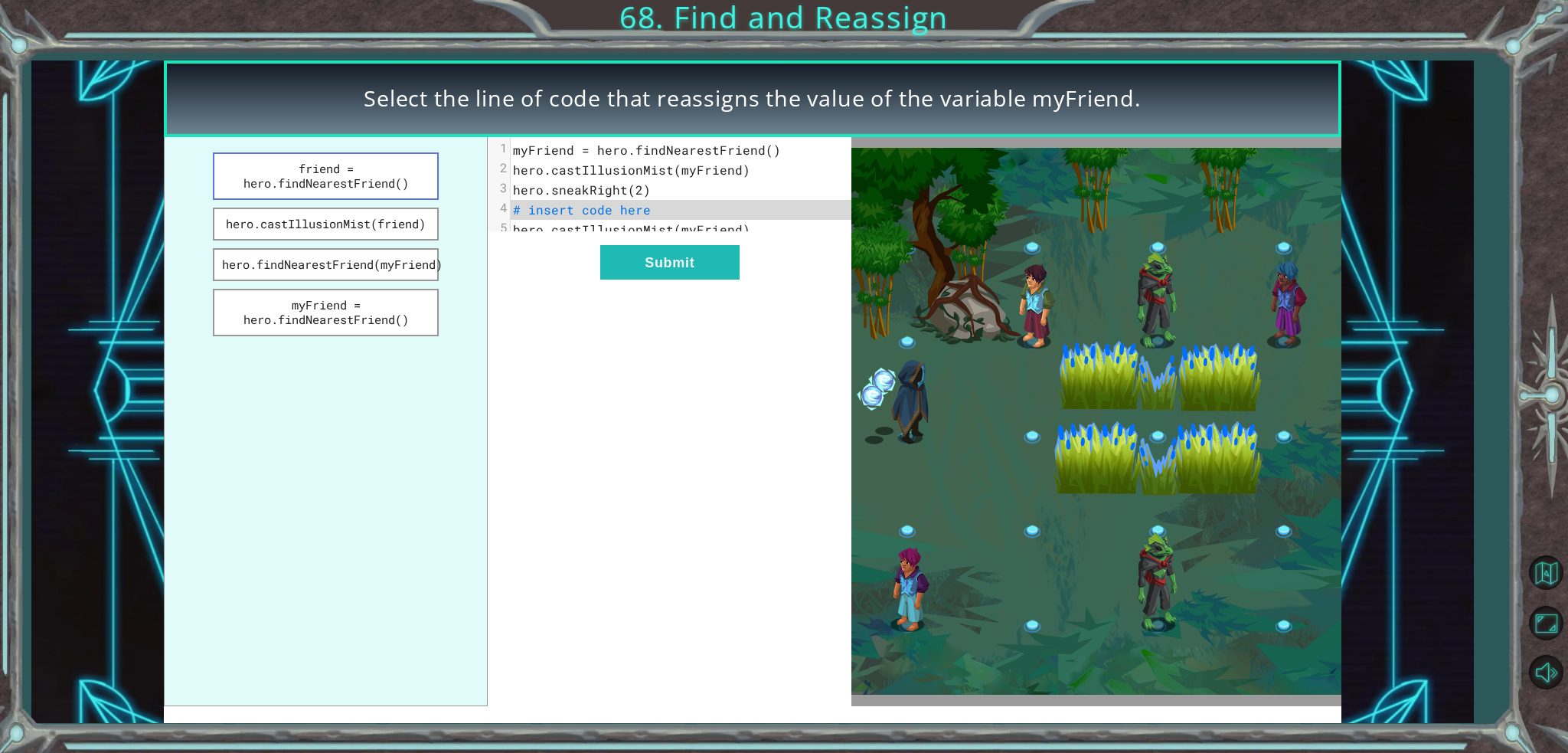
click at [318, 160] on button "friend = hero.findNearestFriend()" at bounding box center [325, 176] width 226 height 47
click at [410, 300] on button "myFriend = hero.findNearestFriend()" at bounding box center [325, 312] width 226 height 47
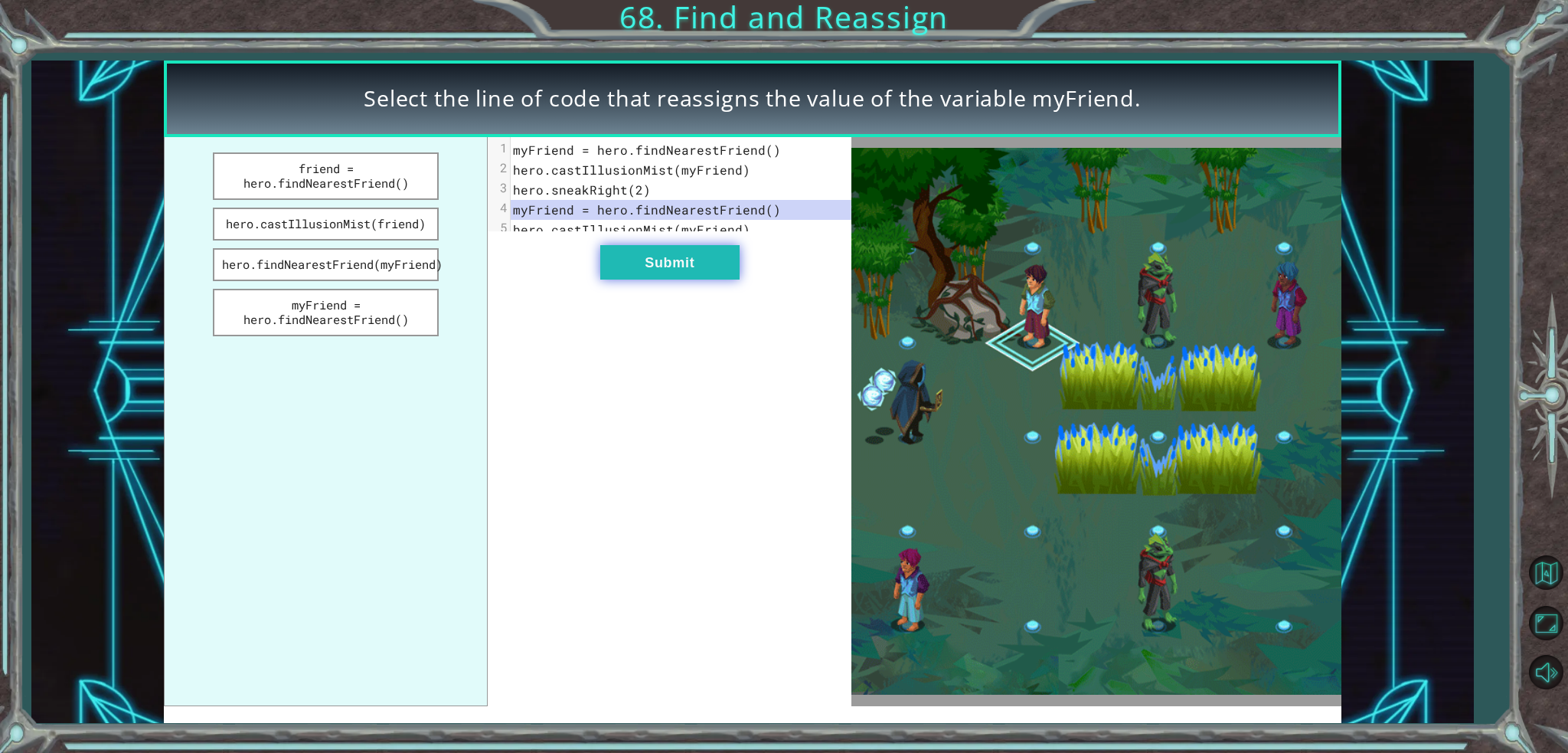
click at [679, 276] on button "Submit" at bounding box center [669, 262] width 139 height 35
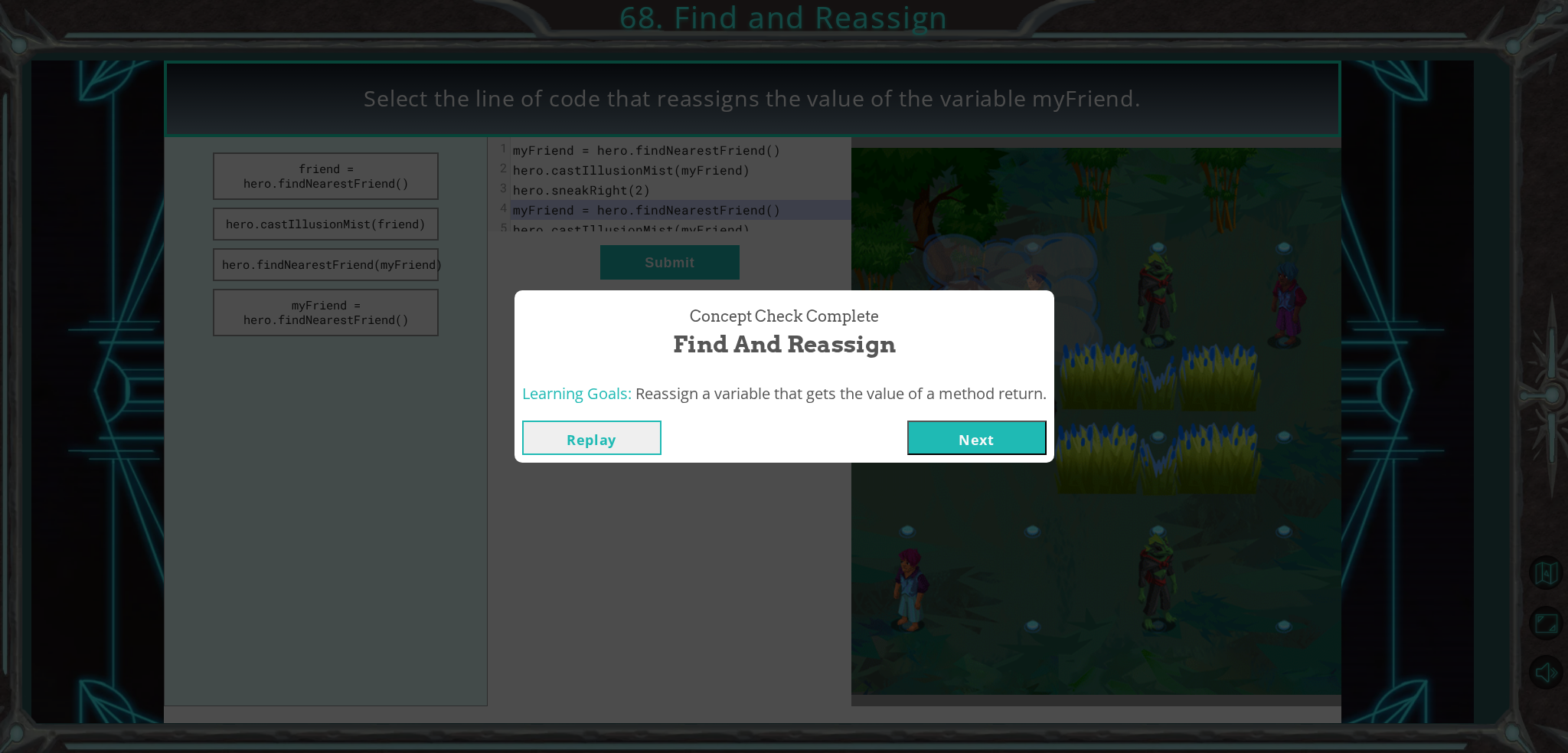
click at [937, 425] on button "Next" at bounding box center [976, 437] width 139 height 35
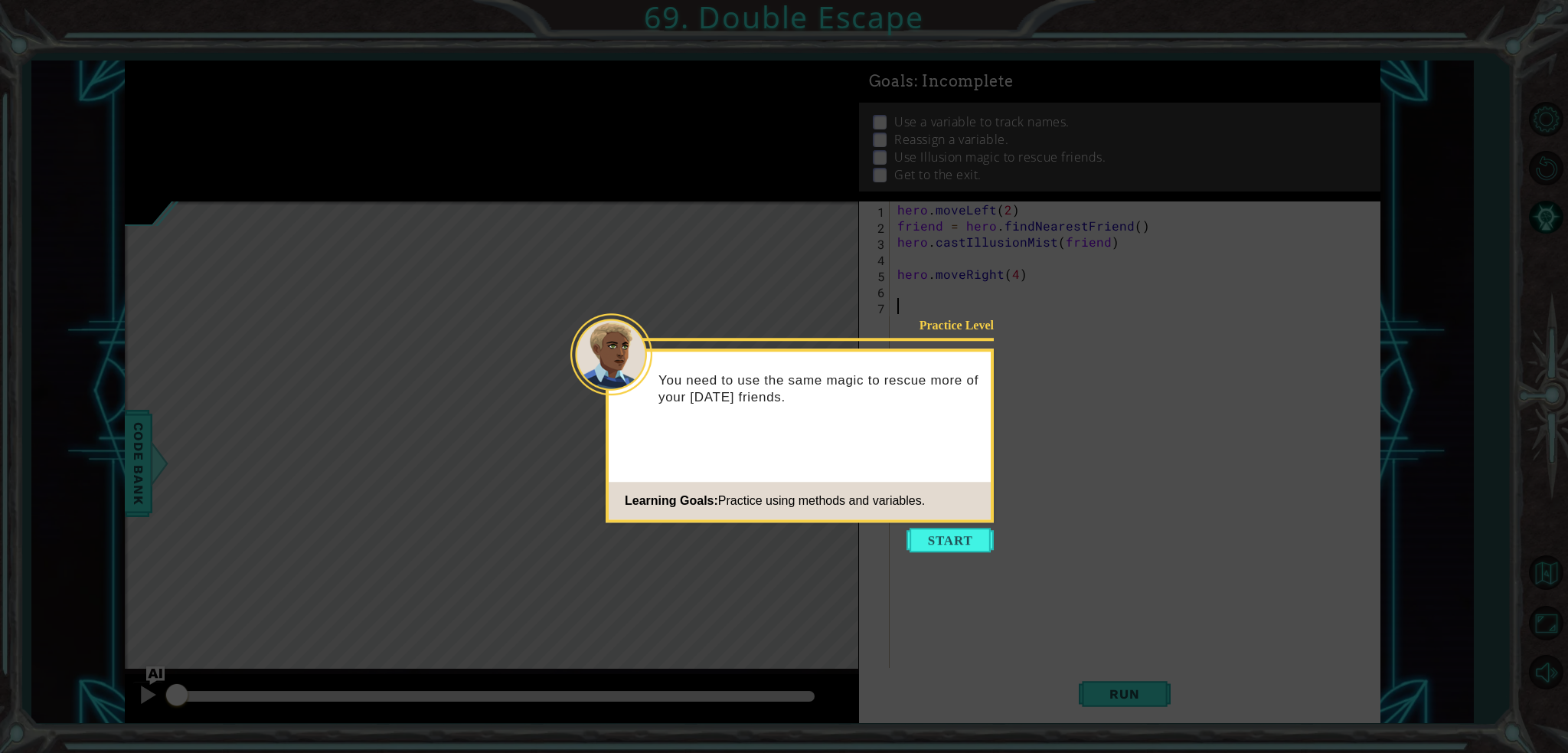
click at [981, 555] on icon at bounding box center [784, 376] width 1568 height 753
click at [952, 542] on button "Start" at bounding box center [949, 540] width 88 height 24
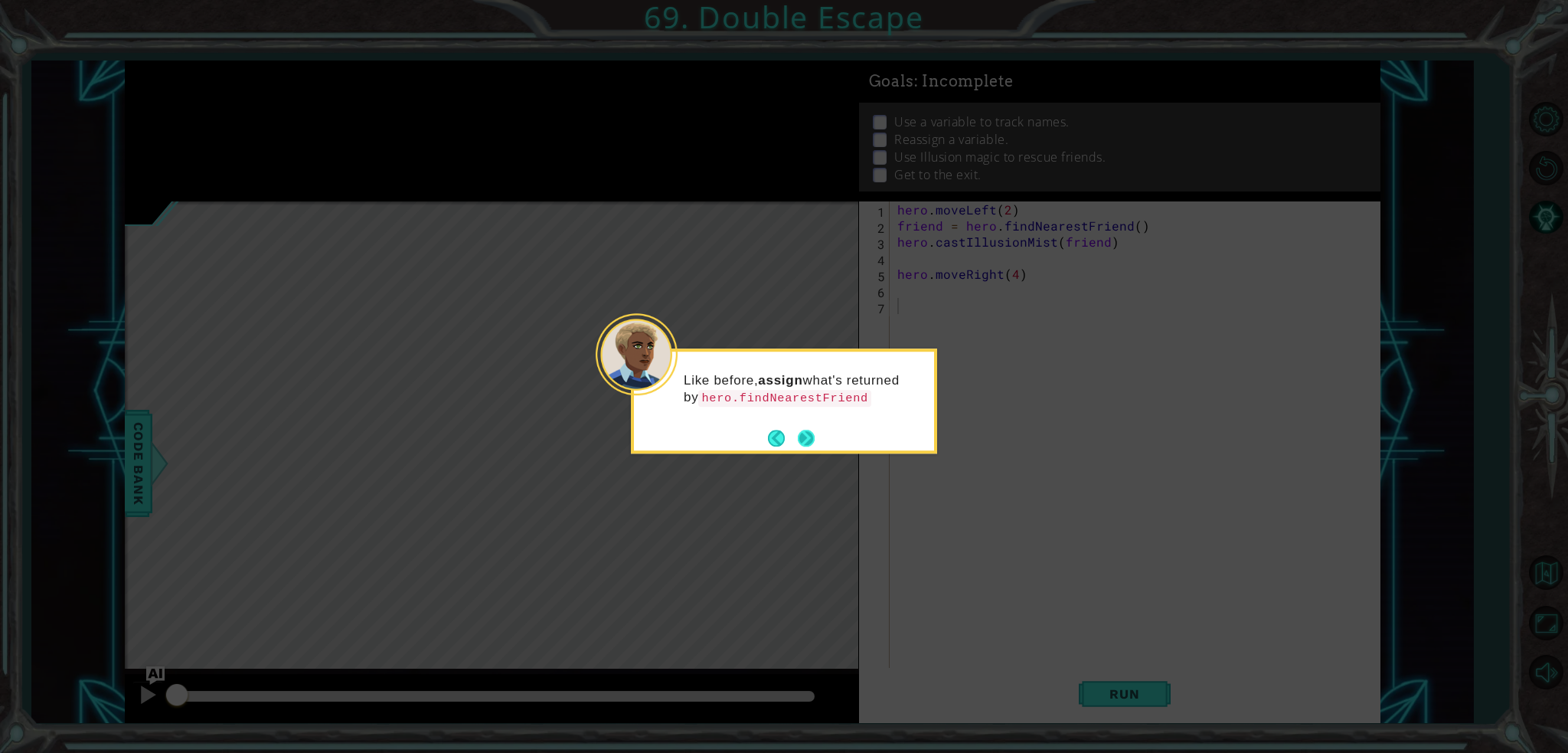
click at [806, 439] on button "Next" at bounding box center [806, 438] width 17 height 17
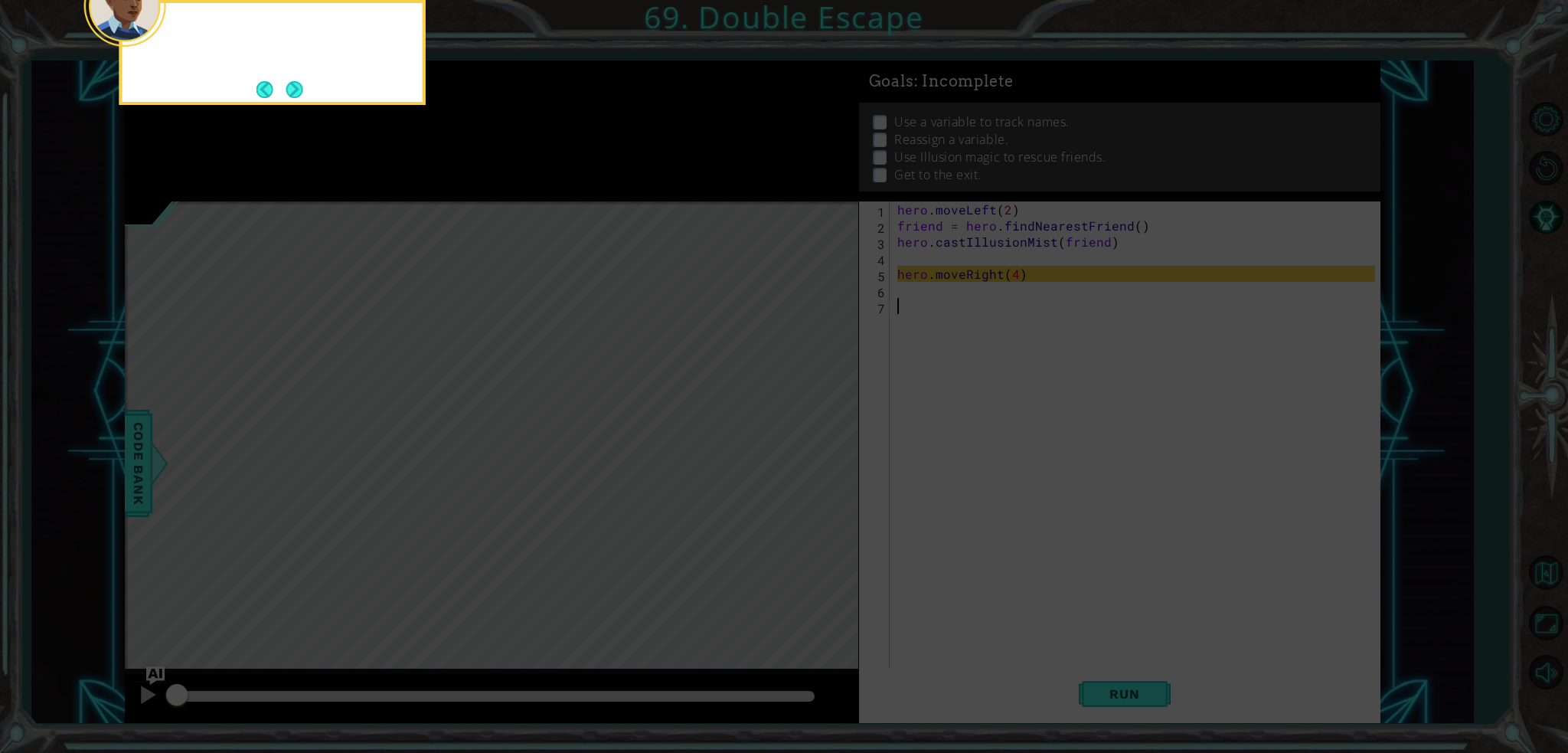
click at [806, 439] on icon at bounding box center [784, 112] width 1568 height 1280
click at [1241, 276] on icon at bounding box center [784, 112] width 1568 height 1280
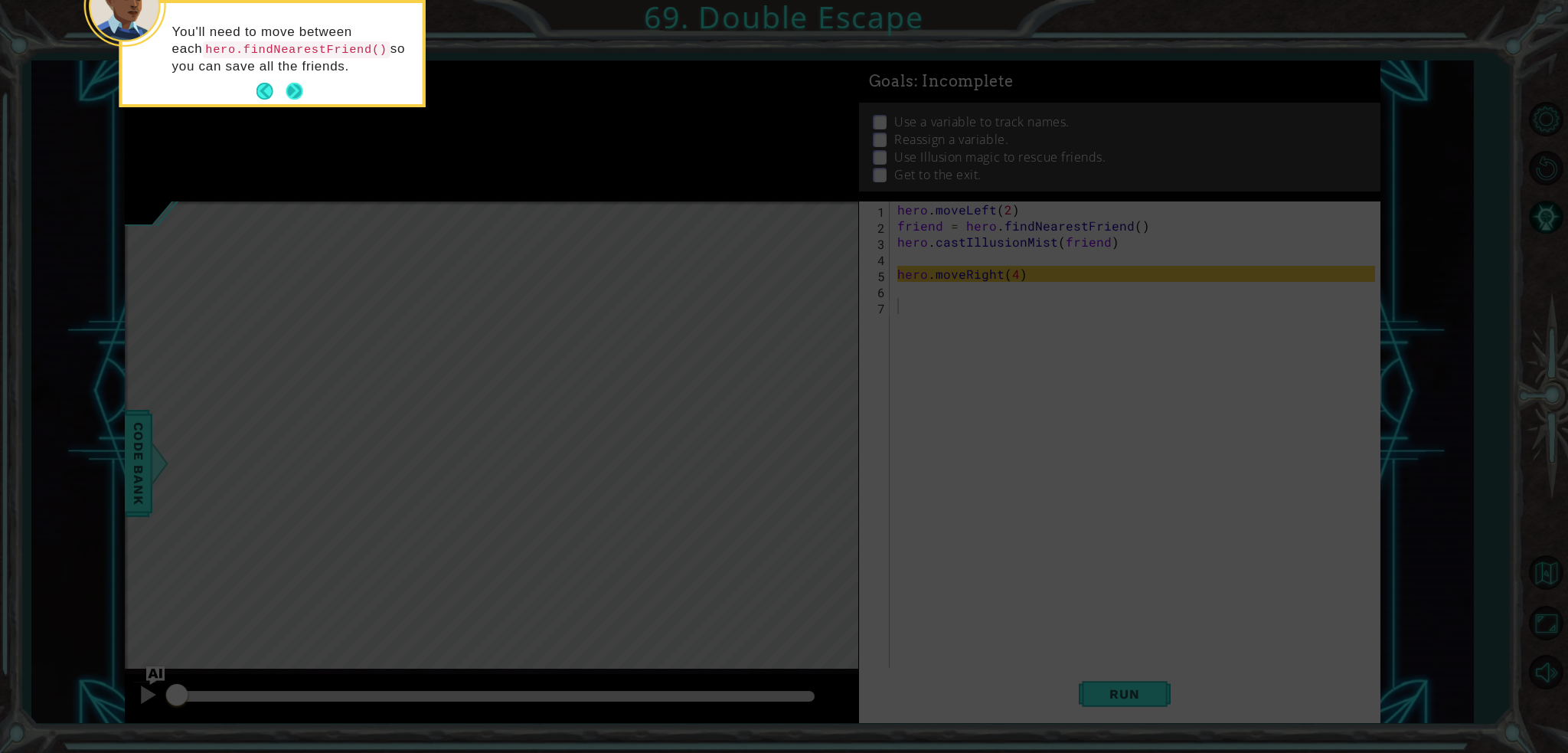
click at [291, 88] on button "Next" at bounding box center [294, 91] width 17 height 17
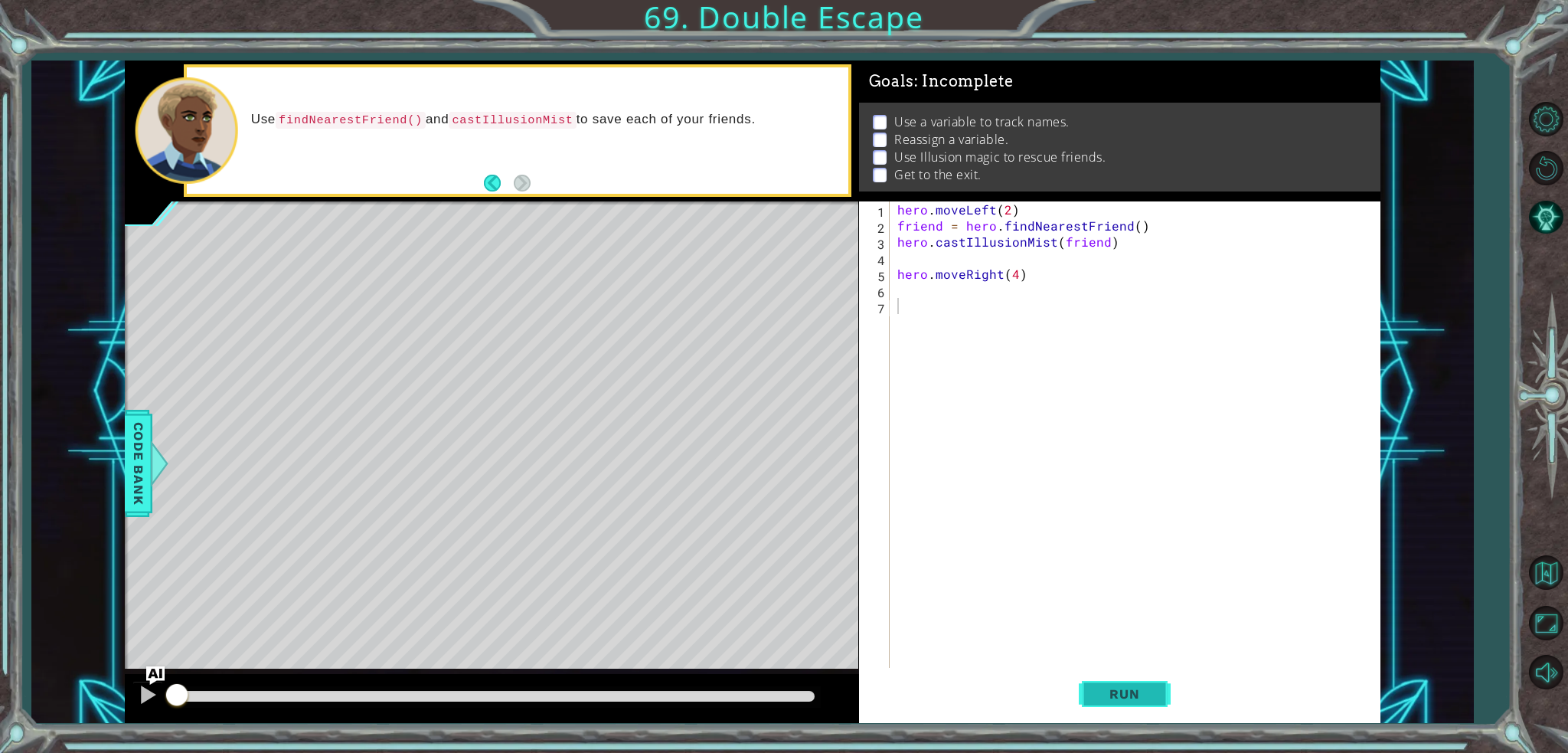
click at [1096, 692] on span "Run" at bounding box center [1124, 694] width 60 height 15
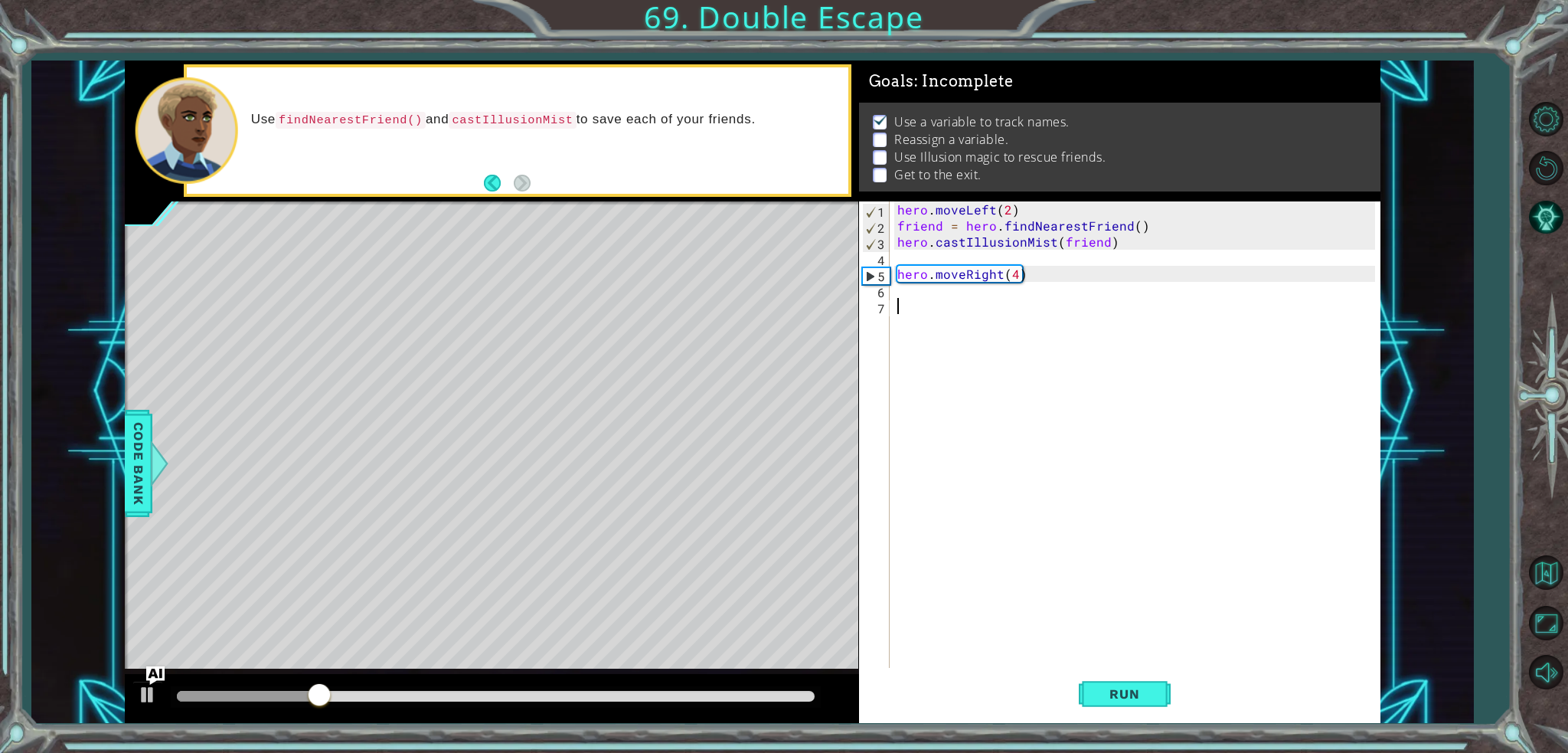
click at [1115, 309] on div "hero . moveLeft ( 2 ) friend = hero . findNearestFriend ( ) hero . castIllusion…" at bounding box center [1138, 451] width 489 height 498
click at [1053, 287] on div "hero . moveLeft ( 2 ) friend = hero . findNearestFriend ( ) hero . castIllusion…" at bounding box center [1138, 451] width 489 height 498
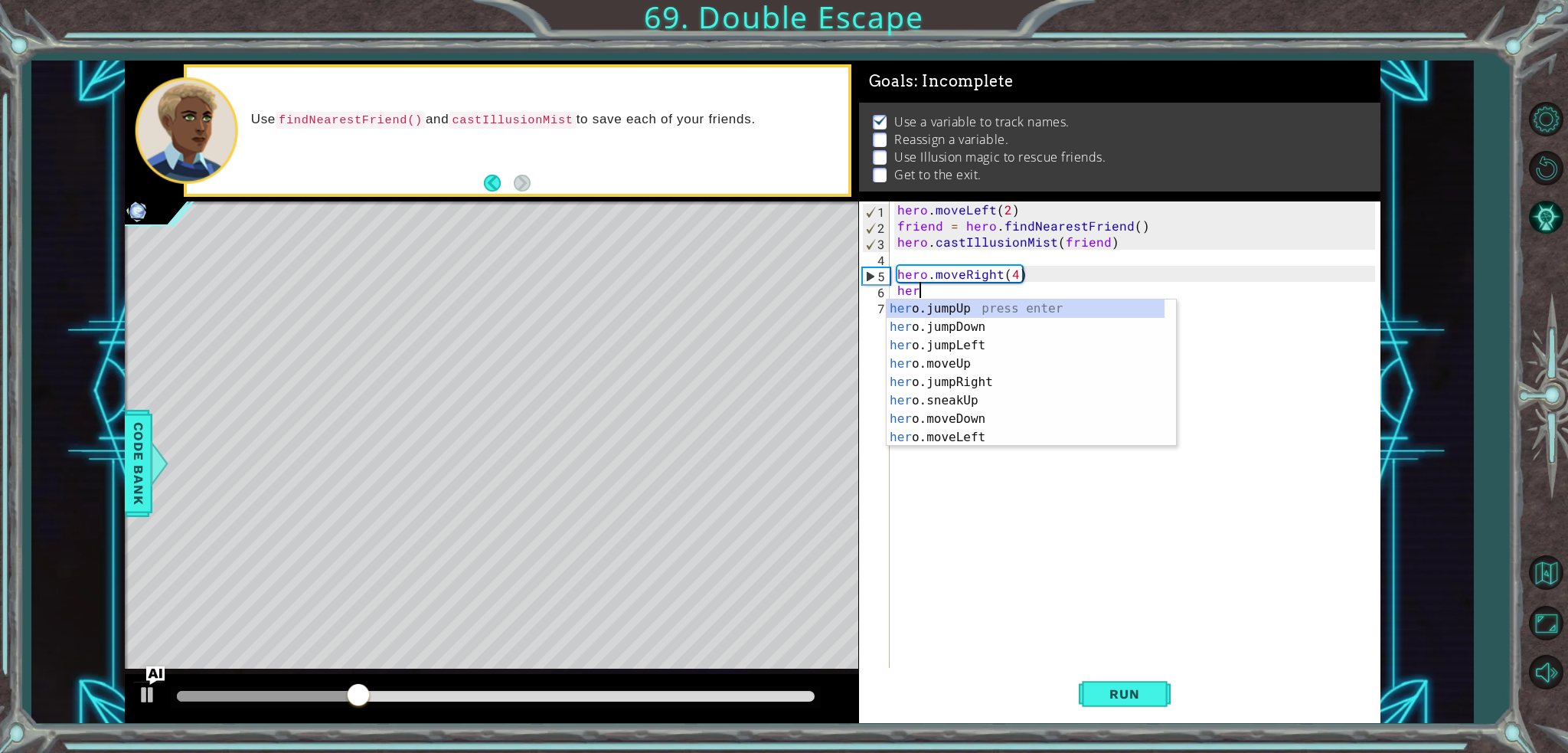
scroll to position [0, 0]
type textarea "h"
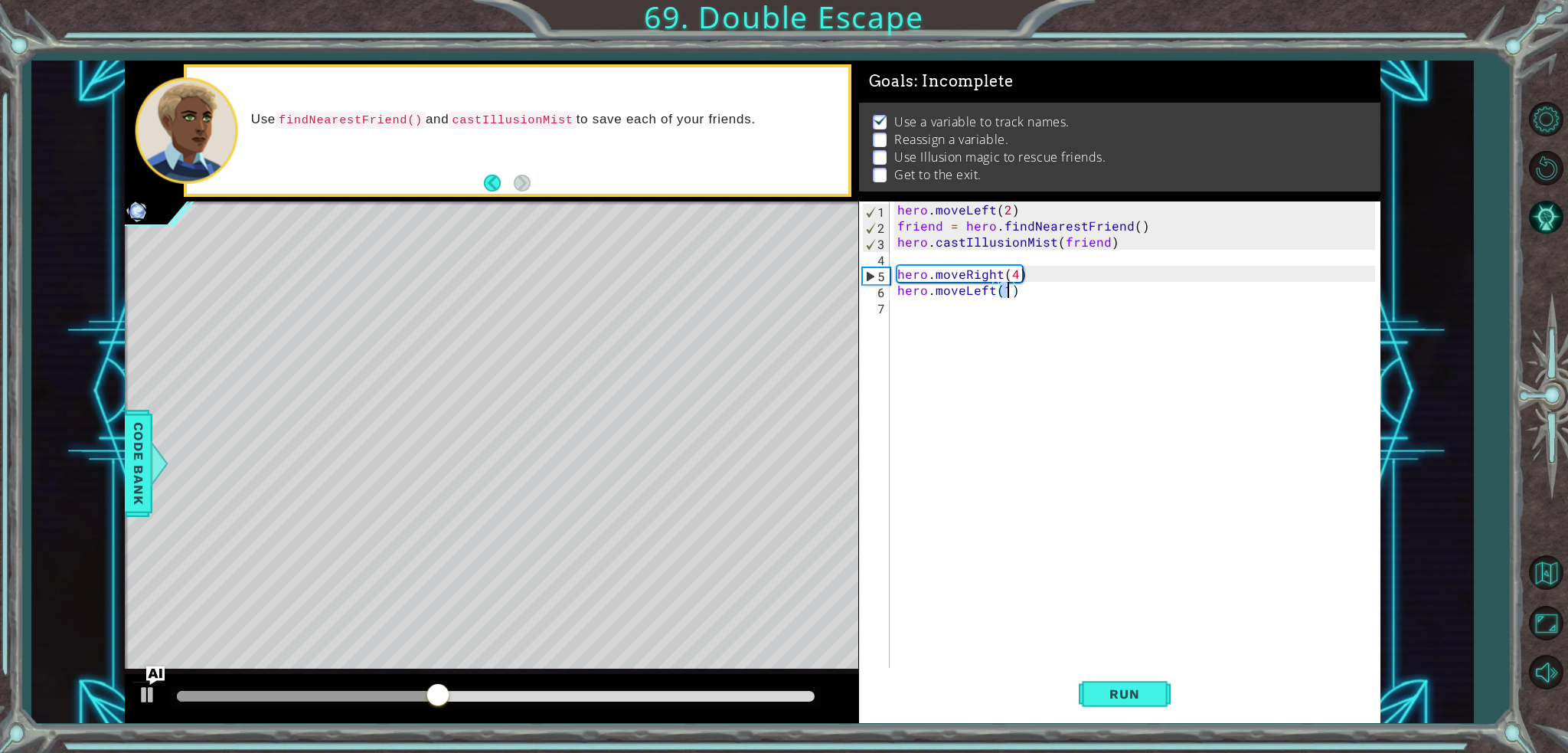
type textarea "hero.moveLeft(2)"
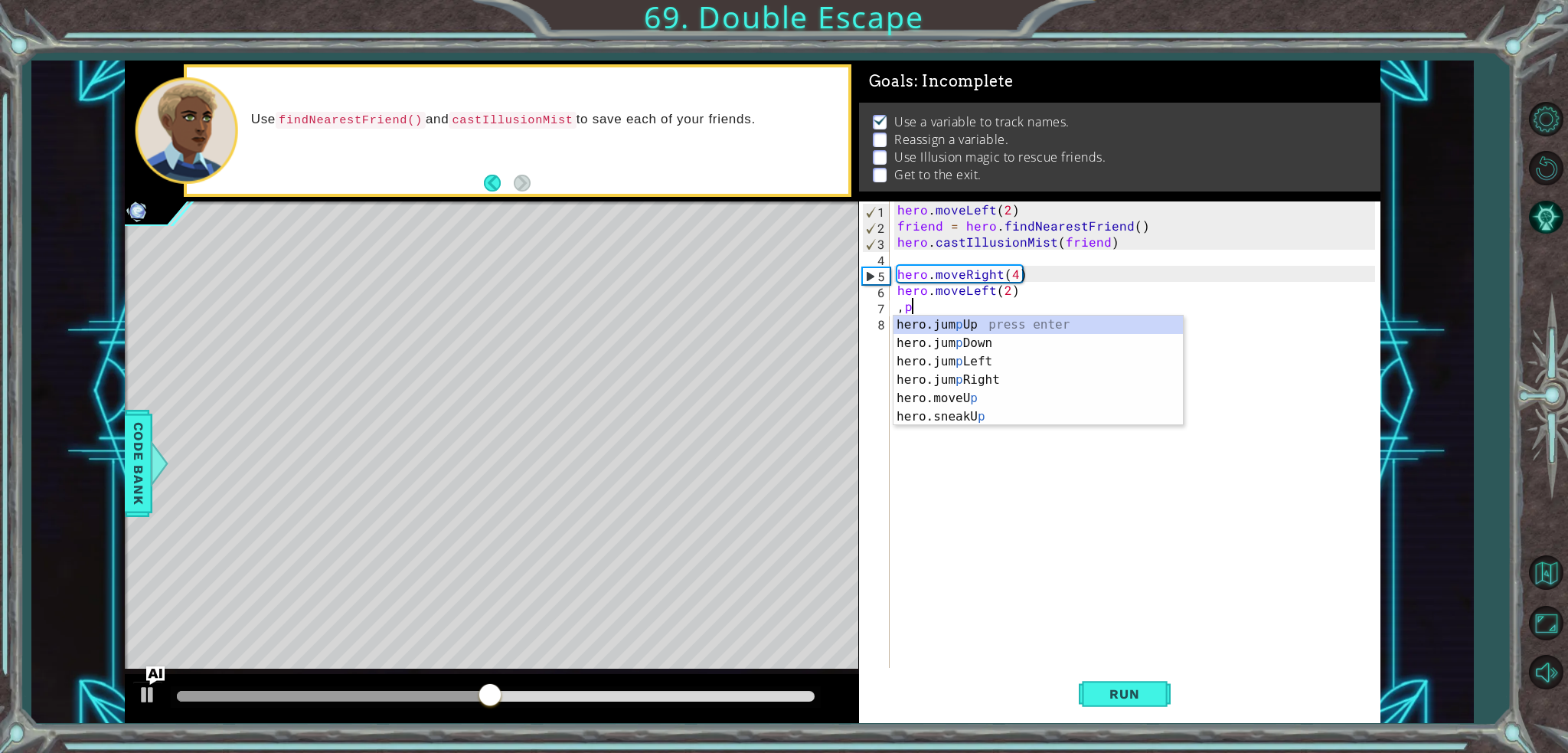
type textarea ","
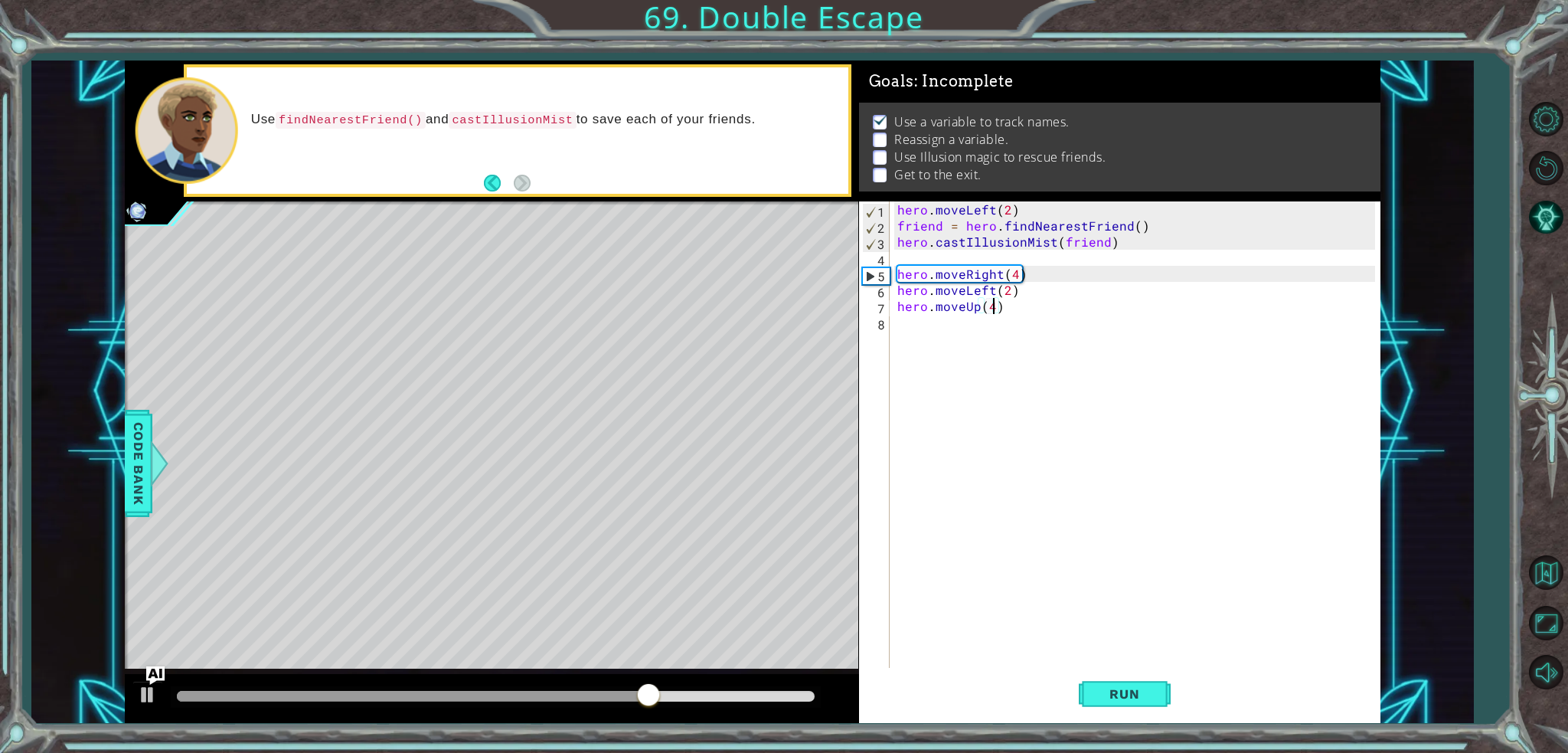
scroll to position [0, 6]
click at [1117, 710] on button "Run" at bounding box center [1125, 694] width 92 height 52
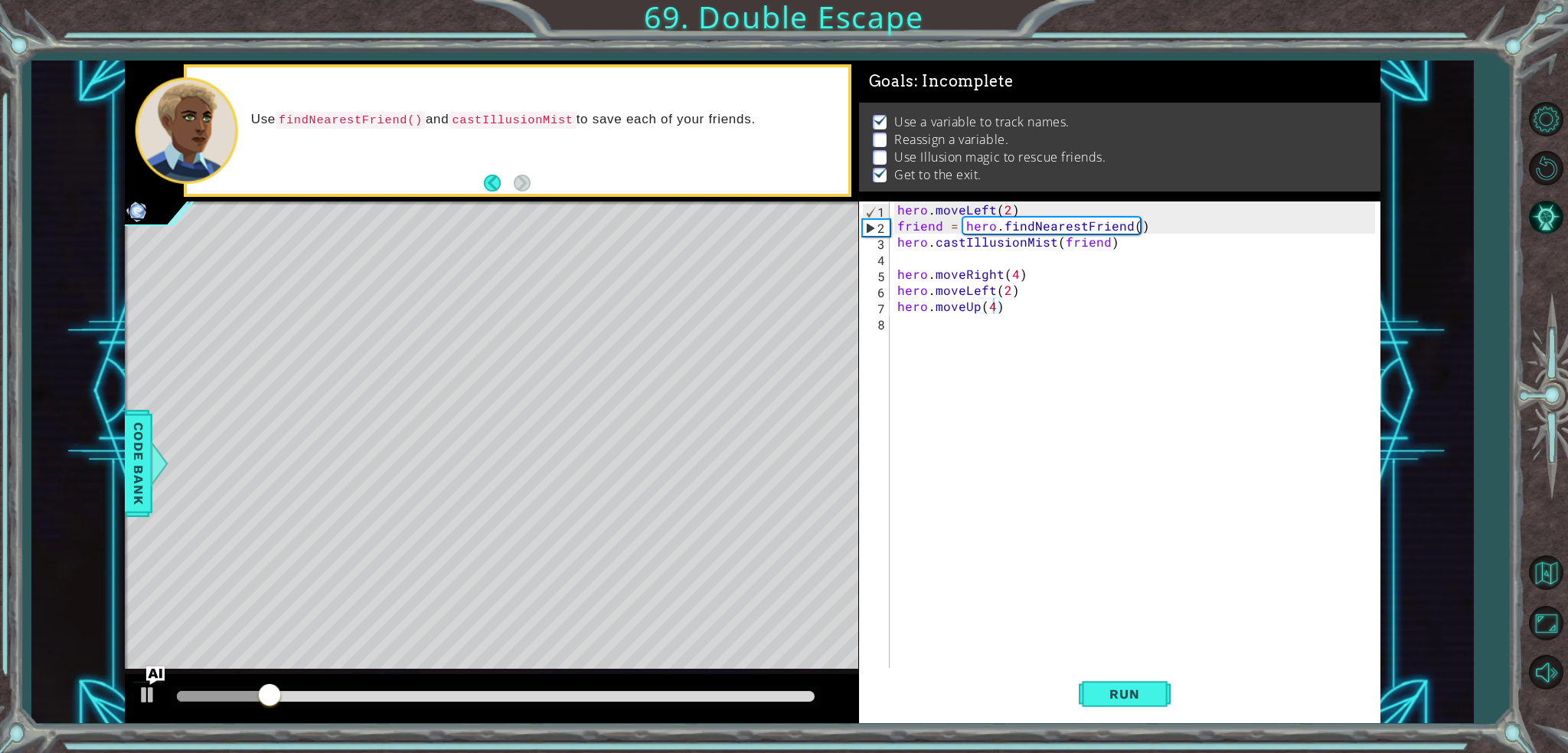
drag, startPoint x: 492, startPoint y: 702, endPoint x: 533, endPoint y: 681, distance: 46.1
click at [527, 693] on div at bounding box center [496, 697] width 649 height 22
click at [537, 677] on div at bounding box center [491, 698] width 733 height 49
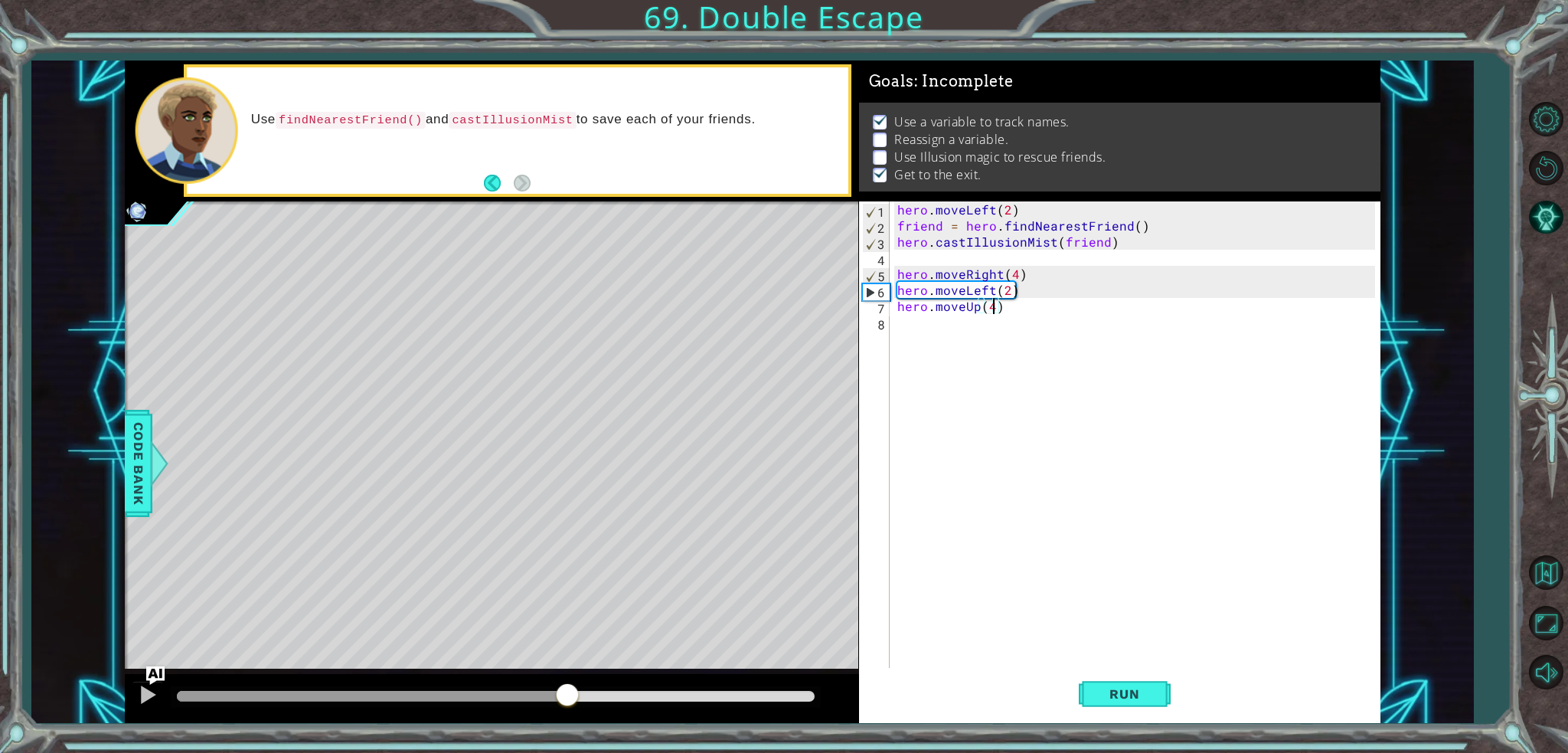
drag, startPoint x: 534, startPoint y: 697, endPoint x: 565, endPoint y: 697, distance: 31.0
click at [565, 697] on div at bounding box center [495, 696] width 637 height 10
click at [1032, 290] on div "hero . moveLeft ( 2 ) friend = hero . findNearestFriend ( ) hero . castIllusion…" at bounding box center [1138, 451] width 489 height 498
type textarea "hero.moveLeft(2)"
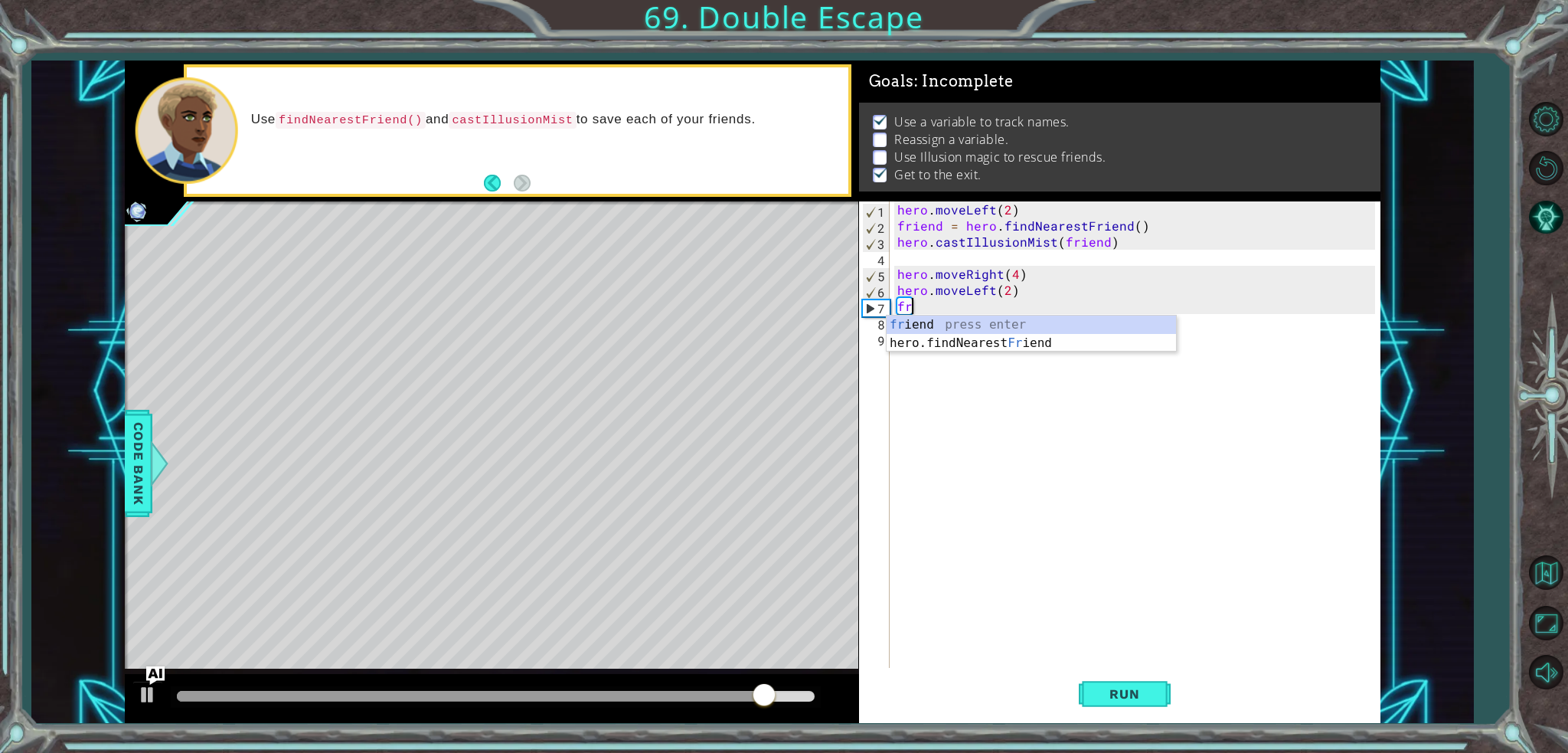
scroll to position [0, 0]
type textarea "friend"
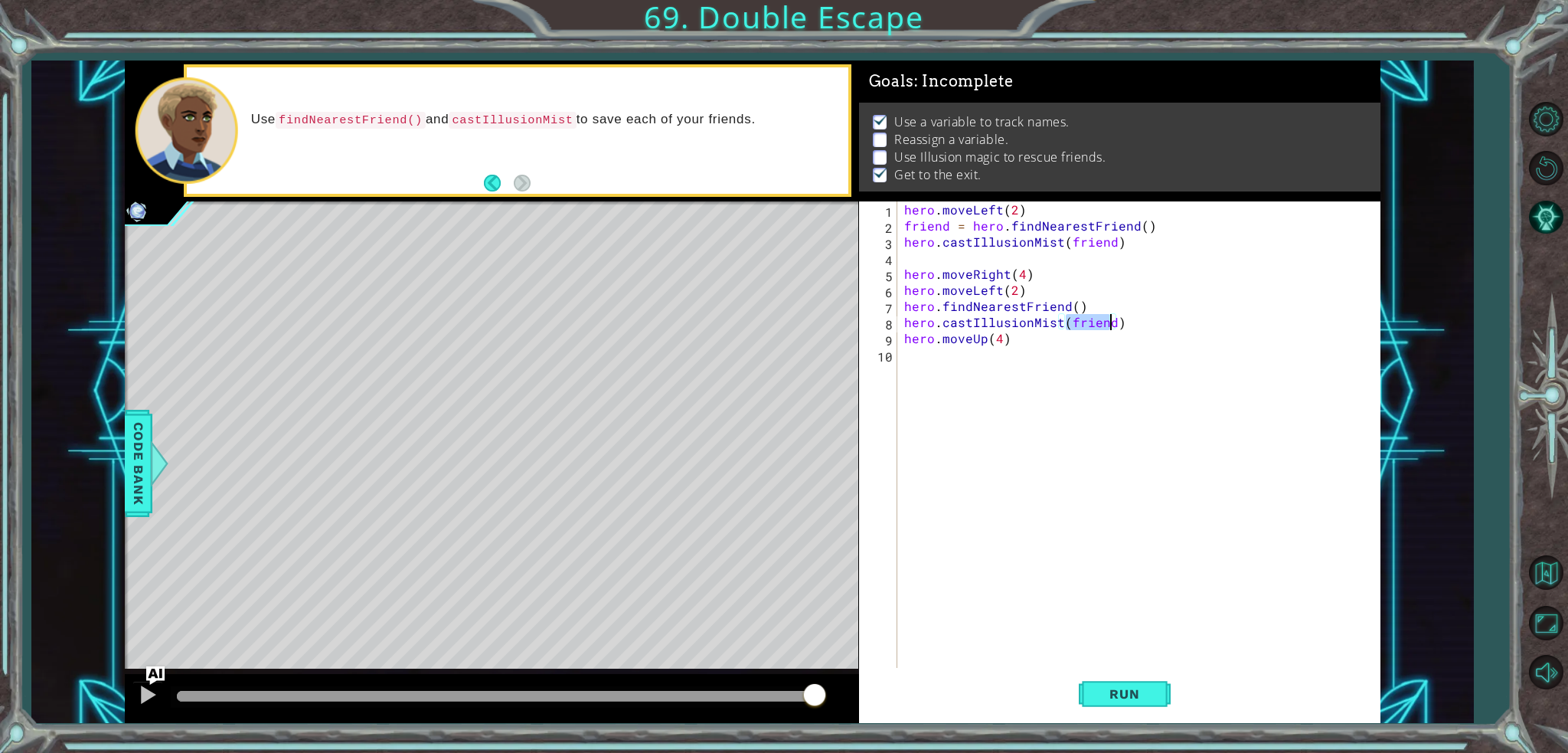
click at [1113, 722] on div "hero.castIllusionMist(friend) 1 2 3 4 5 6 7 8 9 10 hero . moveLeft ( 2 ) friend…" at bounding box center [1119, 462] width 521 height 522
click at [1105, 706] on button "Run" at bounding box center [1125, 694] width 92 height 52
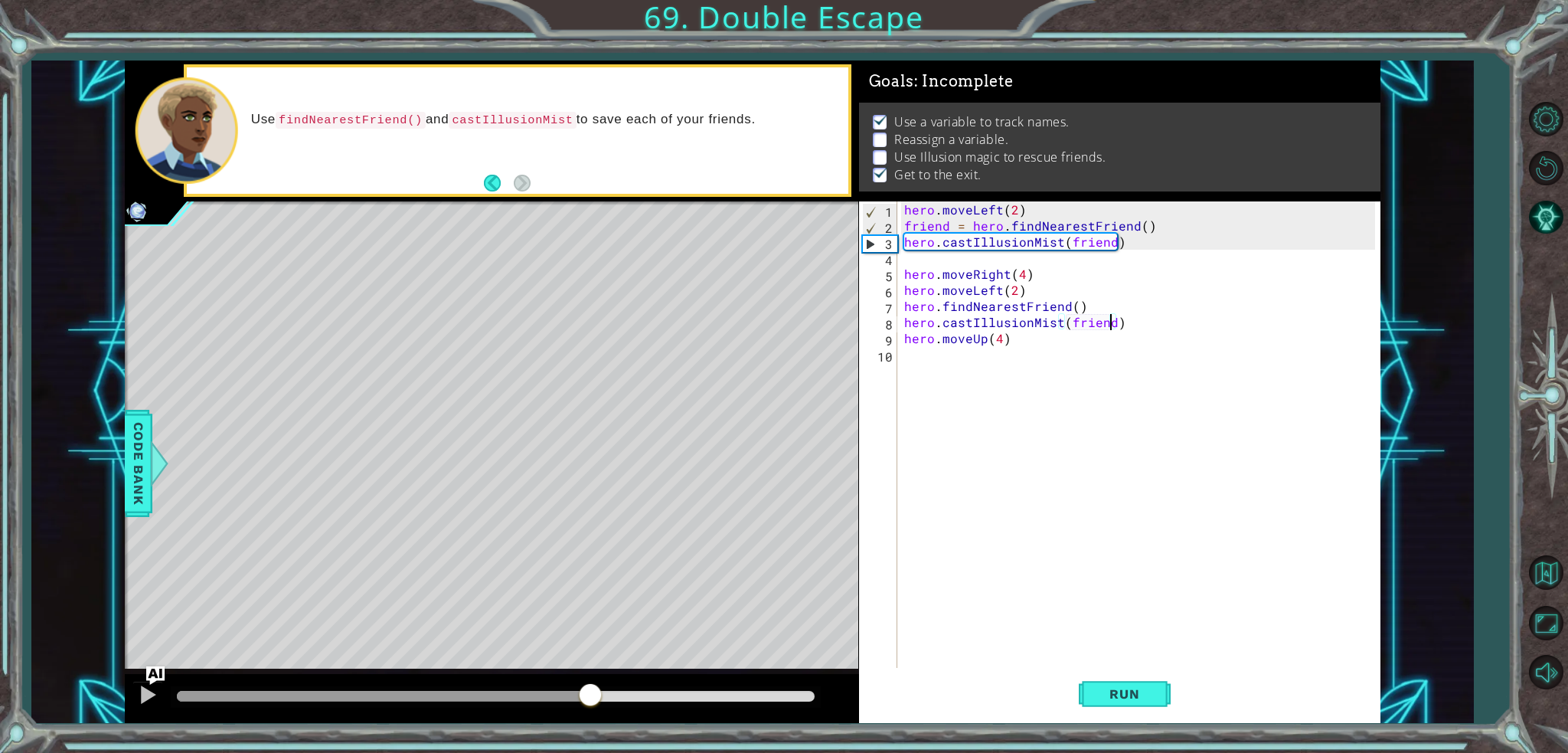
drag, startPoint x: 590, startPoint y: 694, endPoint x: 981, endPoint y: 727, distance: 392.4
click at [977, 727] on div "1 ההההההההההההההההההההההההההההההההההההההההההההההההההההההההההההההההההההההההההההה…" at bounding box center [784, 376] width 1568 height 753
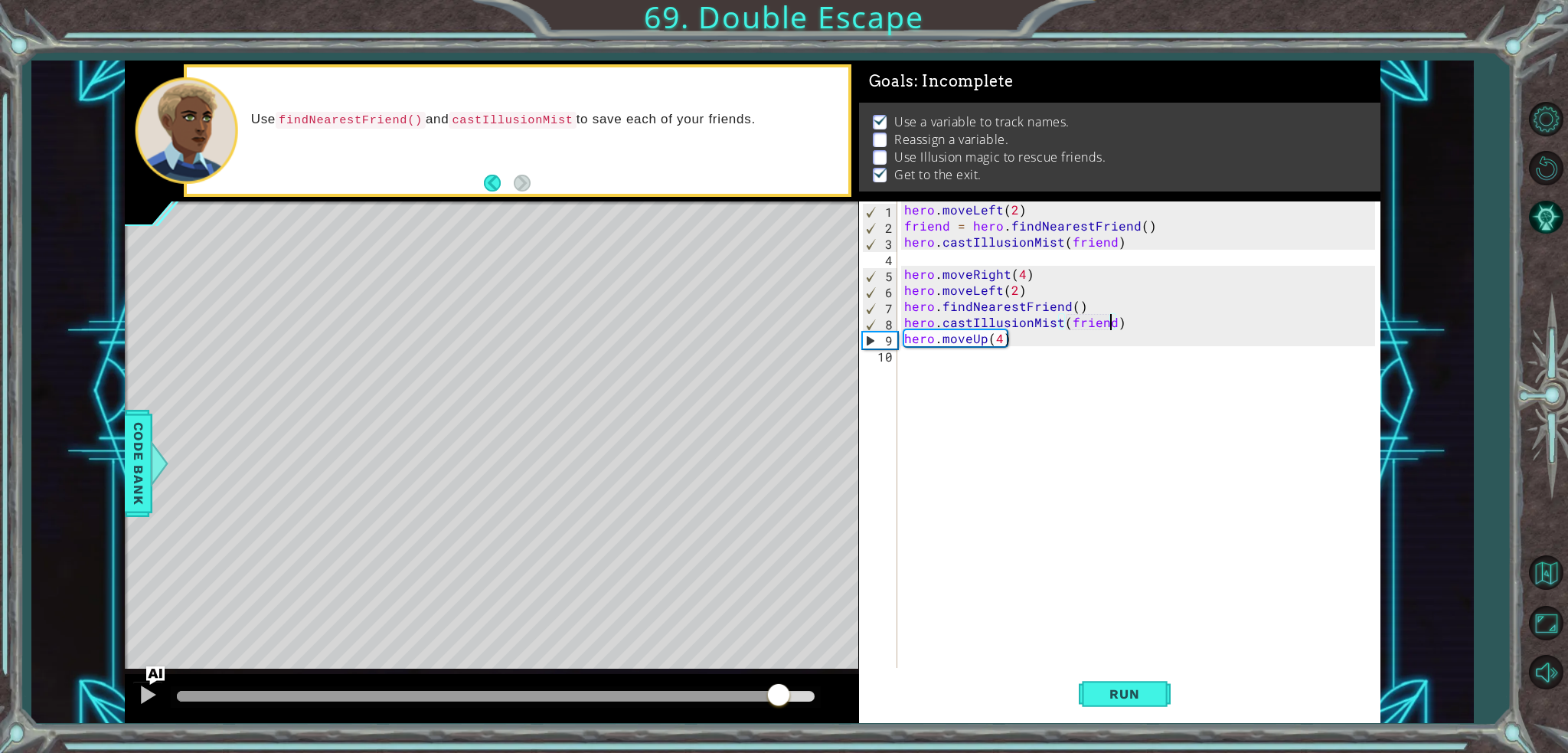
drag, startPoint x: 689, startPoint y: 699, endPoint x: 778, endPoint y: 699, distance: 89.0
click at [778, 699] on div at bounding box center [495, 696] width 637 height 10
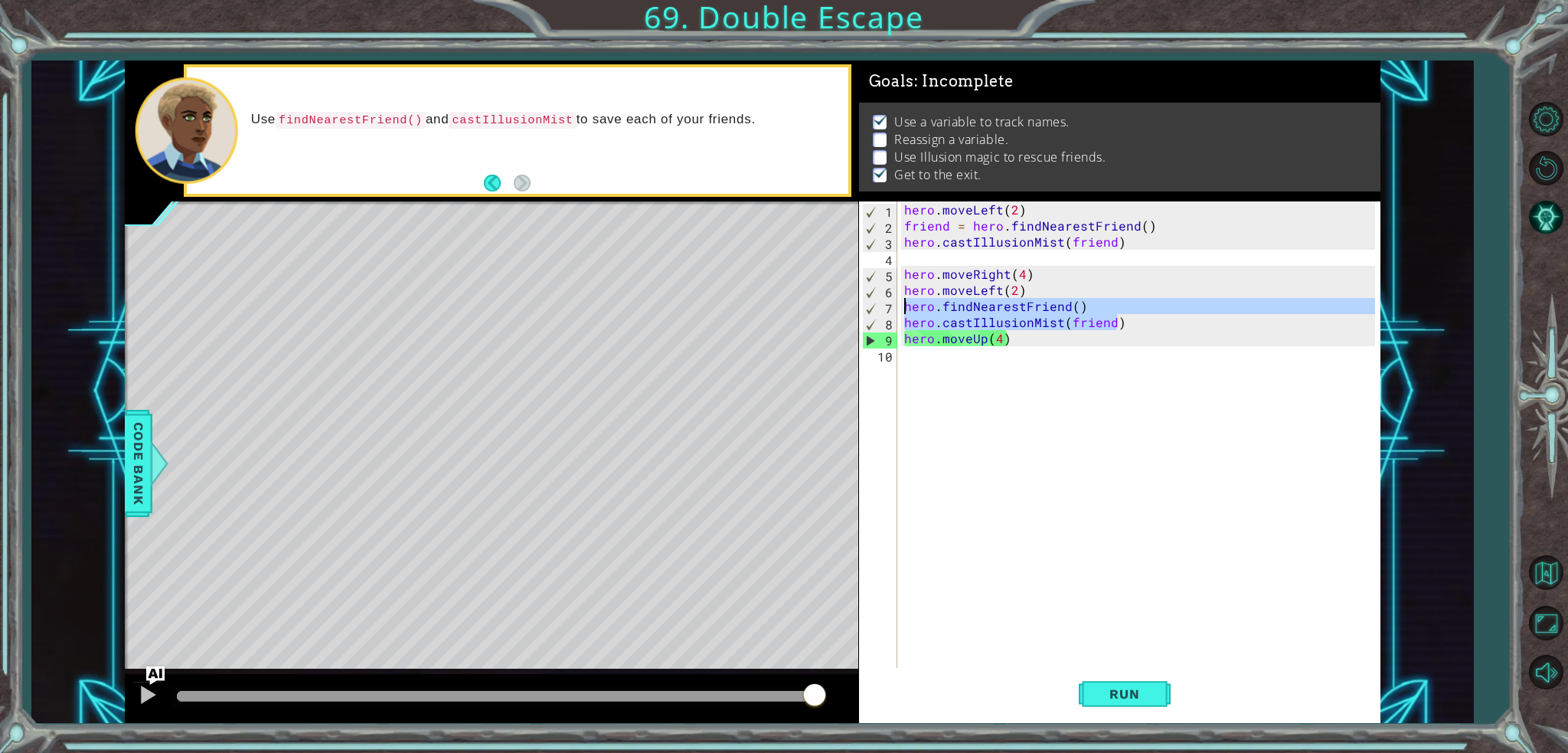
drag, startPoint x: 1133, startPoint y: 327, endPoint x: 894, endPoint y: 312, distance: 239.5
click at [894, 312] on div "hero.castIllusionMist(friend) 1 2 3 4 5 6 7 8 9 10 hero . moveLeft ( 2 ) friend…" at bounding box center [1117, 435] width 516 height 466
type textarea "hero.findNearestFriend() hero.castIllusionMist(friend)"
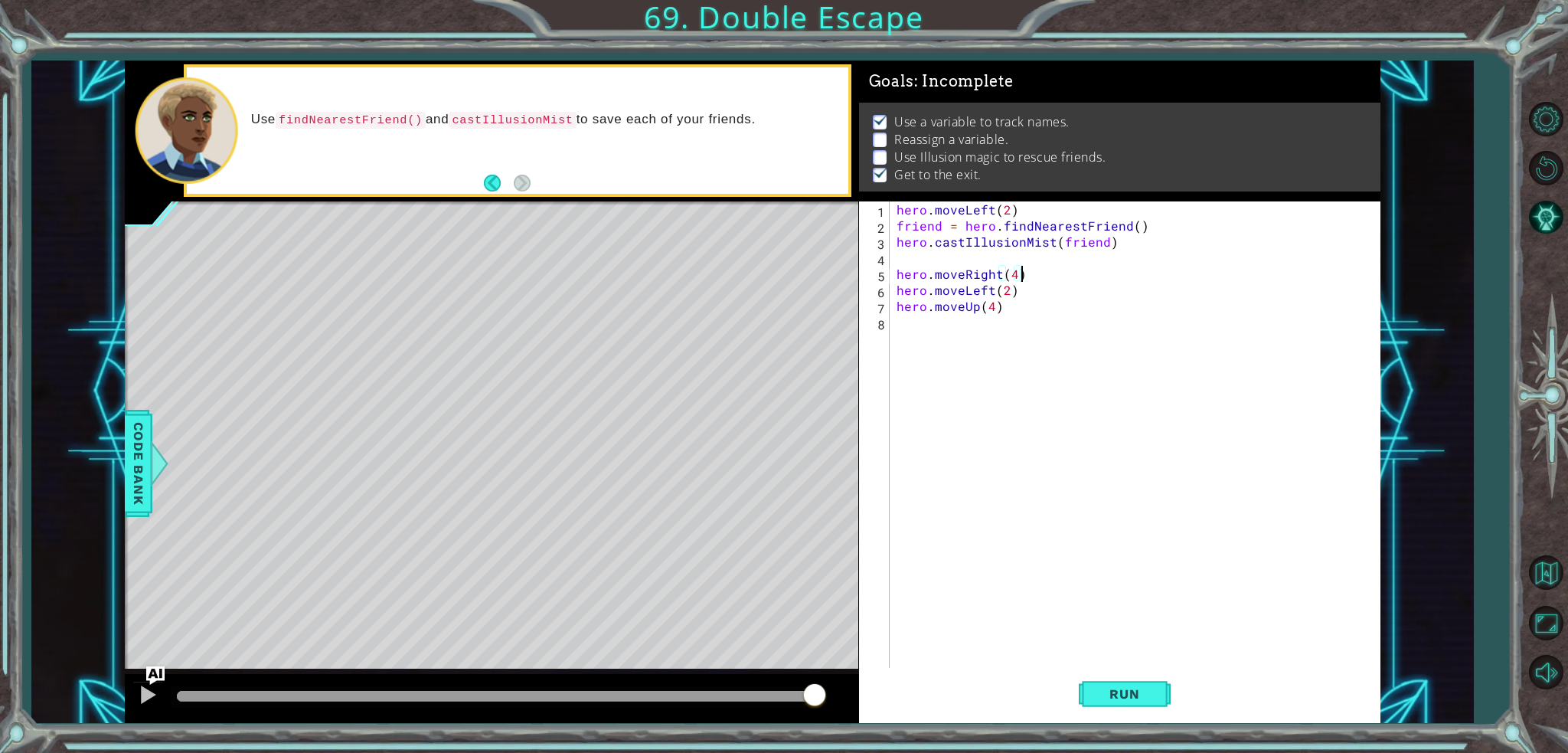
click at [1090, 281] on div "hero . moveLeft ( 2 ) friend = hero . findNearestFriend ( ) hero . castIllusion…" at bounding box center [1137, 451] width 489 height 498
type textarea "hero.moveRight(4)"
paste textarea "hero.castIllusionMist(friend)"
click at [1144, 697] on span "Run" at bounding box center [1124, 694] width 60 height 15
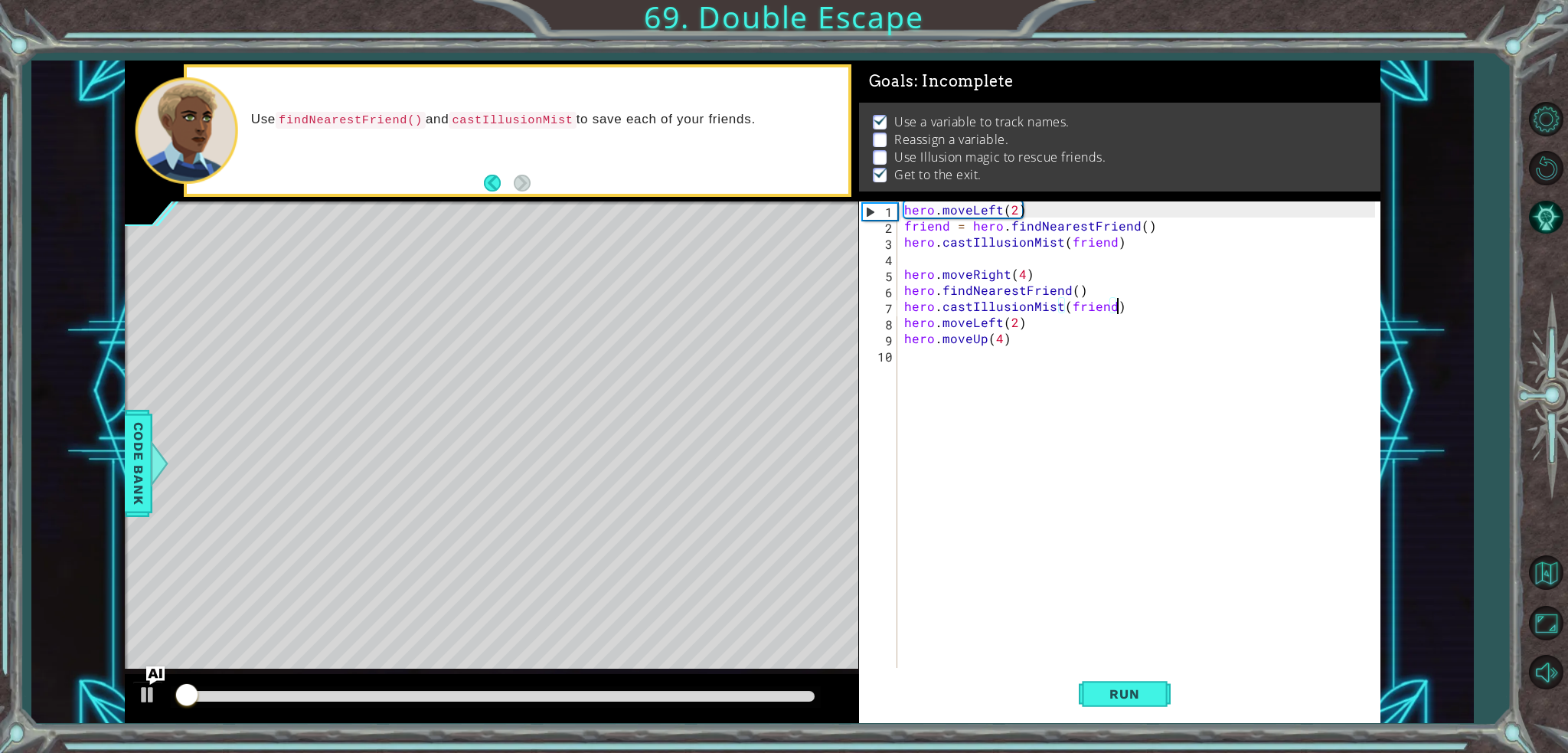
drag, startPoint x: 1144, startPoint y: 697, endPoint x: 925, endPoint y: 624, distance: 230.8
drag, startPoint x: 925, startPoint y: 624, endPoint x: 817, endPoint y: 685, distance: 124.0
click at [817, 685] on div at bounding box center [491, 698] width 733 height 49
click at [817, 689] on div at bounding box center [496, 697] width 649 height 22
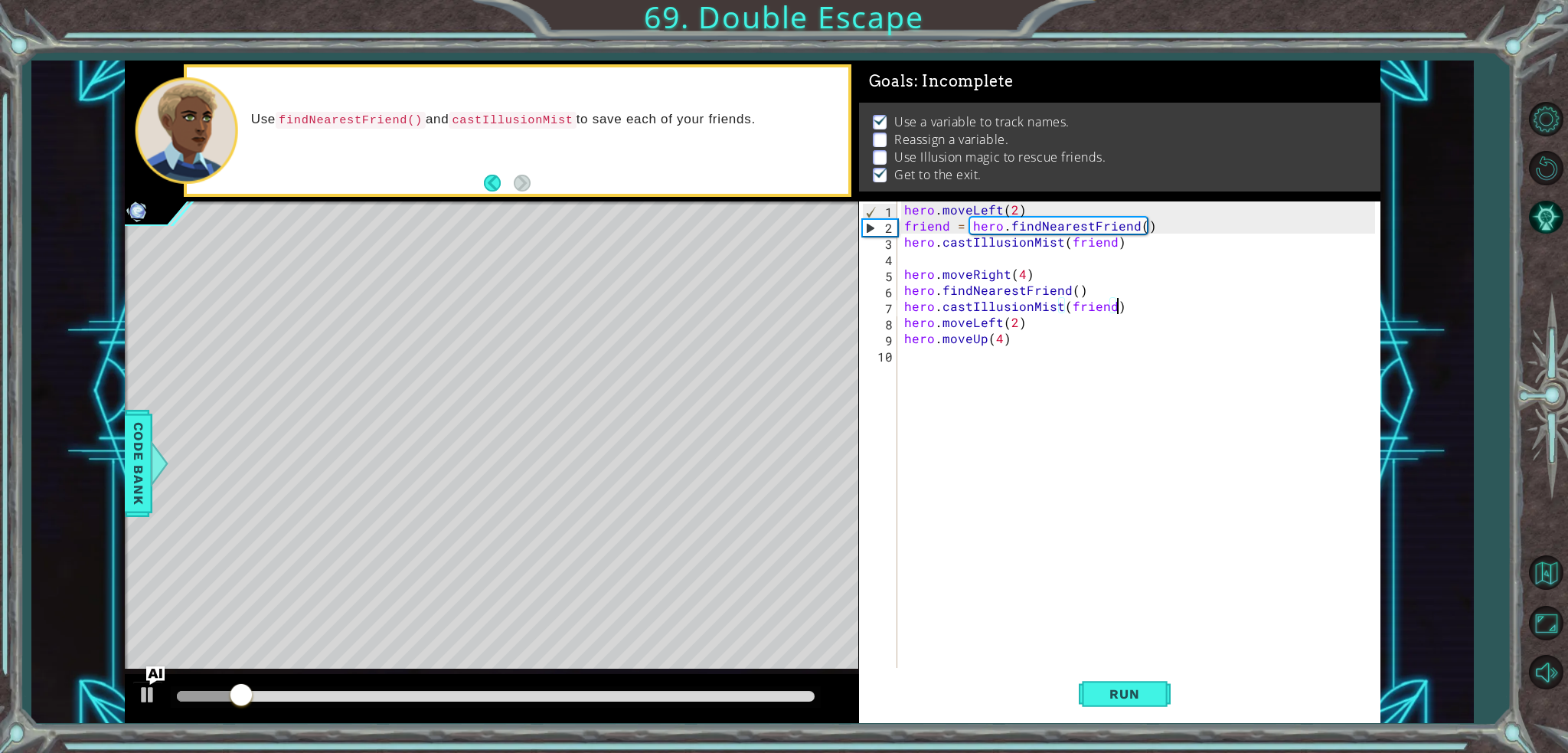
click at [810, 694] on div at bounding box center [495, 696] width 637 height 10
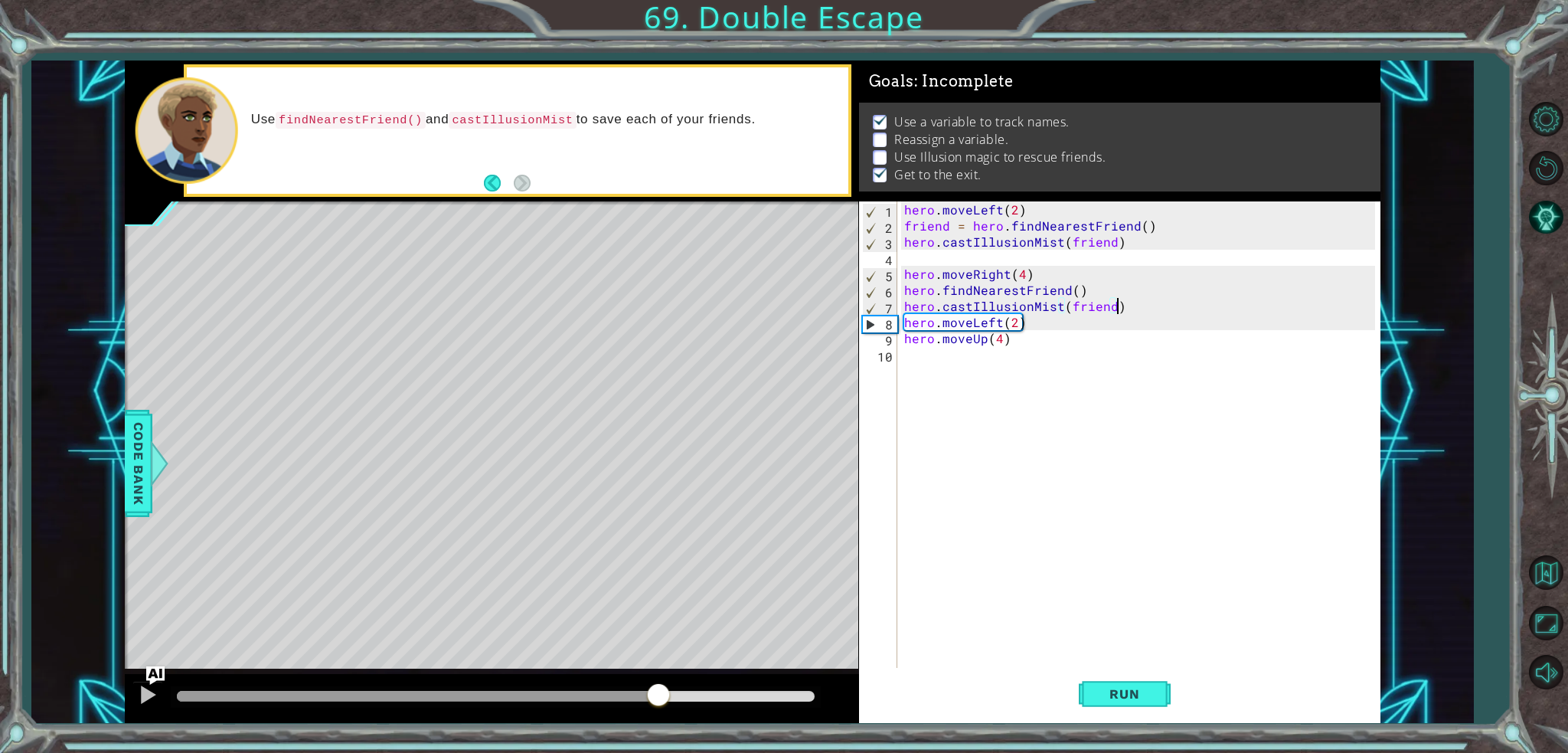
click at [659, 697] on div at bounding box center [495, 696] width 637 height 10
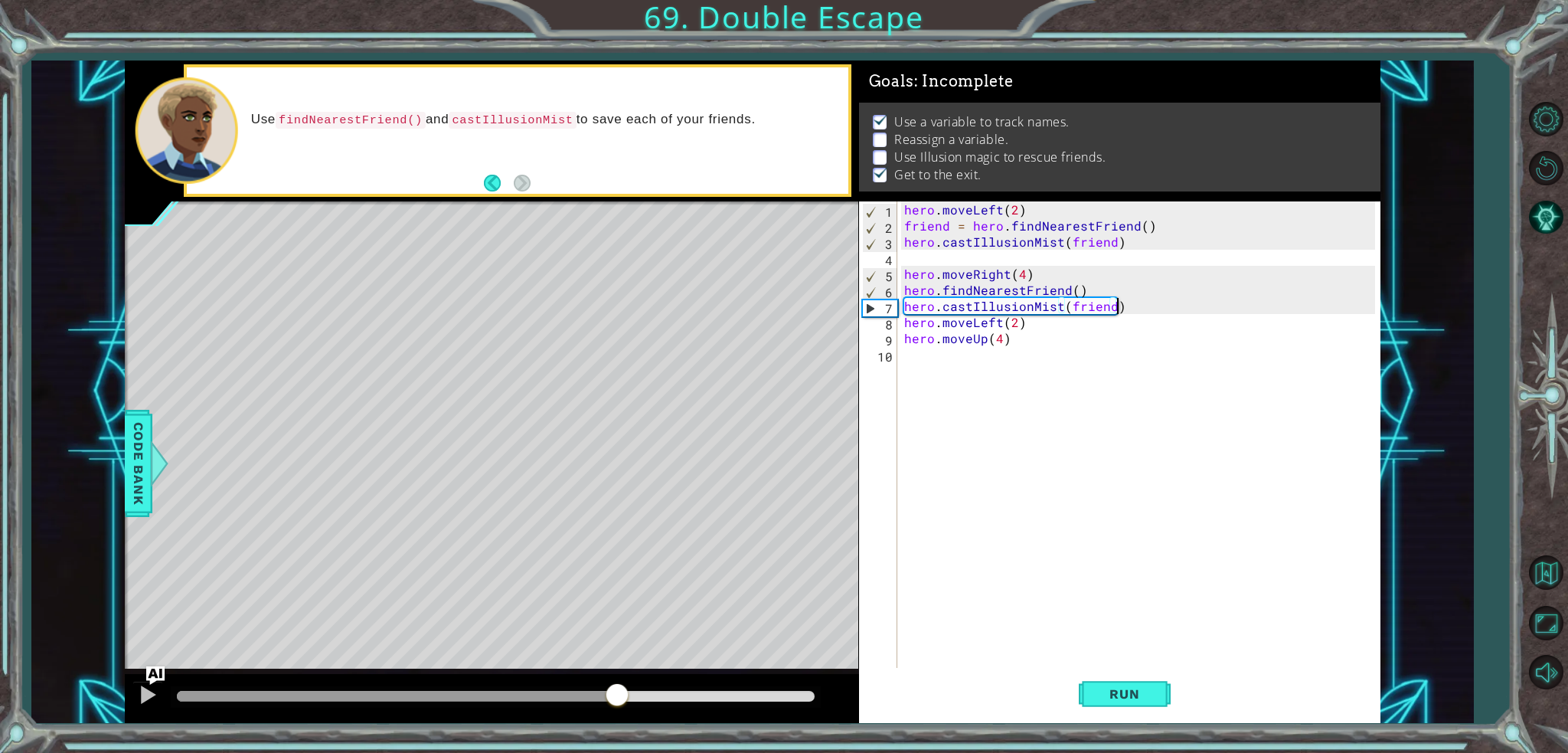
drag, startPoint x: 659, startPoint y: 697, endPoint x: 615, endPoint y: 695, distance: 44.0
click at [615, 695] on div at bounding box center [617, 696] width 27 height 27
click at [153, 703] on div at bounding box center [148, 694] width 20 height 20
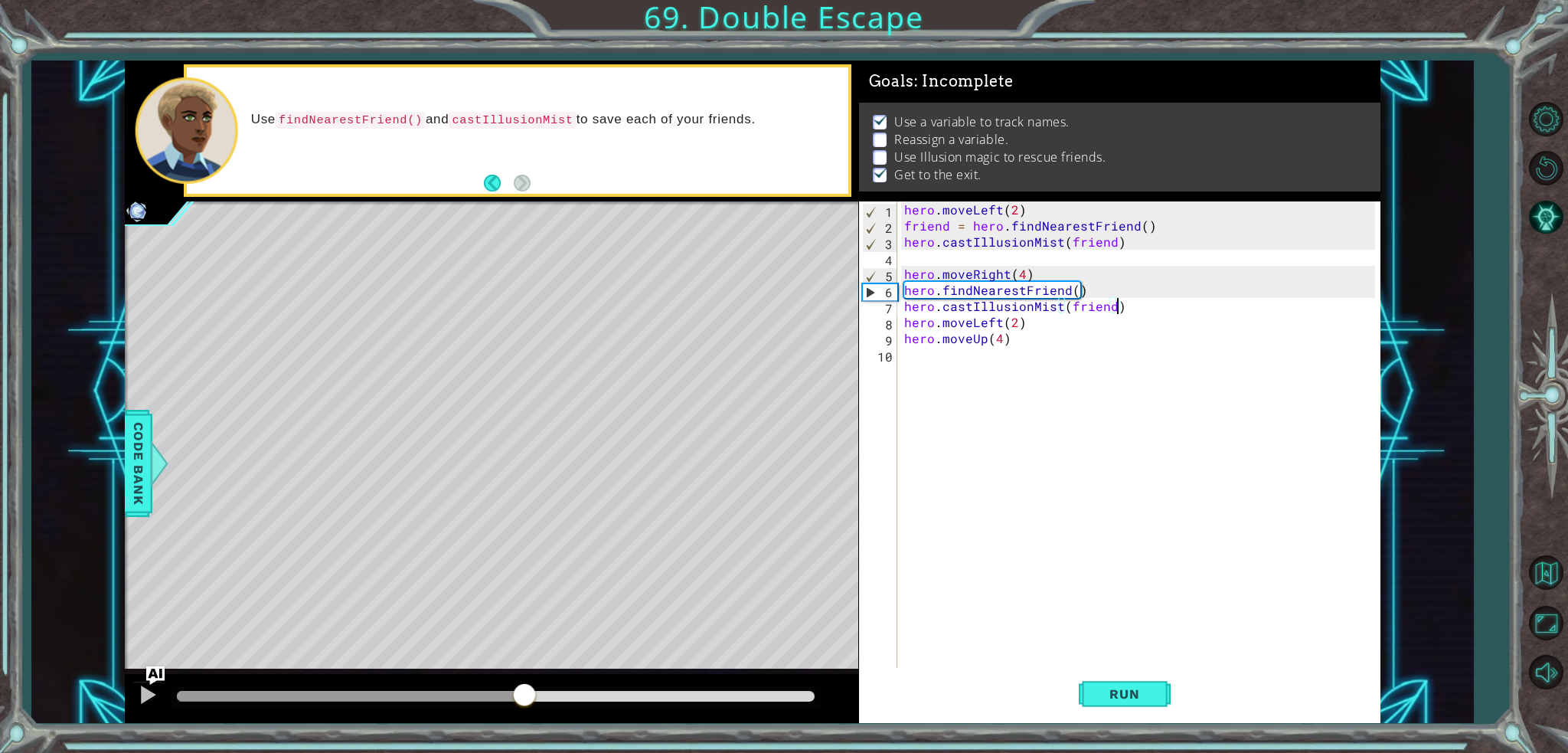
drag, startPoint x: 569, startPoint y: 694, endPoint x: 525, endPoint y: 694, distance: 44.0
click at [525, 694] on div at bounding box center [350, 696] width 348 height 10
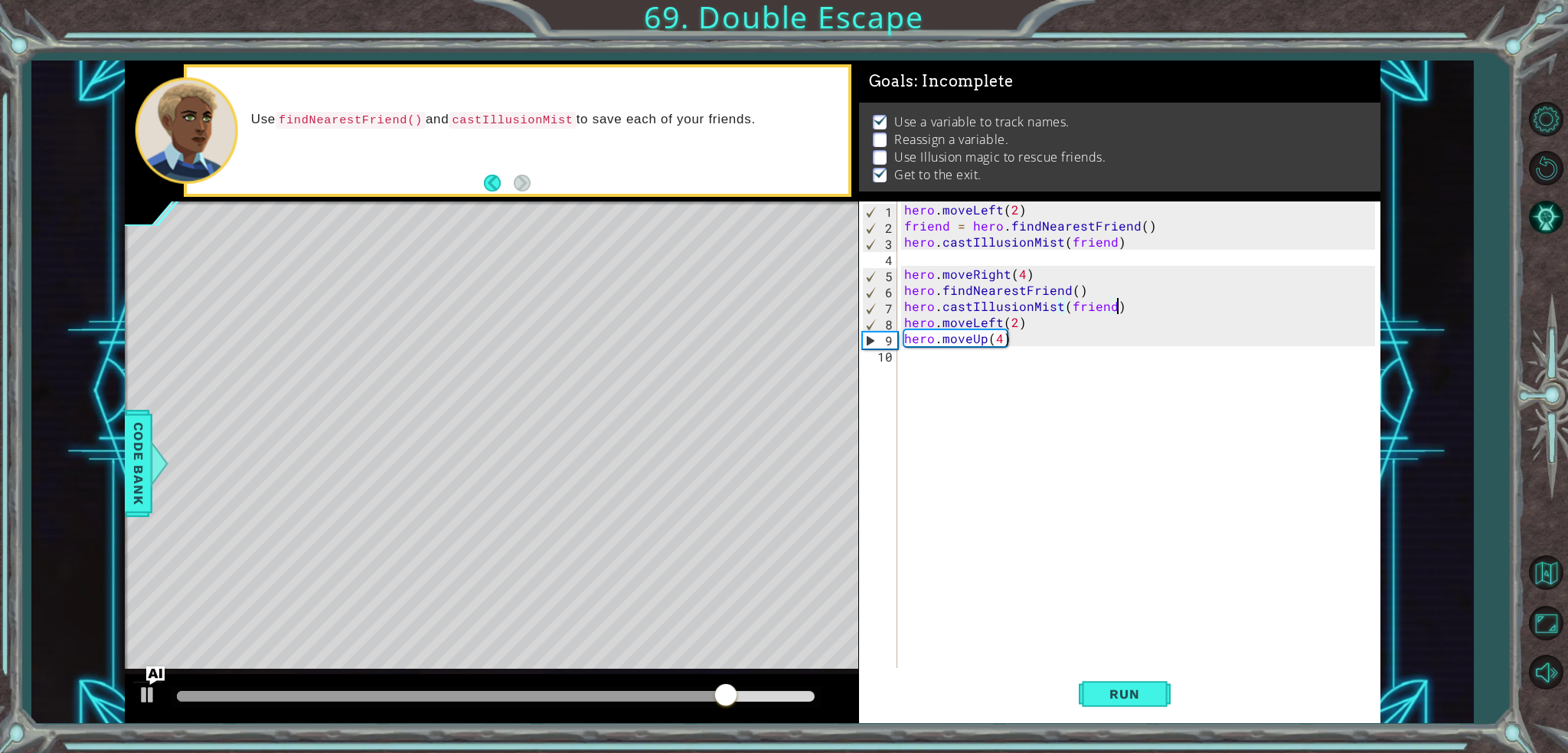
click at [936, 293] on div "hero . moveLeft ( 2 ) friend = hero . findNearestFriend ( ) hero . castIllusion…" at bounding box center [1142, 451] width 482 height 498
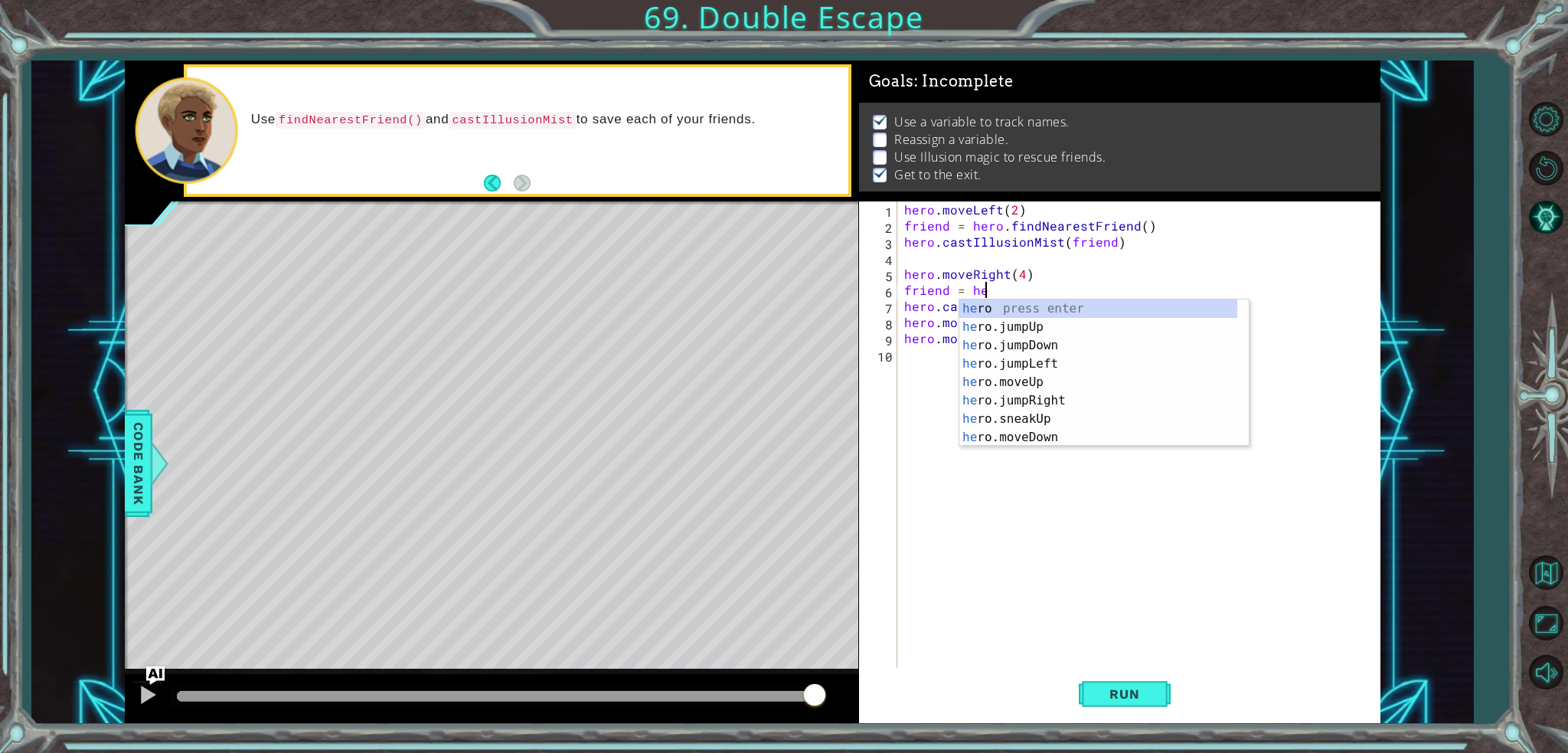
scroll to position [0, 4]
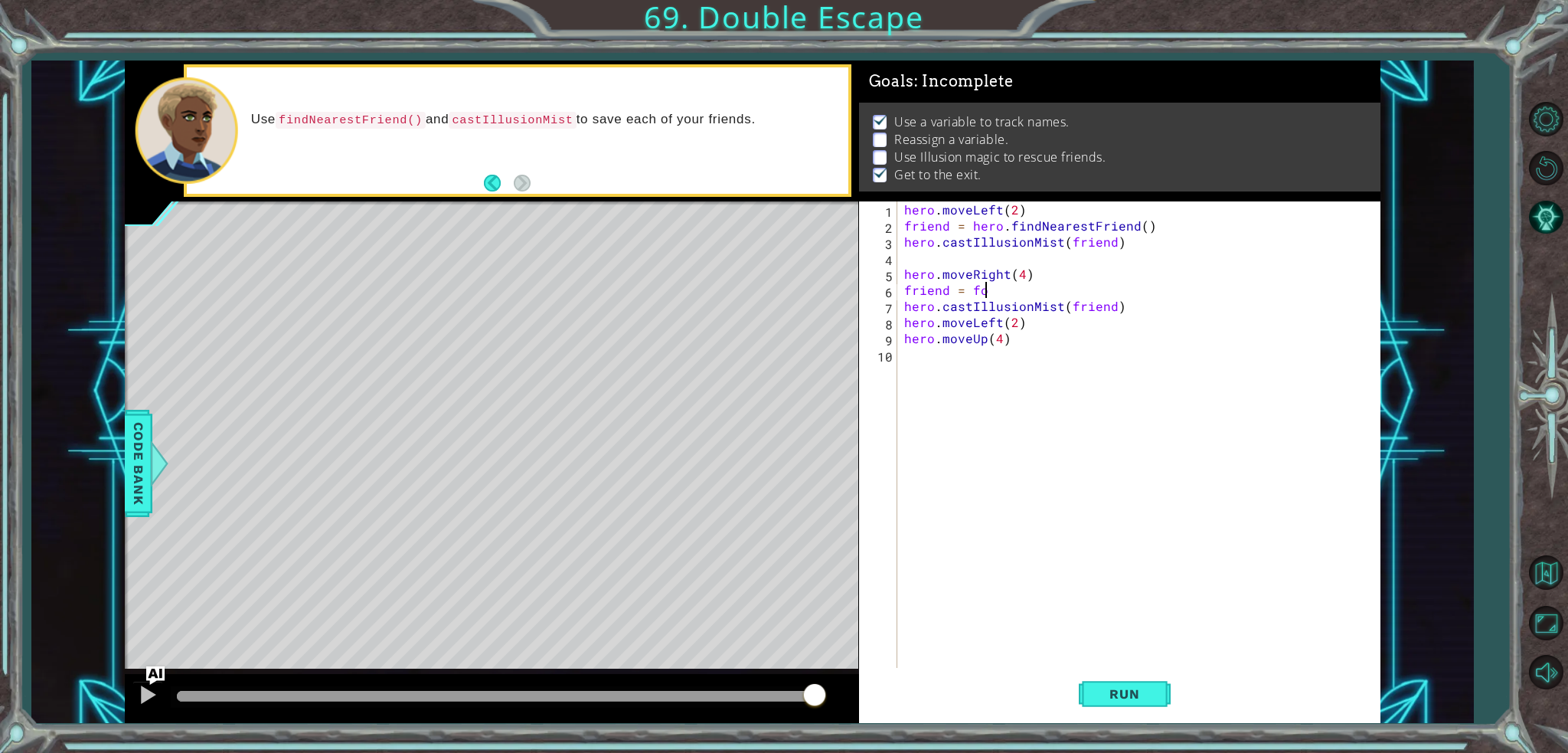
type textarea "friend = f"
type textarea "friend = hero.findNearestFriend()"
click at [1129, 689] on span "Run" at bounding box center [1124, 694] width 60 height 15
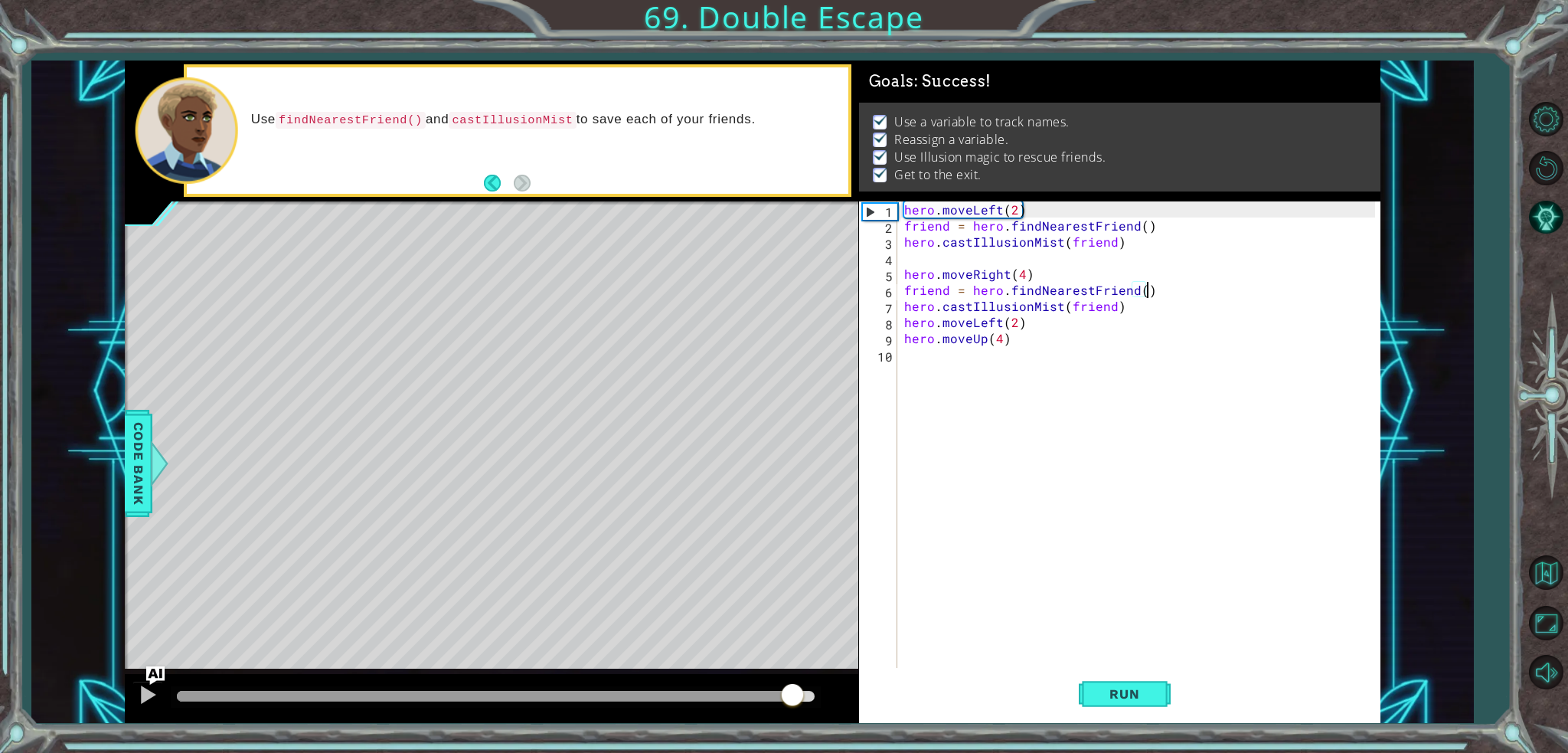
click at [790, 692] on div at bounding box center [495, 696] width 637 height 10
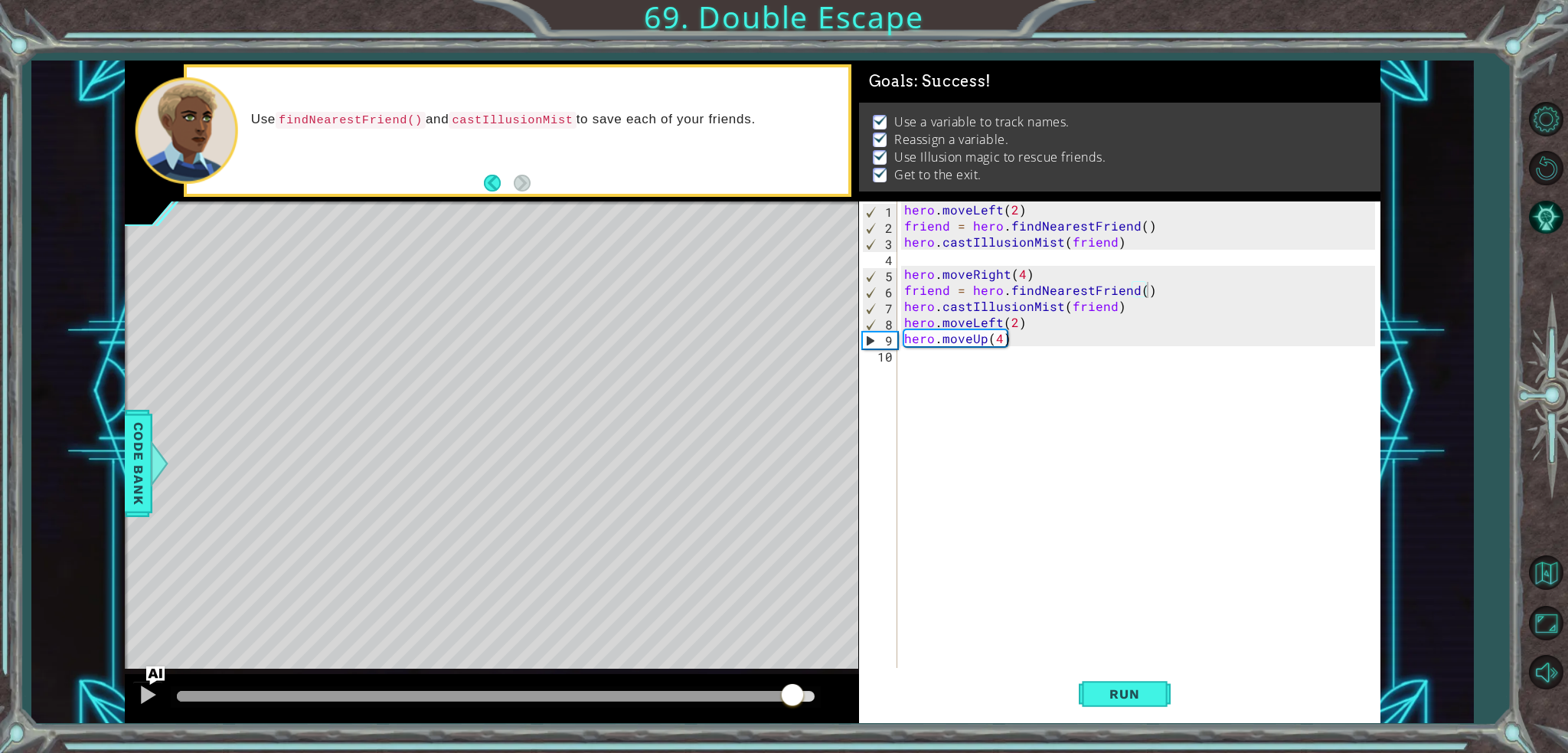
drag, startPoint x: 875, startPoint y: 690, endPoint x: 888, endPoint y: 690, distance: 13.0
click at [888, 690] on div "1 ההההההההההההההההההההההההההההההההההההההההההההההההההההההההההההההההההההההההההההה…" at bounding box center [752, 391] width 1256 height 662
drag, startPoint x: 786, startPoint y: 686, endPoint x: 923, endPoint y: 686, distance: 137.0
click at [923, 686] on body "1 ההההההההההההההההההההההההההההההההההההההההההההההההההההההההההההההההההההההההההההה…" at bounding box center [784, 376] width 1568 height 753
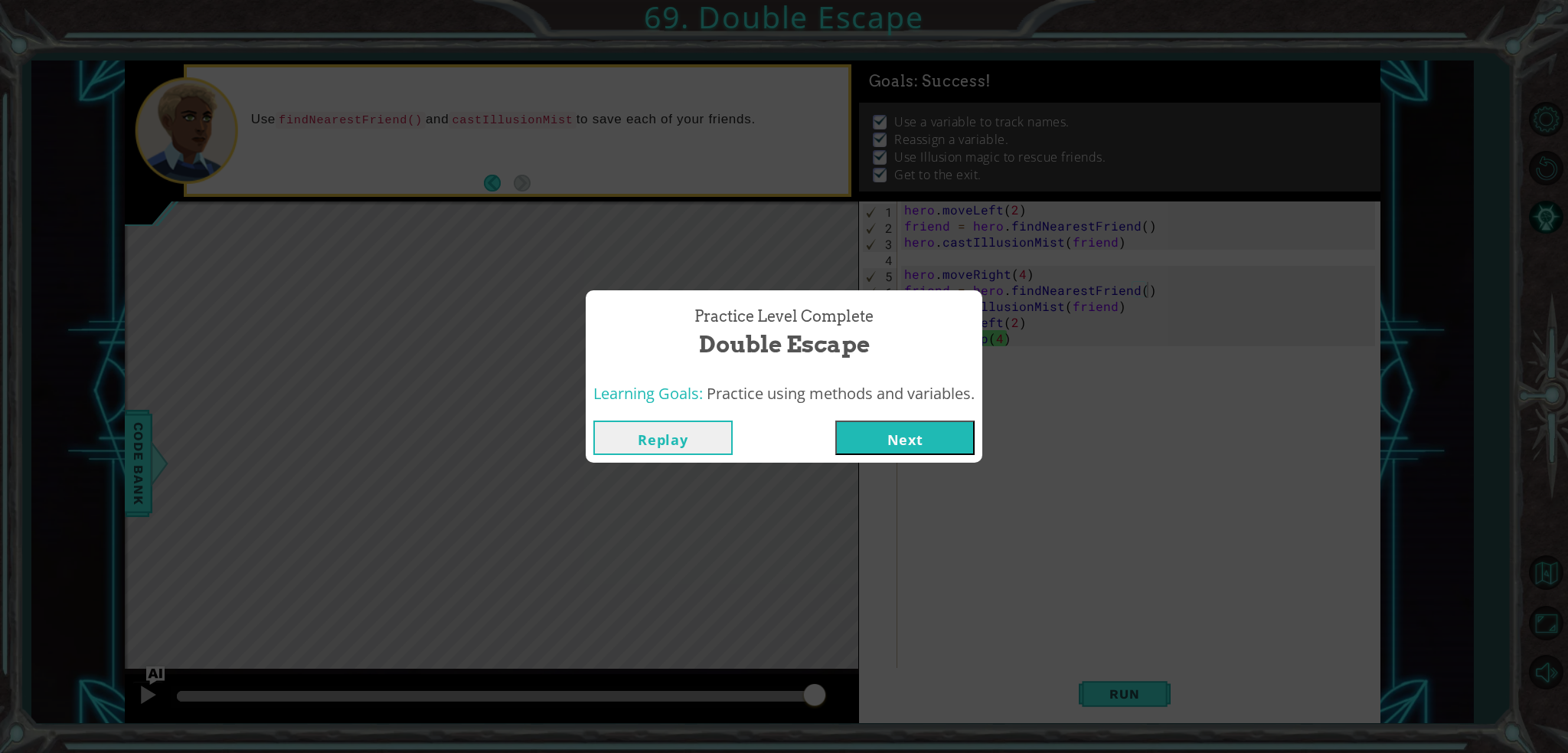
click at [948, 443] on button "Next" at bounding box center [904, 437] width 139 height 35
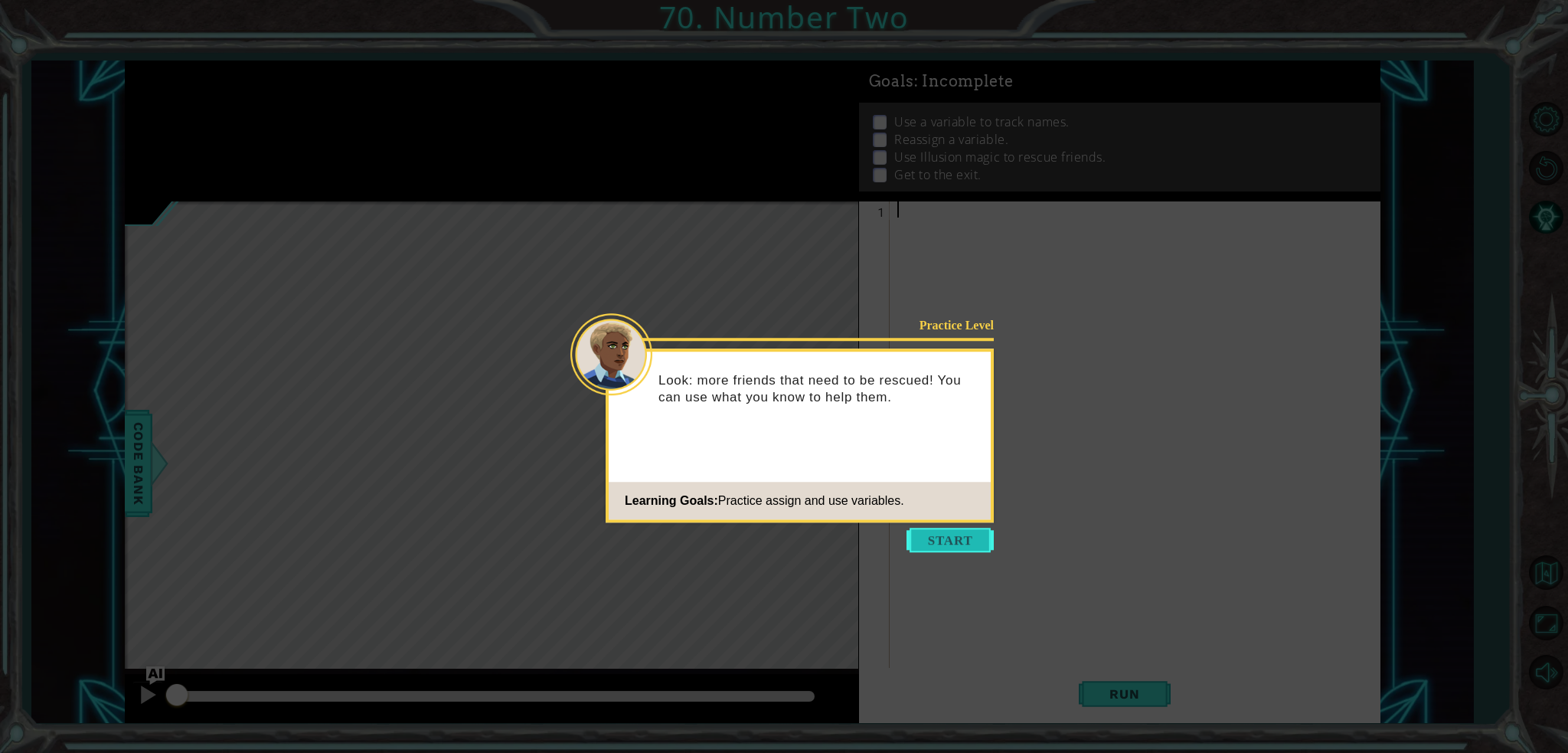
click at [933, 528] on button "Start" at bounding box center [949, 540] width 88 height 24
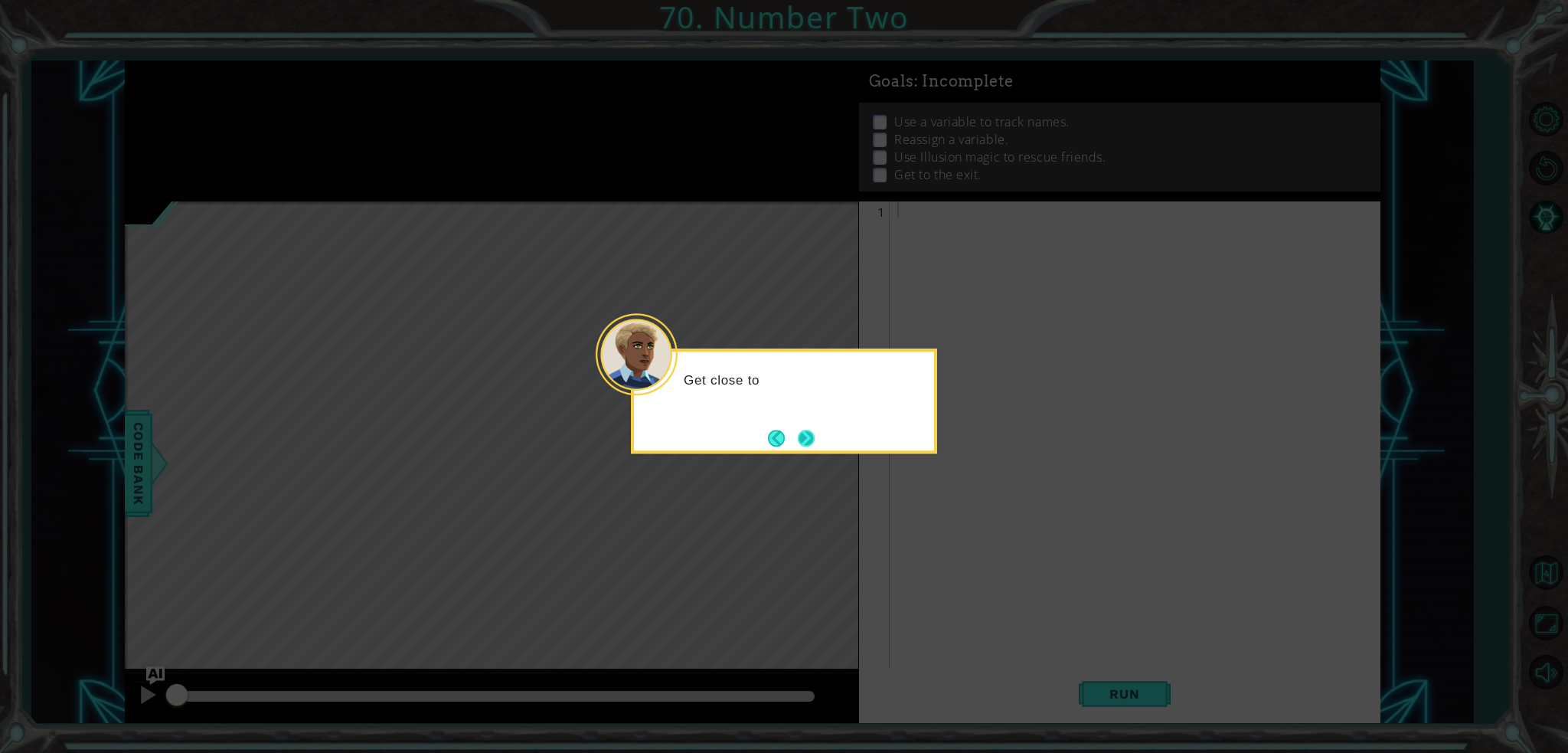
click at [803, 444] on button "Next" at bounding box center [806, 438] width 17 height 17
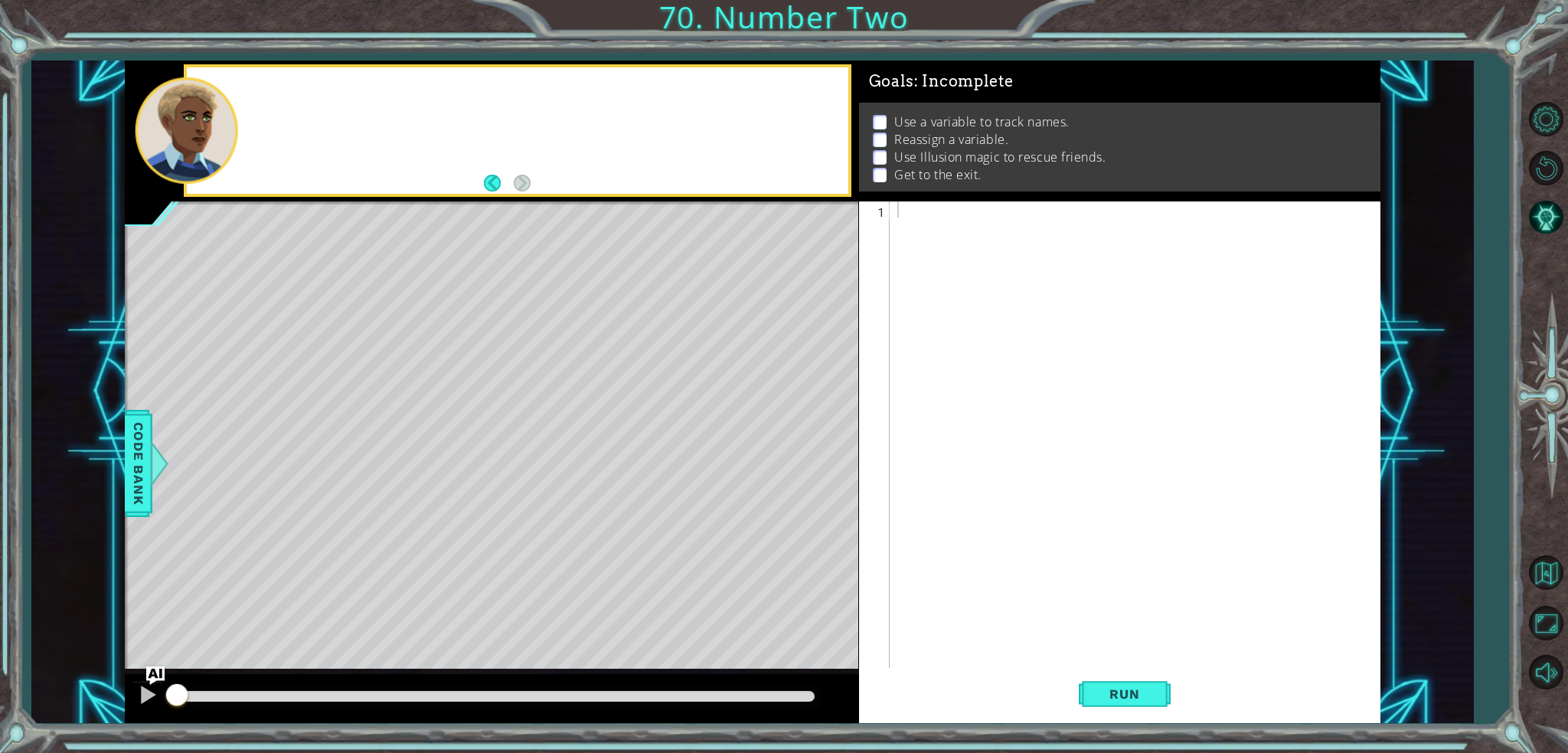
click at [803, 444] on div "Level Map" at bounding box center [478, 427] width 708 height 451
click at [960, 232] on div at bounding box center [1138, 451] width 489 height 498
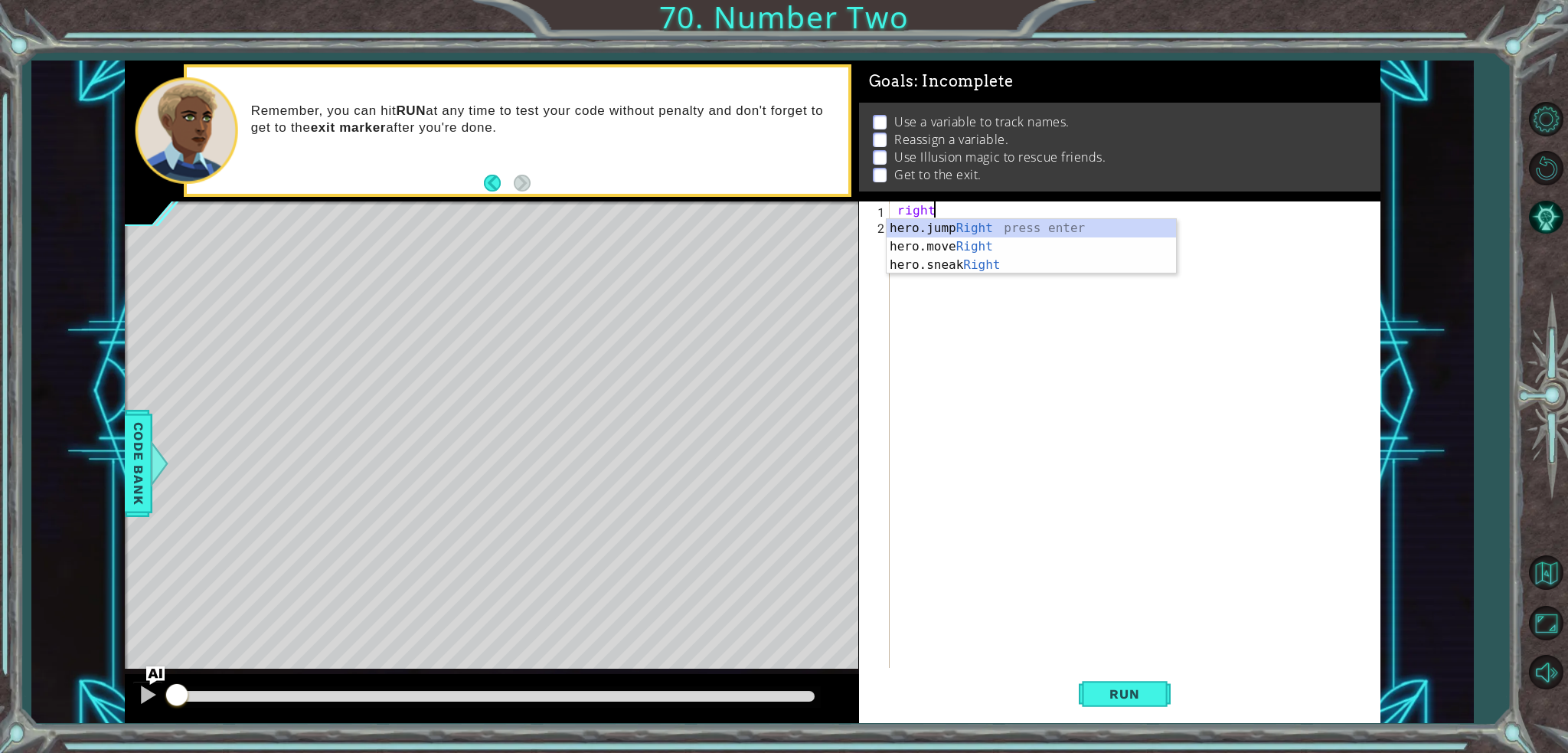
scroll to position [0, 1]
type textarea "hero.moveRight(2)"
click at [896, 208] on div "hero . moveRight ( 2 )" at bounding box center [1138, 451] width 489 height 498
type textarea "hero.moveRight(2)"
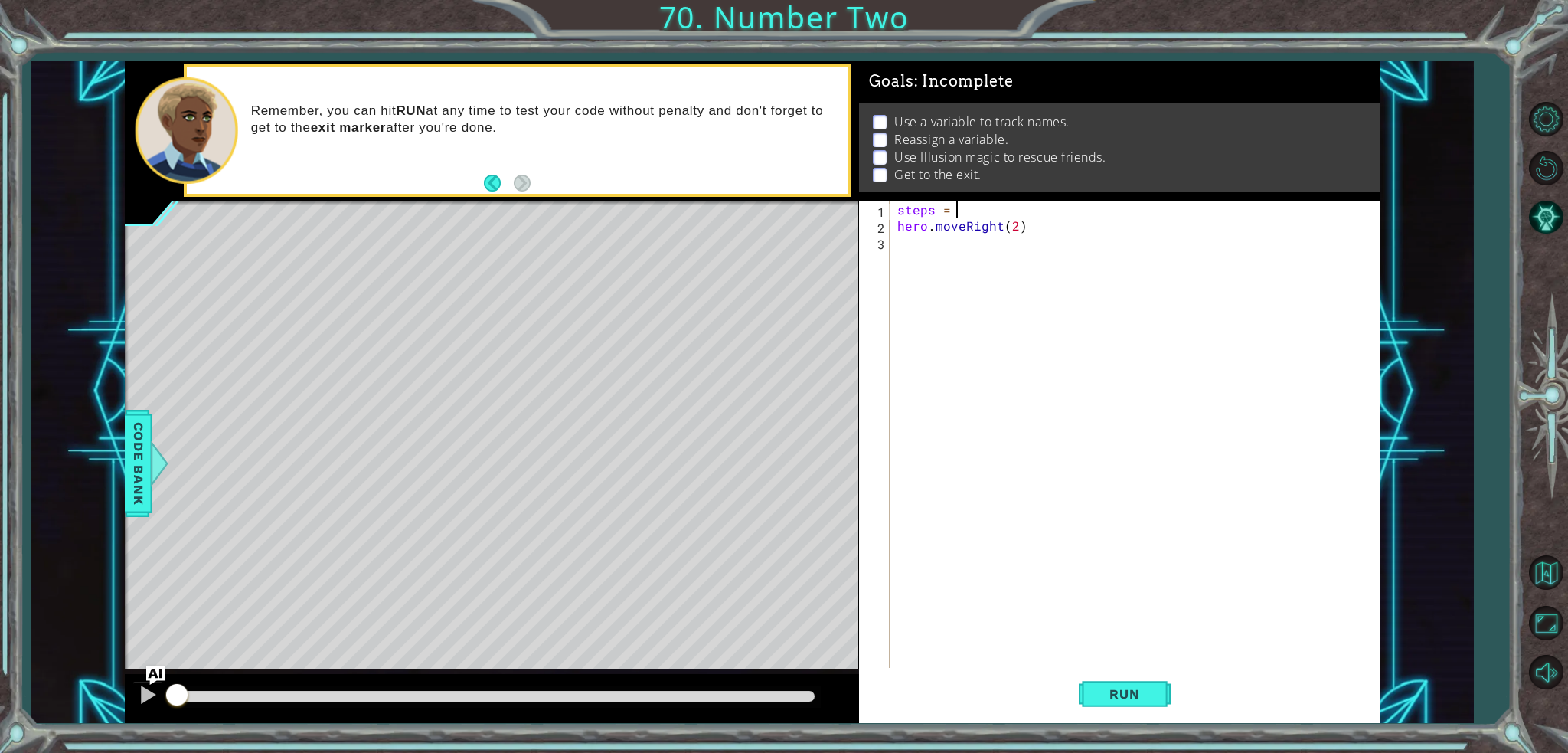
scroll to position [0, 3]
click at [1016, 220] on div "steps = 2 hero . moveRight ( 2 )" at bounding box center [1138, 451] width 489 height 498
type textarea "hero.moveRight(steps)"
click at [921, 260] on div "steps = 2 hero . moveRight ( steps )" at bounding box center [1138, 451] width 489 height 498
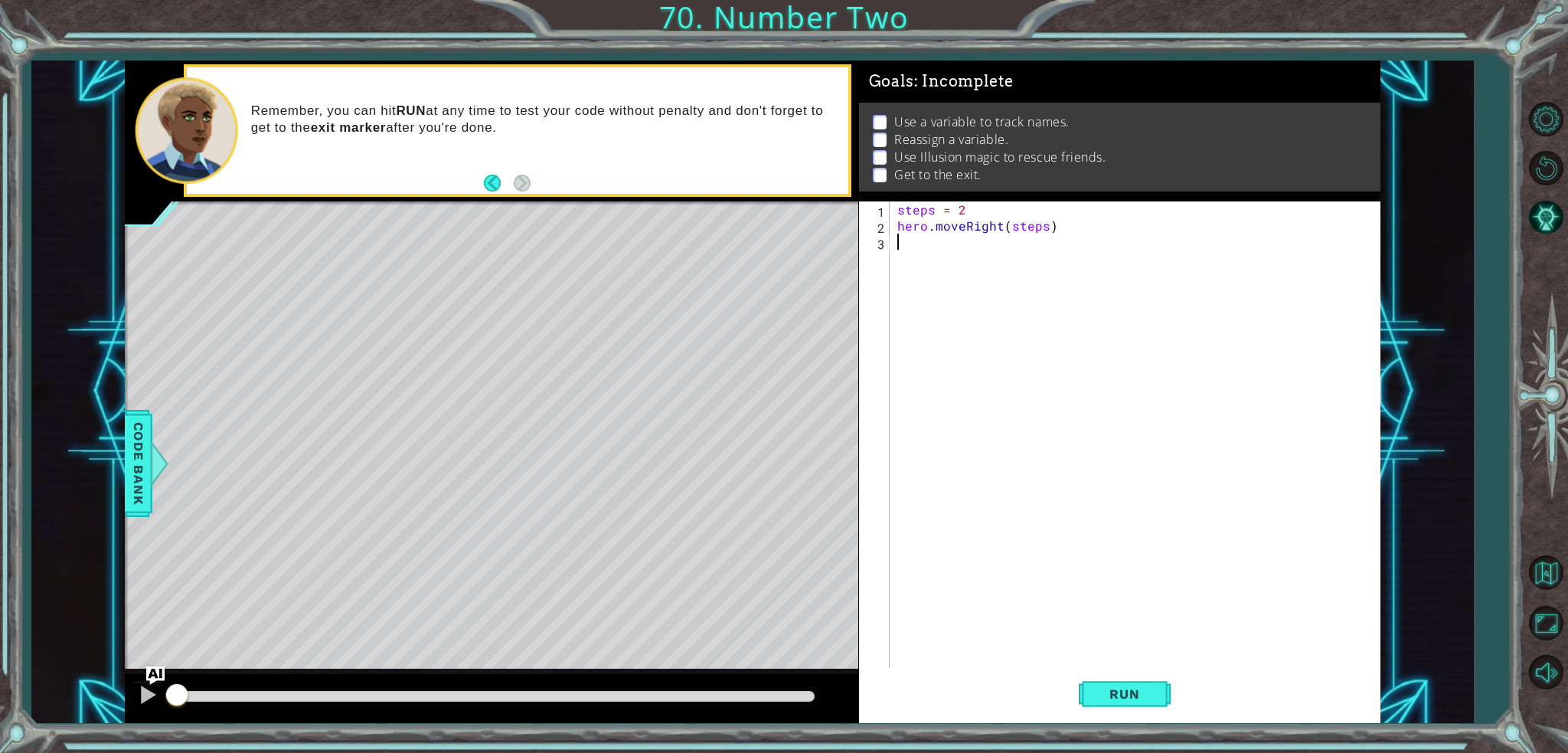
scroll to position [0, 0]
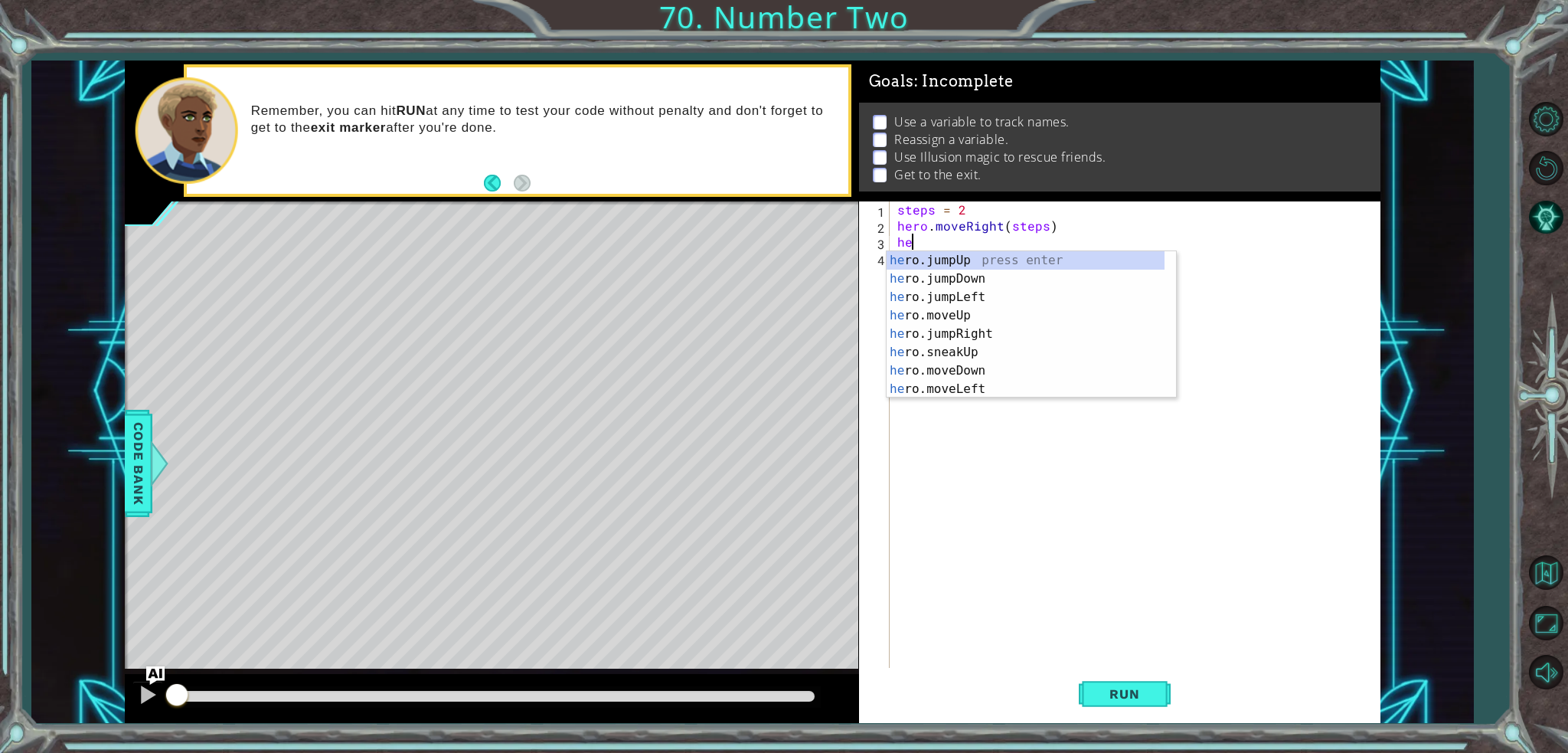
type textarea "h"
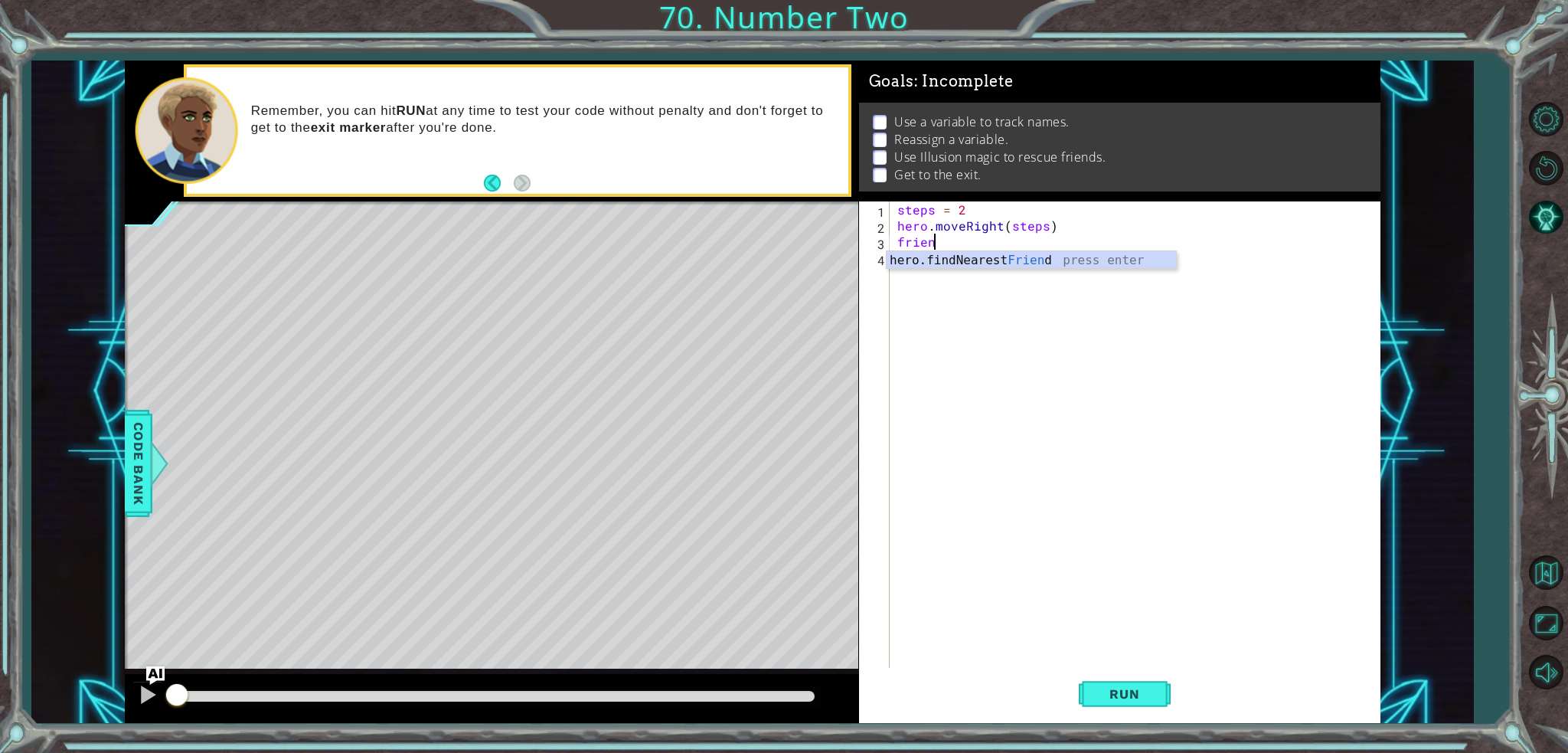
scroll to position [0, 2]
type textarea "friend"
type textarea "hero"
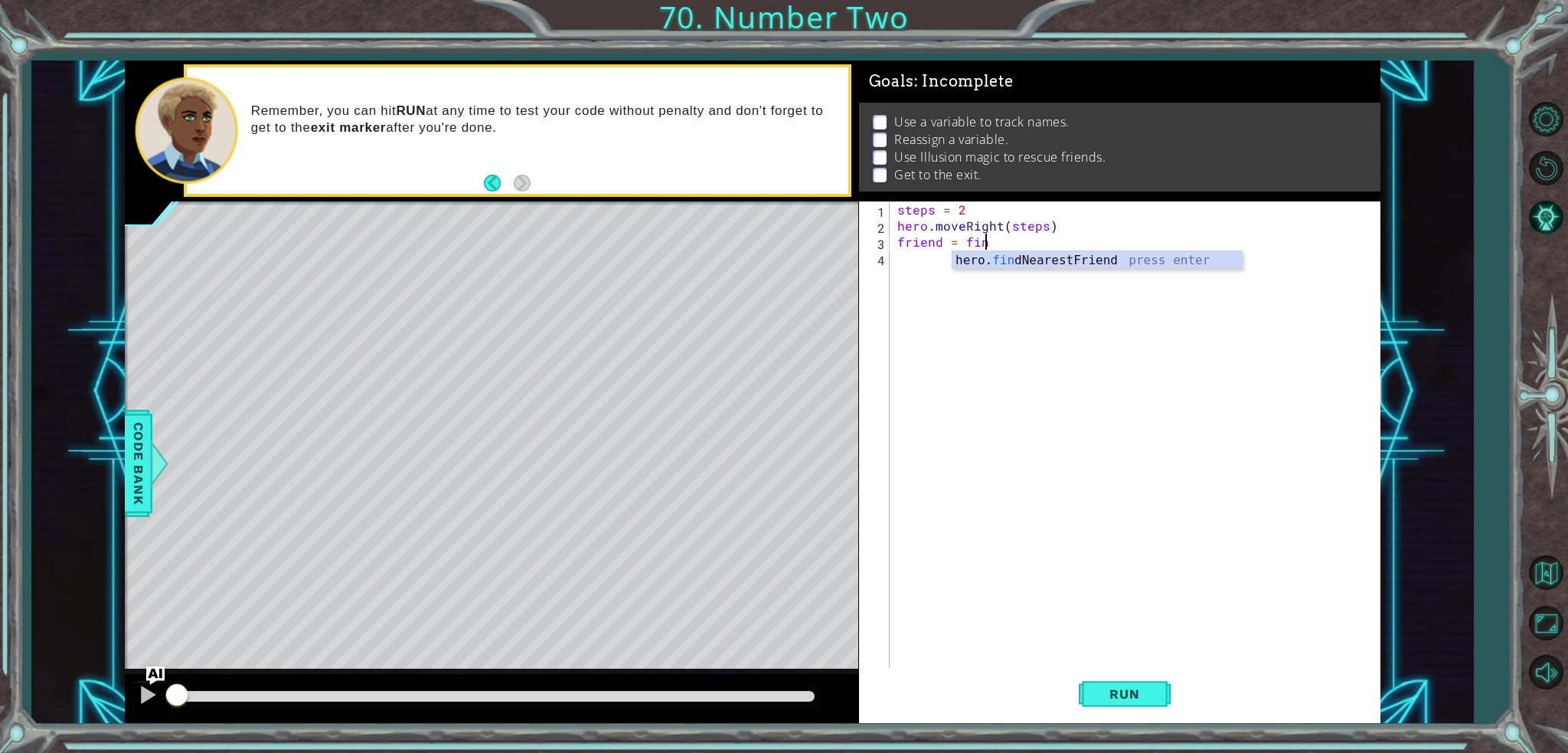
type textarea "friend = find"
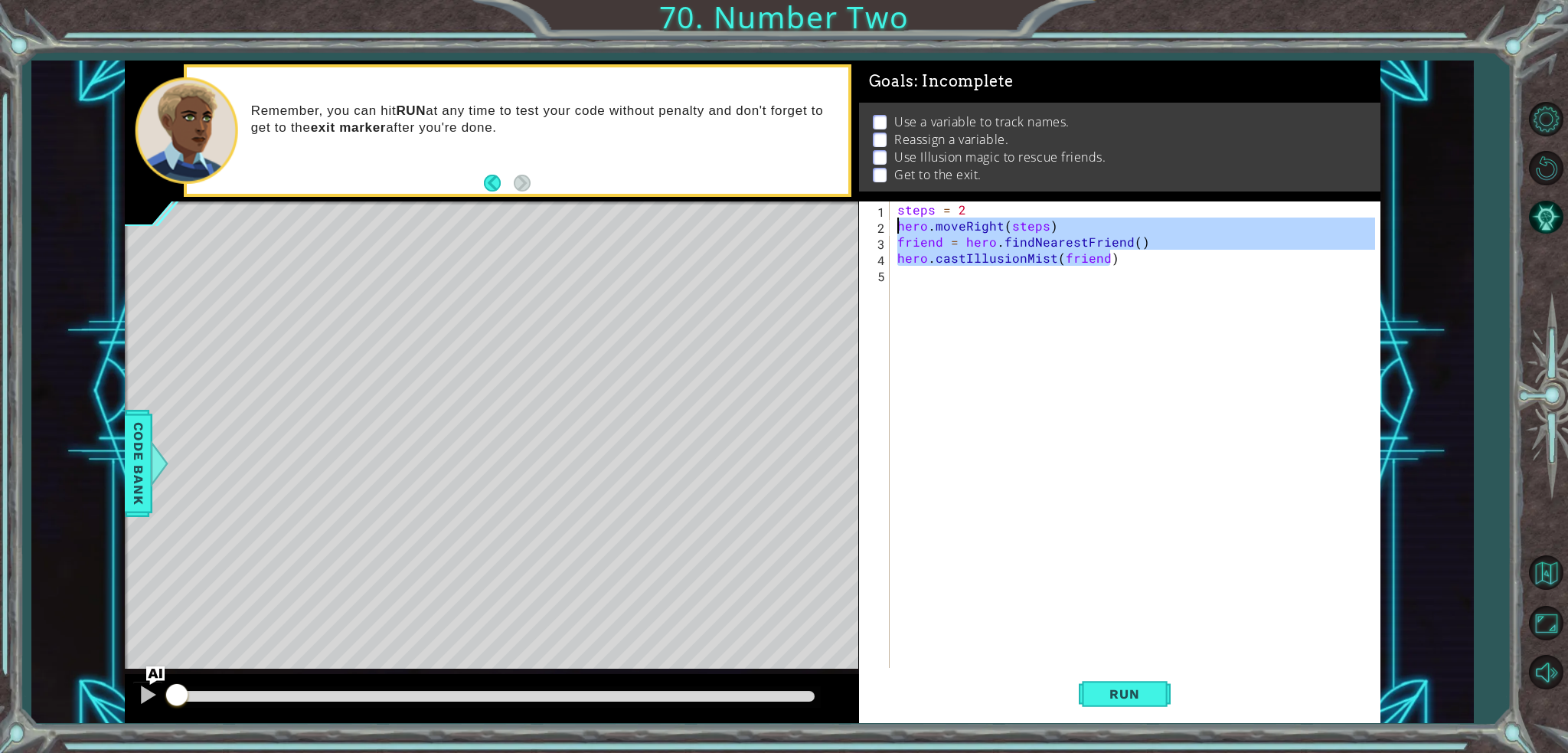
drag, startPoint x: 1145, startPoint y: 259, endPoint x: 896, endPoint y: 225, distance: 251.3
click at [896, 225] on div "steps = 2 hero . moveRight ( steps ) friend = hero . findNearestFriend ( ) hero…" at bounding box center [1138, 451] width 489 height 498
type textarea "hero.moveRight(steps) friend = hero.findNearestFriend()"
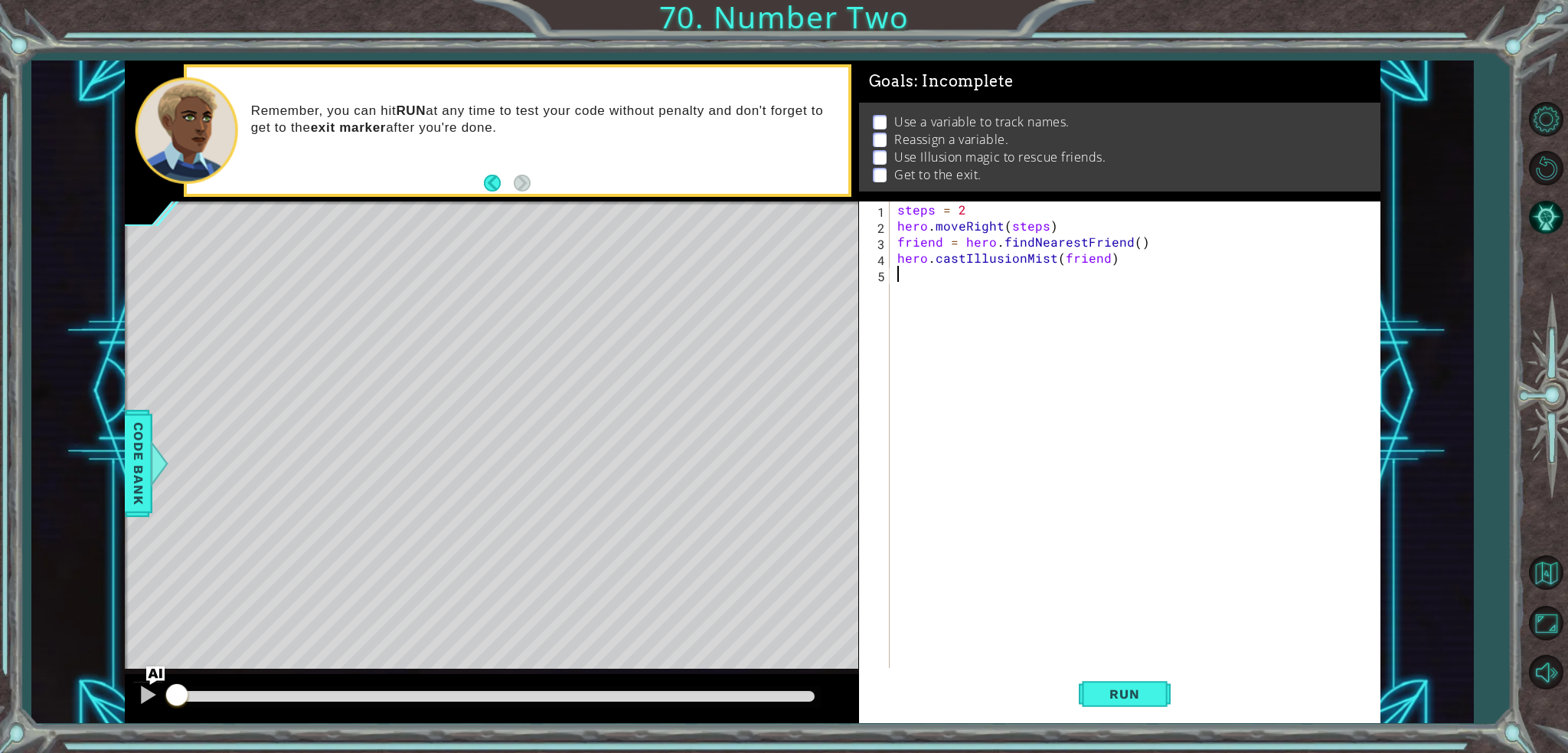
click at [935, 288] on div "steps = 2 hero . moveRight ( steps ) friend = hero . findNearestFriend ( ) hero…" at bounding box center [1138, 451] width 489 height 498
paste textarea "hero.castIllusionMist(friend)"
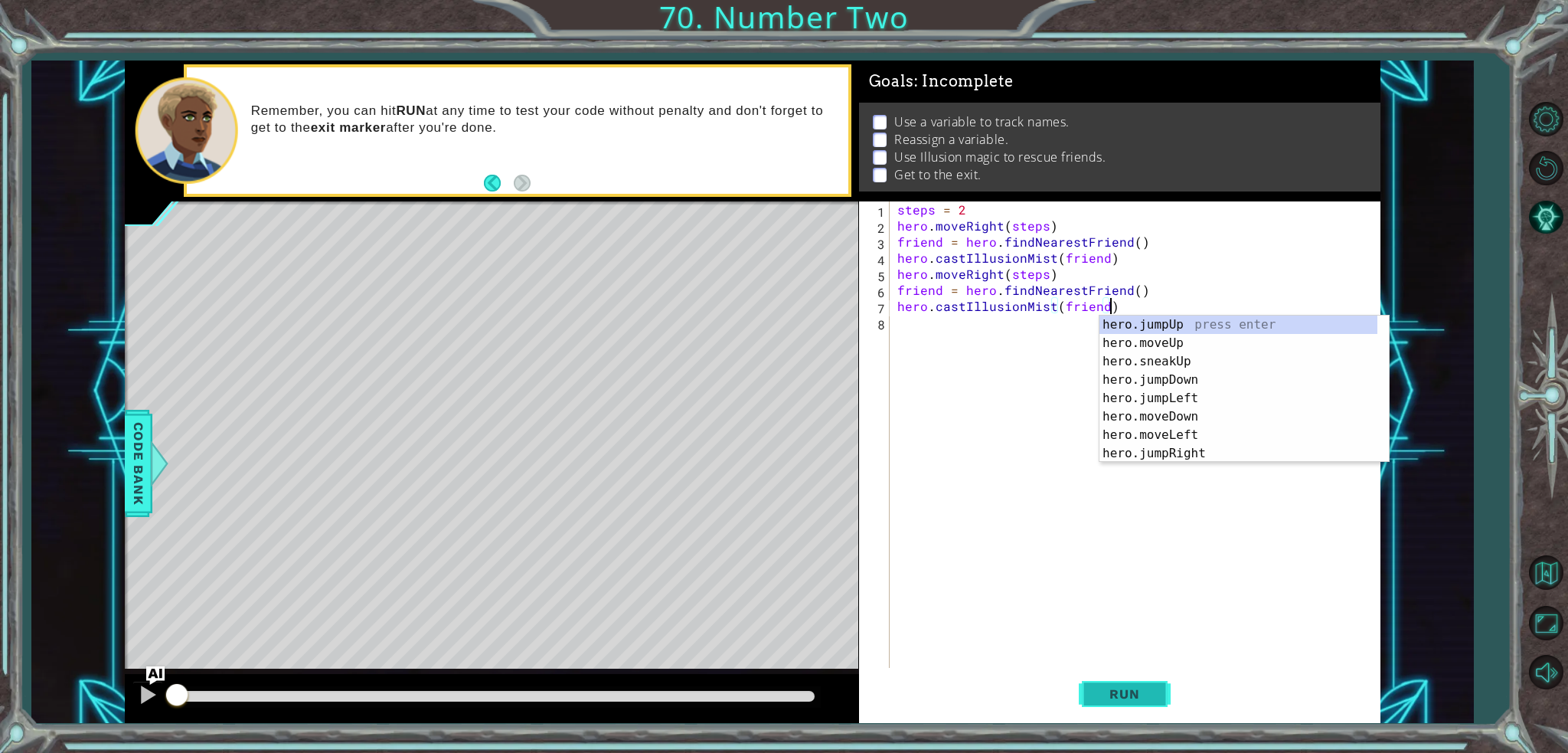
type textarea "hero.castIllusionMist(friend)"
click at [1089, 693] on button "Run" at bounding box center [1125, 694] width 92 height 52
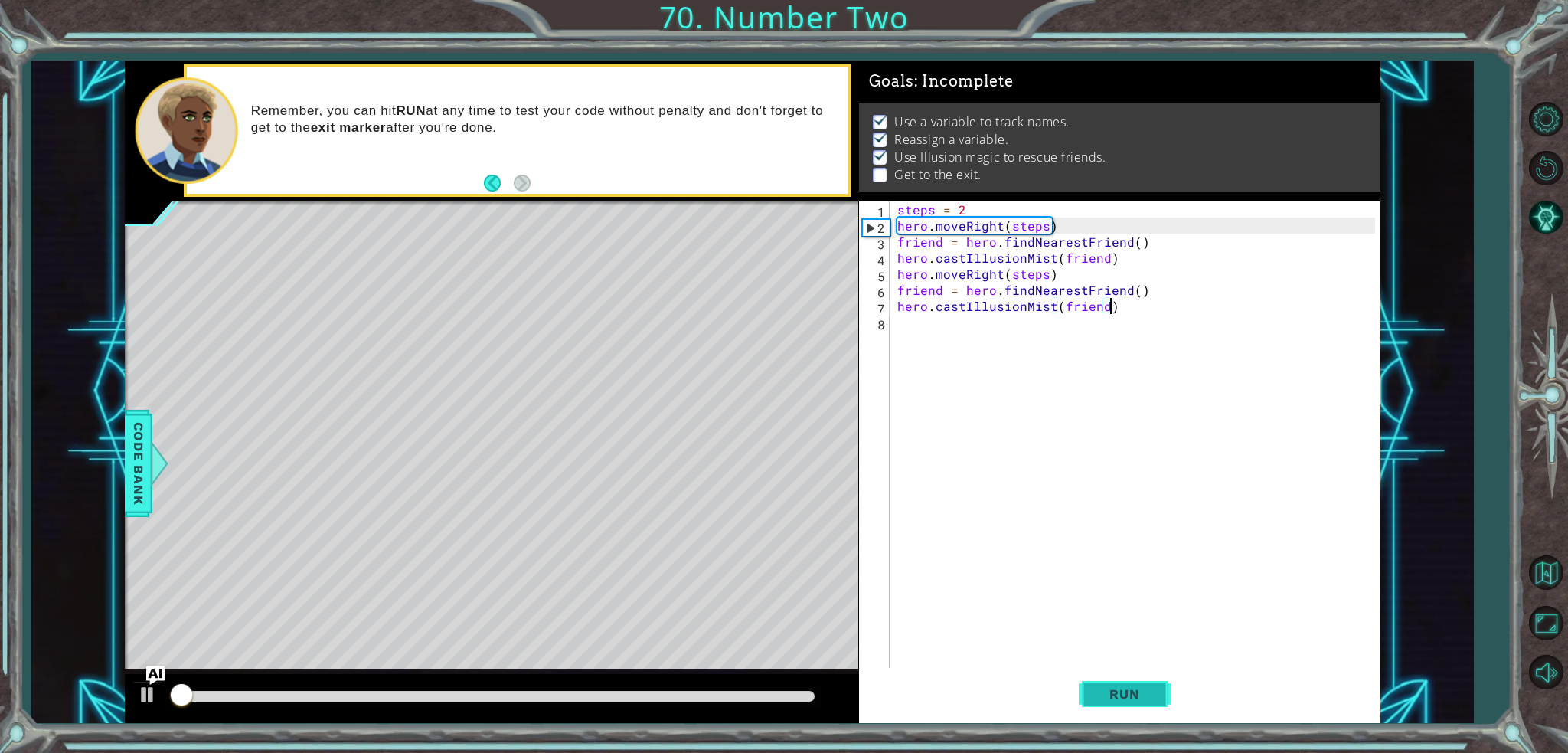
scroll to position [4, 0]
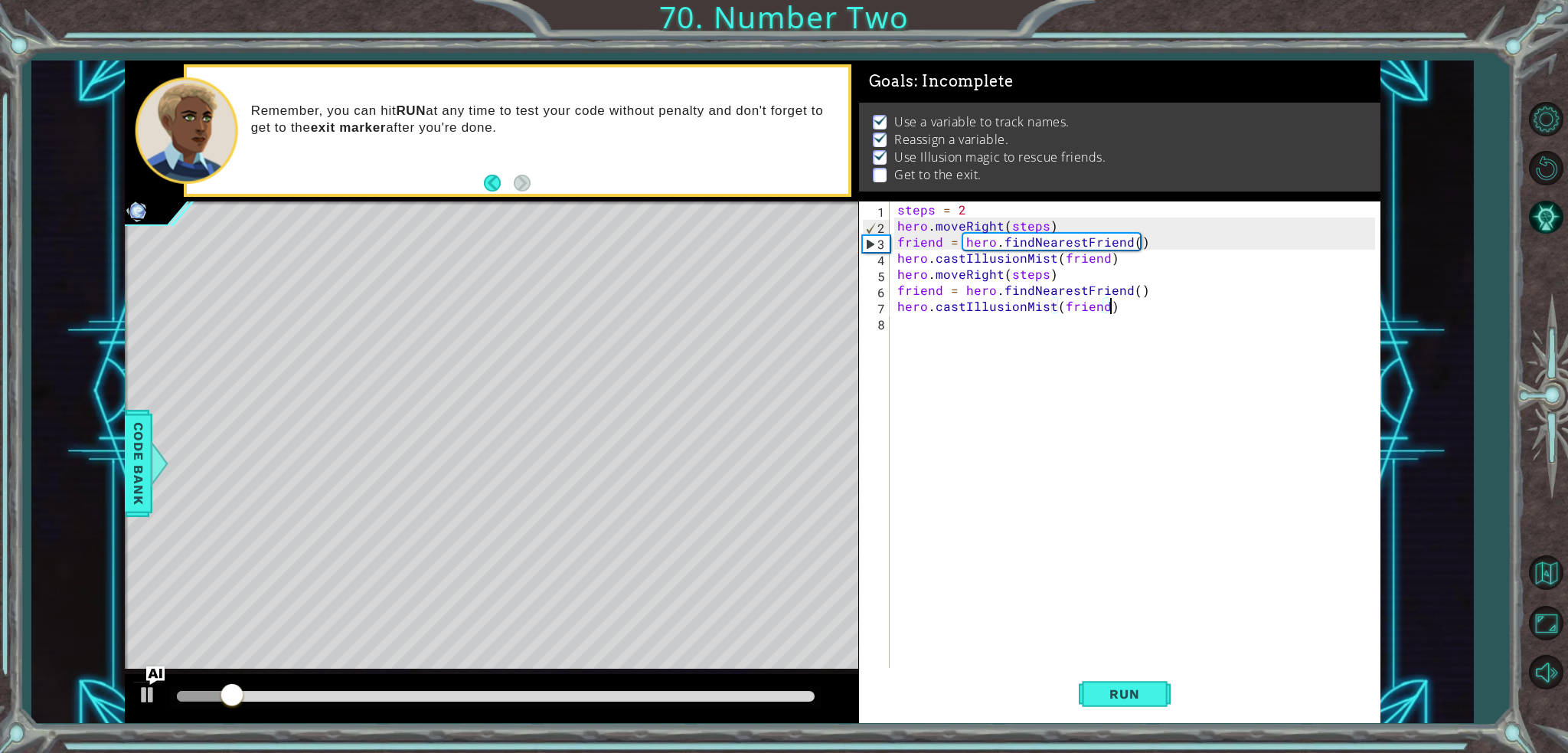
click at [1053, 342] on div "steps = 2 hero . moveRight ( steps ) friend = hero . findNearestFriend ( ) hero…" at bounding box center [1138, 451] width 489 height 498
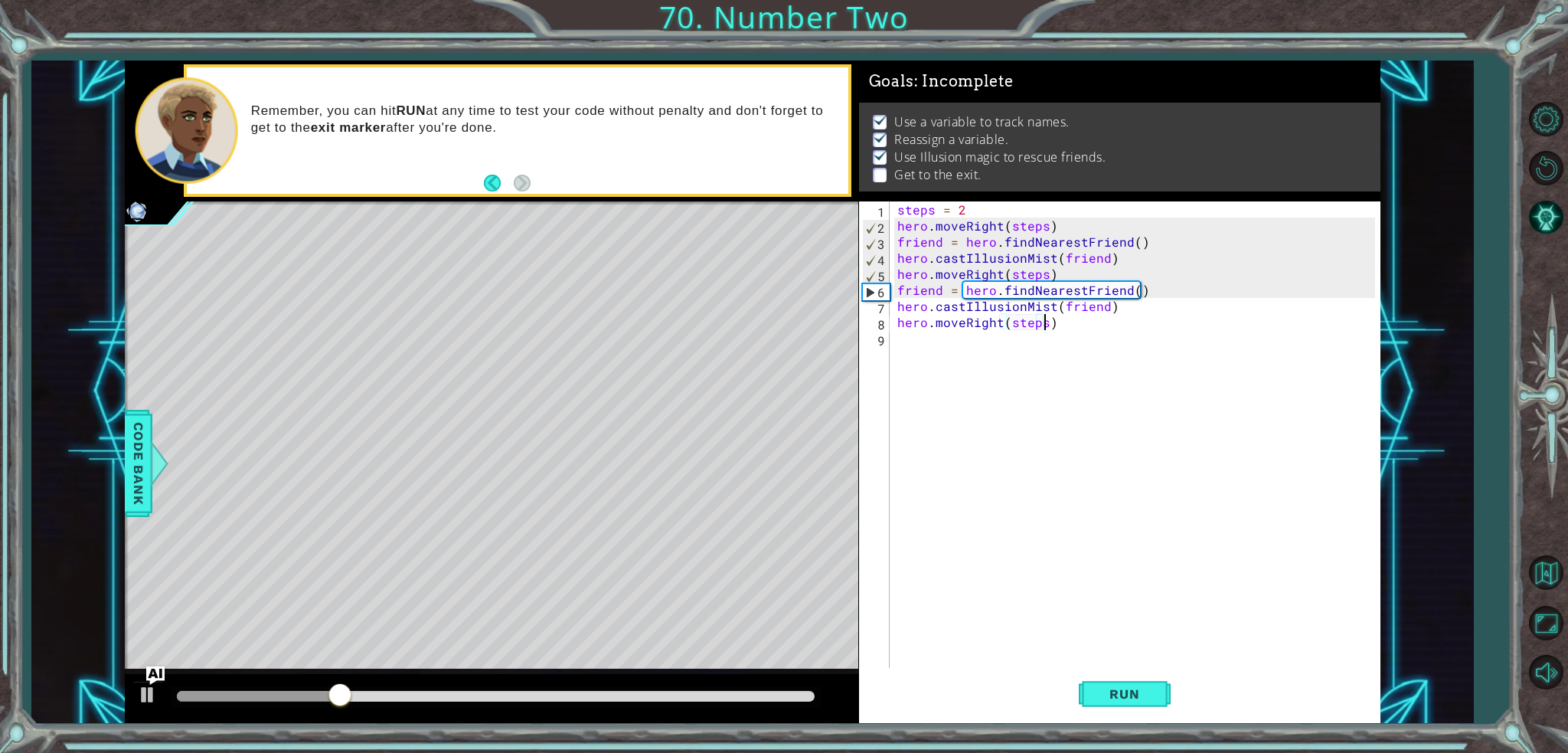
scroll to position [0, 8]
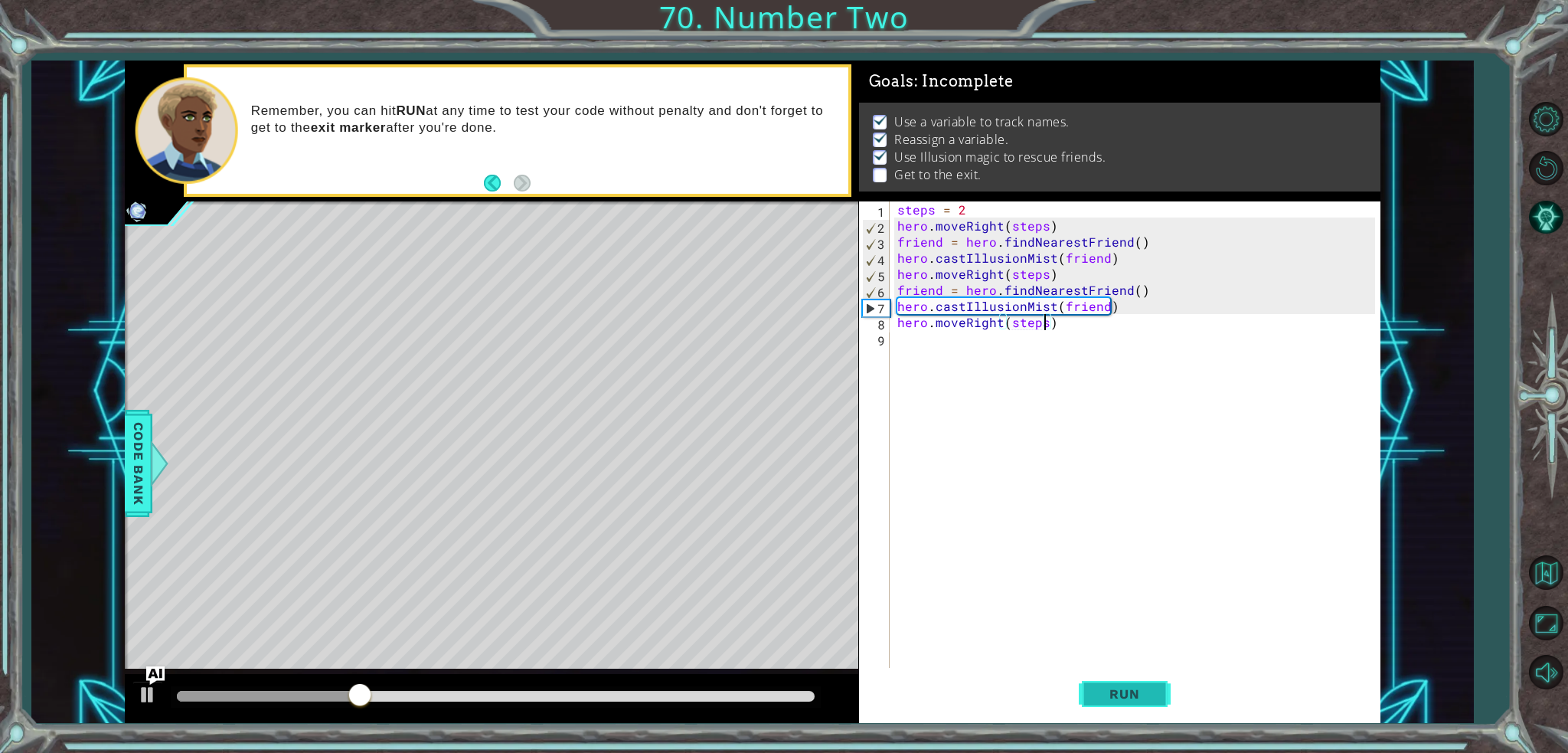
type textarea "hero.moveRight(steps)"
click at [1148, 686] on span "Run" at bounding box center [1124, 694] width 60 height 15
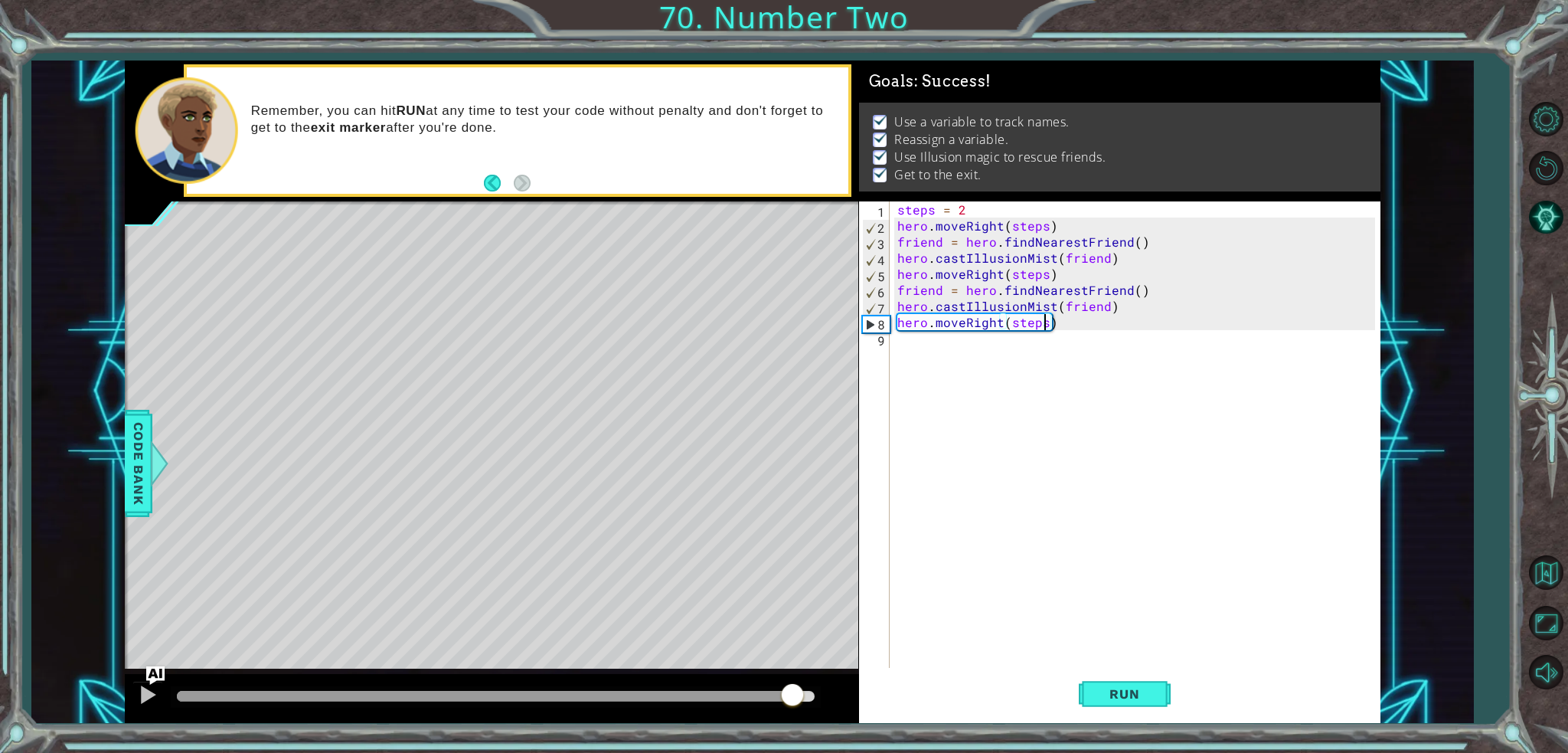
click at [855, 698] on body "1 ההההההההההההההההההההההההההההההההההההההההההההההההההההההההההההההההההההההההההההה…" at bounding box center [784, 376] width 1568 height 753
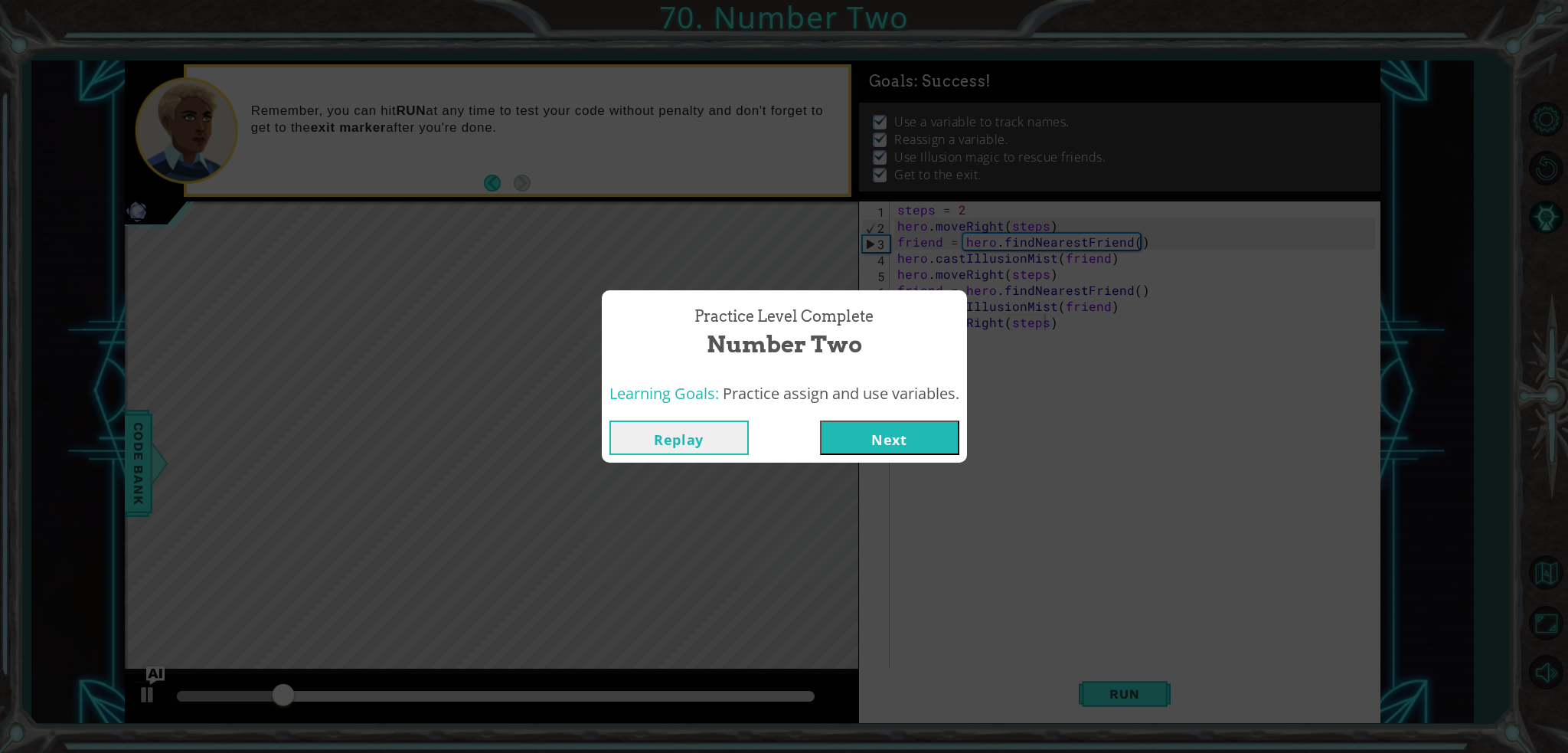
click at [896, 451] on button "Next" at bounding box center [889, 437] width 139 height 35
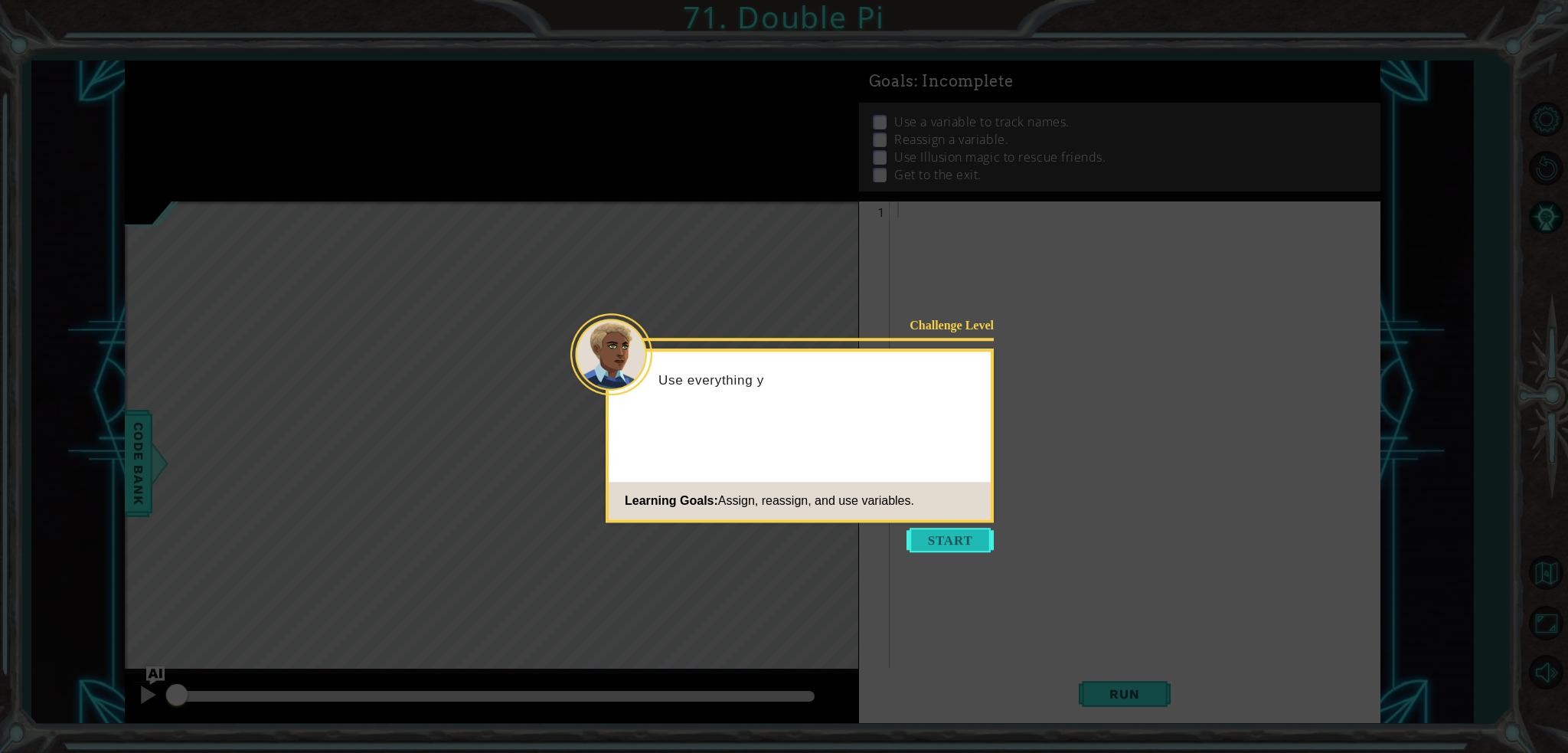
click at [921, 550] on button "Start" at bounding box center [949, 540] width 88 height 24
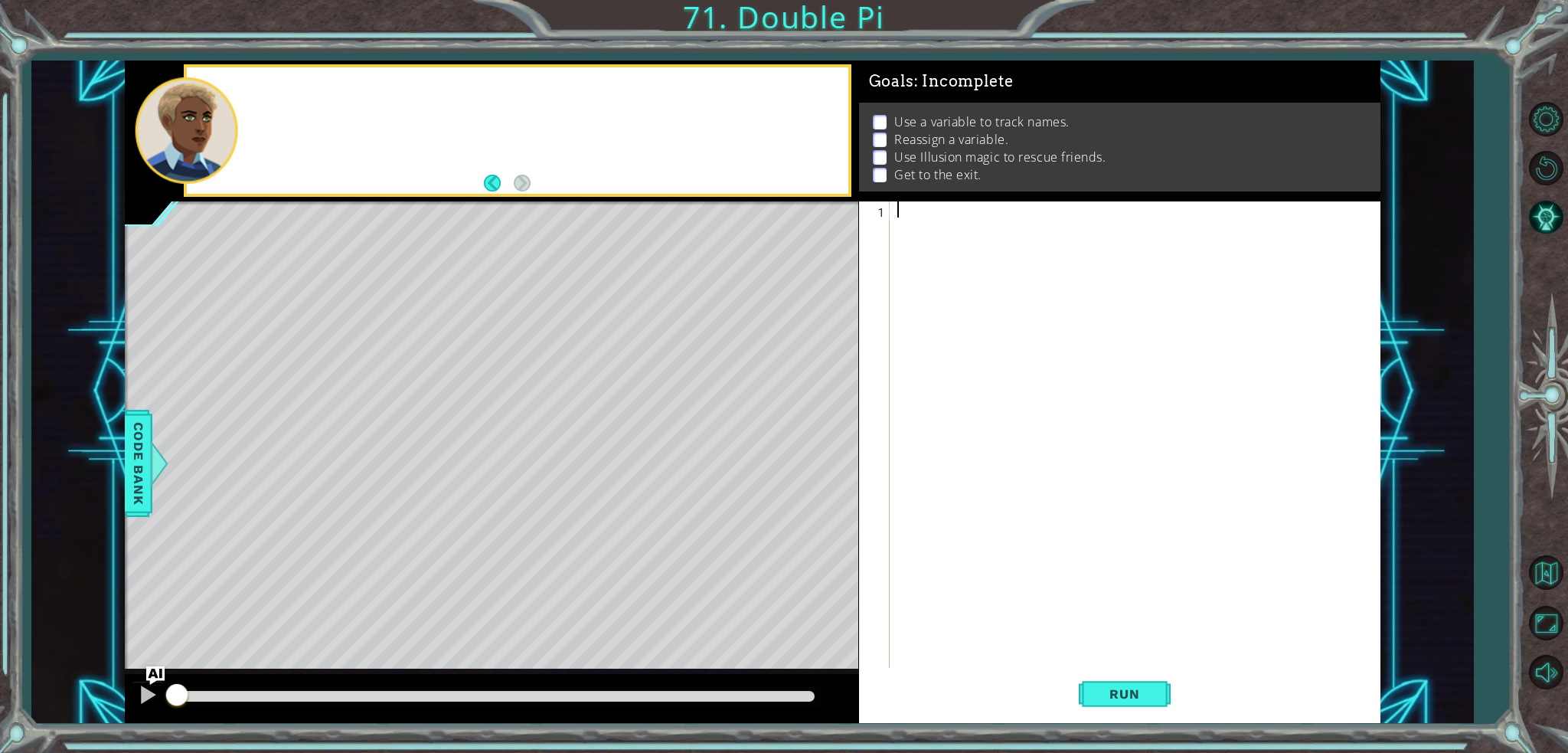
click at [921, 550] on div at bounding box center [1138, 451] width 489 height 498
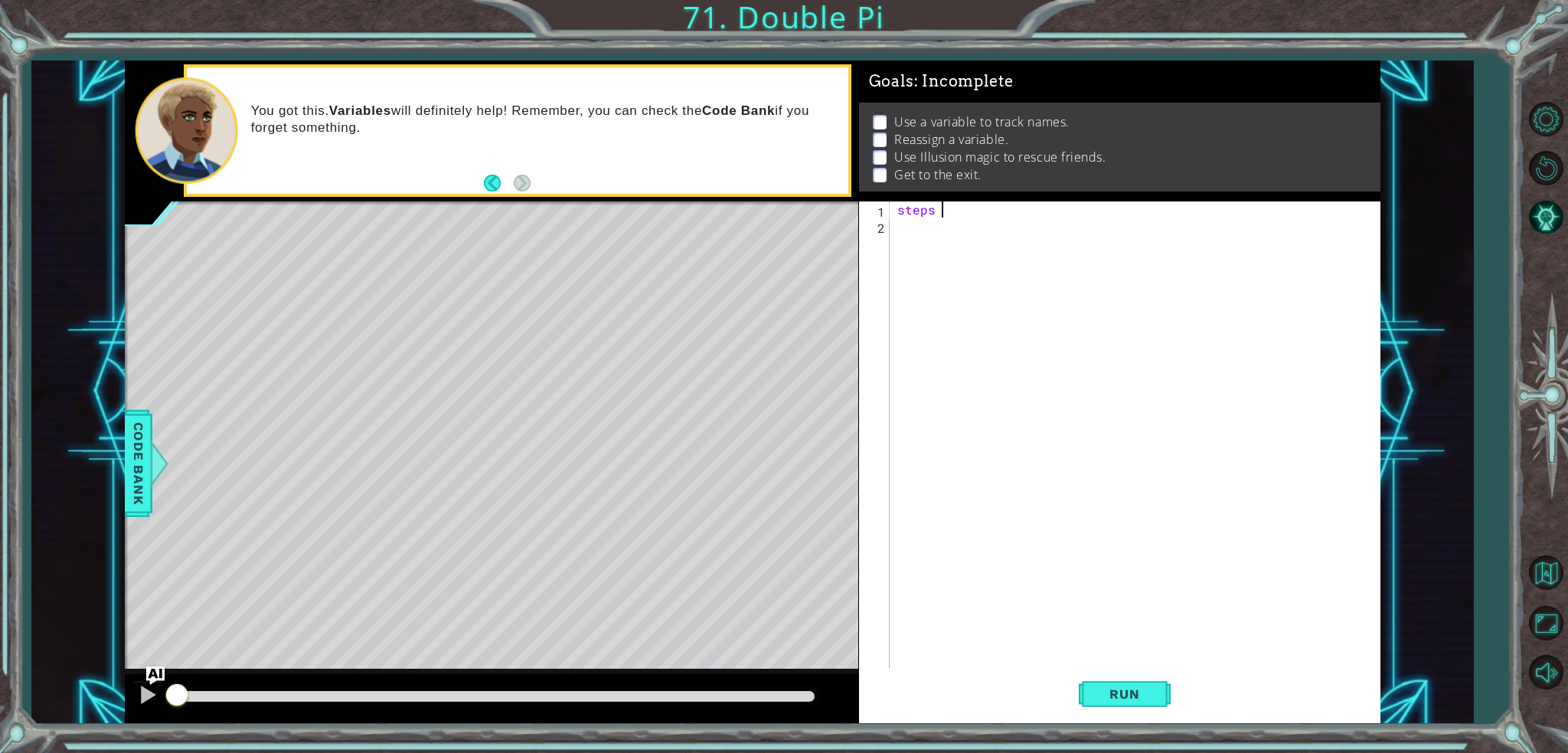
scroll to position [0, 2]
type textarea "steps = 2"
drag, startPoint x: 971, startPoint y: 230, endPoint x: 965, endPoint y: 220, distance: 11.7
click at [970, 228] on div "steps = 2" at bounding box center [1138, 451] width 489 height 498
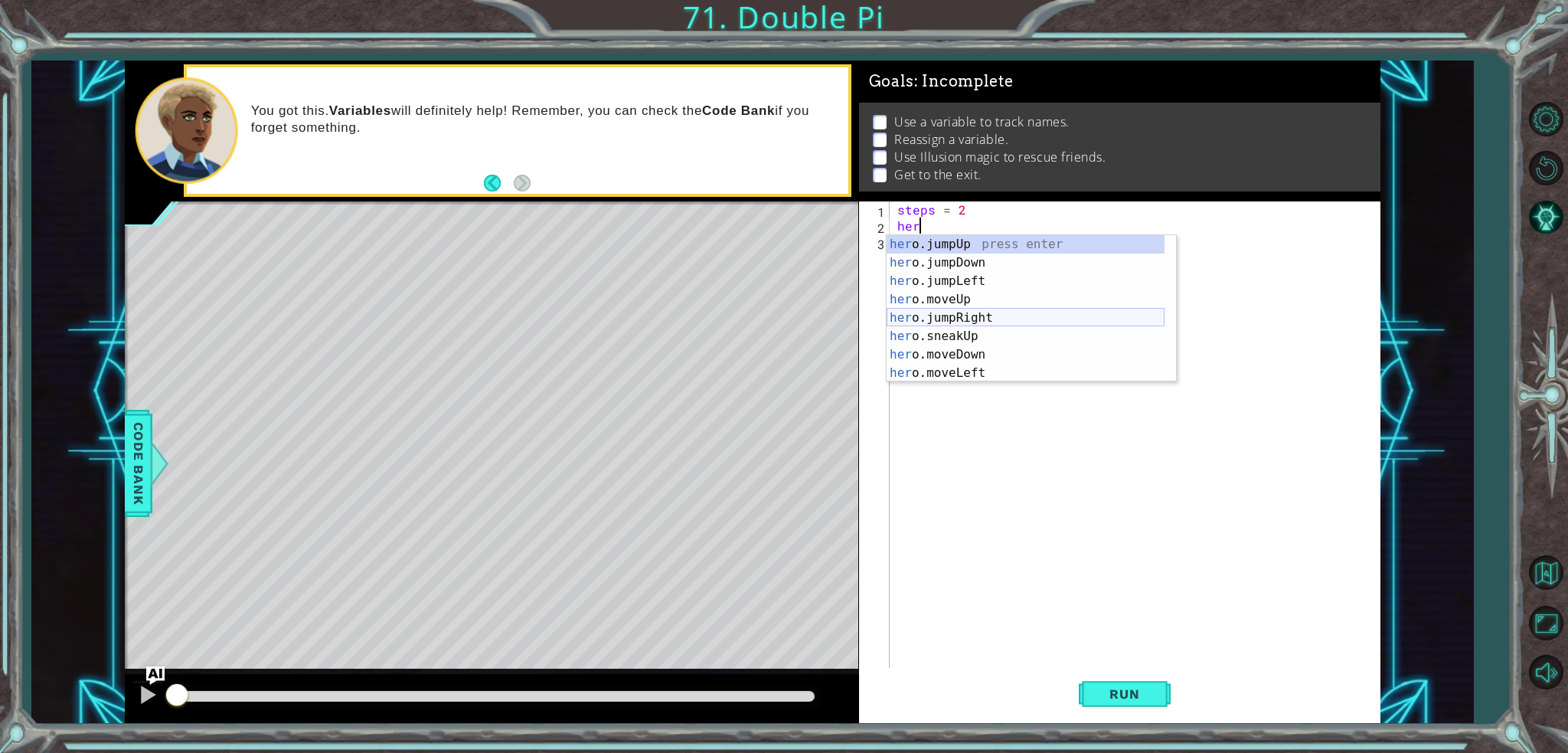
scroll to position [0, 0]
type textarea "h"
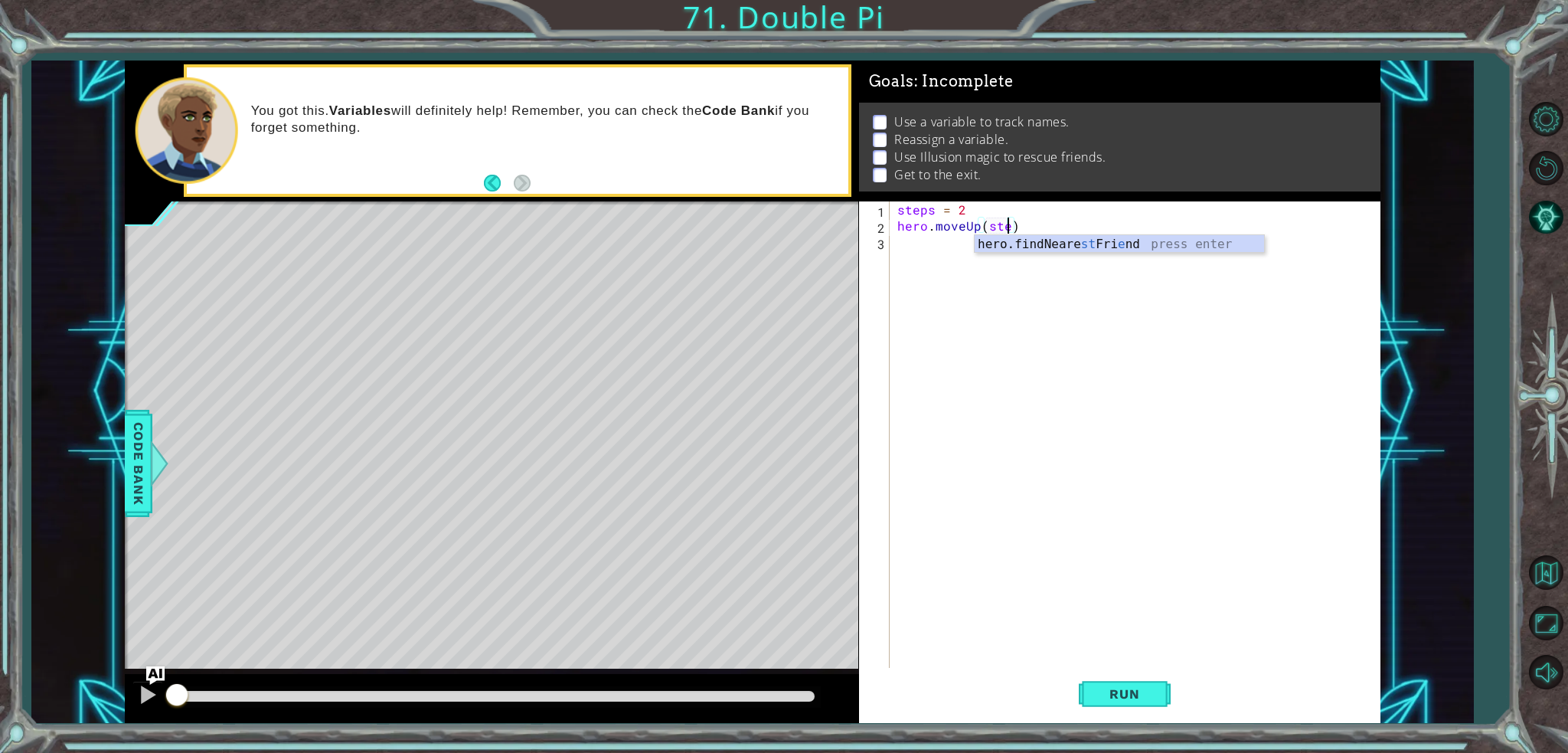
scroll to position [0, 6]
type textarea "hero.moveUp(steps)"
click at [997, 248] on div "steps = 2 hero . moveUp ( steps )" at bounding box center [1138, 451] width 489 height 498
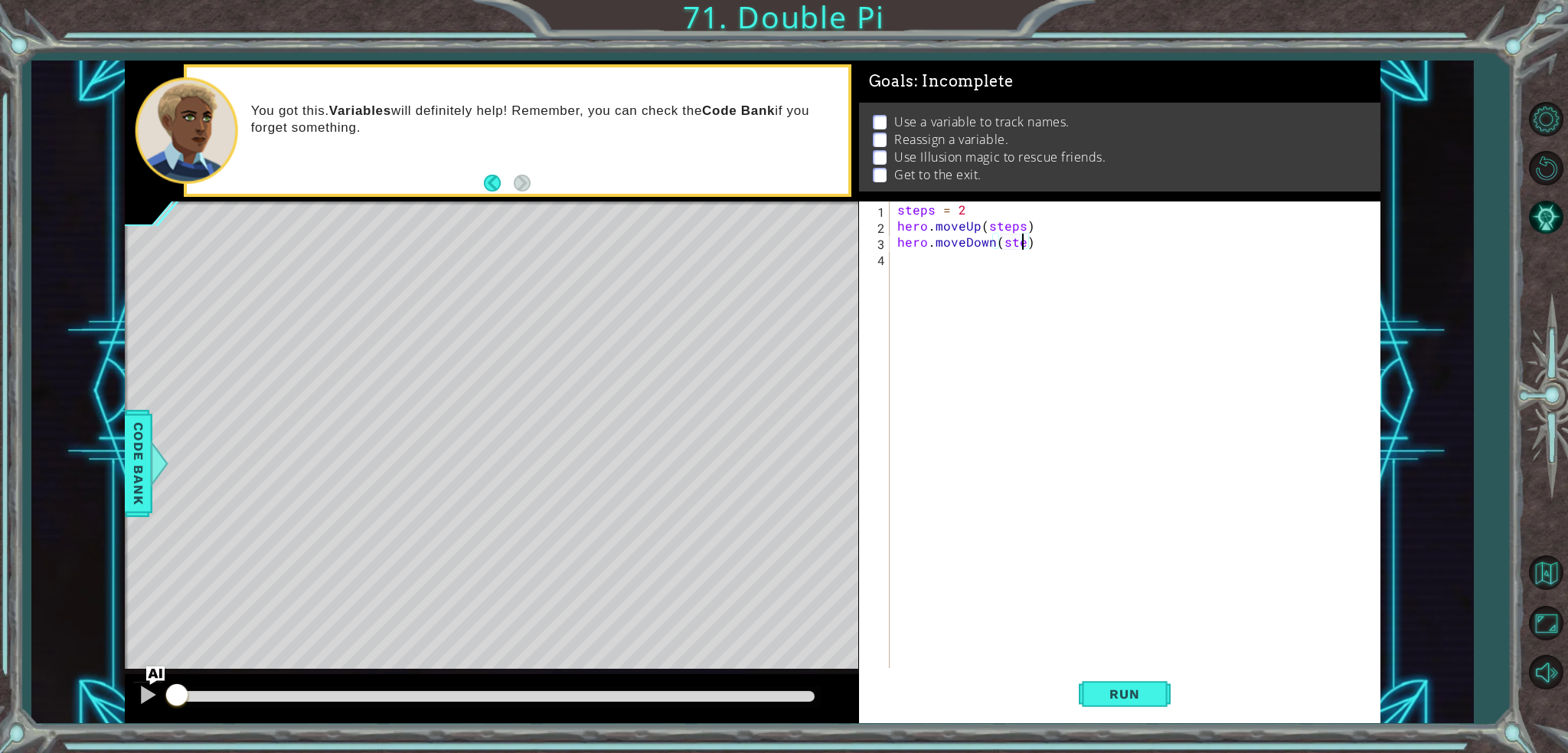
type textarea "hero.moveDown(steps)"
click at [1059, 235] on div "steps = 2 hero . moveUp ( steps ) hero . moveDown ( steps )" at bounding box center [1138, 451] width 489 height 498
type textarea "friend = find"
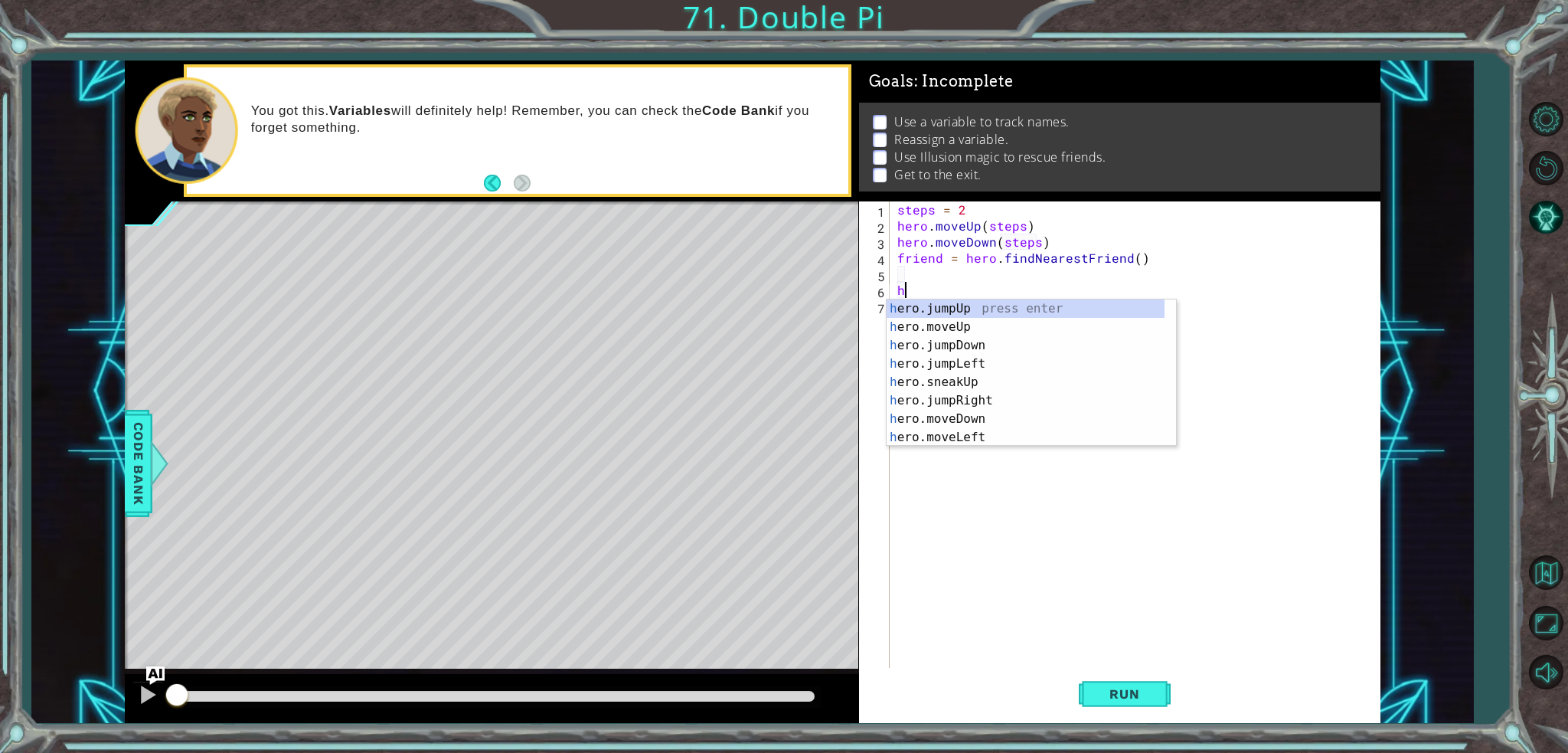
scroll to position [0, 0]
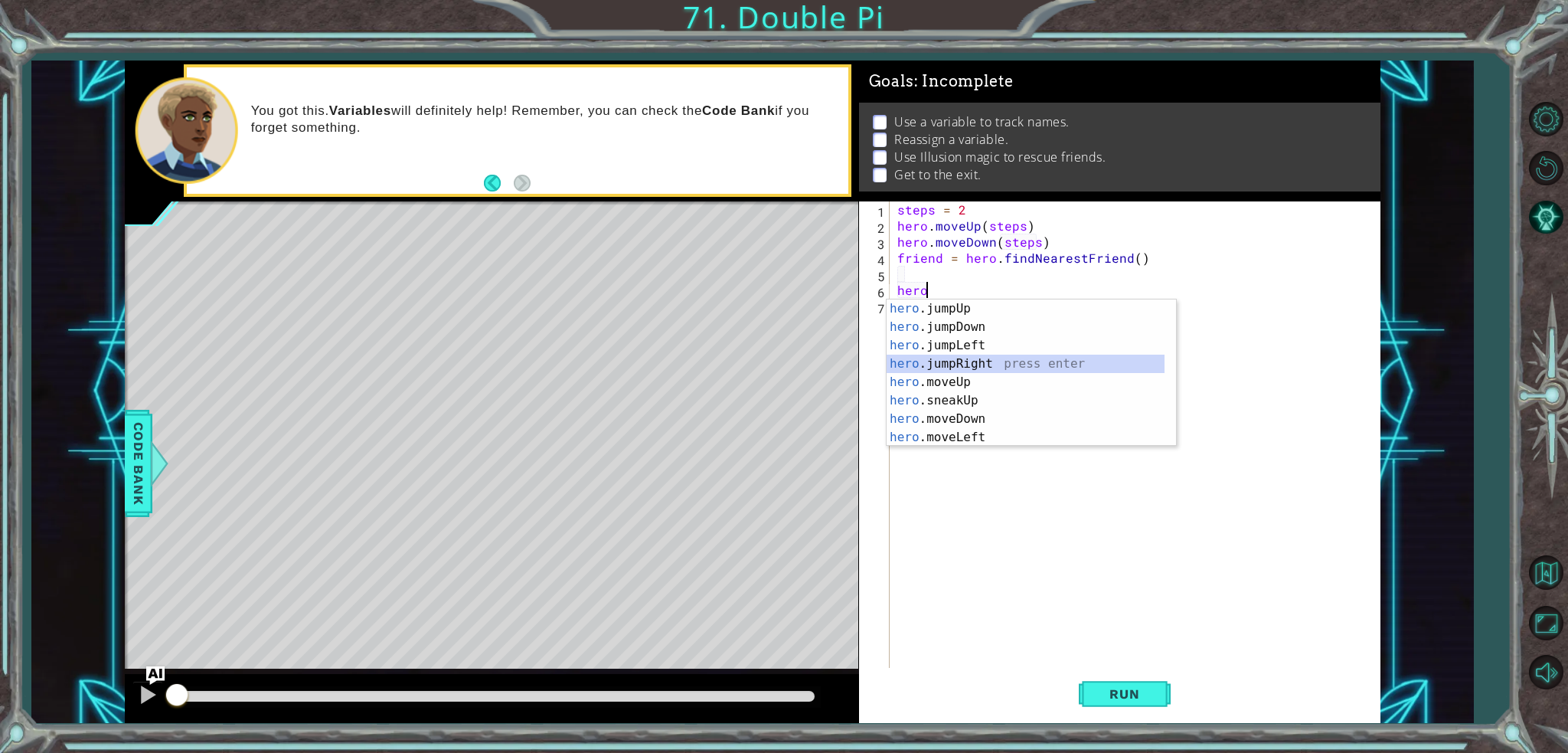
click at [1043, 219] on div "steps = 2 hero . moveUp ( steps ) hero . moveDown ( steps ) friend = hero . fin…" at bounding box center [1138, 451] width 489 height 498
type textarea "hero.moveUp(steps)"
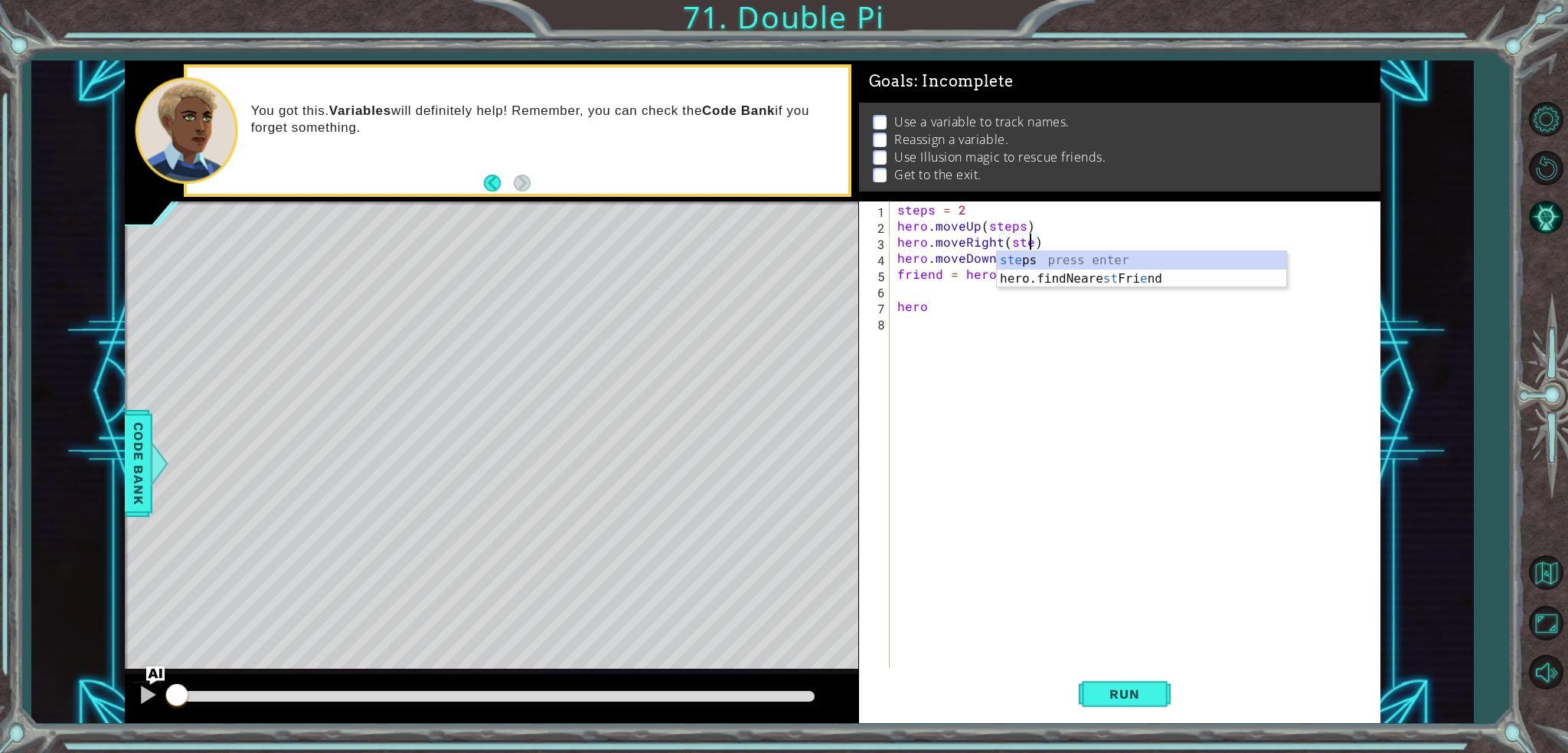
type textarea "hero.moveRight(steps)"
click at [983, 314] on div "steps = 2 hero . moveUp ( steps ) hero . moveRight ( steps ) hero . moveDown ( …" at bounding box center [1138, 451] width 489 height 498
drag, startPoint x: 982, startPoint y: 313, endPoint x: 974, endPoint y: 311, distance: 8.2
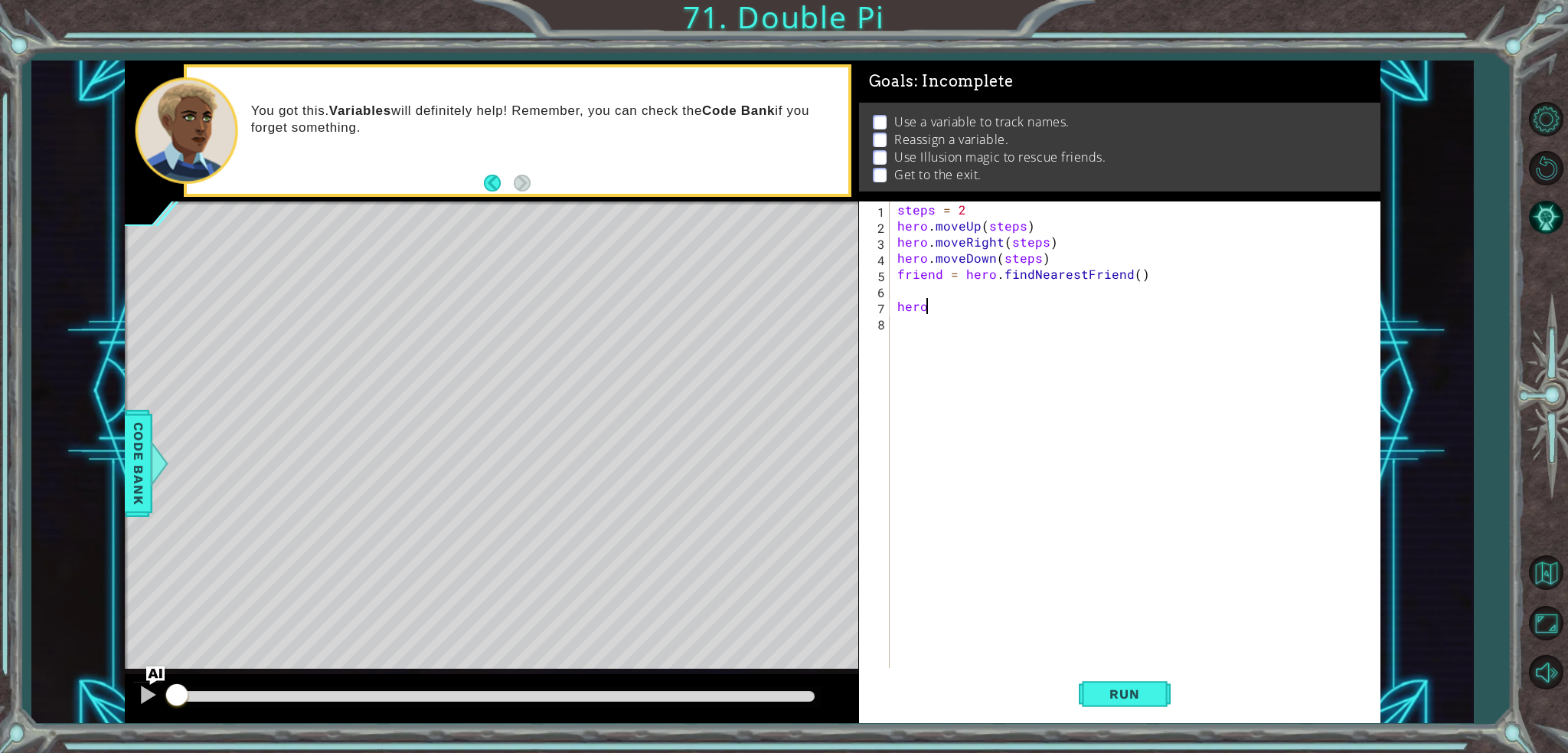
click at [982, 312] on div "steps = 2 hero . moveUp ( steps ) hero . moveRight ( steps ) hero . moveDown ( …" at bounding box center [1138, 451] width 489 height 498
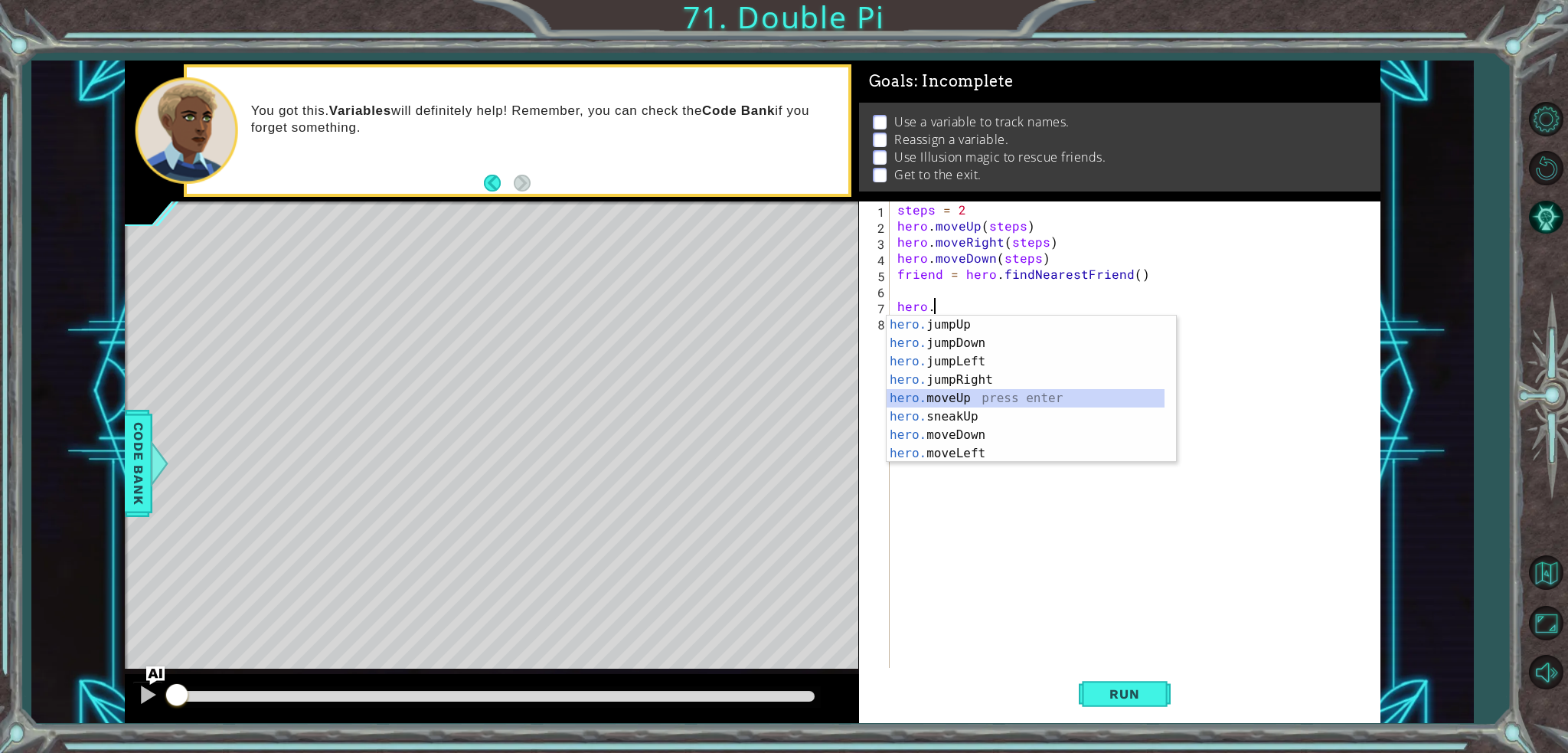
click at [964, 407] on div "hero. jumpUp press enter hero. jumpDown press enter hero. jumpLeft press enter …" at bounding box center [1031, 407] width 289 height 184
type textarea "hero.moveUp(1)"
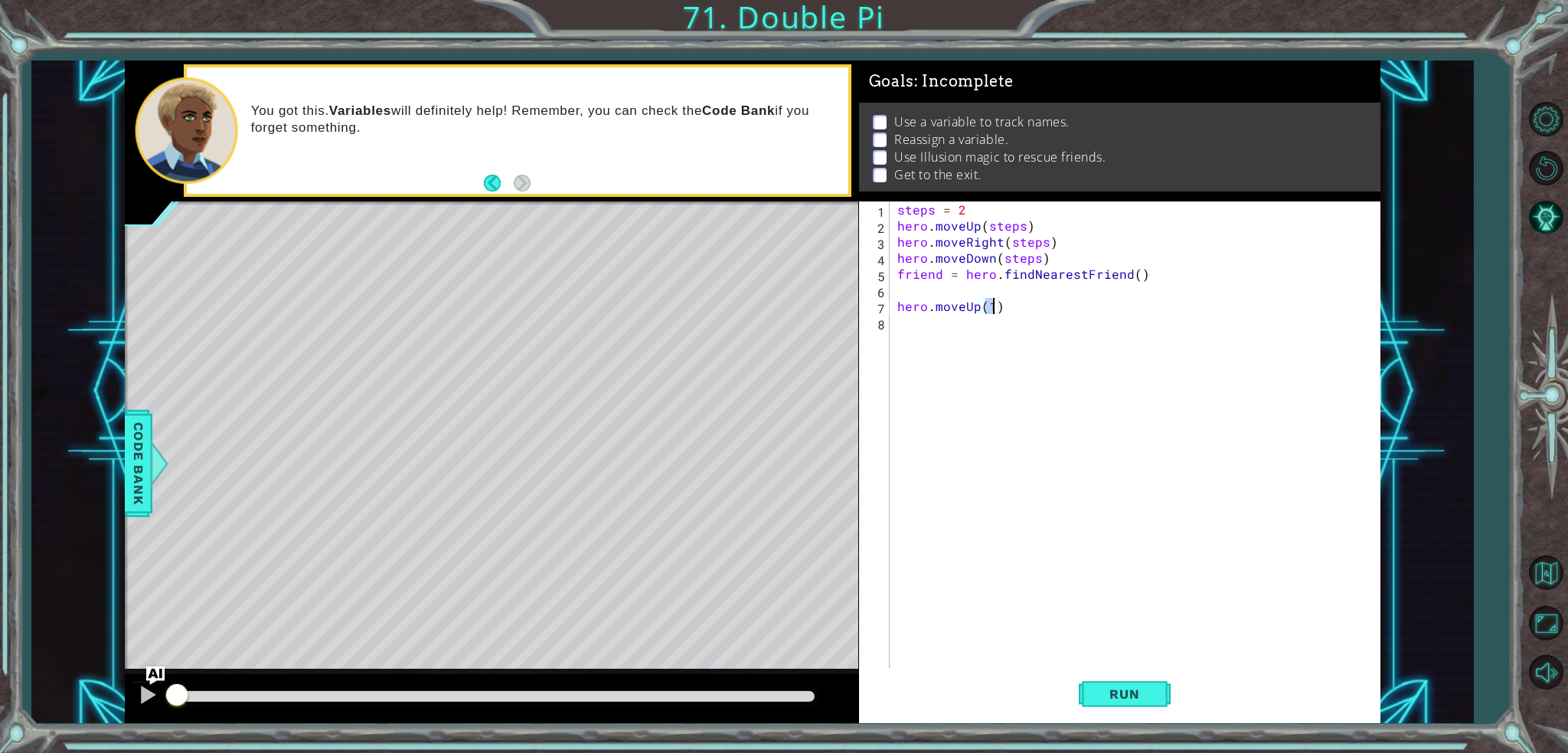
click at [940, 296] on div "steps = 2 hero . moveUp ( steps ) hero . moveRight ( steps ) hero . moveDown ( …" at bounding box center [1138, 451] width 489 height 498
click at [1036, 306] on div "steps = 2 hero . moveUp ( steps ) hero . moveRight ( steps ) hero . moveDown ( …" at bounding box center [1138, 451] width 489 height 498
type textarea "hero.moveUp(4)"
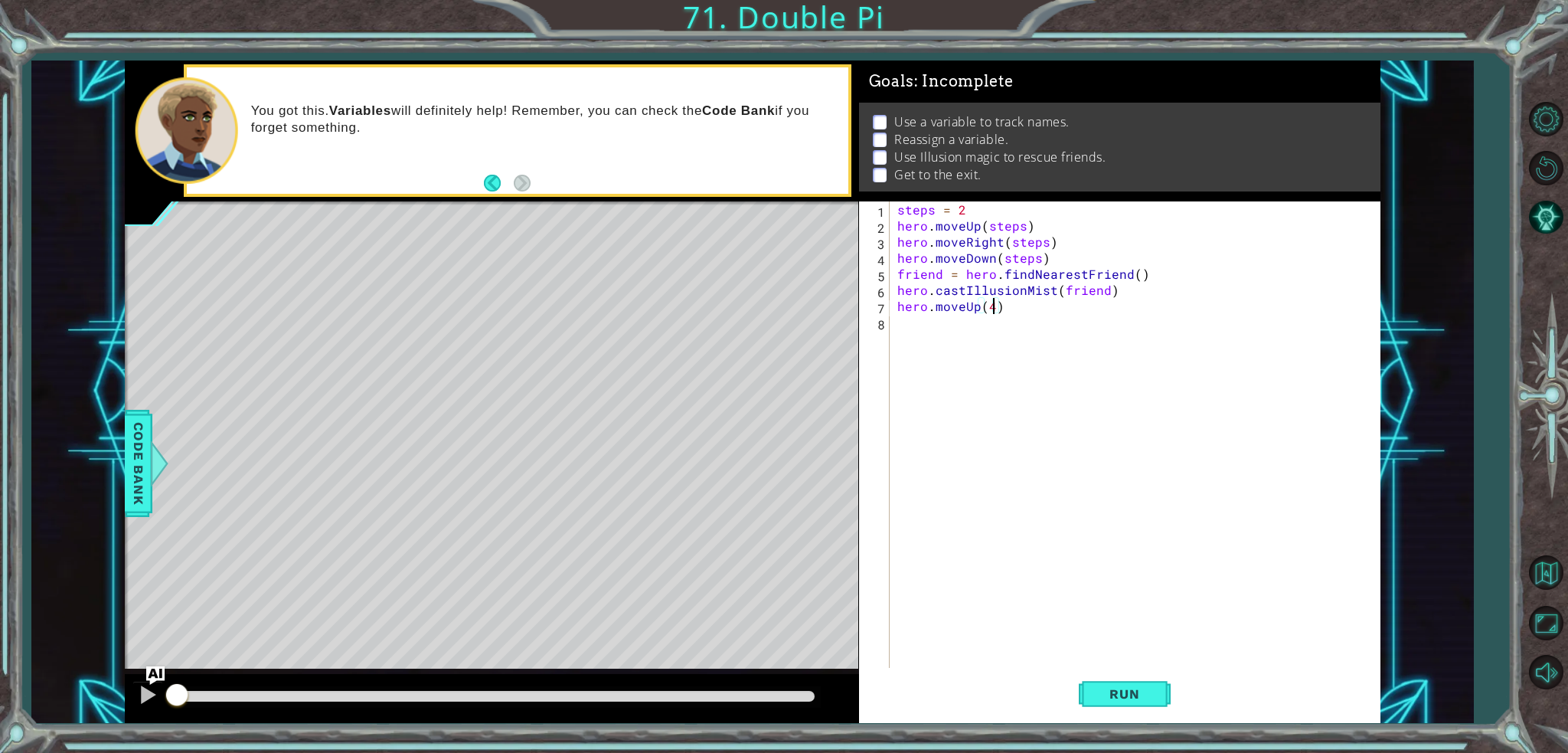
click at [1036, 306] on div "steps = 2 hero . moveUp ( steps ) hero . moveRight ( steps ) hero . moveDown ( …" at bounding box center [1138, 451] width 489 height 498
type textarea "hero.moveUp(4)"
click at [899, 303] on div "steps = 2 hero . moveUp ( steps ) hero . moveRight ( steps ) hero . moveDown ( …" at bounding box center [1138, 451] width 489 height 498
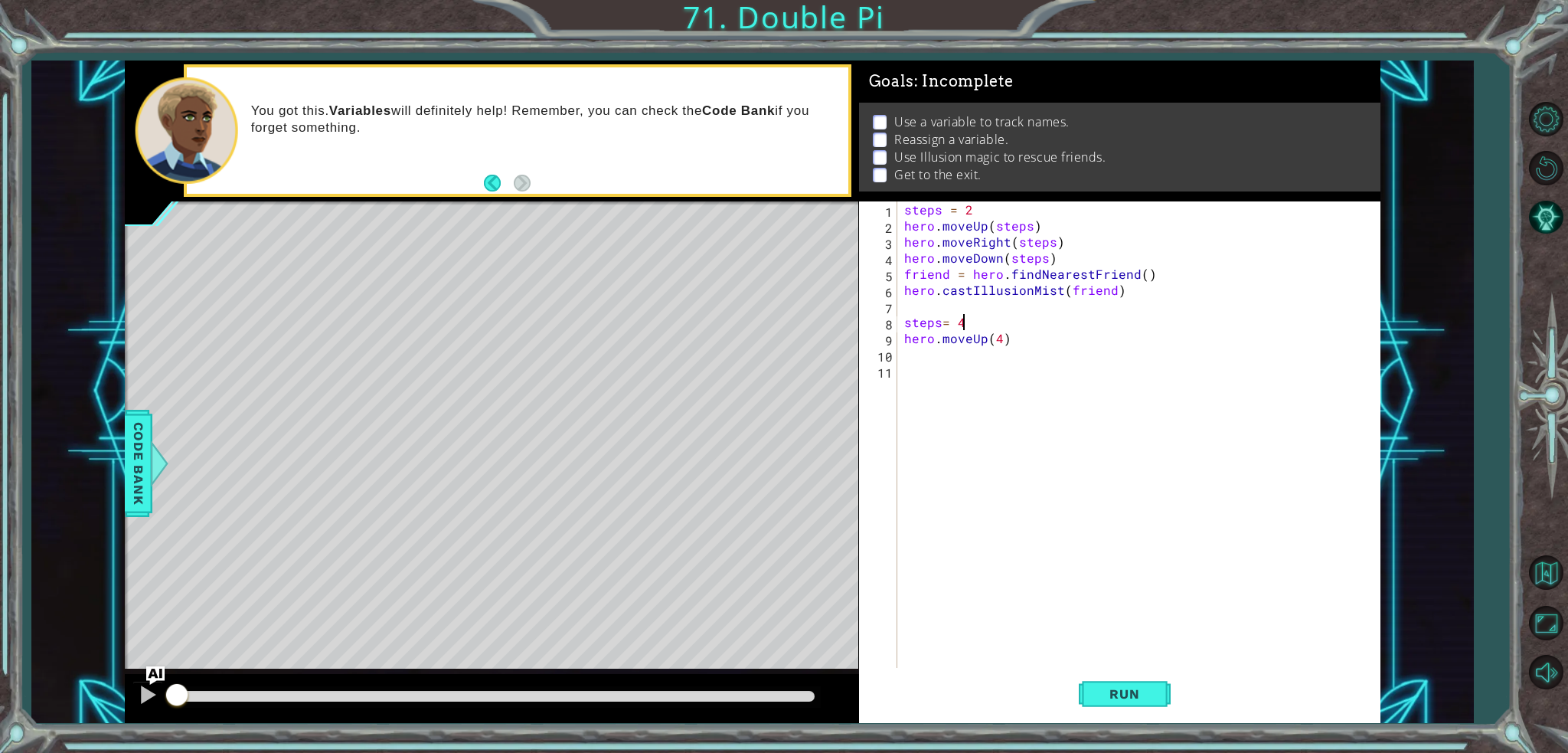
scroll to position [0, 2]
click at [994, 339] on div "steps = 2 hero . moveUp ( steps ) hero . moveRight ( steps ) hero . moveDown ( …" at bounding box center [1142, 451] width 482 height 498
type textarea "hero.moveUp(steps)"
click at [942, 363] on div "steps = 2 hero . moveUp ( steps ) hero . moveRight ( steps ) hero . moveDown ( …" at bounding box center [1142, 451] width 482 height 498
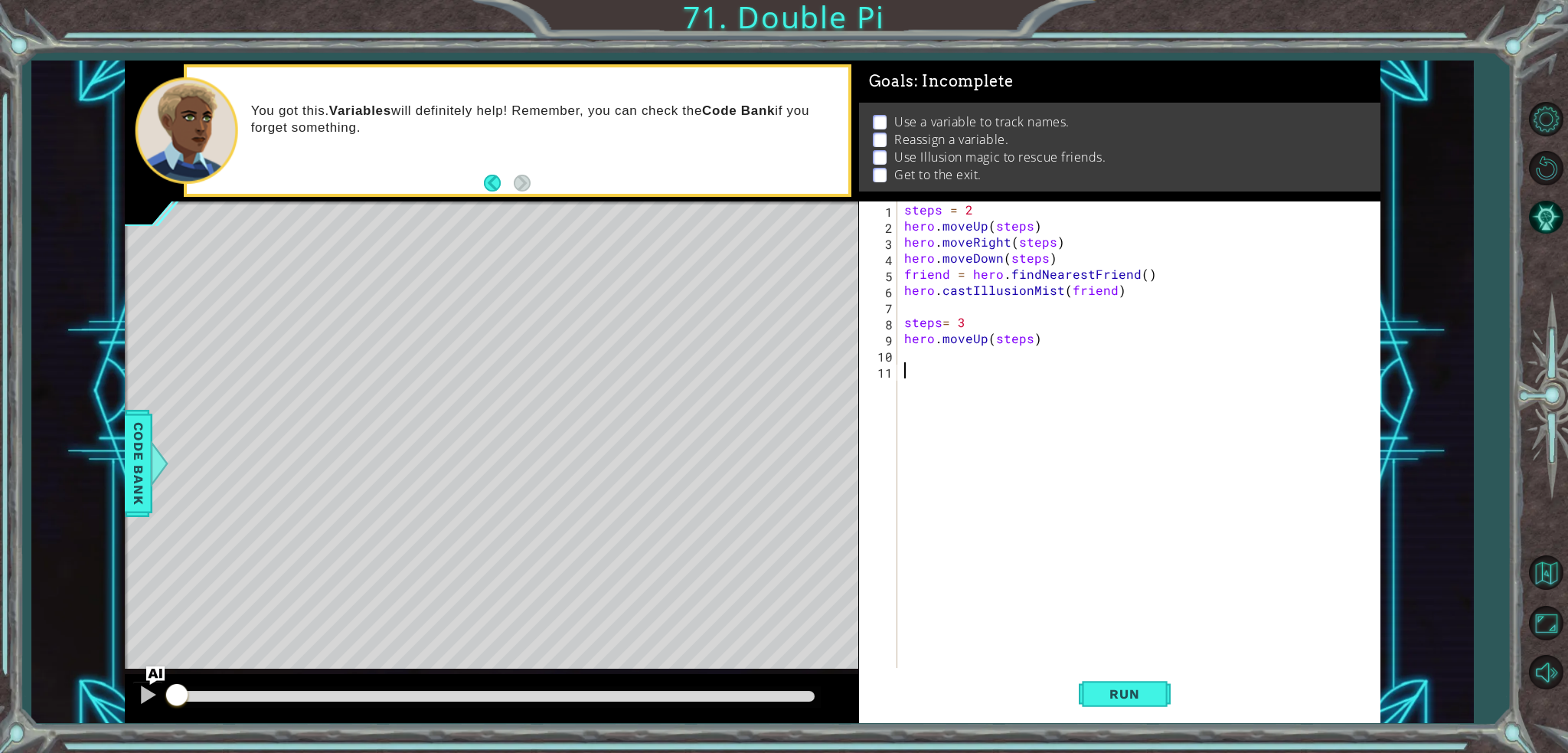
scroll to position [0, 0]
click at [937, 348] on div "steps = 2 hero . moveUp ( steps ) hero . moveRight ( steps ) hero . moveDown ( …" at bounding box center [1142, 451] width 482 height 498
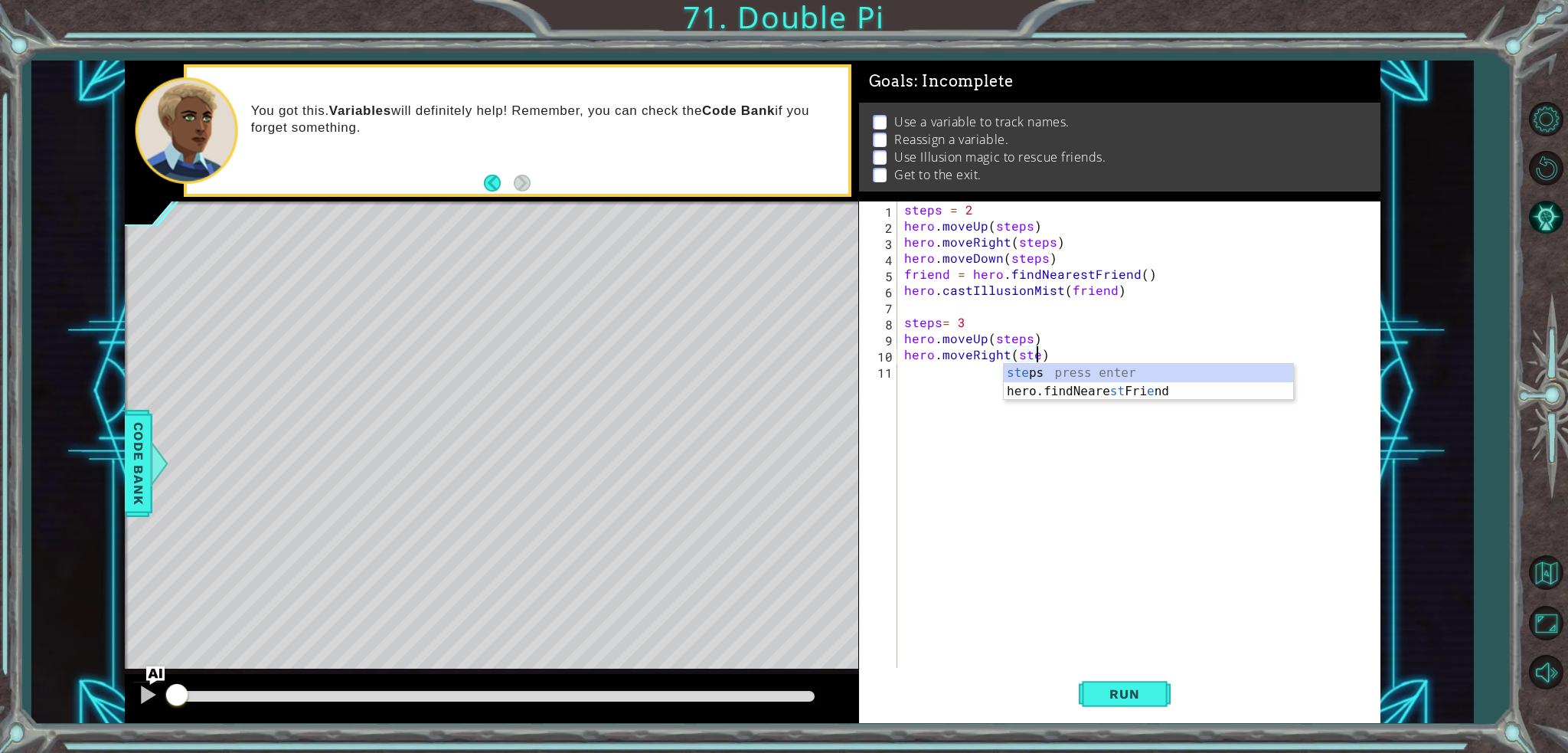
type textarea "hero.moveRight(steps)"
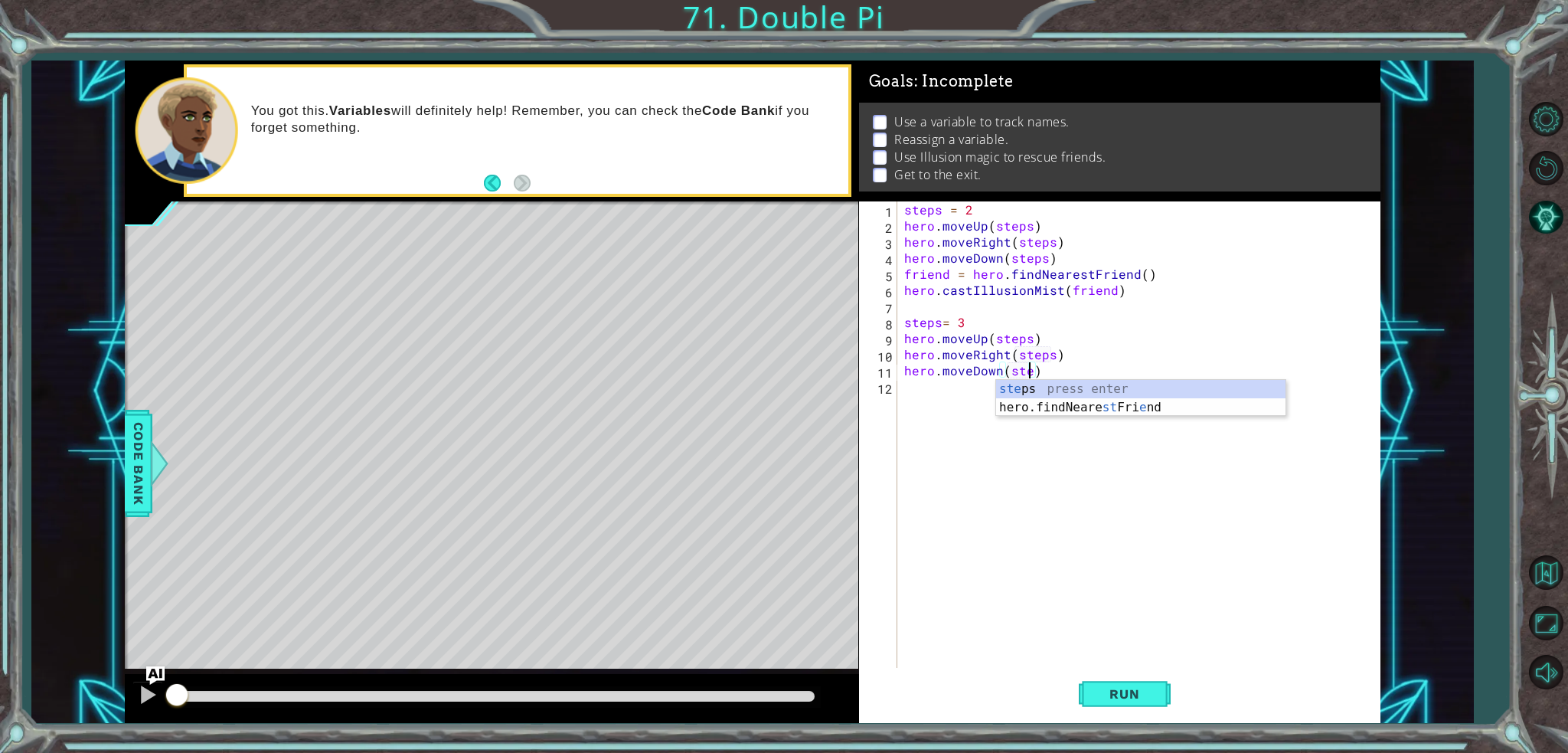
scroll to position [0, 8]
type textarea "hero.moveDown(steps)"
click at [958, 413] on div "steps = 2 hero . moveUp ( steps ) hero . moveRight ( steps ) hero . moveDown ( …" at bounding box center [1142, 451] width 482 height 498
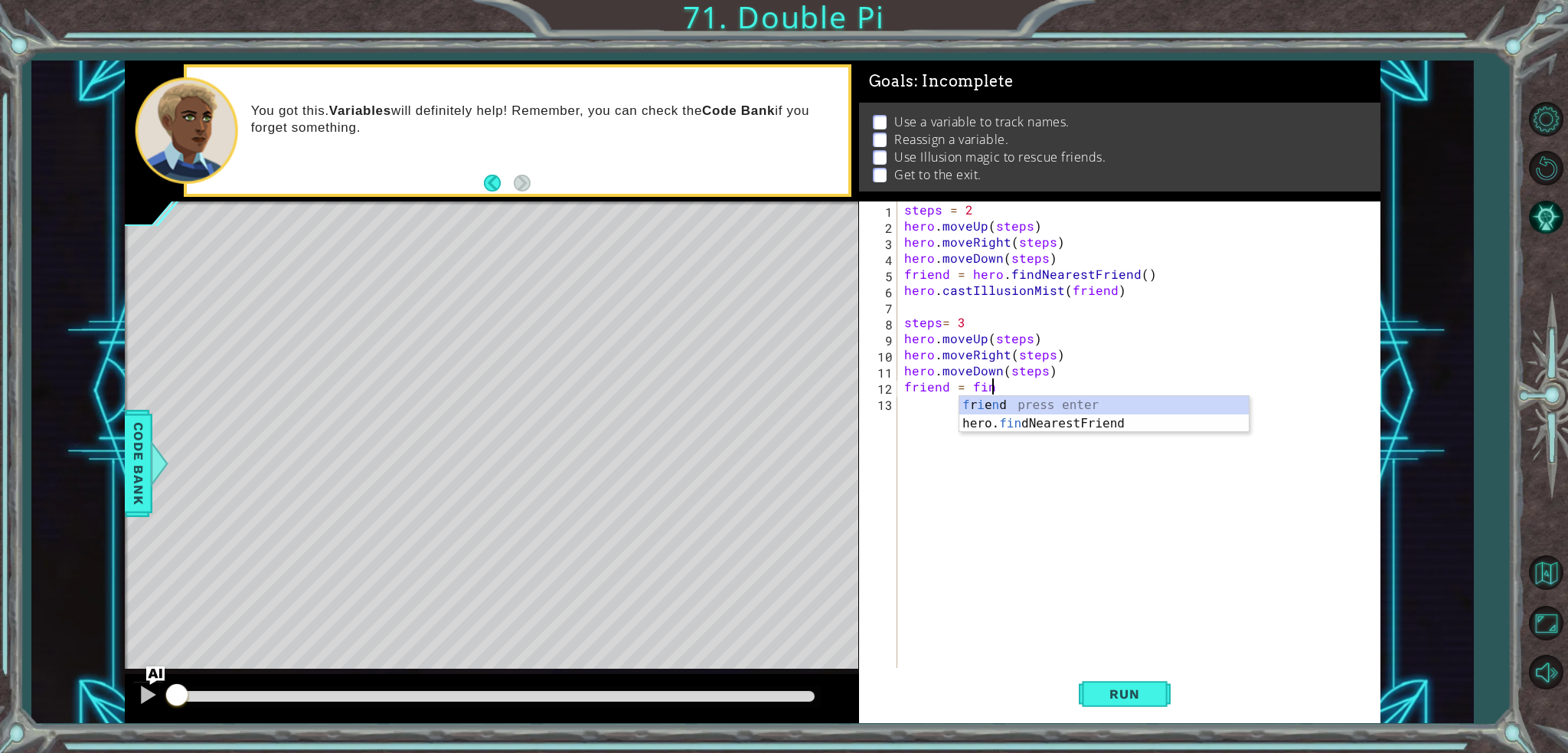
scroll to position [0, 5]
type textarea "friend = find"
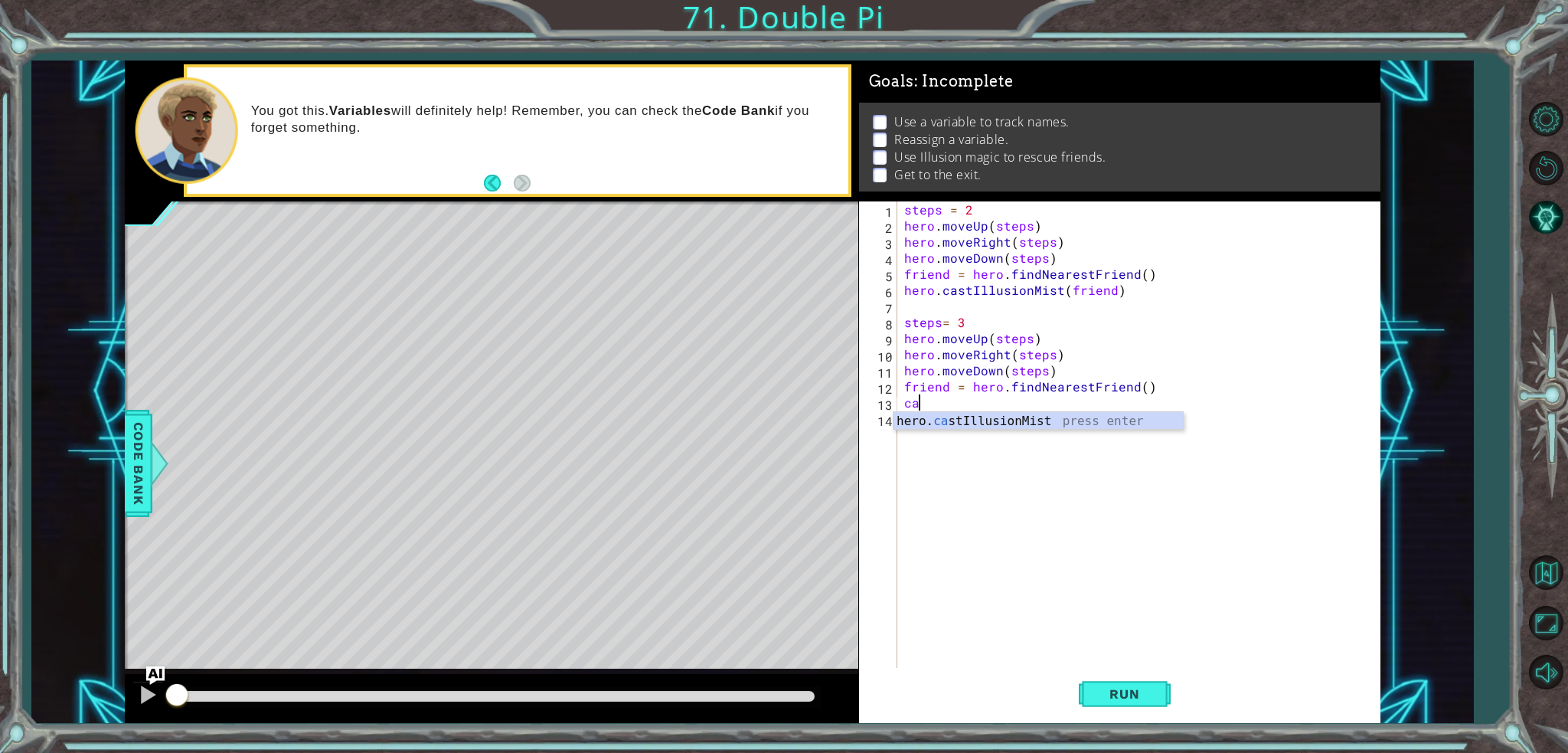
scroll to position [0, 0]
type textarea "hero.castIllusionMist(friend)"
type textarea "hero.moveRight(1)"
click at [1150, 697] on span "Run" at bounding box center [1124, 694] width 60 height 15
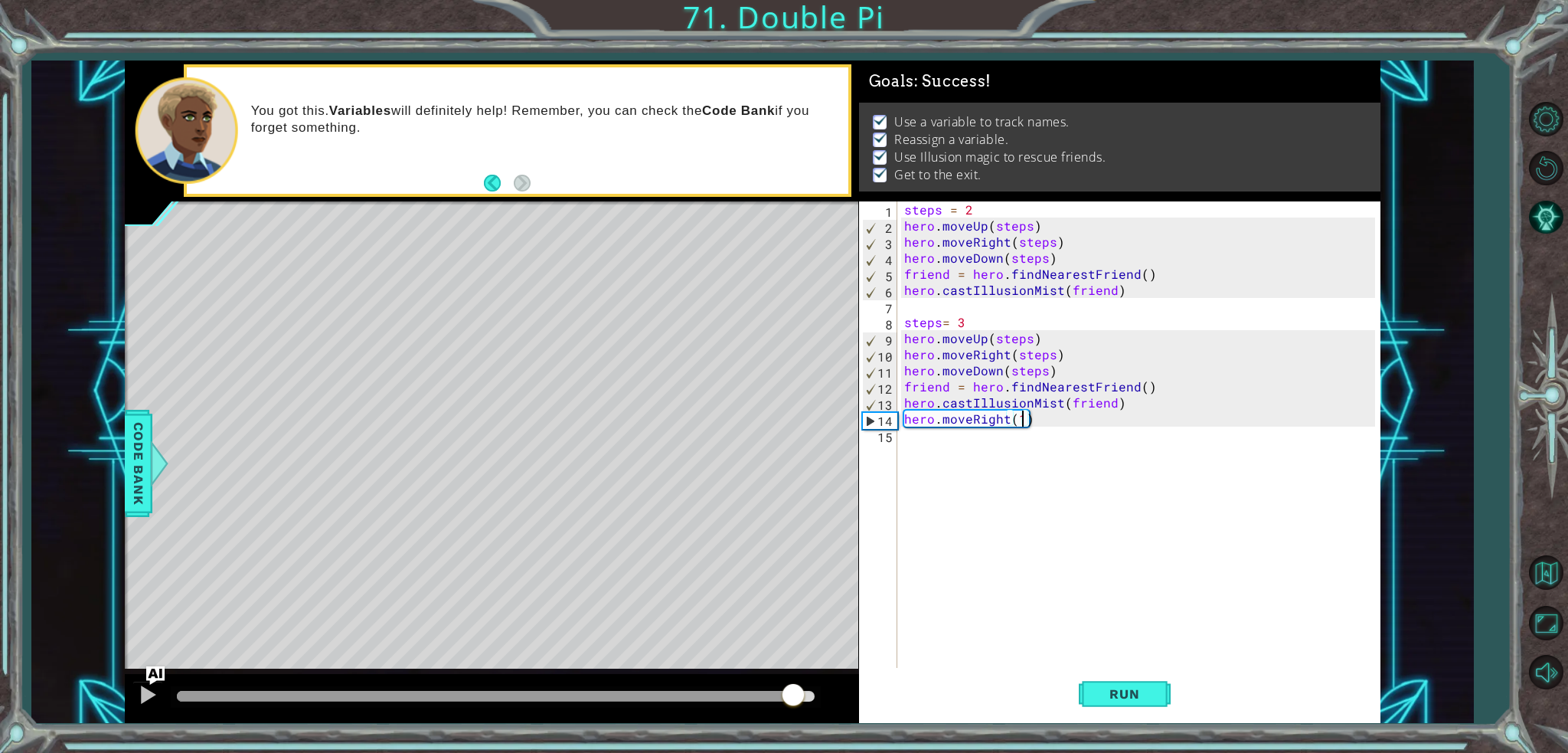
drag, startPoint x: 794, startPoint y: 693, endPoint x: 1007, endPoint y: 698, distance: 213.1
click at [1007, 698] on div "1 ההההההההההההההההההההההההההההההההההההההההההההההההההההההההההההההההההההההההההההה…" at bounding box center [752, 391] width 1256 height 662
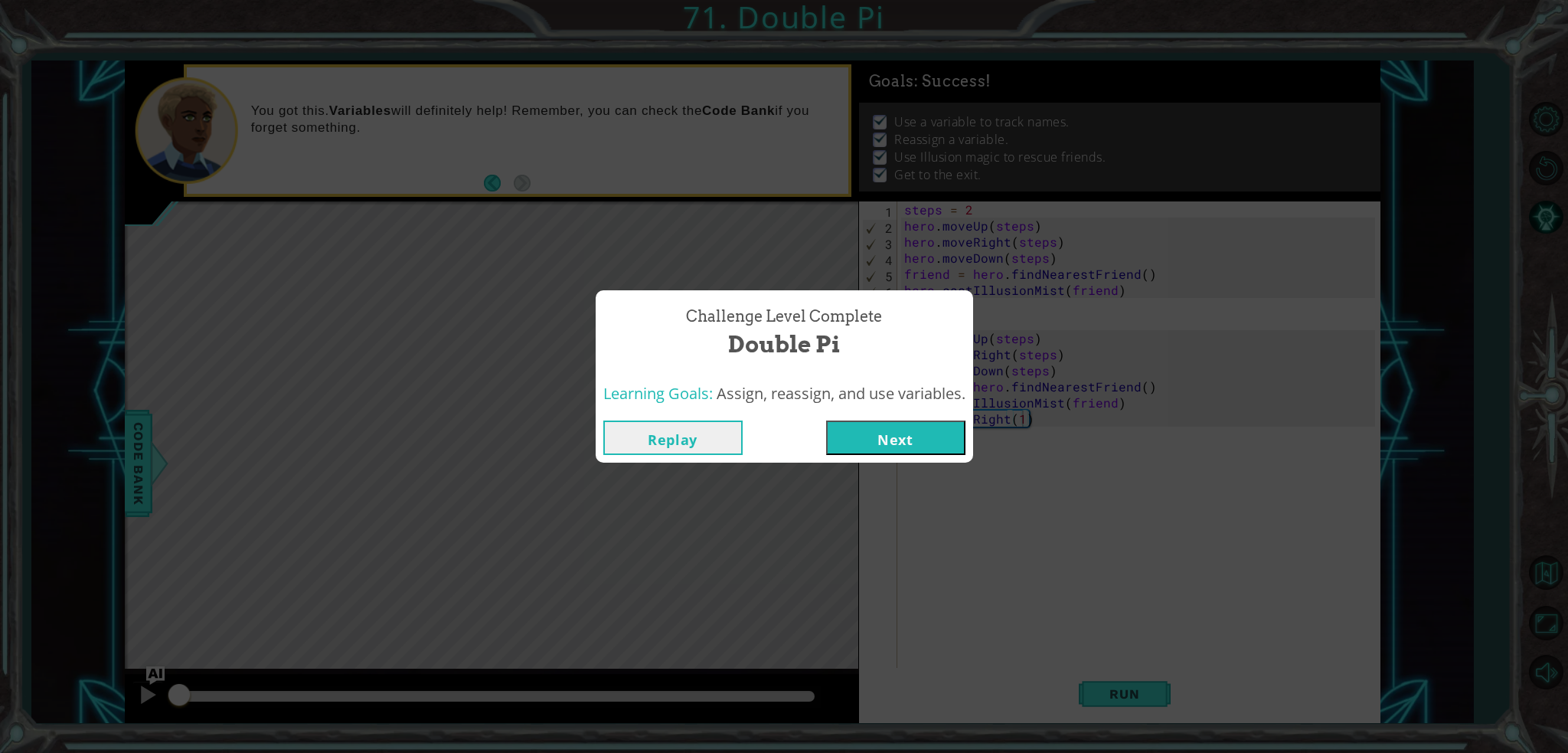
click at [925, 455] on div "Replay Next" at bounding box center [784, 438] width 378 height 50
drag, startPoint x: 925, startPoint y: 455, endPoint x: 934, endPoint y: 452, distance: 9.5
click at [934, 452] on div "Replay Next" at bounding box center [784, 438] width 378 height 50
click at [953, 446] on button "Next" at bounding box center [895, 437] width 139 height 35
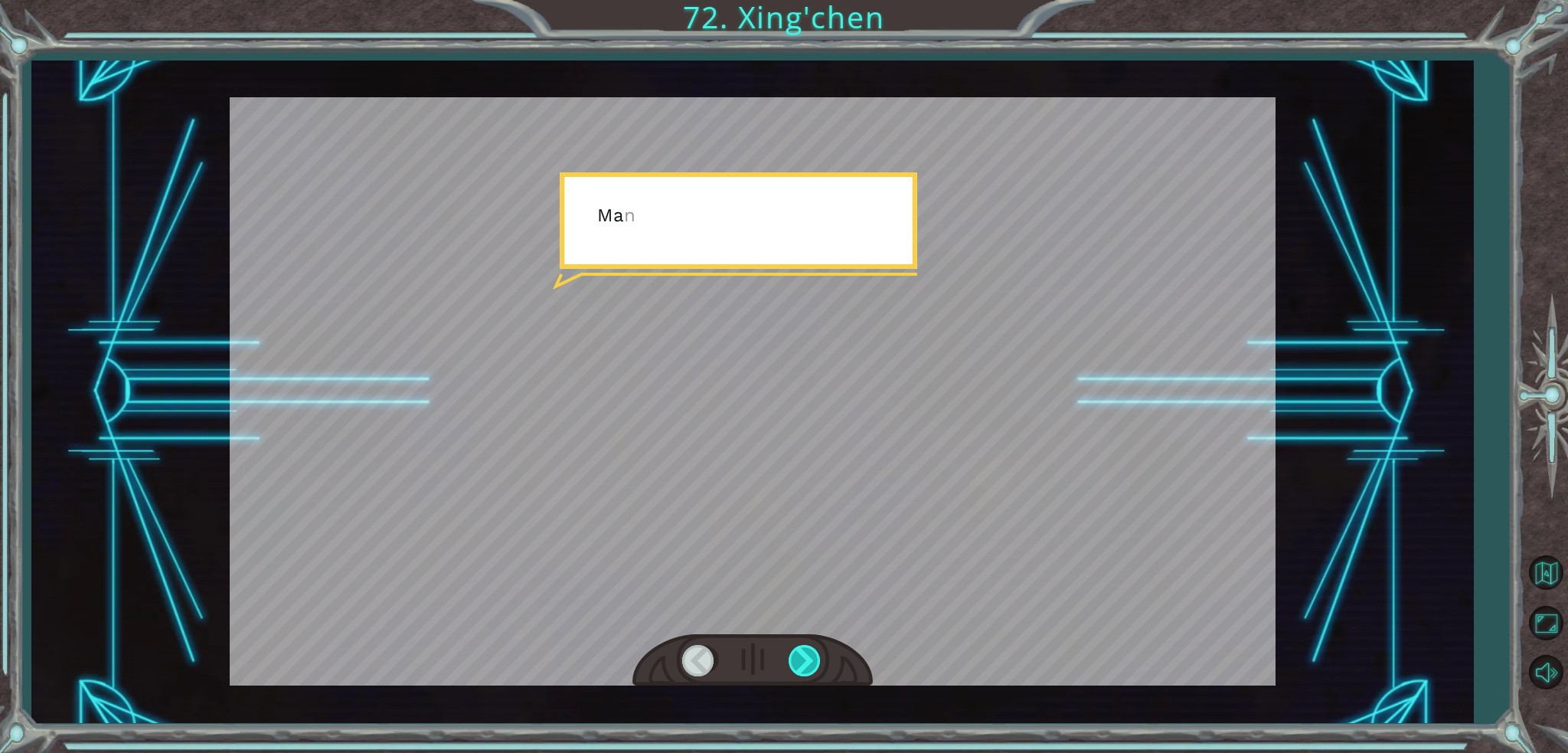
click at [814, 658] on div at bounding box center [806, 660] width 35 height 31
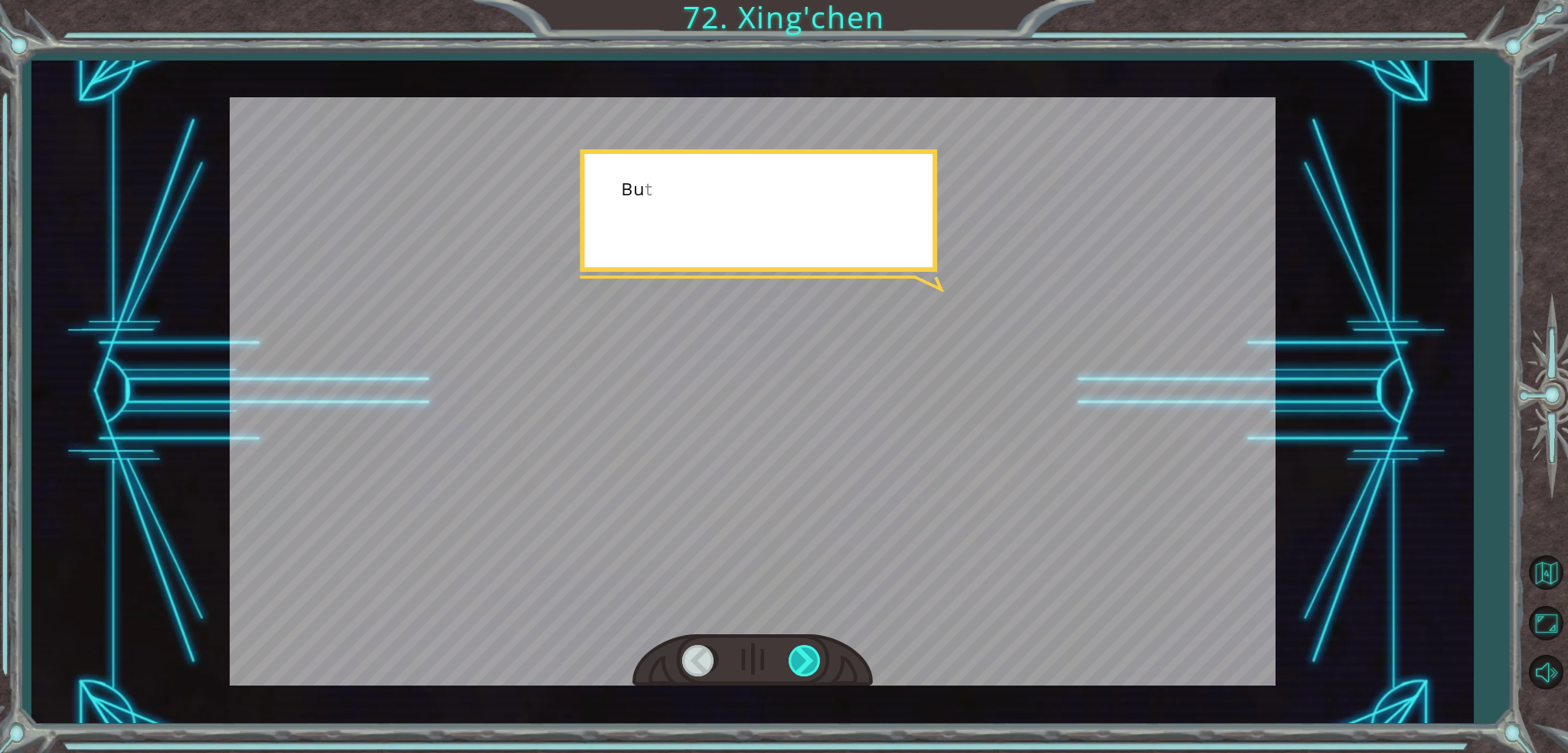
click at [814, 658] on div at bounding box center [806, 660] width 35 height 31
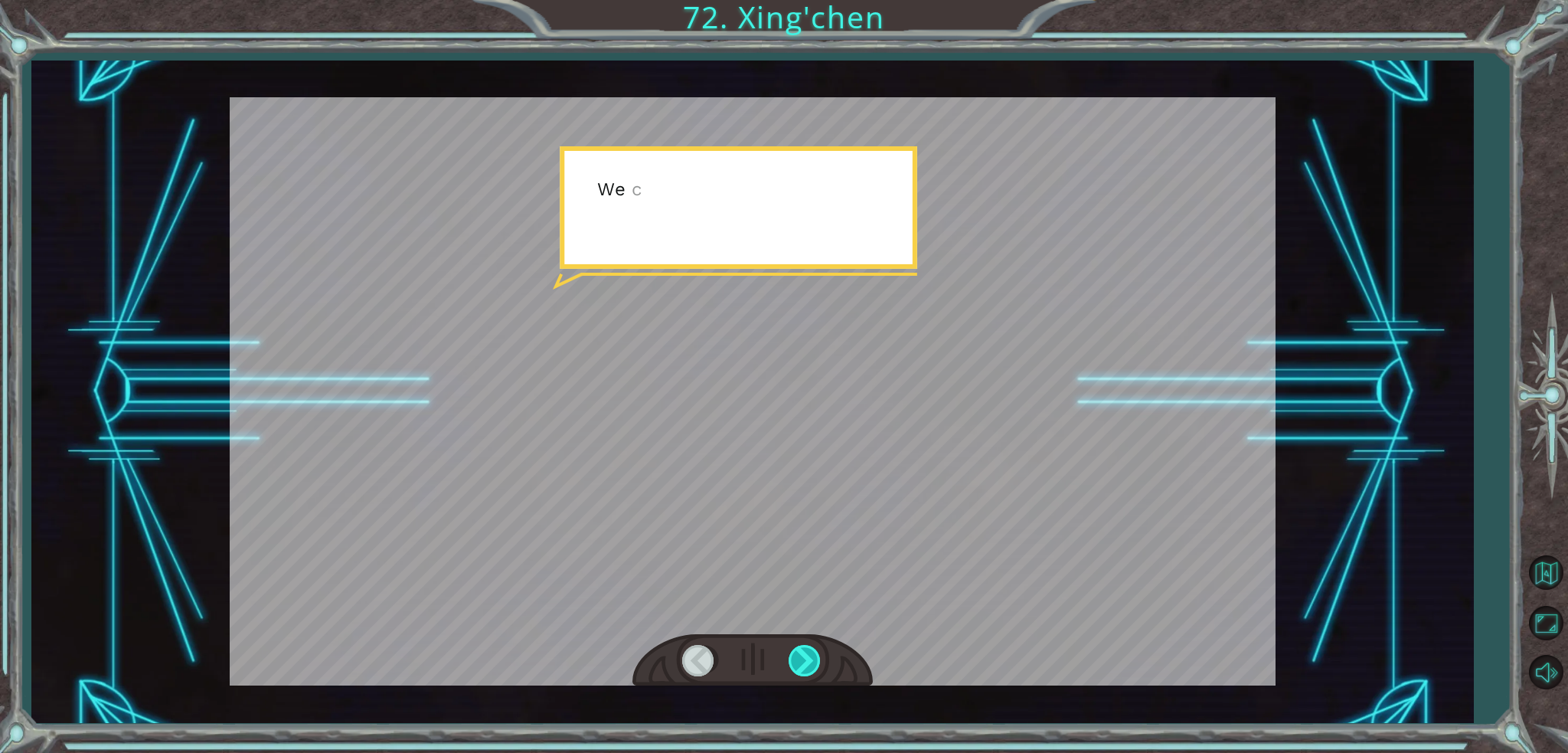
click at [814, 658] on div at bounding box center [806, 660] width 35 height 31
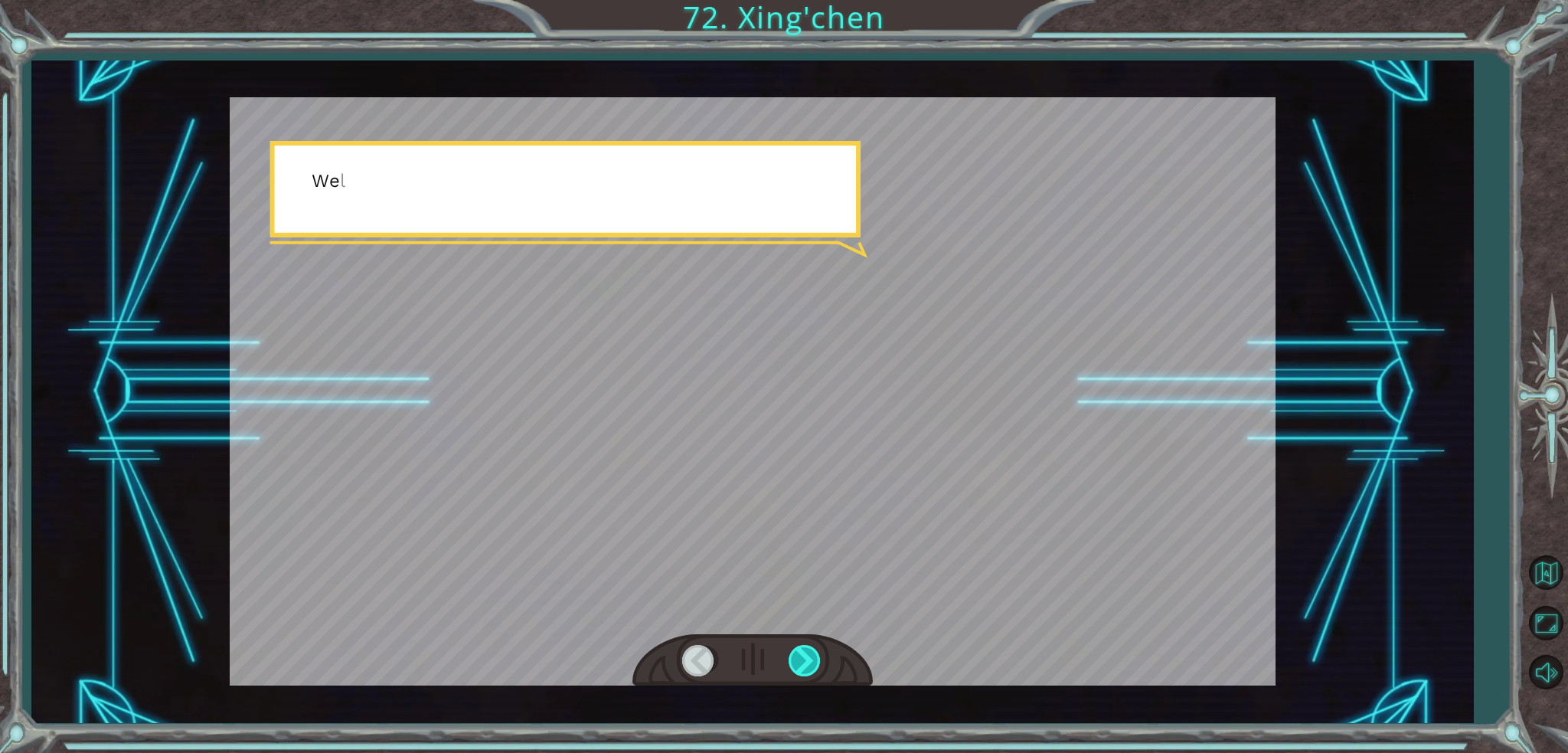
click at [814, 658] on div at bounding box center [806, 660] width 35 height 31
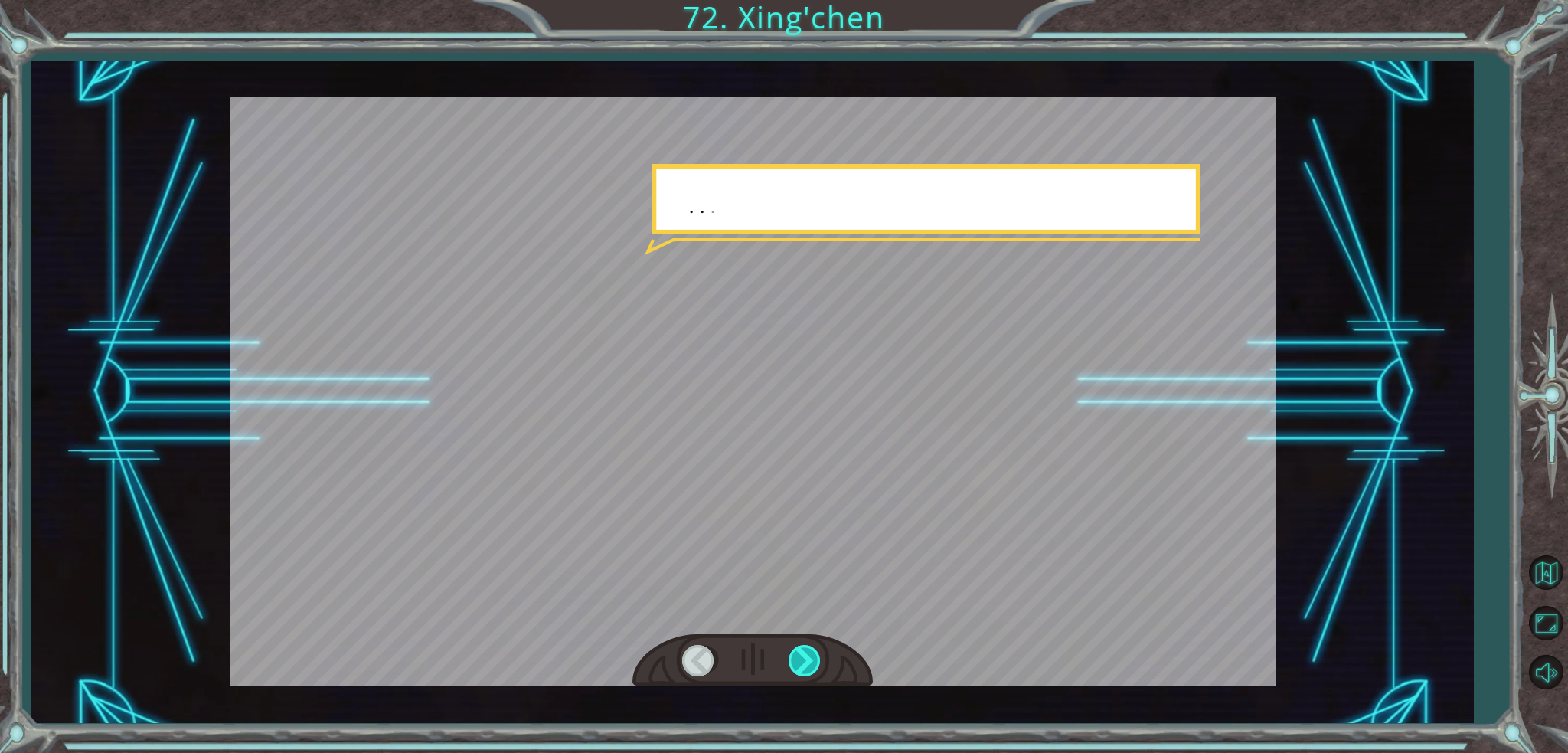
click at [814, 658] on div at bounding box center [806, 660] width 35 height 31
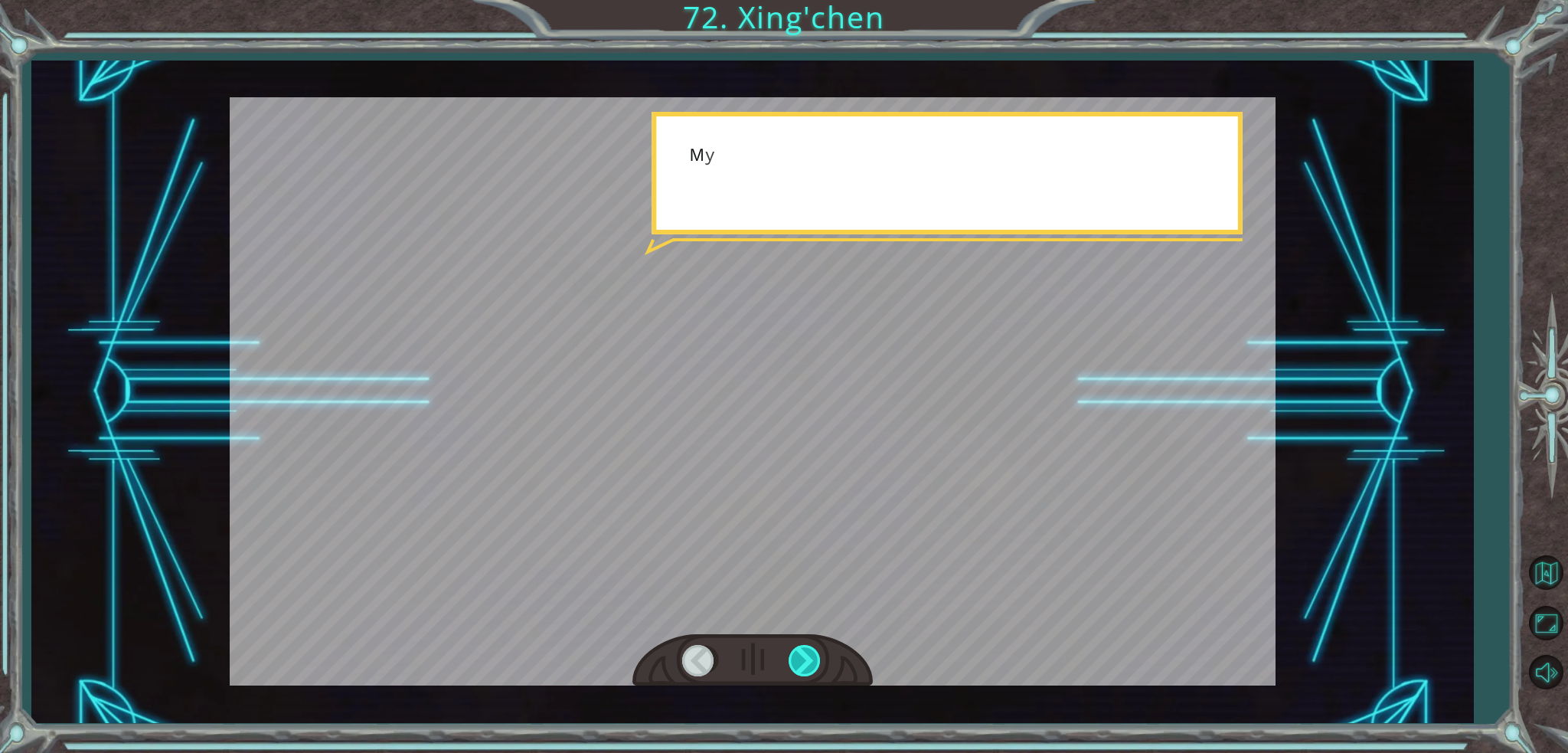
click at [812, 658] on div at bounding box center [806, 660] width 35 height 31
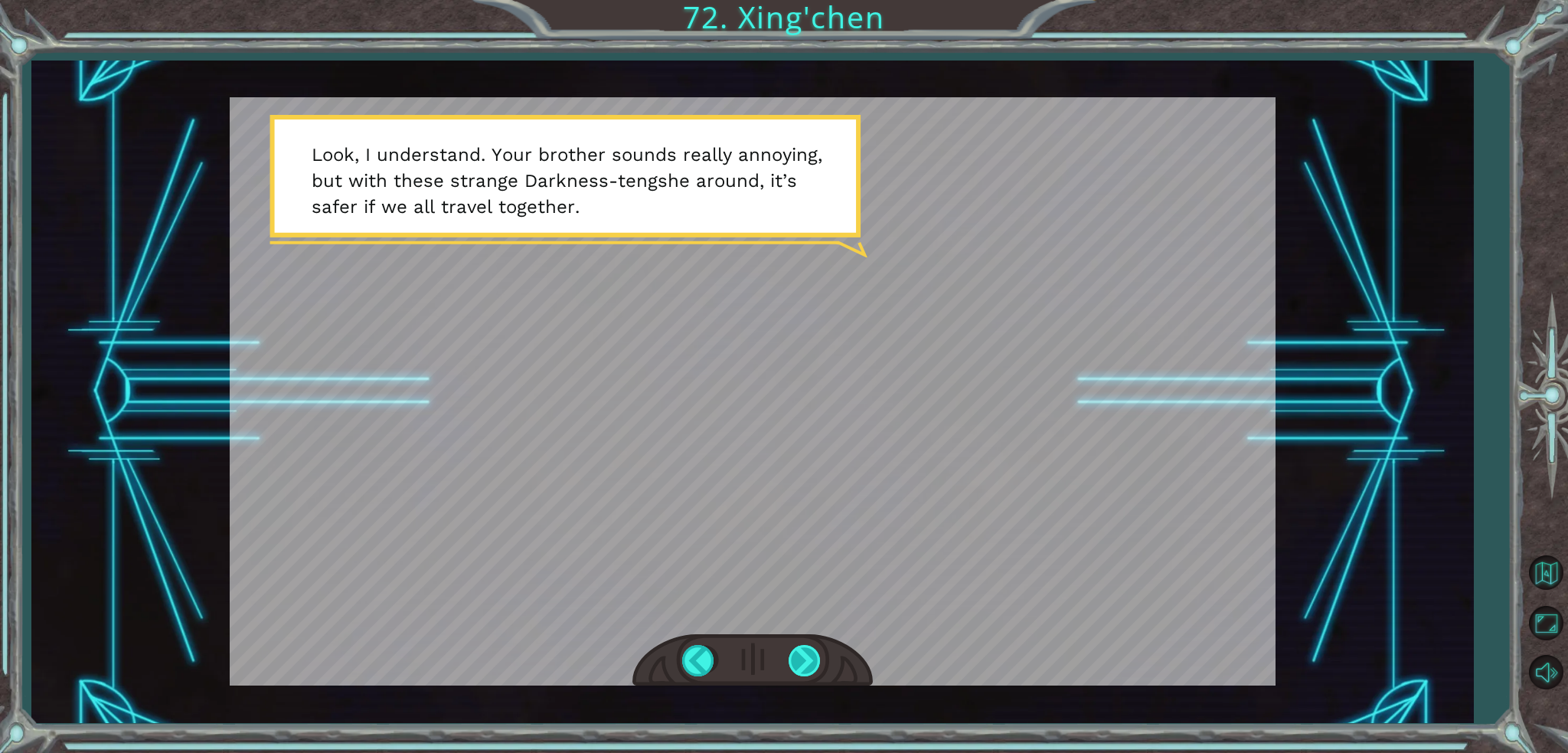
click at [812, 658] on div at bounding box center [806, 660] width 35 height 31
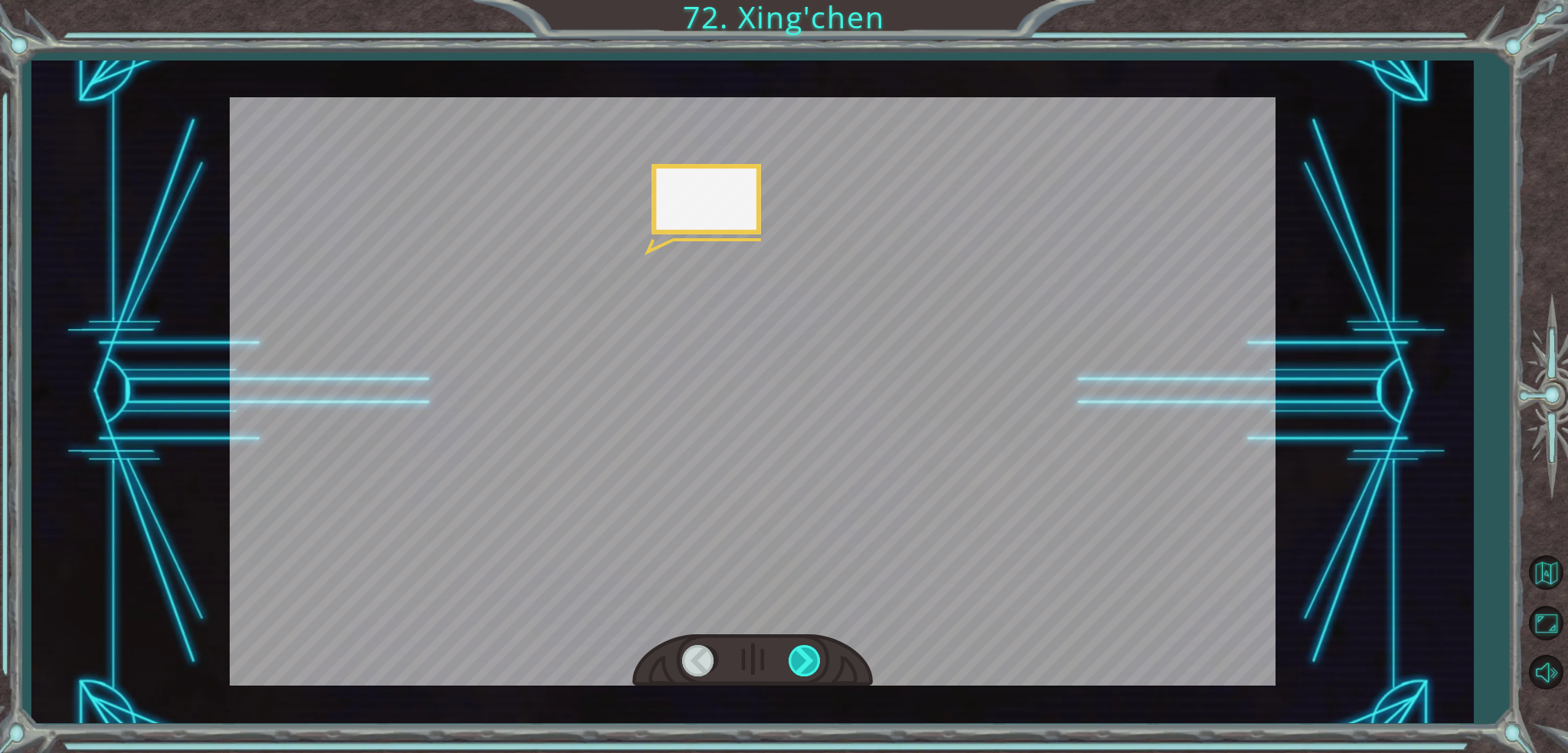
click at [812, 658] on div at bounding box center [806, 660] width 35 height 31
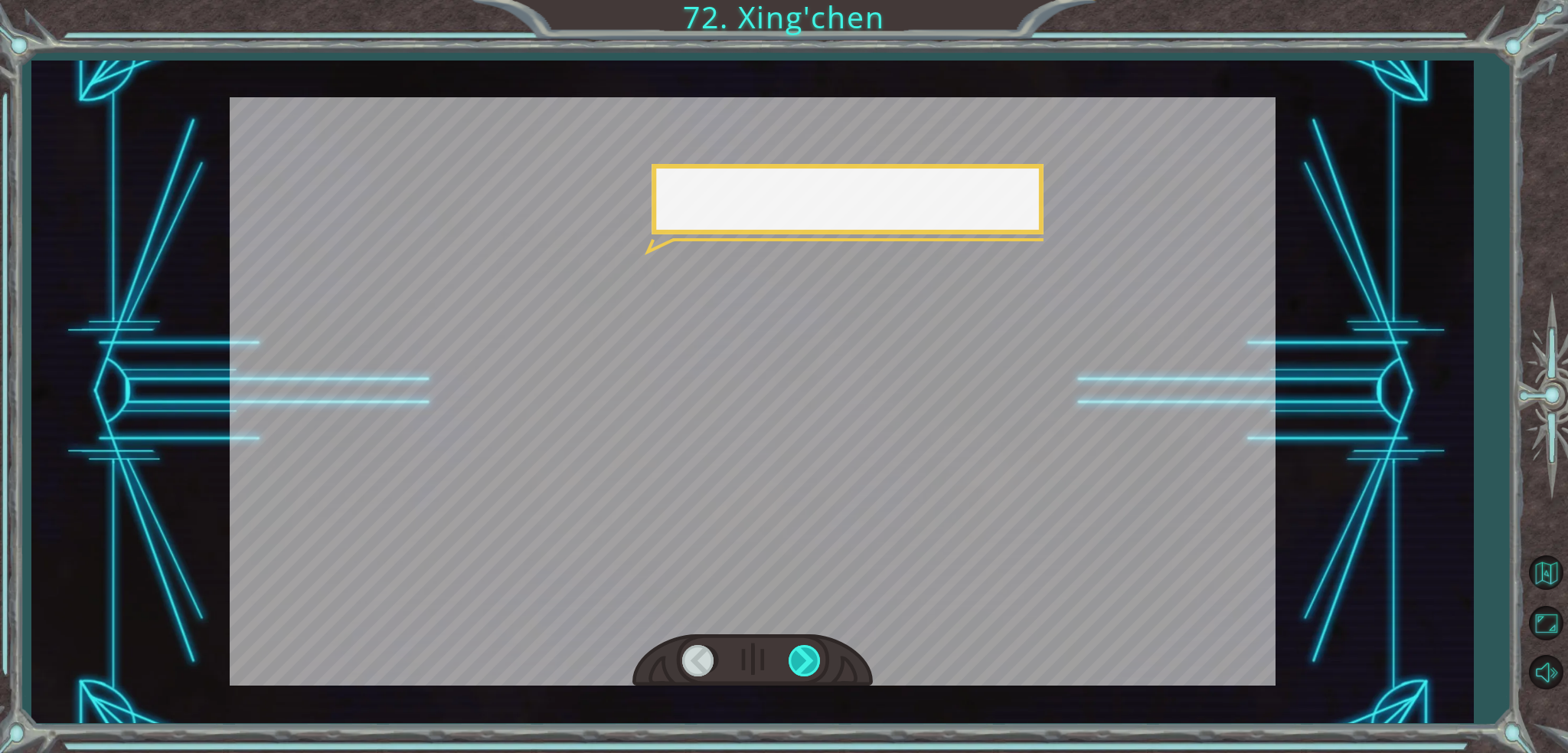
click at [812, 658] on div at bounding box center [806, 660] width 35 height 31
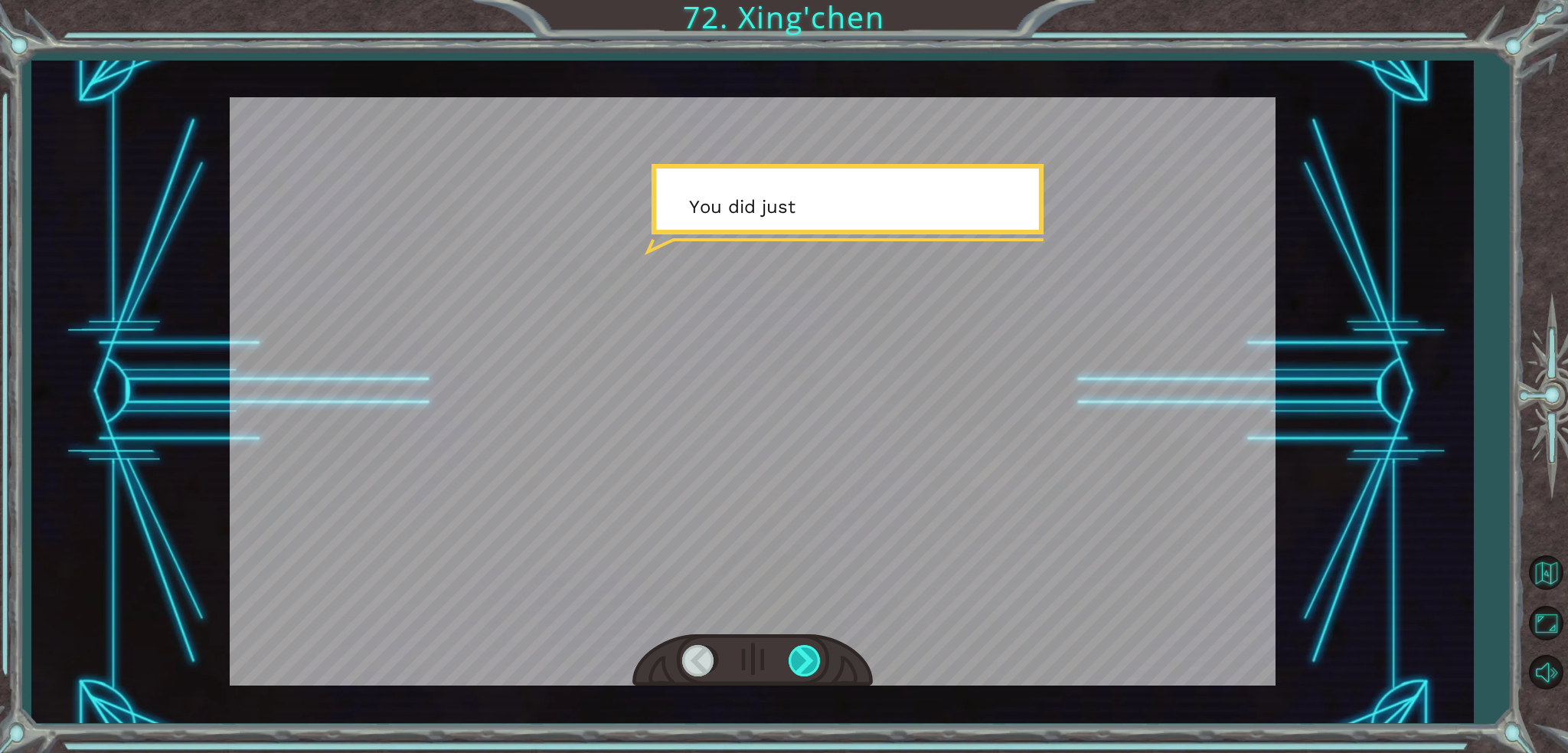
click at [812, 658] on div at bounding box center [806, 660] width 35 height 31
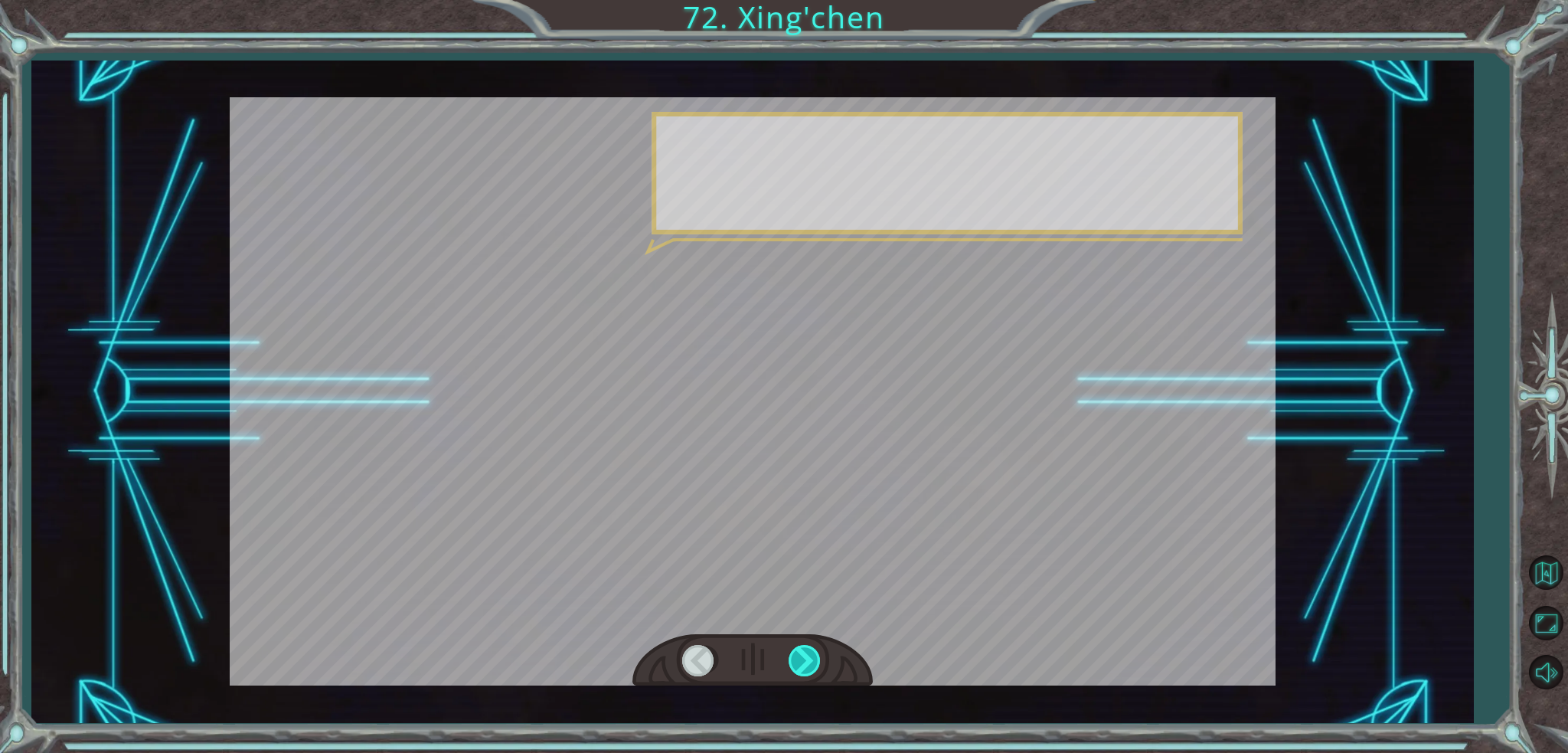
click at [812, 658] on div at bounding box center [806, 660] width 35 height 31
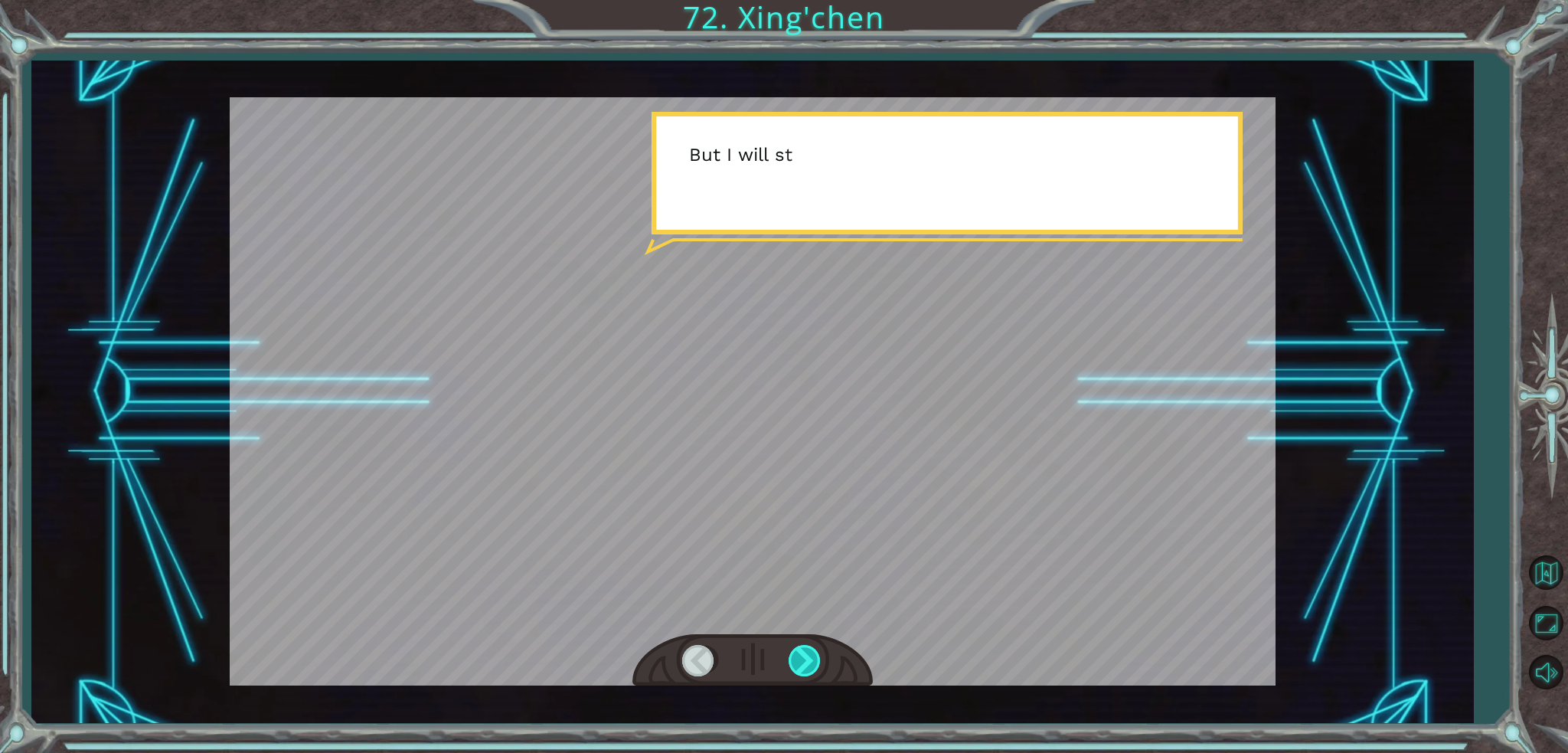
click at [812, 658] on div at bounding box center [806, 660] width 35 height 31
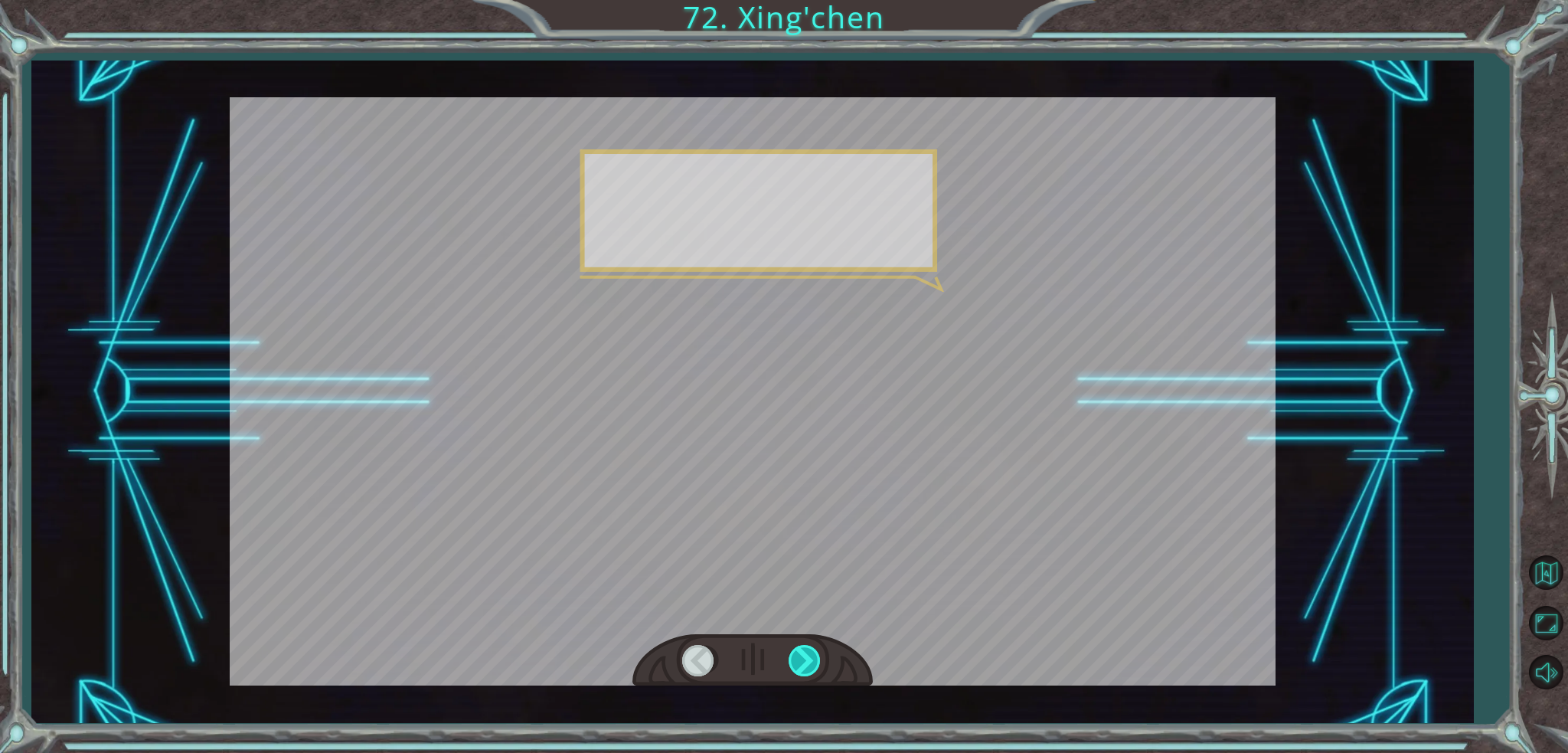
click at [812, 658] on div at bounding box center [806, 660] width 35 height 31
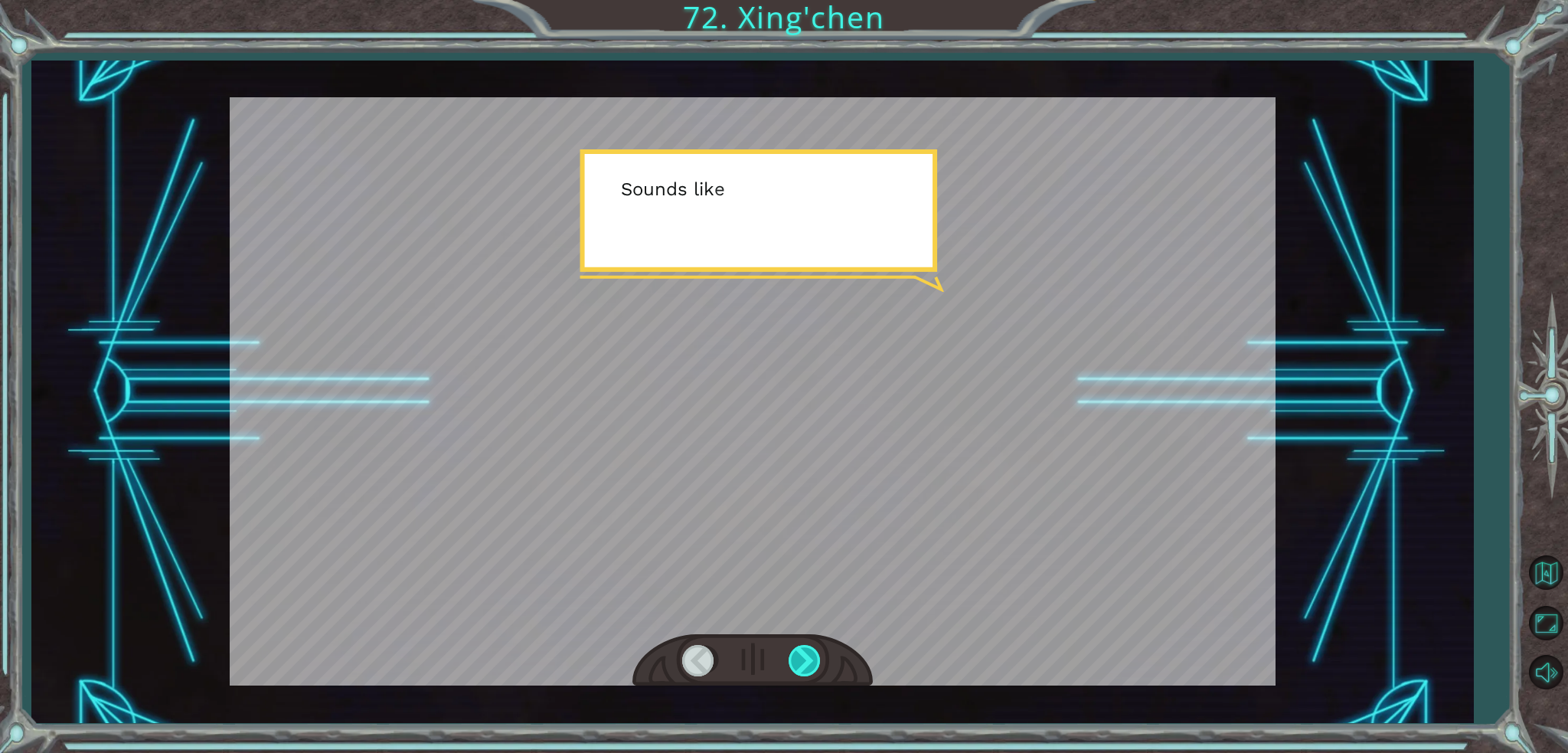
click at [812, 658] on div at bounding box center [806, 660] width 35 height 31
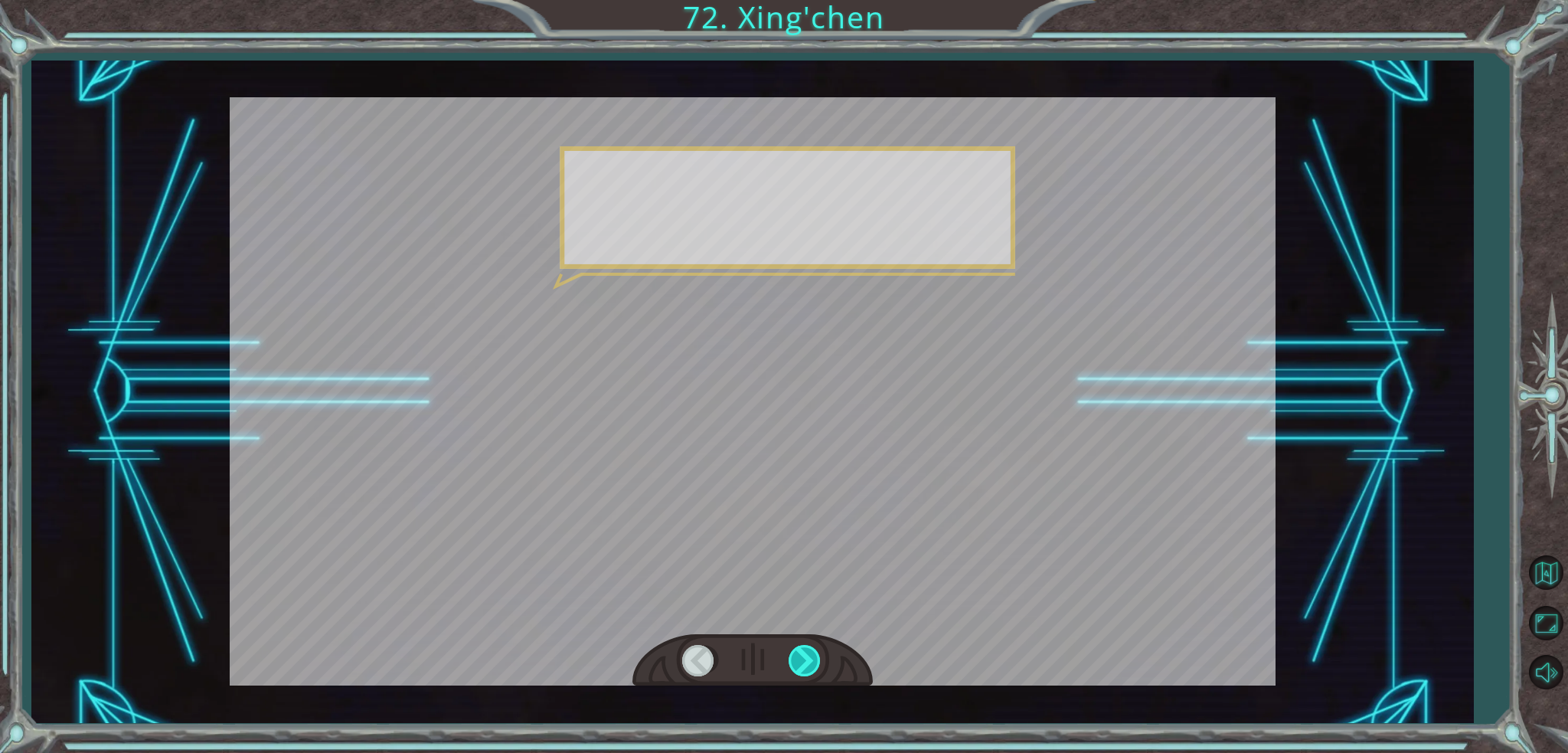
click at [812, 658] on div at bounding box center [806, 660] width 35 height 31
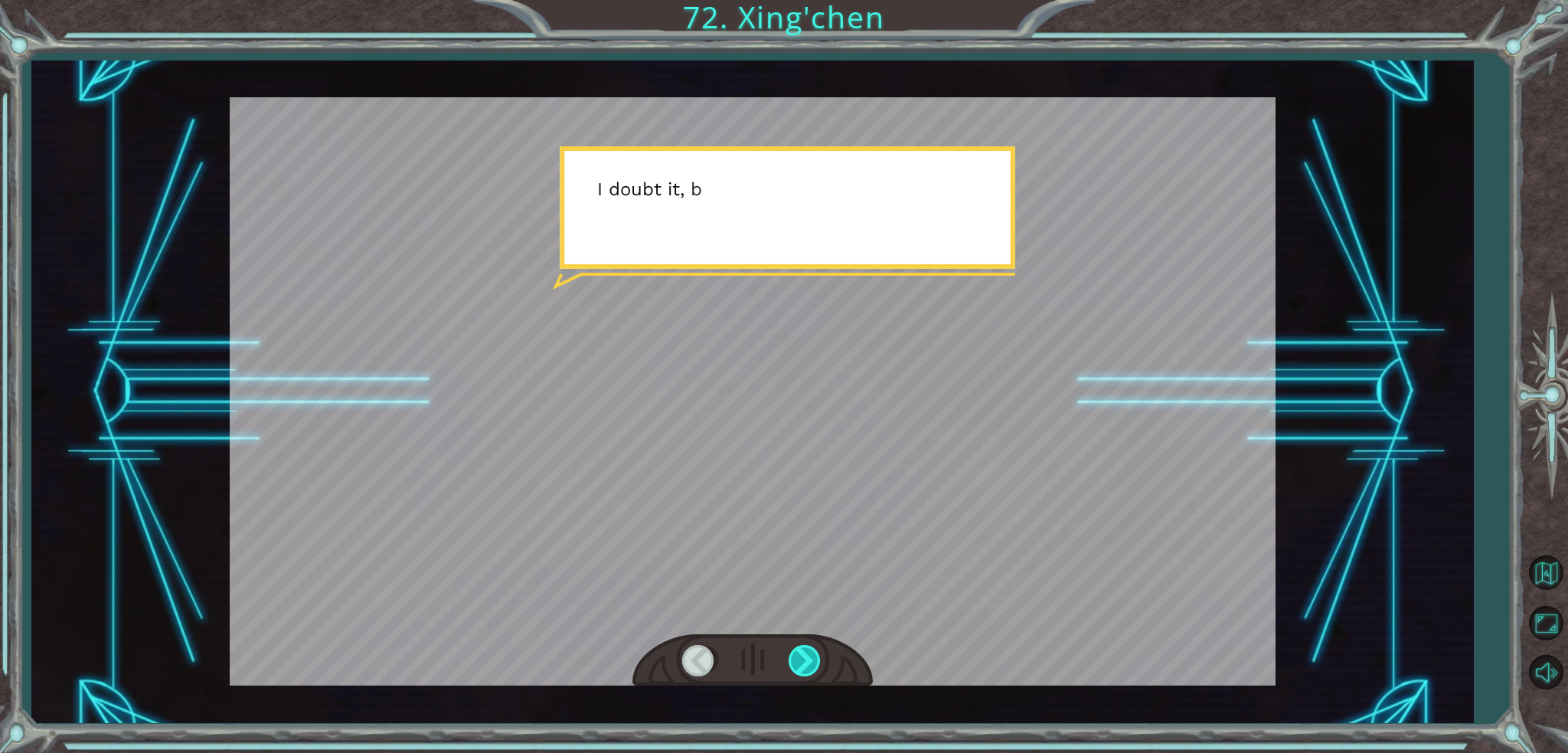
click at [812, 658] on div at bounding box center [806, 660] width 35 height 31
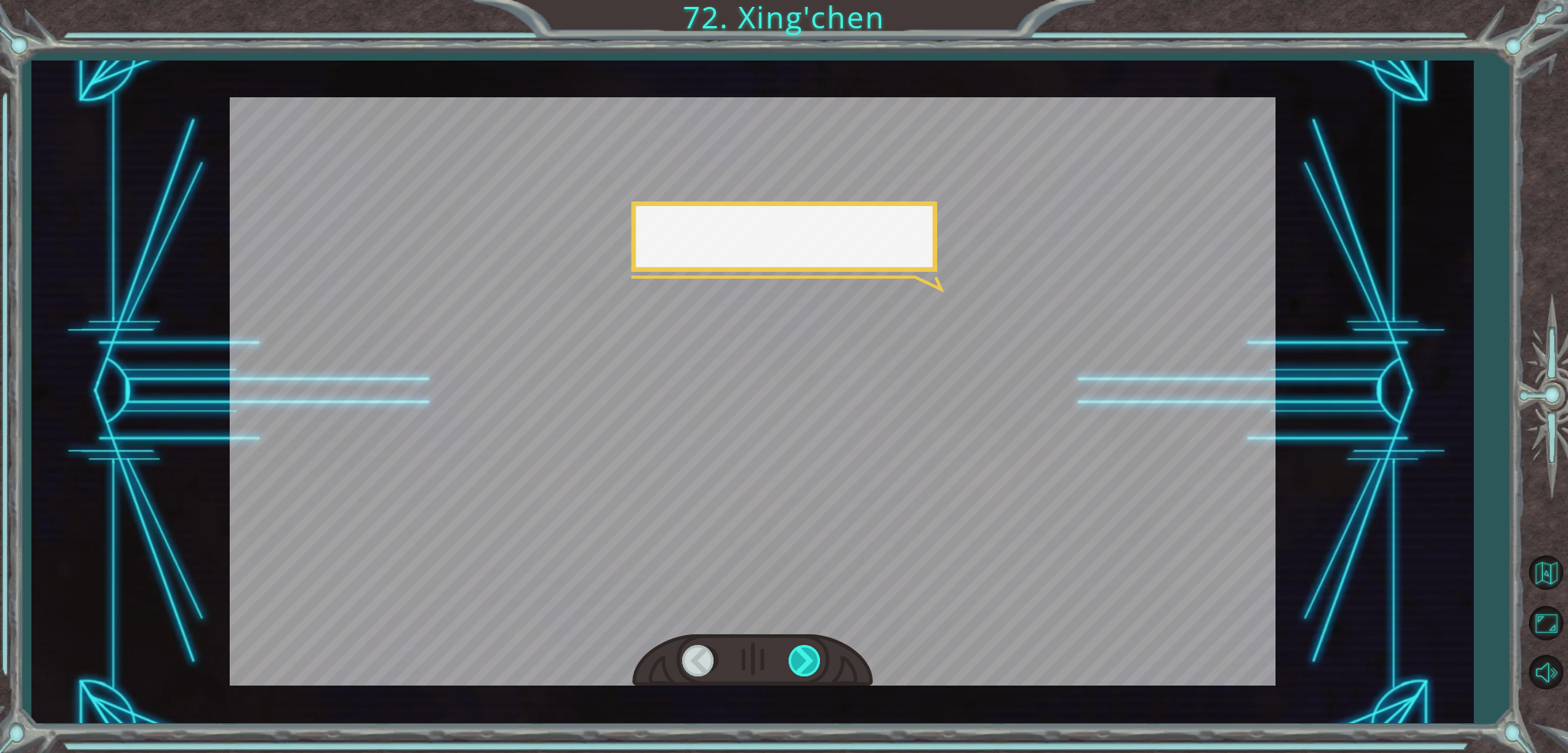
click at [812, 658] on div at bounding box center [806, 660] width 35 height 31
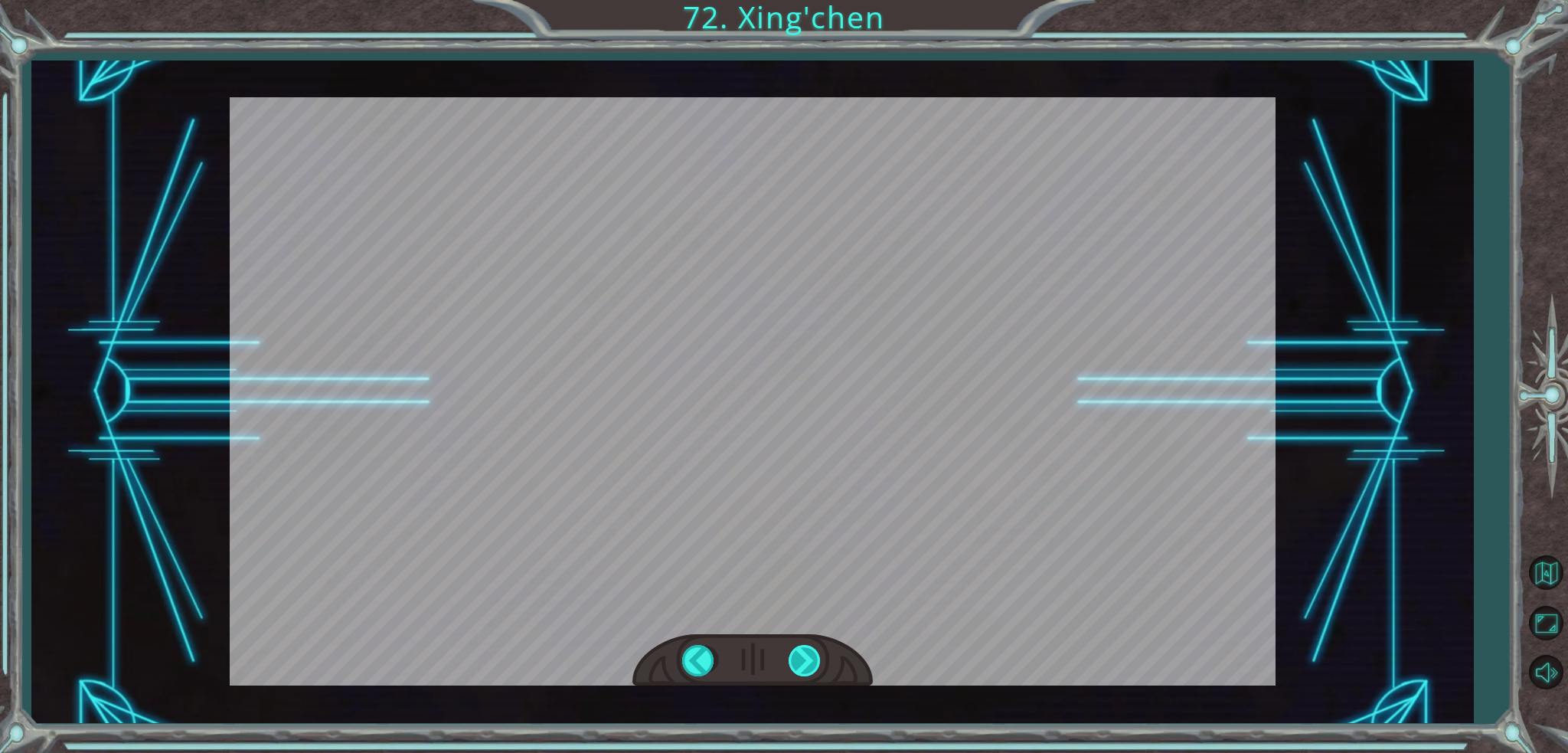
click at [812, 658] on div at bounding box center [806, 660] width 35 height 31
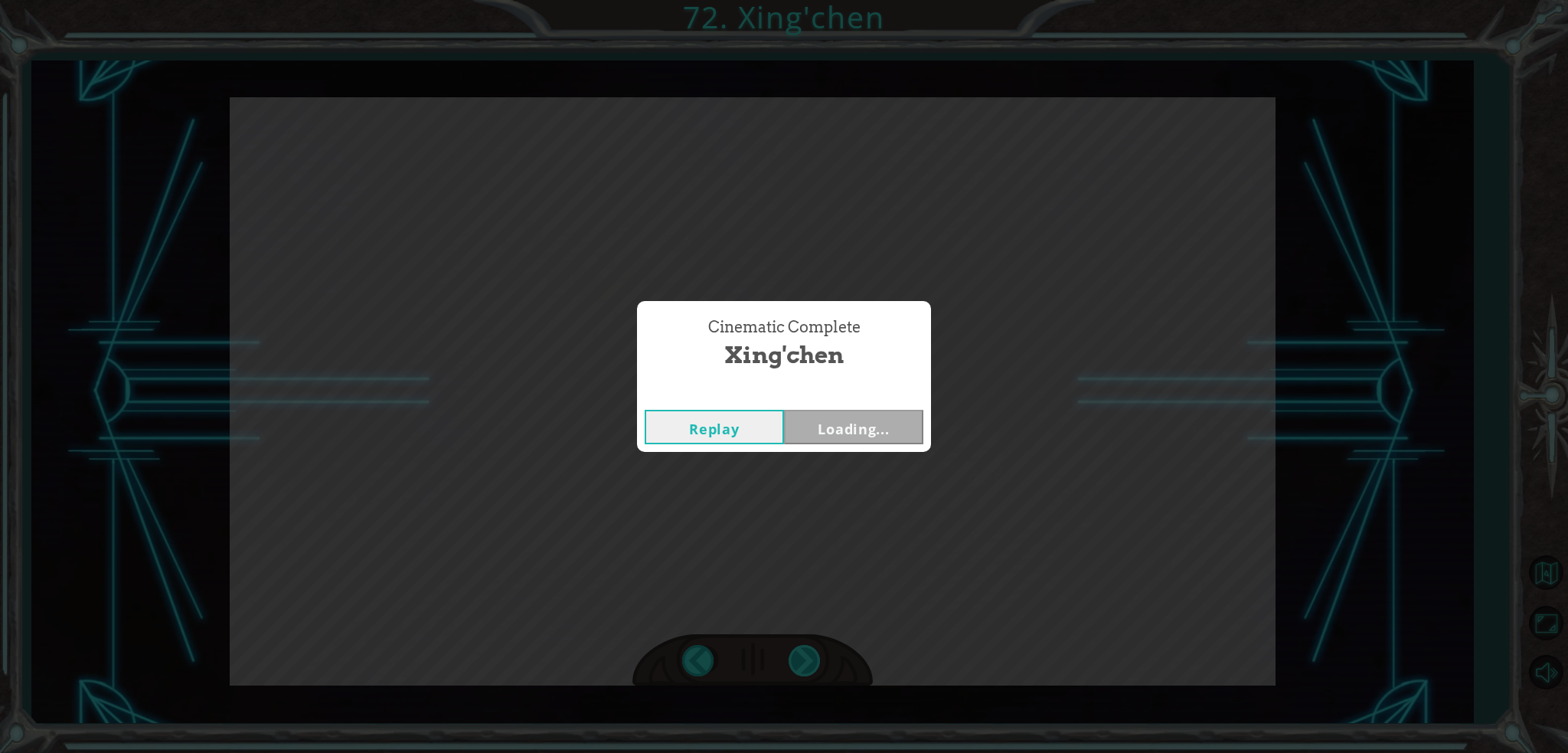
click at [812, 658] on div "Cinematic Complete [PERSON_NAME] Loading..." at bounding box center [784, 376] width 1568 height 753
click at [812, 658] on div "Cinematic Complete [PERSON_NAME] Next" at bounding box center [784, 376] width 1568 height 753
click at [869, 434] on button "Next" at bounding box center [853, 427] width 139 height 35
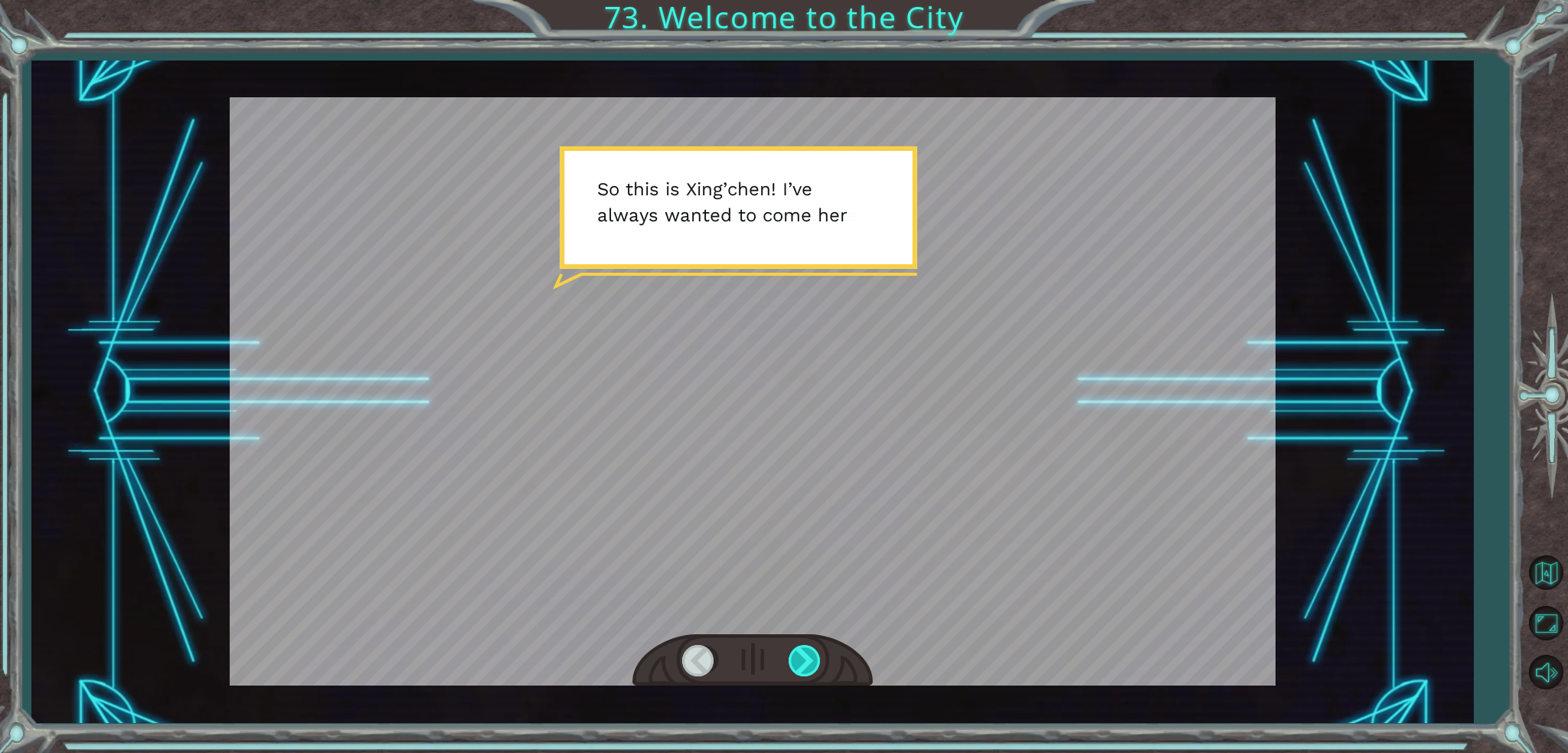
click at [798, 659] on div at bounding box center [806, 660] width 35 height 31
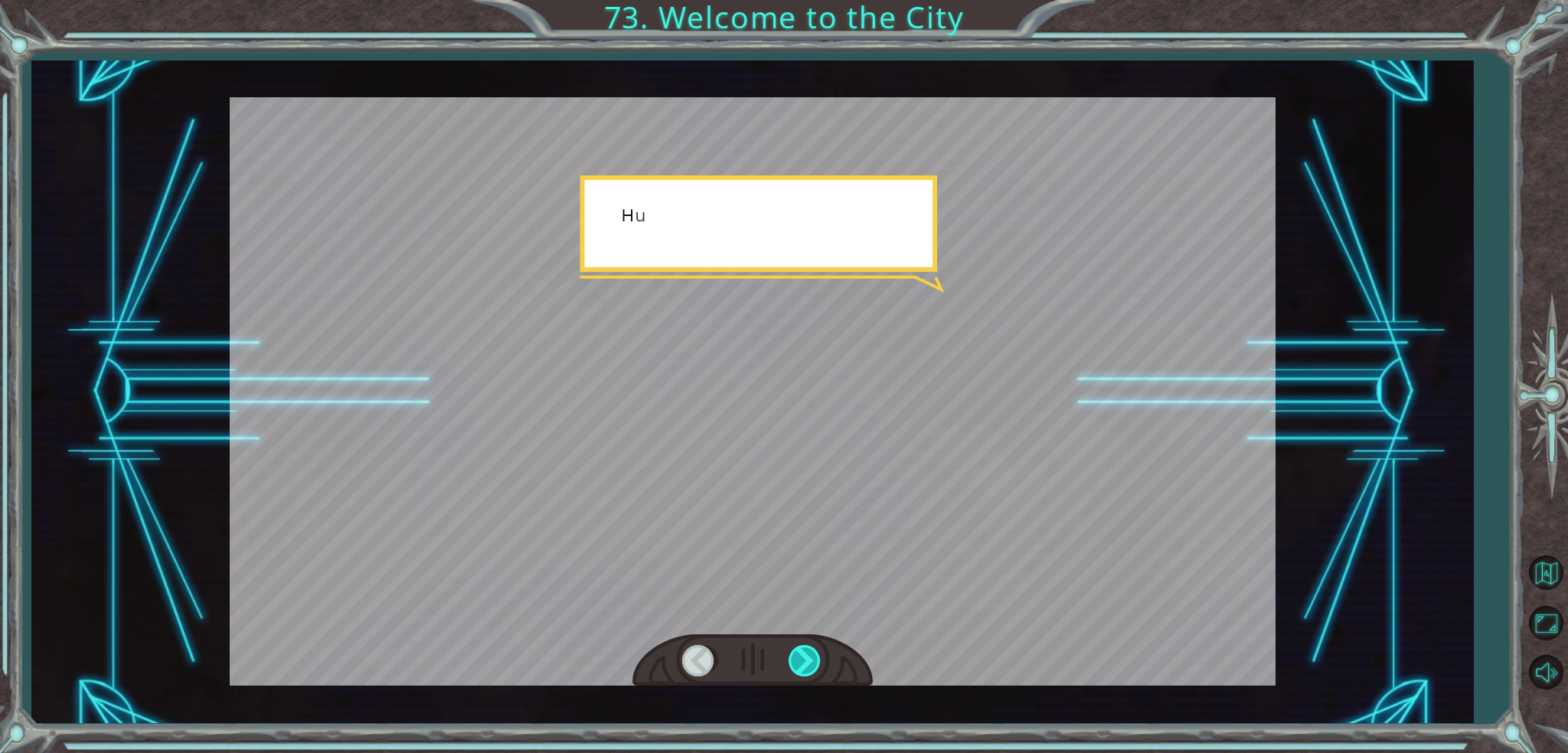
click at [798, 659] on div at bounding box center [806, 660] width 35 height 31
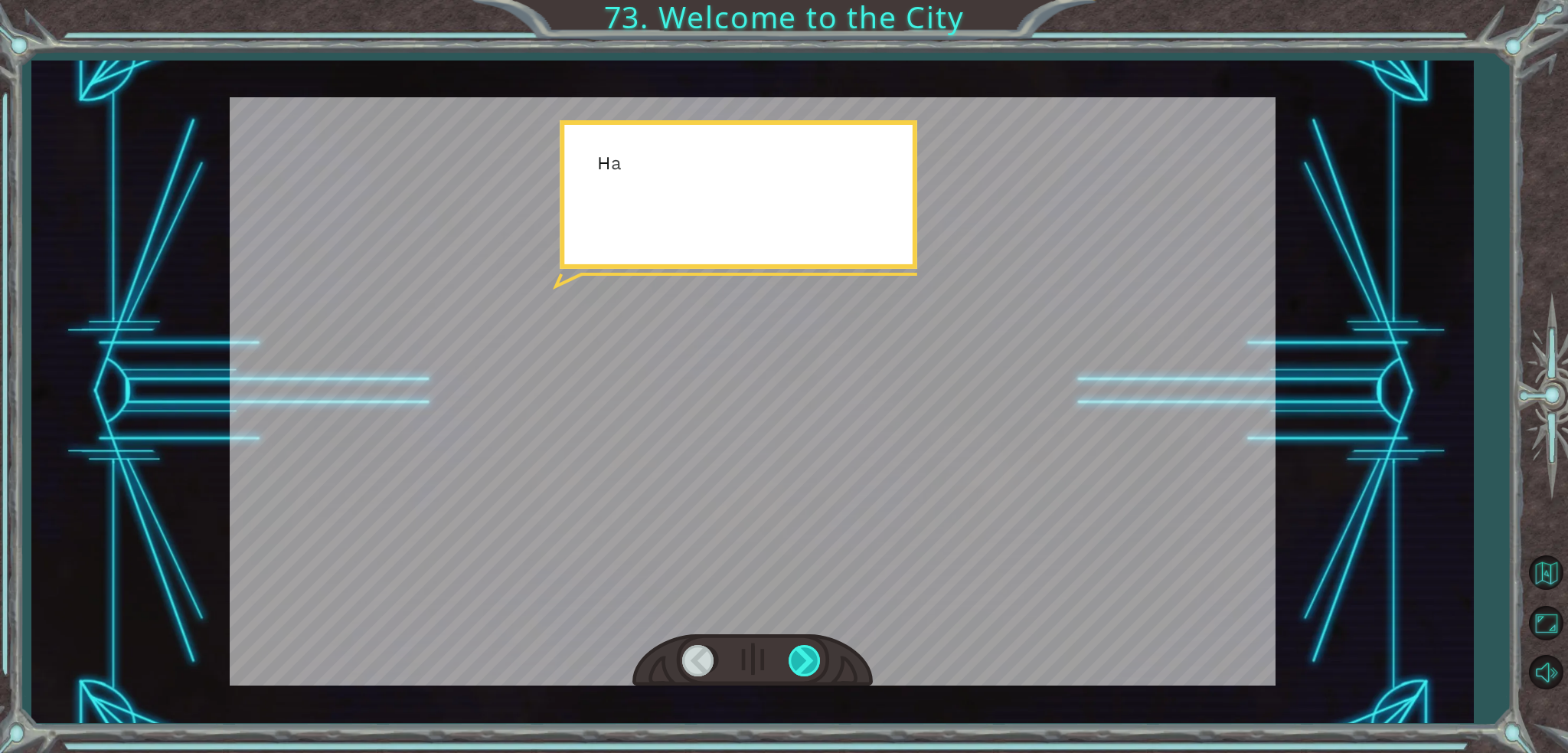
click at [798, 659] on div at bounding box center [806, 660] width 35 height 31
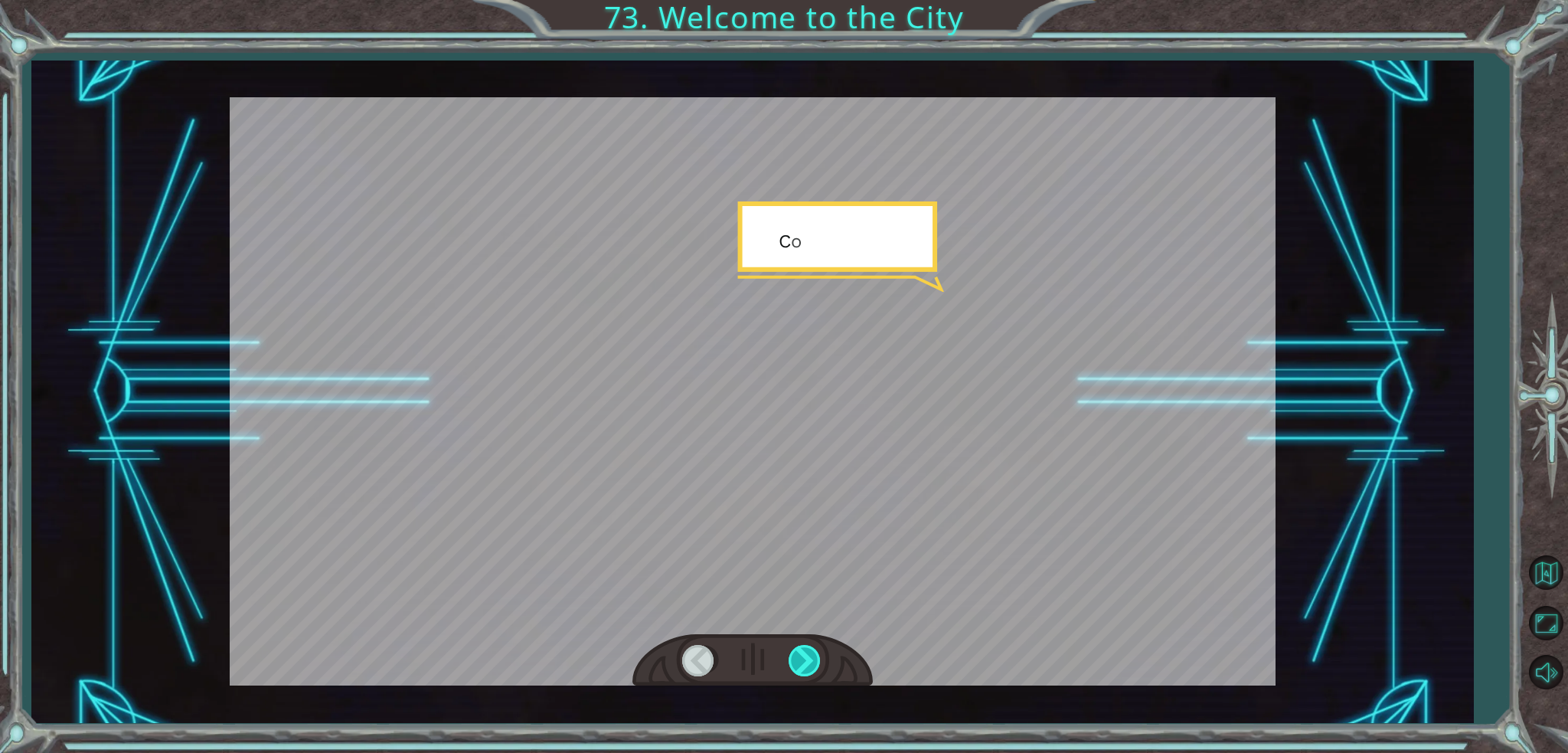
click at [798, 659] on div at bounding box center [806, 660] width 35 height 31
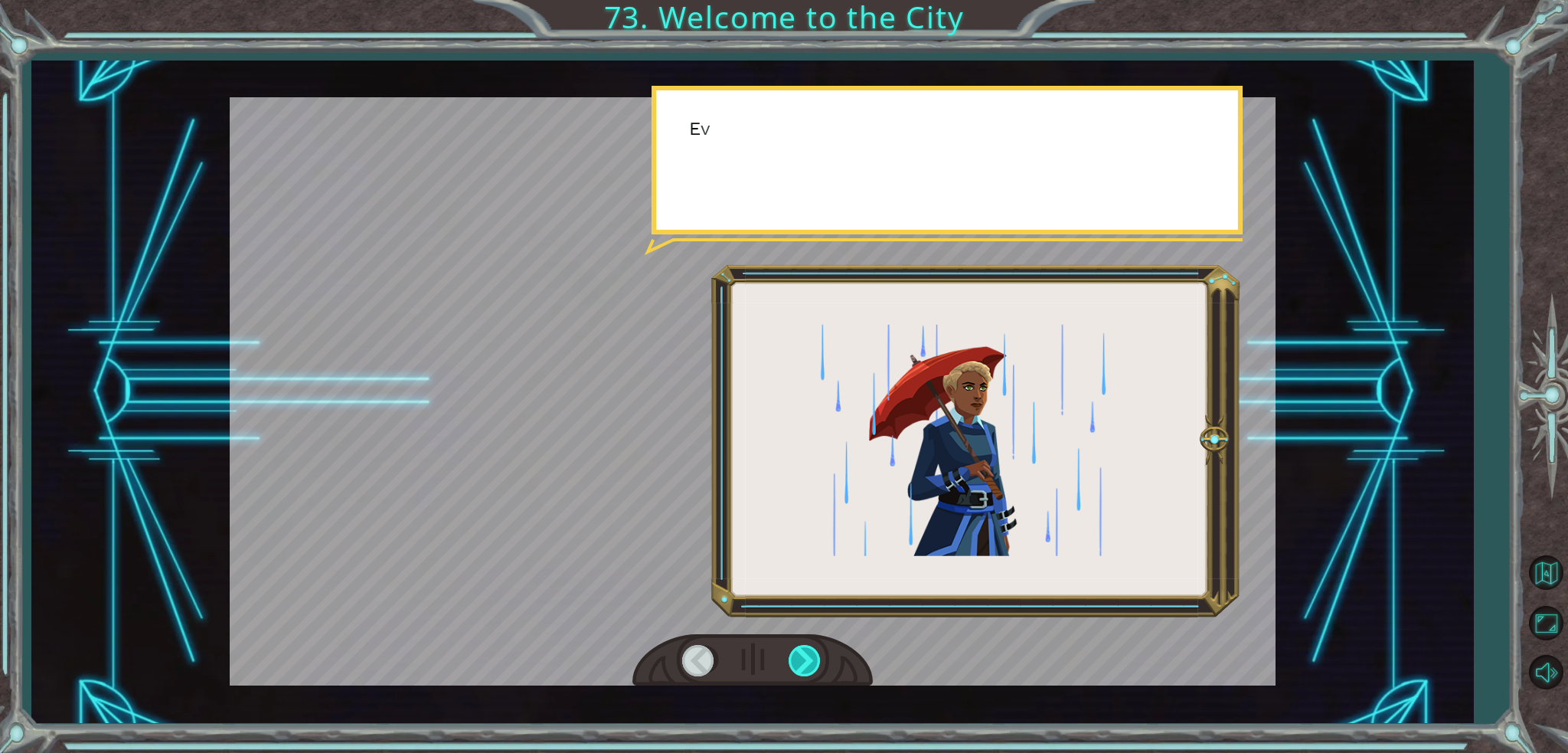
click at [798, 659] on div at bounding box center [806, 660] width 35 height 31
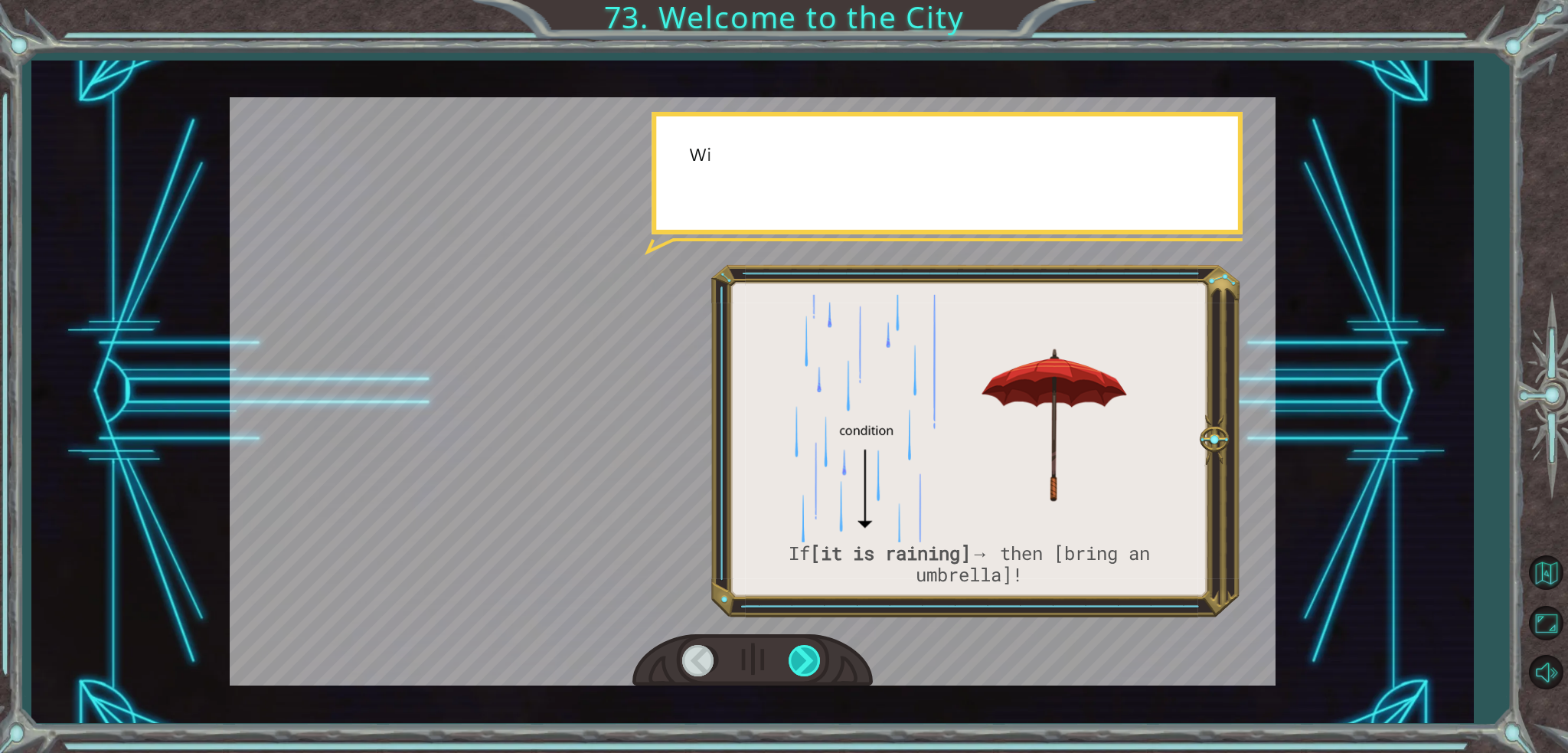
click at [798, 659] on div at bounding box center [806, 660] width 35 height 31
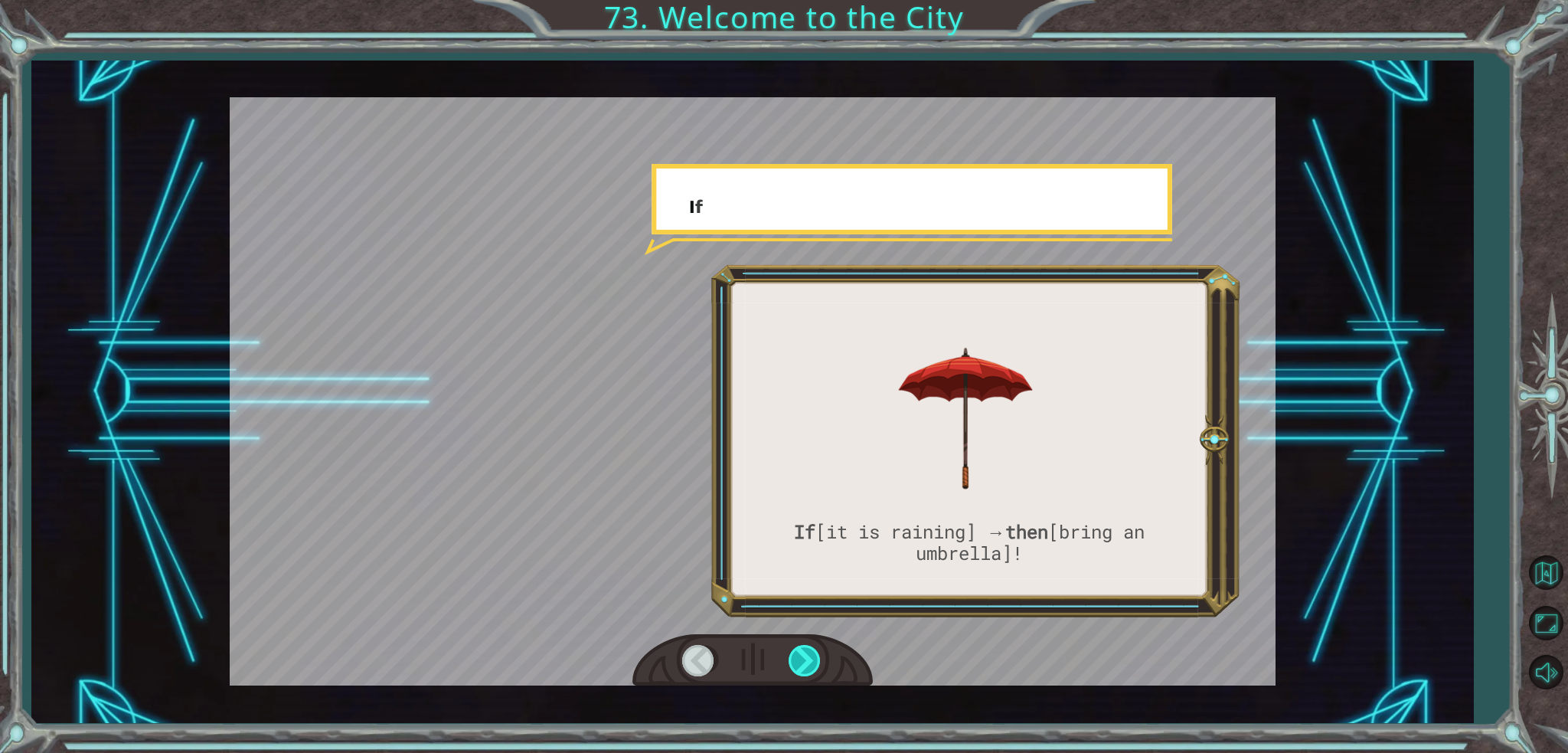
click at [798, 659] on div at bounding box center [806, 660] width 35 height 31
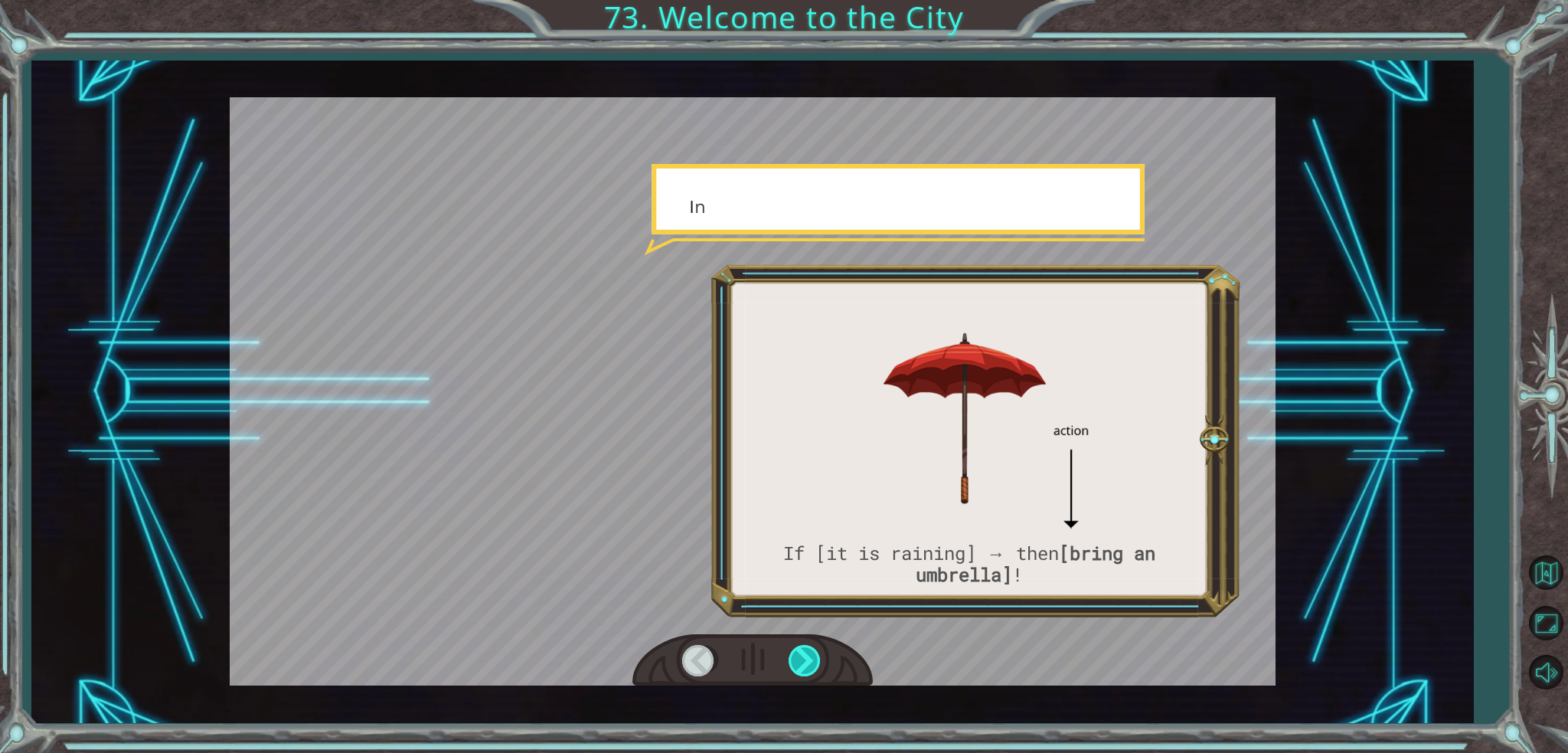
click at [798, 659] on div at bounding box center [806, 660] width 35 height 31
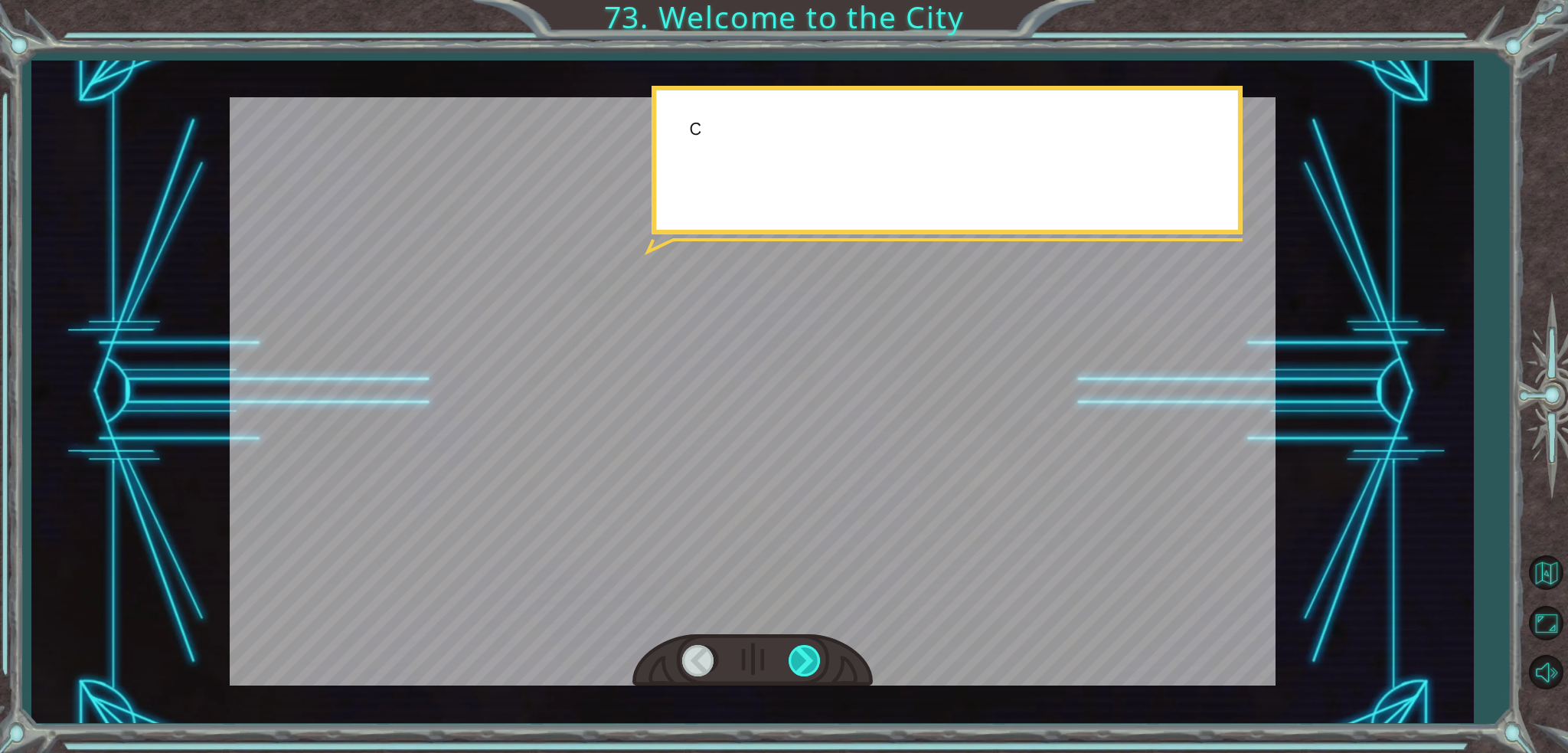
click at [798, 659] on div at bounding box center [806, 660] width 35 height 31
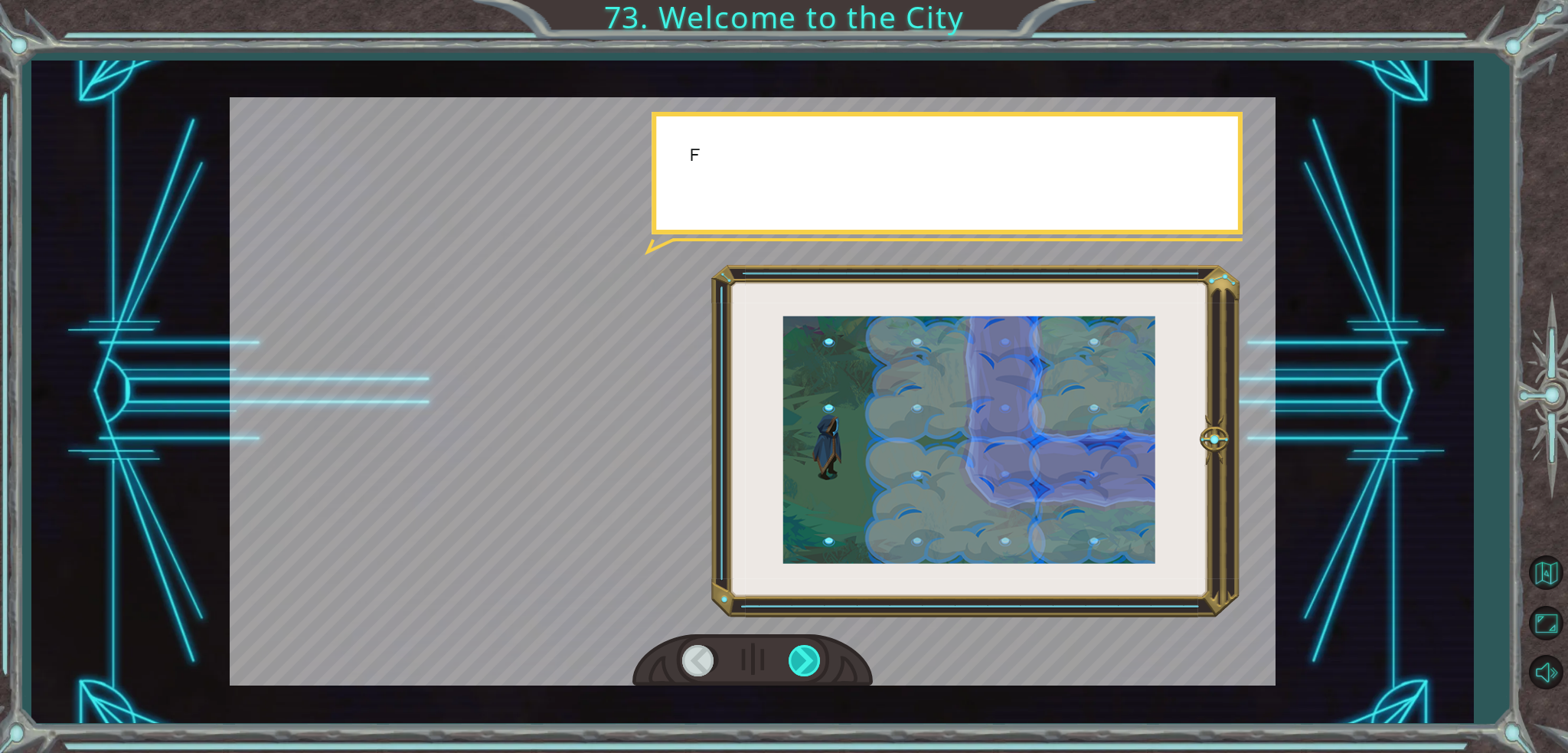
click at [798, 659] on div at bounding box center [806, 660] width 35 height 31
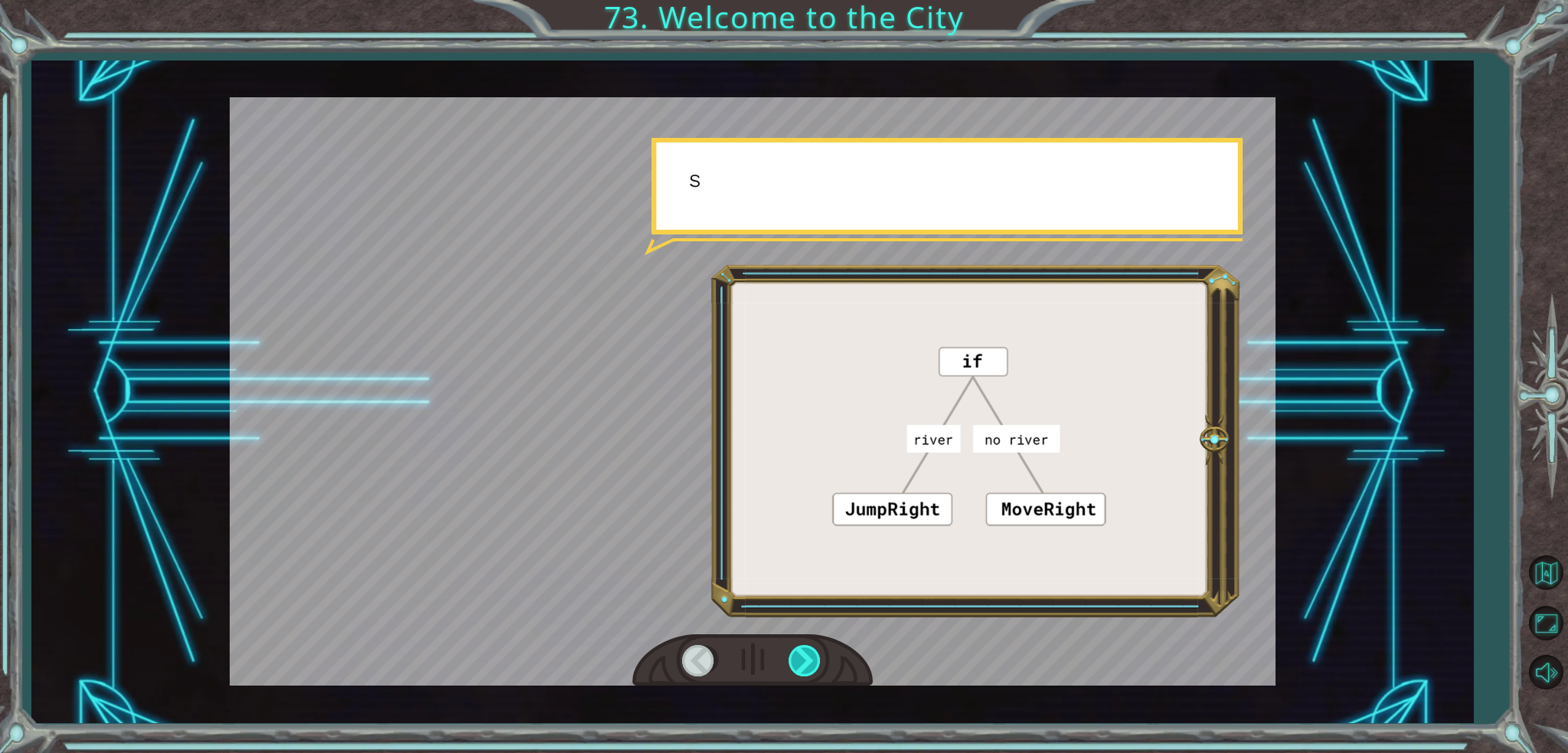
click at [798, 659] on div at bounding box center [806, 660] width 35 height 31
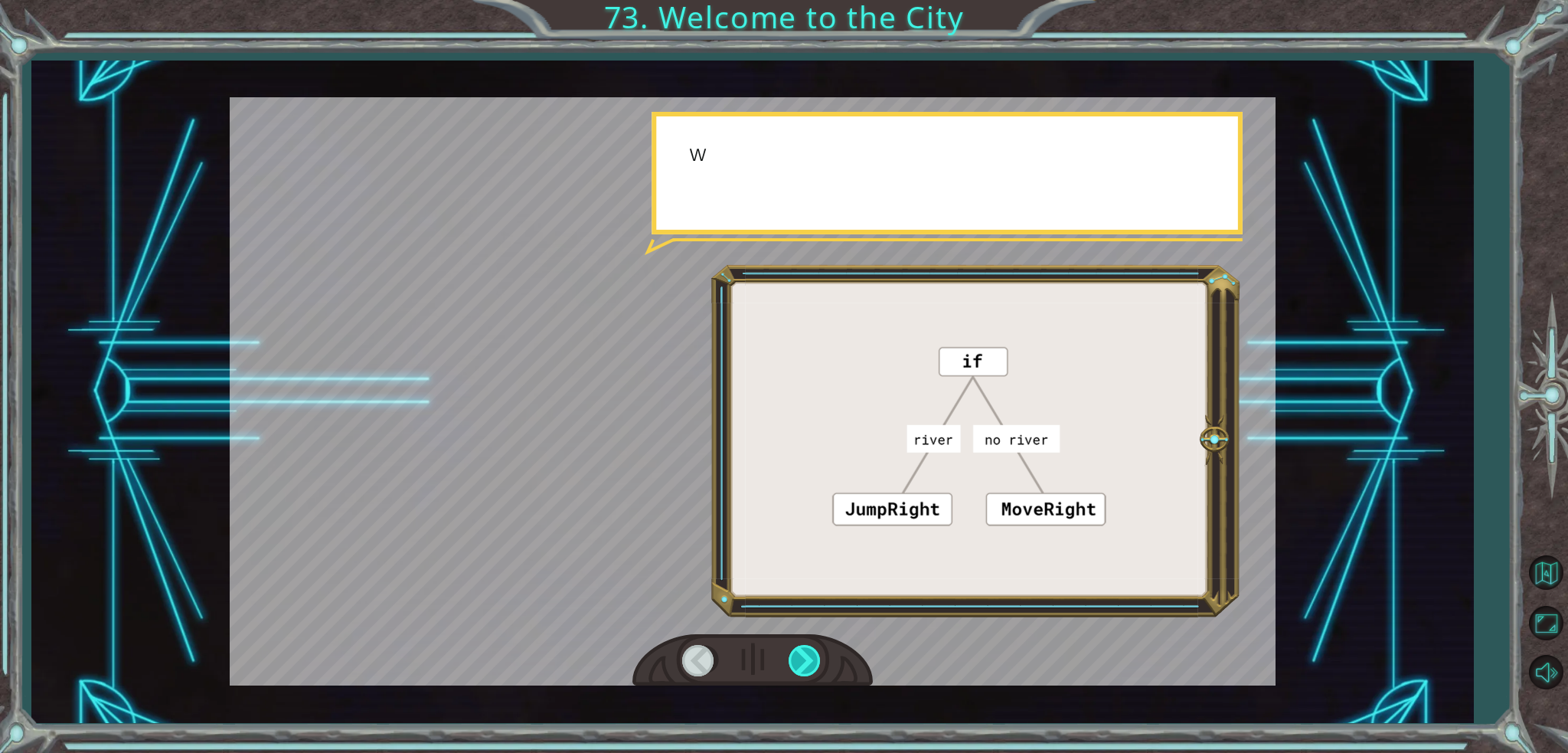
click at [799, 659] on div at bounding box center [806, 660] width 35 height 31
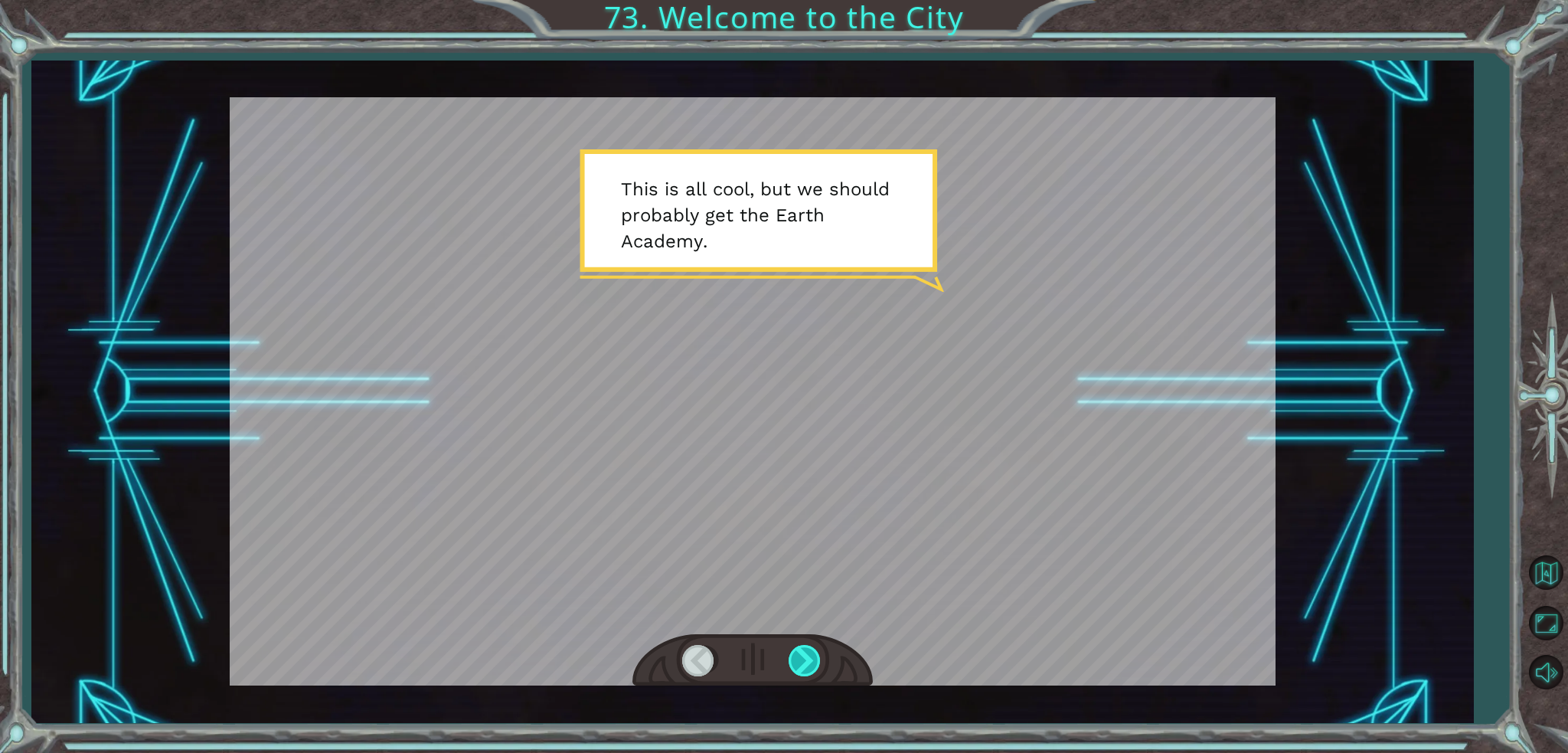
click at [799, 659] on div at bounding box center [806, 660] width 35 height 31
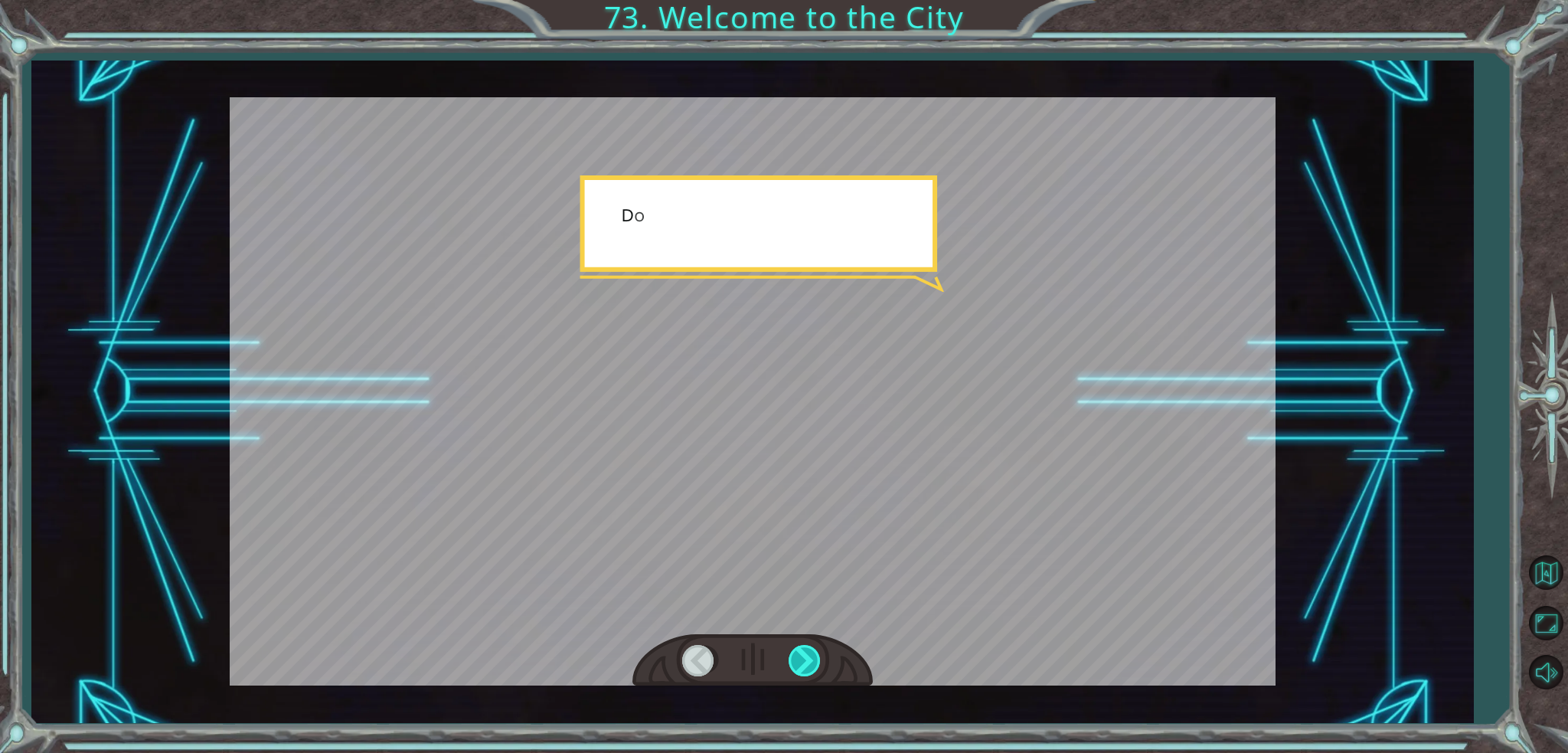
click at [799, 659] on div at bounding box center [806, 660] width 35 height 31
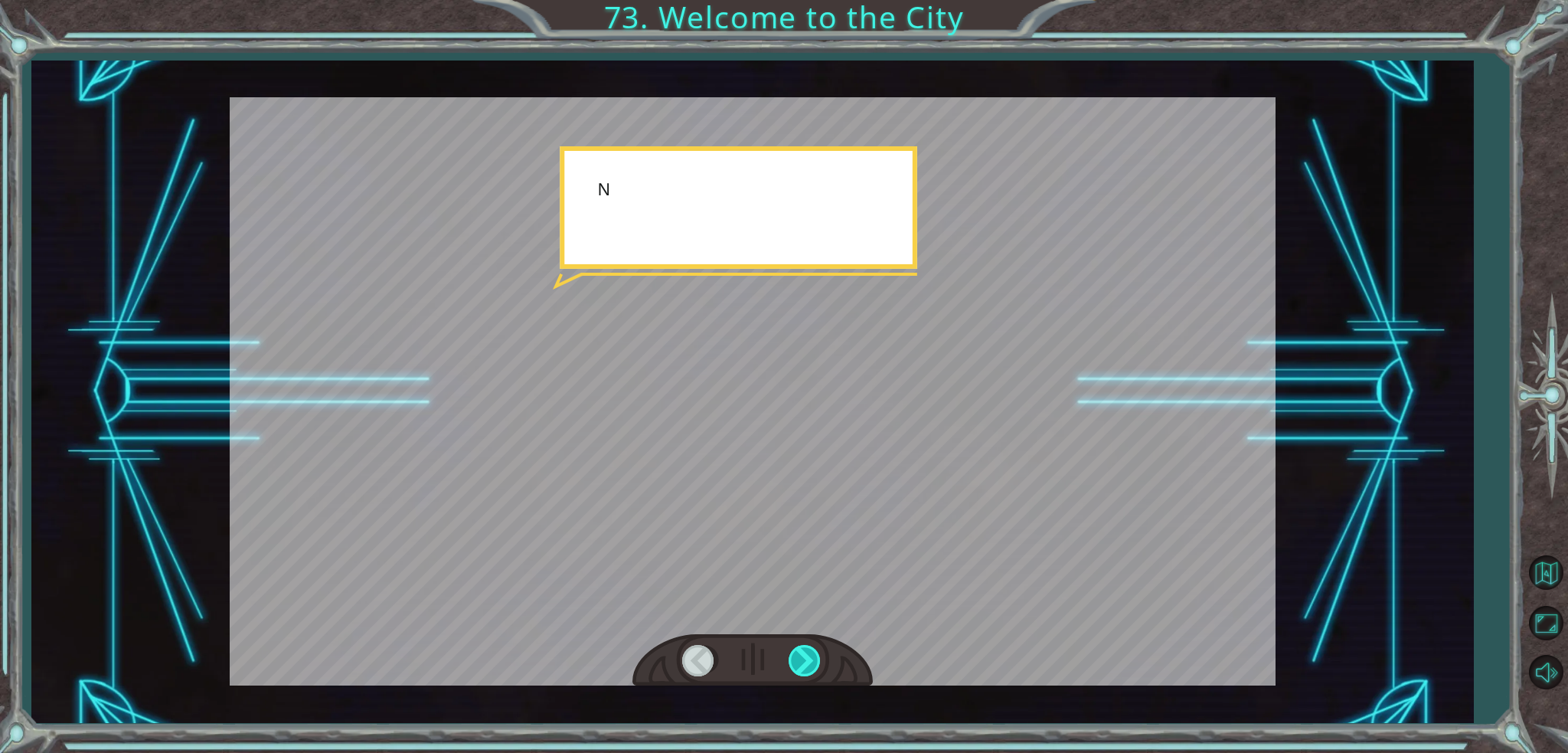
click at [799, 659] on div at bounding box center [806, 660] width 35 height 31
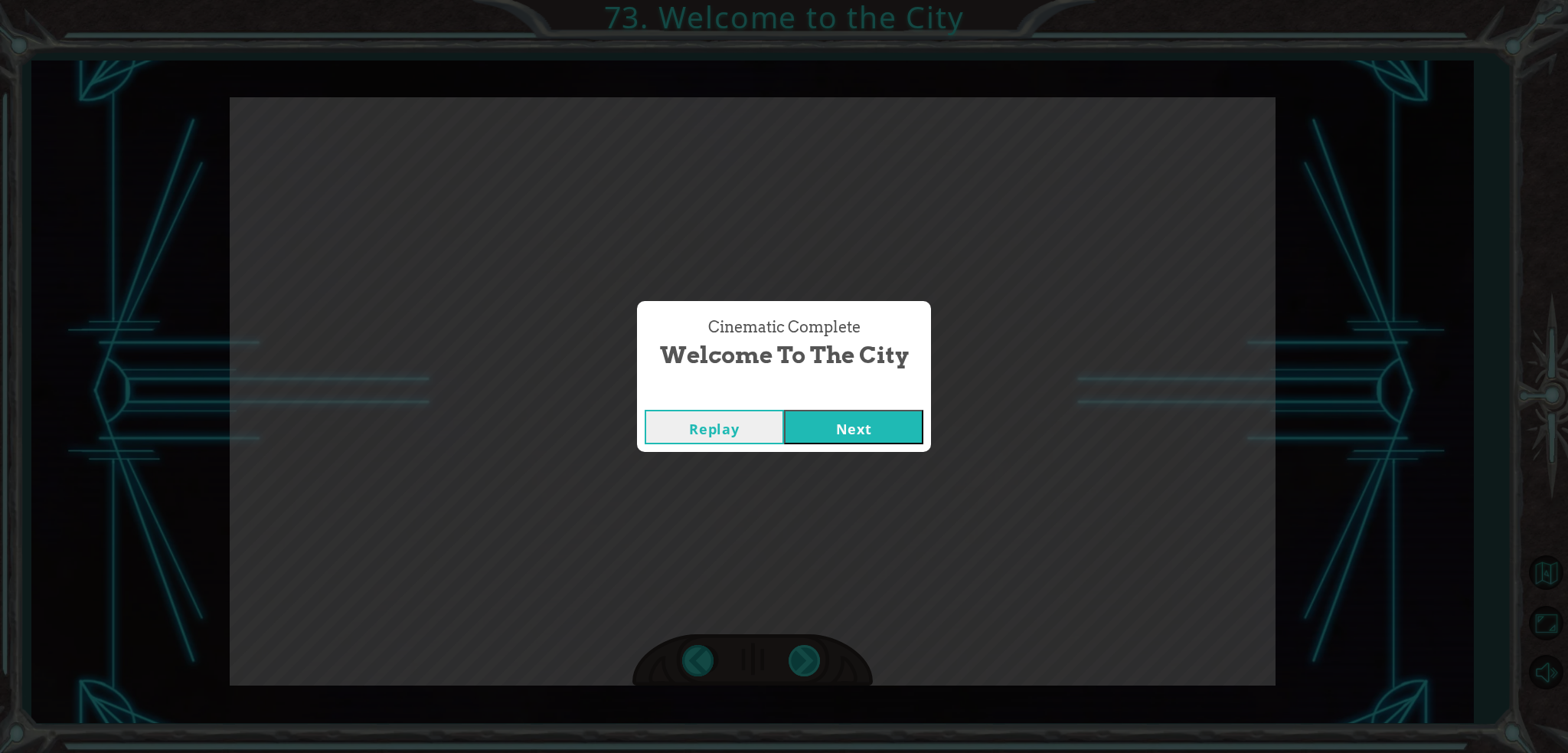
click at [799, 659] on div "Cinematic Complete Welcome to the City Replay Next" at bounding box center [784, 376] width 1568 height 753
click at [893, 442] on button "Next" at bounding box center [853, 427] width 139 height 35
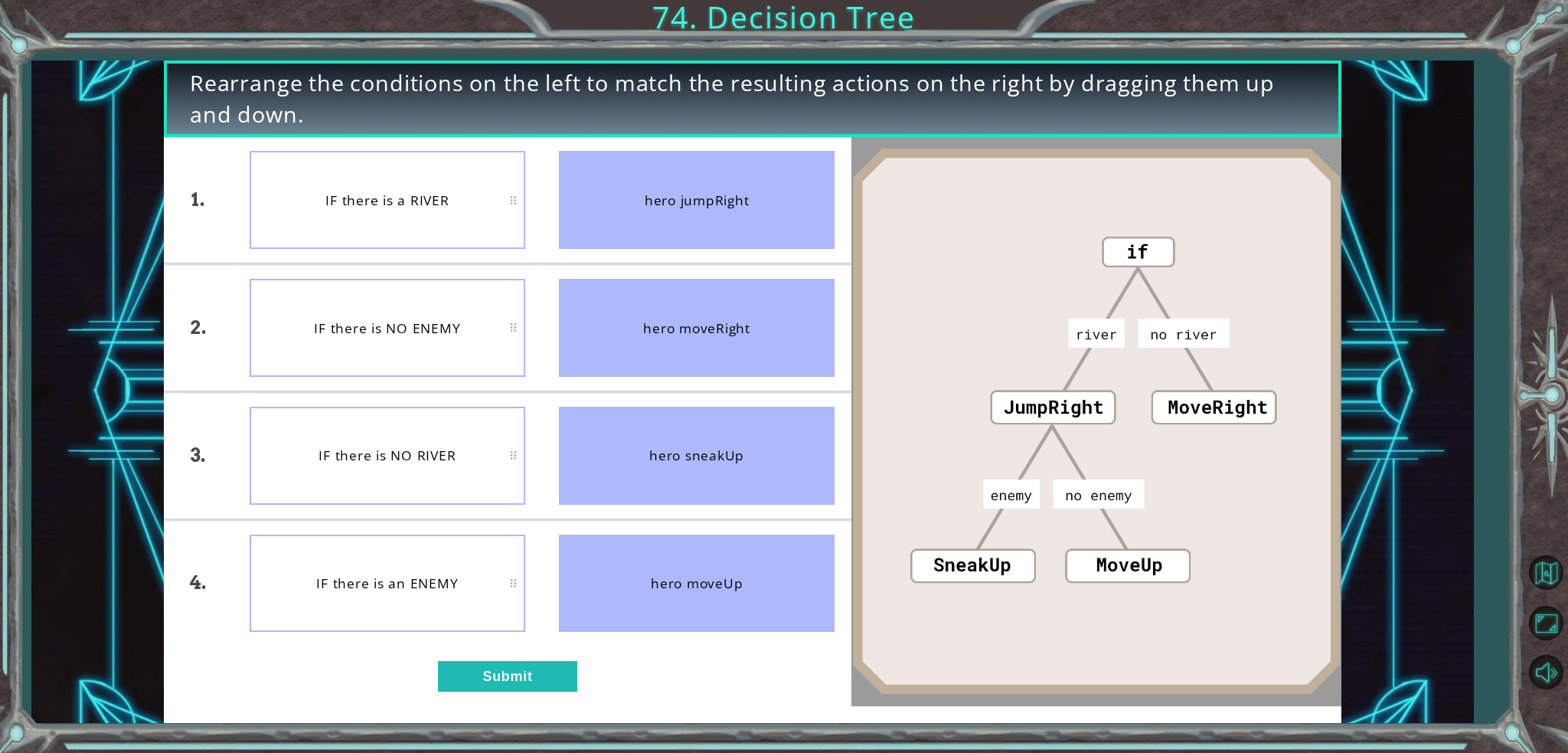
click at [745, 600] on div "hero moveUp" at bounding box center [696, 583] width 276 height 98
click at [499, 674] on button "Submit" at bounding box center [507, 676] width 139 height 31
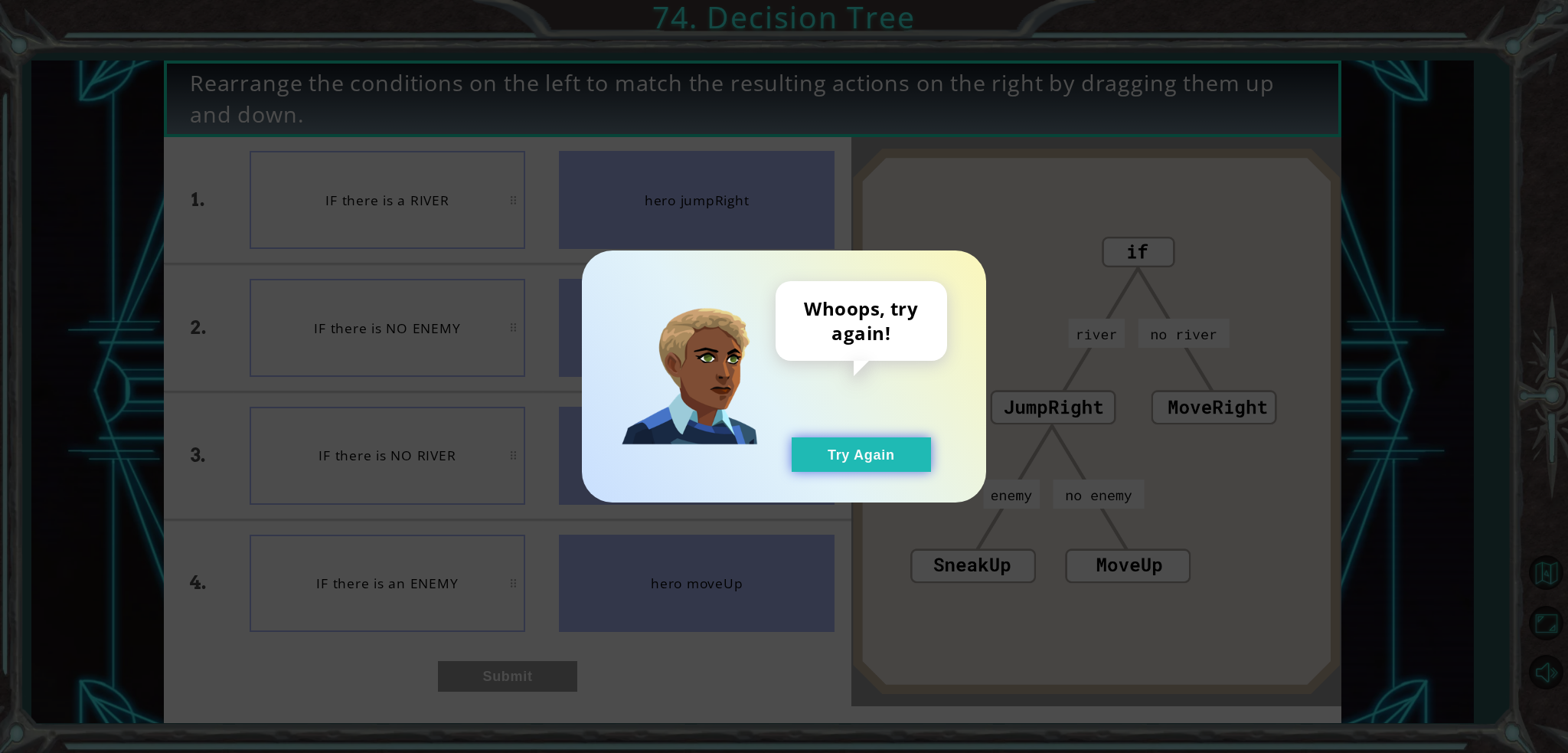
click at [880, 456] on button "Try Again" at bounding box center [860, 454] width 139 height 35
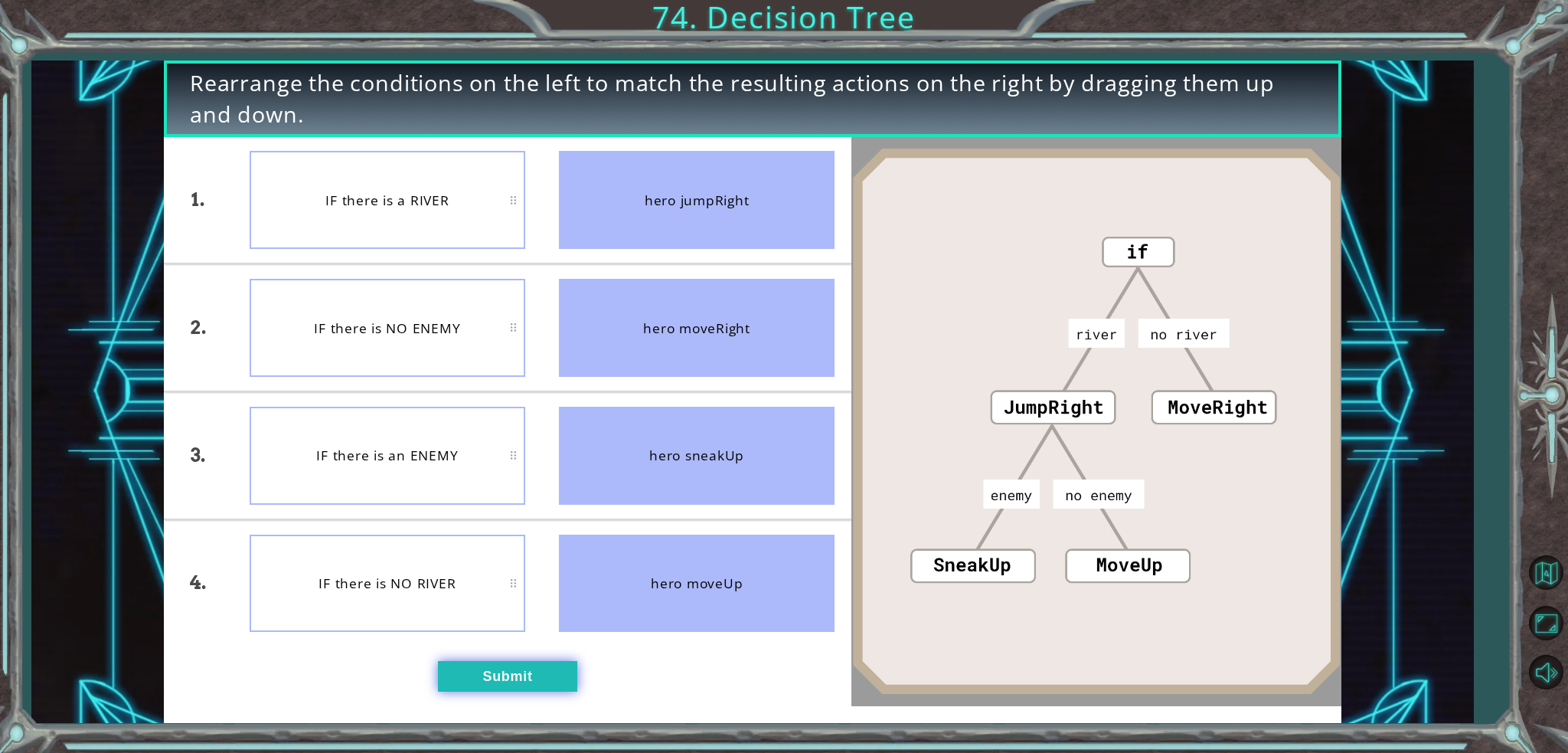
click at [541, 683] on button "Submit" at bounding box center [507, 676] width 139 height 31
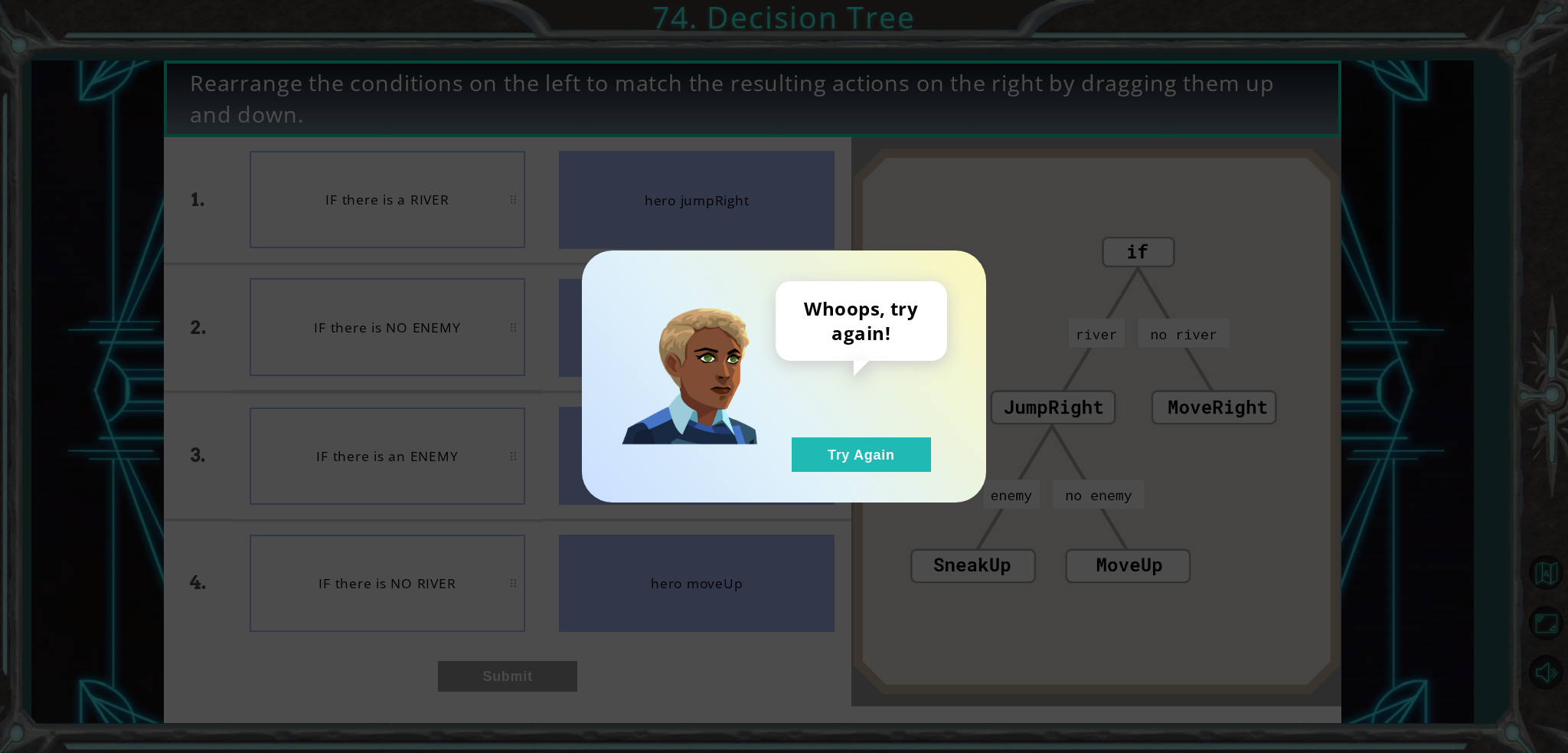
click at [806, 473] on div "Whoops, try again! Try Again" at bounding box center [783, 377] width 404 height 252
click at [871, 442] on button "Try Again" at bounding box center [860, 454] width 139 height 35
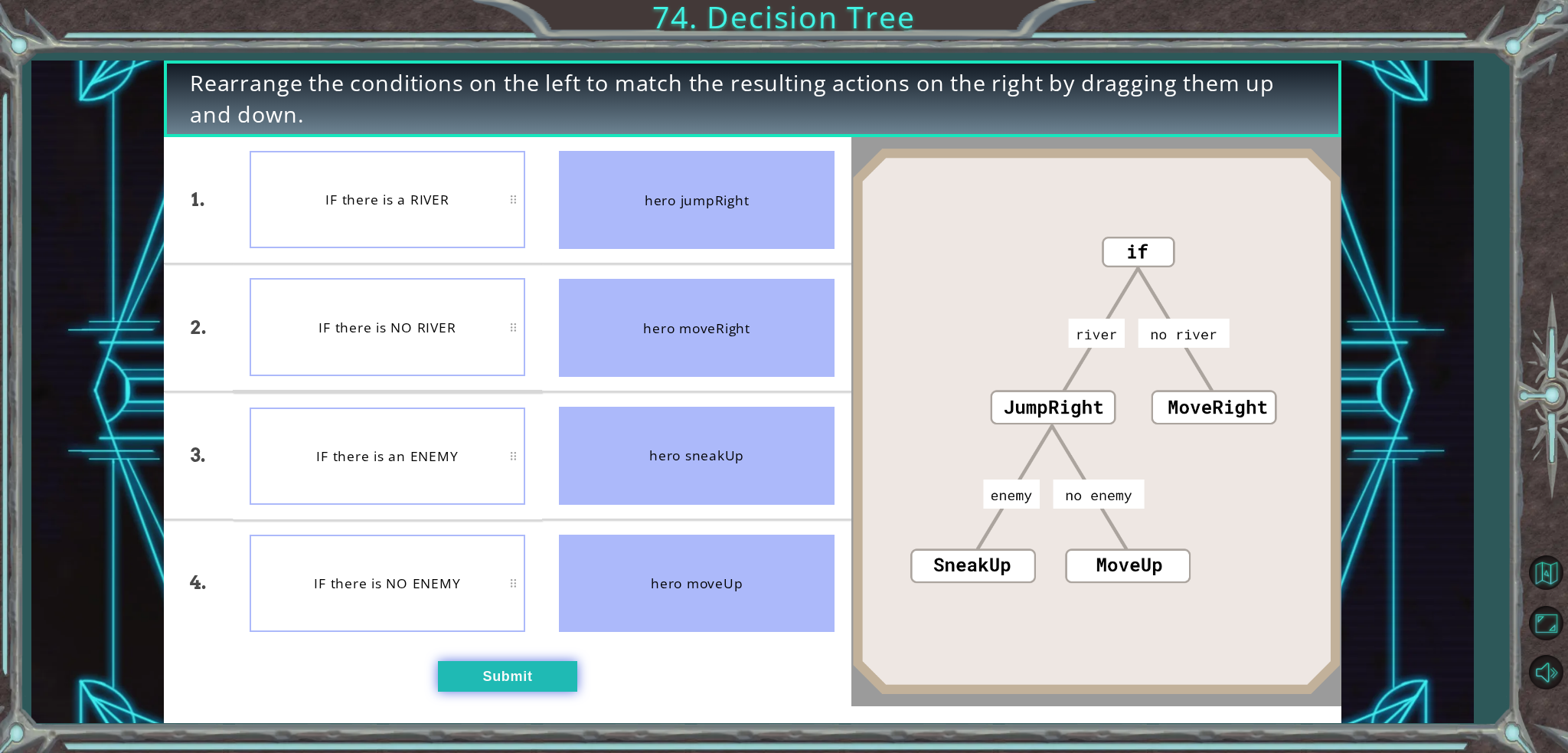
click at [505, 668] on button "Submit" at bounding box center [507, 676] width 139 height 31
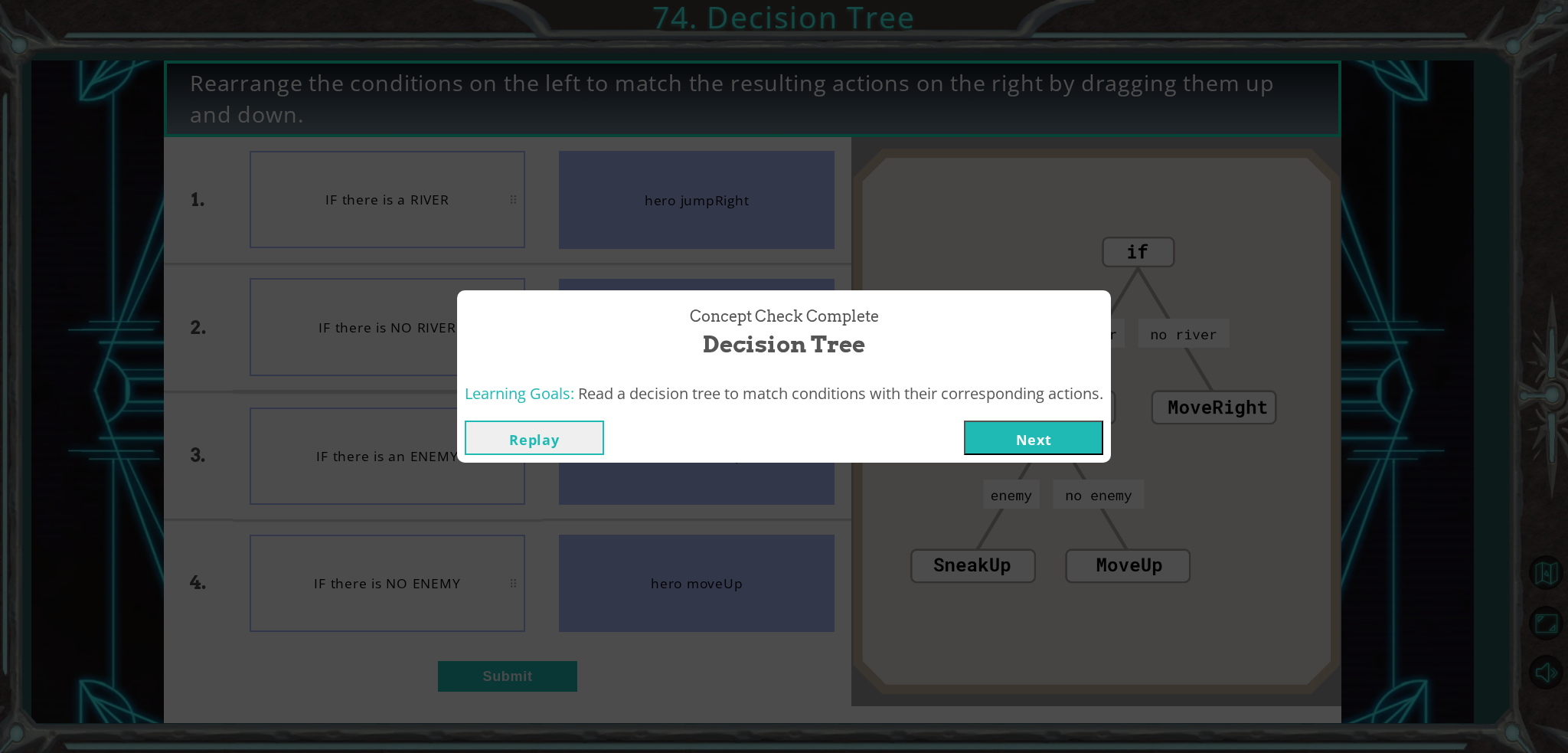
click at [986, 416] on div "Replay Next" at bounding box center [784, 438] width 654 height 50
click at [1004, 448] on button "Next" at bounding box center [1033, 437] width 139 height 35
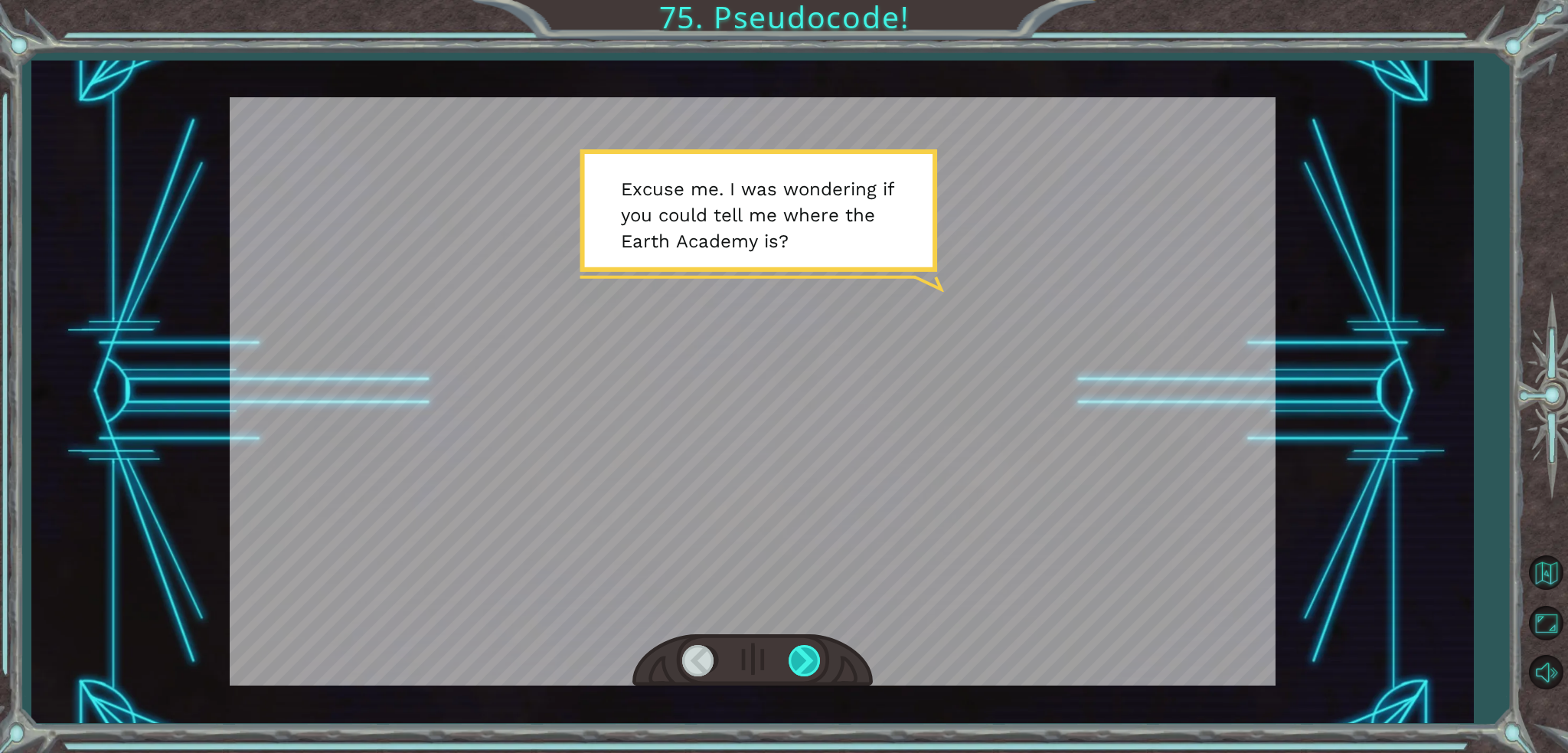
click at [806, 655] on div at bounding box center [806, 660] width 35 height 31
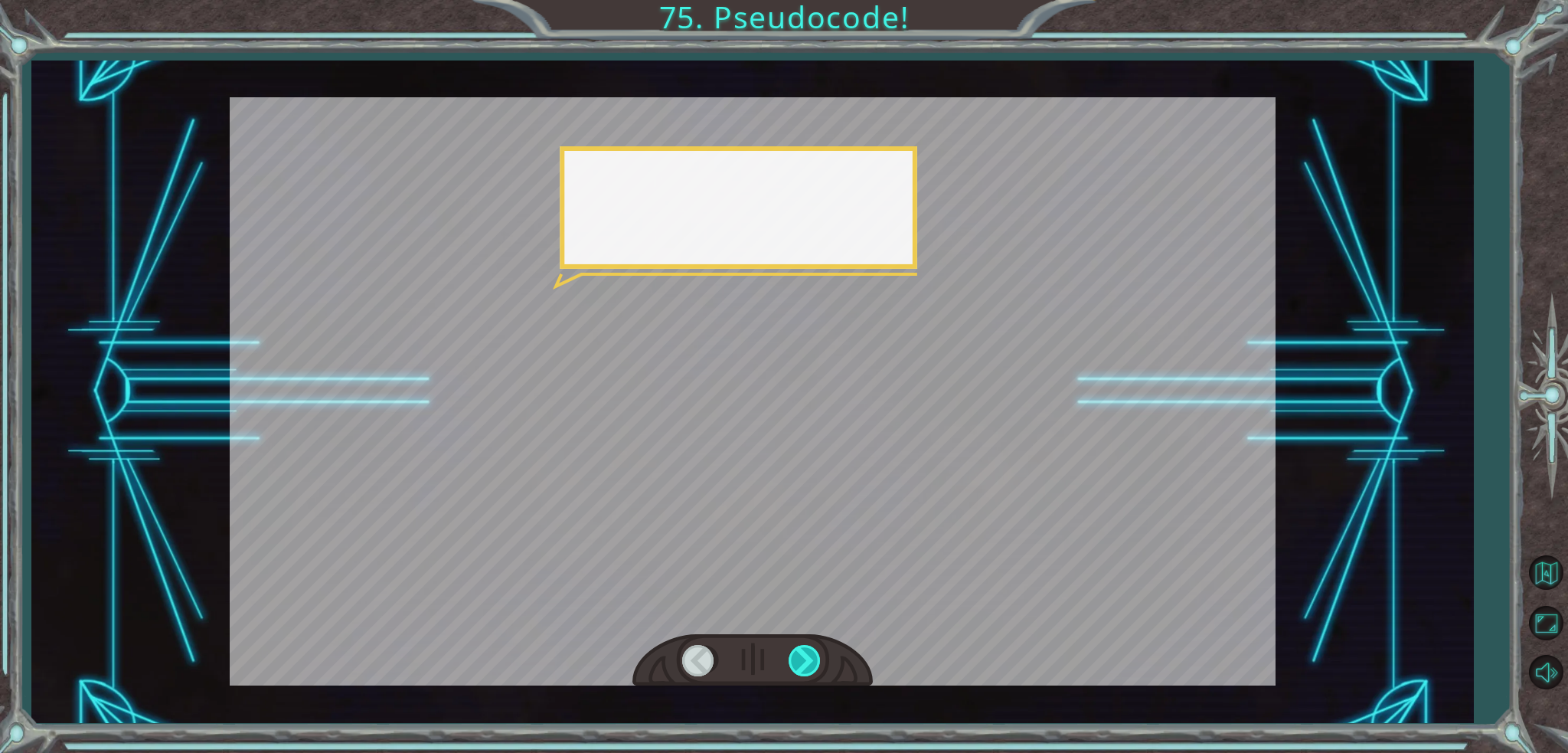
click at [806, 655] on div at bounding box center [806, 660] width 35 height 31
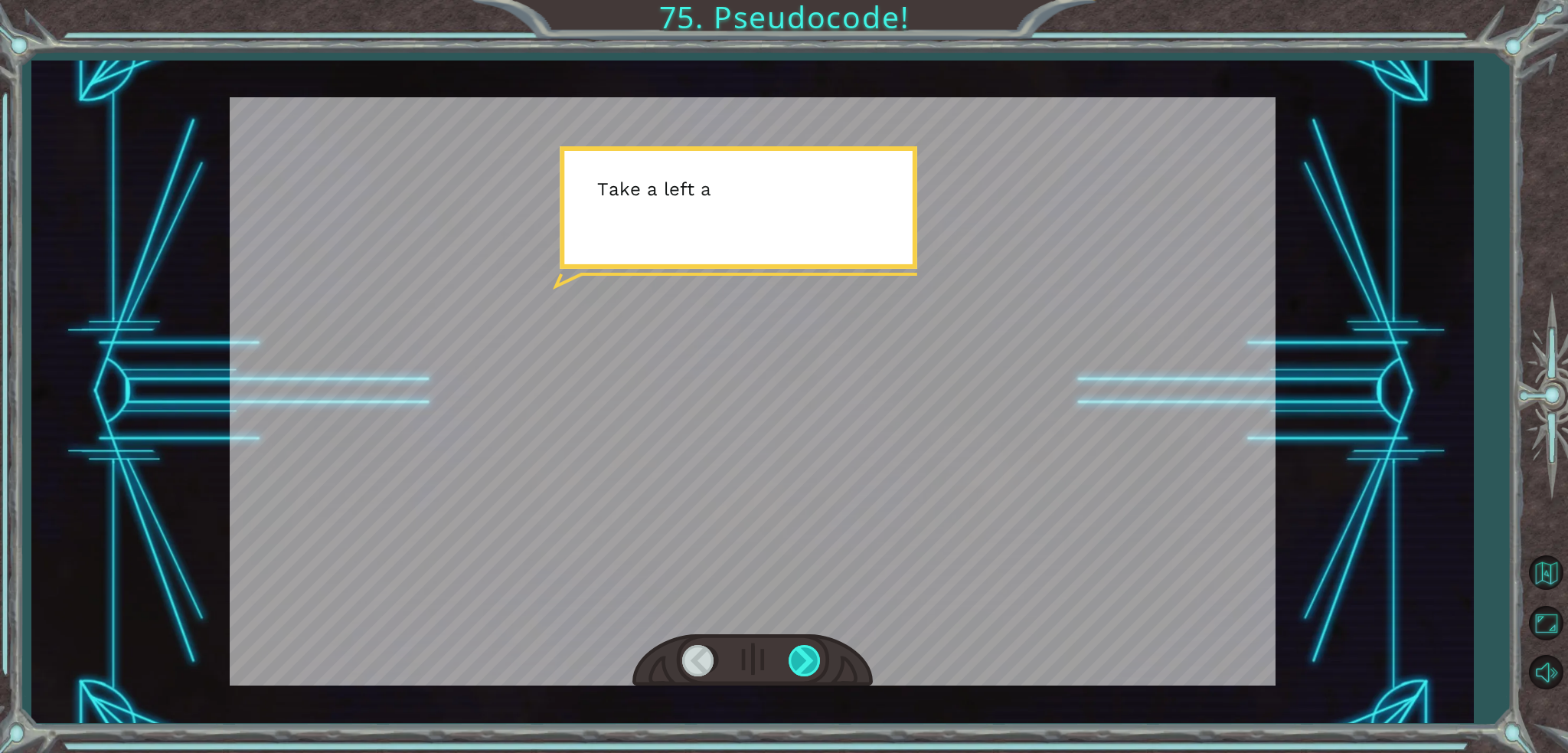
click at [806, 655] on div at bounding box center [806, 660] width 35 height 31
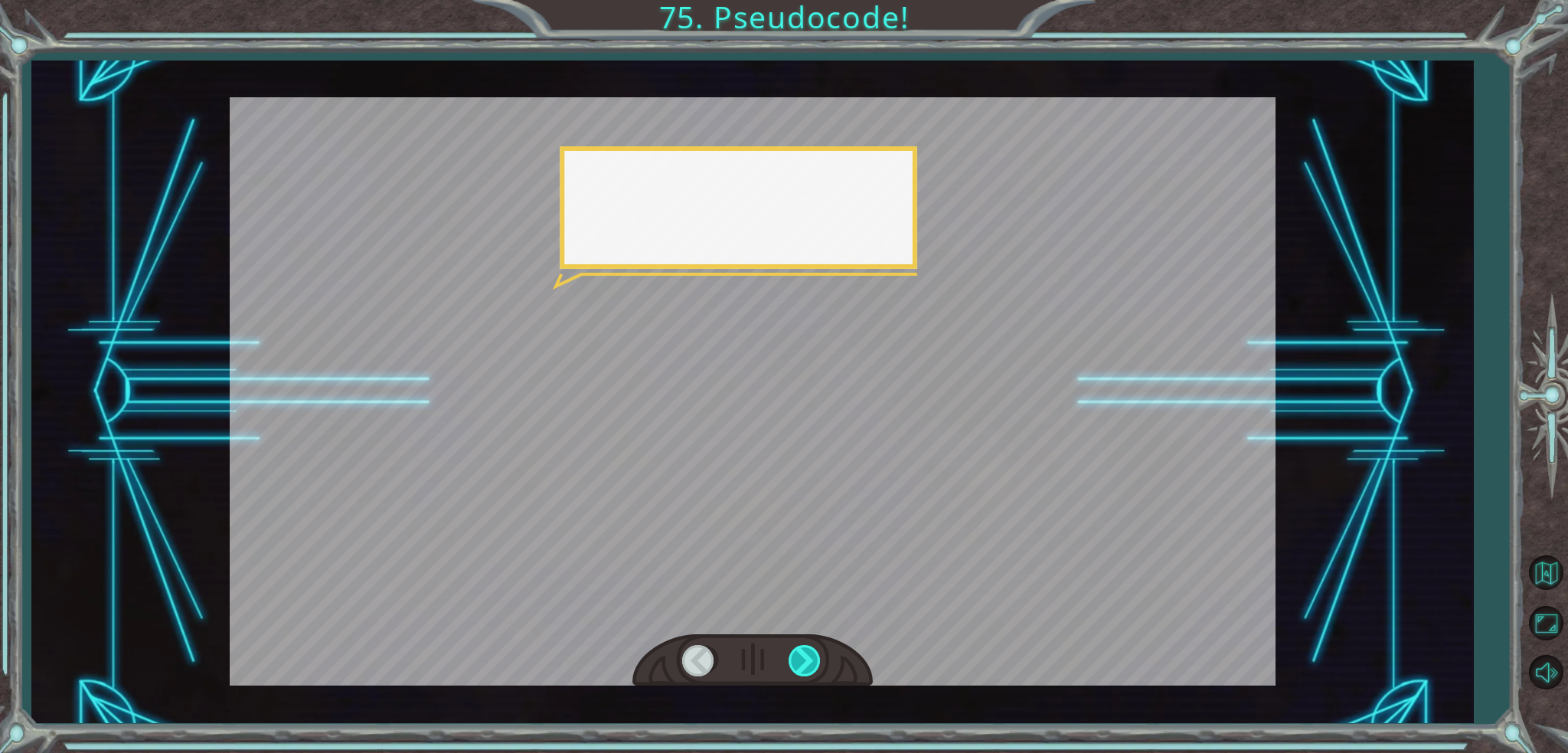
click at [806, 655] on div at bounding box center [806, 660] width 35 height 31
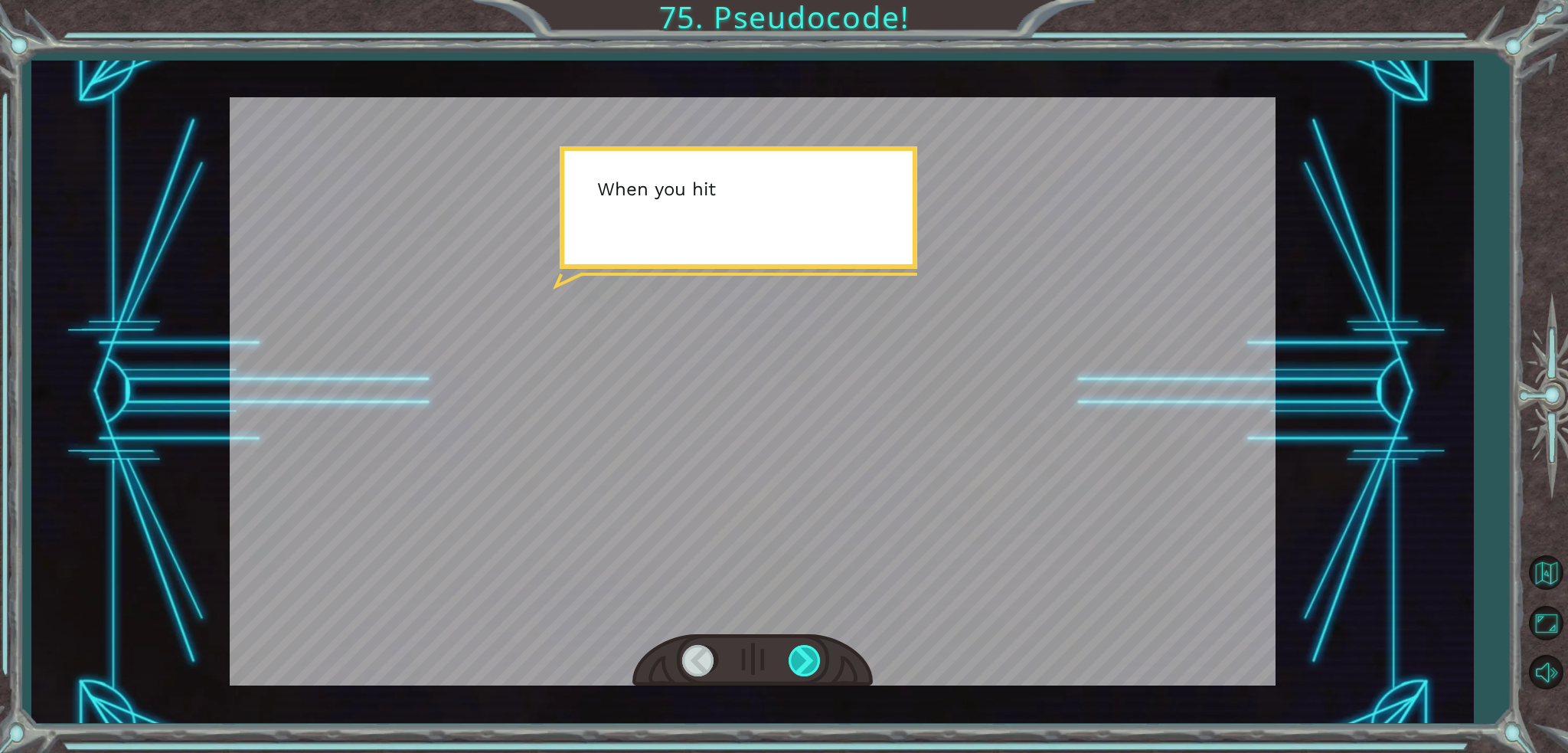
click at [806, 655] on div at bounding box center [806, 660] width 35 height 31
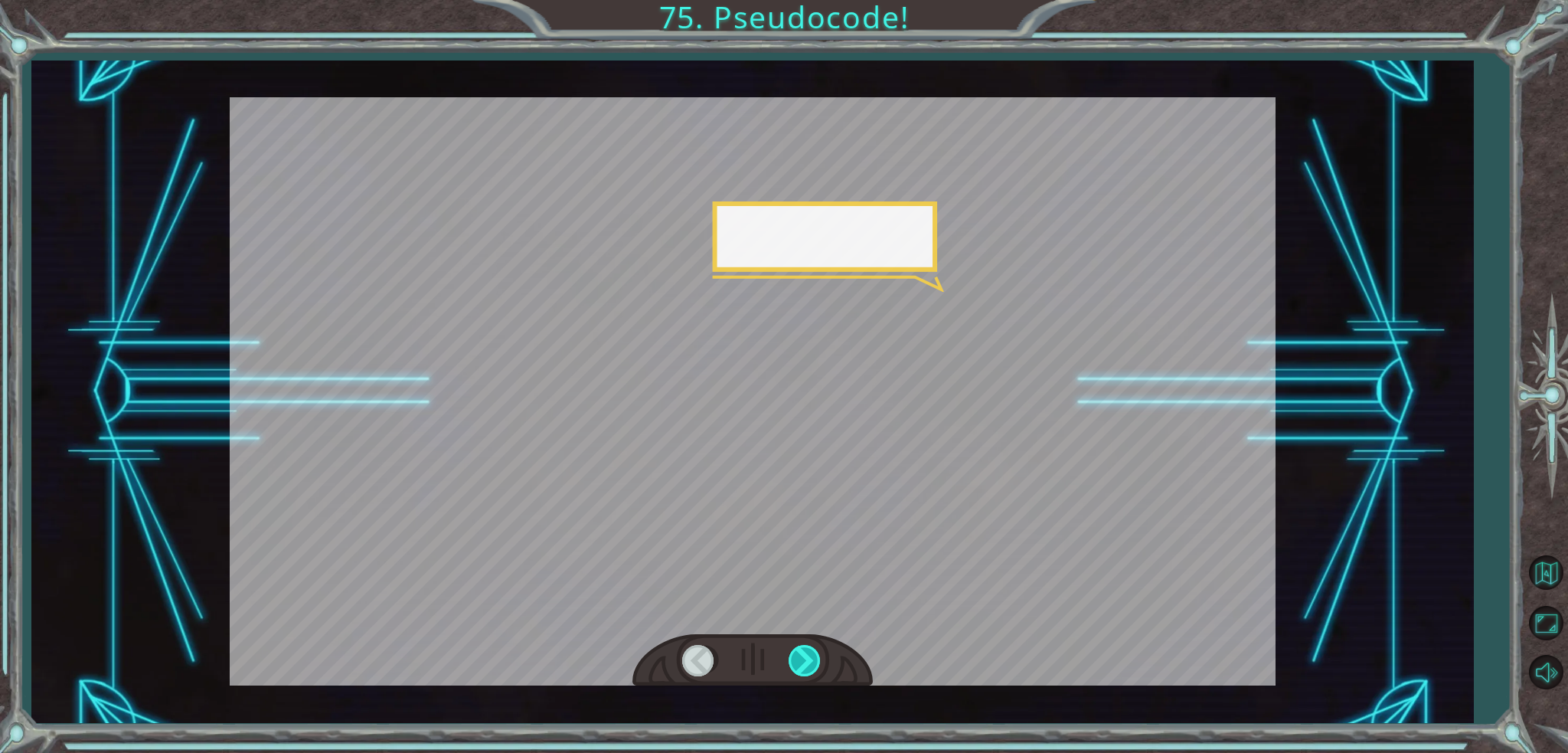
click at [806, 655] on div at bounding box center [806, 660] width 35 height 31
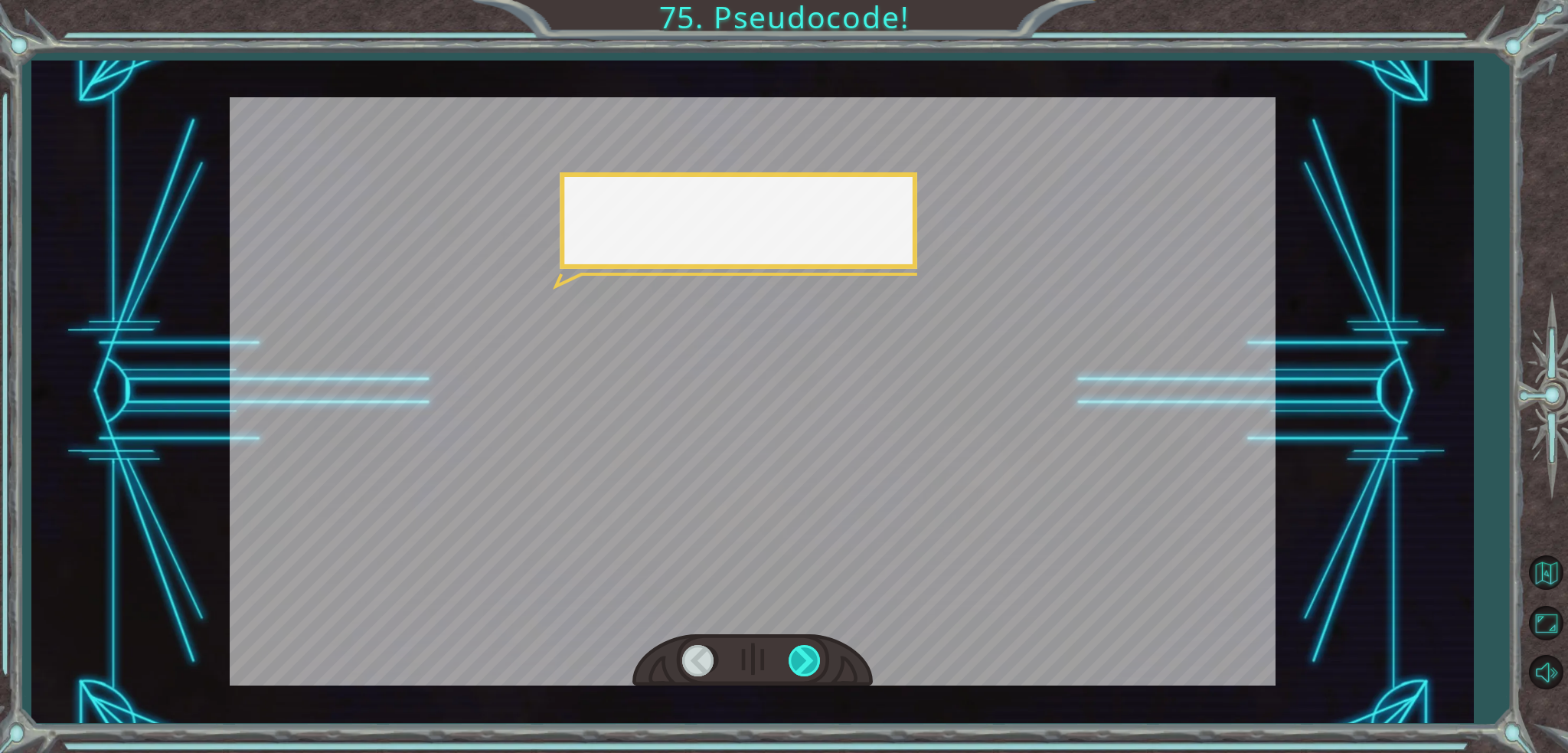
click at [806, 655] on div at bounding box center [806, 660] width 35 height 31
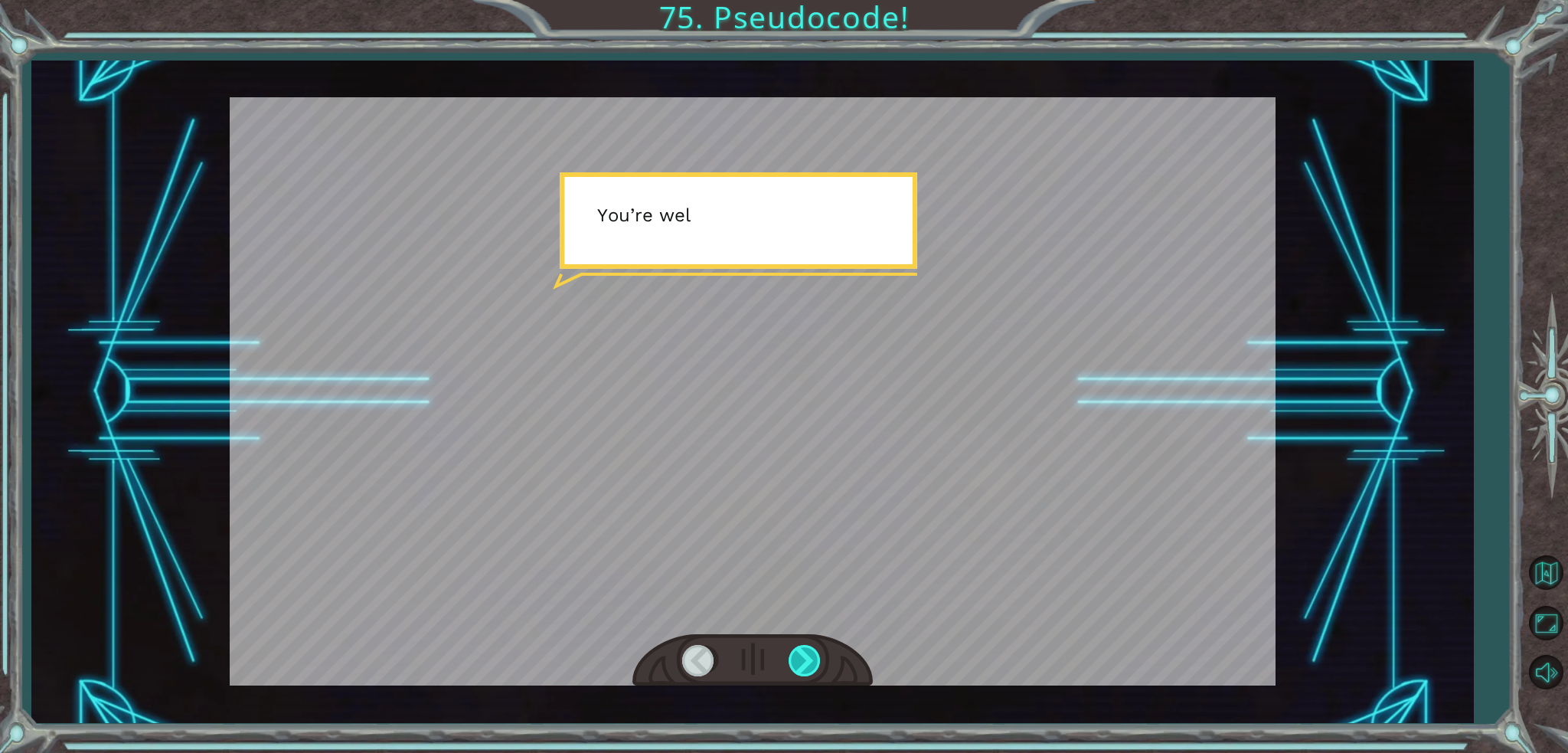
click at [806, 655] on div at bounding box center [806, 660] width 35 height 31
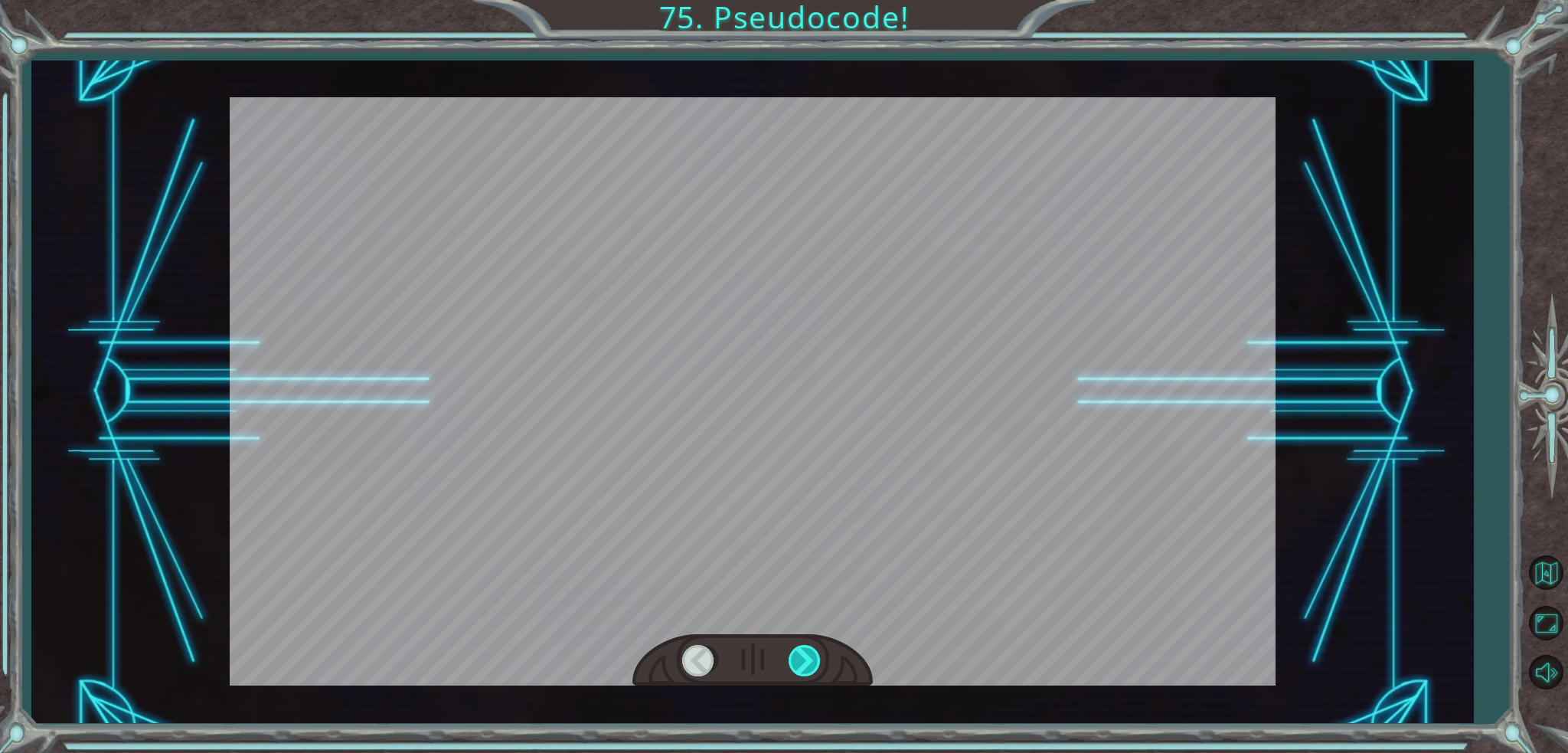
click at [806, 655] on div at bounding box center [806, 660] width 35 height 31
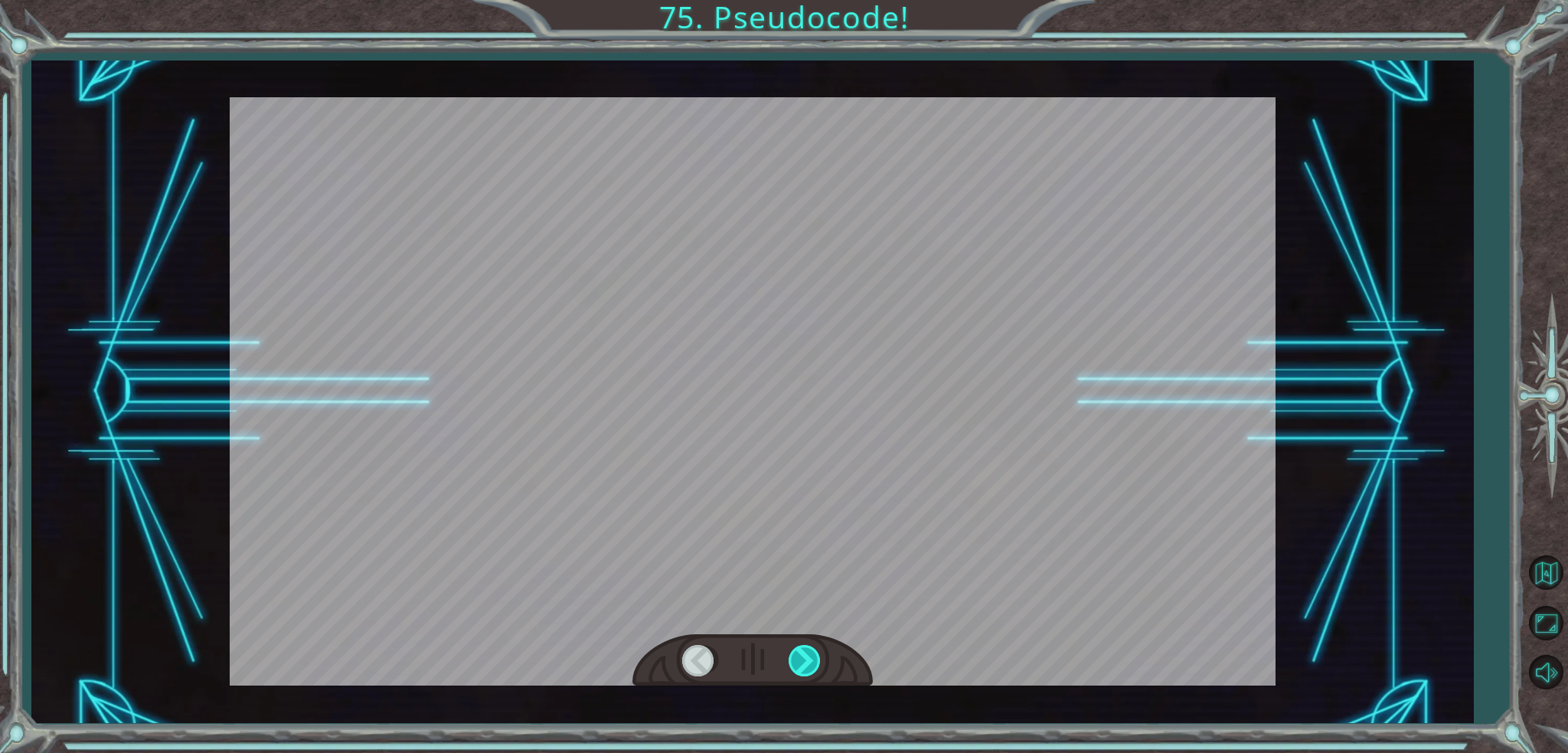
click at [806, 655] on div at bounding box center [806, 660] width 35 height 31
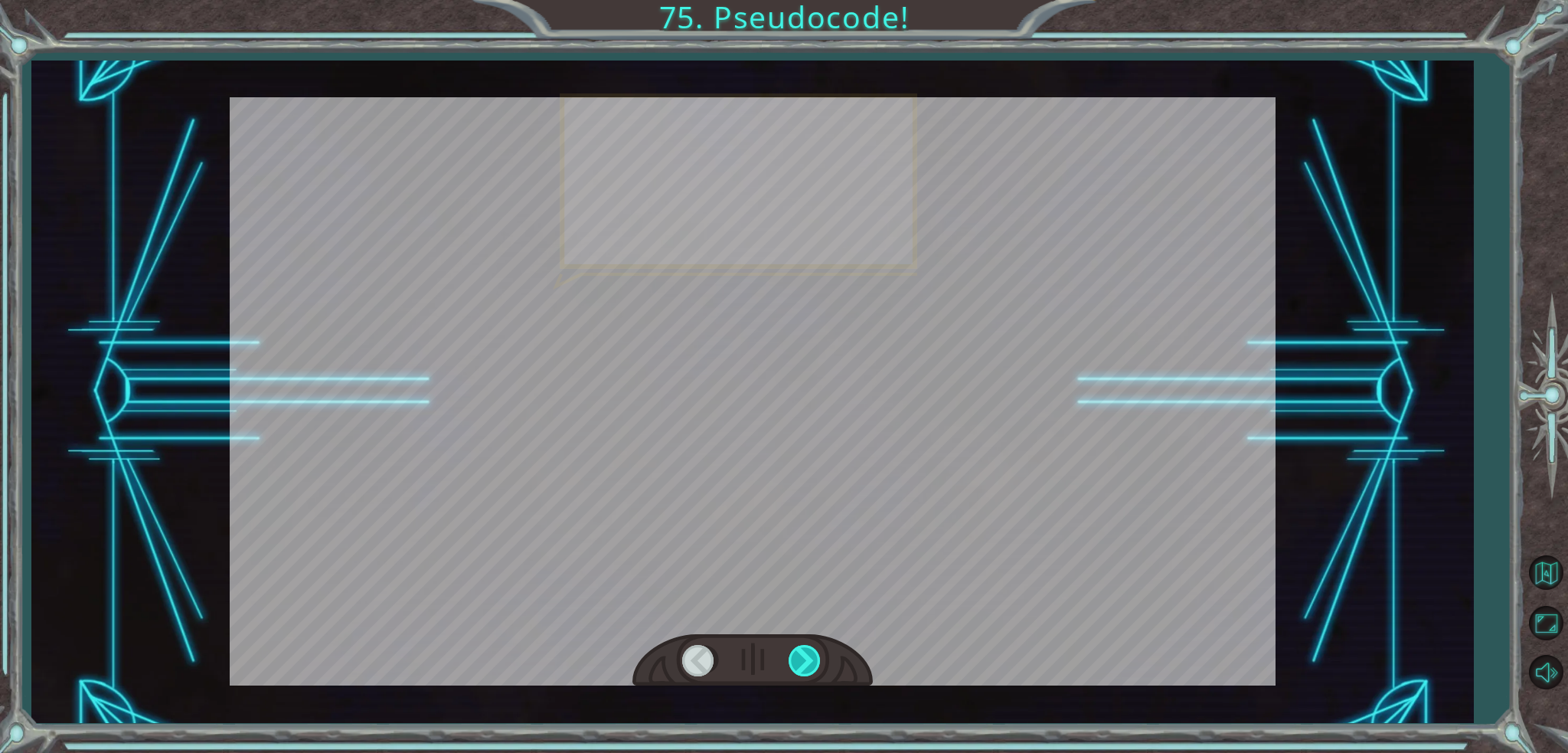
click at [806, 655] on div at bounding box center [806, 660] width 35 height 31
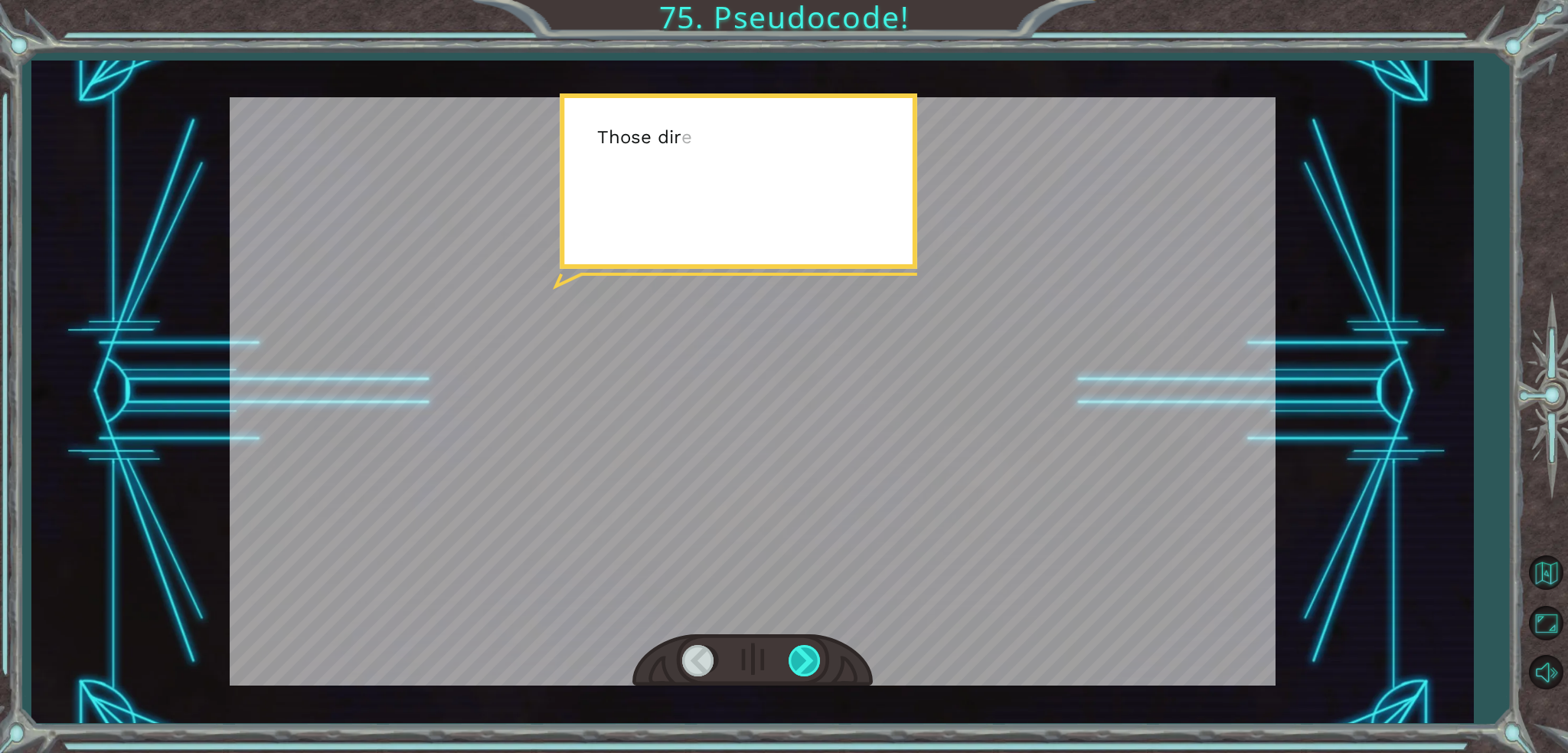
click at [806, 655] on div at bounding box center [806, 660] width 35 height 31
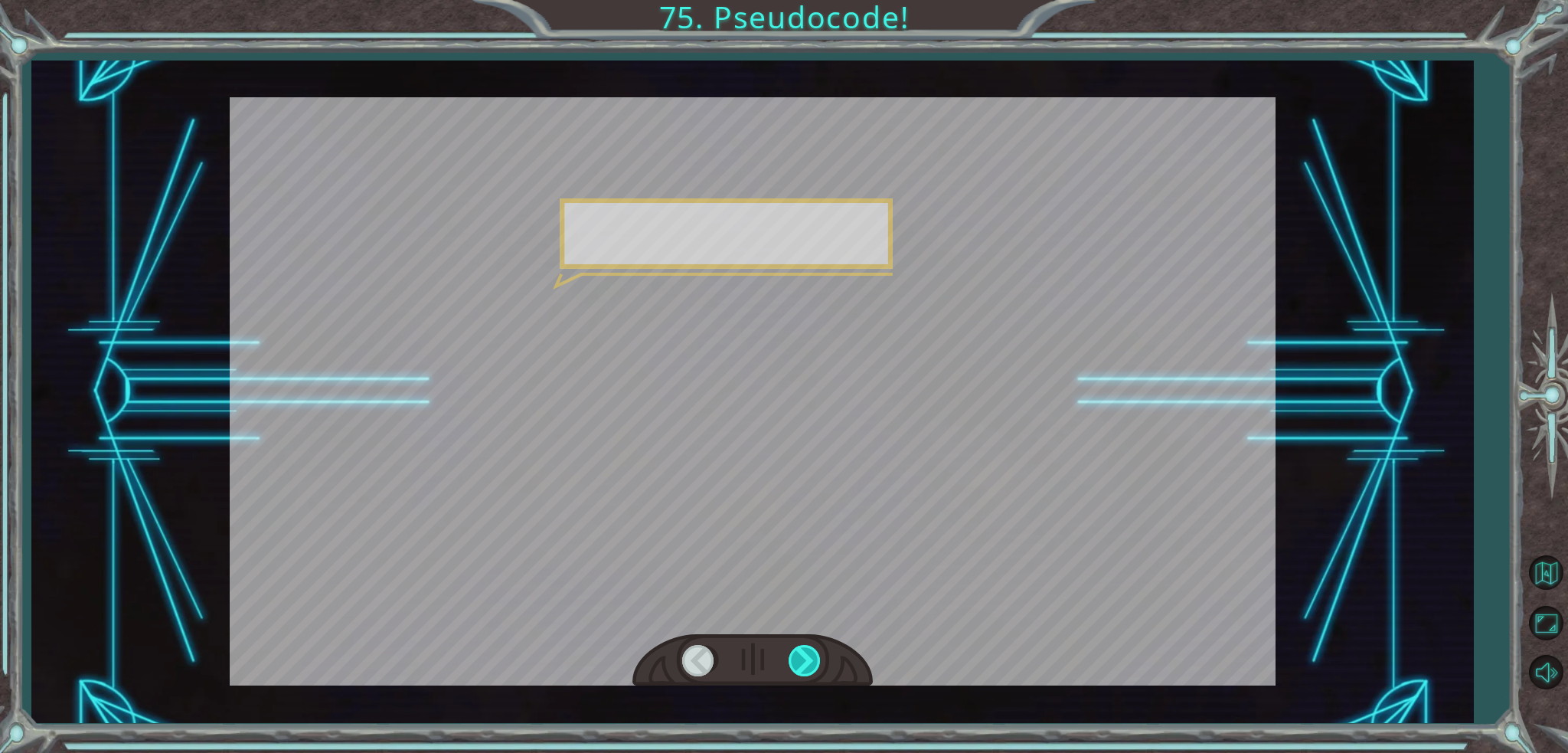
click at [806, 655] on div at bounding box center [806, 660] width 35 height 31
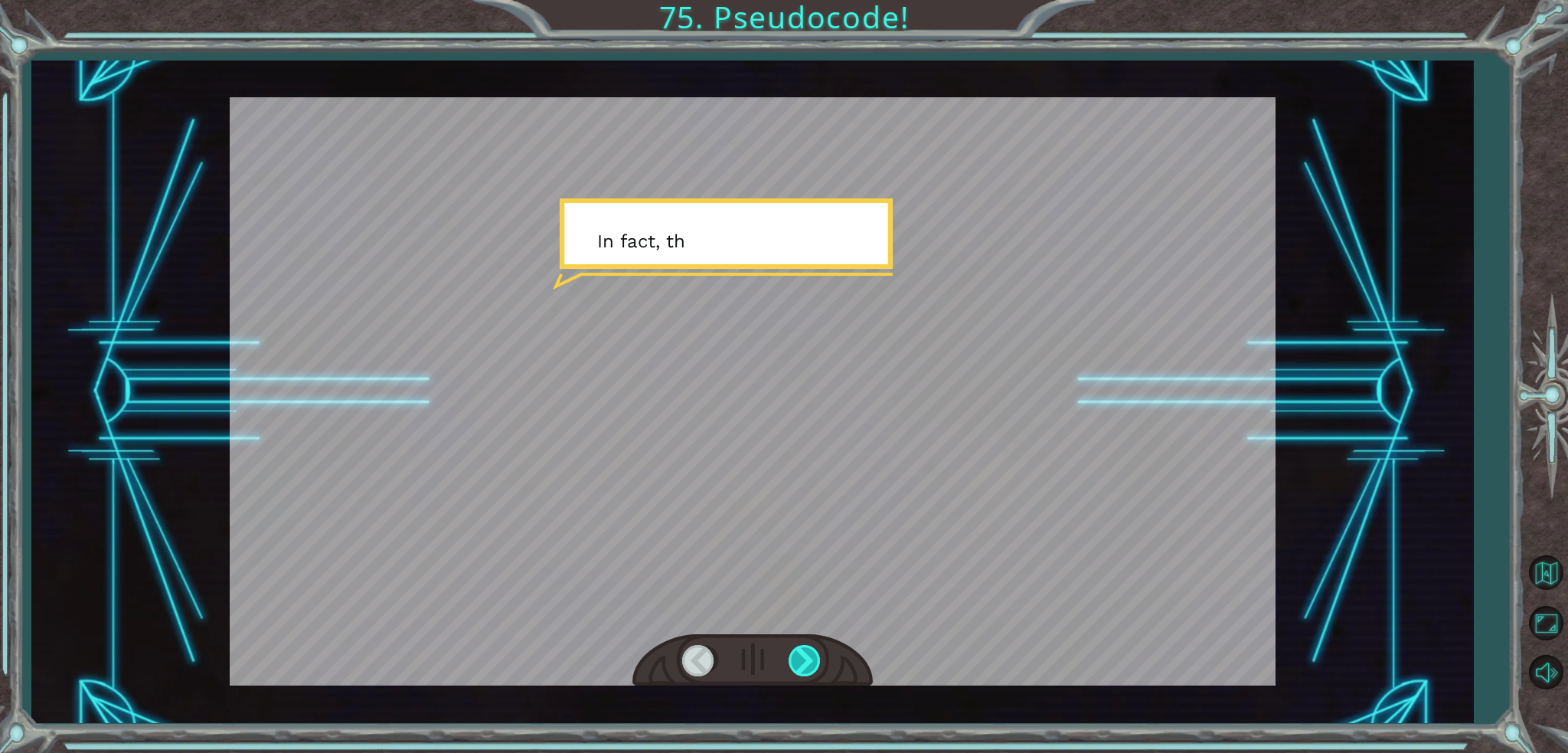
click at [806, 655] on div at bounding box center [806, 660] width 35 height 31
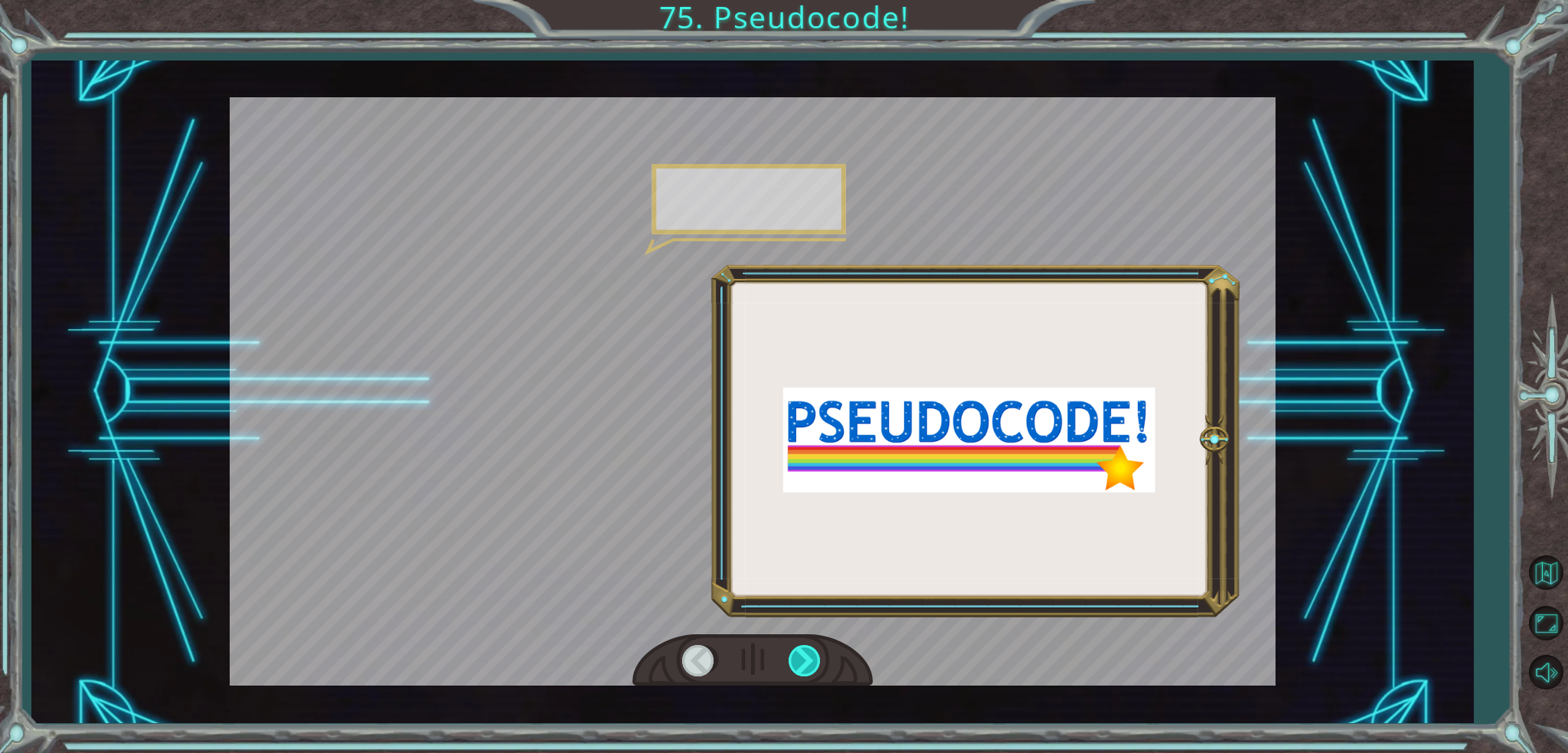
click at [806, 655] on div at bounding box center [806, 660] width 35 height 31
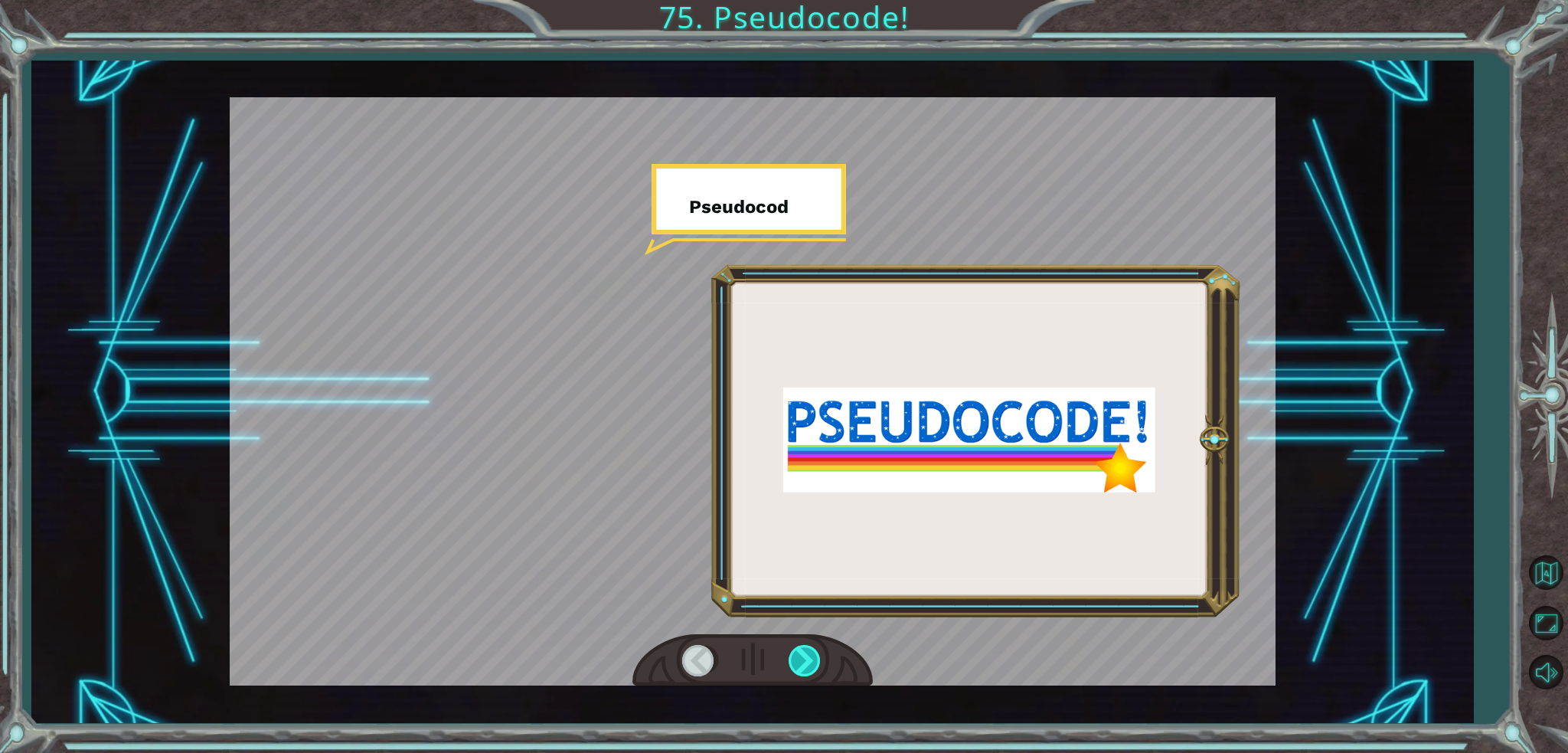
click at [806, 655] on div at bounding box center [806, 660] width 35 height 31
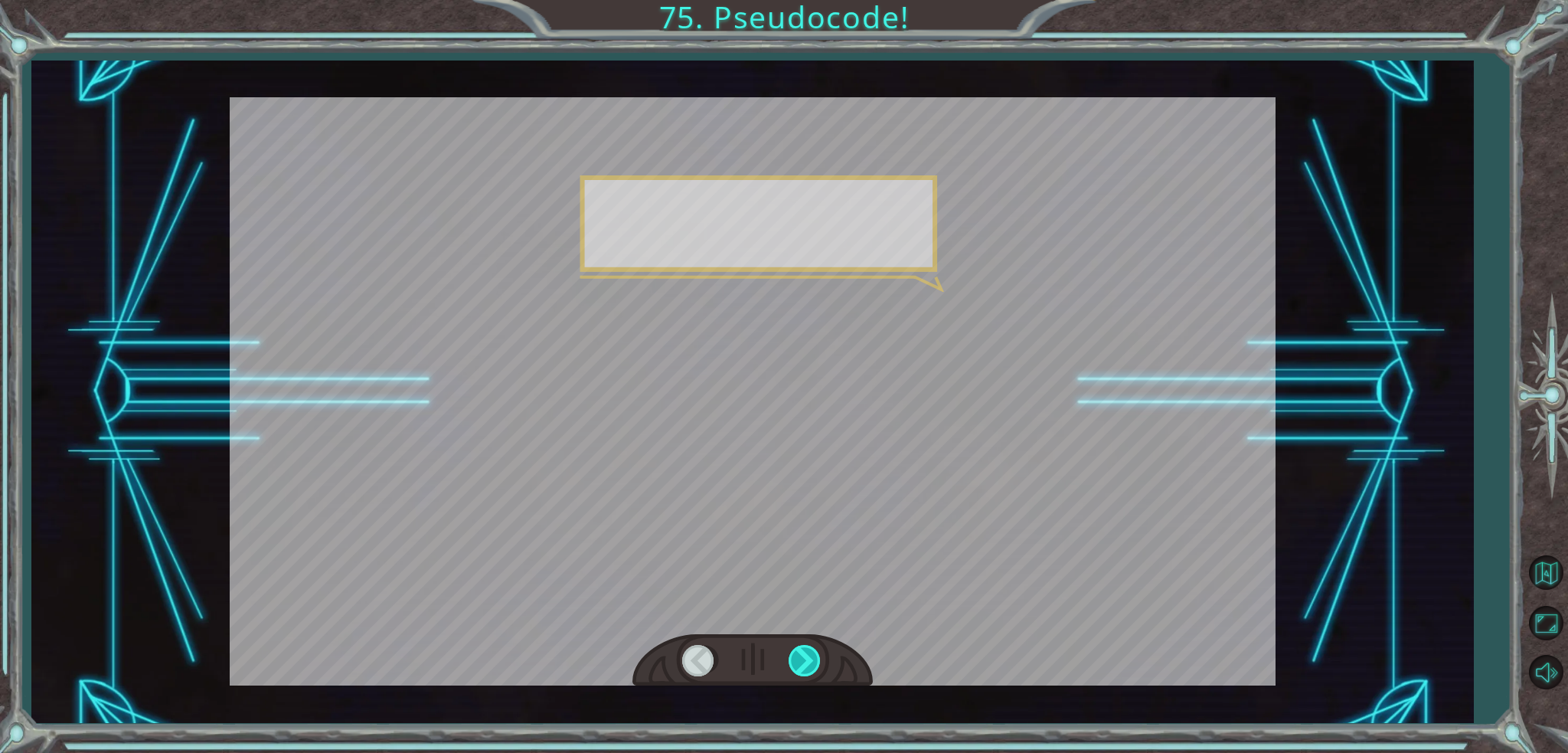
click at [806, 655] on div at bounding box center [806, 660] width 35 height 31
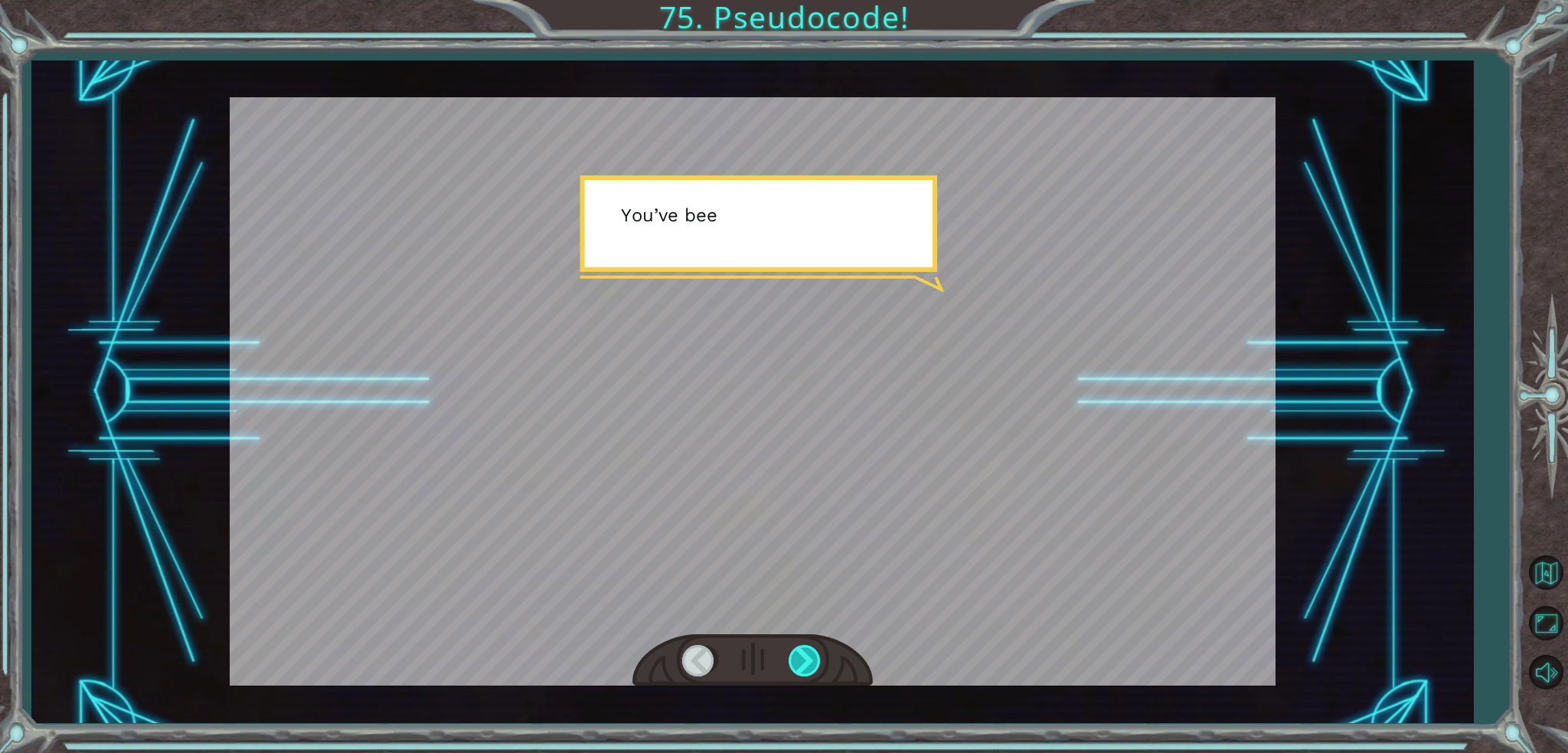
click at [806, 655] on div at bounding box center [806, 660] width 35 height 31
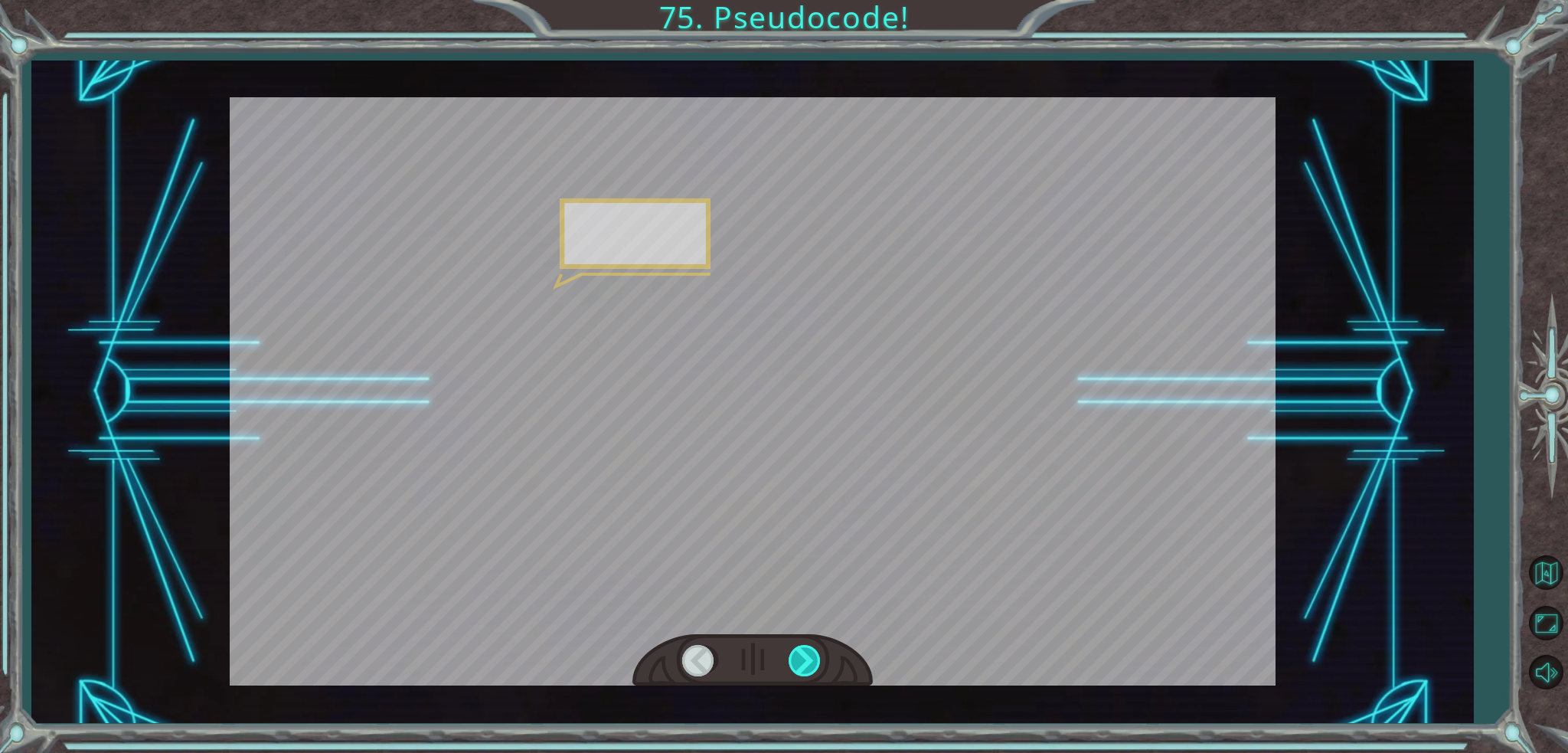
click at [806, 655] on div at bounding box center [806, 660] width 35 height 31
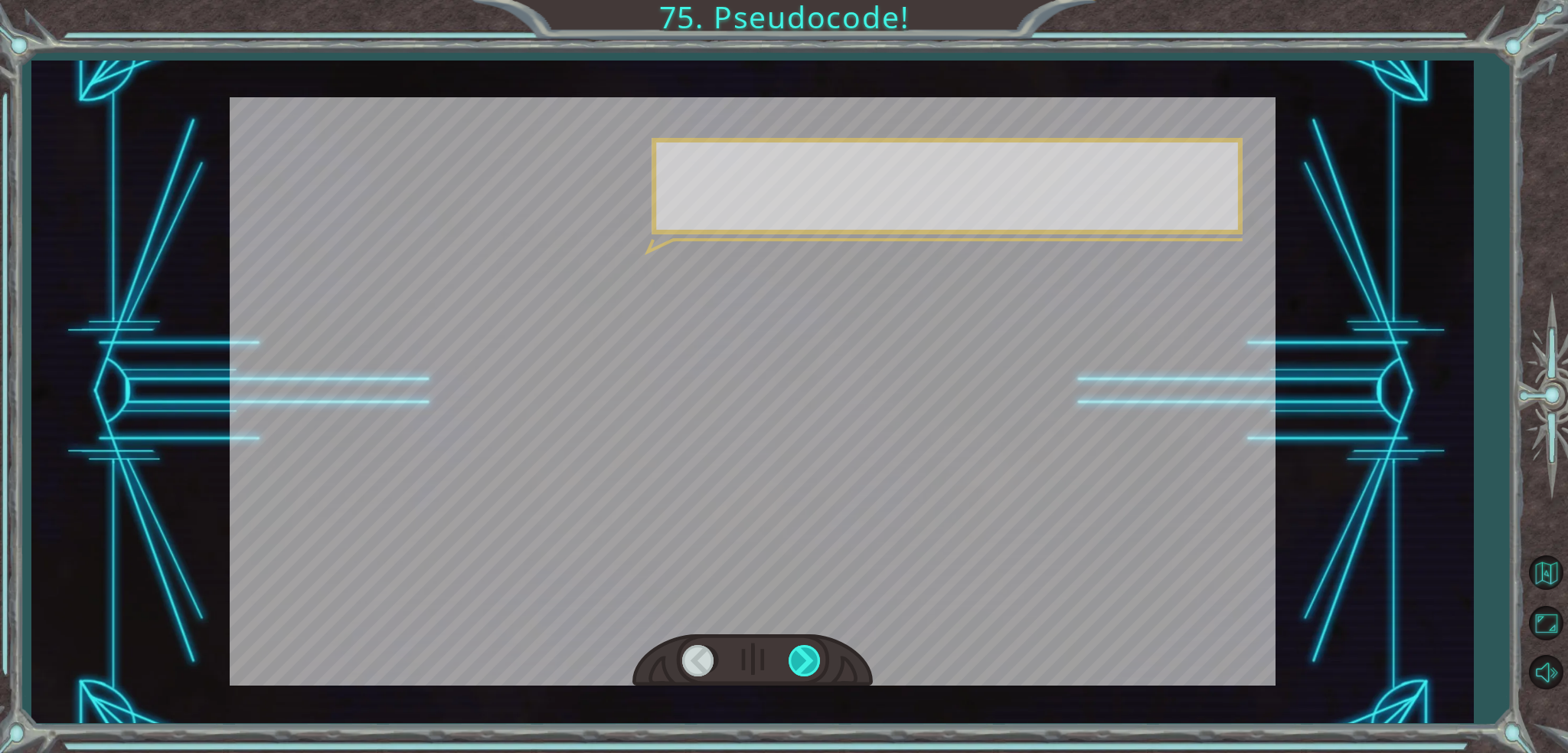
click at [806, 655] on div at bounding box center [806, 660] width 35 height 31
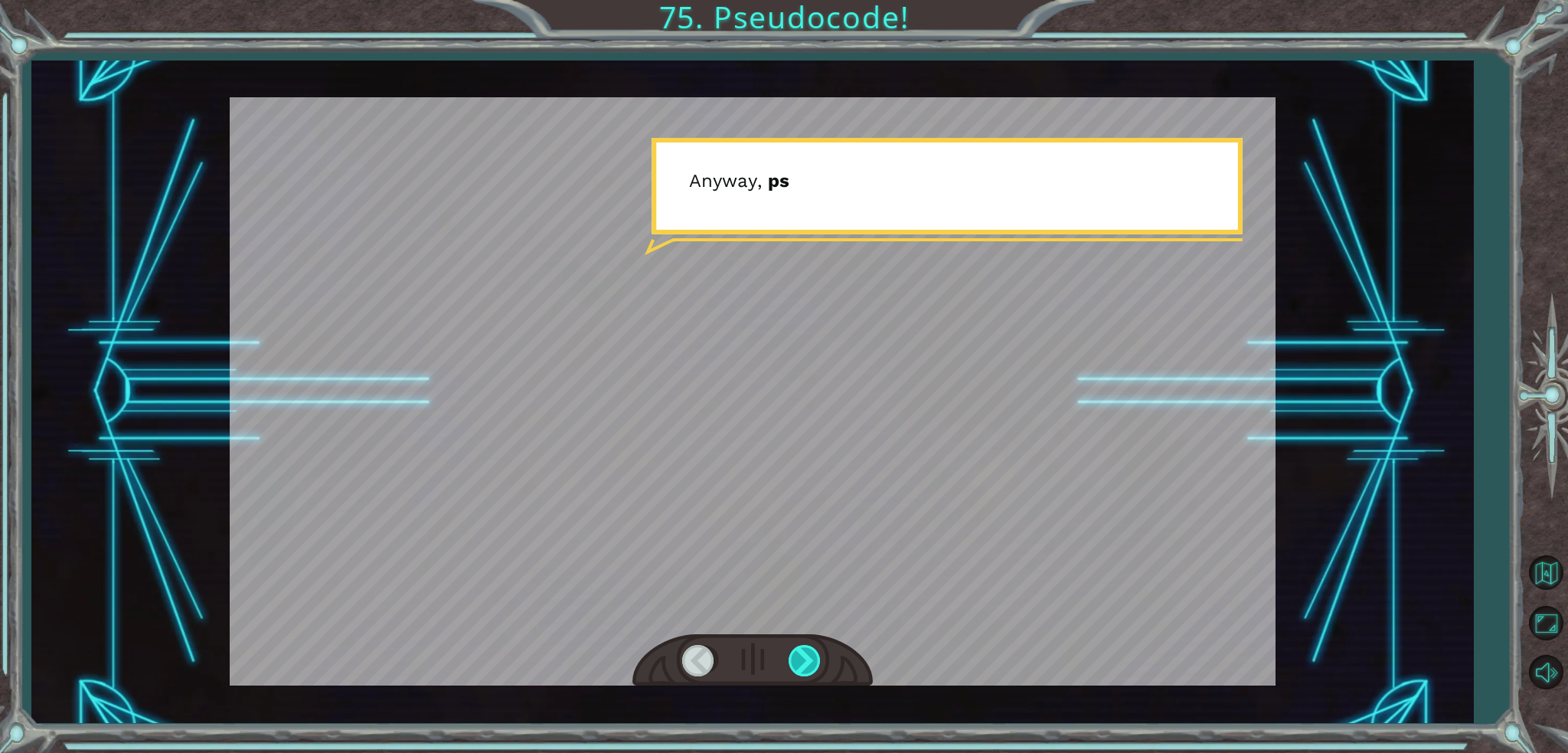
click at [806, 655] on div at bounding box center [806, 660] width 35 height 31
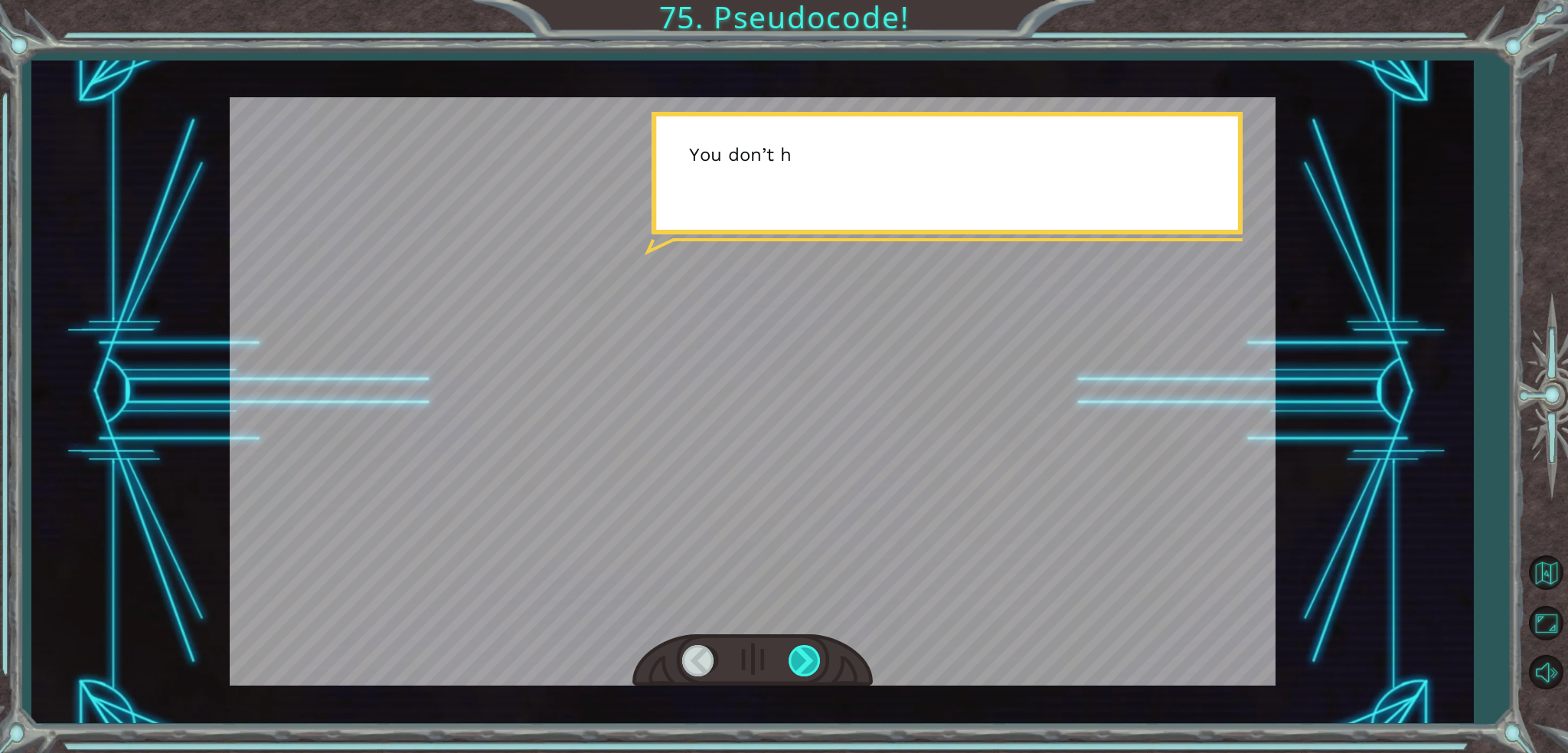
click at [806, 655] on div at bounding box center [806, 660] width 35 height 31
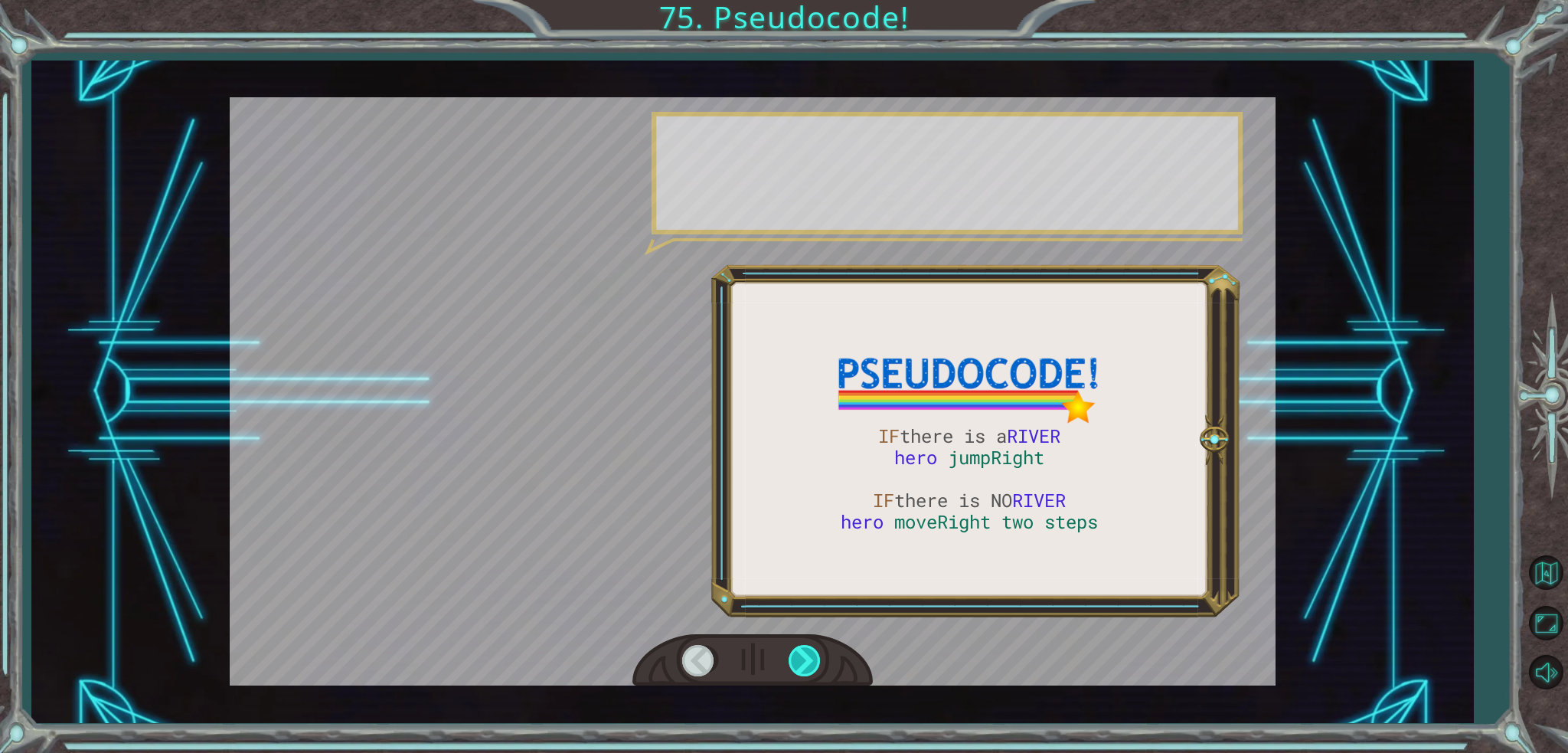
click at [806, 655] on div at bounding box center [806, 660] width 35 height 31
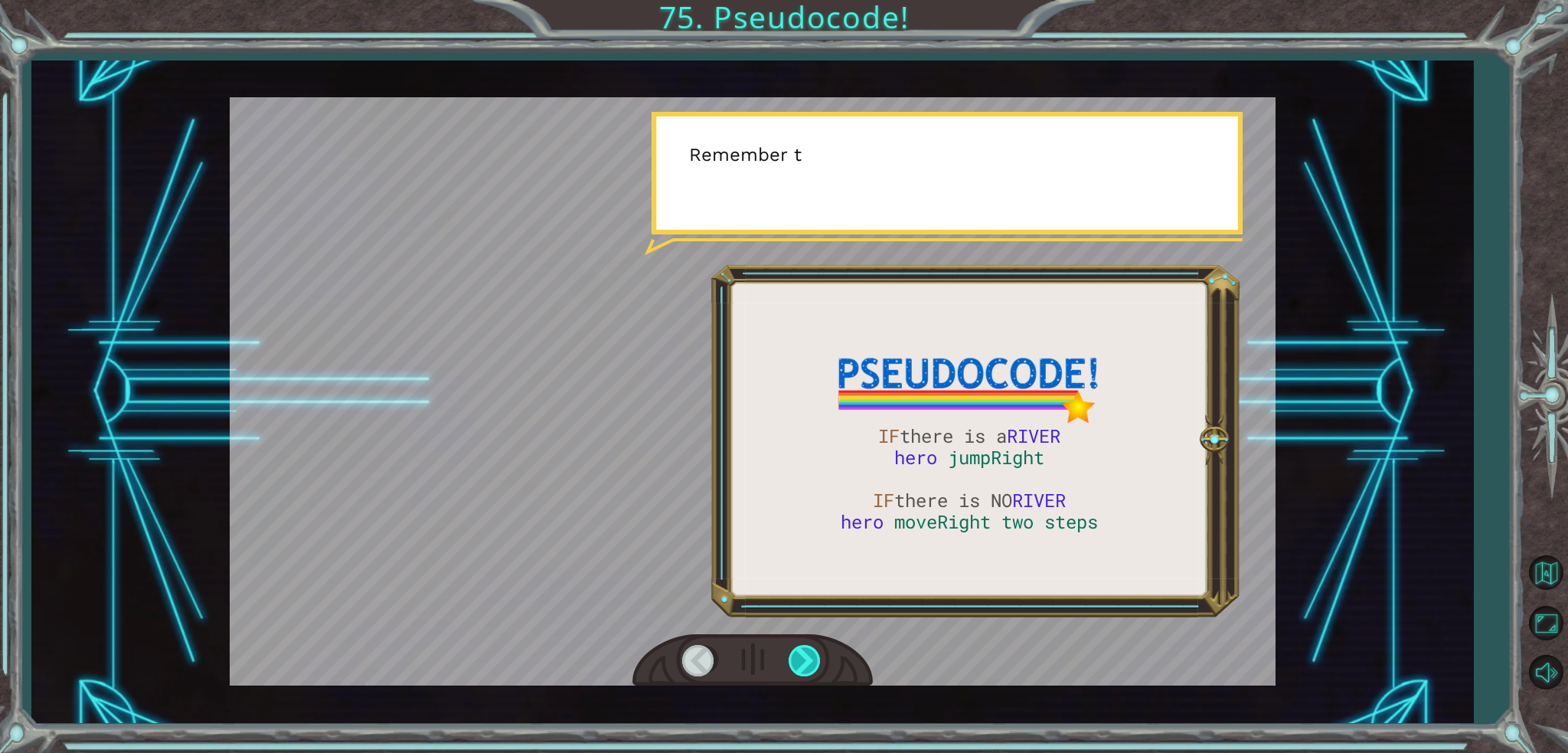
click at [806, 655] on div at bounding box center [806, 660] width 35 height 31
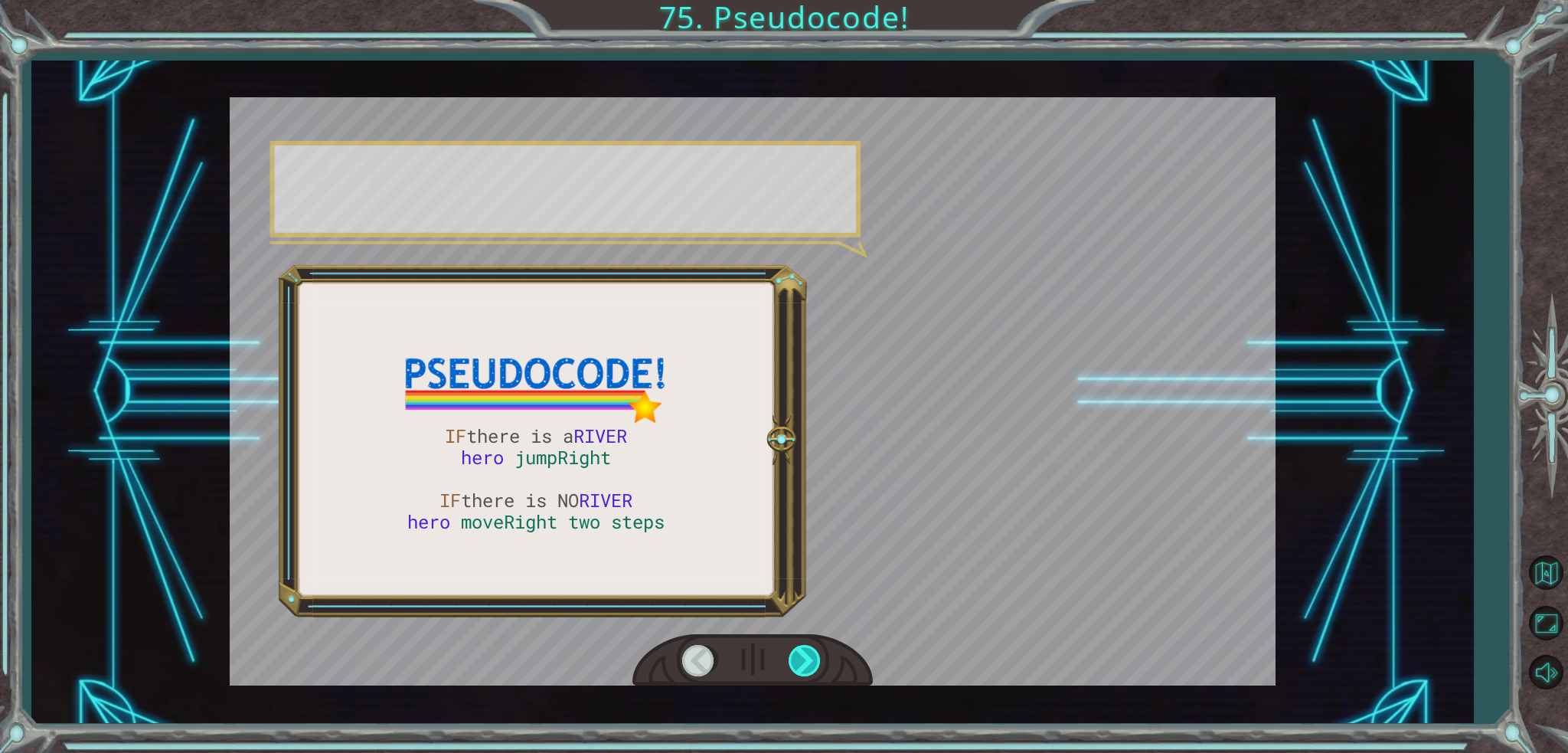
click at [806, 655] on div at bounding box center [806, 660] width 35 height 31
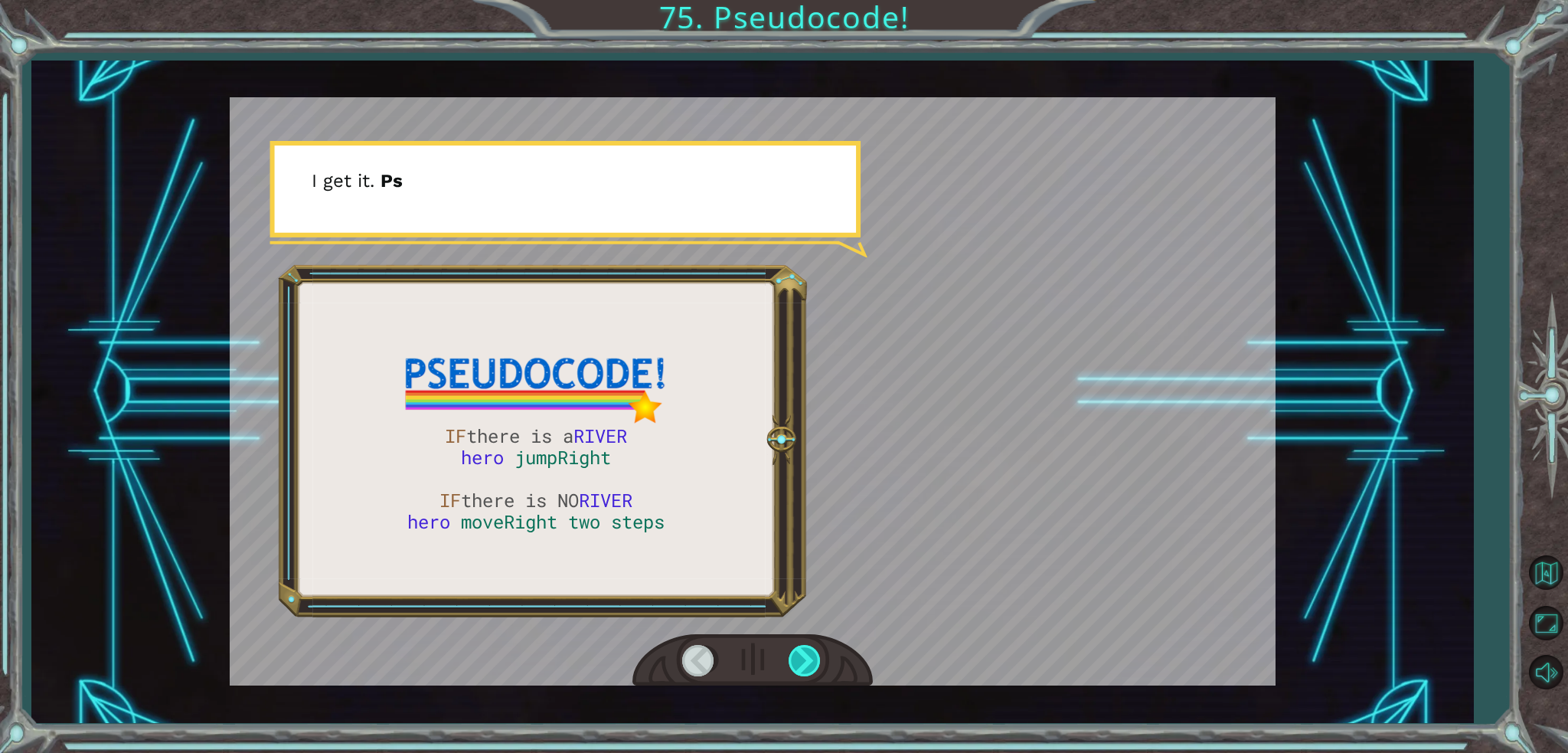
click at [806, 655] on div at bounding box center [806, 660] width 35 height 31
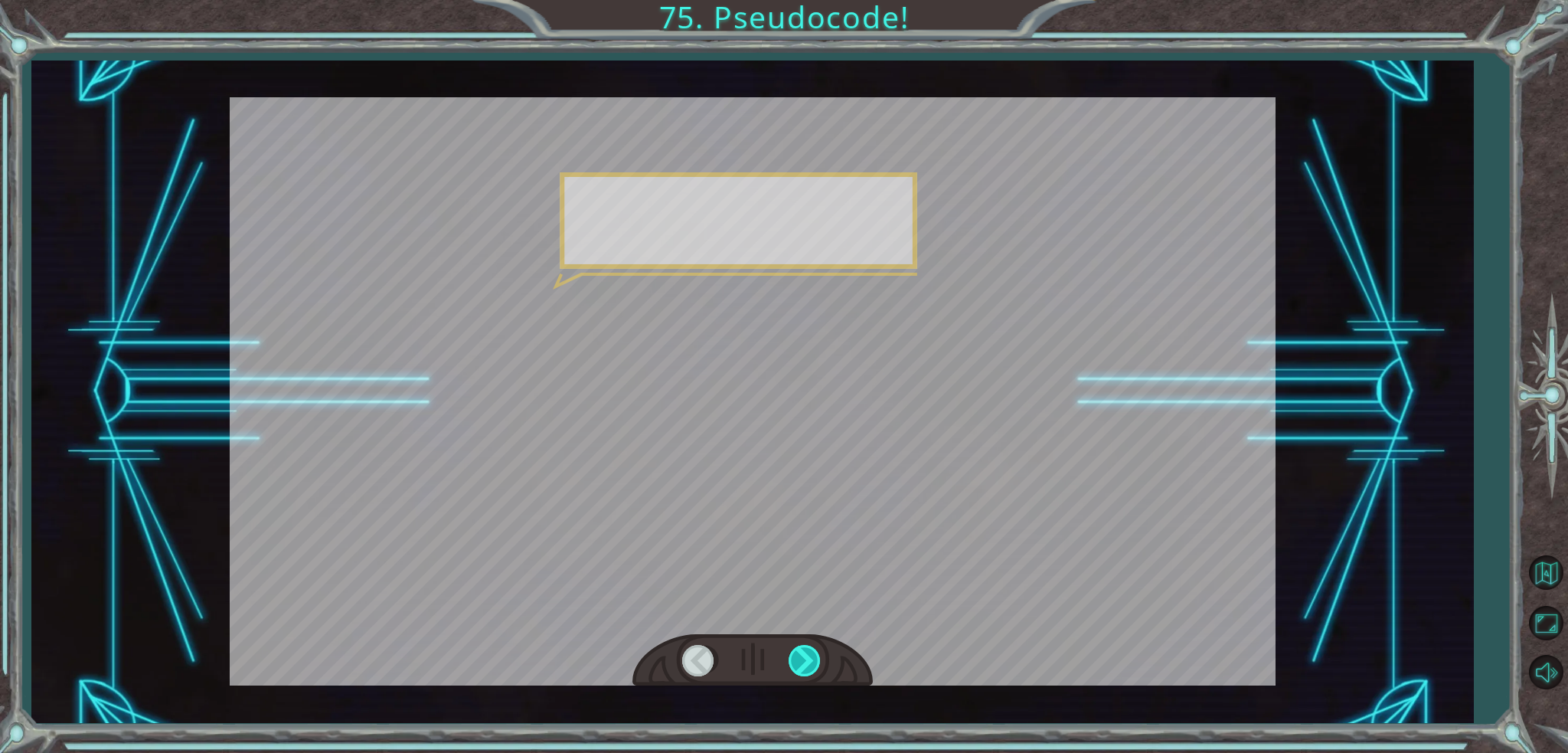
click at [805, 655] on div at bounding box center [806, 660] width 35 height 31
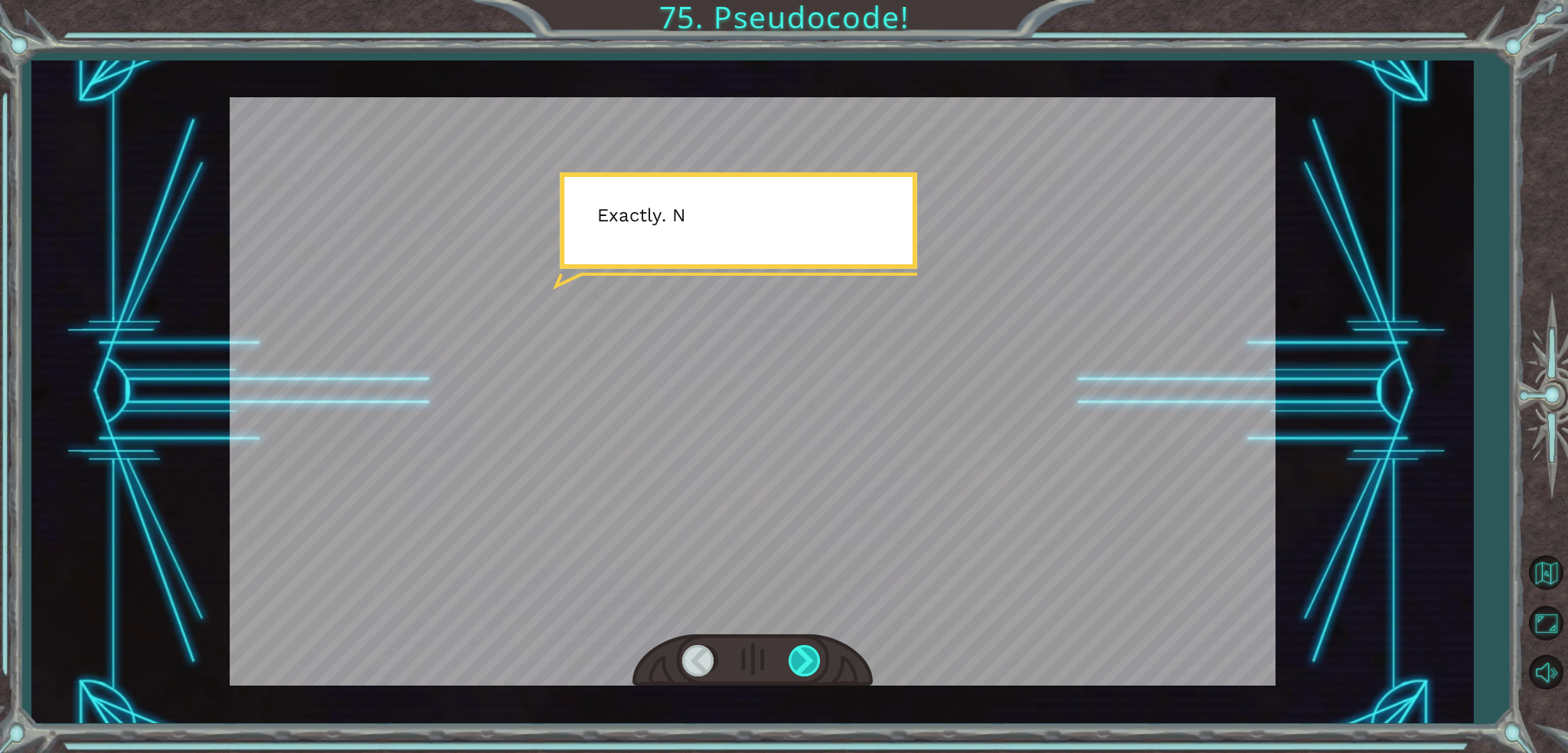
click at [802, 655] on div at bounding box center [806, 660] width 35 height 31
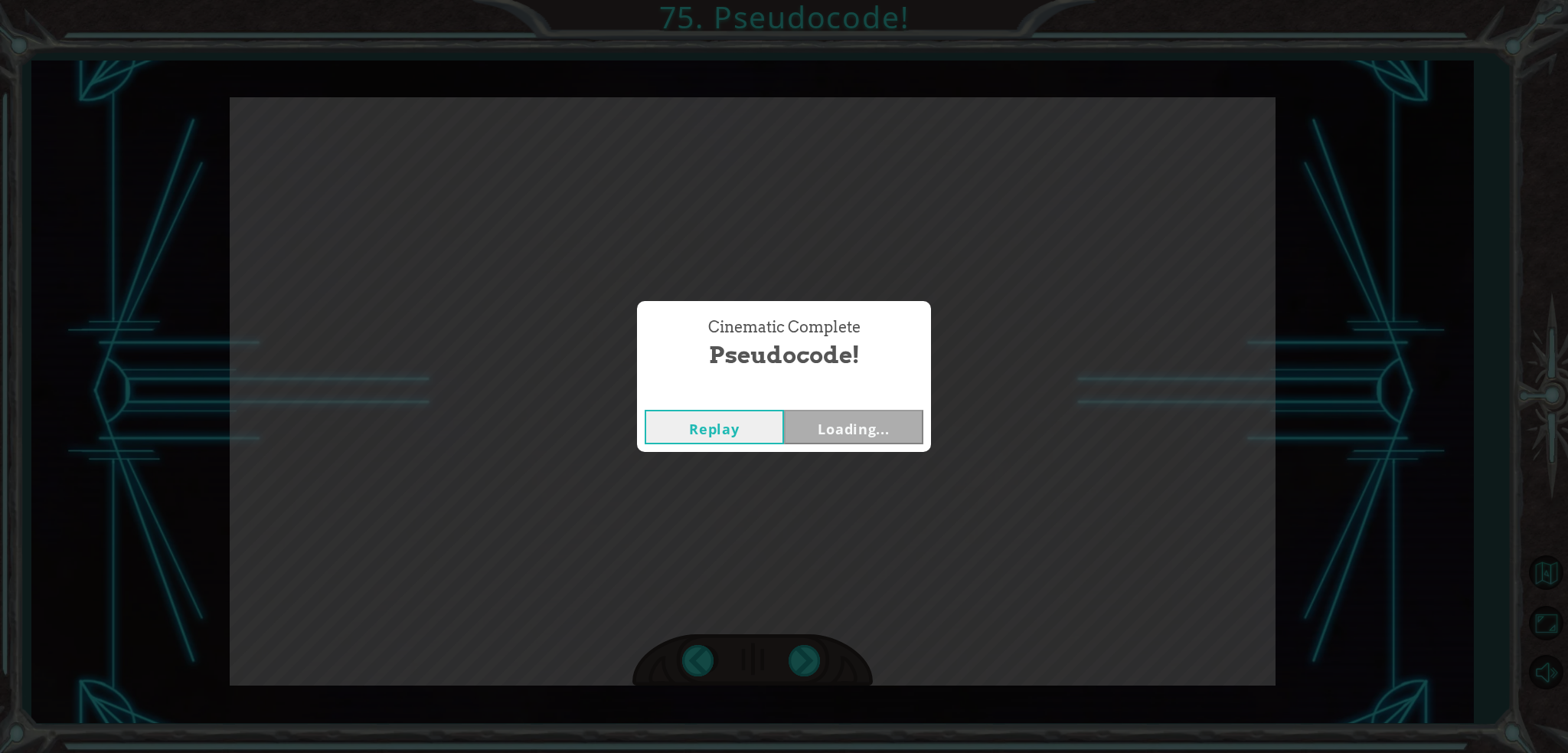
click at [801, 658] on div "Cinematic Complete Pseudocode! Replay Loading..." at bounding box center [784, 376] width 1568 height 753
click at [821, 477] on div "Cinematic Complete Pseudocode! Replay Next" at bounding box center [784, 376] width 1568 height 753
click at [891, 422] on button "Next" at bounding box center [853, 427] width 139 height 35
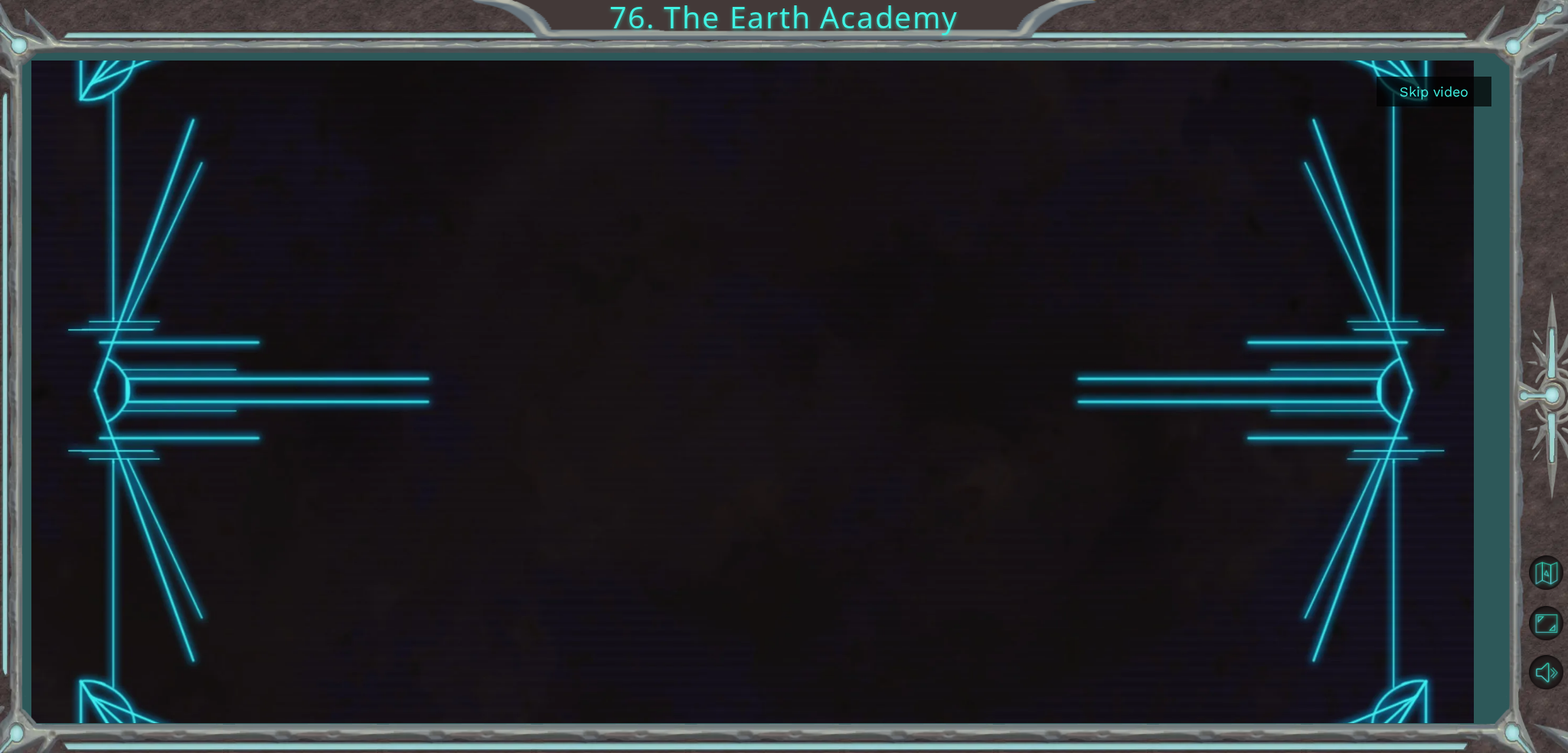
click at [1442, 64] on div at bounding box center [752, 391] width 1442 height 662
click at [1488, 90] on button "Skip video" at bounding box center [1434, 91] width 115 height 30
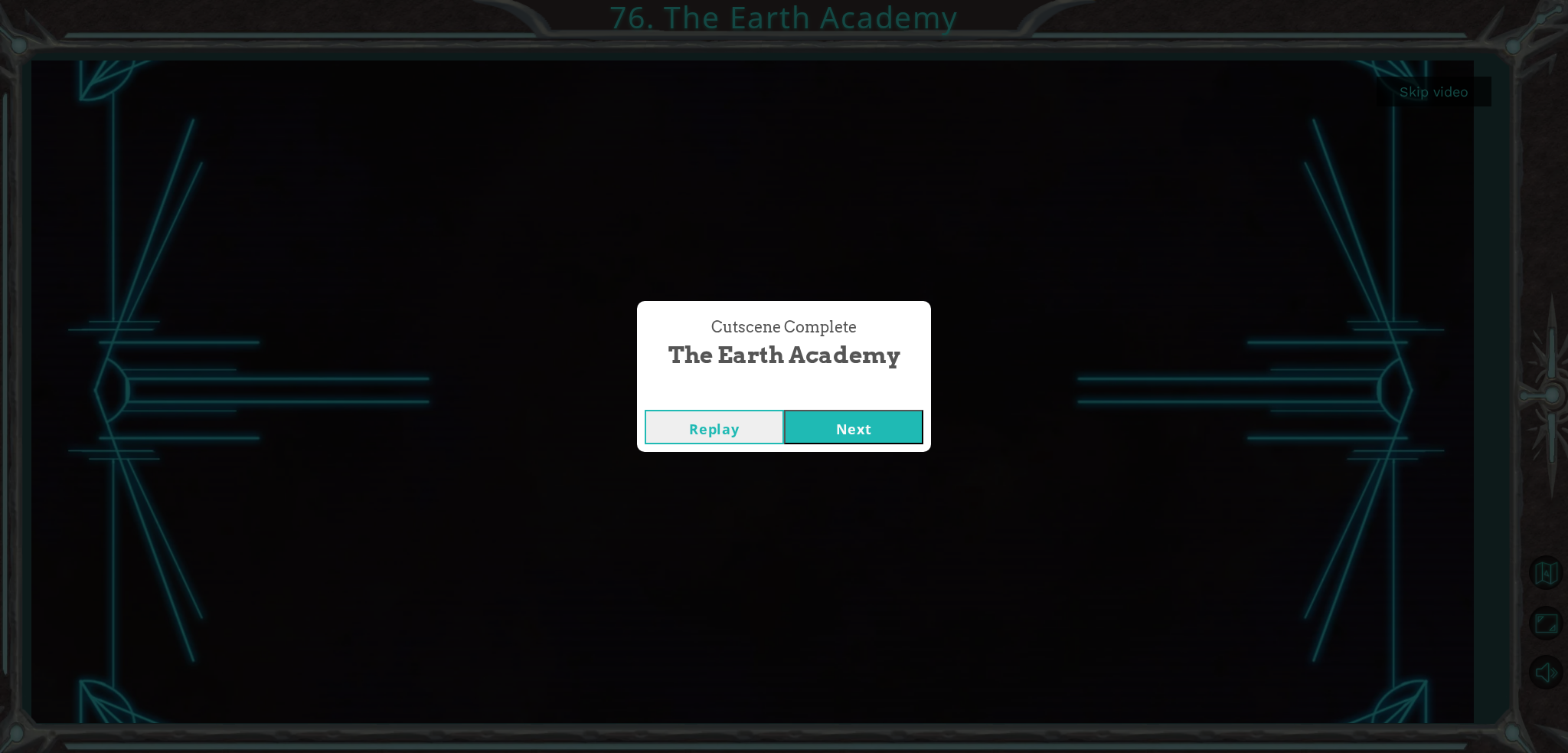
click at [821, 430] on button "Next" at bounding box center [853, 427] width 139 height 35
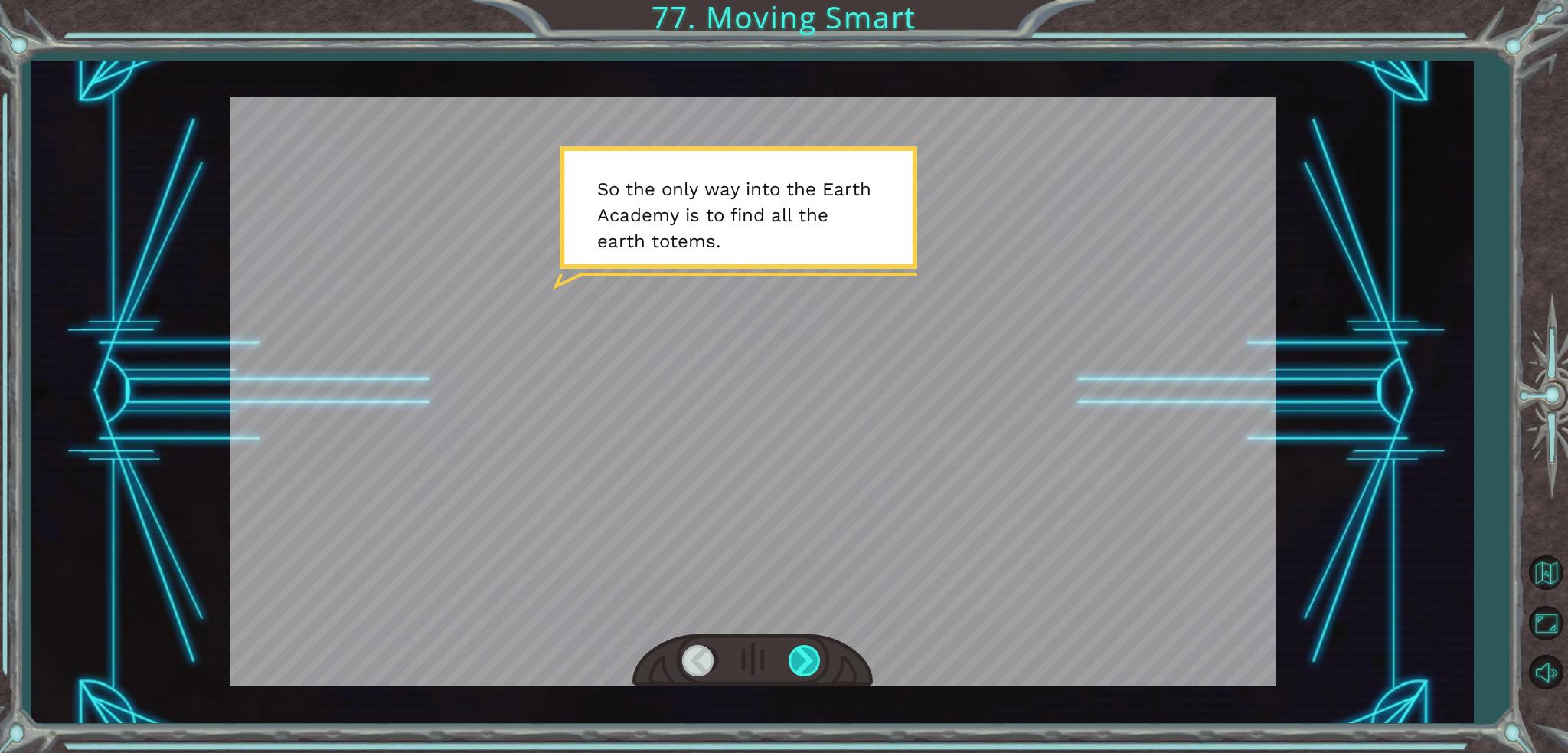
click at [790, 655] on div at bounding box center [806, 660] width 35 height 31
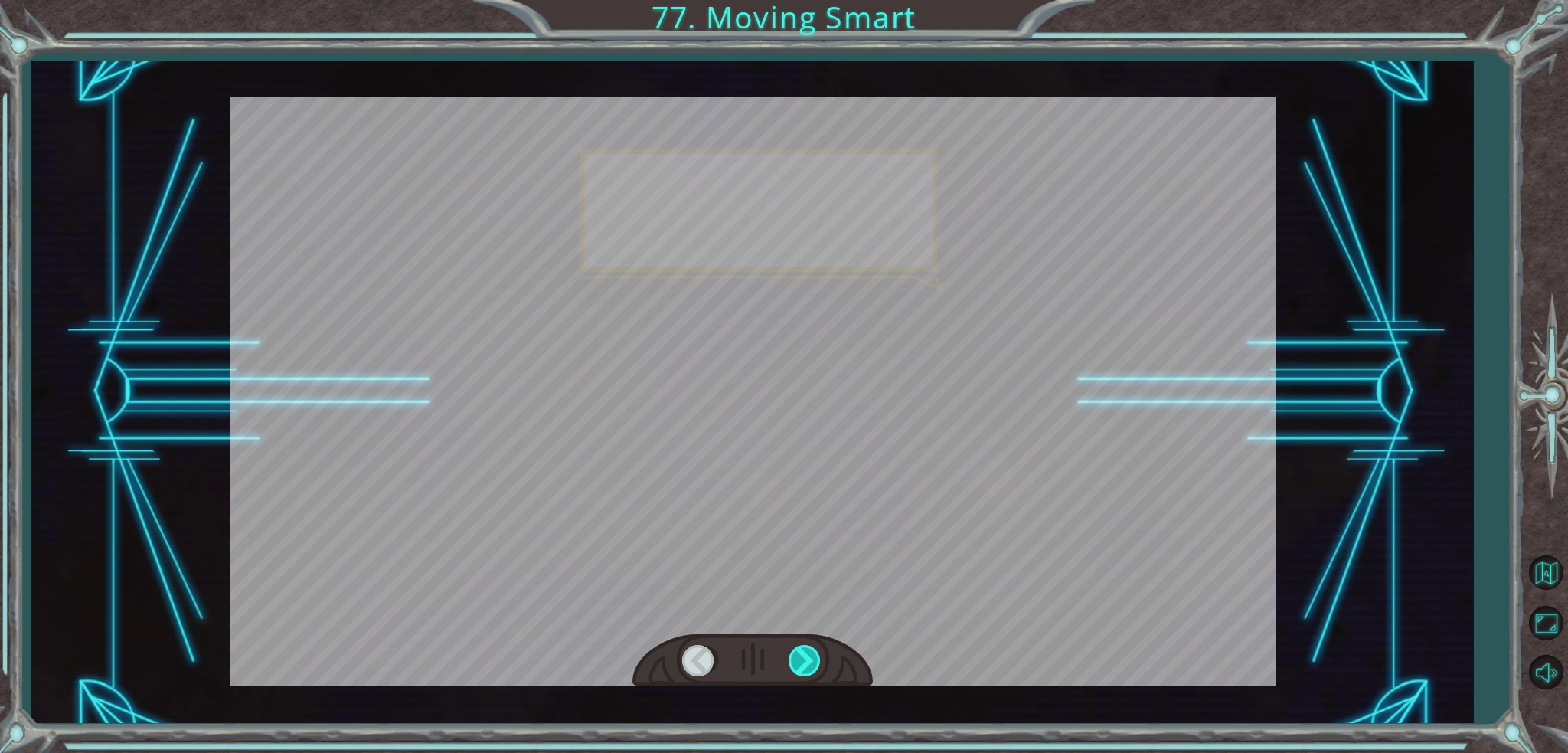
click at [790, 657] on div at bounding box center [806, 660] width 35 height 31
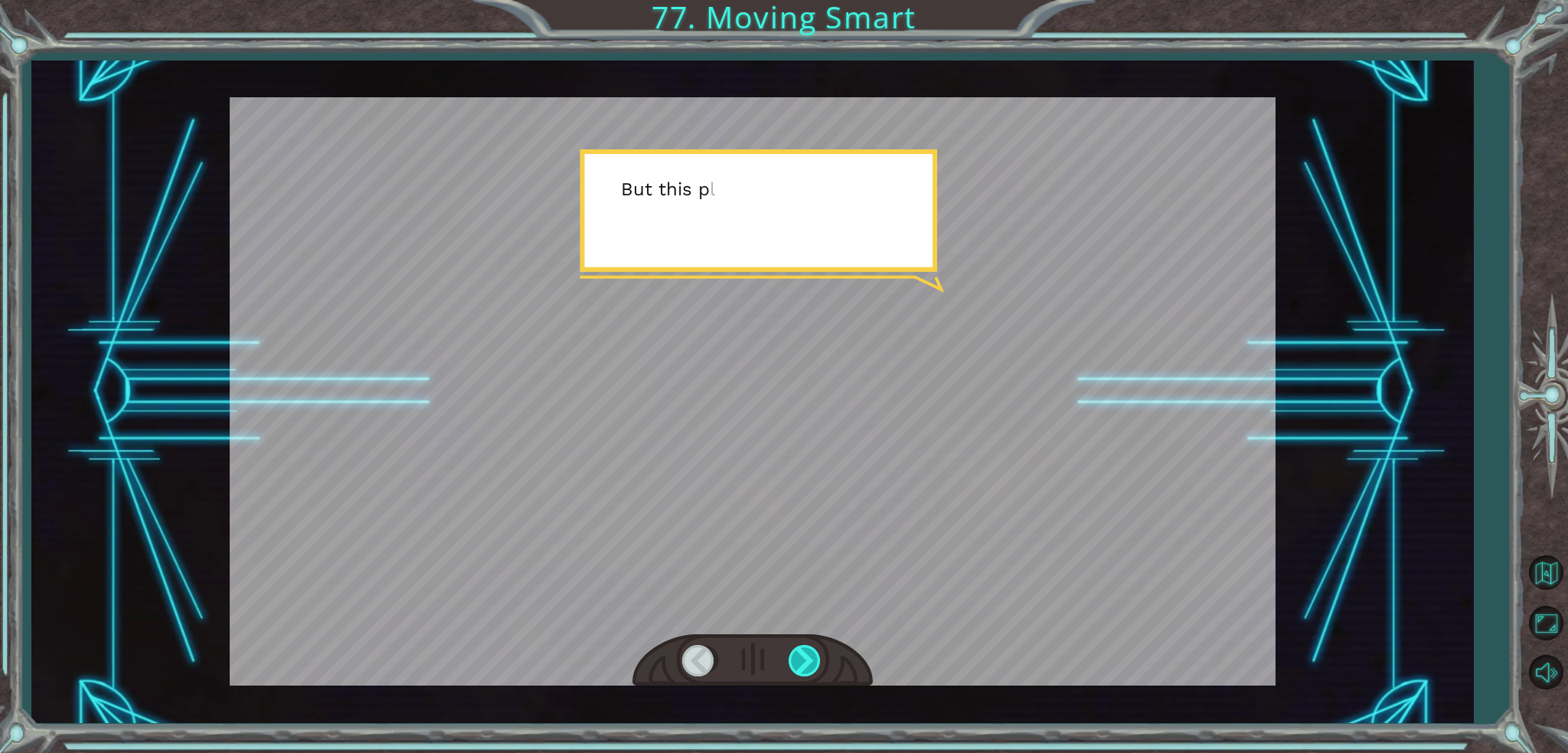
click at [790, 657] on div at bounding box center [806, 660] width 35 height 31
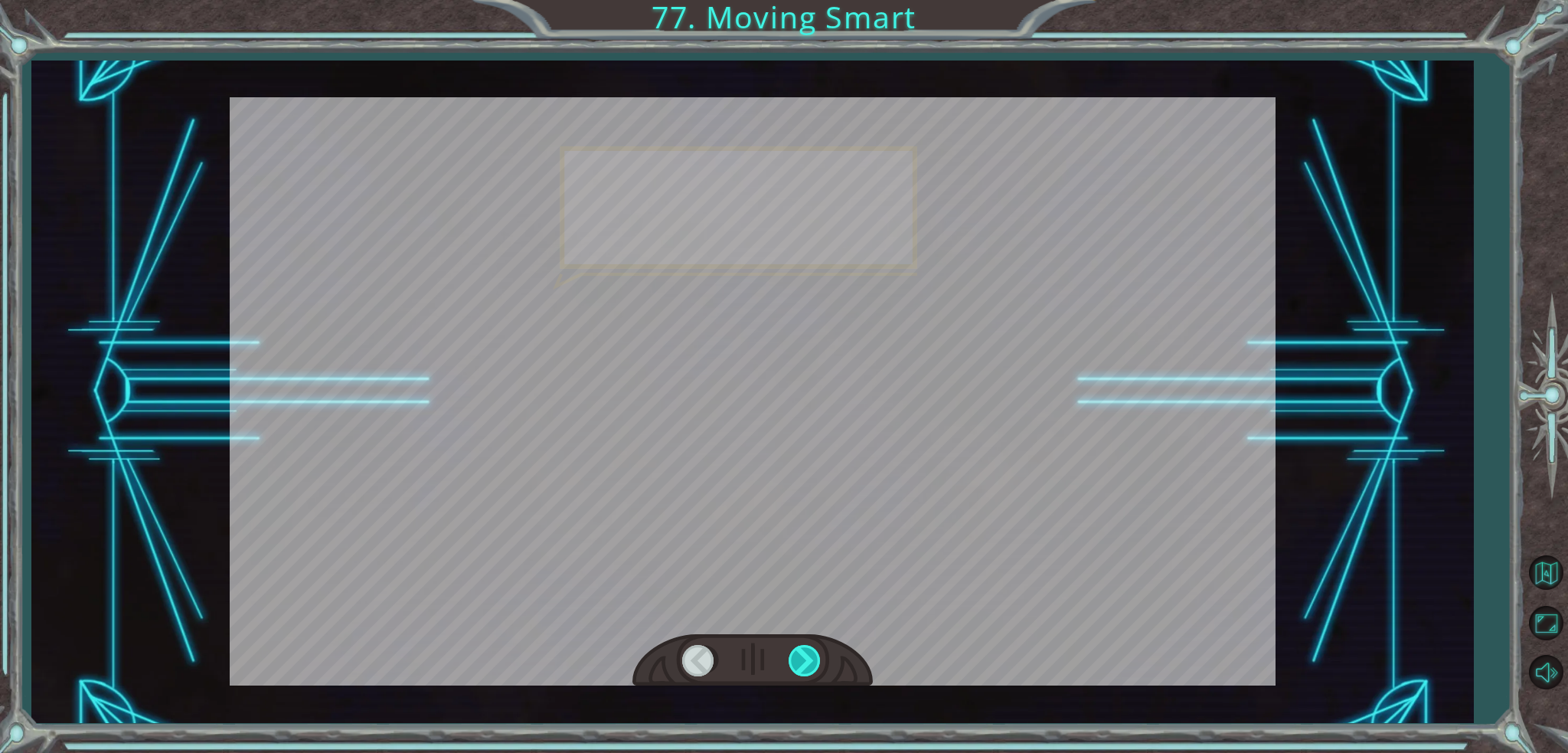
click at [790, 657] on div at bounding box center [806, 660] width 35 height 31
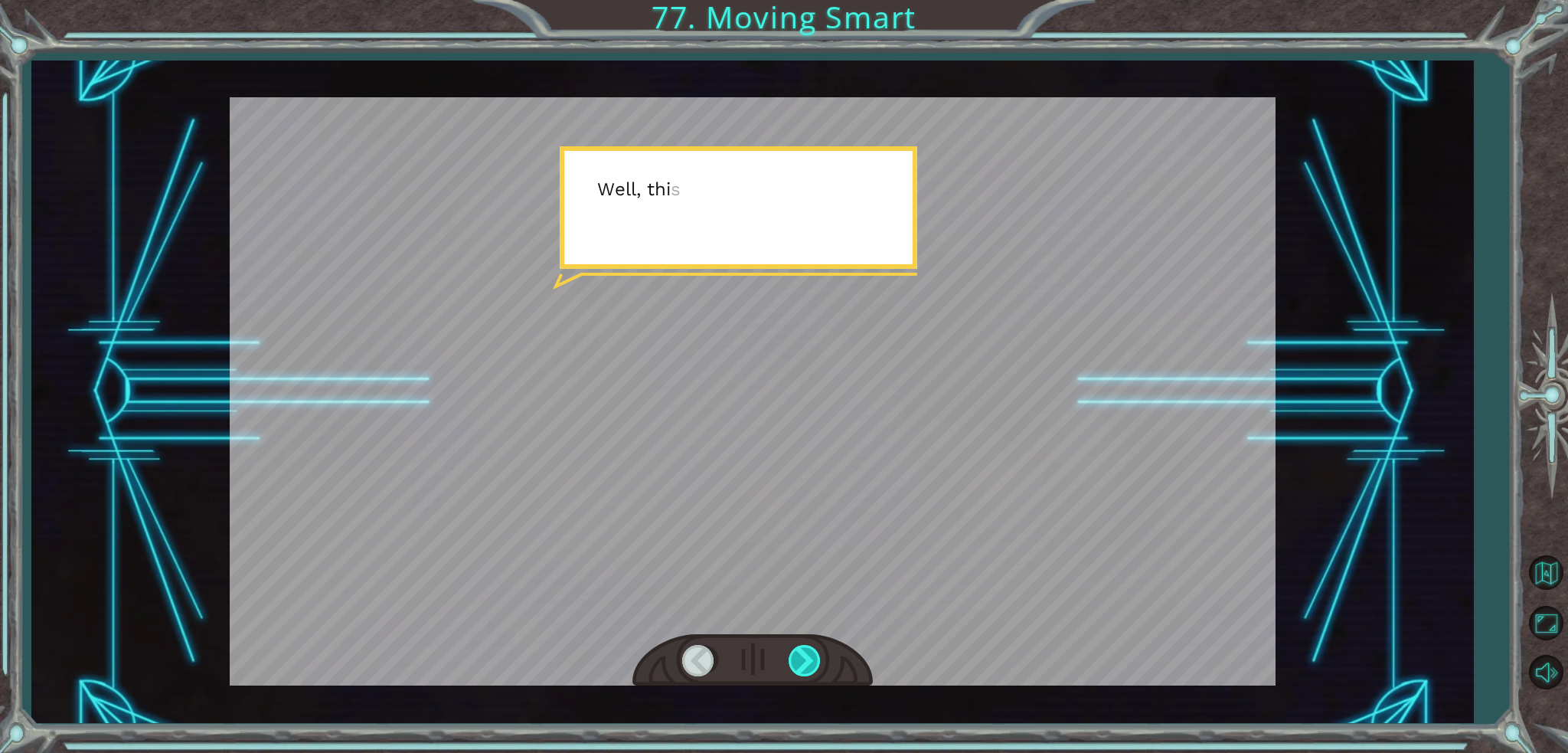
click at [790, 657] on div at bounding box center [806, 660] width 35 height 31
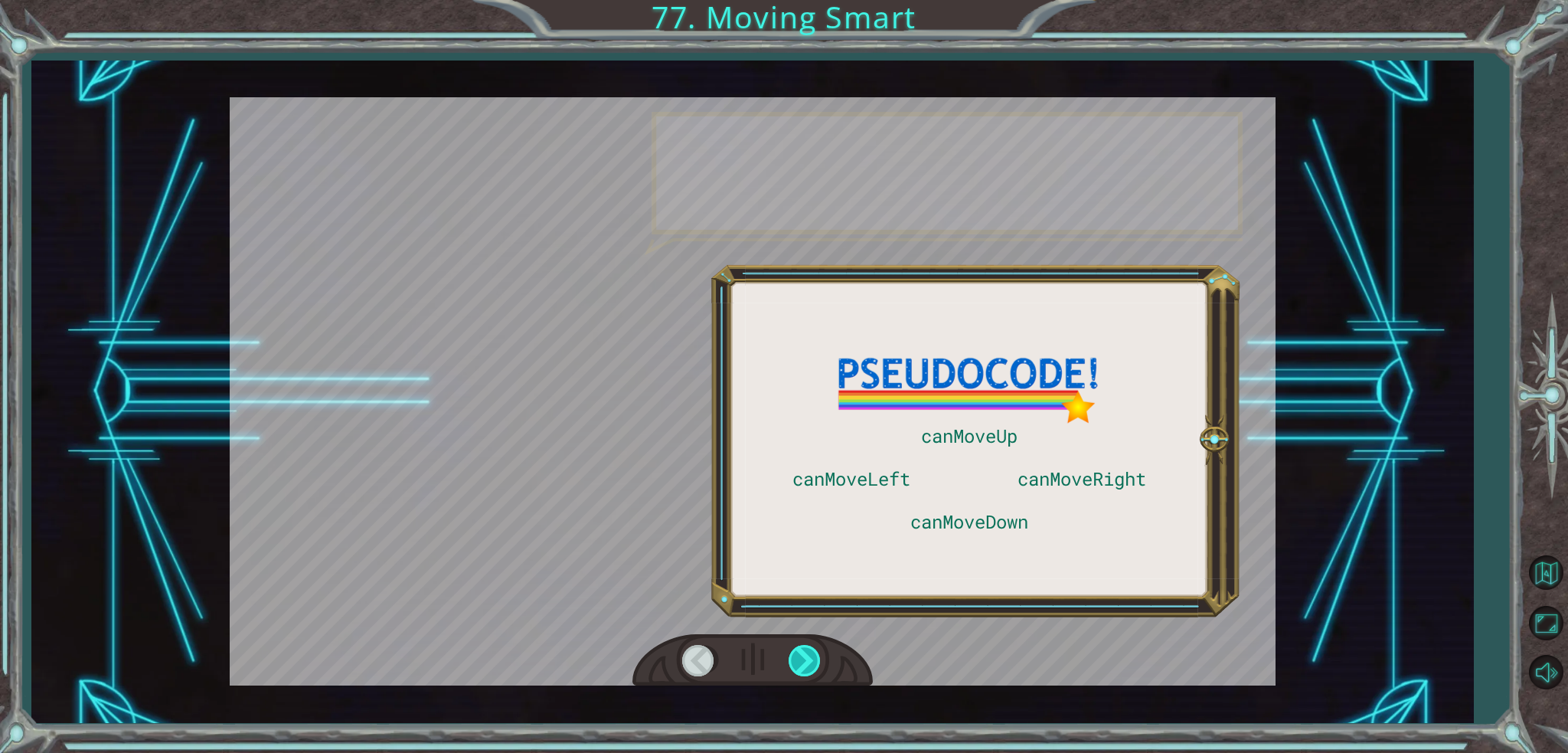
click at [790, 657] on div at bounding box center [806, 660] width 35 height 31
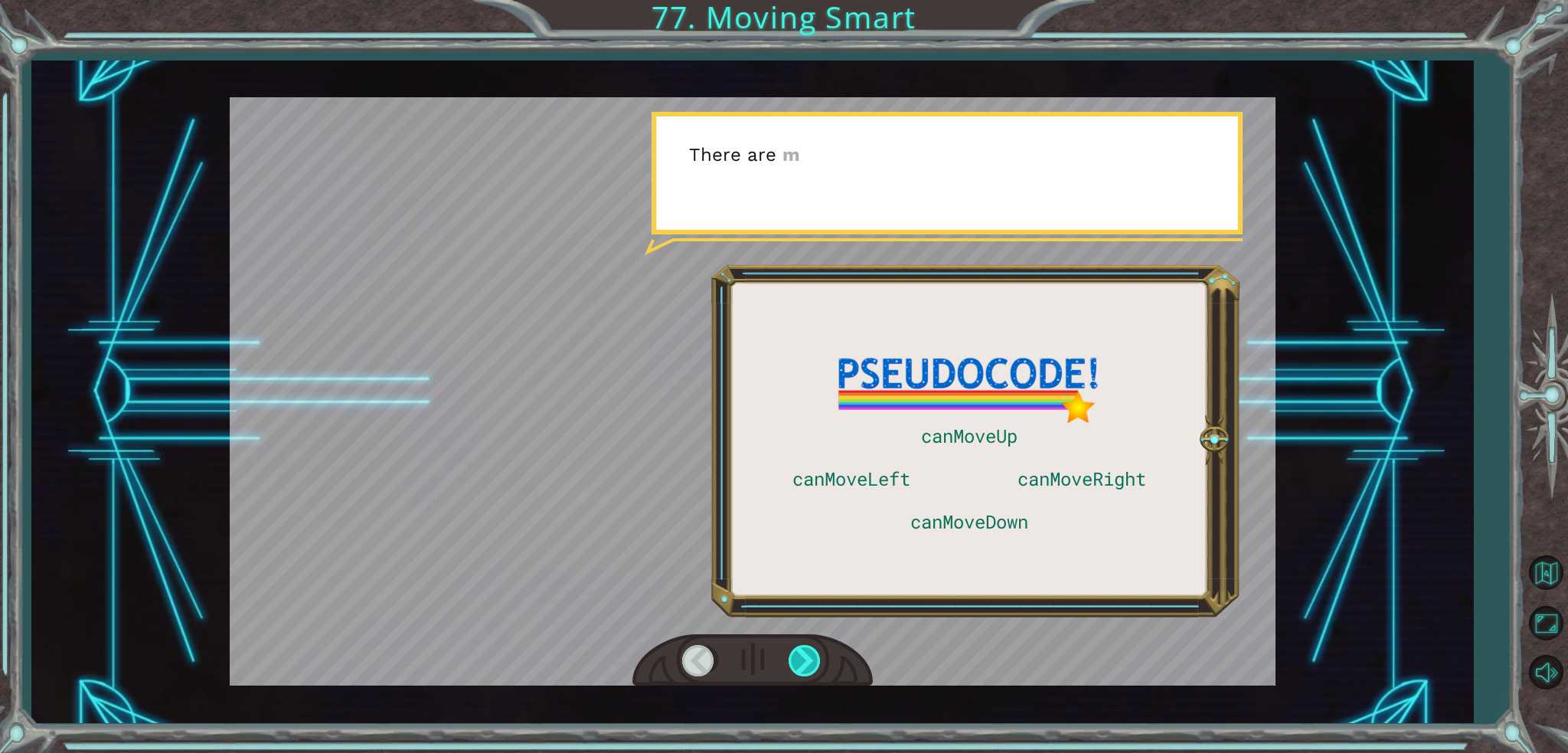
click at [790, 657] on div at bounding box center [806, 660] width 35 height 31
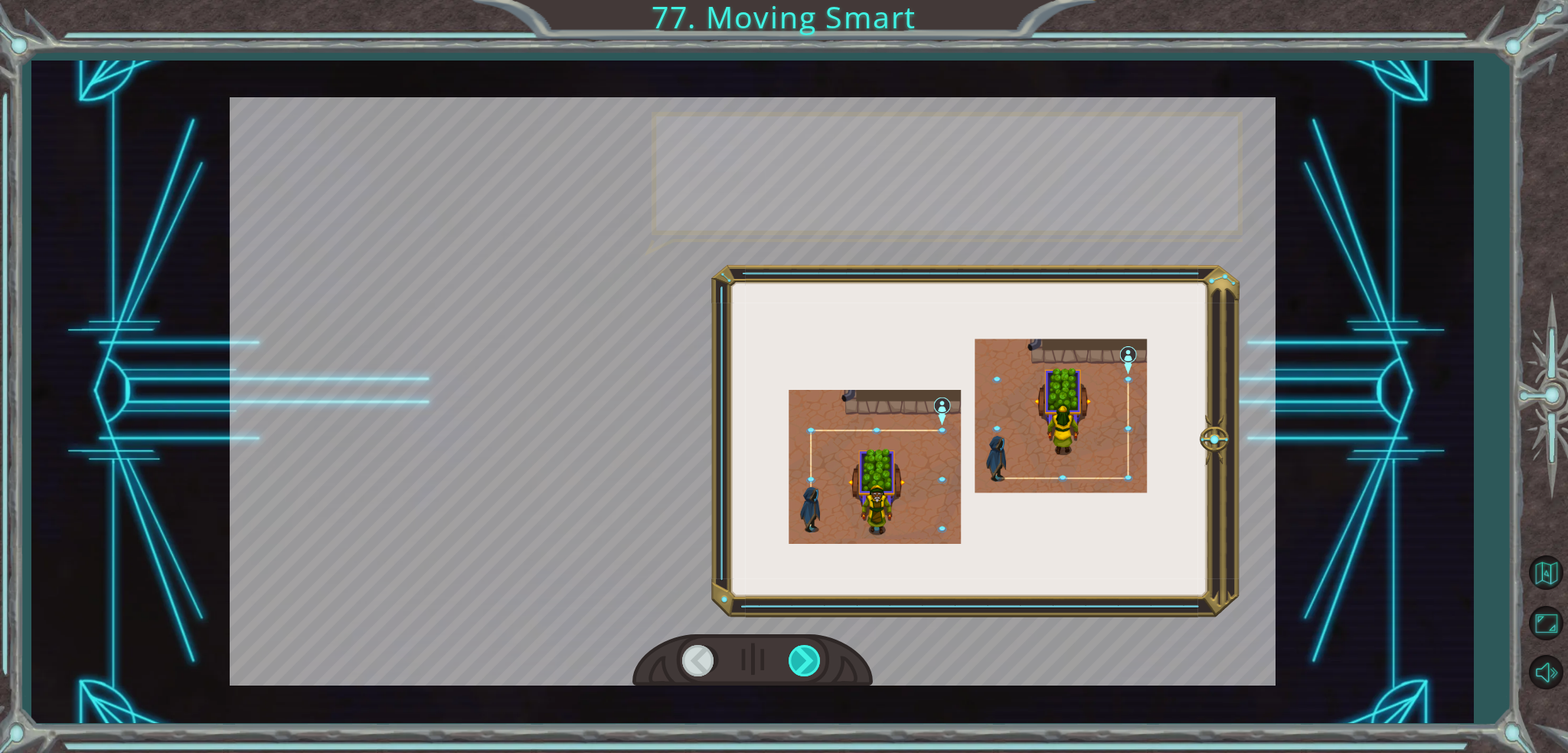
click at [790, 657] on div at bounding box center [806, 660] width 35 height 31
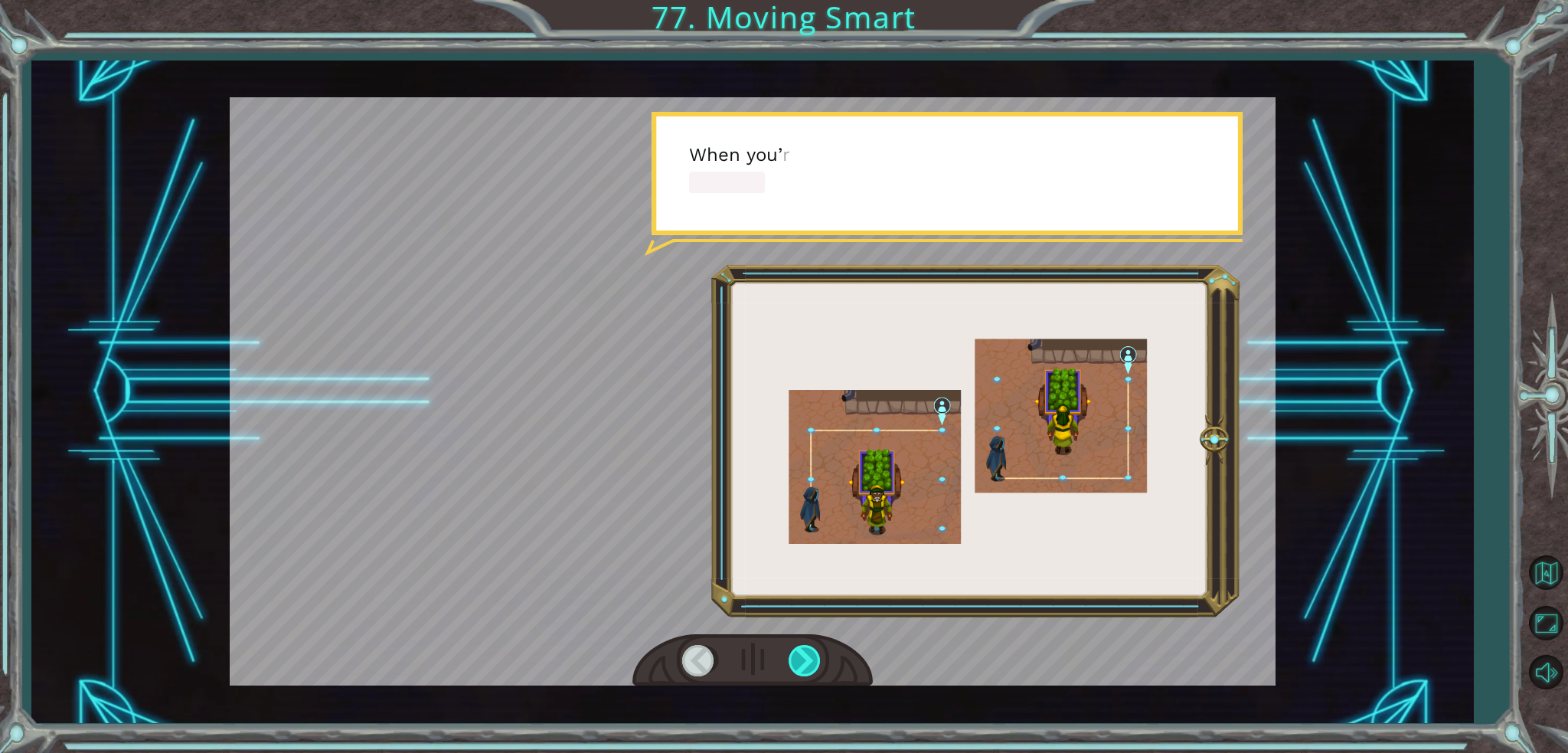
click at [790, 657] on div at bounding box center [806, 660] width 35 height 31
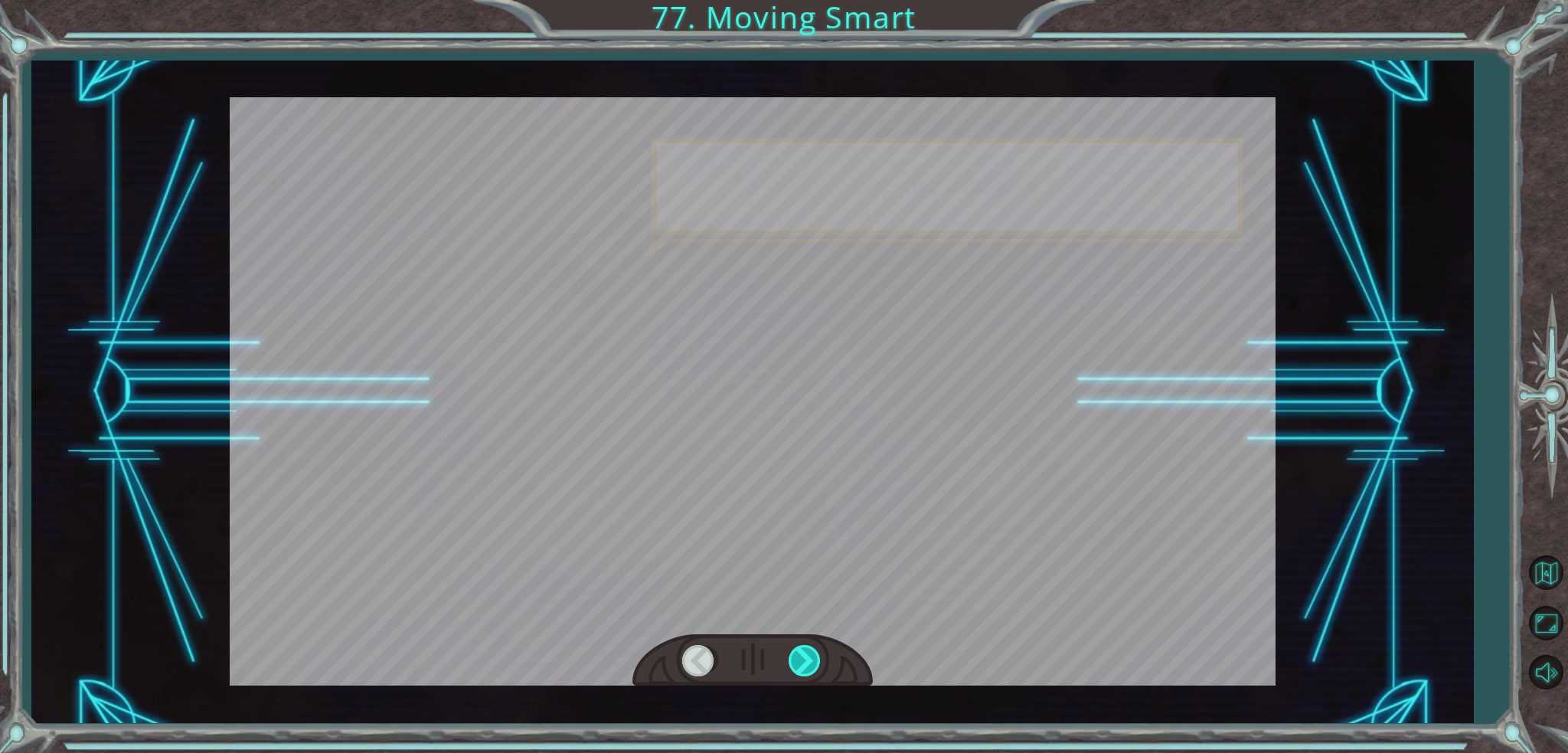
click at [790, 657] on div at bounding box center [806, 660] width 35 height 31
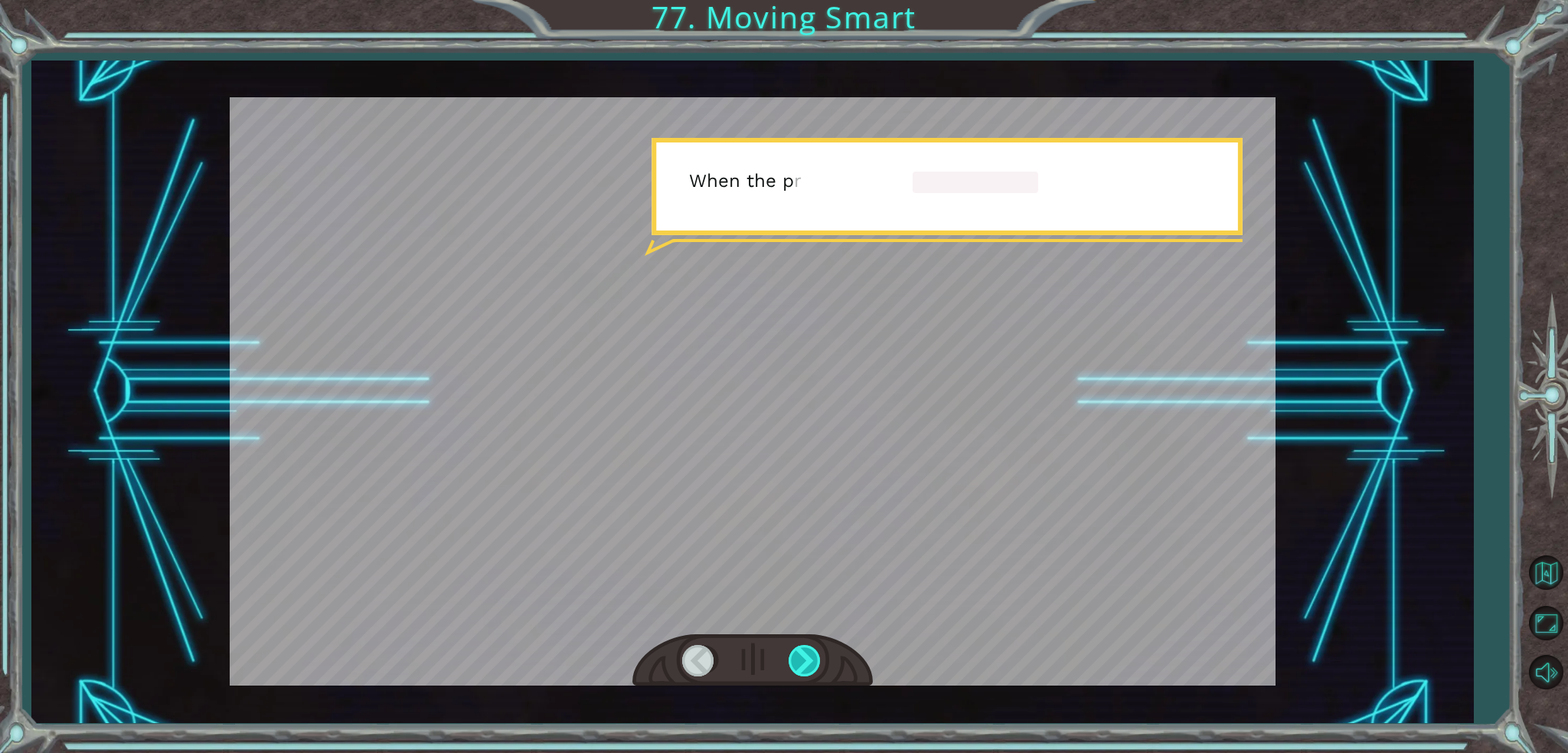
click at [790, 657] on div at bounding box center [806, 660] width 35 height 31
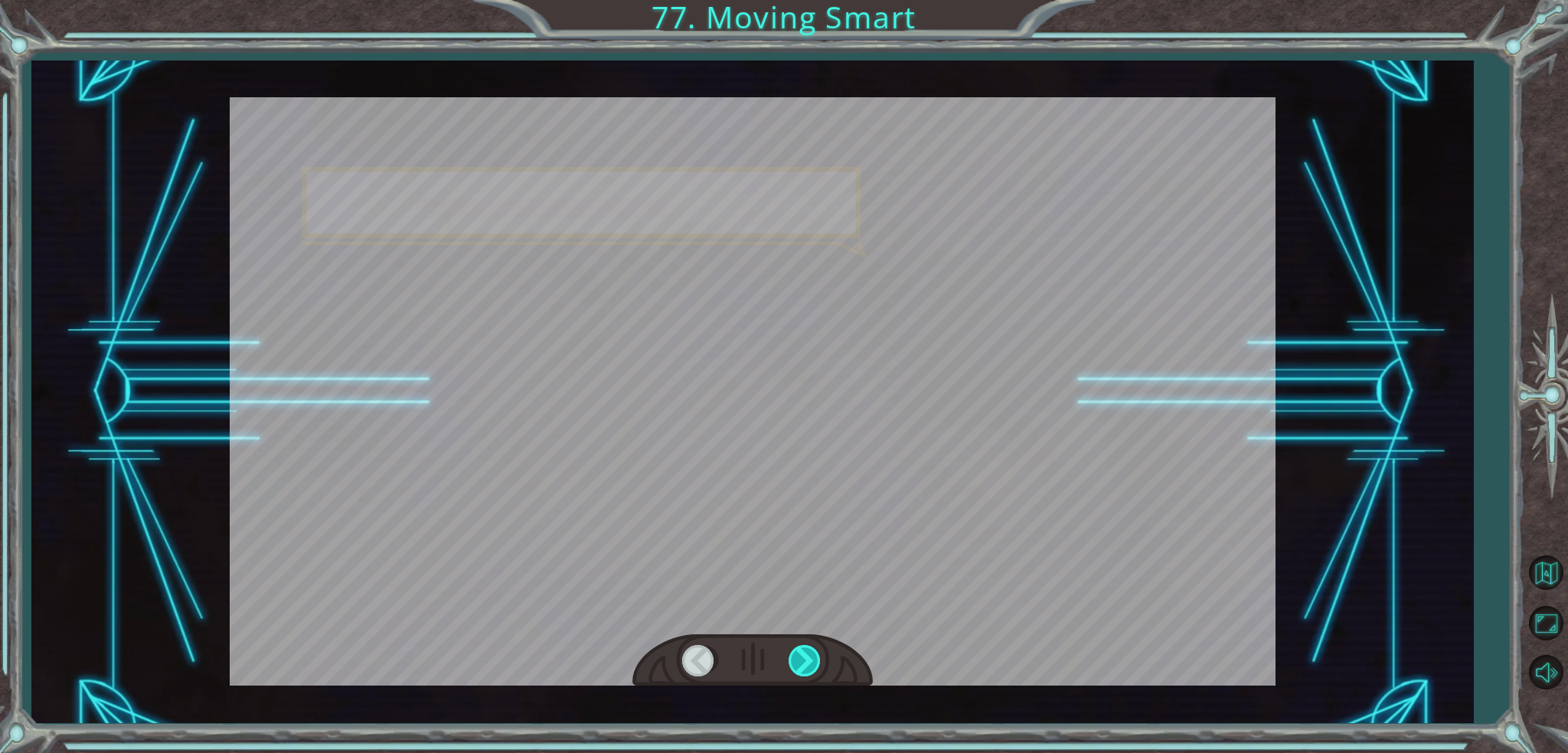
click at [790, 657] on div at bounding box center [806, 660] width 35 height 31
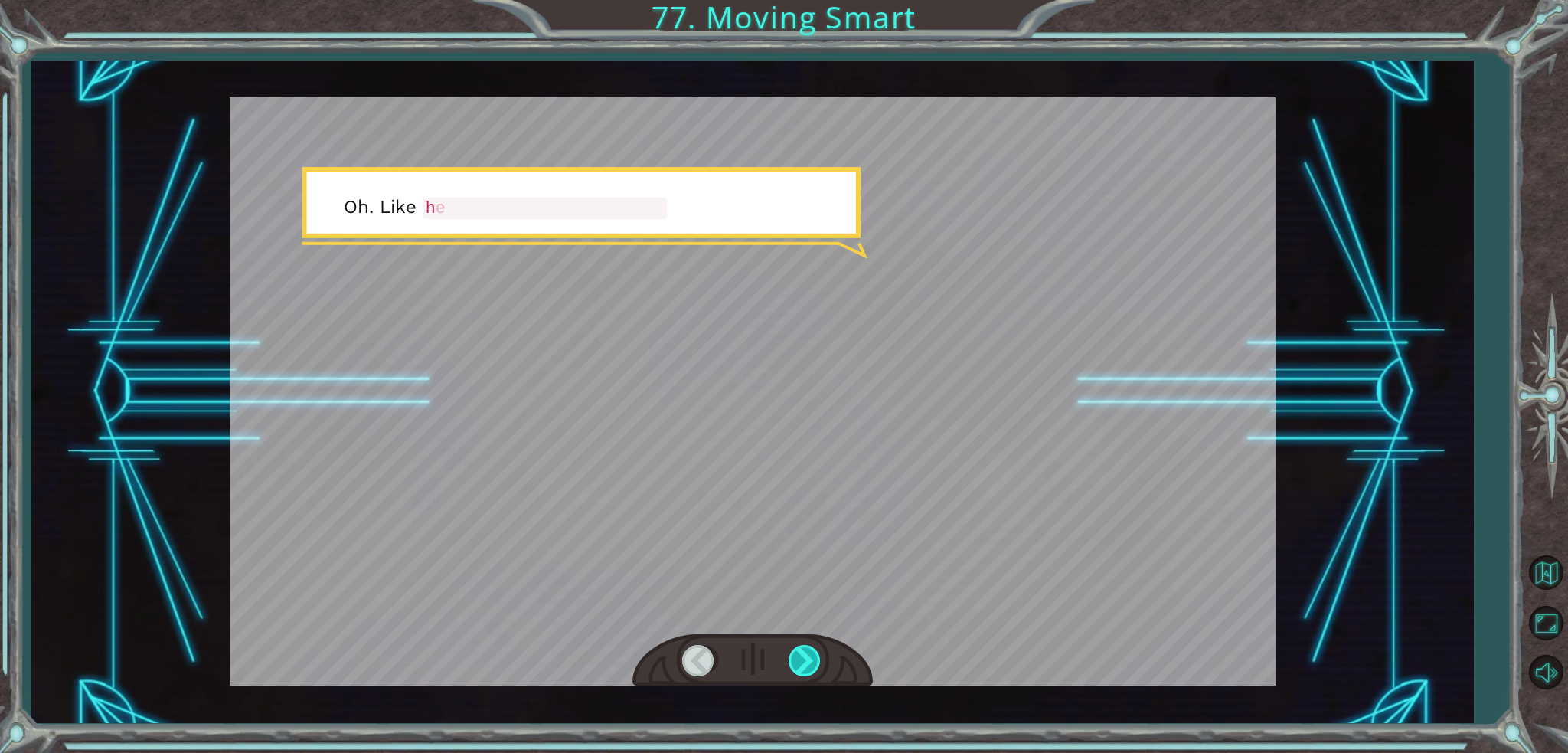
click at [790, 657] on div at bounding box center [806, 660] width 35 height 31
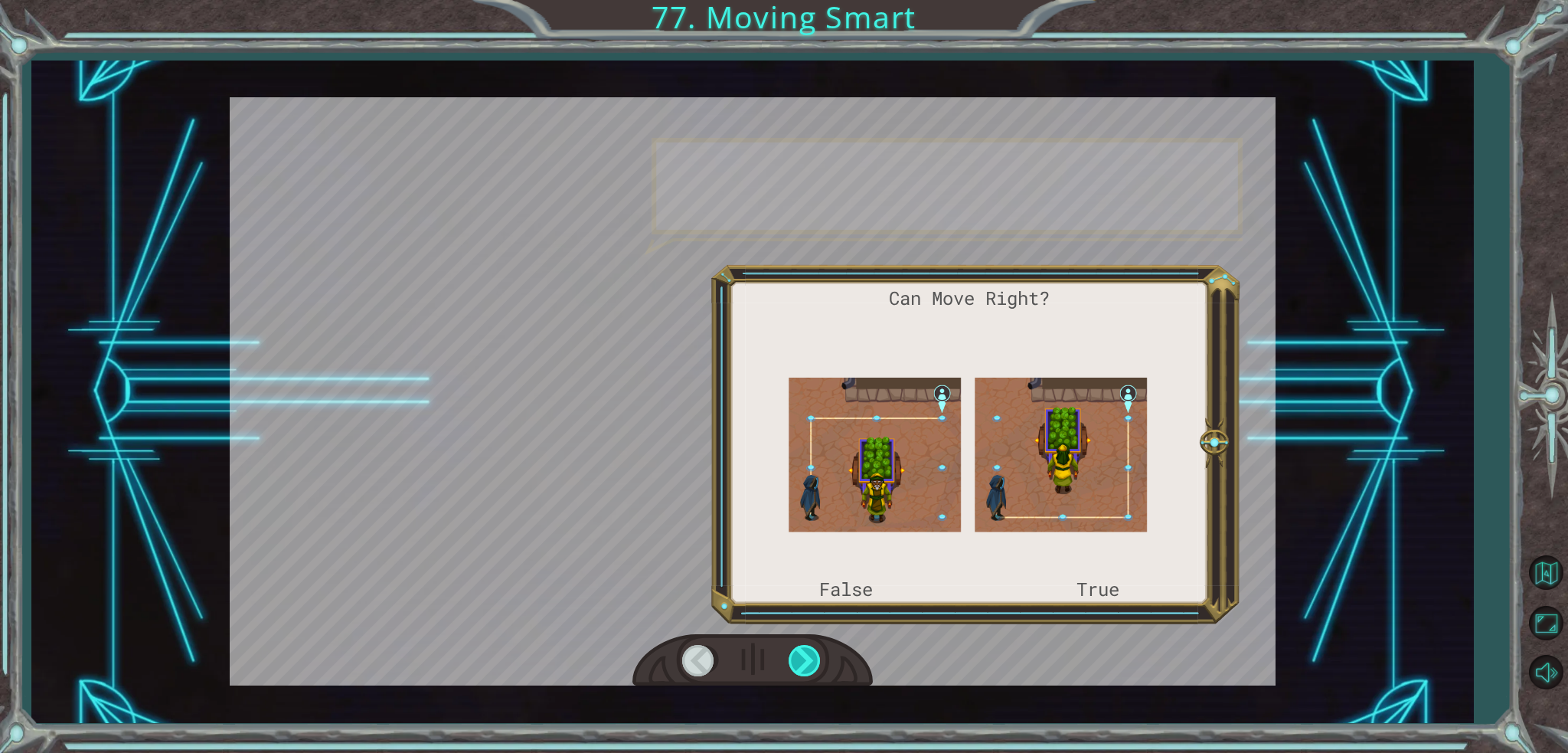
click at [790, 657] on div at bounding box center [806, 660] width 35 height 31
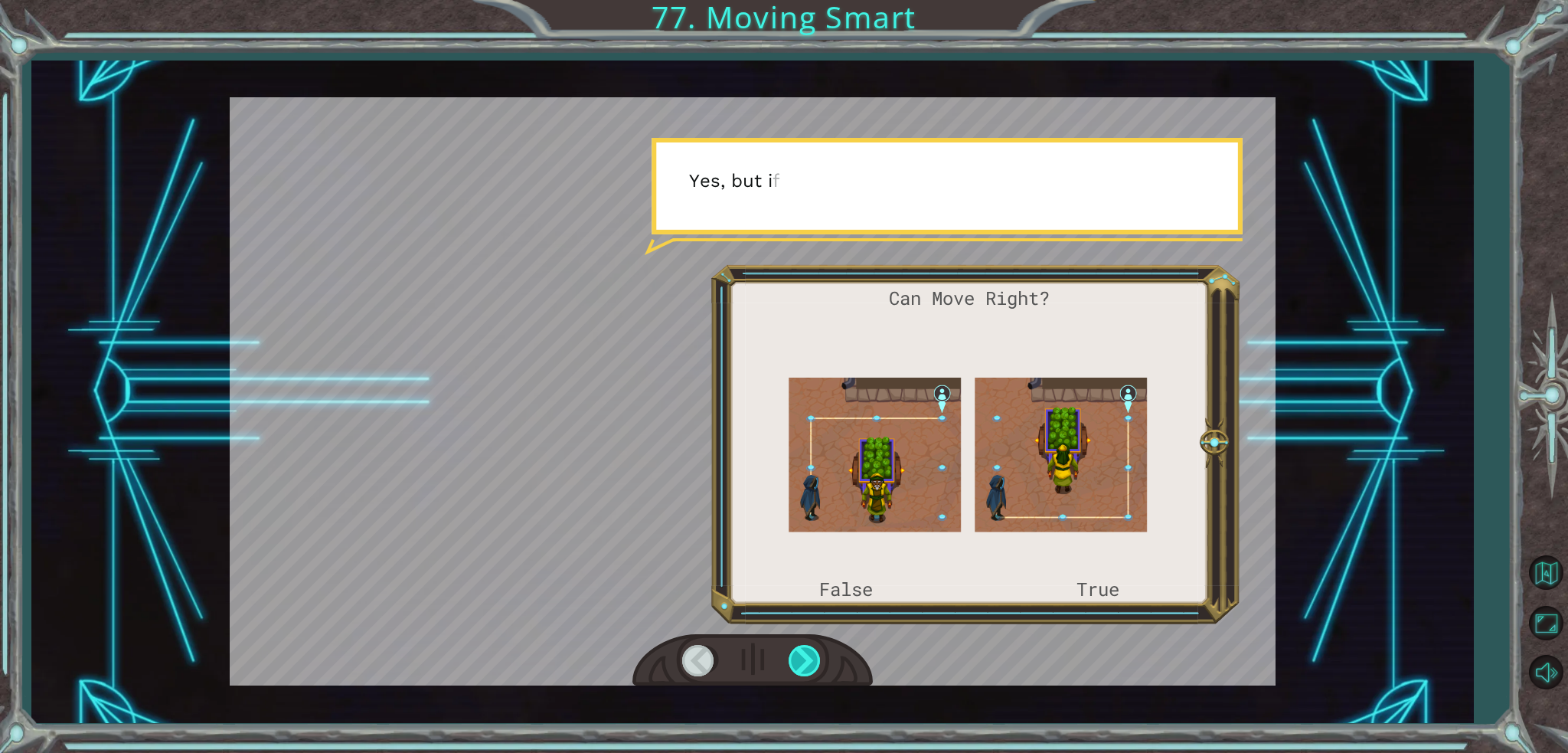
click at [790, 657] on div at bounding box center [806, 660] width 35 height 31
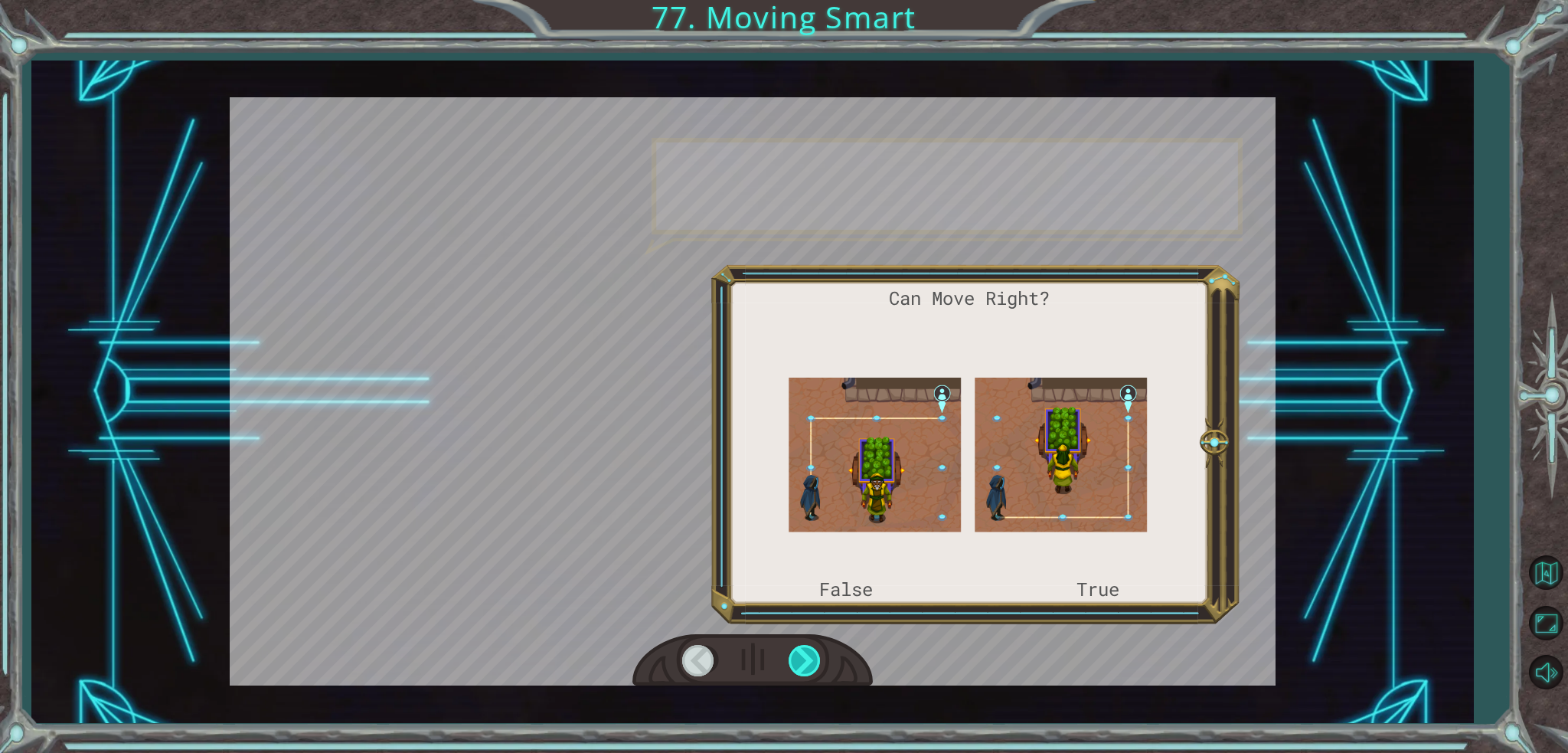
click at [790, 657] on div at bounding box center [806, 660] width 35 height 31
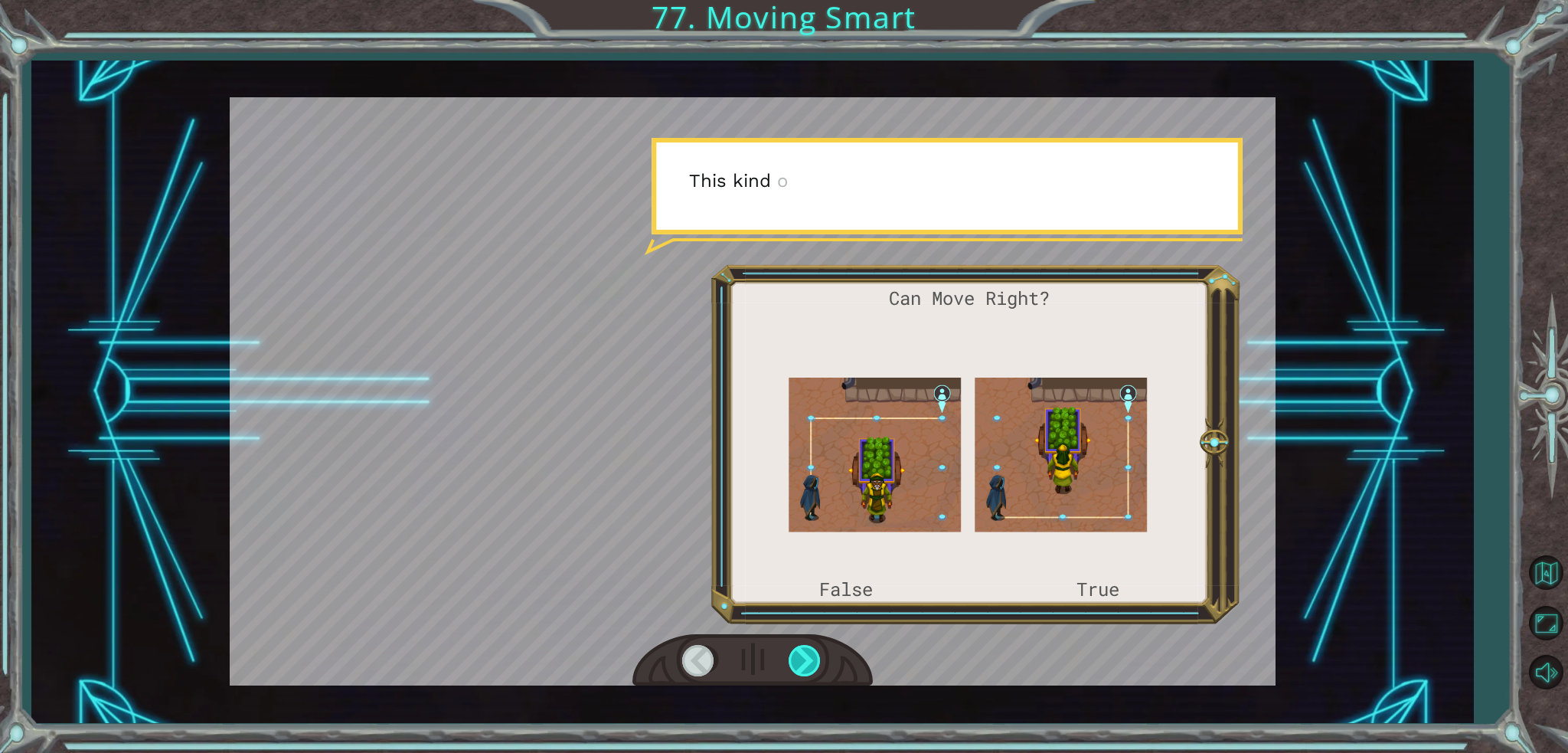
click at [790, 657] on div at bounding box center [806, 660] width 35 height 31
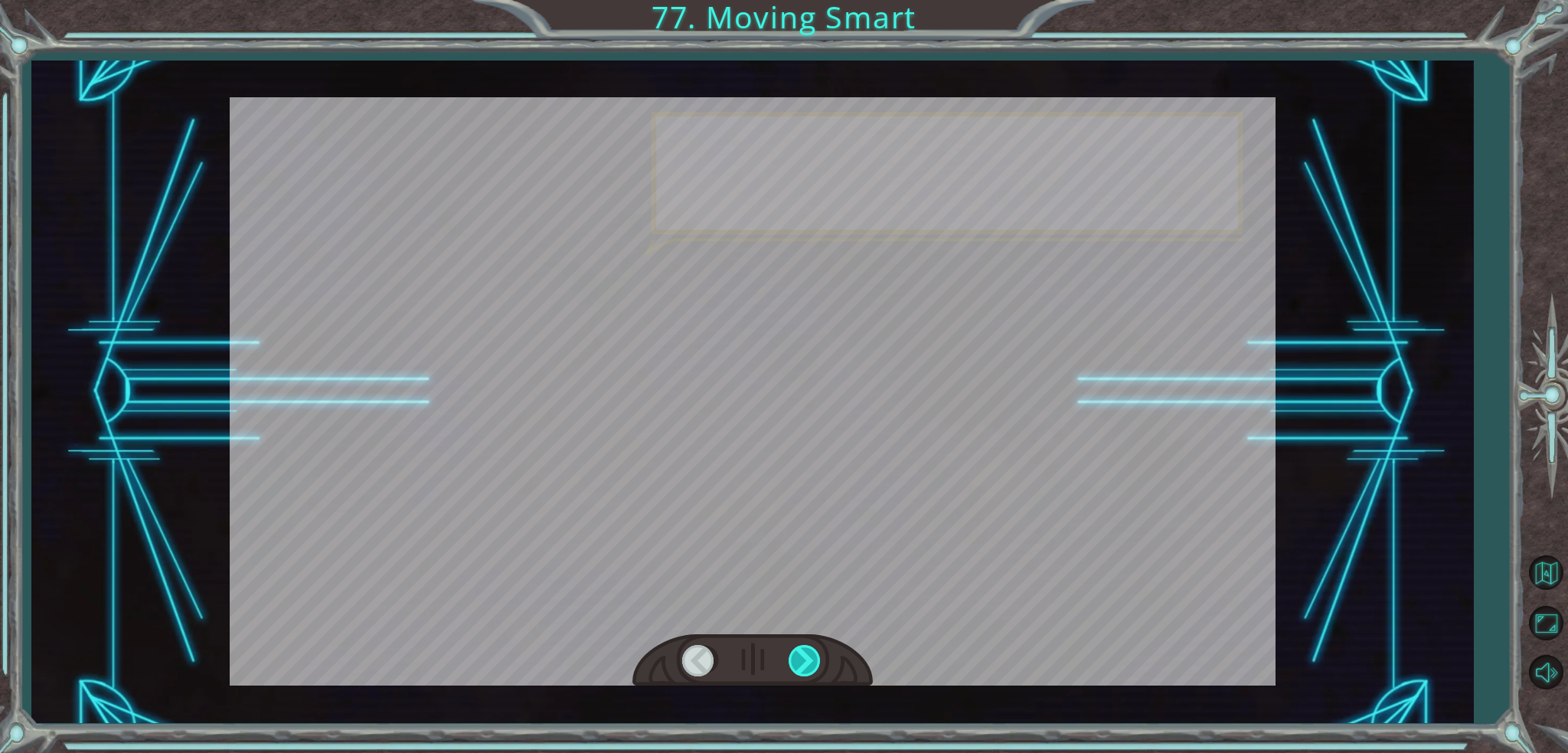
click at [790, 657] on div at bounding box center [806, 660] width 35 height 31
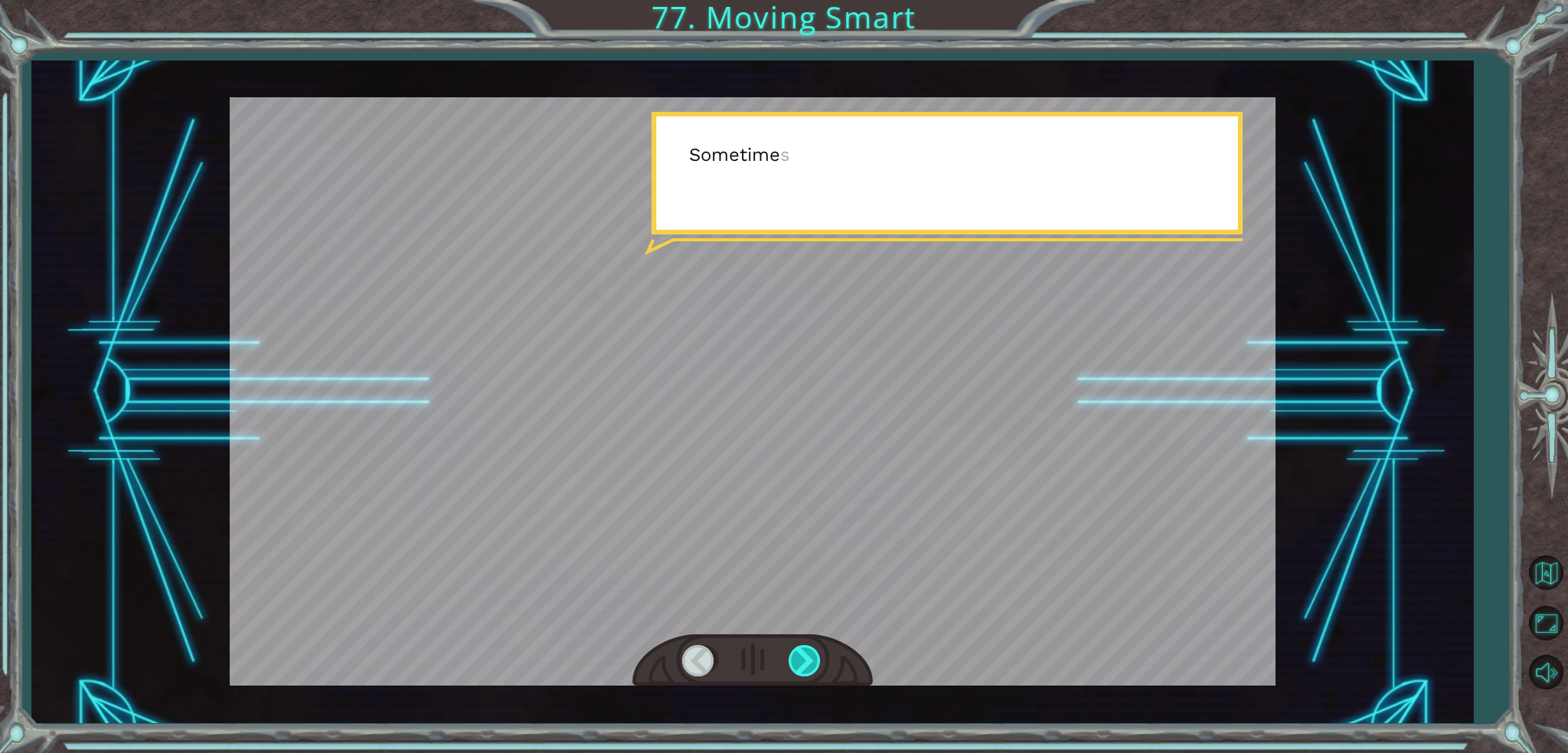
click at [790, 657] on div at bounding box center [806, 660] width 35 height 31
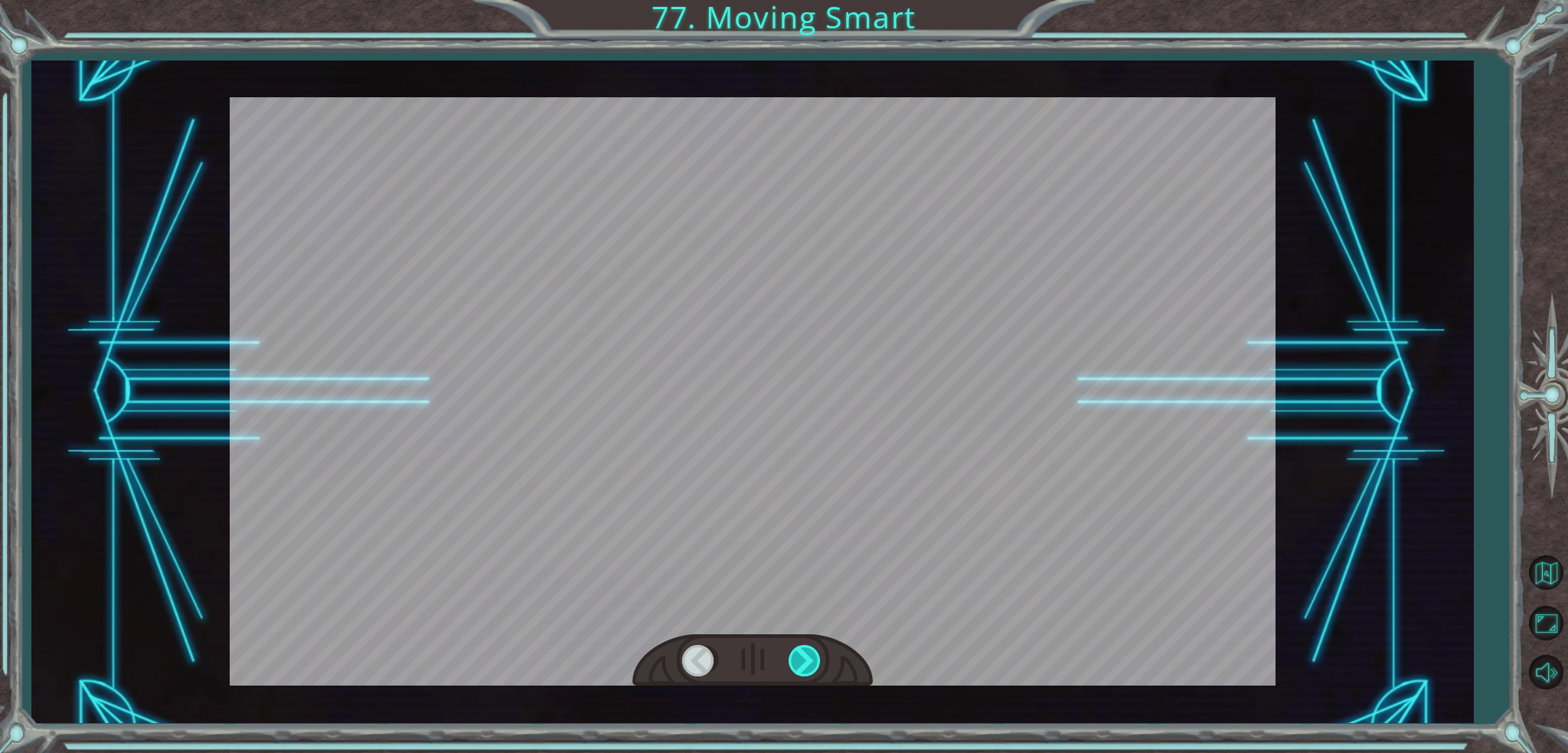
click at [790, 657] on div at bounding box center [806, 660] width 35 height 31
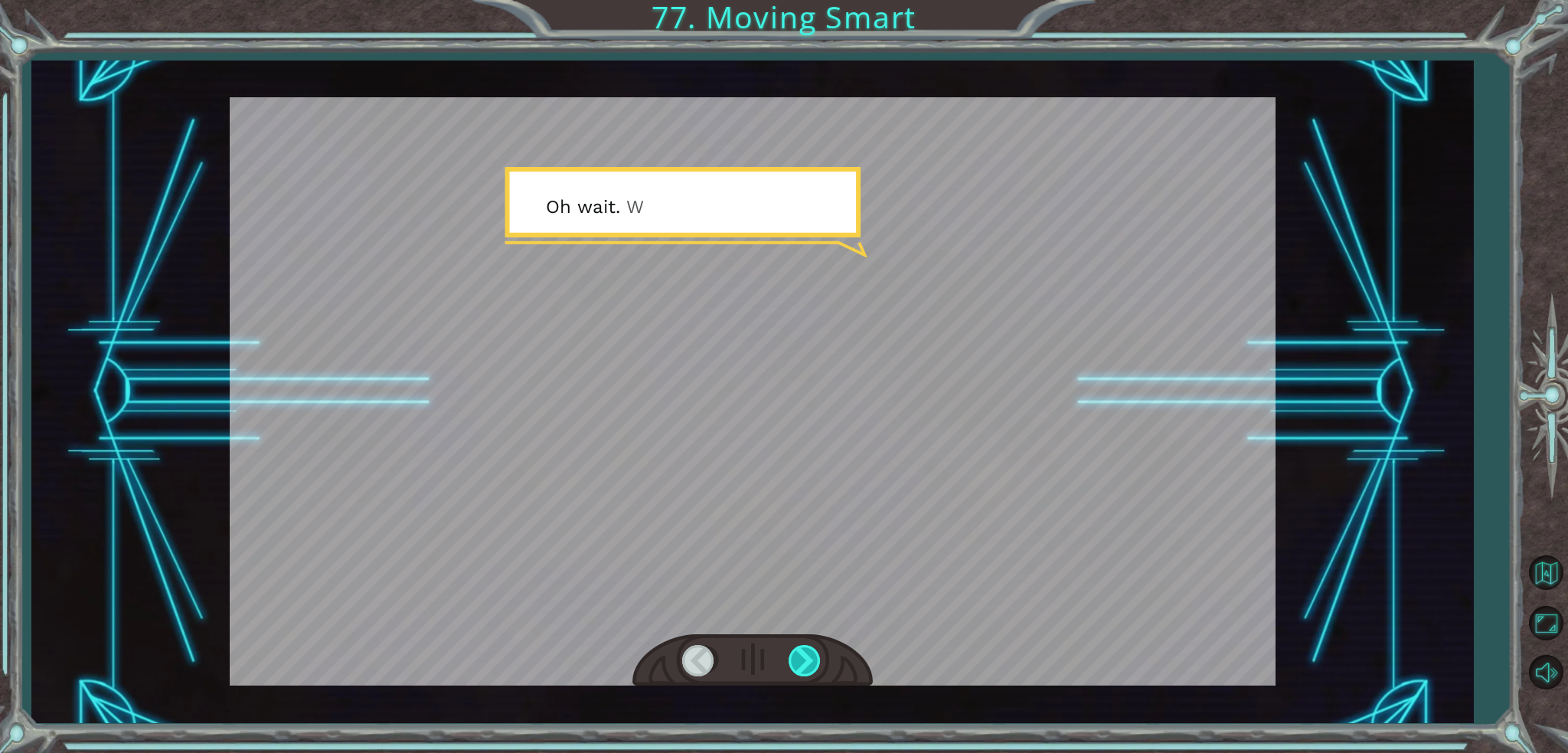
click at [790, 657] on div at bounding box center [806, 660] width 35 height 31
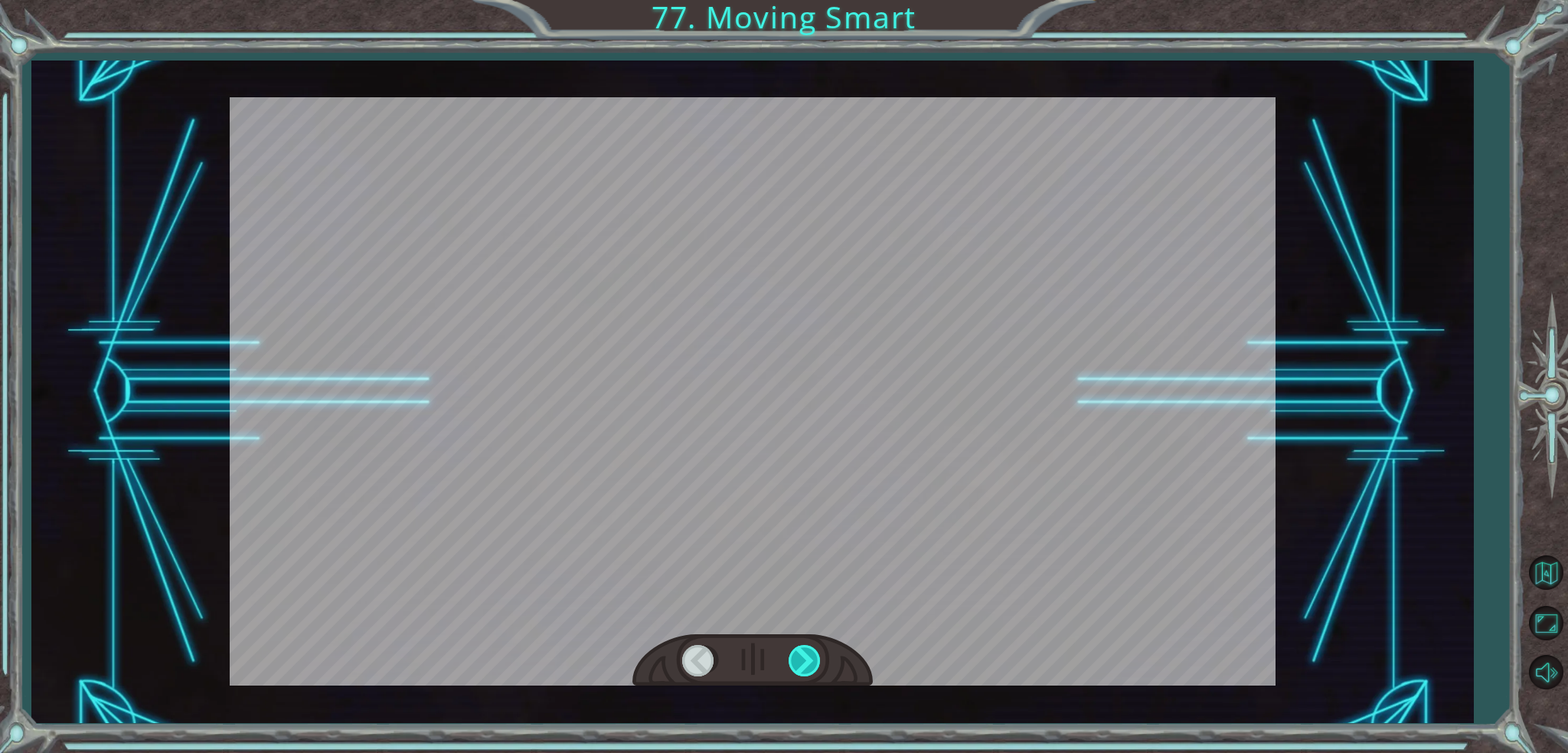
click at [790, 657] on div at bounding box center [806, 660] width 35 height 31
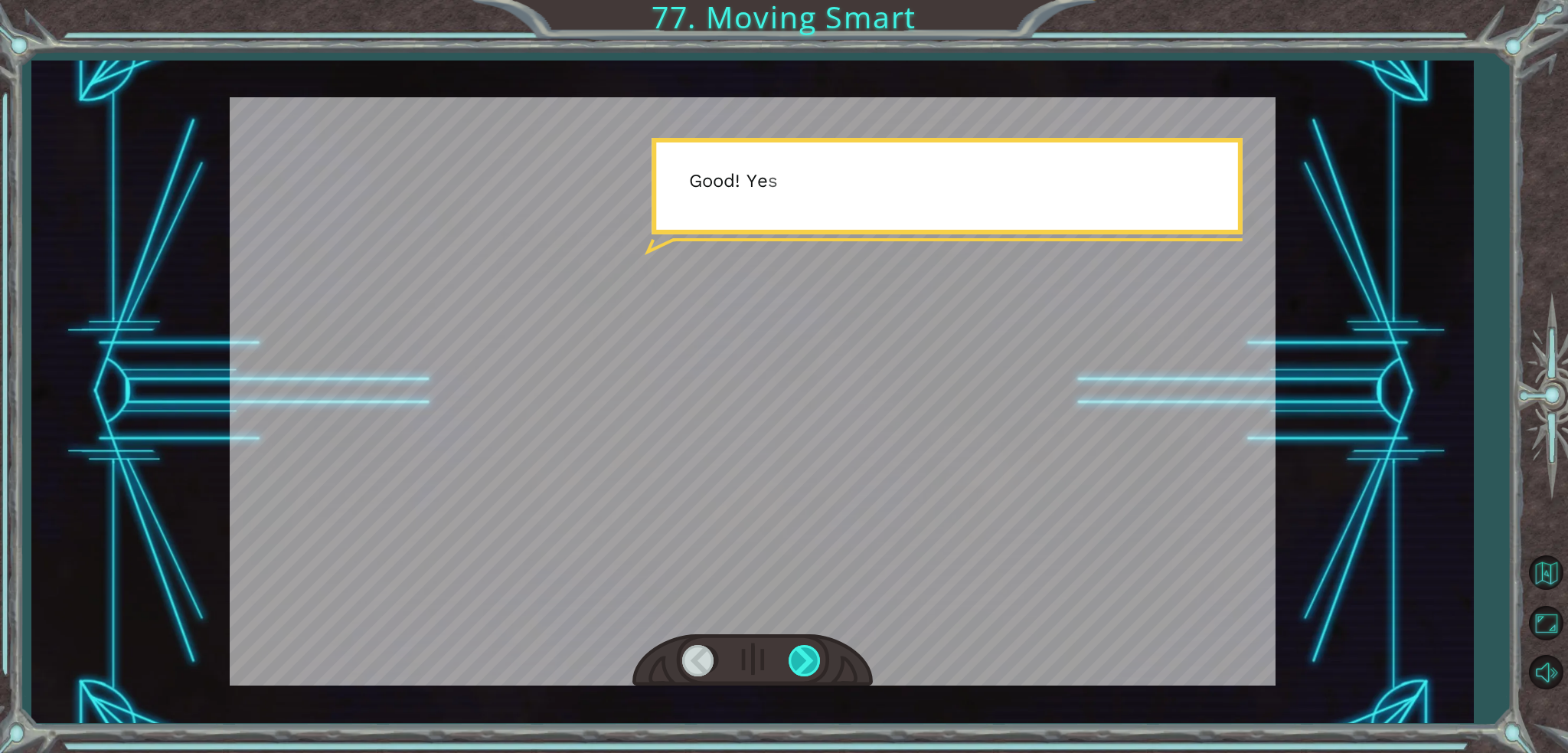
click at [790, 657] on div at bounding box center [806, 660] width 35 height 31
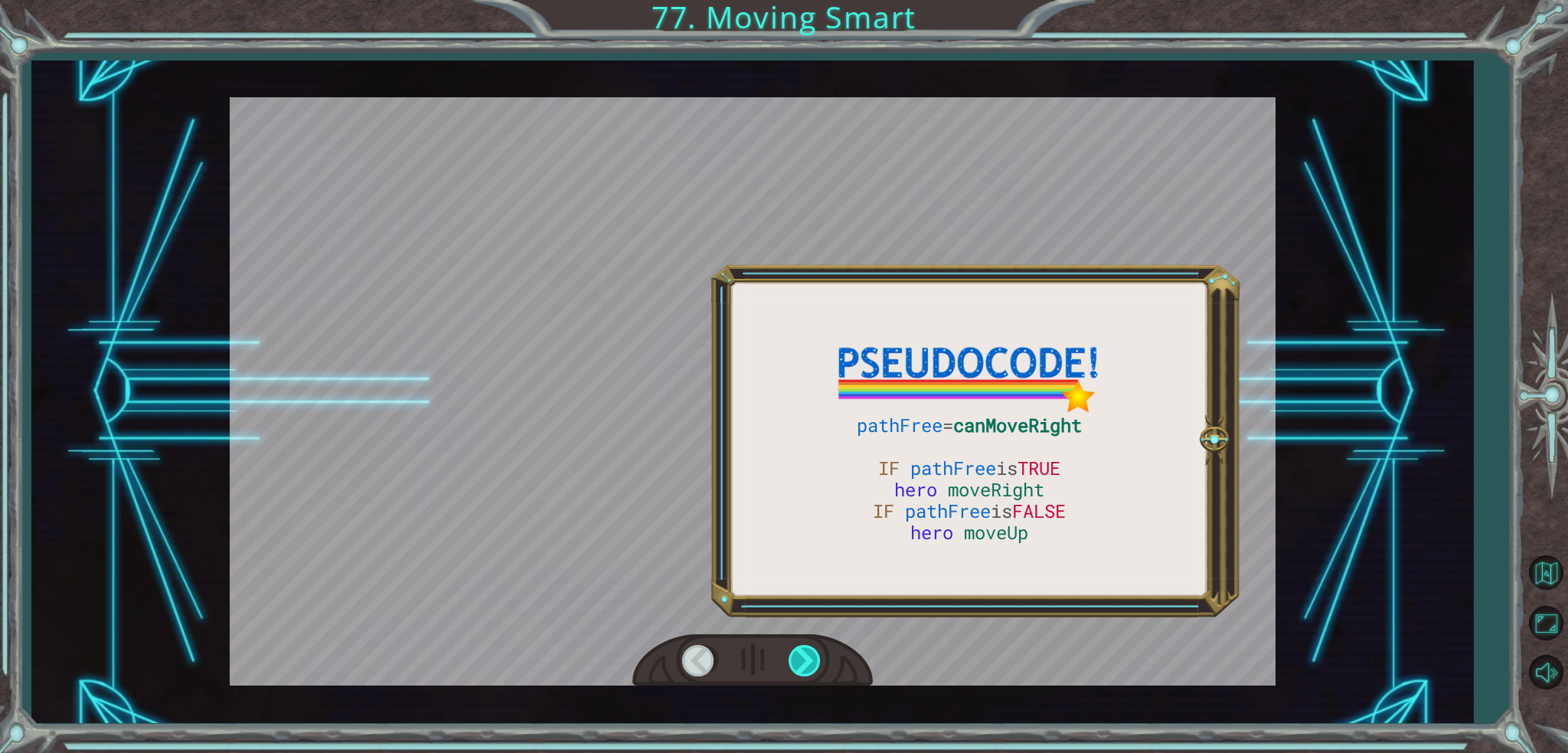
click at [790, 657] on div at bounding box center [806, 660] width 35 height 31
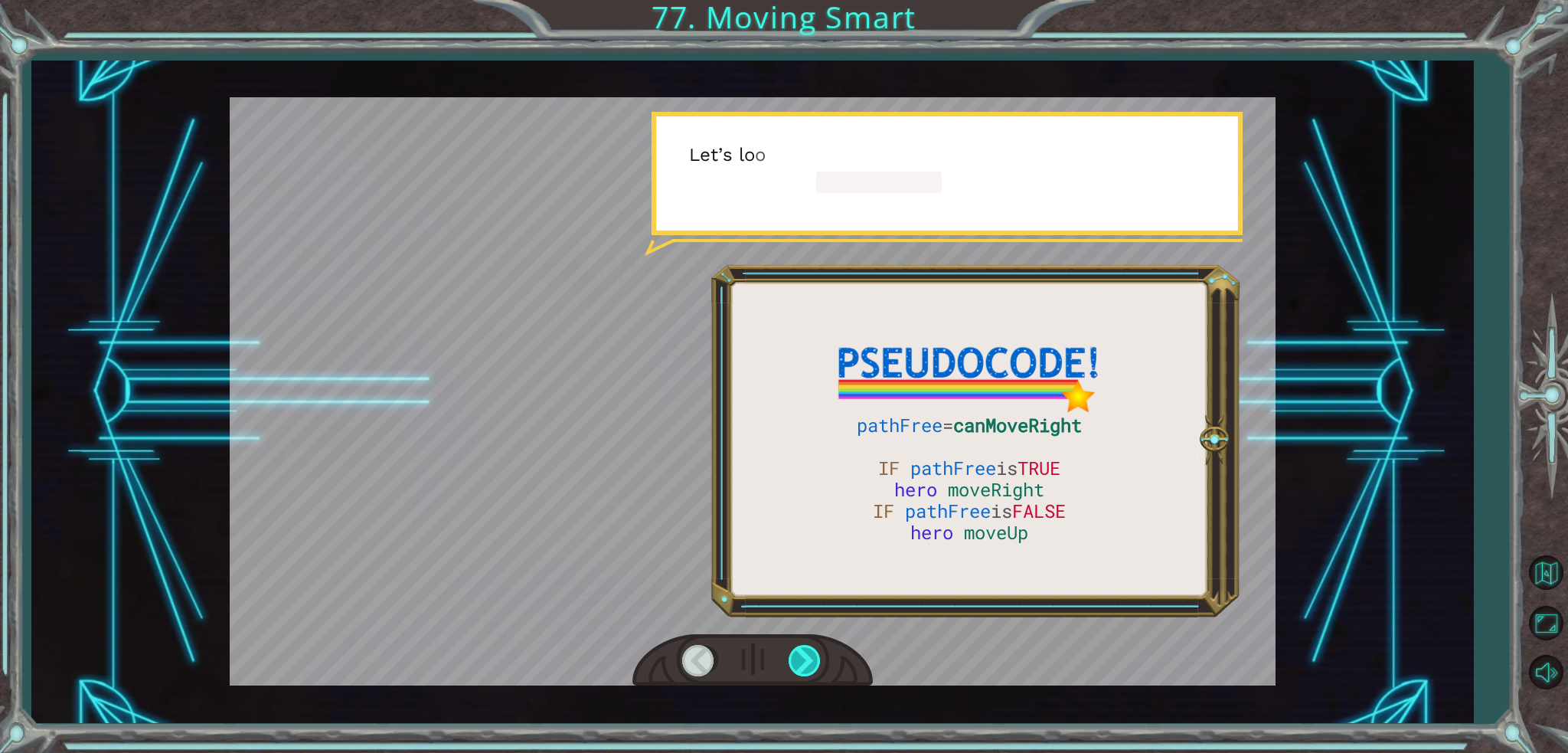
click at [790, 657] on div at bounding box center [806, 660] width 35 height 31
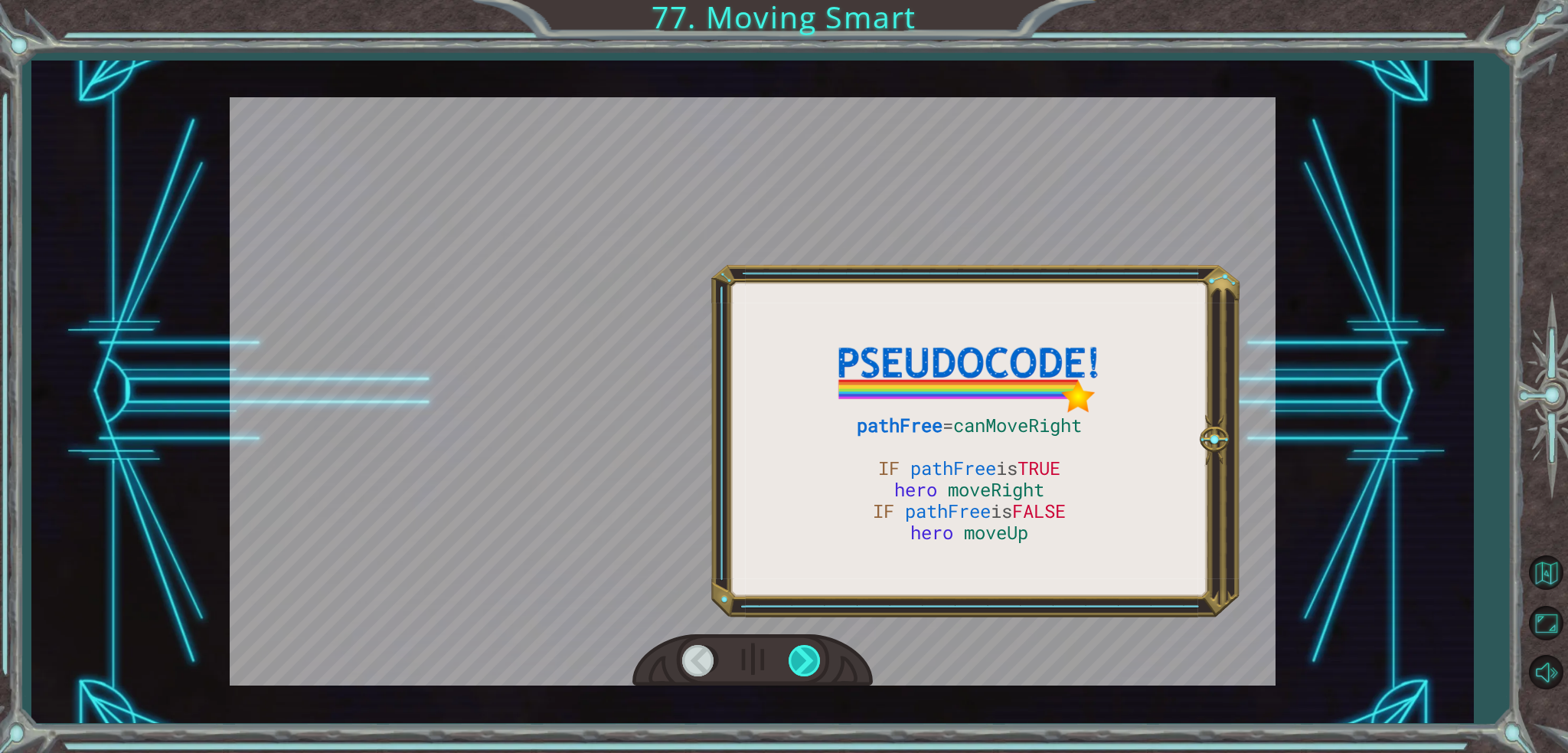
click at [790, 657] on div at bounding box center [806, 660] width 35 height 31
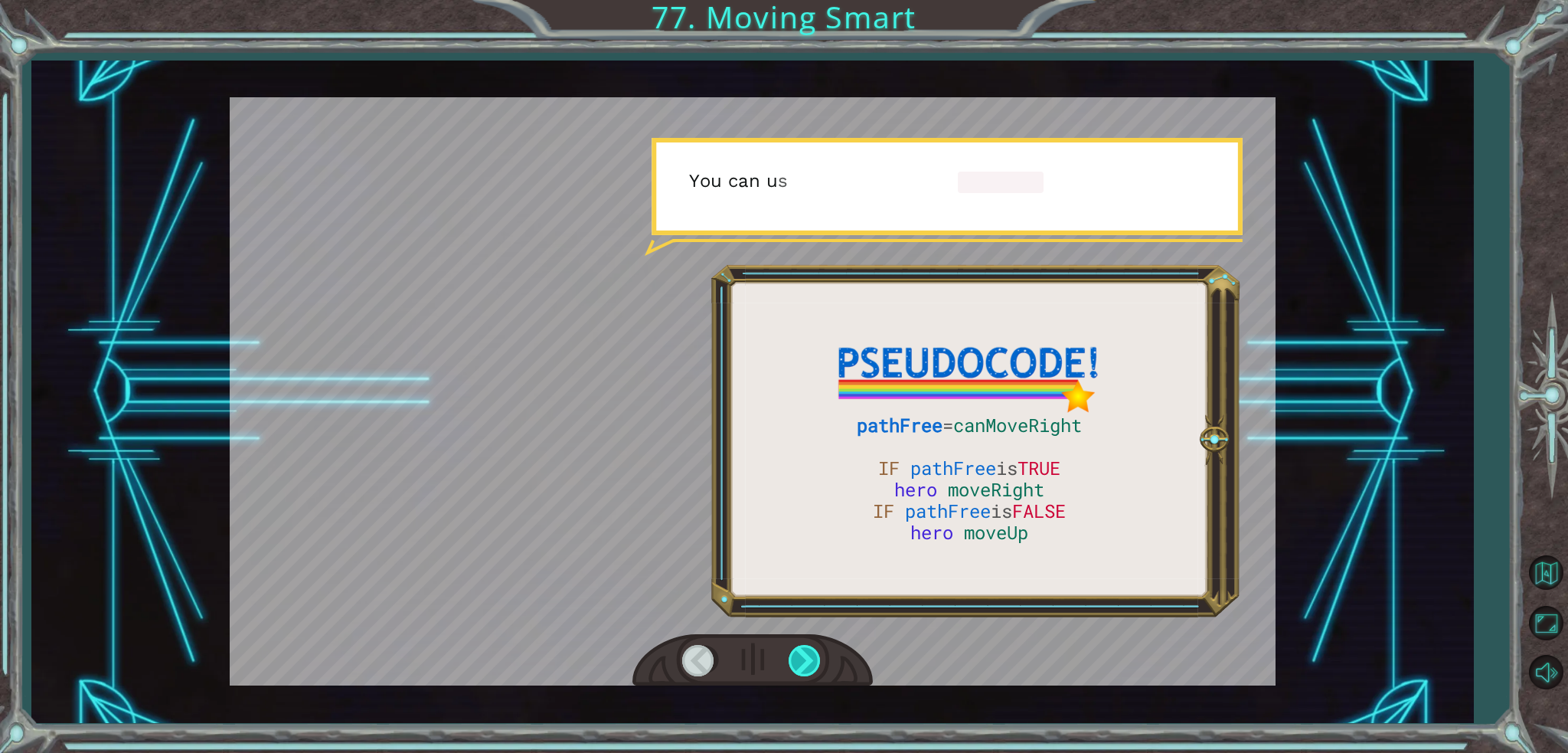
click at [790, 657] on div at bounding box center [806, 660] width 35 height 31
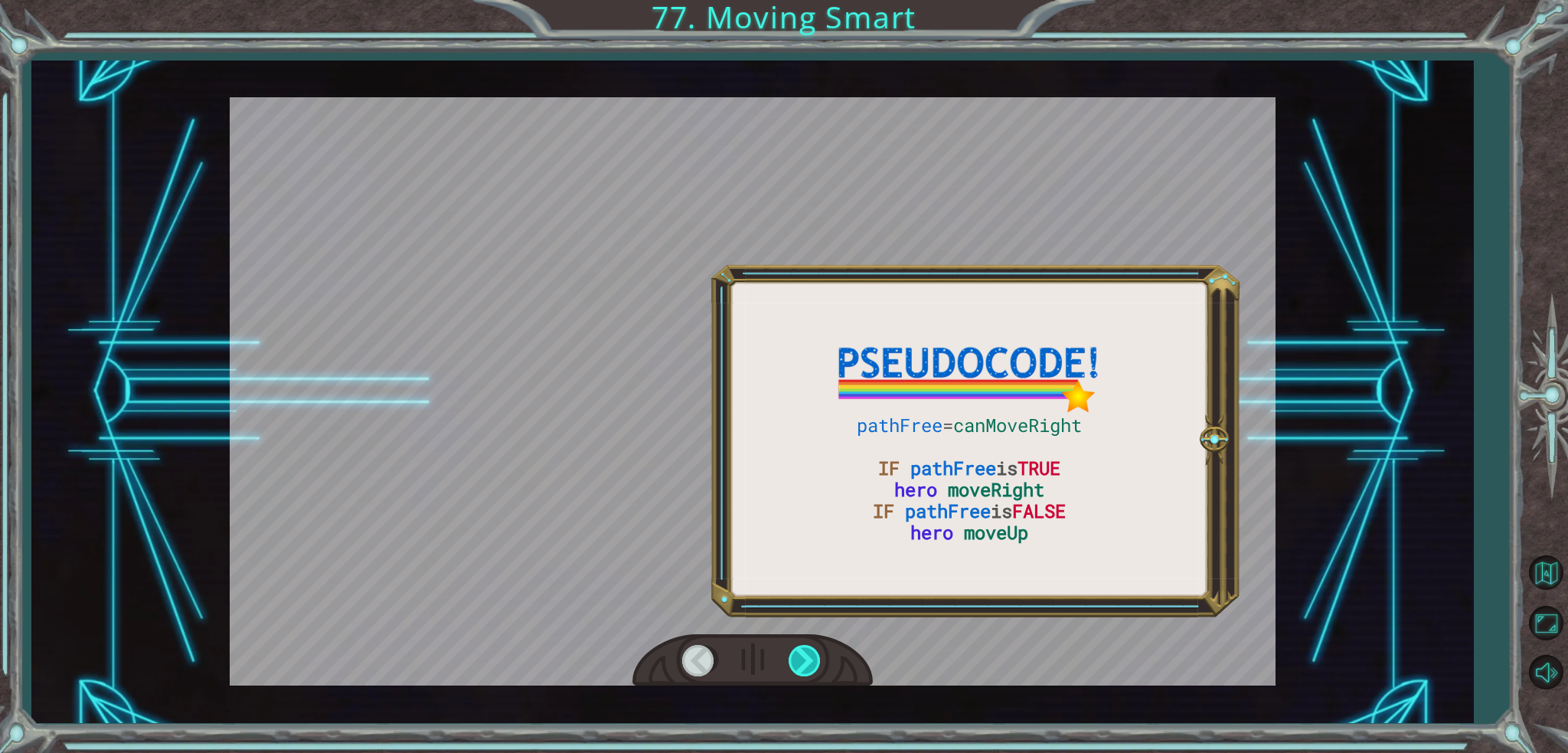
click at [790, 657] on div at bounding box center [806, 660] width 35 height 31
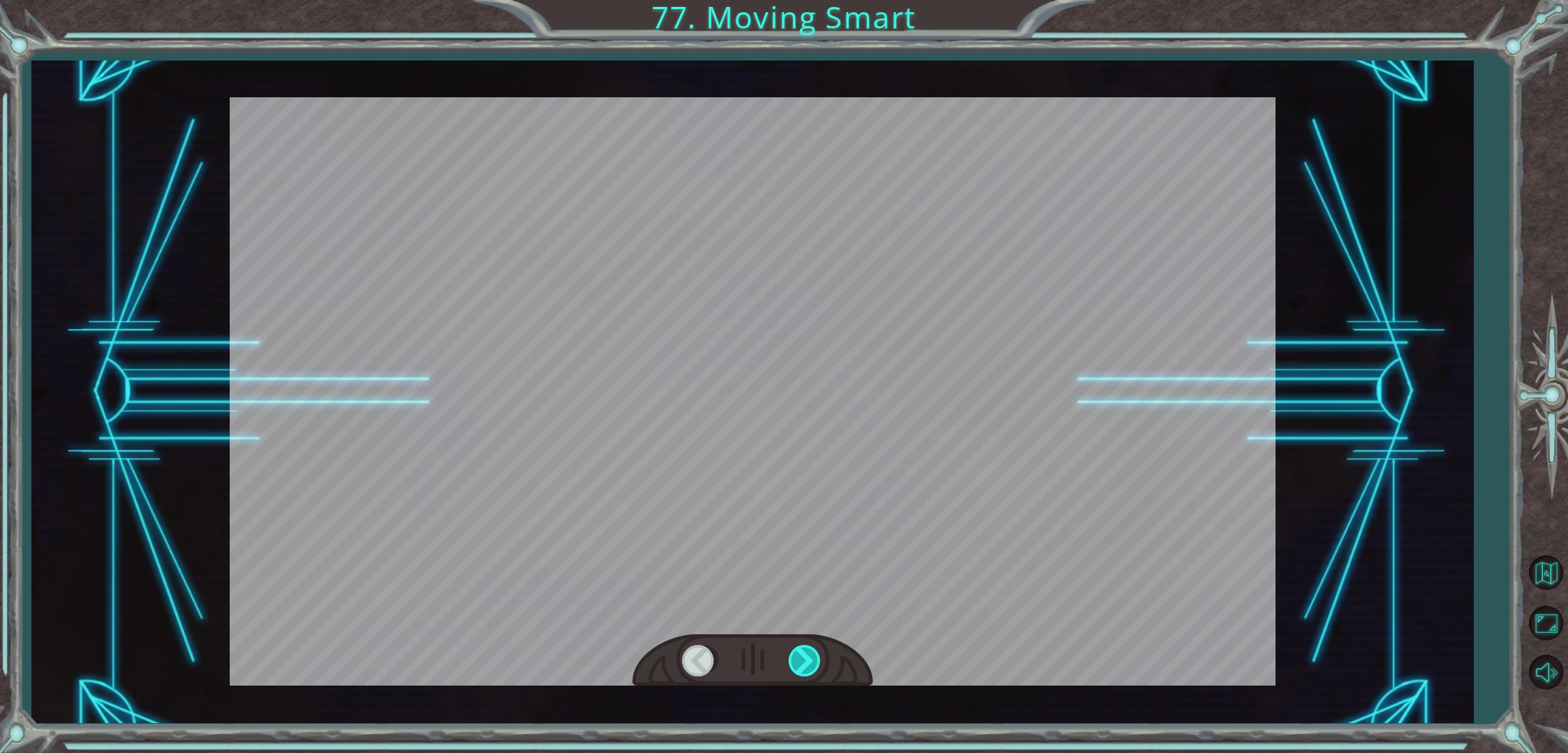
click at [790, 657] on div at bounding box center [806, 660] width 35 height 31
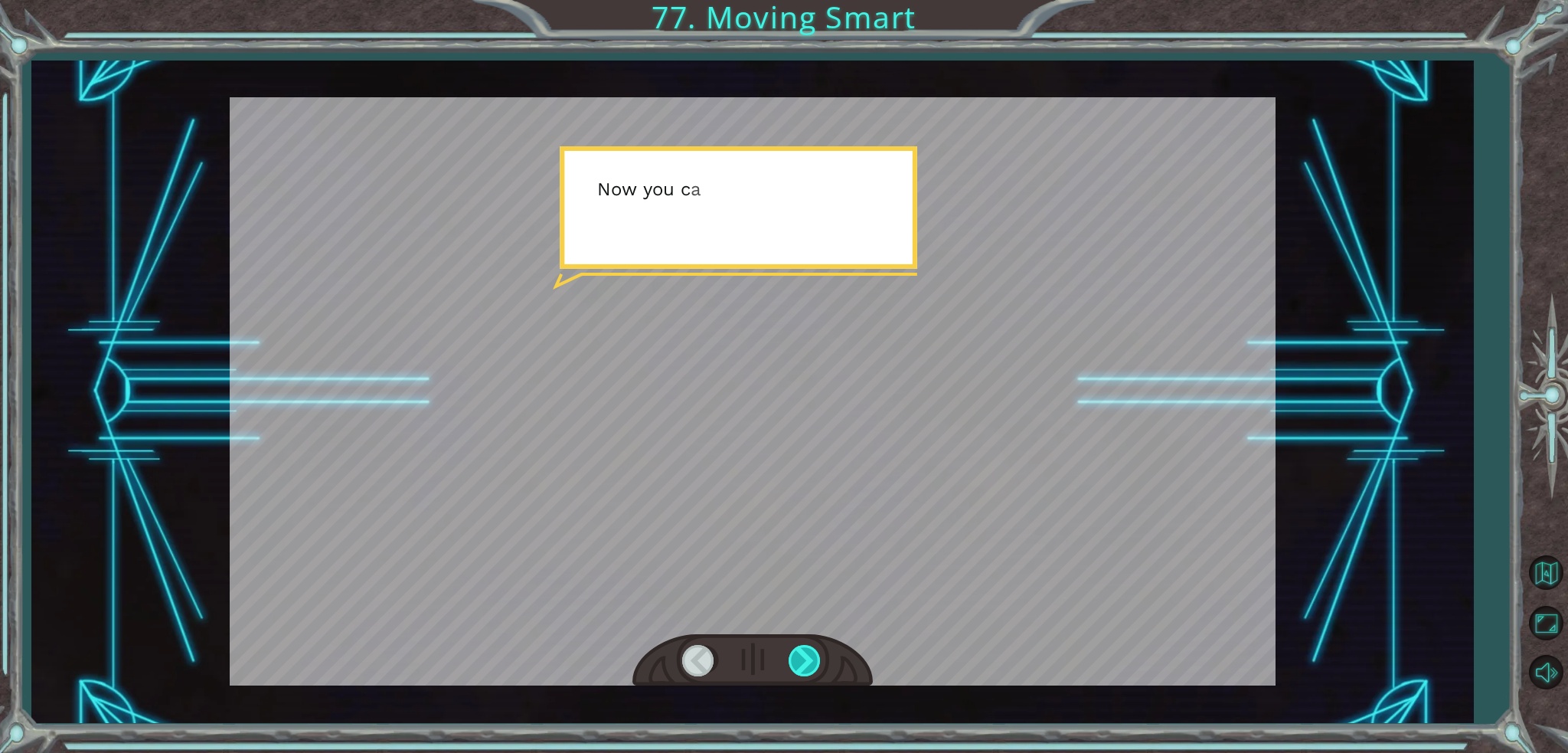
click at [790, 657] on div at bounding box center [806, 660] width 35 height 31
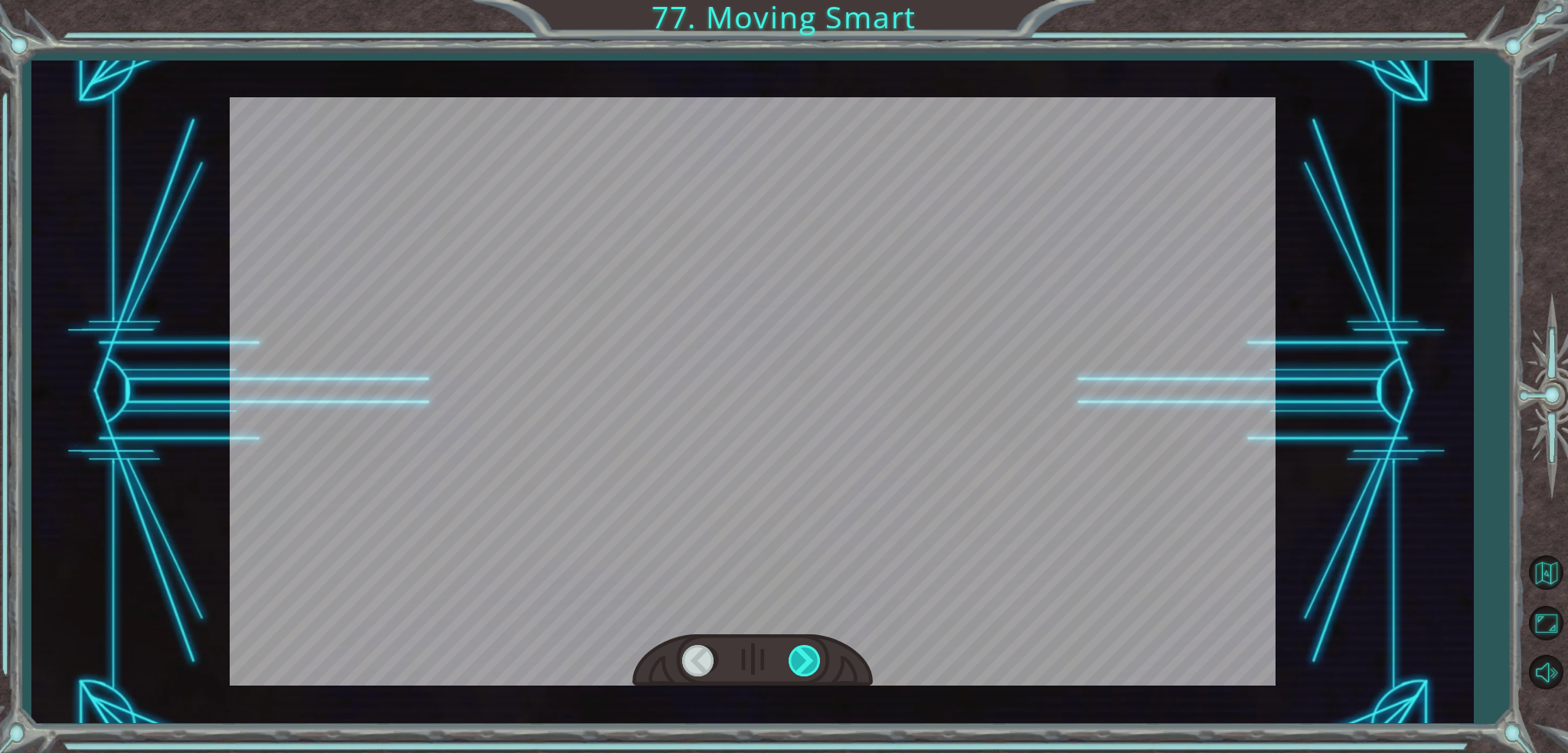
click at [790, 657] on div at bounding box center [806, 660] width 35 height 31
click at [790, 657] on div at bounding box center [806, 660] width 35 height 31
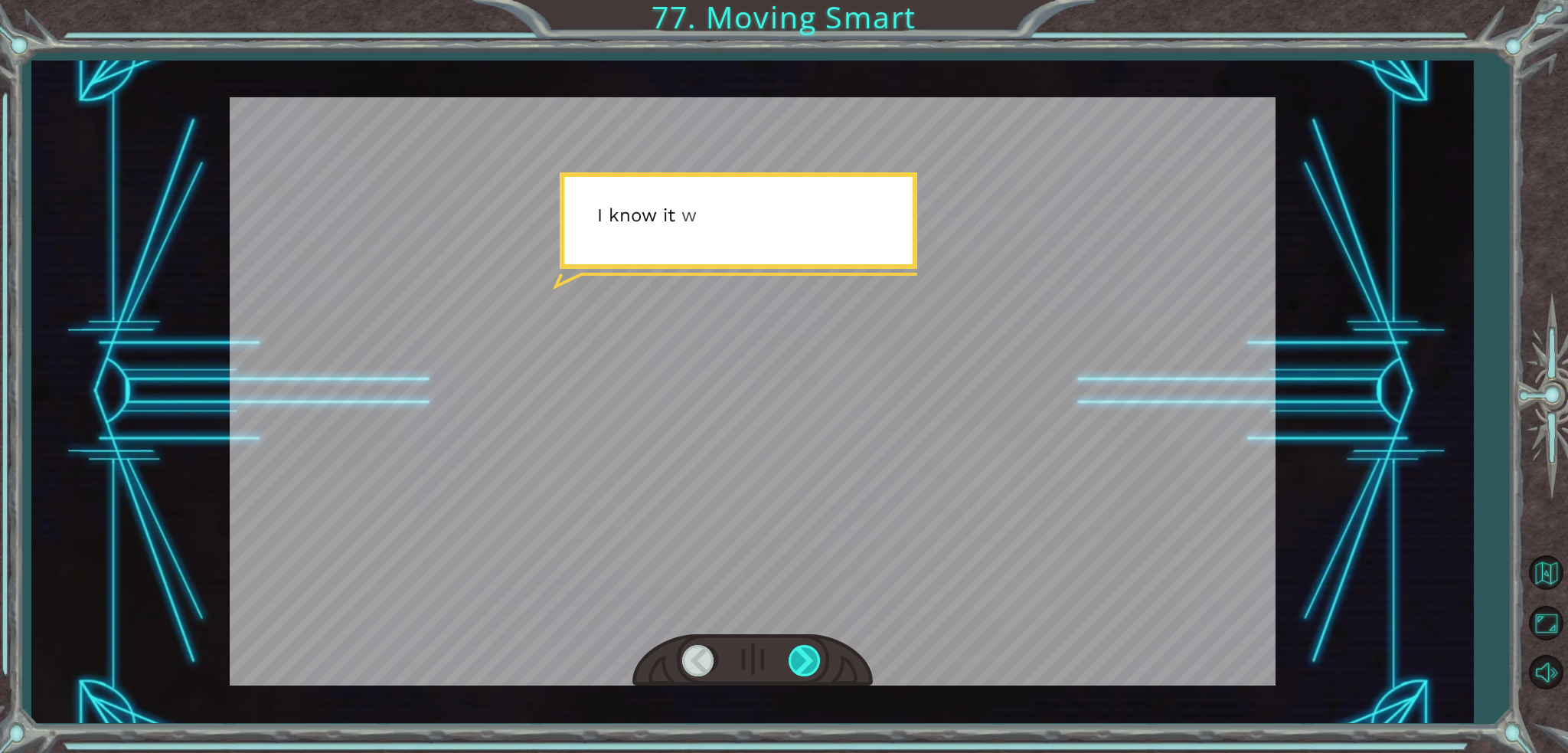
click at [790, 657] on div at bounding box center [806, 660] width 35 height 31
drag, startPoint x: 790, startPoint y: 657, endPoint x: 782, endPoint y: 670, distance: 15.3
click at [782, 670] on div at bounding box center [752, 661] width 240 height 53
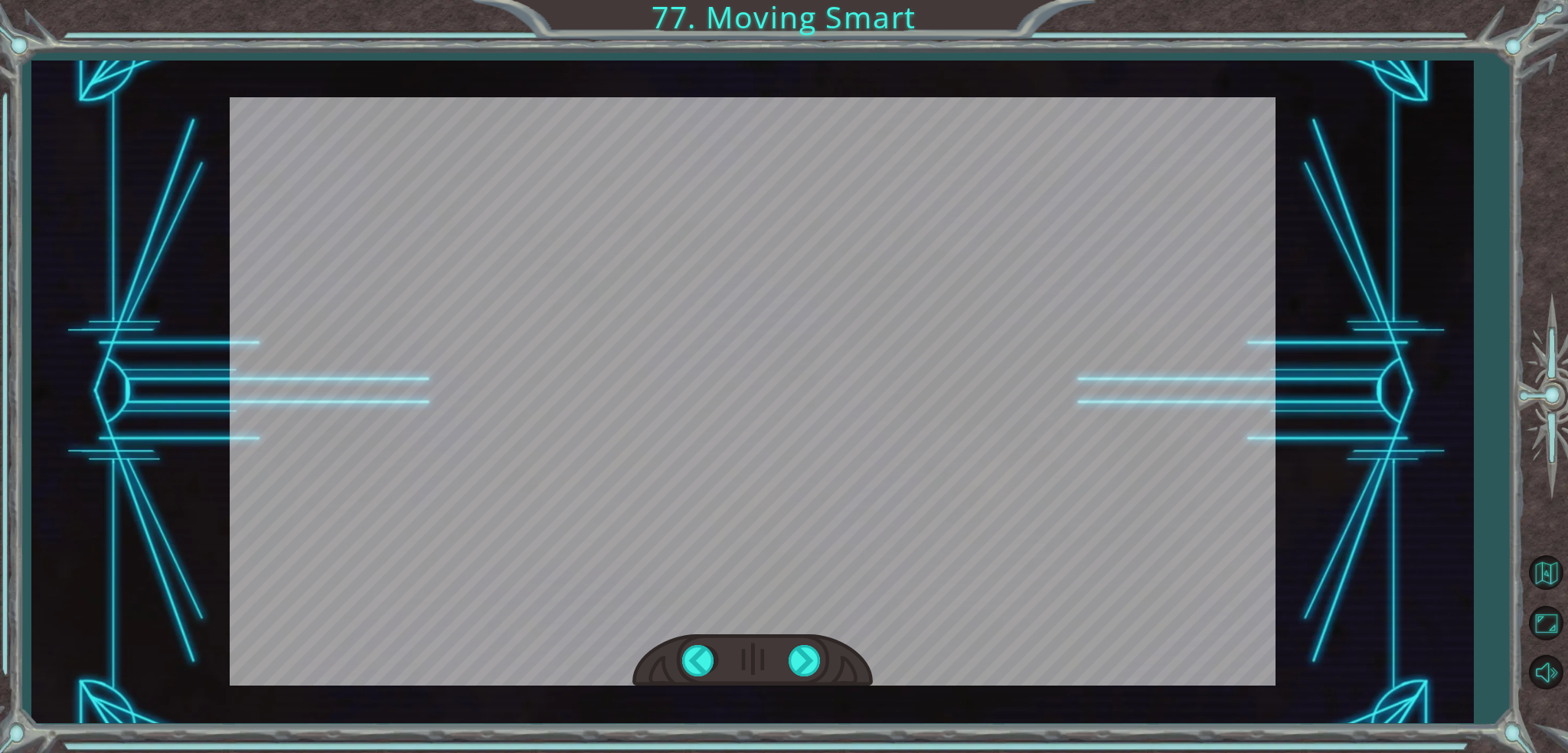
click at [780, 0] on div "pathFree = canMoveRight IF pathFree is TRUE hero moveRight IF pathFree is FALSE…" at bounding box center [784, 0] width 1568 height 0
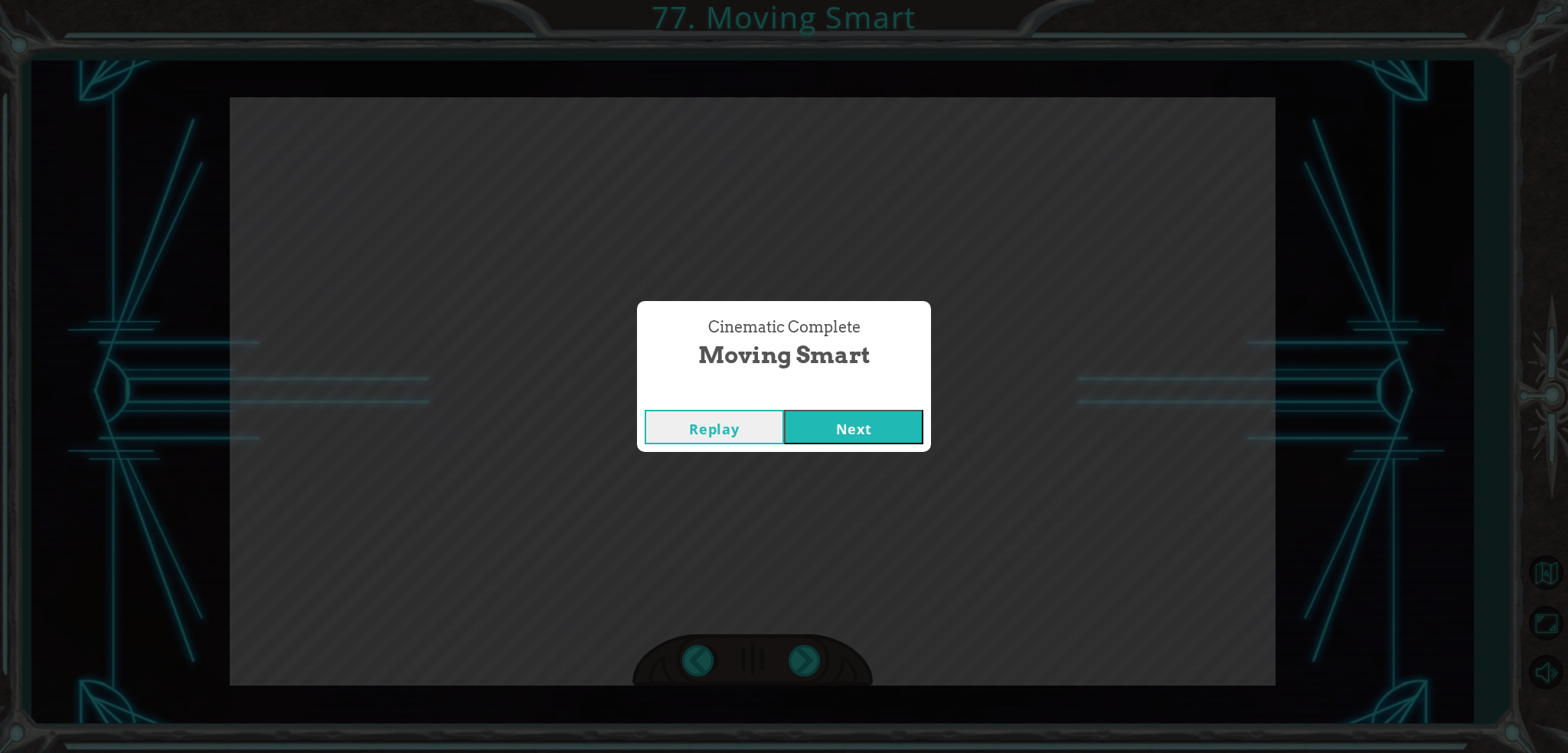
click at [780, 670] on div "Cinematic Complete Moving Smart Replay Next" at bounding box center [784, 376] width 1568 height 753
click at [881, 415] on button "Next" at bounding box center [853, 427] width 139 height 35
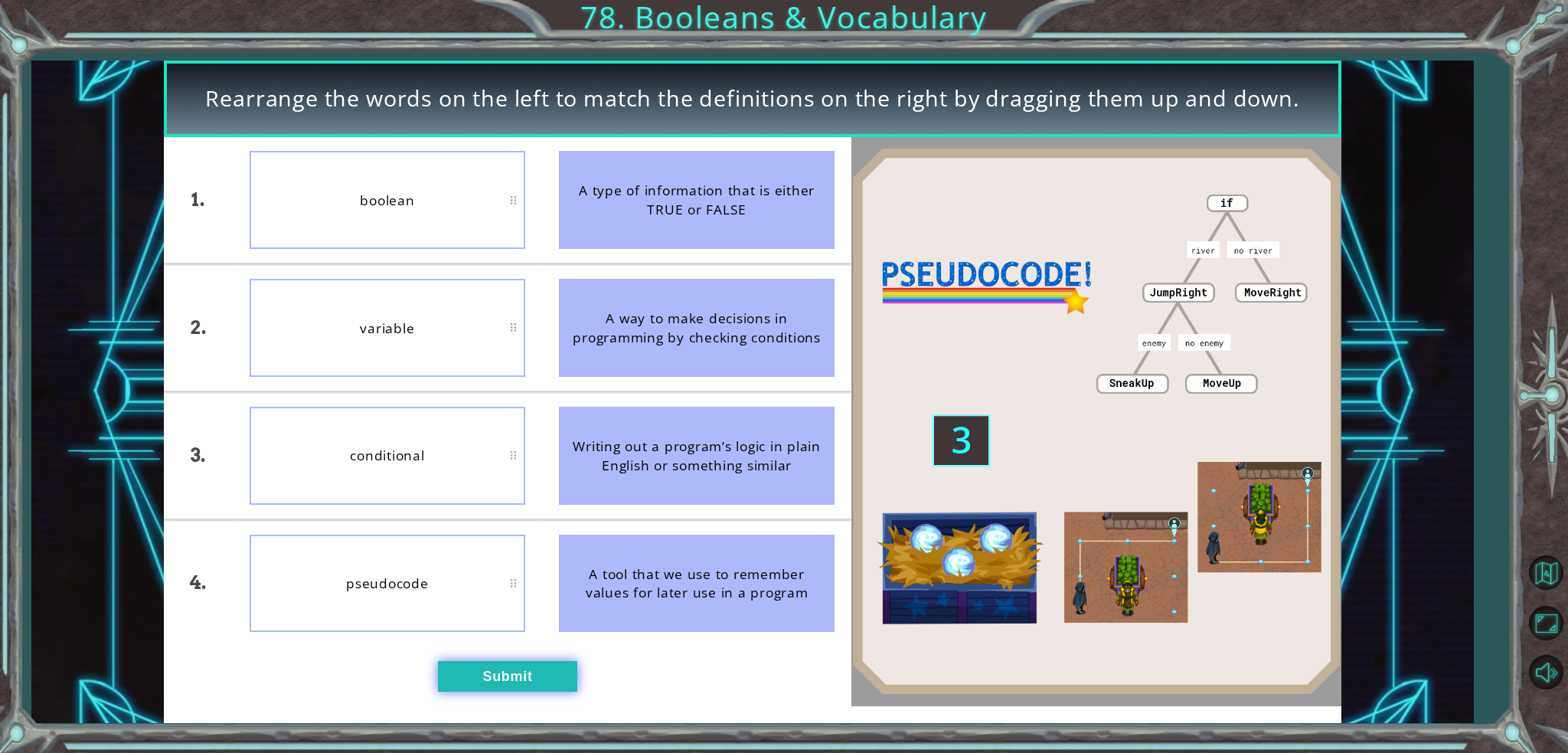
click at [521, 667] on button "Submit" at bounding box center [507, 676] width 139 height 31
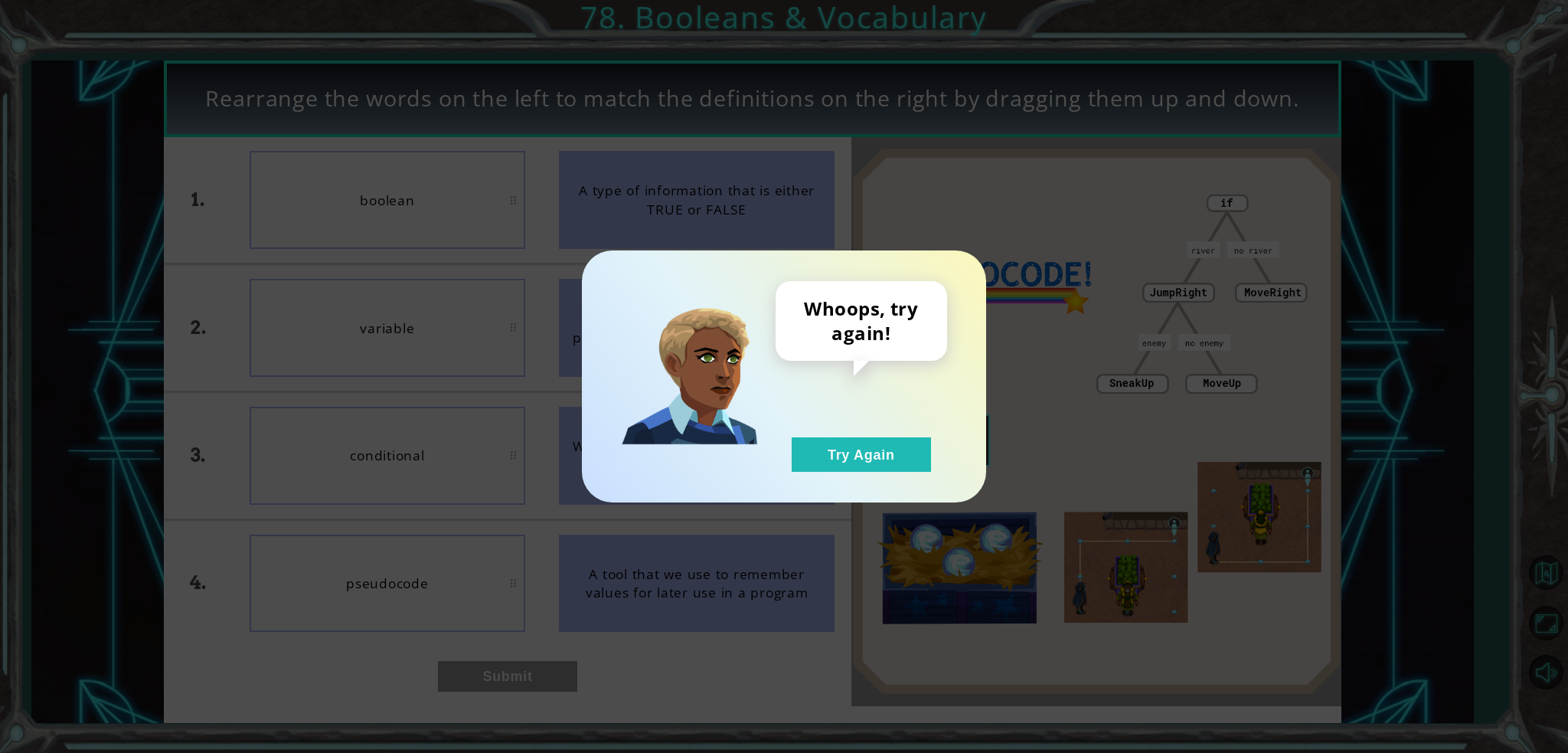
click at [884, 434] on div "Whoops, try again! Try Again" at bounding box center [860, 376] width 171 height 190
click at [860, 452] on button "Try Again" at bounding box center [860, 454] width 139 height 35
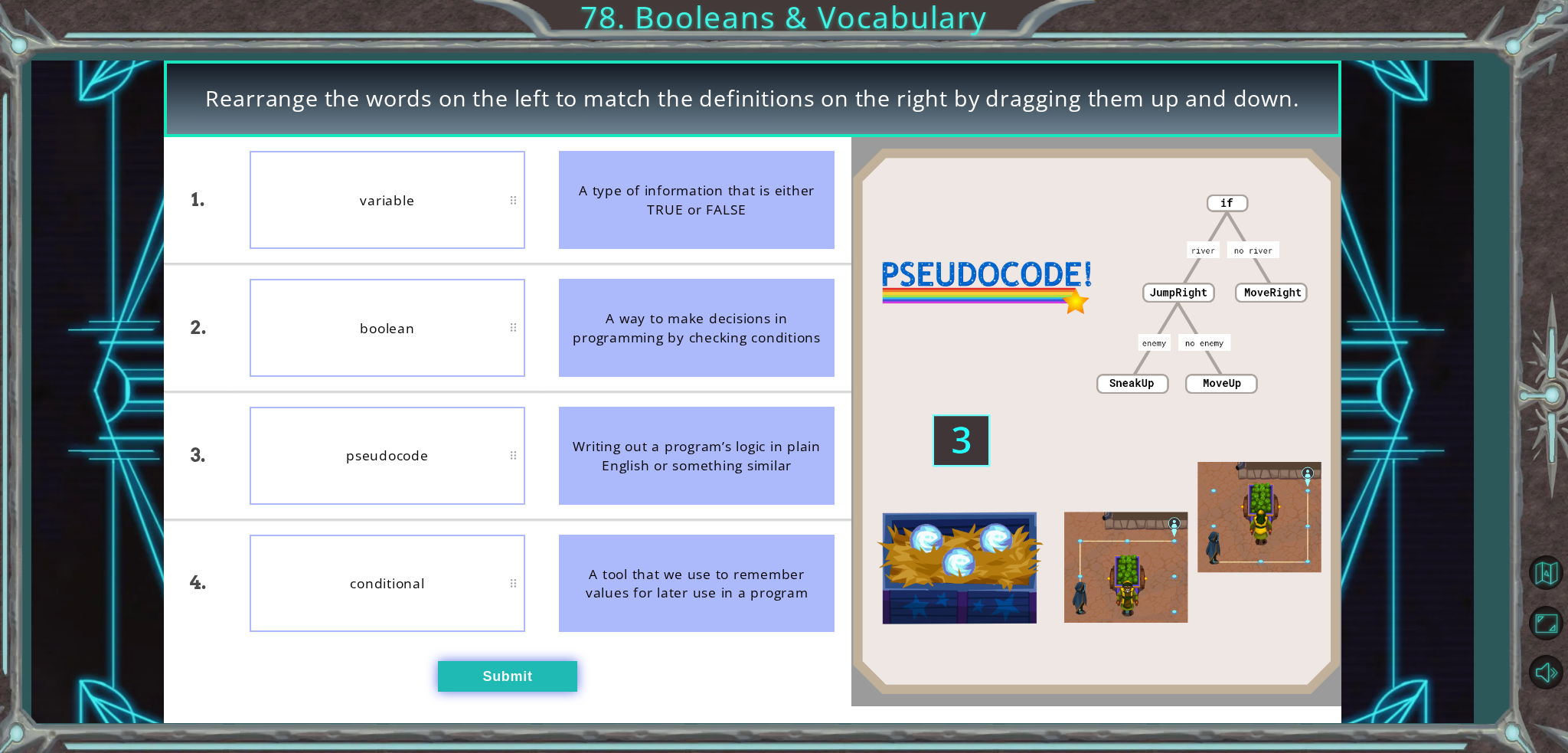
click at [447, 677] on button "Submit" at bounding box center [507, 676] width 139 height 31
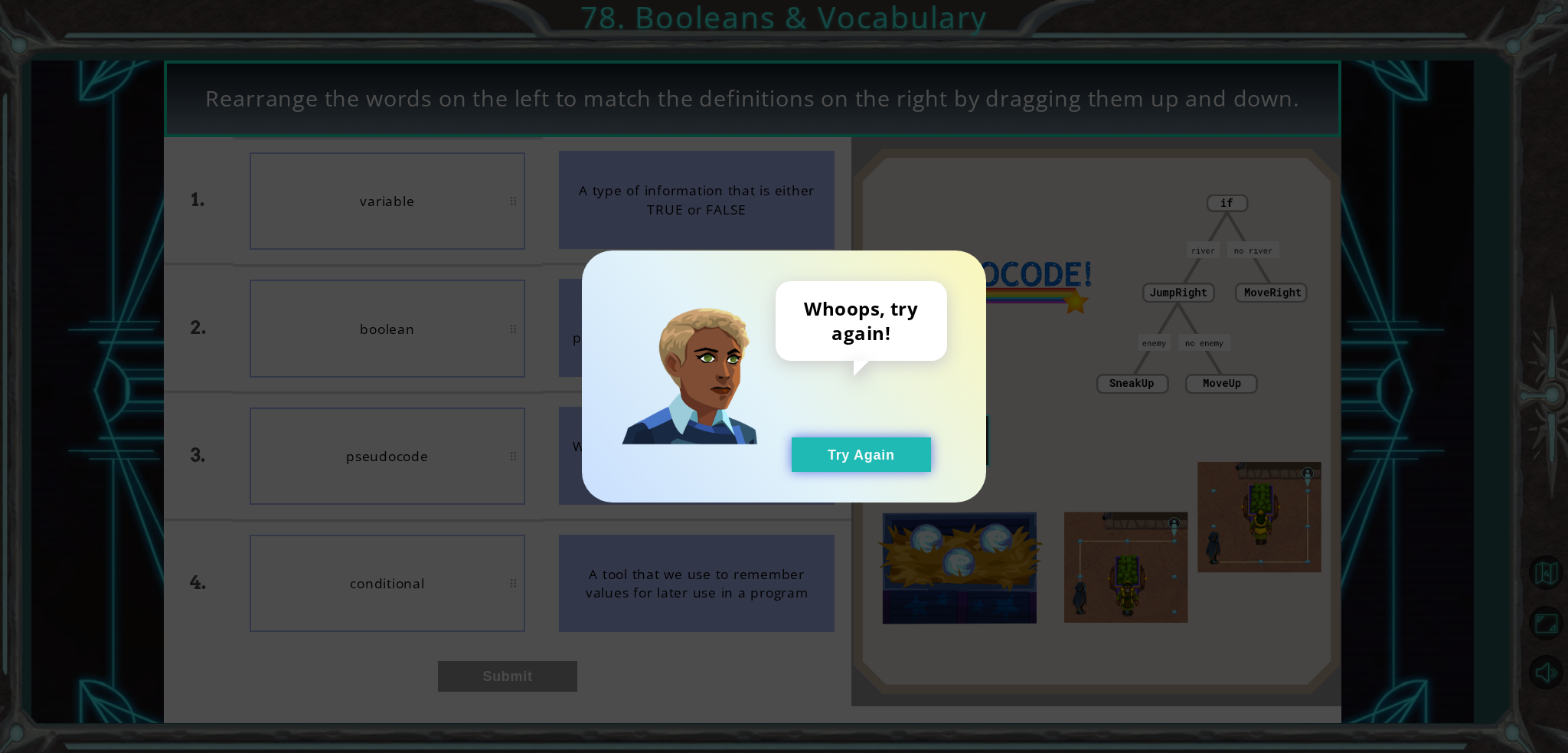
click at [836, 449] on button "Try Again" at bounding box center [860, 454] width 139 height 35
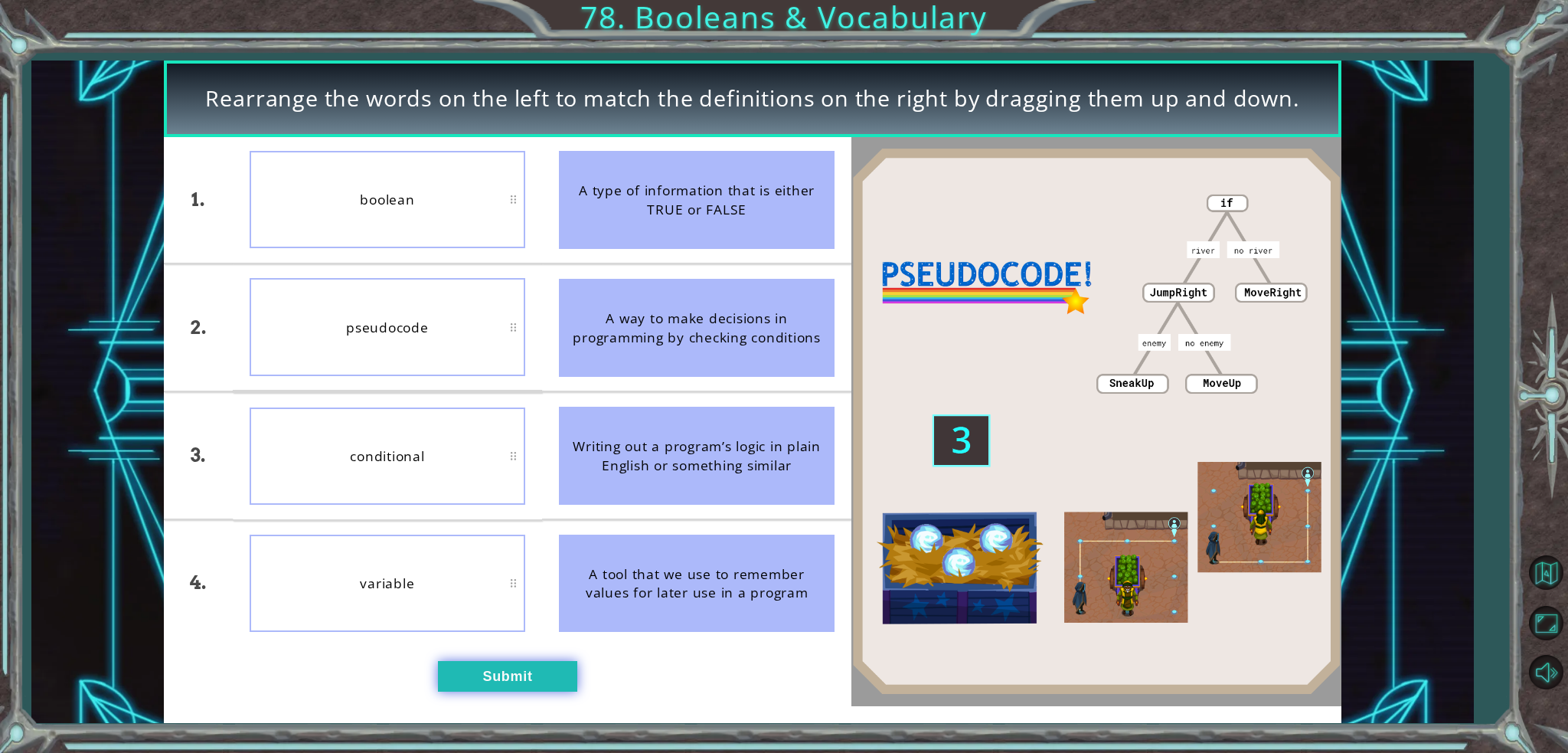
click at [512, 680] on button "Submit" at bounding box center [507, 676] width 139 height 31
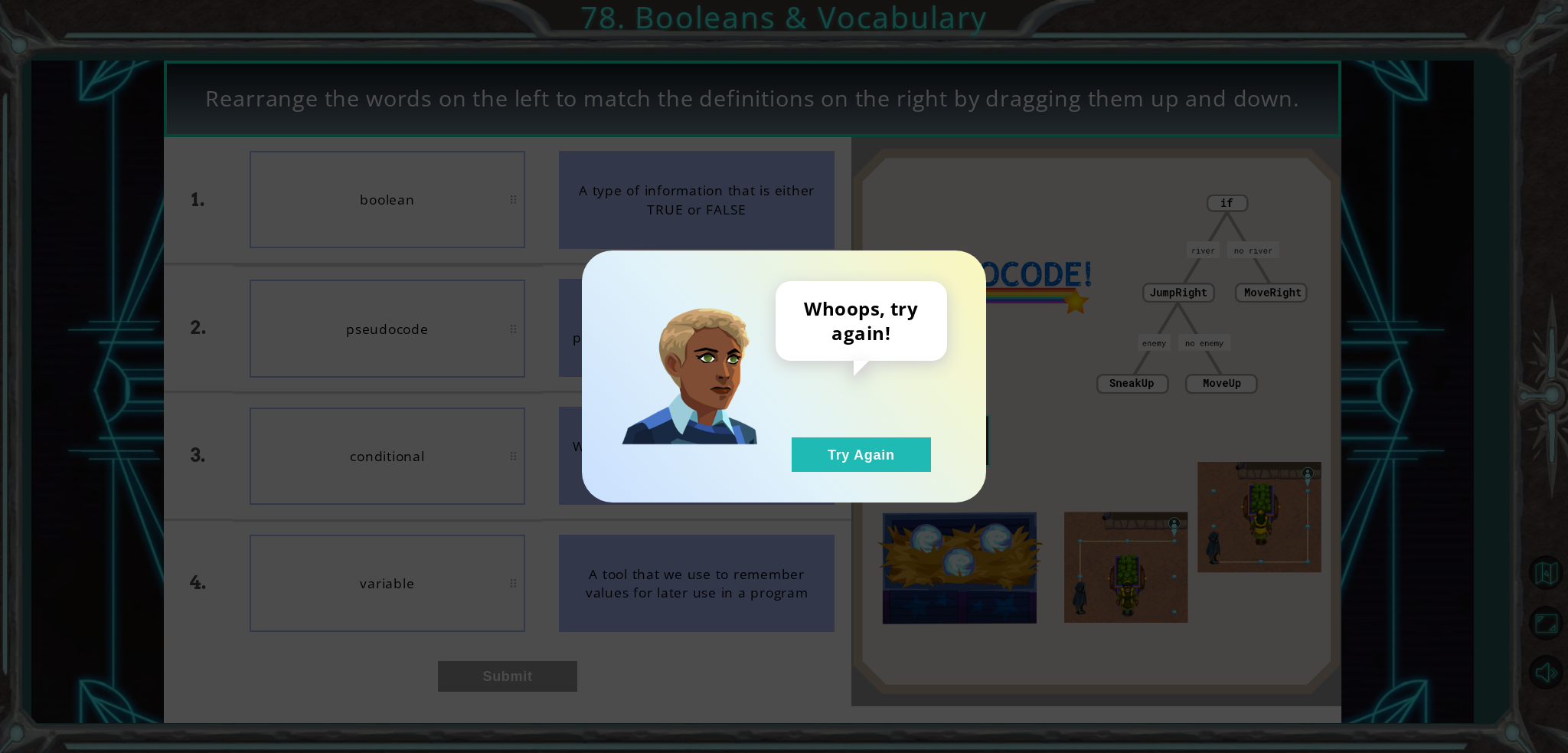
click at [921, 473] on div "Whoops, try again! Try Again" at bounding box center [783, 377] width 404 height 252
click at [885, 346] on div "Whoops, try again!" at bounding box center [860, 321] width 171 height 80
click at [884, 408] on div "Whoops, try again! Try Again" at bounding box center [860, 376] width 171 height 190
click at [893, 444] on button "Try Again" at bounding box center [860, 454] width 139 height 35
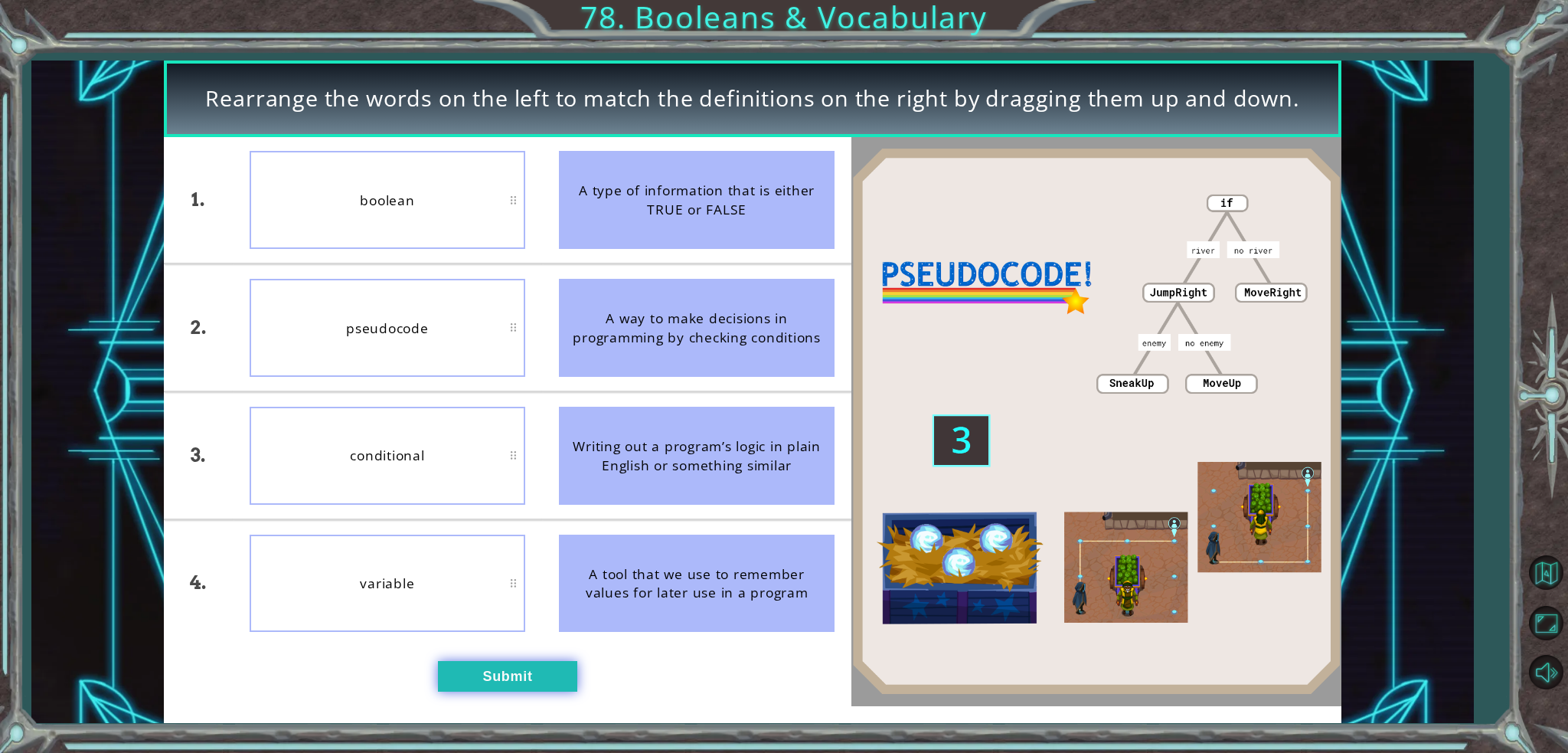
click at [502, 670] on button "Submit" at bounding box center [507, 676] width 139 height 31
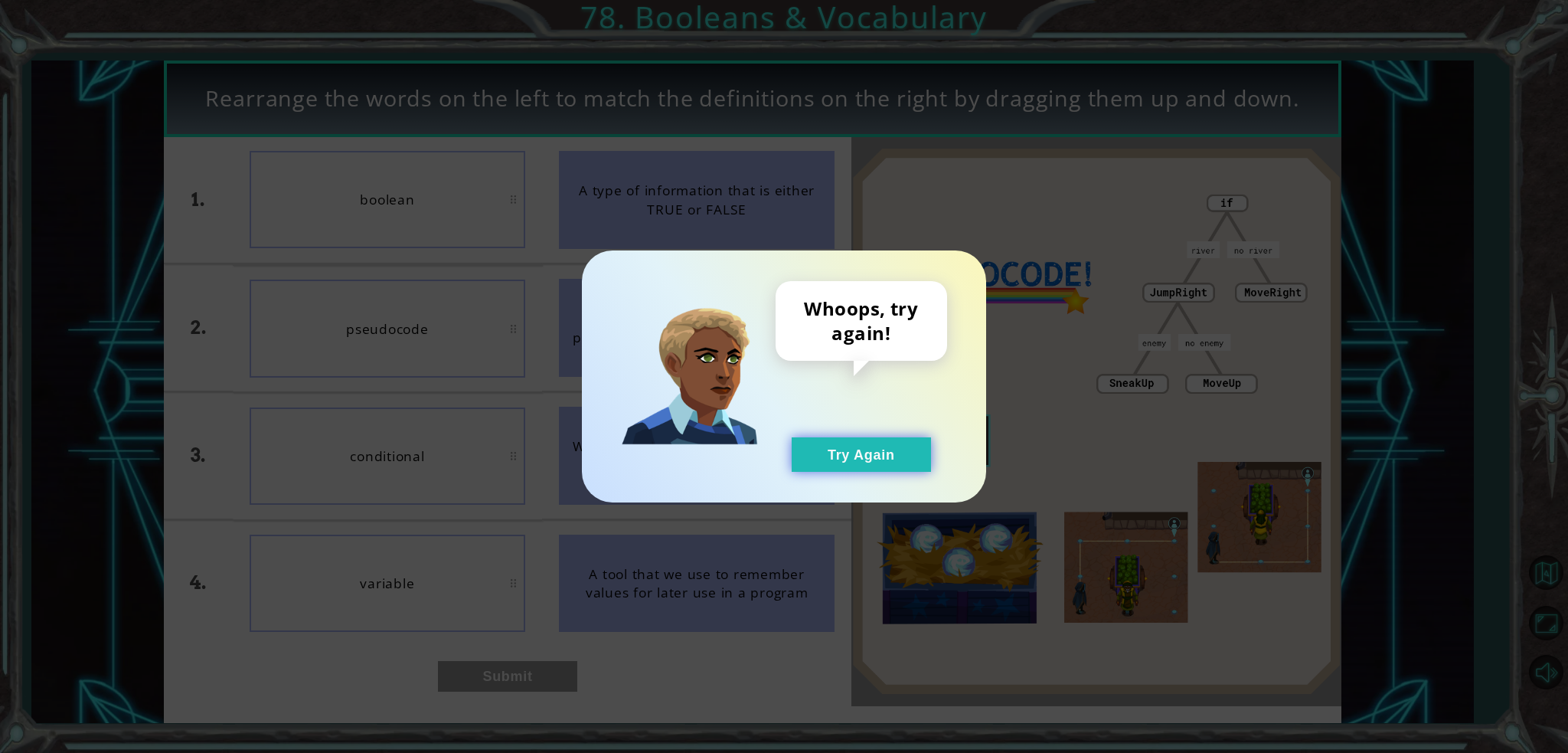
click at [843, 460] on button "Try Again" at bounding box center [860, 454] width 139 height 35
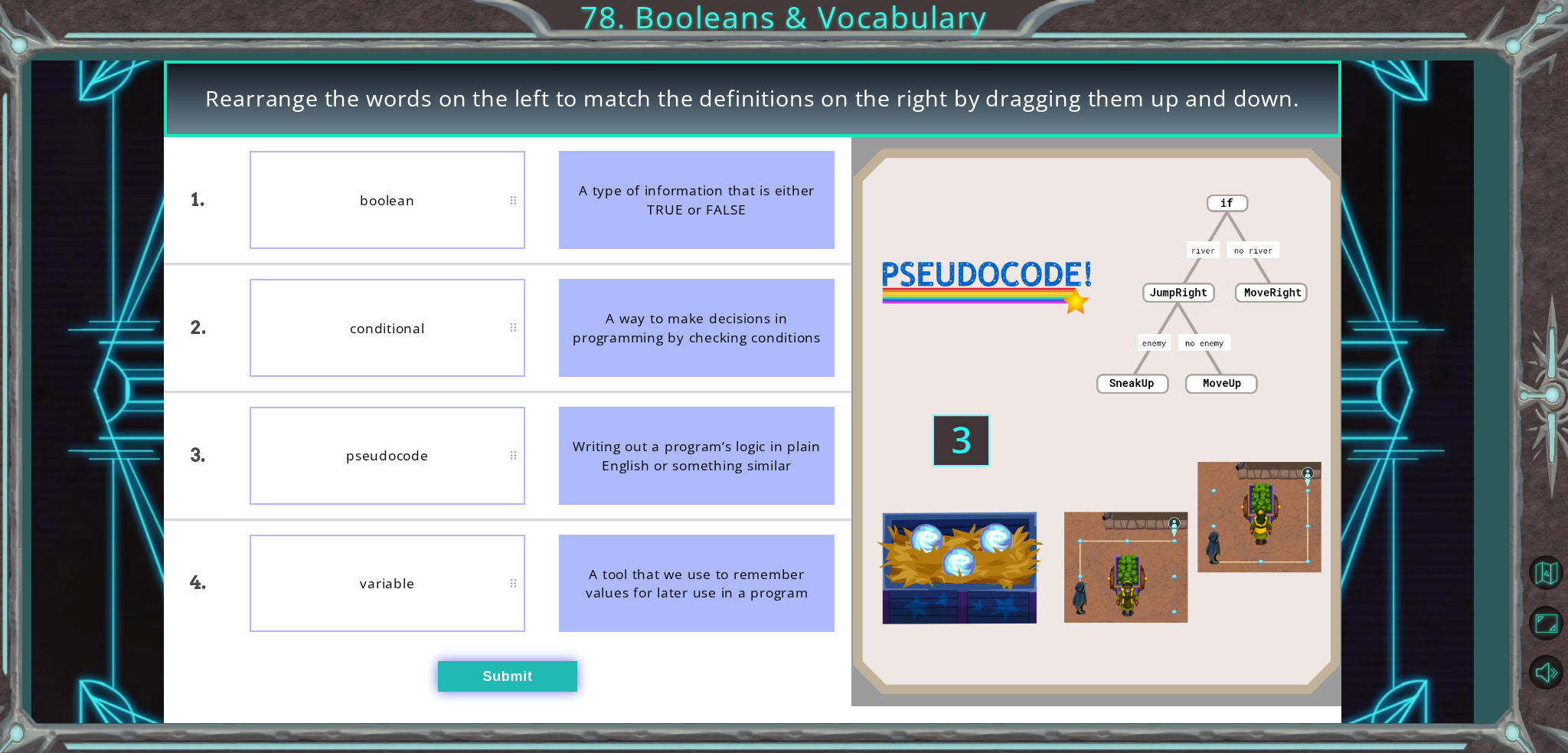
click at [496, 664] on button "Submit" at bounding box center [507, 676] width 139 height 31
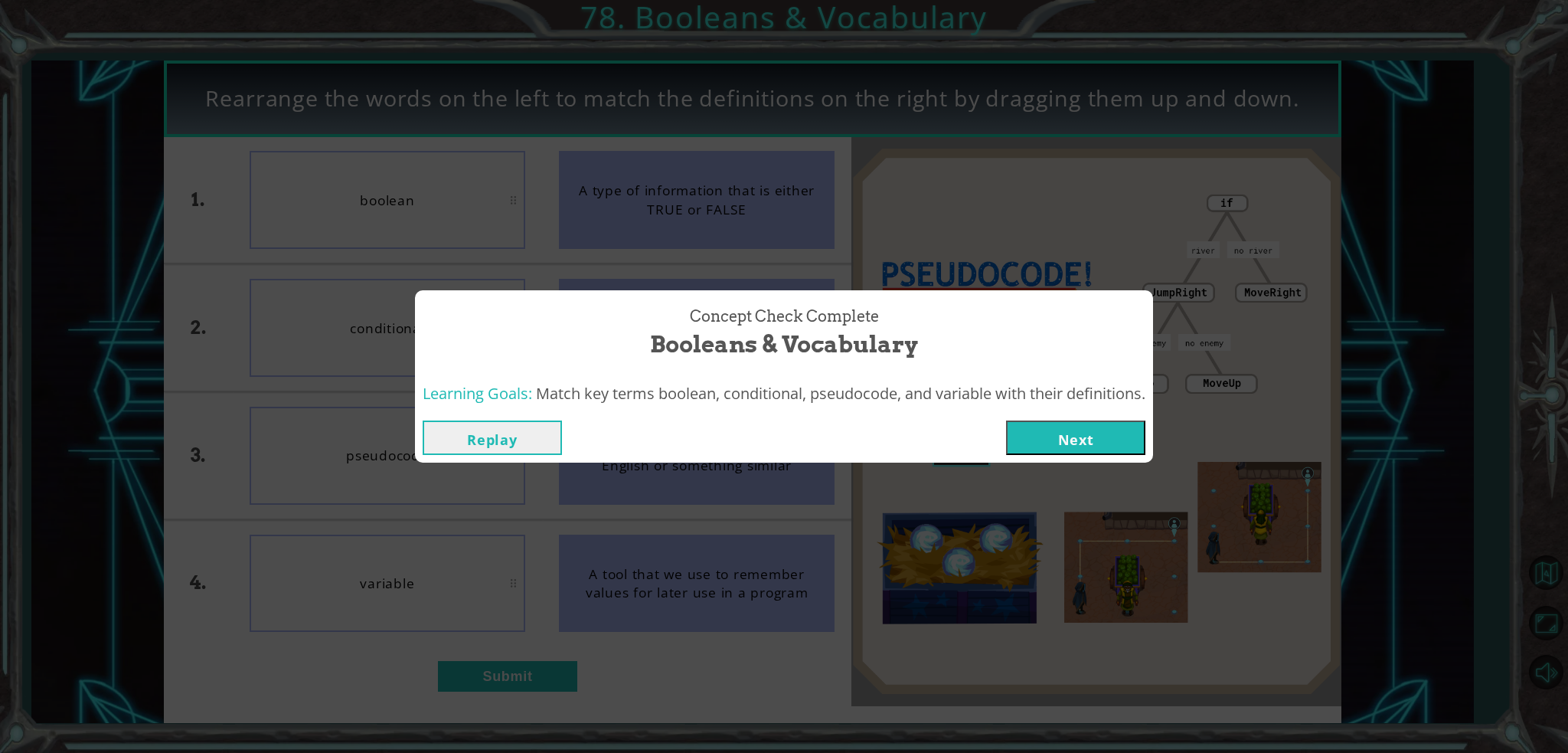
click at [1028, 434] on button "Next" at bounding box center [1075, 437] width 139 height 35
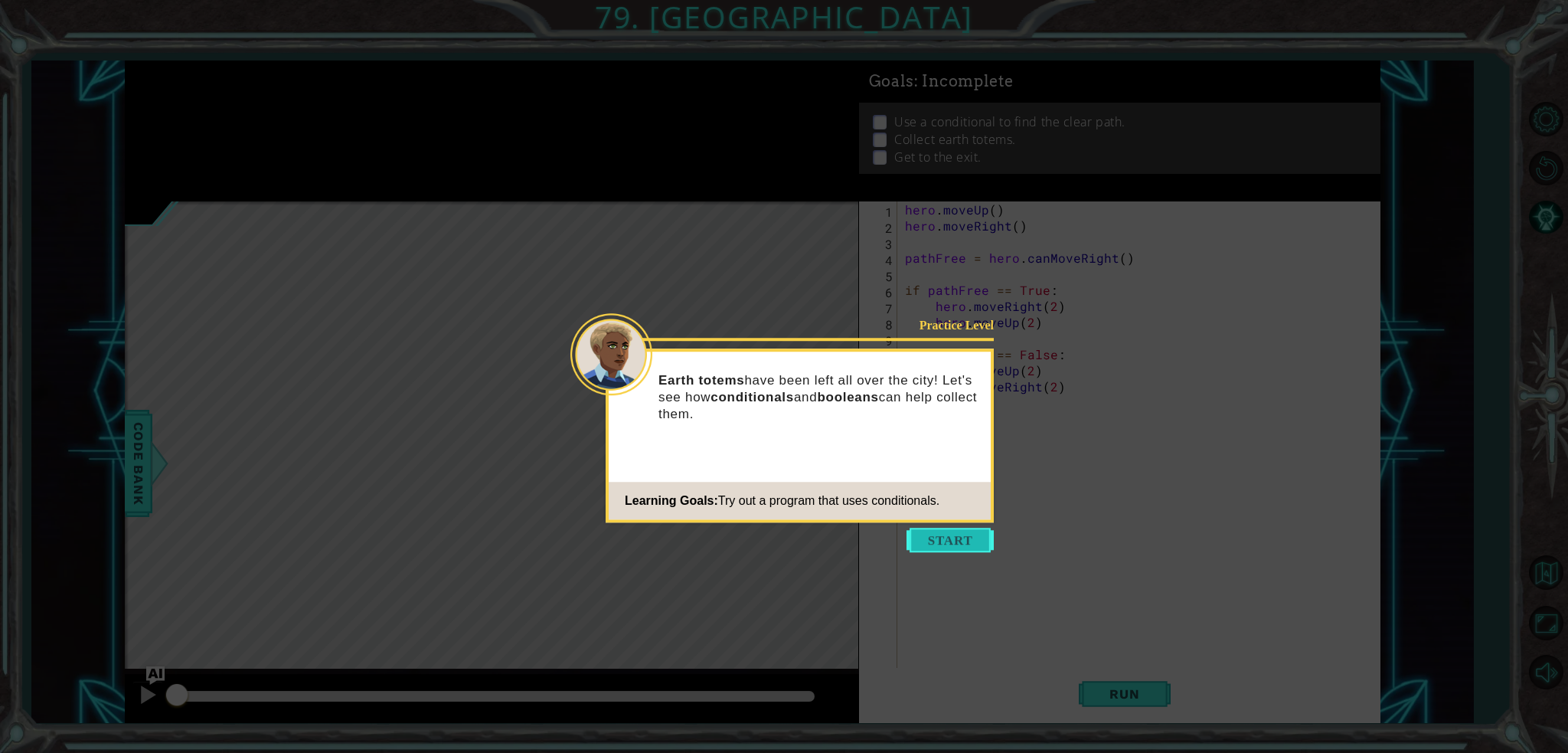
drag, startPoint x: 959, startPoint y: 555, endPoint x: 928, endPoint y: 543, distance: 33.2
click at [951, 550] on body "1 ההההההההההההההההההההההההההההההההההההההההההההההההההההההההההההההההההההההההההההה…" at bounding box center [784, 376] width 1568 height 753
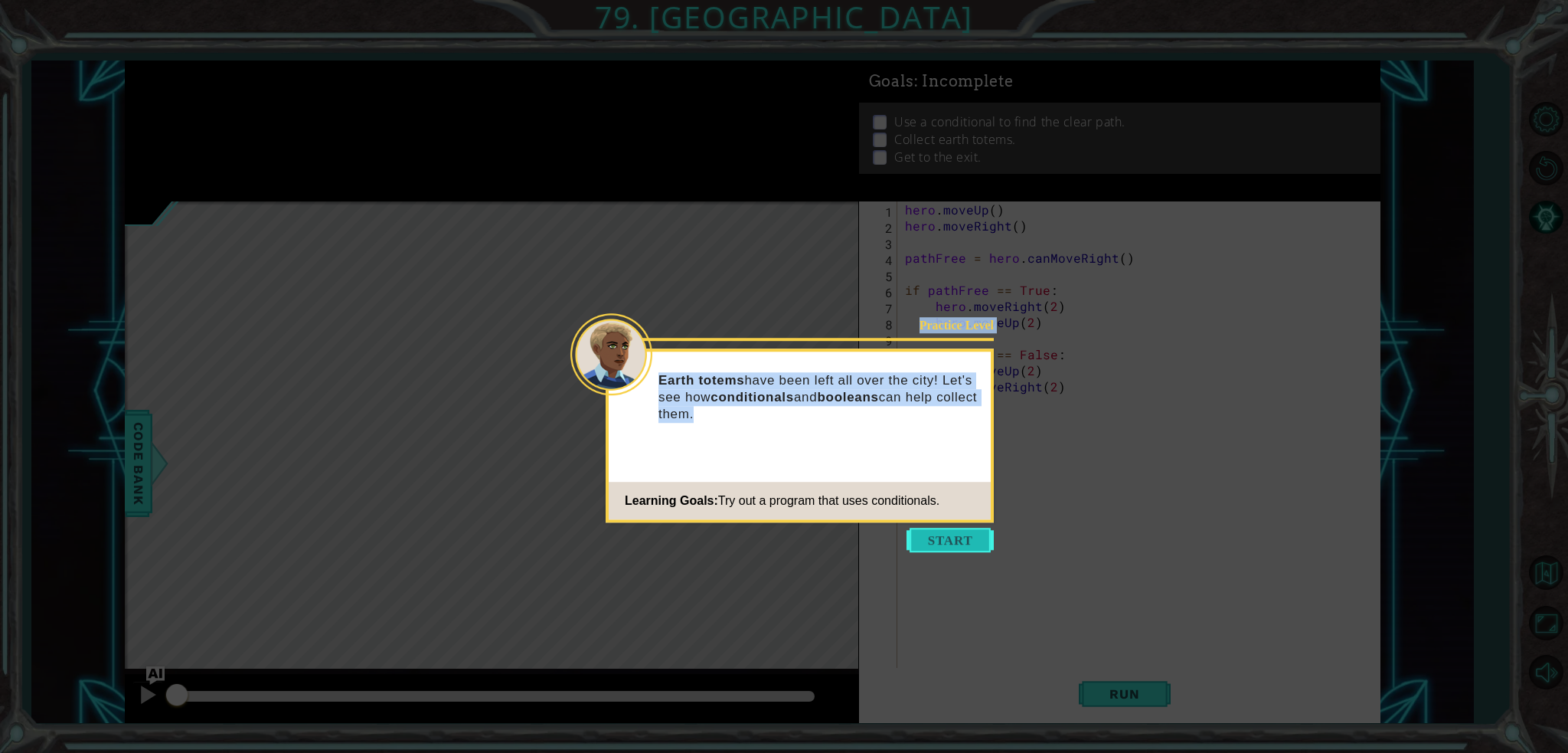
click at [928, 543] on button "Start" at bounding box center [949, 540] width 88 height 24
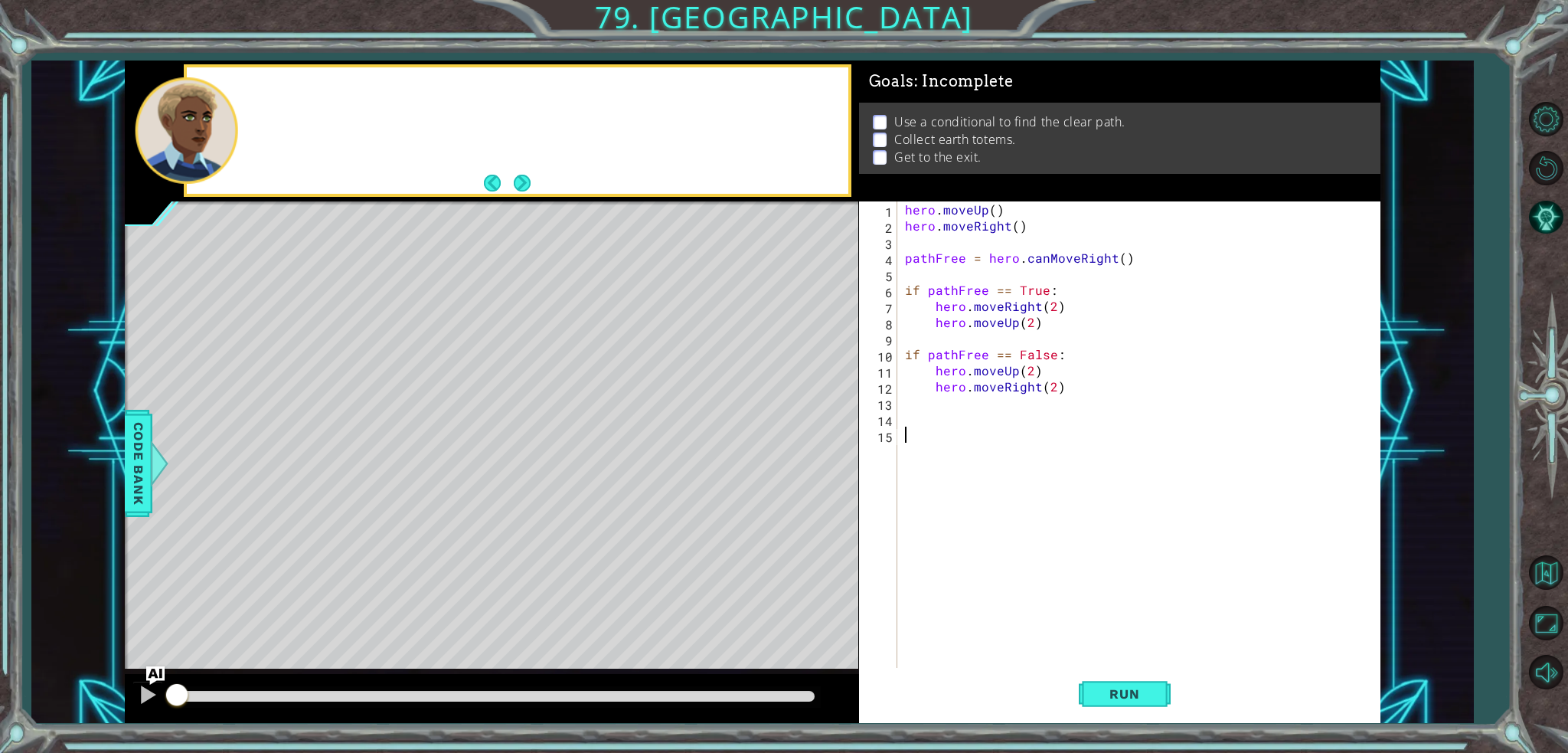
click at [928, 543] on div "hero . moveUp ( ) hero . moveRight ( ) pathFree = hero . canMoveRight ( ) if pa…" at bounding box center [1142, 451] width 481 height 498
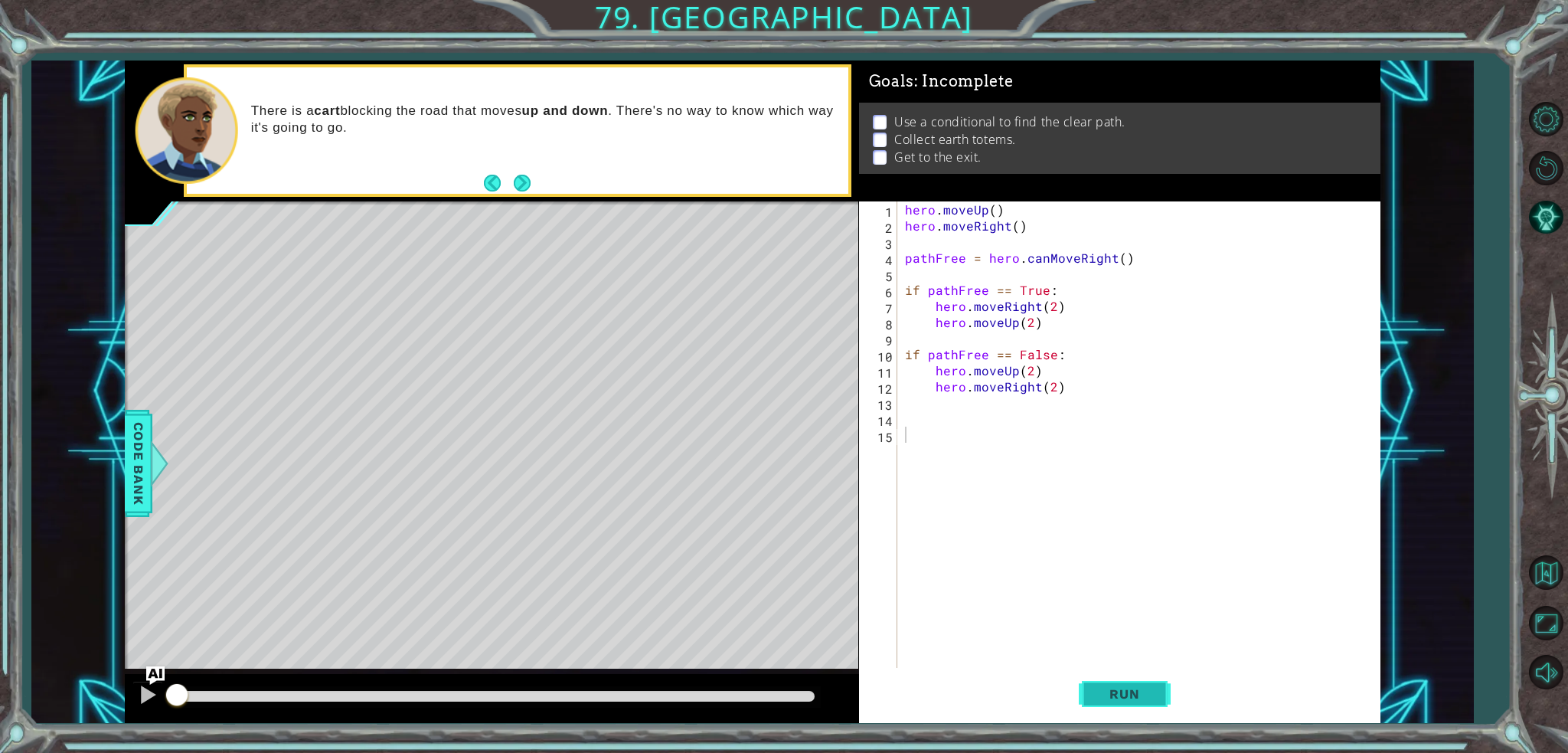
click at [1133, 694] on span "Run" at bounding box center [1124, 694] width 60 height 15
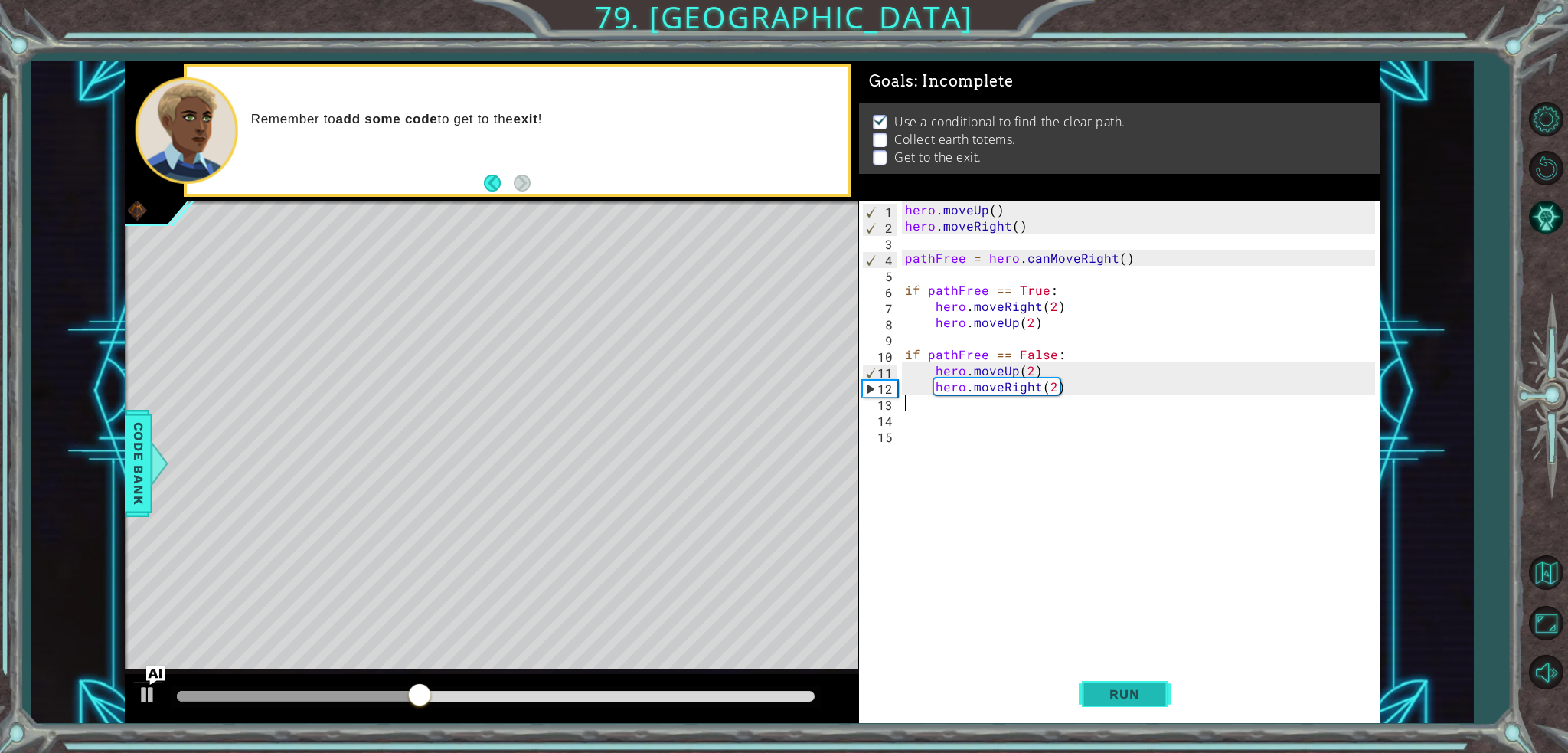
type textarea "h"
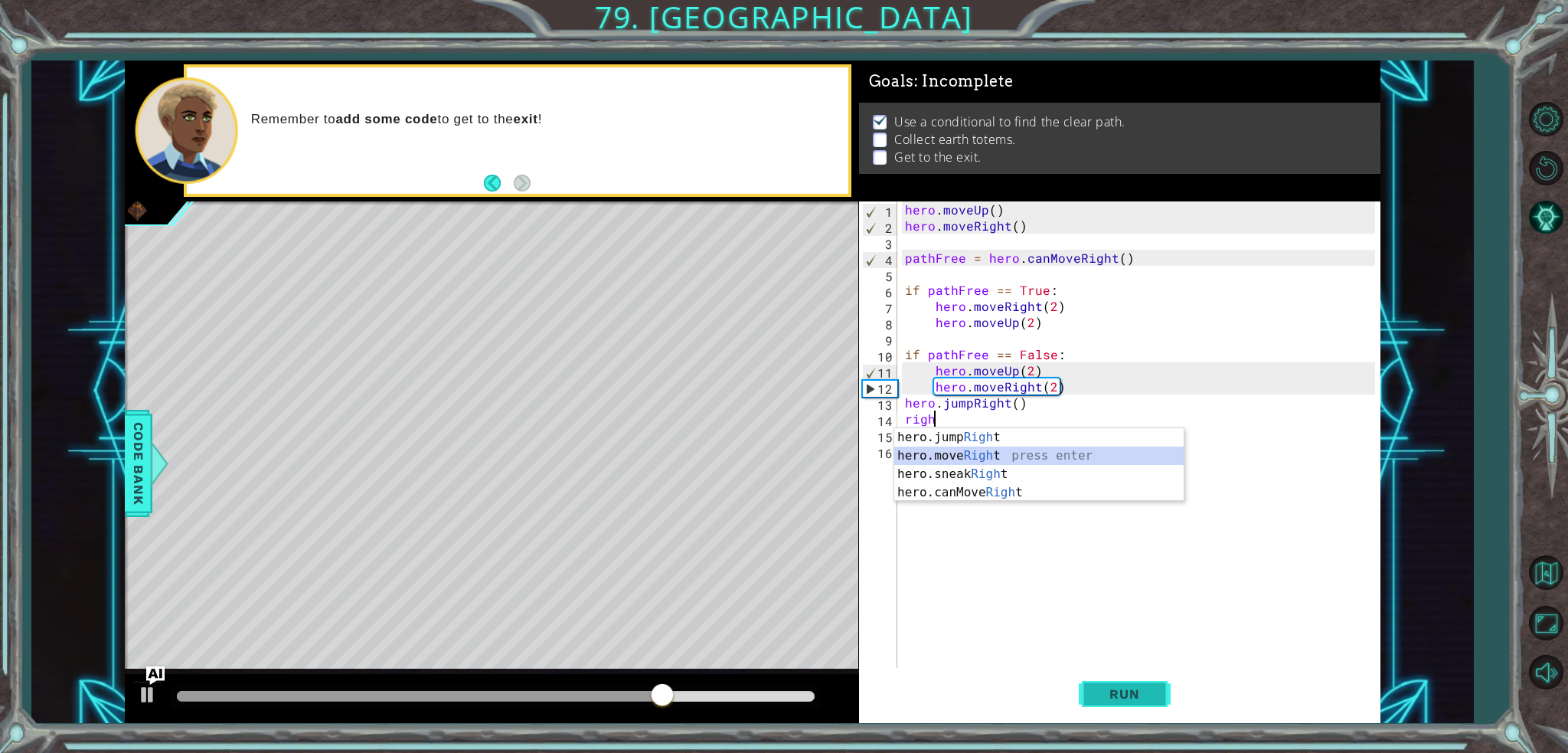
type textarea "hero.moveRight(1)"
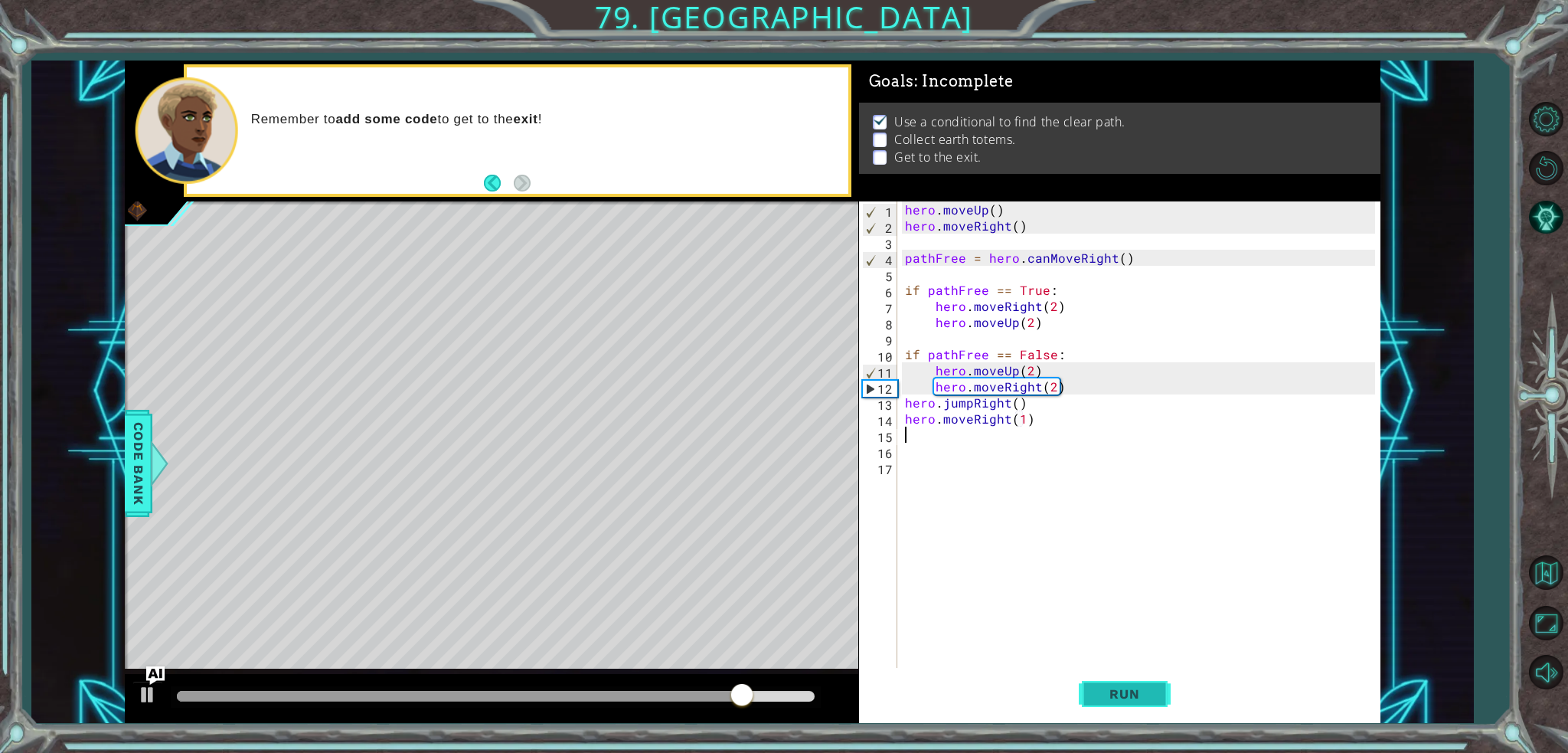
type textarea "d"
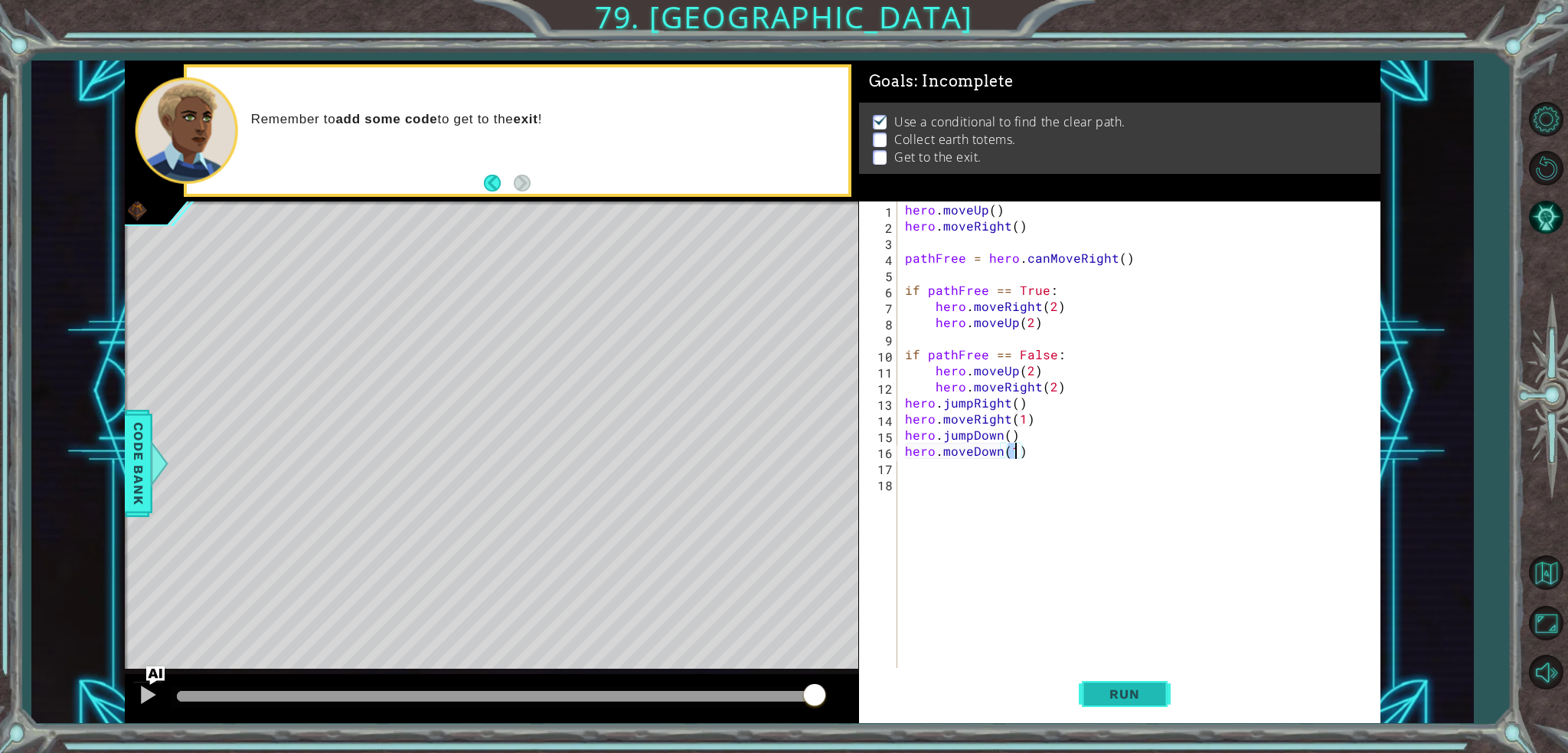
type textarea "hero.moveDown(1)"
click at [1144, 699] on span "Run" at bounding box center [1124, 694] width 60 height 15
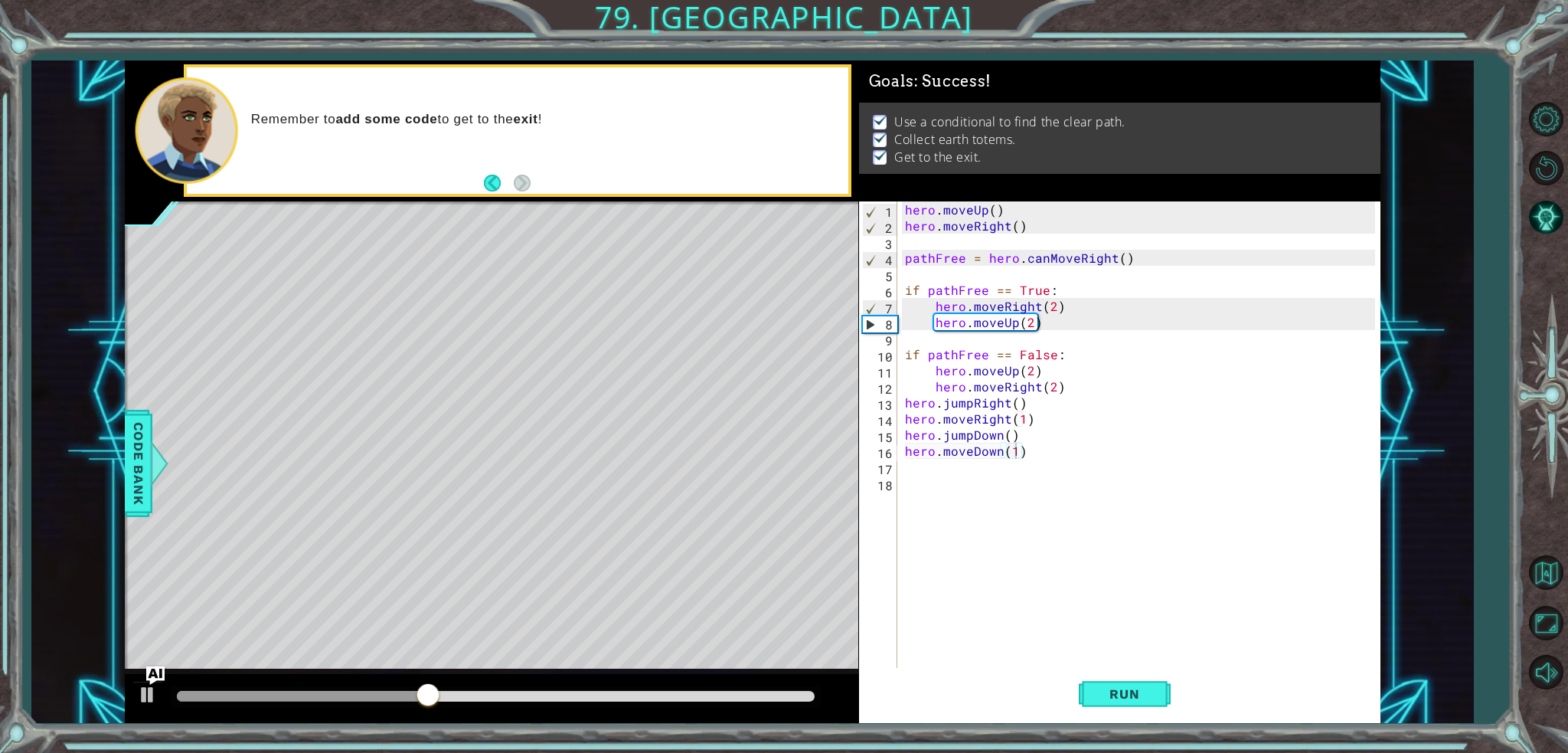
drag, startPoint x: 701, startPoint y: 702, endPoint x: 844, endPoint y: 713, distance: 143.4
click at [844, 713] on div at bounding box center [491, 698] width 733 height 49
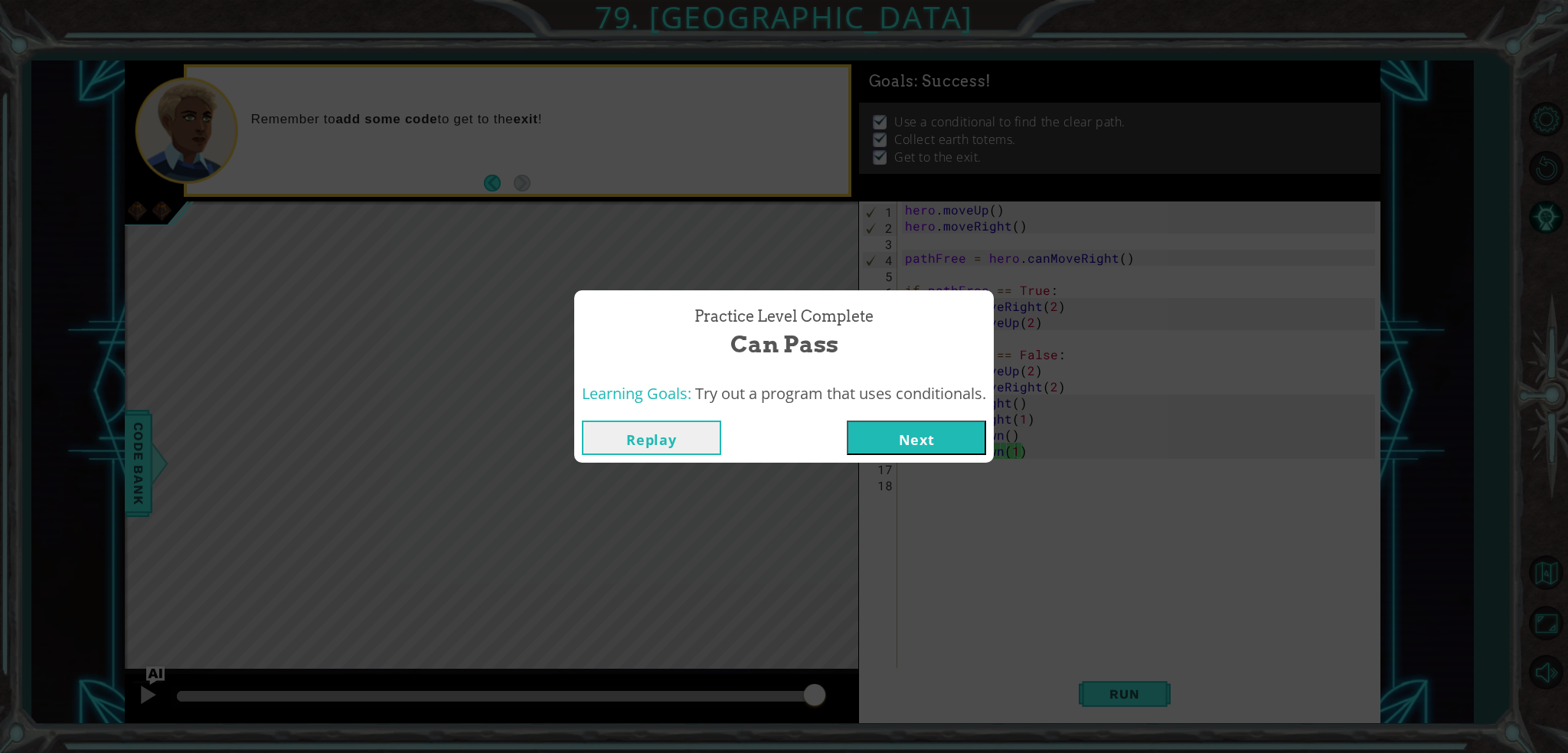
drag, startPoint x: 925, startPoint y: 463, endPoint x: 791, endPoint y: 336, distance: 184.6
click at [741, 293] on div "Practice Level Complete Can Pass" at bounding box center [784, 333] width 419 height 85
click at [851, 448] on button "Next" at bounding box center [916, 437] width 139 height 35
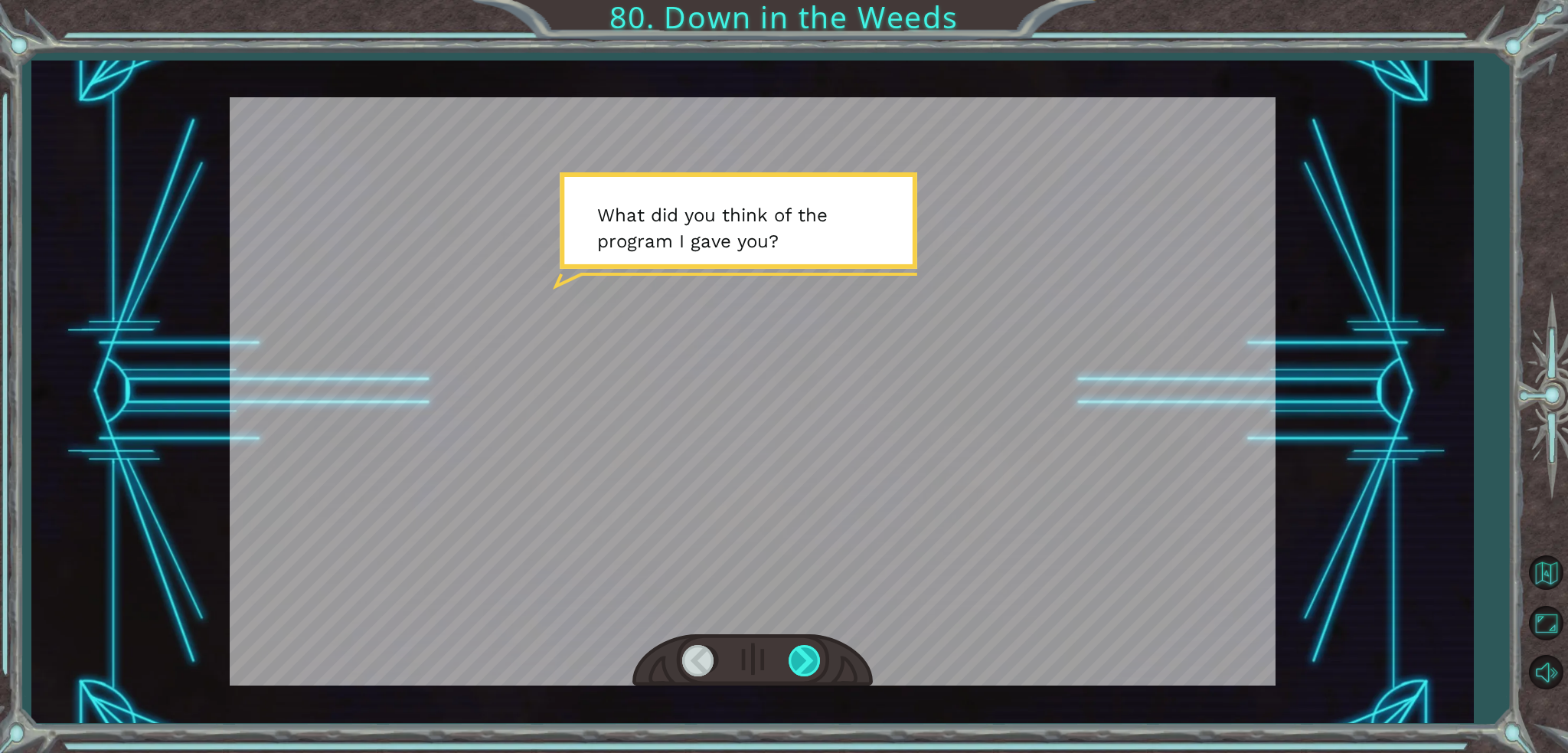
click at [798, 675] on div at bounding box center [806, 660] width 35 height 31
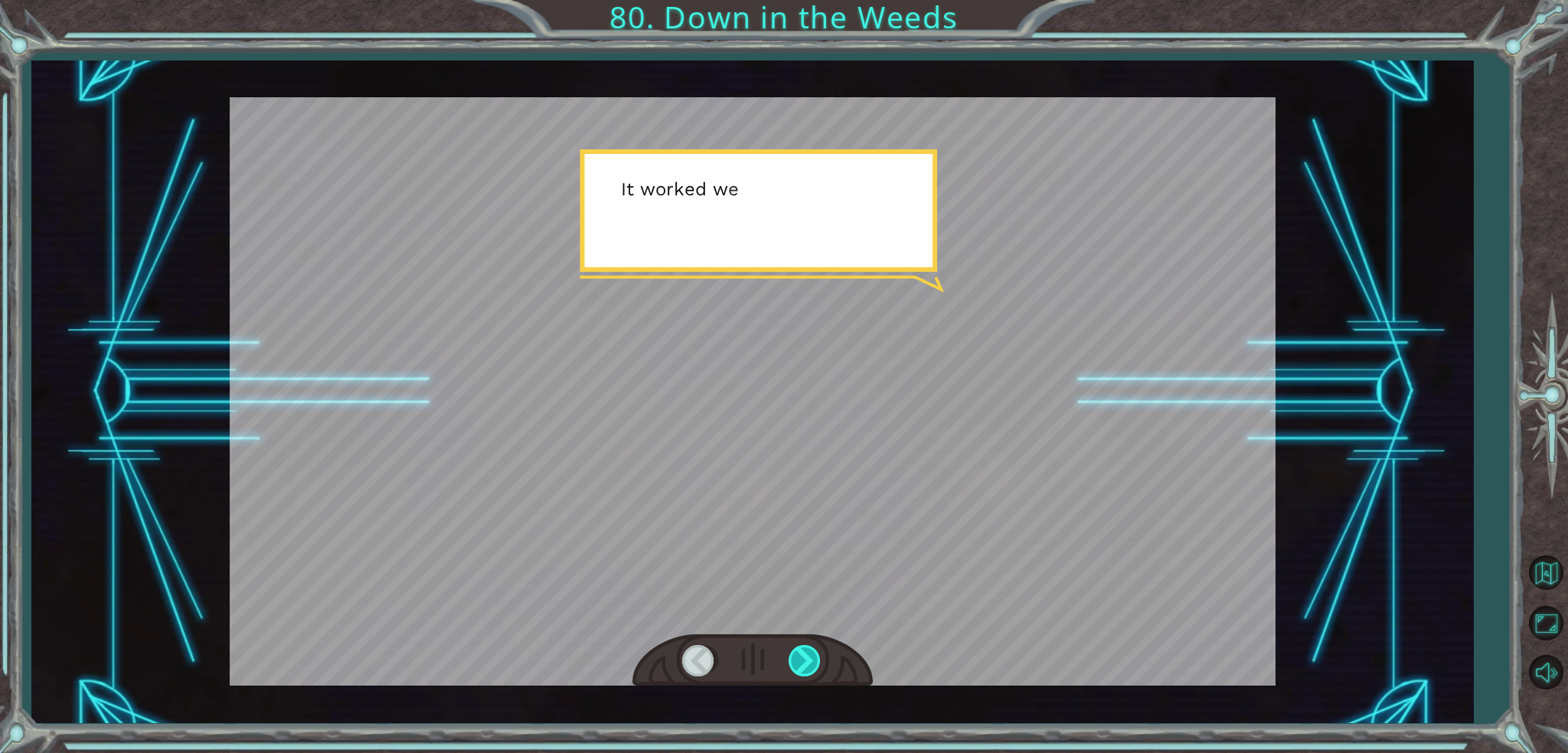
click at [798, 675] on div at bounding box center [806, 660] width 35 height 31
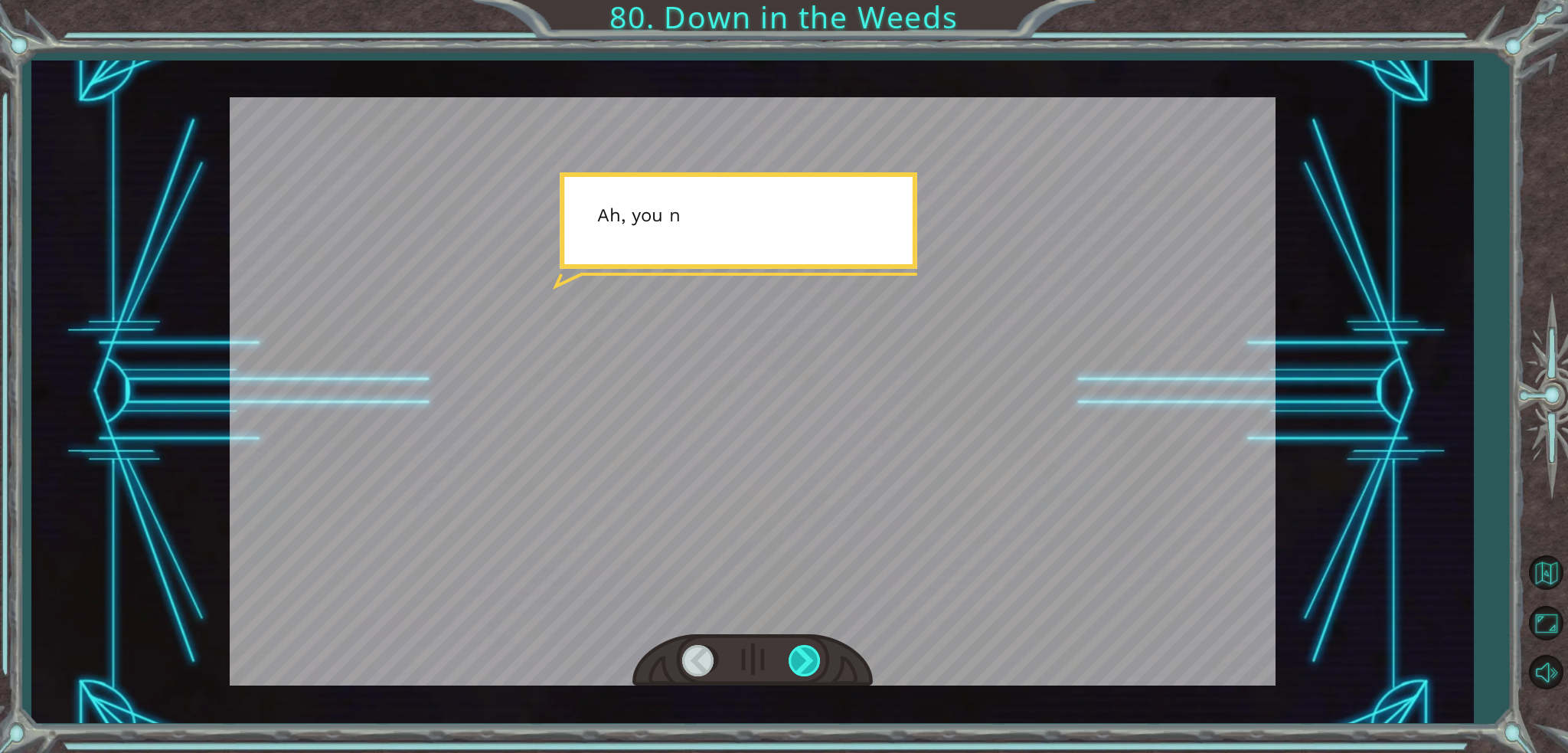
click at [798, 675] on div at bounding box center [806, 660] width 35 height 31
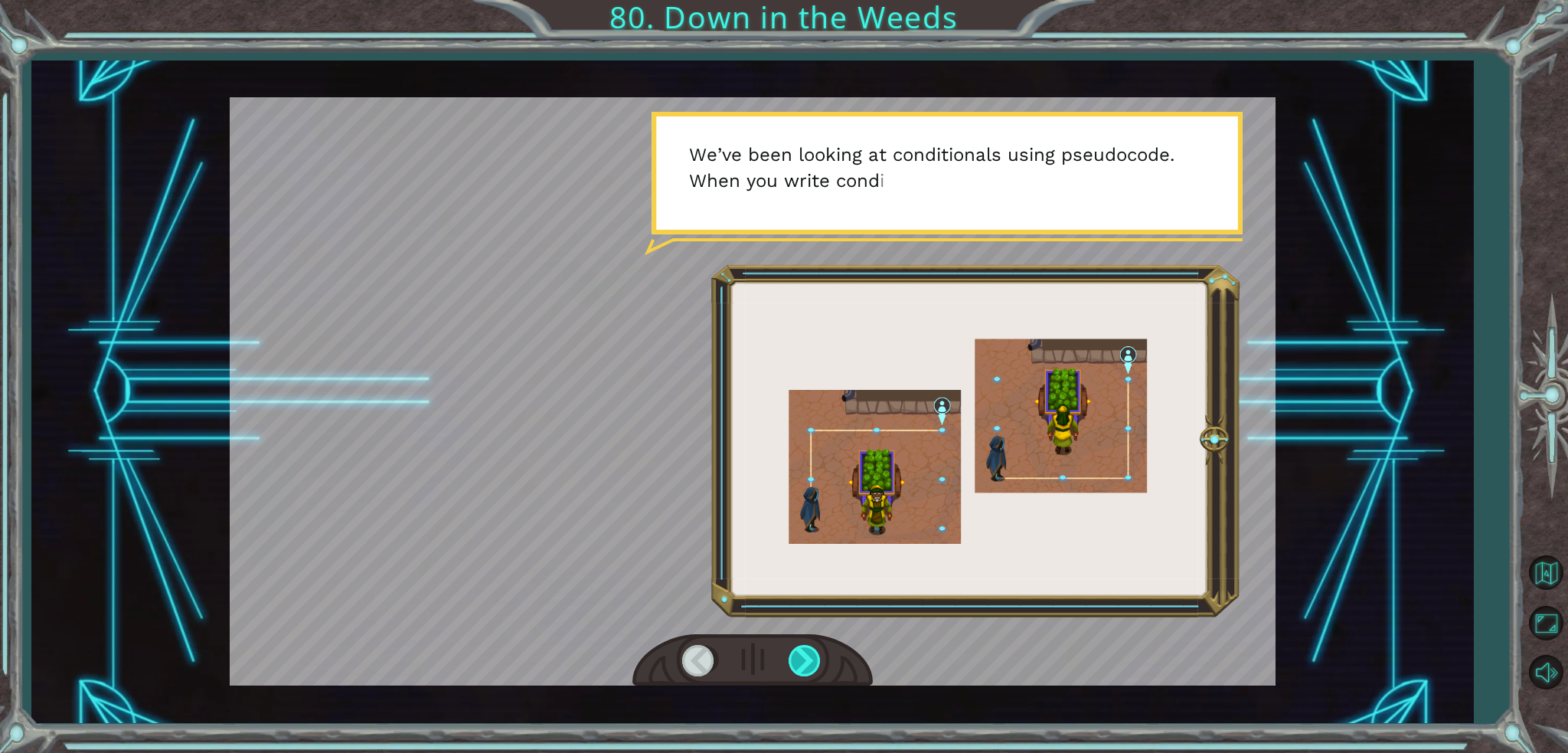
click at [808, 665] on div at bounding box center [806, 660] width 35 height 31
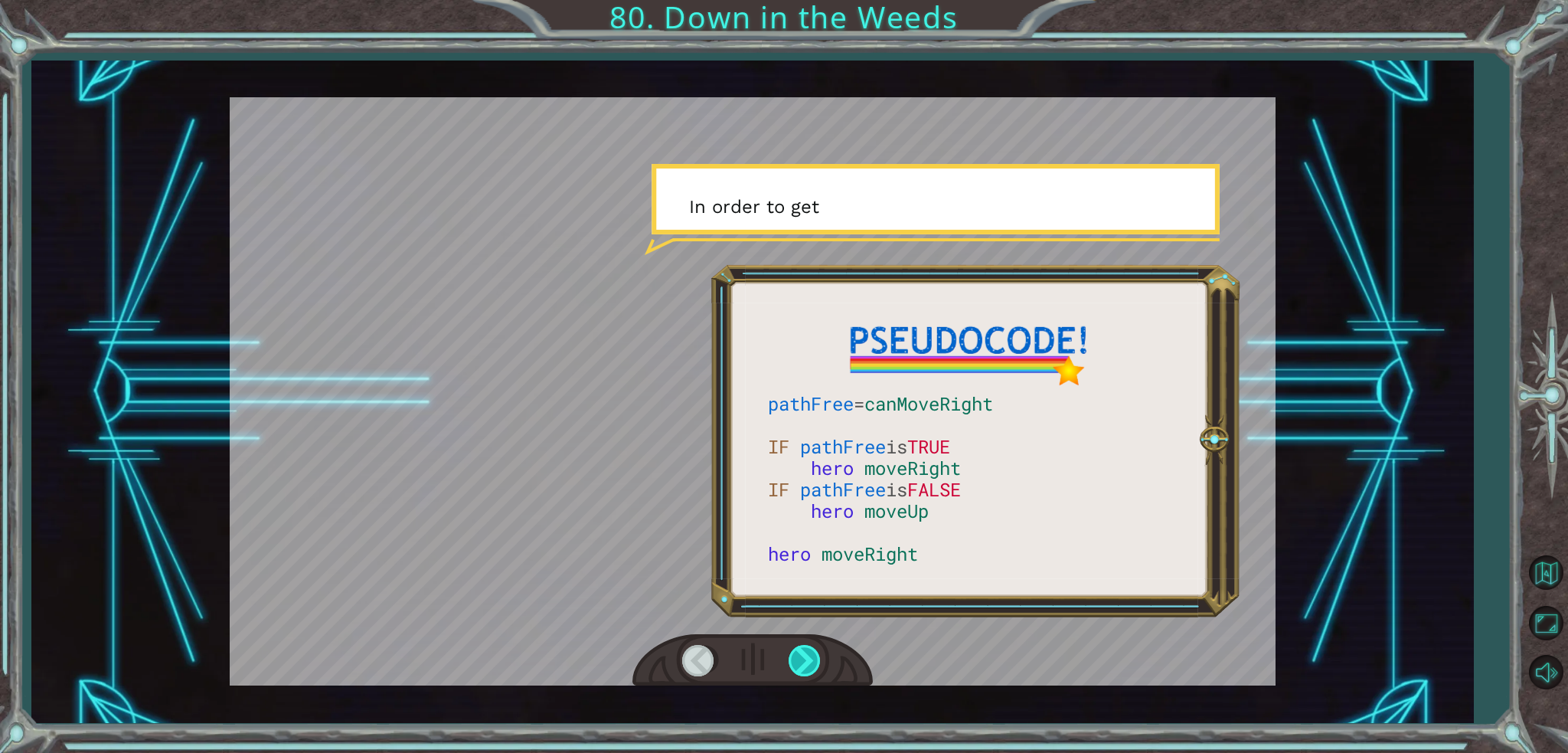
click at [808, 665] on div at bounding box center [806, 660] width 35 height 31
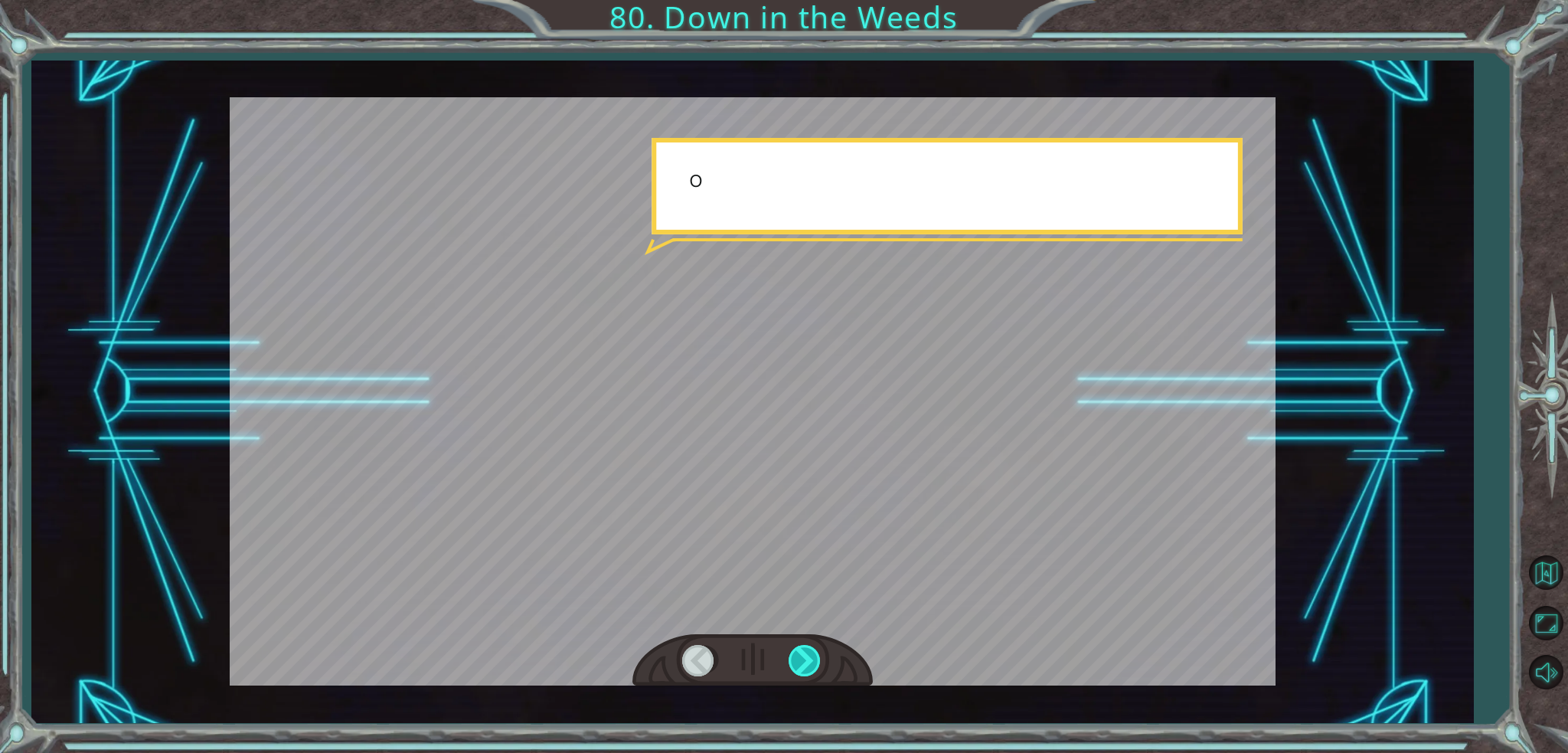
click at [808, 665] on div at bounding box center [806, 660] width 35 height 31
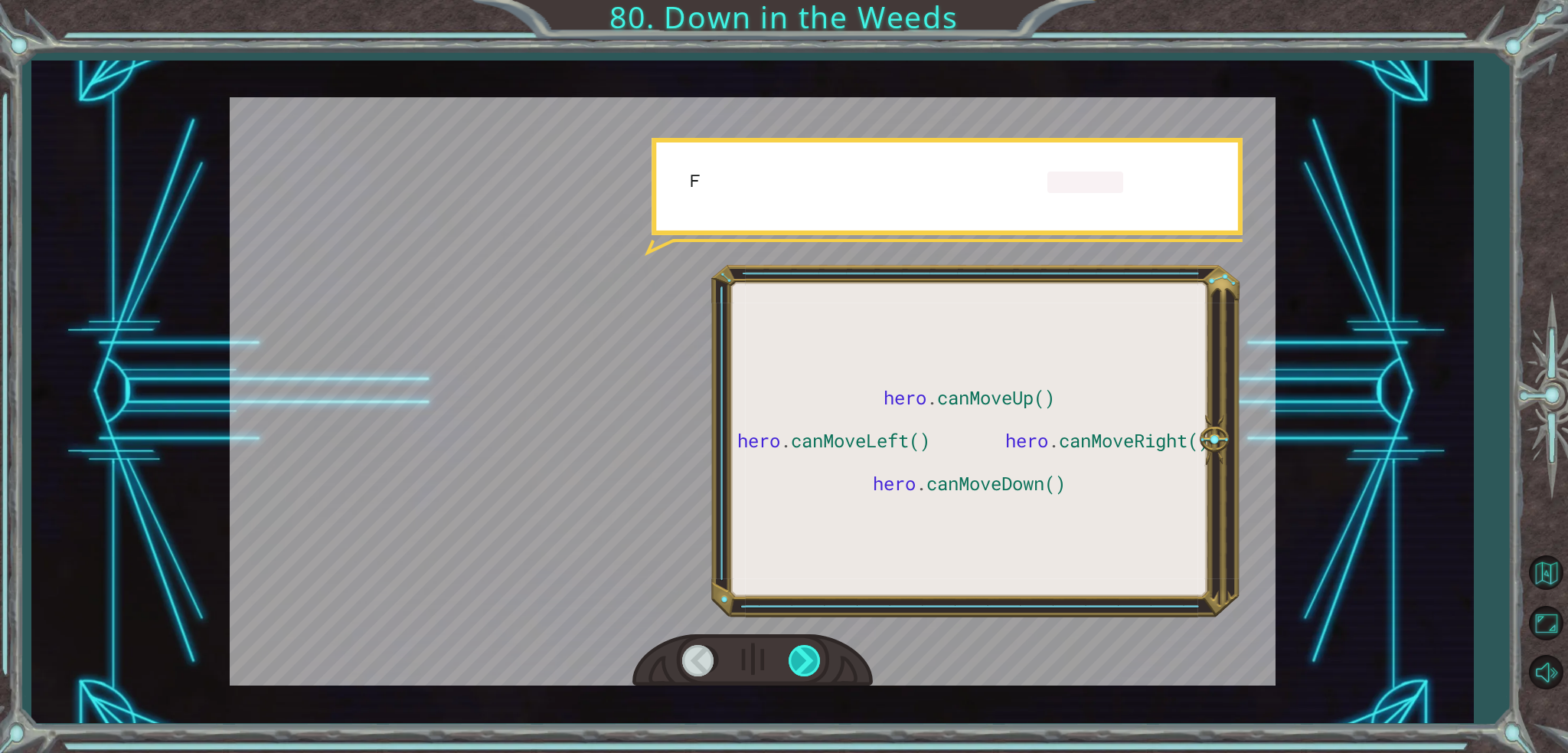
click at [808, 665] on div at bounding box center [806, 660] width 35 height 31
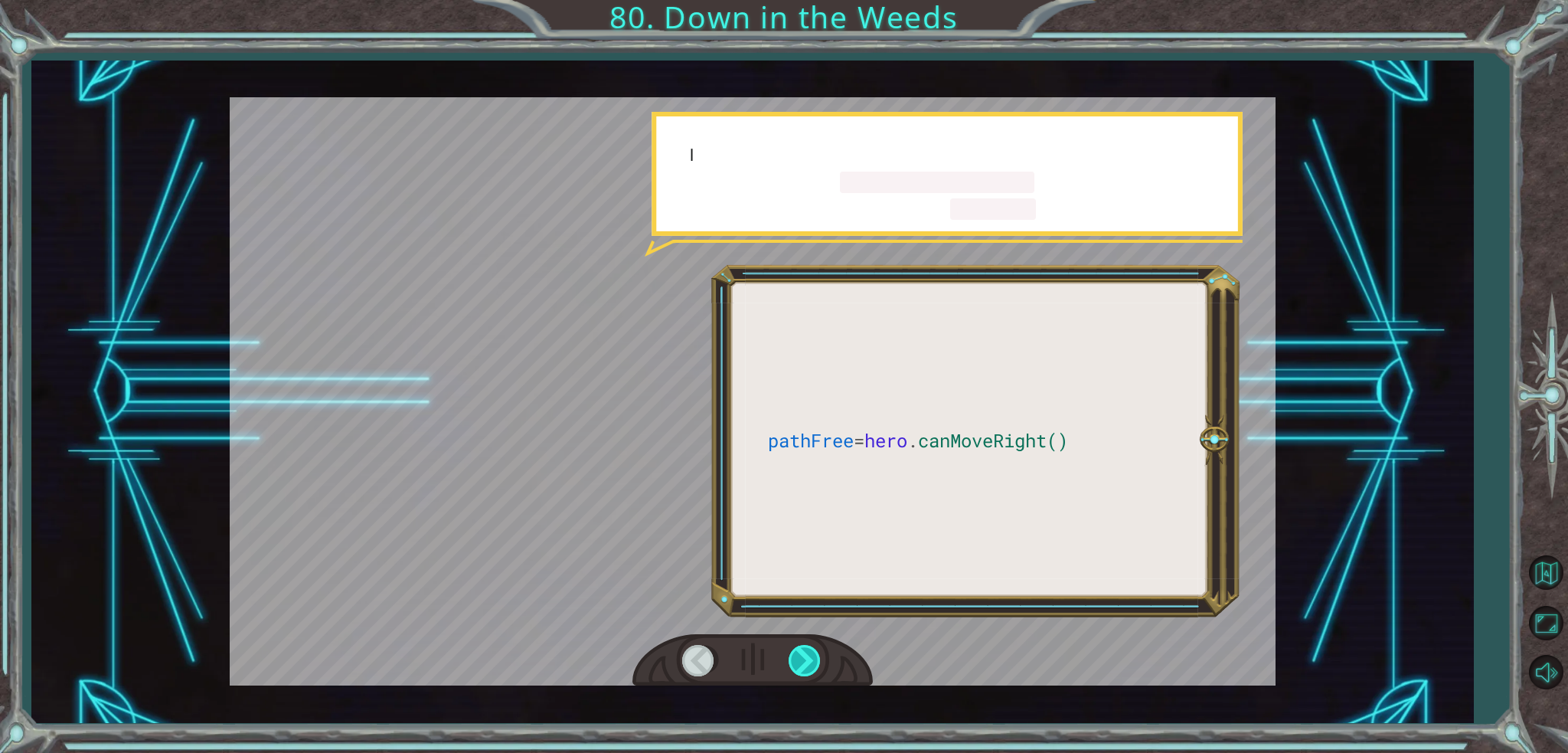
click at [808, 665] on div at bounding box center [806, 660] width 35 height 31
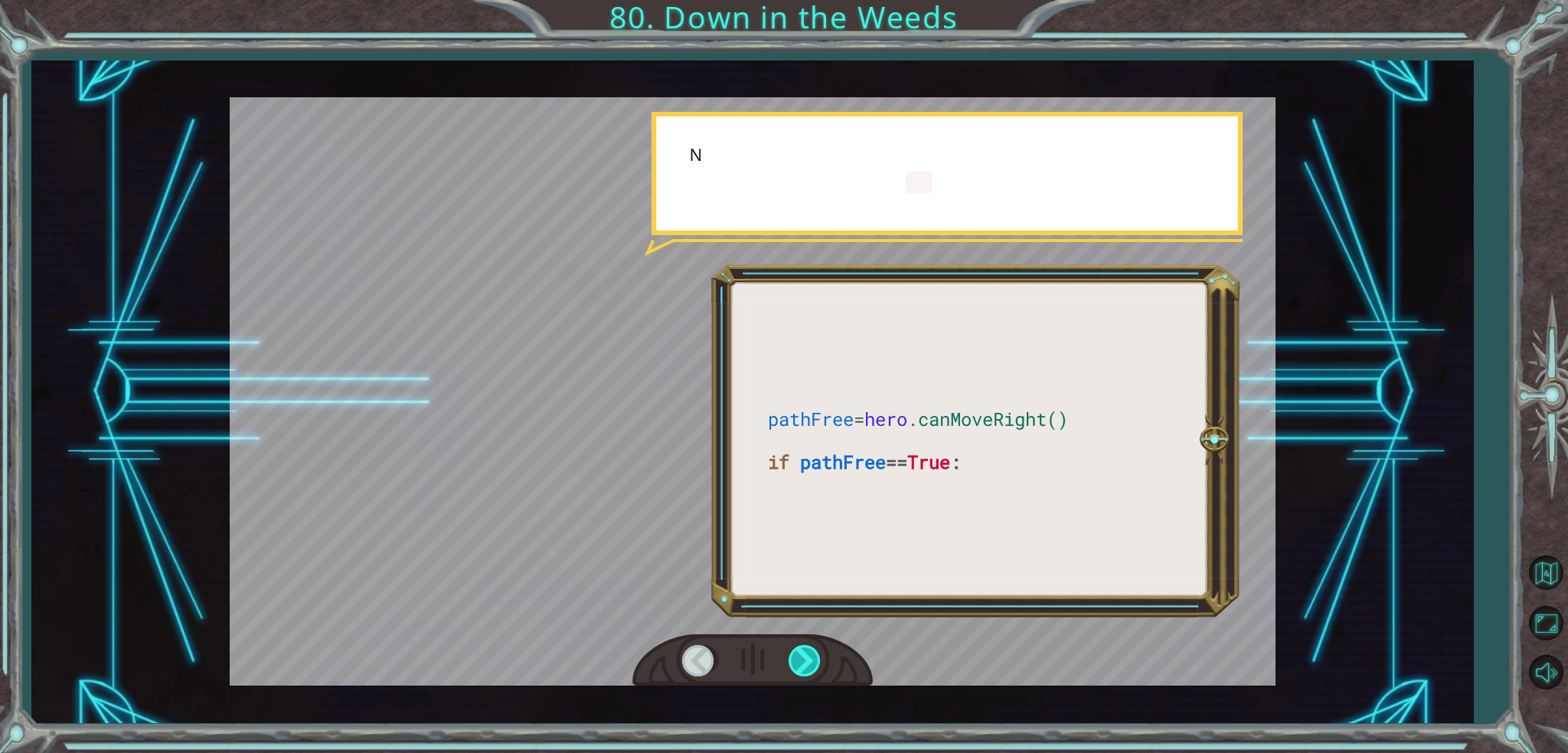
click at [808, 665] on div at bounding box center [806, 660] width 35 height 31
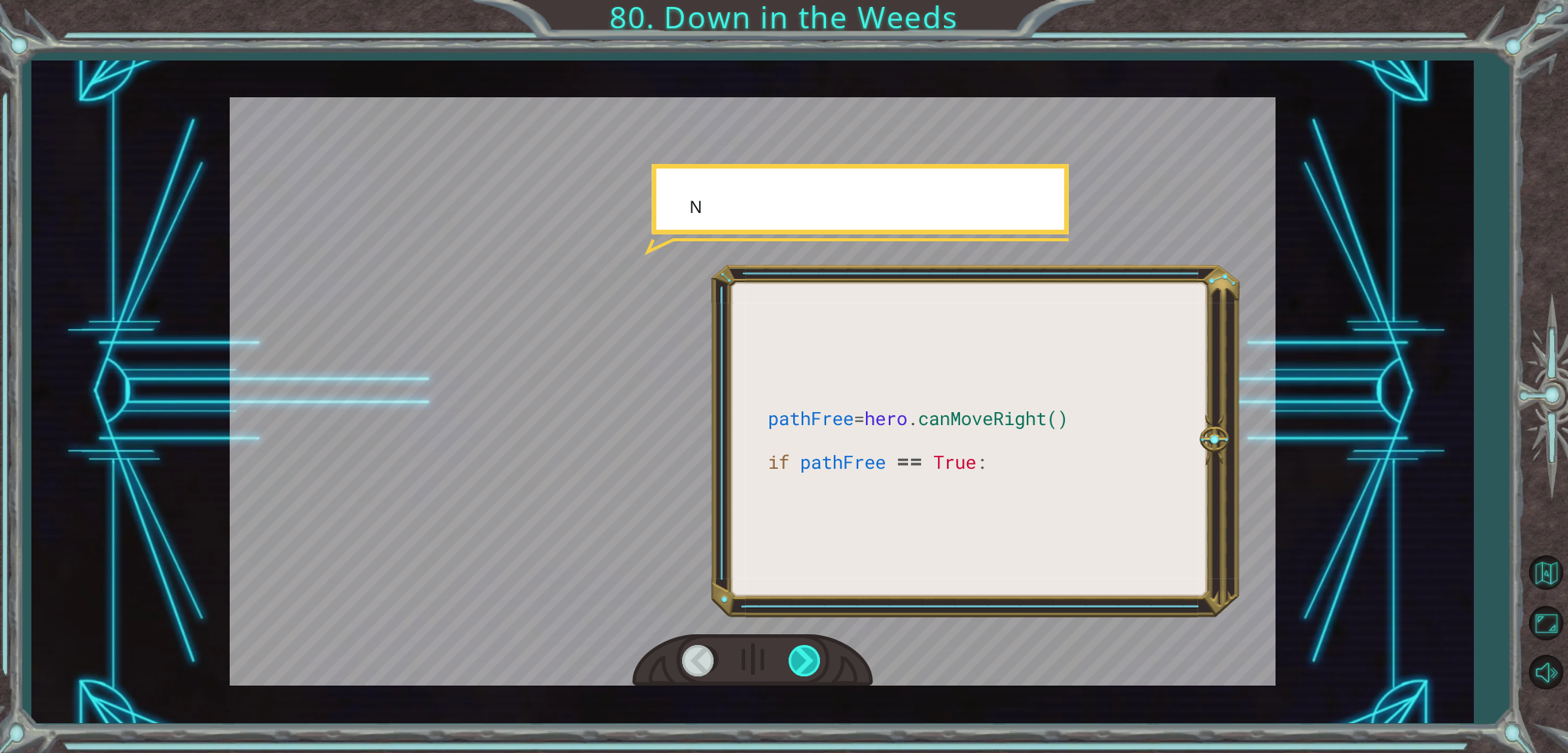
click at [808, 665] on div at bounding box center [806, 660] width 35 height 31
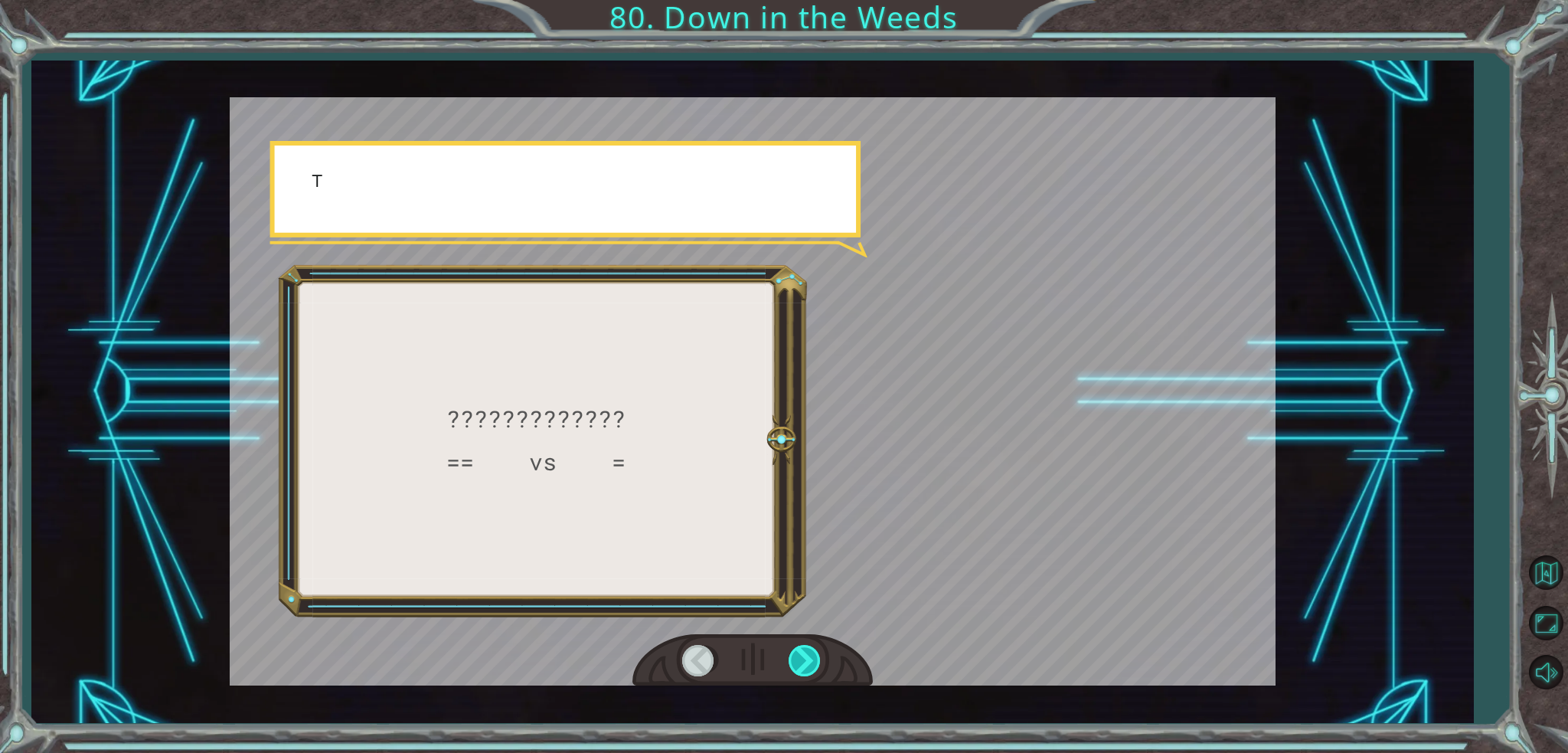
click at [808, 665] on div at bounding box center [806, 660] width 35 height 31
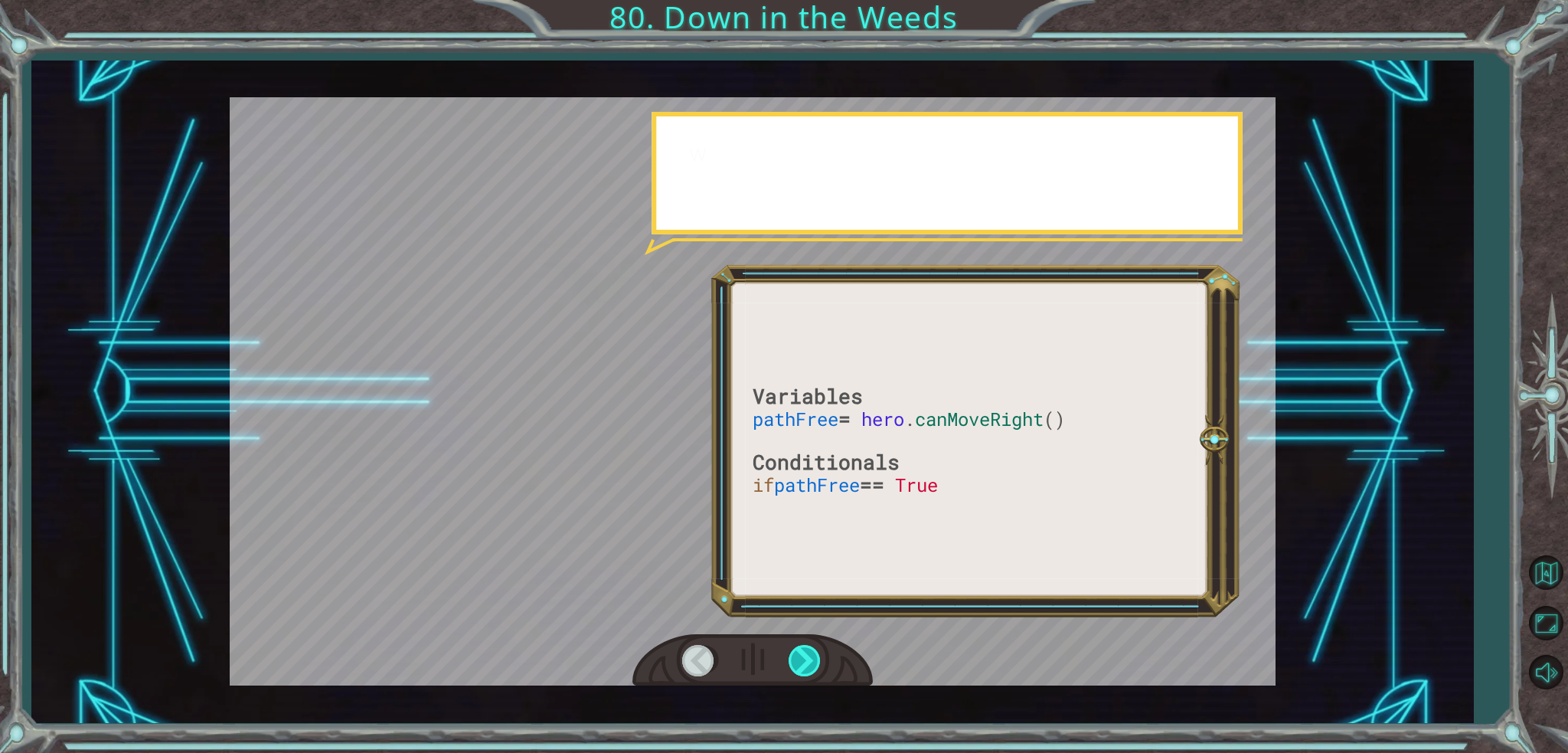
click at [808, 665] on div at bounding box center [806, 660] width 35 height 31
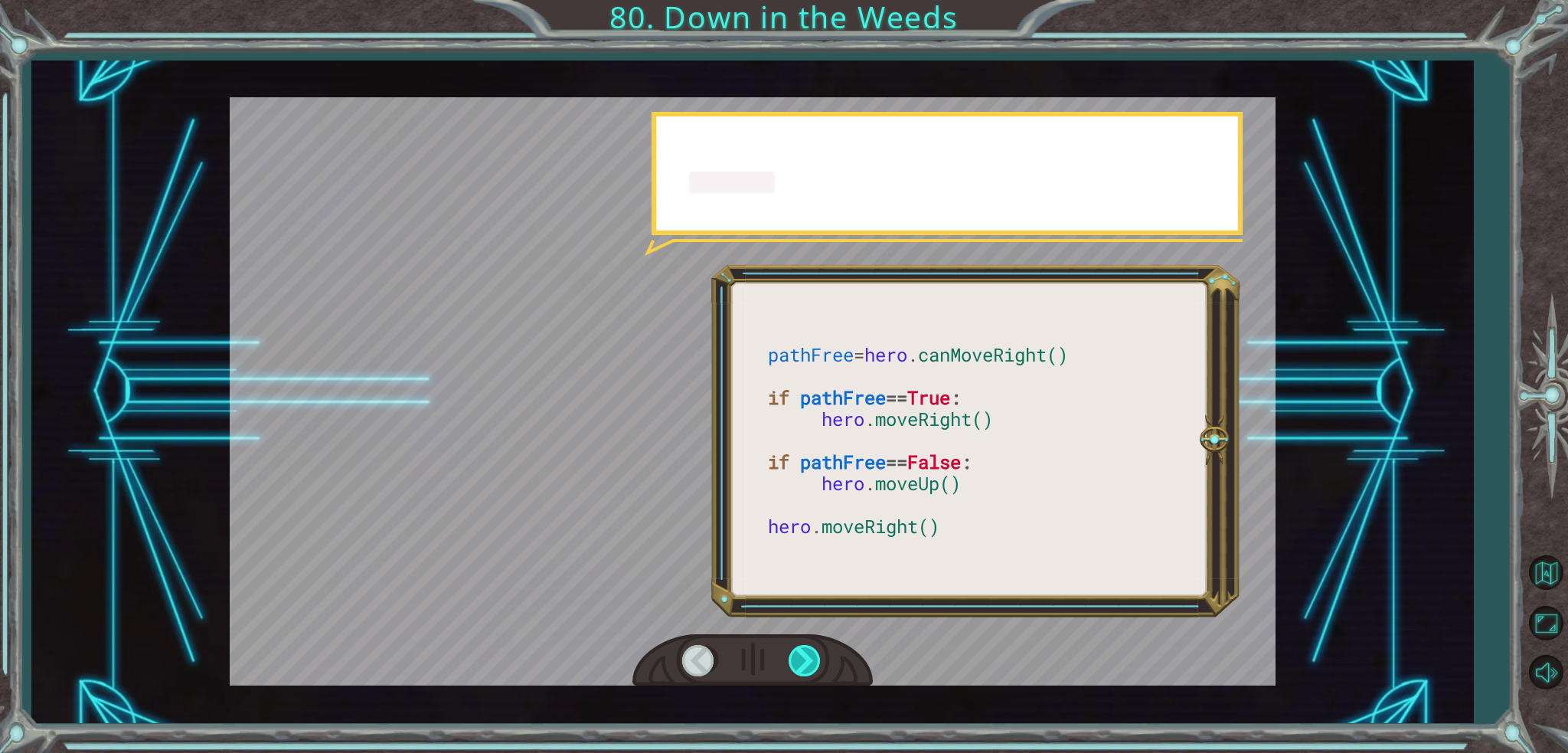
click at [808, 665] on div at bounding box center [806, 660] width 35 height 31
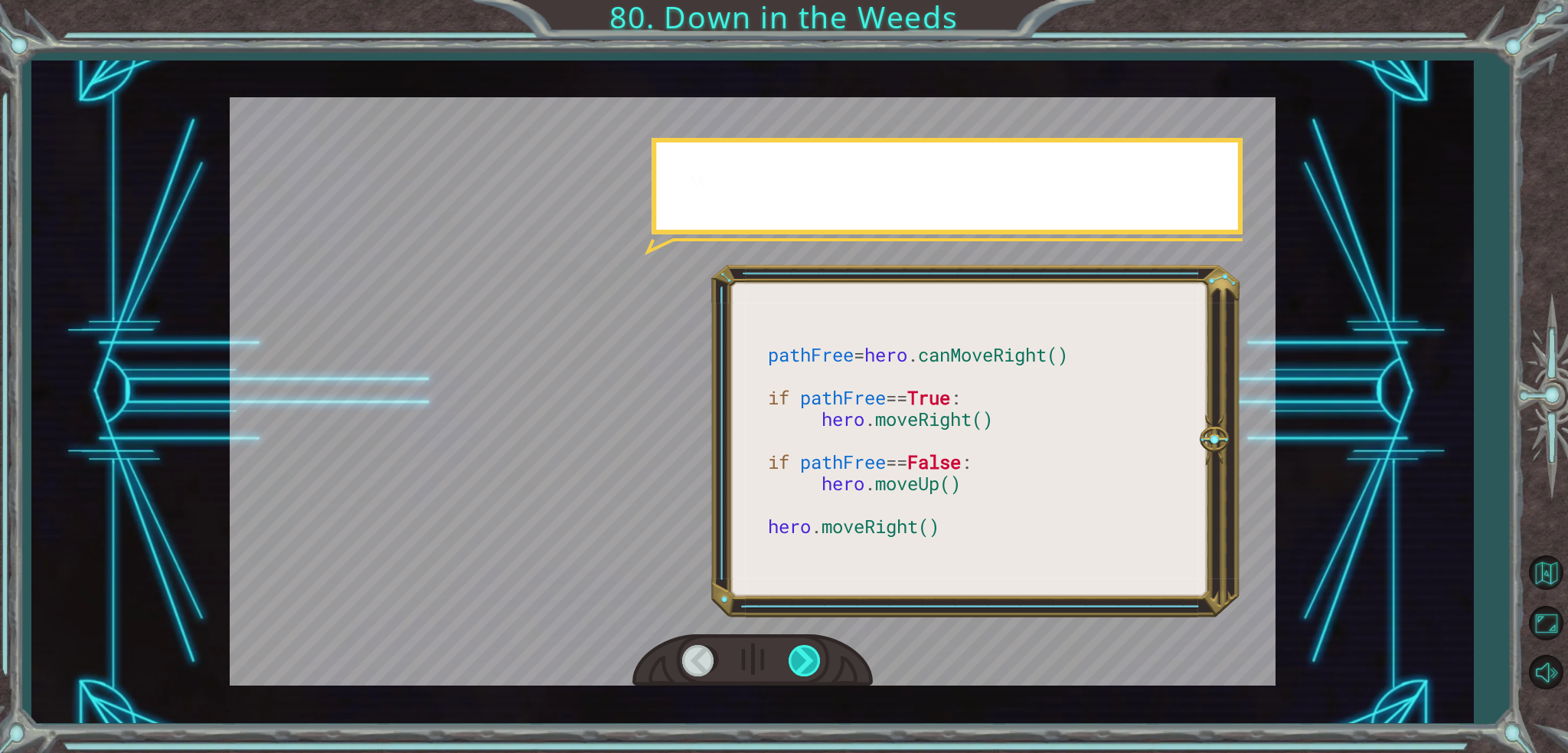
click at [808, 665] on div at bounding box center [806, 660] width 35 height 31
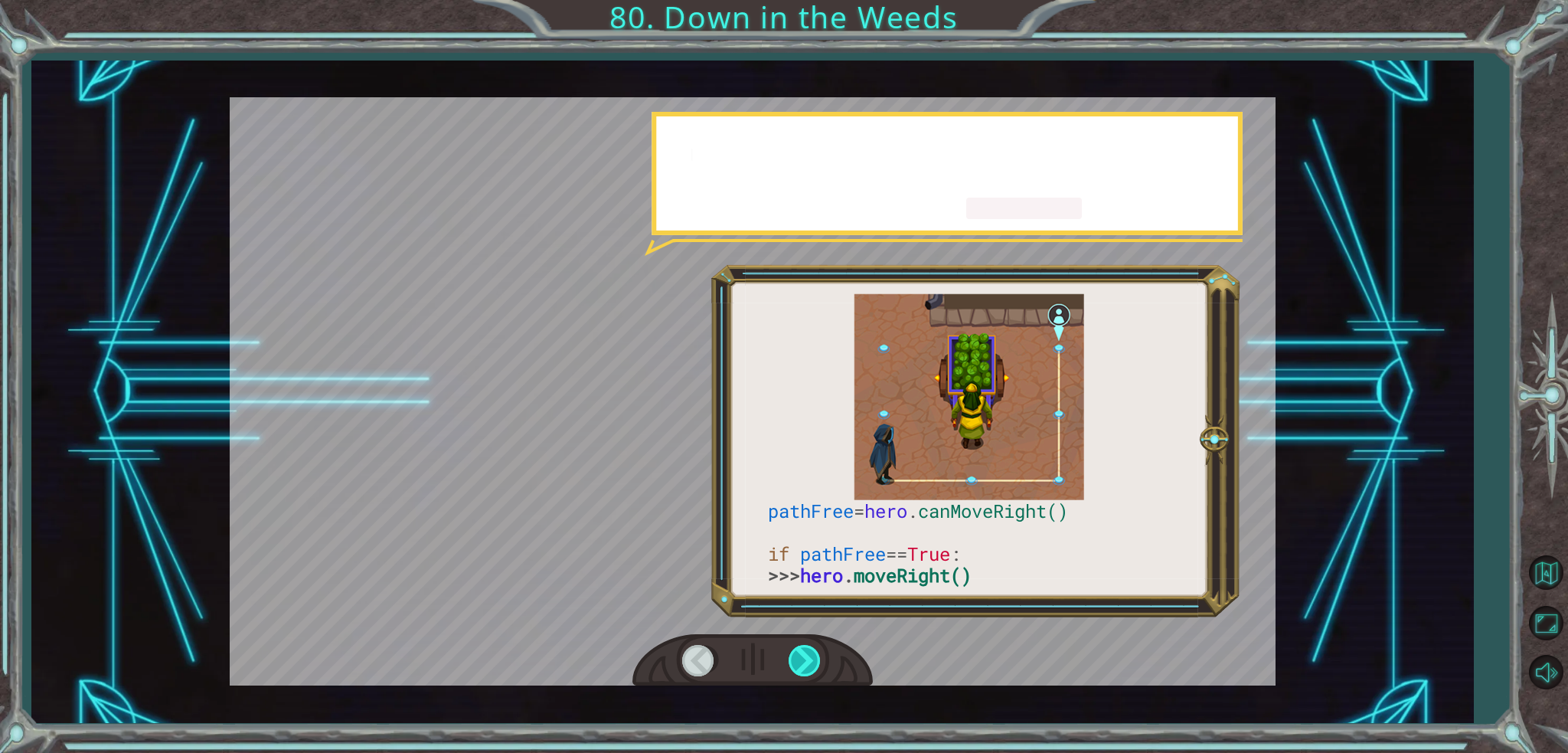
click at [808, 665] on div at bounding box center [806, 660] width 35 height 31
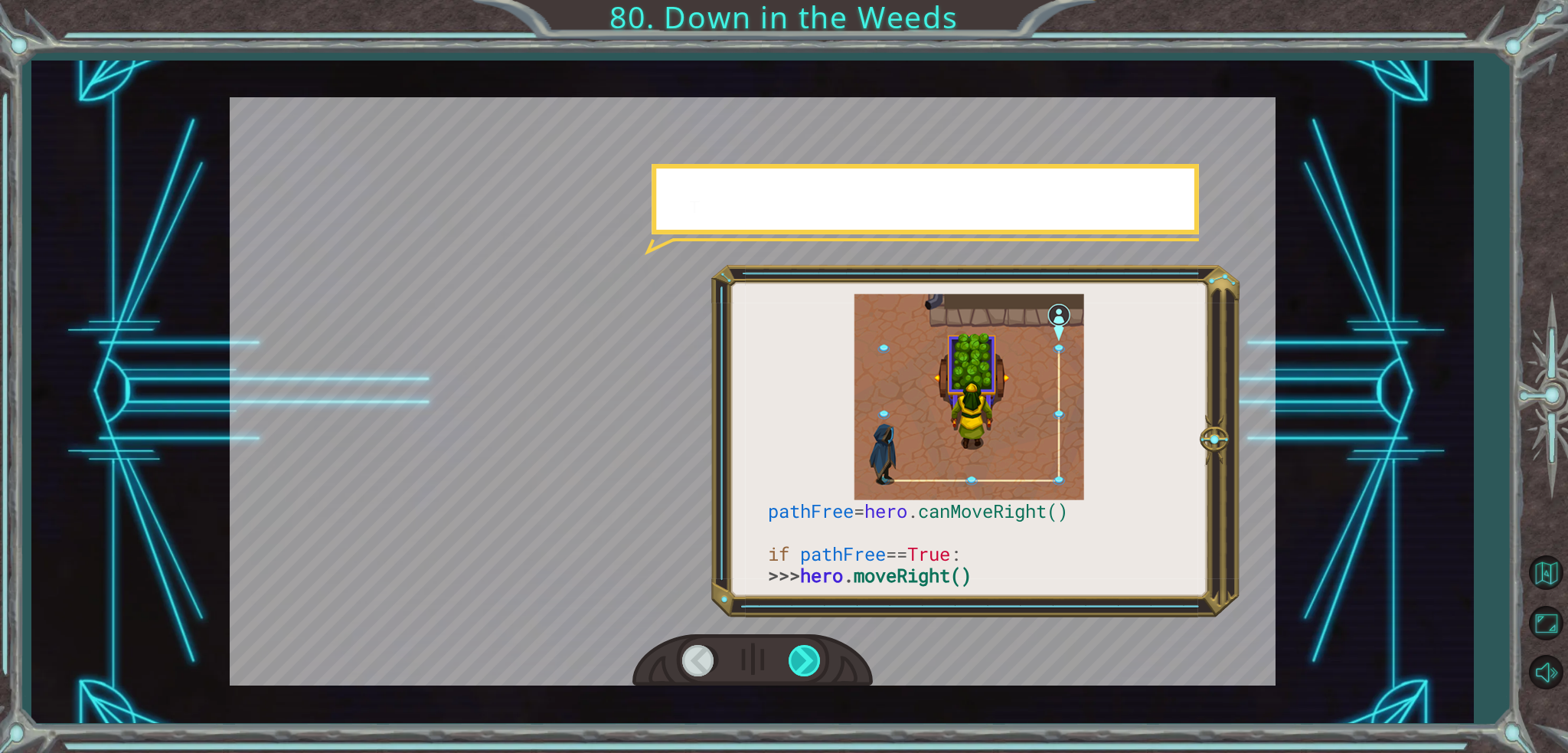
click at [808, 665] on div at bounding box center [806, 660] width 35 height 31
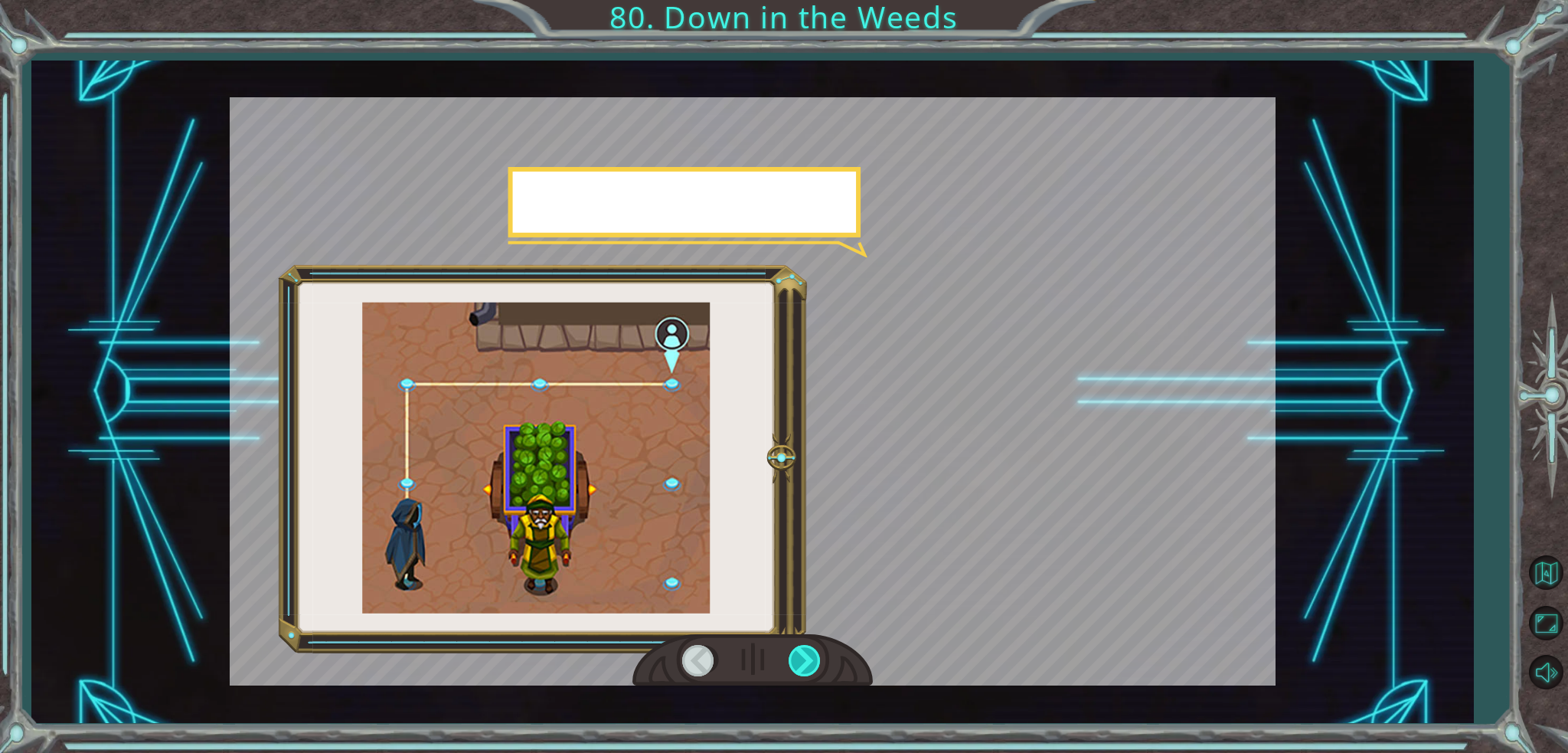
click at [808, 665] on div at bounding box center [806, 660] width 35 height 31
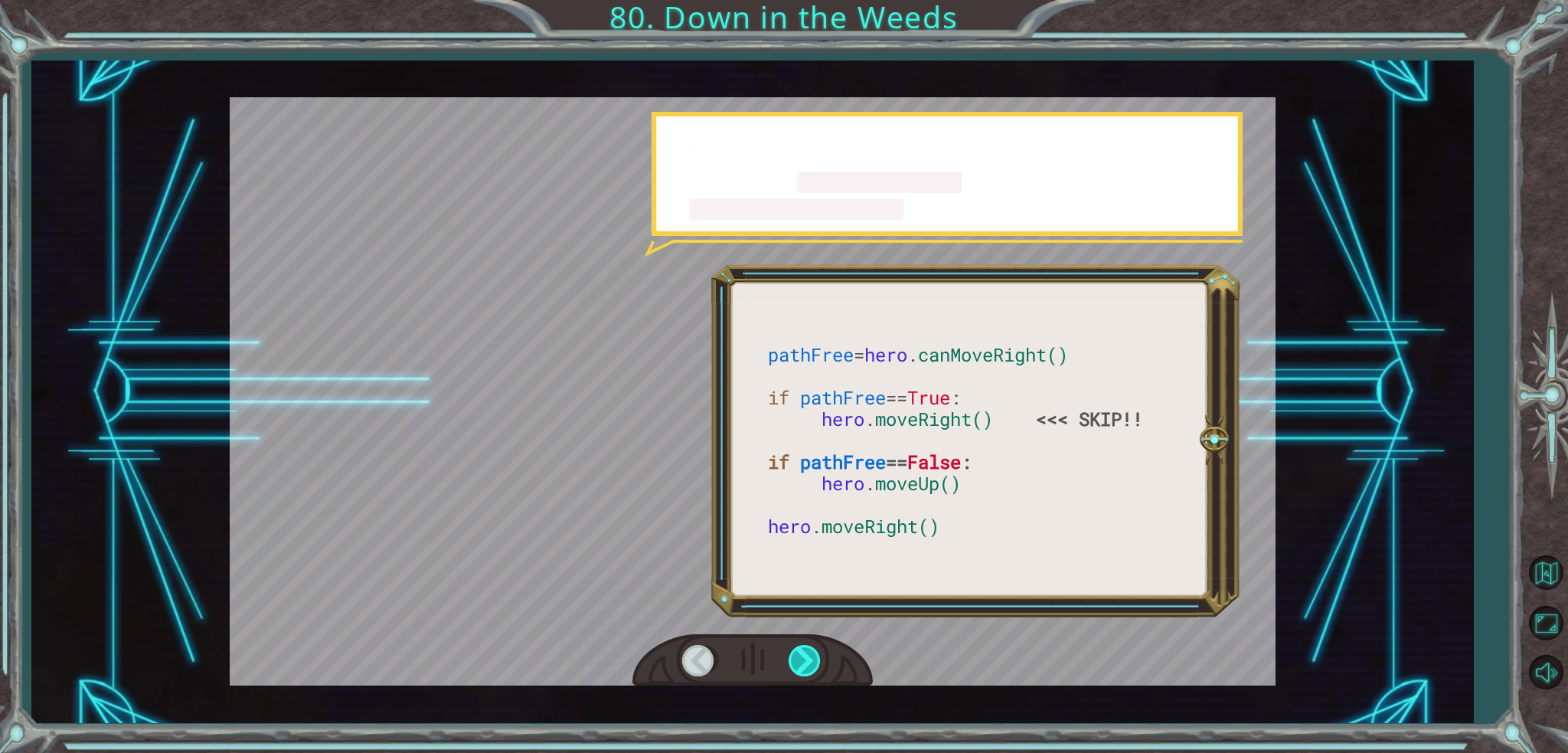
click at [808, 665] on div at bounding box center [806, 660] width 35 height 31
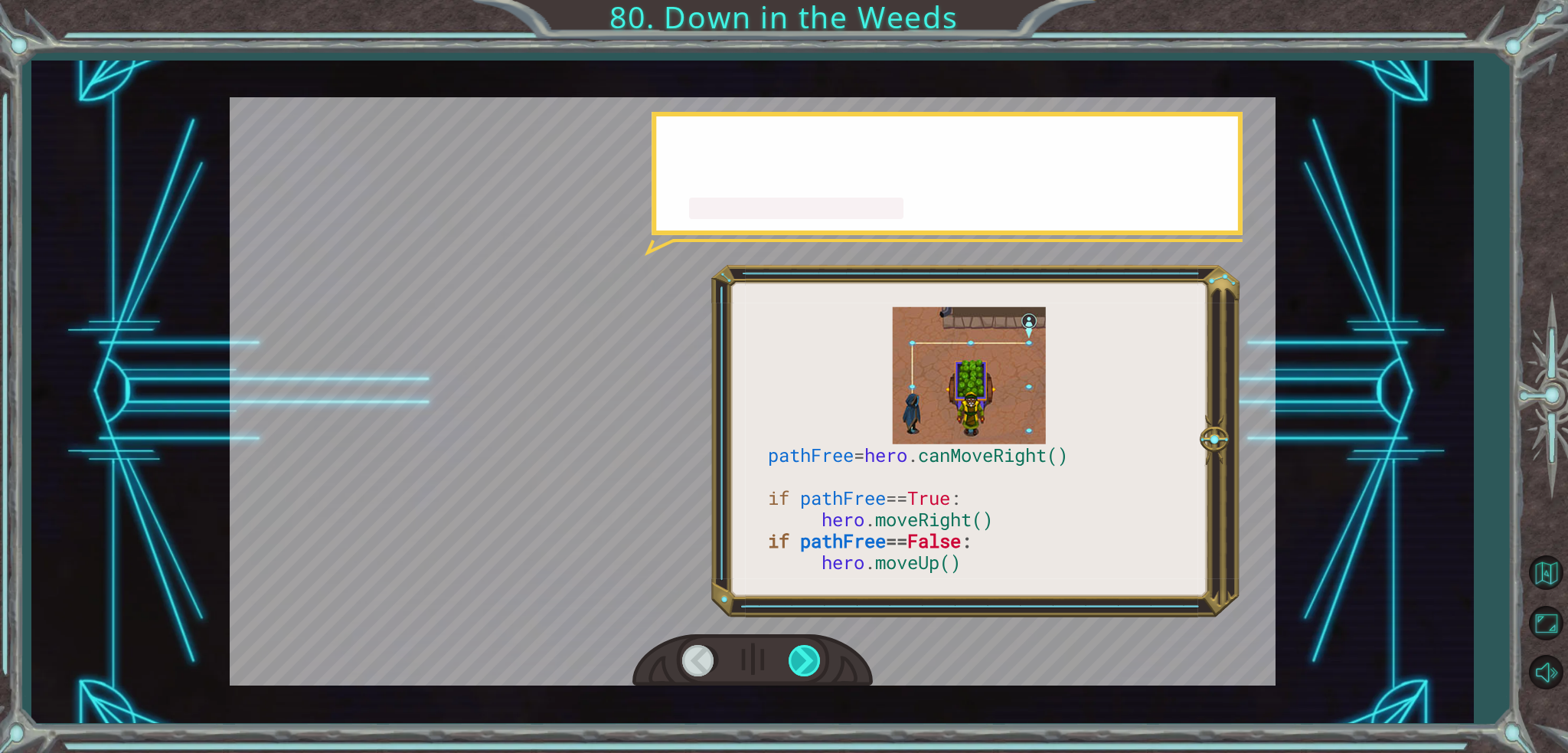
click at [808, 665] on div at bounding box center [806, 660] width 35 height 31
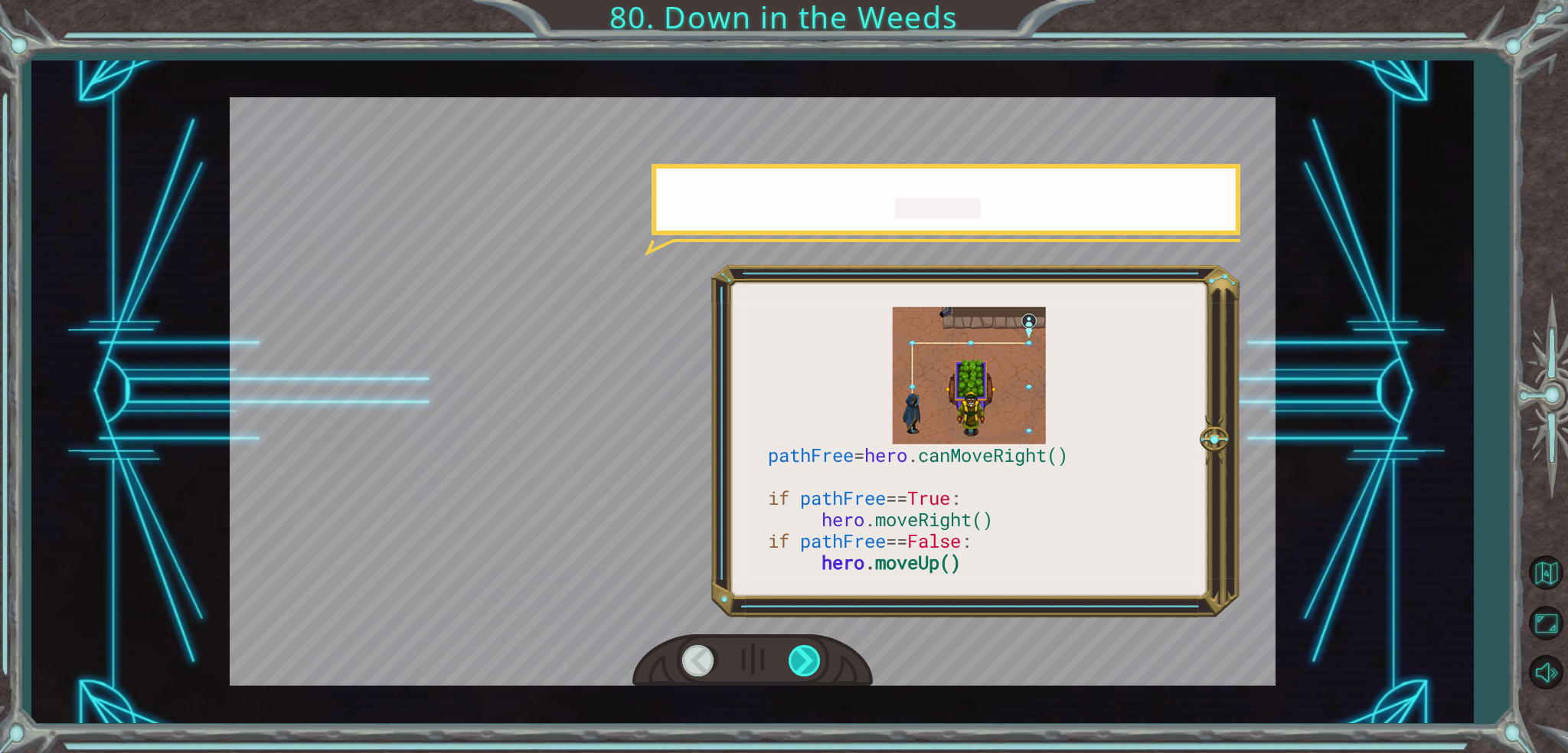
click at [808, 665] on div at bounding box center [806, 660] width 35 height 31
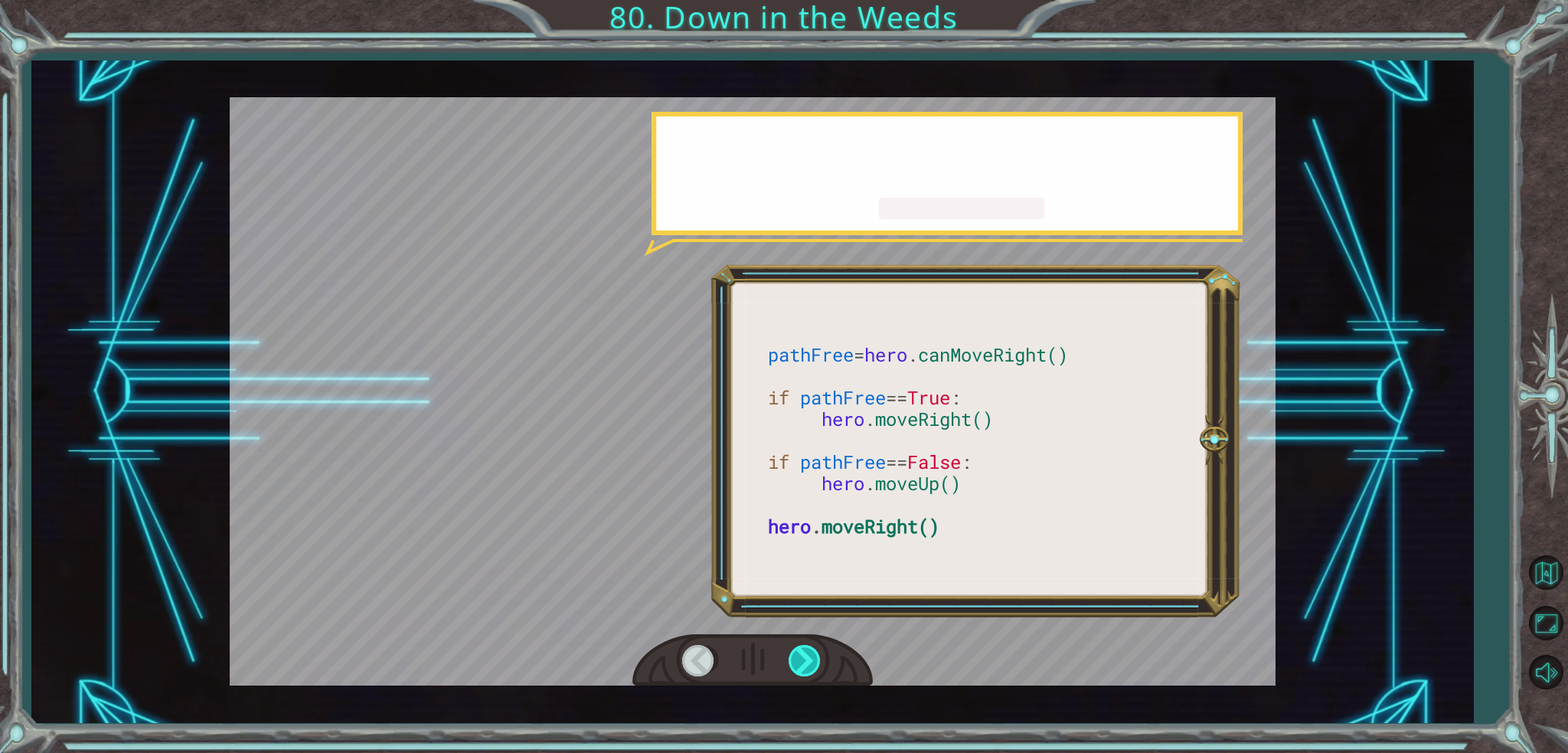
click at [808, 665] on div at bounding box center [806, 660] width 35 height 31
click at [807, 665] on div at bounding box center [806, 660] width 35 height 31
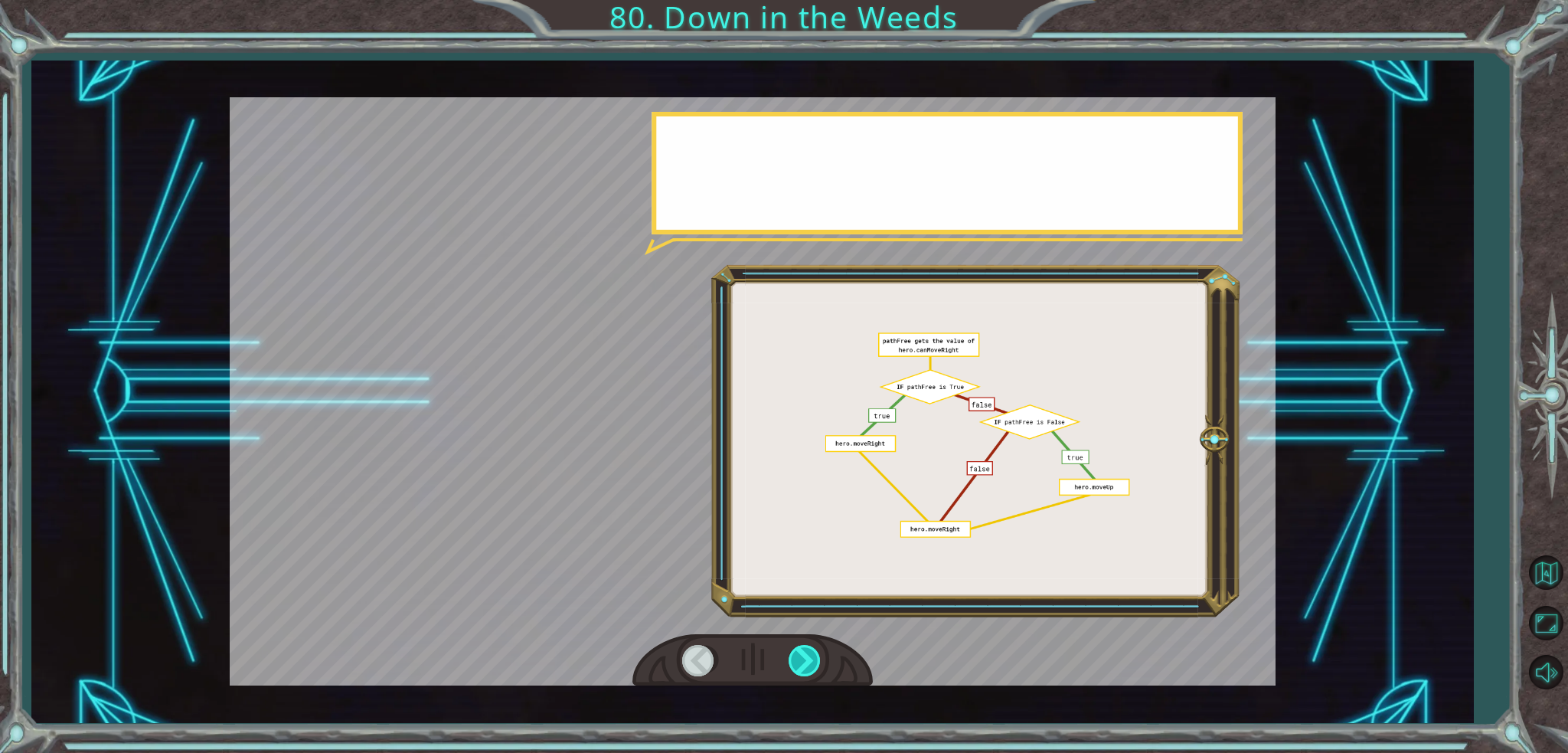
click at [807, 665] on div at bounding box center [806, 660] width 35 height 31
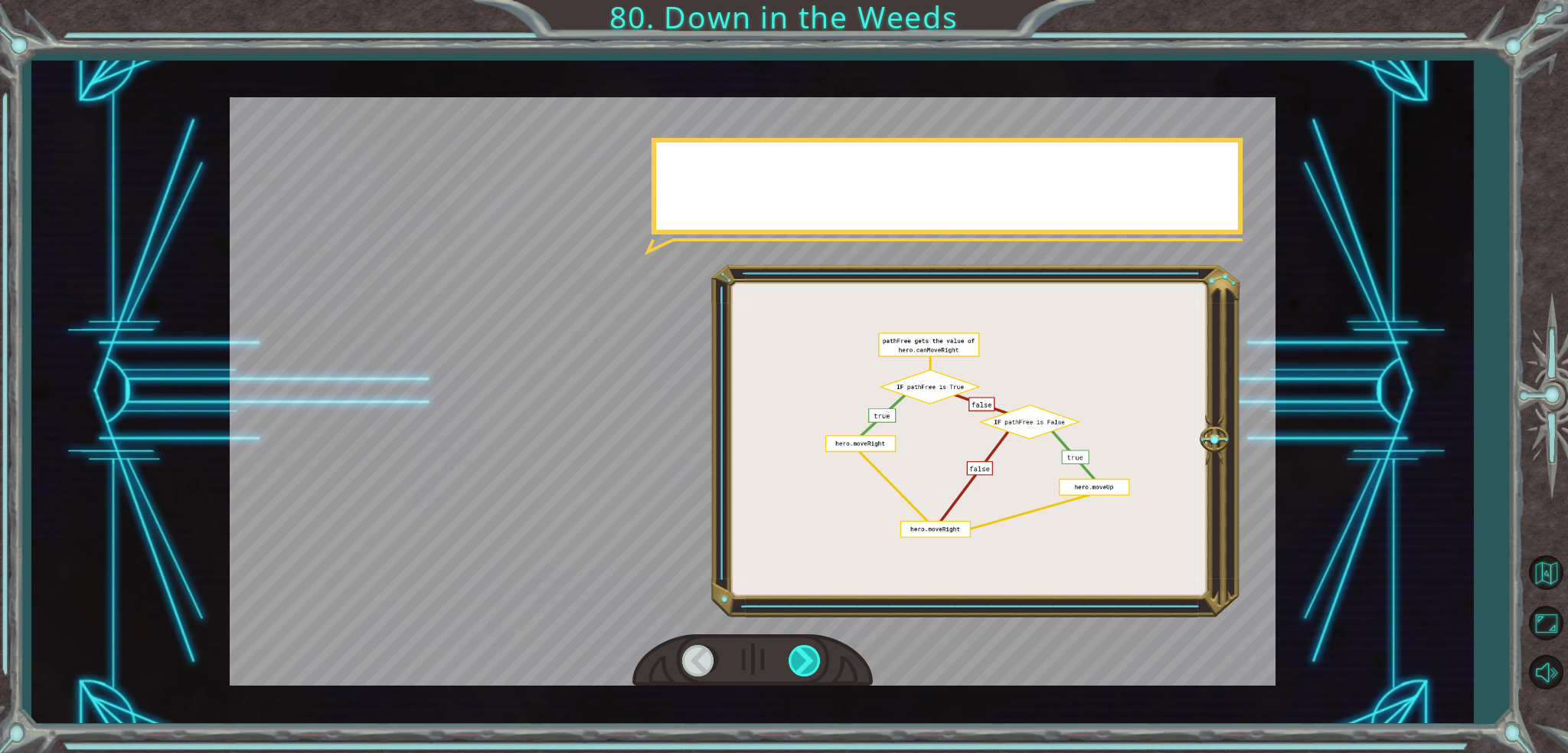
click at [807, 665] on div at bounding box center [806, 660] width 35 height 31
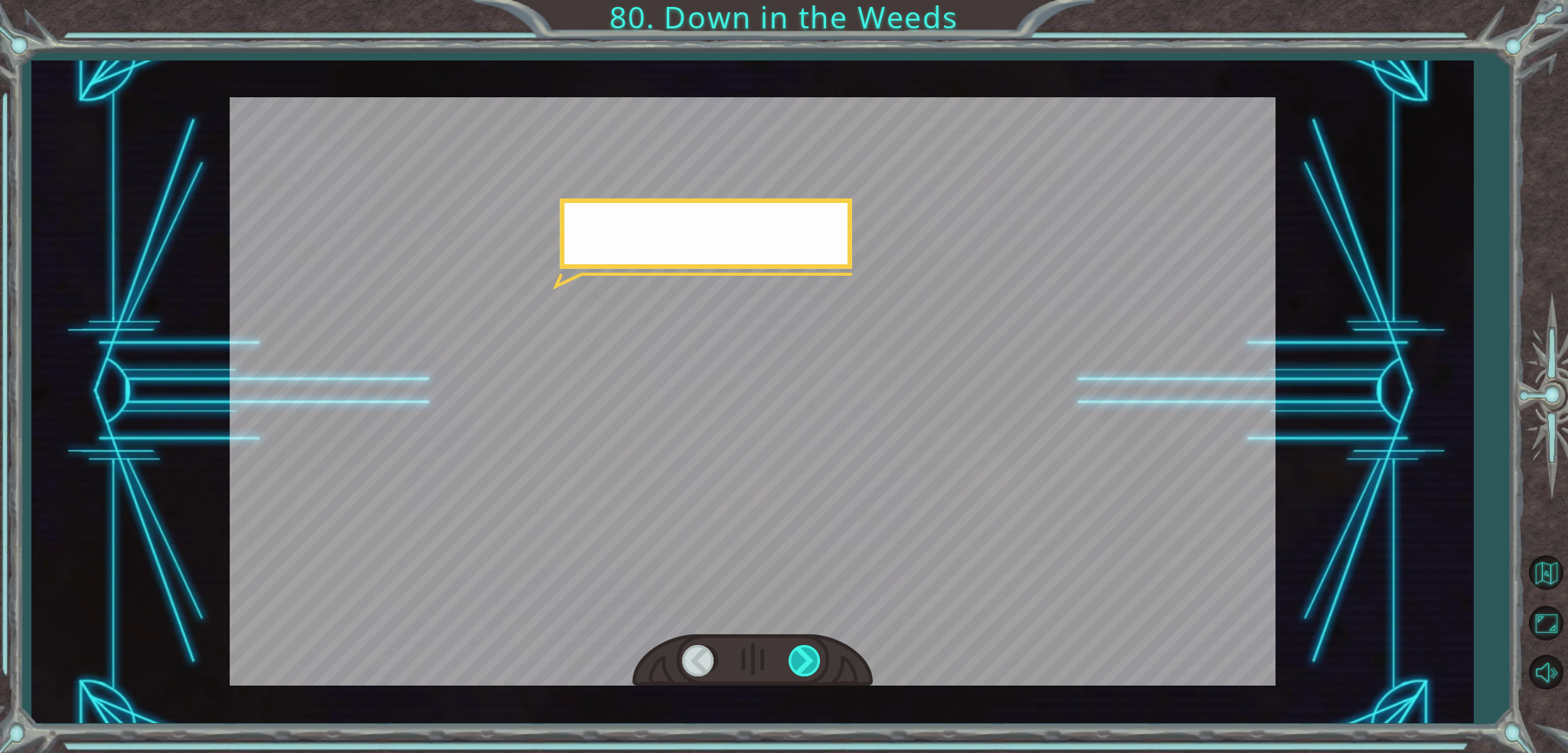
click at [807, 665] on div at bounding box center [806, 660] width 35 height 31
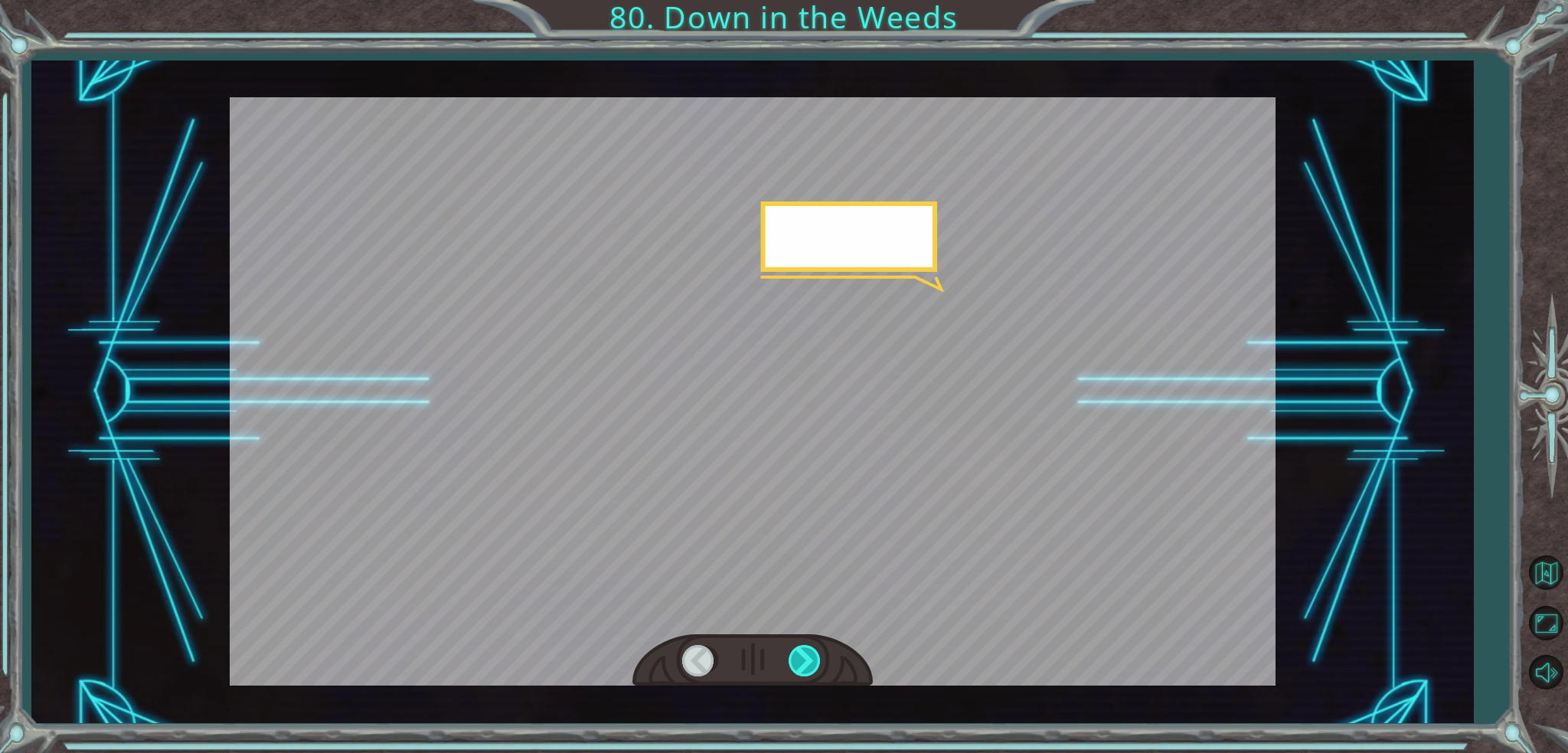
click at [807, 665] on div at bounding box center [806, 660] width 35 height 31
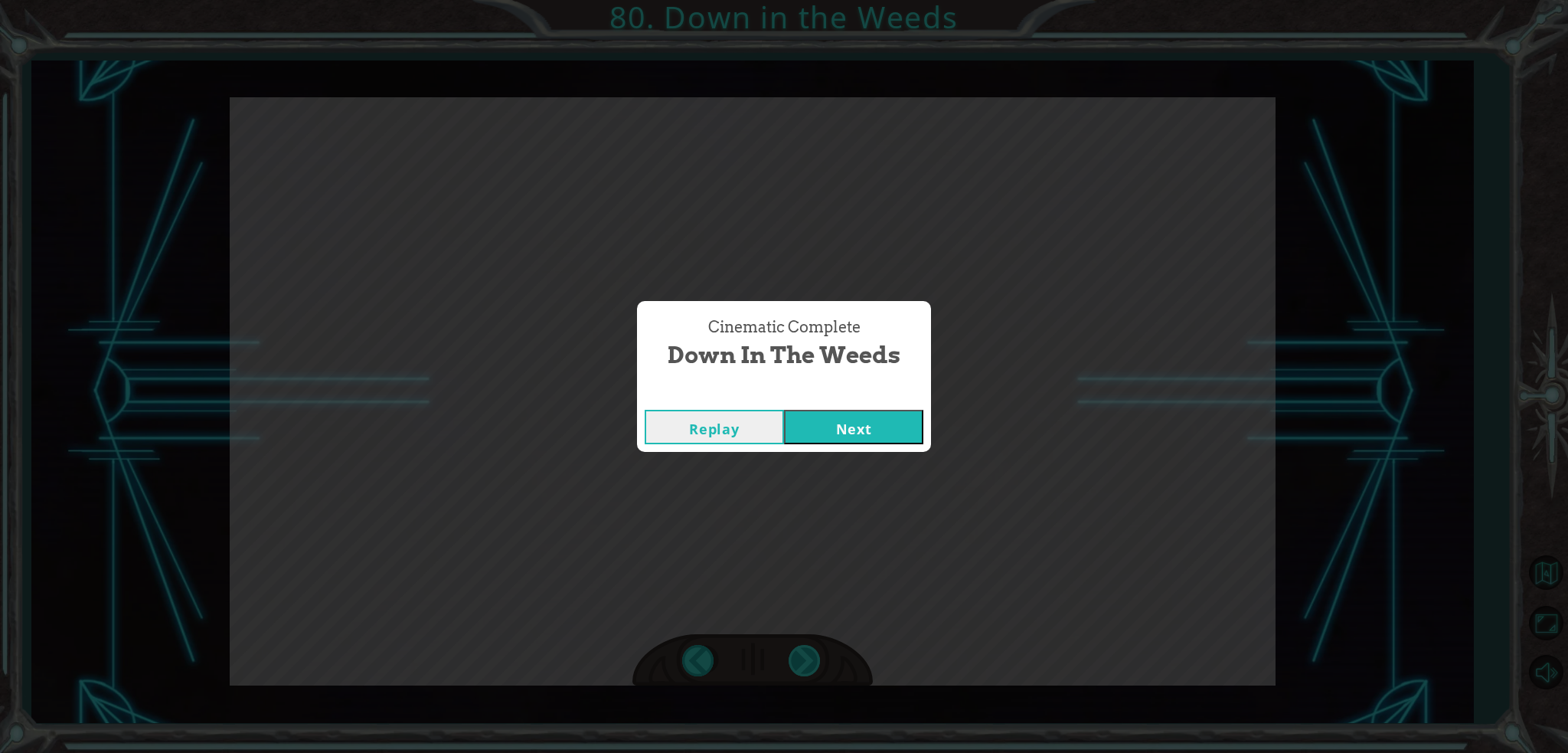
click at [807, 665] on div "Cinematic Complete Down in the Weeds Replay Next" at bounding box center [784, 376] width 1568 height 753
click at [839, 432] on button "Next" at bounding box center [853, 427] width 139 height 35
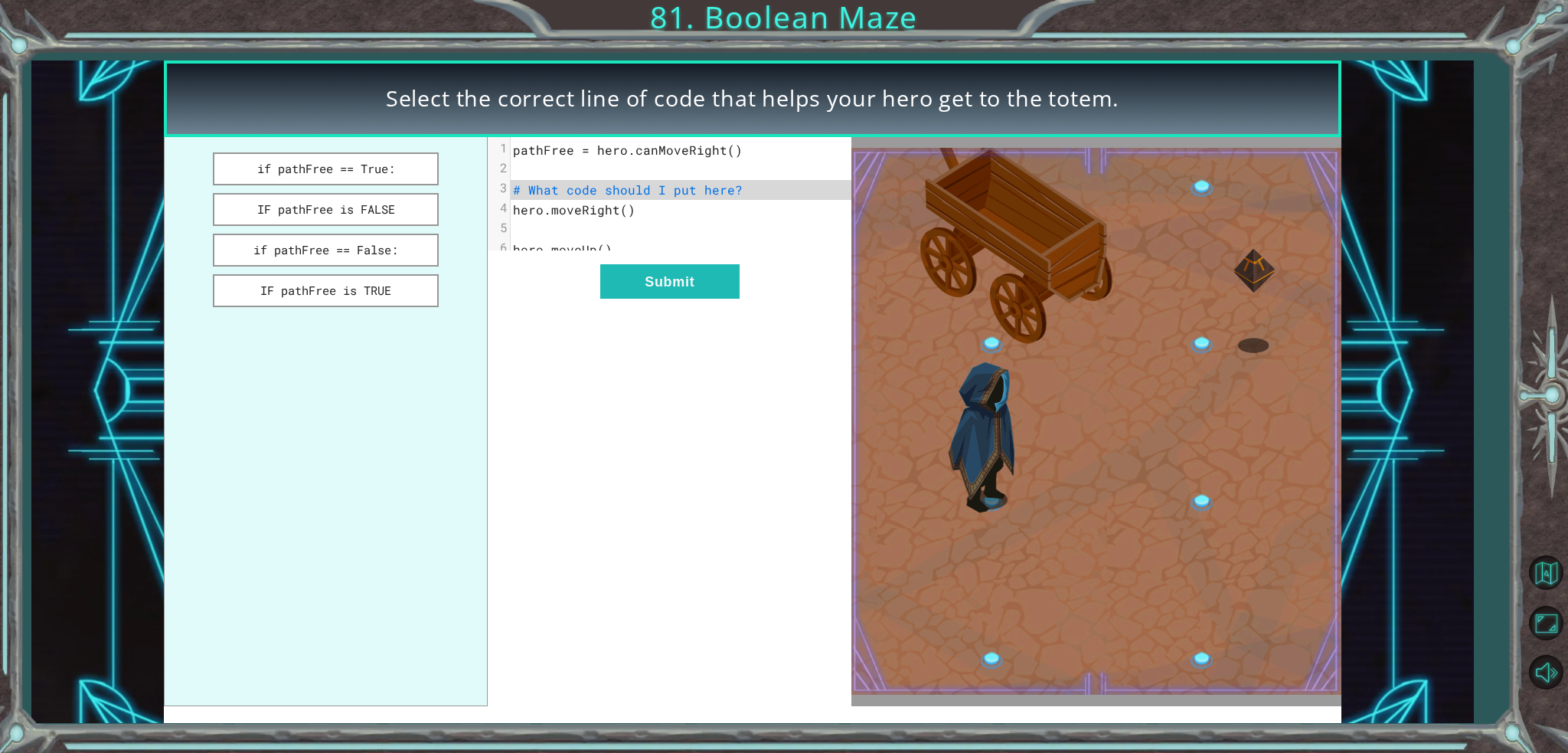
click at [839, 432] on div "xxxxxxxxxx 6 1 pathFree = hero.canMoveRight() 2 ​ 3 # What code should I put he…" at bounding box center [669, 422] width 364 height 569
click at [867, 428] on img at bounding box center [1096, 421] width 490 height 546
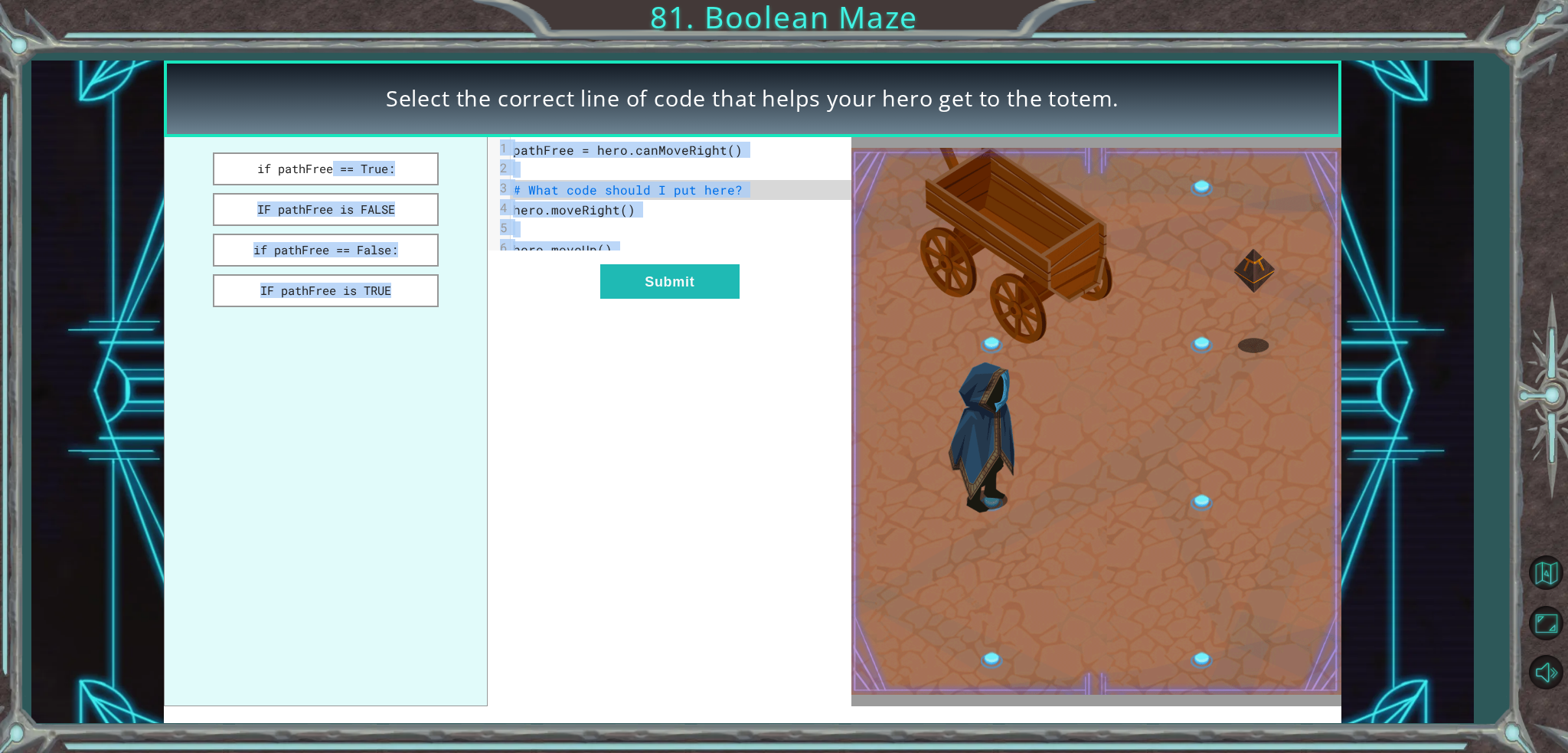
drag, startPoint x: 427, startPoint y: 285, endPoint x: 121, endPoint y: 165, distance: 328.7
click at [121, 165] on div "Select the correct line of code that helps your hero get to the totem. if pathF…" at bounding box center [752, 391] width 1442 height 662
click at [490, 461] on div "xxxxxxxxxx 6 1 pathFree = hero.canMoveRight() 2 ​ 3 # What code should I put he…" at bounding box center [669, 422] width 364 height 569
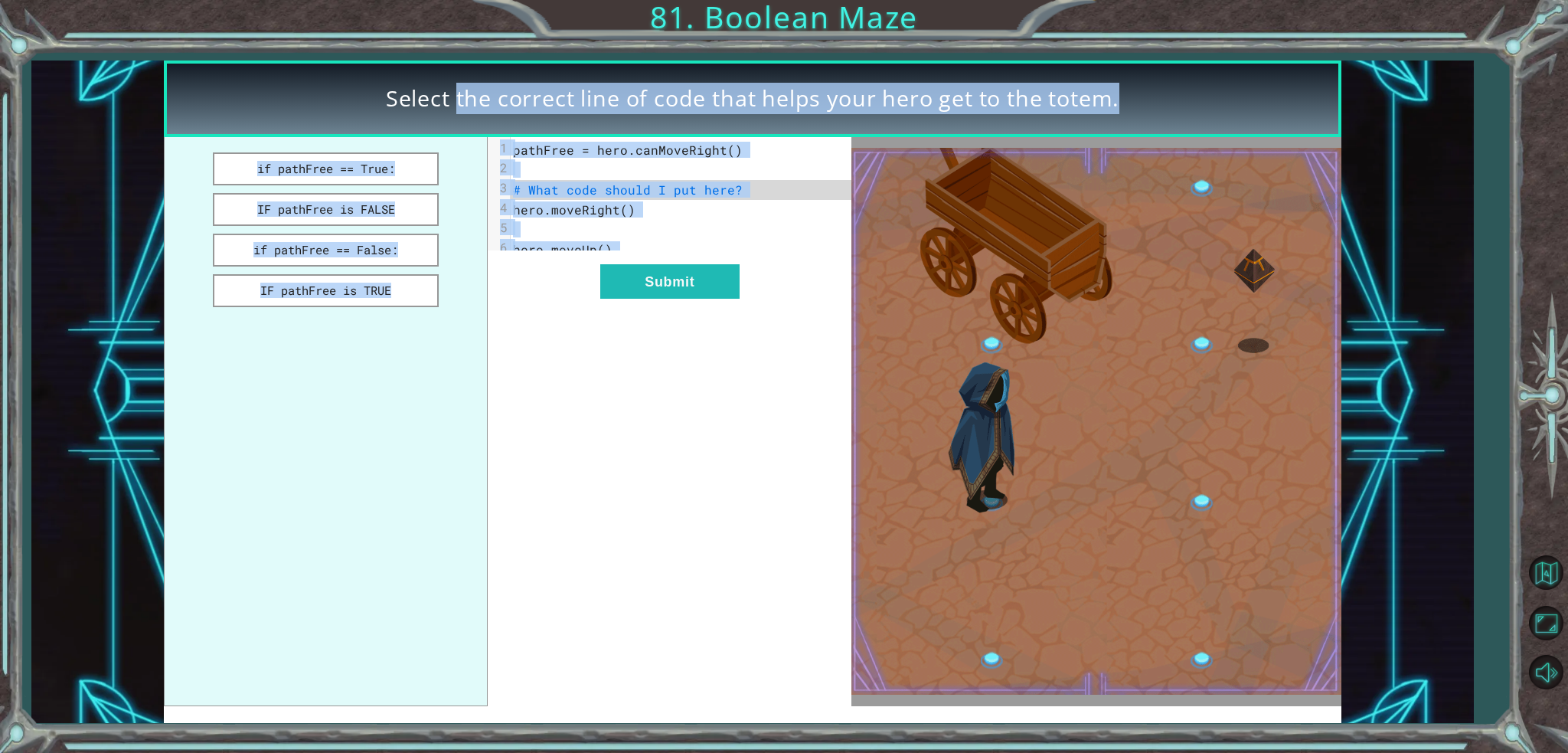
drag, startPoint x: 490, startPoint y: 461, endPoint x: 0, endPoint y: 24, distance: 656.6
click at [0, 24] on div "Select the correct line of code that helps your hero get to the totem. if pathF…" at bounding box center [784, 376] width 1568 height 753
click at [458, 419] on ul "if pathFree == True: IF pathFree is FALSE if pathFree == False: IF pathFree is …" at bounding box center [325, 422] width 324 height 569
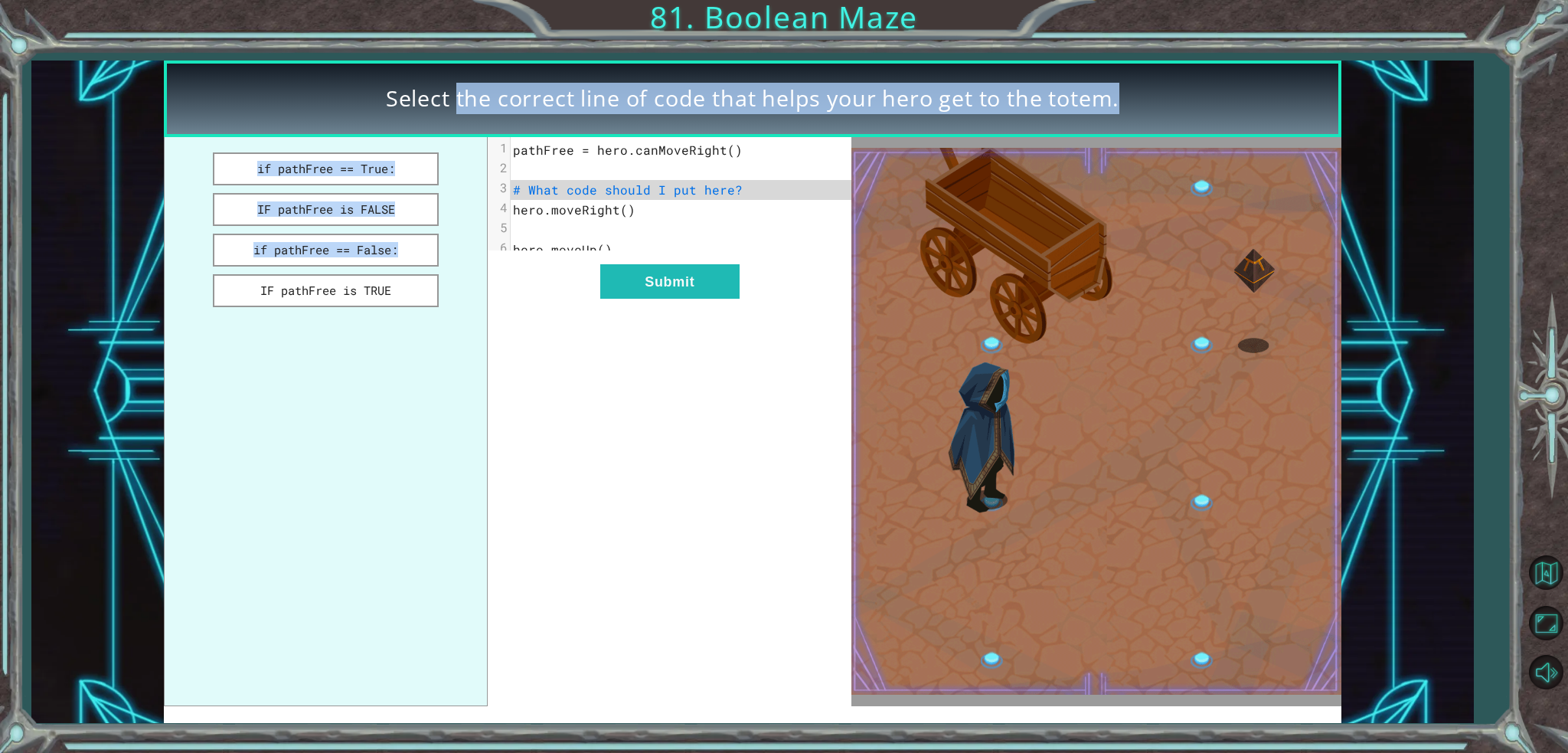
drag, startPoint x: 147, startPoint y: 339, endPoint x: 193, endPoint y: 125, distance: 218.9
click at [193, 125] on div "Select the correct line of code that helps your hero get to the totem. if pathF…" at bounding box center [752, 391] width 1442 height 662
click at [186, 143] on ul "if pathFree == True: IF pathFree is FALSE if pathFree == False: IF pathFree is …" at bounding box center [325, 422] width 324 height 569
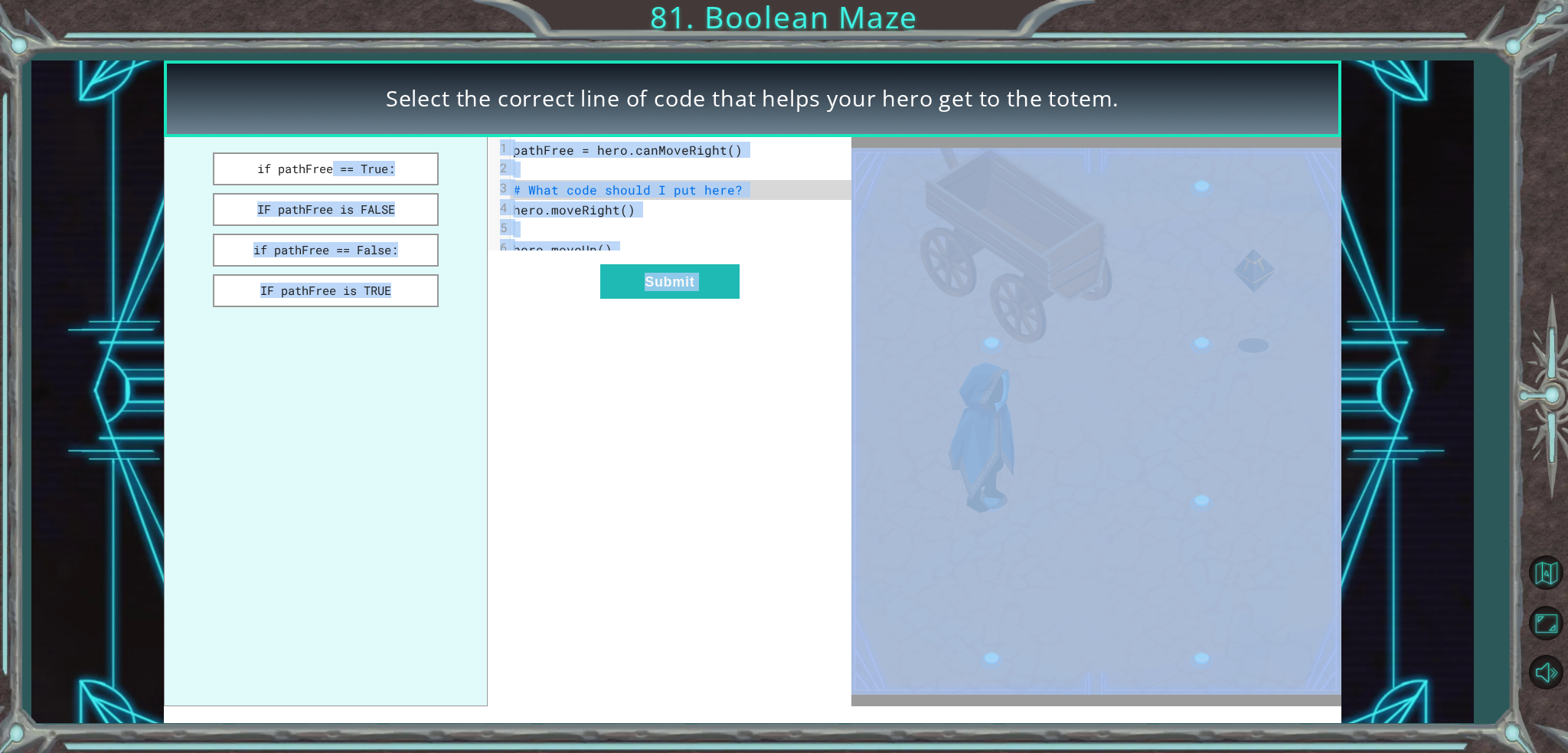
drag, startPoint x: 194, startPoint y: 146, endPoint x: 1361, endPoint y: 293, distance: 1176.2
click at [1361, 293] on div "Select the correct line of code that helps your hero get to the totem. if pathF…" at bounding box center [752, 391] width 1442 height 662
click at [962, 376] on img at bounding box center [1096, 421] width 490 height 546
click at [645, 400] on div "xxxxxxxxxx 6 1 pathFree = hero.canMoveRight() 2 ​ 3 # What code should I put he…" at bounding box center [669, 422] width 364 height 569
click at [637, 396] on div "xxxxxxxxxx 6 1 pathFree = hero.canMoveRight() 2 ​ 3 # What code should I put he…" at bounding box center [669, 422] width 364 height 569
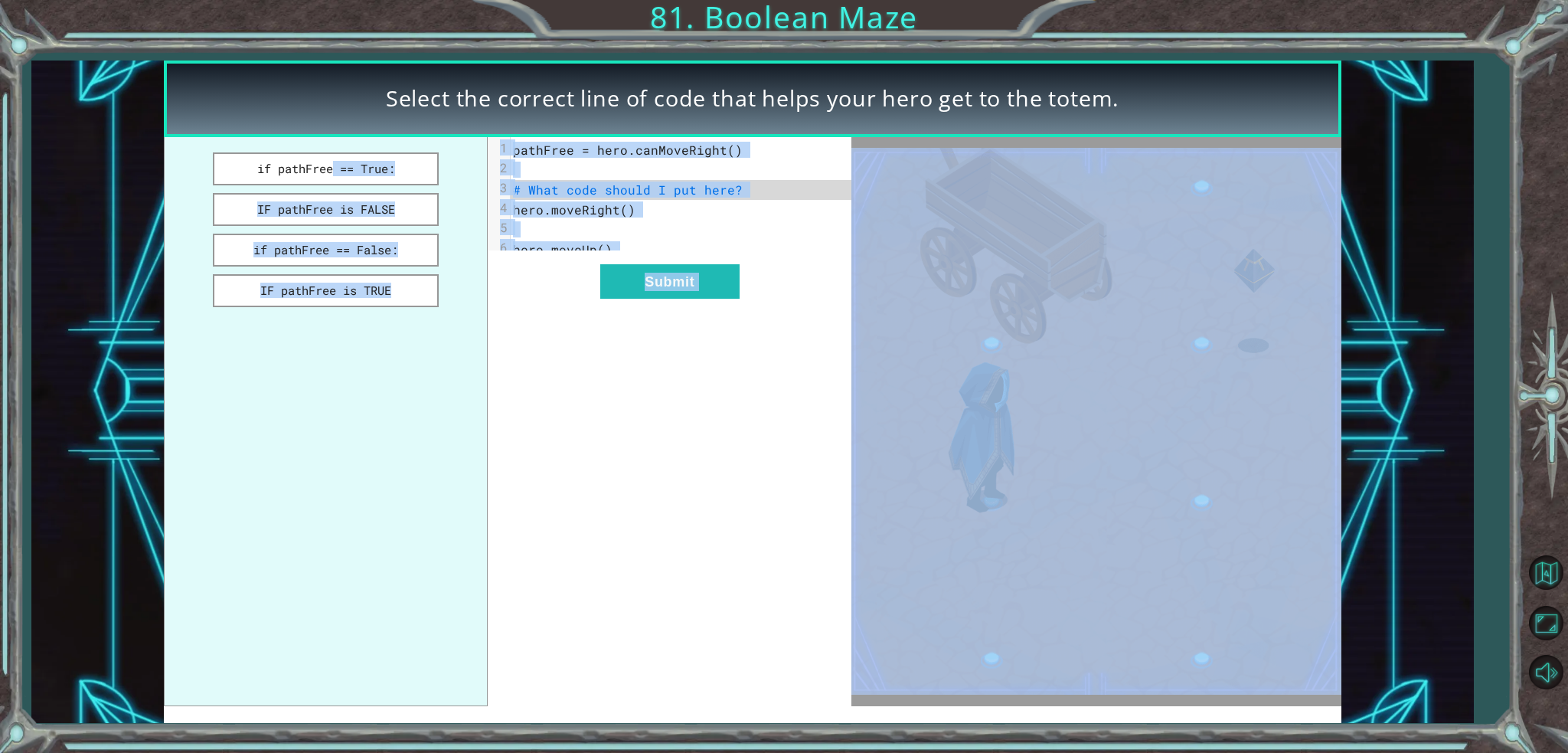
drag, startPoint x: 722, startPoint y: 398, endPoint x: 211, endPoint y: 146, distance: 569.8
click at [211, 146] on div "if pathFree == True: IF pathFree is FALSE if pathFree == False: IF pathFree is …" at bounding box center [508, 422] width 688 height 569
click at [882, 470] on img at bounding box center [1096, 421] width 490 height 546
click at [841, 470] on div "xxxxxxxxxx 6 1 pathFree = hero.canMoveRight() 2 ​ 3 # What code should I put he…" at bounding box center [669, 422] width 364 height 569
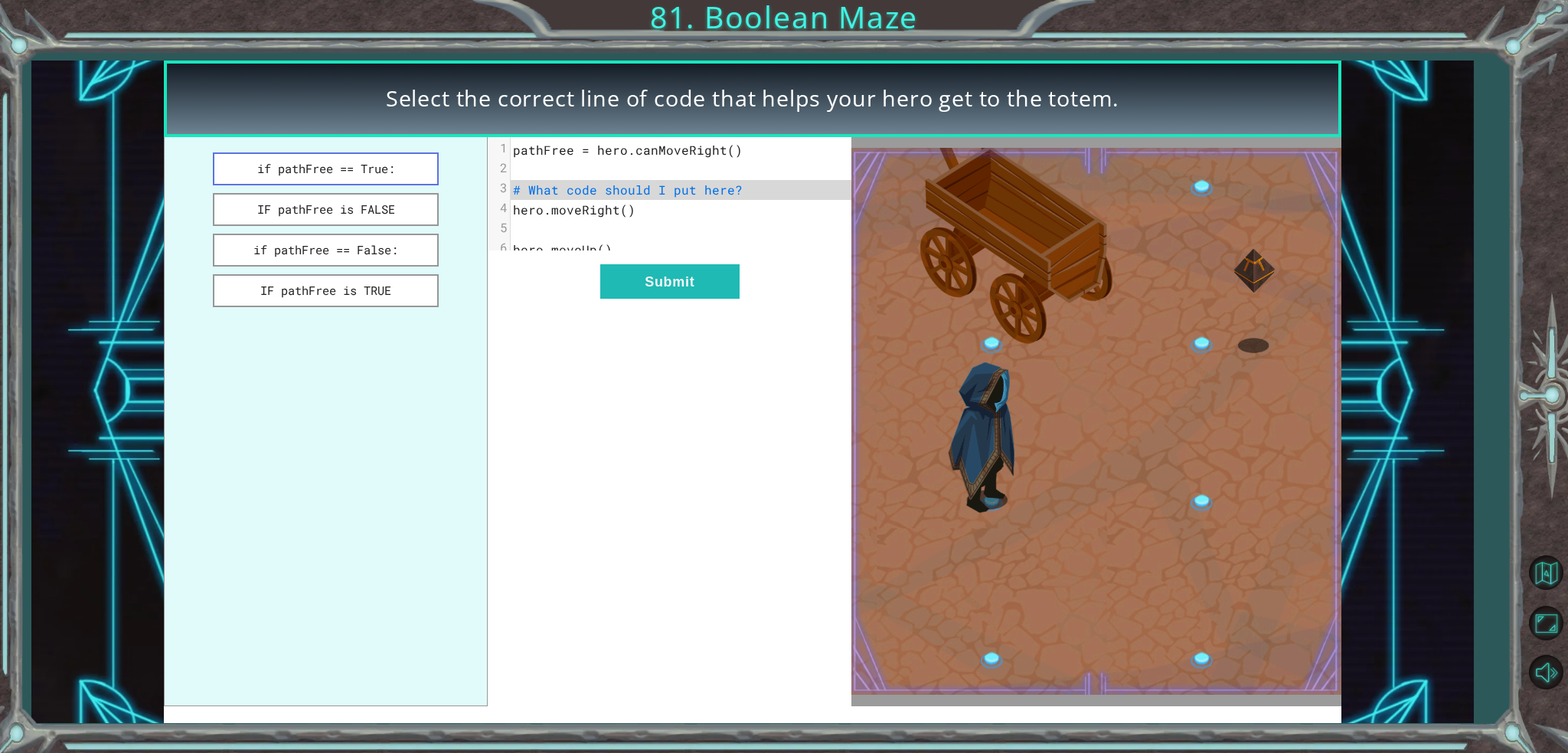
click at [261, 181] on button "if pathFree == True:" at bounding box center [325, 169] width 226 height 33
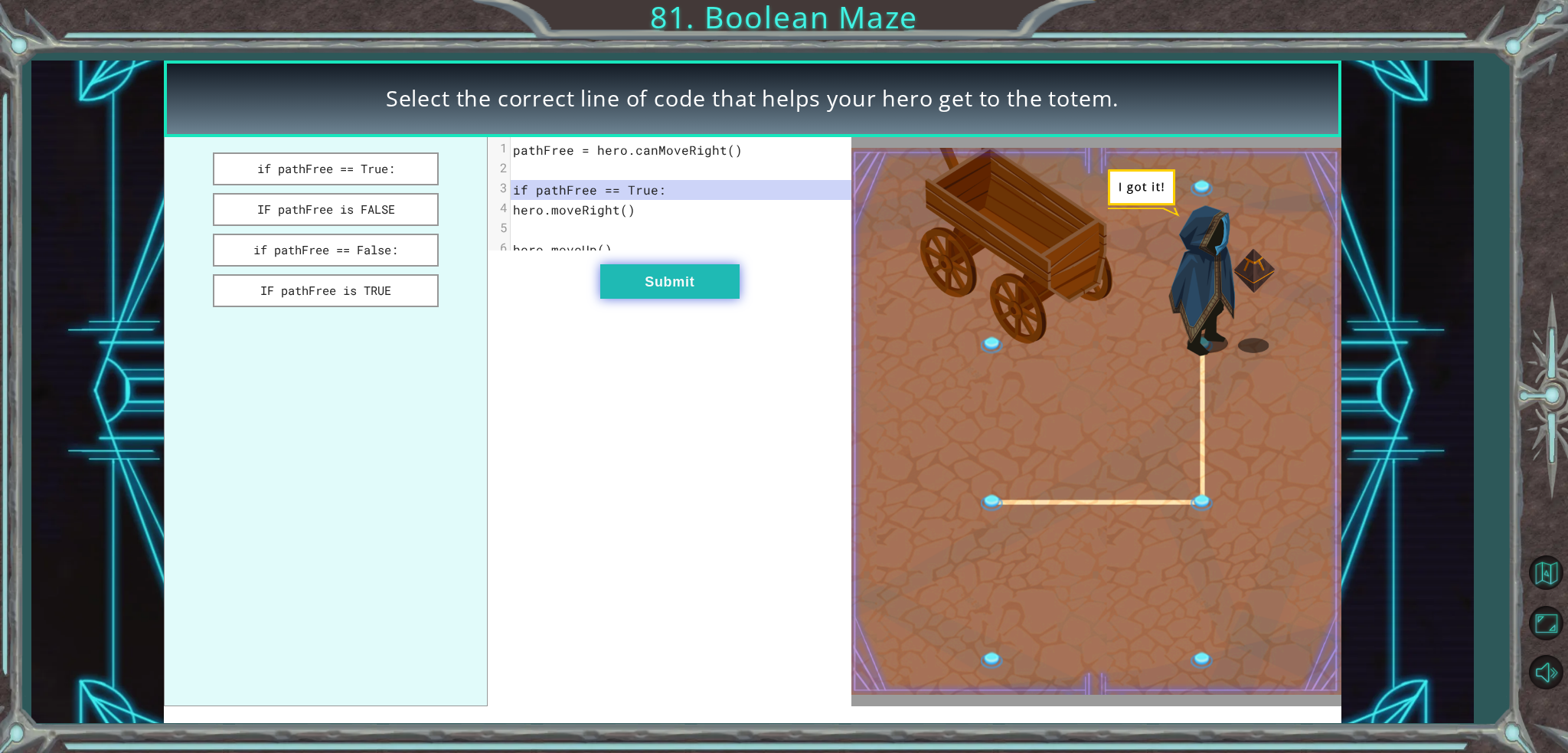
drag, startPoint x: 603, startPoint y: 275, endPoint x: 610, endPoint y: 284, distance: 11.4
click at [608, 284] on div "xxxxxxxxxx 6 1 pathFree = hero.canMoveRight() 2 ​ 3 if pathFree == True: 4 hero…" at bounding box center [669, 422] width 364 height 569
click at [633, 299] on button "Submit" at bounding box center [669, 281] width 139 height 35
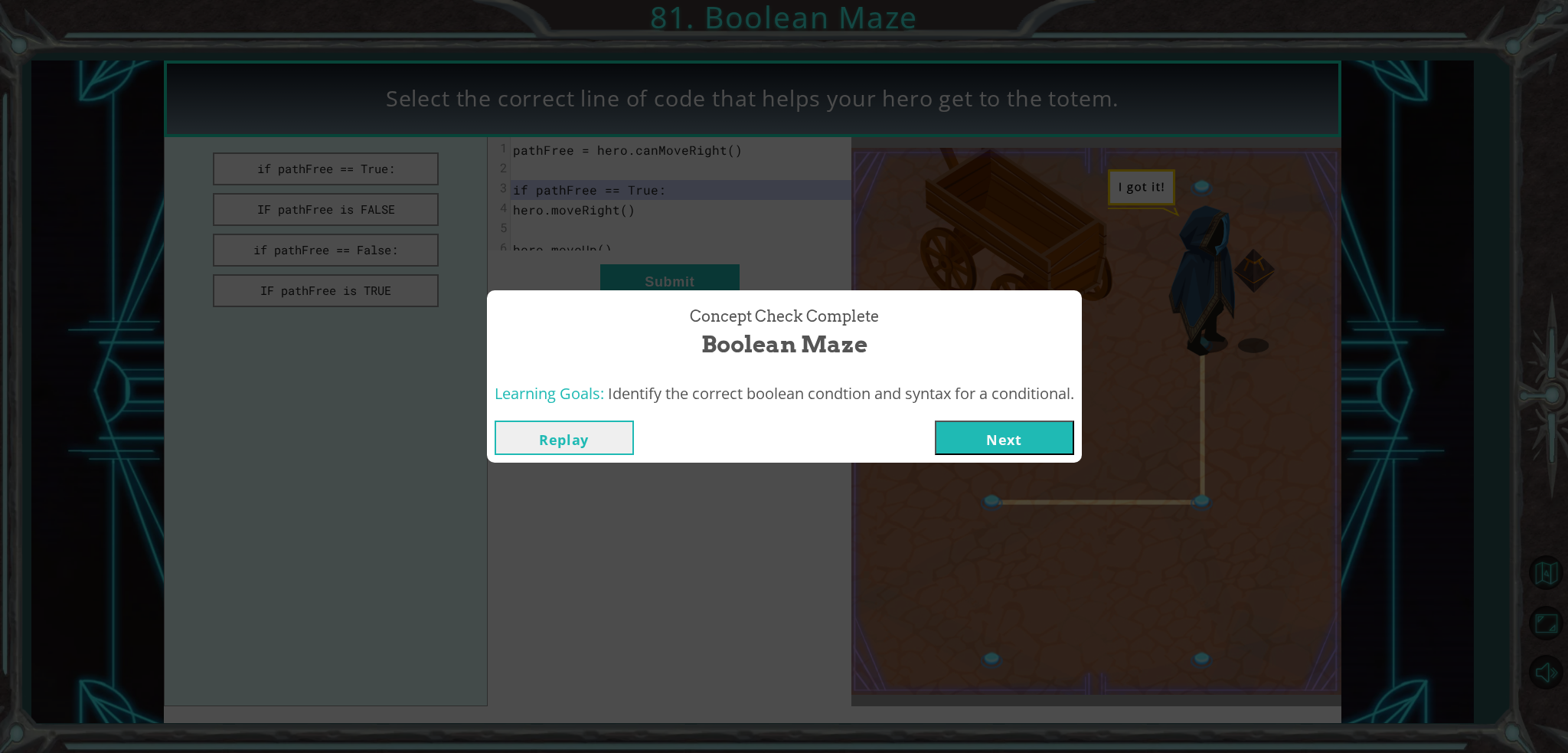
click at [1059, 399] on span "Identify the correct boolean condtion and syntax for a conditional." at bounding box center [841, 394] width 466 height 21
click at [1042, 440] on button "Next" at bounding box center [1004, 437] width 139 height 35
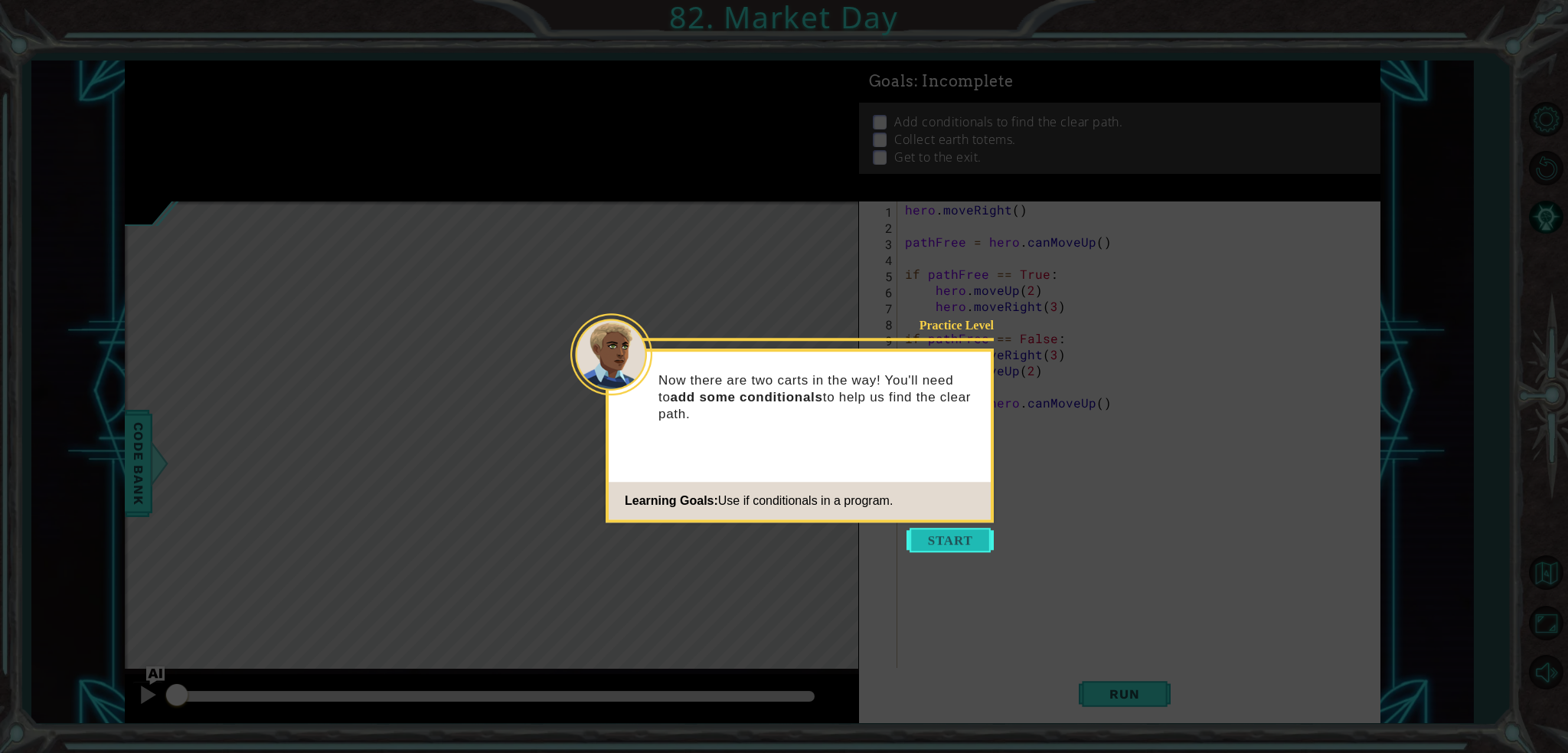
click at [942, 550] on button "Start" at bounding box center [949, 540] width 88 height 24
